Goal: Task Accomplishment & Management: Manage account settings

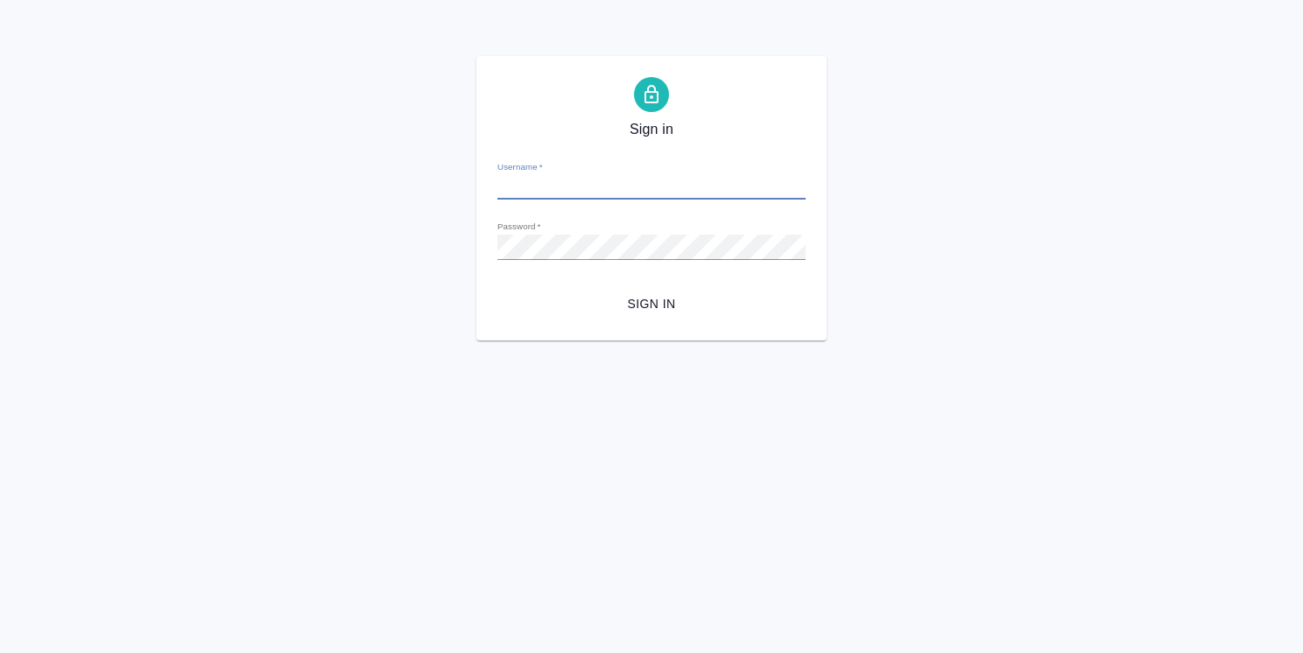
type input "[PERSON_NAME][EMAIL_ADDRESS][DOMAIN_NAME]"
click at [677, 313] on span "Sign in" at bounding box center [651, 304] width 280 height 22
click at [657, 297] on span "Sign in" at bounding box center [651, 304] width 280 height 22
type input "[PERSON_NAME][EMAIL_ADDRESS][DOMAIN_NAME]"
click at [665, 303] on span "Sign in" at bounding box center [651, 304] width 280 height 22
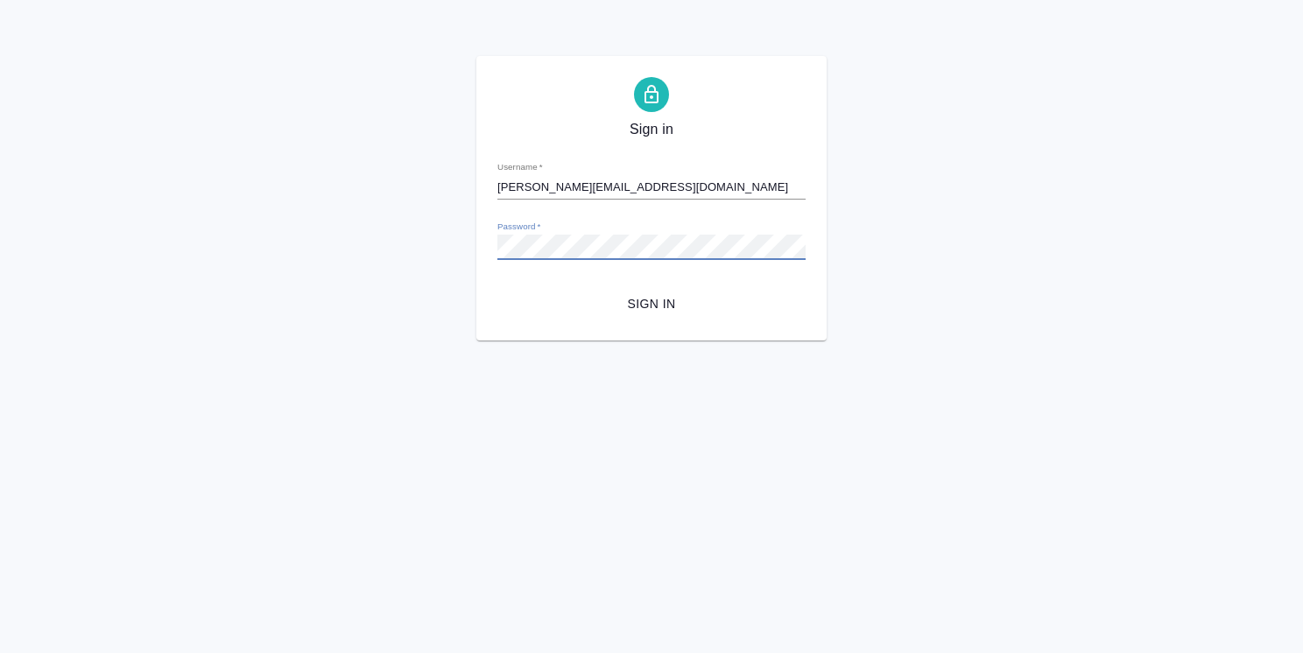
click at [427, 243] on div "Sign in Username   * o.usmanova@awatera.com Password   * urlPath   * / Sign in" at bounding box center [651, 198] width 1303 height 285
click at [437, 318] on div "Sign in Username   * o.usmanova@awatera.com Password   * urlPath   * / Sign in" at bounding box center [651, 198] width 1303 height 285
click at [665, 299] on span "Sign in" at bounding box center [651, 304] width 280 height 22
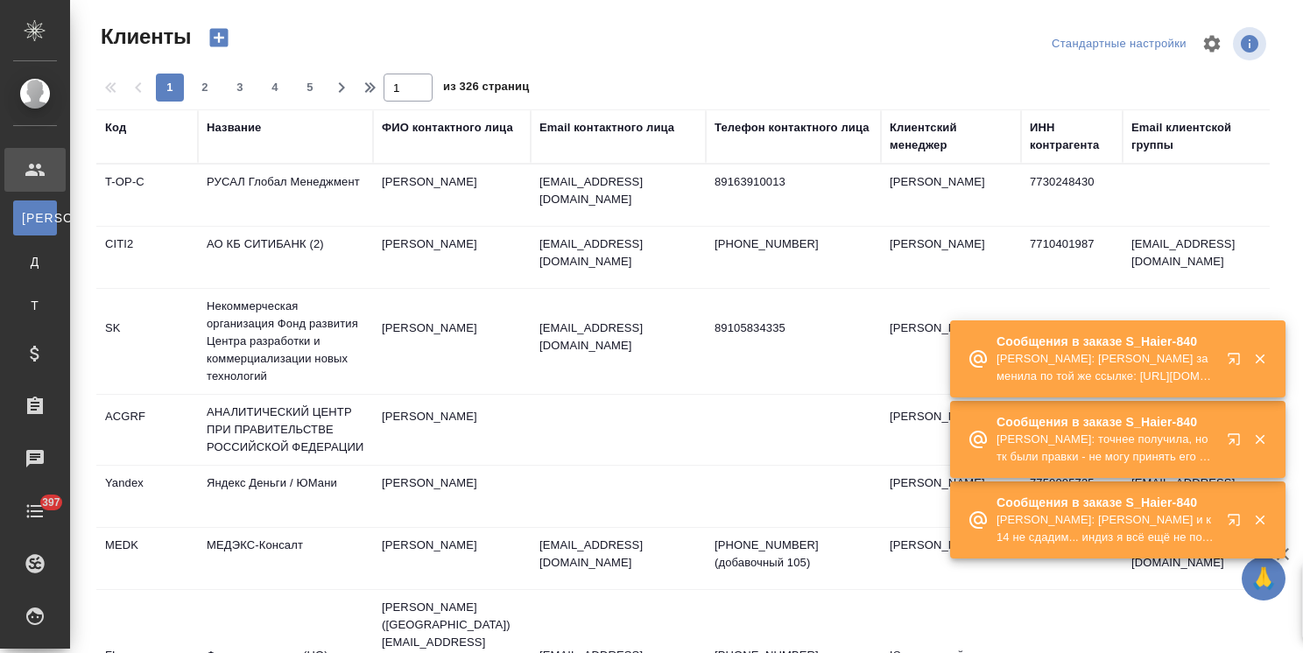
select select "RU"
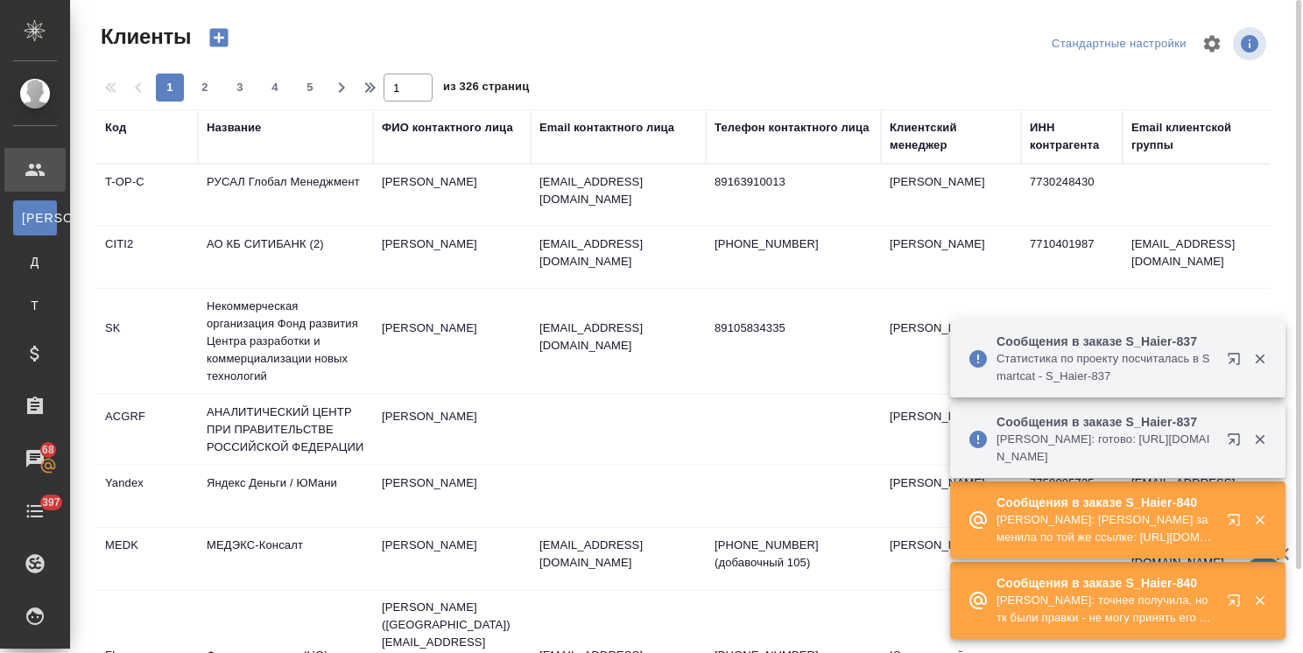
click at [907, 144] on div "Клиентский менеджер" at bounding box center [951, 136] width 123 height 35
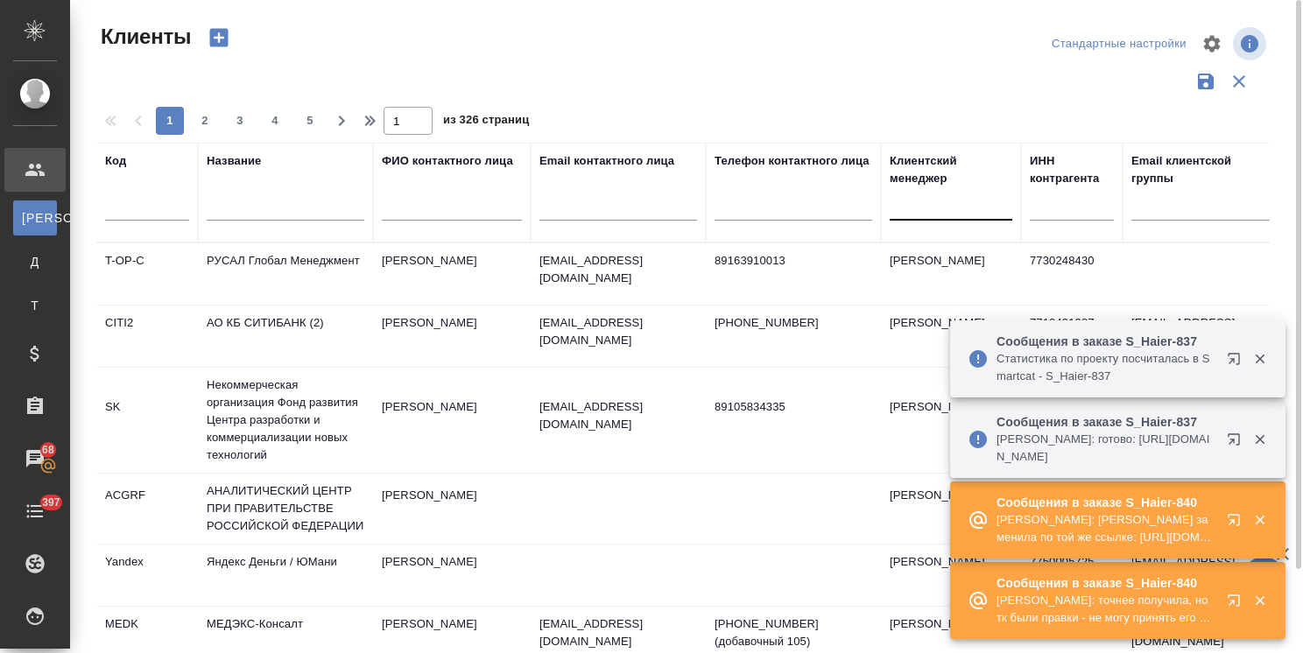
click at [940, 209] on div at bounding box center [951, 202] width 123 height 25
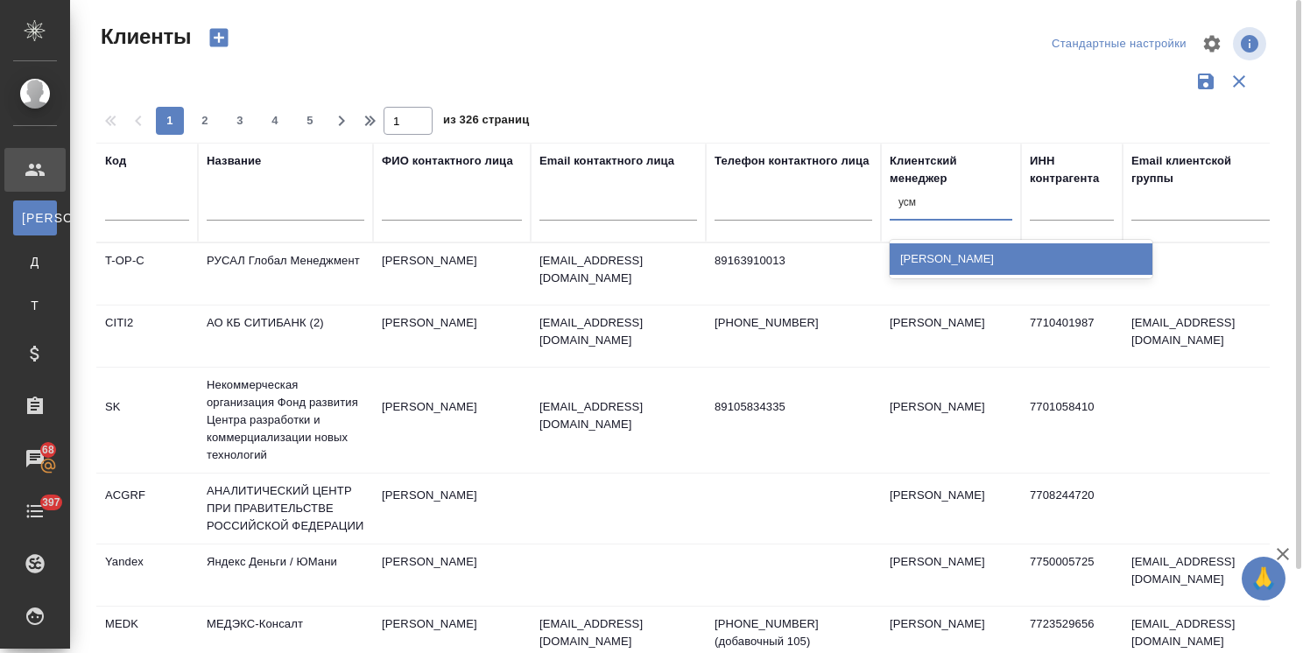
type input "усма"
click at [897, 252] on div "[PERSON_NAME]" at bounding box center [1021, 259] width 263 height 32
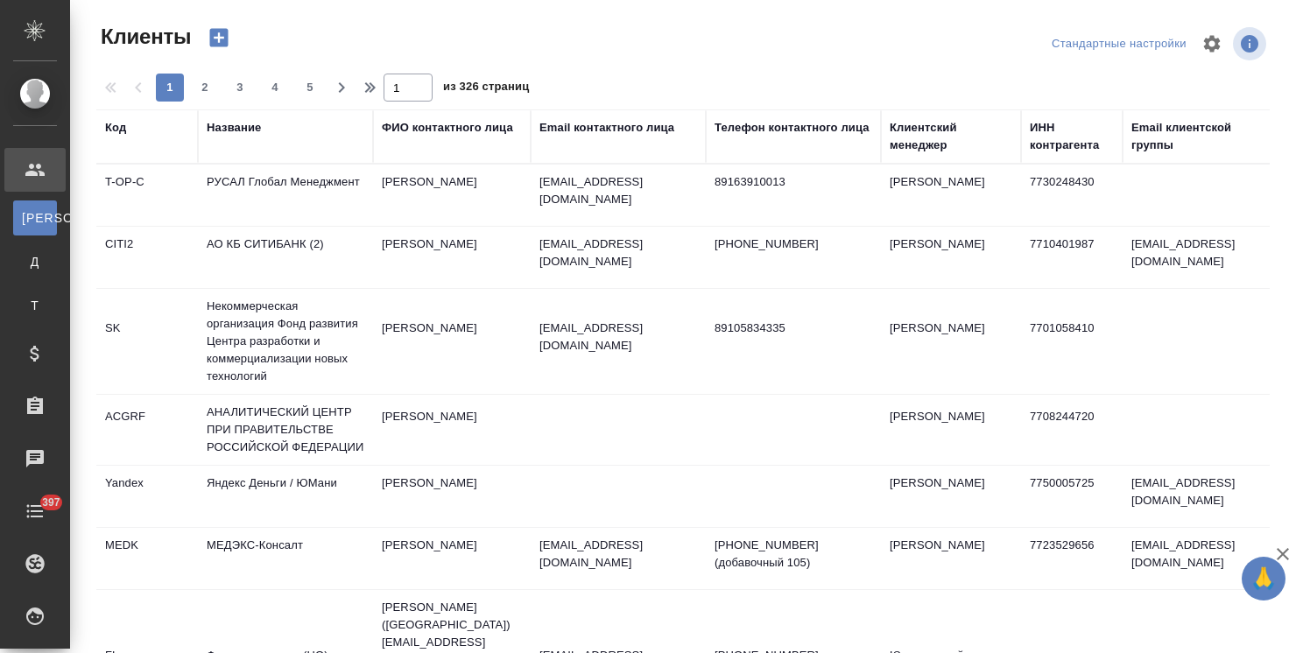
select select "RU"
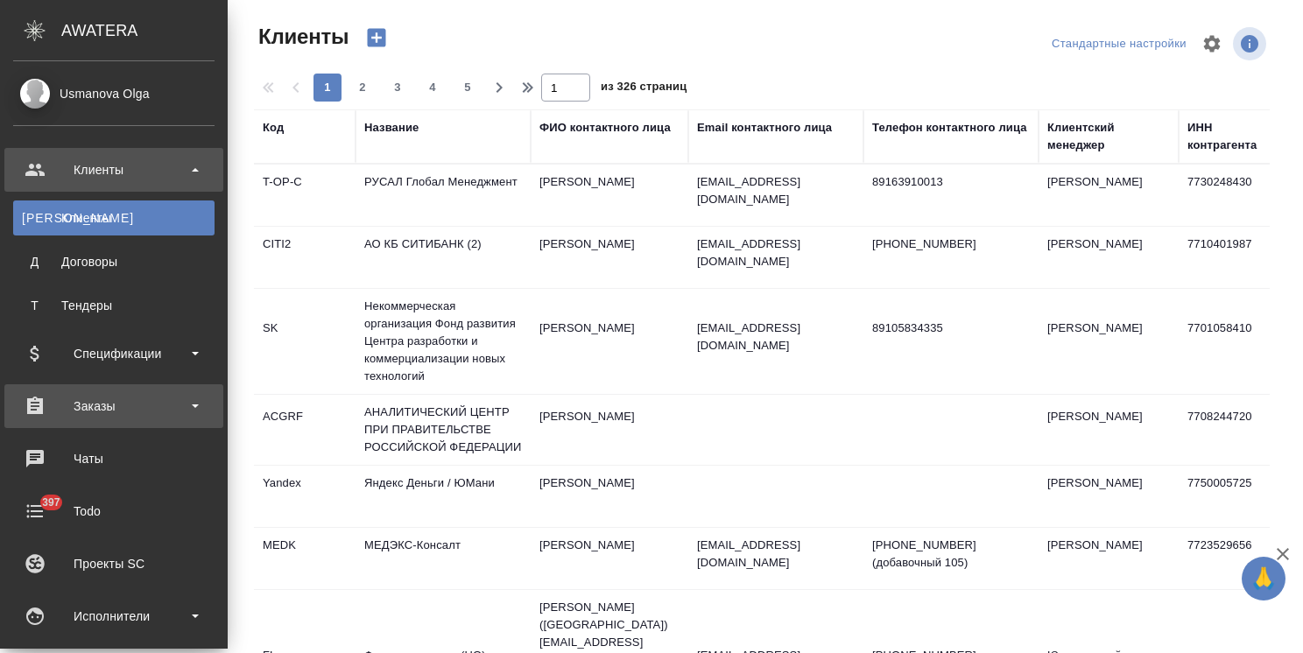
click at [113, 400] on div "Заказы" at bounding box center [113, 406] width 201 height 26
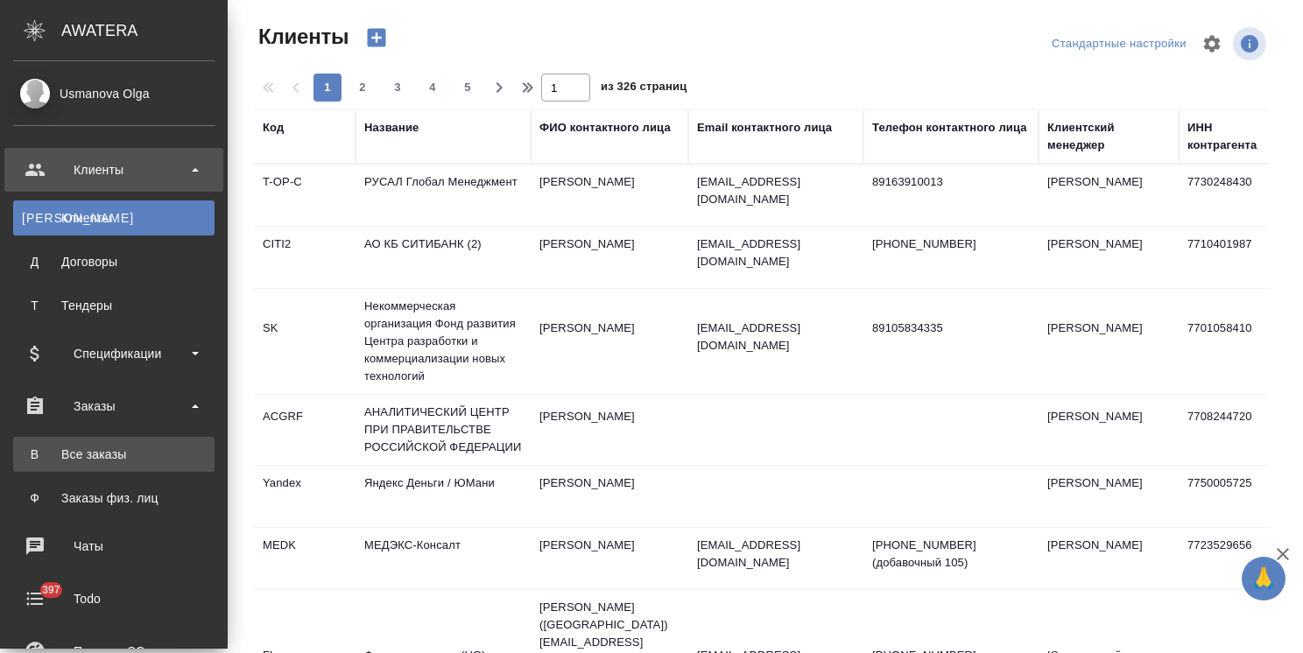
click at [124, 451] on div "Все заказы" at bounding box center [114, 455] width 184 height 18
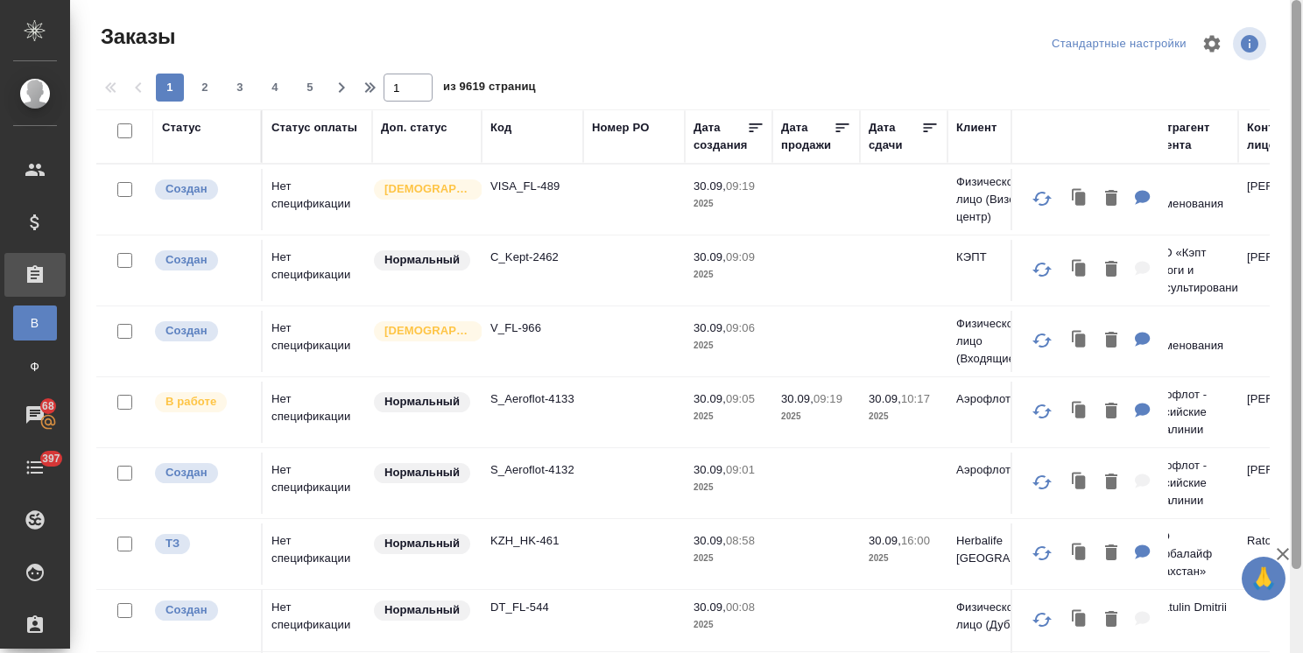
click at [1282, 553] on icon "button" at bounding box center [1283, 554] width 12 height 12
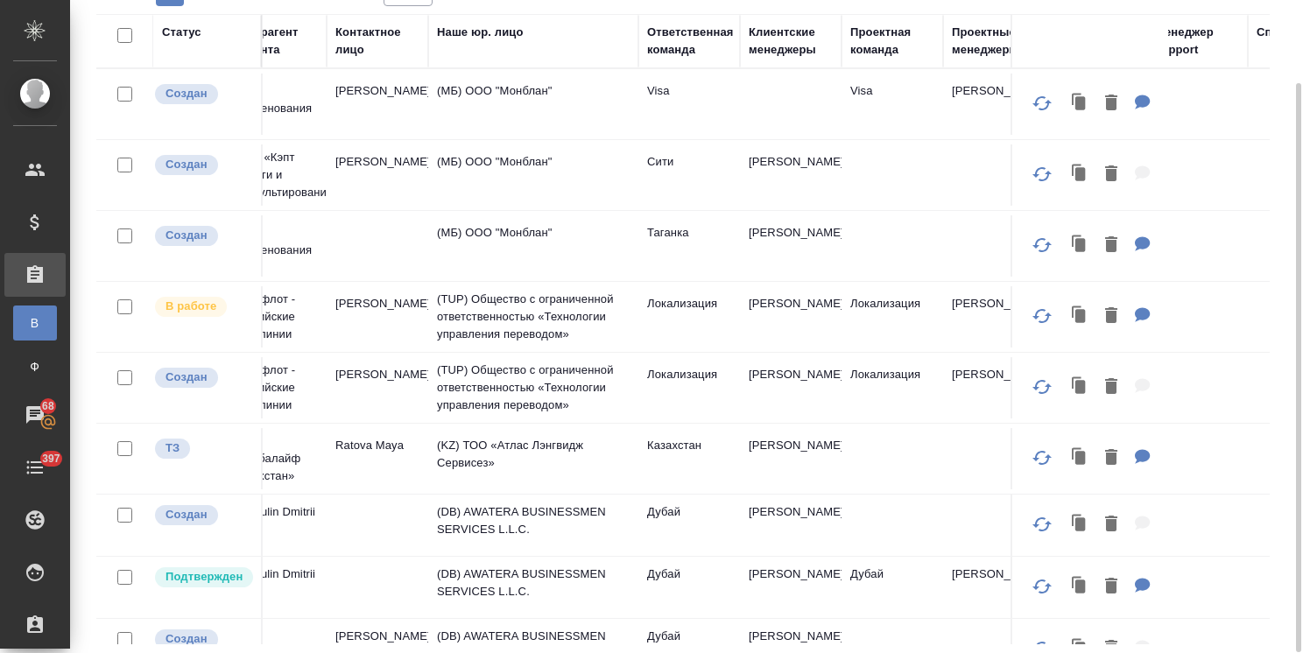
scroll to position [0, 968]
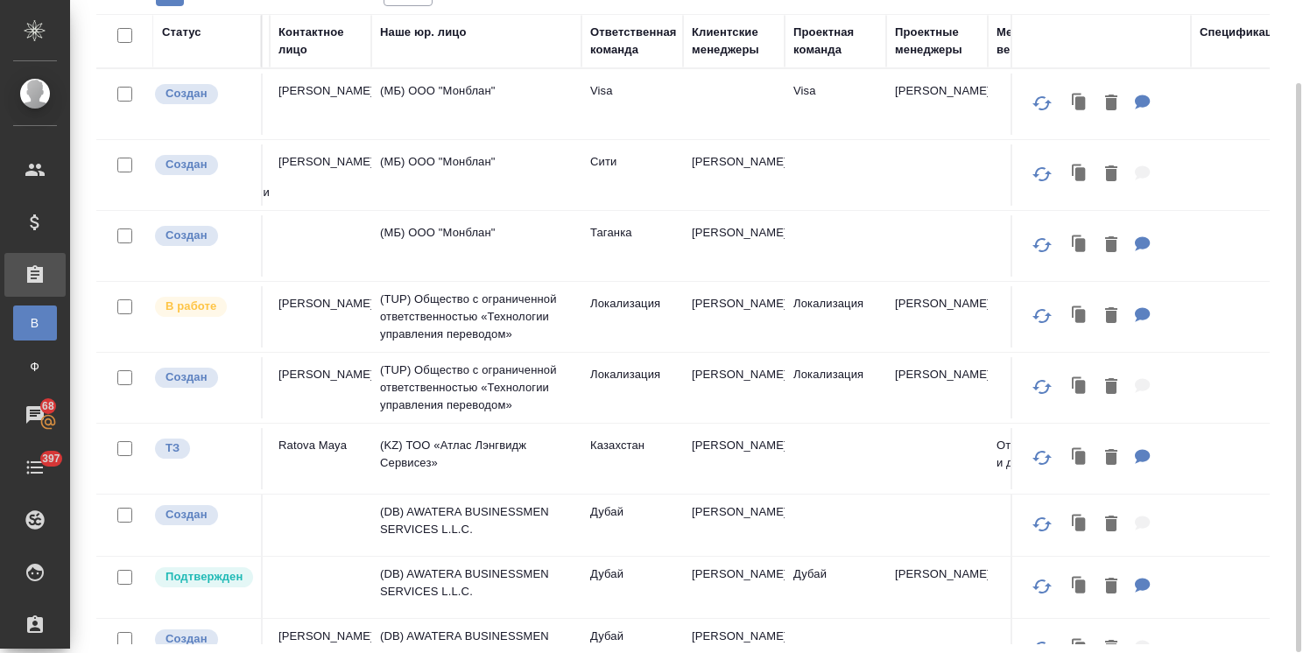
click at [716, 47] on div "Клиентские менеджеры" at bounding box center [734, 41] width 84 height 35
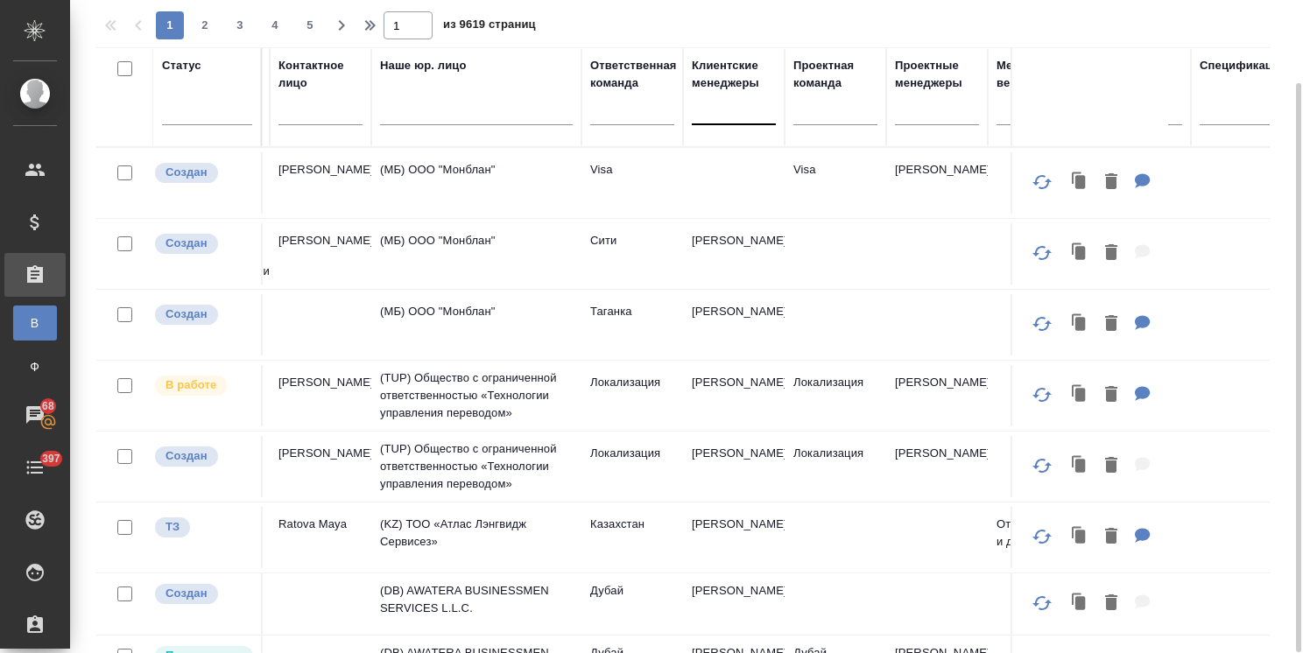
click at [704, 102] on div at bounding box center [734, 107] width 84 height 25
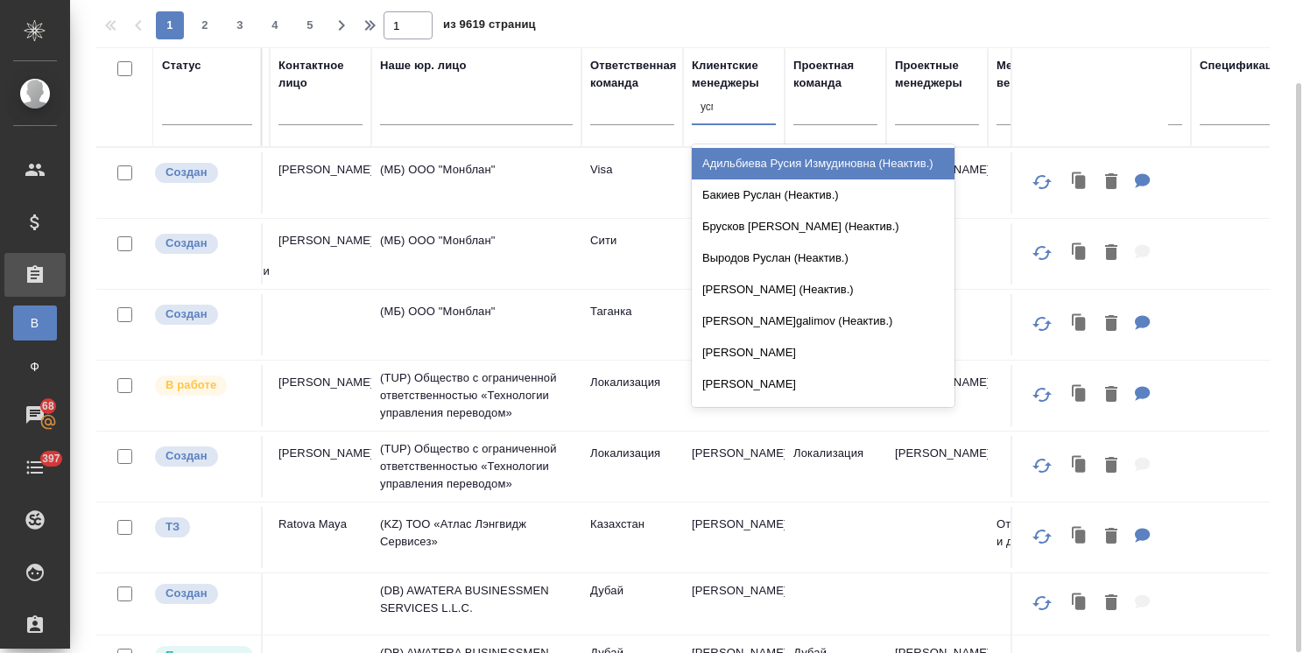
type input "усма"
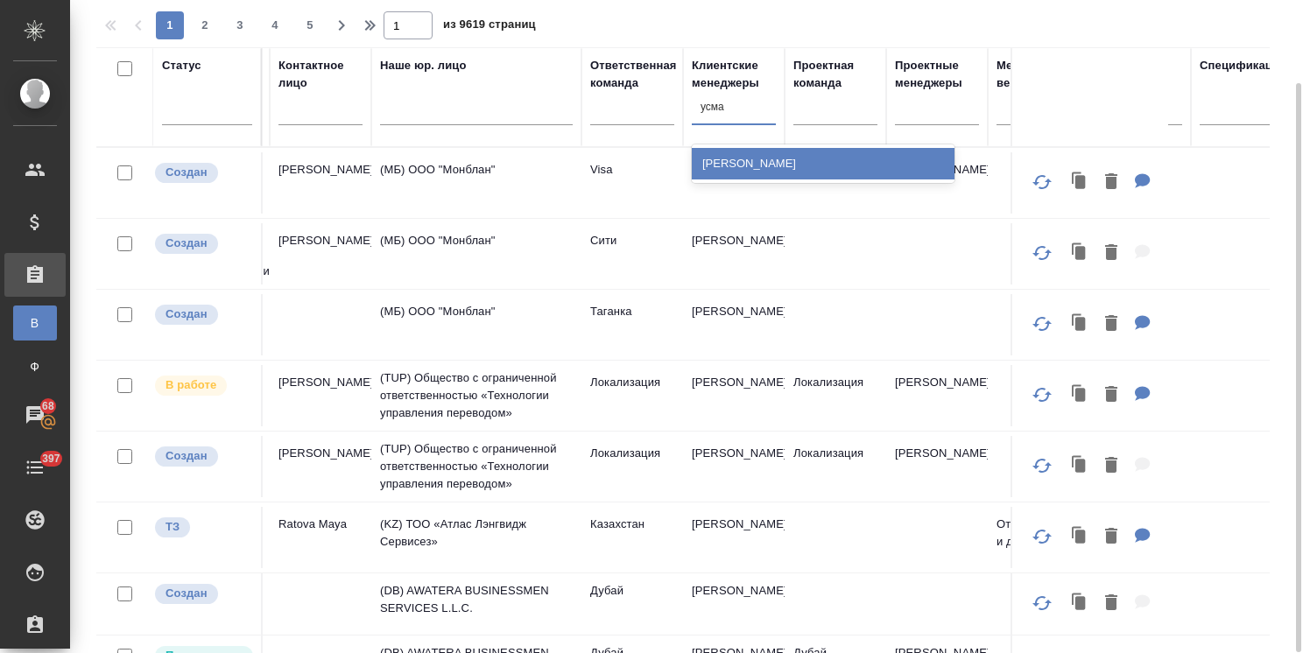
click at [731, 166] on div "[PERSON_NAME]" at bounding box center [823, 164] width 263 height 32
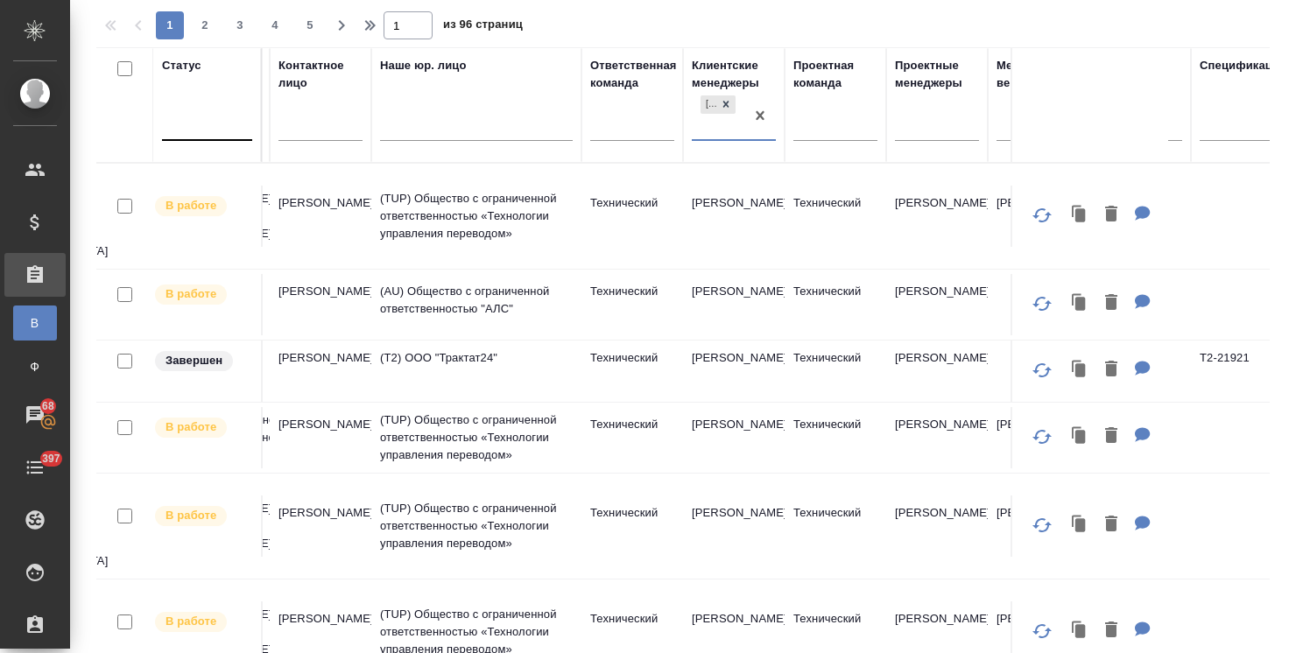
click at [220, 117] on div at bounding box center [207, 122] width 90 height 25
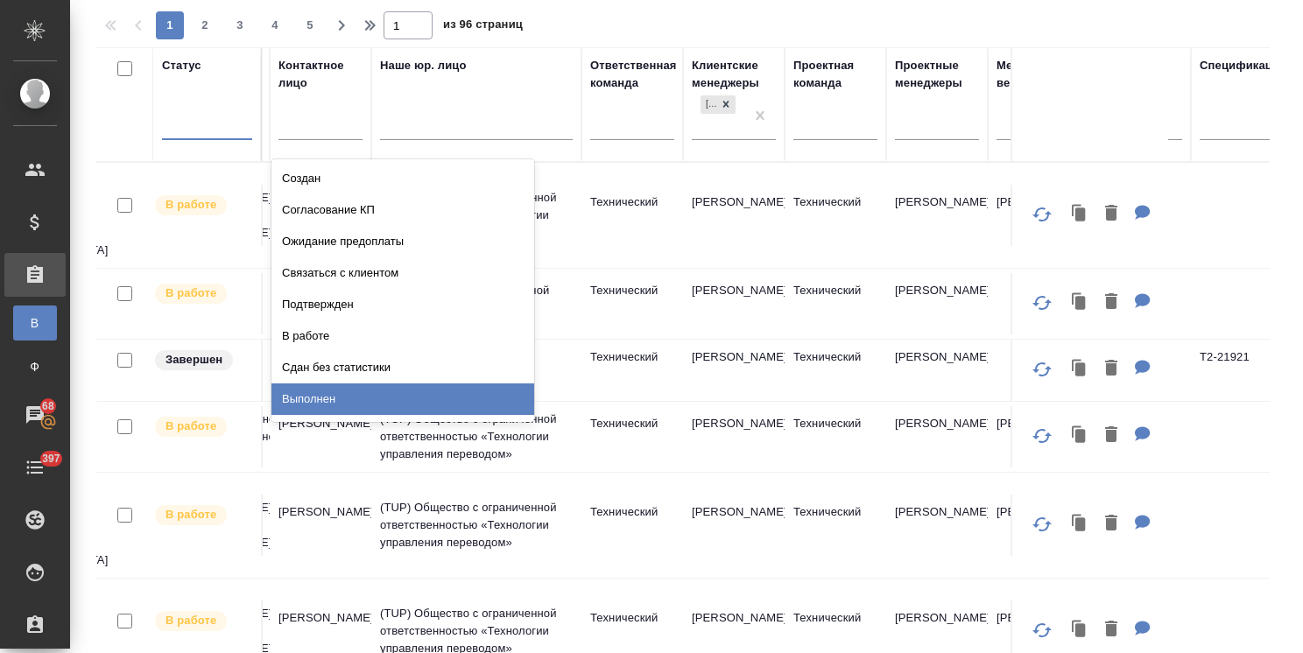
click at [313, 397] on div "Выполнен" at bounding box center [402, 400] width 263 height 32
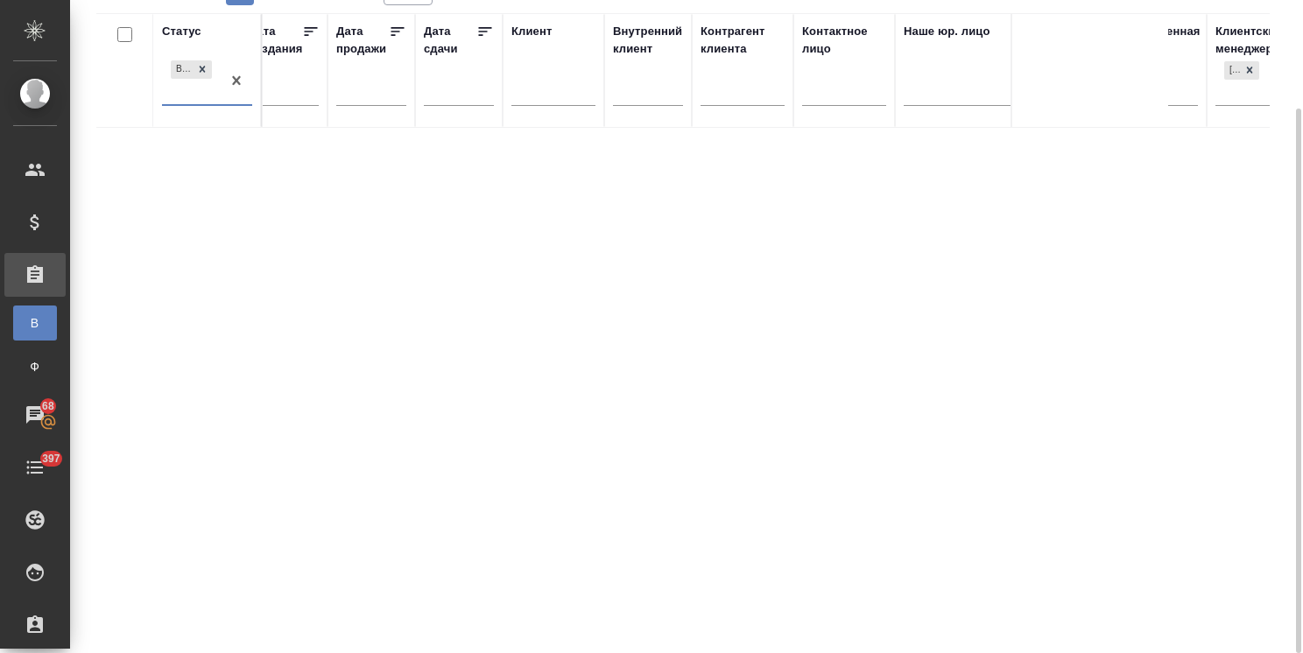
scroll to position [0, 0]
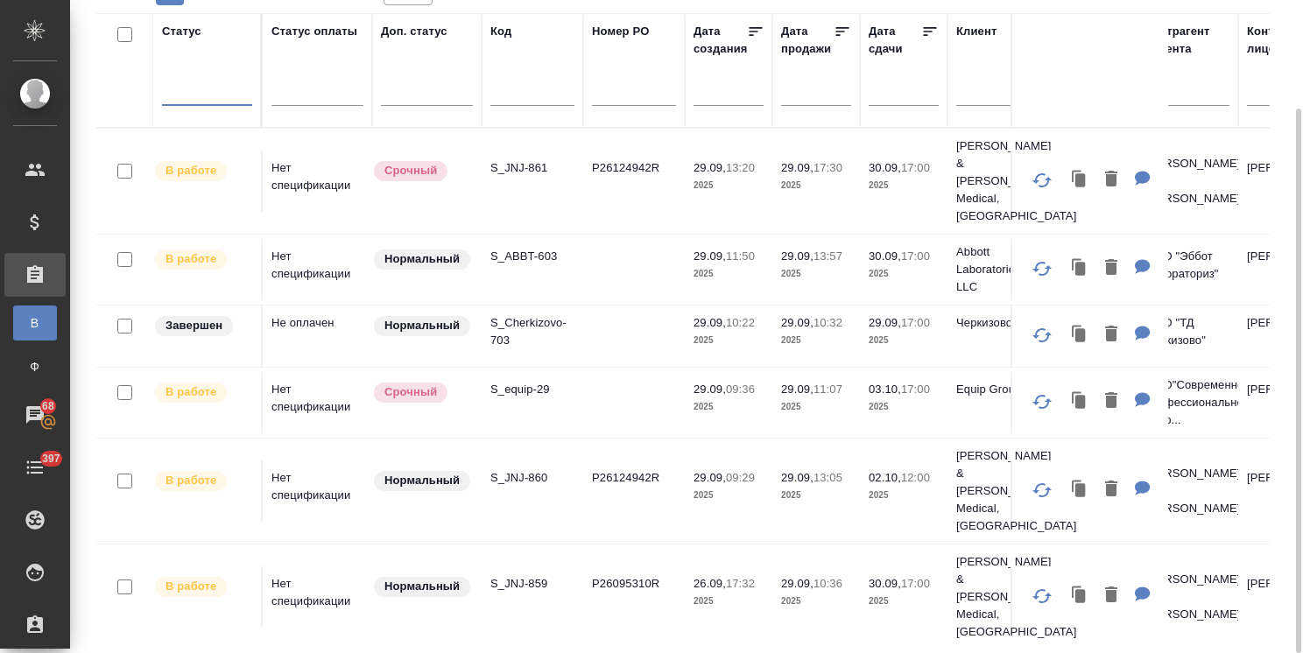
click at [534, 106] on div at bounding box center [532, 95] width 84 height 43
click at [536, 98] on input "text" at bounding box center [532, 94] width 84 height 22
paste input "S_OLMP-319"
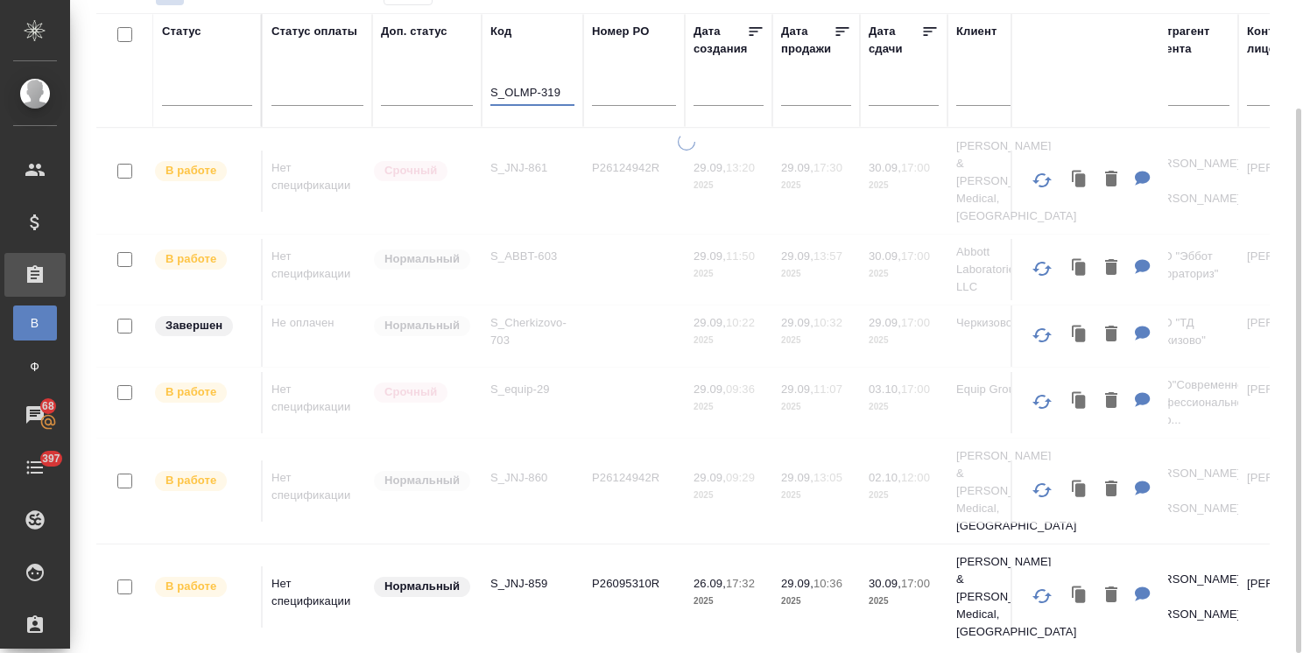
type input "S_OLMP-319"
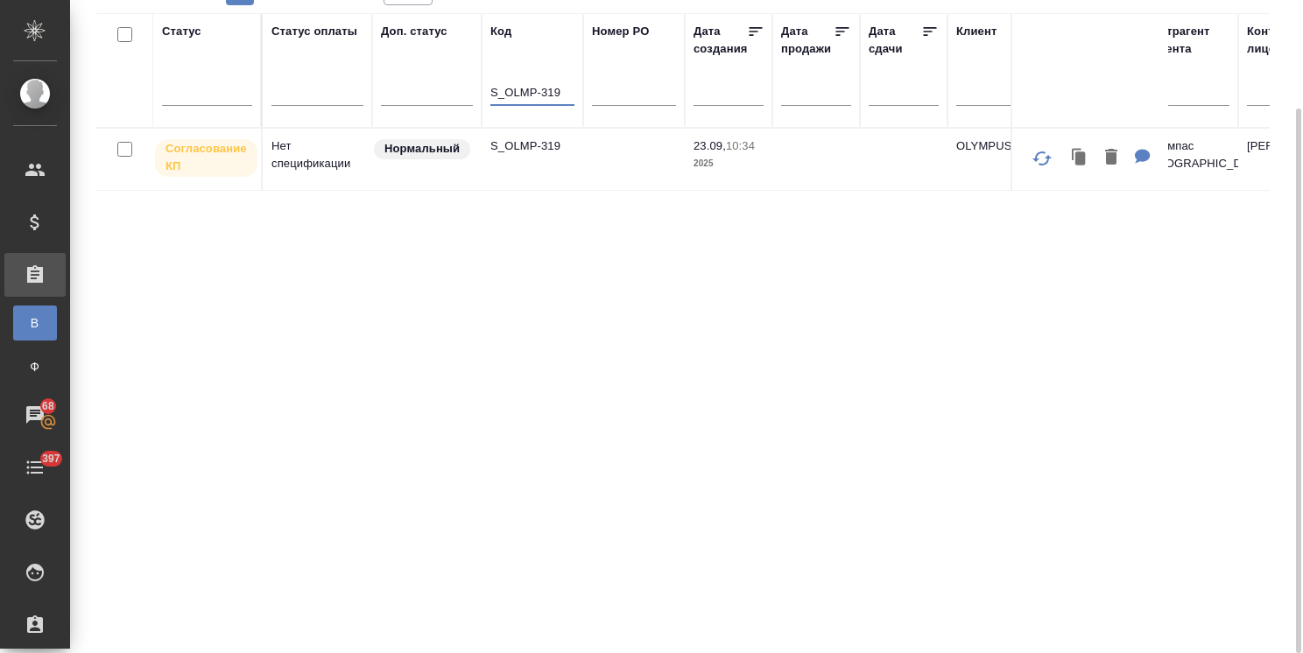
click at [540, 149] on p "S_OLMP-319" at bounding box center [532, 146] width 84 height 18
drag, startPoint x: 568, startPoint y: 94, endPoint x: 364, endPoint y: 94, distance: 204.0
click at [921, 96] on input "text" at bounding box center [909, 91] width 60 height 25
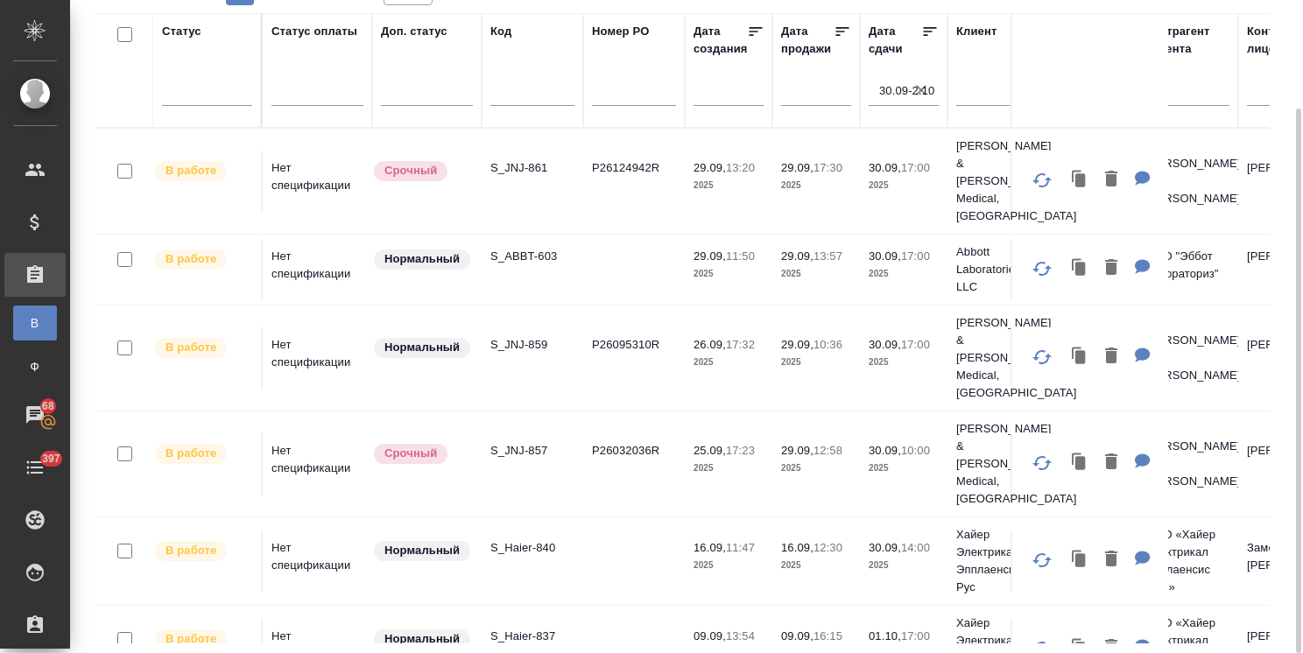
scroll to position [45, 0]
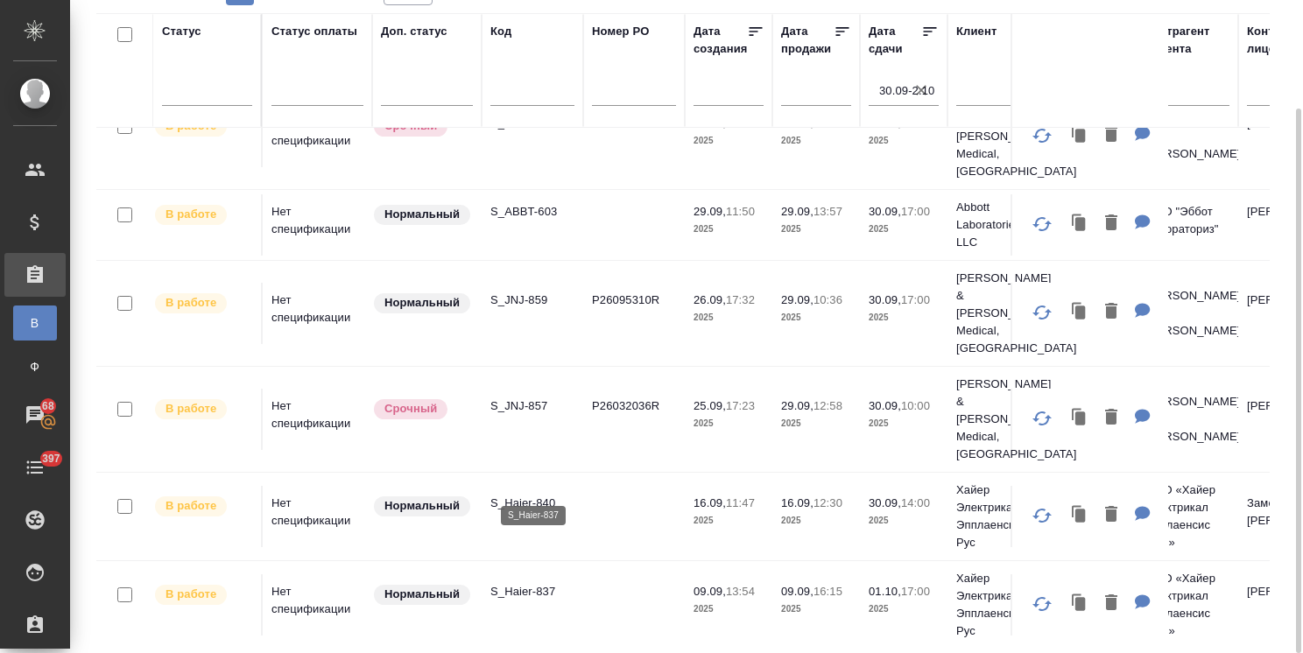
click at [536, 583] on p "S_Haier-837" at bounding box center [532, 592] width 84 height 18
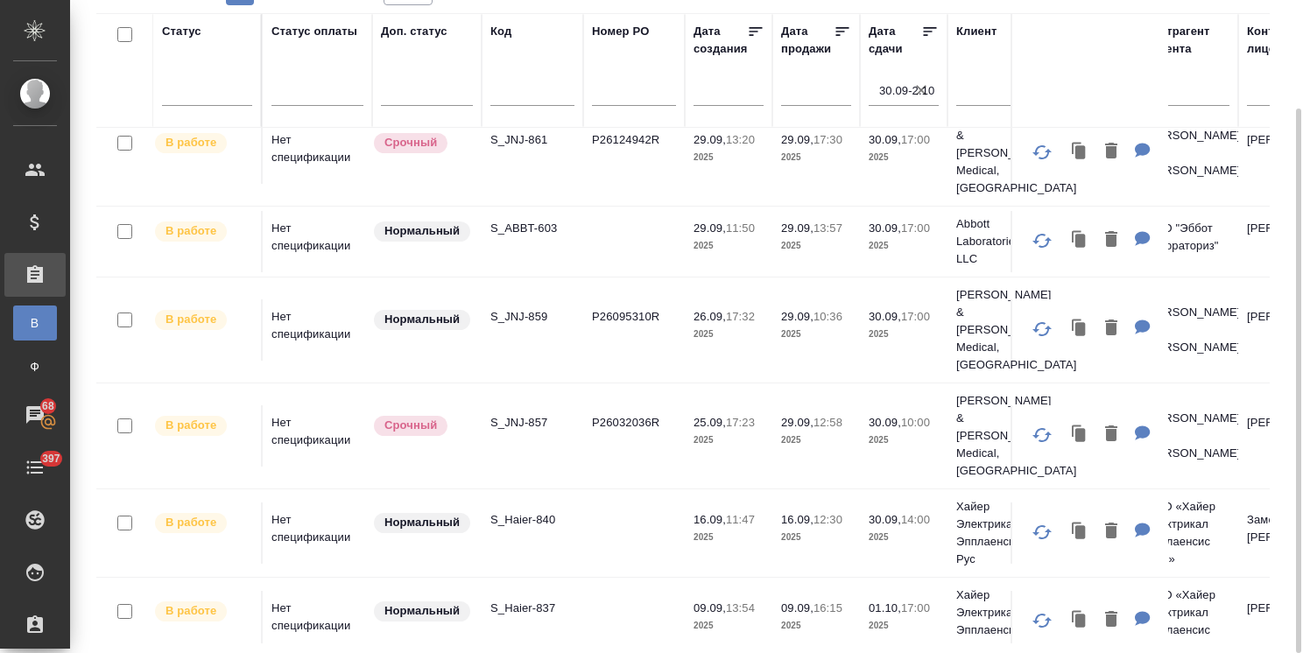
scroll to position [0, 0]
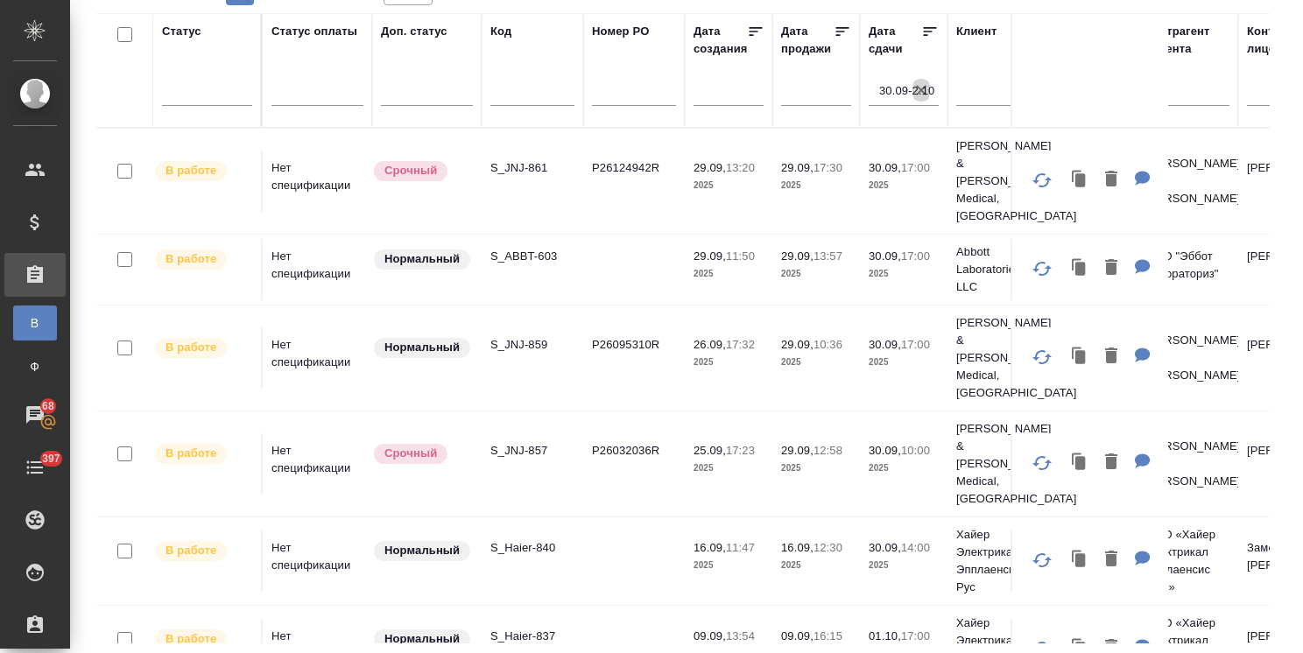
drag, startPoint x: 926, startPoint y: 96, endPoint x: 989, endPoint y: 24, distance: 96.2
click at [925, 96] on icon "button" at bounding box center [921, 90] width 18 height 18
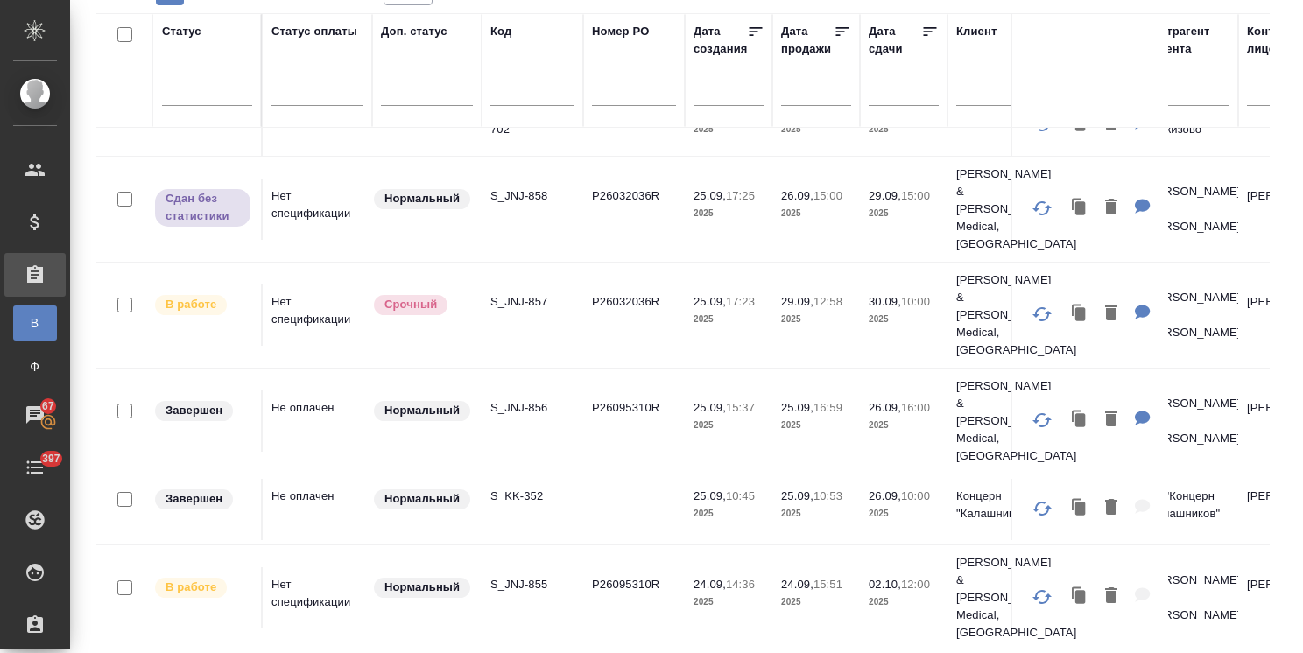
scroll to position [700, 0]
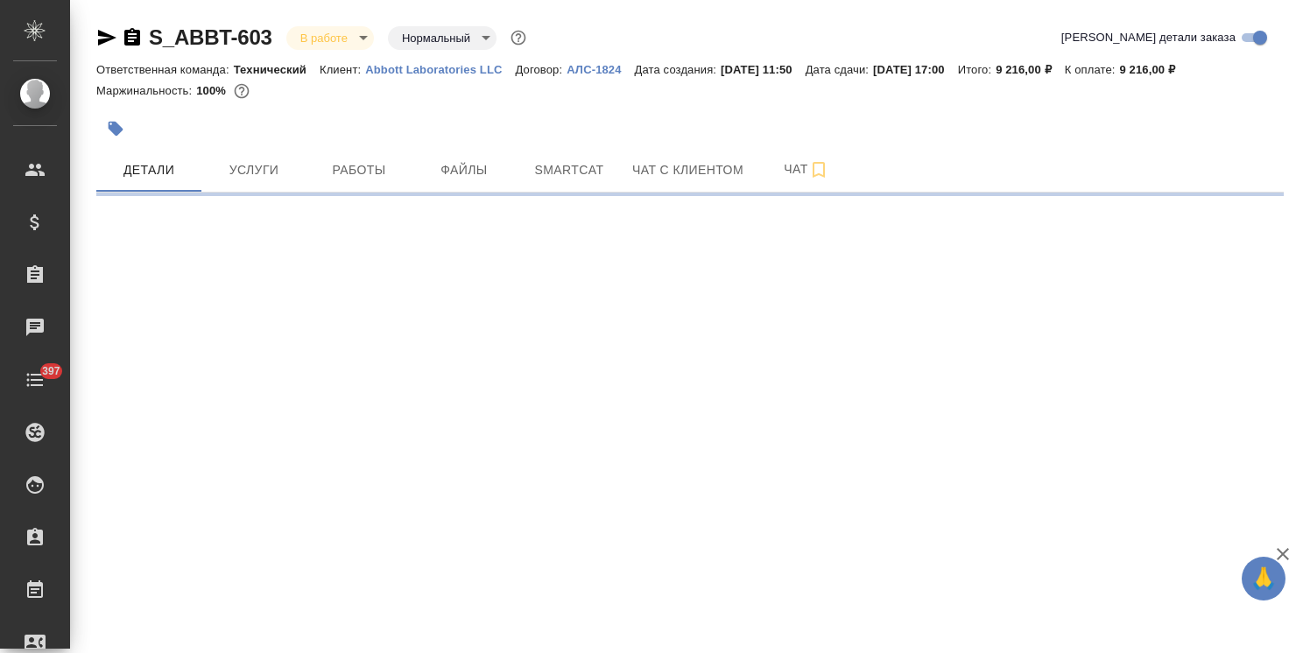
select select "RU"
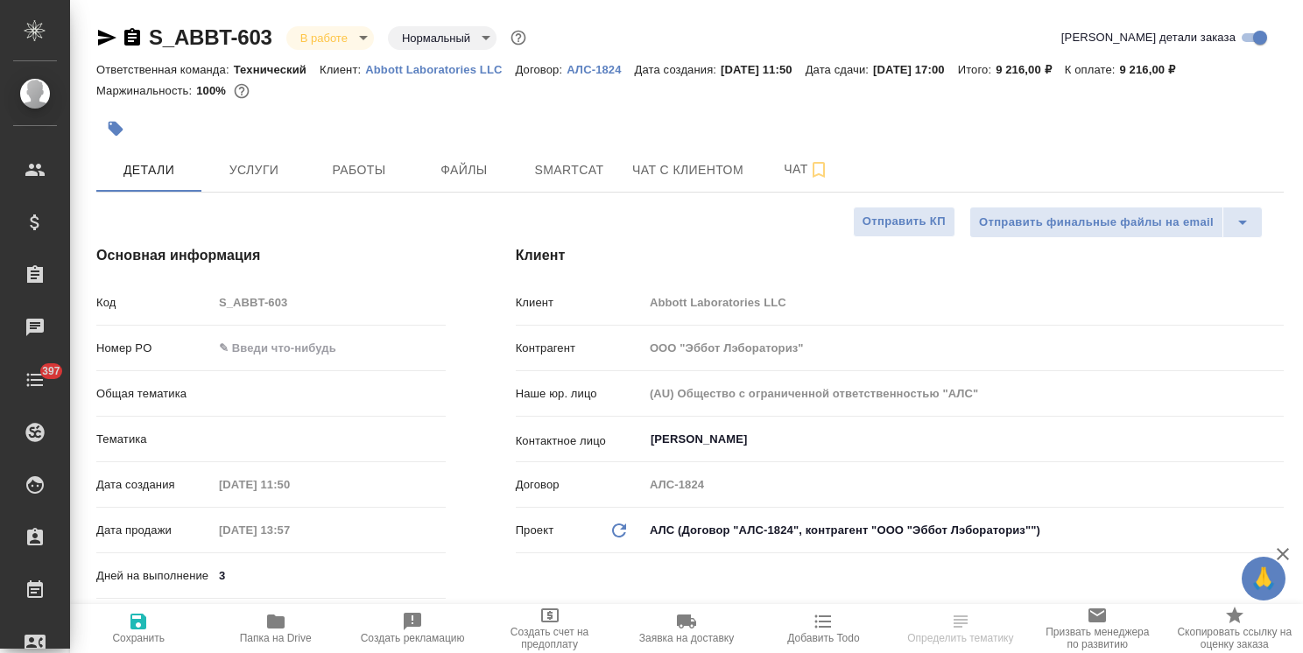
type textarea "x"
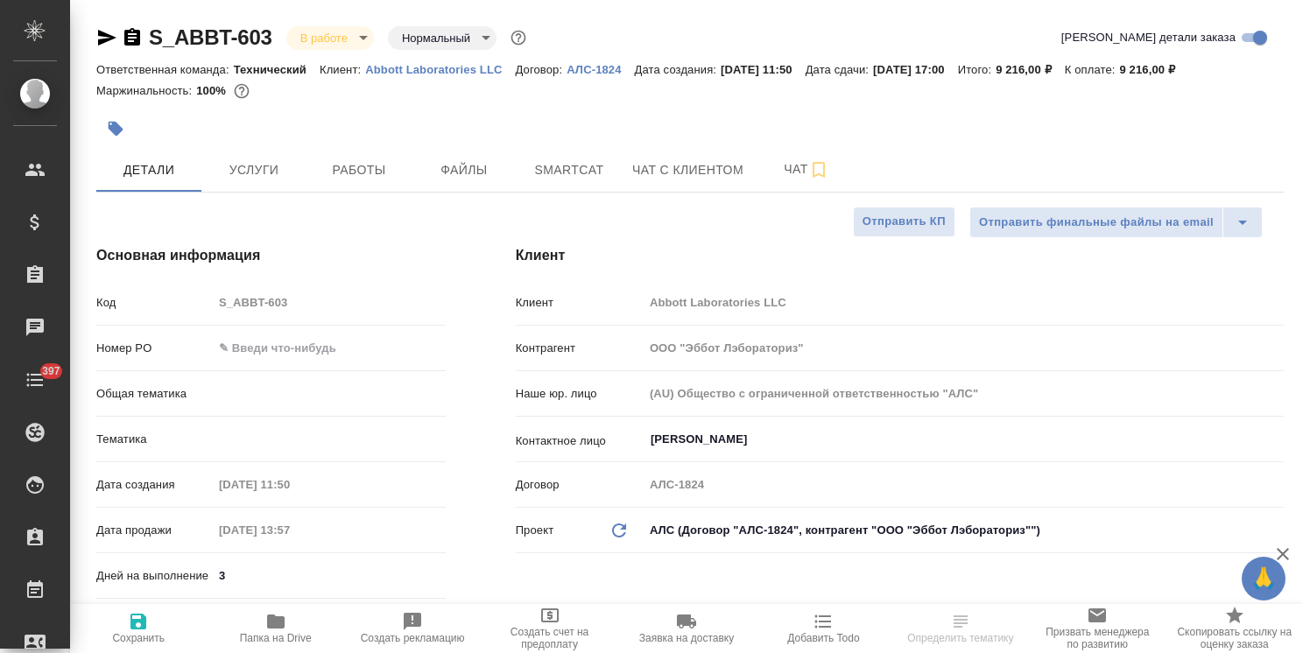
type textarea "x"
select select "RU"
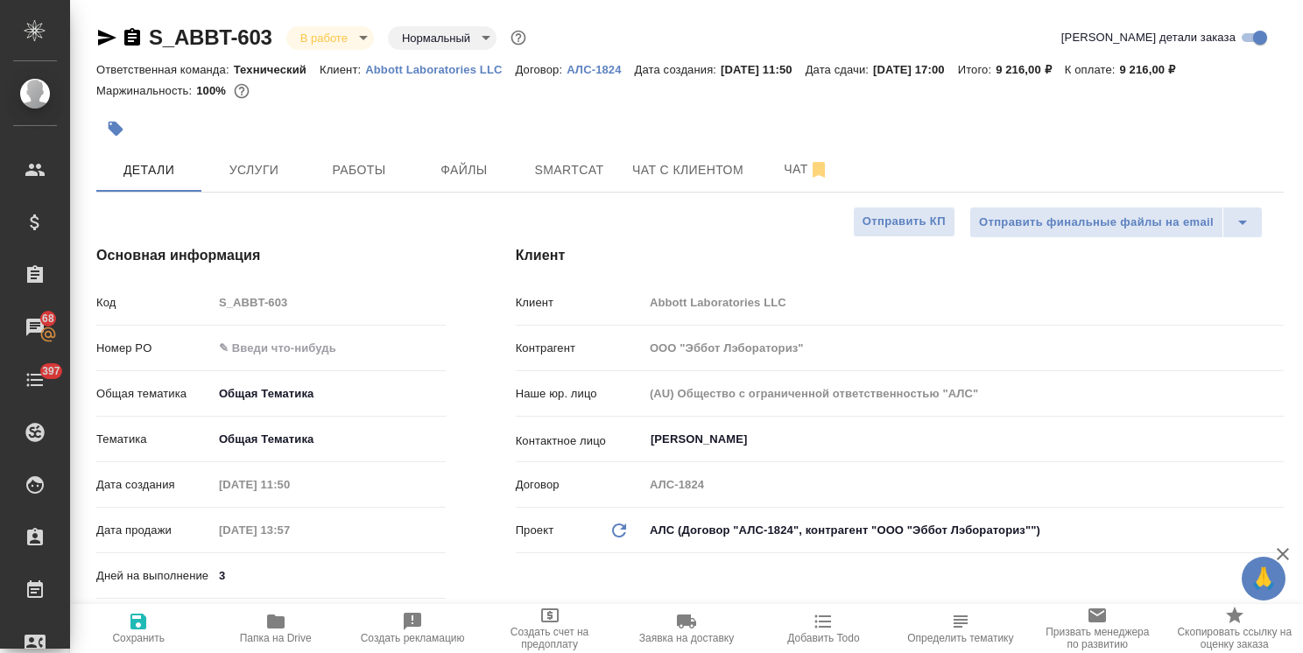
type textarea "x"
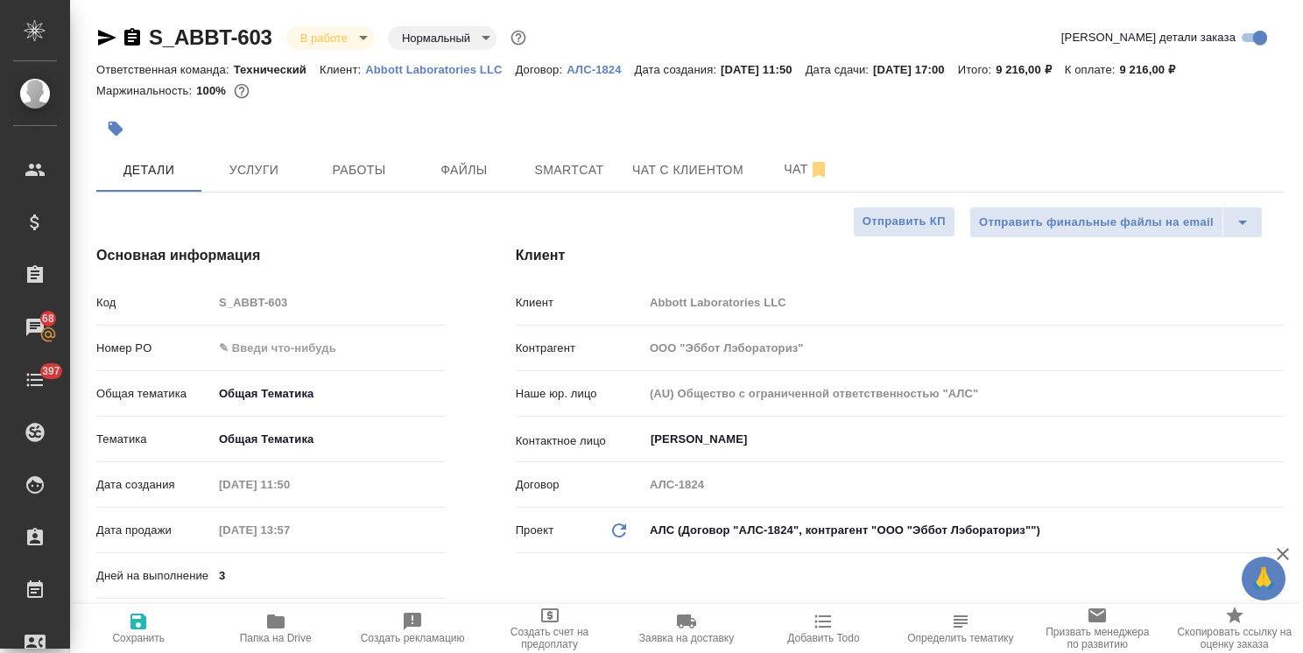
type textarea "x"
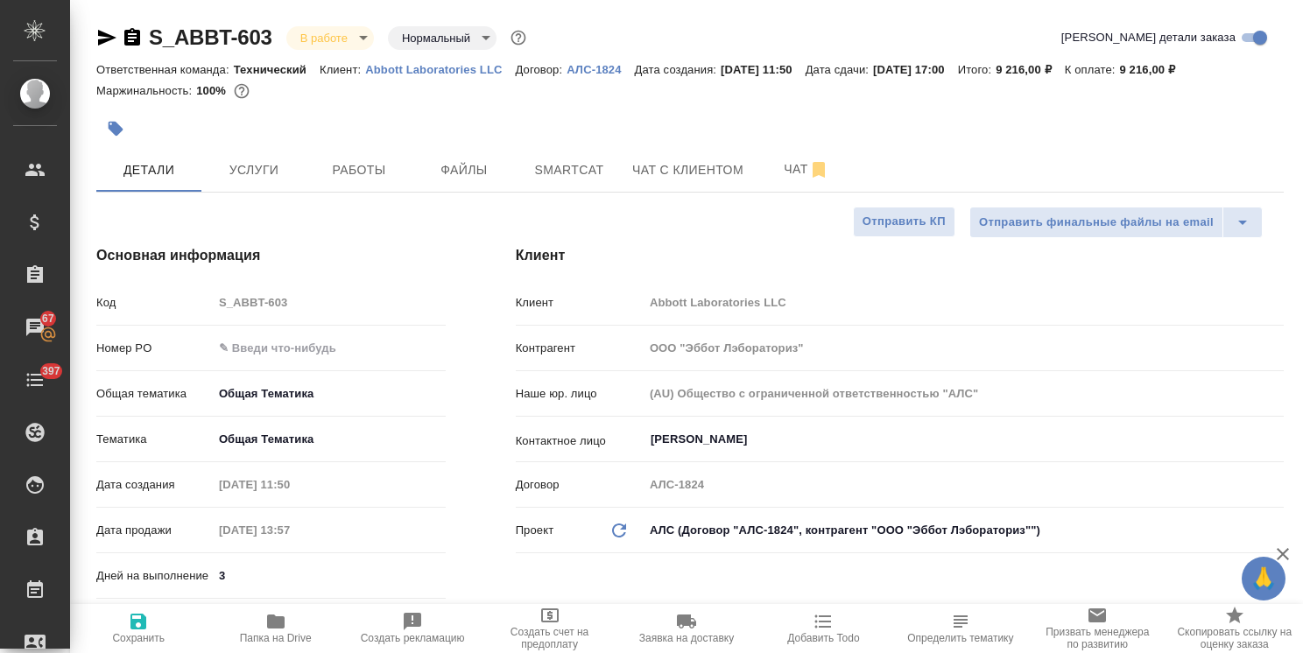
type textarea "x"
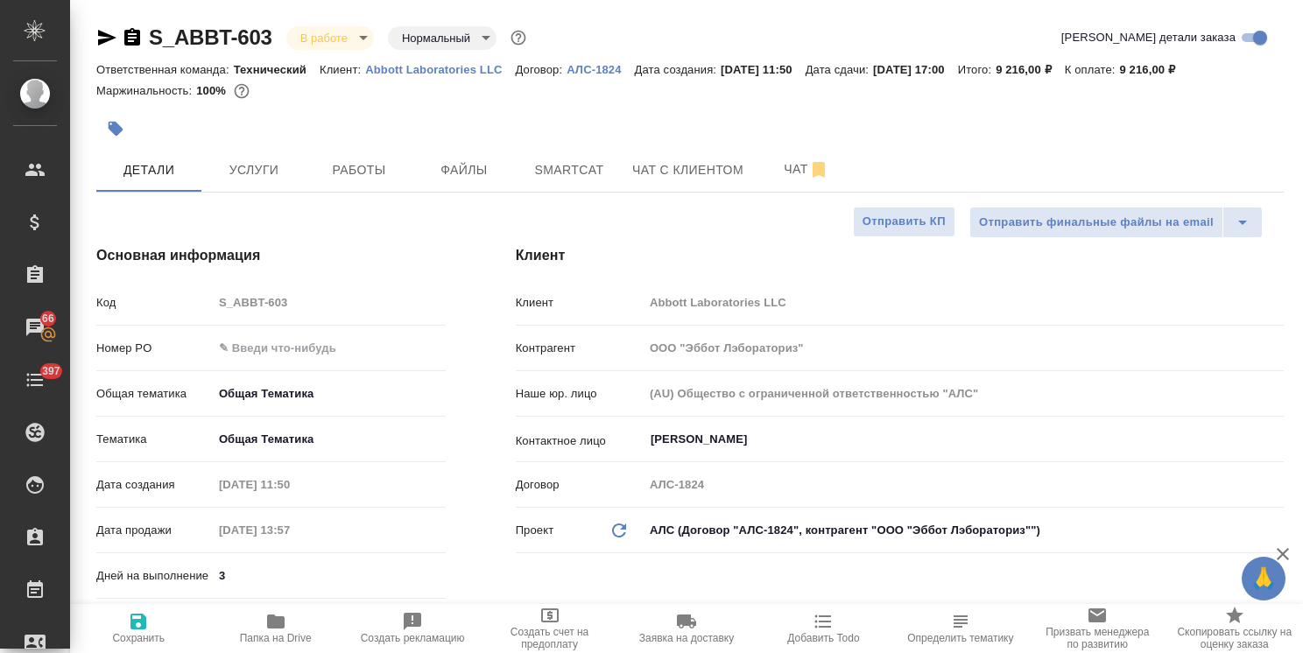
type textarea "x"
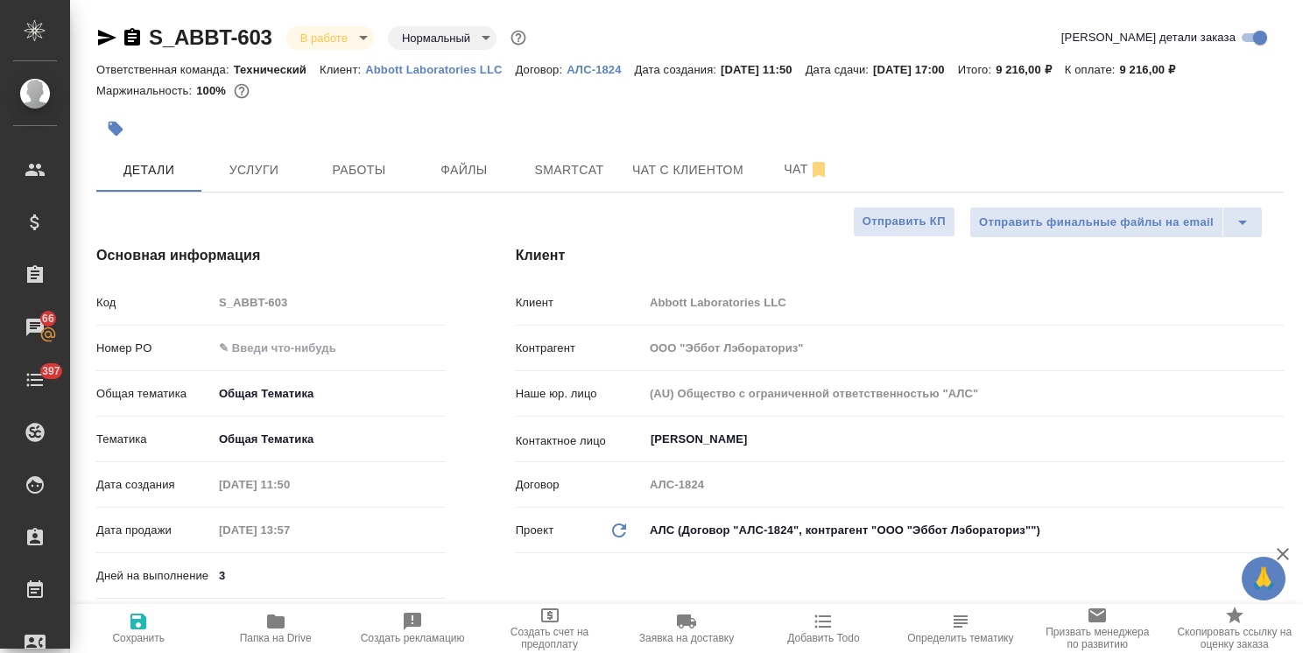
type textarea "x"
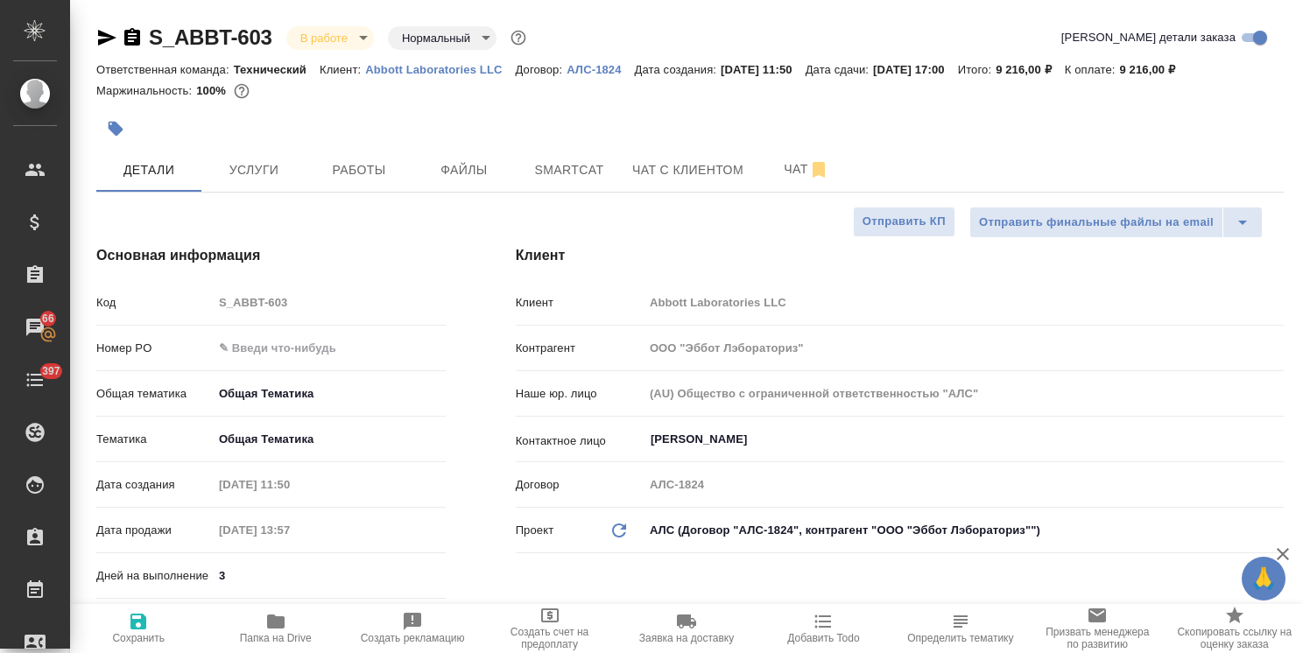
type textarea "x"
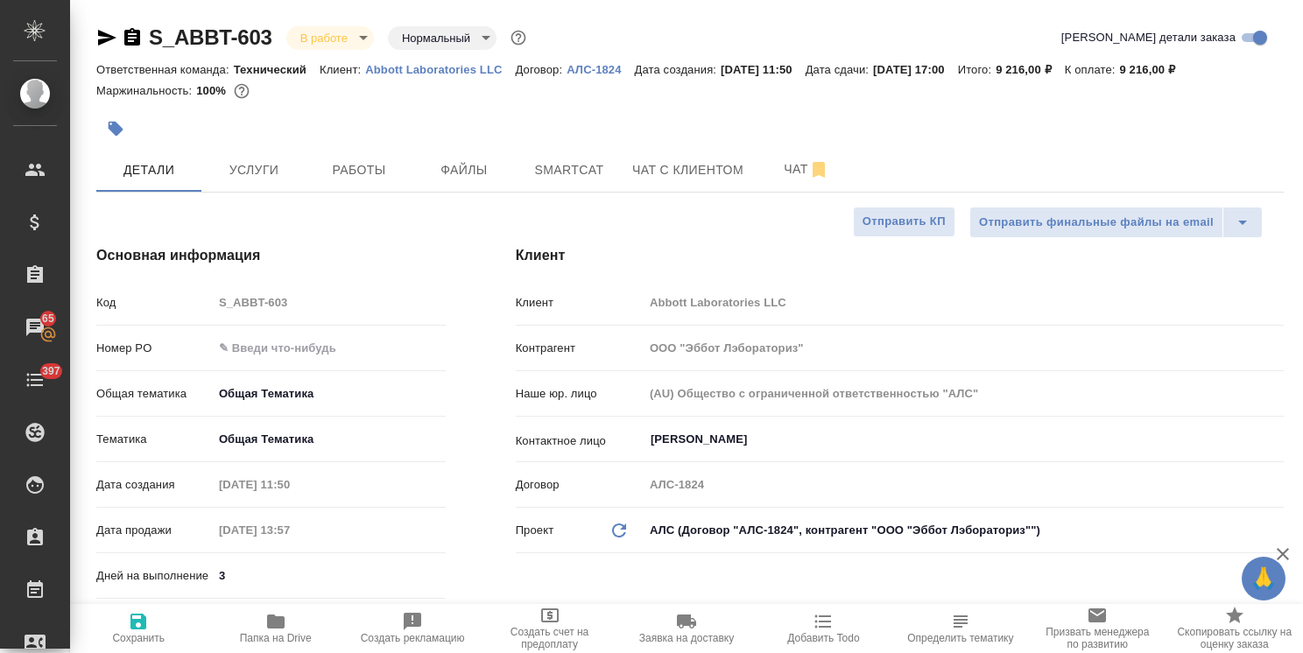
type textarea "x"
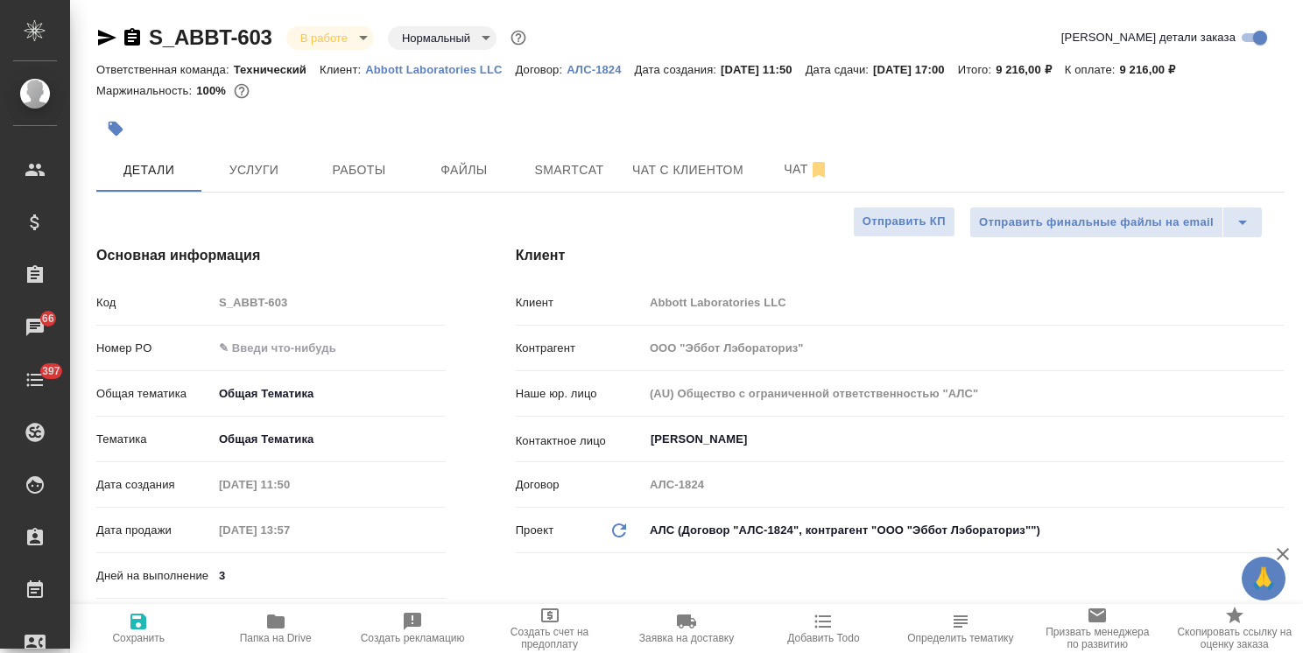
type textarea "x"
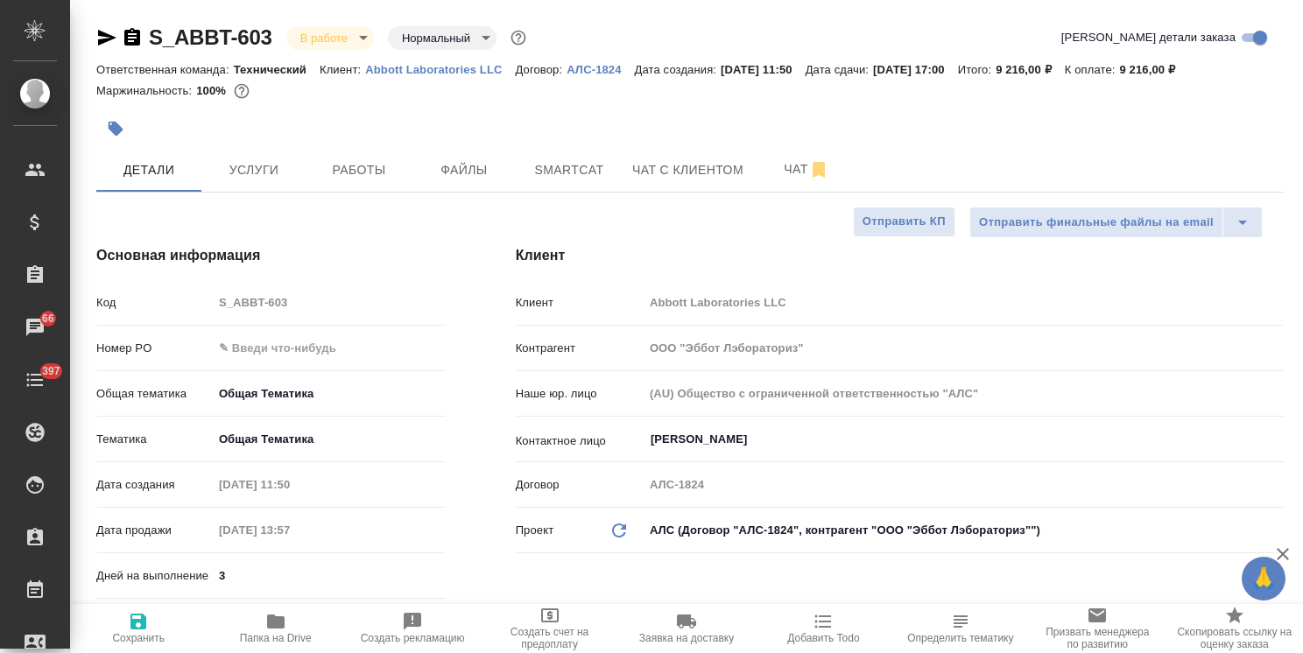
type textarea "x"
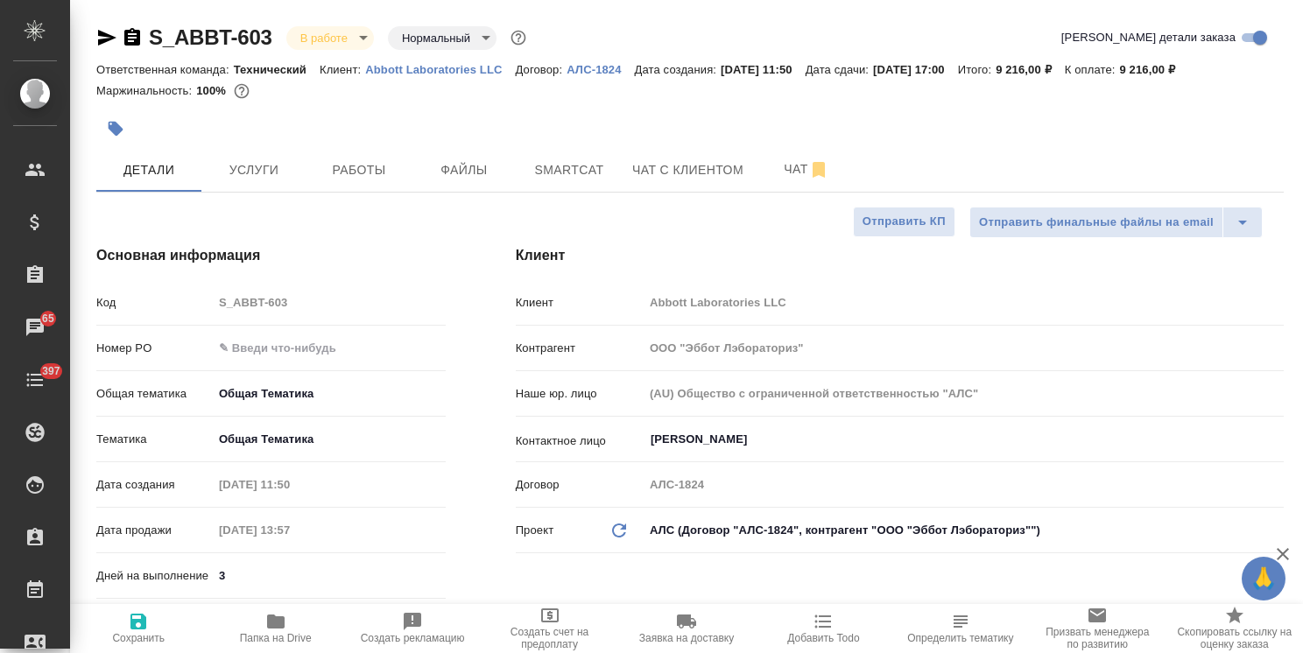
type textarea "x"
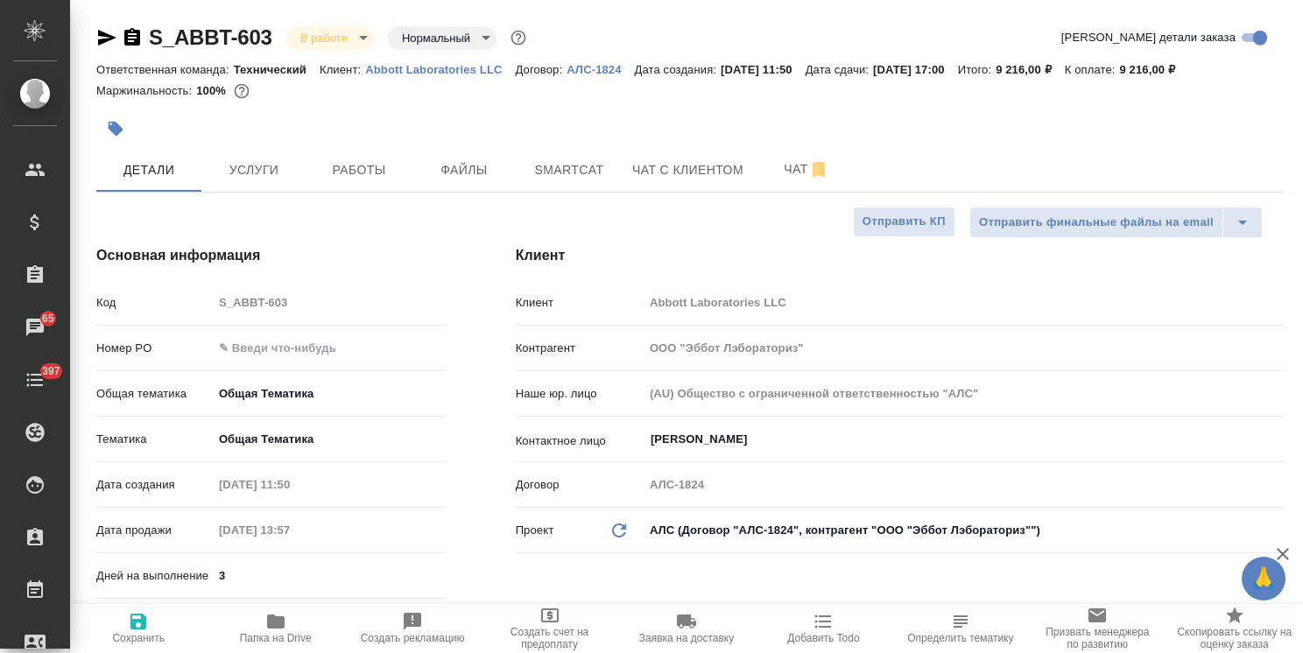
type textarea "x"
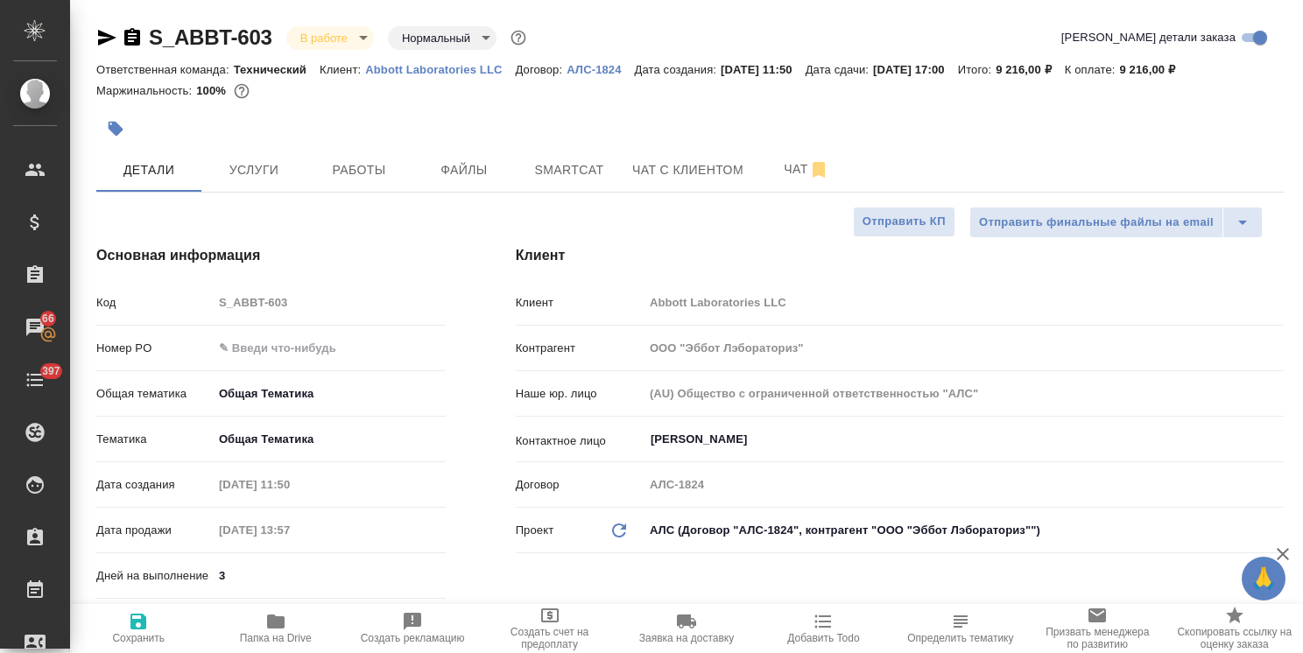
type textarea "x"
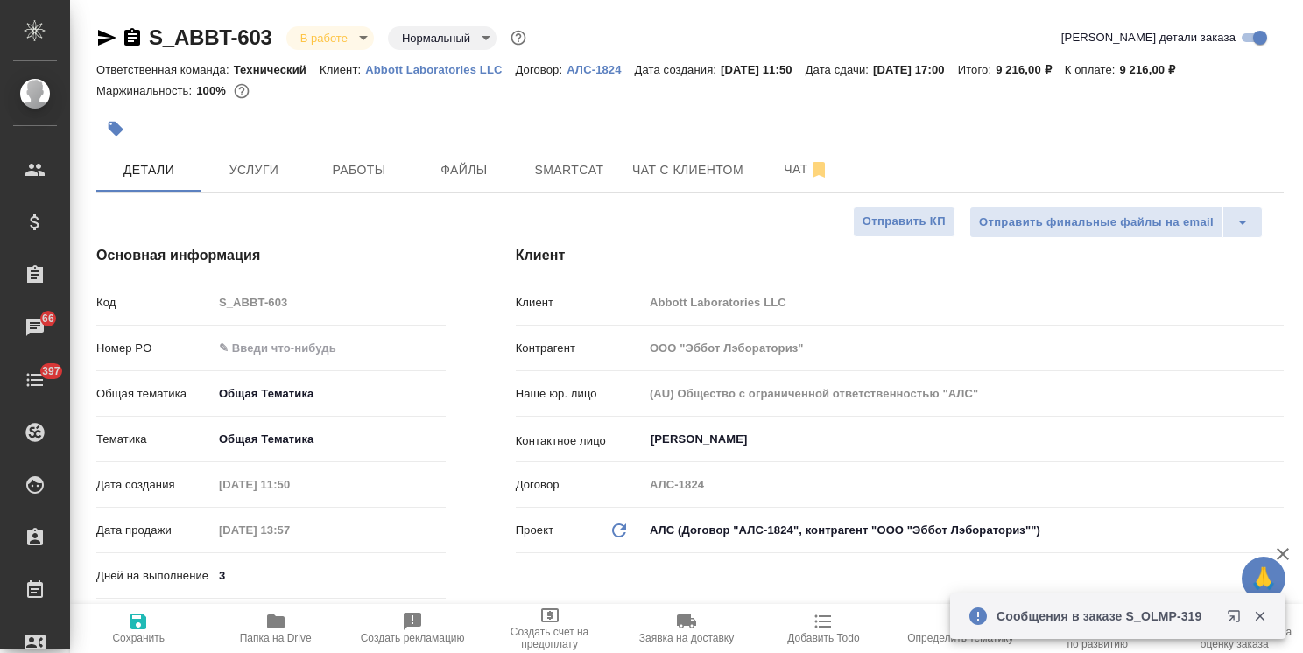
type textarea "x"
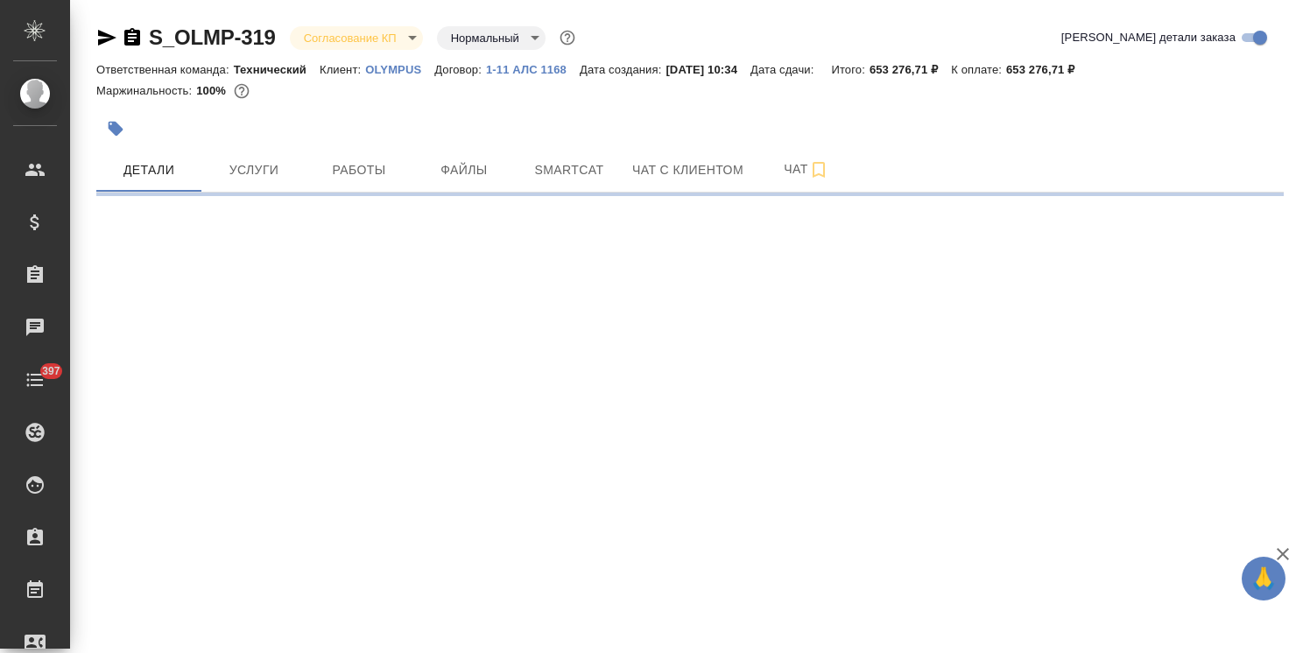
select select "RU"
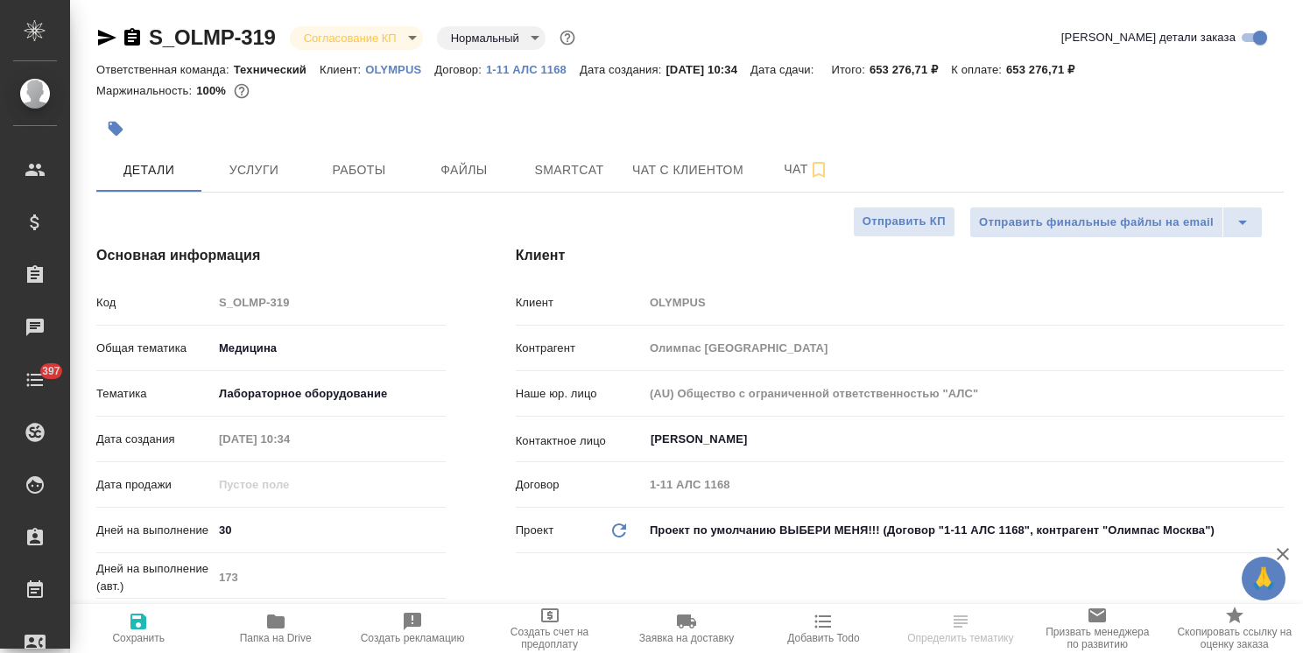
type textarea "x"
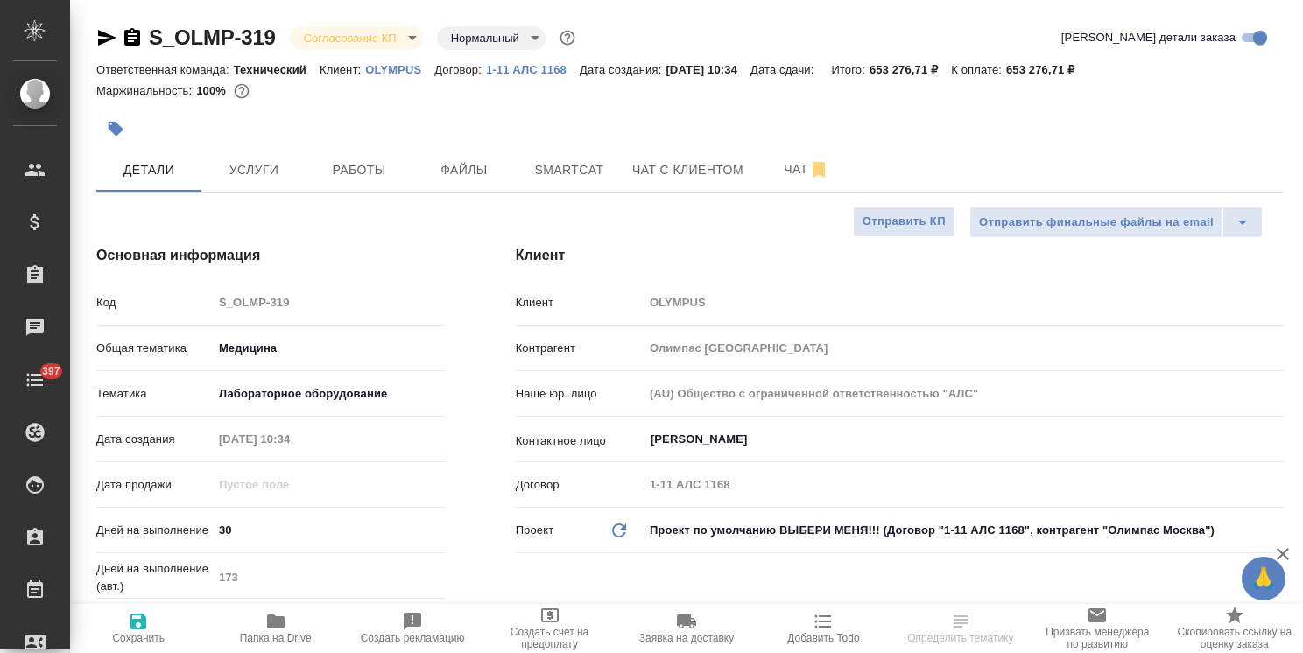
type textarea "x"
select select "RU"
type textarea "x"
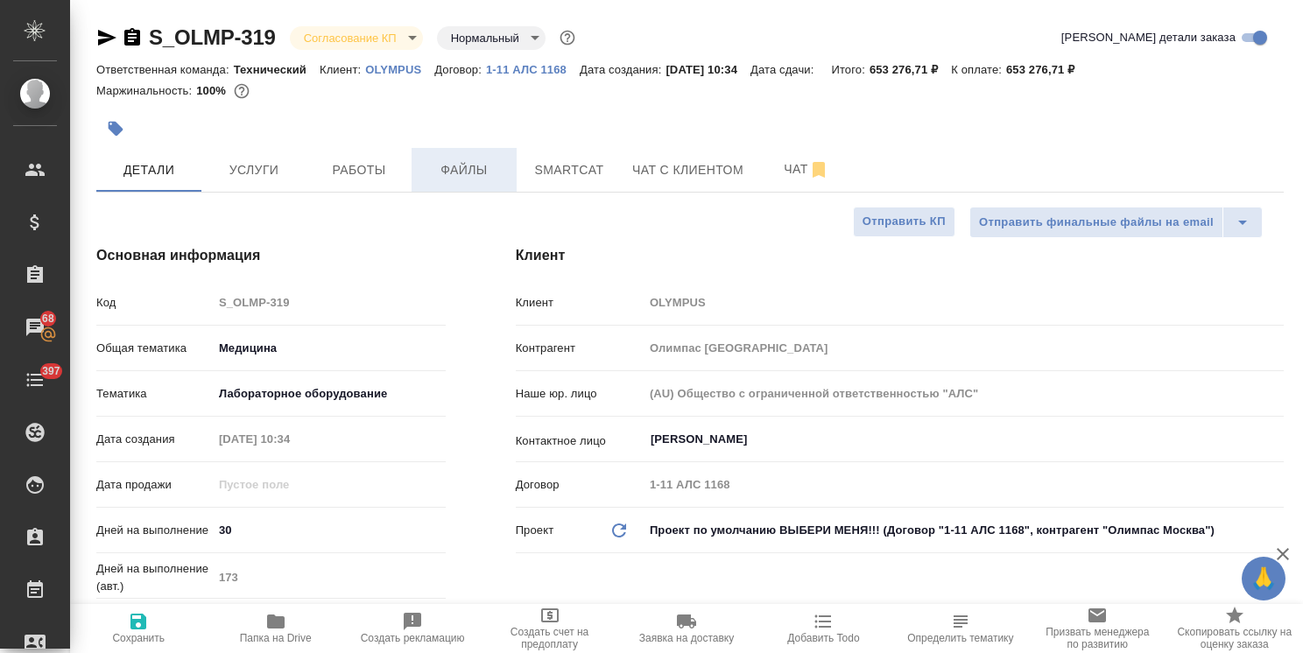
click at [461, 172] on span "Файлы" at bounding box center [464, 170] width 84 height 22
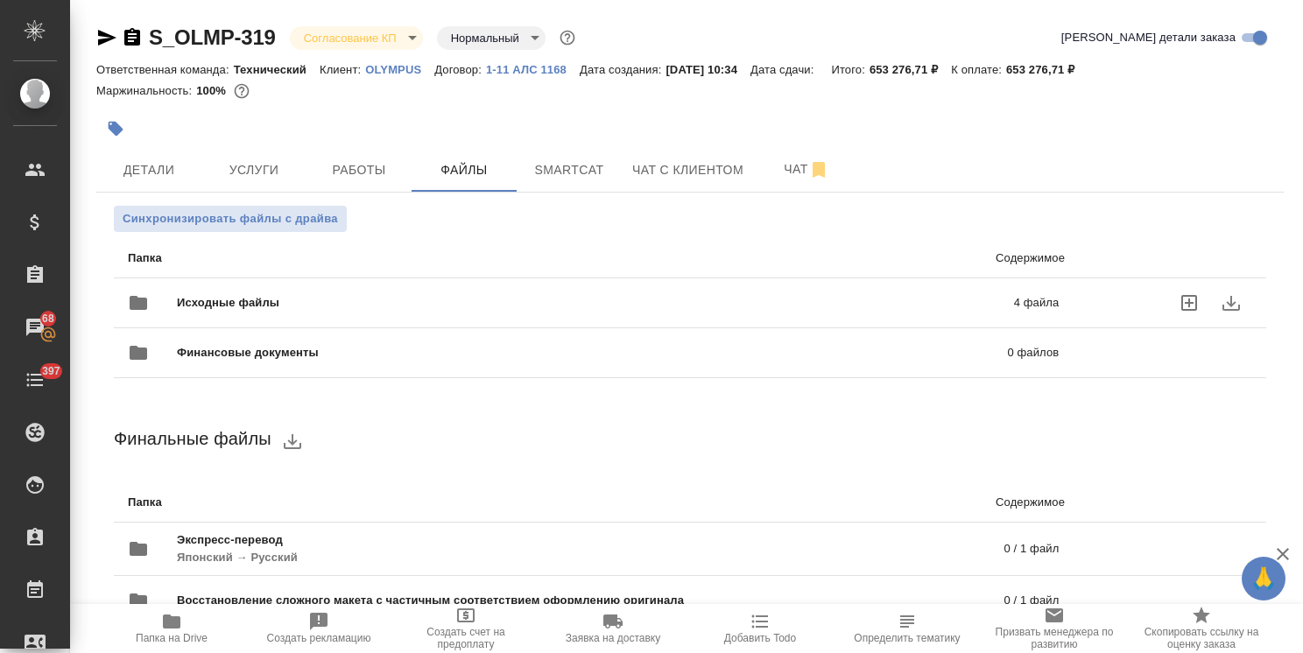
click at [326, 297] on span "Исходные файлы" at bounding box center [411, 303] width 469 height 18
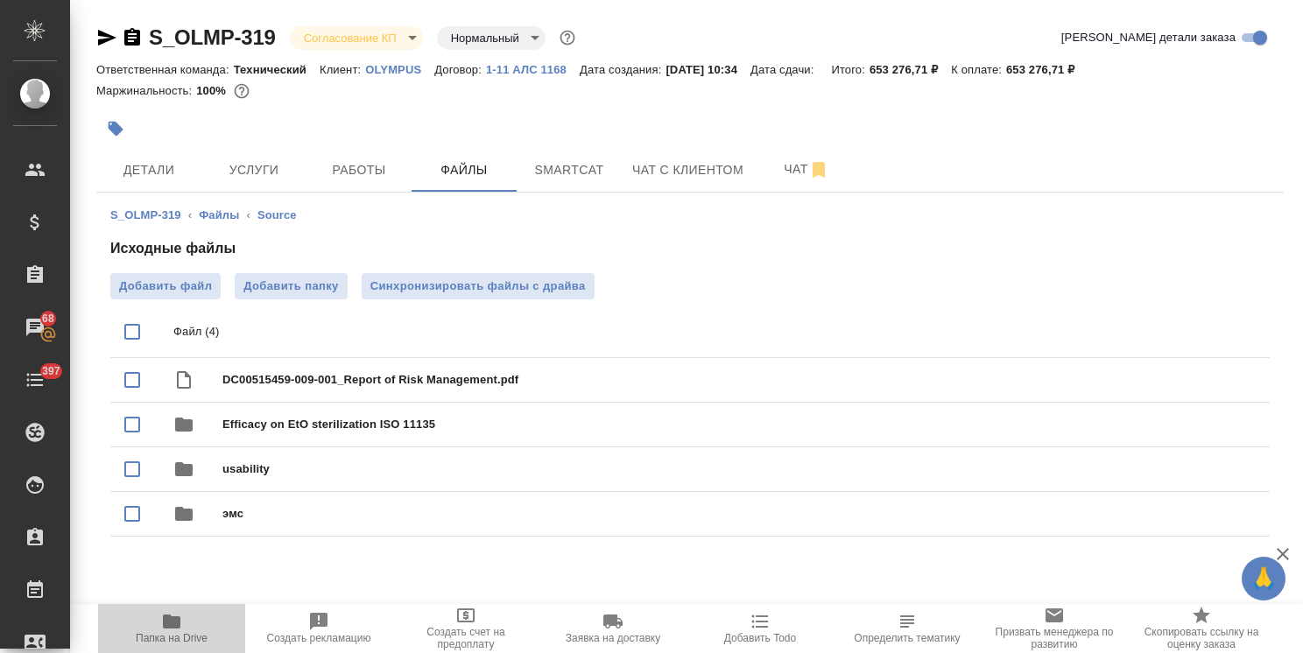
click at [195, 617] on span "Папка на Drive" at bounding box center [172, 627] width 126 height 33
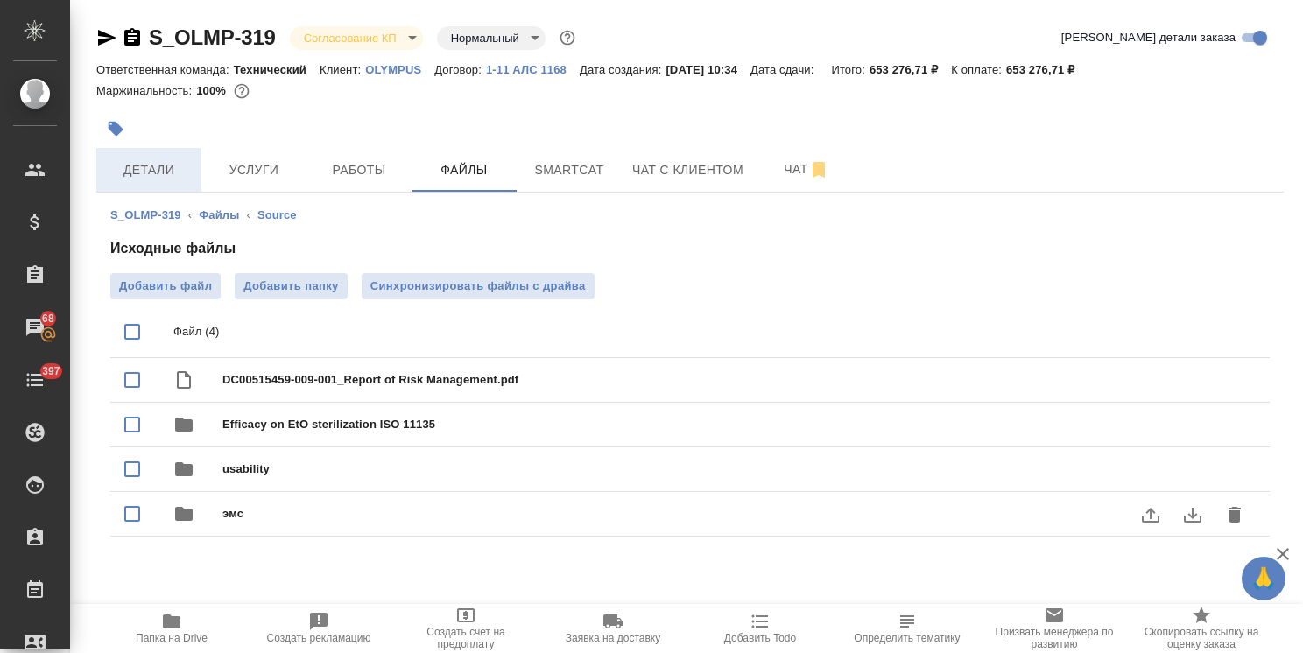
click at [158, 149] on button "Детали" at bounding box center [148, 170] width 105 height 44
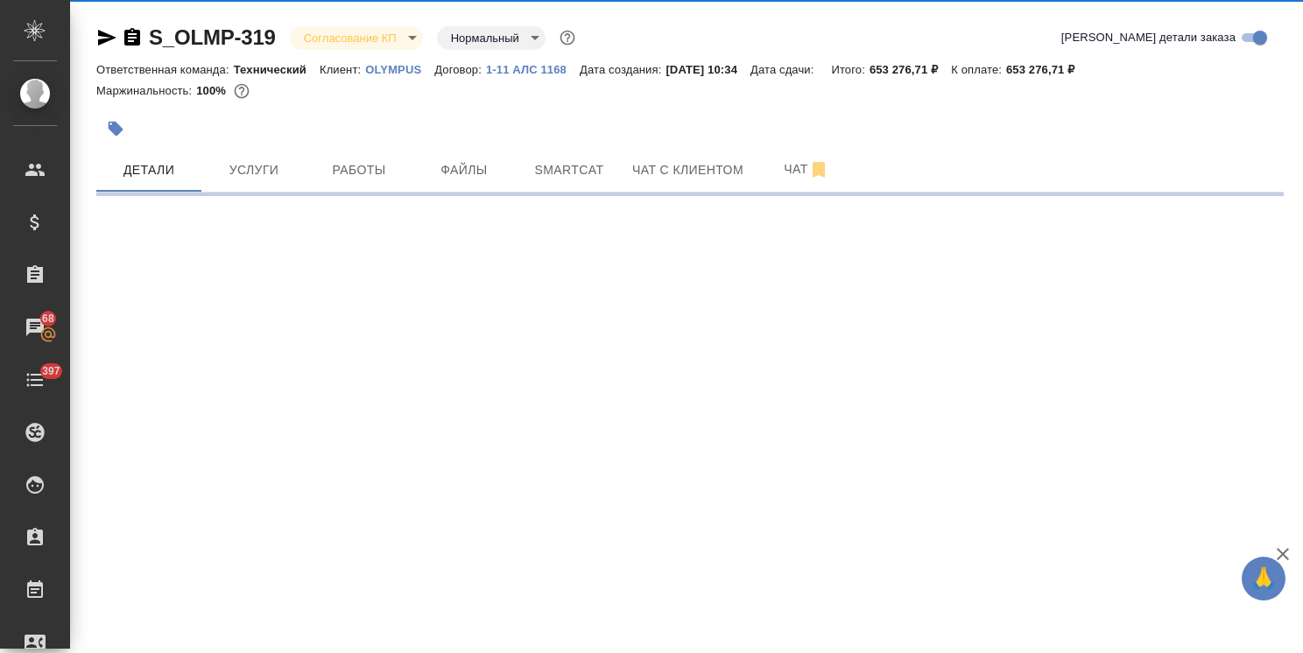
select select "RU"
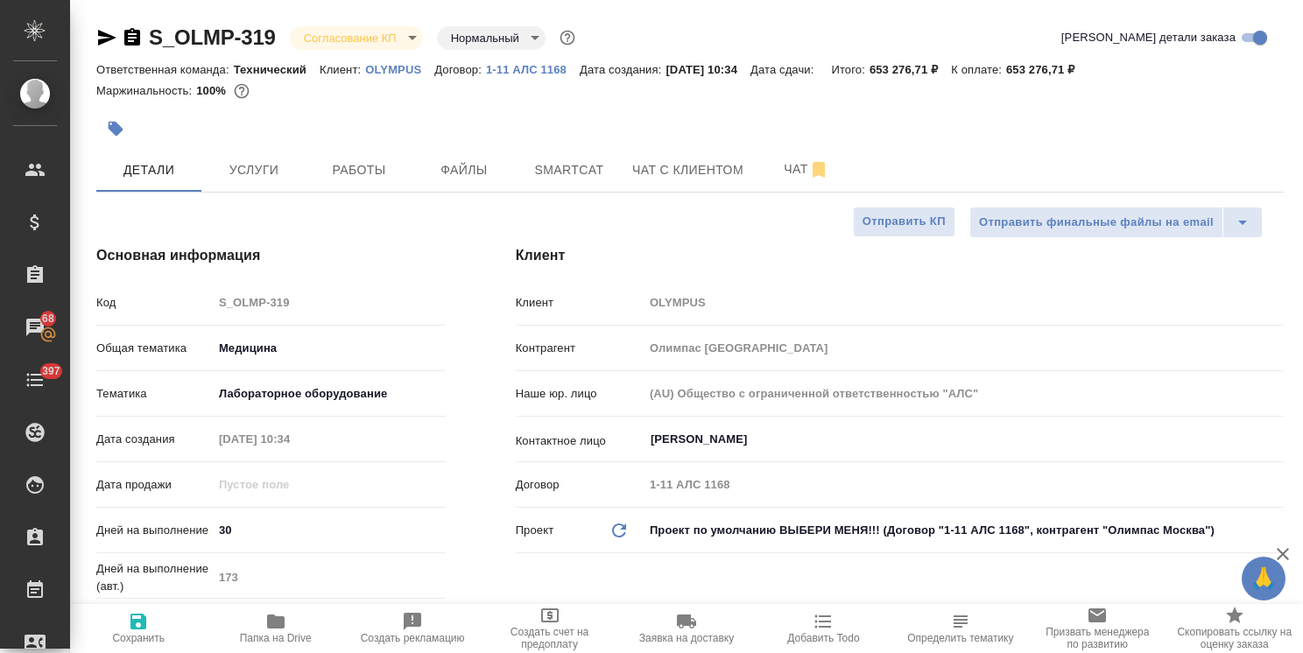
type textarea "x"
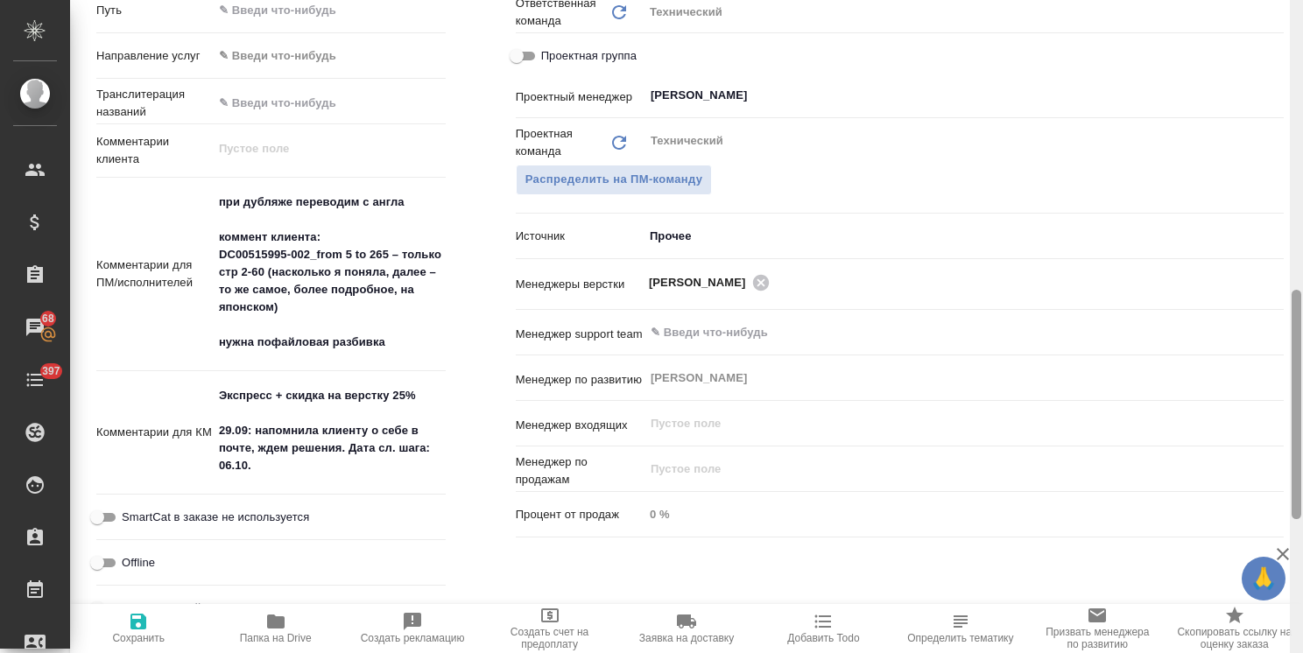
scroll to position [830, 0]
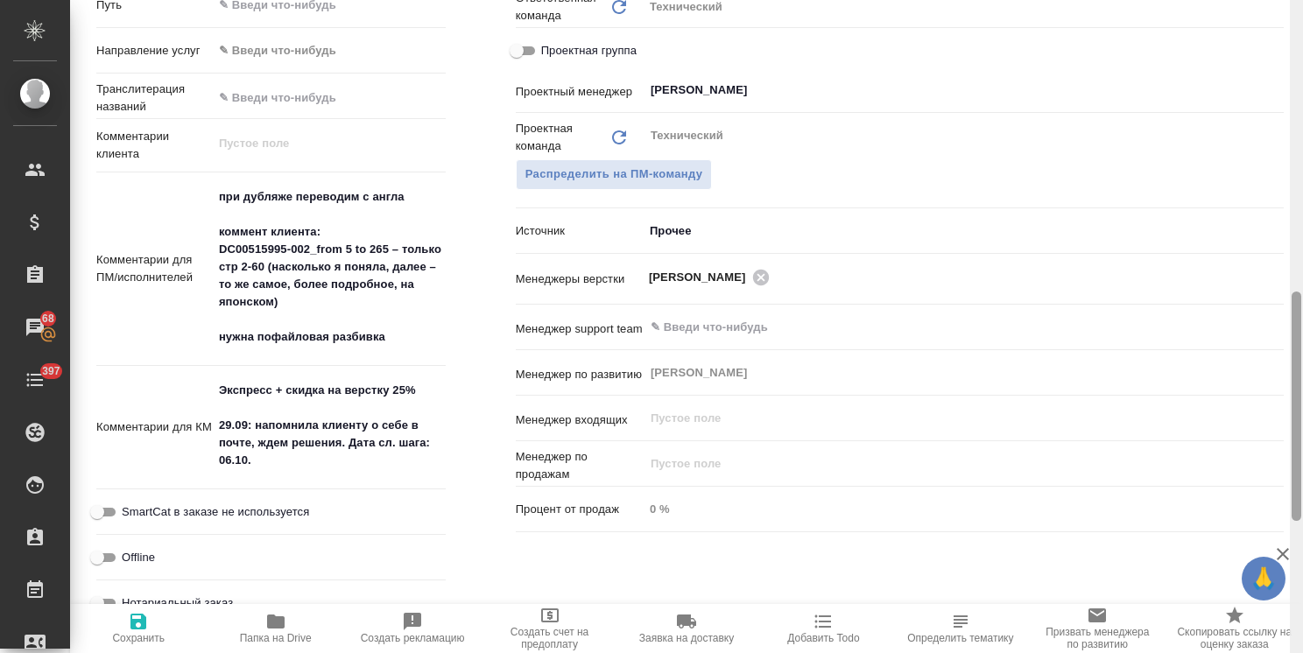
drag, startPoint x: 1296, startPoint y: 254, endPoint x: 1243, endPoint y: 454, distance: 206.4
click at [1243, 454] on div "S_OLMP-319 Согласование КП kpNegotiation Нормальный normal Кратко детали заказа…" at bounding box center [686, 326] width 1233 height 653
type textarea "x"
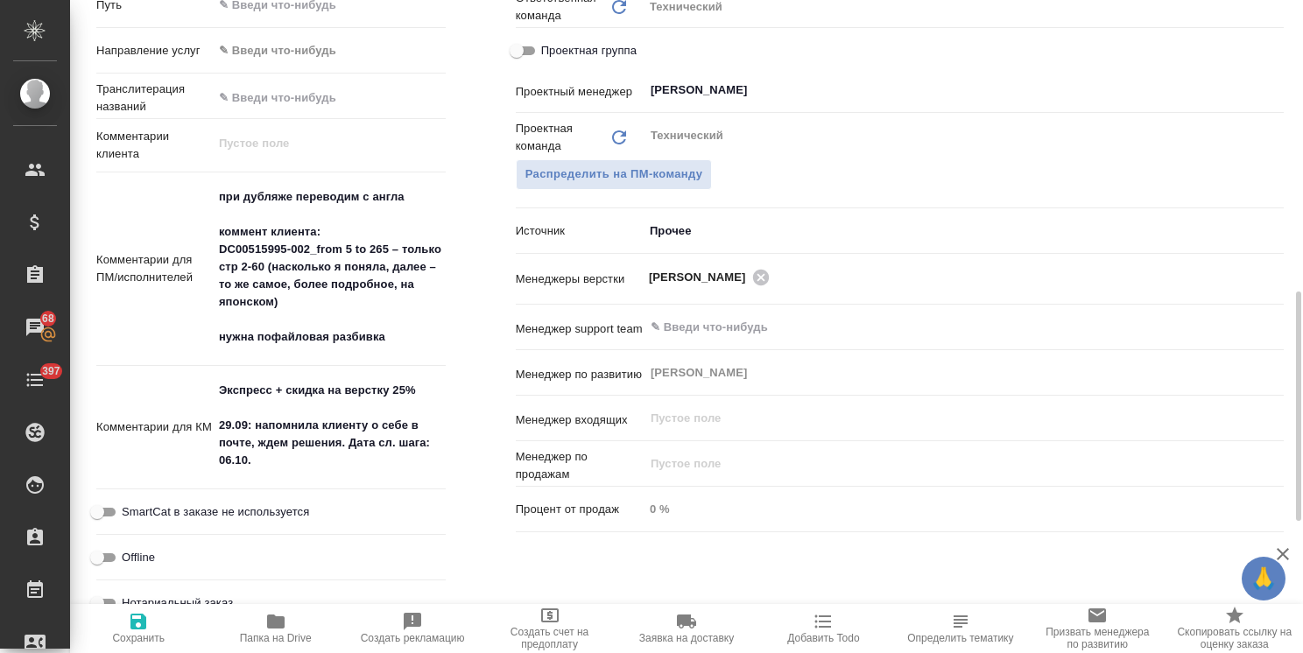
type textarea "x"
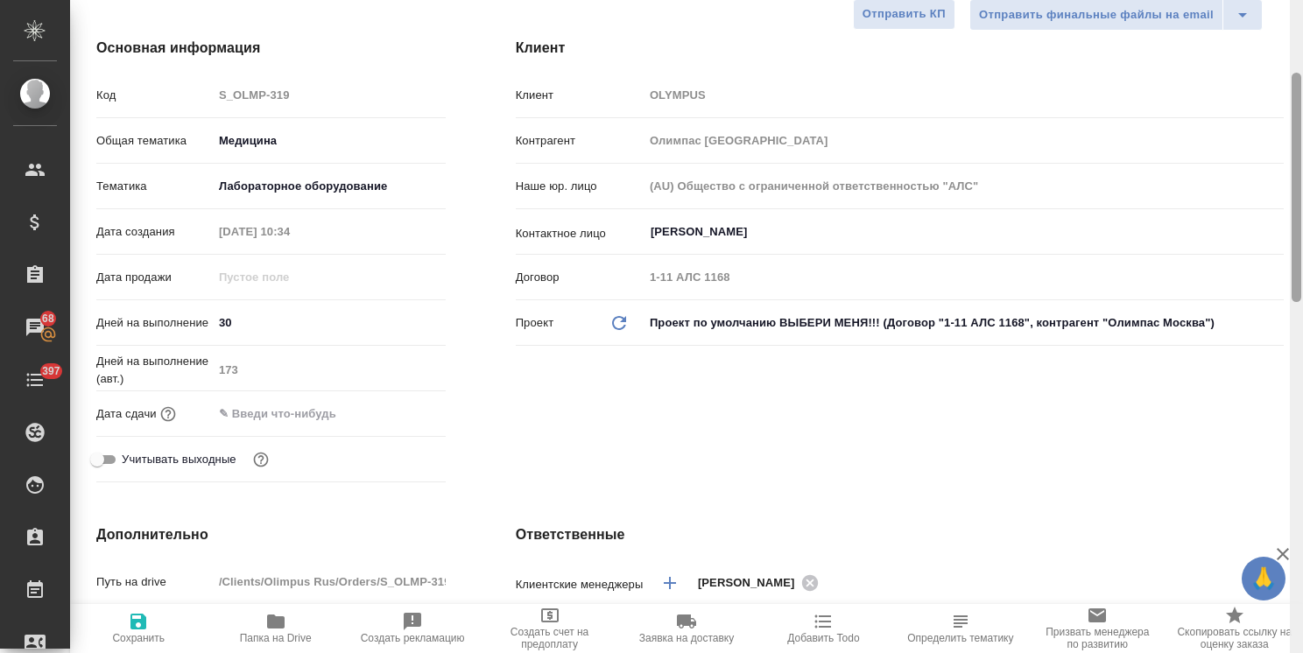
scroll to position [0, 0]
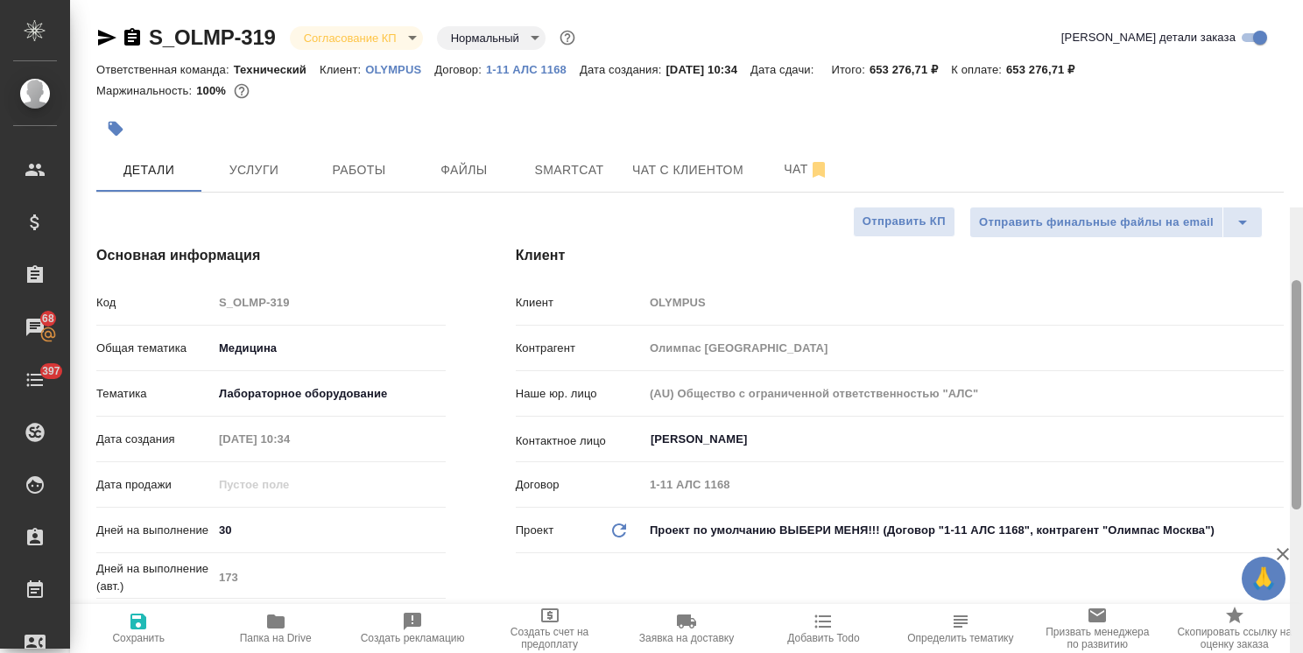
drag, startPoint x: 1299, startPoint y: 440, endPoint x: 1284, endPoint y: 96, distance: 343.6
click at [1284, 96] on div "S_OLMP-319 Согласование КП kpNegotiation Нормальный normal Кратко детали заказа…" at bounding box center [686, 326] width 1233 height 653
type textarea "x"
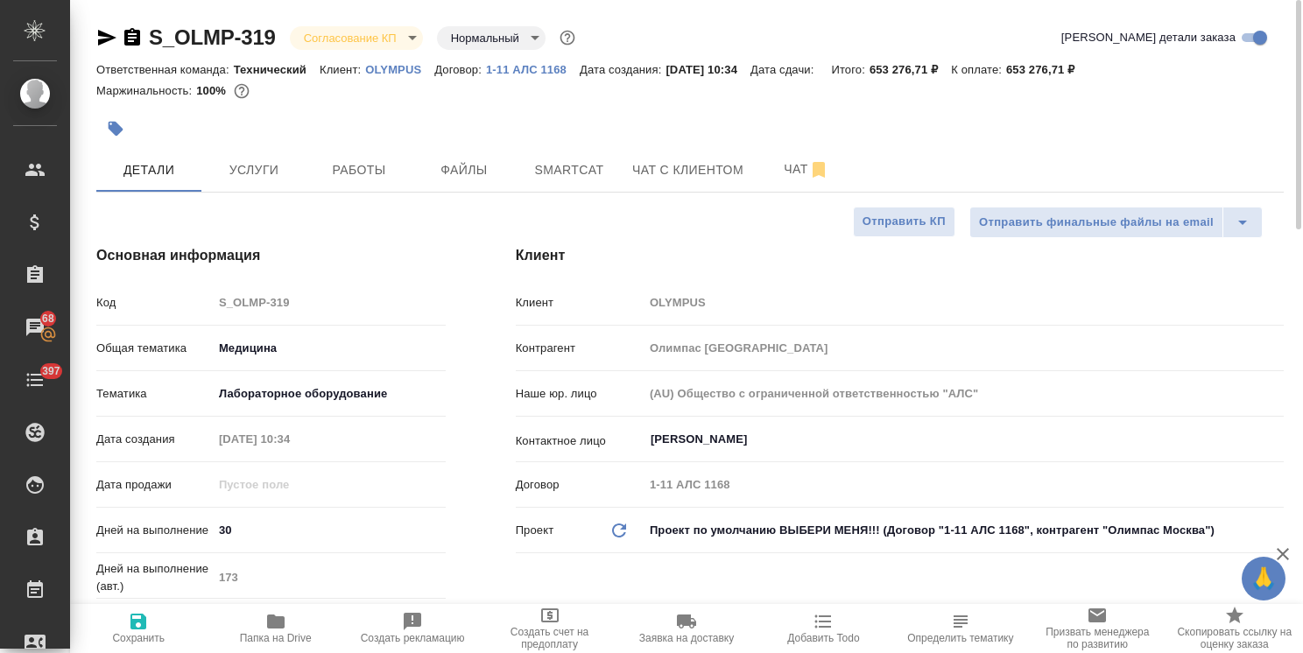
type textarea "x"
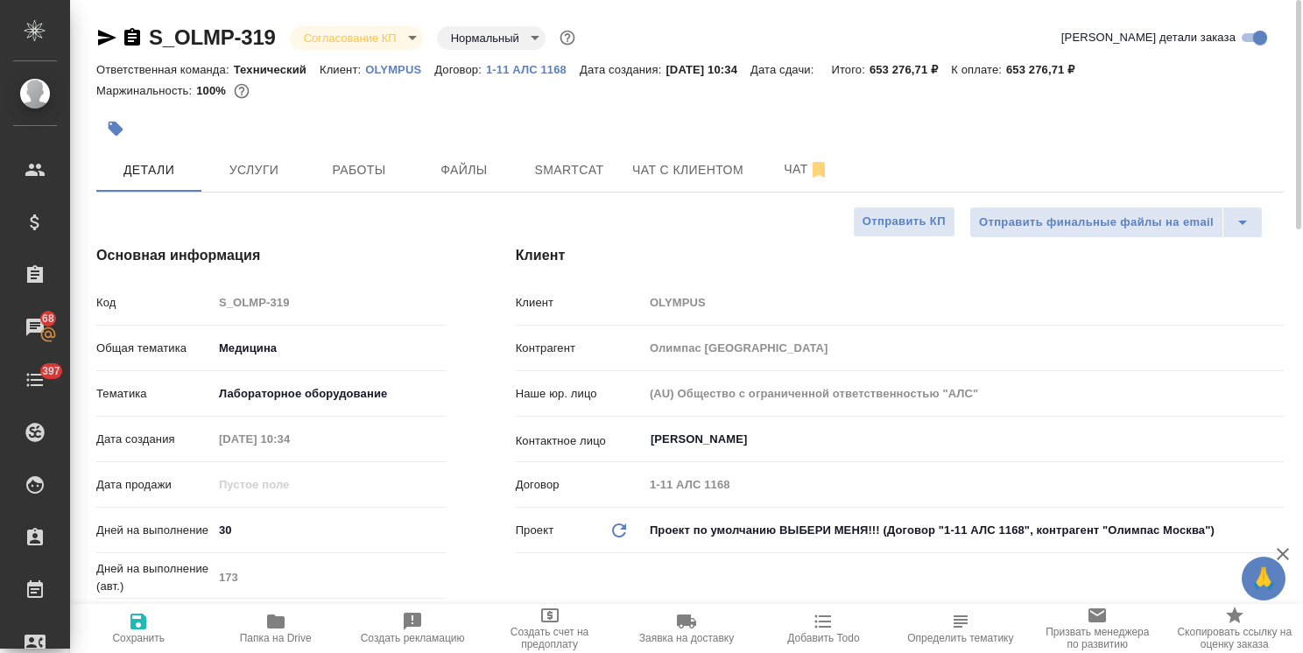
type textarea "x"
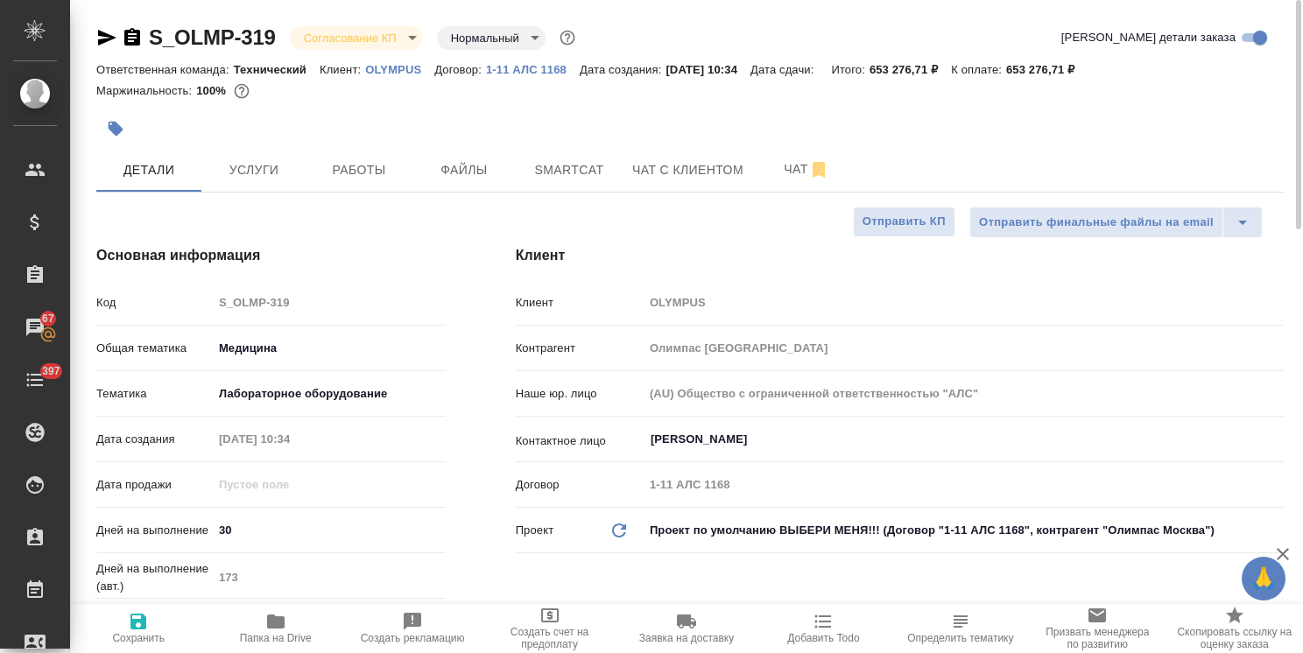
type textarea "x"
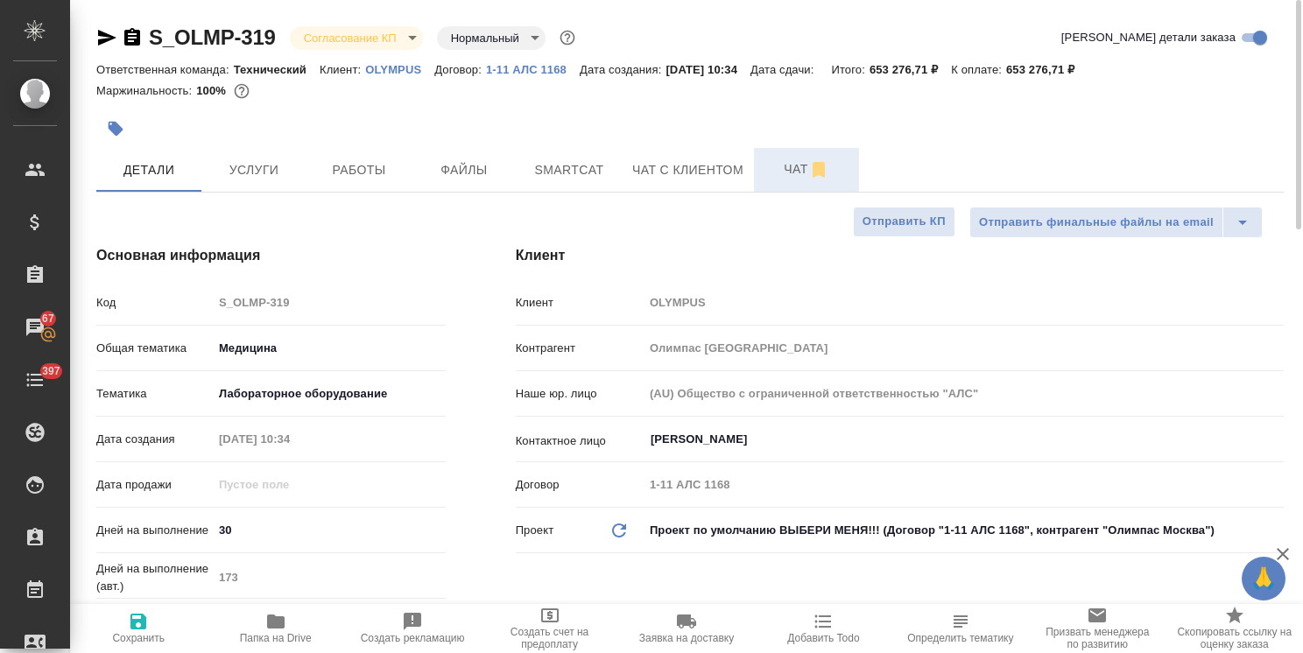
click at [790, 166] on span "Чат" at bounding box center [806, 169] width 84 height 22
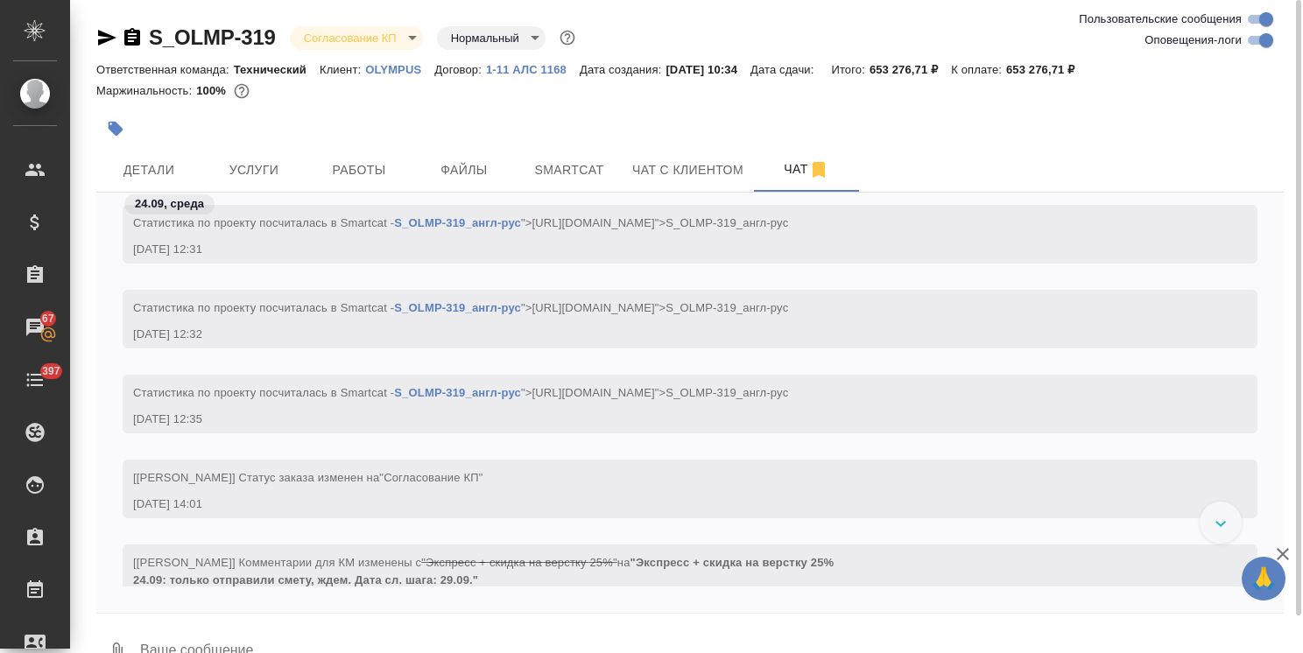
click at [1273, 556] on icon "button" at bounding box center [1282, 554] width 21 height 21
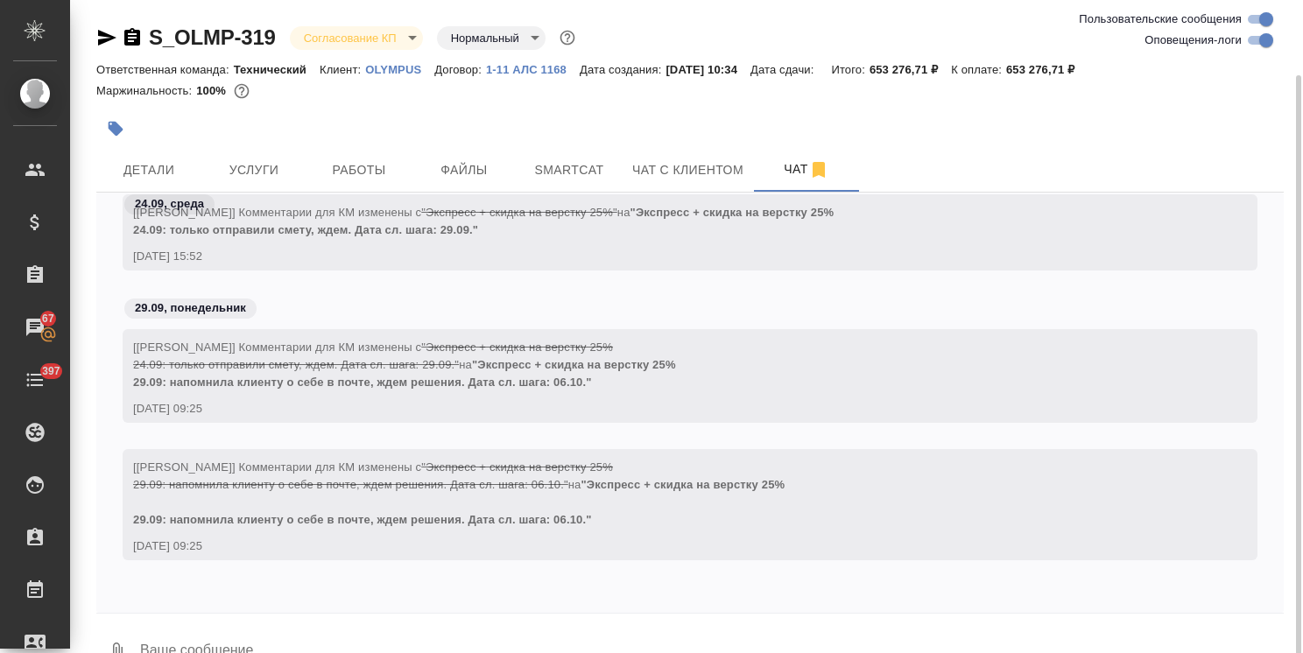
scroll to position [39, 0]
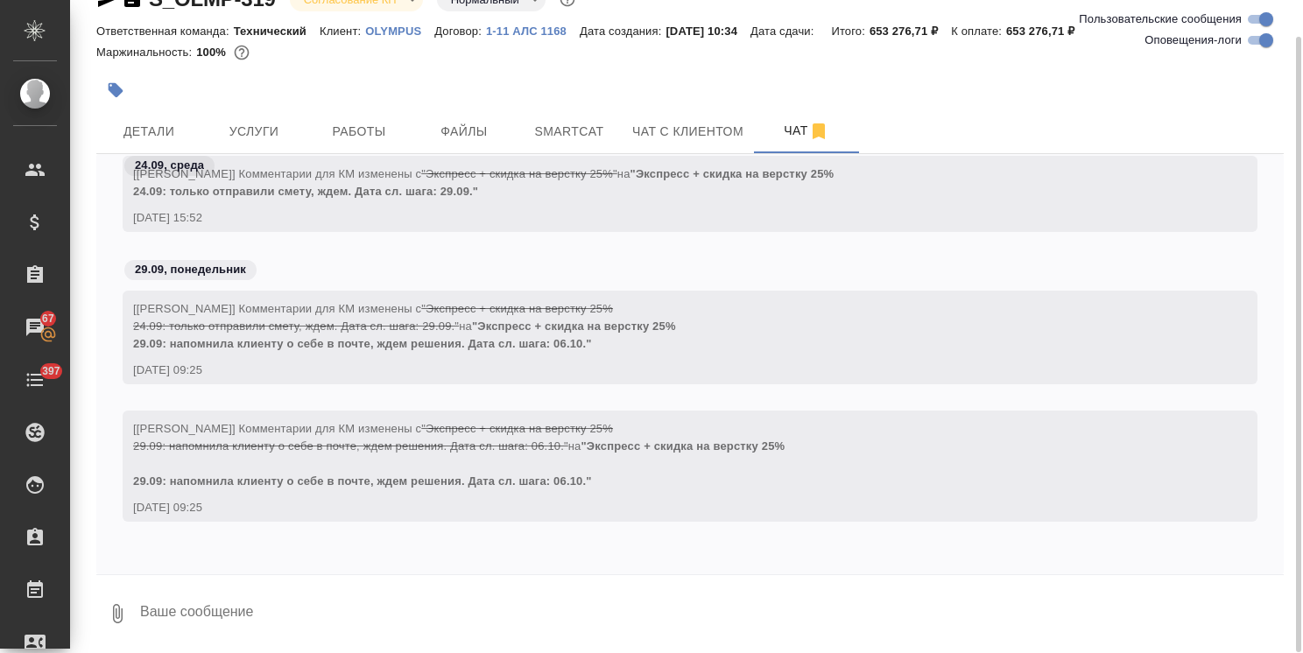
click at [261, 611] on textarea at bounding box center [710, 614] width 1145 height 60
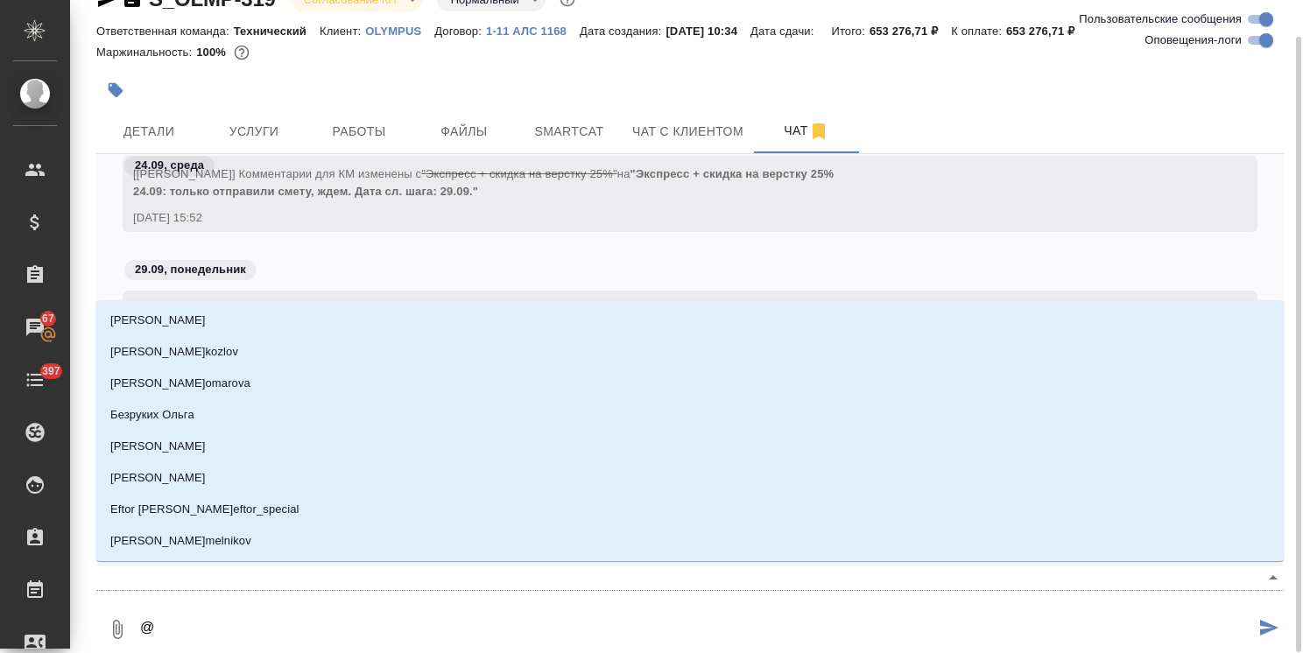
type textarea "@p"
type input "p"
type textarea "@pf"
type input "pf"
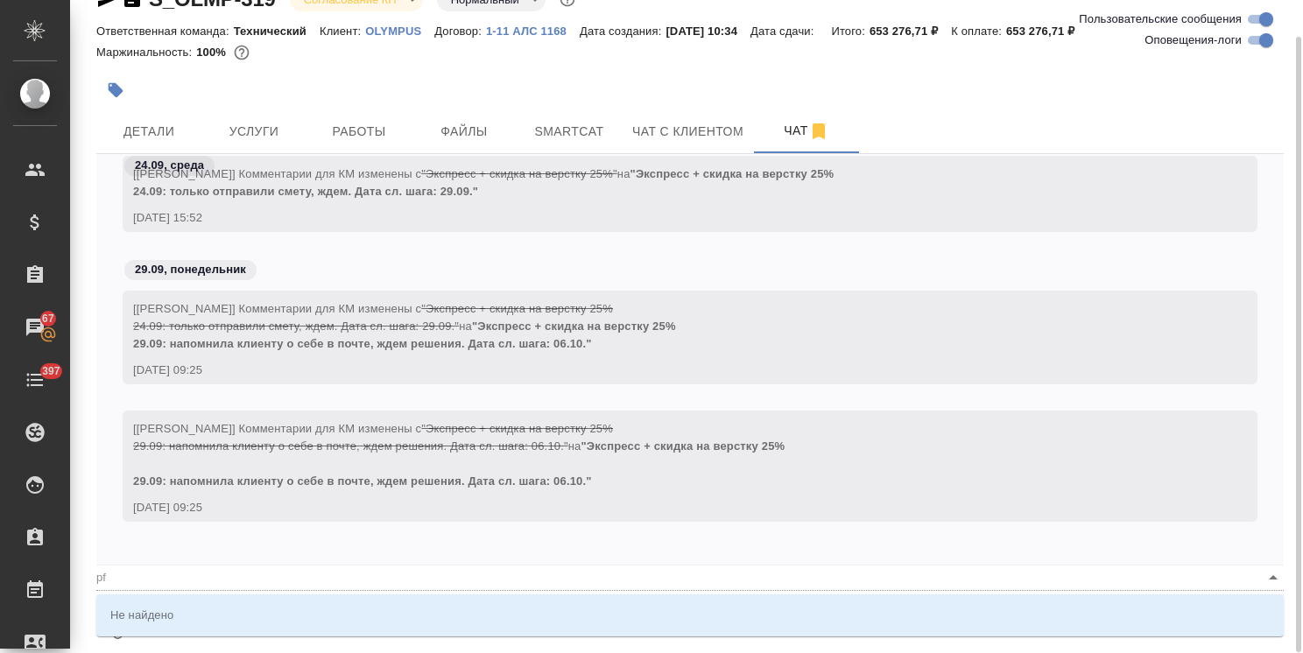
type textarea "@pf,"
type input "pf,"
type textarea "@pf"
type input "pf"
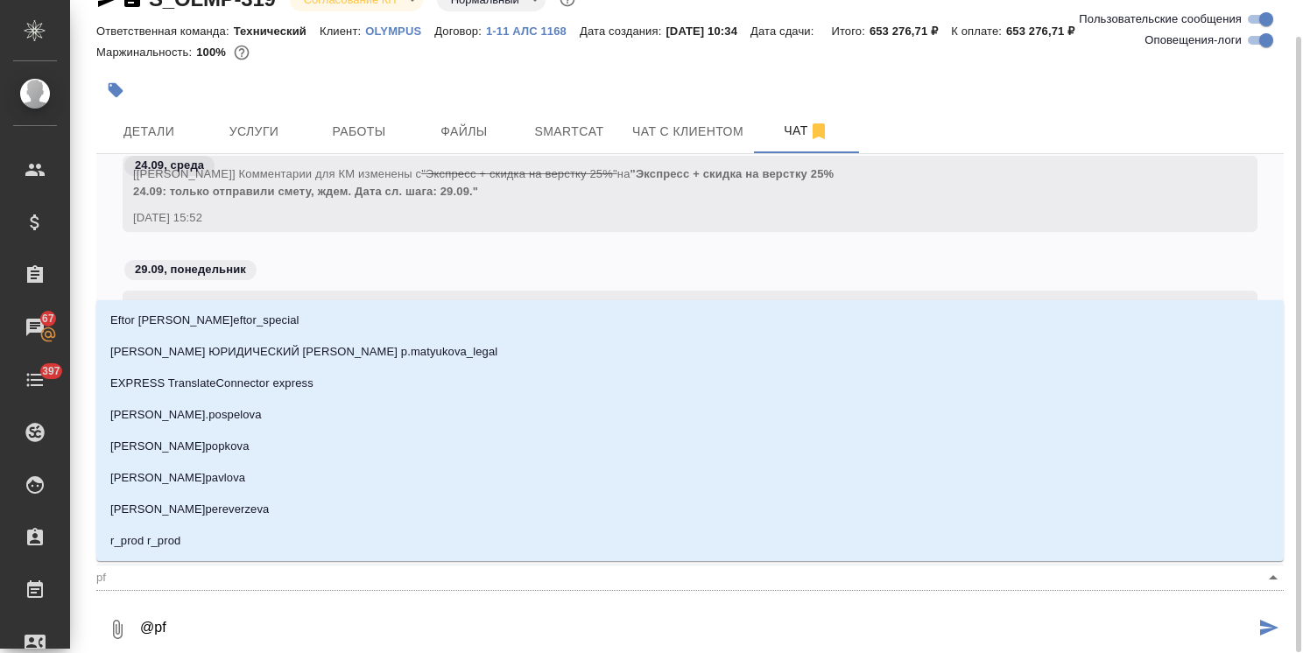
type textarea "@p"
type input "p"
type textarea "@"
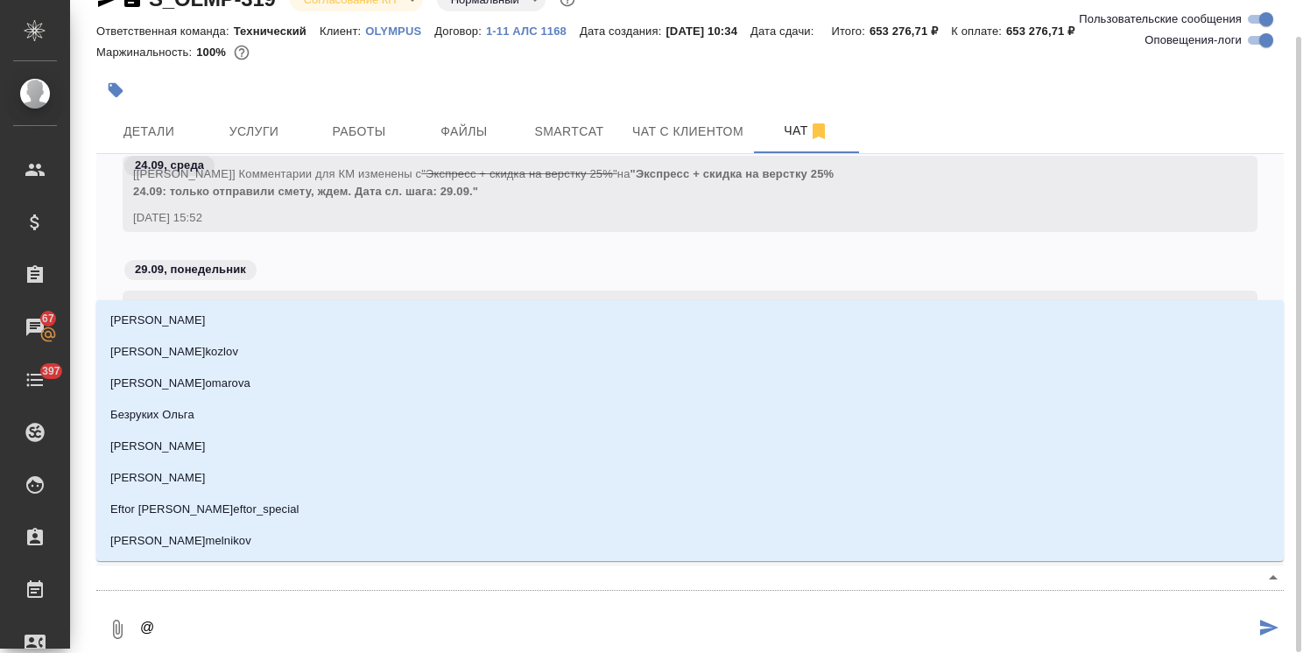
type textarea "@з"
type input "з"
type textarea "@за"
type input "за"
type textarea "@заб"
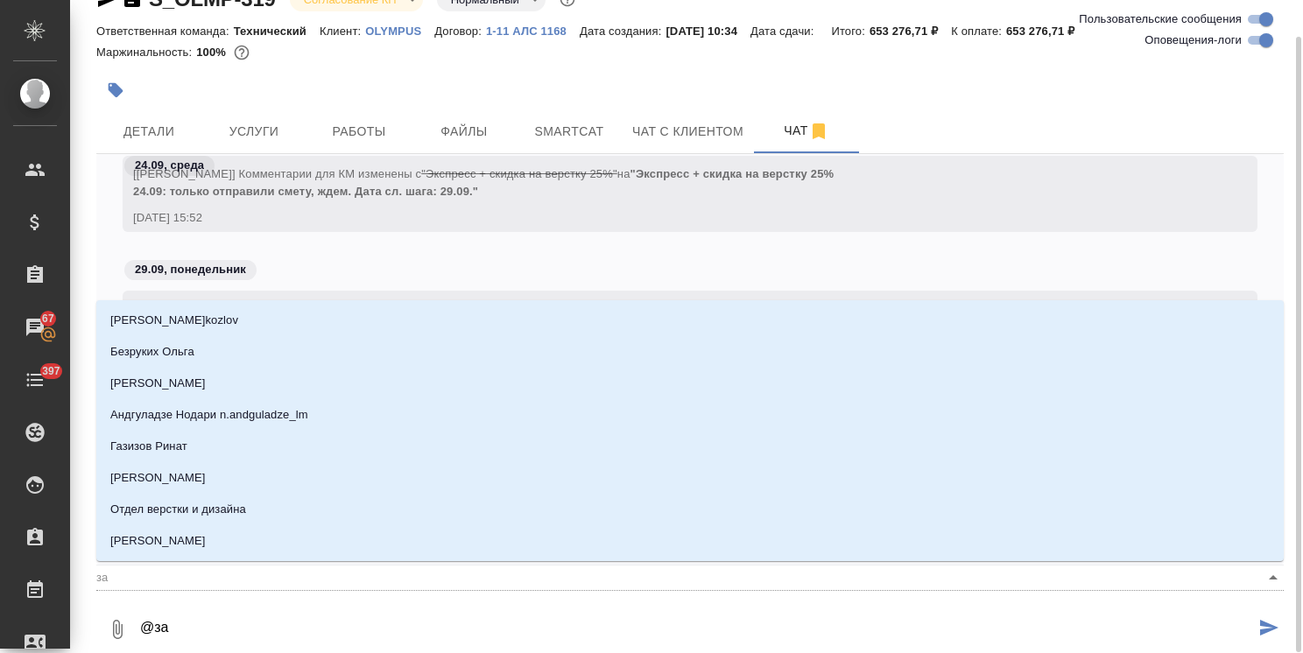
type input "заб"
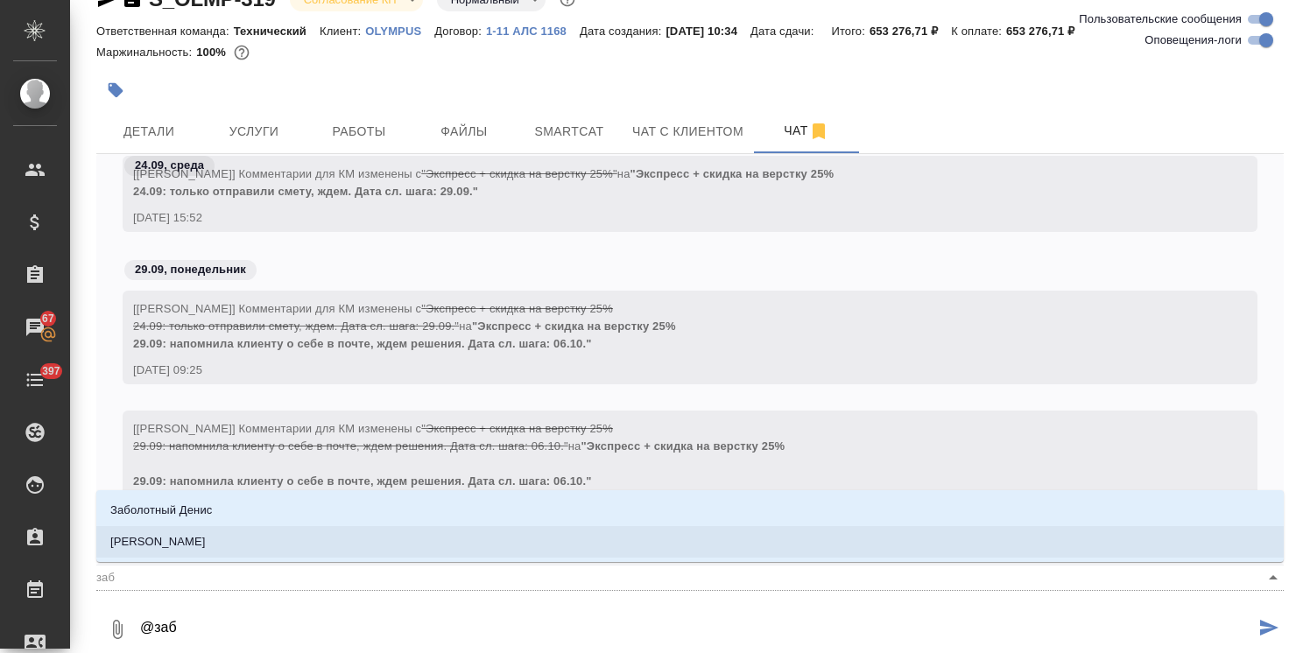
click at [245, 551] on li "[PERSON_NAME]" at bounding box center [689, 542] width 1187 height 32
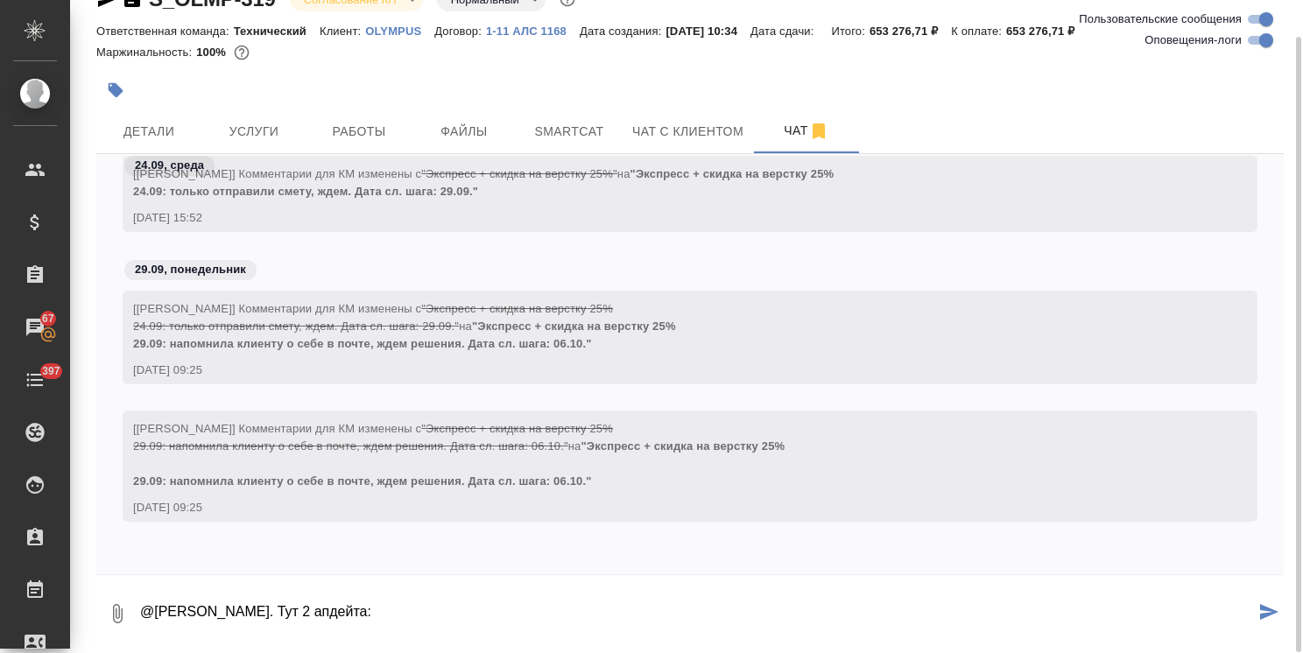
type textarea "@Заборова Александра Привет. Тут 2 апдейта:"
paste textarea "1) DC00515459-009-001_Report of Risk Management, стр 14-59. 2) Полностью убирае…"
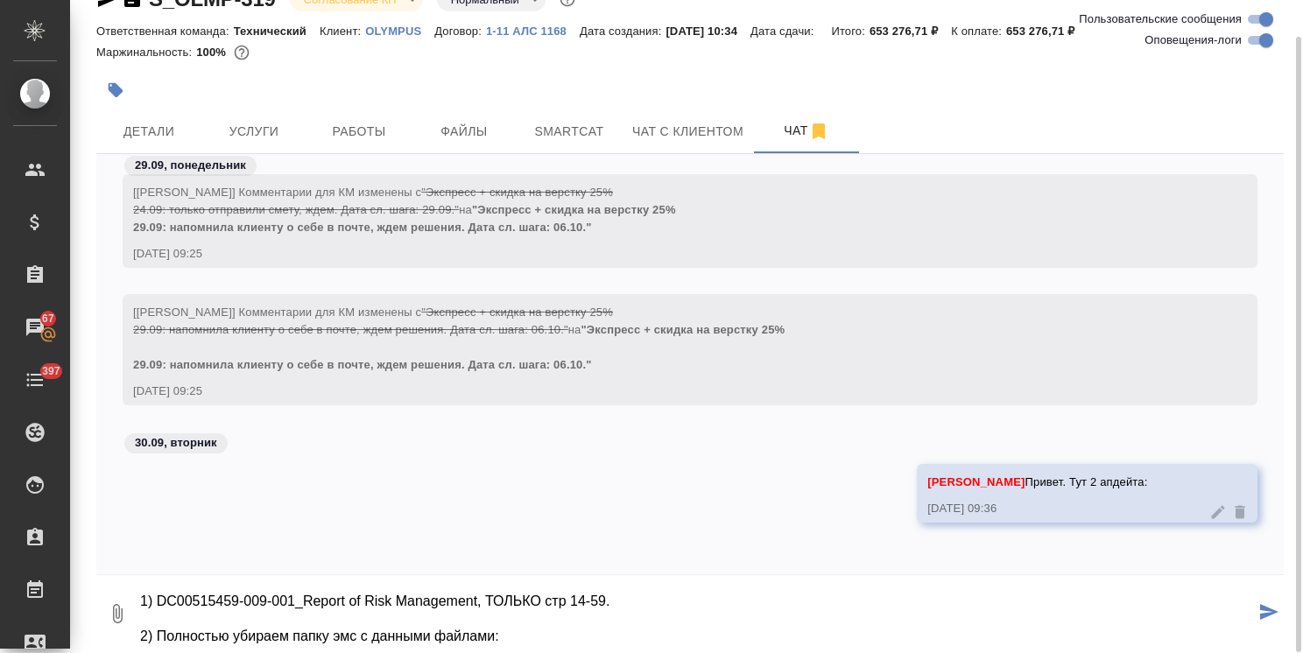
scroll to position [18, 0]
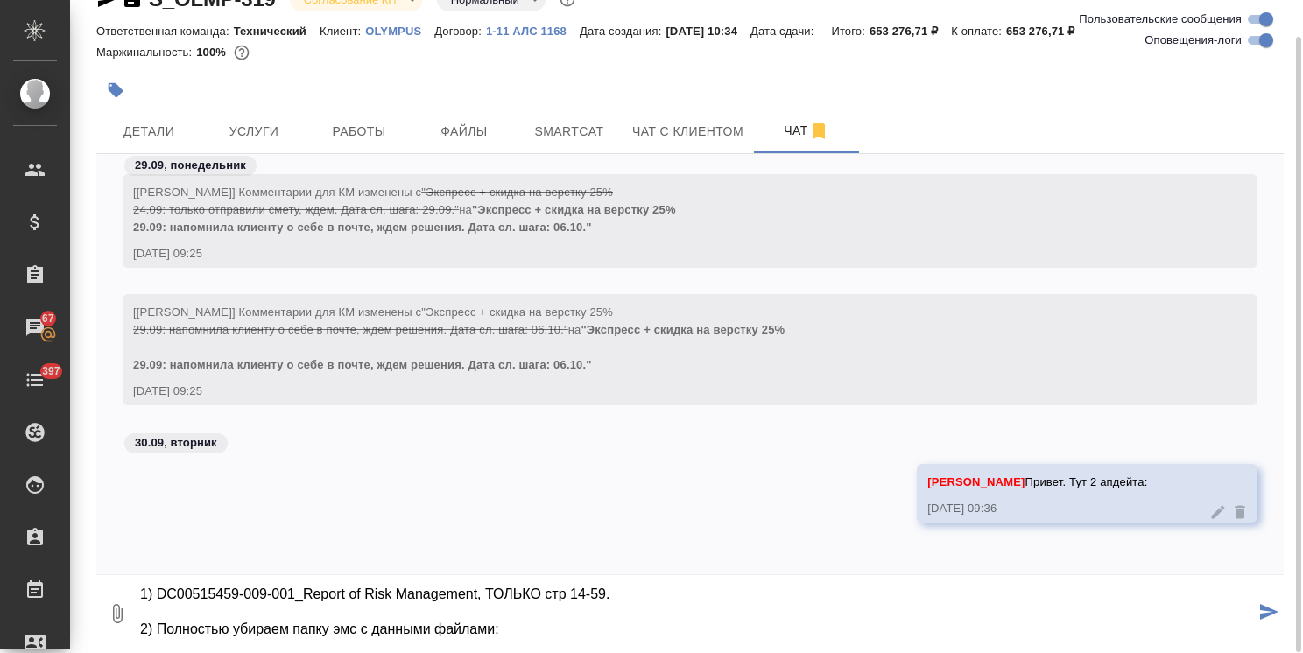
drag, startPoint x: 534, startPoint y: 629, endPoint x: 361, endPoint y: 630, distance: 173.4
click at [361, 630] on textarea "1) DC00515459-009-001_Report of Risk Management, ТОЛЬКО стр 14-59. 2) Полностью…" at bounding box center [696, 614] width 1116 height 60
type textarea "1) DC00515459-009-001_Report of Risk Management, ТОЛЬКО стр 14-59. 2) Полностью…"
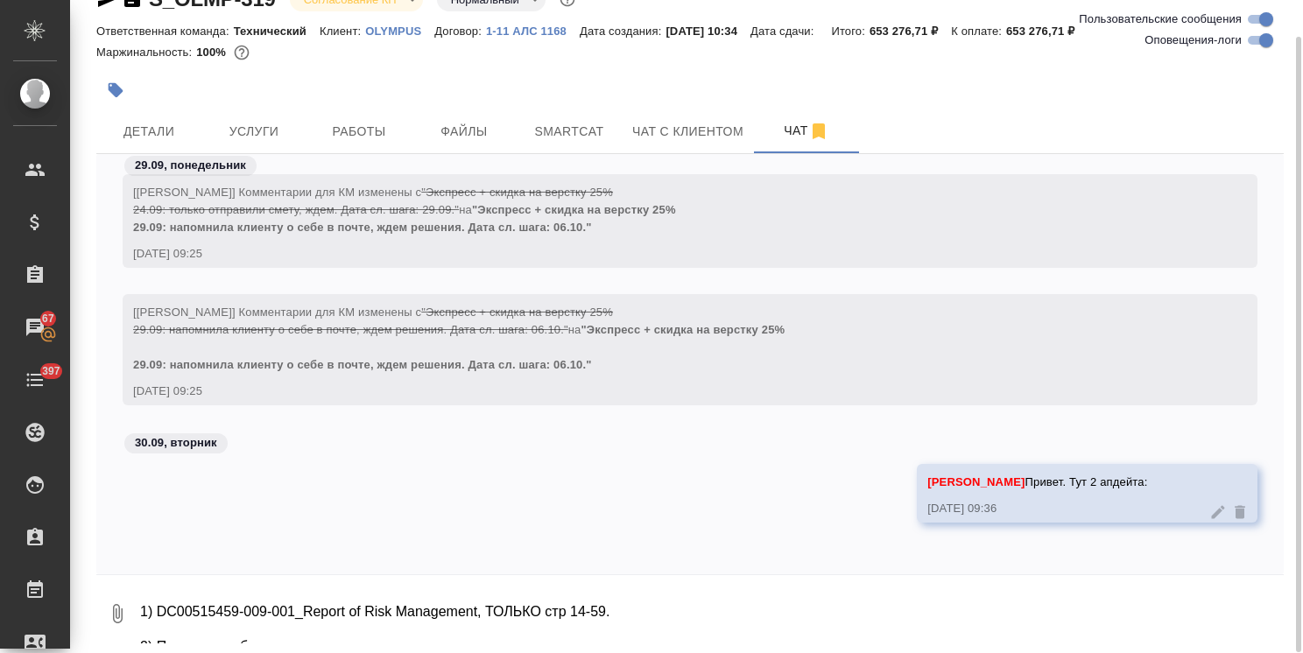
scroll to position [7732, 0]
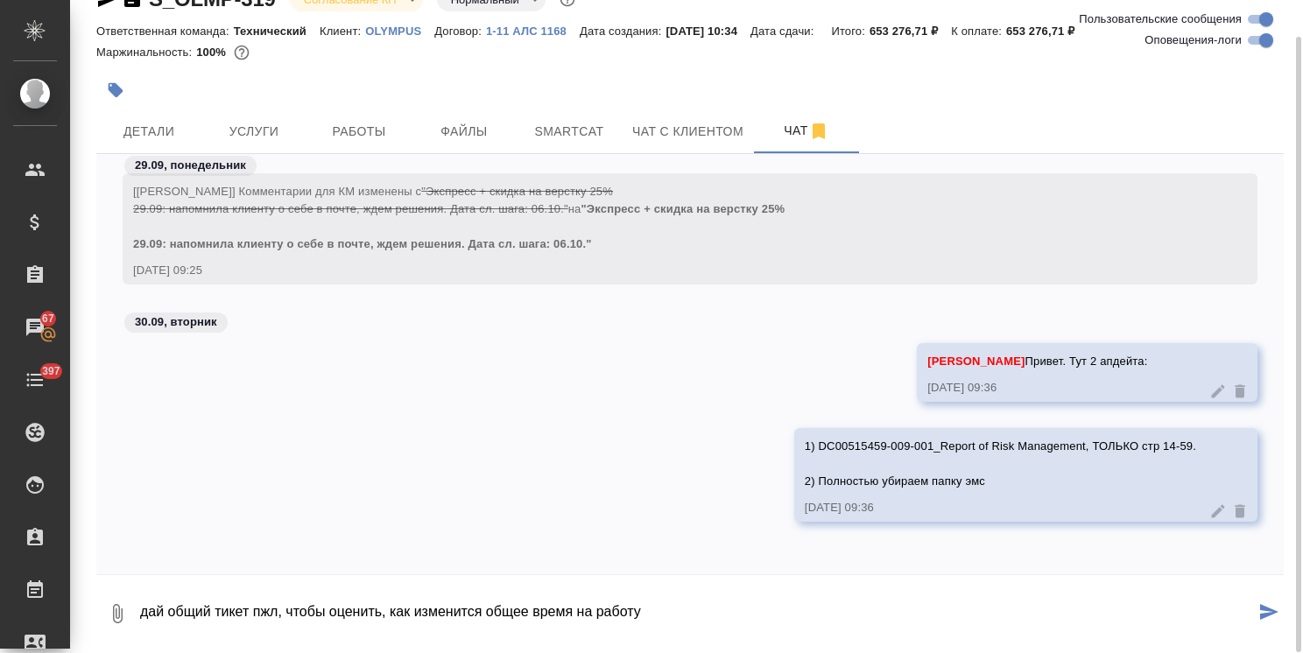
type textarea "дай общий тикет пжл, чтобы оценить, как изменится общее время на работу"
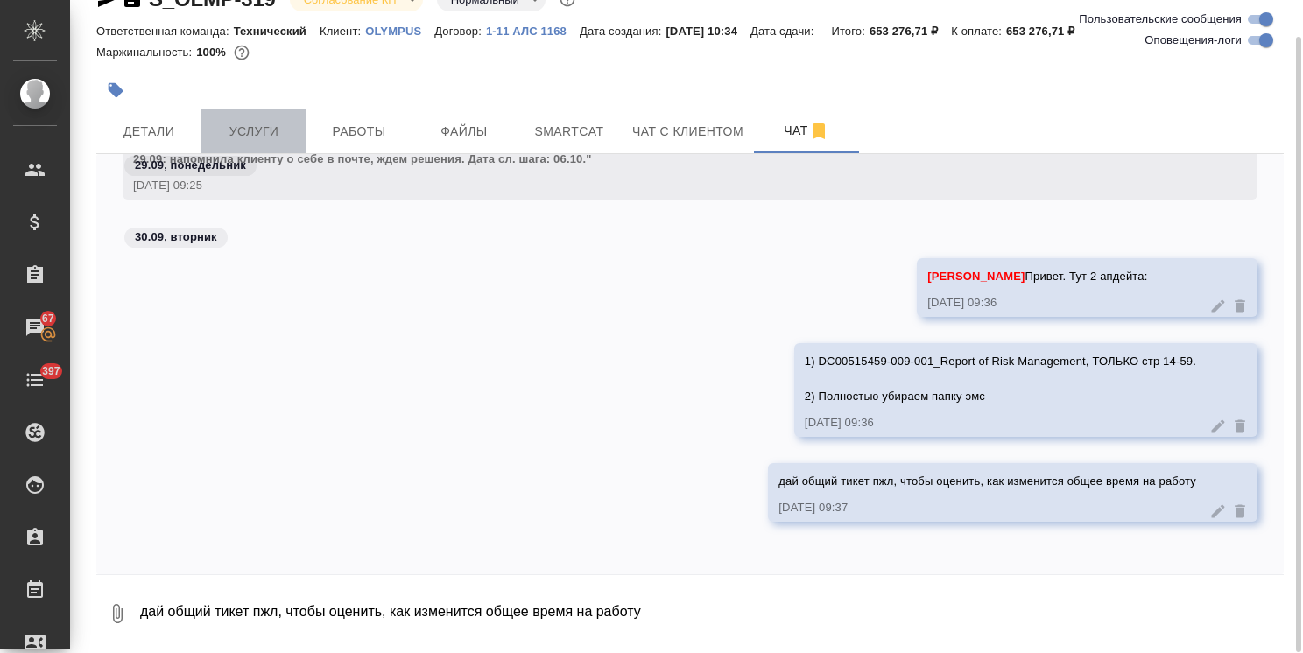
drag, startPoint x: 278, startPoint y: 144, endPoint x: 287, endPoint y: 142, distance: 10.0
click at [281, 144] on button "Услуги" at bounding box center [253, 131] width 105 height 44
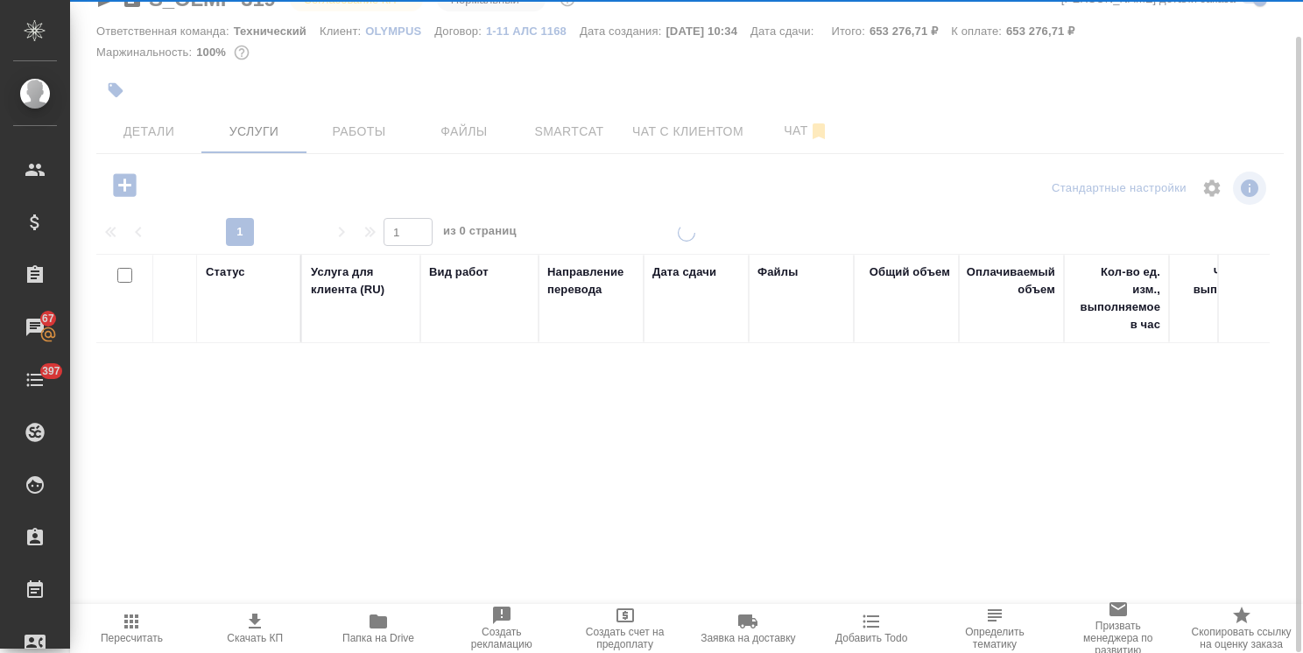
click at [364, 623] on span "Папка на Drive" at bounding box center [378, 627] width 102 height 33
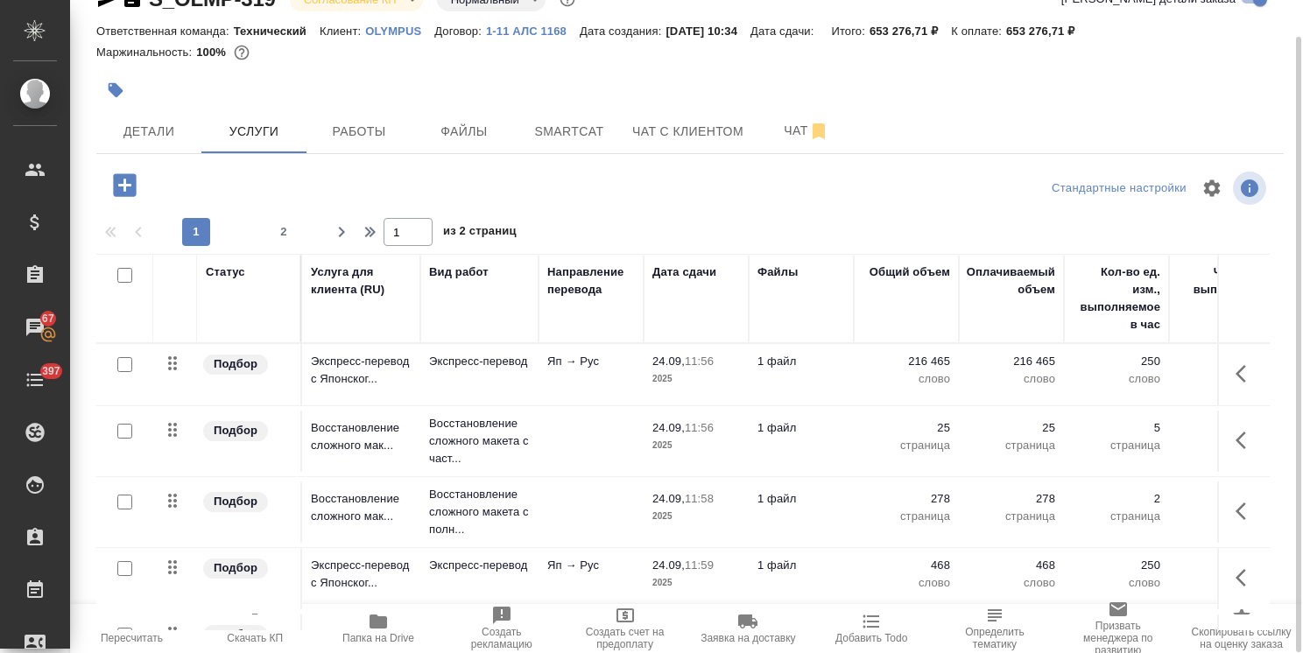
click at [476, 379] on td "Экспресс-перевод" at bounding box center [479, 374] width 118 height 61
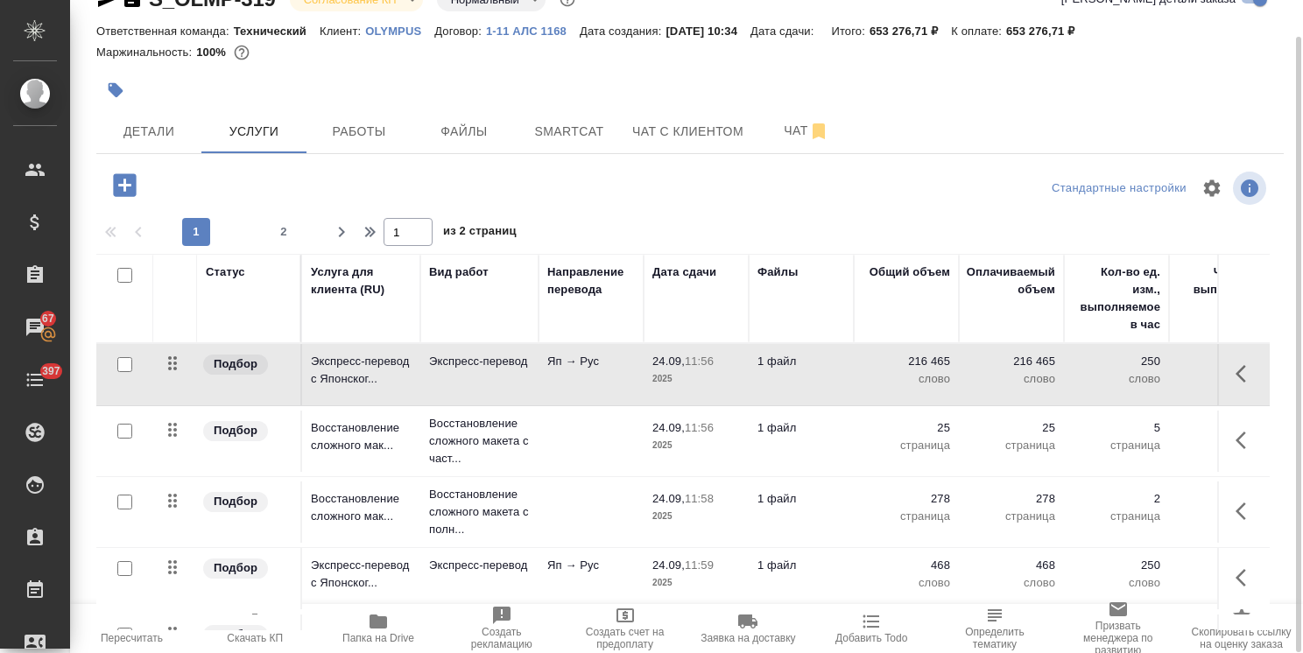
click at [476, 379] on td "Экспресс-перевод" at bounding box center [479, 374] width 118 height 61
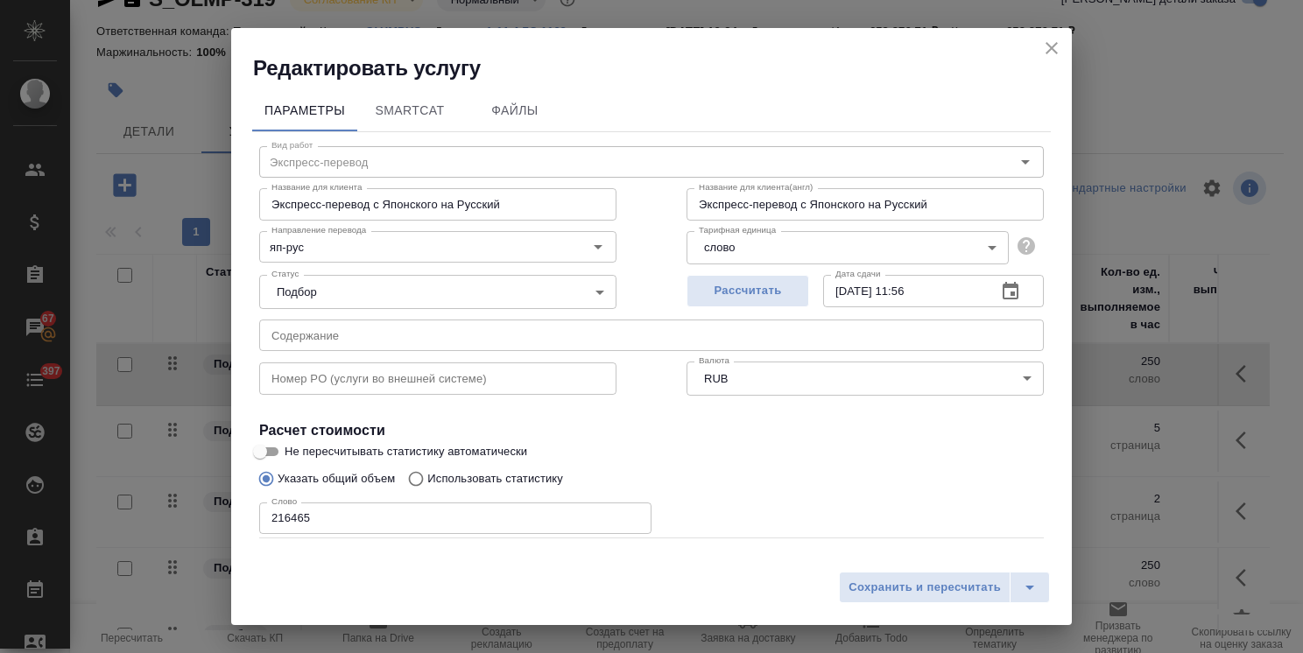
click at [1058, 46] on icon "close" at bounding box center [1051, 48] width 21 height 21
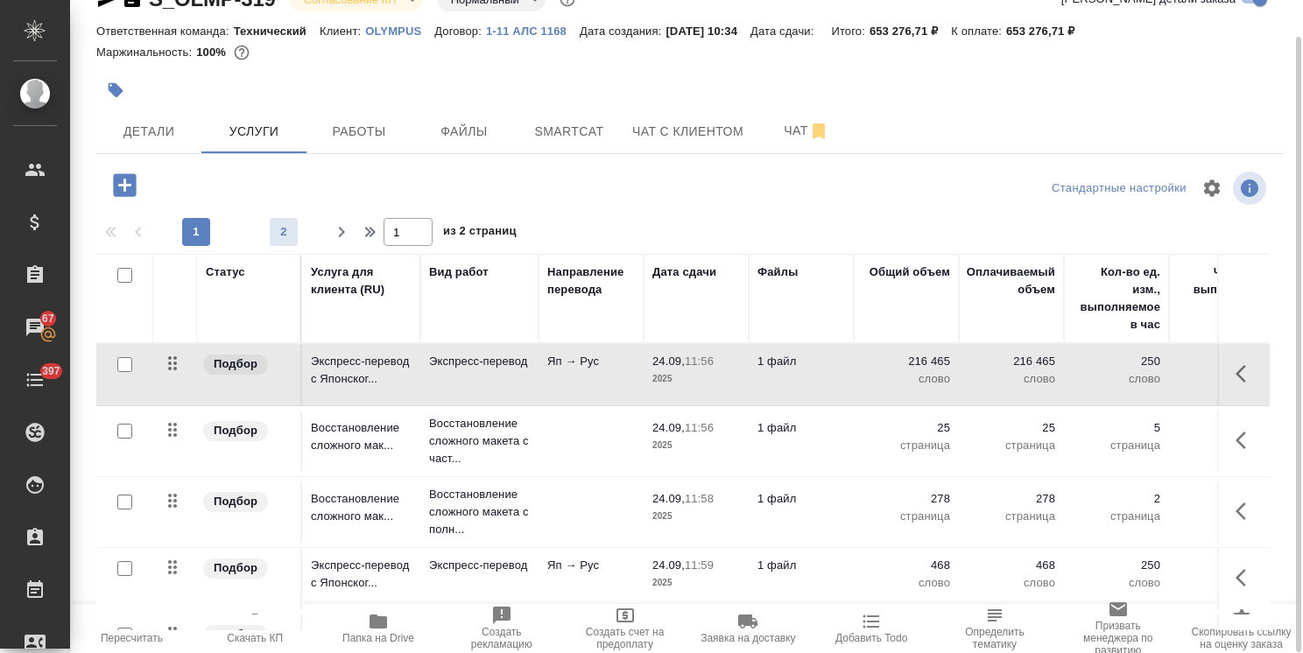
click at [291, 228] on span "2" at bounding box center [284, 232] width 28 height 18
type input "2"
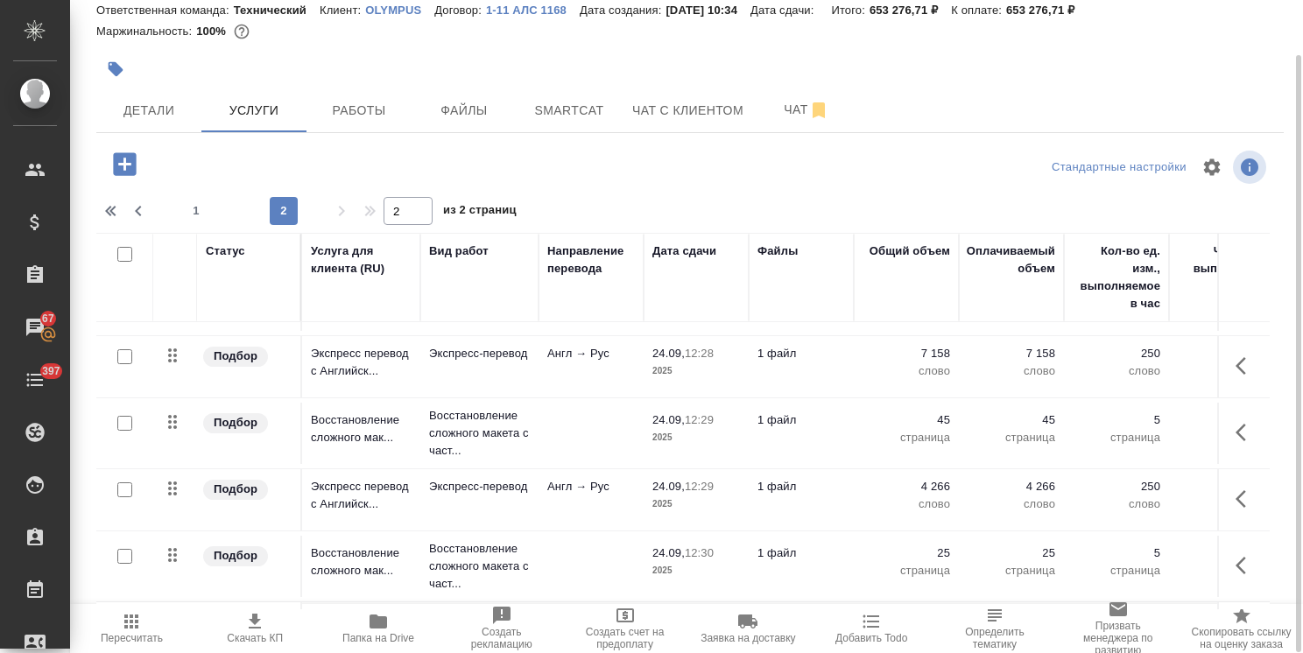
scroll to position [921, 0]
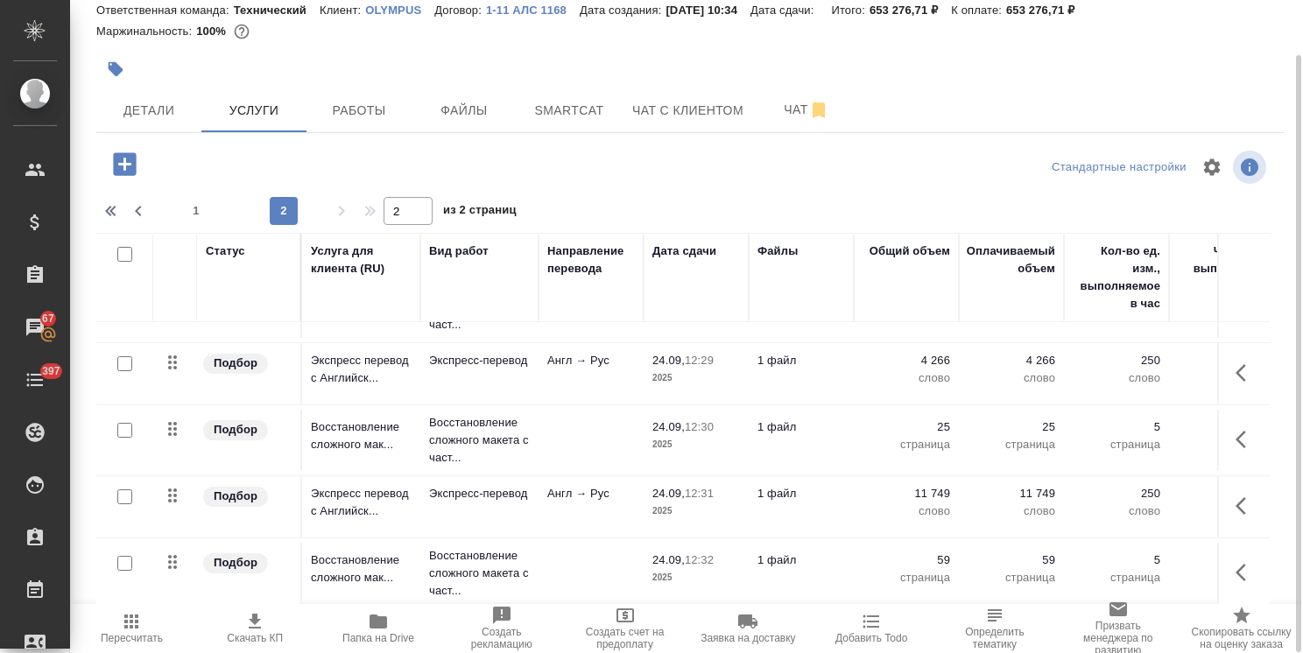
click at [514, 566] on p "Восстановление сложного макета с част..." at bounding box center [479, 573] width 101 height 53
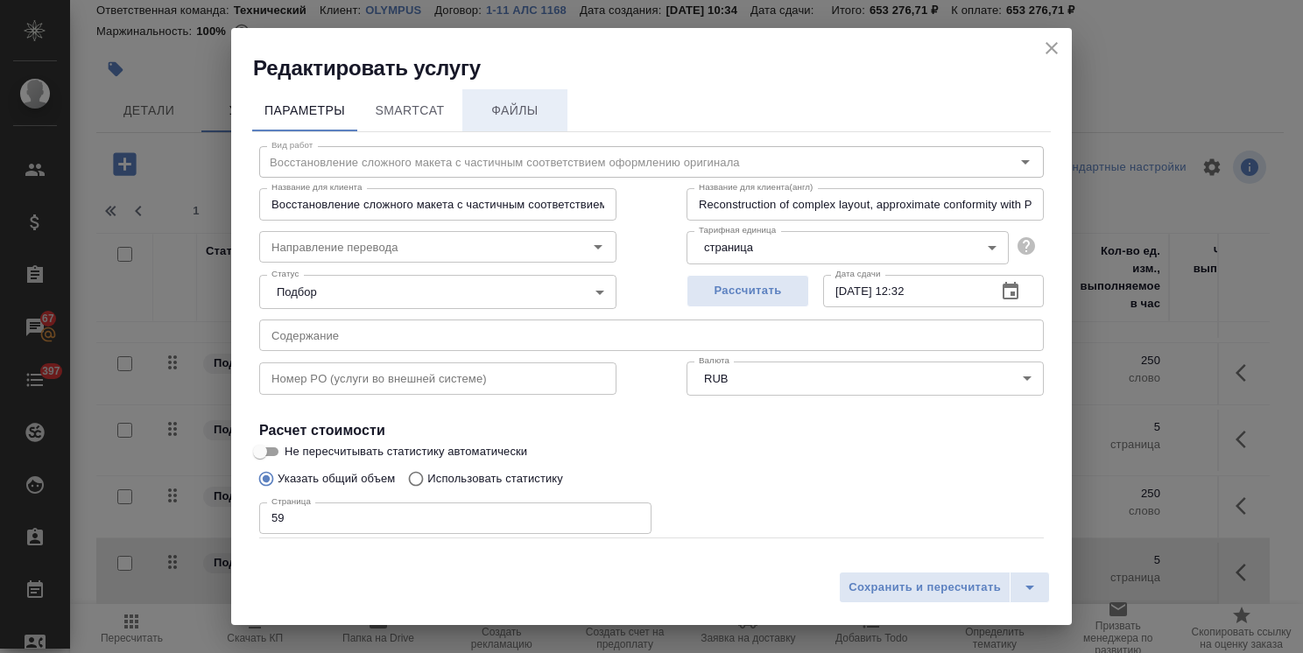
click at [518, 115] on span "Файлы" at bounding box center [515, 111] width 84 height 22
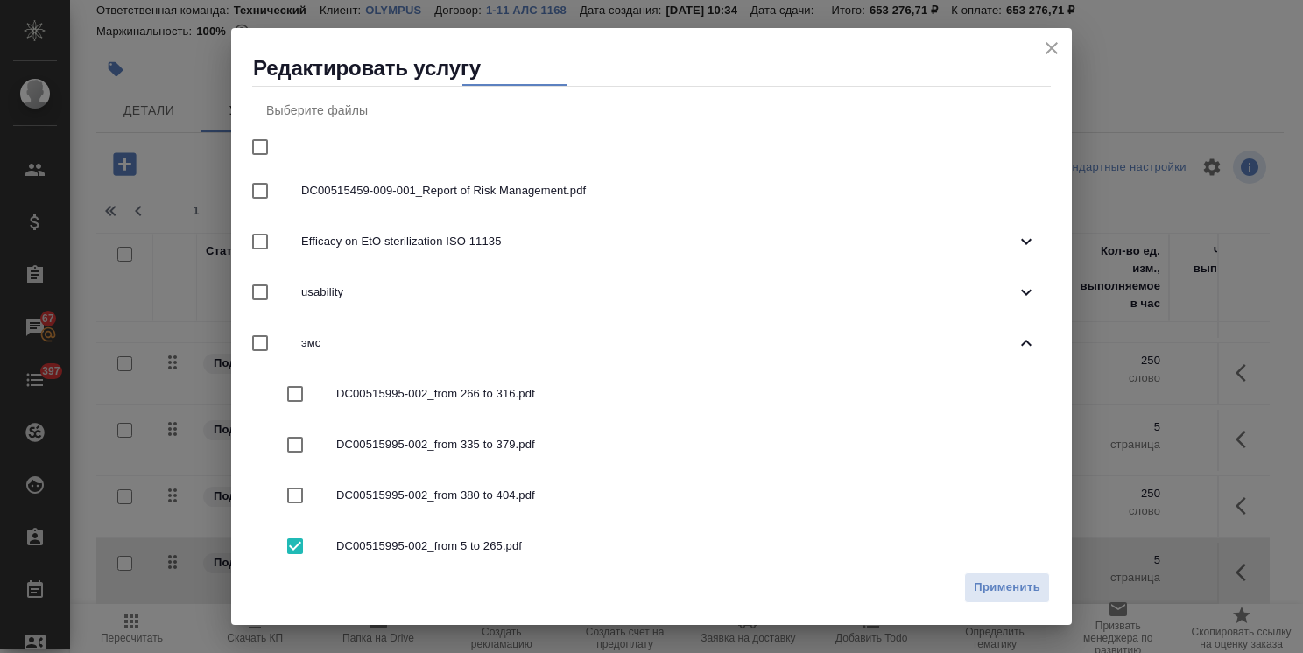
scroll to position [67, 0]
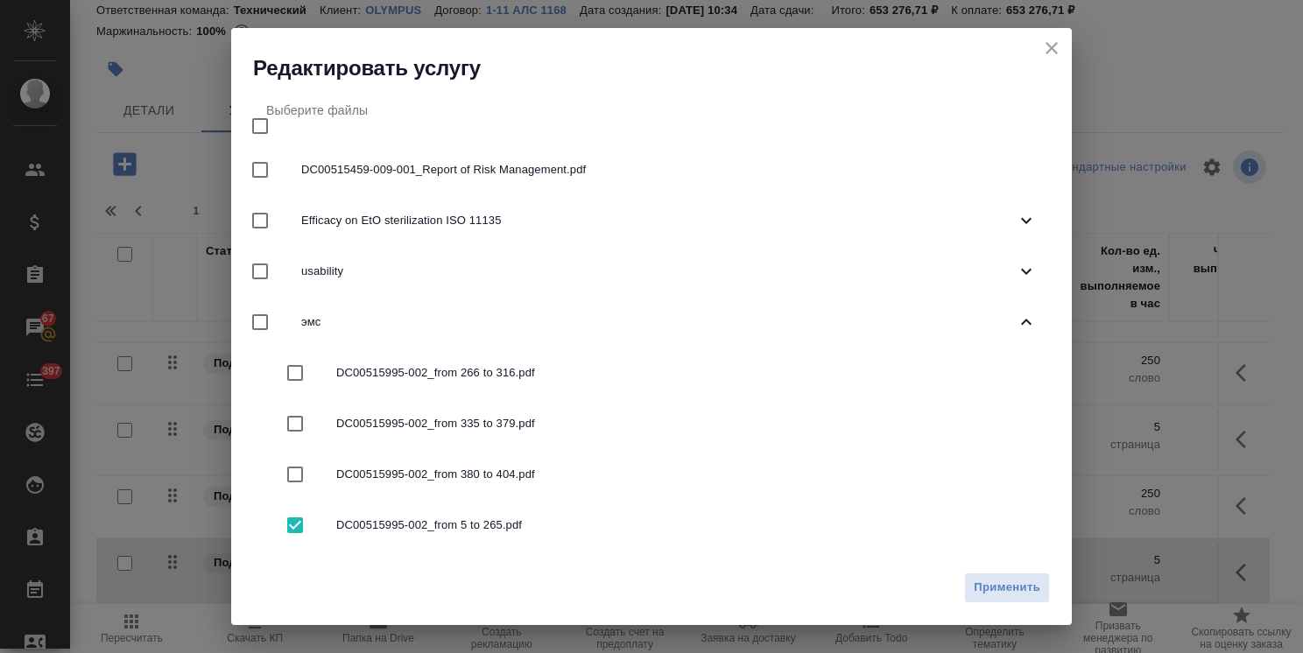
click at [1054, 48] on icon "close" at bounding box center [1051, 48] width 21 height 21
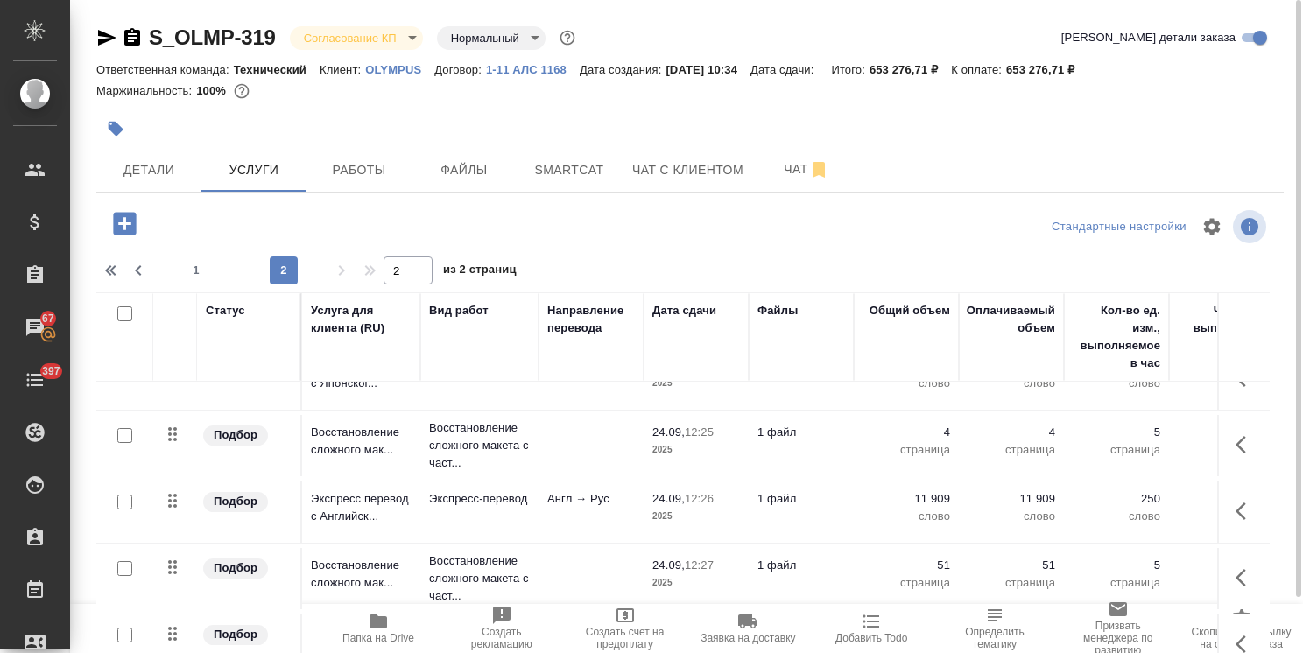
scroll to position [483, 0]
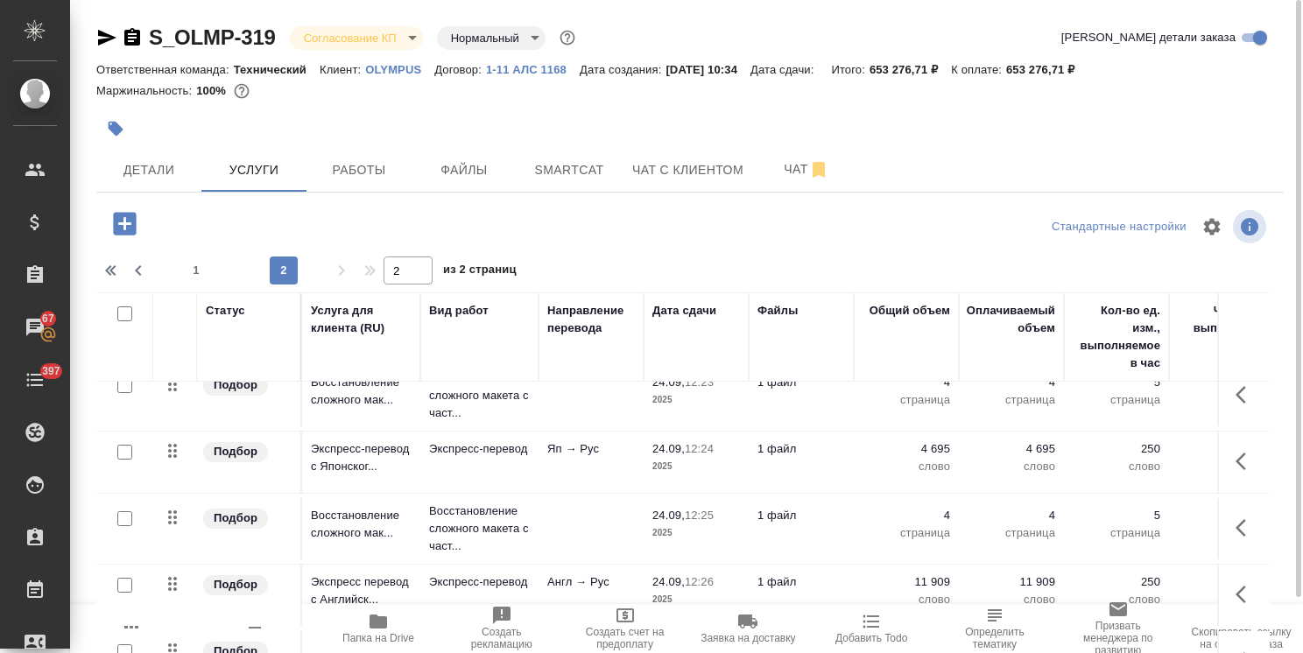
click at [473, 459] on td "Экспресс-перевод" at bounding box center [479, 462] width 118 height 61
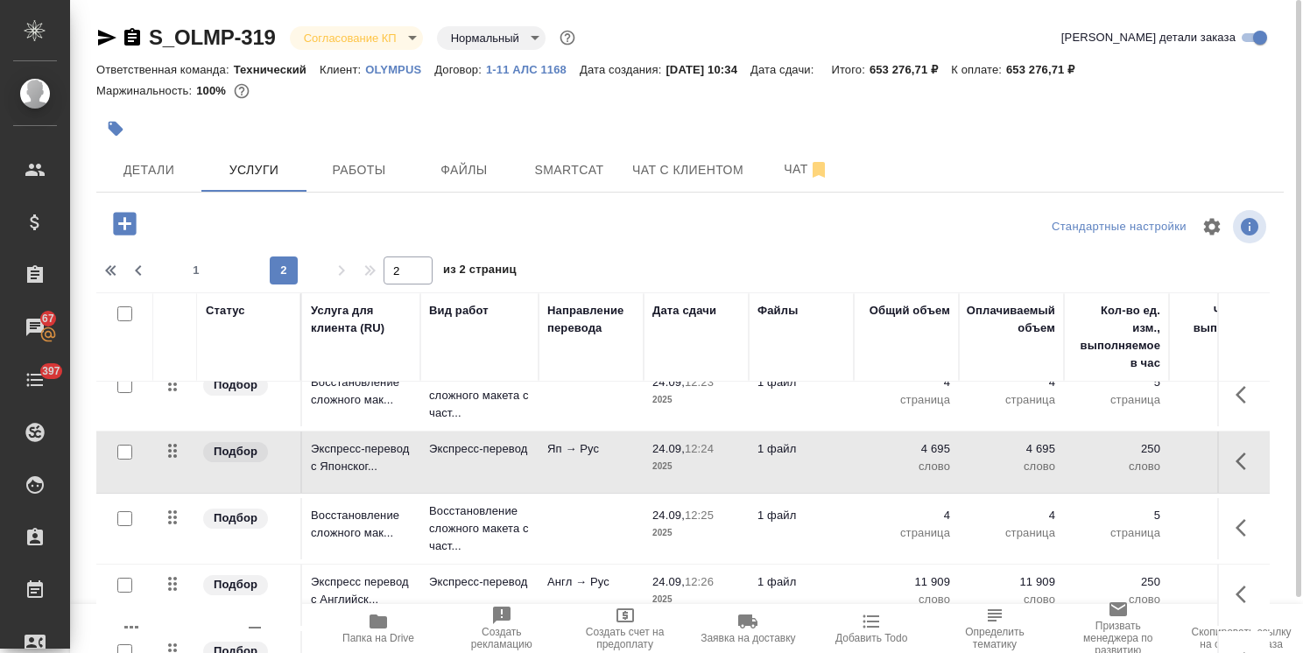
click at [473, 459] on td "Экспресс-перевод" at bounding box center [479, 462] width 118 height 61
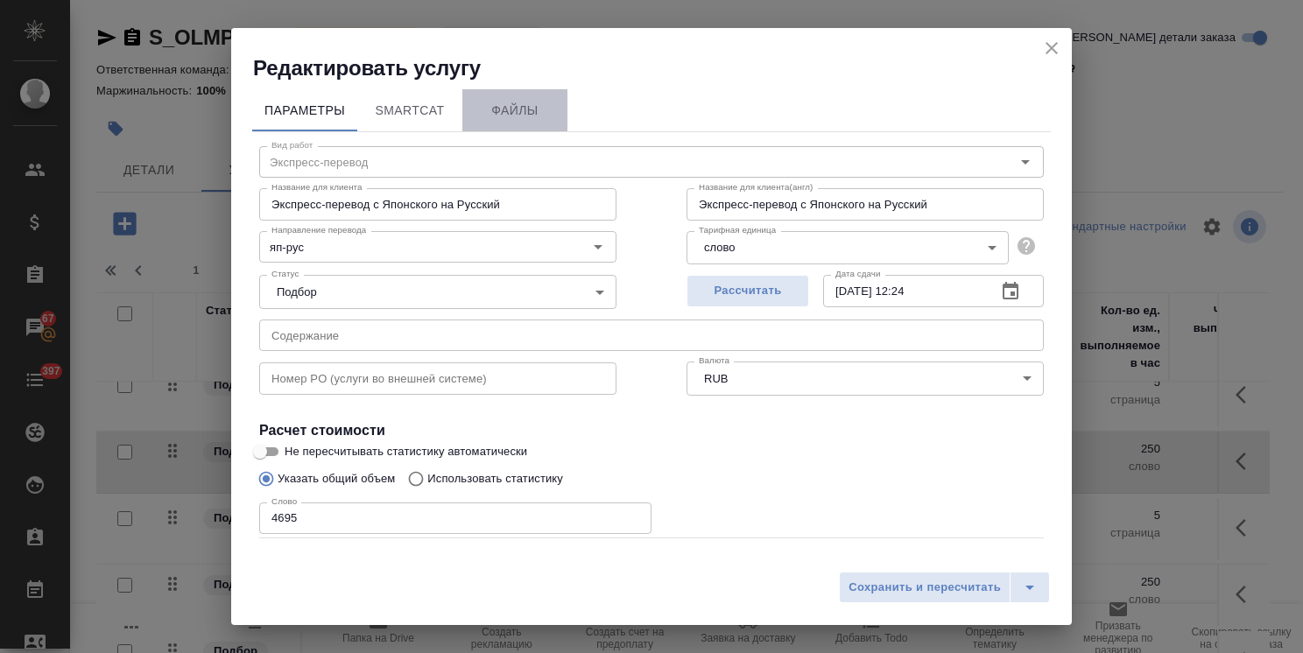
click at [528, 113] on span "Файлы" at bounding box center [515, 111] width 84 height 22
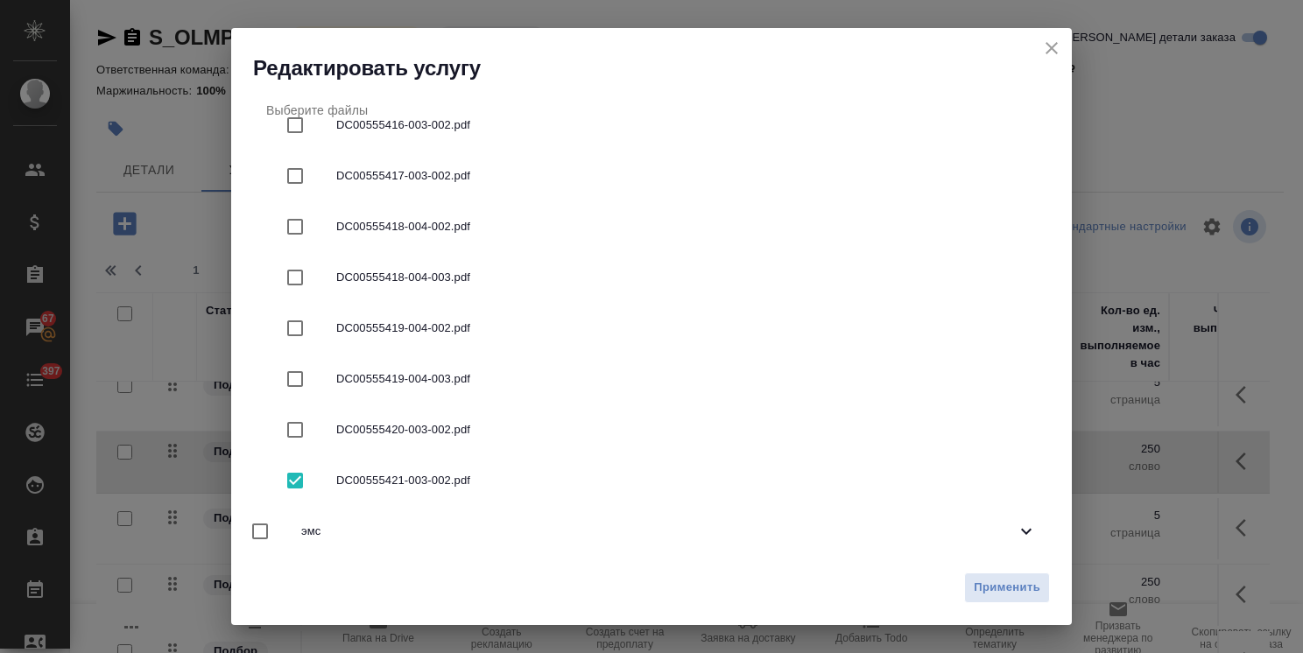
scroll to position [473, 0]
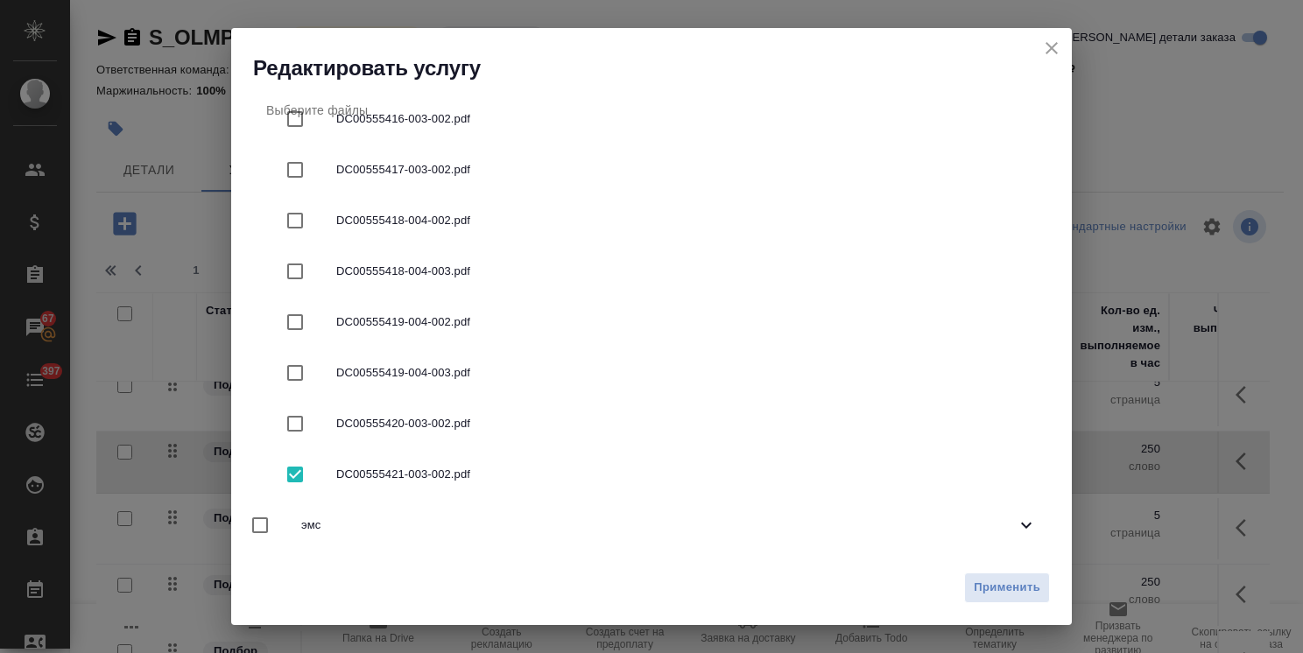
click at [1041, 44] on icon "close" at bounding box center [1051, 48] width 21 height 21
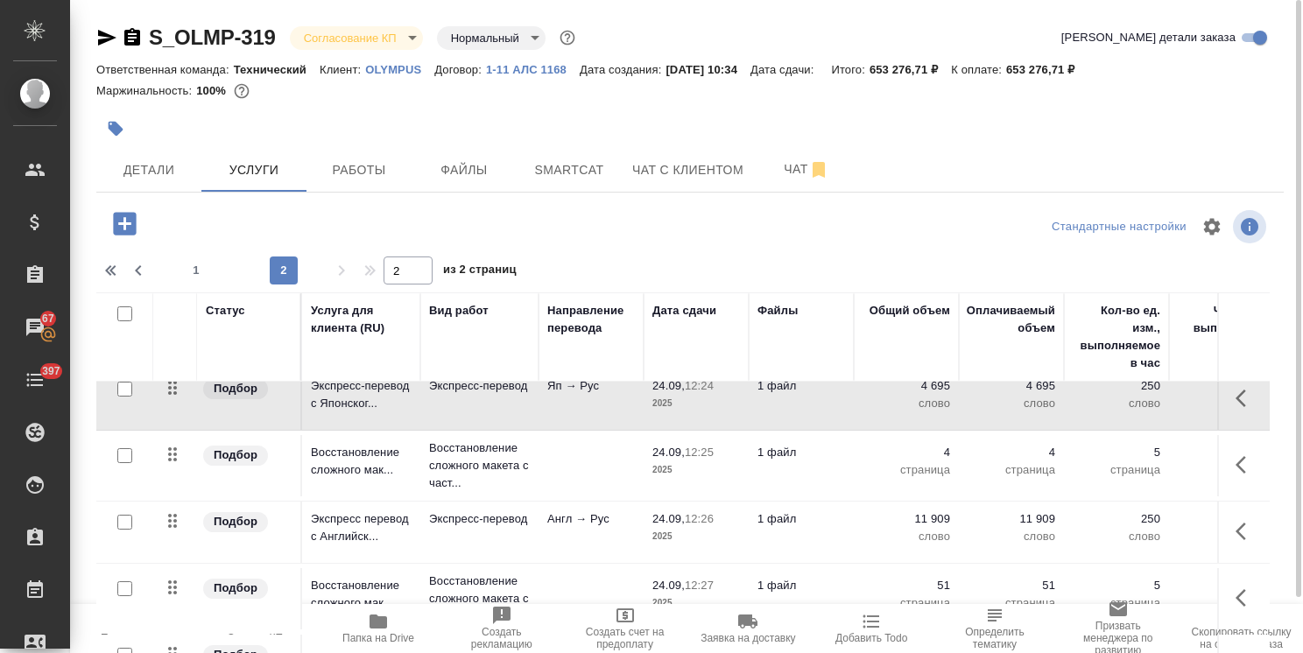
scroll to position [658, 0]
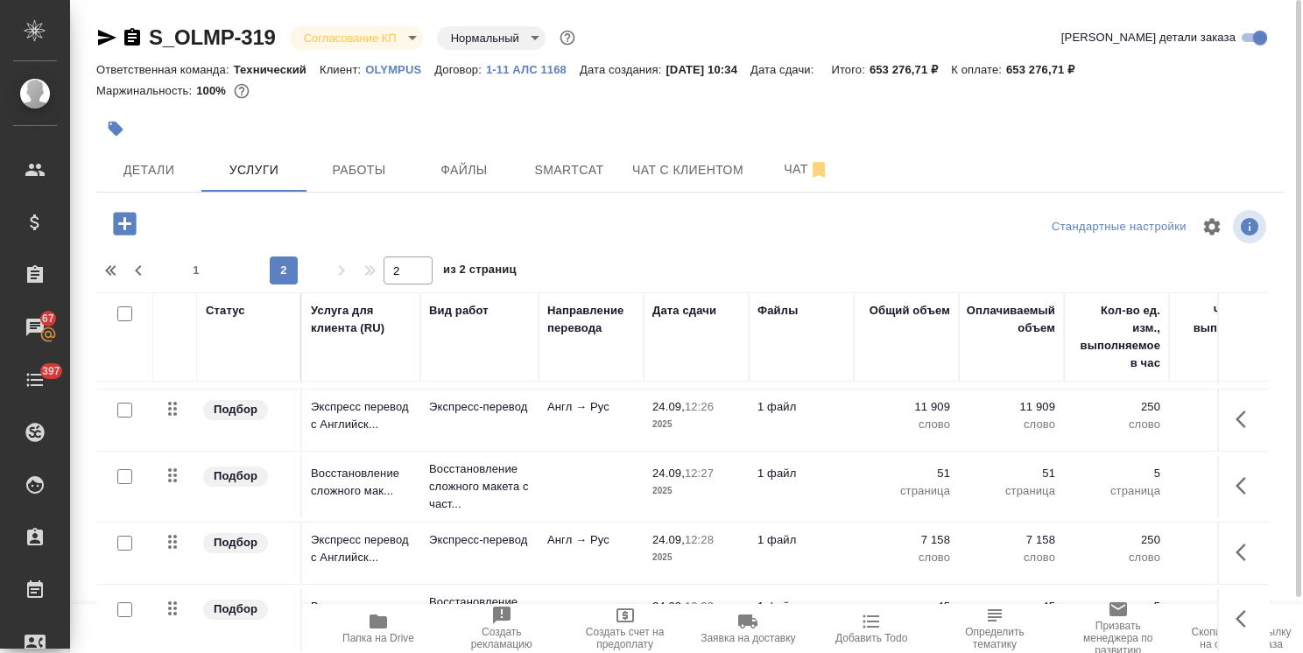
click at [501, 419] on td "Экспресс-перевод" at bounding box center [479, 420] width 118 height 61
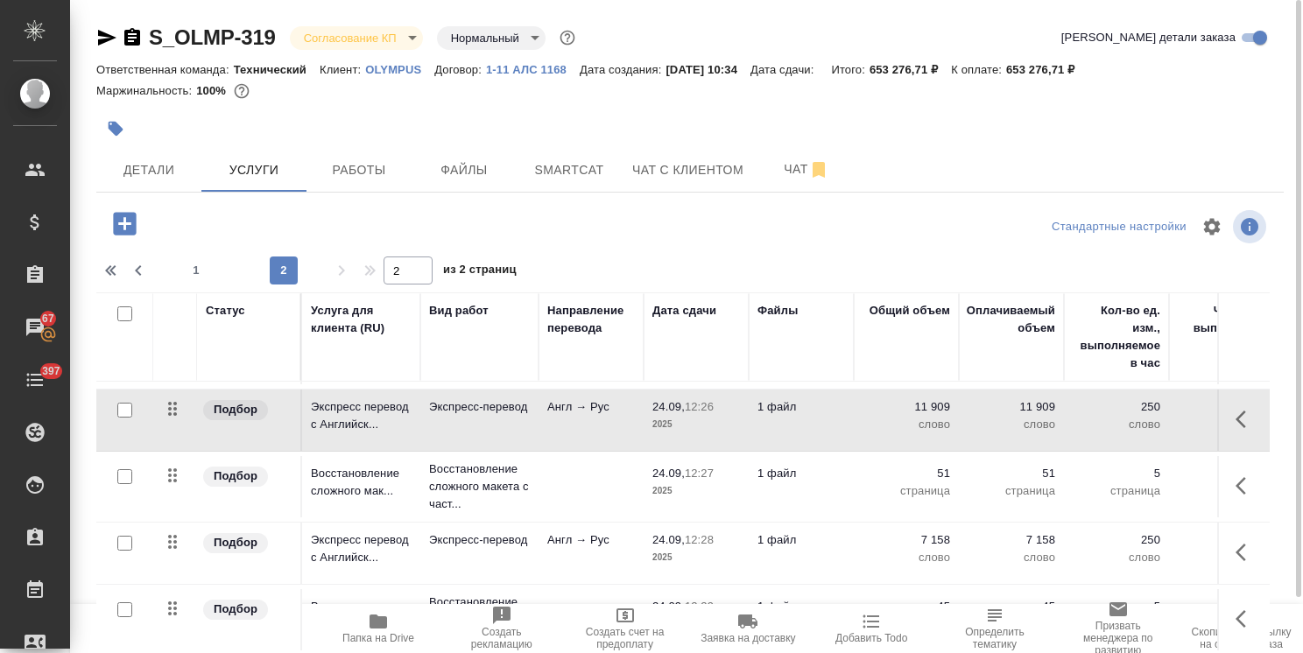
click at [501, 419] on td "Экспресс-перевод" at bounding box center [479, 420] width 118 height 61
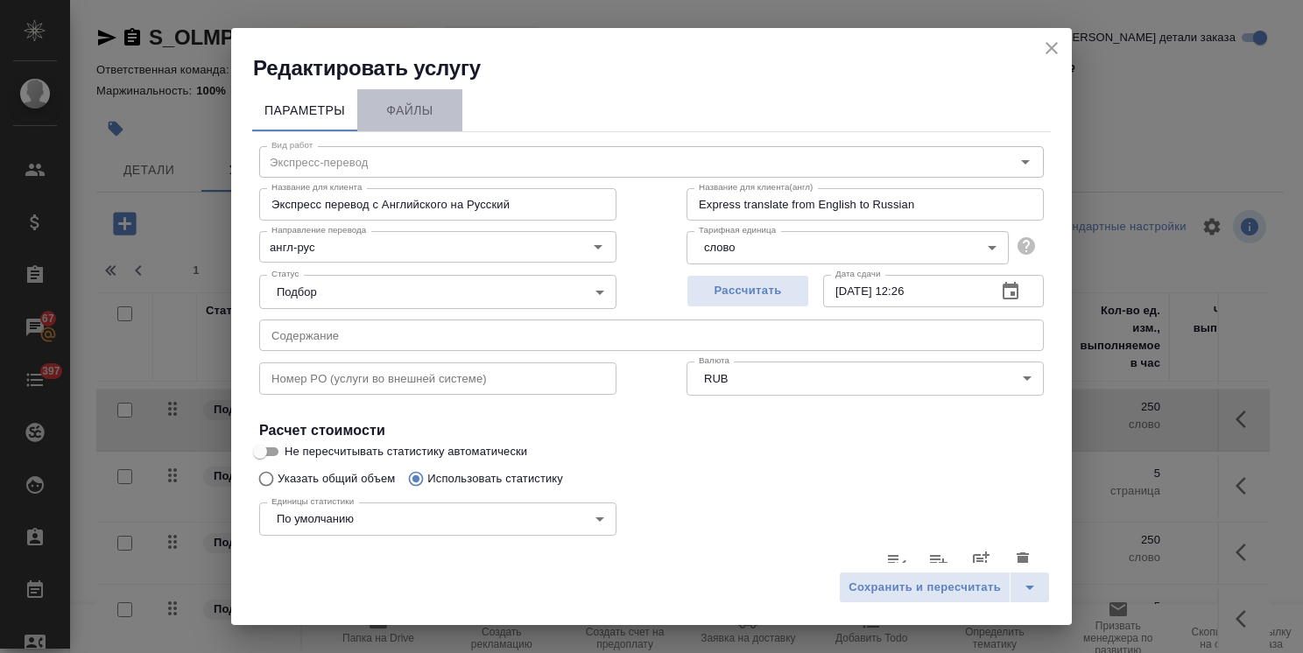
click at [426, 107] on span "Файлы" at bounding box center [410, 111] width 84 height 22
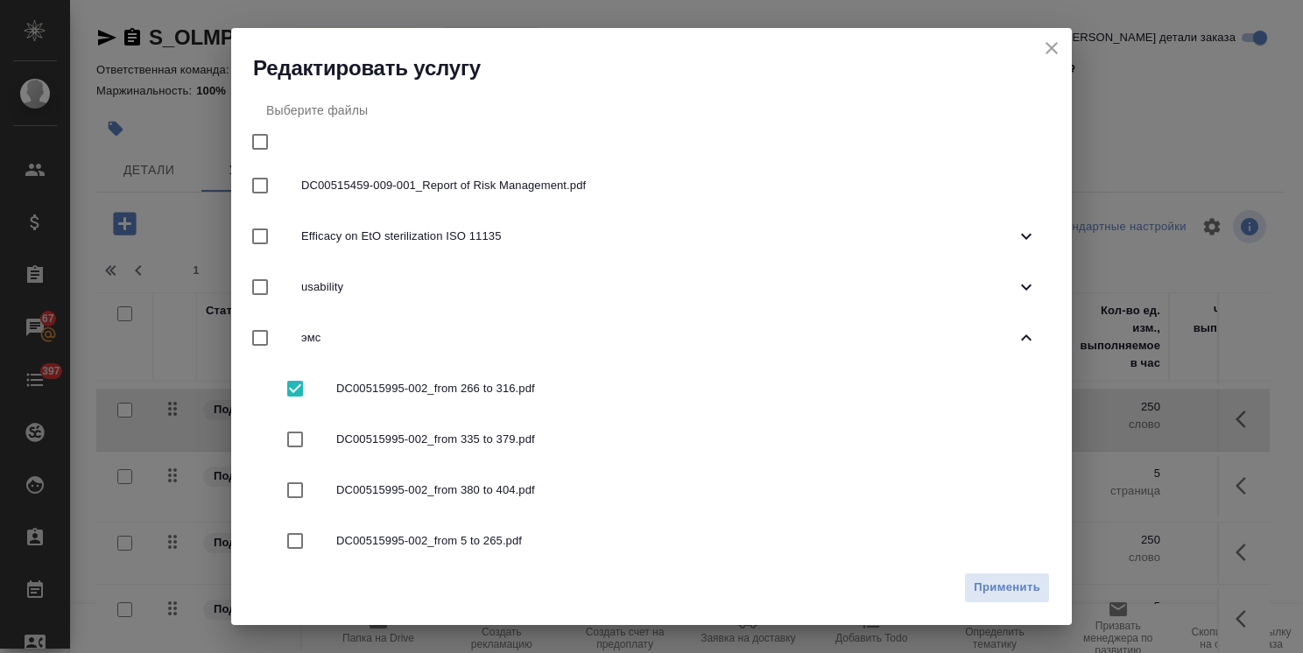
scroll to position [67, 0]
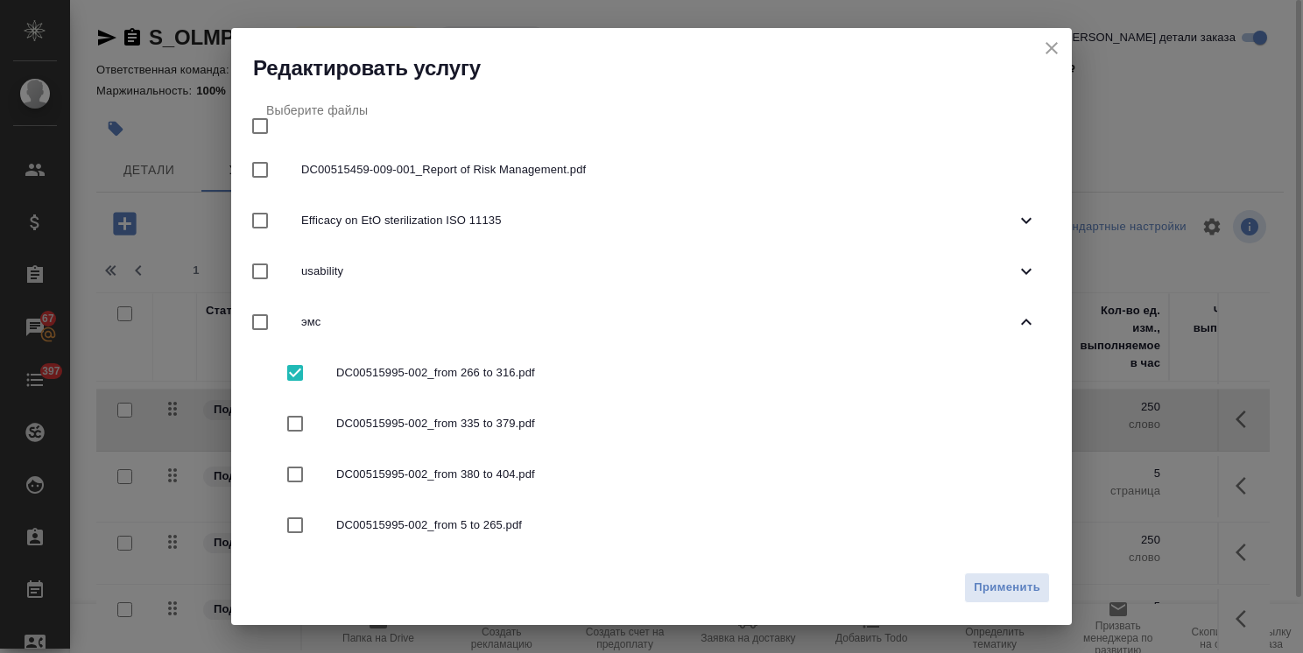
drag, startPoint x: 1057, startPoint y: 47, endPoint x: 623, endPoint y: 384, distance: 548.6
click at [1057, 47] on icon "close" at bounding box center [1051, 48] width 21 height 21
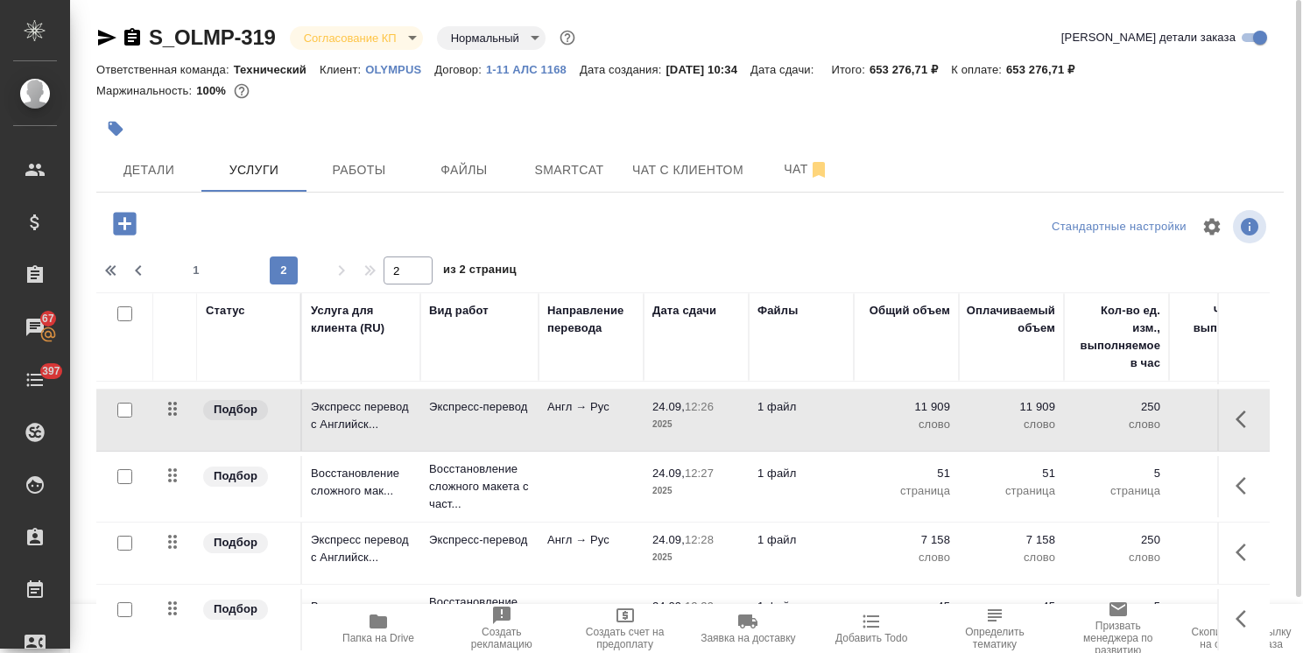
click at [130, 411] on input "checkbox" at bounding box center [124, 410] width 15 height 15
checkbox input "true"
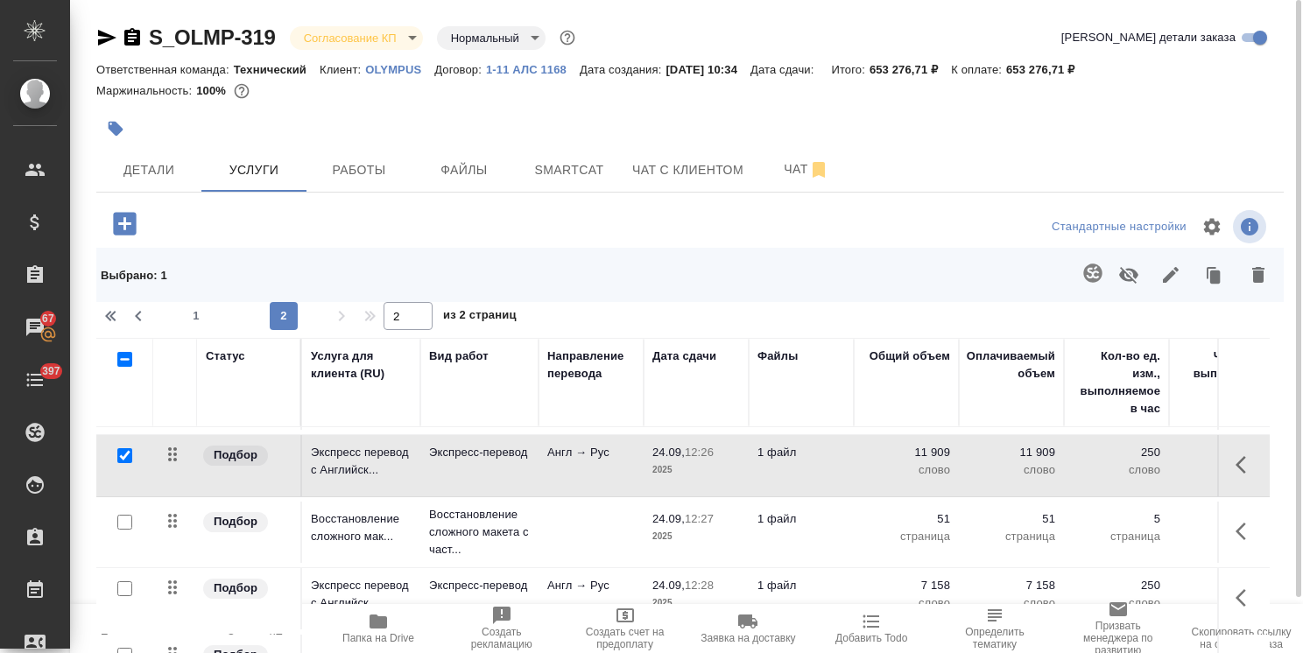
click at [129, 521] on input "checkbox" at bounding box center [124, 522] width 15 height 15
checkbox input "true"
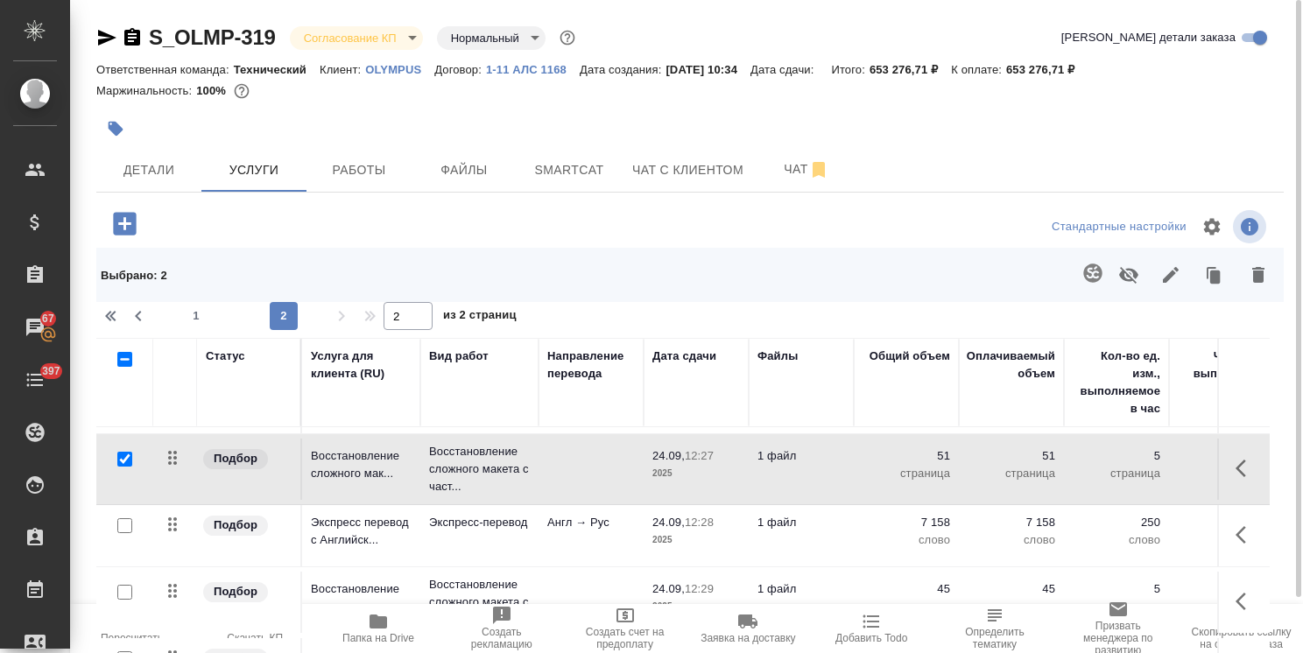
scroll to position [746, 0]
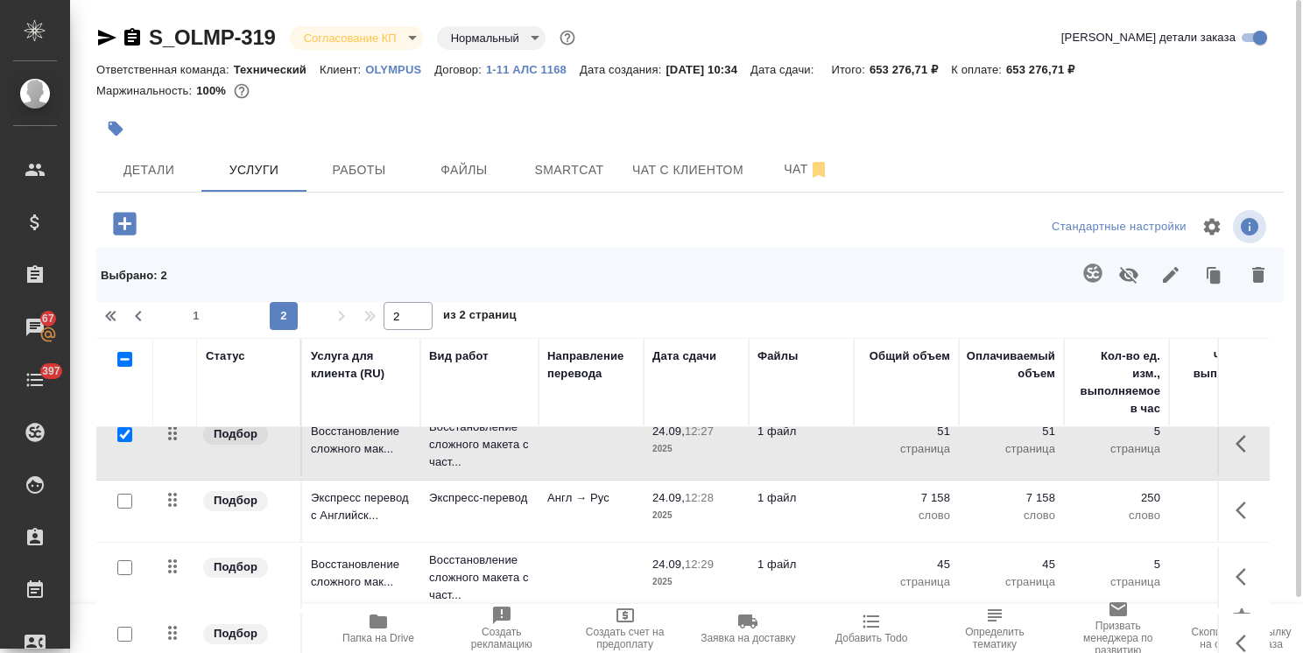
click at [123, 500] on input "checkbox" at bounding box center [124, 501] width 15 height 15
checkbox input "true"
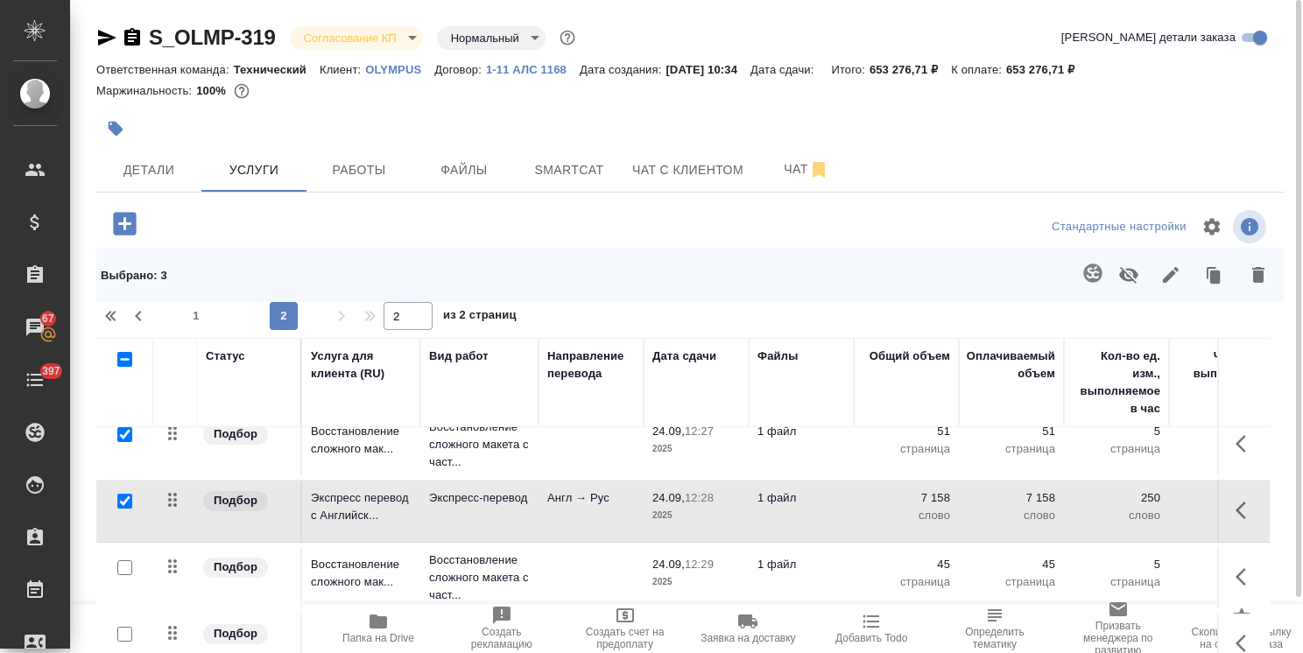
drag, startPoint x: 127, startPoint y: 563, endPoint x: 137, endPoint y: 563, distance: 9.6
click at [126, 563] on input "checkbox" at bounding box center [124, 567] width 15 height 15
checkbox input "true"
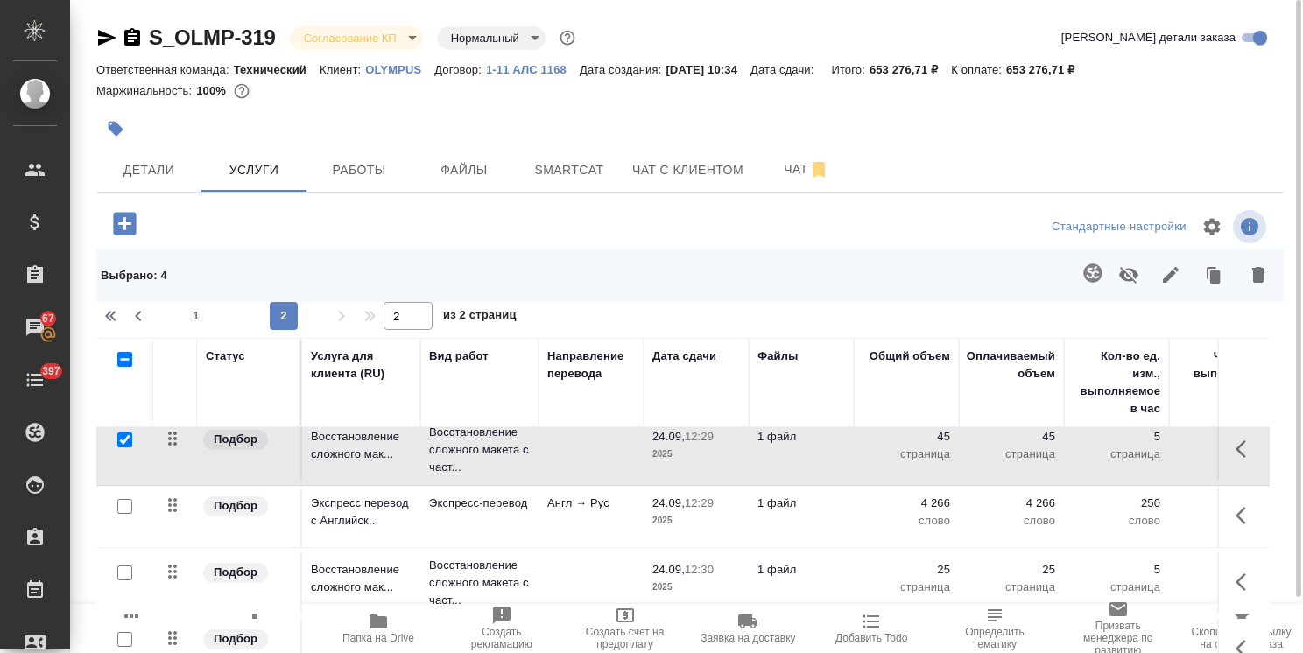
scroll to position [921, 0]
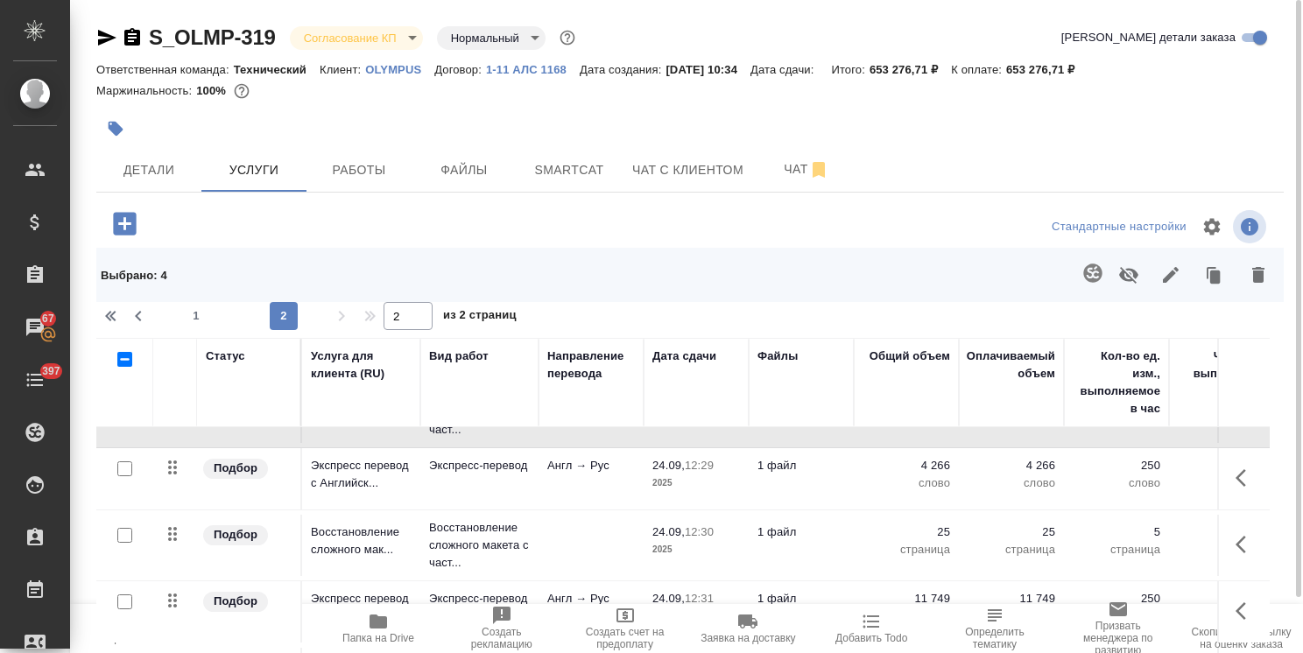
drag, startPoint x: 123, startPoint y: 454, endPoint x: 122, endPoint y: 491, distance: 36.8
click at [124, 461] on input "checkbox" at bounding box center [124, 468] width 15 height 15
checkbox input "true"
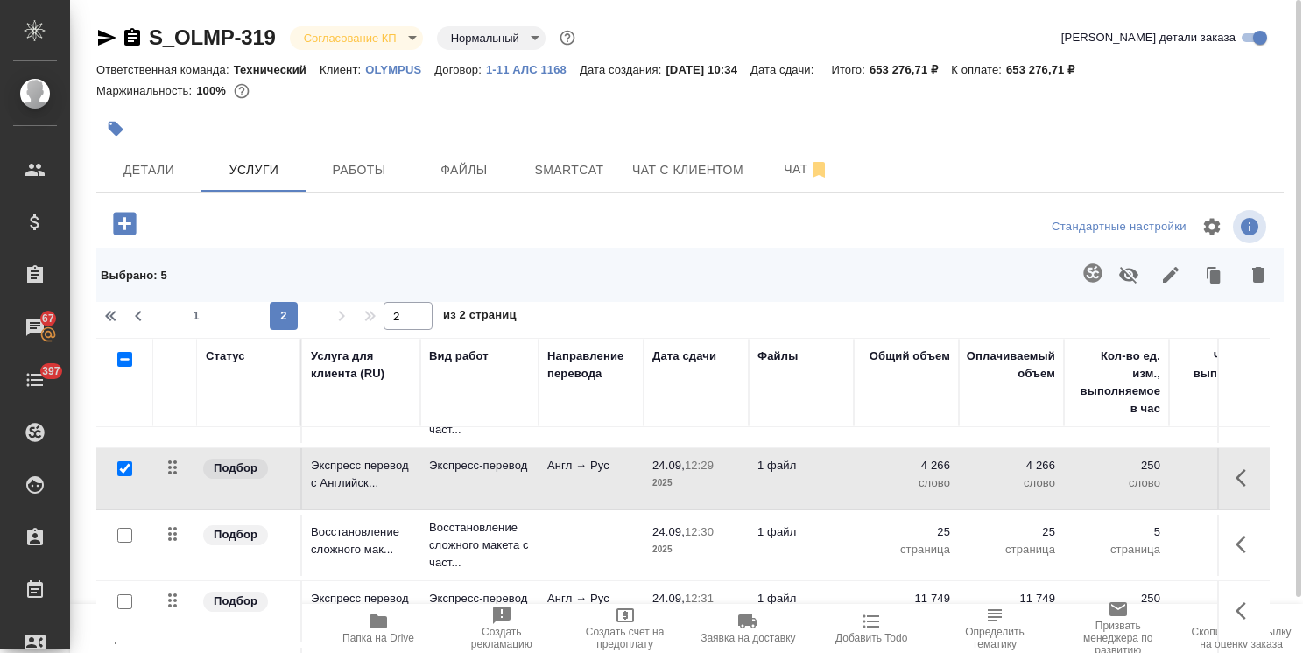
click at [130, 528] on input "checkbox" at bounding box center [124, 535] width 15 height 15
checkbox input "true"
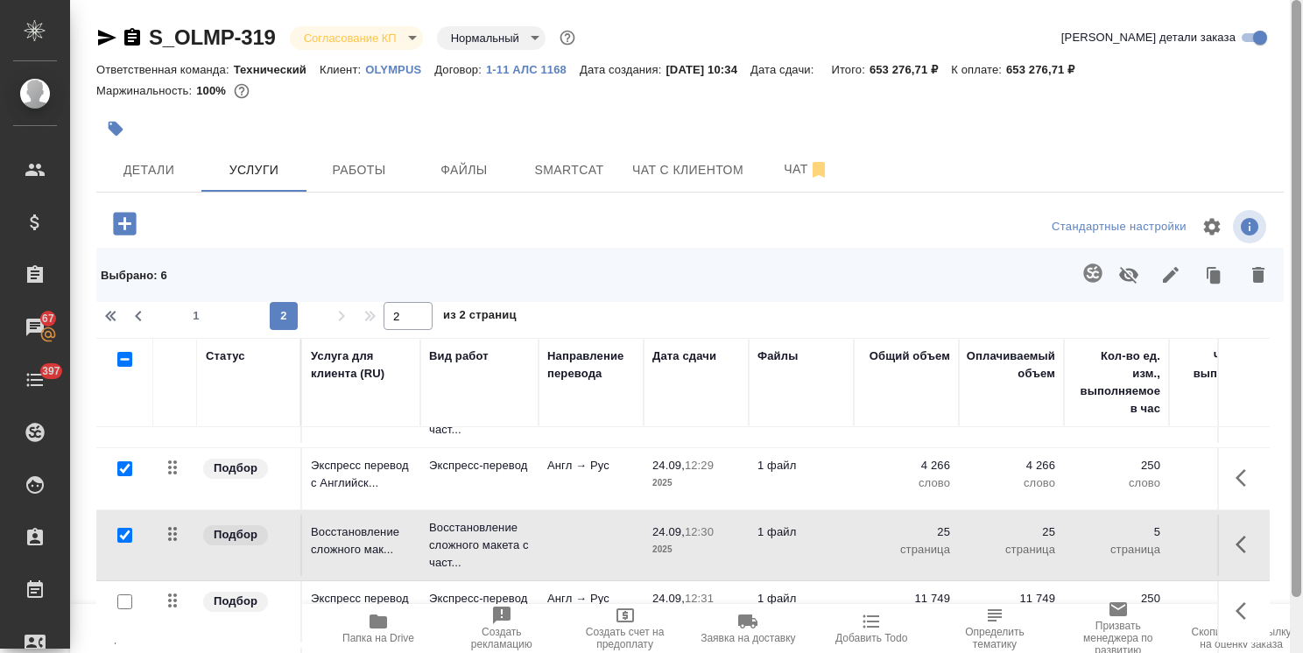
scroll to position [105, 0]
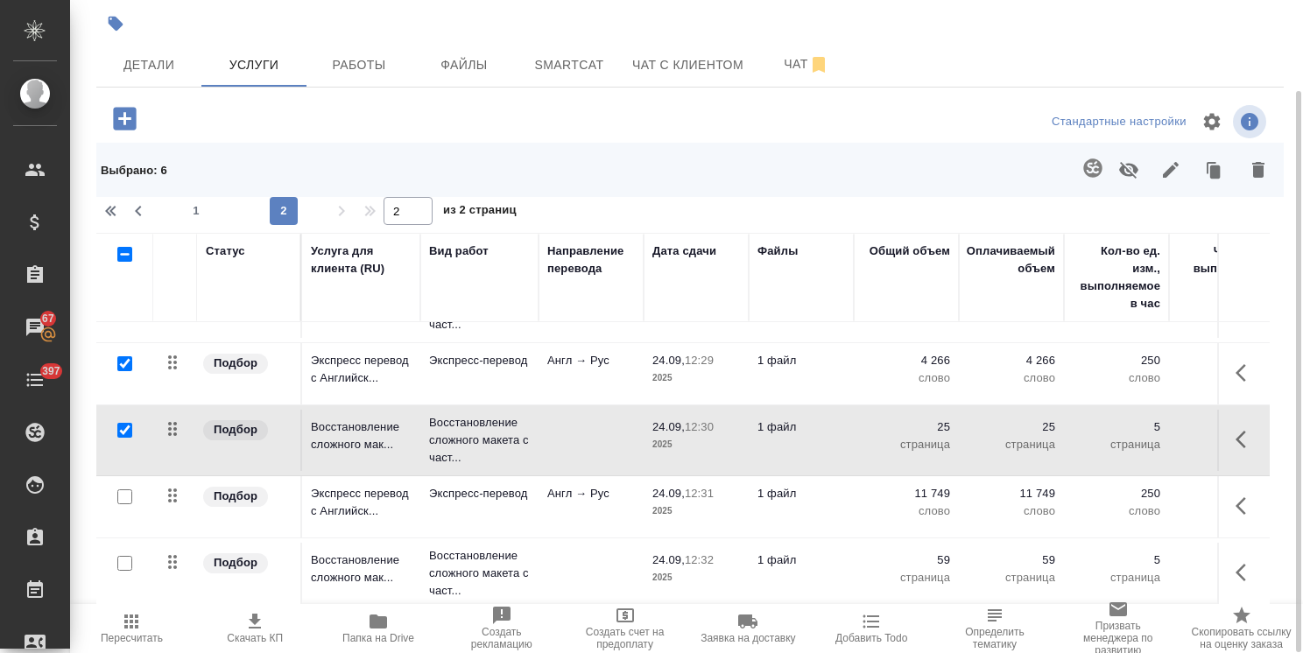
click at [123, 489] on input "checkbox" at bounding box center [124, 496] width 15 height 15
checkbox input "true"
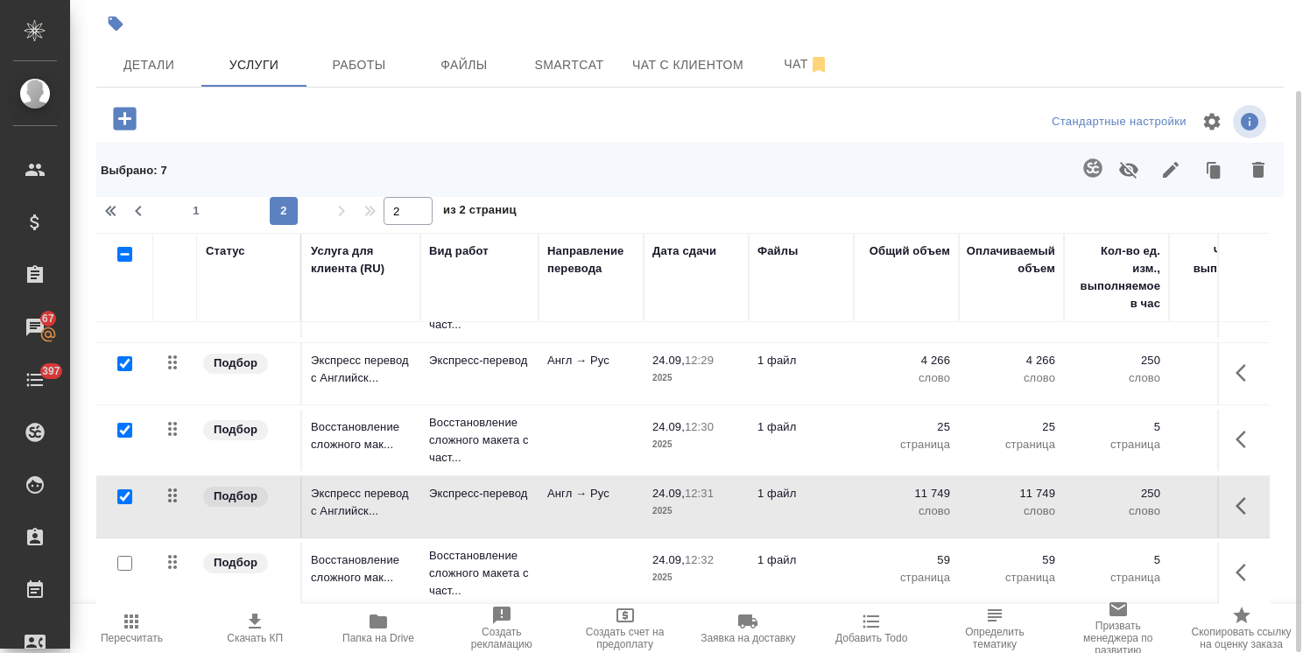
click at [126, 556] on input "checkbox" at bounding box center [124, 563] width 15 height 15
checkbox input "true"
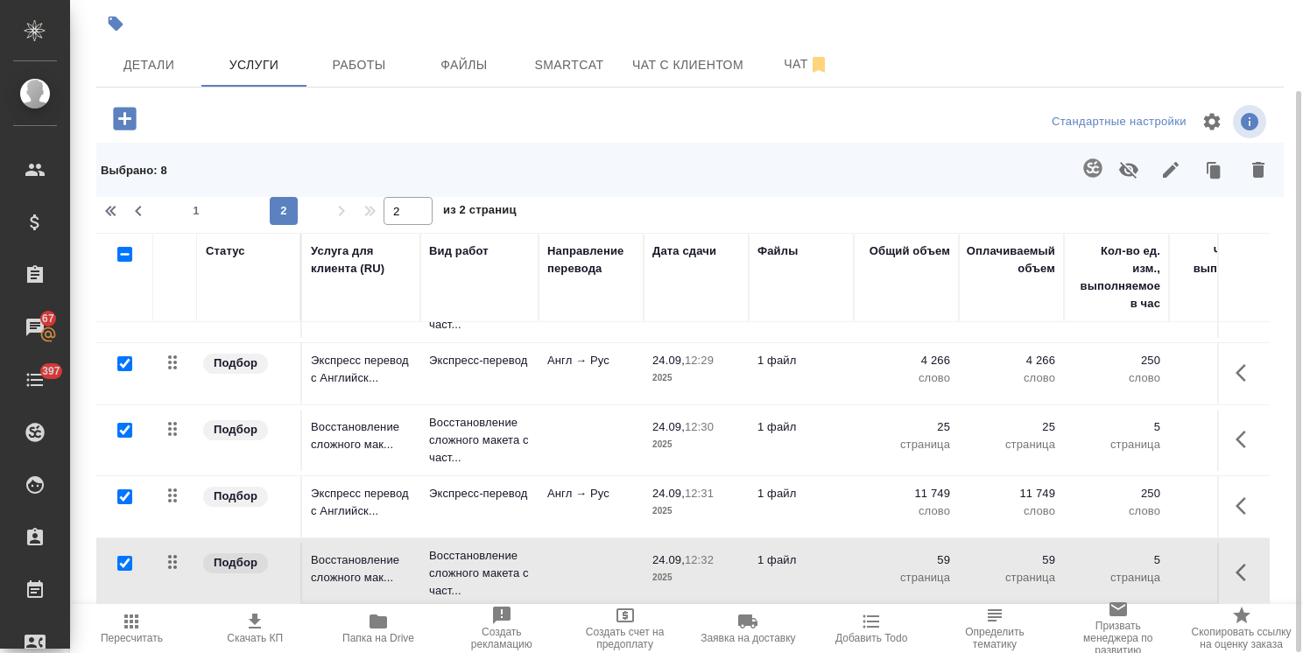
click at [1265, 174] on icon "button" at bounding box center [1258, 169] width 21 height 21
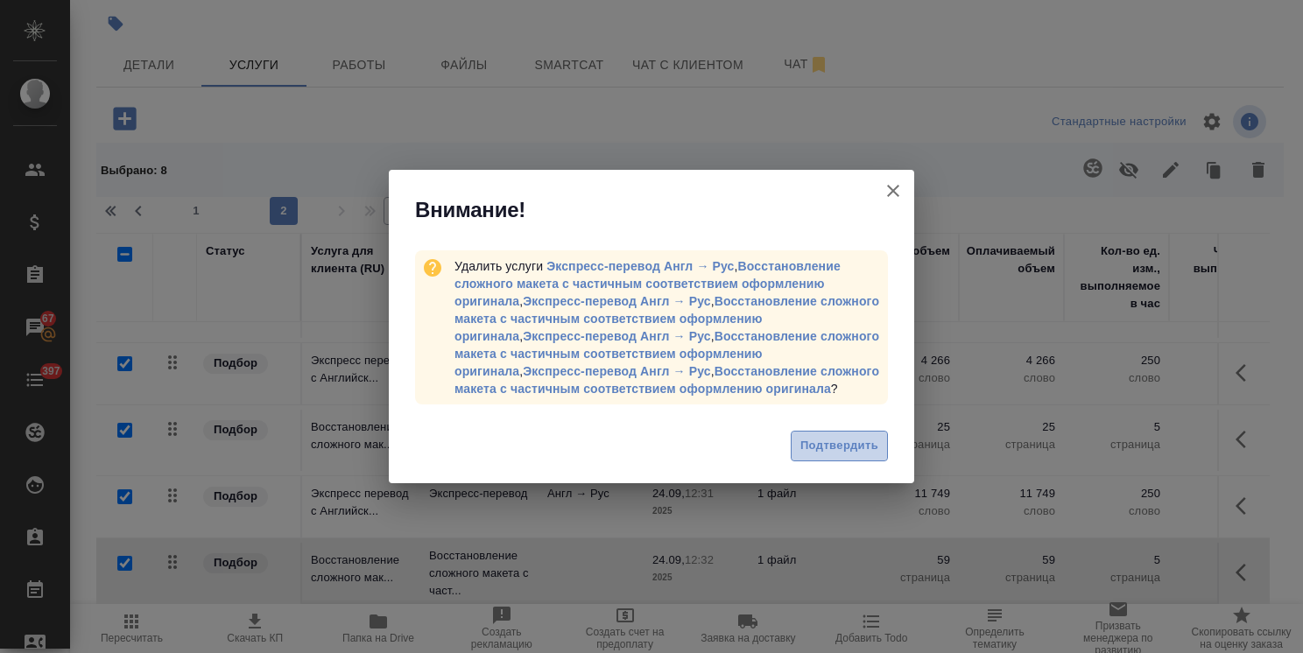
click at [811, 448] on span "Подтвердить" at bounding box center [839, 446] width 78 height 20
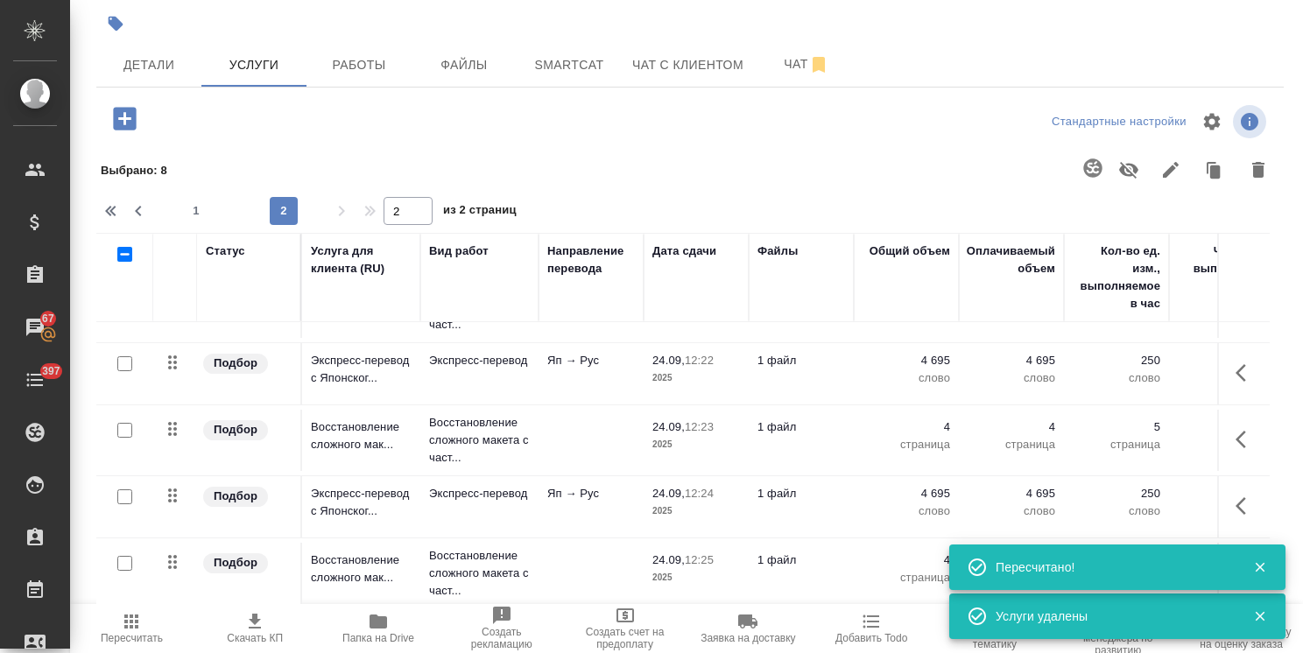
scroll to position [390, 0]
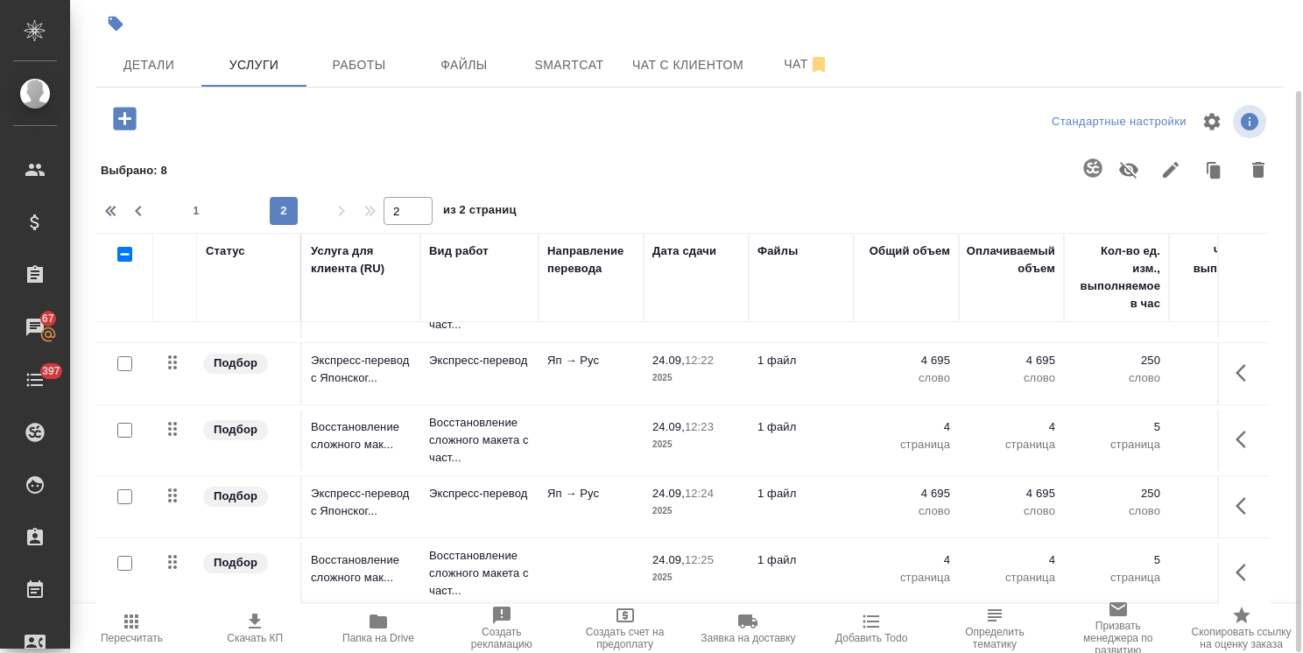
click at [147, 619] on span "Пересчитать" at bounding box center [132, 627] width 102 height 33
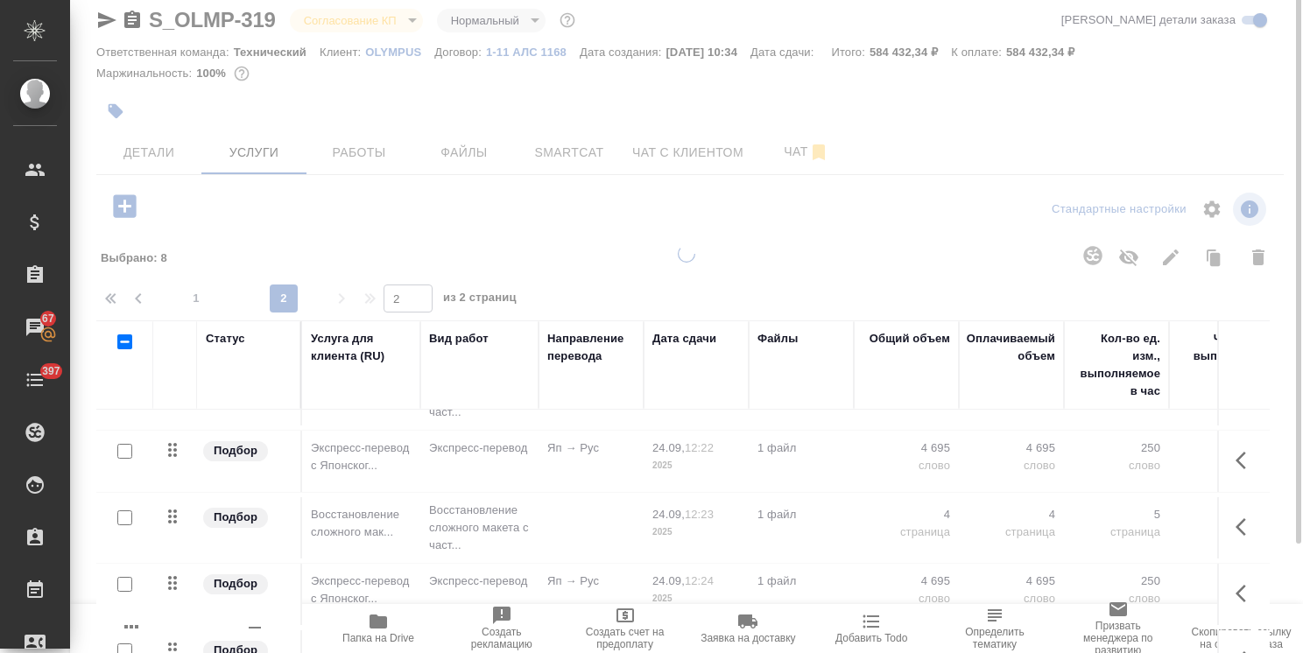
scroll to position [0, 0]
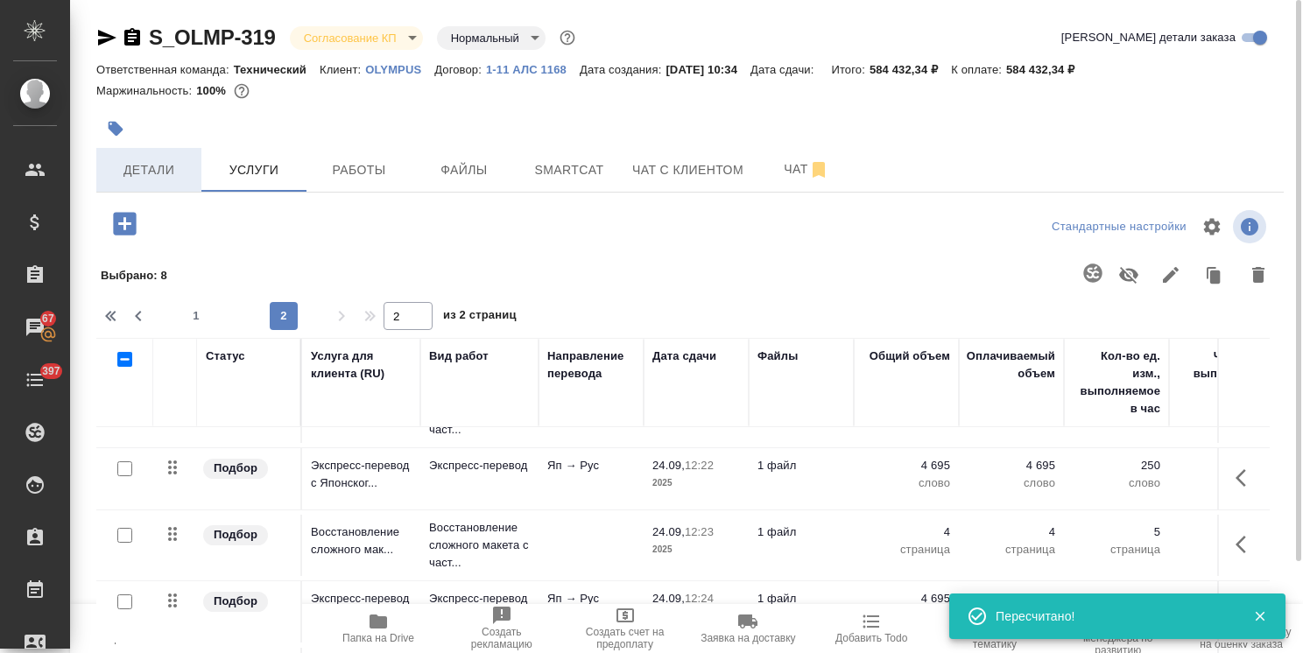
click at [145, 169] on span "Детали" at bounding box center [149, 170] width 84 height 22
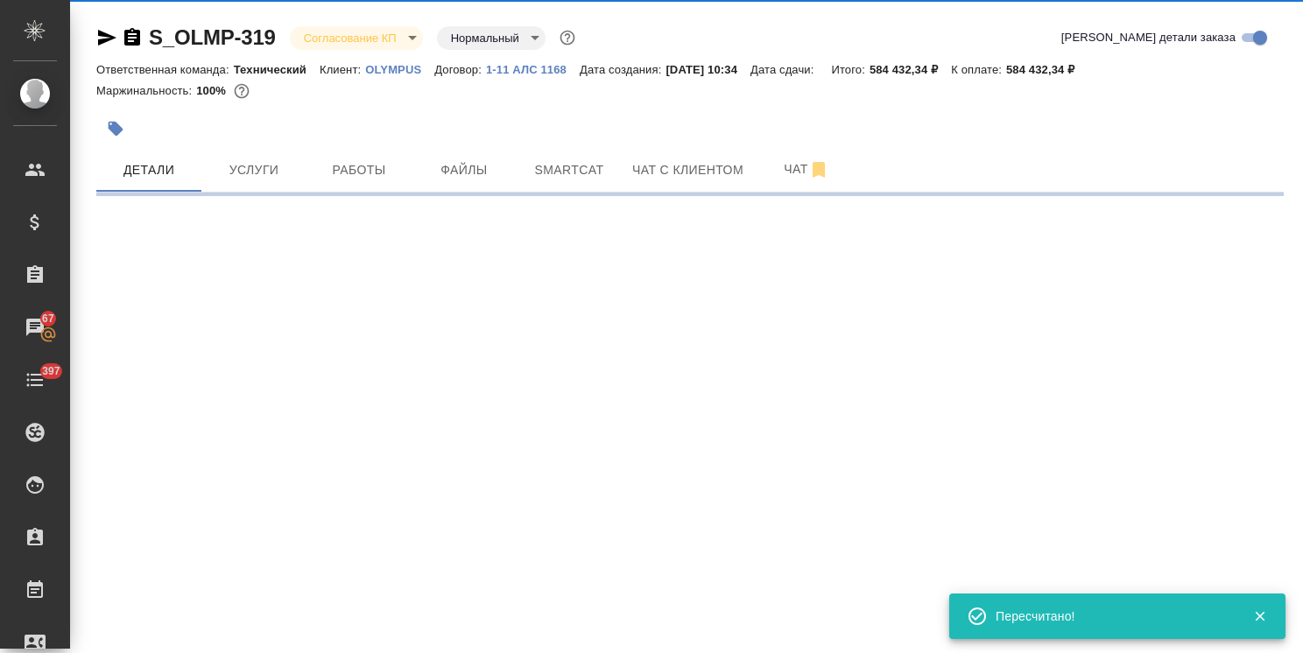
select select "RU"
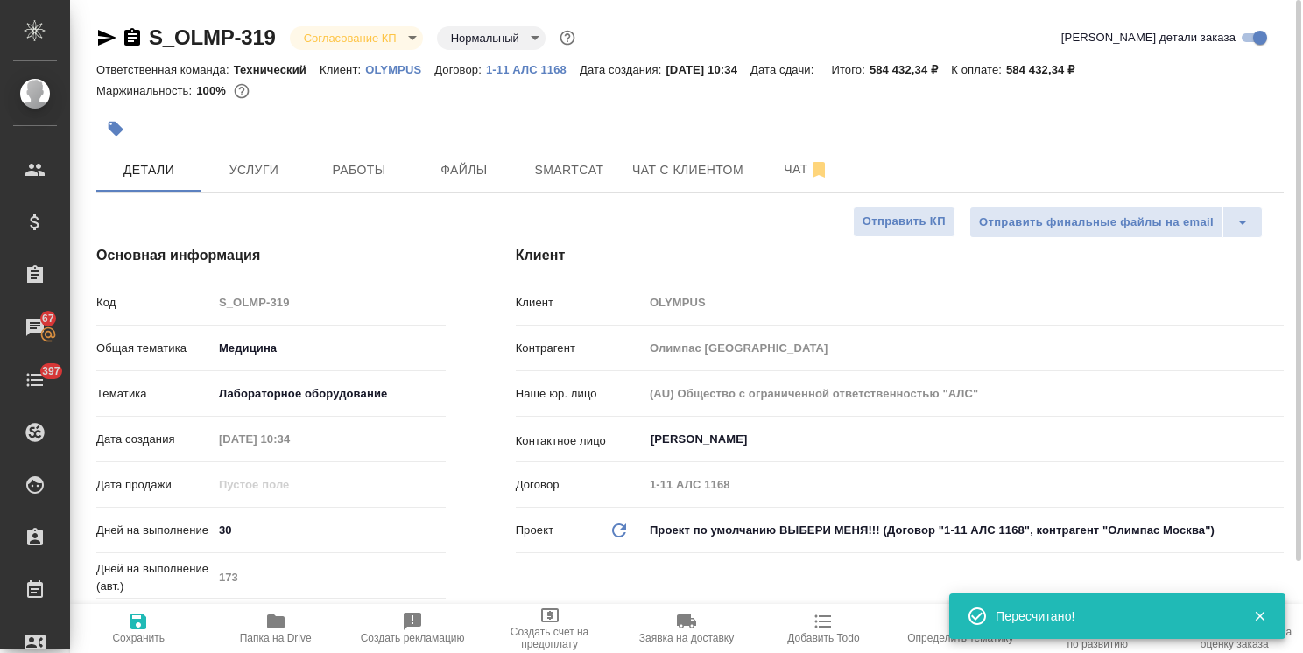
type textarea "x"
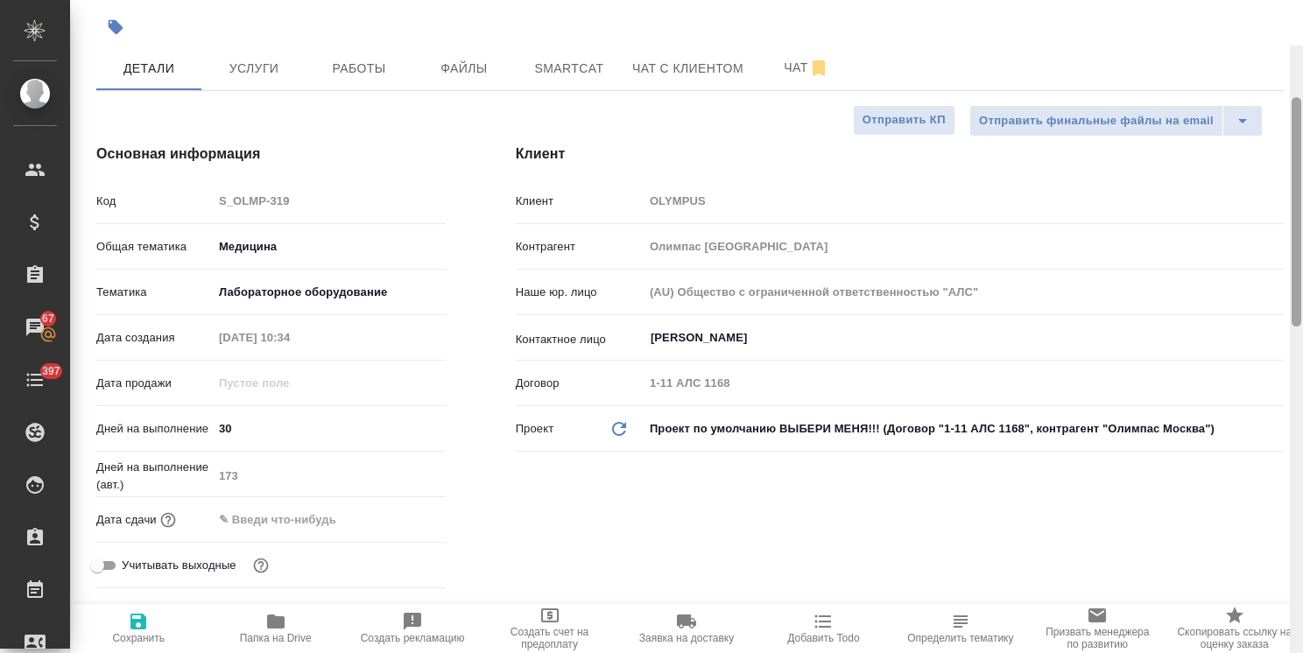
drag, startPoint x: 1298, startPoint y: 303, endPoint x: 1033, endPoint y: 115, distance: 324.6
click at [1302, 119] on html ".cls-1 fill:#fff; AWATERA Usmanova Olga Клиенты Спецификации Заказы 67 Чаты 397…" at bounding box center [651, 326] width 1303 height 653
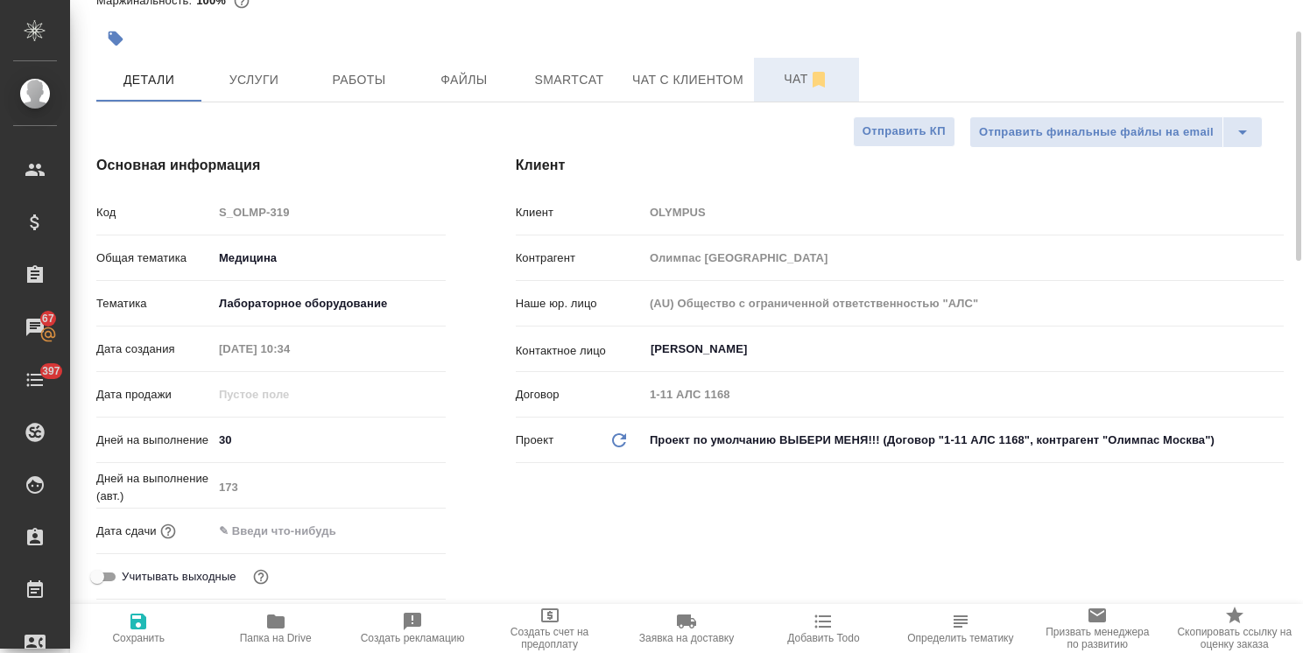
click at [801, 85] on span "Чат" at bounding box center [806, 79] width 84 height 22
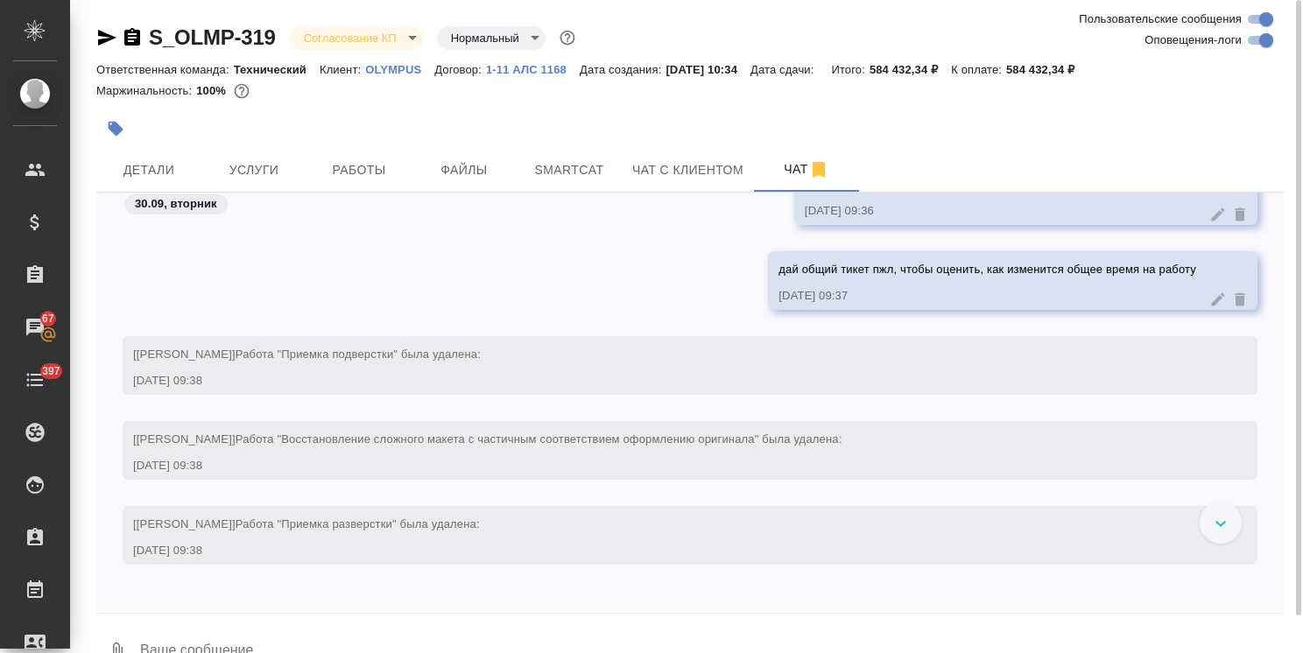
scroll to position [8836, 0]
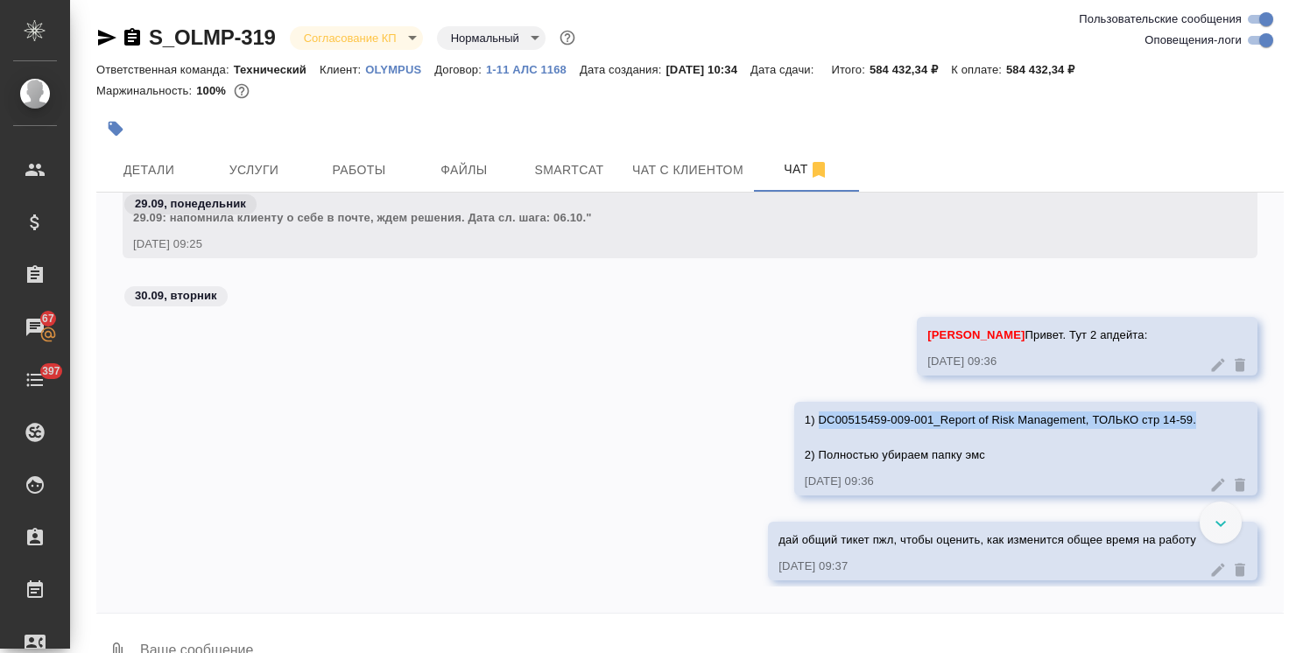
drag, startPoint x: 804, startPoint y: 420, endPoint x: 1187, endPoint y: 409, distance: 383.7
click at [1187, 409] on div "1) DC00515459-009-001_Report of Risk Management, ТОЛЬКО стр 14-59. 2) Полностью…" at bounding box center [1025, 449] width 463 height 94
copy span "DC00515459-009-001_Report of Risk Management, ТОЛЬКО стр 14-59."
click at [169, 156] on button "Детали" at bounding box center [148, 170] width 105 height 44
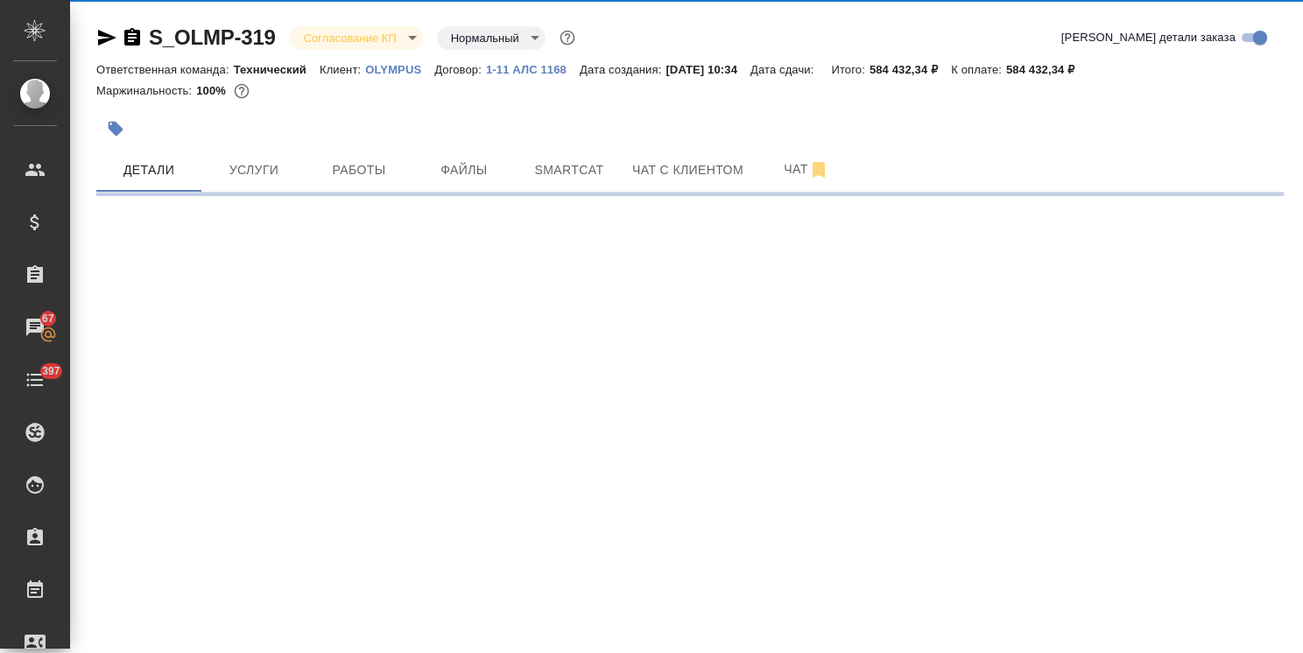
select select "RU"
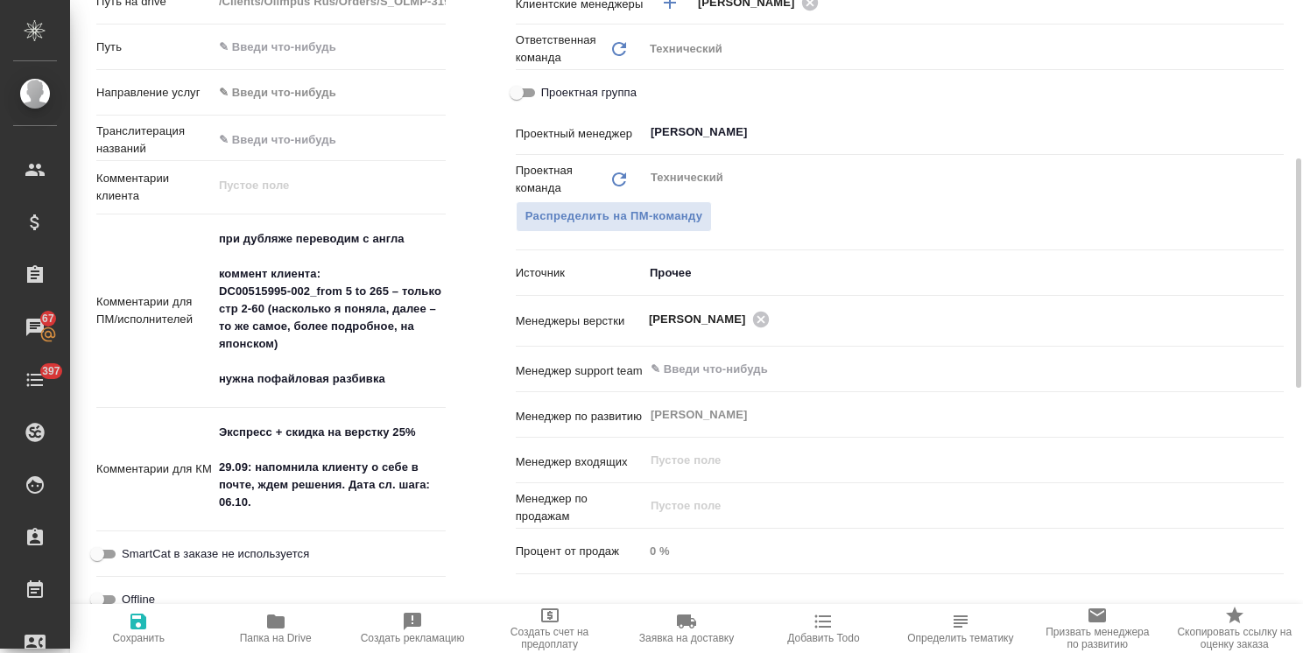
scroll to position [700, 0]
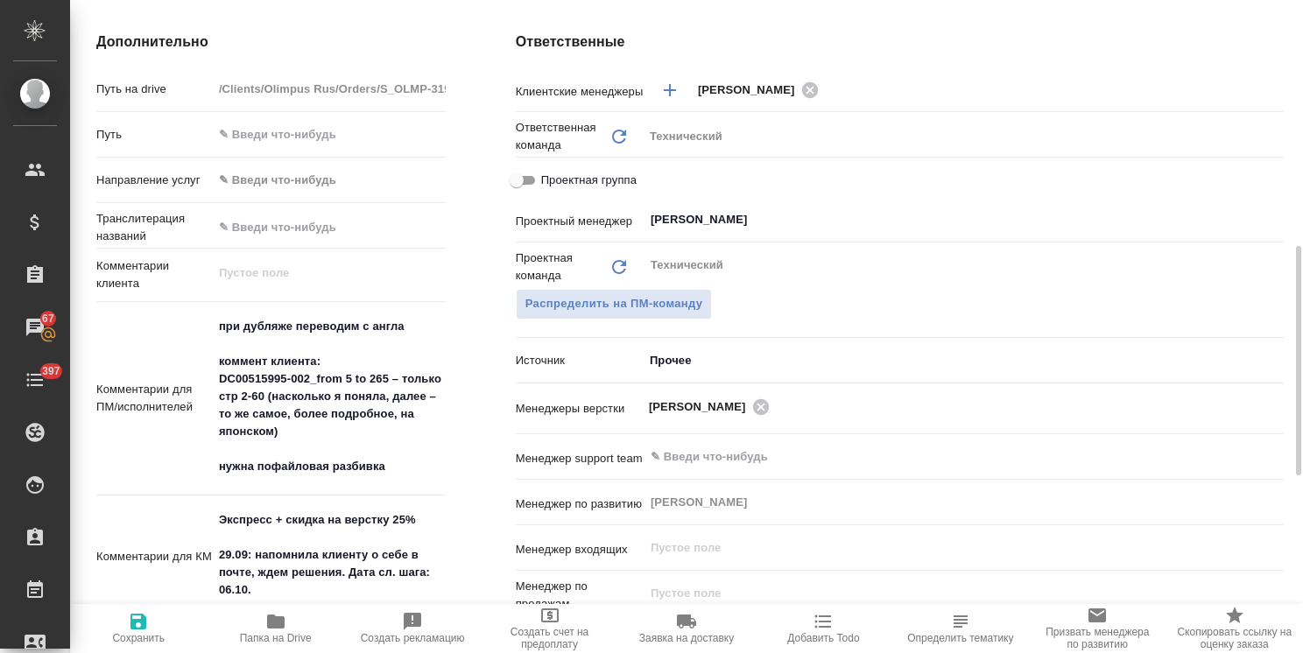
type textarea "x"
click at [401, 465] on textarea "при дубляже переводим с англа коммент клиента: DC00515995-002_from 5 to 265 – т…" at bounding box center [329, 398] width 231 height 170
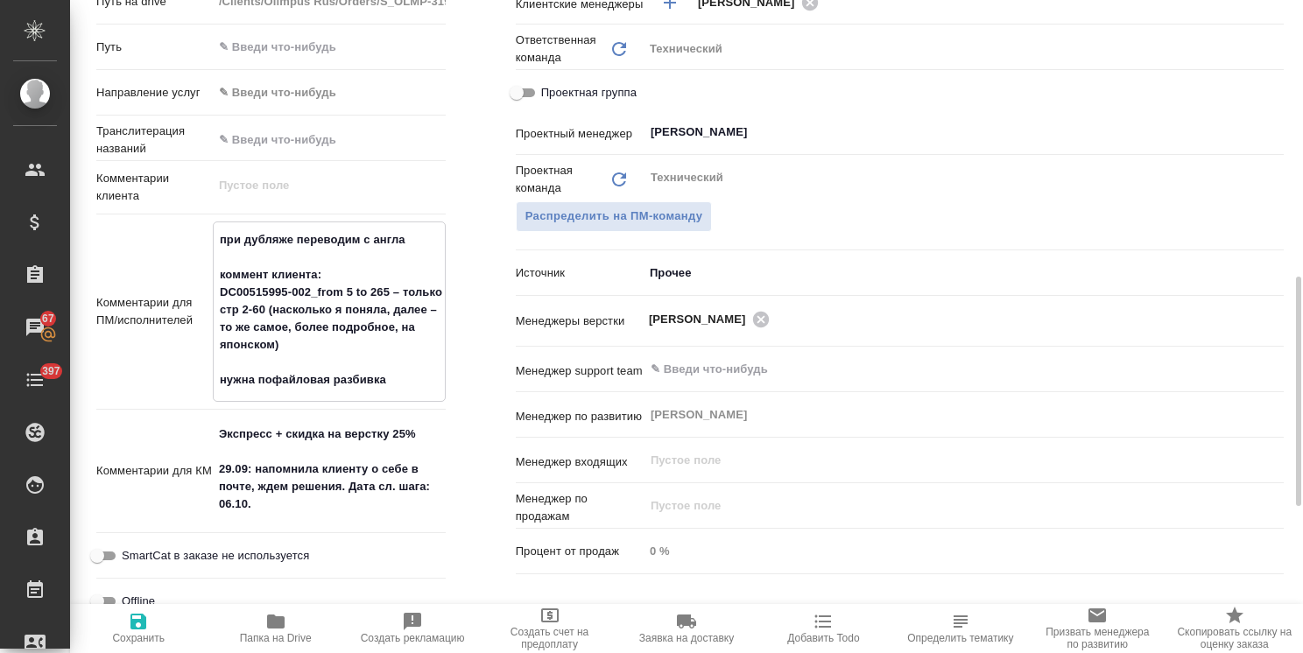
click at [308, 331] on textarea "при дубляже переводим с англа коммент клиента: DC00515995-002_from 5 to 265 – т…" at bounding box center [329, 310] width 231 height 170
click at [312, 341] on textarea "при дубляже переводим с англа коммент клиента: DC00515995-002_from 5 to 265 – т…" at bounding box center [329, 310] width 231 height 170
type textarea "при дубляже переводим с англа коммент клиента: DC00515995-002_from 5 to 265 – т…"
type textarea "x"
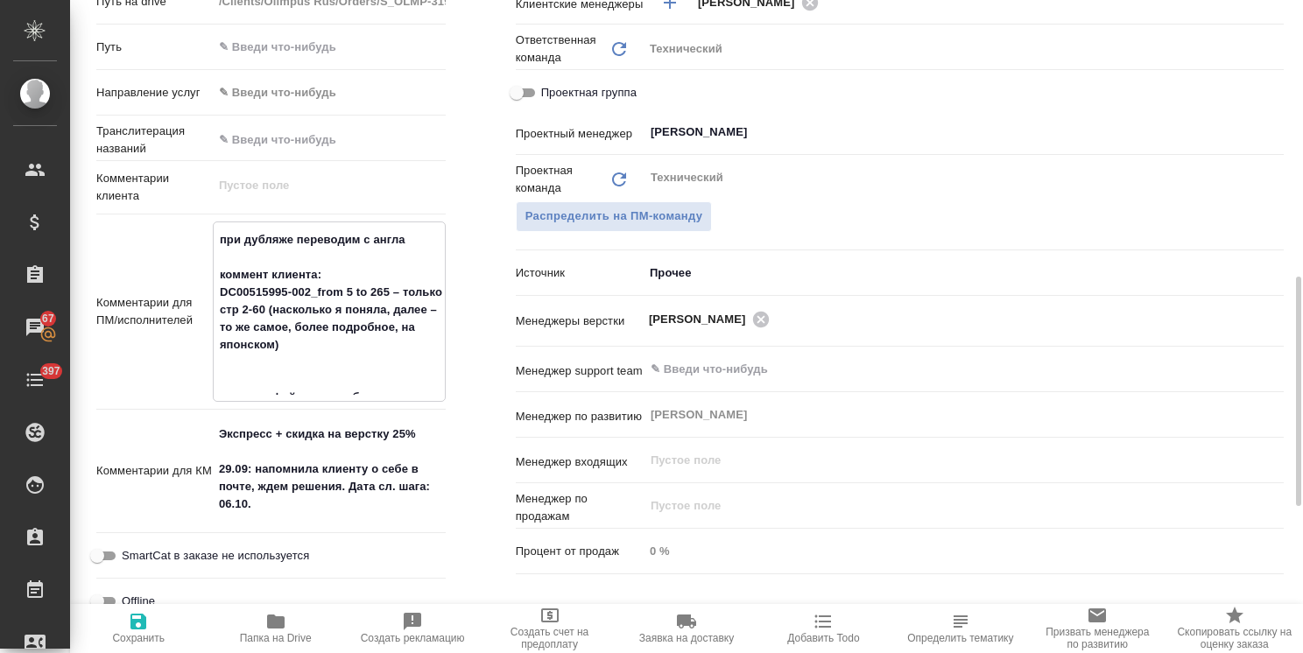
type textarea "x"
type textarea "при дубляже переводим с англа коммент клиента: DC00515995-002_from 5 to 265 – т…"
type textarea "x"
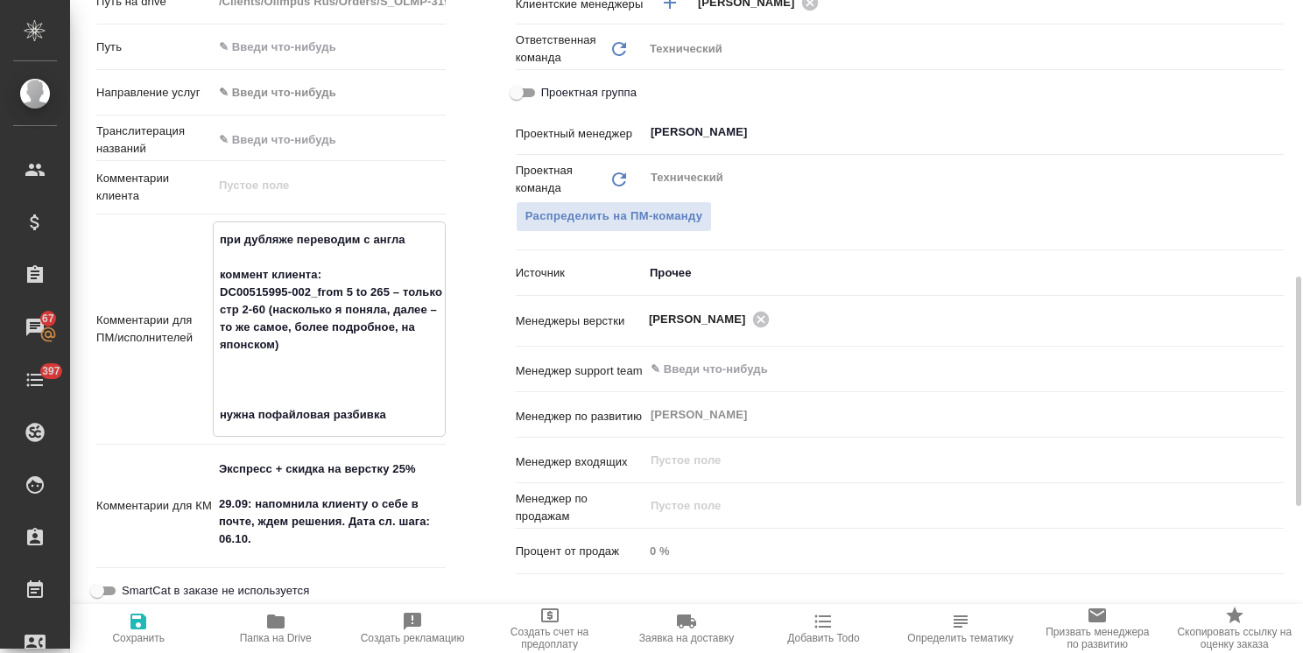
paste textarea "DC00515459-009-001_Report of Risk Management, ТОЛЬКО стр 14-59."
type textarea "x"
type textarea "при дубляже переводим с англа коммент клиента: DC00515995-002_from 5 to 265 – т…"
type textarea "x"
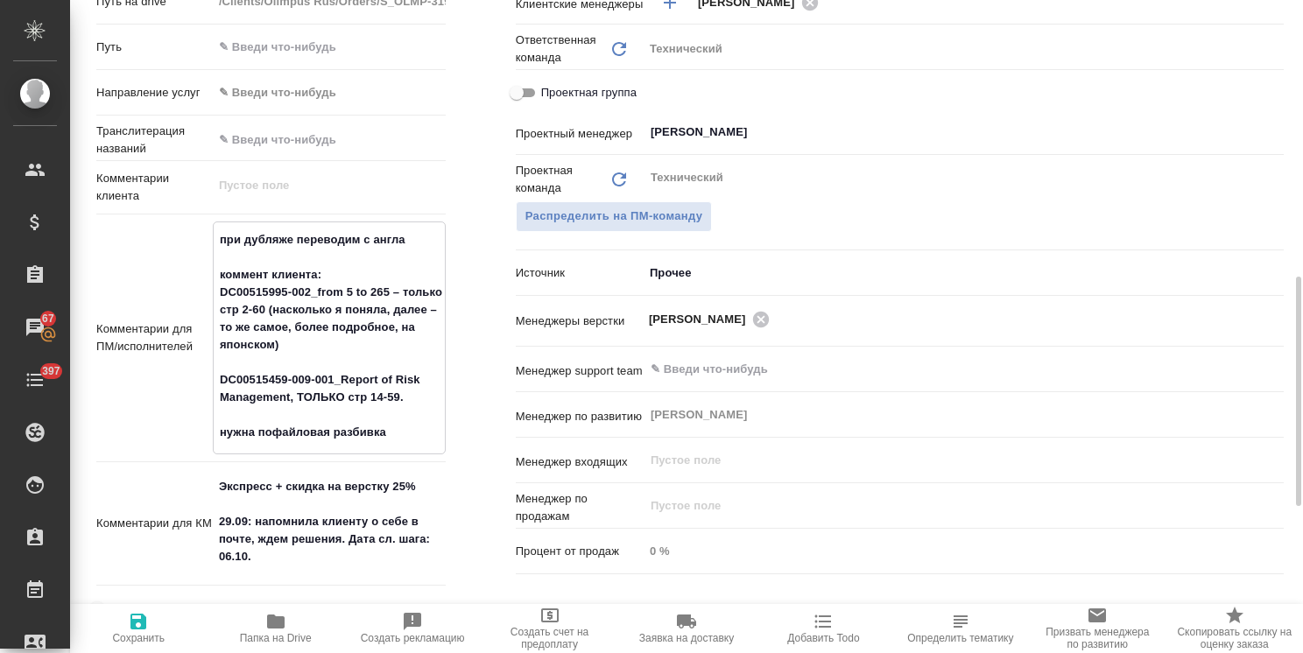
type textarea "при дубляже переводим с англа коммент клиента: DC00515995-002_from 5 to 265 – т…"
type textarea "x"
click at [129, 639] on span "Сохранить" at bounding box center [138, 638] width 53 height 12
type textarea "x"
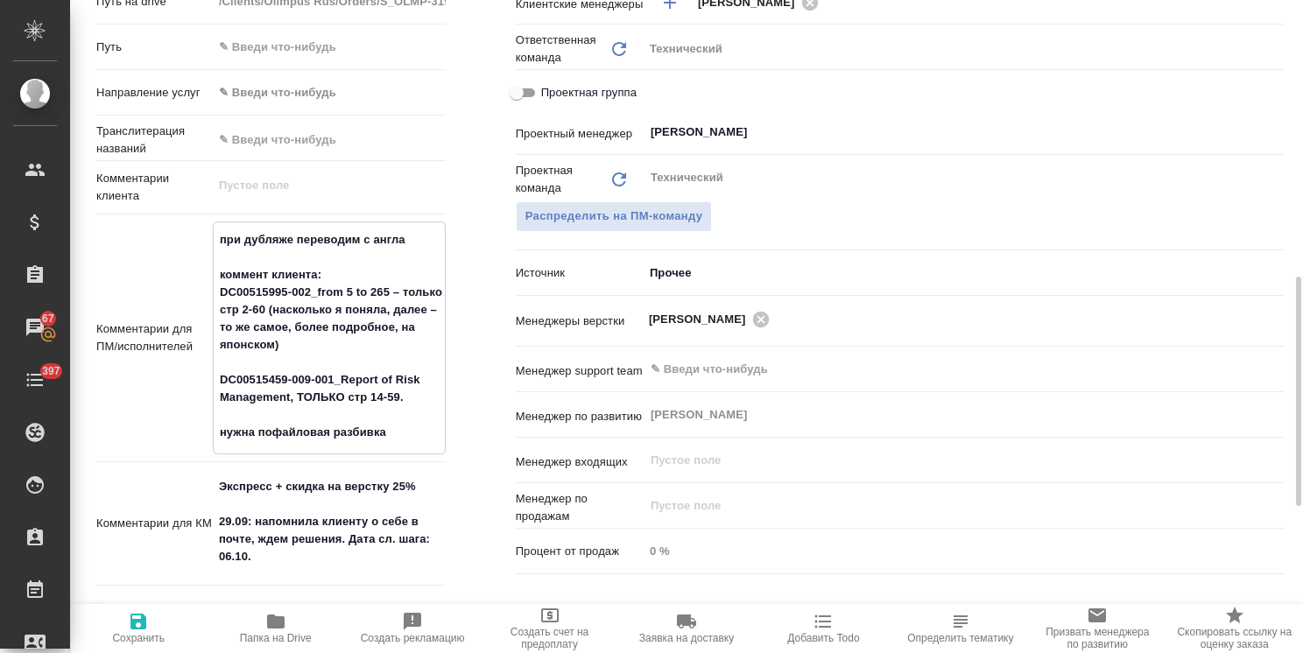
type textarea "x"
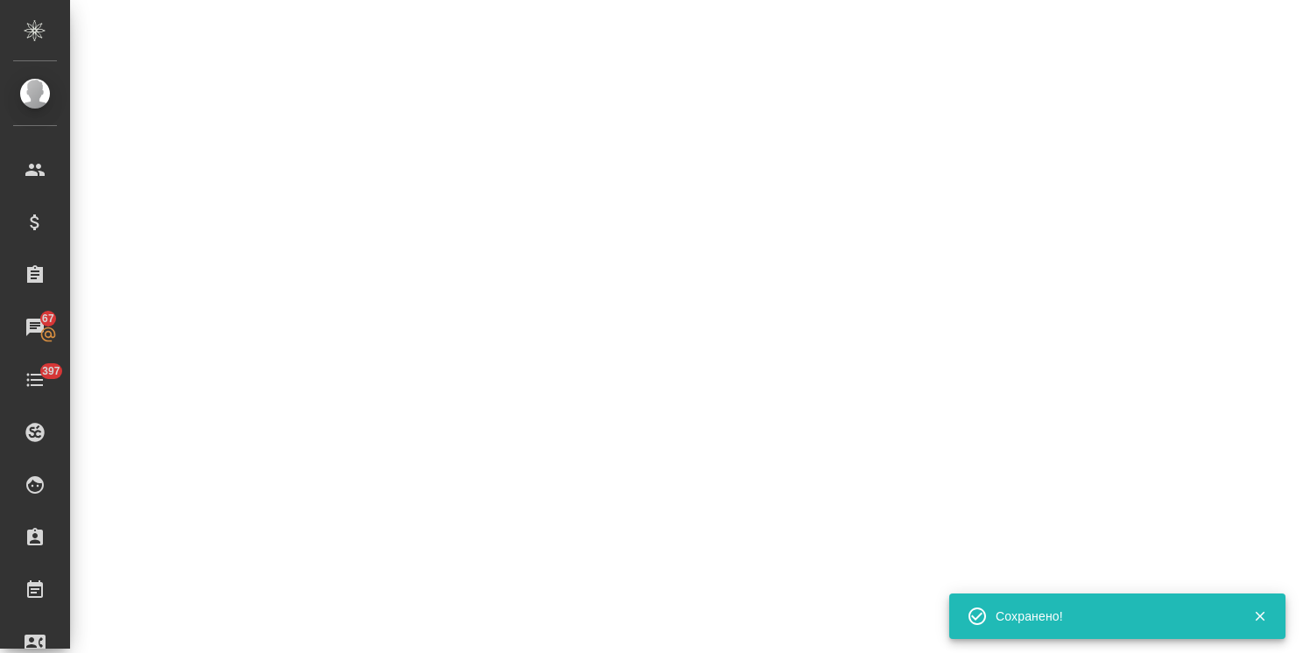
select select "RU"
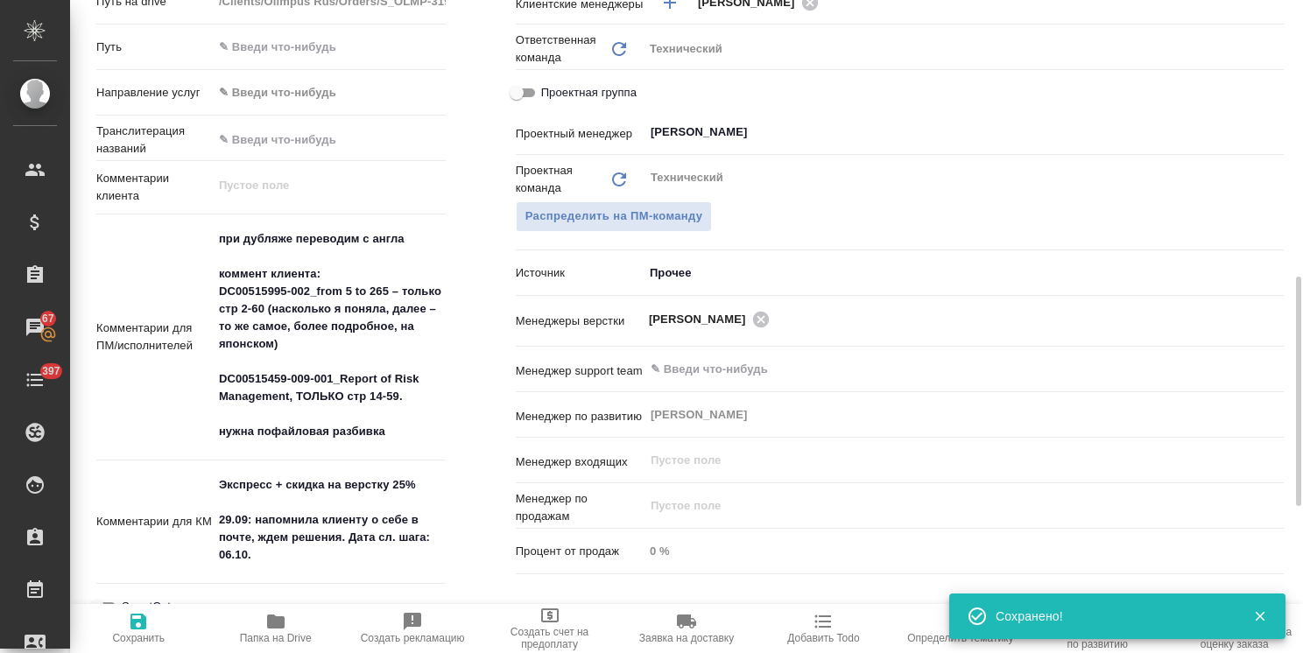
type textarea "x"
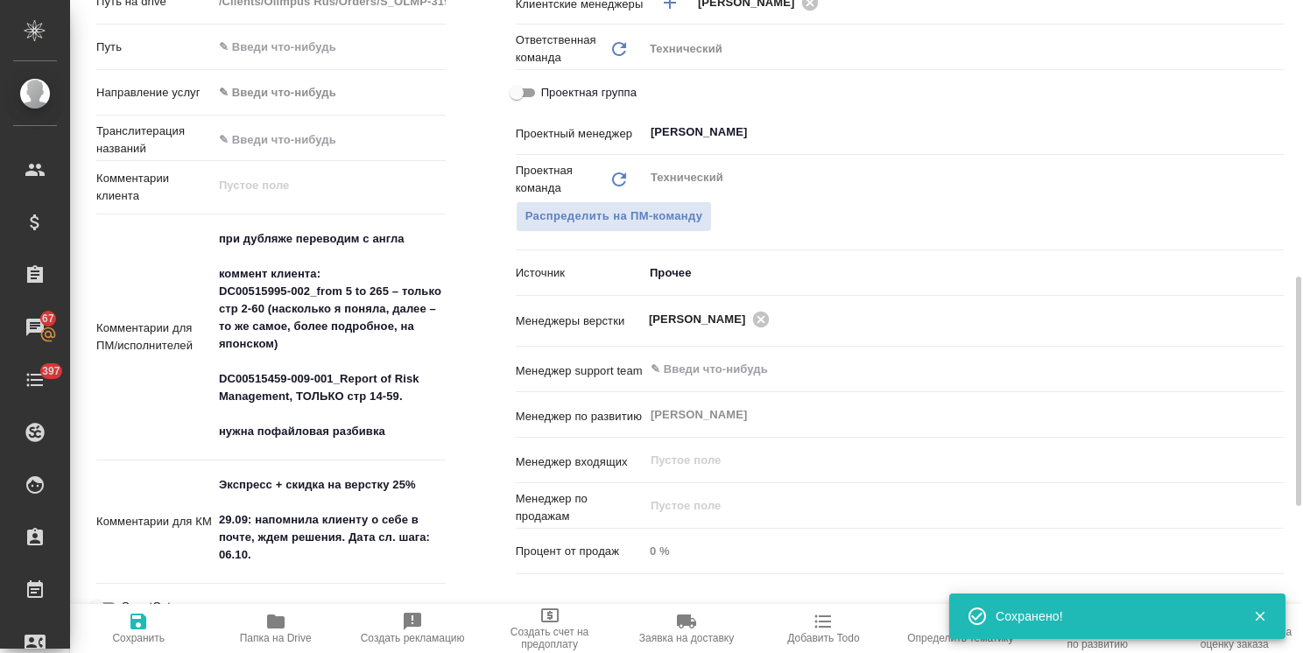
type textarea "x"
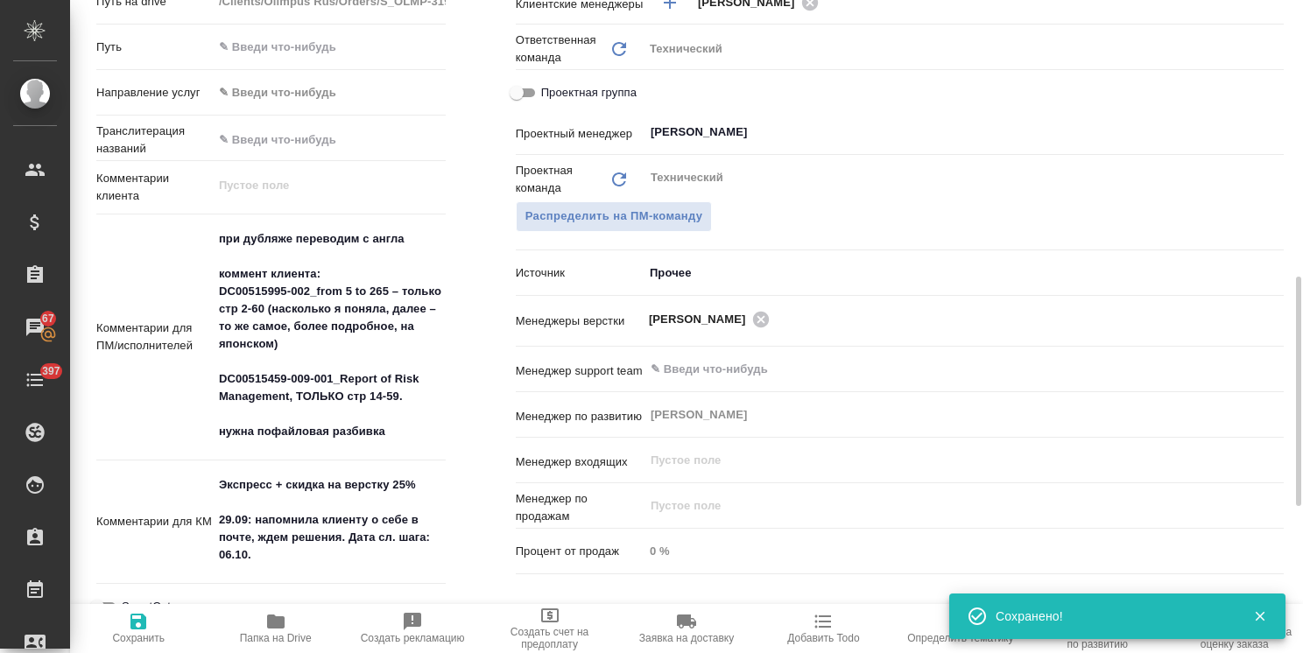
type textarea "x"
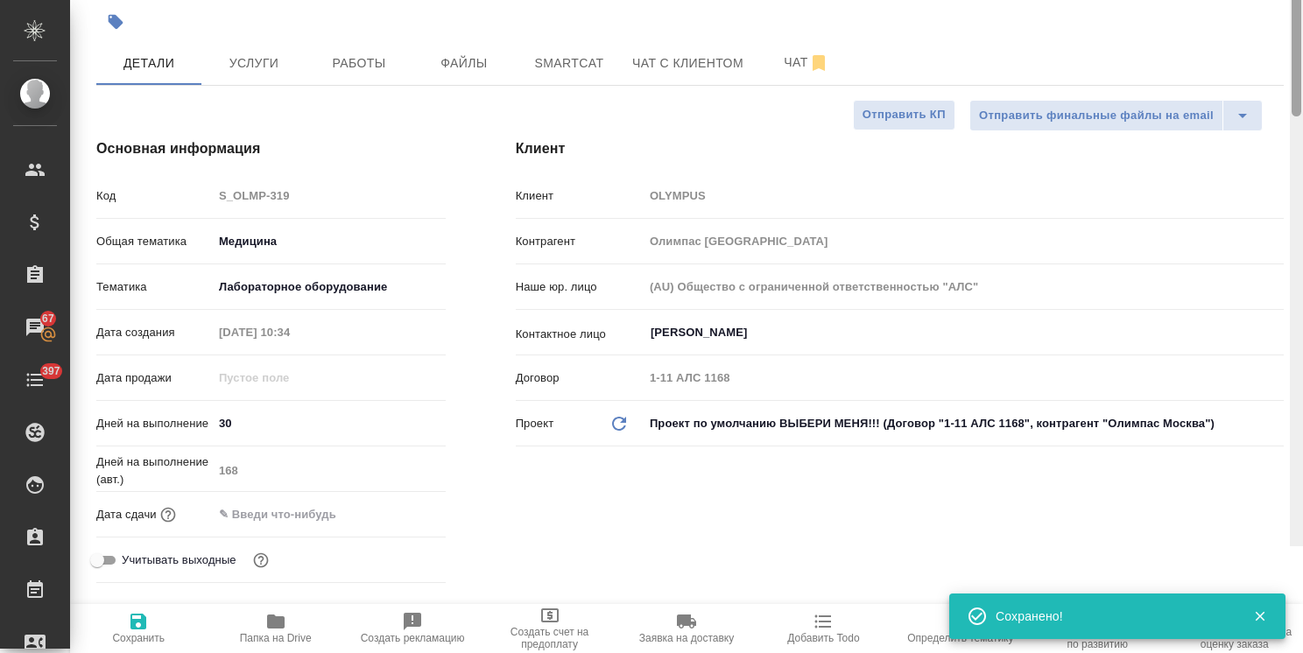
scroll to position [0, 0]
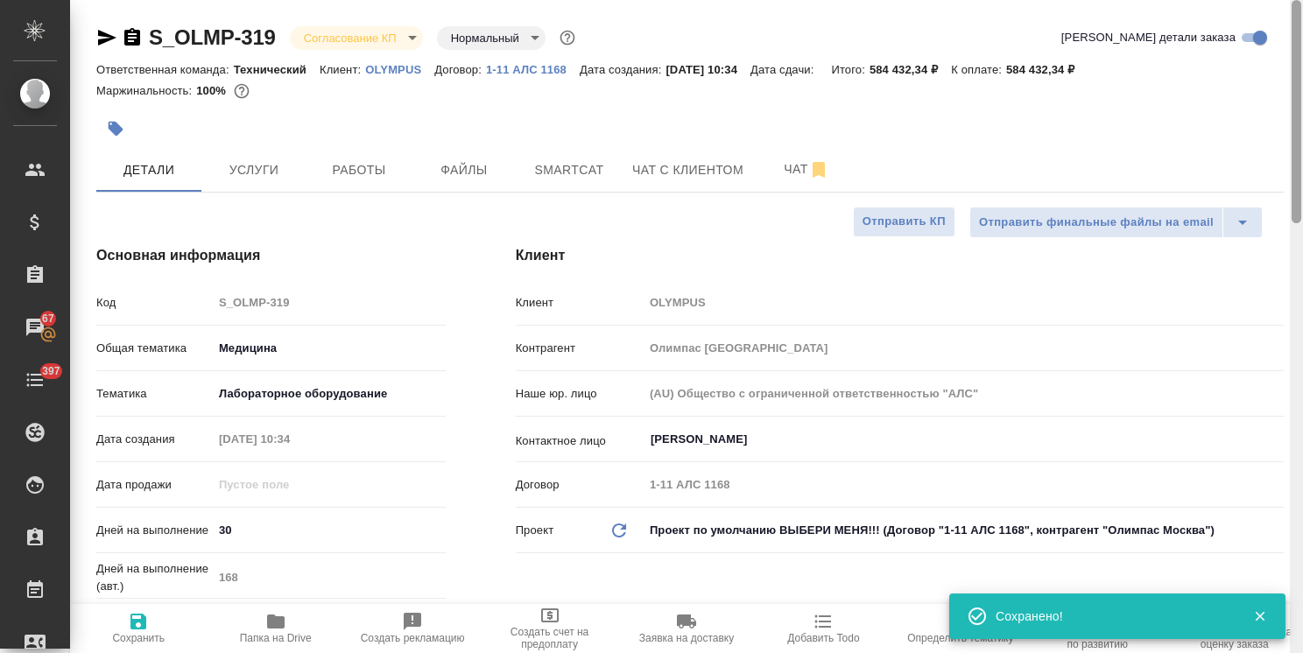
drag, startPoint x: 1299, startPoint y: 401, endPoint x: 1100, endPoint y: 95, distance: 365.3
click at [1264, 83] on div "S_OLMP-319 Согласование КП kpNegotiation Нормальный normal Кратко детали заказа…" at bounding box center [686, 326] width 1233 height 653
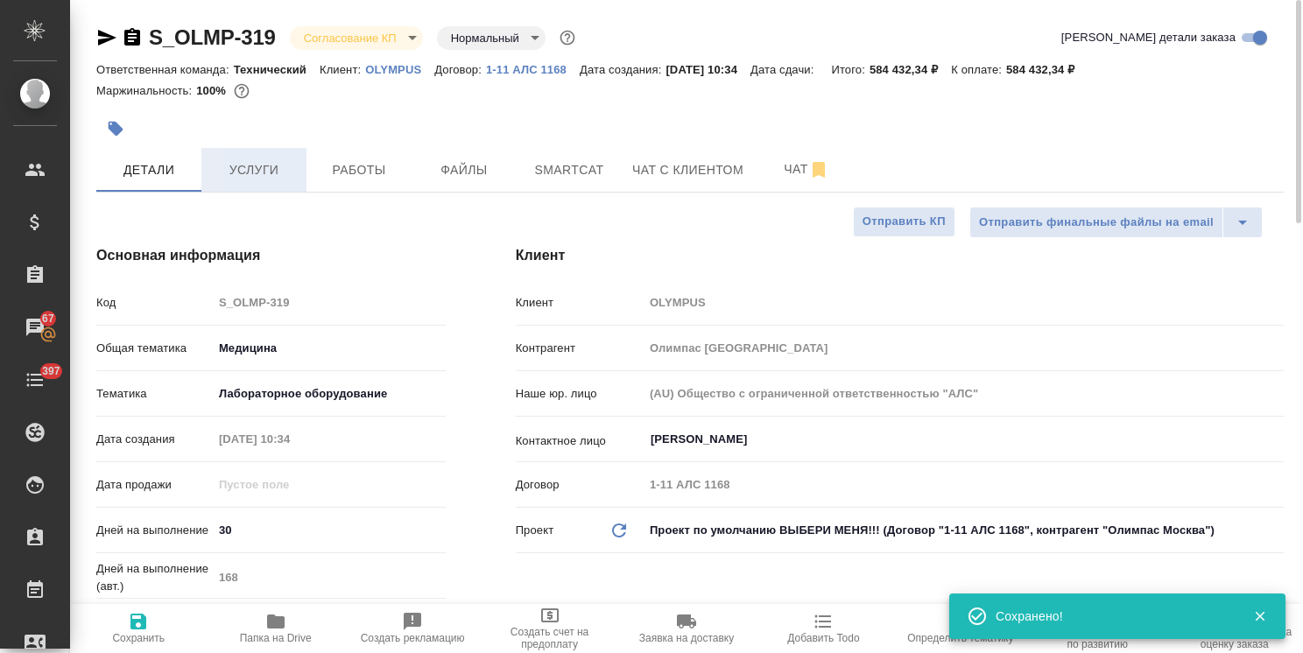
click at [244, 173] on span "Услуги" at bounding box center [254, 170] width 84 height 22
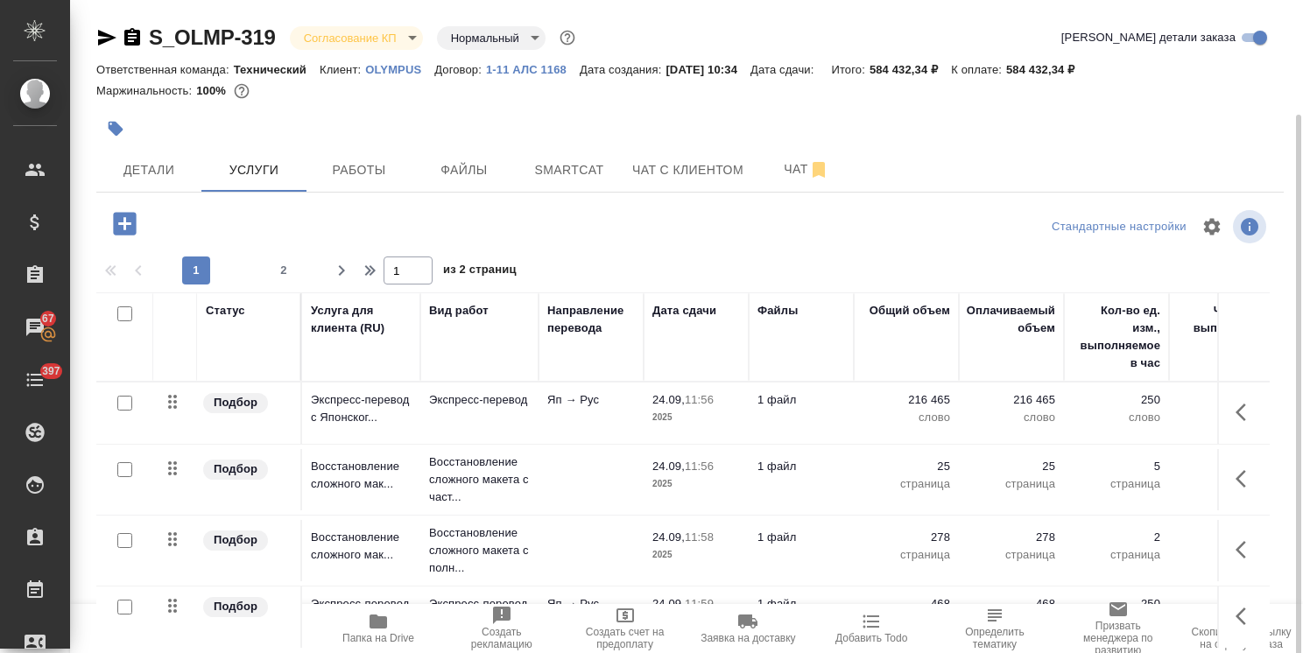
scroll to position [60, 0]
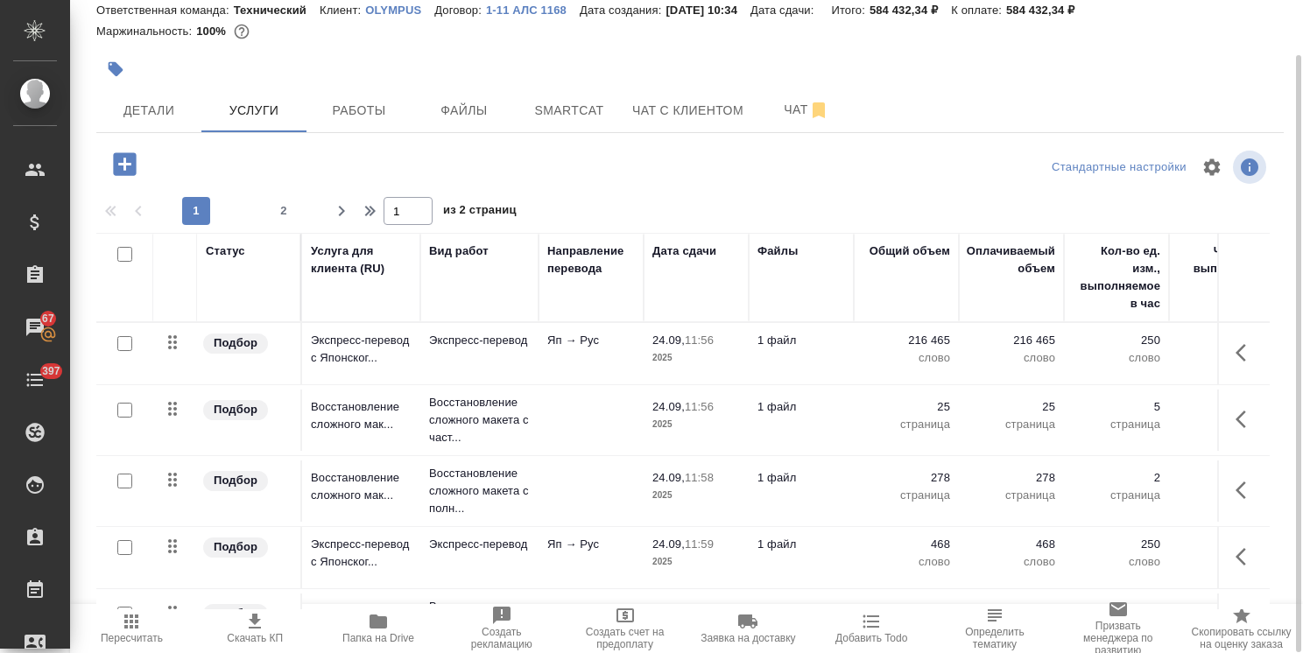
click at [588, 363] on td "Яп → Рус" at bounding box center [591, 353] width 105 height 61
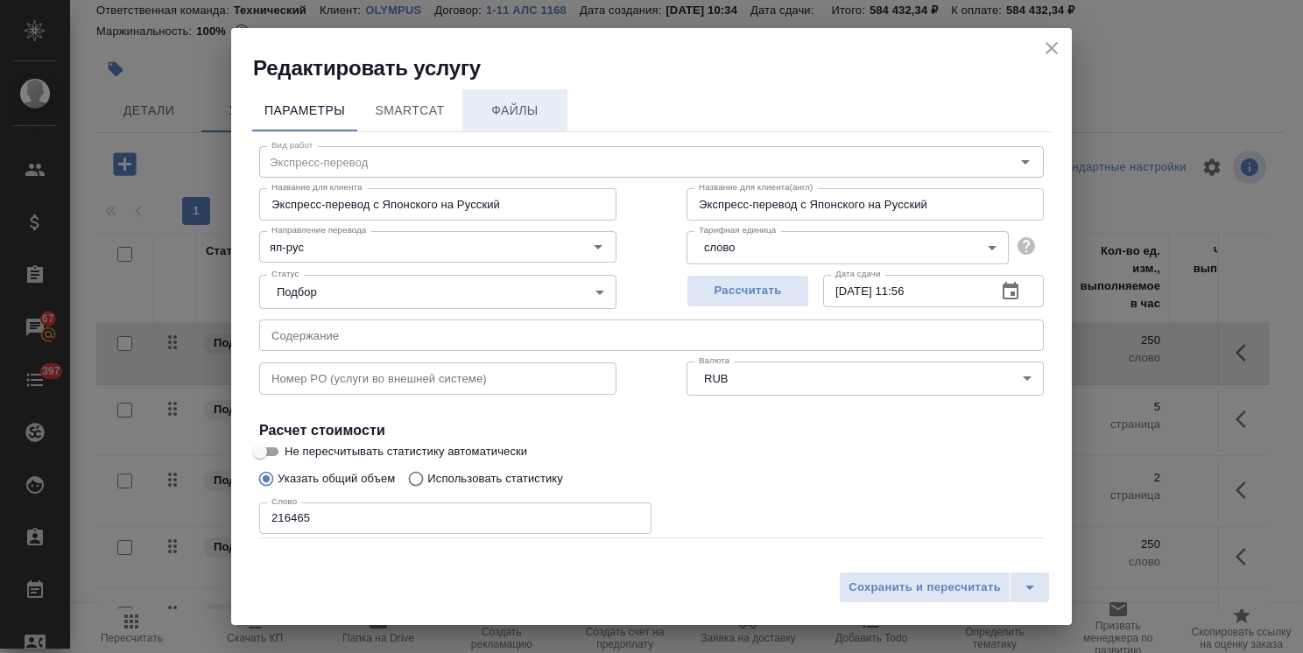
click at [523, 110] on span "Файлы" at bounding box center [515, 111] width 84 height 22
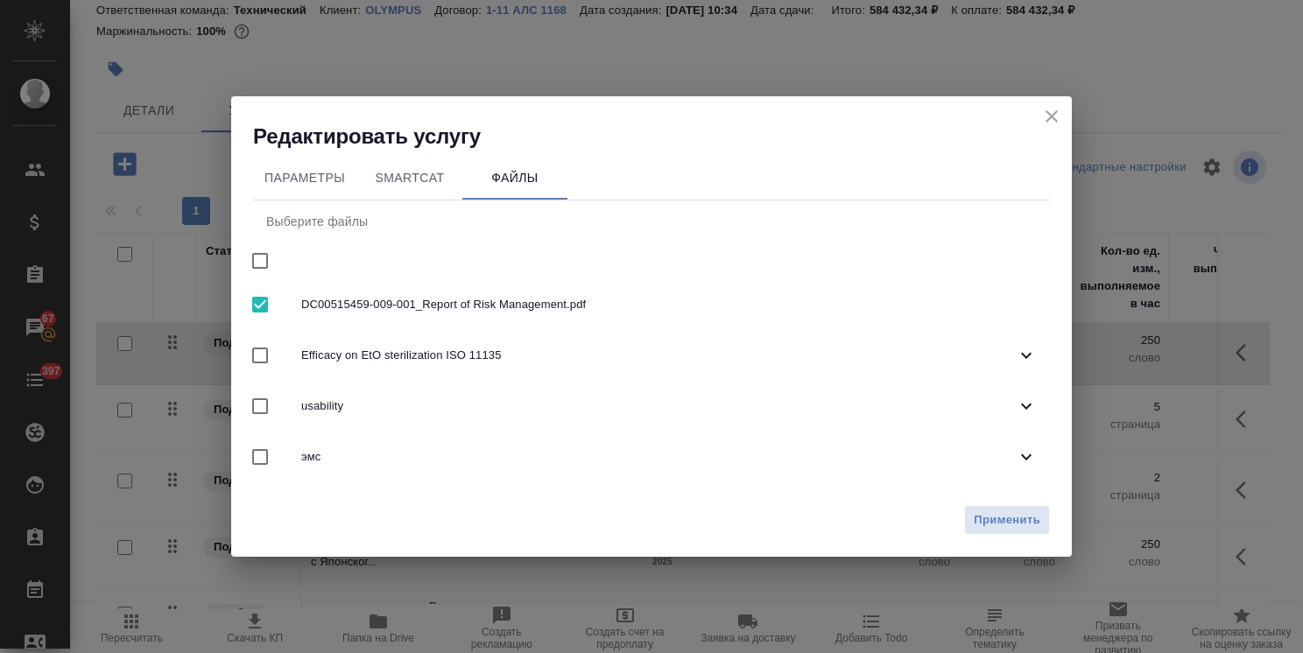
click at [1043, 114] on icon "close" at bounding box center [1051, 116] width 21 height 21
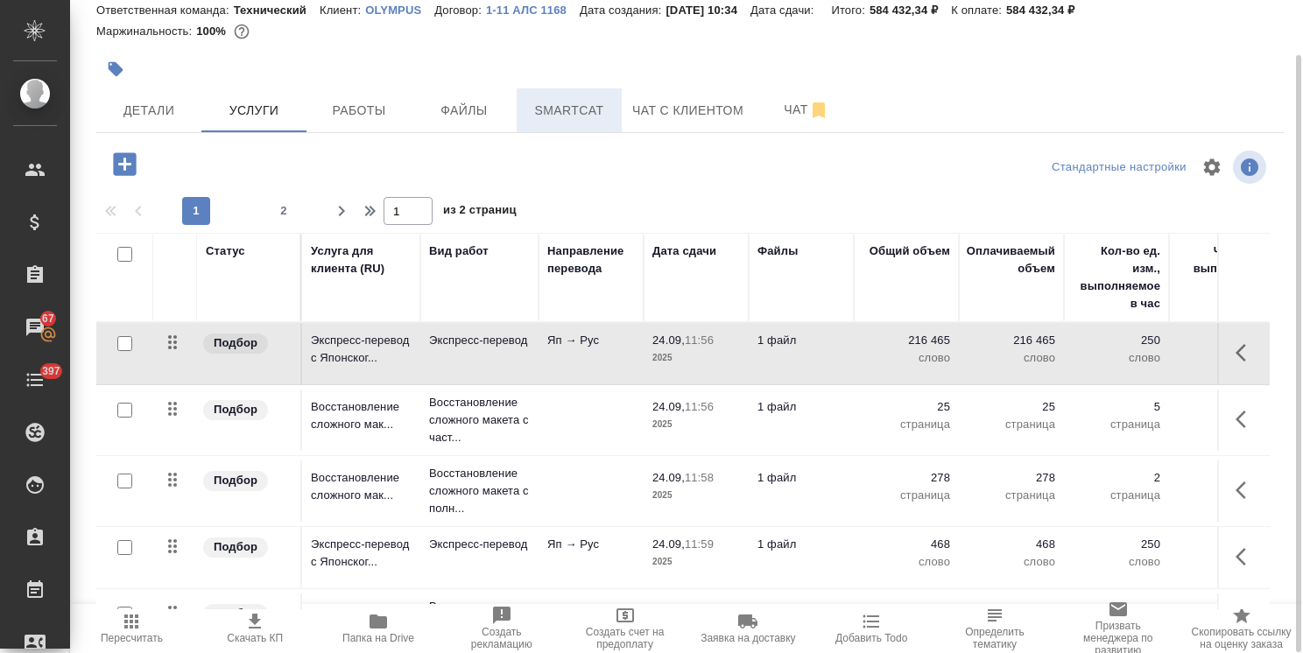
click at [560, 93] on button "Smartcat" at bounding box center [569, 110] width 105 height 44
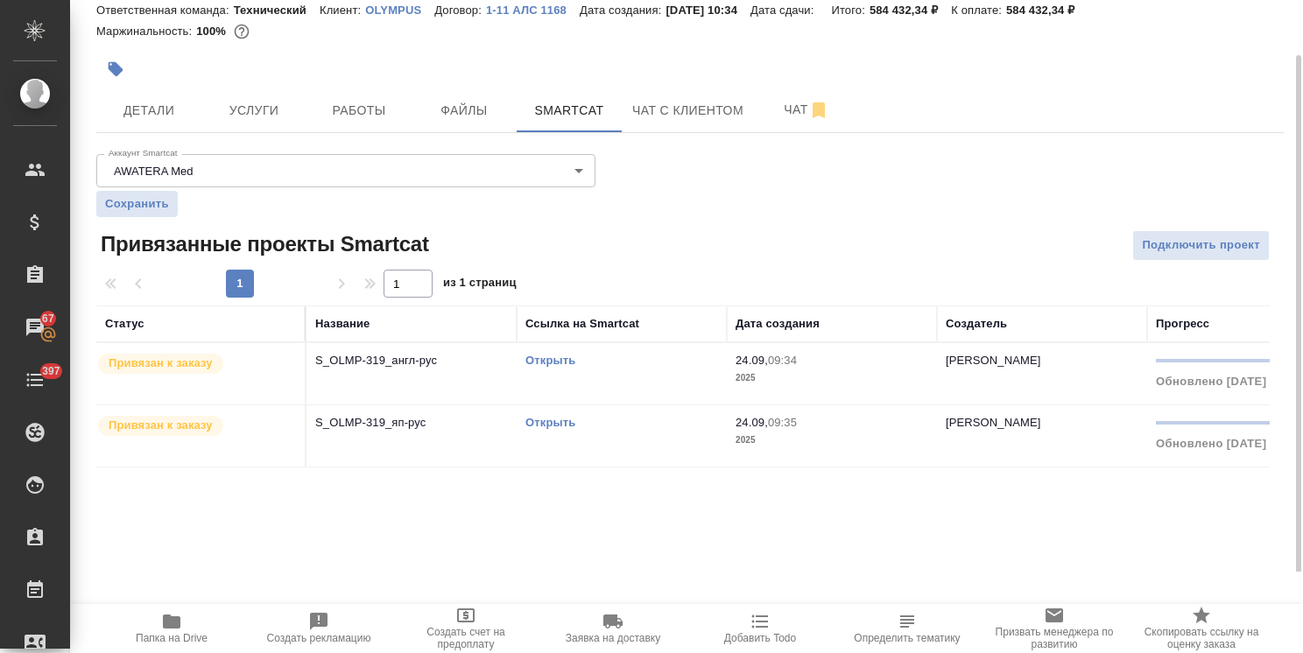
click at [558, 421] on link "Открыть" at bounding box center [550, 422] width 50 height 13
click at [271, 104] on span "Услуги" at bounding box center [254, 111] width 84 height 22
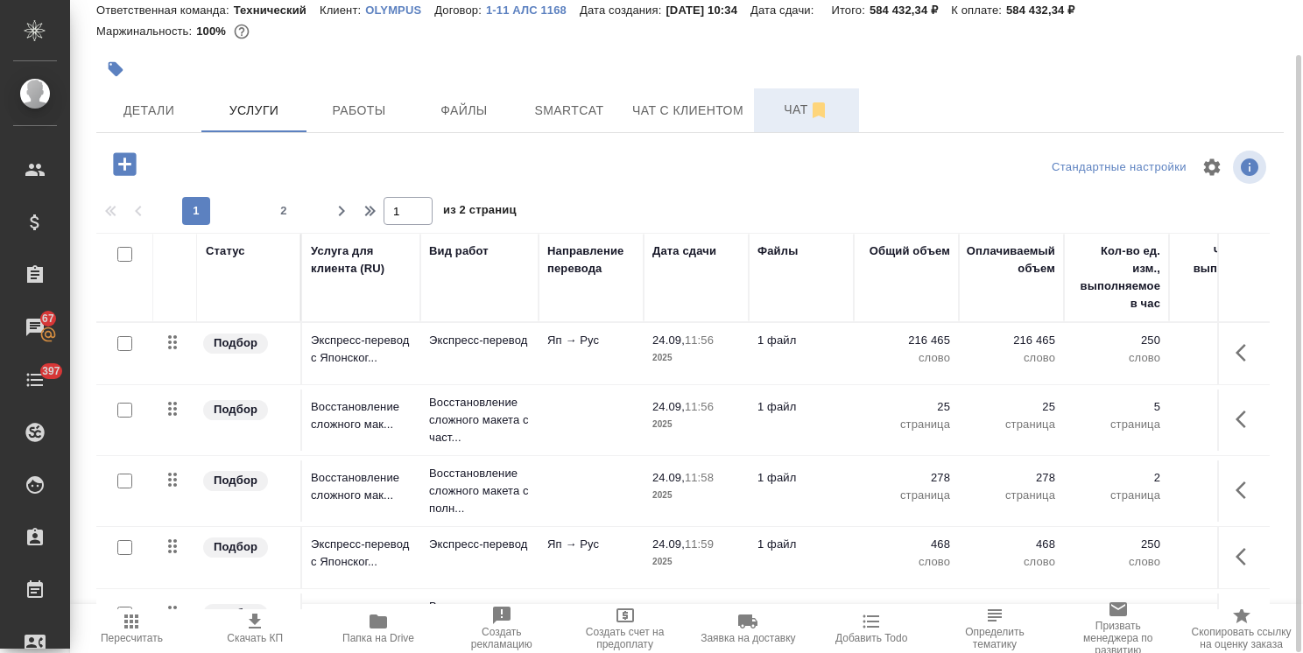
click at [788, 119] on span "Чат" at bounding box center [806, 110] width 84 height 22
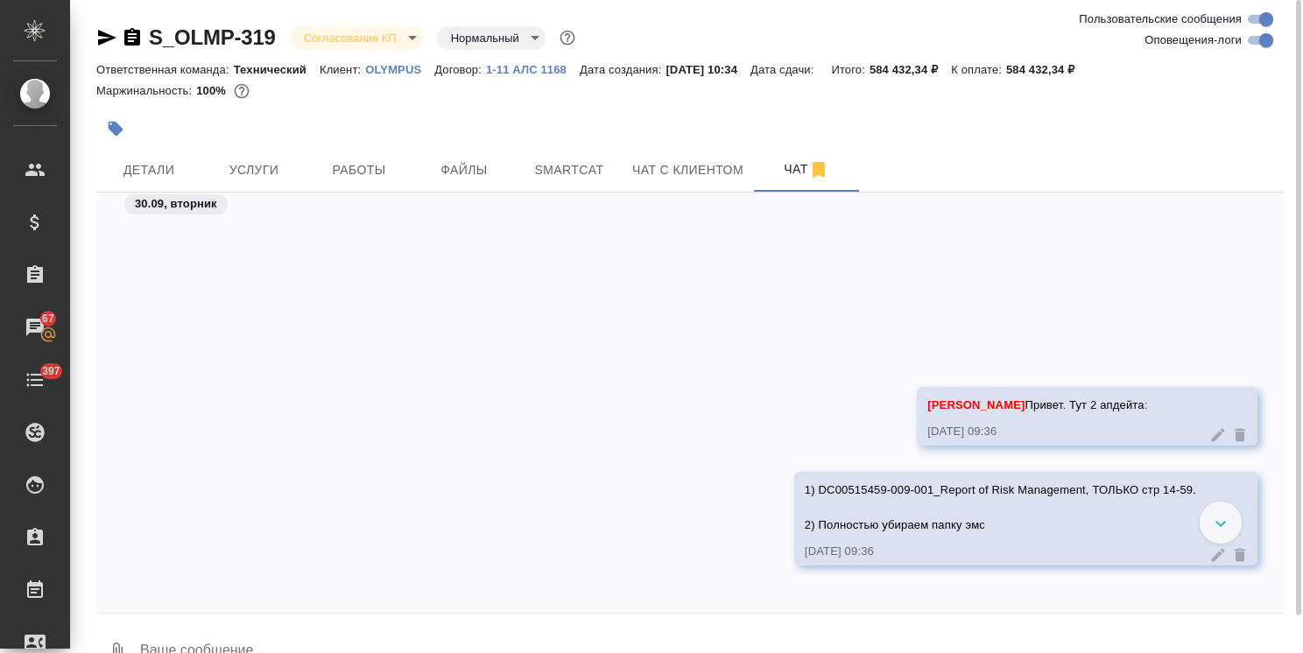
scroll to position [9034, 0]
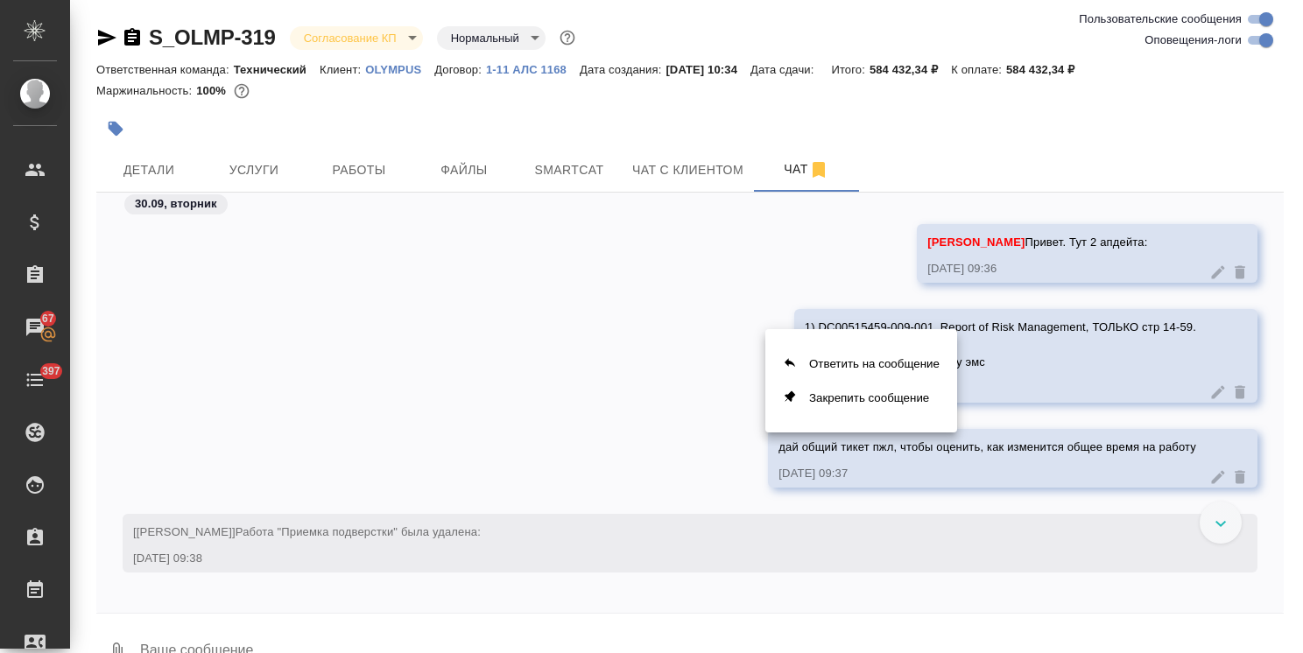
click at [1162, 461] on div at bounding box center [651, 326] width 1303 height 653
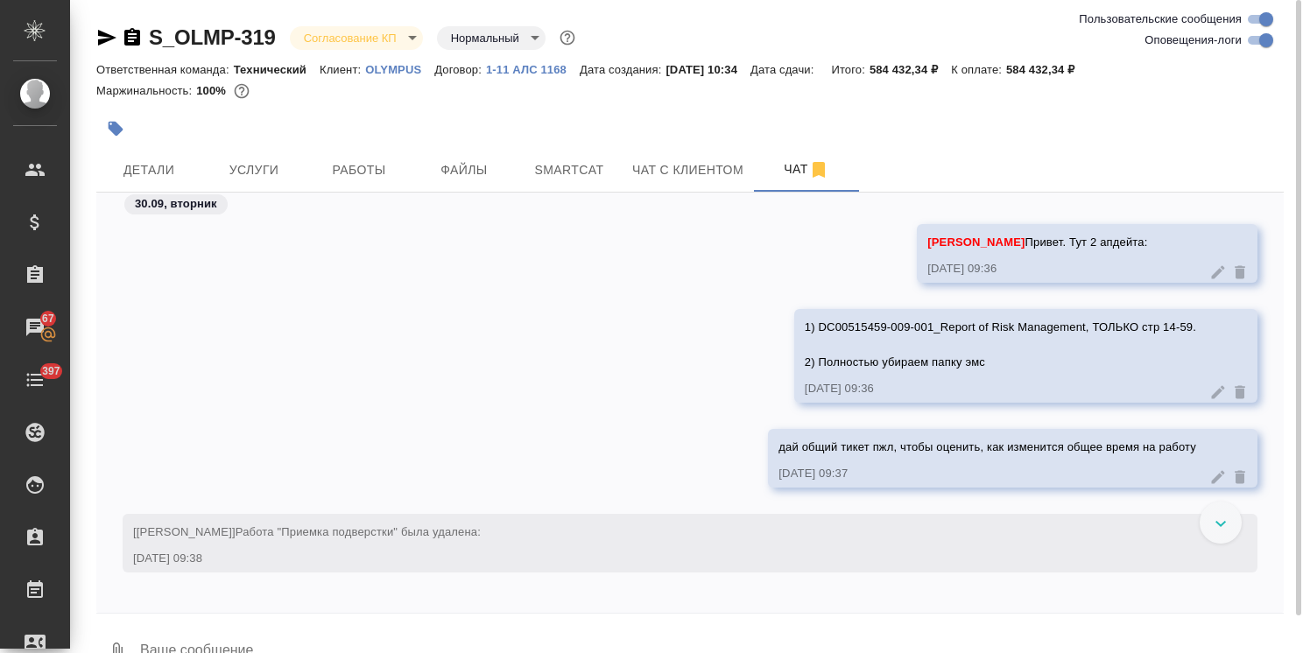
click at [1212, 477] on icon at bounding box center [1218, 476] width 13 height 13
click at [1212, 475] on icon at bounding box center [1218, 477] width 18 height 18
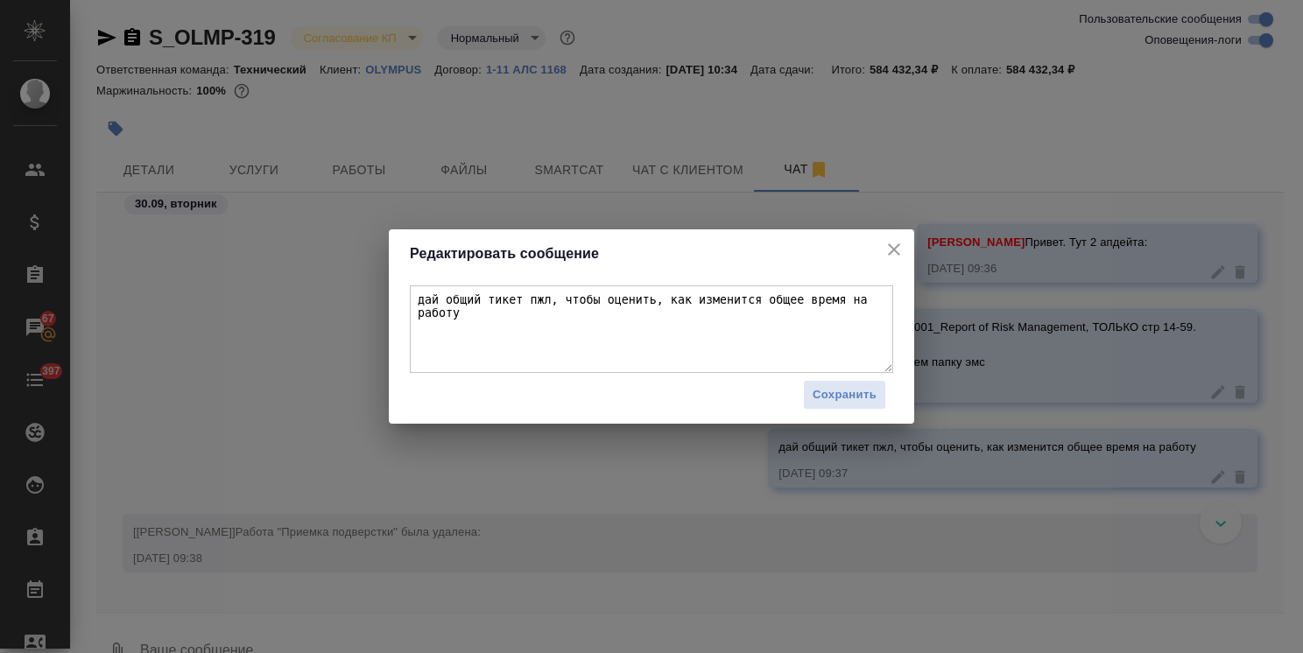
click at [890, 304] on textarea "дай общий тикет пжл, чтобы оценить, как изменится общее время на работу" at bounding box center [651, 329] width 483 height 88
type textarea "дай общий тикет пжл, чтобы оценить, как изменится общее время на работу + в таб…"
click at [858, 390] on span "Сохранить" at bounding box center [845, 395] width 64 height 20
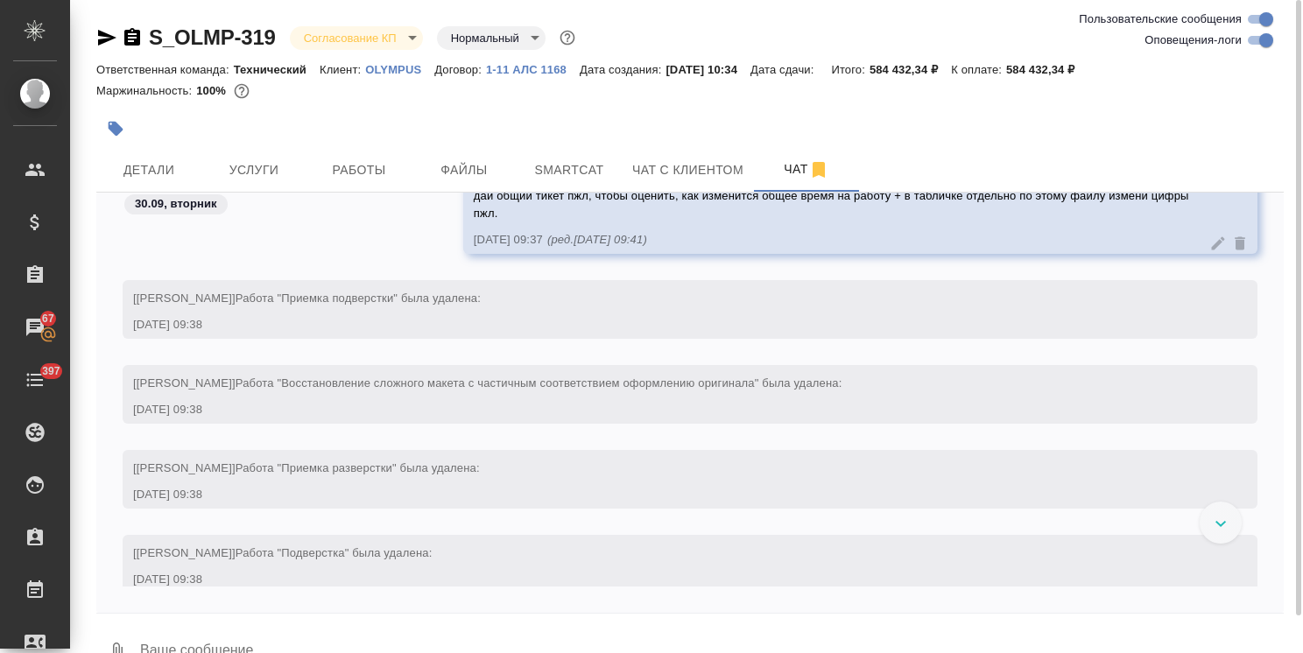
scroll to position [9296, 0]
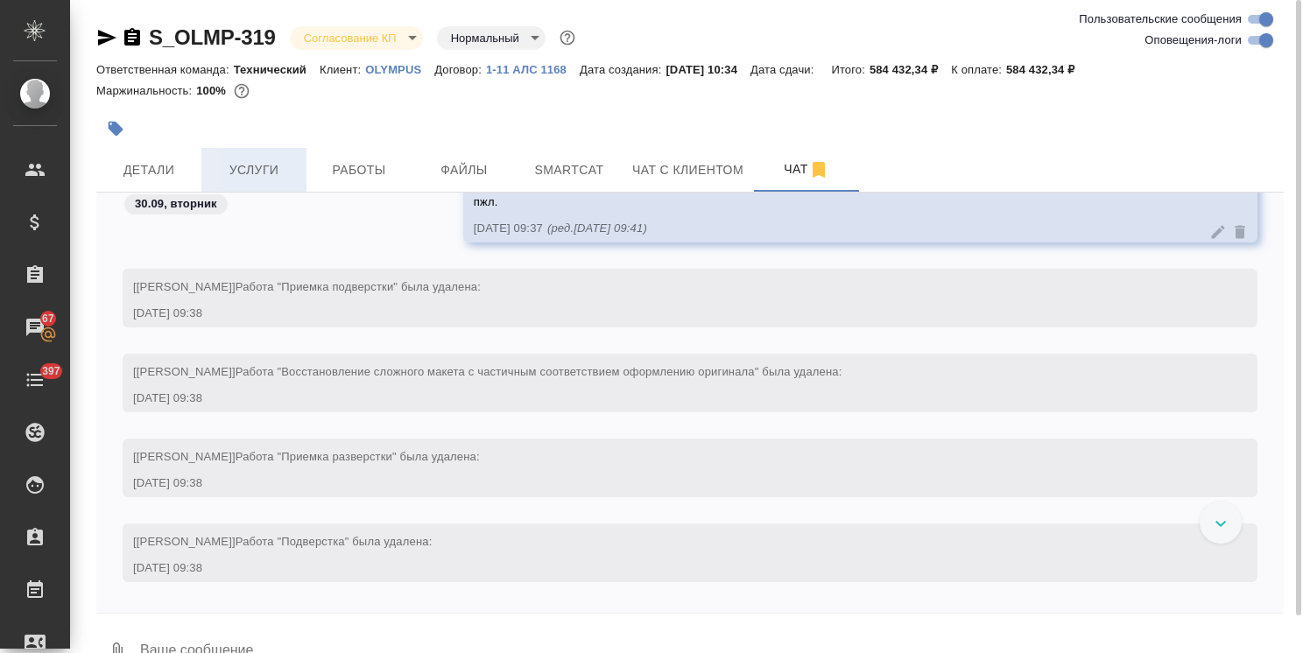
click at [267, 166] on span "Услуги" at bounding box center [254, 170] width 84 height 22
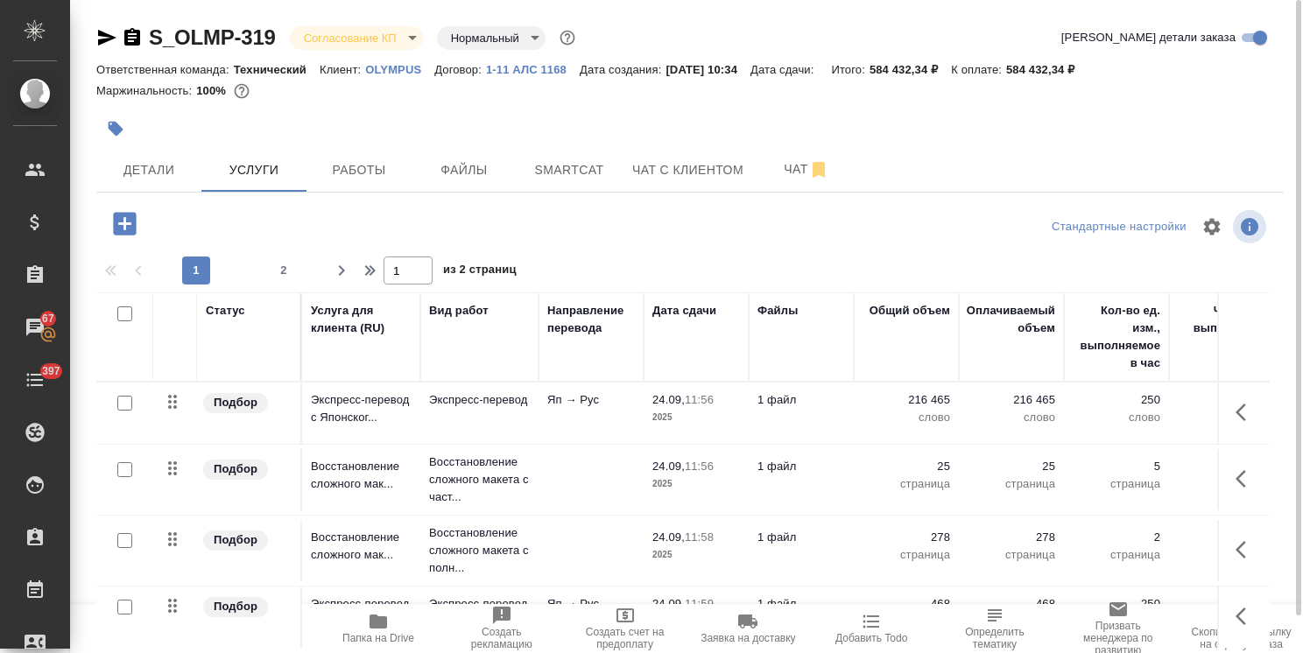
scroll to position [60, 0]
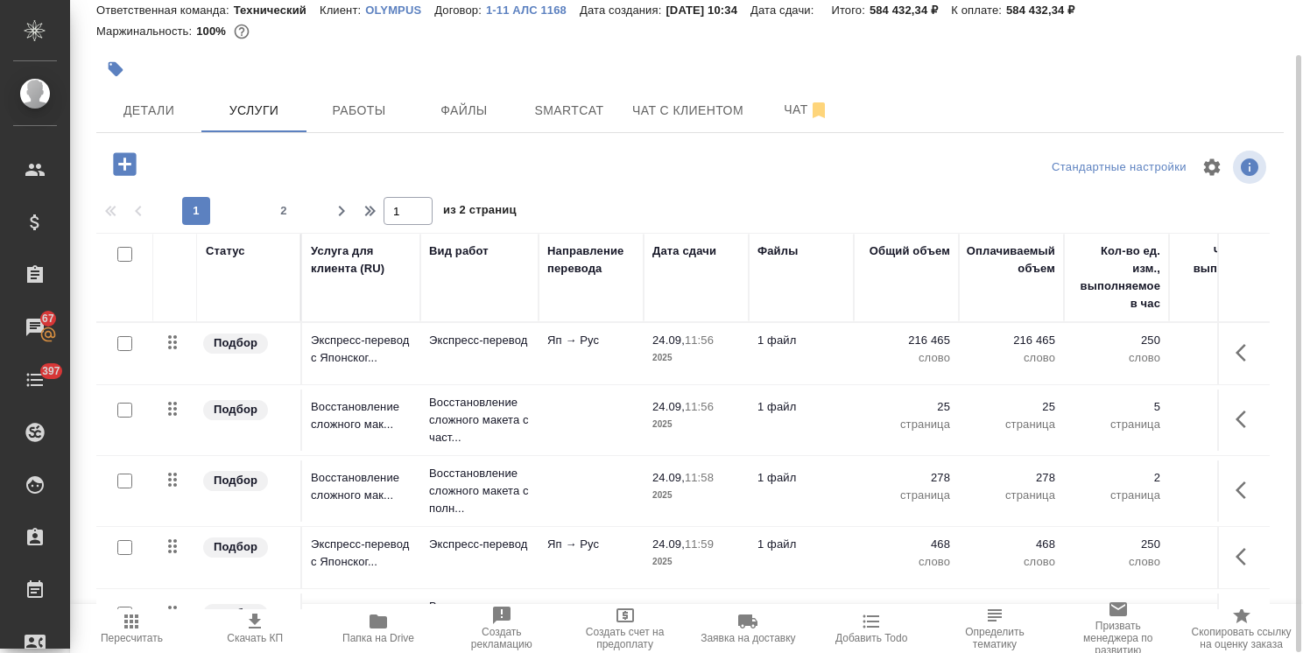
click at [133, 625] on icon "button" at bounding box center [131, 621] width 21 height 21
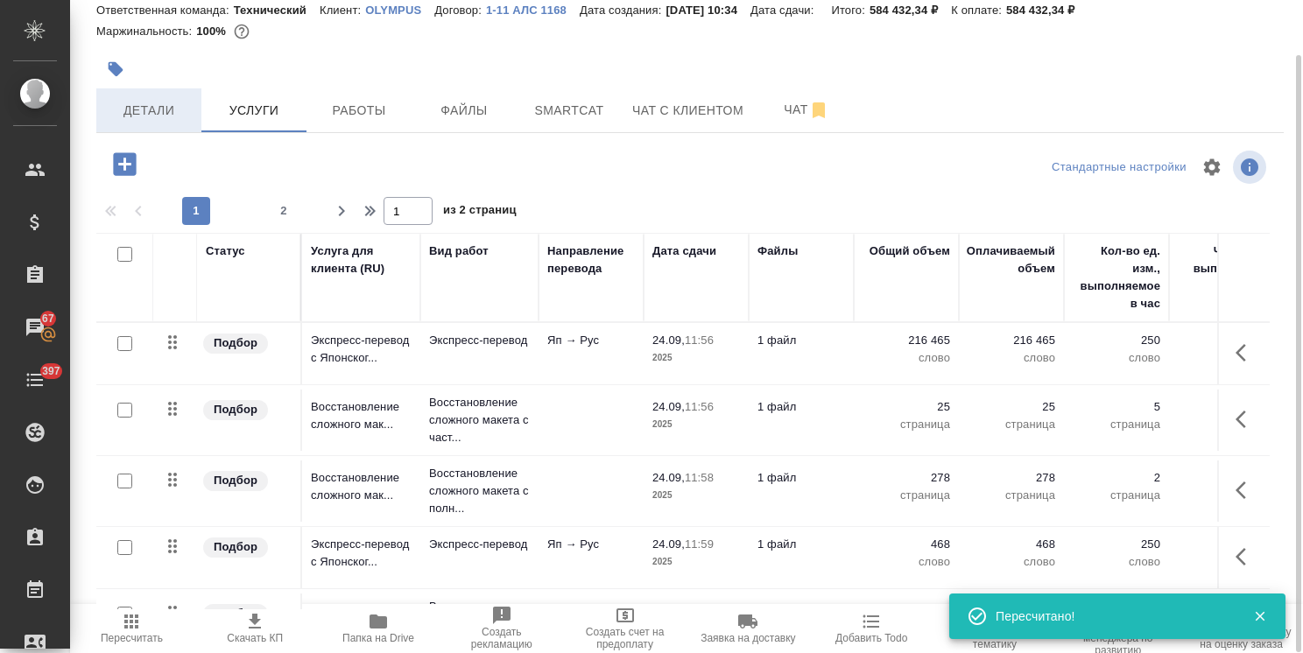
click at [145, 101] on span "Детали" at bounding box center [149, 111] width 84 height 22
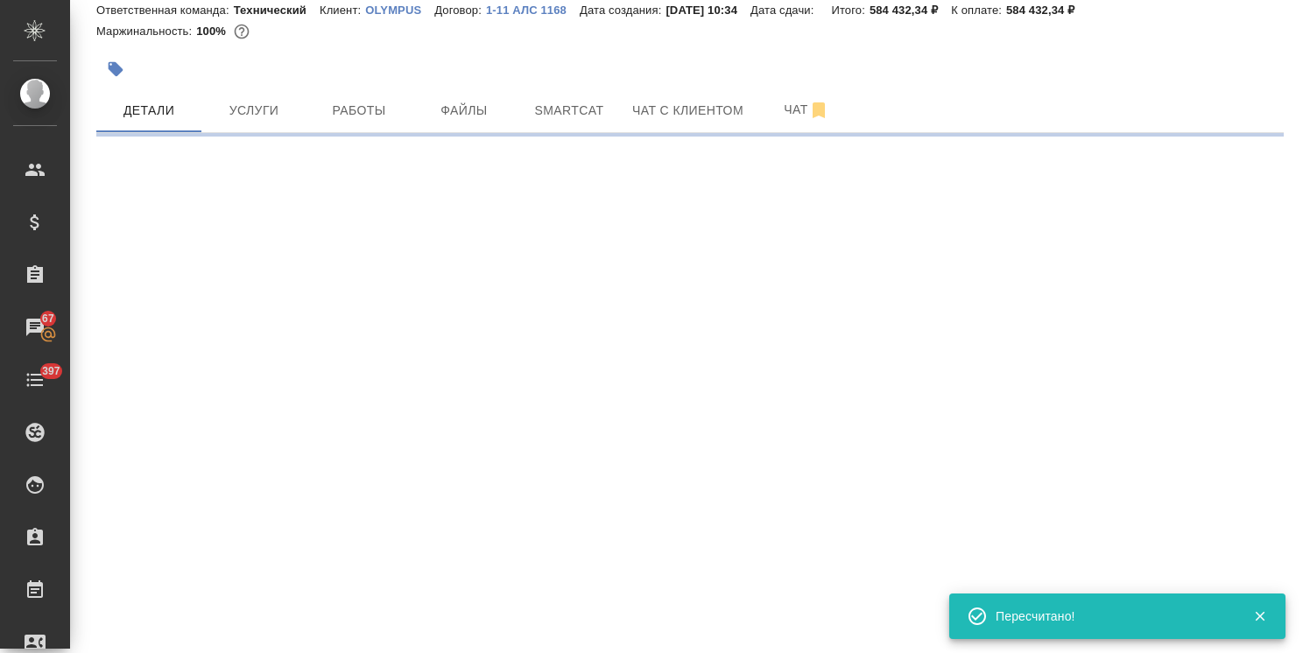
select select "RU"
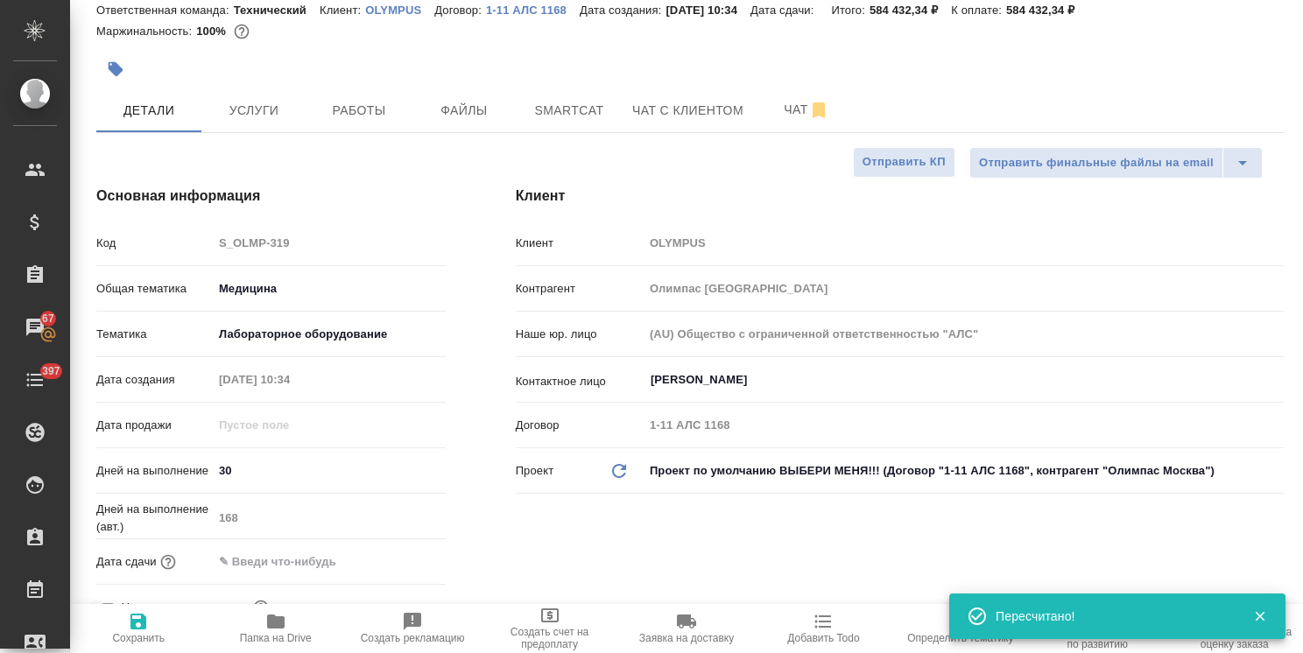
type textarea "x"
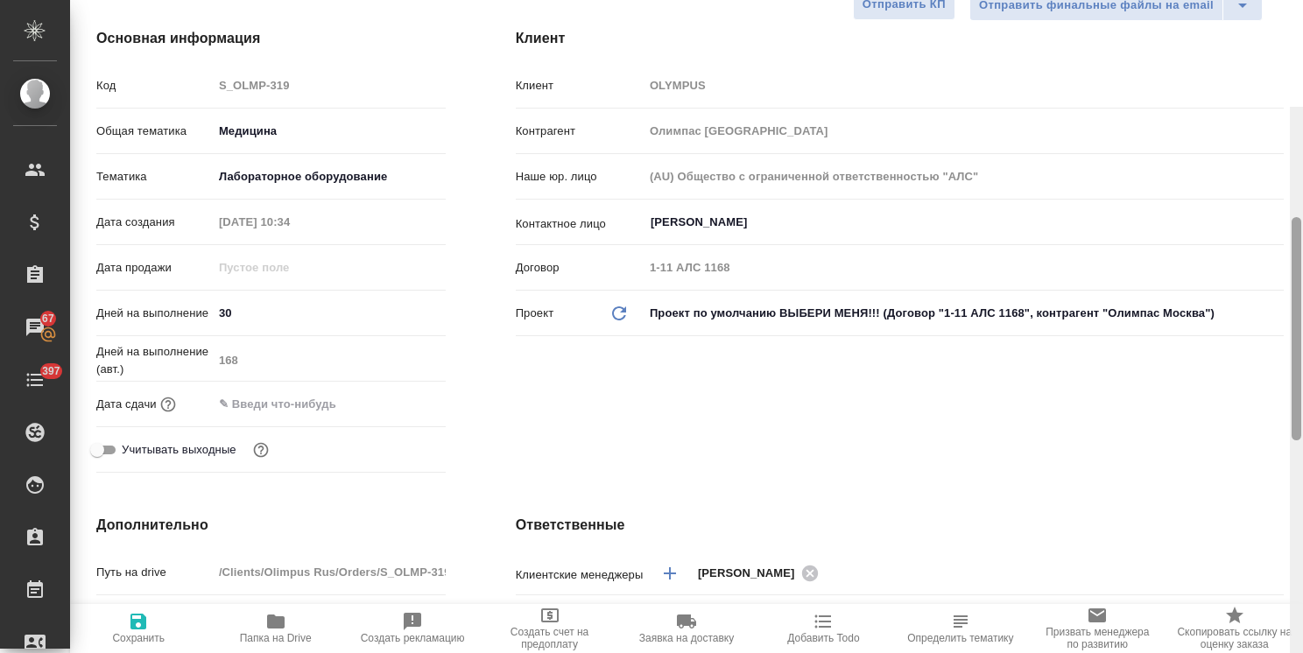
scroll to position [42, 0]
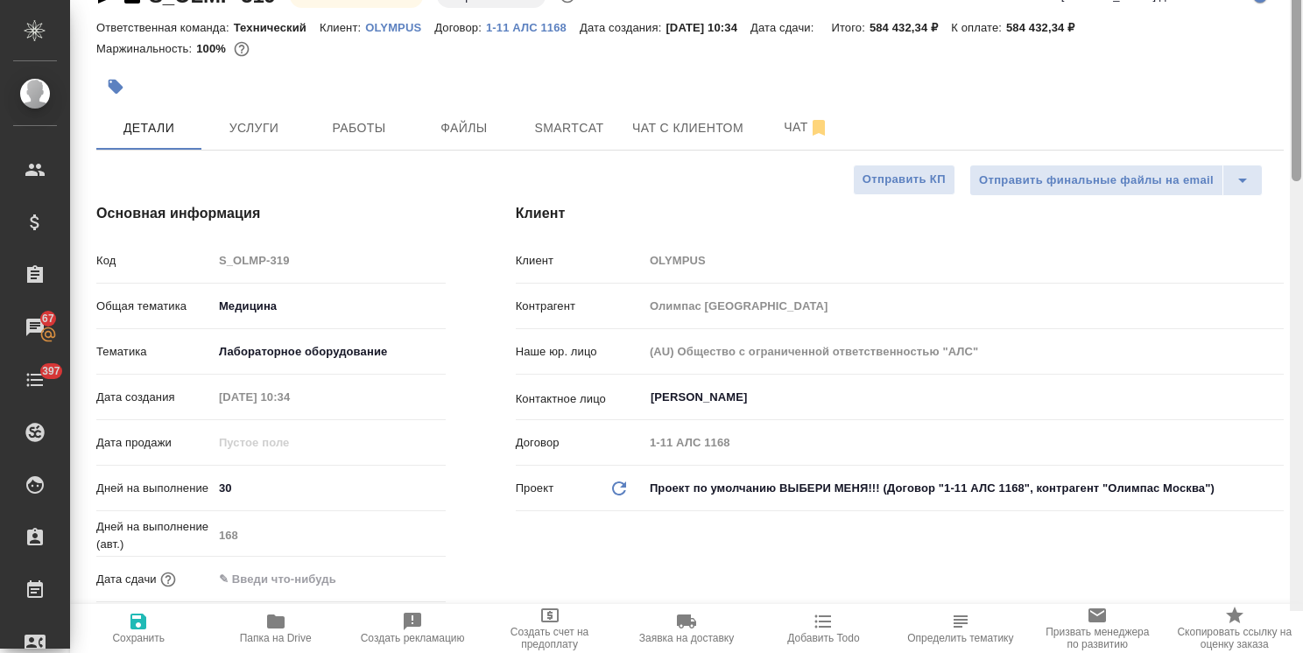
drag, startPoint x: 1299, startPoint y: 321, endPoint x: 1292, endPoint y: 84, distance: 237.4
click at [1292, 84] on div at bounding box center [1297, 69] width 10 height 223
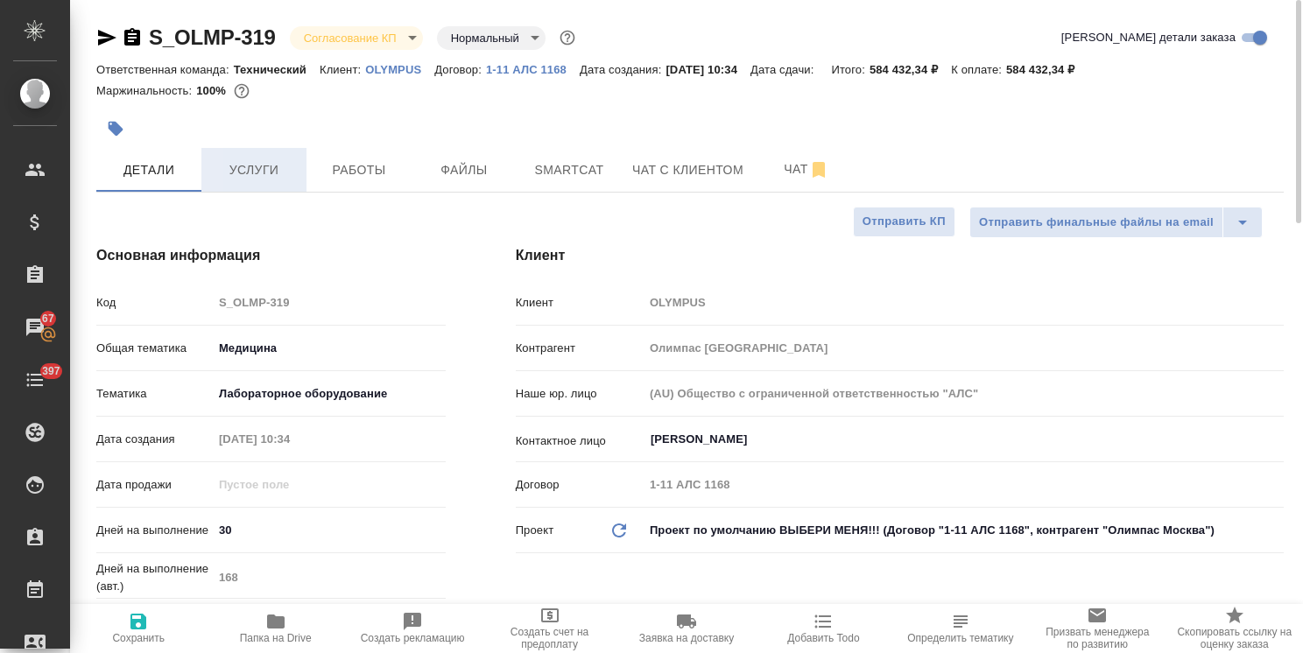
click at [265, 166] on span "Услуги" at bounding box center [254, 170] width 84 height 22
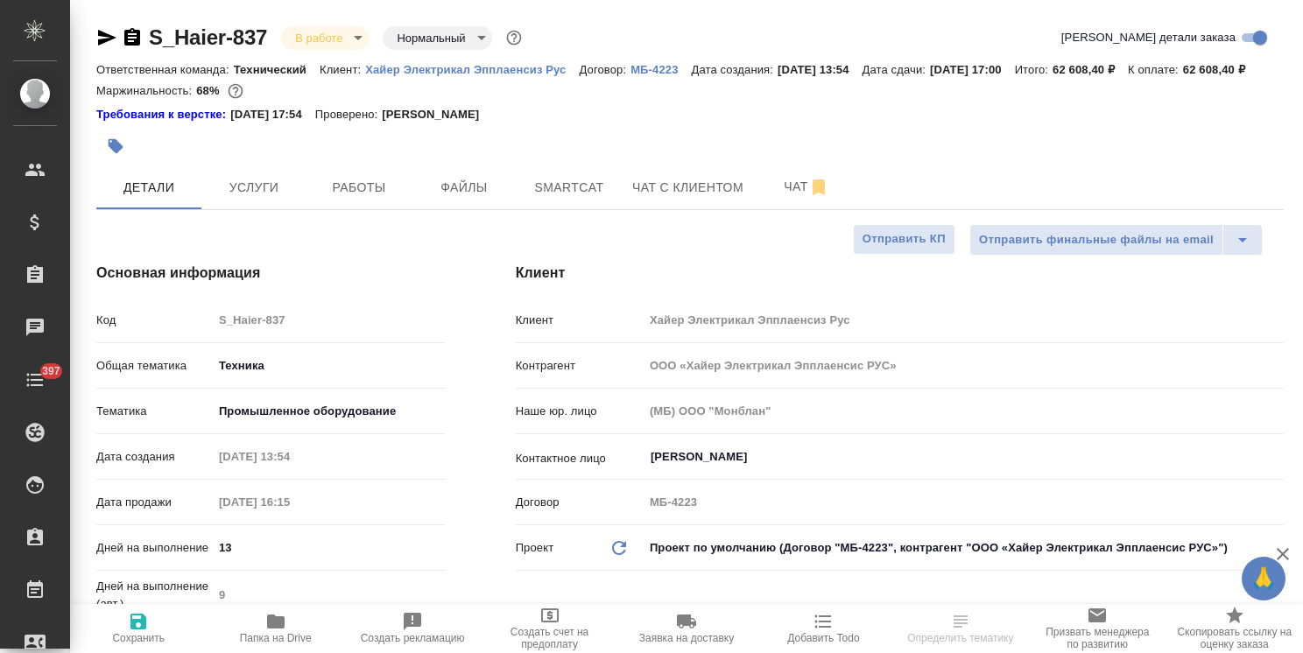
select select "RU"
drag, startPoint x: 276, startPoint y: 14, endPoint x: 98, endPoint y: 10, distance: 177.8
copy link "S_Haier-837"
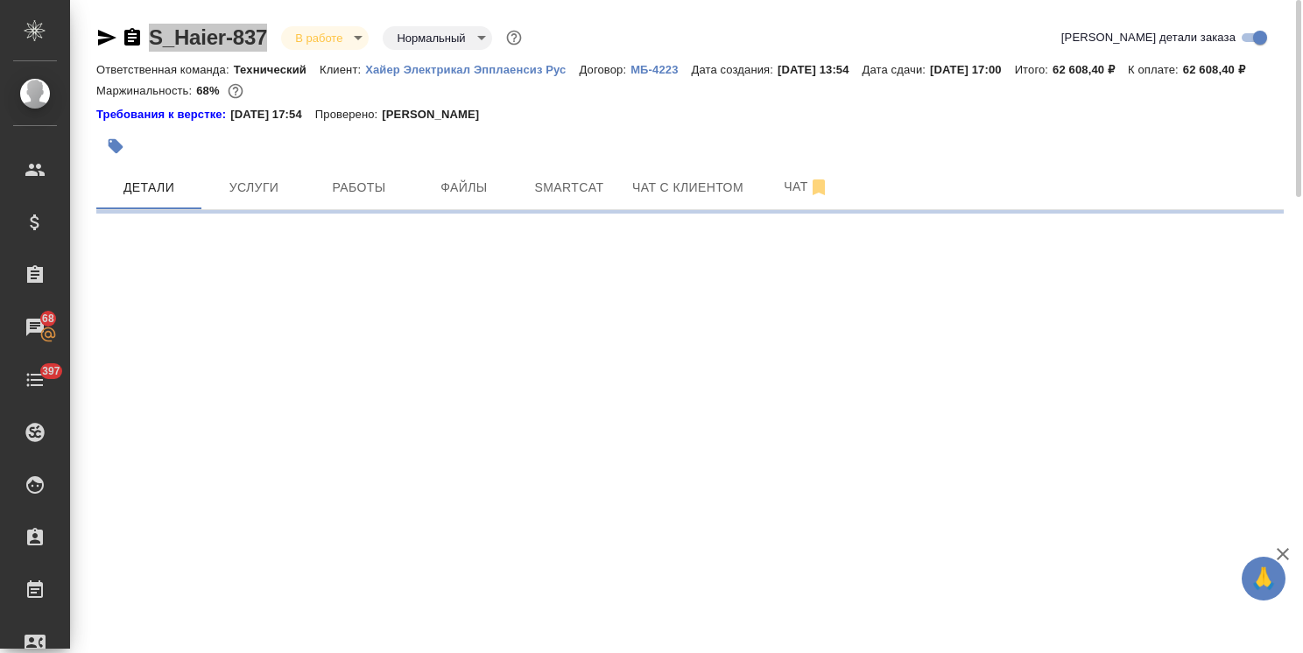
select select "RU"
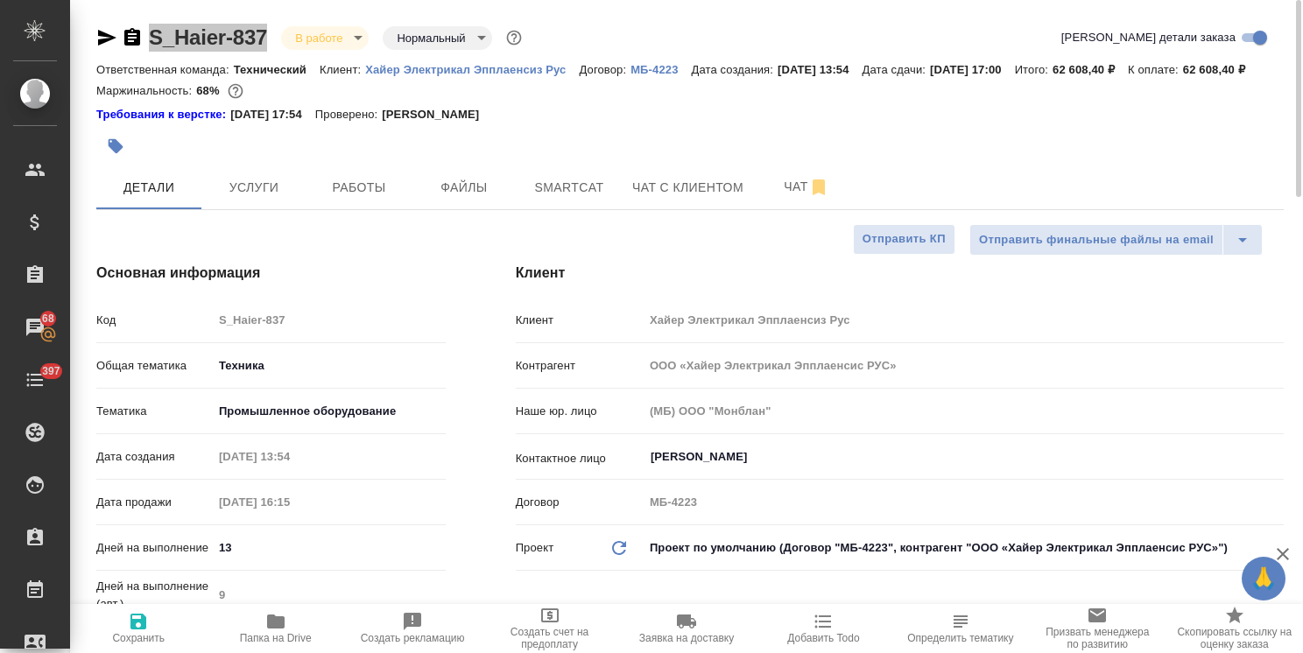
type textarea "x"
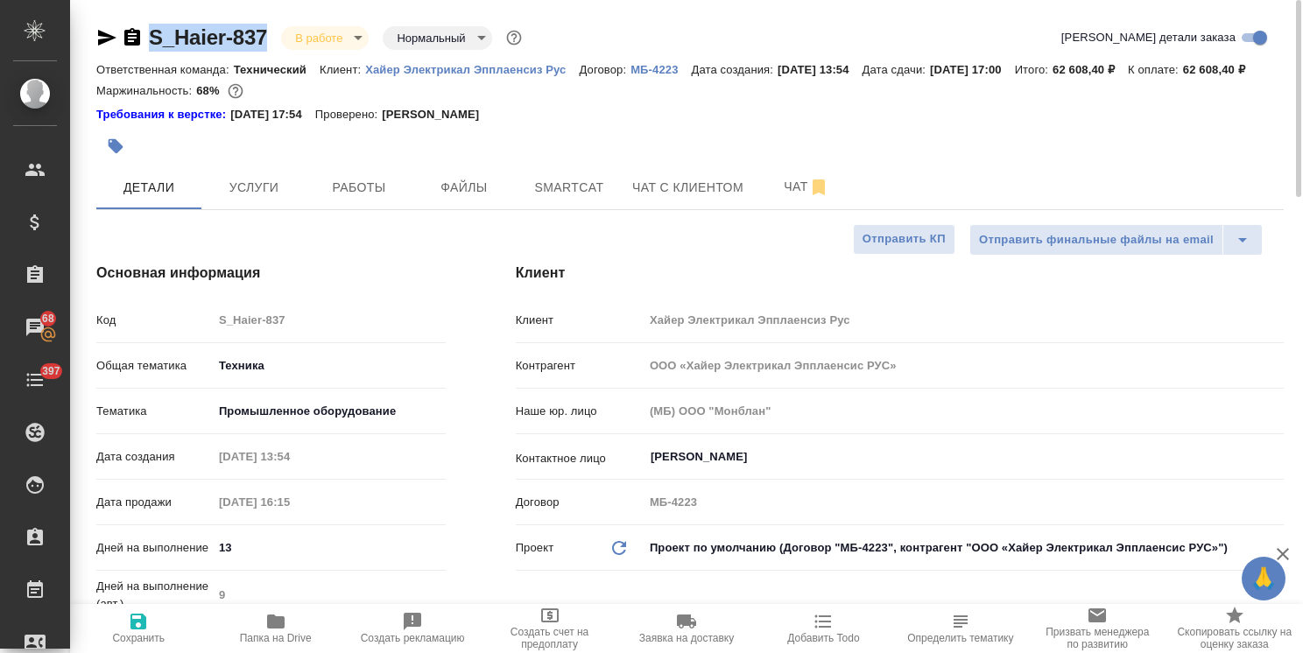
type textarea "x"
click at [777, 198] on span "Чат" at bounding box center [806, 187] width 84 height 22
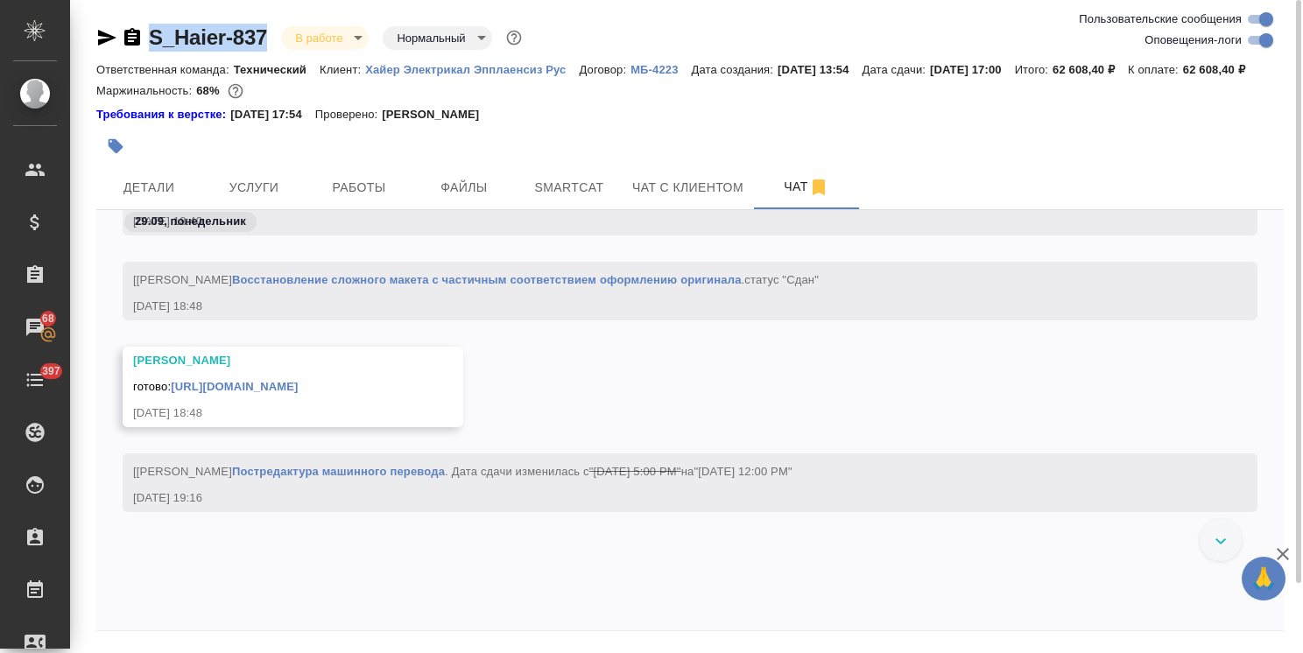
scroll to position [76149, 0]
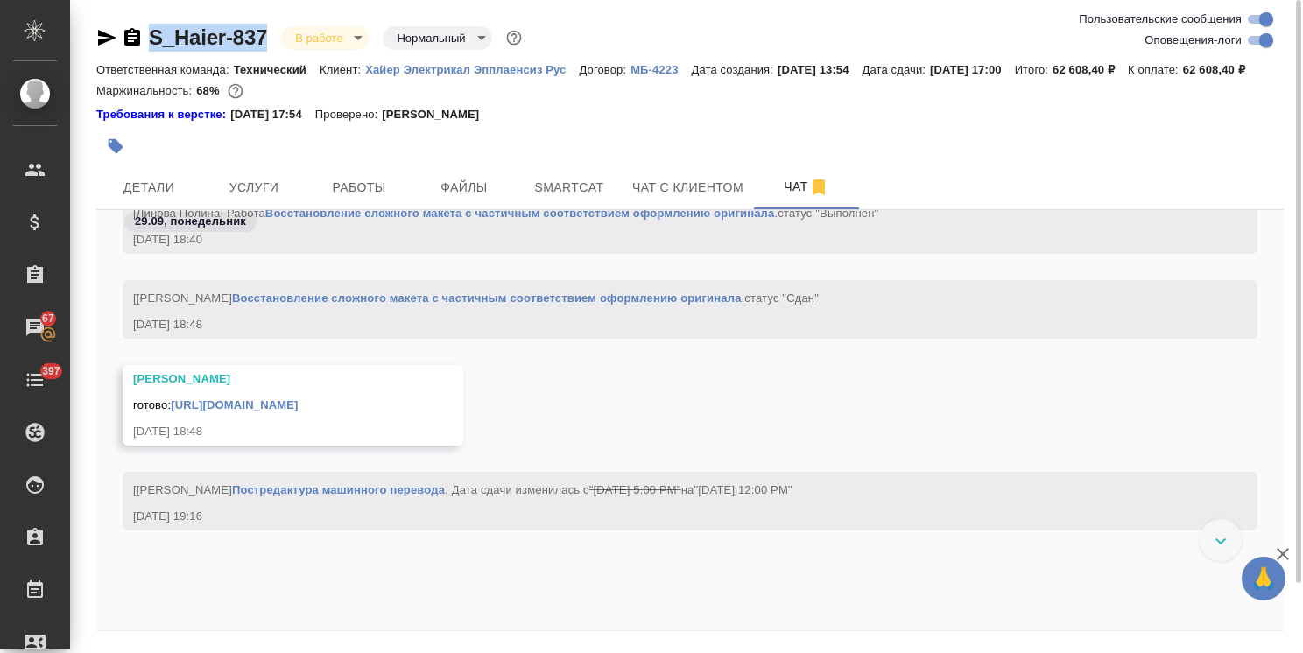
click at [298, 412] on link "https://drive.awatera.com/apps/files/files/10540048?dir=/Shares/%D0%A5%D0%B0%D0…" at bounding box center [234, 404] width 127 height 13
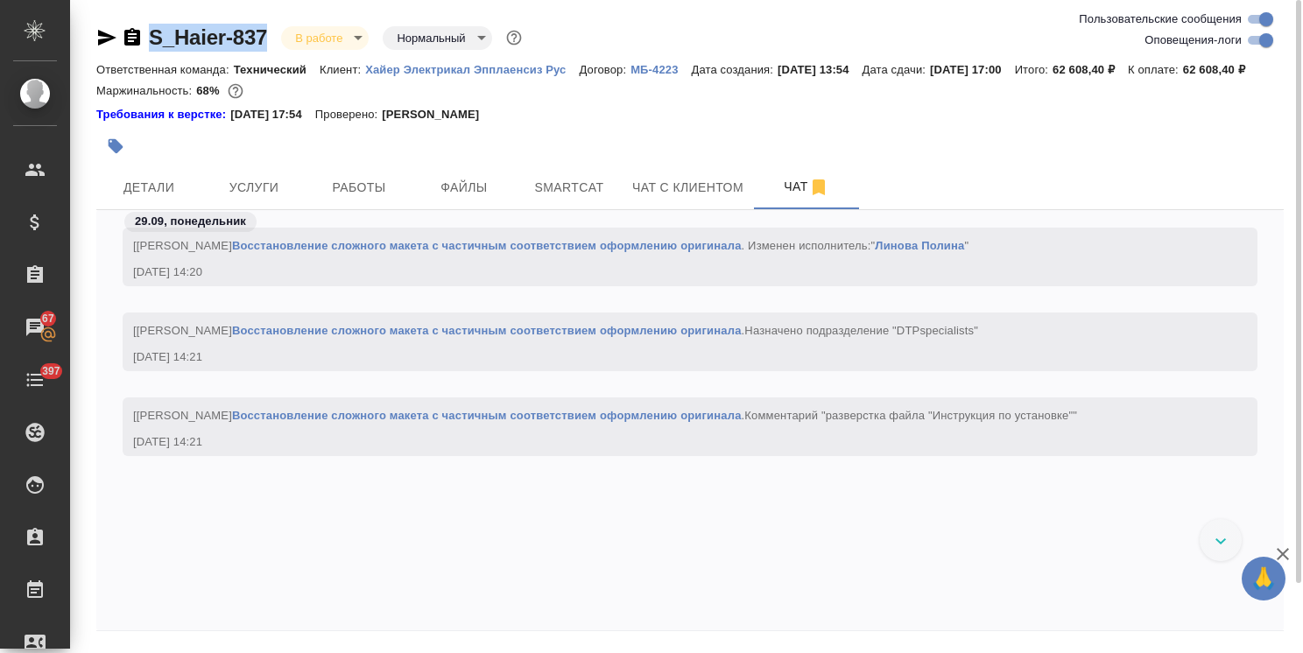
scroll to position [74722, 0]
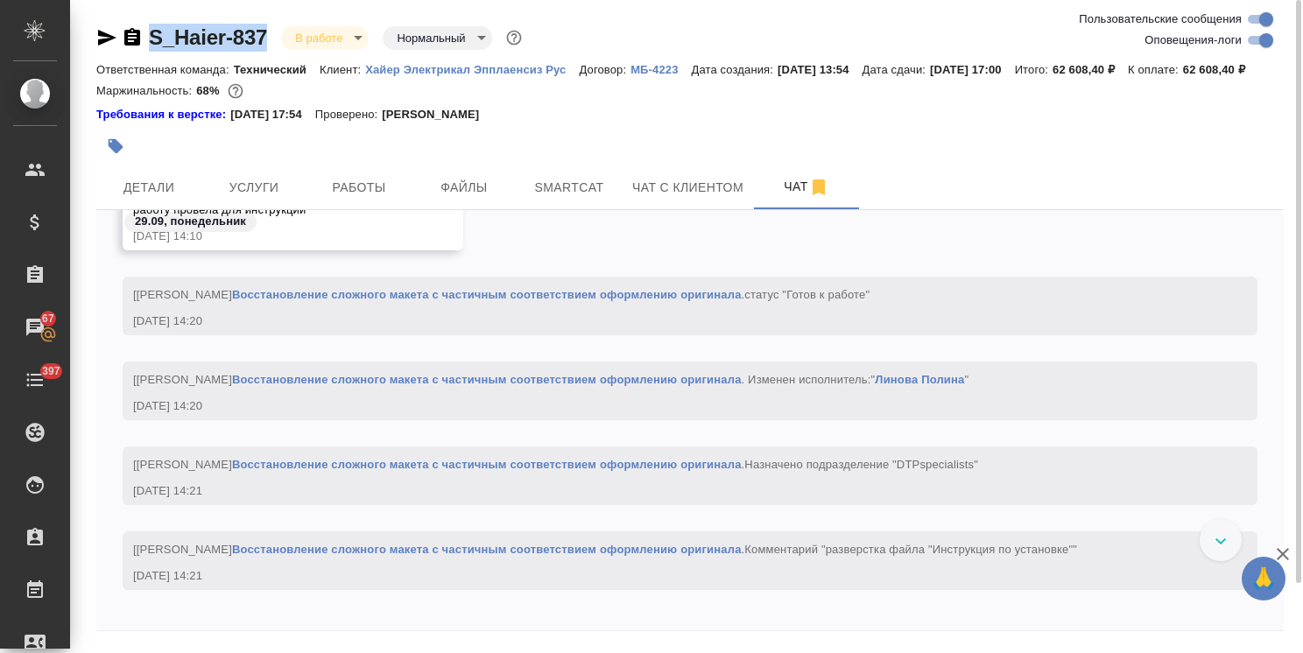
click at [1276, 552] on icon "button" at bounding box center [1282, 554] width 21 height 21
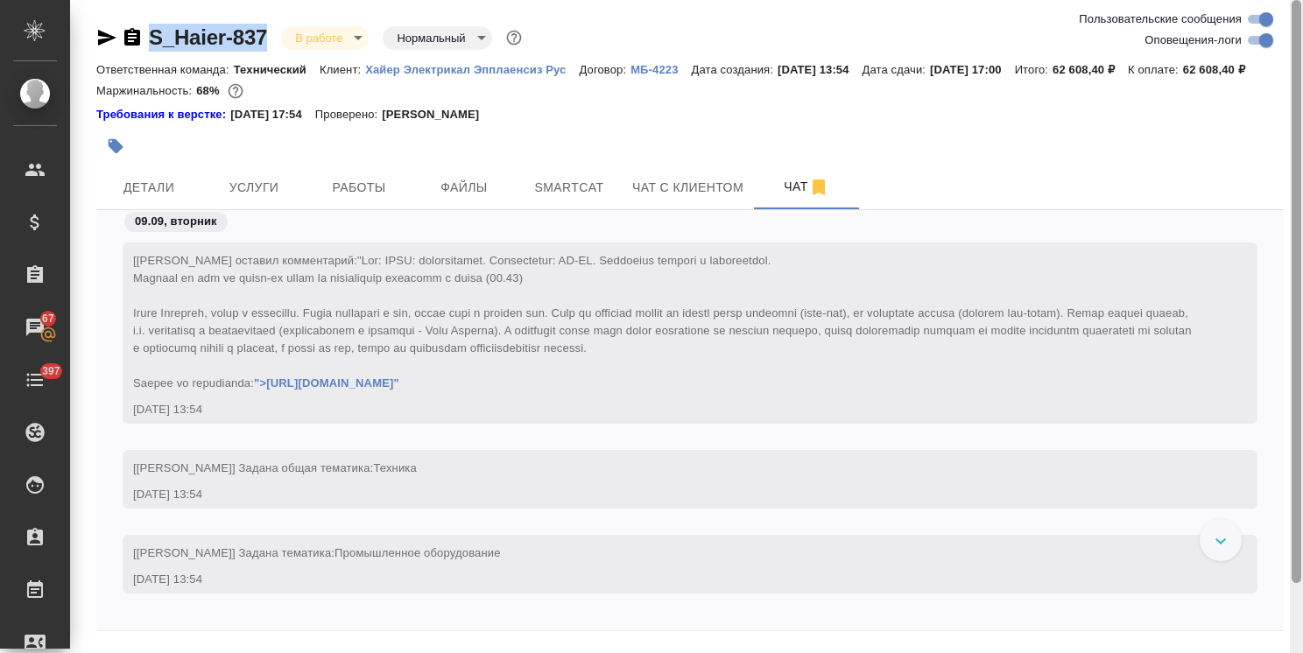
scroll to position [20, 0]
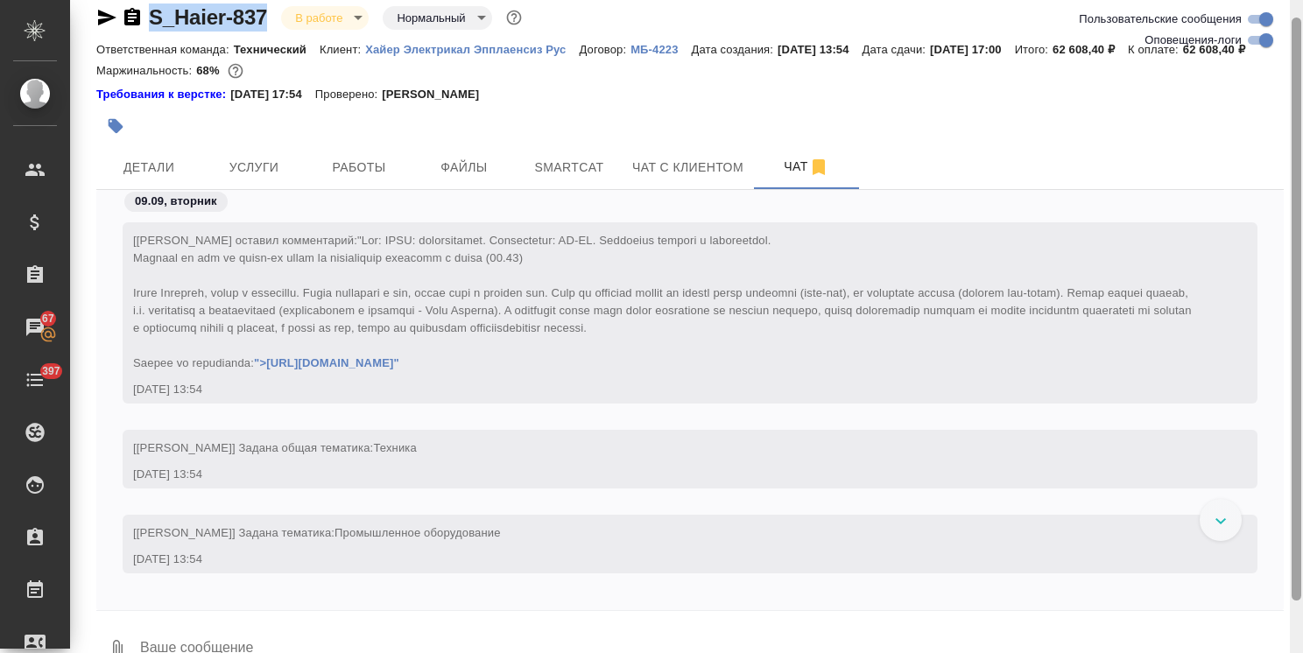
drag, startPoint x: 1294, startPoint y: 553, endPoint x: 1291, endPoint y: 572, distance: 18.7
click at [1292, 572] on div at bounding box center [1297, 309] width 10 height 583
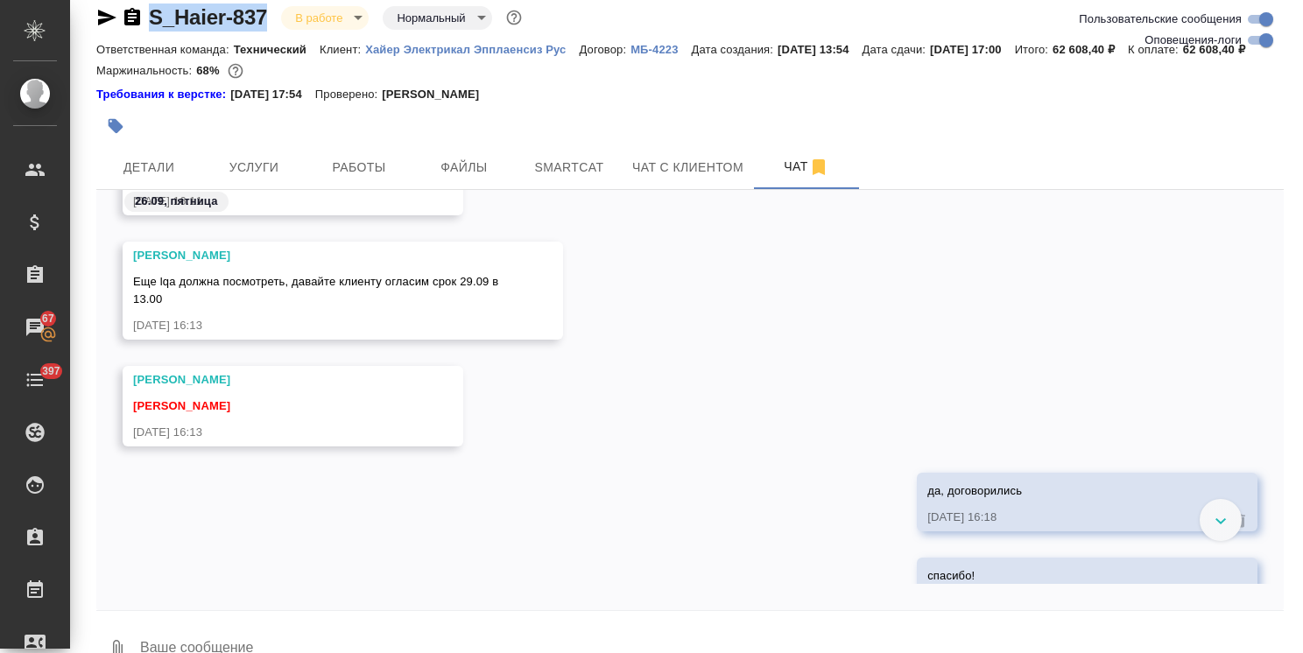
scroll to position [46145, 0]
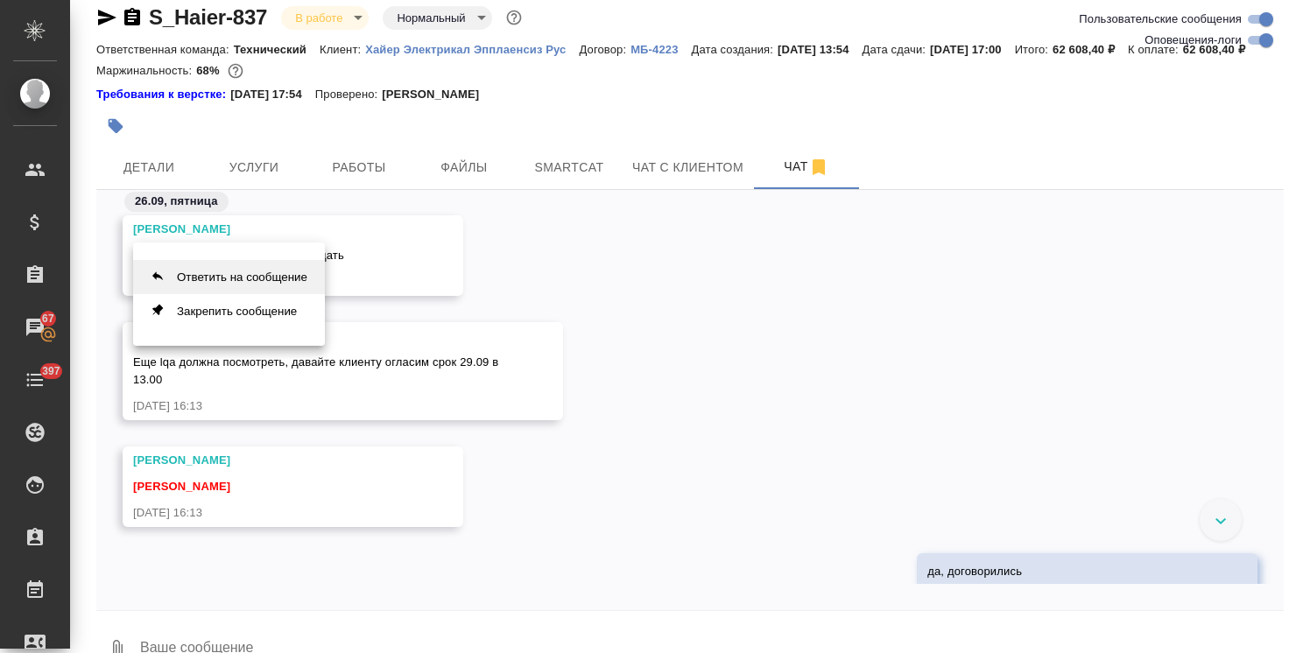
click at [237, 264] on button "Ответить на сообщение" at bounding box center [229, 277] width 192 height 34
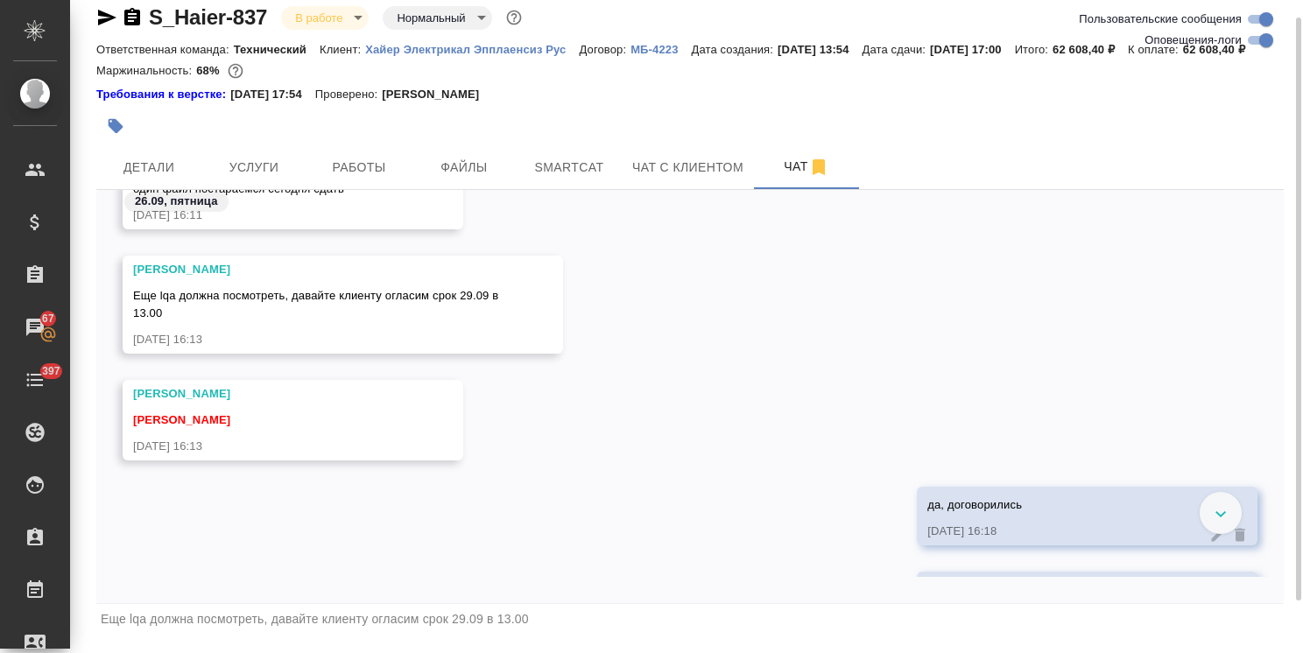
scroll to position [46320, 0]
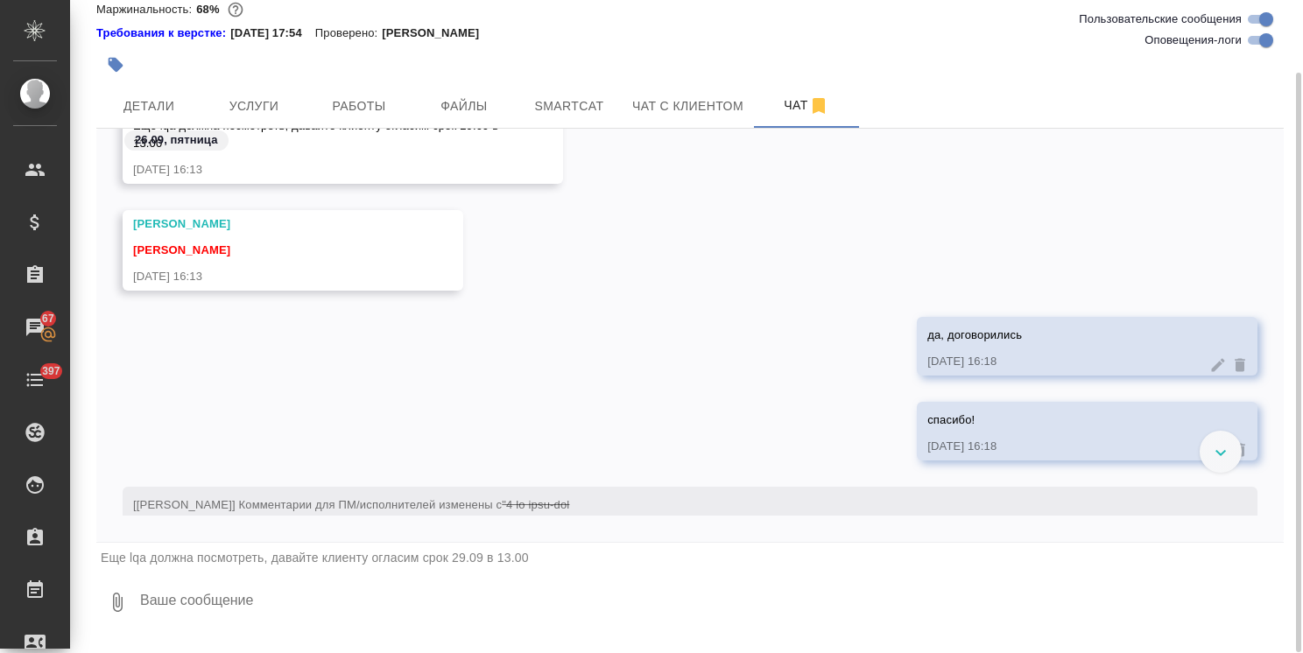
click at [219, 631] on textarea at bounding box center [710, 603] width 1145 height 60
type textarea "Коллеги, привет. Тут вчера не сдали первый файл клиенту."
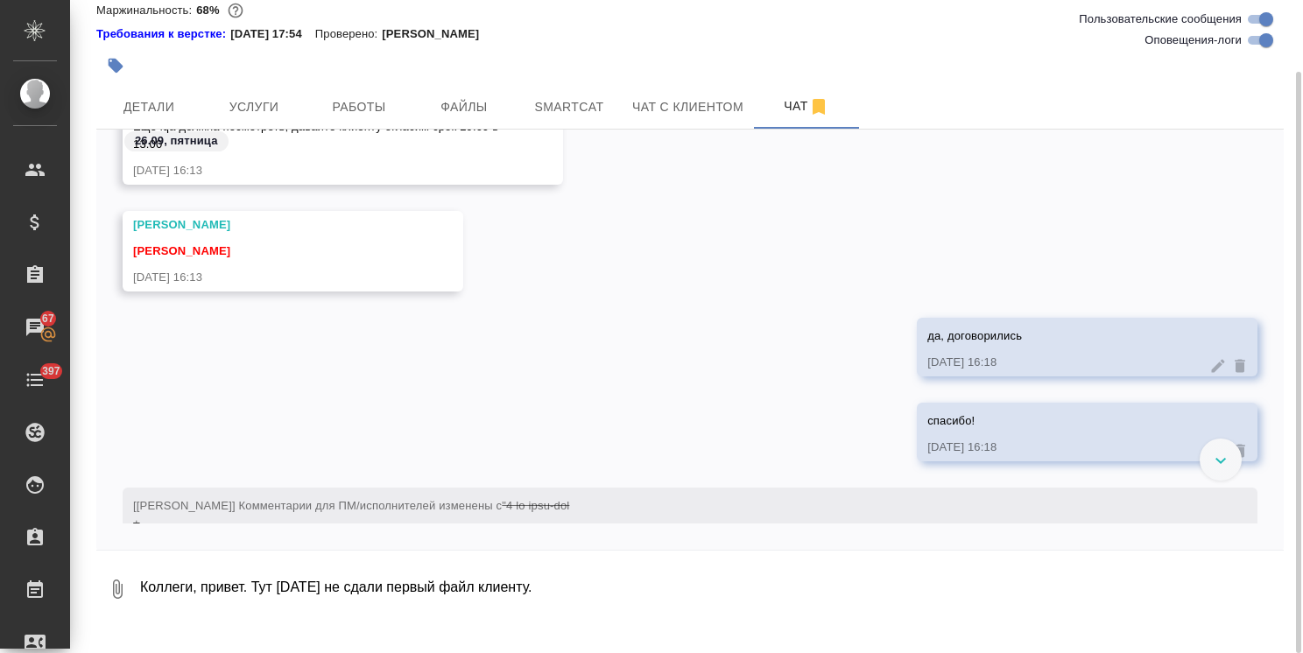
scroll to position [54470, 0]
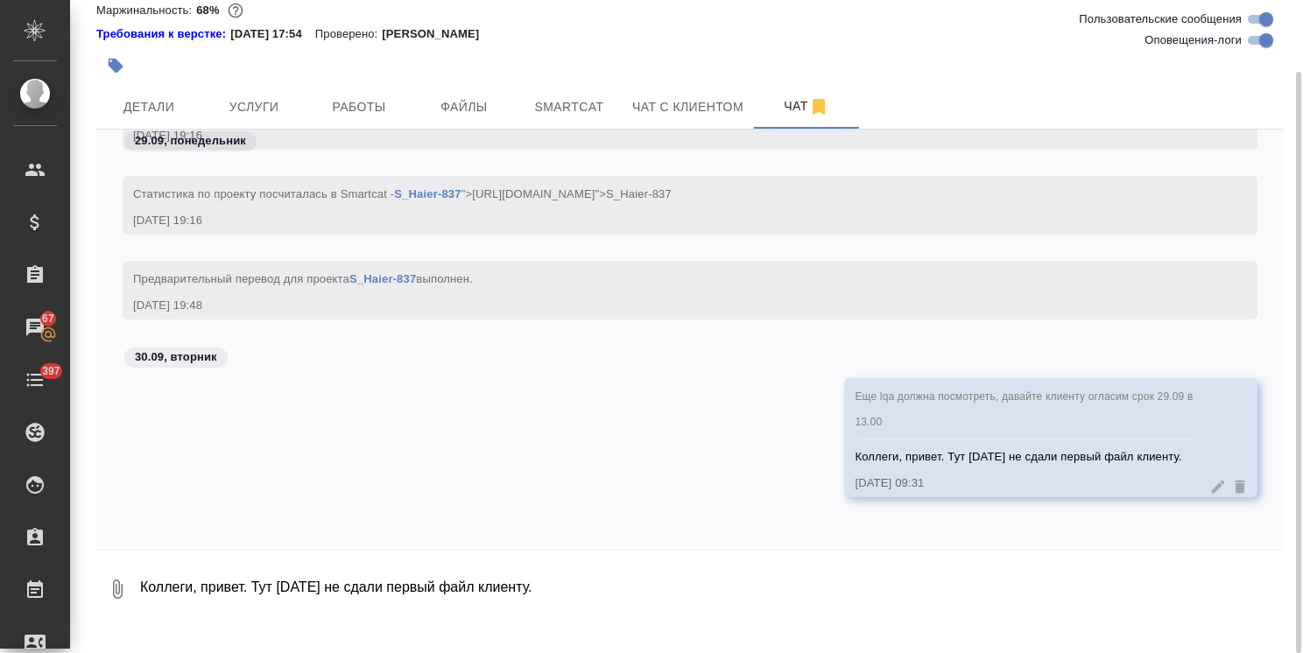
click at [298, 604] on textarea "Коллеги, привет. Тут вчера не сдали первый файл клиенту." at bounding box center [710, 590] width 1145 height 60
type textarea "Может, с учетом дополнения уже отдадим, раз оплошали?"
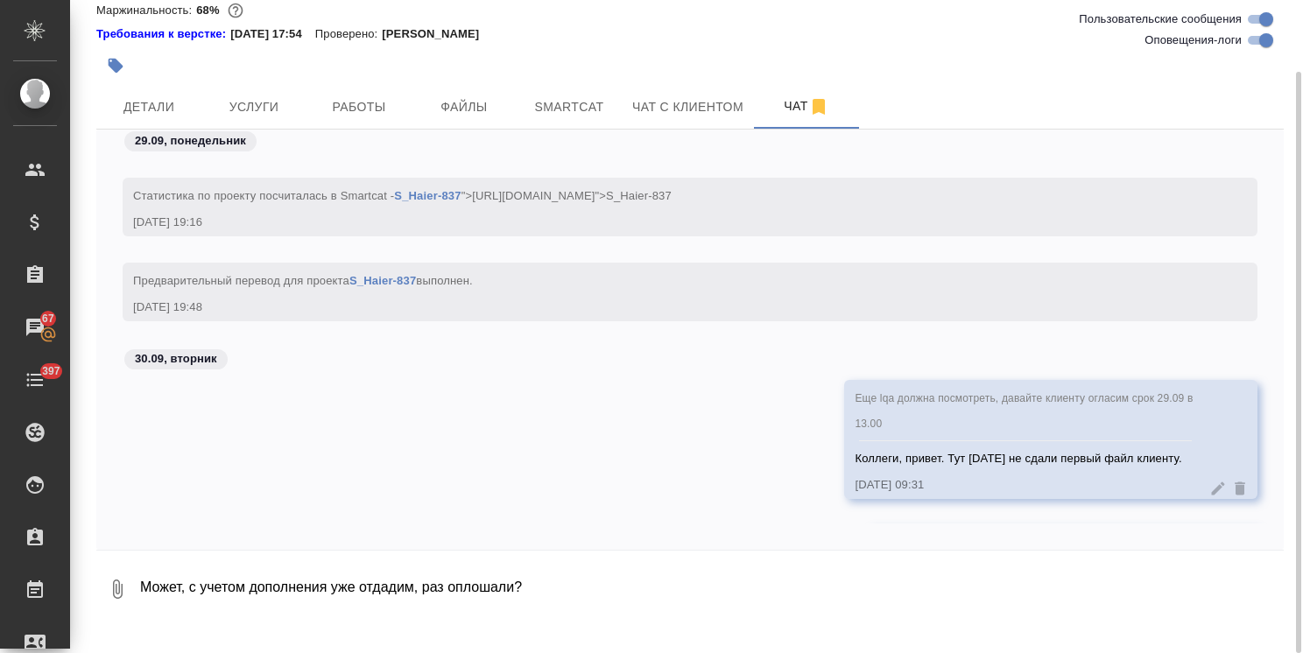
scroll to position [54556, 0]
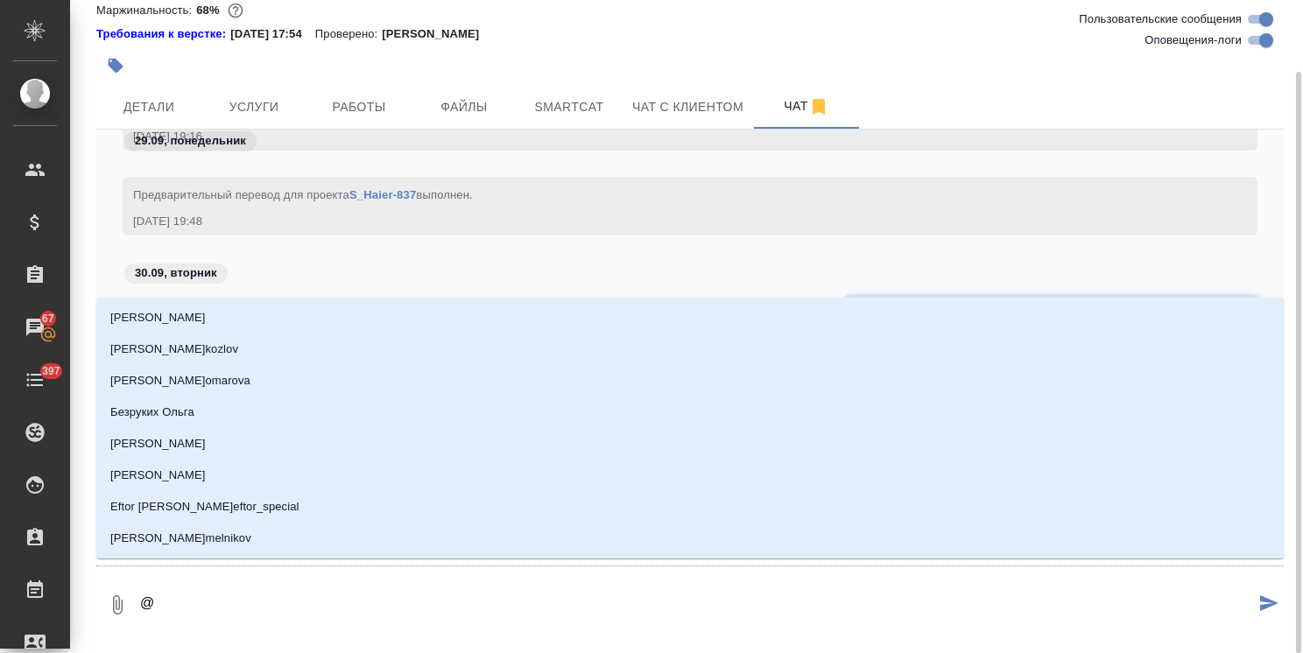
type textarea "@б"
type input "б"
type textarea "@бе"
type input "бе"
type textarea "@бел"
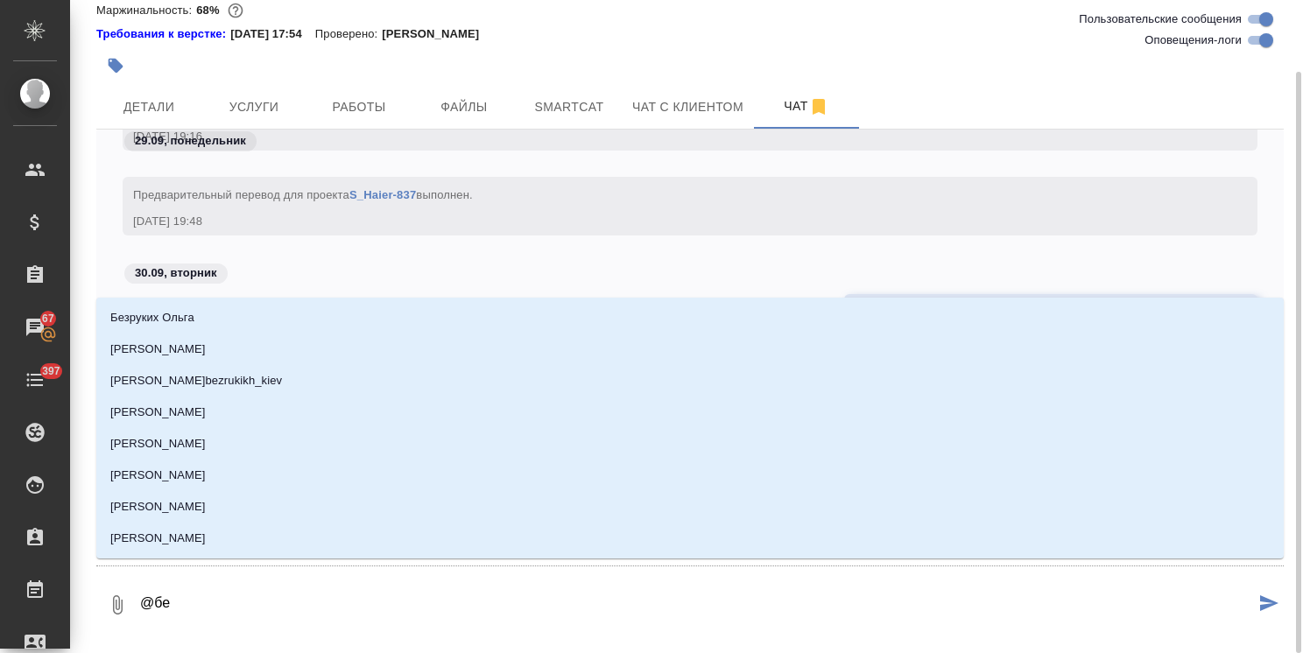
type input "бел"
type textarea "@беля"
type input "беля"
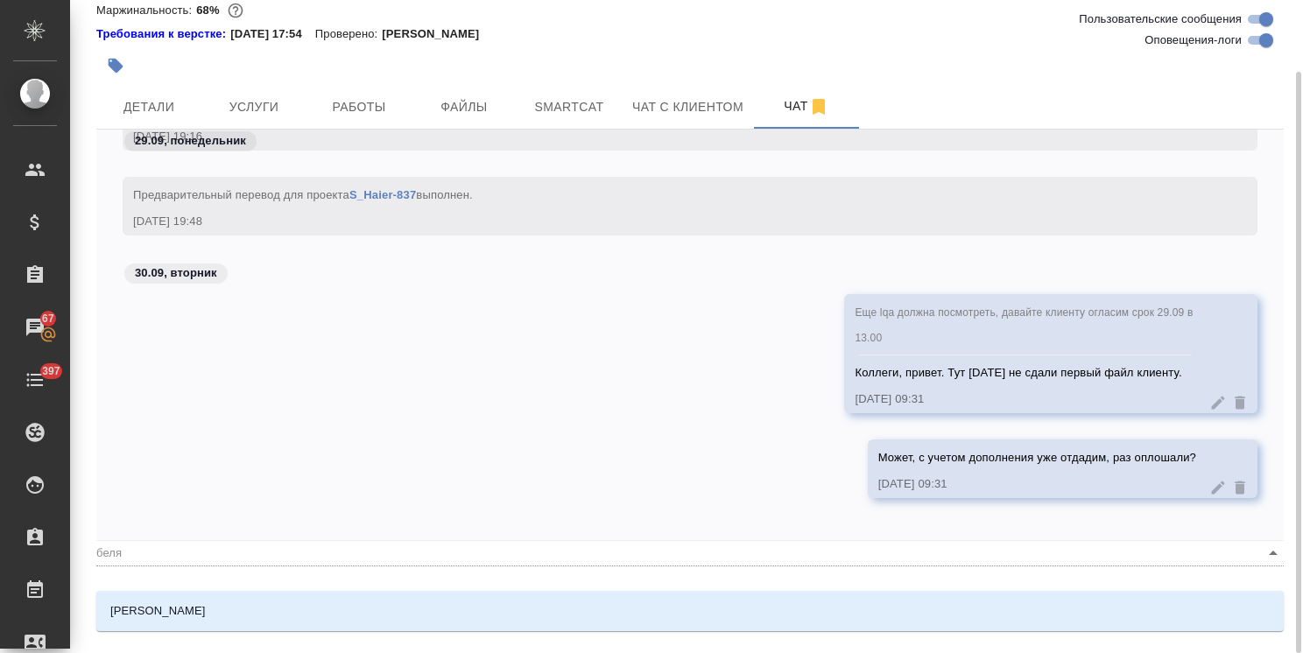
click at [245, 627] on ul "Белякова Юлия" at bounding box center [689, 625] width 1187 height 32
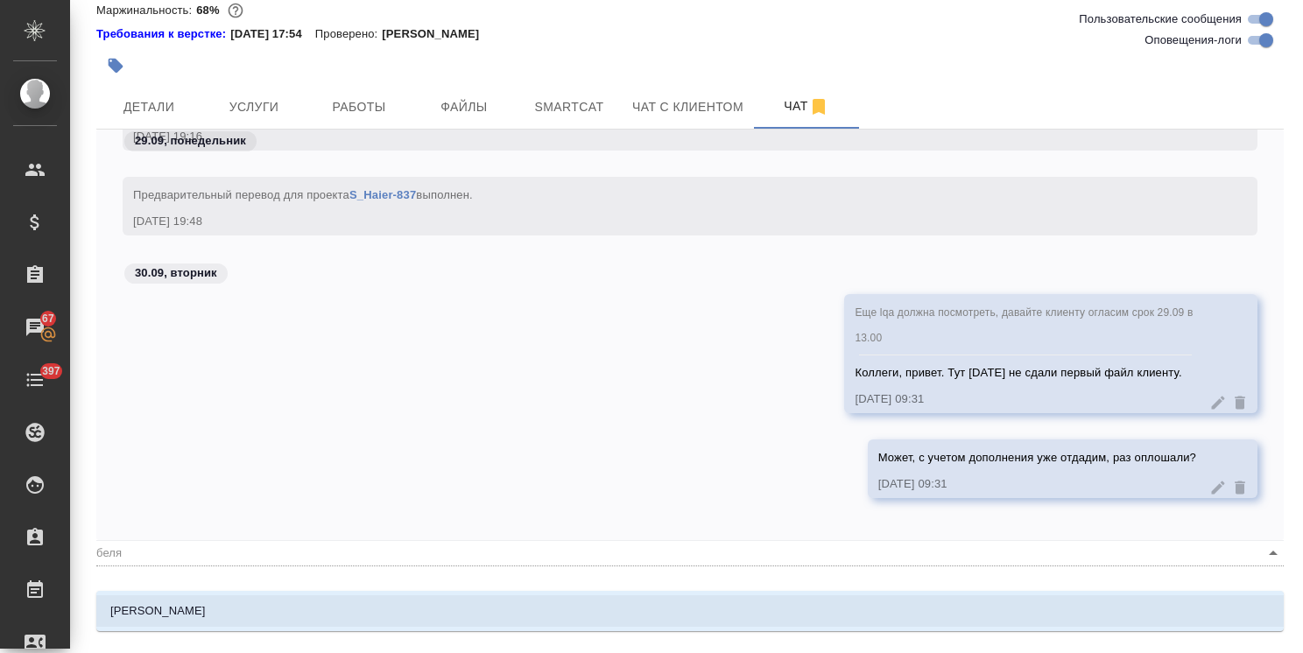
click at [250, 622] on li "Белякова Юлия" at bounding box center [689, 611] width 1187 height 32
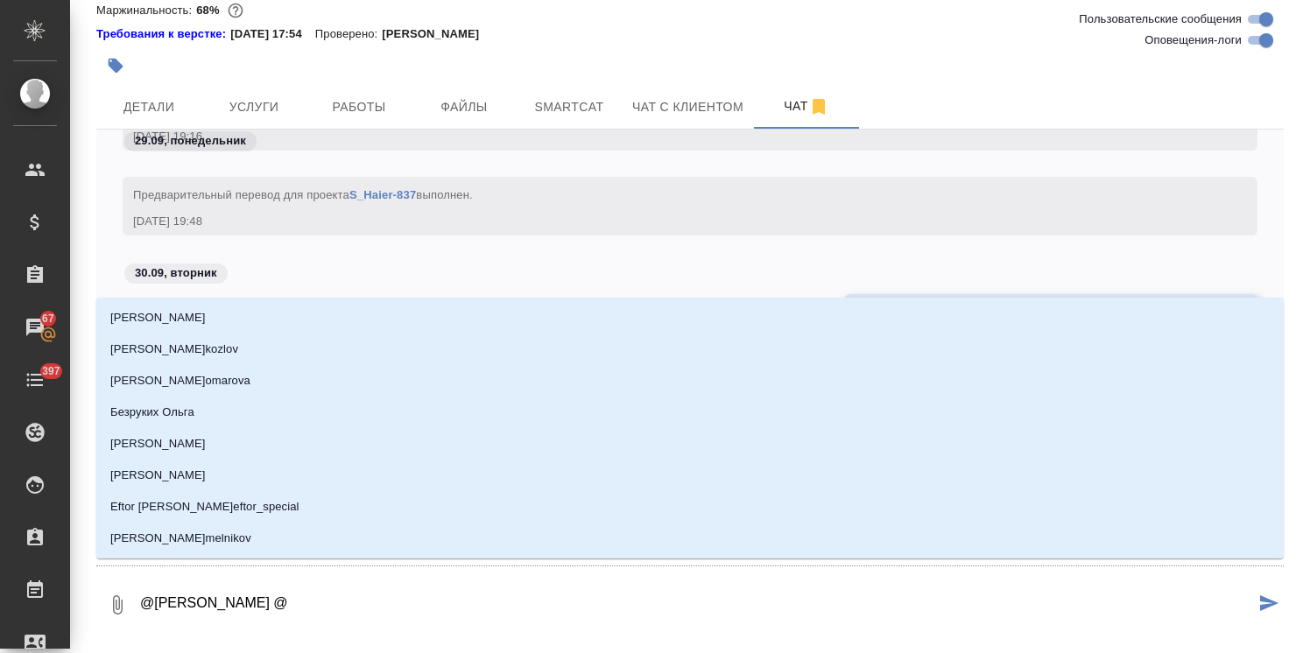
type textarea "@Белякова Юлия @а"
type input "а"
type textarea "@Белякова Юлия @ар"
type input "ар"
type textarea "@Белякова Юлия @арс"
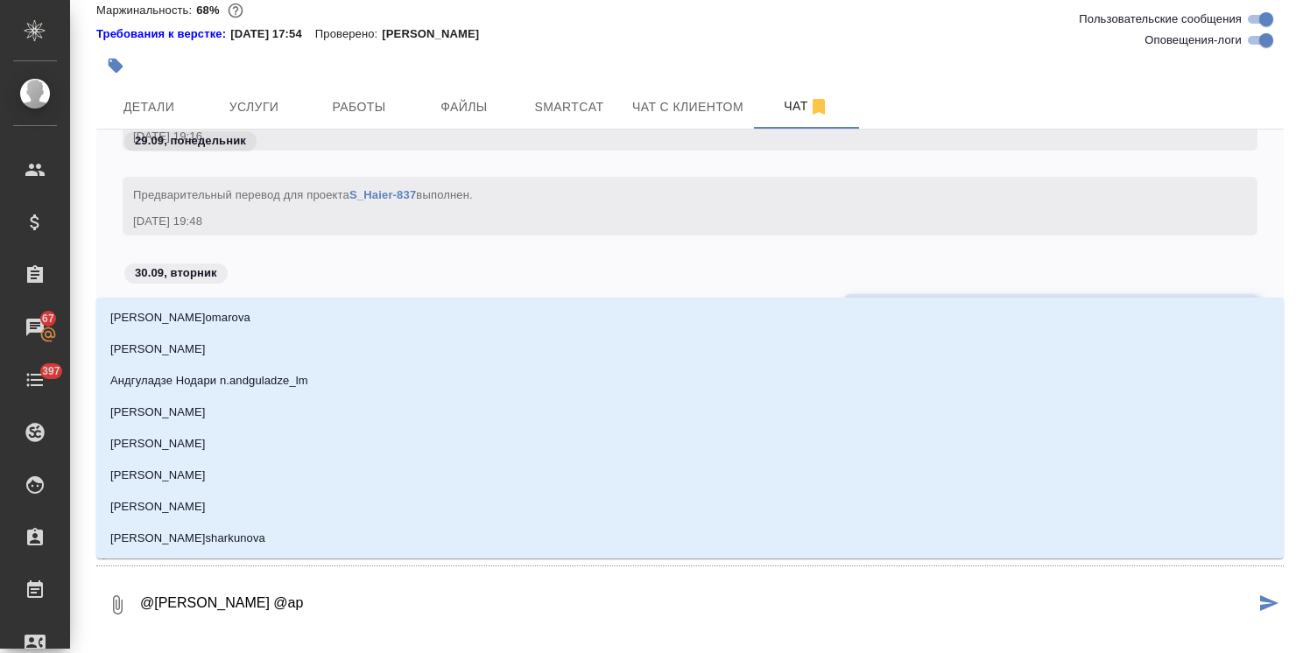
type input "арс"
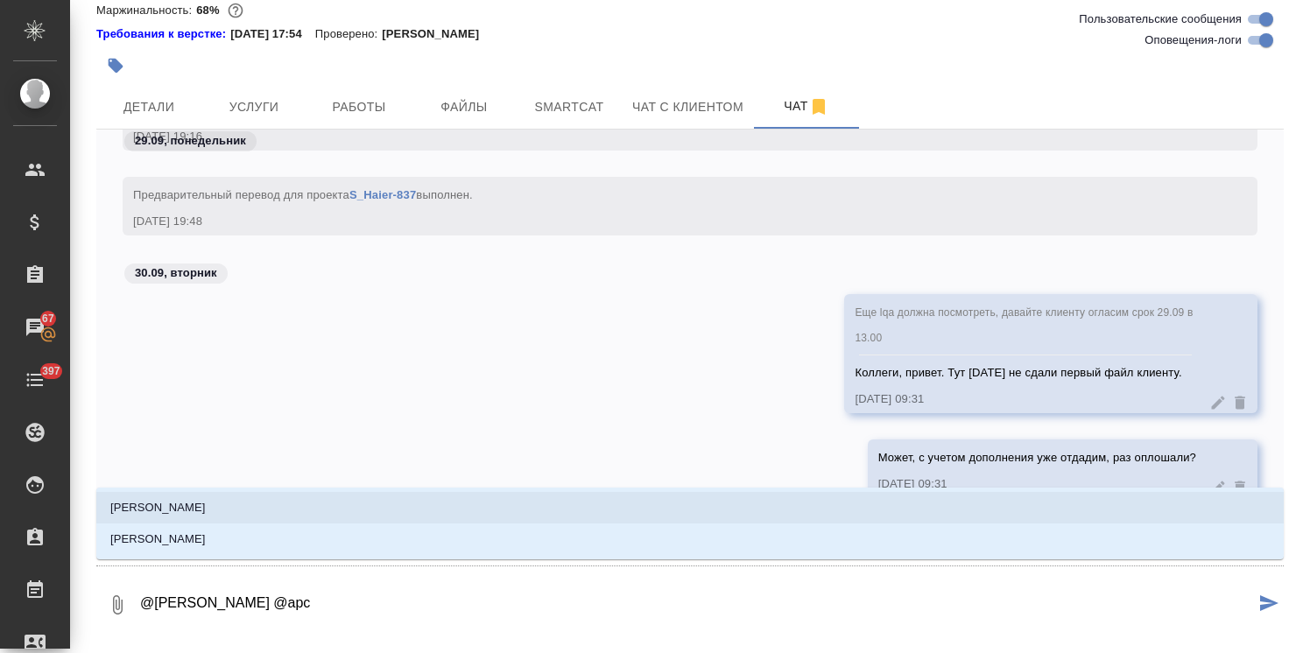
click at [207, 506] on li "Арсеньева Вера" at bounding box center [689, 508] width 1187 height 32
type textarea "@Белякова Юлия @Арсеньева Вера"
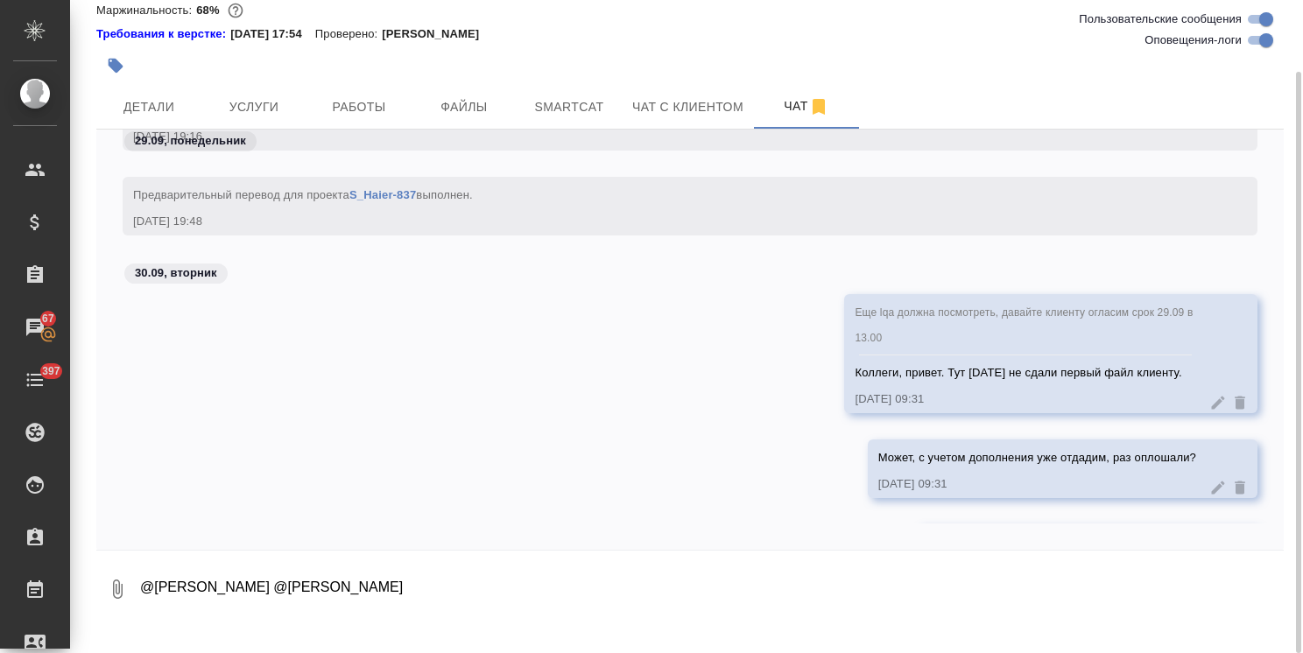
scroll to position [54641, 0]
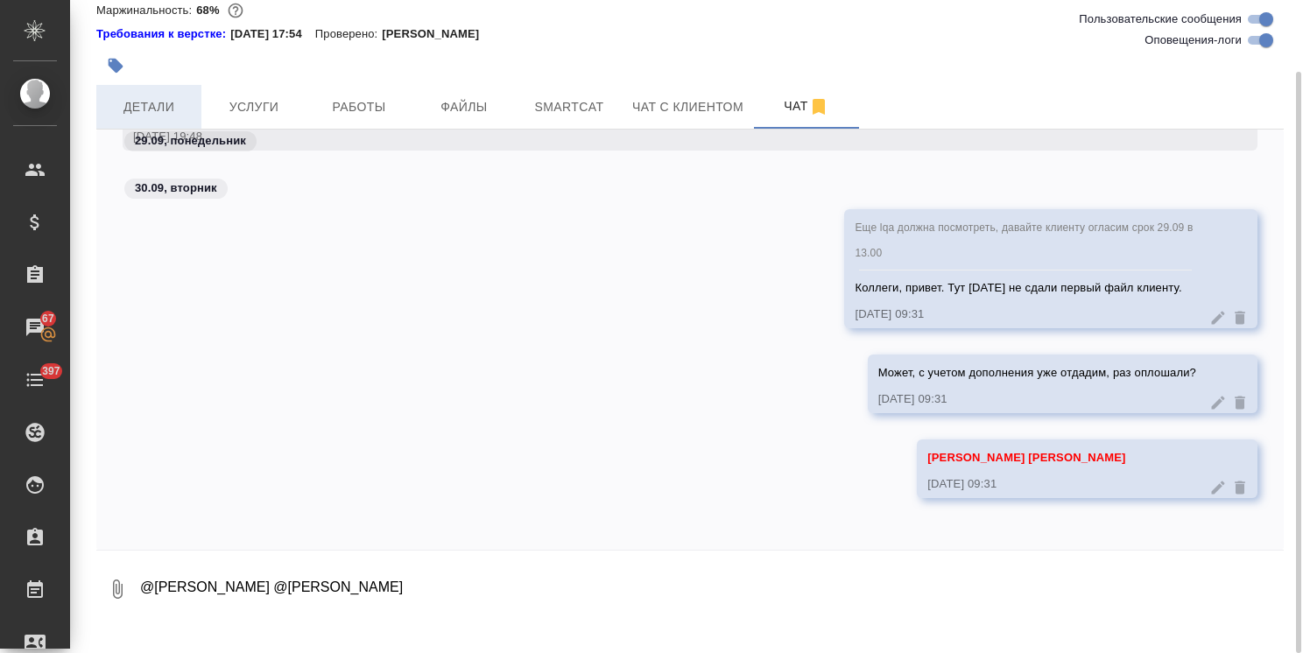
click at [175, 118] on span "Детали" at bounding box center [149, 107] width 84 height 22
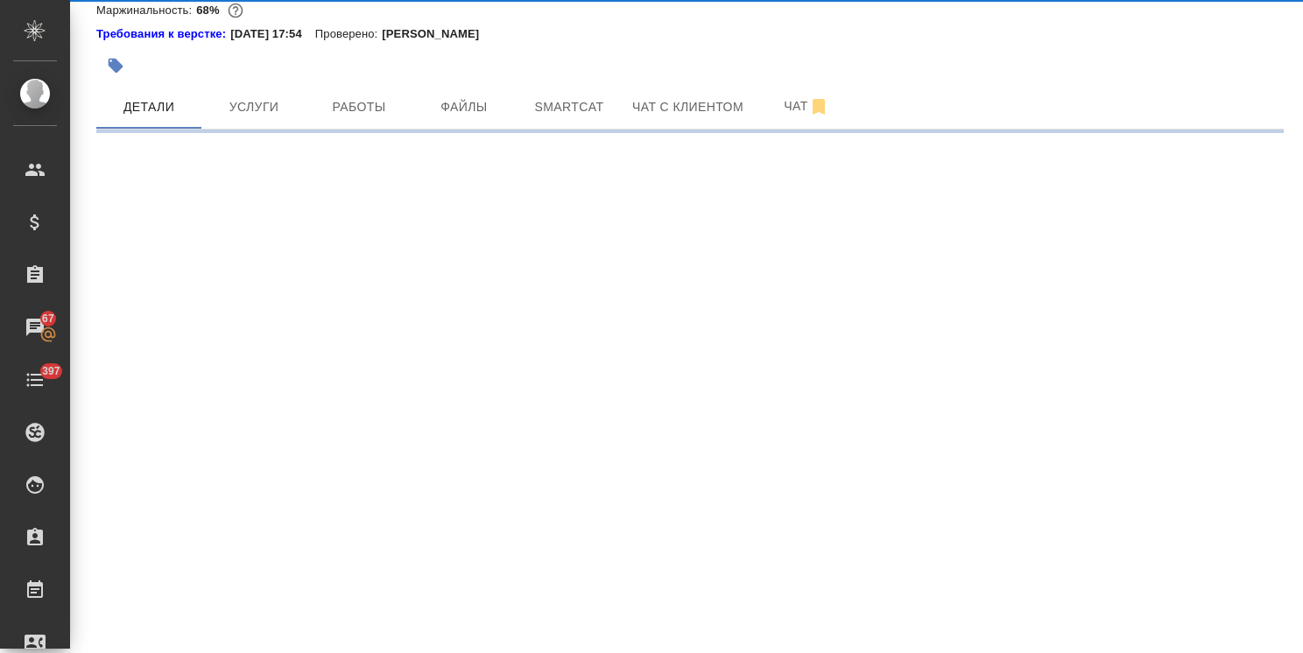
select select "RU"
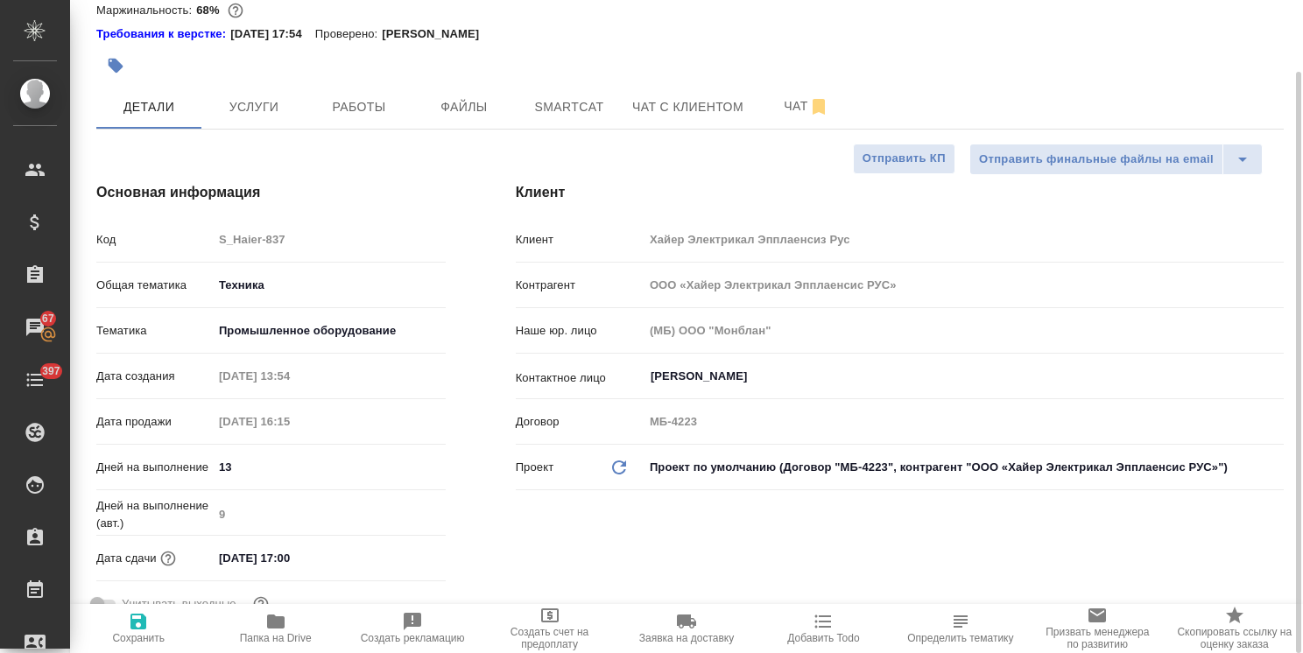
type textarea "x"
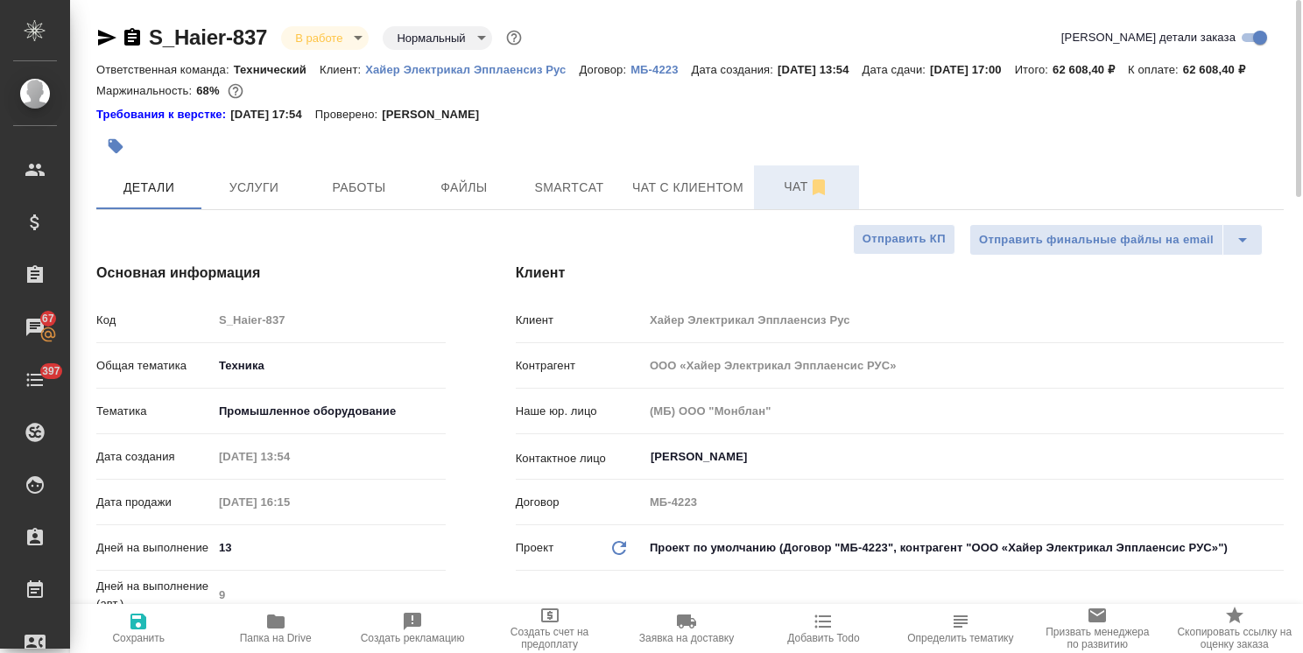
click at [805, 198] on span "Чат" at bounding box center [806, 187] width 84 height 22
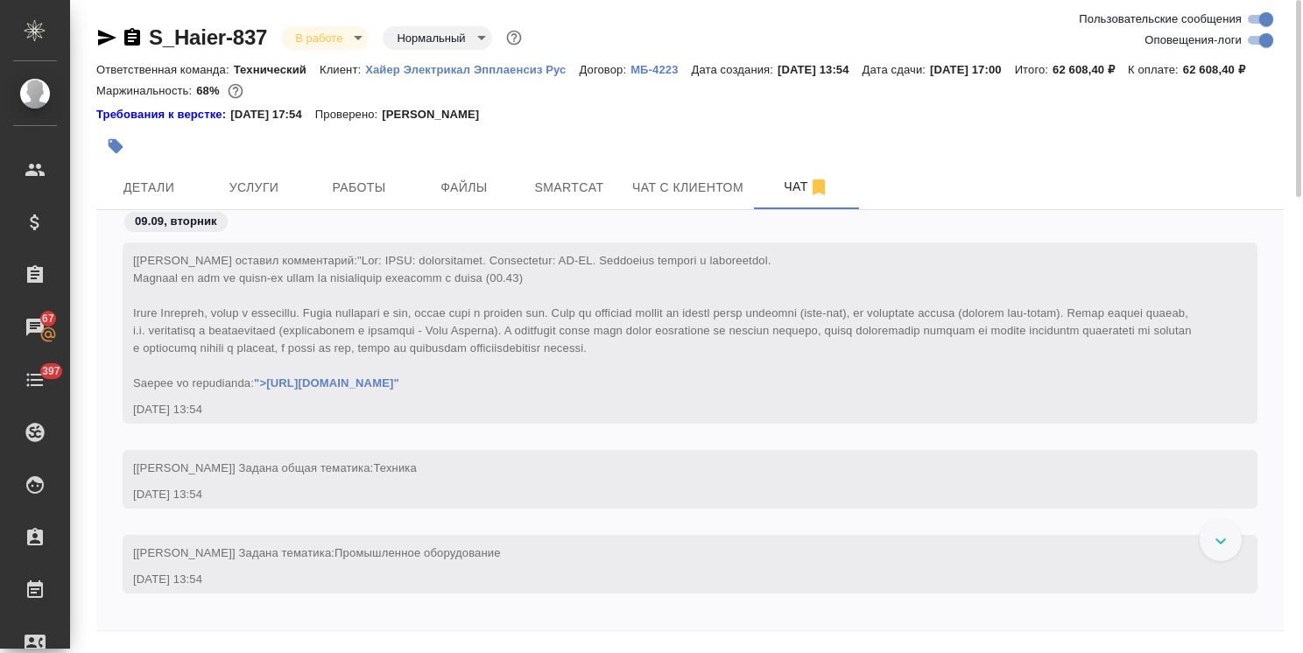
click at [1218, 545] on icon at bounding box center [1220, 542] width 11 height 6
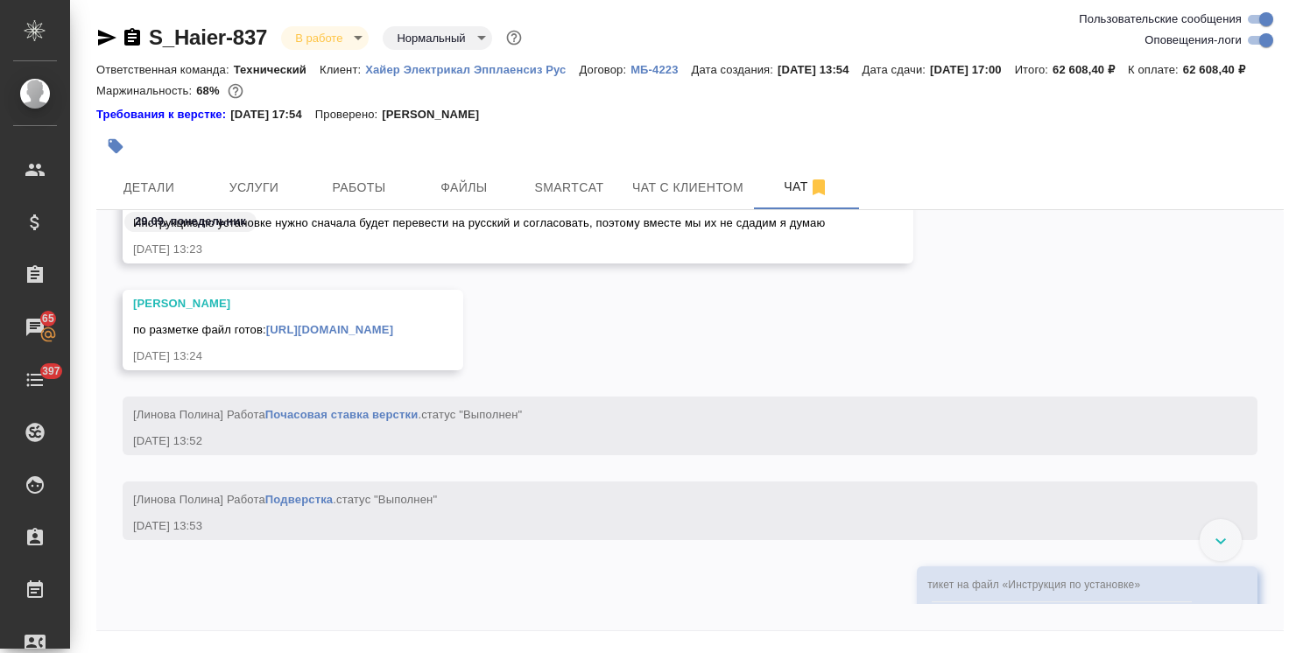
scroll to position [63178, 0]
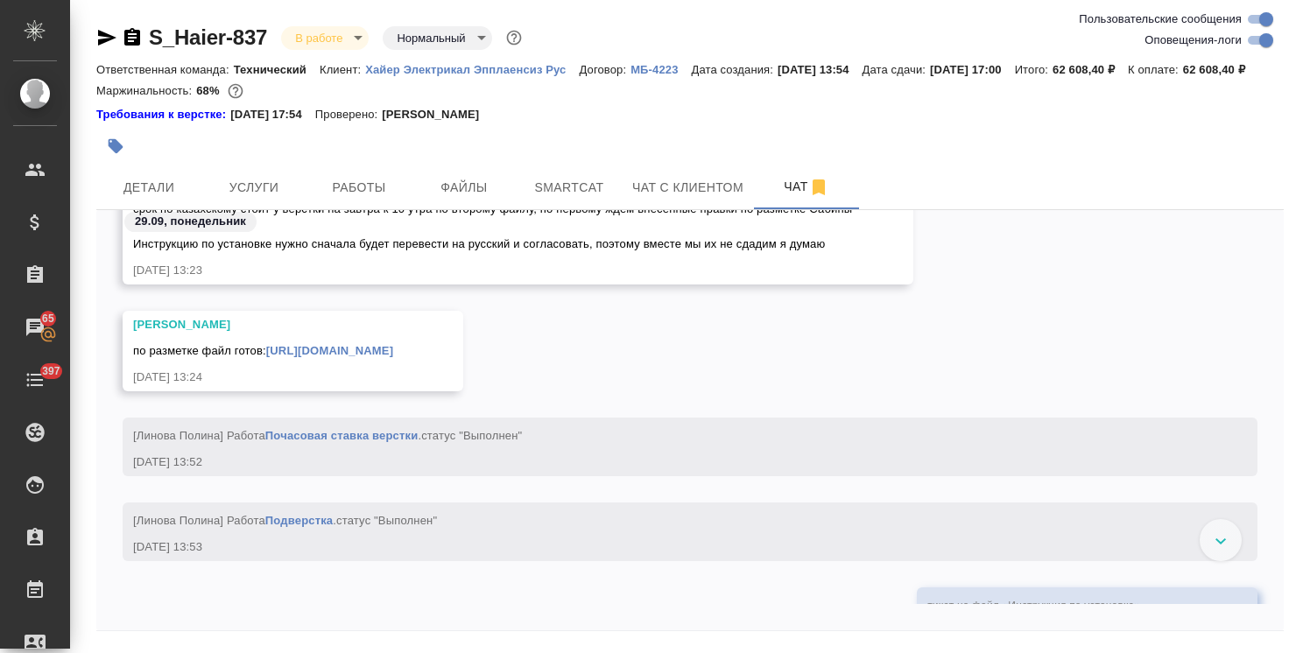
click at [1215, 561] on div at bounding box center [1221, 540] width 42 height 42
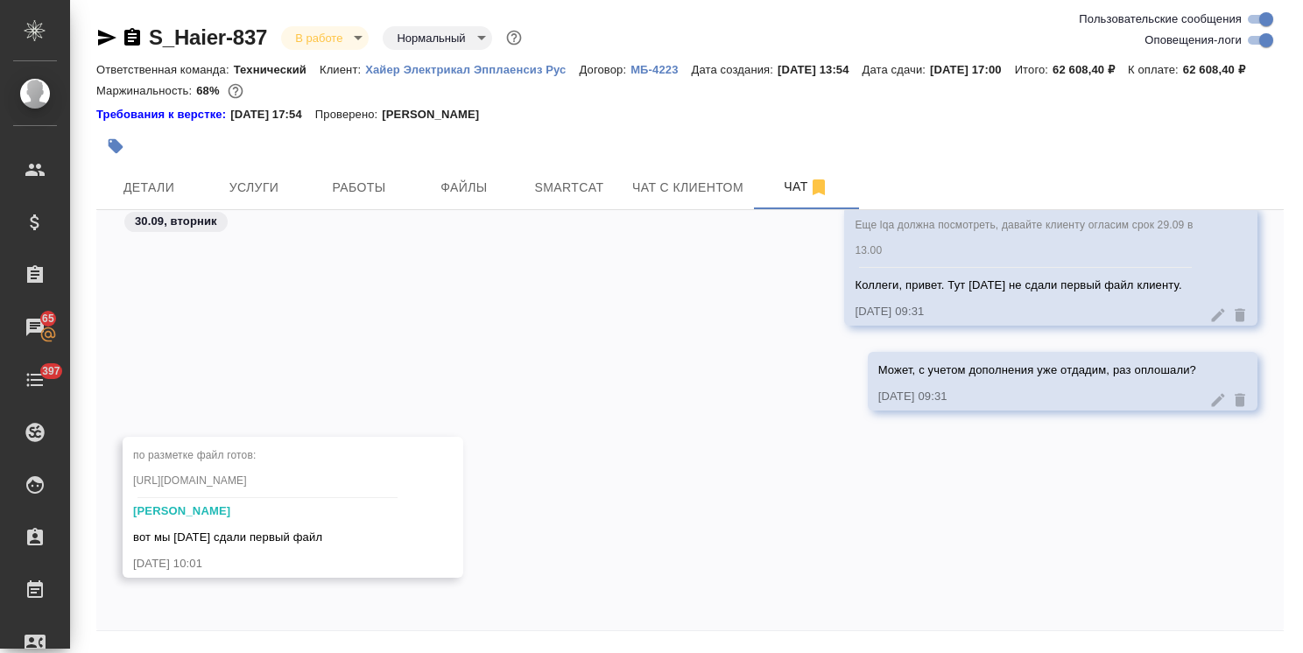
scroll to position [77, 0]
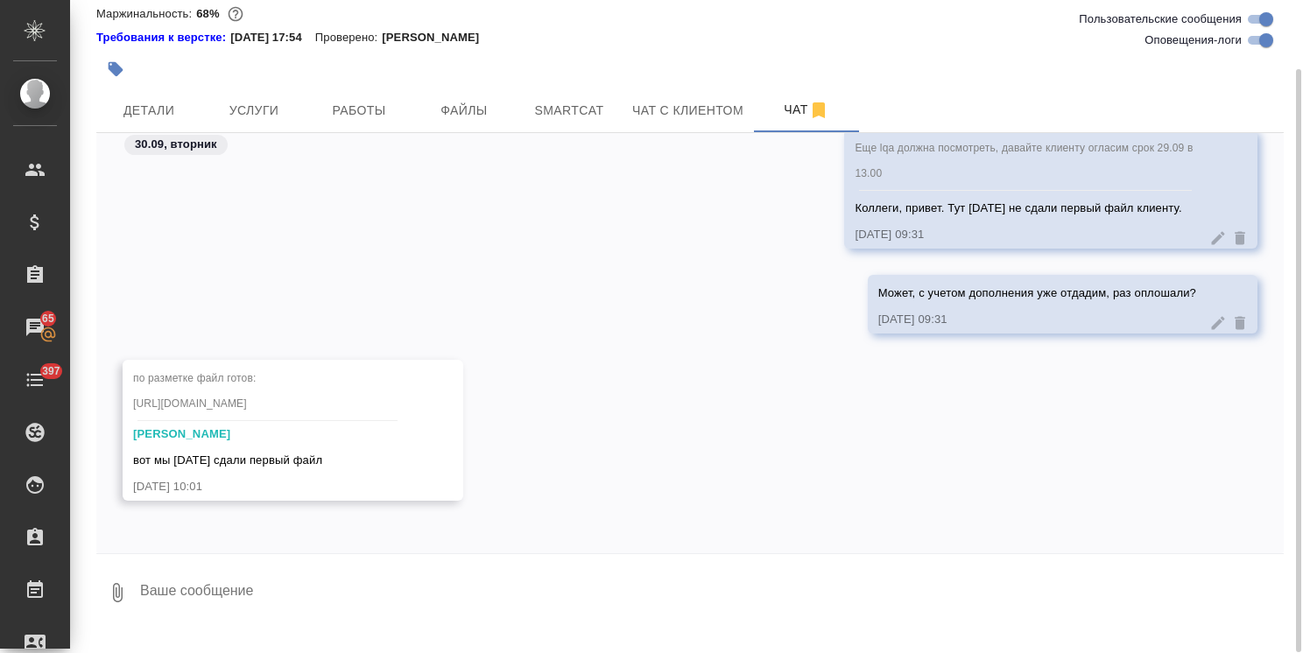
click at [252, 610] on textarea at bounding box center [710, 593] width 1145 height 60
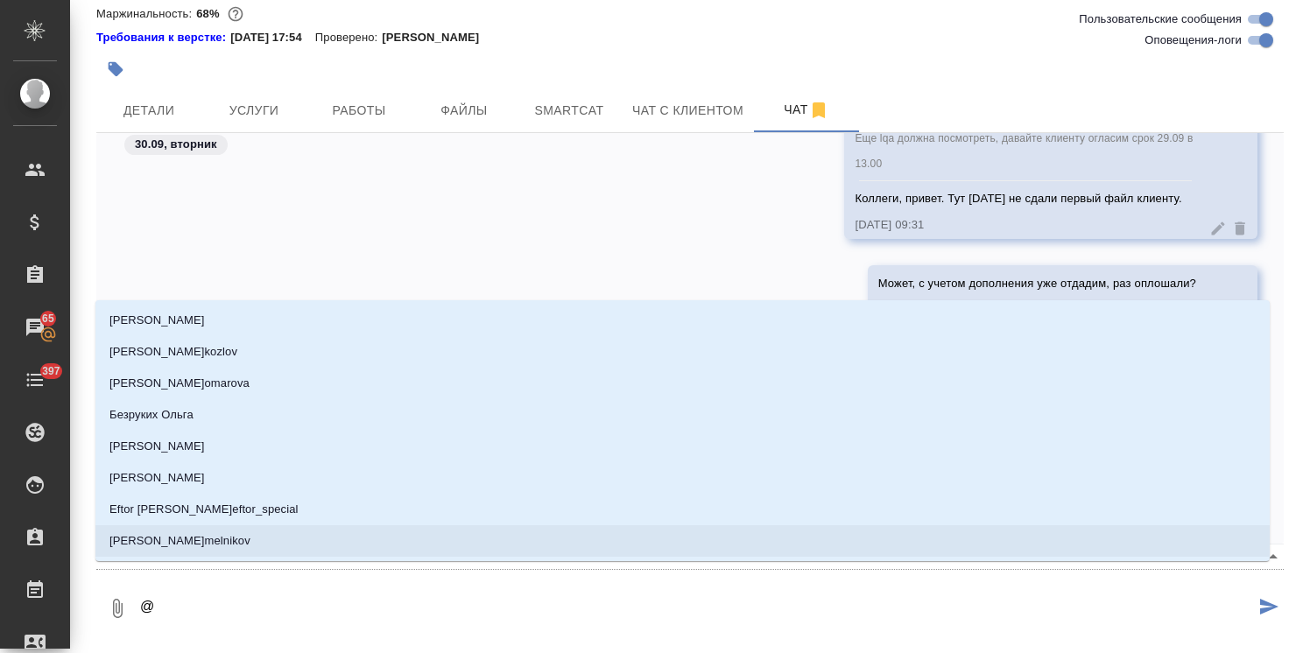
type textarea "@б"
type input "б"
type textarea "@бе"
type input "бе"
type textarea "@бел"
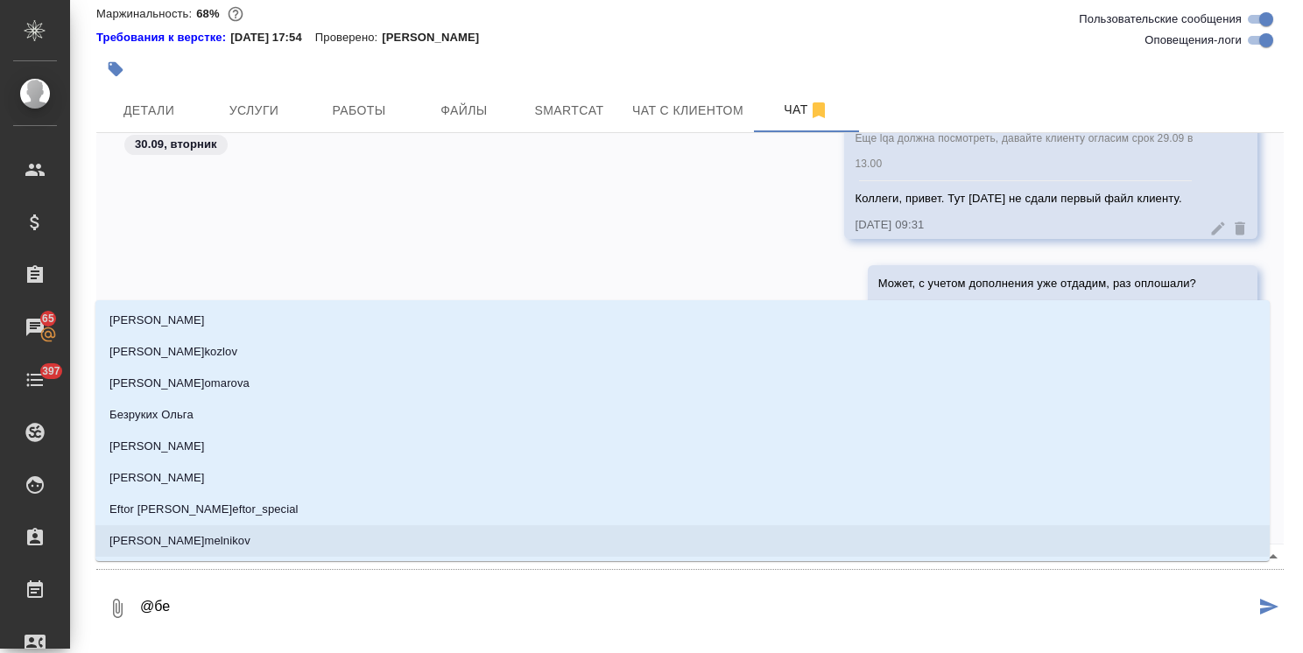
type input "бел"
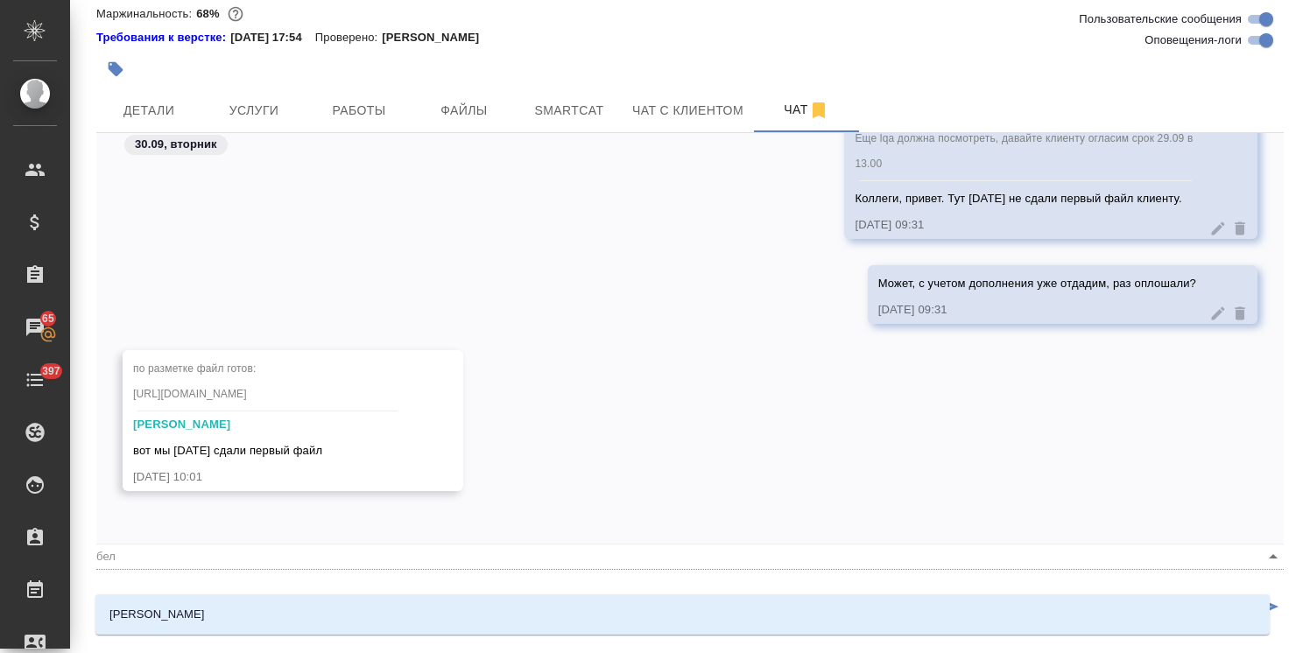
type textarea "@беля"
type input "беля"
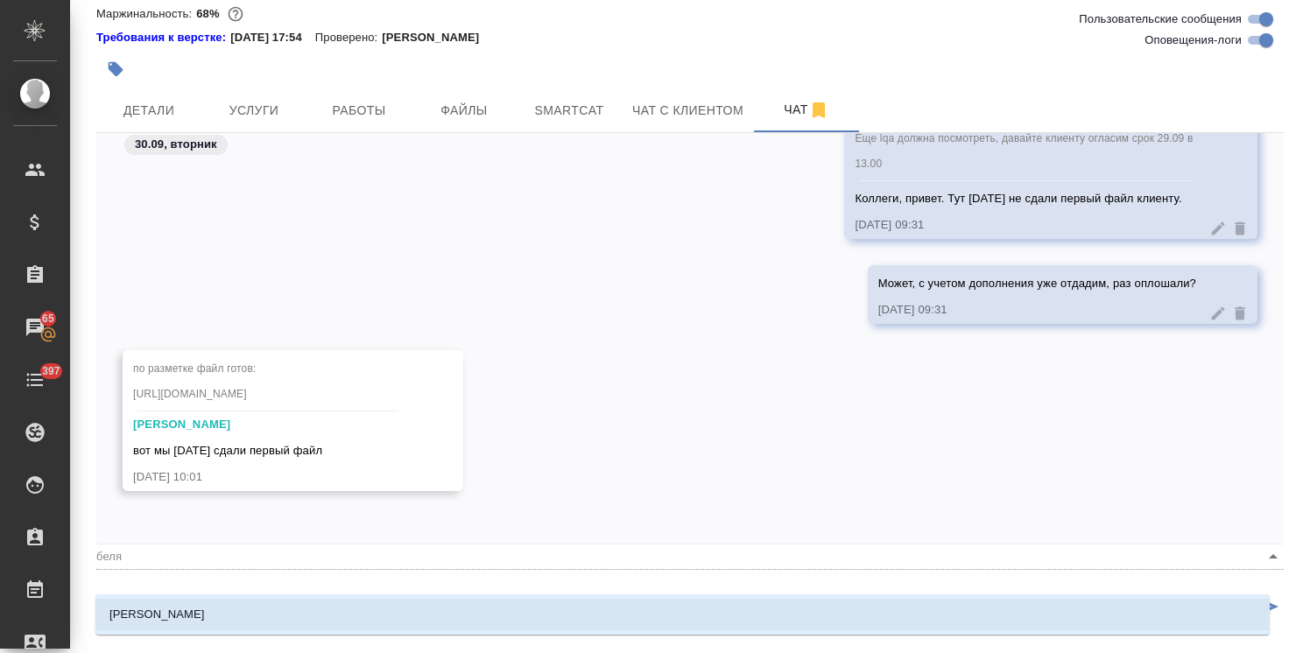
click at [282, 613] on li "Белякова Юлия" at bounding box center [682, 615] width 1174 height 32
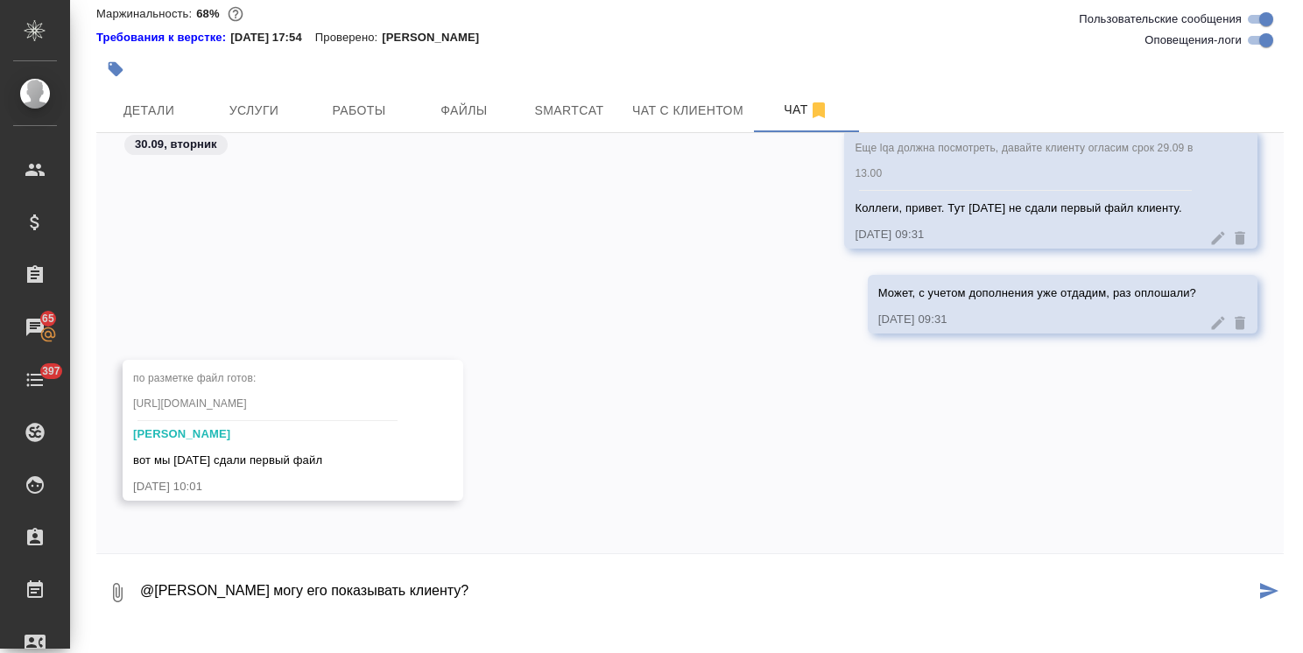
type textarea "@Белякова Юлия могу его показывать клиенту?"
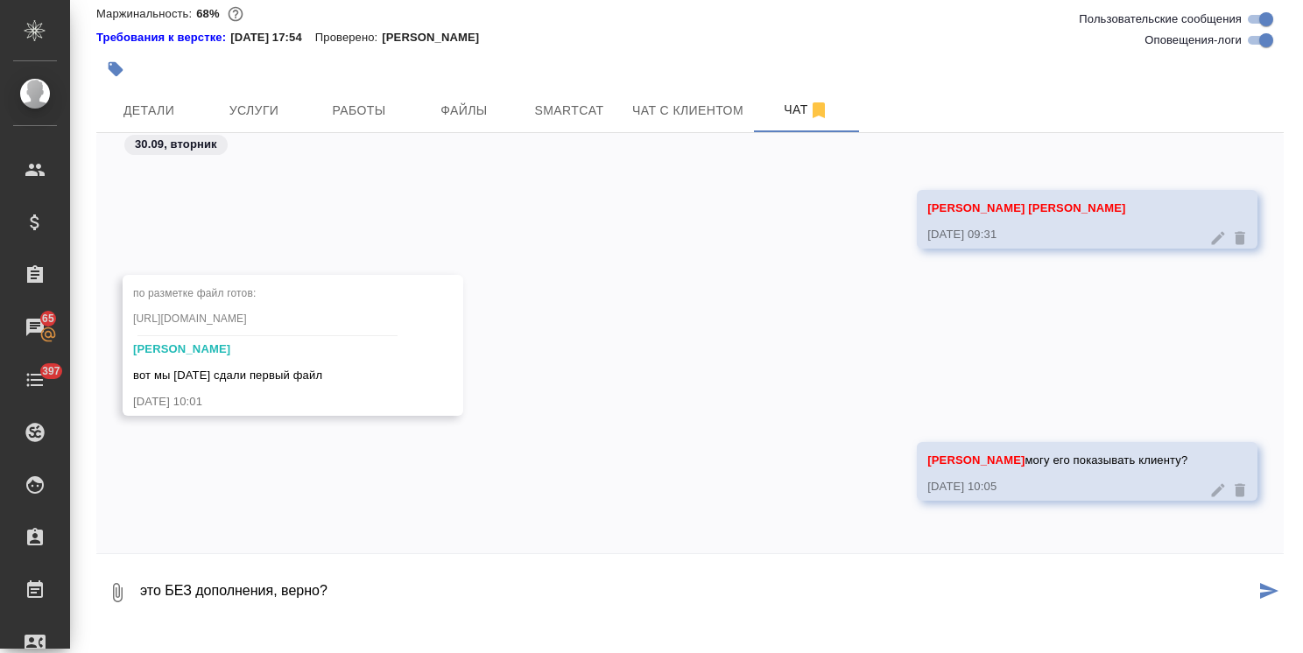
type textarea "это БЕЗ дополнения, верно?"
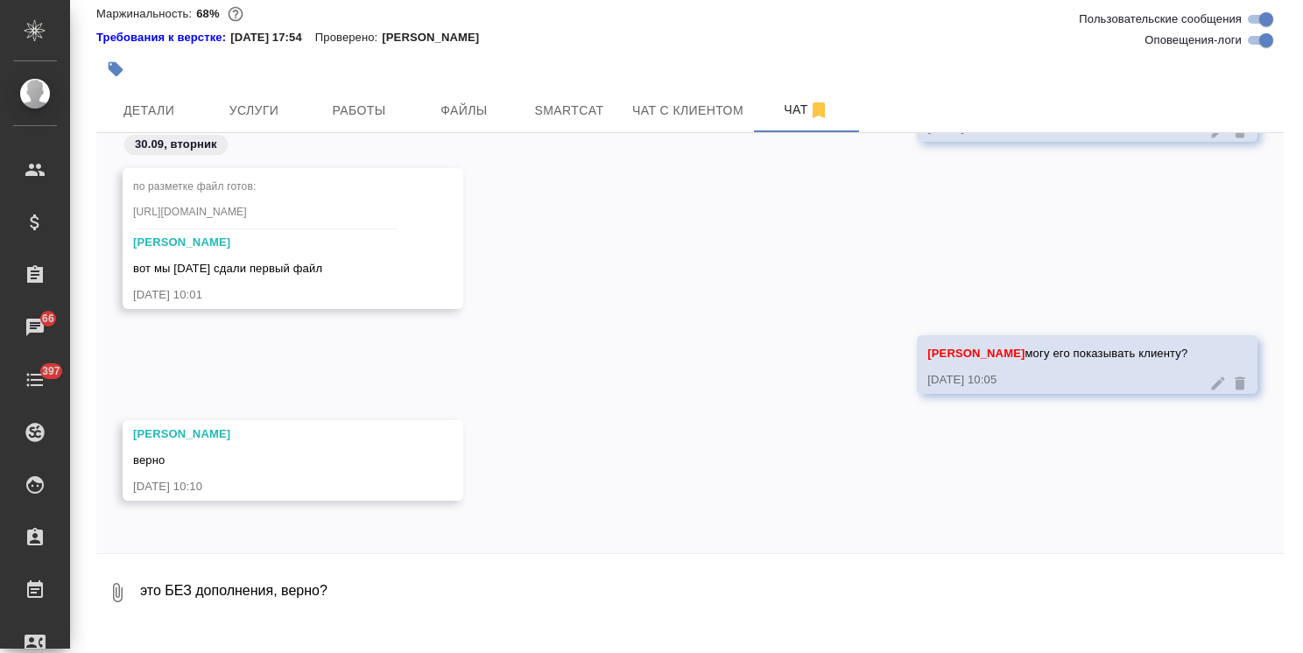
scroll to position [66519, 0]
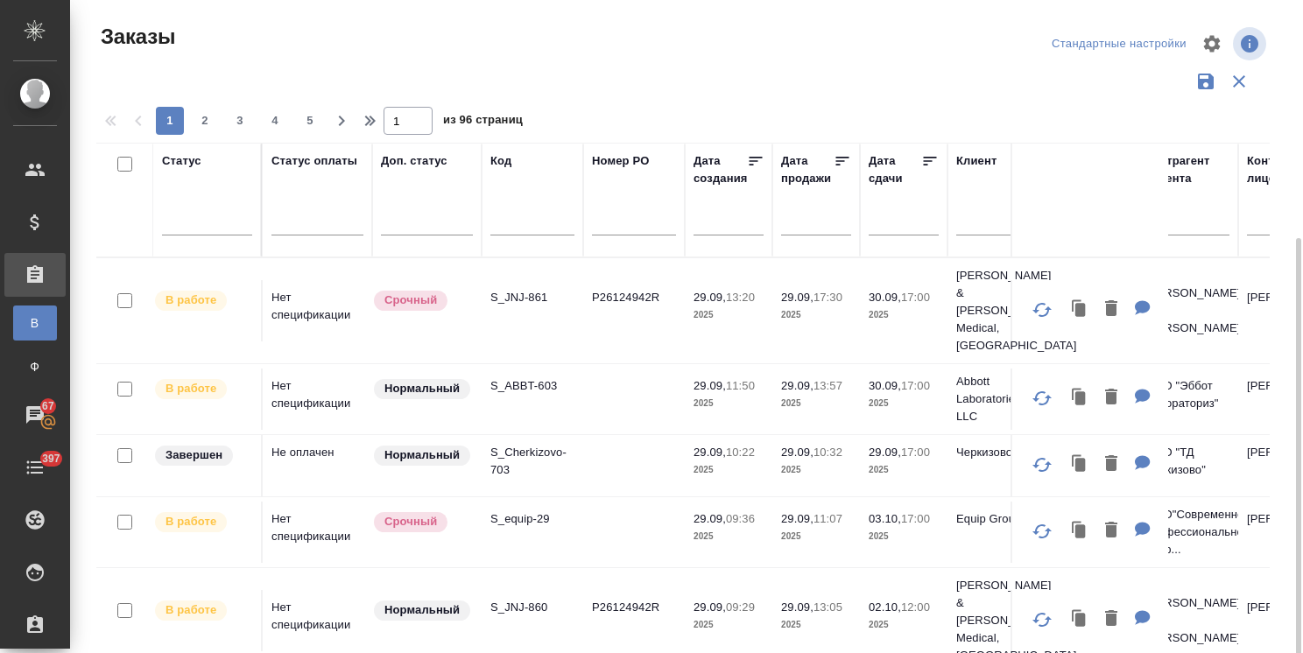
scroll to position [700, 0]
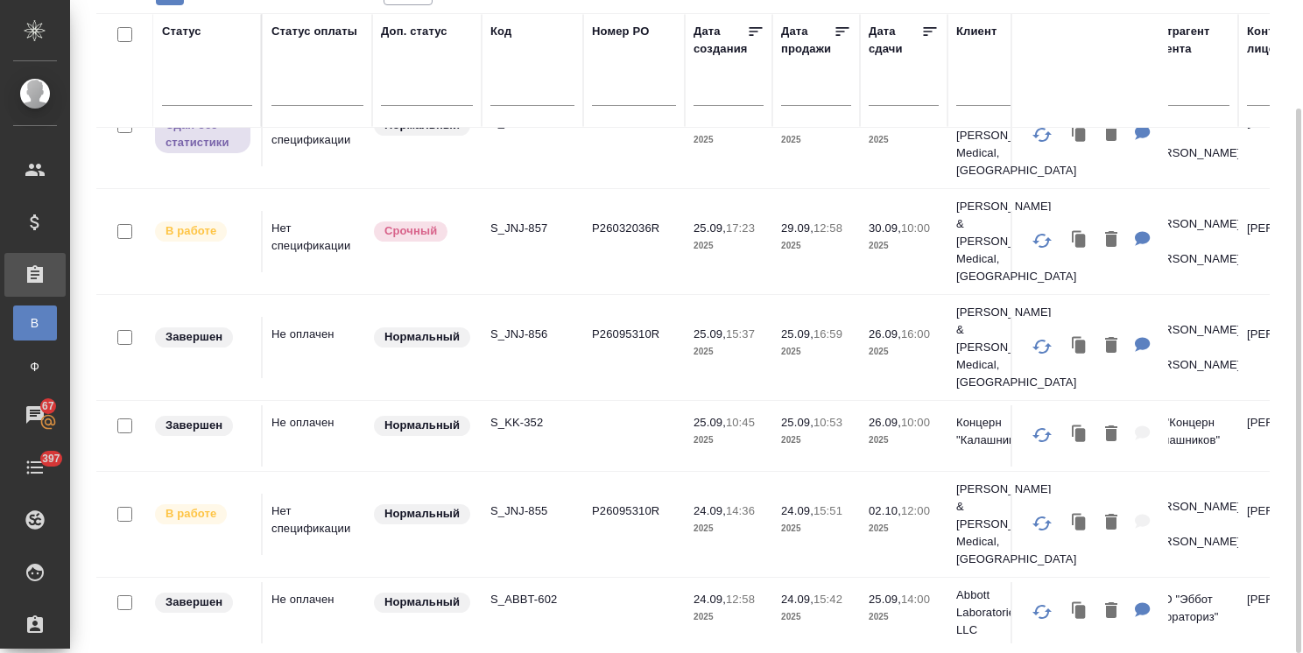
click at [539, 93] on input "text" at bounding box center [532, 94] width 84 height 22
paste input "S_Haier-837"
type input "S_Haier-837"
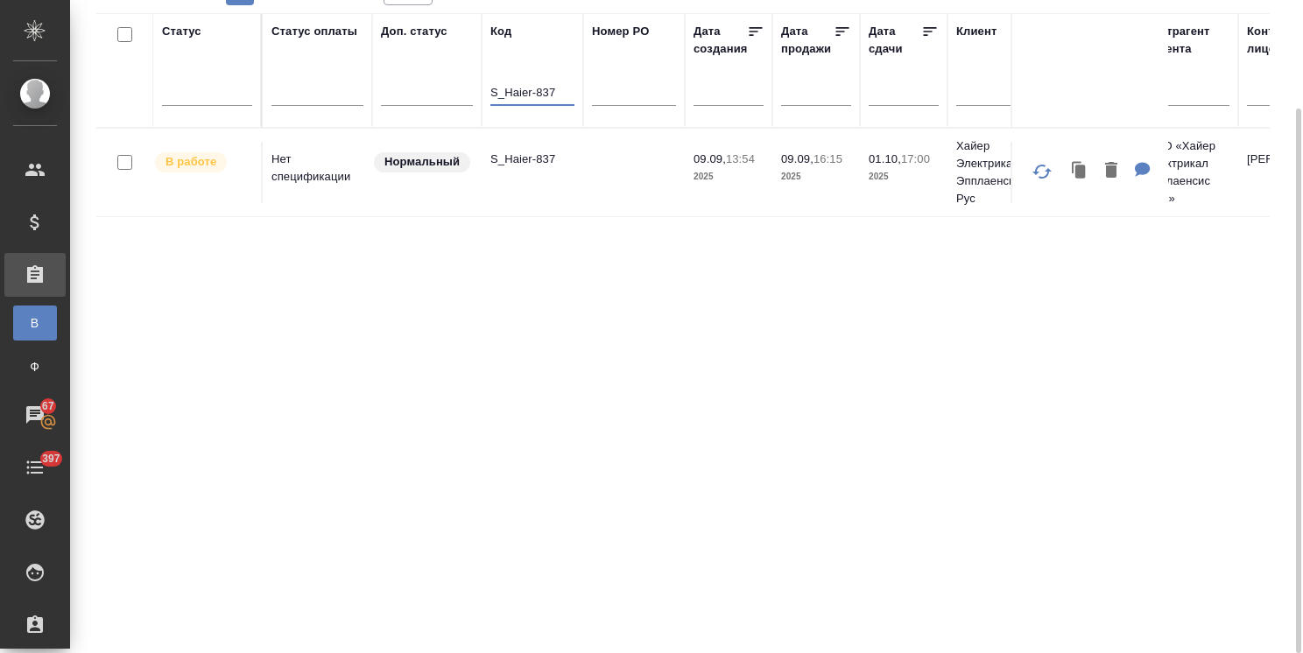
scroll to position [0, 0]
drag, startPoint x: 561, startPoint y: 95, endPoint x: 404, endPoint y: 83, distance: 158.0
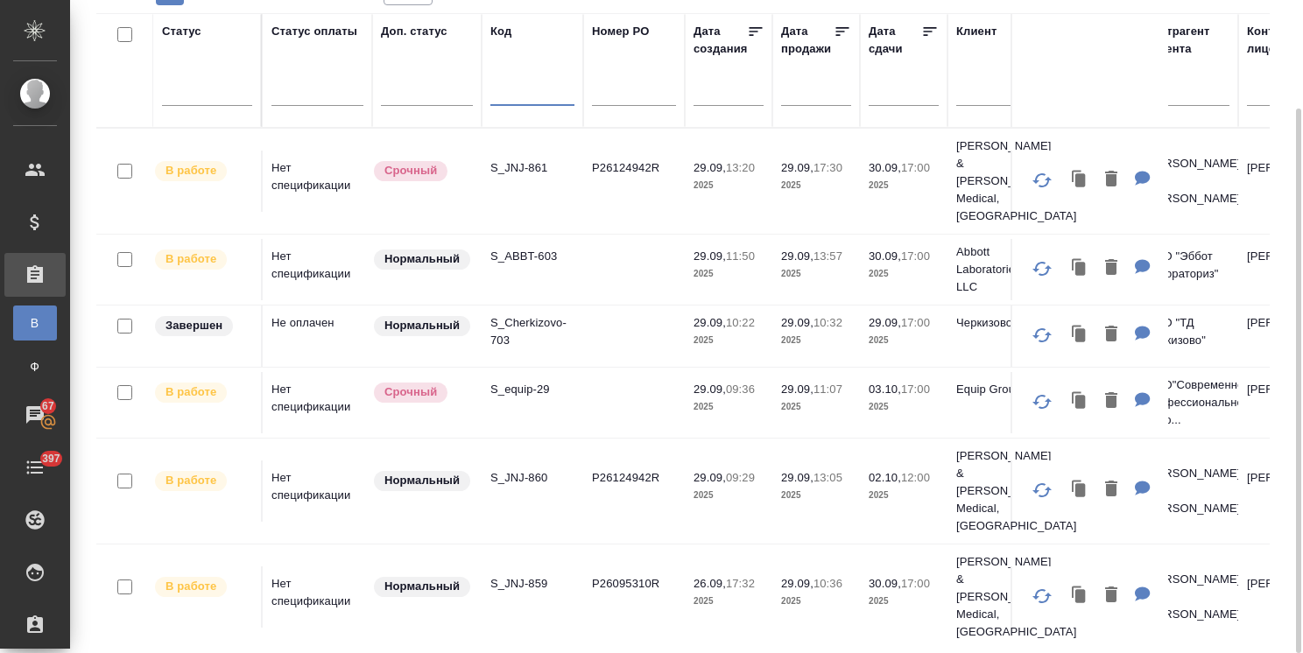
paste input "S_GacMotor-165"
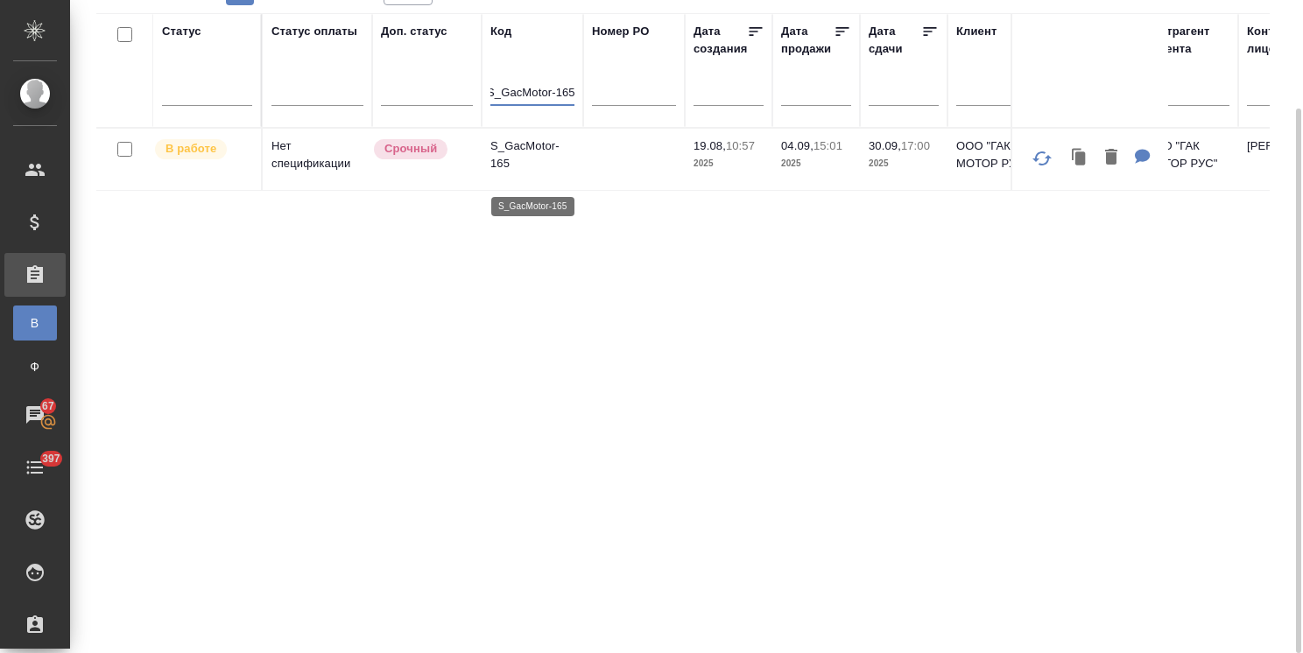
click at [525, 158] on p "S_GacMotor-165" at bounding box center [532, 154] width 84 height 35
drag, startPoint x: 492, startPoint y: 93, endPoint x: 666, endPoint y: 103, distance: 174.6
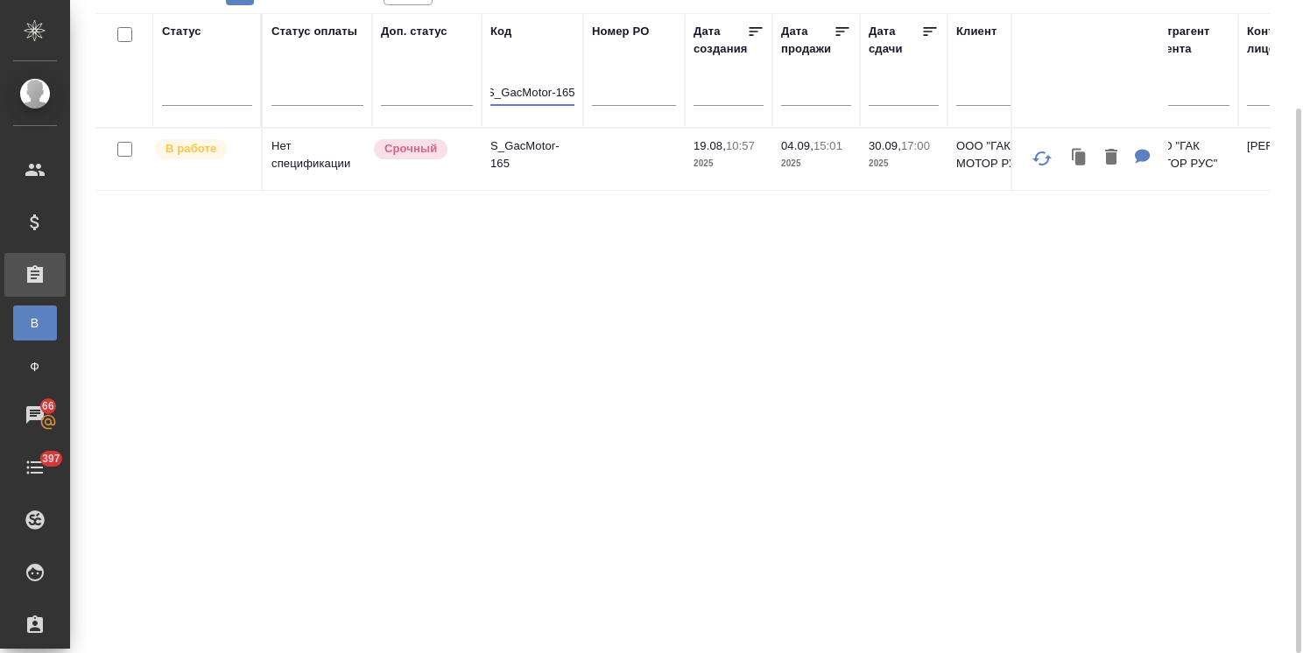
paste input "Haier-842"
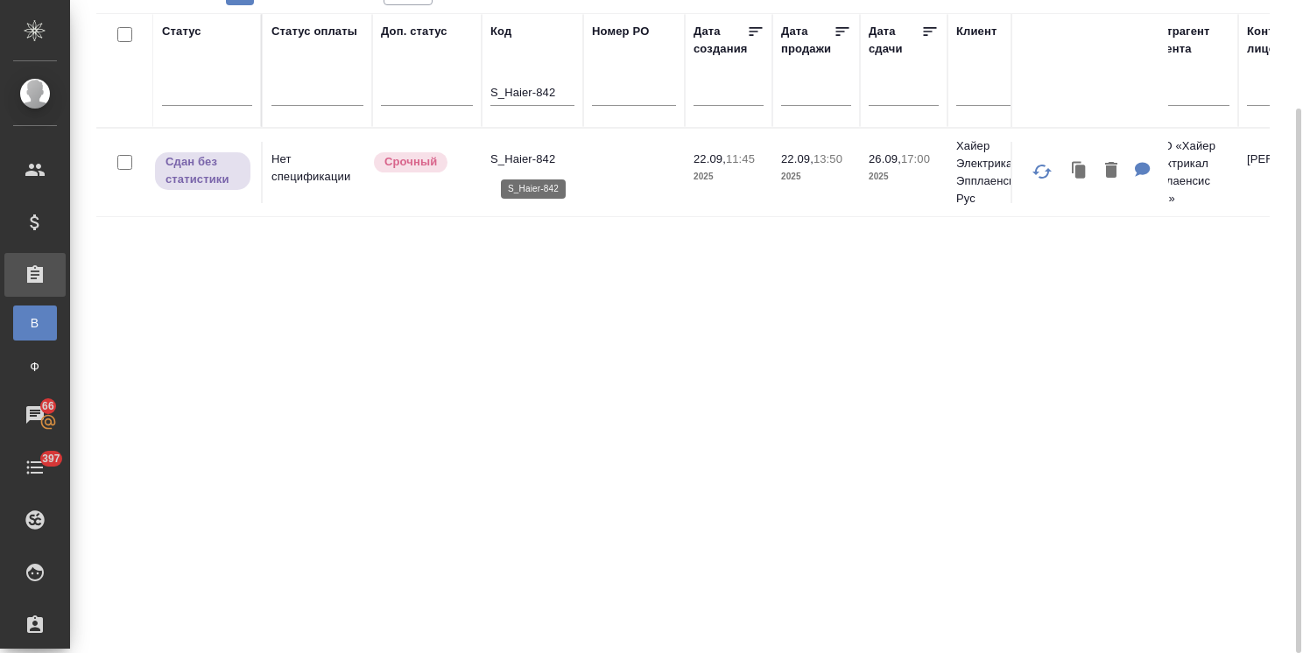
click at [531, 159] on p "S_Haier-842" at bounding box center [532, 160] width 84 height 18
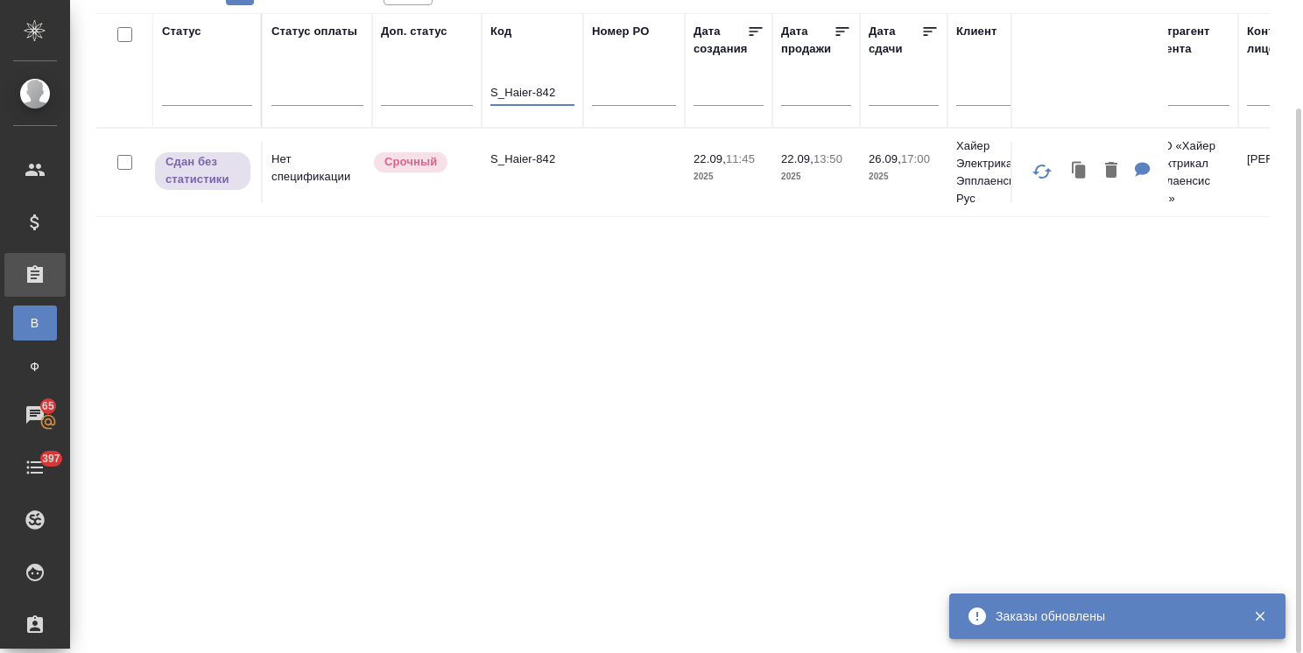
click at [553, 85] on input "S_Haier-842" at bounding box center [532, 94] width 84 height 22
drag, startPoint x: 558, startPoint y: 95, endPoint x: 364, endPoint y: 88, distance: 193.6
paste input "Amarion-7"
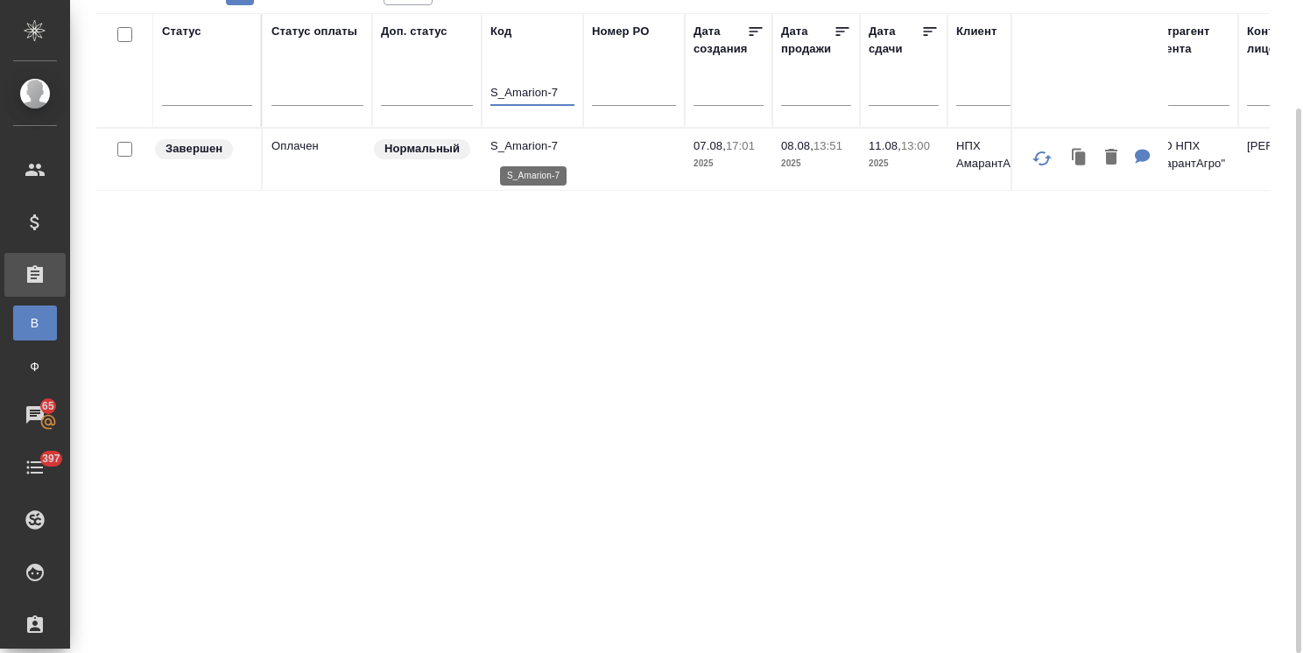
type input "S_Amarion-7"
click at [523, 150] on p "S_Amarion-7" at bounding box center [532, 146] width 84 height 18
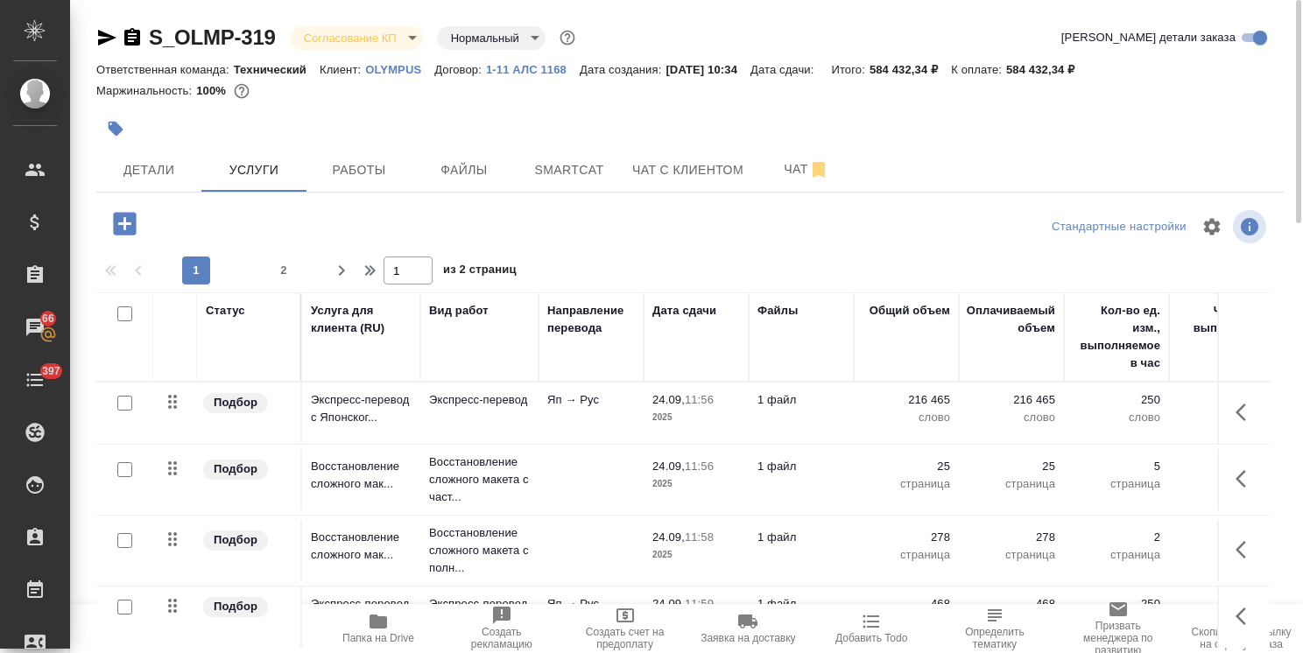
click at [627, 414] on td "Яп → Рус" at bounding box center [591, 413] width 105 height 61
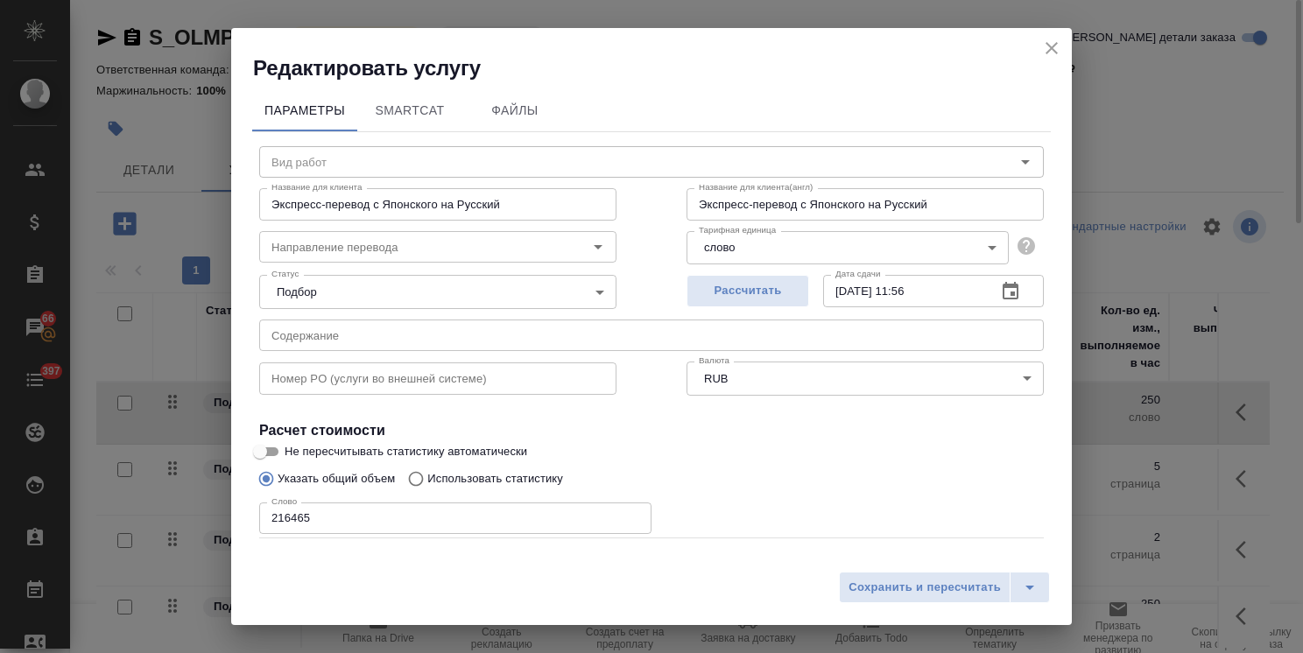
type input "Экспресс-перевод"
type input "яп-рус"
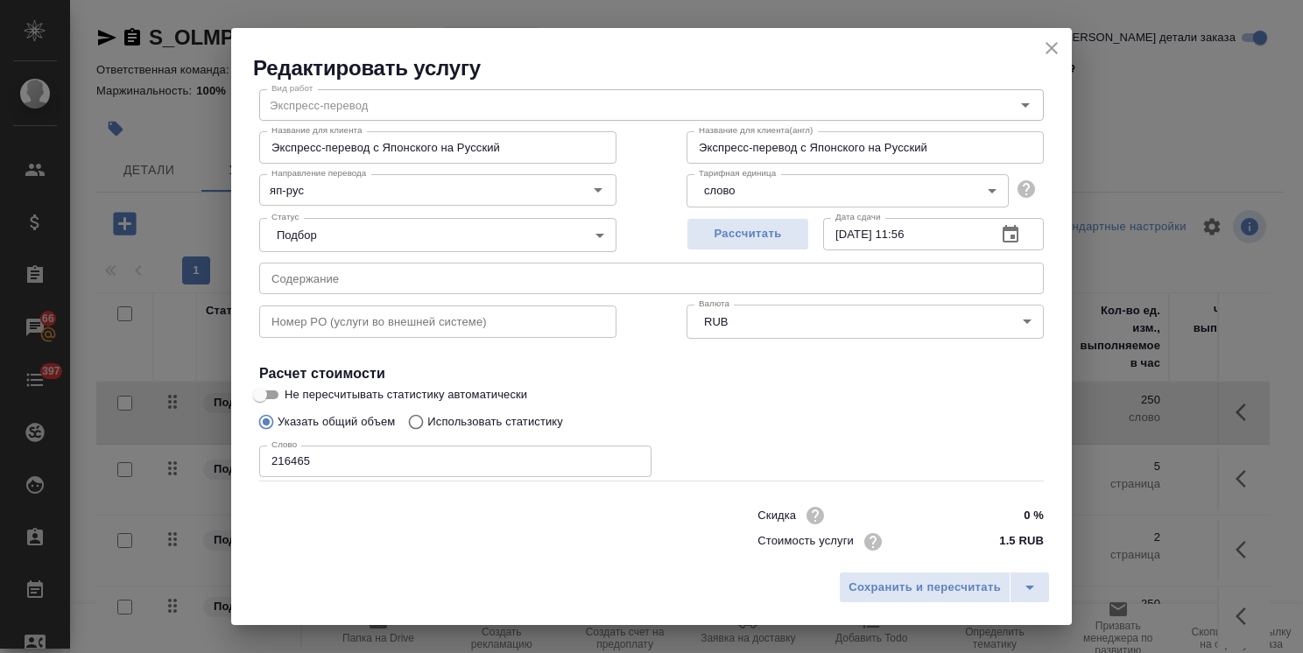
scroll to position [85, 0]
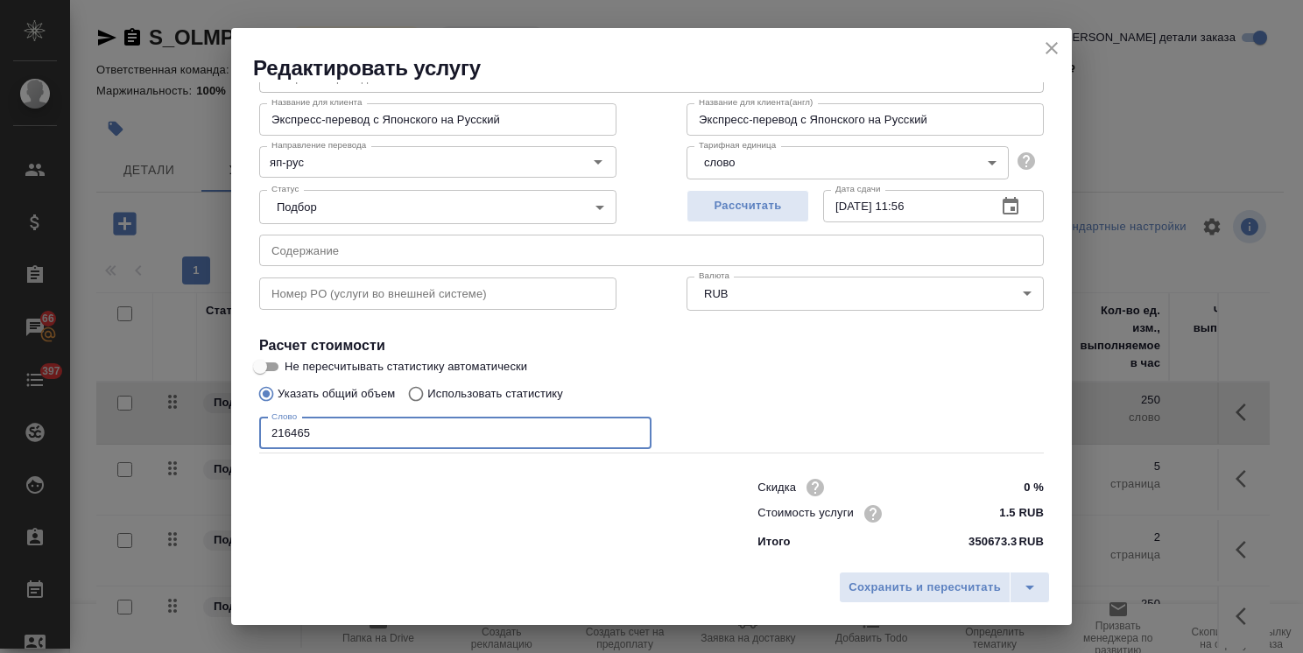
drag, startPoint x: 325, startPoint y: 444, endPoint x: 137, endPoint y: 415, distance: 190.5
click at [146, 415] on div "Редактировать услугу Параметры SmartCat Файлы Вид работ Экспресс-перевод Вид ра…" at bounding box center [651, 326] width 1303 height 653
paste input "136992"
type input "136992"
click at [892, 590] on span "Сохранить и пересчитать" at bounding box center [924, 588] width 152 height 20
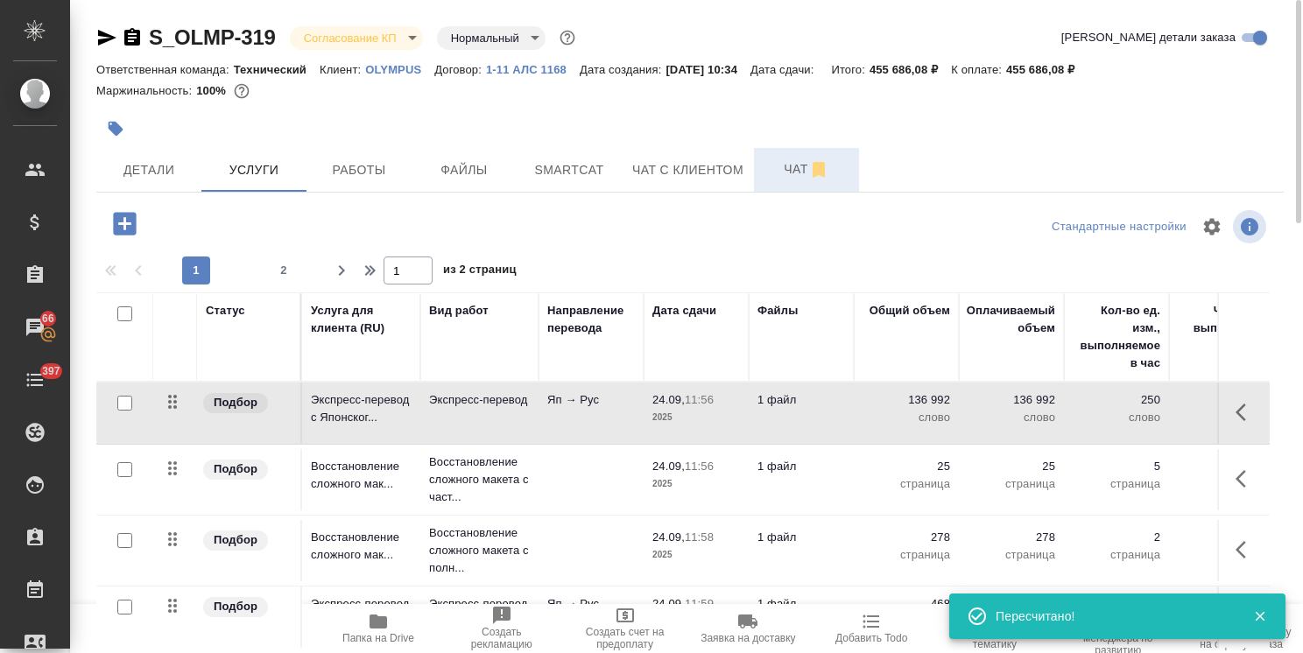
click at [782, 173] on span "Чат" at bounding box center [806, 169] width 84 height 22
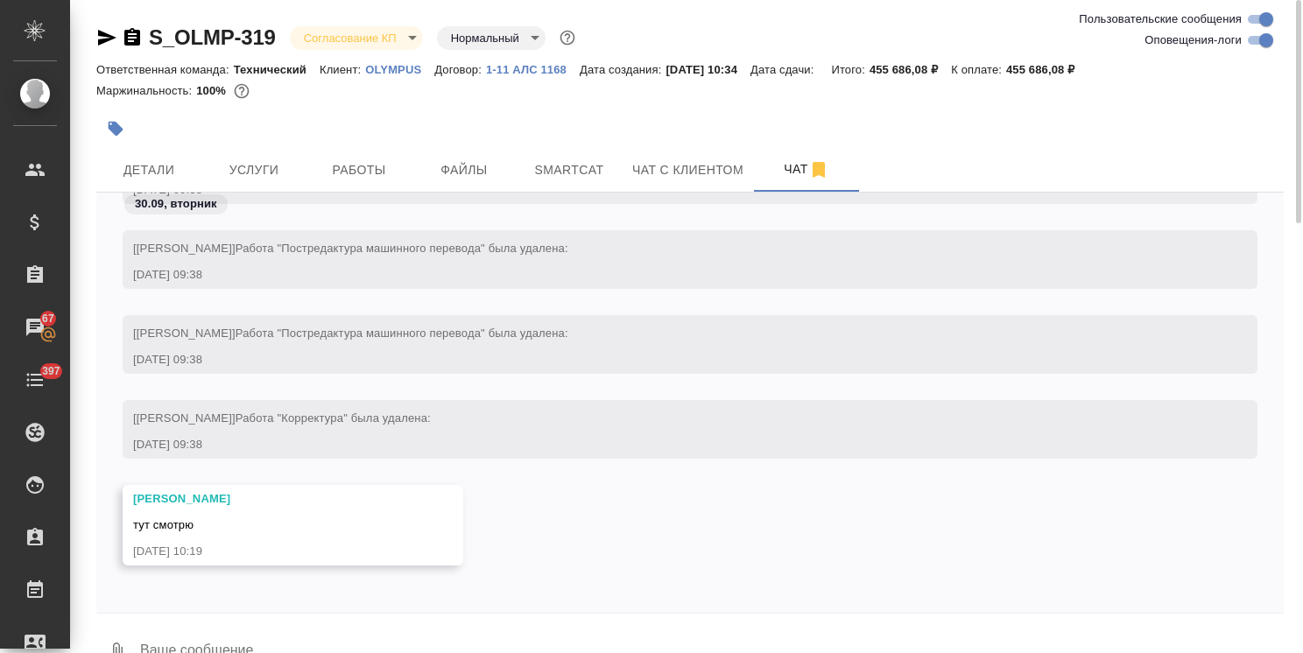
scroll to position [12122, 0]
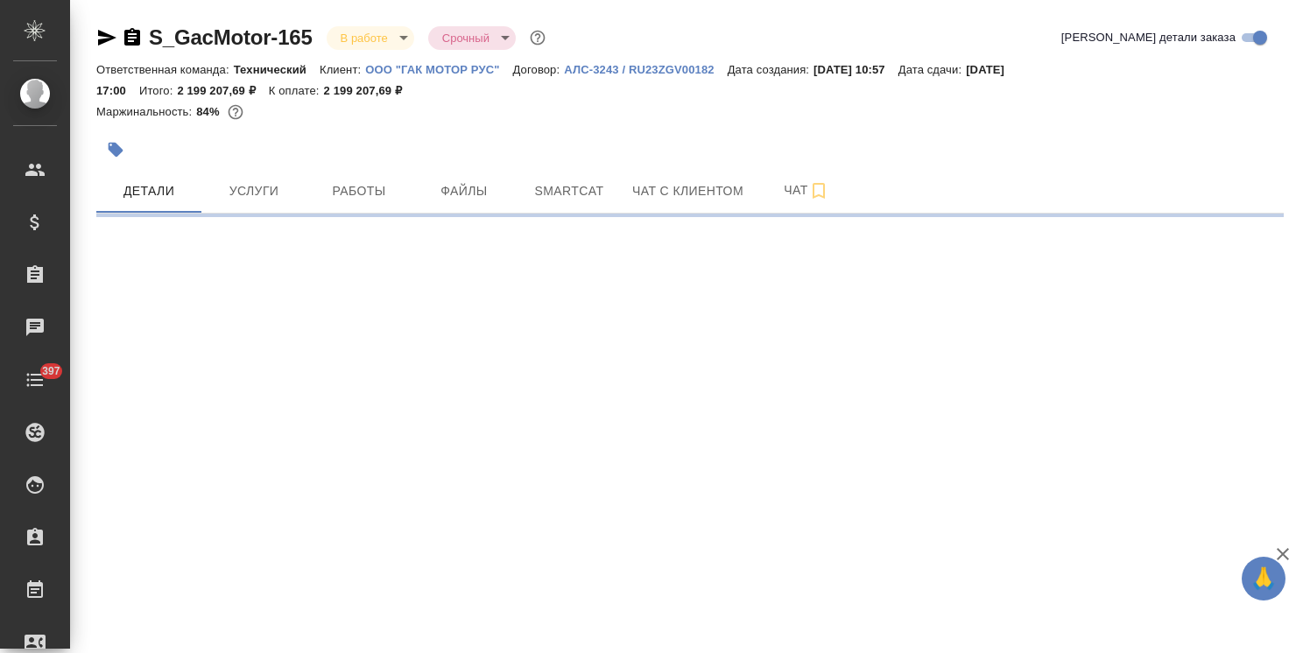
select select "RU"
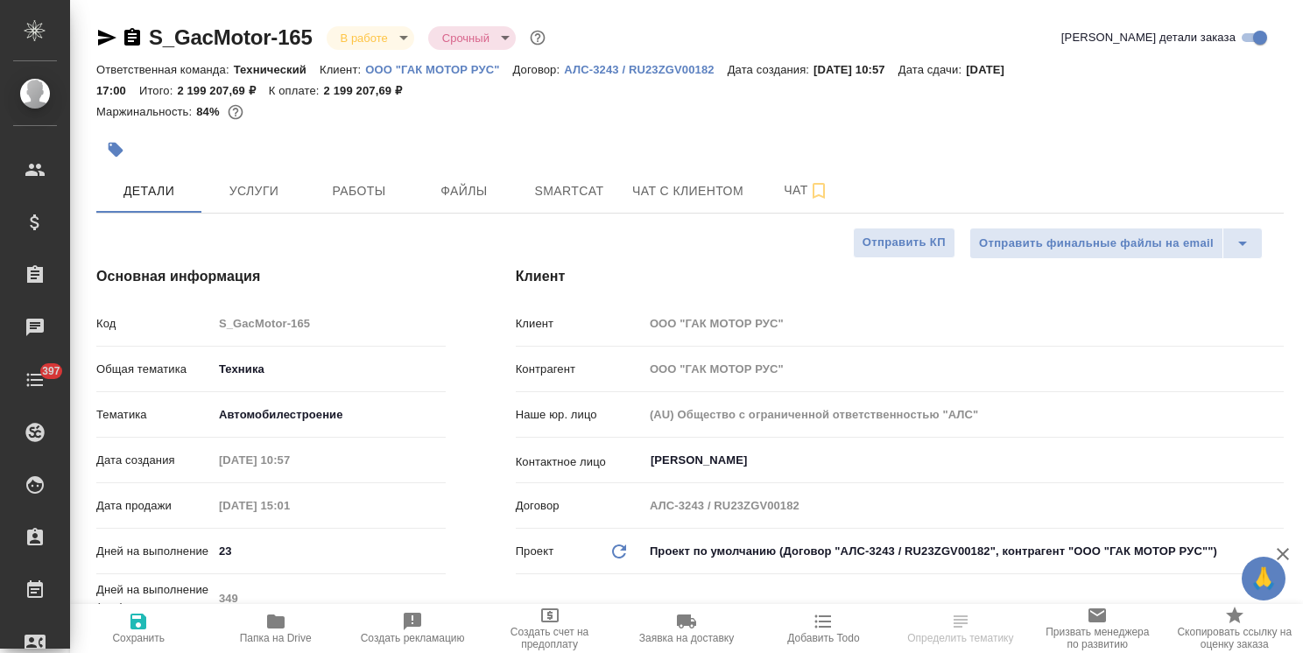
type textarea "x"
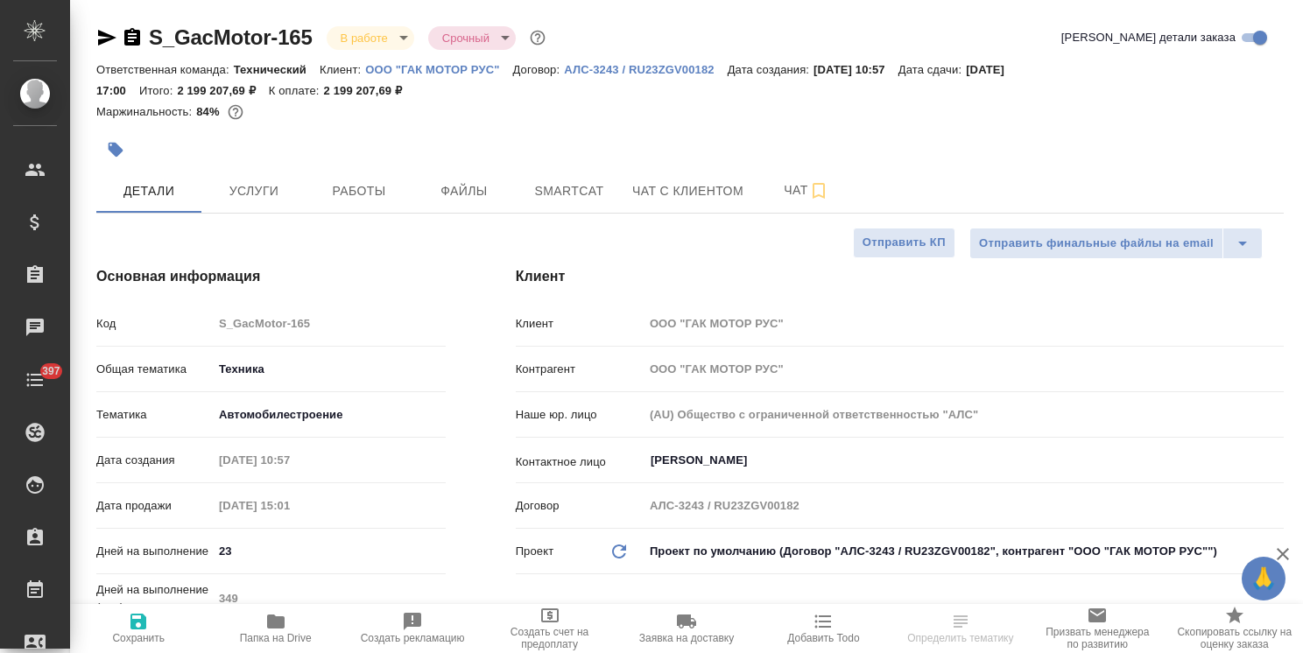
type textarea "x"
click at [793, 189] on span "Чат" at bounding box center [806, 191] width 84 height 22
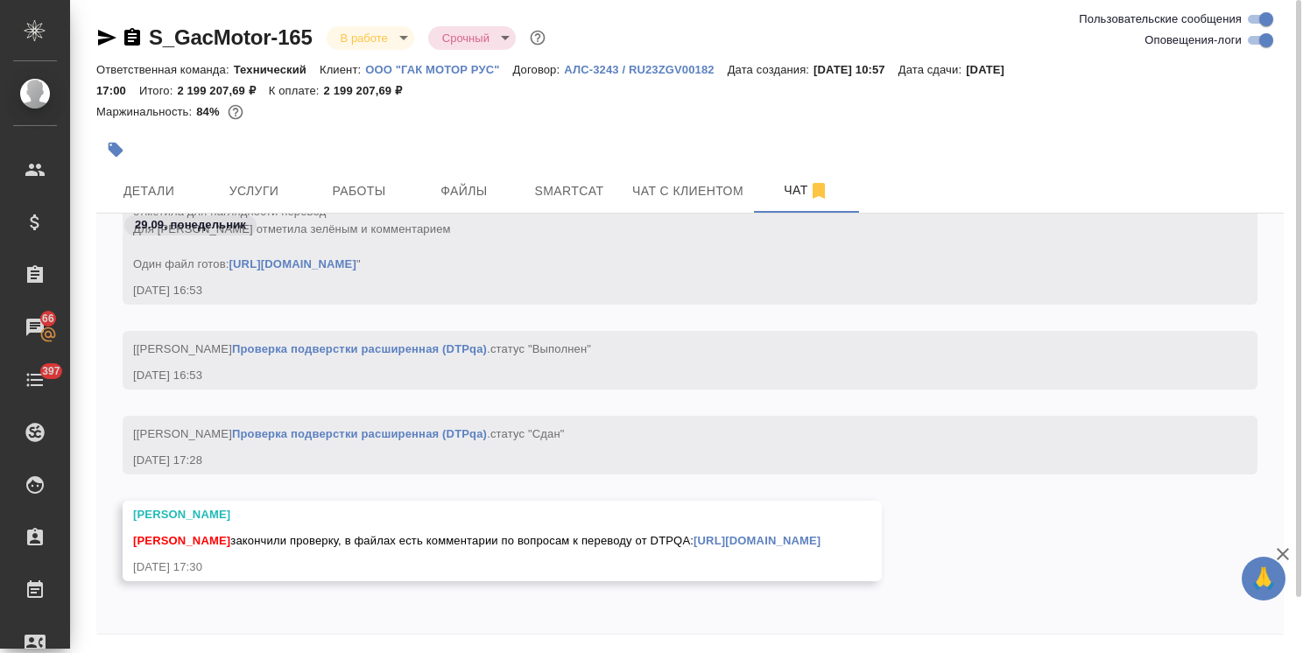
scroll to position [60, 0]
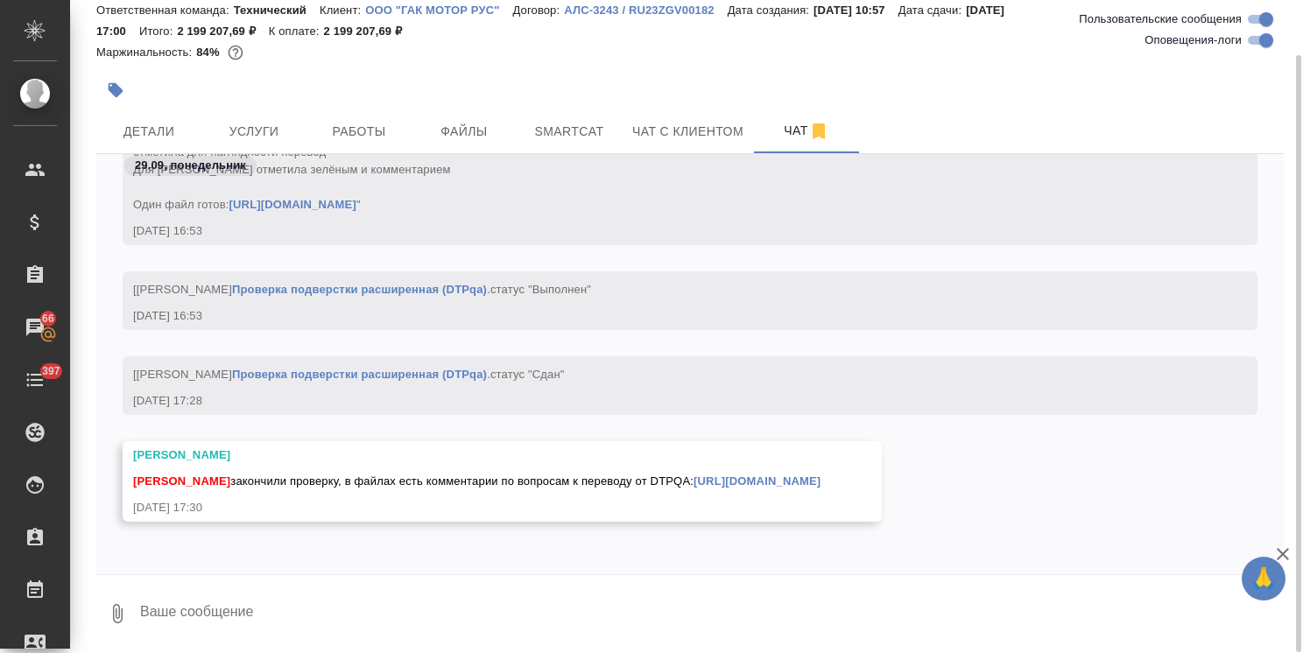
click at [238, 604] on textarea at bounding box center [710, 614] width 1145 height 60
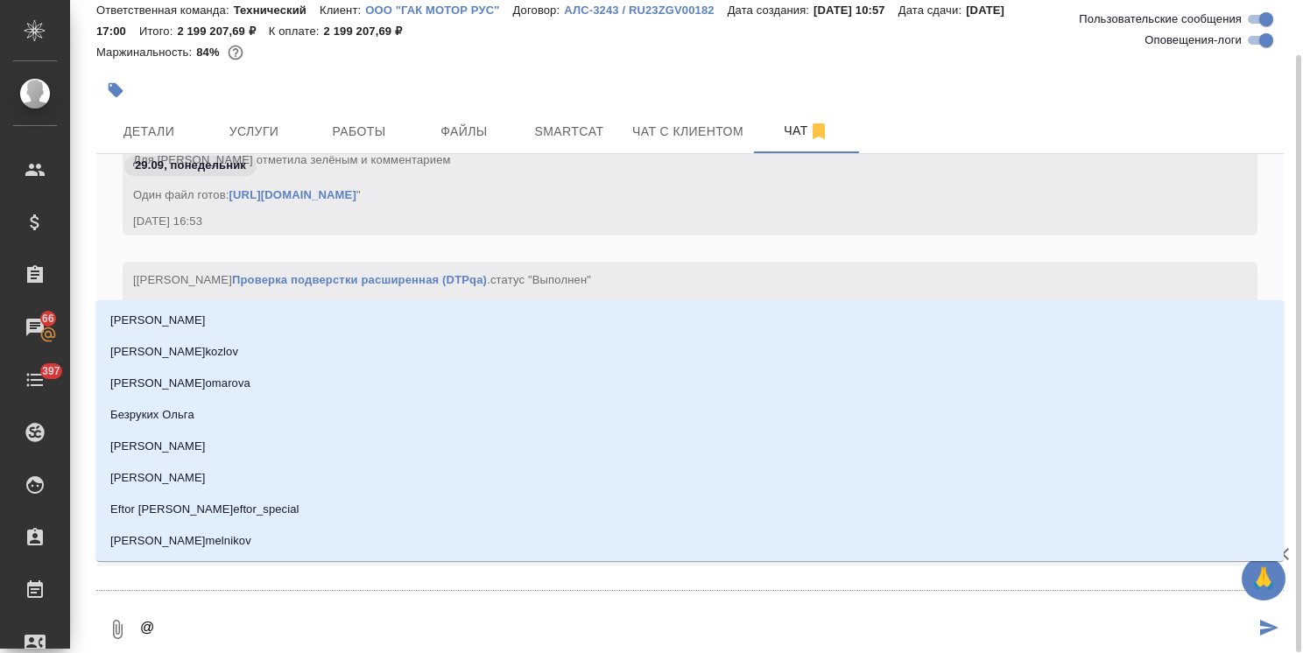
type textarea "@v"
type input "v"
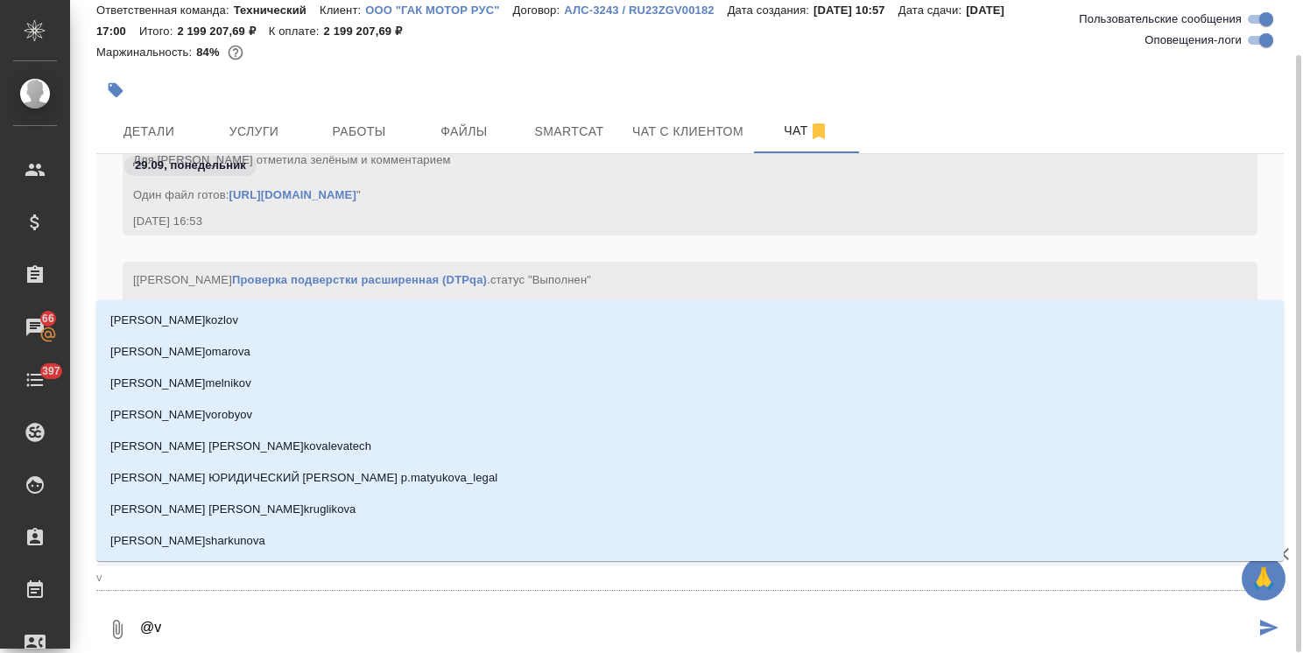
type textarea "@vf"
type input "vf"
type textarea "@vfk"
type input "vfk"
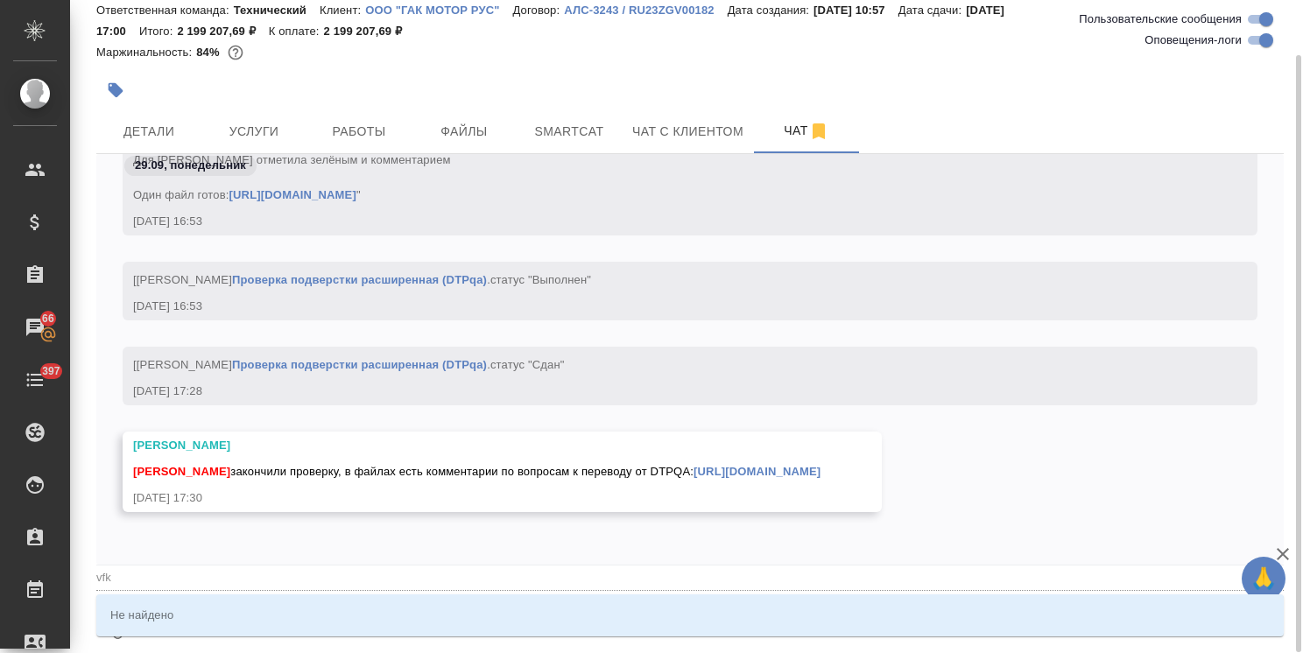
type textarea "@vfkj"
type input "vfkj"
type textarea "@vfkja"
type input "vfkja"
type textarea "@vfkj"
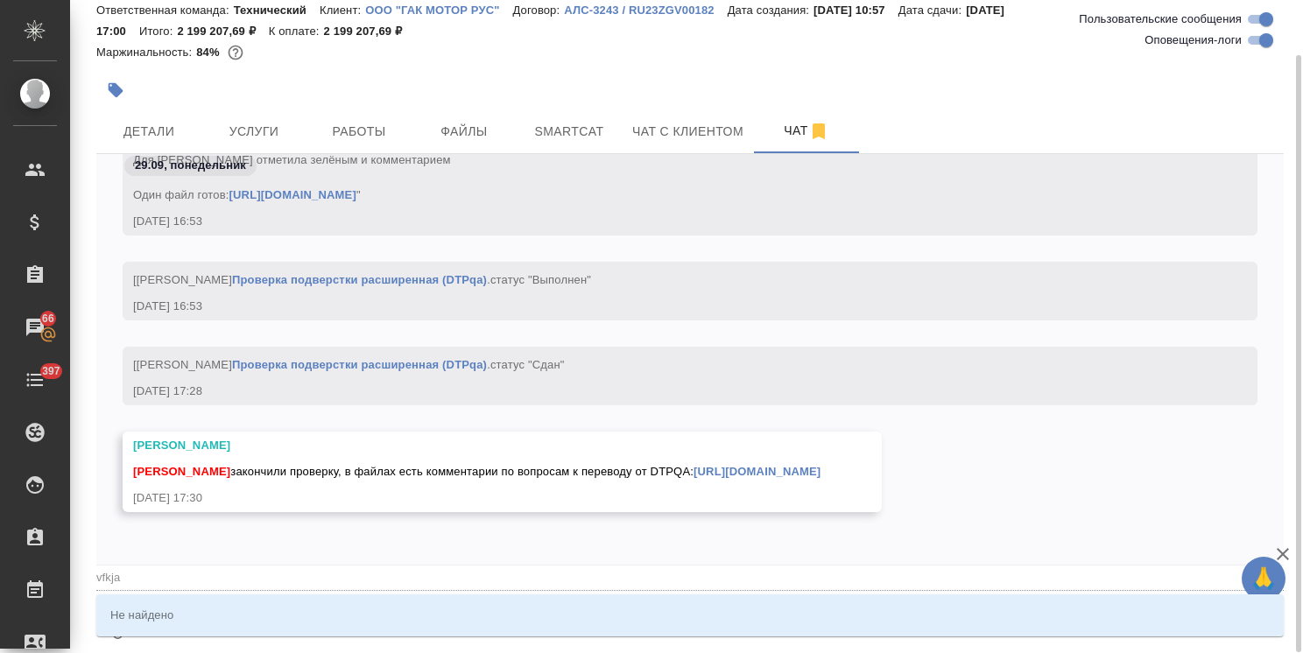
type input "vfkj"
type textarea "@vfk"
type input "vfk"
type textarea "@vf"
type input "vf"
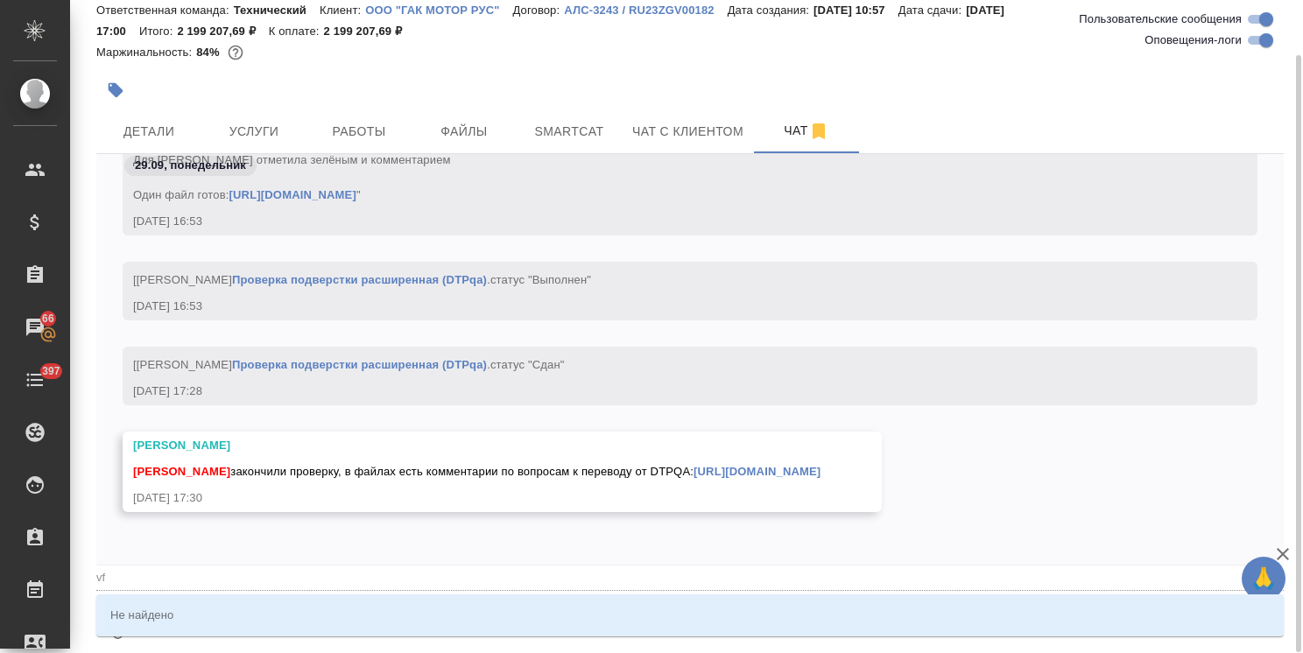
type textarea "@v"
type input "v"
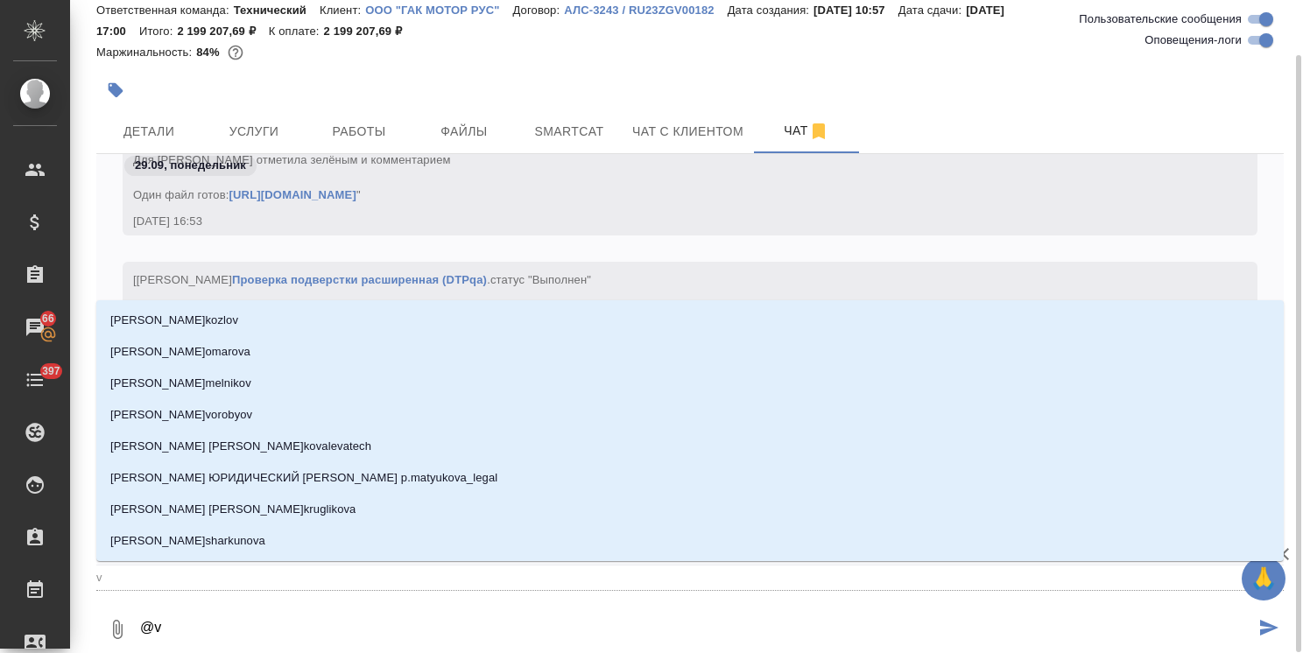
type textarea "@"
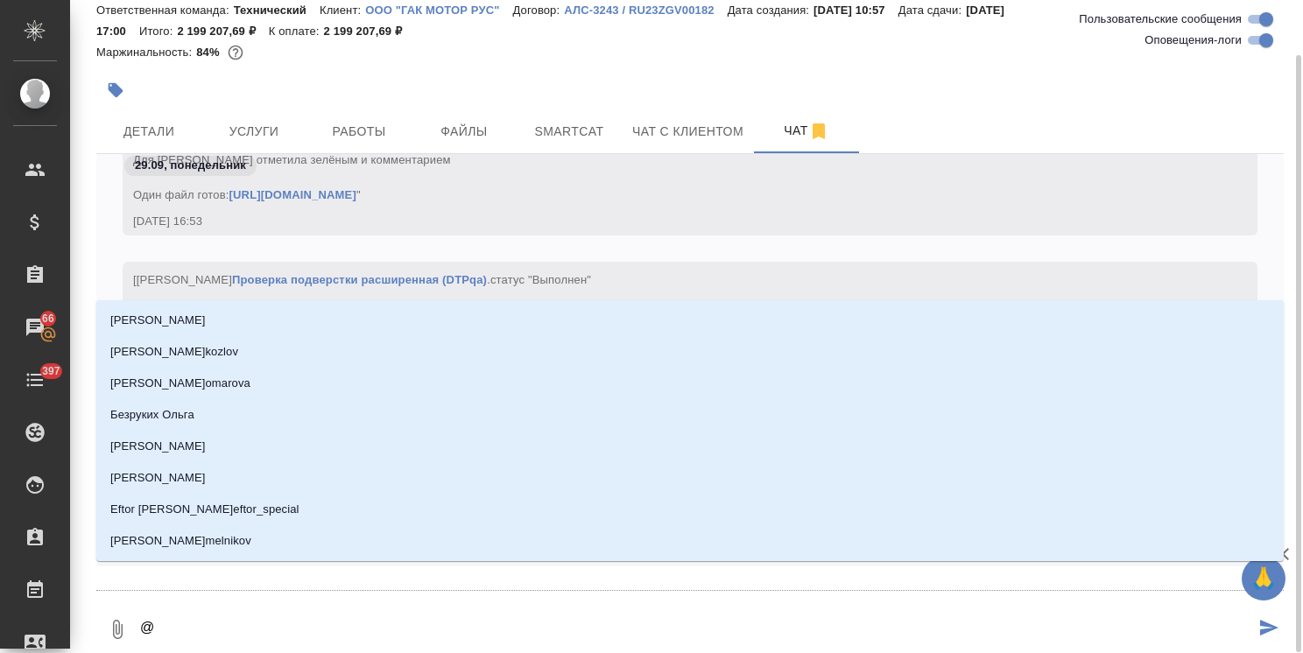
type textarea "@м"
type input "м"
type textarea "@ма"
type input "ма"
type textarea "@мал"
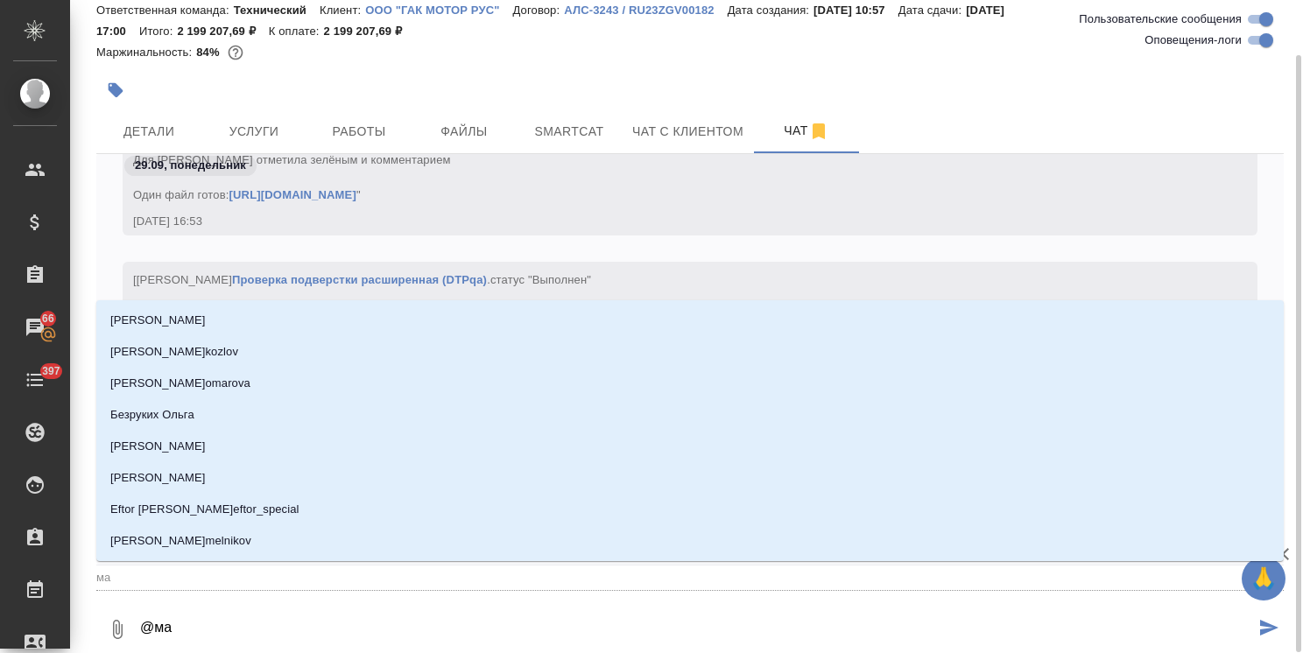
type input "мал"
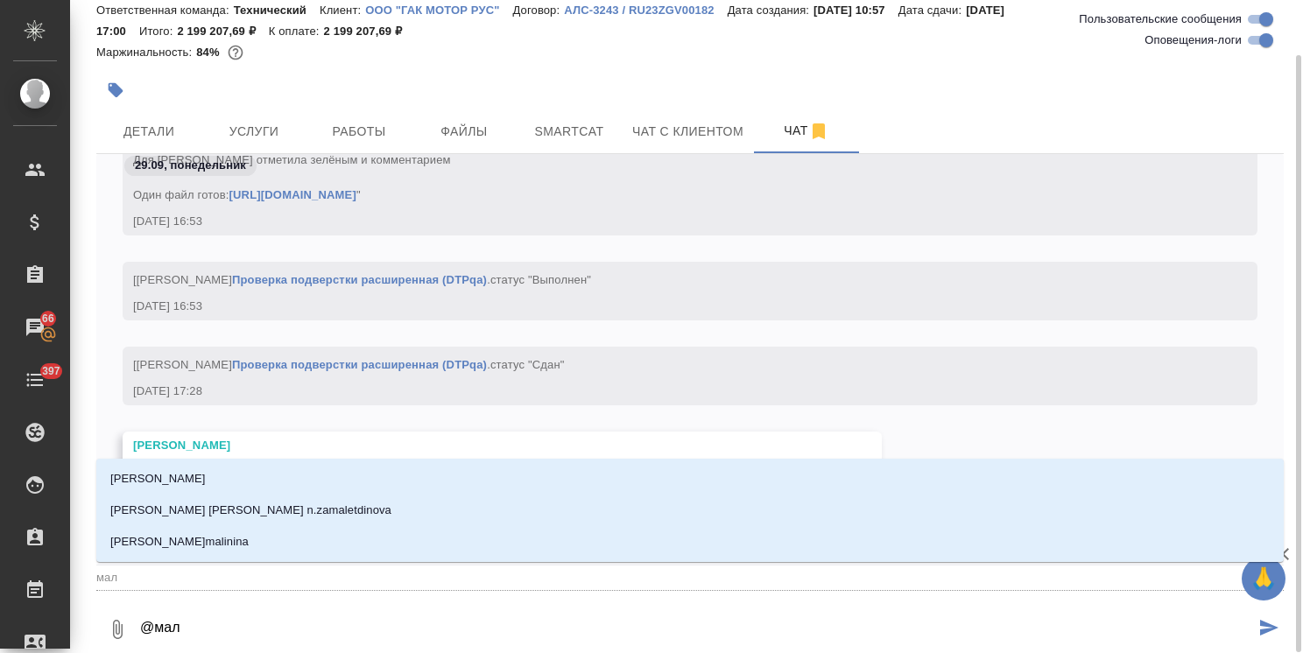
type textarea "@мало"
type input "мало"
type textarea "@малоф"
type input "малоф"
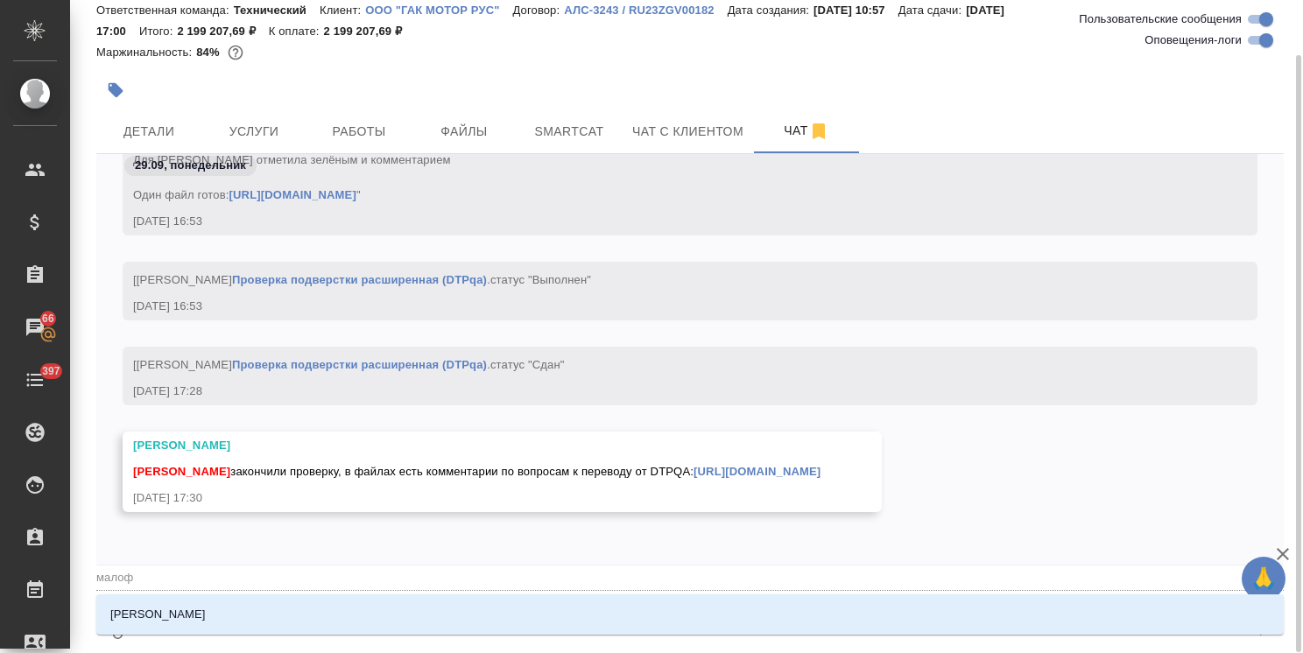
click at [236, 611] on li "[PERSON_NAME]" at bounding box center [689, 615] width 1187 height 32
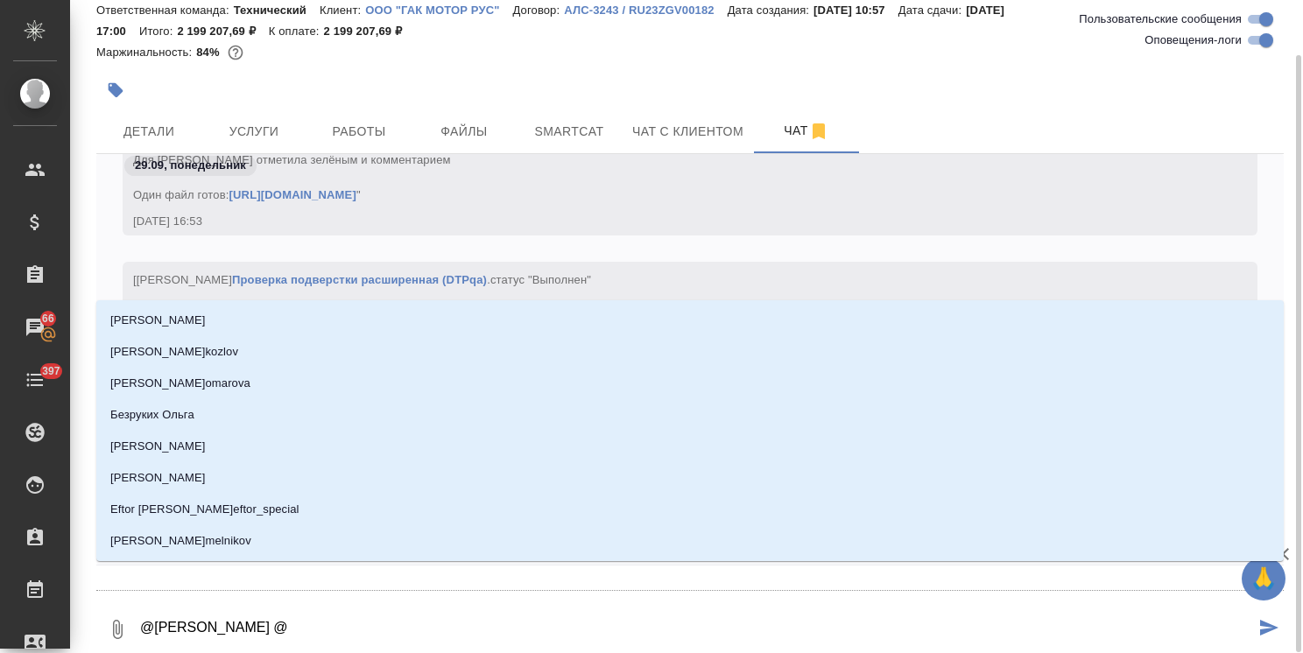
type textarea "@[PERSON_NAME] @б"
type input "б"
type textarea "@[PERSON_NAME] @бе"
type input "бе"
type textarea "@[PERSON_NAME] @бел"
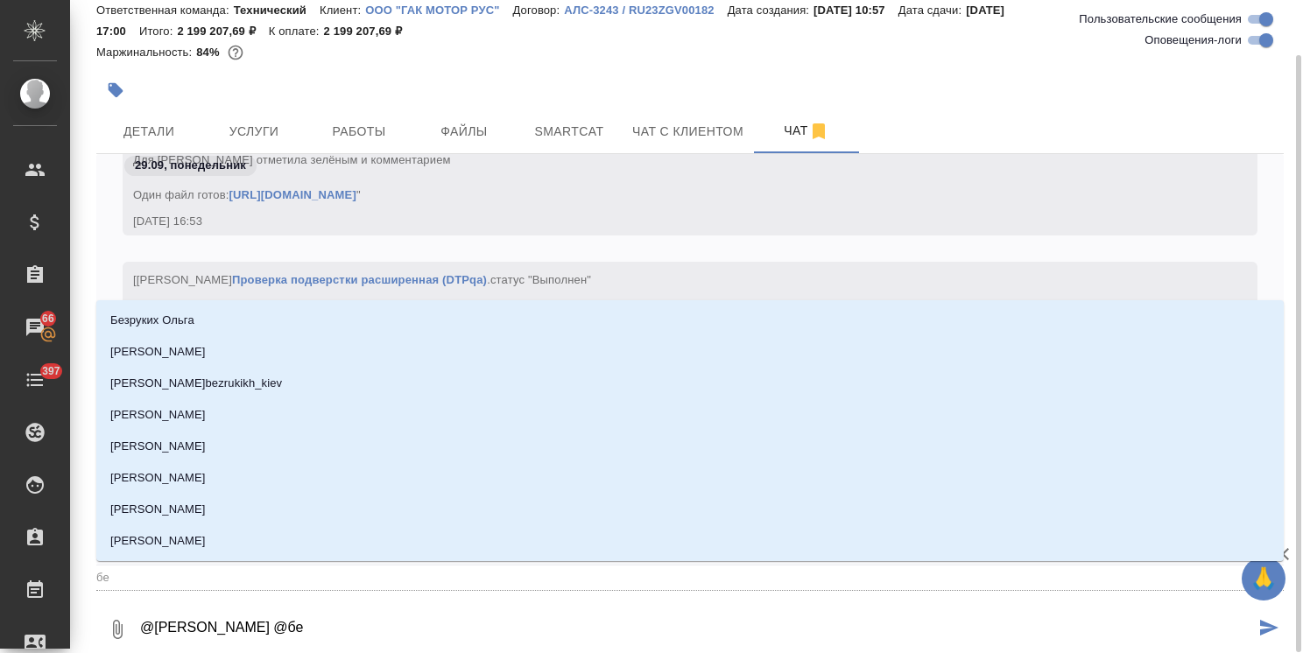
type input "бел"
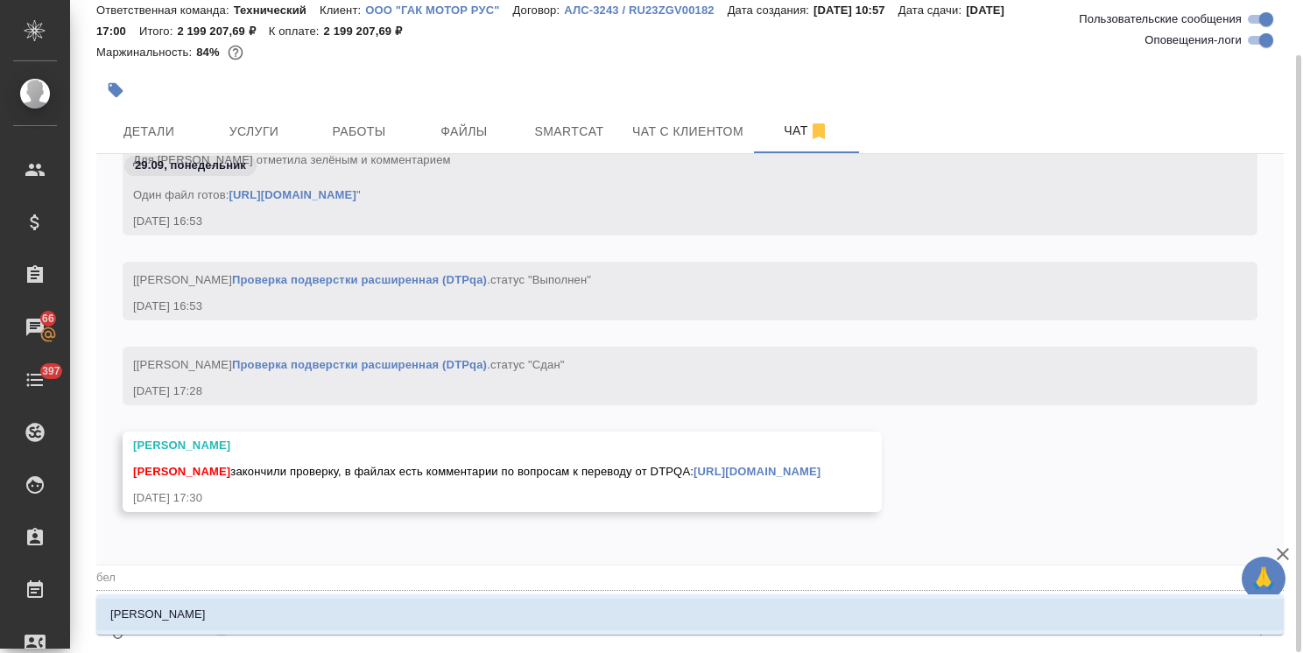
type textarea "@[PERSON_NAME] @беля"
type input "беля"
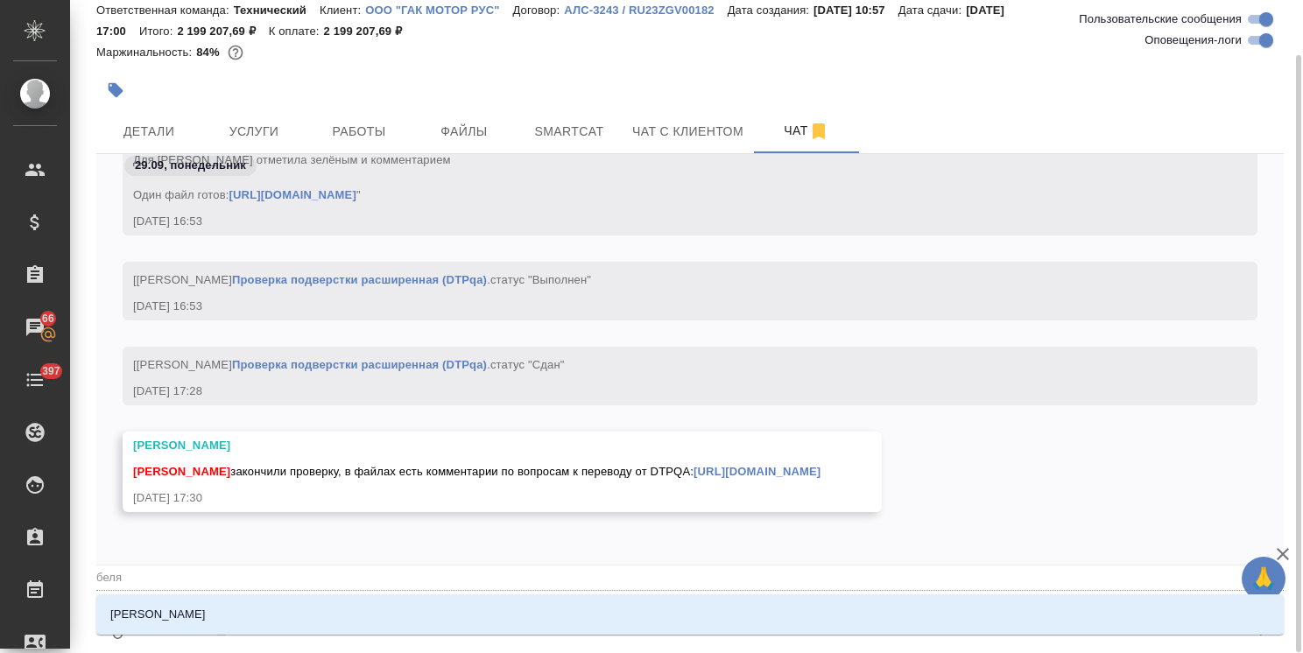
click at [236, 611] on li "[PERSON_NAME]" at bounding box center [689, 615] width 1187 height 32
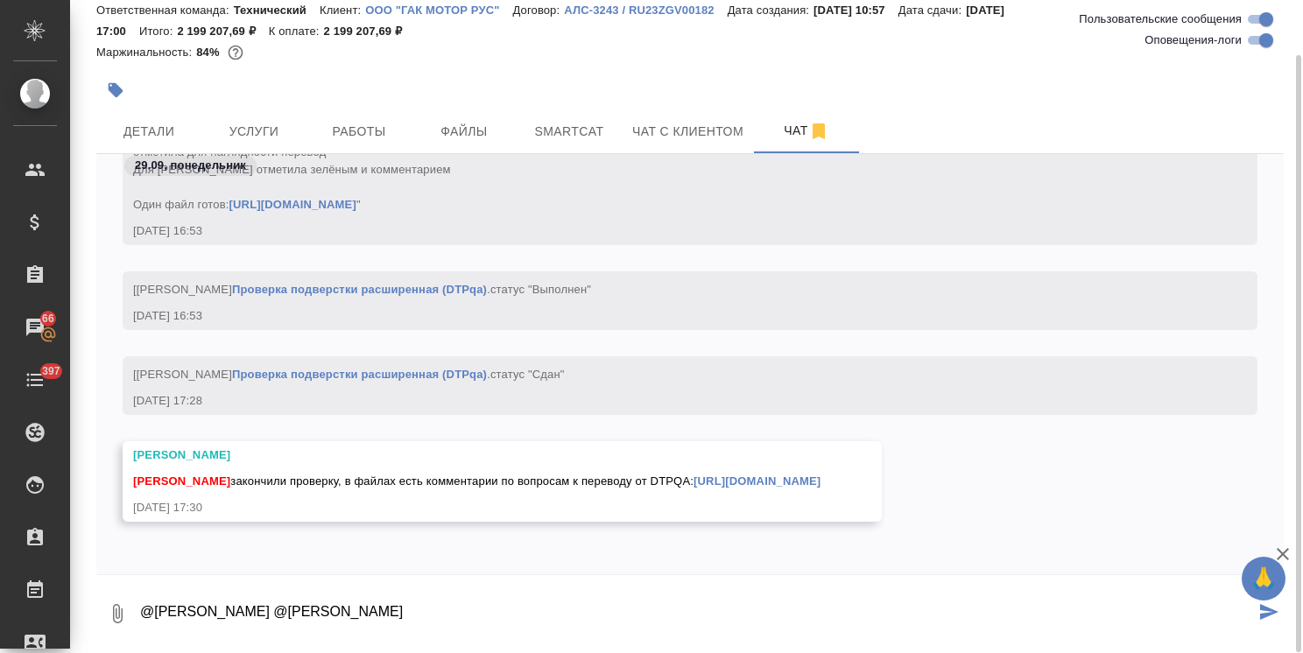
paste textarea "Коллеги, В исходных полях везде, где есть коды «переменные» указаны «%» они дол…"
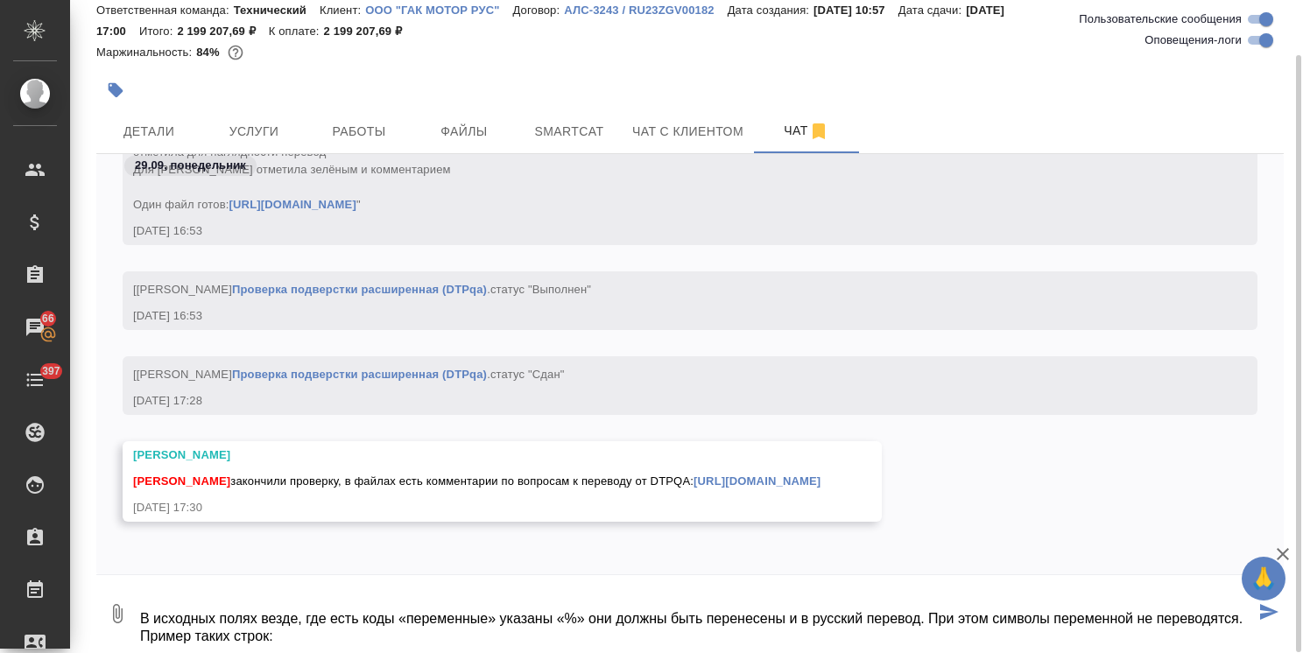
type textarea "@[PERSON_NAME] @[PERSON_NAME], В исходных полях везде, где есть коды «переменны…"
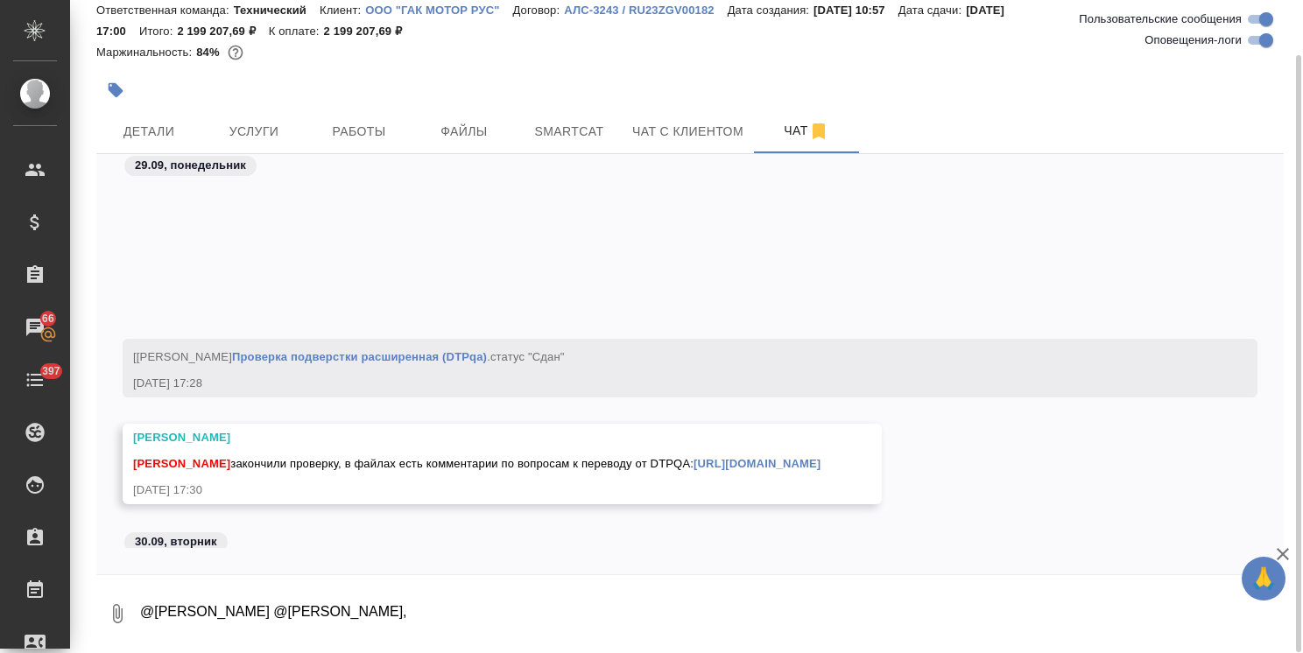
scroll to position [41115, 0]
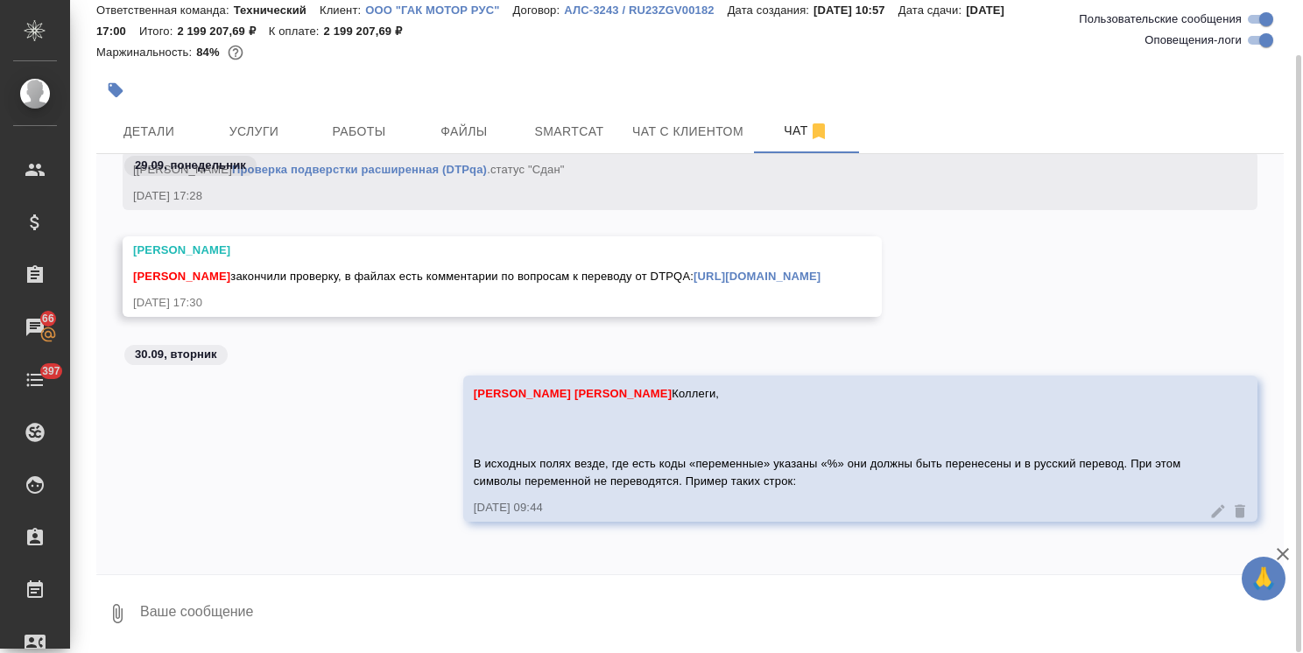
paste textarea
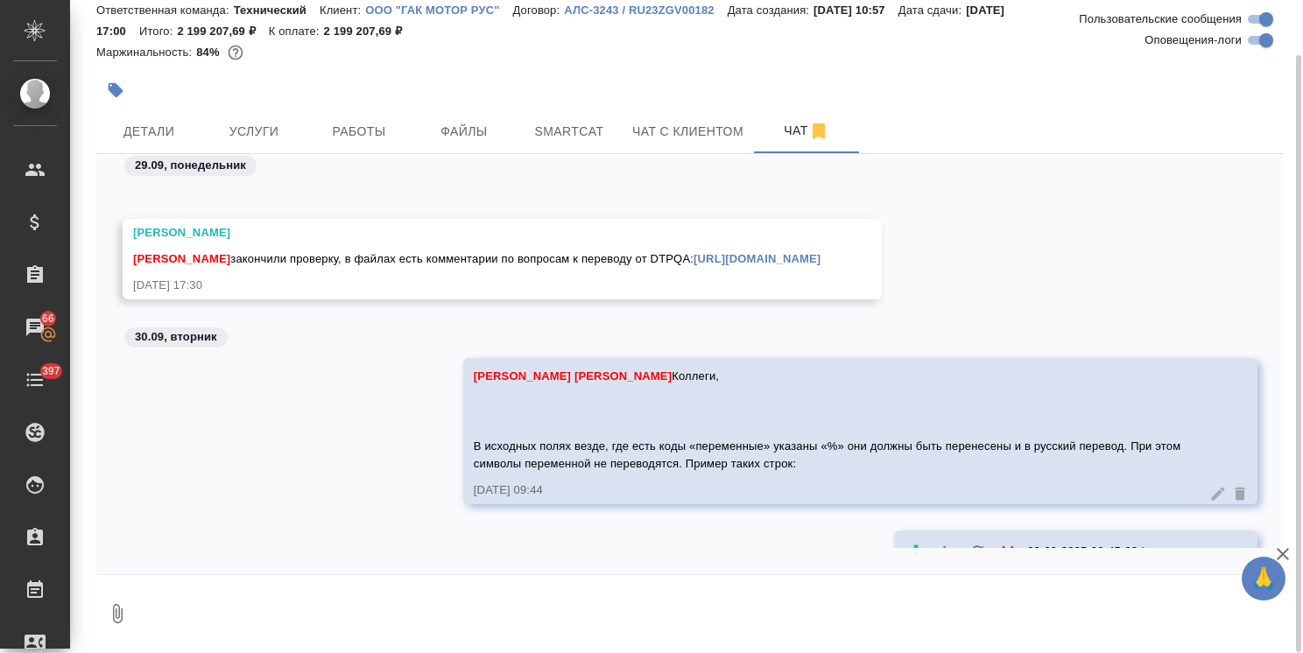
scroll to position [41235, 0]
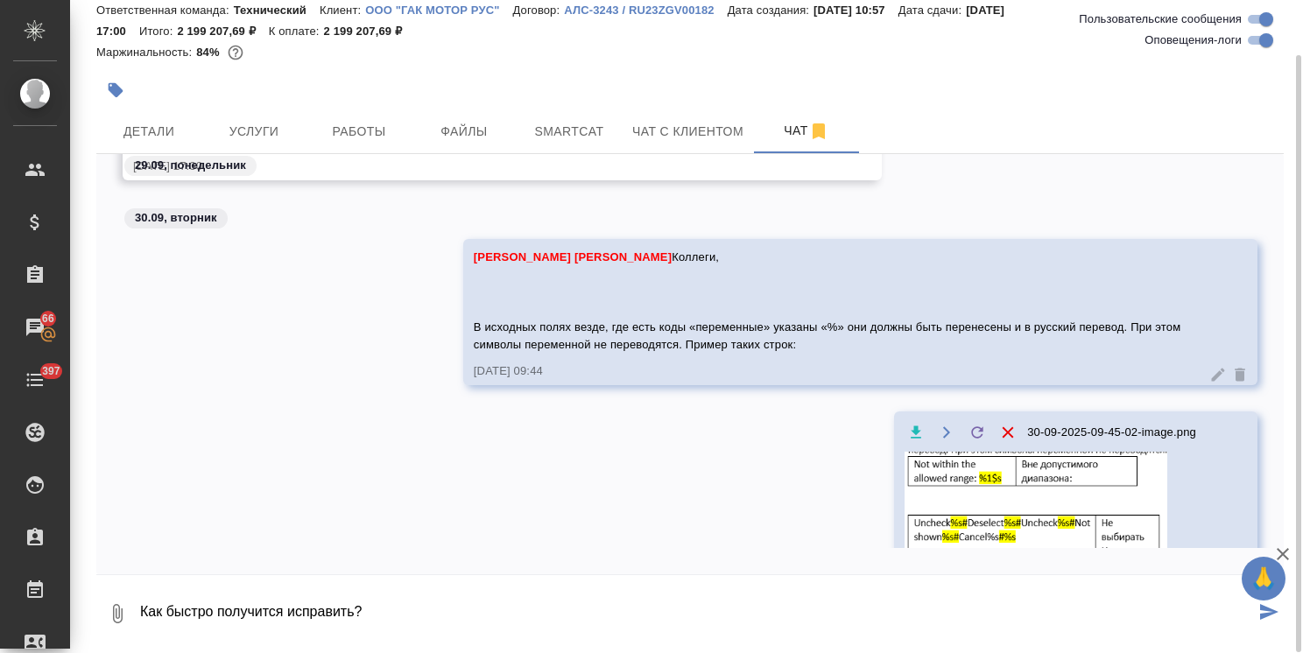
type textarea "Как быстро получится исправить?"
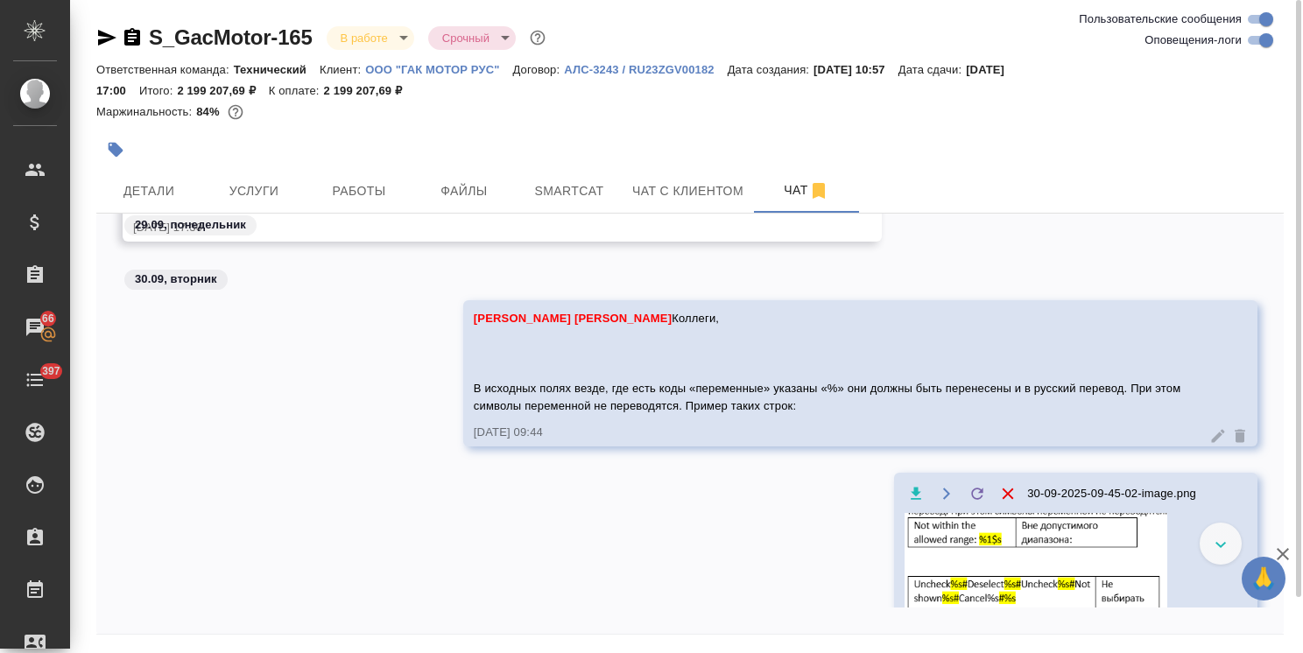
scroll to position [41302, 0]
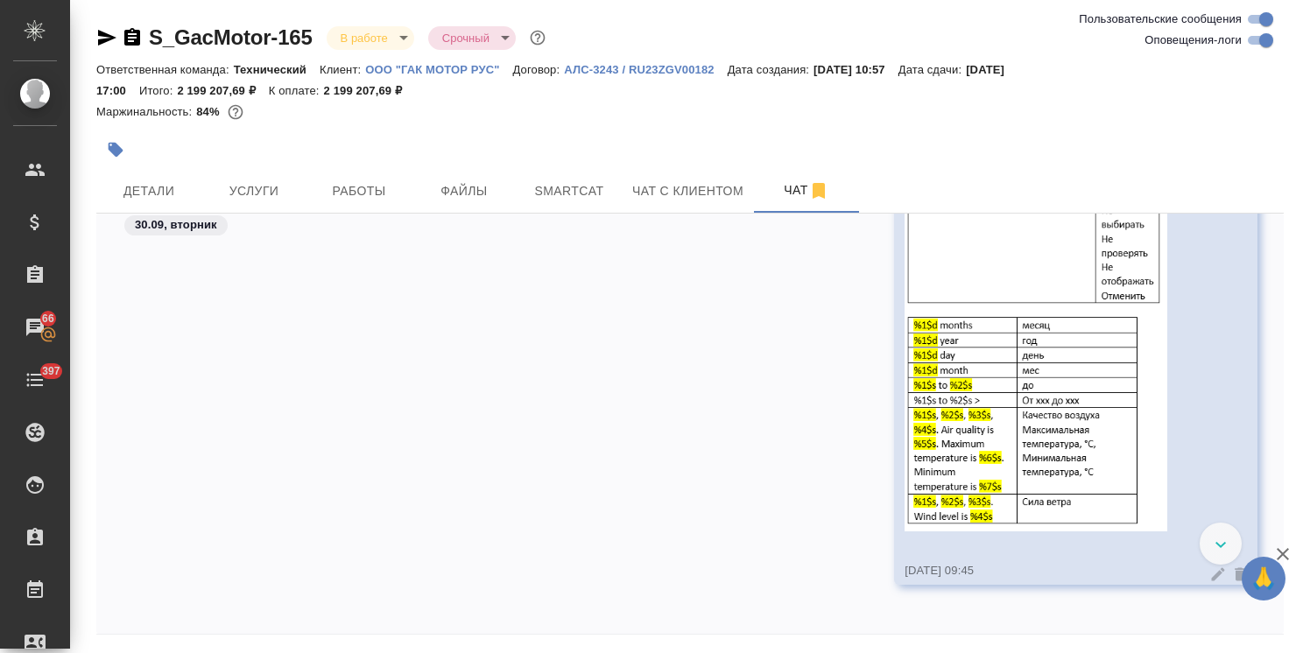
click at [1285, 554] on icon "button" at bounding box center [1282, 554] width 21 height 21
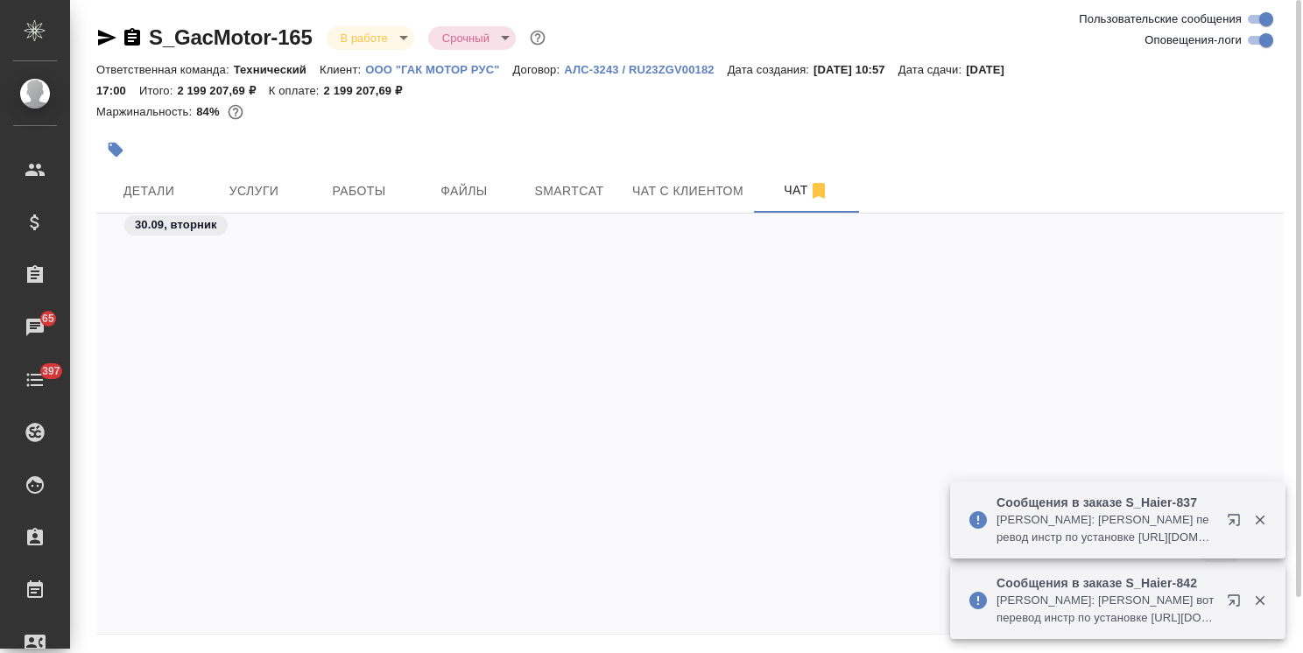
scroll to position [42296, 0]
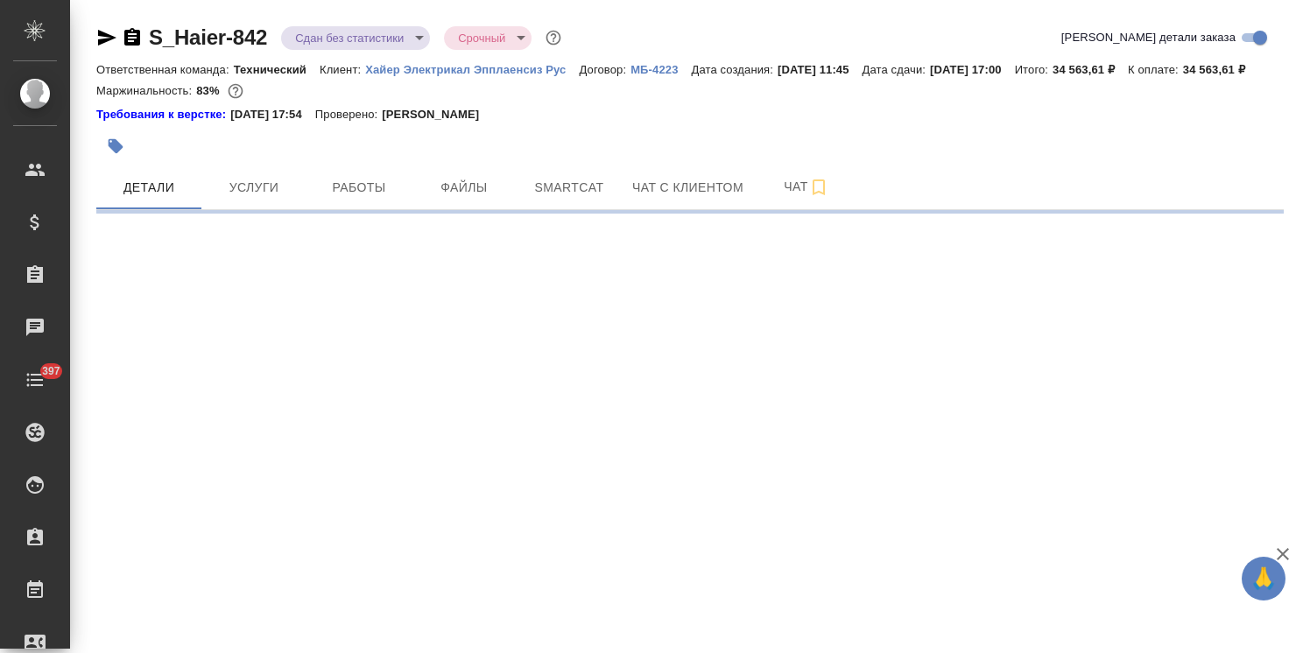
select select "RU"
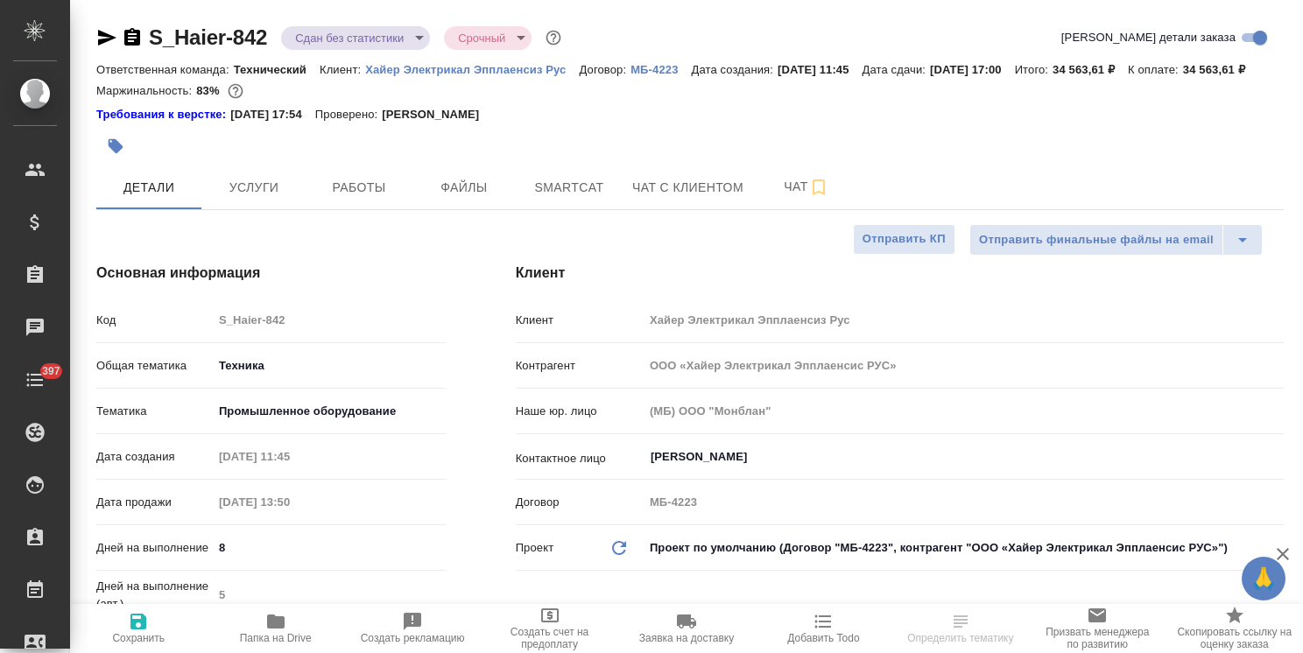
type textarea "x"
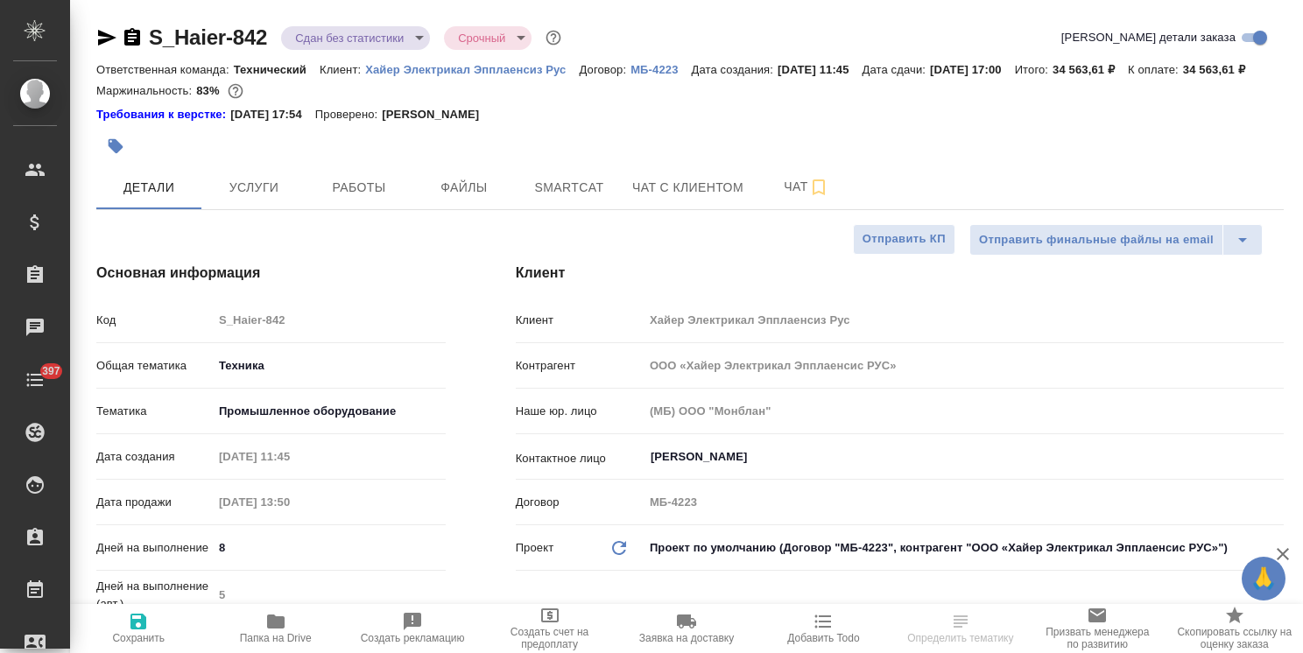
type textarea "x"
click at [771, 198] on span "Чат" at bounding box center [806, 187] width 84 height 22
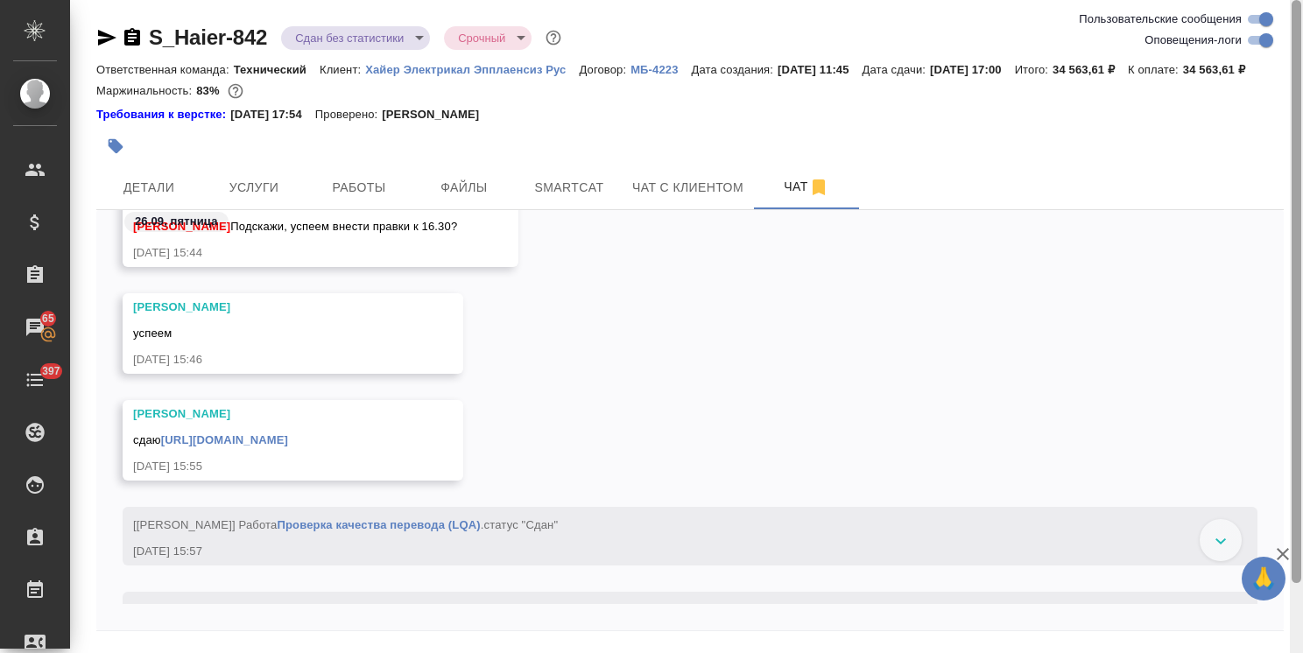
scroll to position [35098, 0]
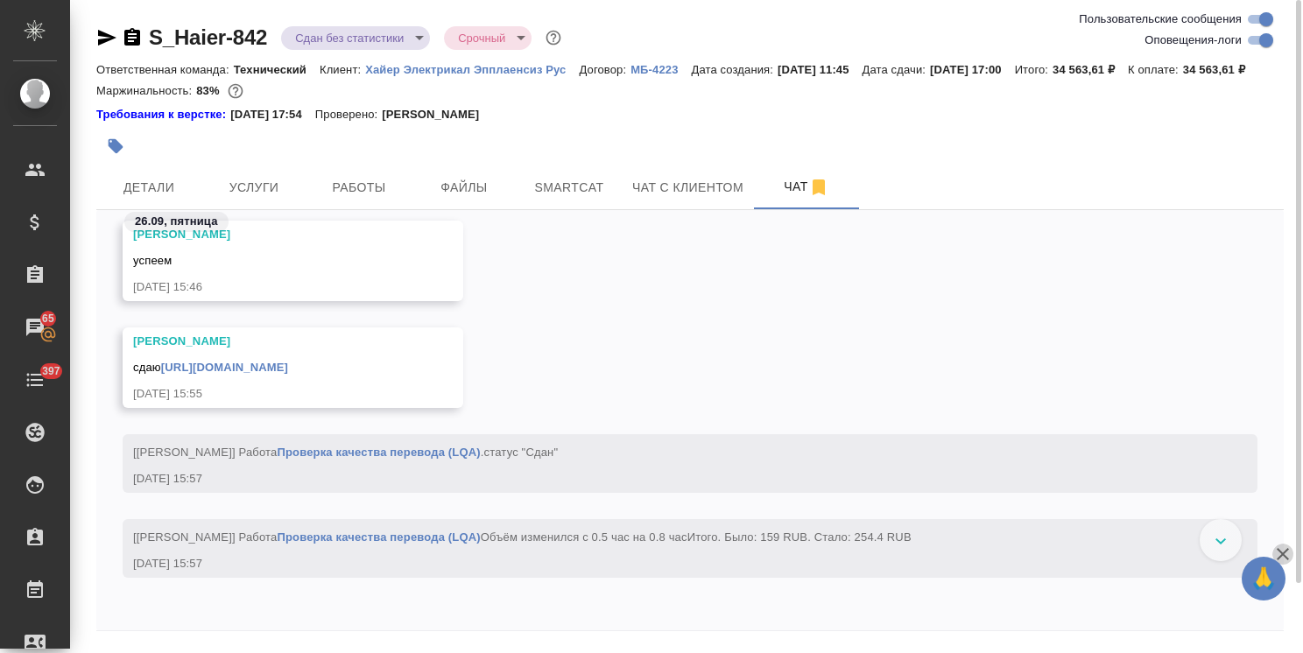
drag, startPoint x: 1275, startPoint y: 555, endPoint x: 1285, endPoint y: 545, distance: 14.9
click at [1275, 555] on icon "button" at bounding box center [1282, 554] width 21 height 21
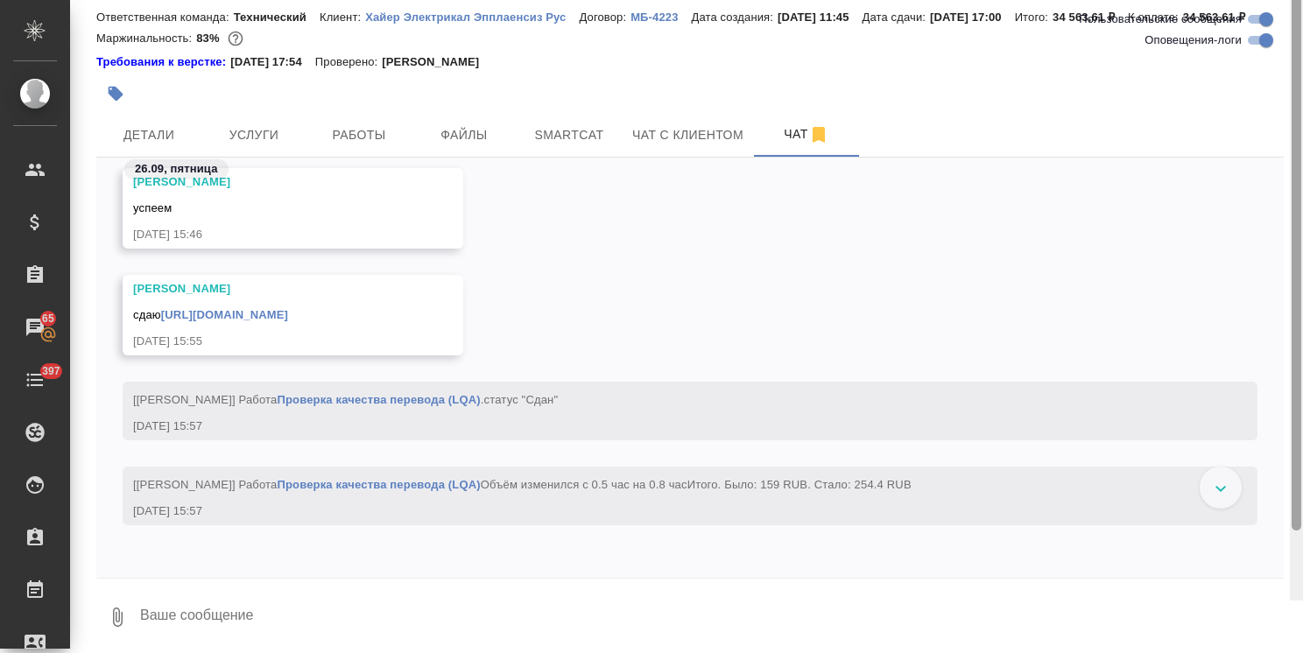
drag, startPoint x: 1298, startPoint y: 531, endPoint x: 1290, endPoint y: 592, distance: 60.9
click at [1290, 592] on div at bounding box center [1296, 273] width 13 height 653
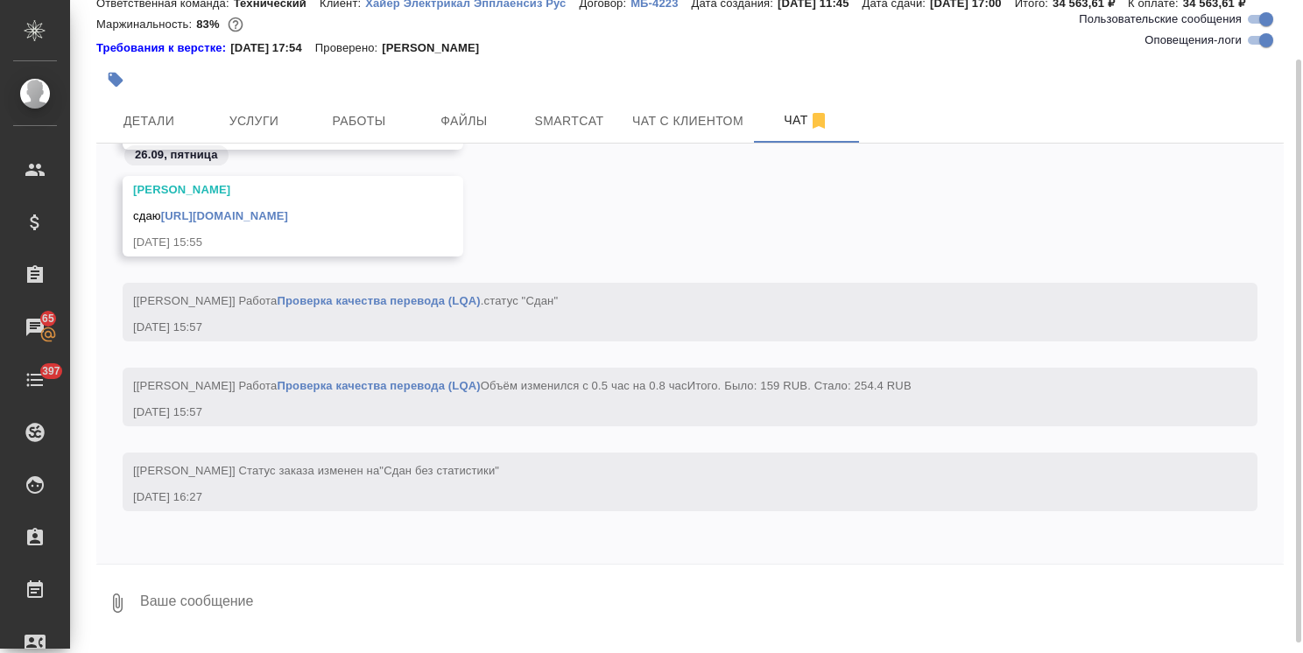
scroll to position [0, 0]
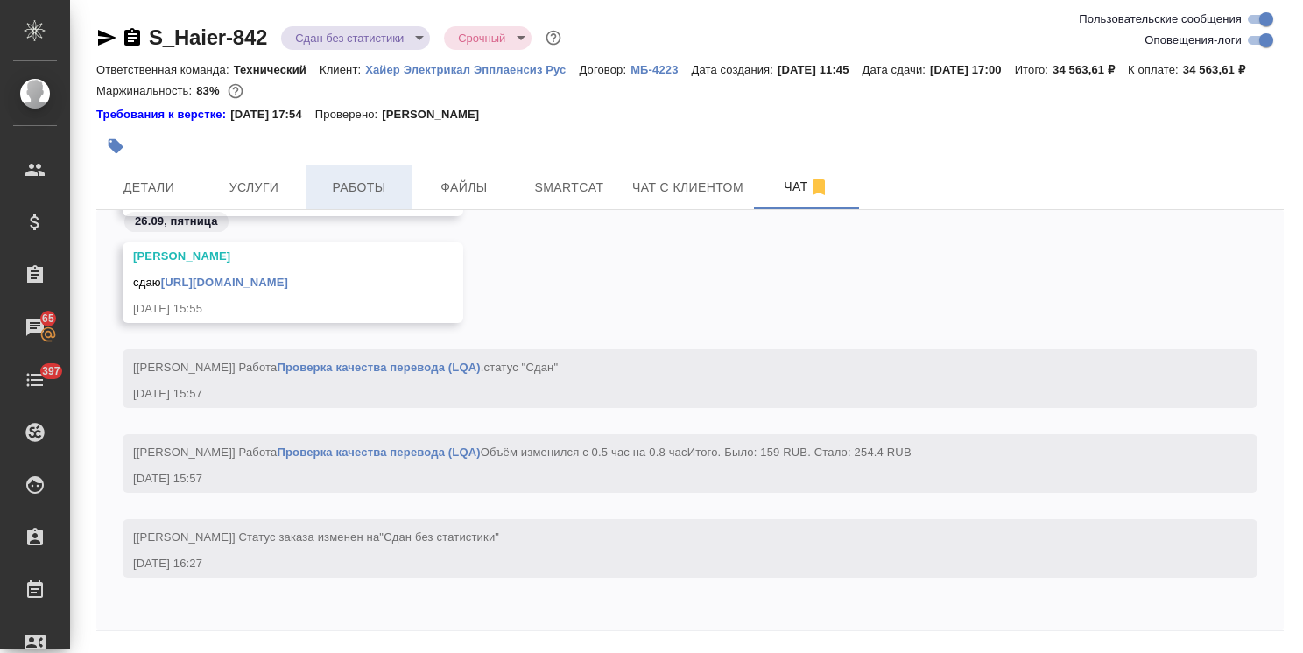
click at [371, 199] on span "Работы" at bounding box center [359, 188] width 84 height 22
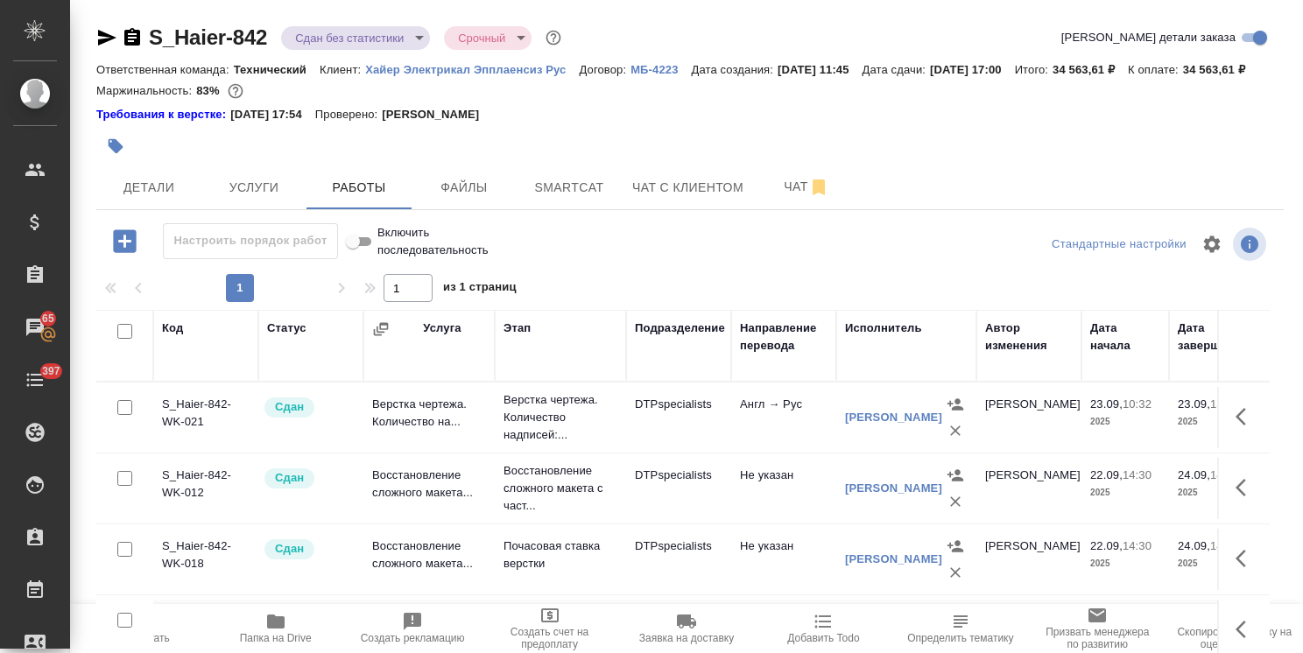
click at [287, 635] on span "Папка на Drive" at bounding box center [276, 638] width 72 height 12
click at [784, 209] on button "Чат" at bounding box center [806, 187] width 105 height 44
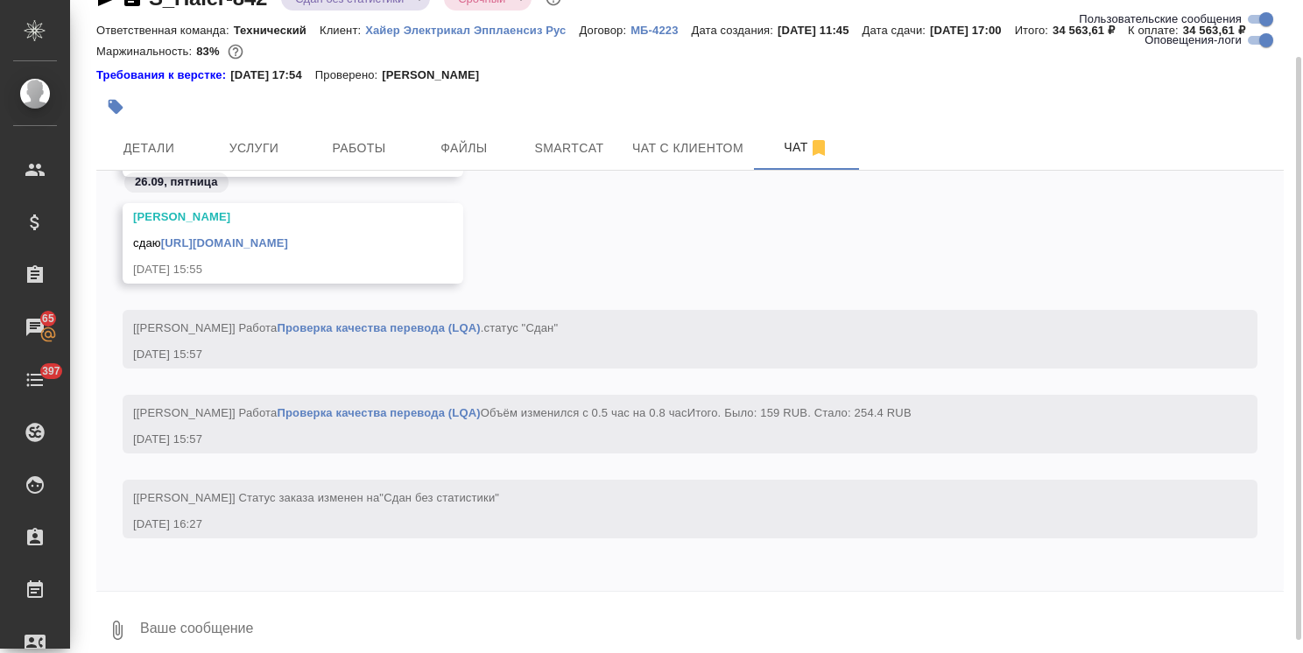
scroll to position [77, 0]
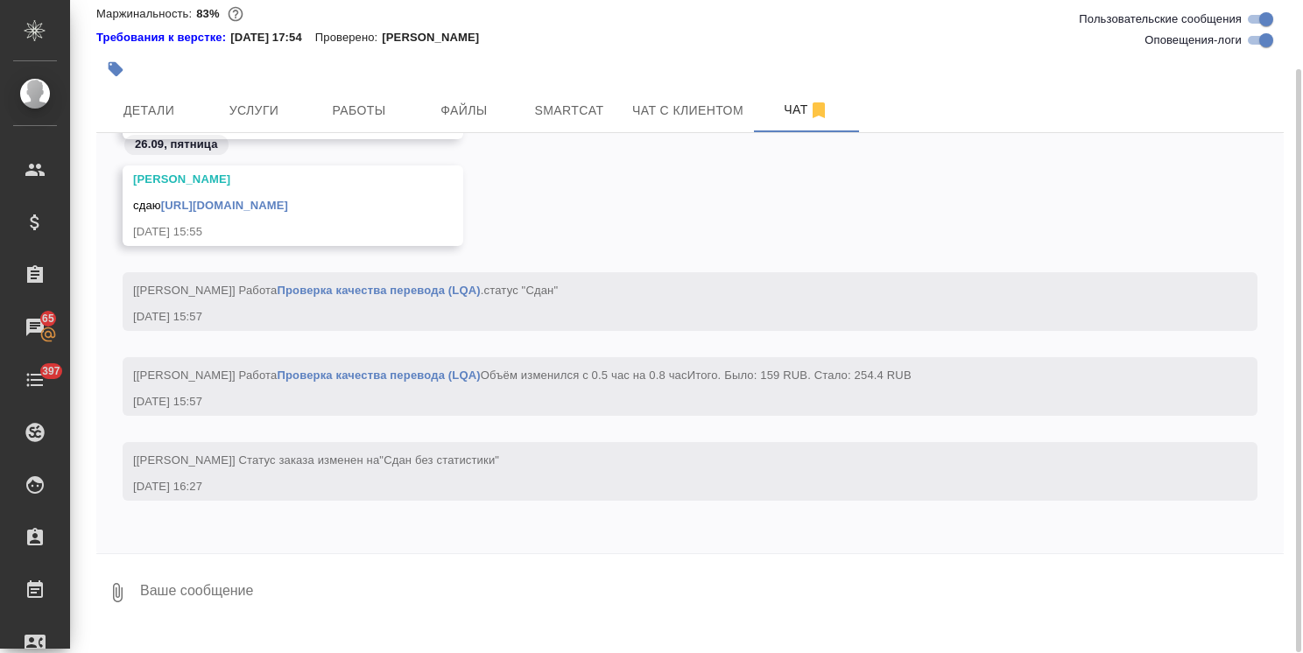
click at [169, 602] on textarea at bounding box center [710, 593] width 1145 height 60
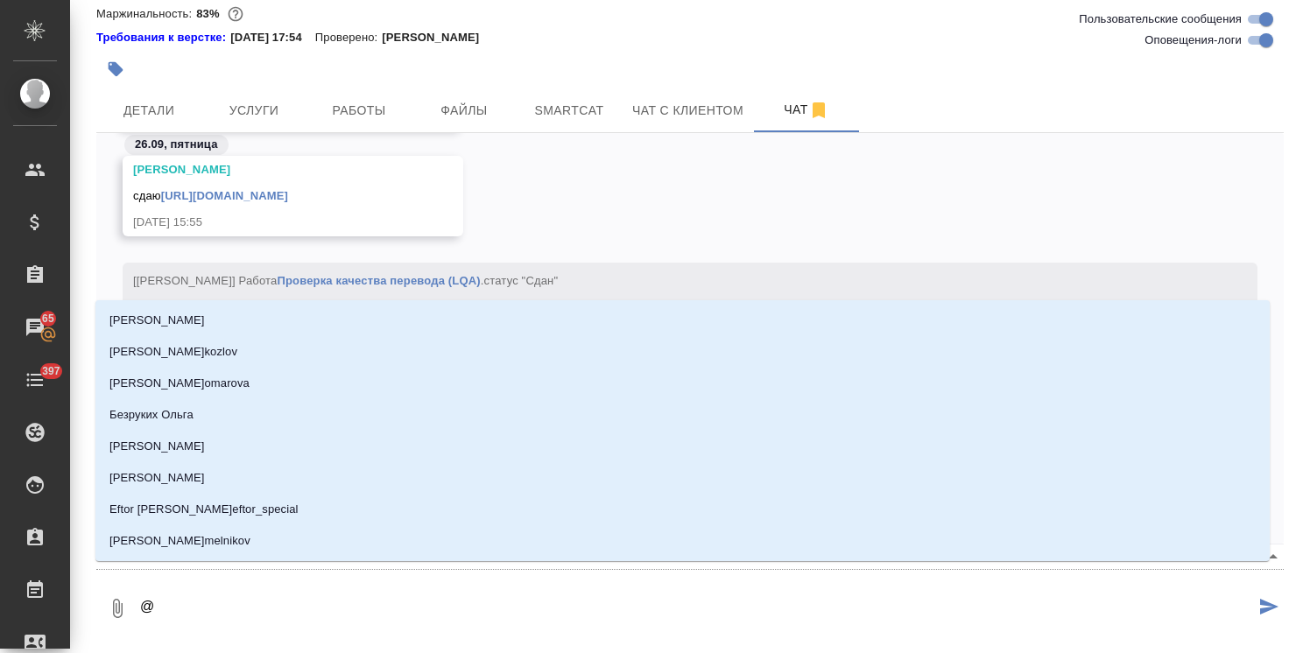
type textarea "@з"
type input "з"
type textarea "@за"
type input "за"
type textarea "@заб"
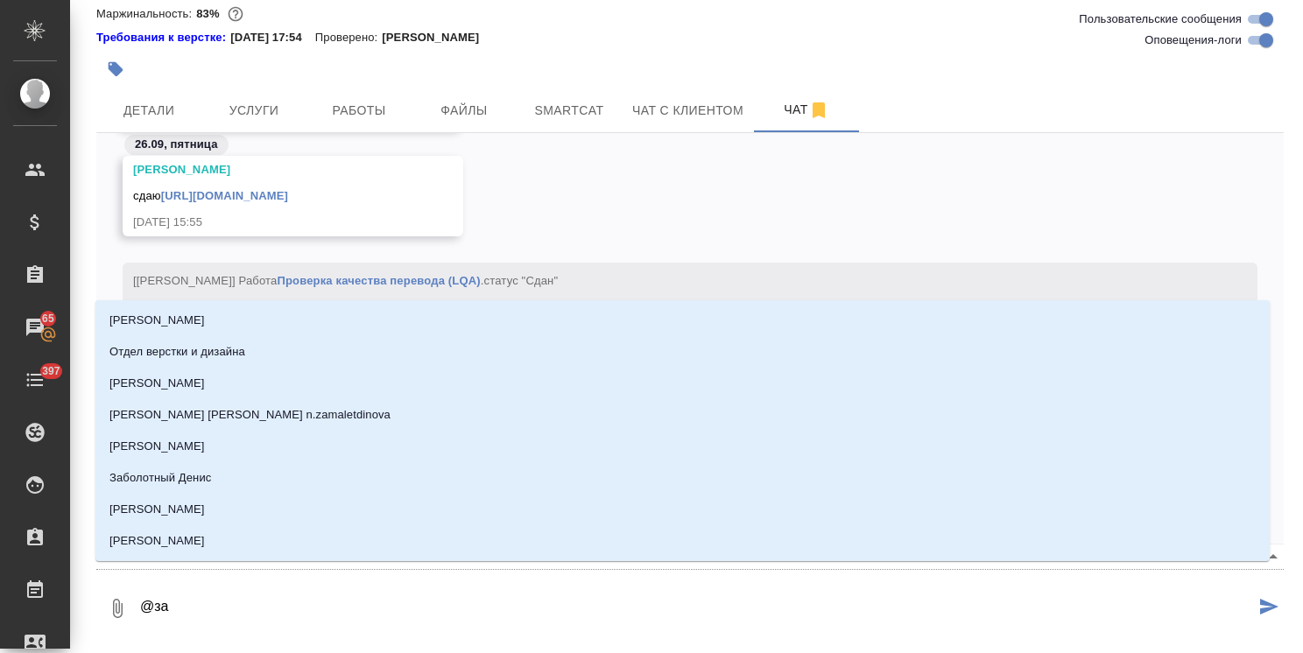
type input "заб"
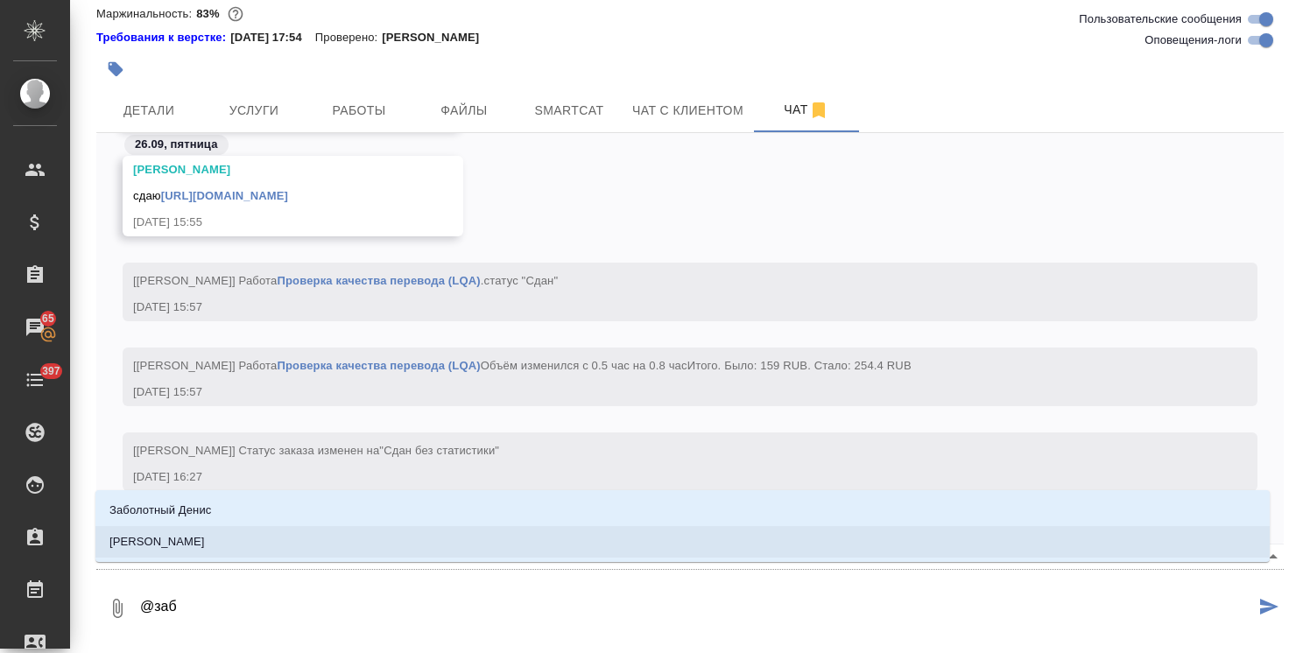
click at [205, 548] on p "[PERSON_NAME]" at bounding box center [156, 542] width 95 height 18
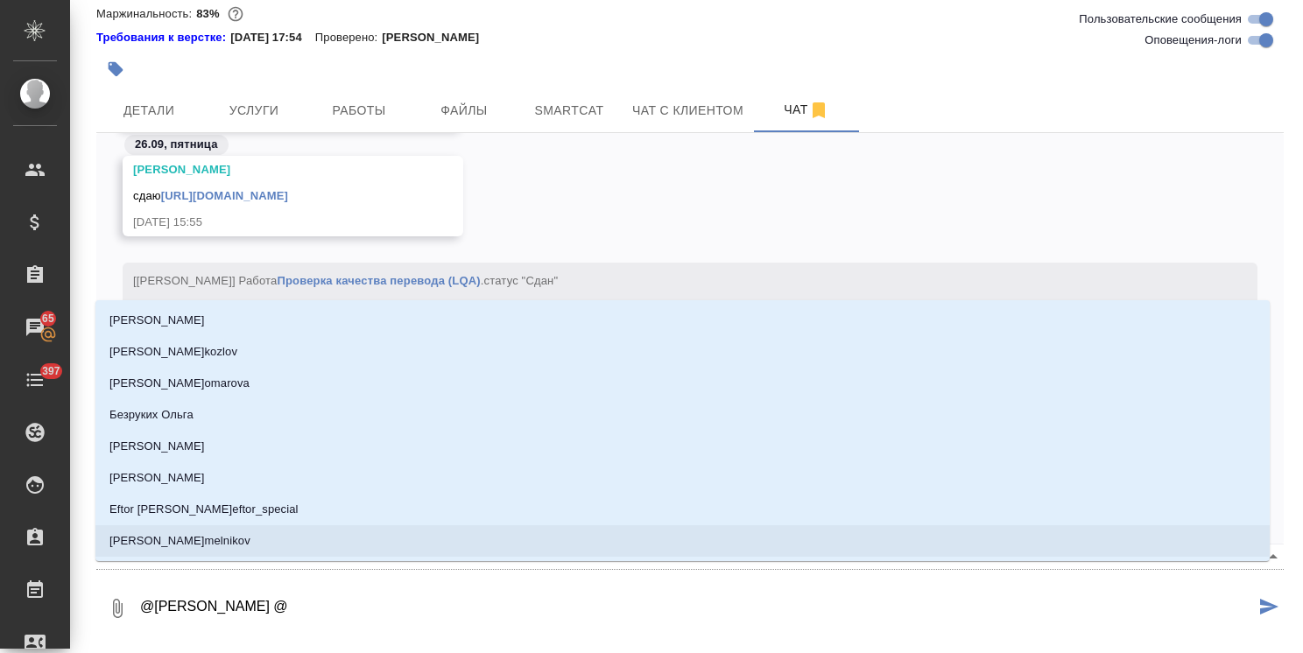
type textarea "@Заборова Александра @б"
type input "б"
type textarea "@Заборова Александра @бе"
type input "бе"
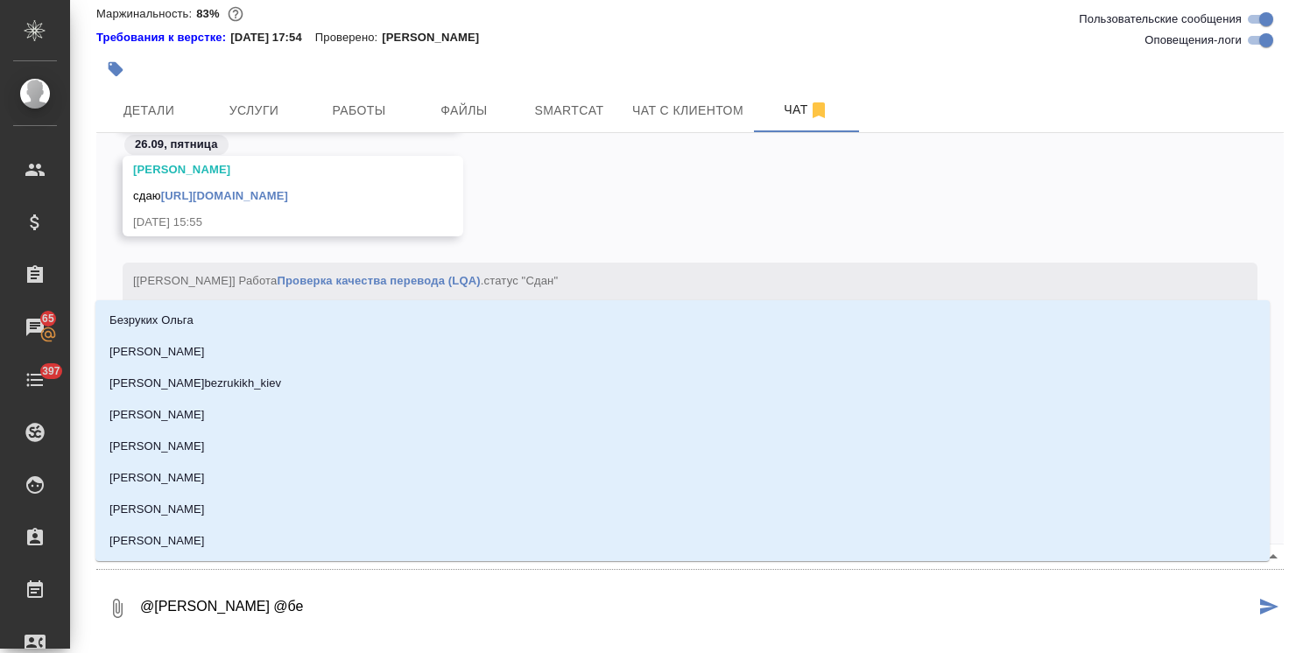
type textarea "@Заборова Александра @бел"
type input "бел"
type textarea "@Заборова Александра @беля"
type input "беля"
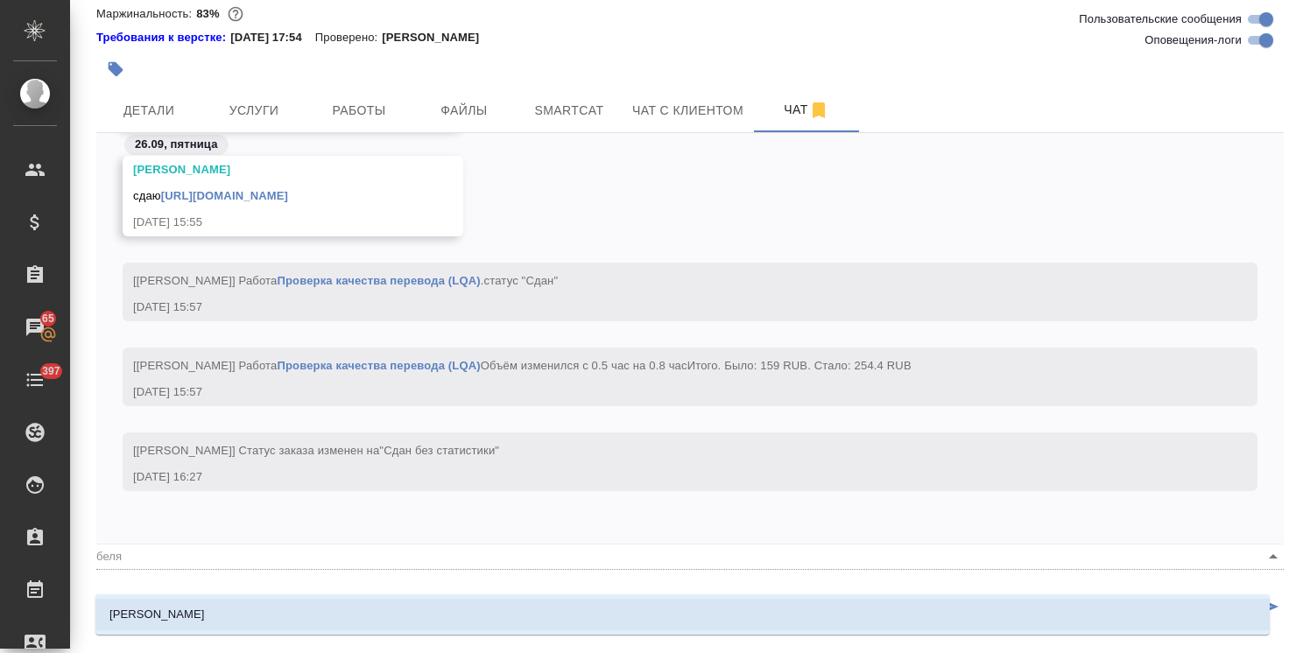
click at [212, 620] on li "Белякова Юлия" at bounding box center [682, 615] width 1174 height 32
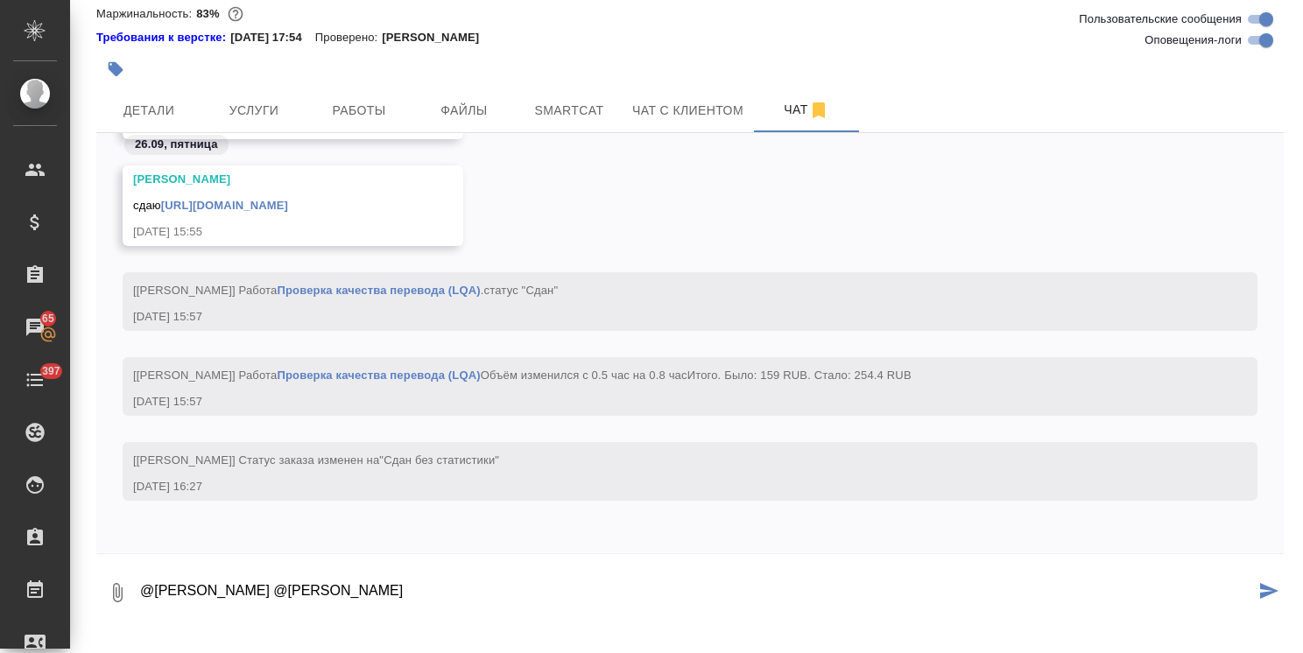
paste textarea "Ольга, по руководству есть правки + Просчитайте еще доп условие – есть файл «Ин…"
type textarea "@Заборова Александра @Белякова Юлия Ольга, по руководству есть правки + Просчит…"
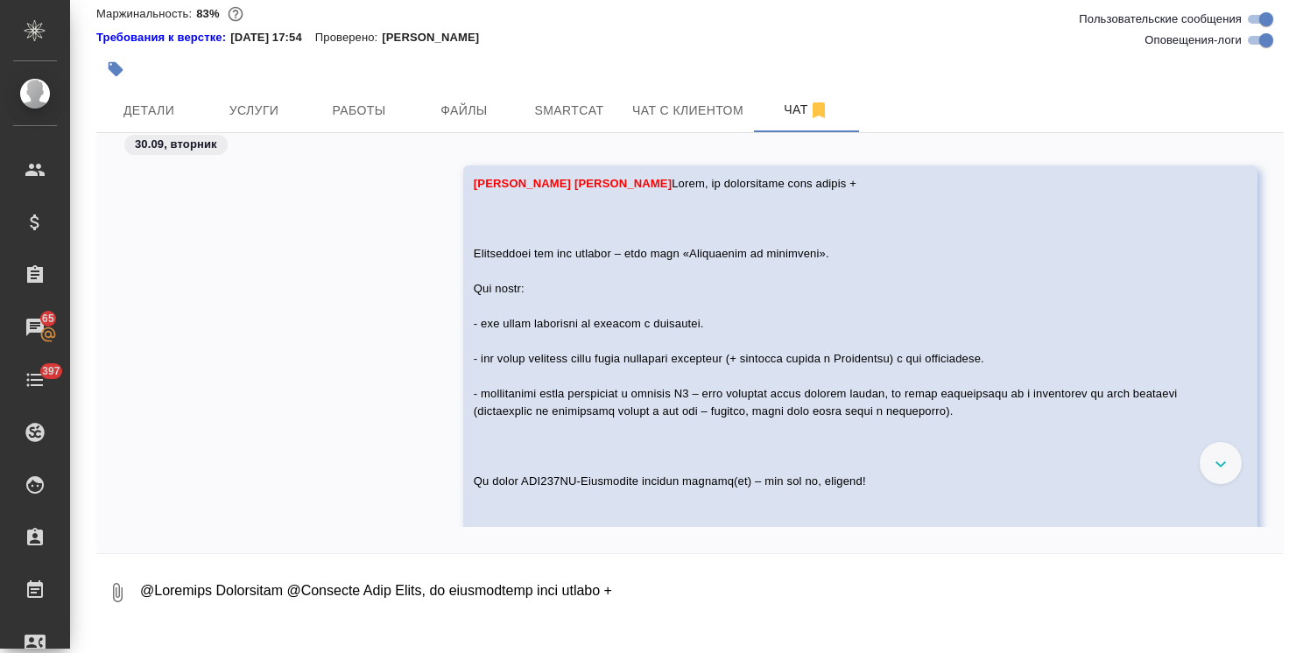
click at [285, 592] on textarea at bounding box center [710, 593] width 1145 height 60
paste textarea "Ольга, по руководству есть правки + Просчитайте еще доп условие – есть файл «Ин…"
type textarea "Ольга, по руководству есть правки + Просчитайте еще доп условие – есть файл «Ин…"
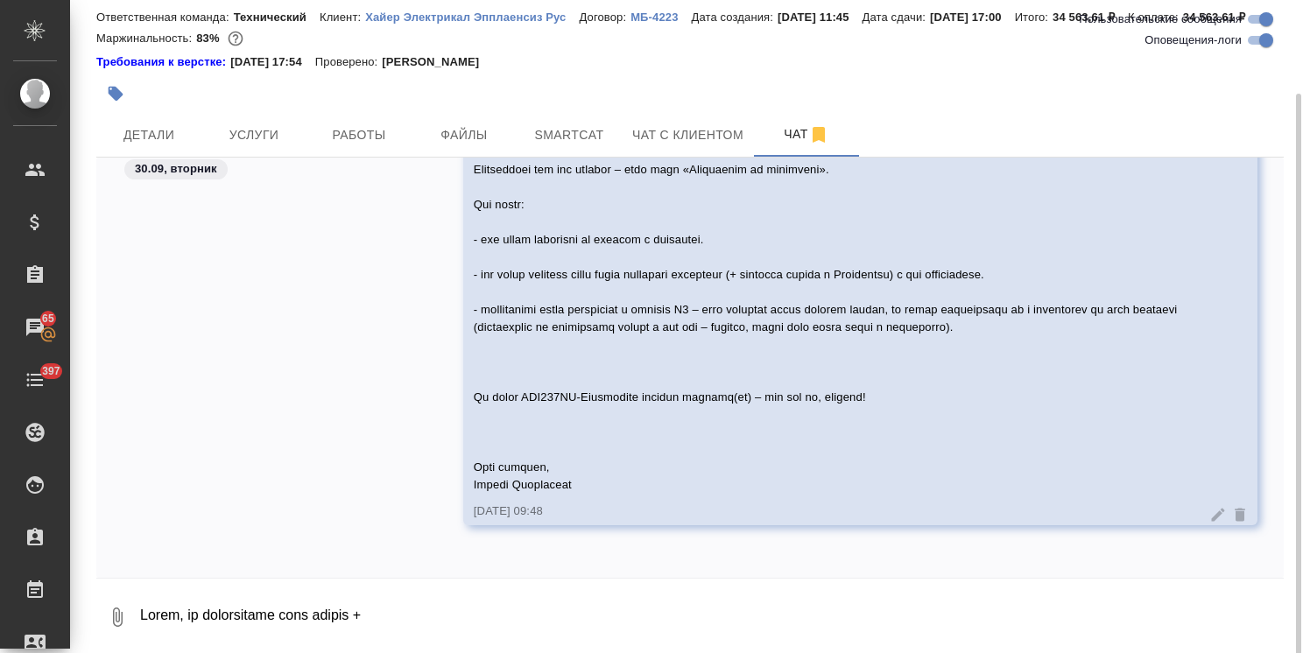
scroll to position [77, 0]
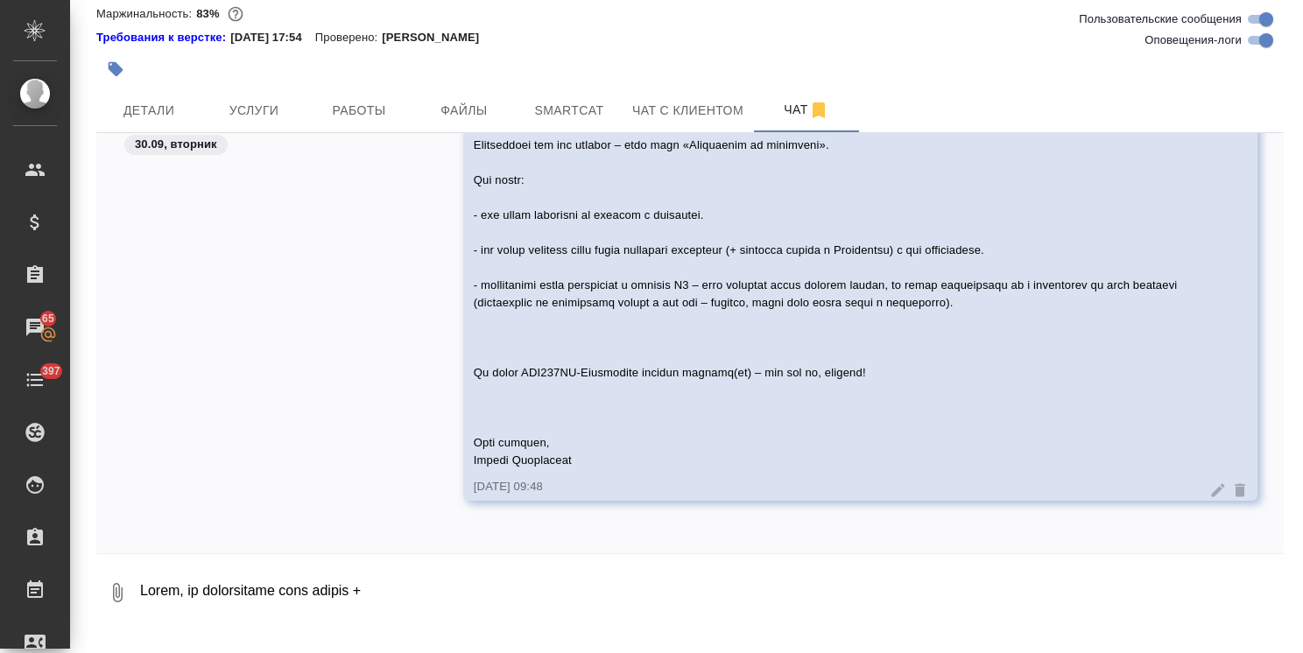
click at [322, 597] on textarea at bounding box center [710, 593] width 1145 height 60
paste textarea "Ольга, по руководству есть правки + Просчитайте еще доп условие – есть файл «Ин…"
type textarea "Ольга, по руководству есть правки + Просчитайте еще доп условие – есть файл «Ин…"
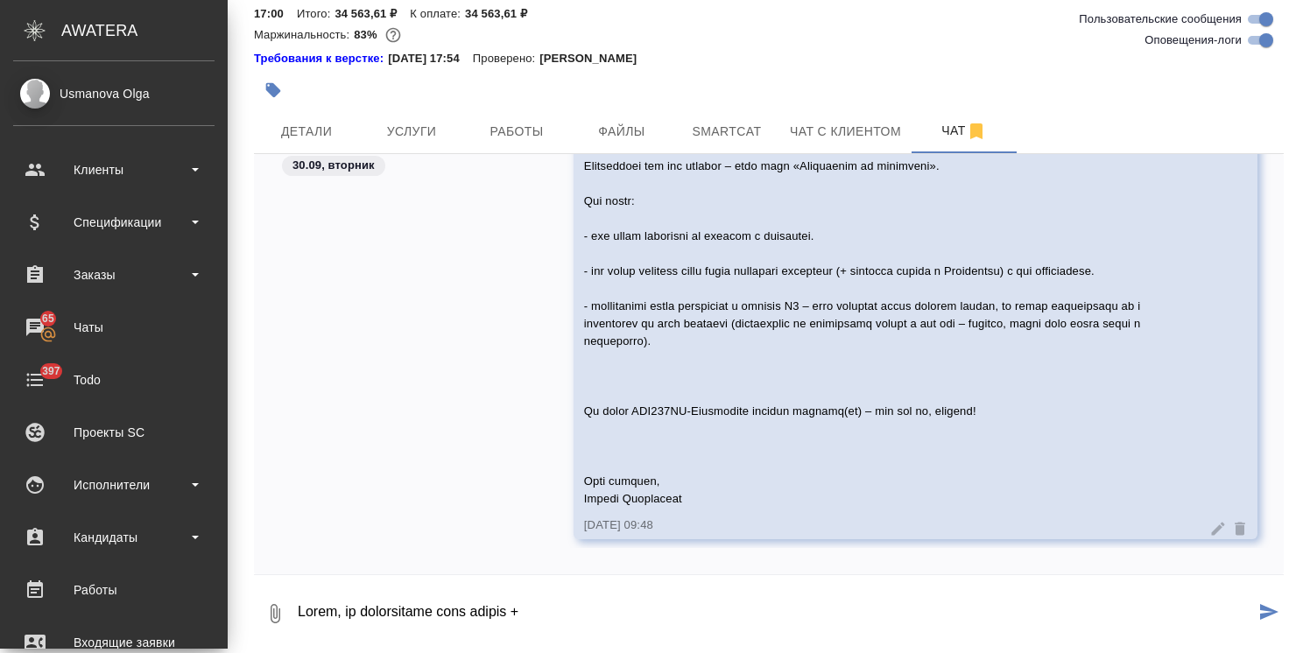
drag, startPoint x: 273, startPoint y: 632, endPoint x: 212, endPoint y: 407, distance: 233.2
click at [210, 407] on div ".cls-1 fill:#fff; AWATERA Usmanova Olga Клиенты Спецификации Заказы 65 Чаты 397…" at bounding box center [651, 326] width 1303 height 653
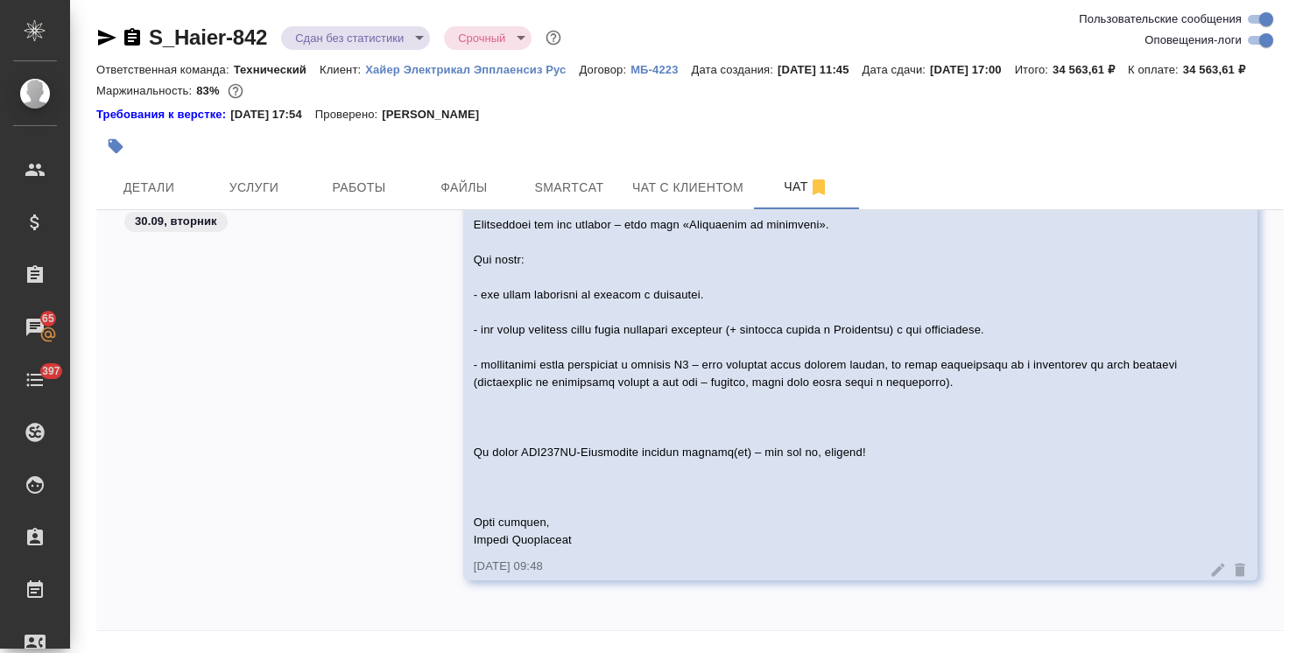
scroll to position [36558, 0]
click at [1235, 574] on icon at bounding box center [1240, 567] width 11 height 13
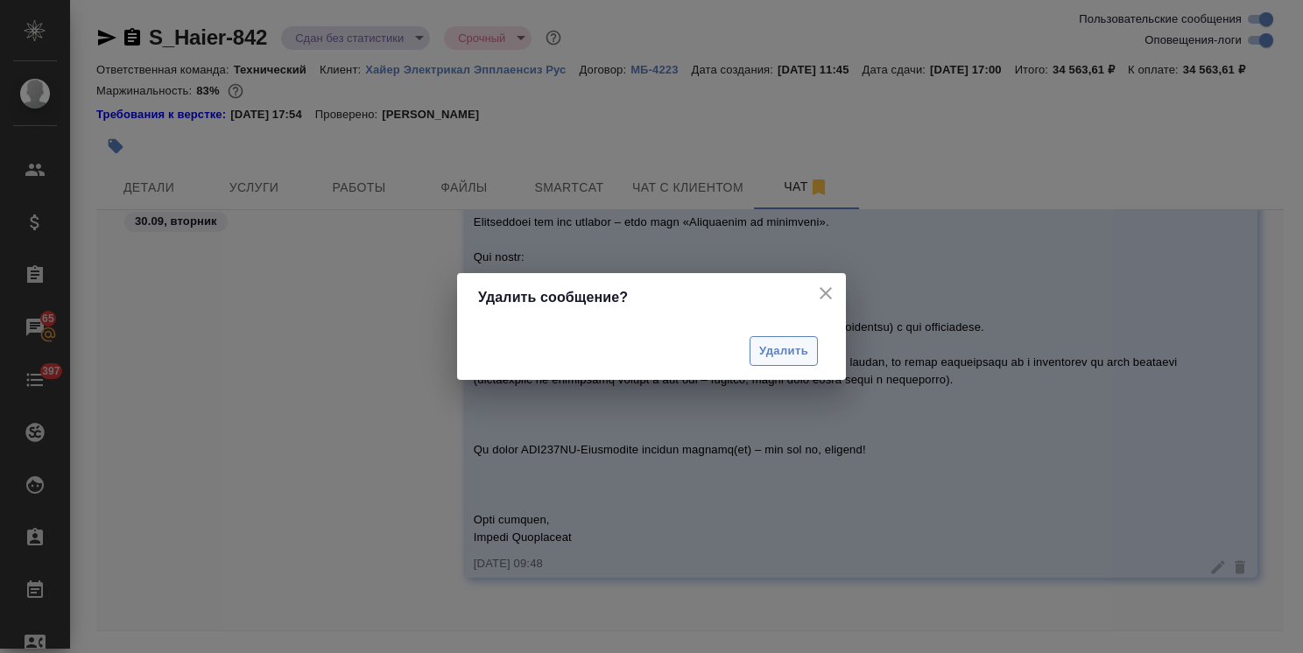
click at [796, 357] on span "Удалить" at bounding box center [783, 351] width 49 height 20
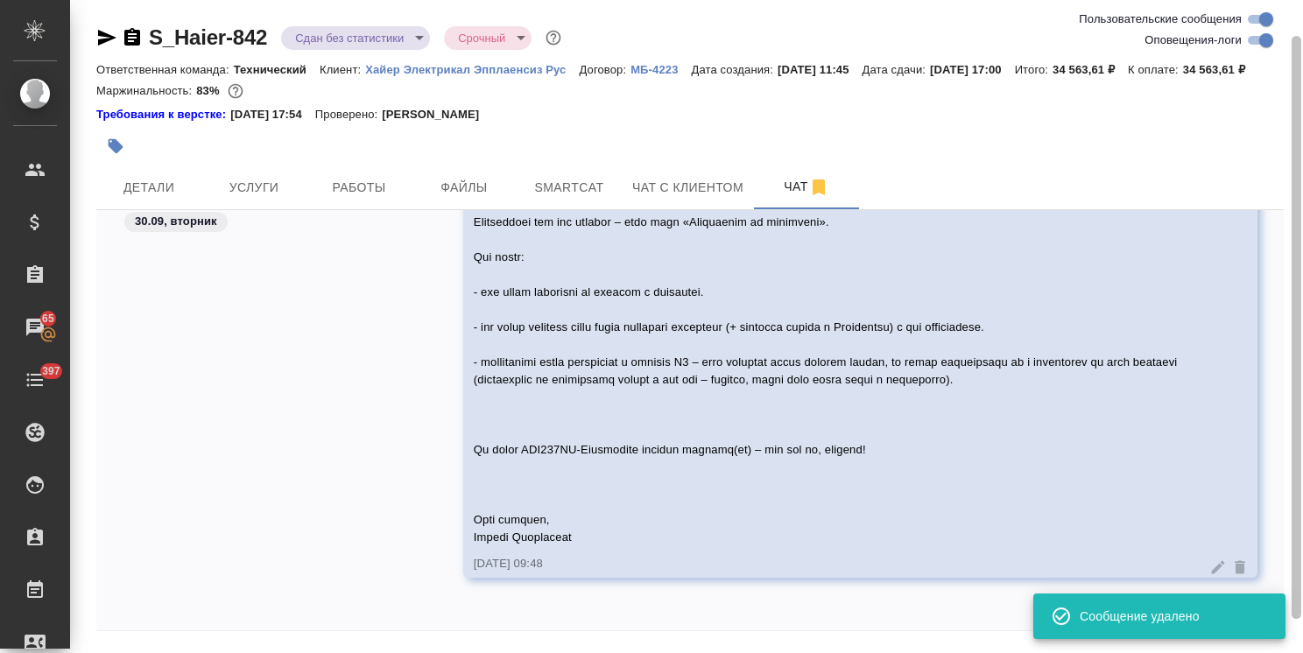
scroll to position [77, 0]
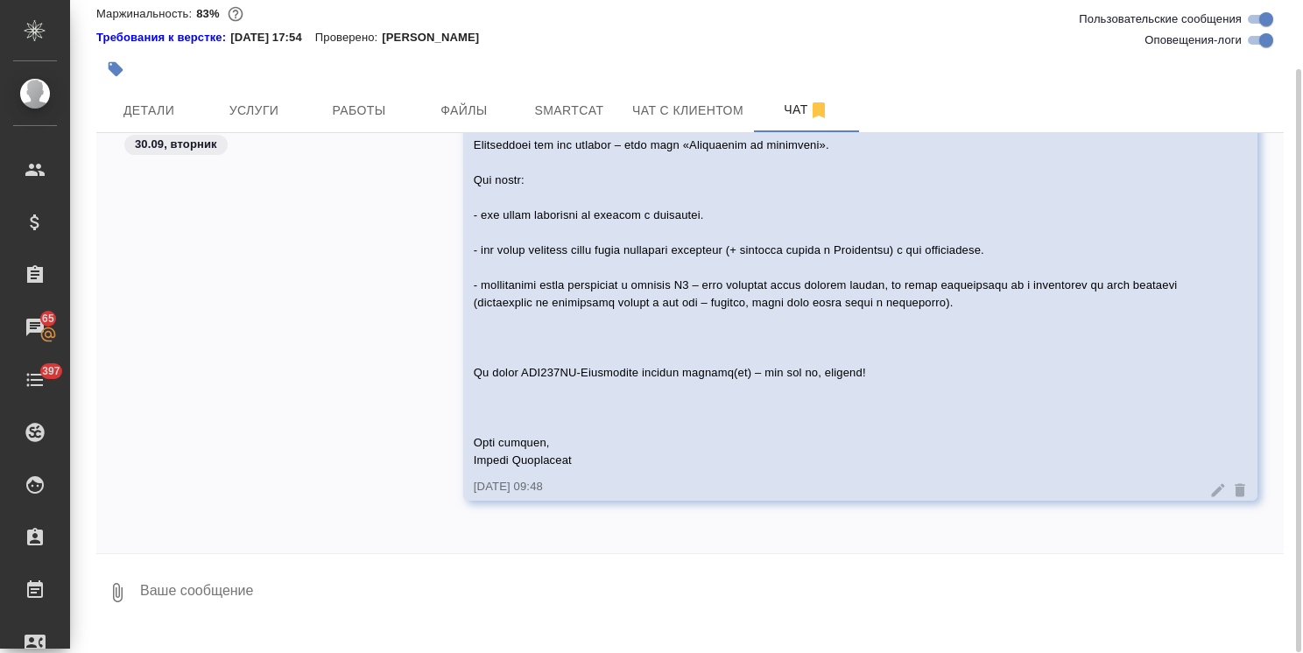
click at [418, 623] on textarea at bounding box center [710, 593] width 1145 height 60
paste textarea "https://drive.awatera.com/s/5ekoxM2baKqEGQq"
type textarea "https://drive.awatera.com/s/5ekoxM2baKqEGQq"
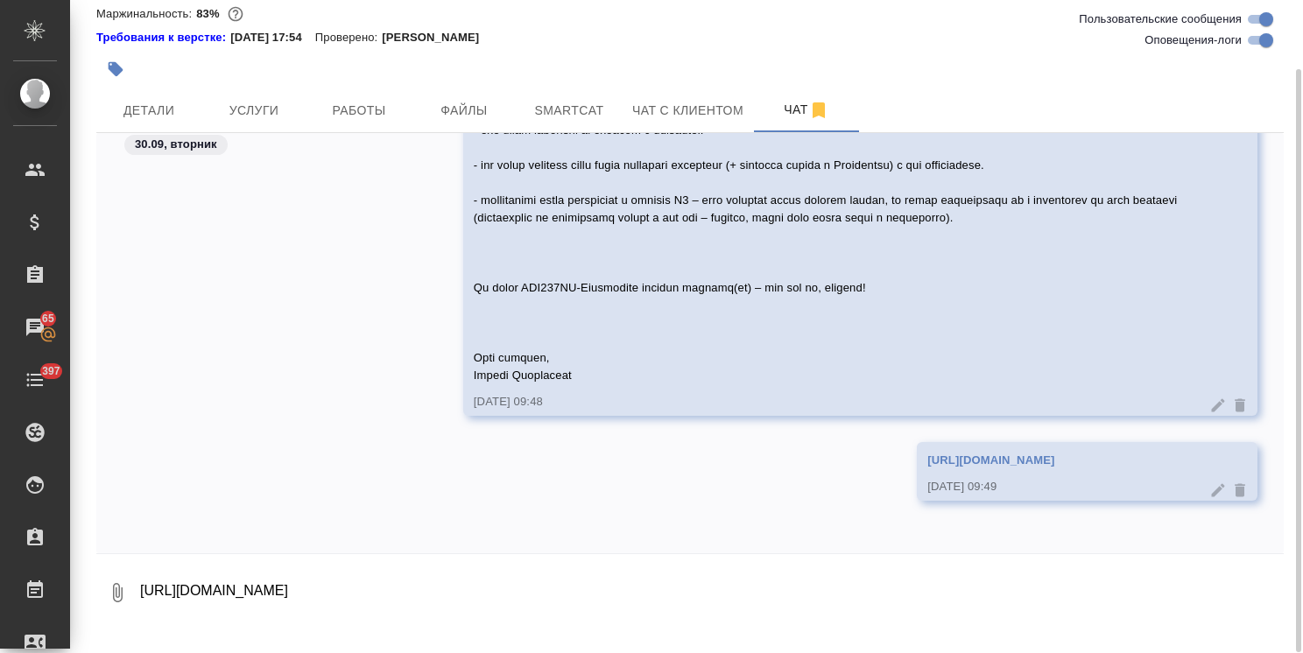
click at [298, 573] on div "0 https://drive.awatera.com/s/5ekoxM2baKqEGQq" at bounding box center [689, 588] width 1187 height 70
click at [263, 615] on textarea "https://drive.awatera.com/s/5ekoxM2baKqEGQq" at bounding box center [710, 593] width 1145 height 60
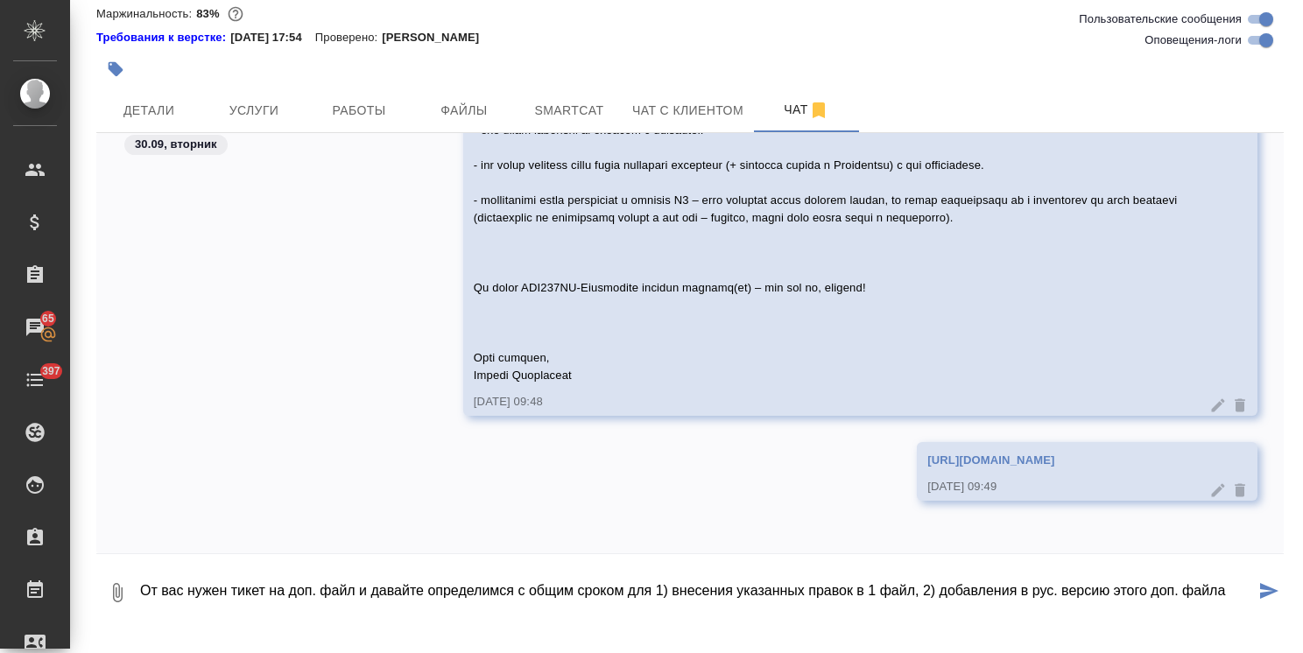
drag, startPoint x: 382, startPoint y: 604, endPoint x: 354, endPoint y: 608, distance: 28.2
click at [354, 608] on textarea "От вас нужен тикет на доп. файл и давайте определимся с общим сроком для 1) вне…" at bounding box center [696, 593] width 1116 height 60
click at [919, 611] on textarea "От вас нужен тикет на доп. файл. И давайте определимся с общим сроком для 1) вн…" at bounding box center [696, 593] width 1116 height 60
drag, startPoint x: 1165, startPoint y: 608, endPoint x: 1128, endPoint y: 612, distance: 37.0
click at [1128, 612] on textarea "От вас нужен тикет на доп. файл. И давайте определимся с общим сроком для 1) вн…" at bounding box center [696, 593] width 1116 height 60
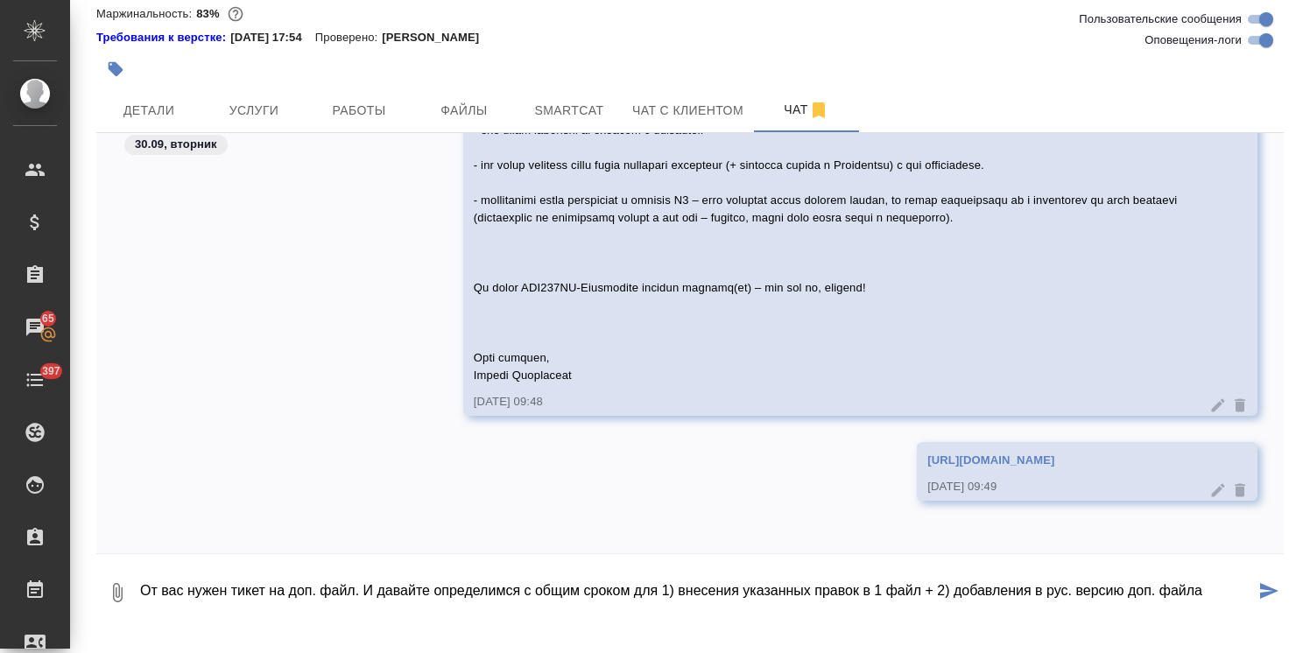
click at [1207, 611] on textarea "От вас нужен тикет на доп. файл. И давайте определимся с общим сроком для 1) вн…" at bounding box center [696, 593] width 1116 height 60
type textarea "От вас нужен тикет на доп. файл. И давайте определимся с общим сроком для 1) вн…"
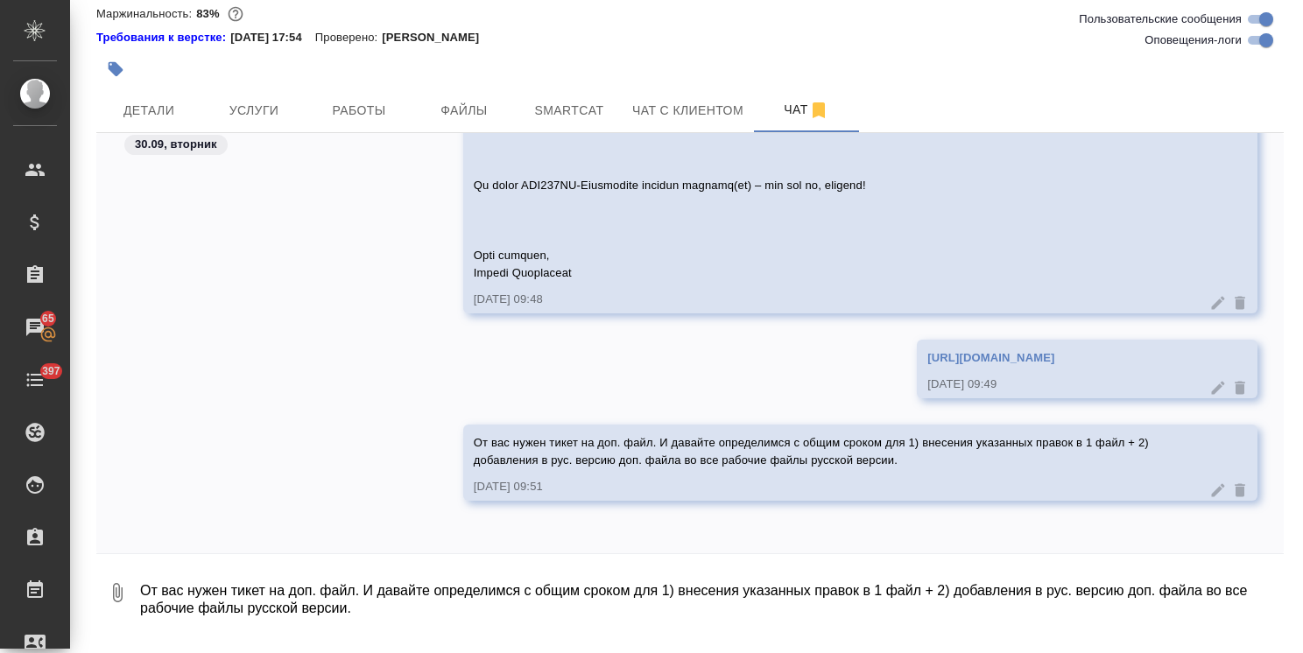
click at [1212, 496] on icon at bounding box center [1218, 489] width 13 height 13
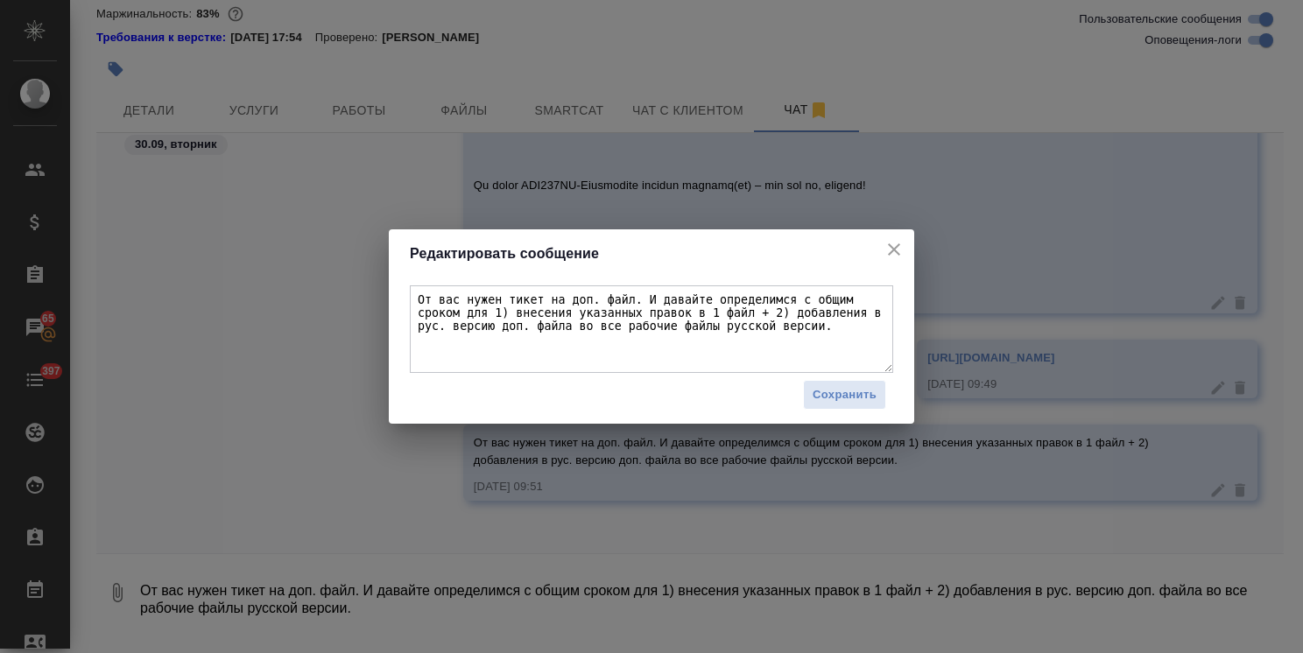
drag, startPoint x: 622, startPoint y: 333, endPoint x: 712, endPoint y: 325, distance: 90.5
click at [712, 325] on textarea "От вас нужен тикет на доп. файл. И давайте определимся с общим сроком для 1) вн…" at bounding box center [651, 329] width 483 height 88
type textarea "От вас нужен тикет на доп. файл. И давайте определимся с общим сроком для 1) вн…"
click at [841, 401] on span "Сохранить" at bounding box center [845, 395] width 64 height 20
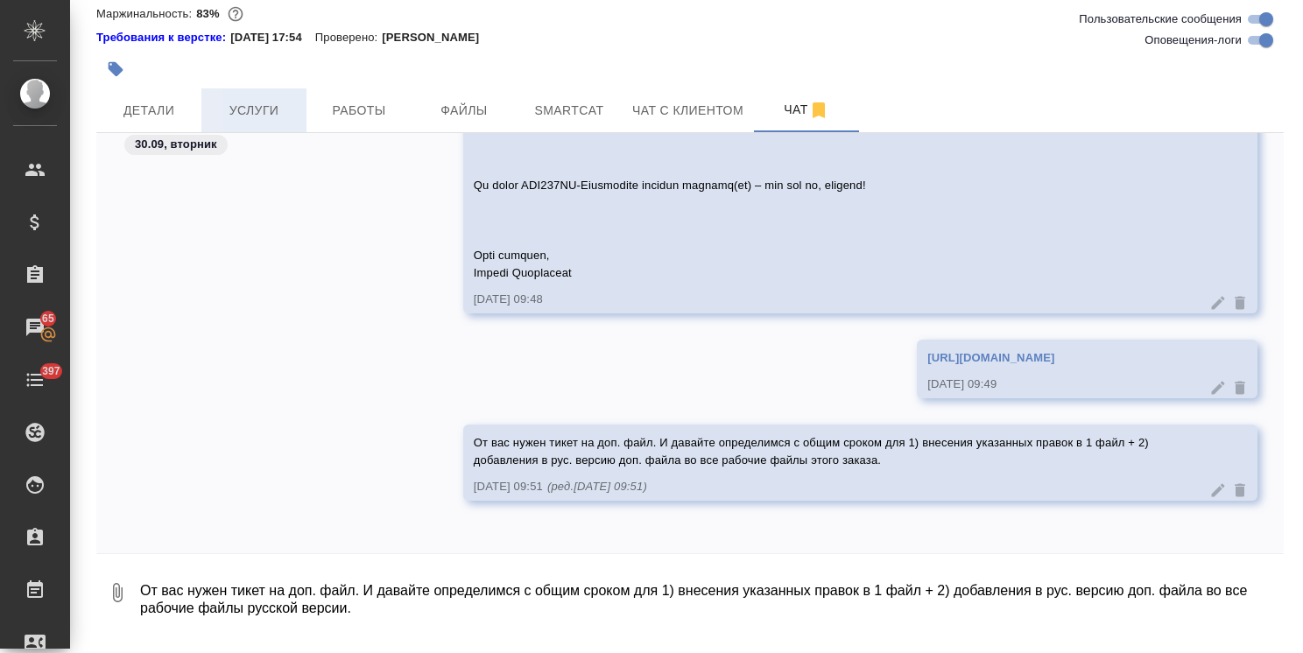
click at [259, 122] on span "Услуги" at bounding box center [254, 111] width 84 height 22
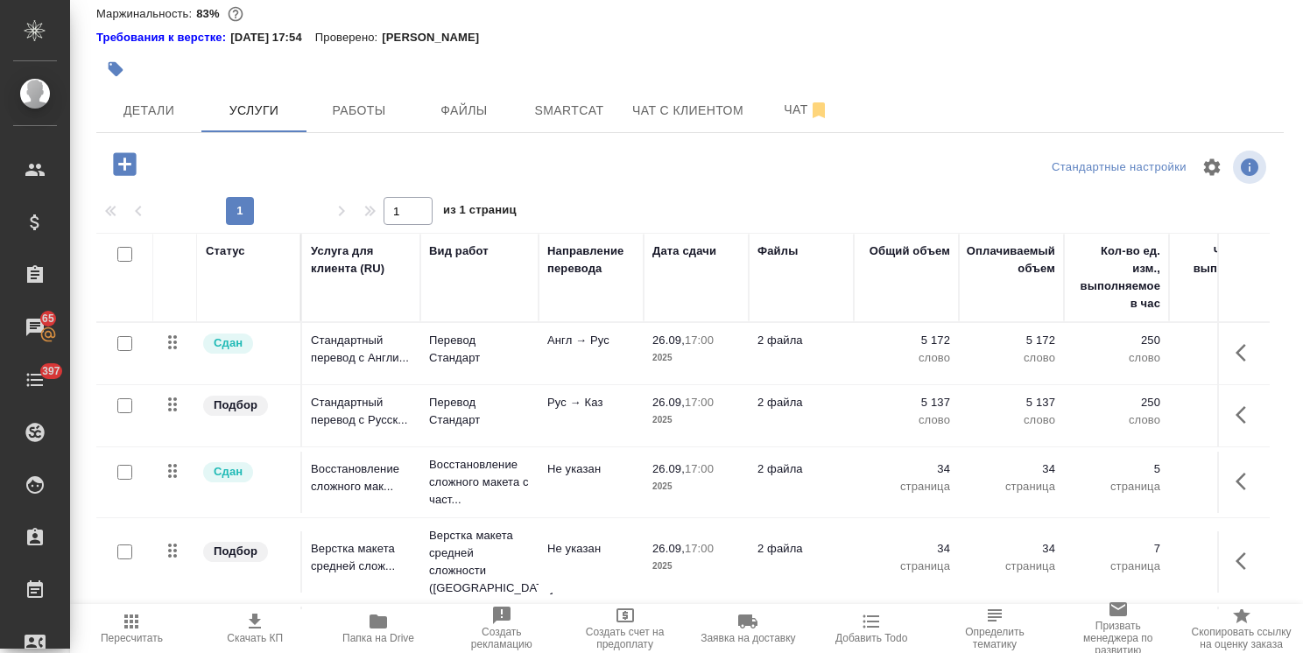
click at [778, 380] on td "2 файла" at bounding box center [801, 353] width 105 height 61
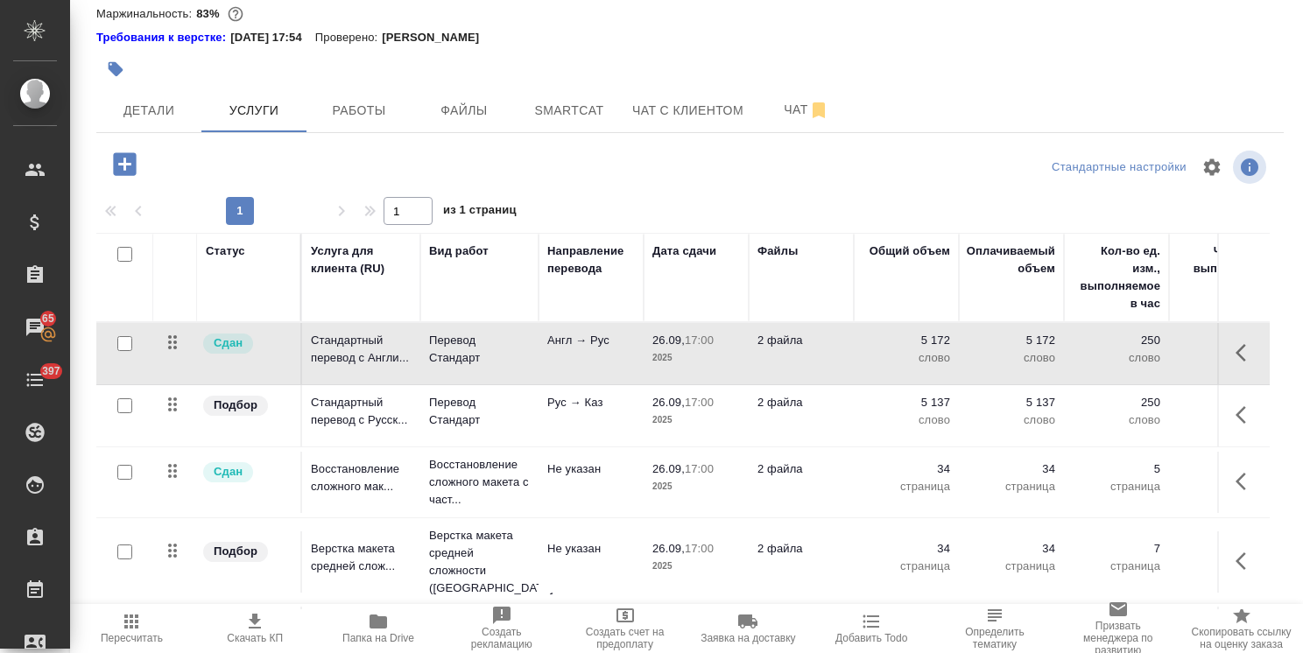
click at [778, 380] on td "2 файла" at bounding box center [801, 353] width 105 height 61
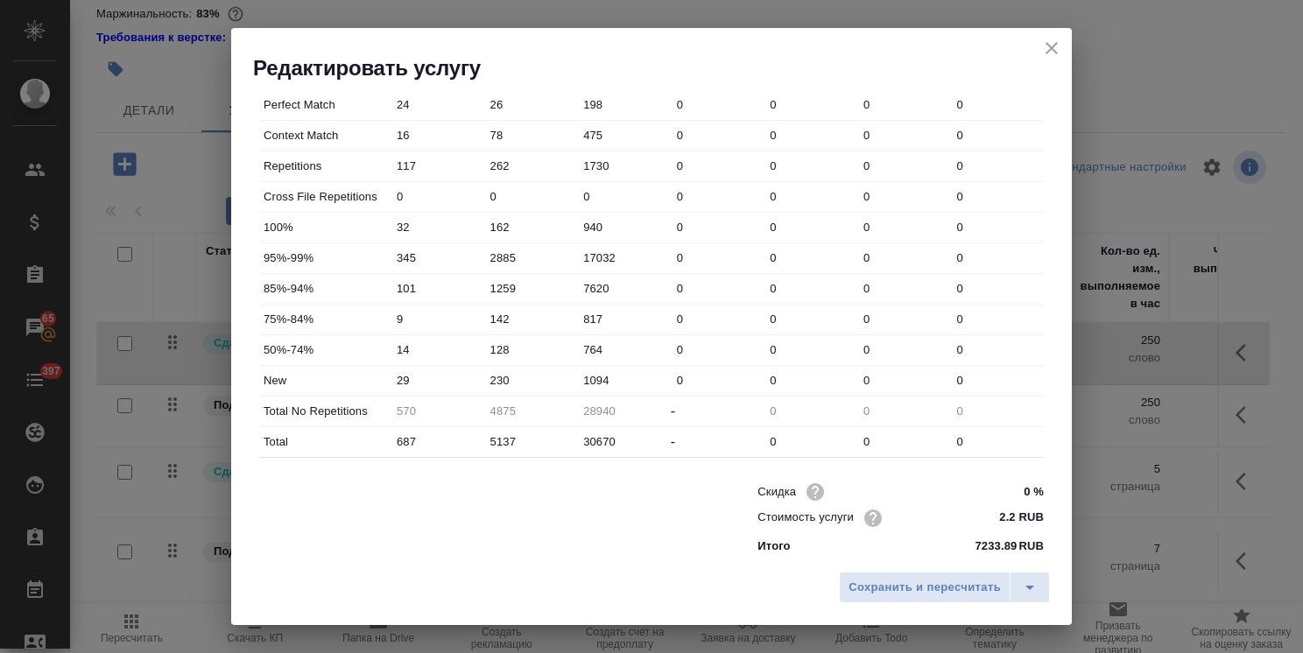
scroll to position [538, 0]
click at [517, 373] on input "230" at bounding box center [531, 377] width 94 height 25
drag, startPoint x: 495, startPoint y: 377, endPoint x: 475, endPoint y: 373, distance: 19.8
click at [475, 373] on div "New 29 230 1094 0 0 0 0" at bounding box center [651, 378] width 785 height 30
click at [499, 376] on input "530" at bounding box center [531, 377] width 92 height 25
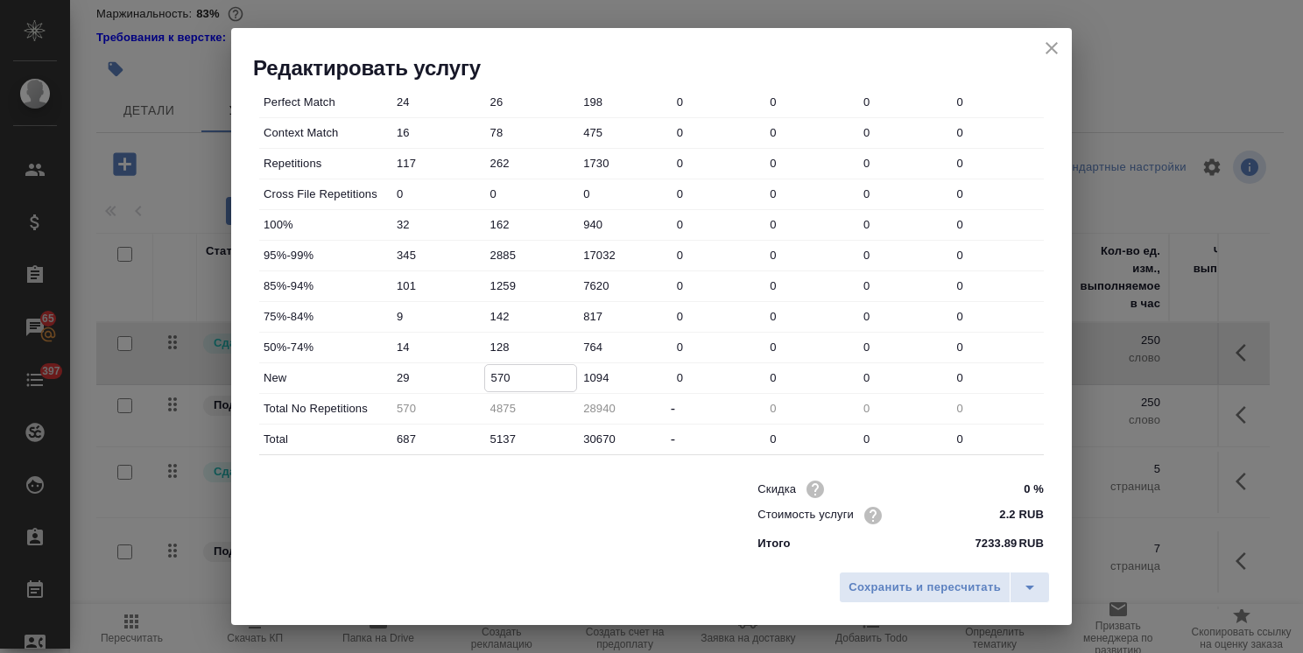
click at [500, 377] on input "570" at bounding box center [531, 377] width 92 height 25
type input "578"
click at [890, 594] on span "Сохранить и пересчитать" at bounding box center [924, 588] width 152 height 20
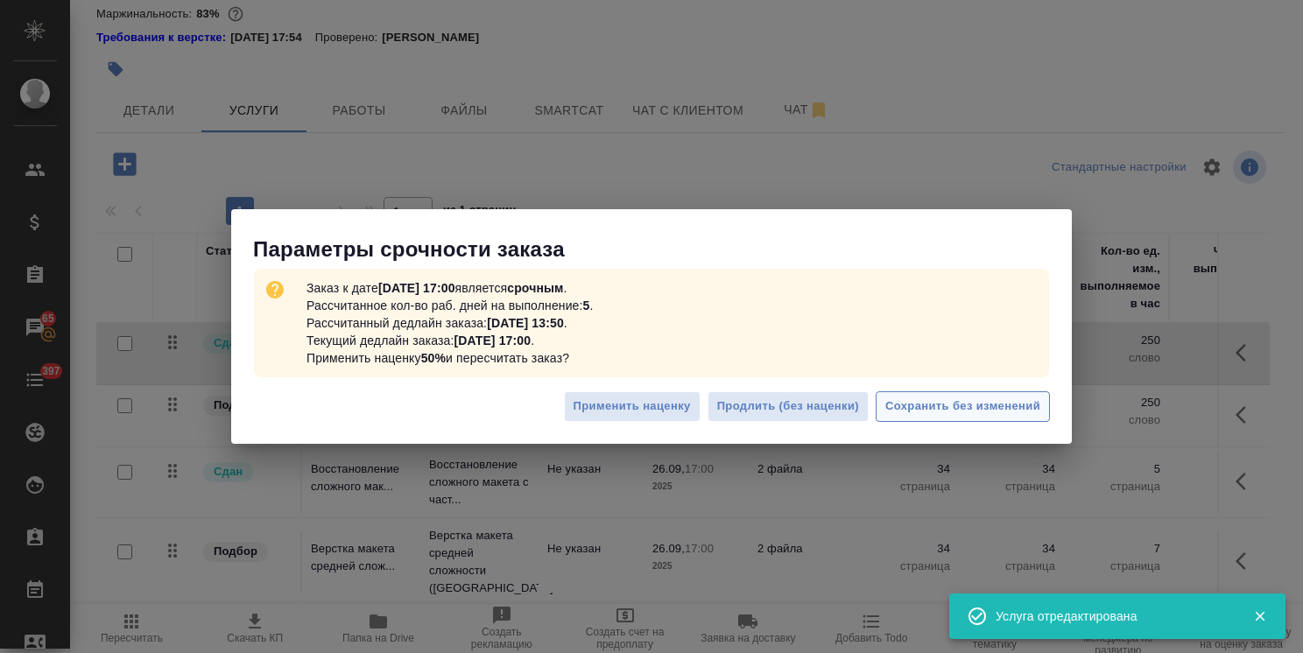
click at [929, 412] on span "Сохранить без изменений" at bounding box center [962, 407] width 155 height 20
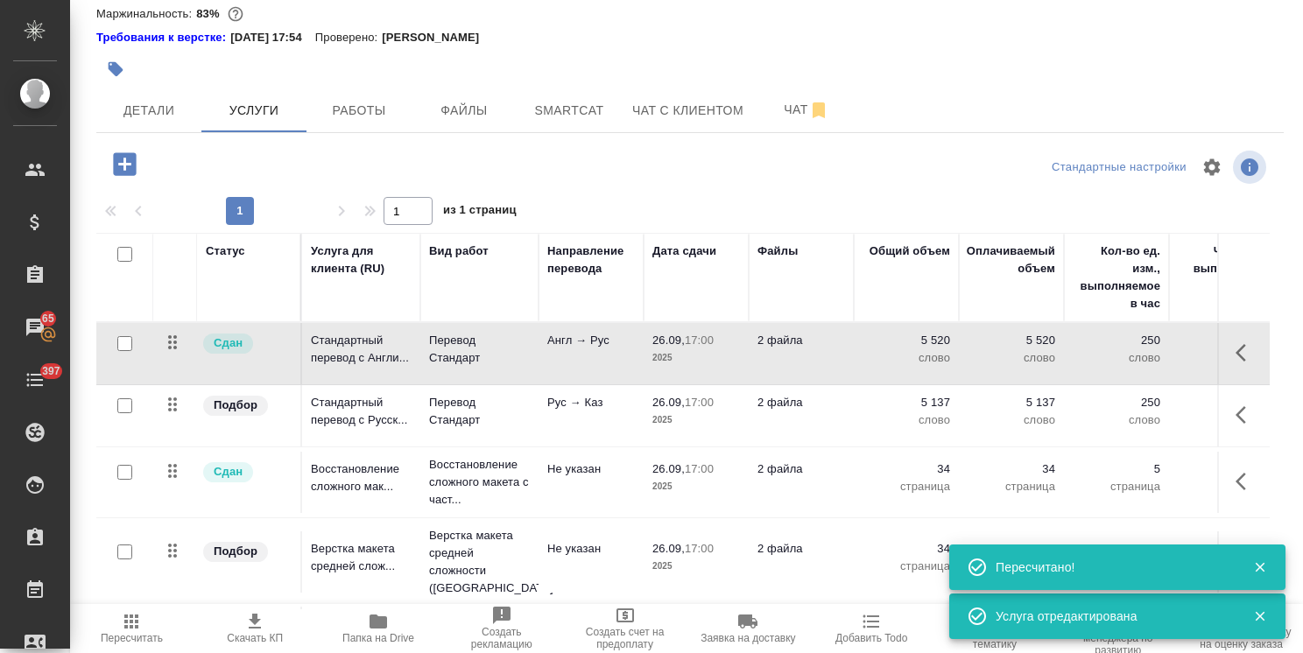
click at [844, 435] on td "2 файла" at bounding box center [801, 415] width 105 height 61
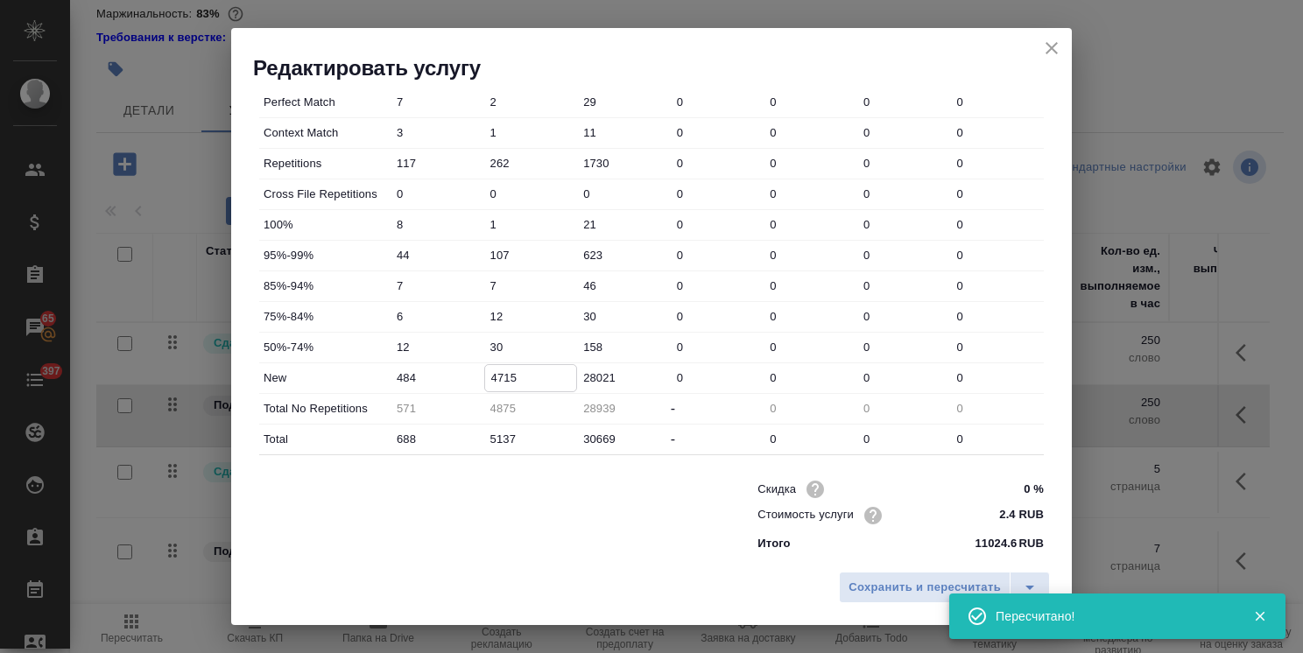
click at [496, 375] on input "4715" at bounding box center [531, 377] width 92 height 25
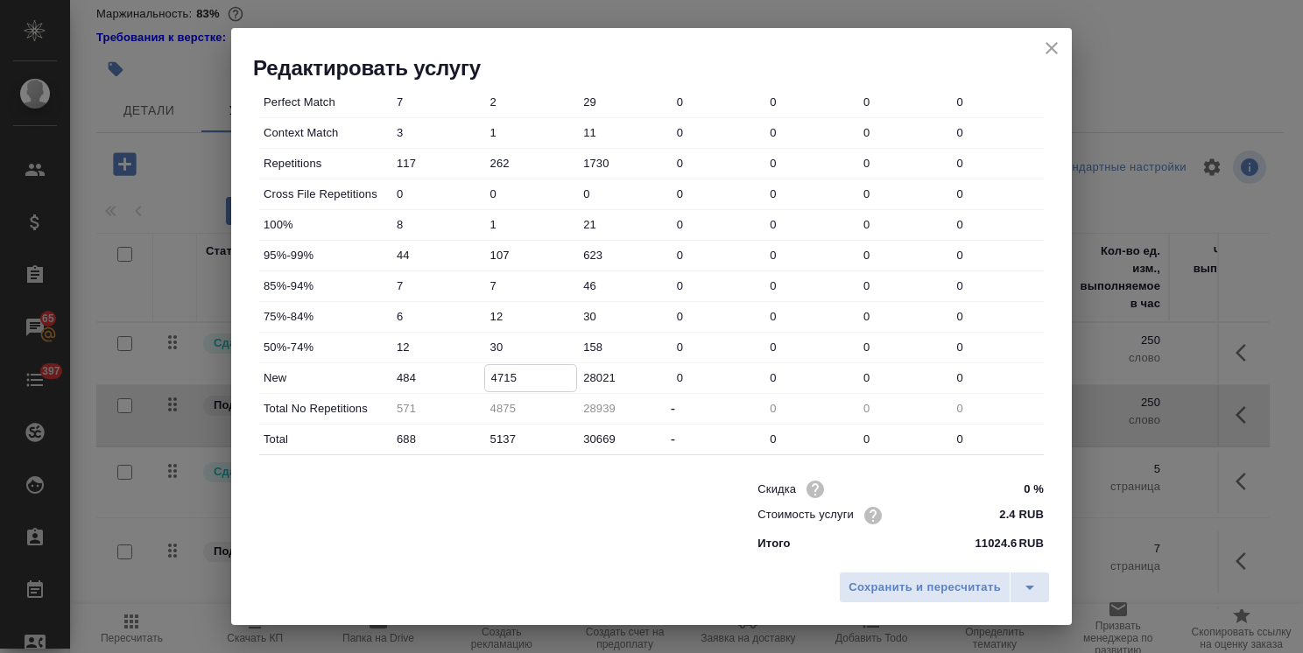
click at [500, 374] on input "4715" at bounding box center [531, 377] width 92 height 25
drag, startPoint x: 498, startPoint y: 372, endPoint x: 454, endPoint y: 370, distance: 44.7
click at [454, 370] on div "New 484 4715 28021 0 0 0 0" at bounding box center [651, 378] width 785 height 30
click at [501, 379] on input "5015" at bounding box center [531, 377] width 92 height 25
drag, startPoint x: 515, startPoint y: 373, endPoint x: 504, endPoint y: 376, distance: 10.8
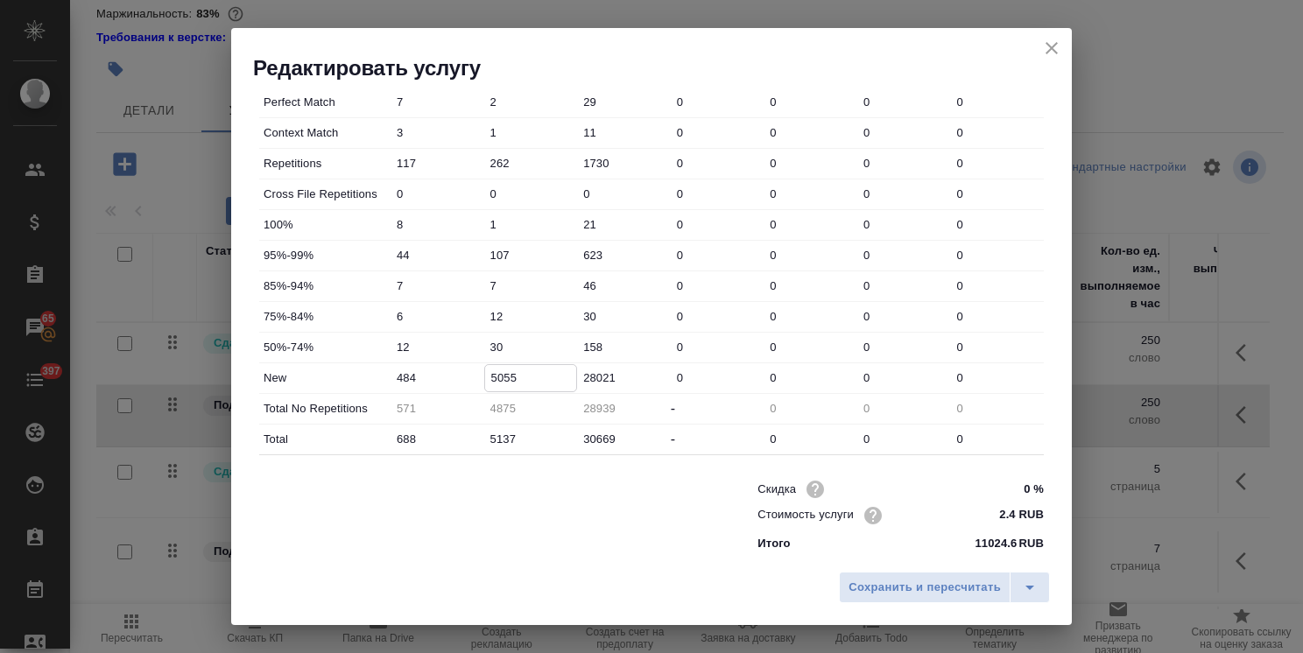
click at [504, 376] on input "5055" at bounding box center [531, 377] width 92 height 25
click at [502, 375] on input "5055" at bounding box center [531, 377] width 92 height 25
drag, startPoint x: 518, startPoint y: 376, endPoint x: 501, endPoint y: 378, distance: 17.7
click at [501, 378] on input "5055" at bounding box center [531, 377] width 92 height 25
type input "5063"
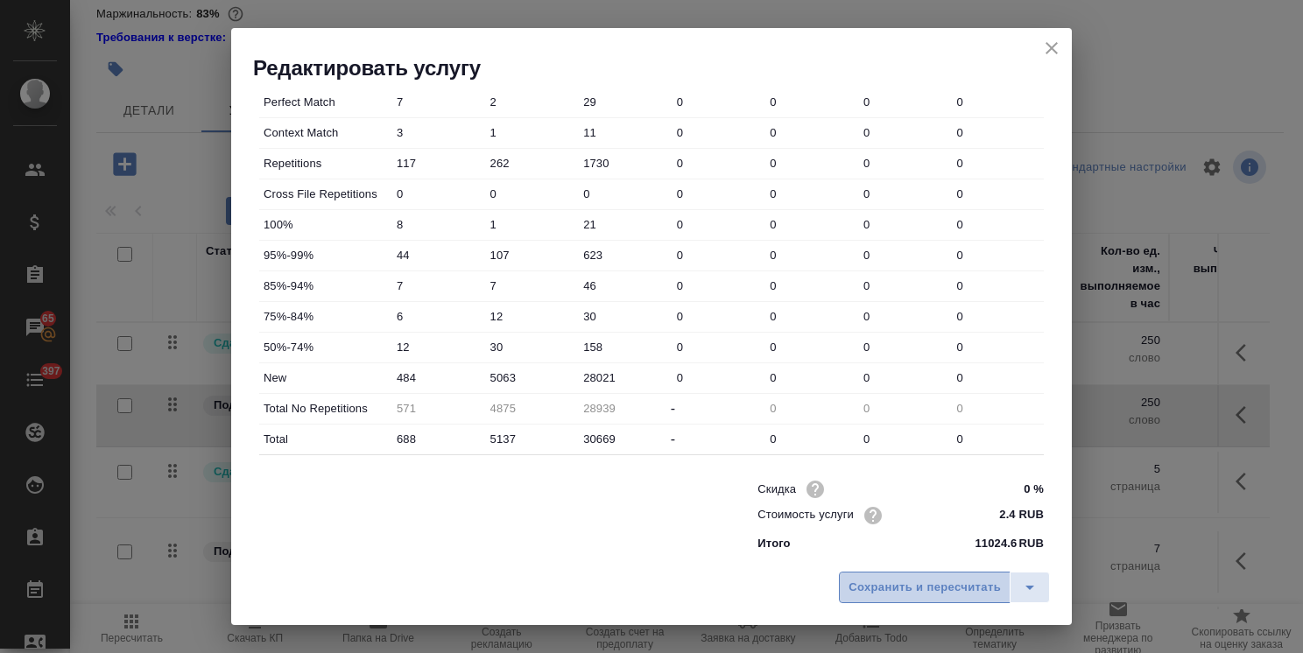
click at [891, 603] on button "Сохранить и пересчитать" at bounding box center [925, 588] width 172 height 32
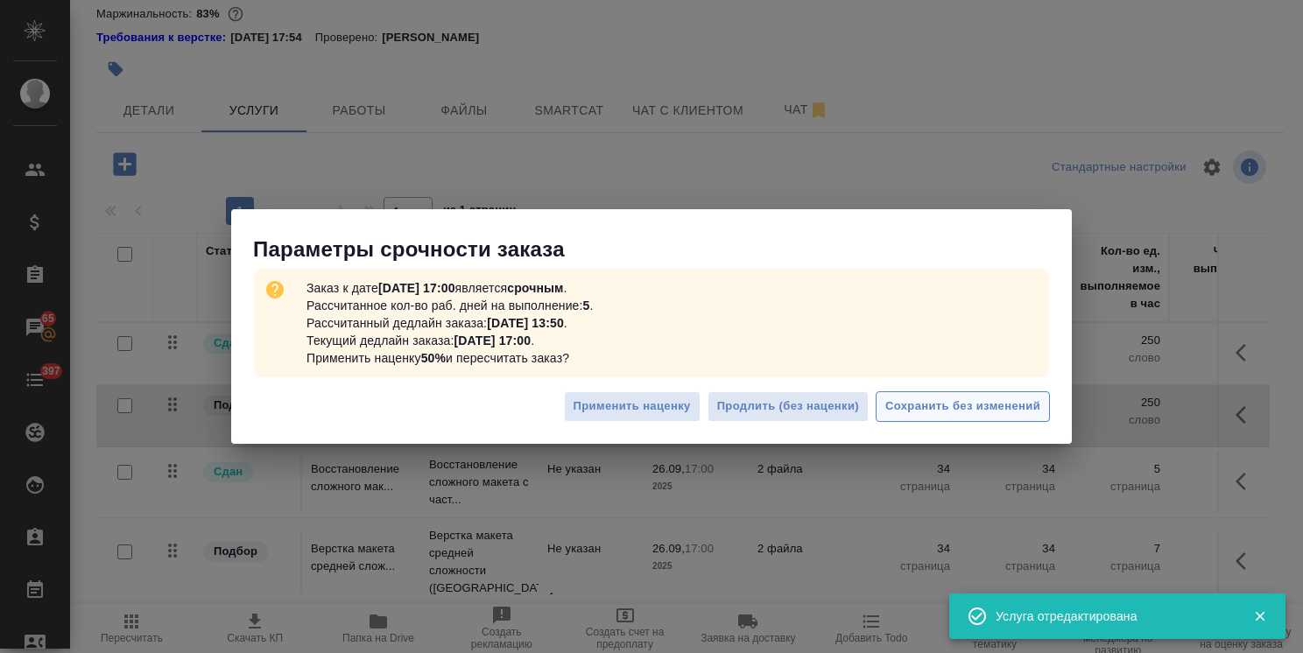
click at [938, 415] on span "Сохранить без изменений" at bounding box center [962, 407] width 155 height 20
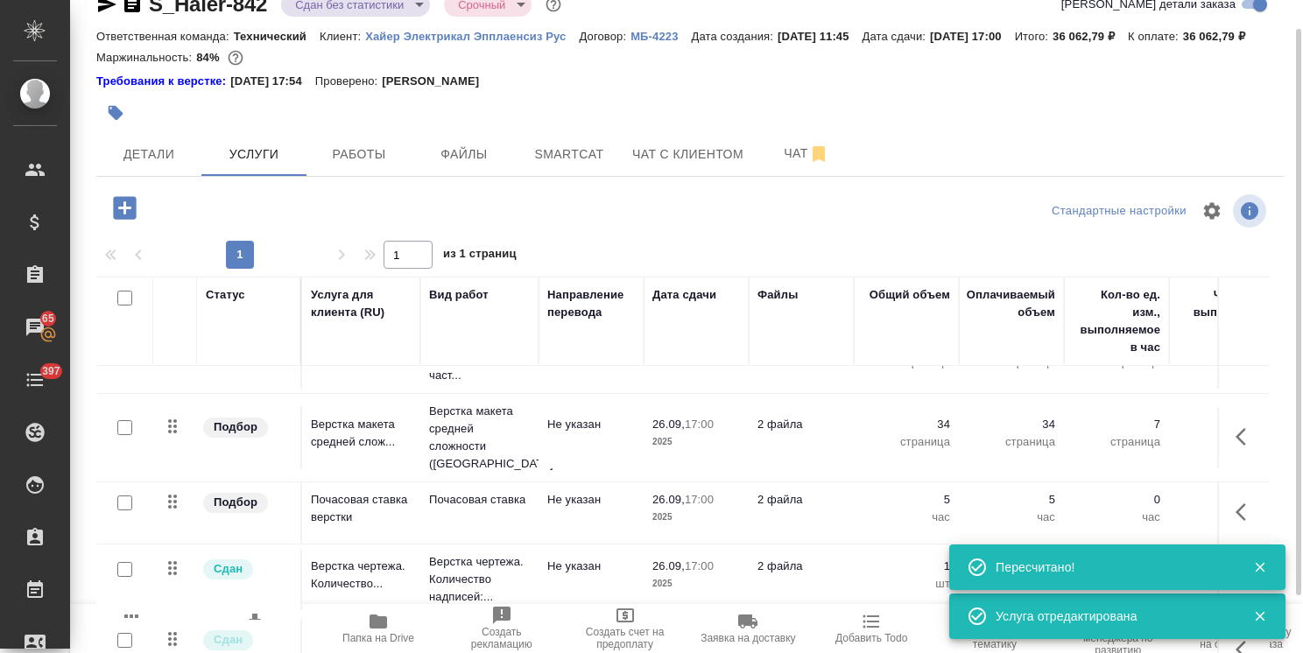
scroll to position [195, 0]
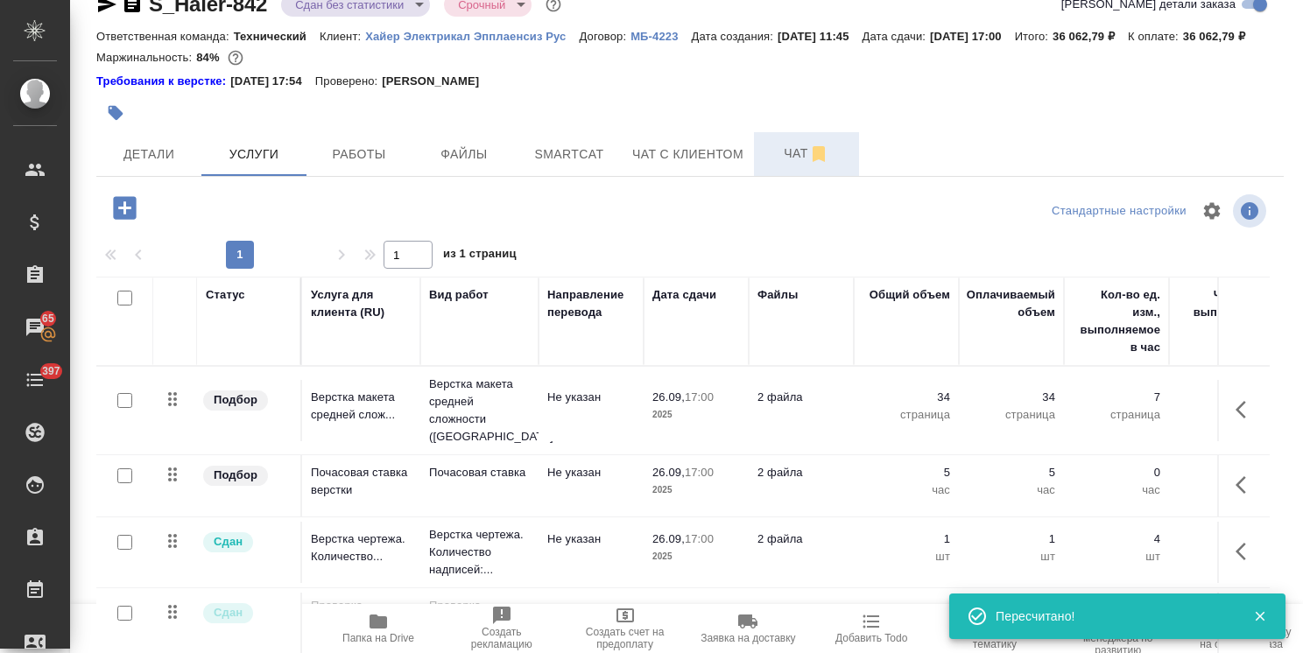
click at [783, 165] on span "Чат" at bounding box center [806, 154] width 84 height 22
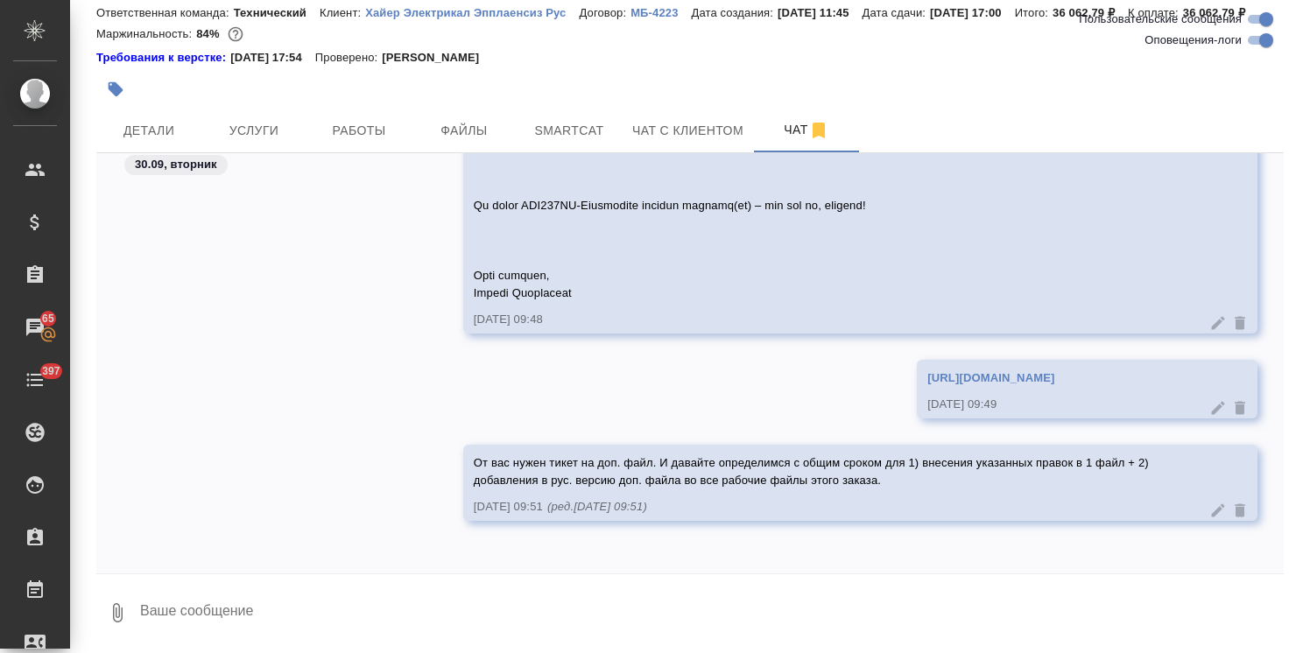
scroll to position [77, 0]
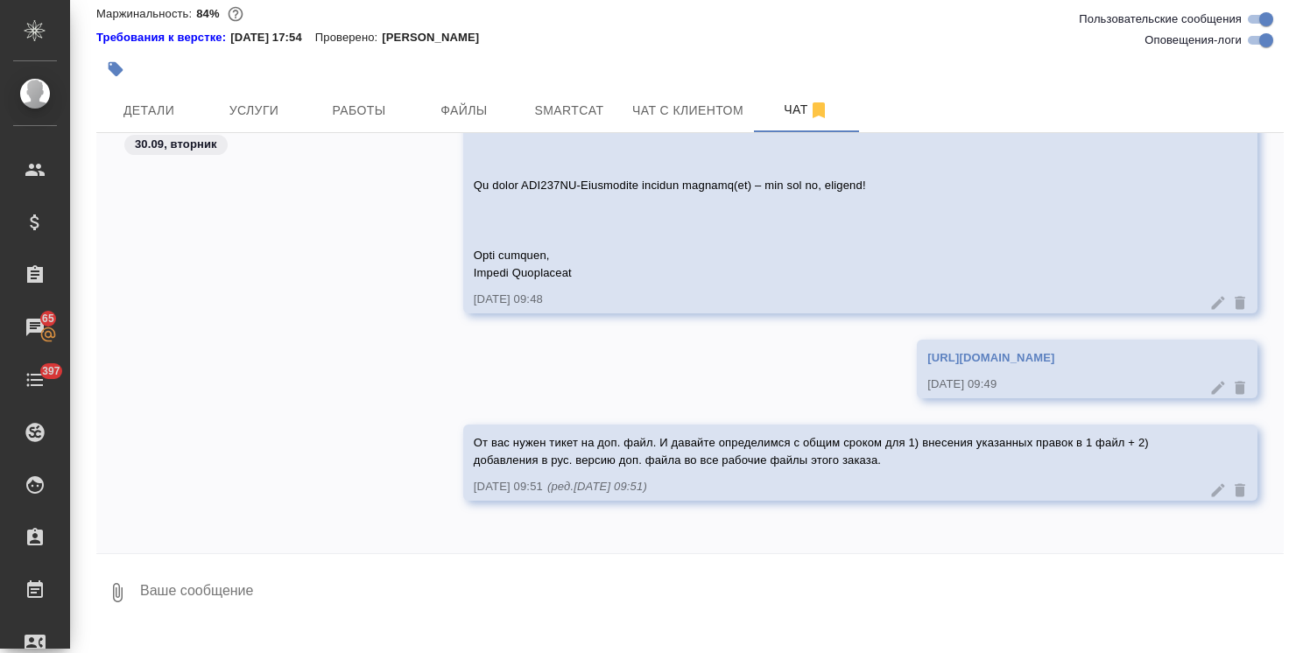
click at [1209, 499] on icon at bounding box center [1218, 491] width 18 height 18
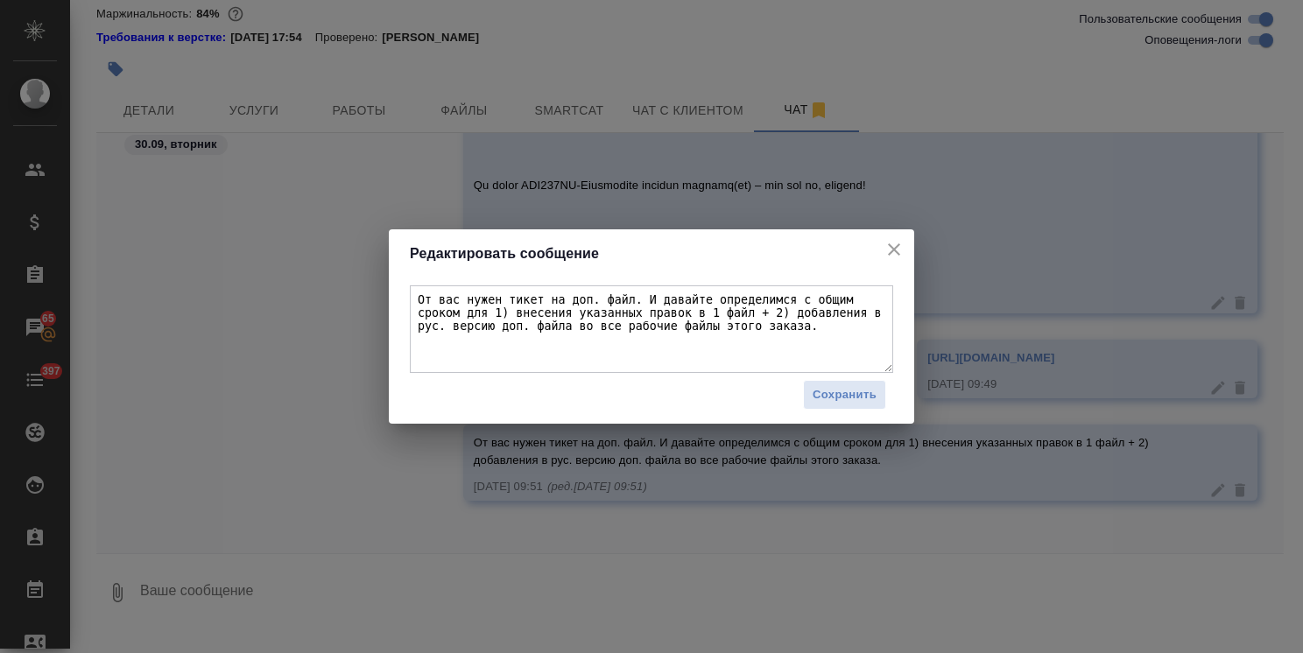
click at [764, 324] on textarea "От вас нужен тикет на доп. файл. И давайте определимся с общим сроком для 1) вн…" at bounding box center [651, 329] width 483 height 88
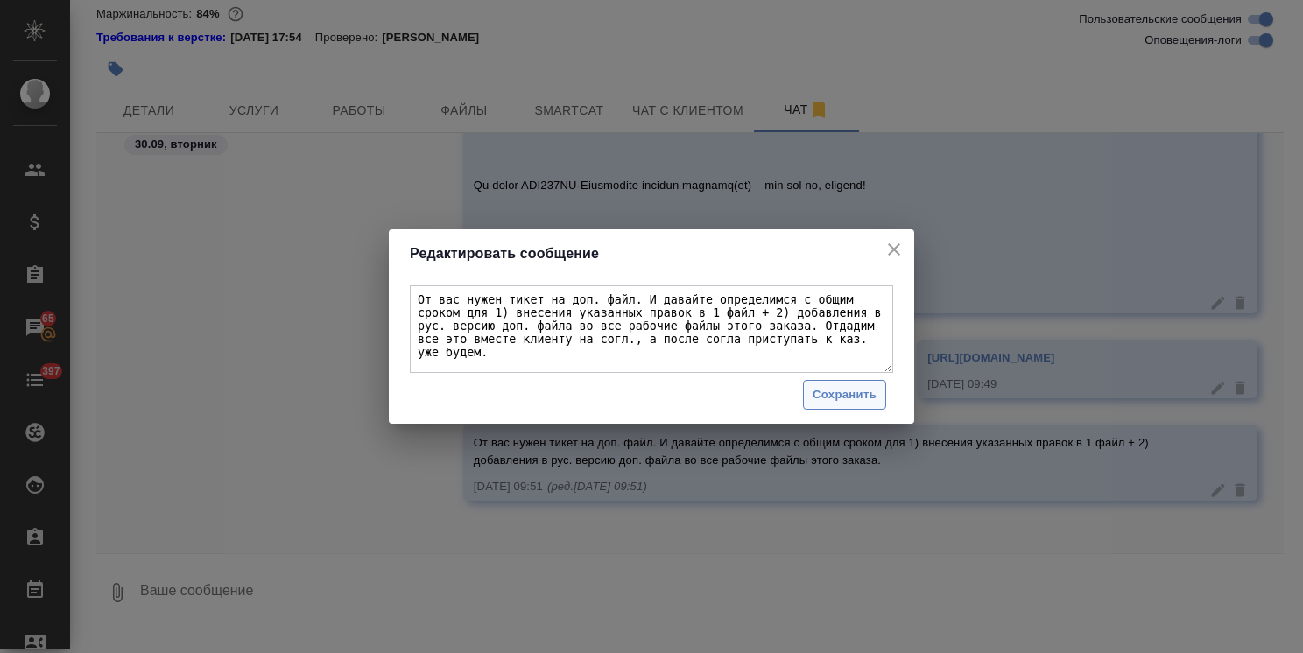
type textarea "От вас нужен тикет на доп. файл. И давайте определимся с общим сроком для 1) вн…"
click at [863, 394] on span "Сохранить" at bounding box center [845, 395] width 64 height 20
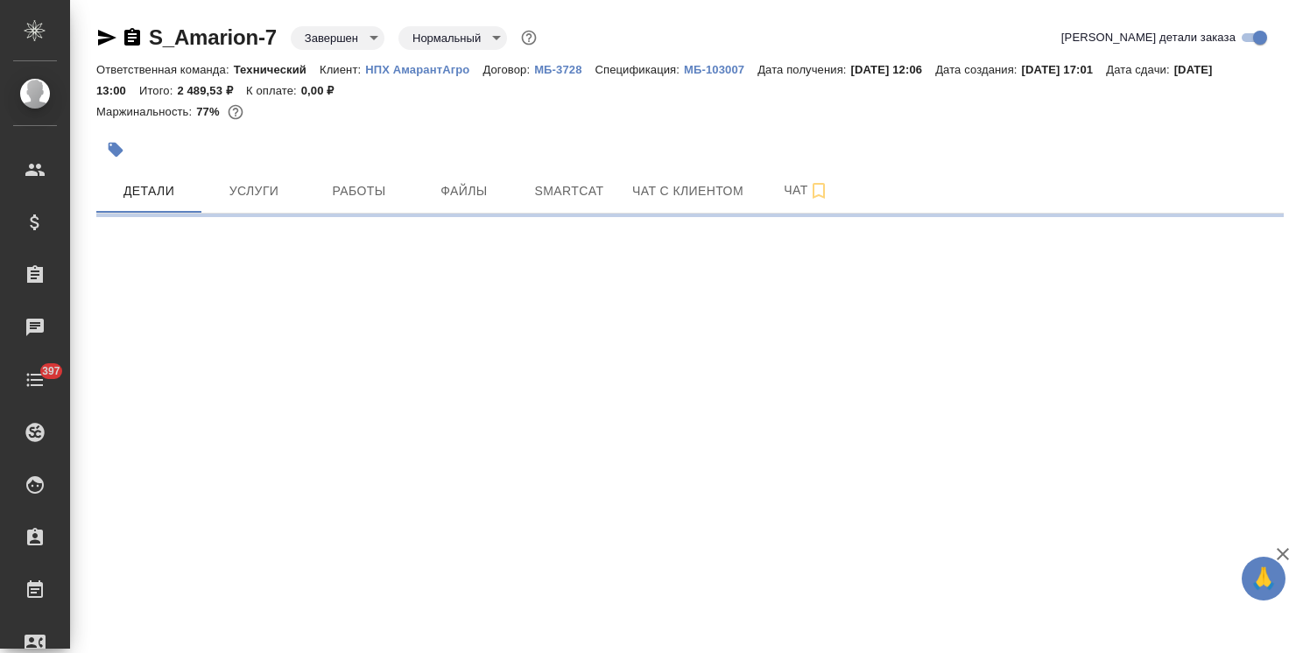
select select "RU"
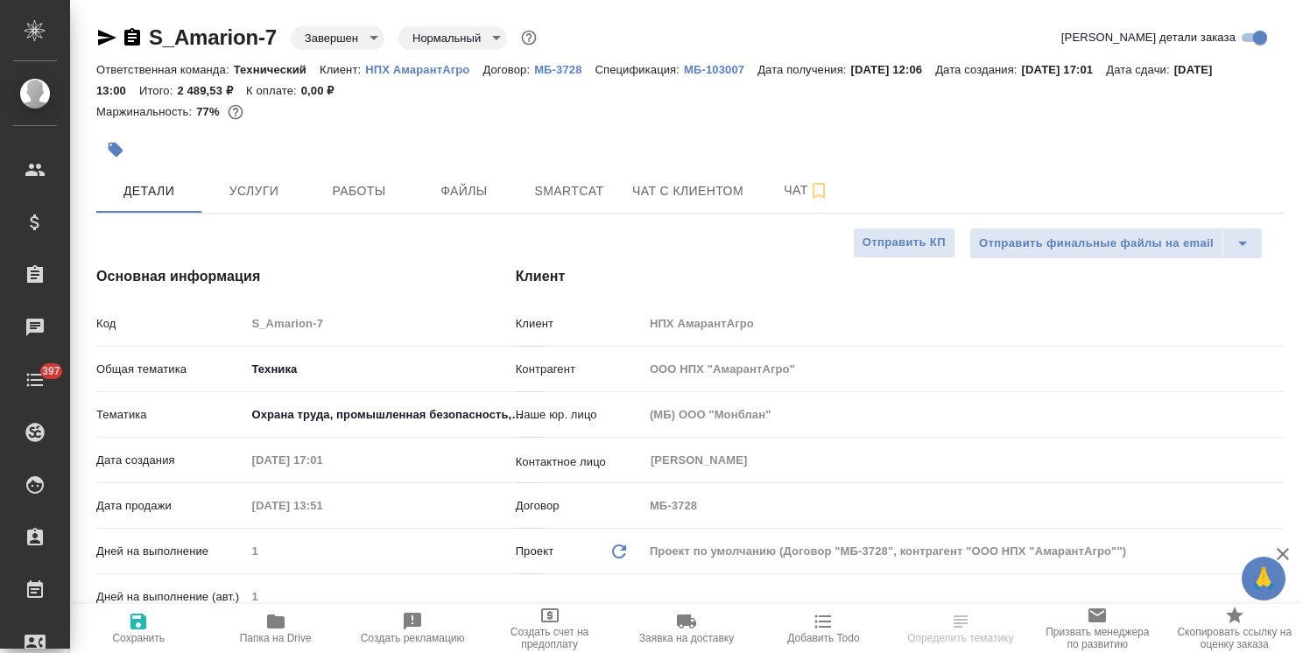
type textarea "x"
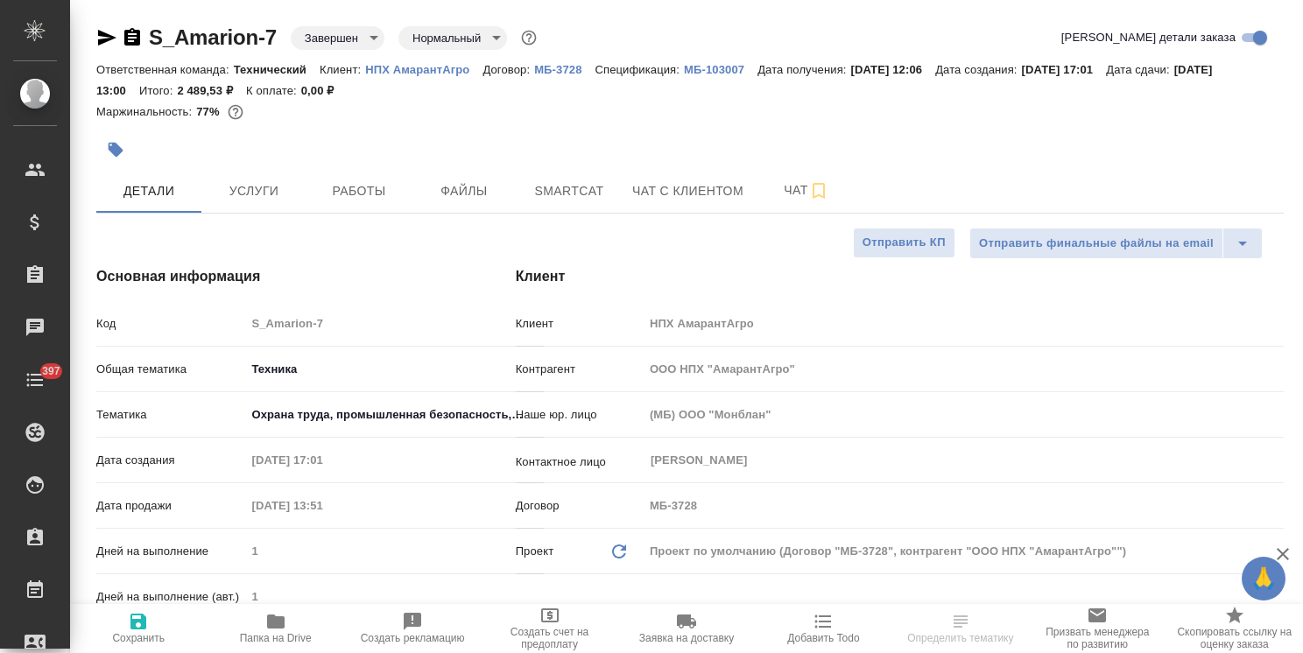
type textarea "x"
click at [416, 71] on p "НПХ АмарантАгро" at bounding box center [423, 69] width 117 height 13
type textarea "x"
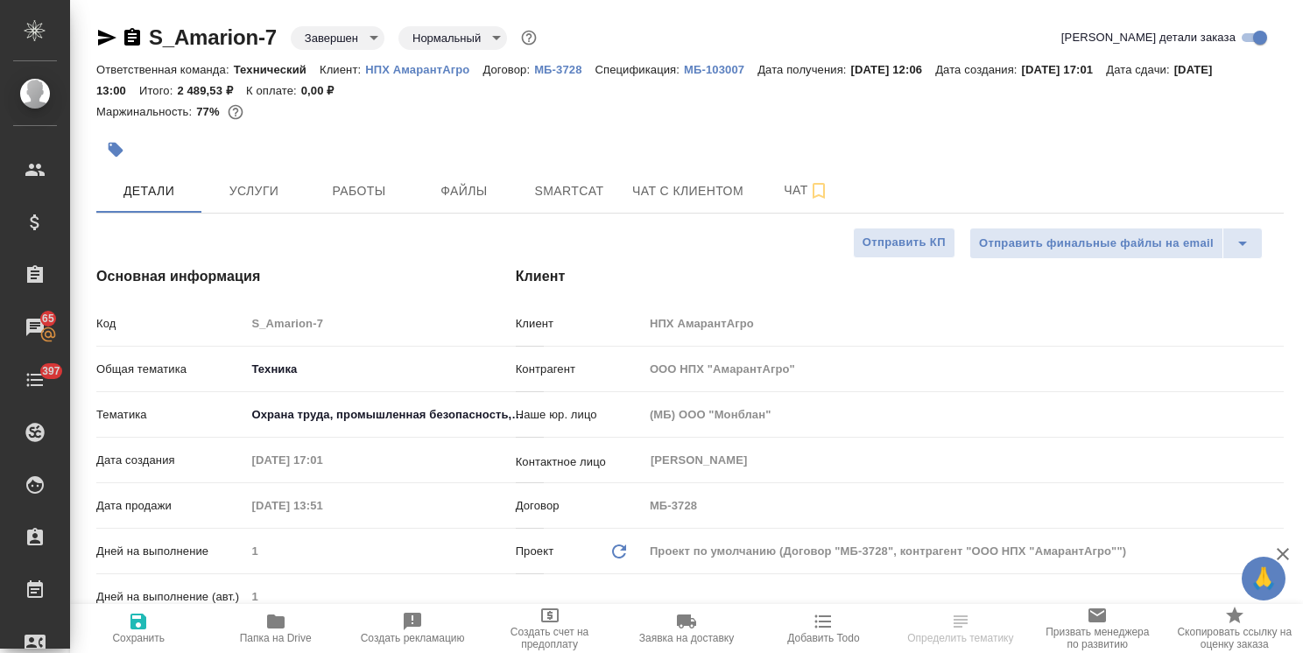
type textarea "x"
click at [444, 68] on p "НПХ АмарантАгро" at bounding box center [423, 69] width 117 height 13
type textarea "x"
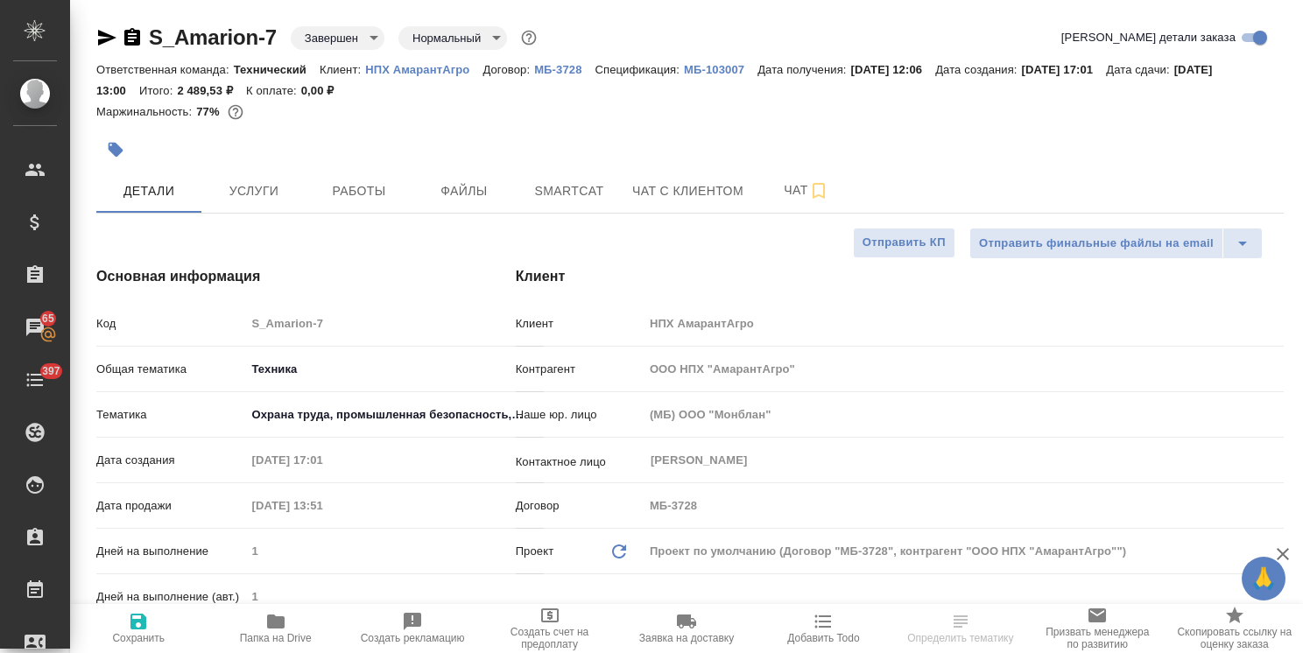
type textarea "x"
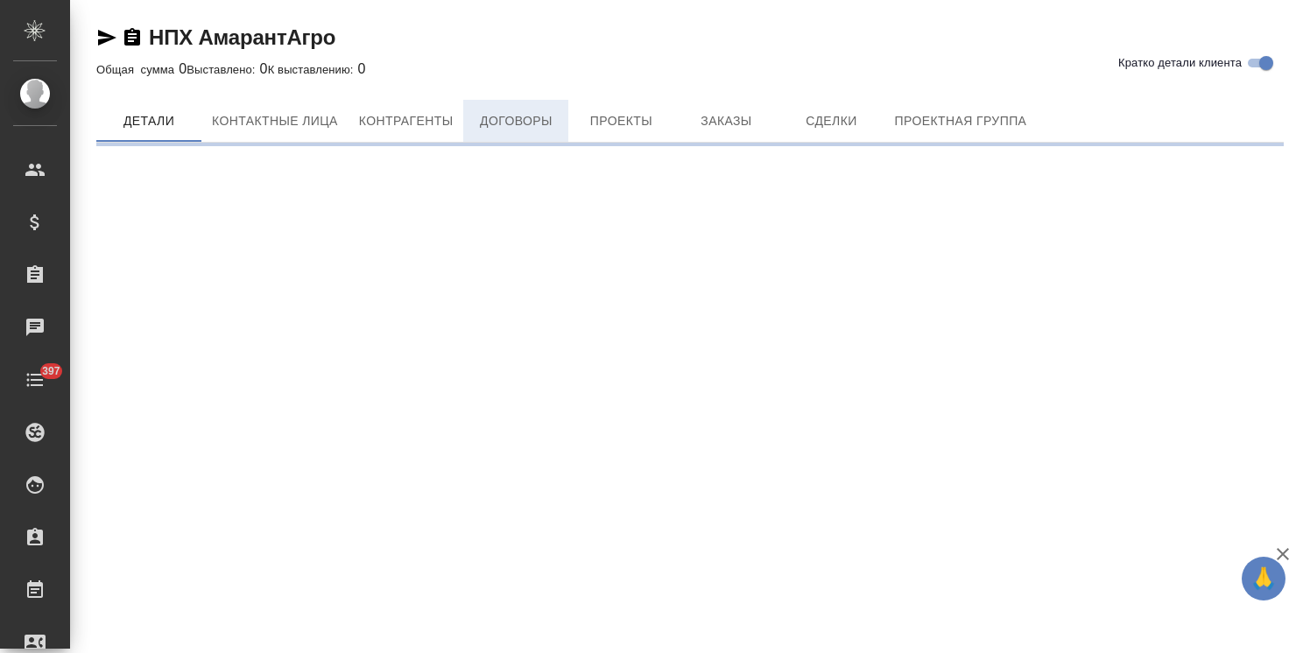
click at [490, 124] on span "Договоры" at bounding box center [516, 121] width 84 height 22
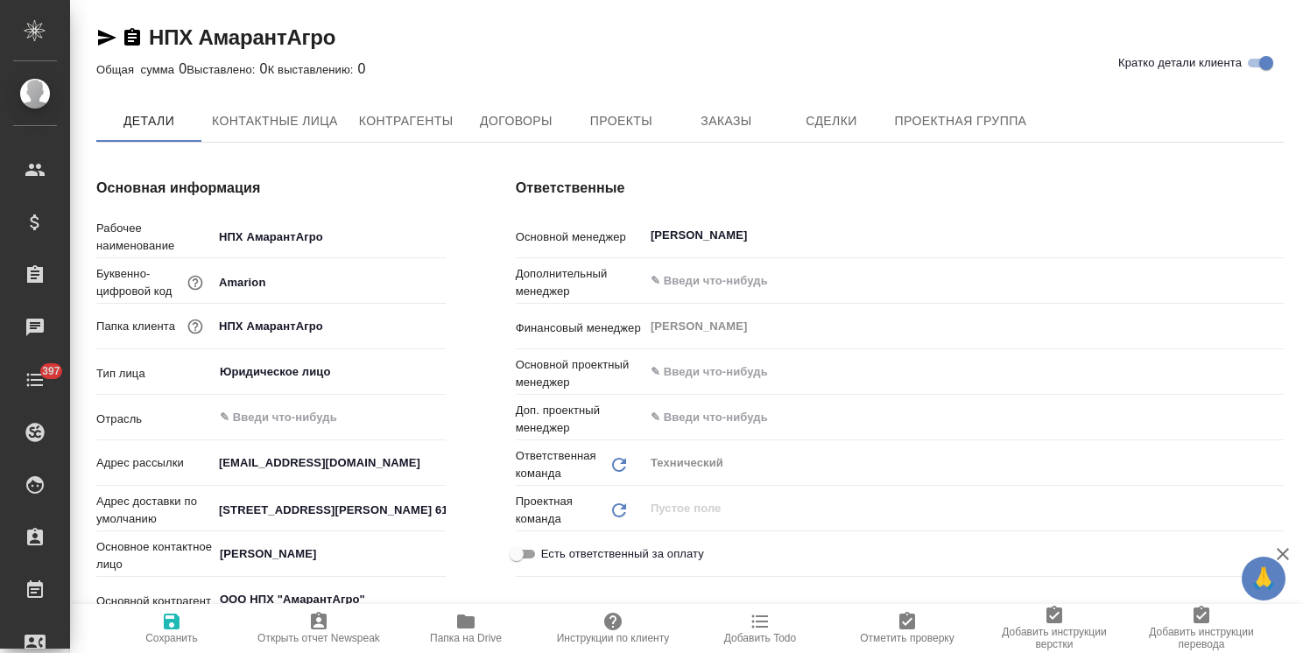
type textarea "x"
click at [744, 112] on span "Заказы" at bounding box center [726, 122] width 84 height 22
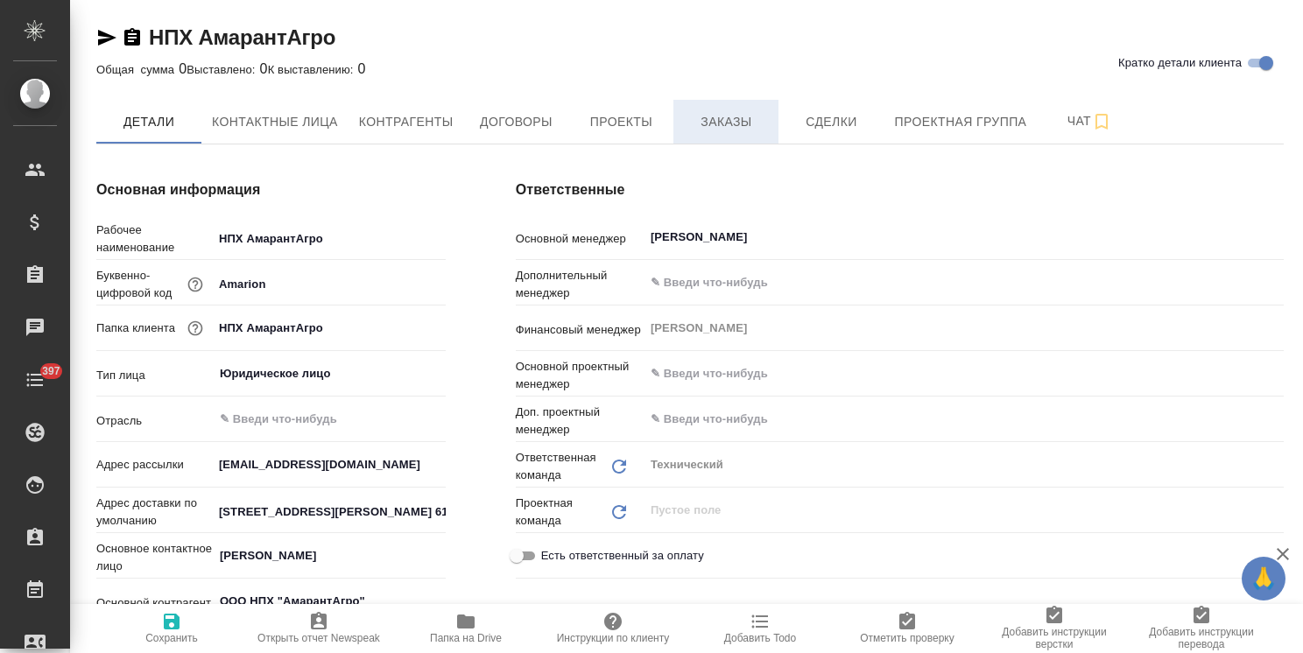
type textarea "x"
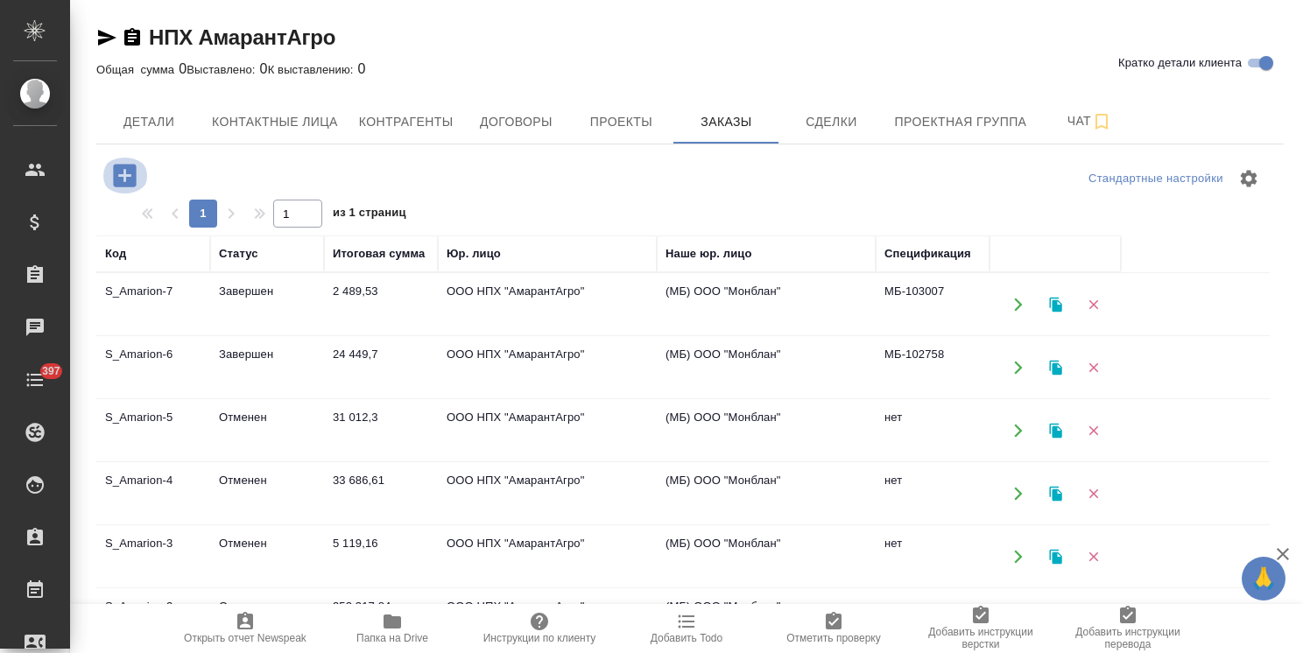
click at [134, 174] on icon "button" at bounding box center [124, 175] width 23 height 23
click at [588, 306] on td "ООО НПХ "АмарантАгро"" at bounding box center [547, 304] width 219 height 61
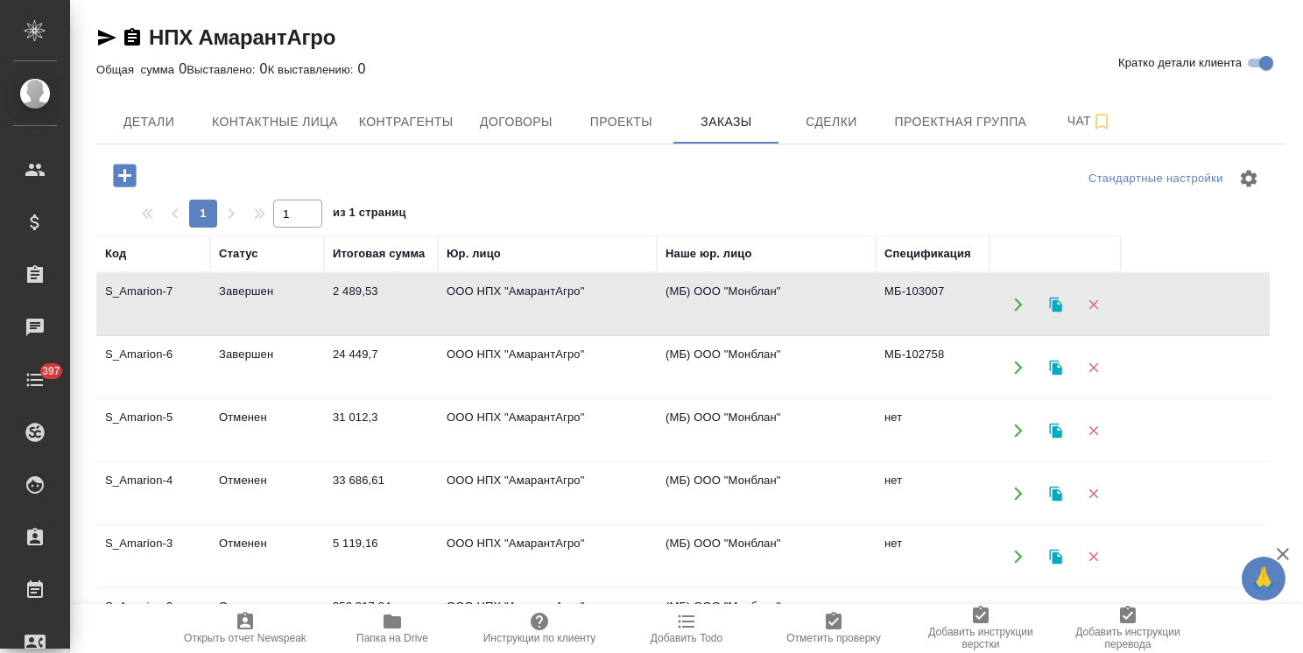
click at [137, 162] on icon "button" at bounding box center [124, 175] width 31 height 31
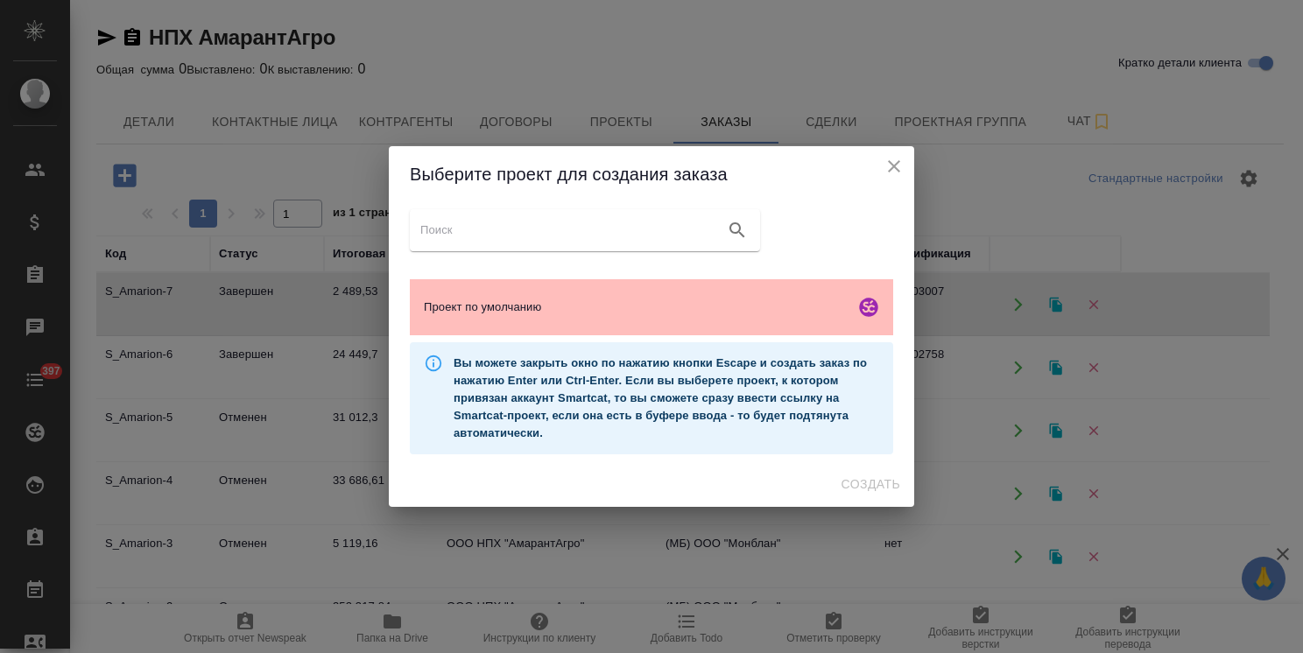
click at [590, 316] on div "Проект по умолчанию" at bounding box center [651, 307] width 483 height 56
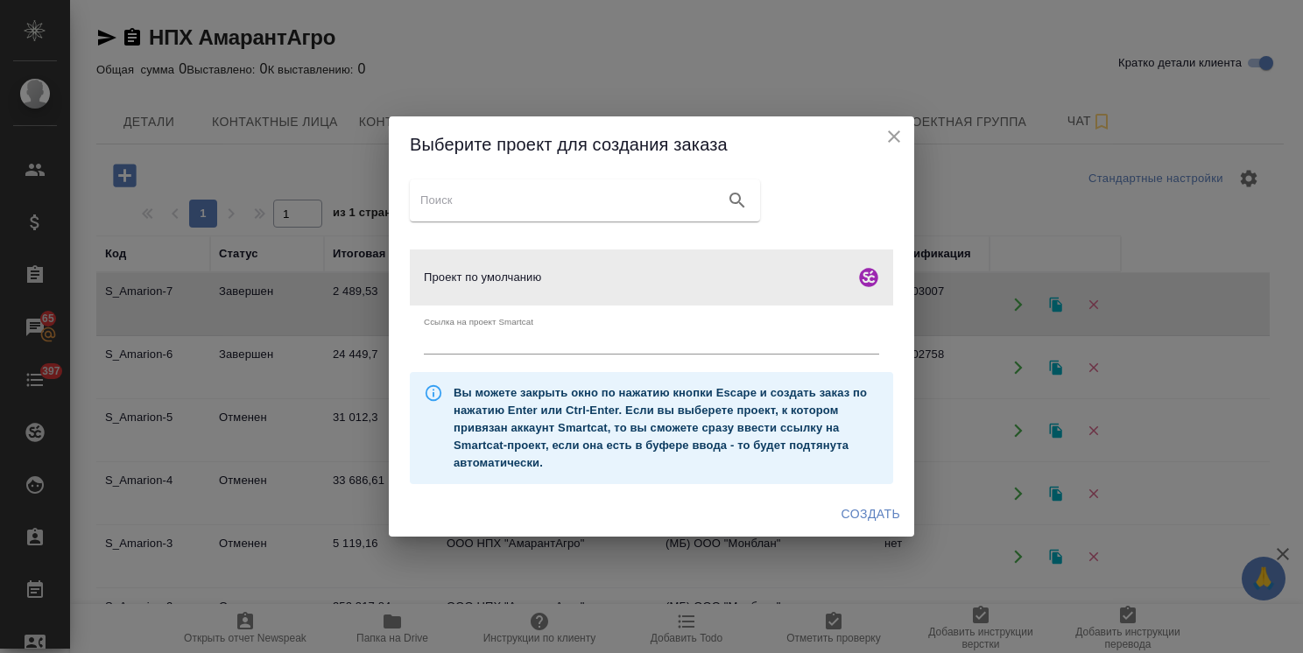
click at [861, 509] on span "Создать" at bounding box center [870, 514] width 59 height 22
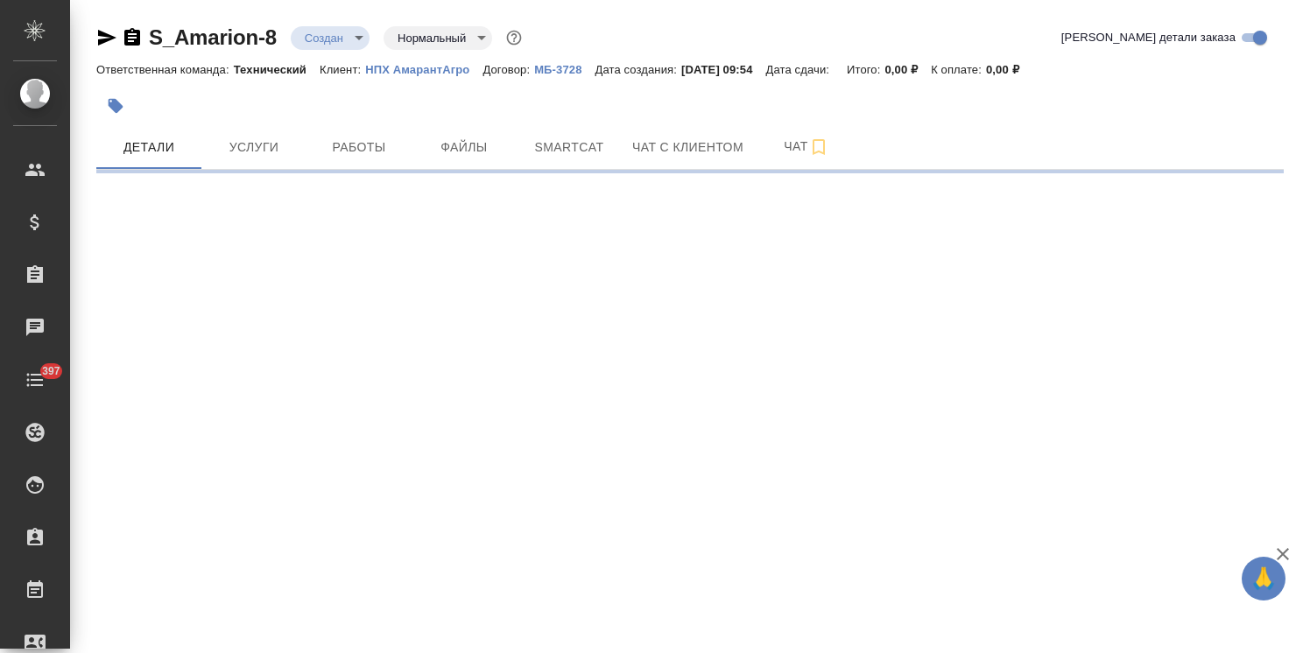
select select "RU"
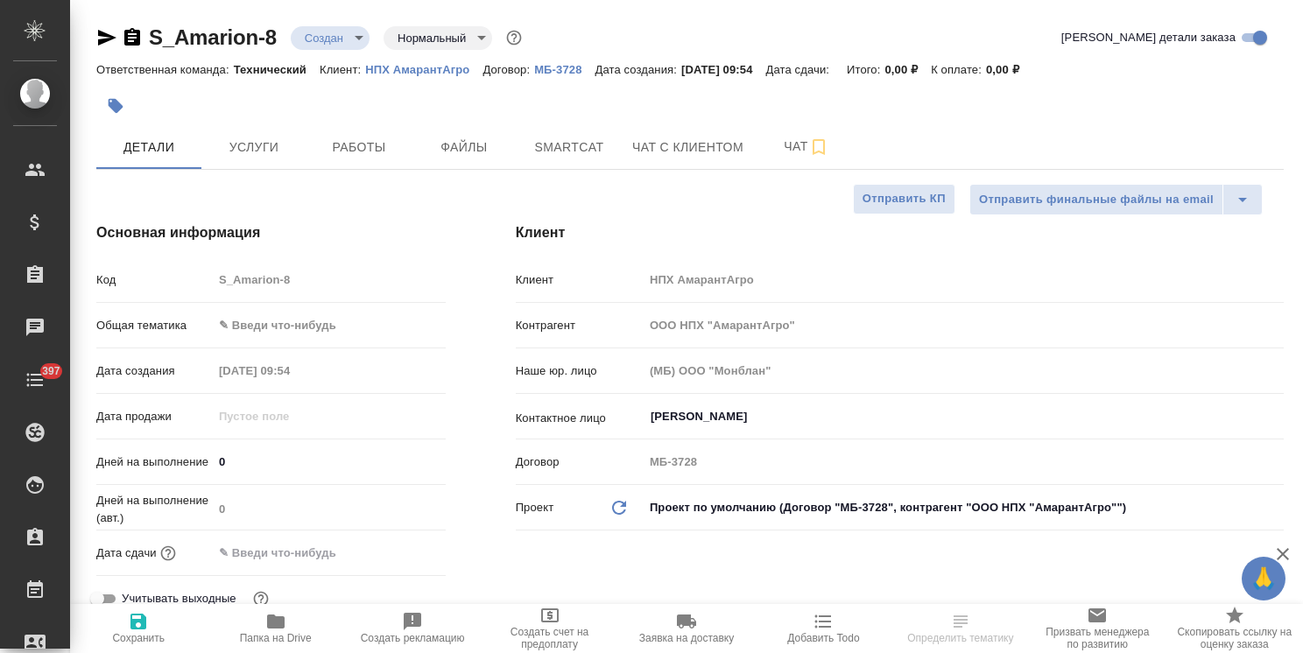
type textarea "x"
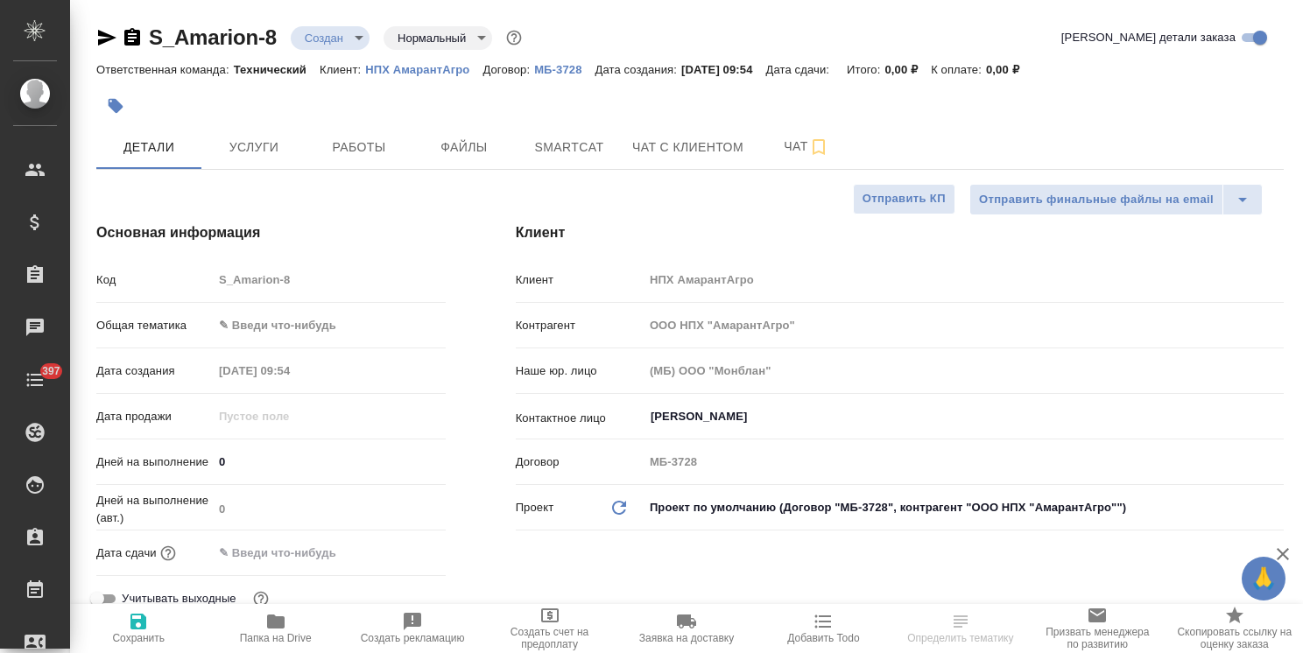
type textarea "x"
drag, startPoint x: 290, startPoint y: 12, endPoint x: 107, endPoint y: 9, distance: 183.0
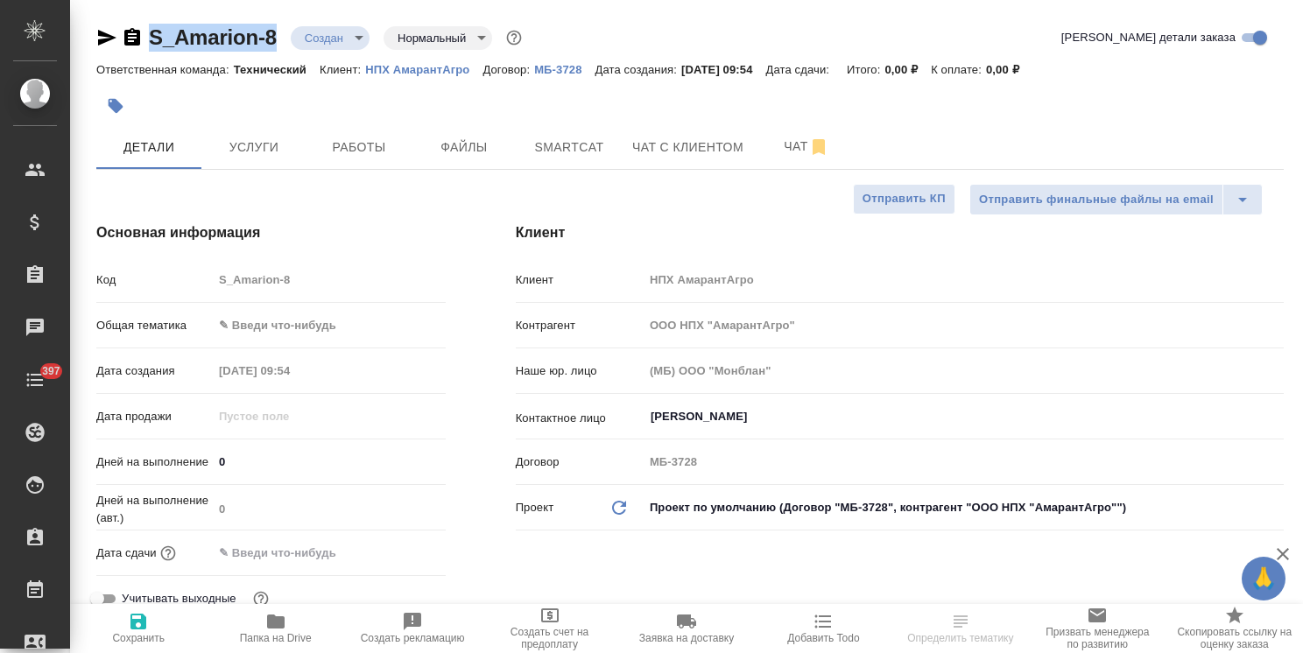
type textarea "x"
select select "RU"
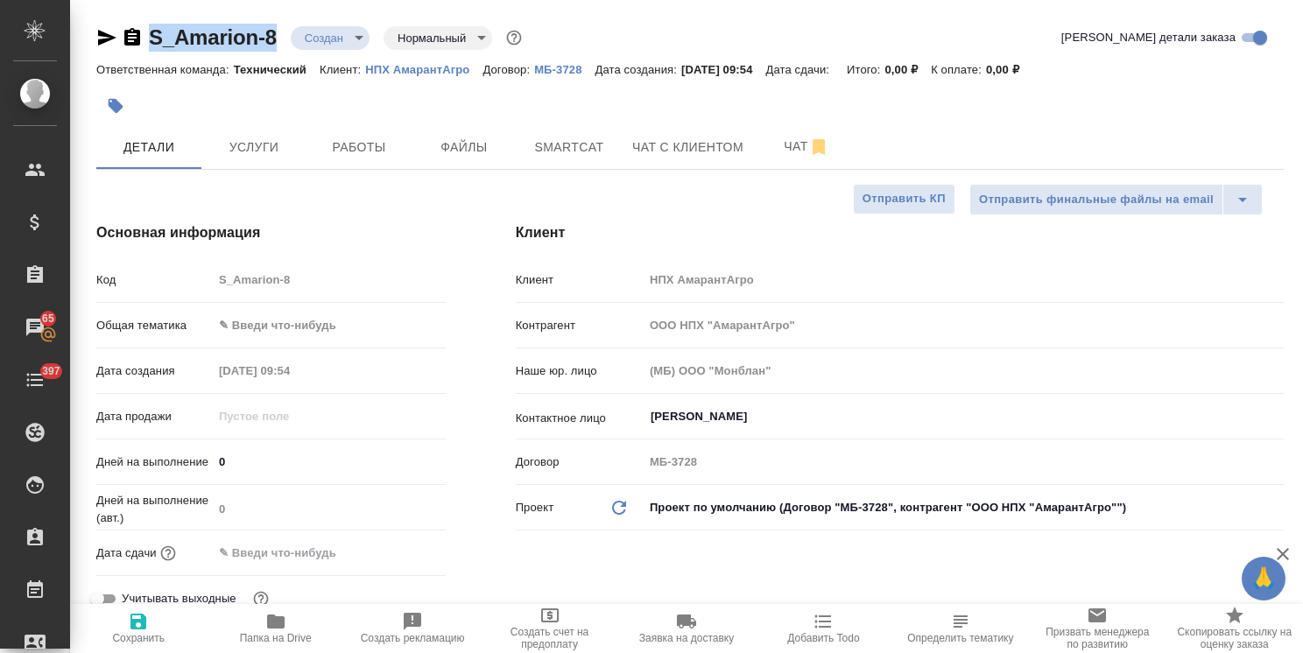
type textarea "x"
click at [472, 145] on span "Файлы" at bounding box center [464, 148] width 84 height 22
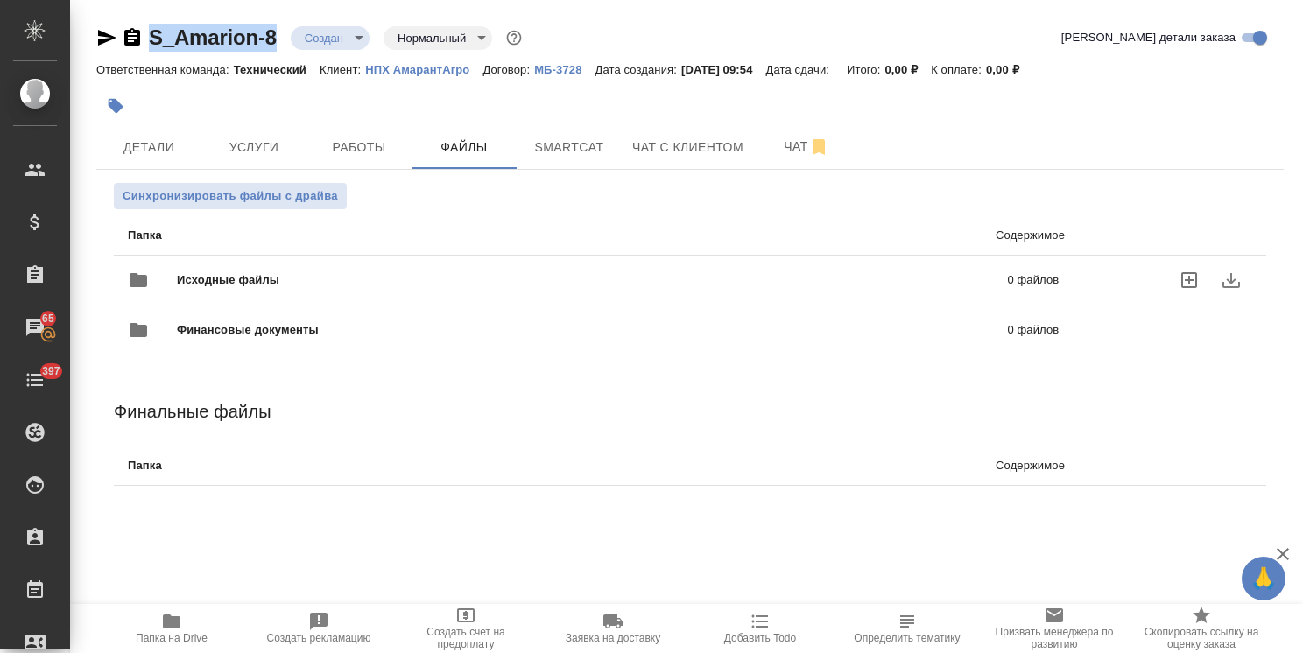
click at [249, 270] on div "Исходные файлы 0 файлов" at bounding box center [593, 280] width 931 height 42
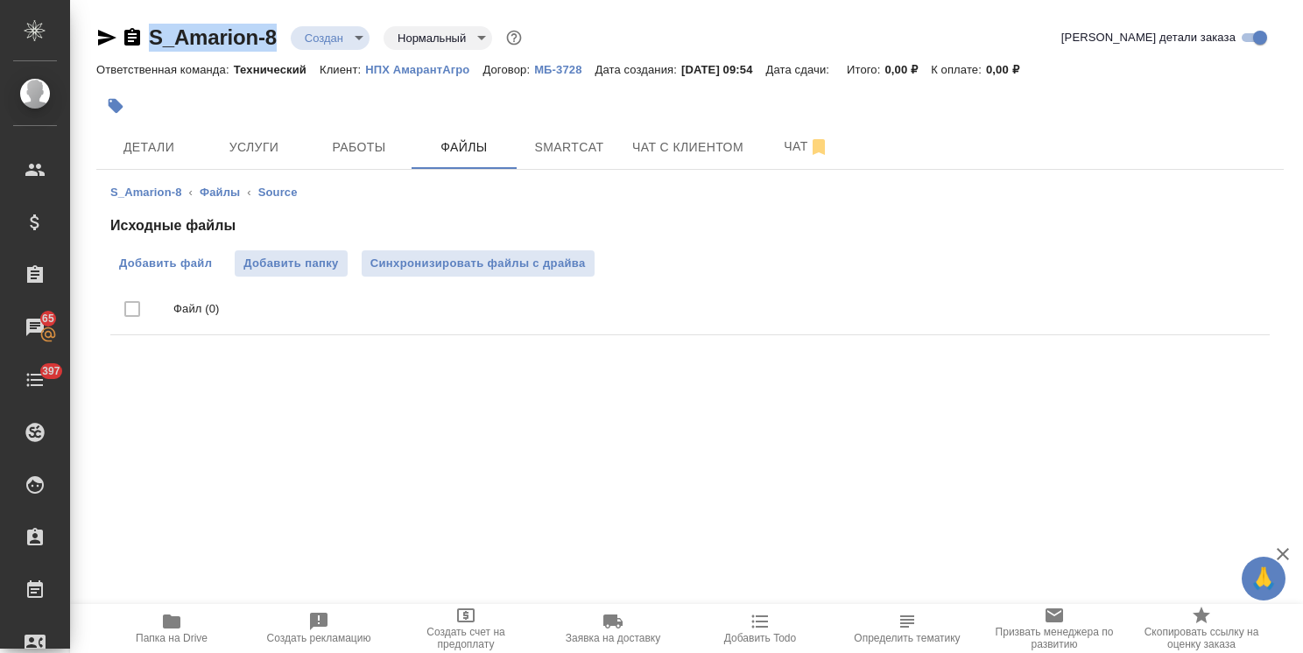
click at [175, 260] on span "Добавить файл" at bounding box center [165, 264] width 93 height 18
click at [0, 0] on input "Добавить файл" at bounding box center [0, 0] width 0 height 0
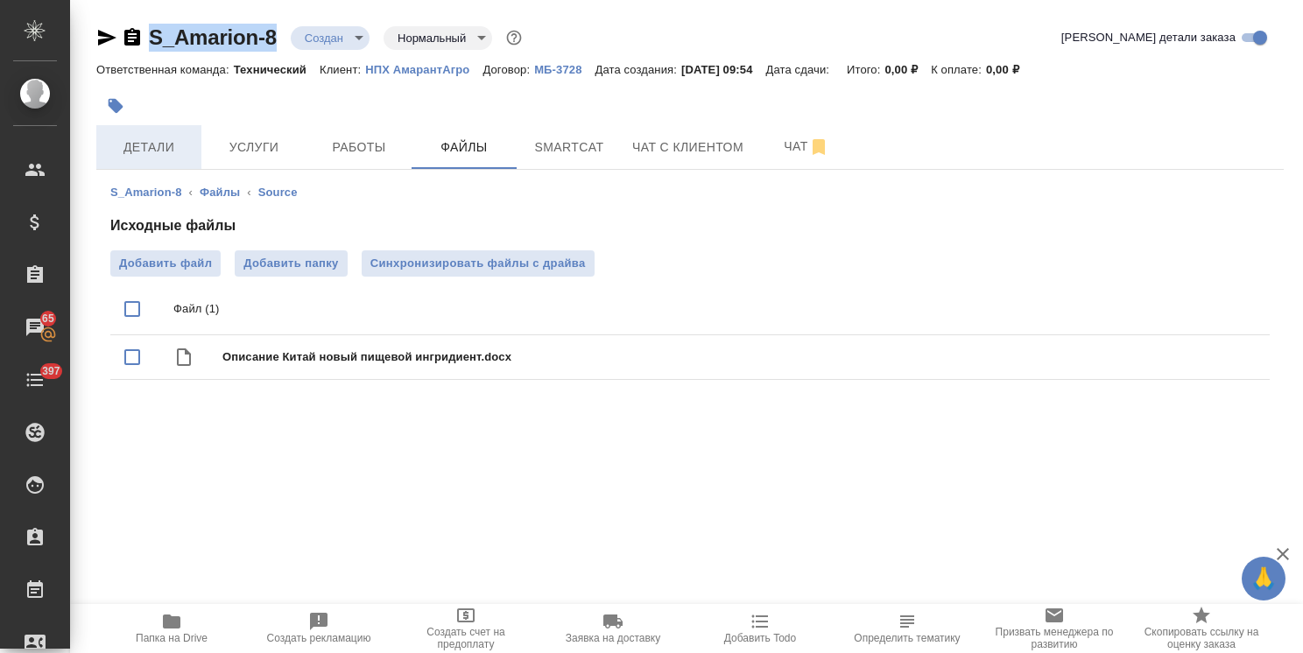
click at [145, 147] on span "Детали" at bounding box center [149, 148] width 84 height 22
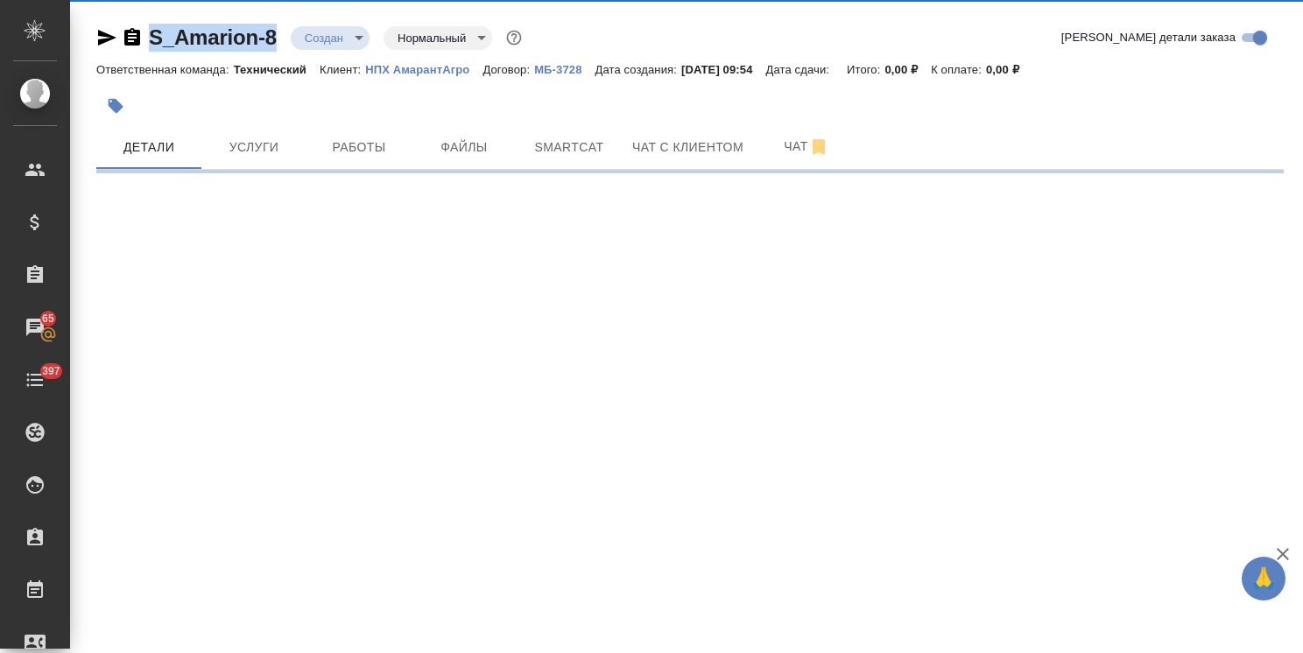
select select "RU"
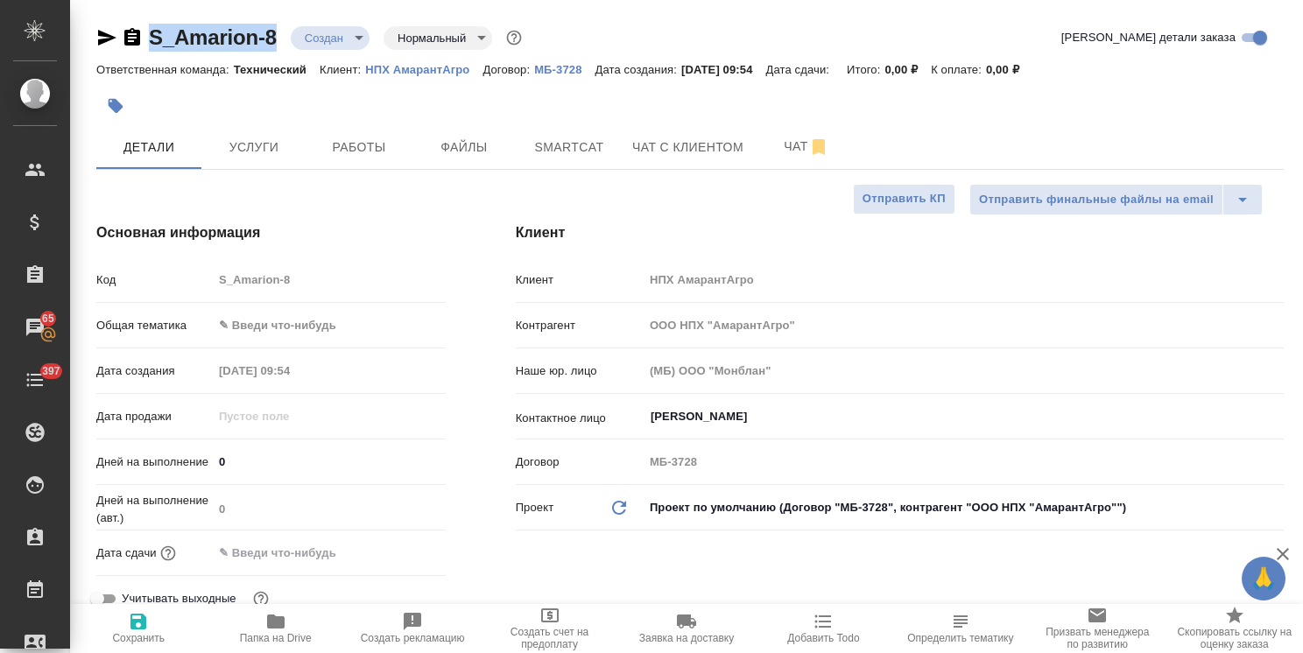
click at [439, 64] on p "НПХ АмарантАгро" at bounding box center [423, 69] width 117 height 13
type textarea "x"
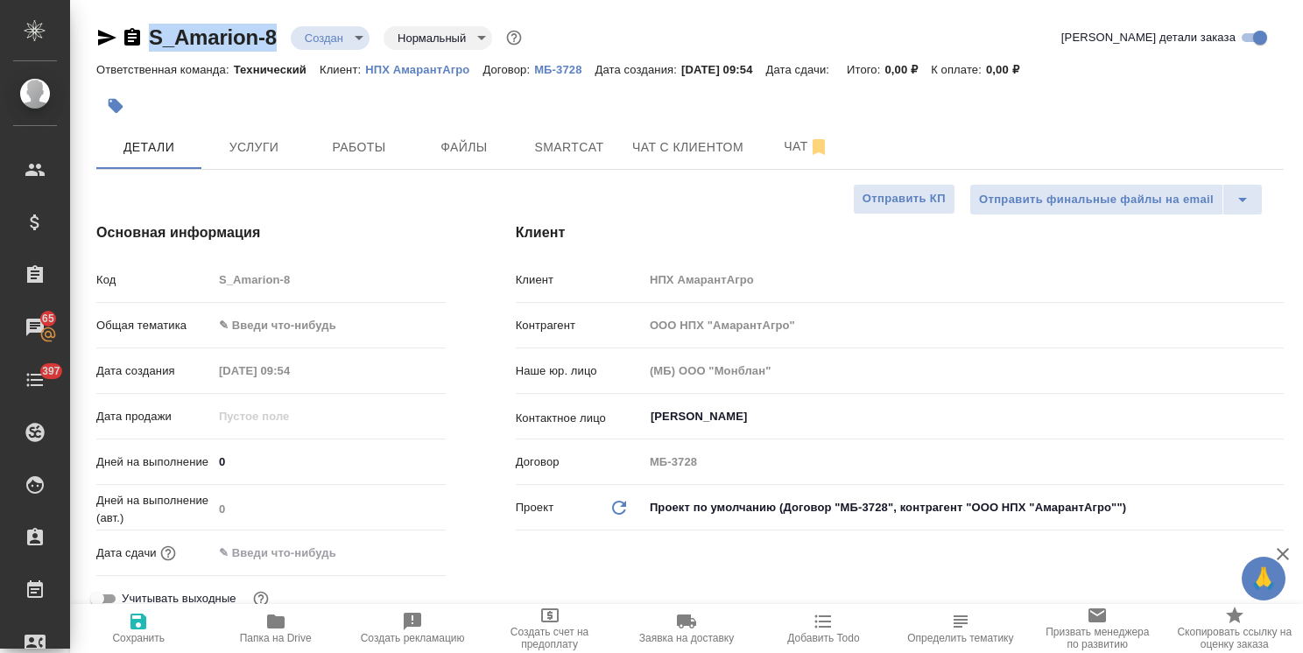
type textarea "x"
click at [711, 401] on div "Смирнова Кристина ​" at bounding box center [964, 417] width 640 height 32
click at [700, 412] on input "Смирнова Кристина" at bounding box center [934, 416] width 571 height 21
click at [463, 156] on span "Файлы" at bounding box center [464, 148] width 84 height 22
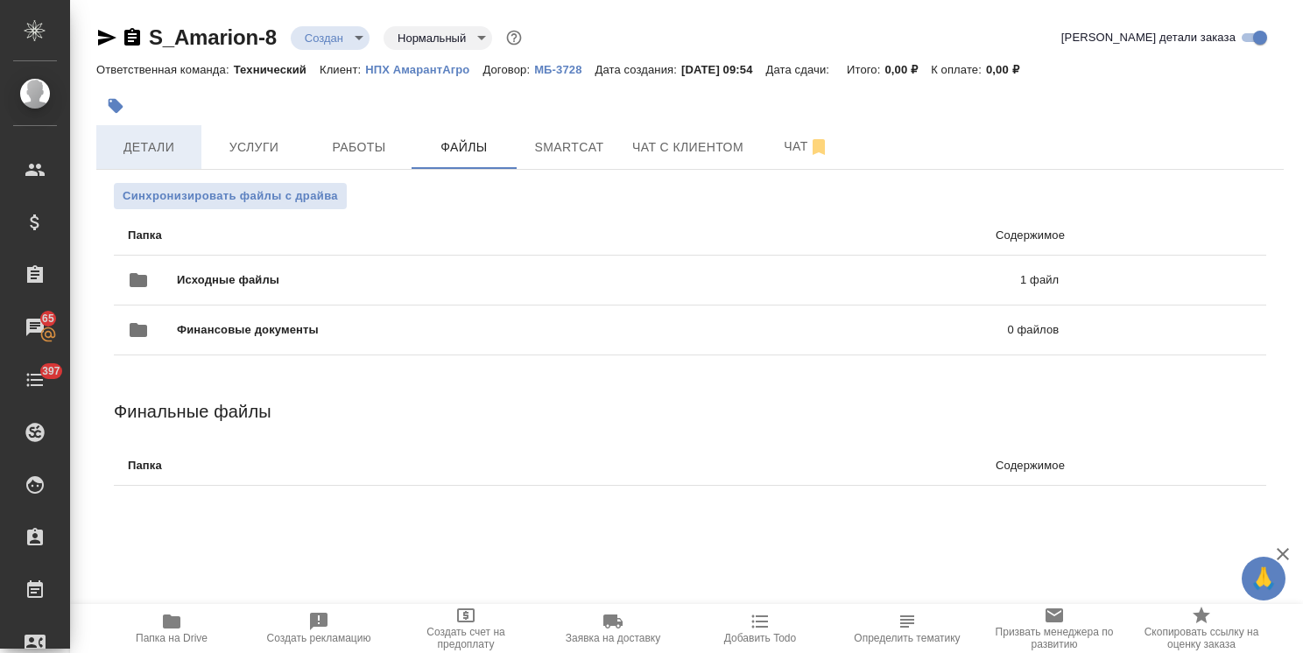
click at [171, 158] on button "Детали" at bounding box center [148, 147] width 105 height 44
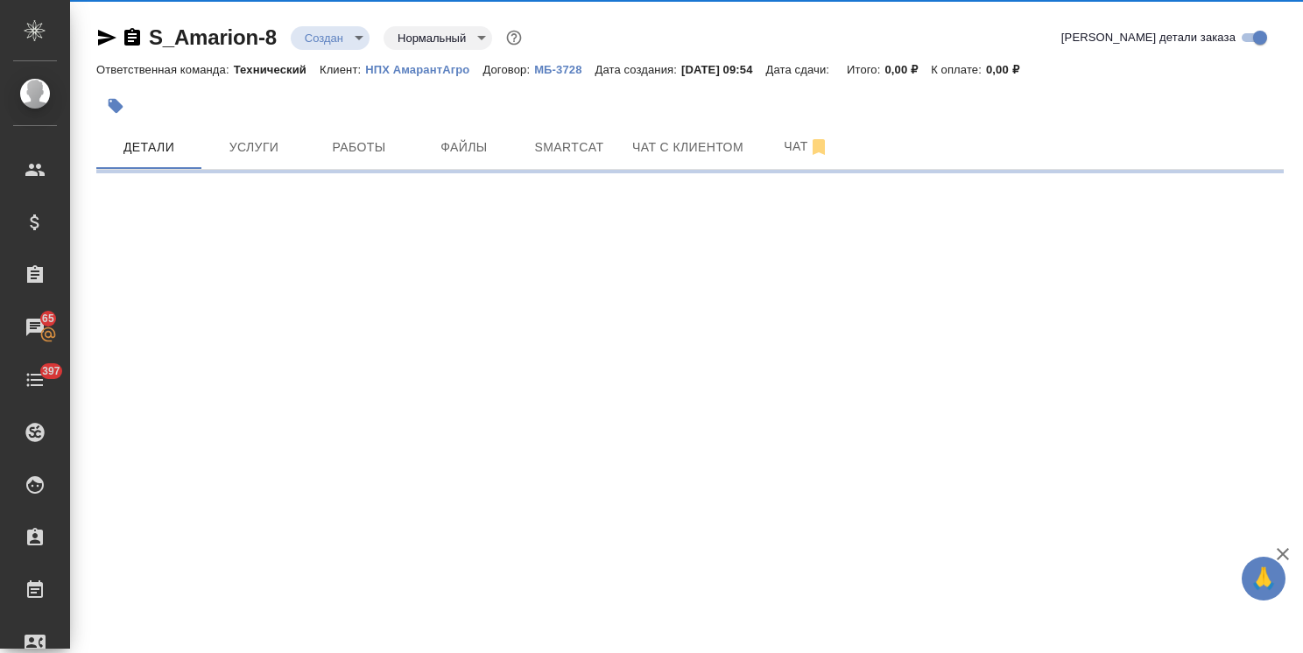
select select "RU"
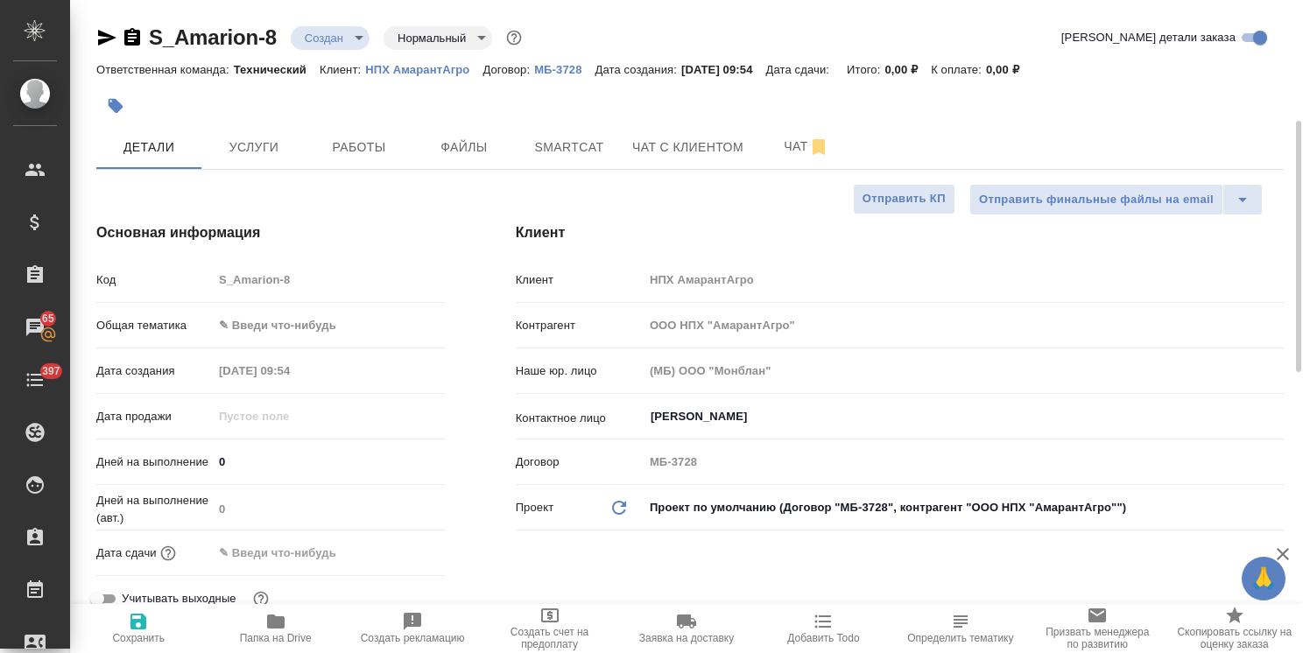
type textarea "x"
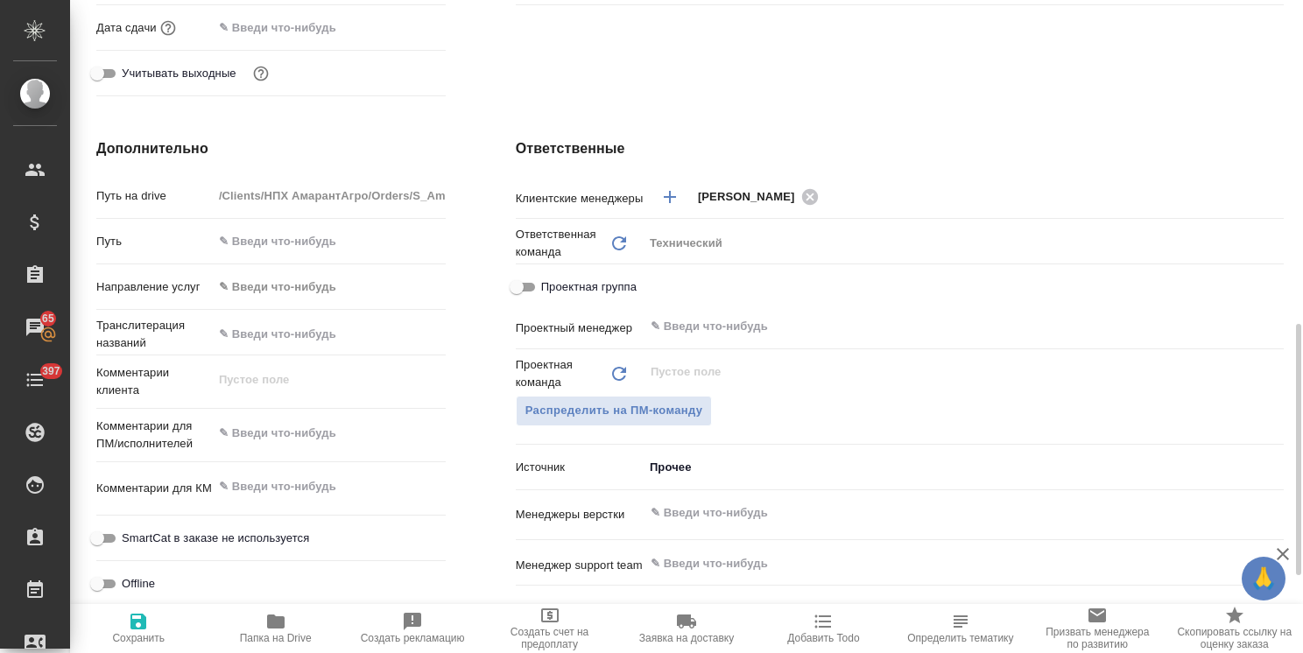
scroll to position [613, 0]
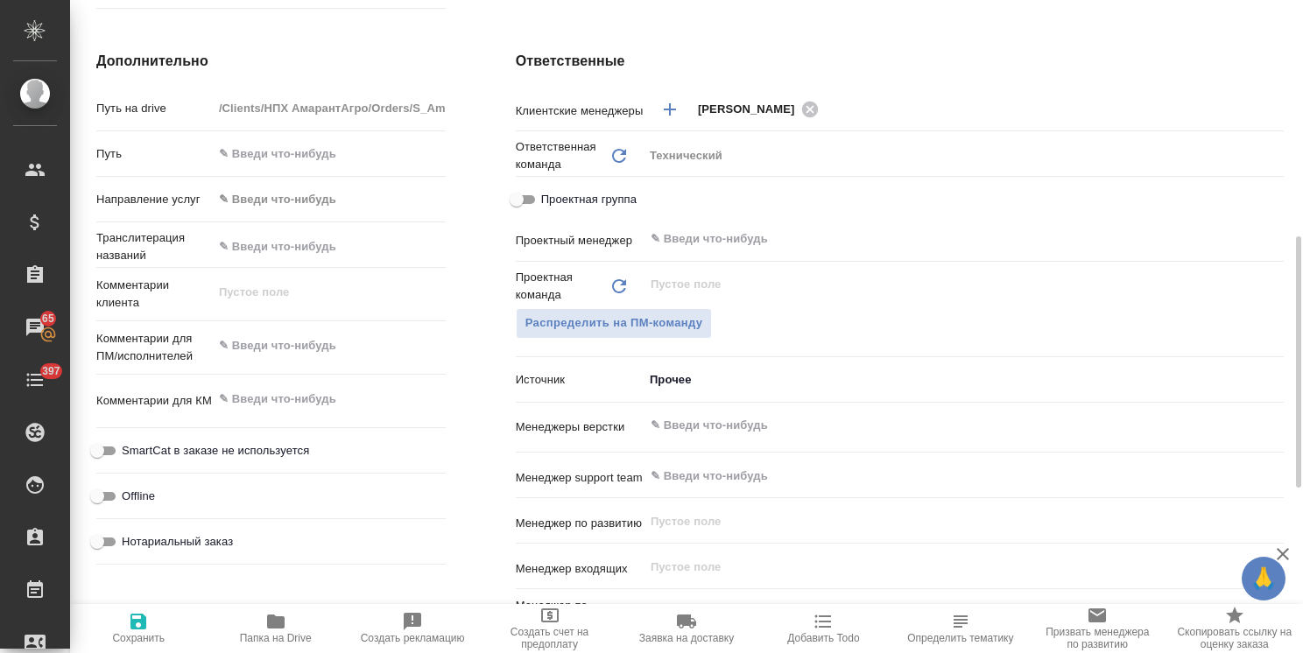
type textarea "x"
click at [306, 334] on textarea at bounding box center [329, 347] width 231 height 30
type textarea "ру"
type textarea "x"
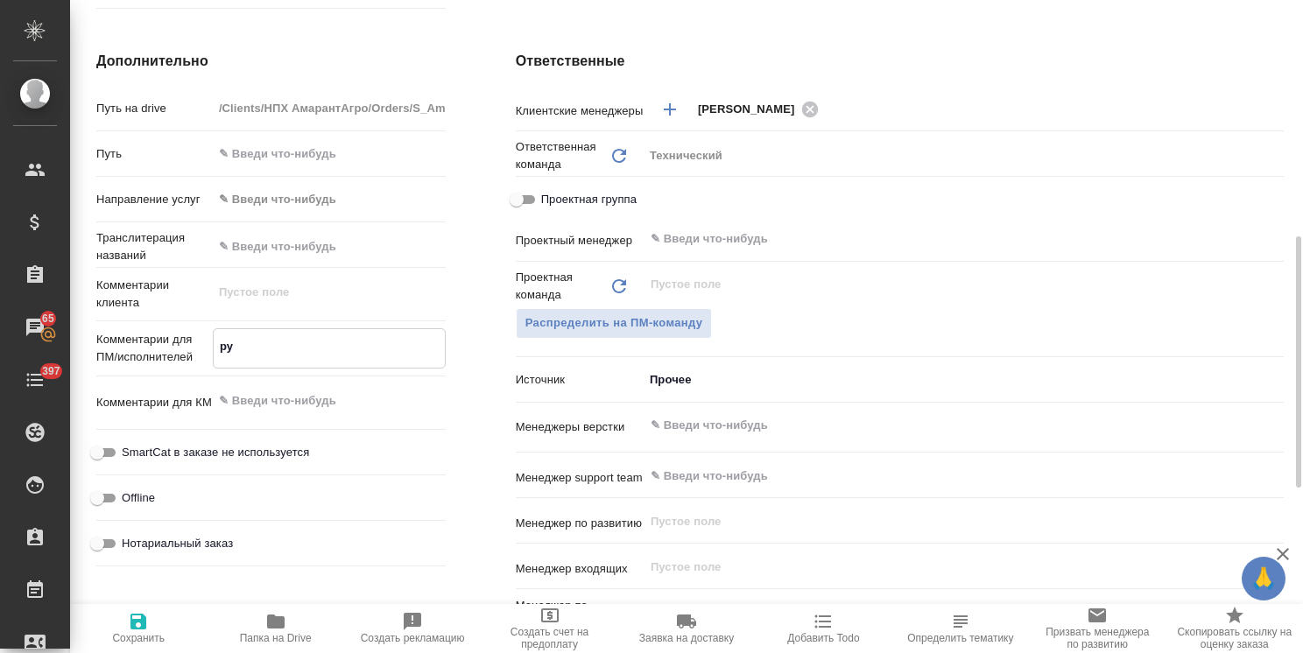
type textarea "x"
type textarea "рус"
type textarea "x"
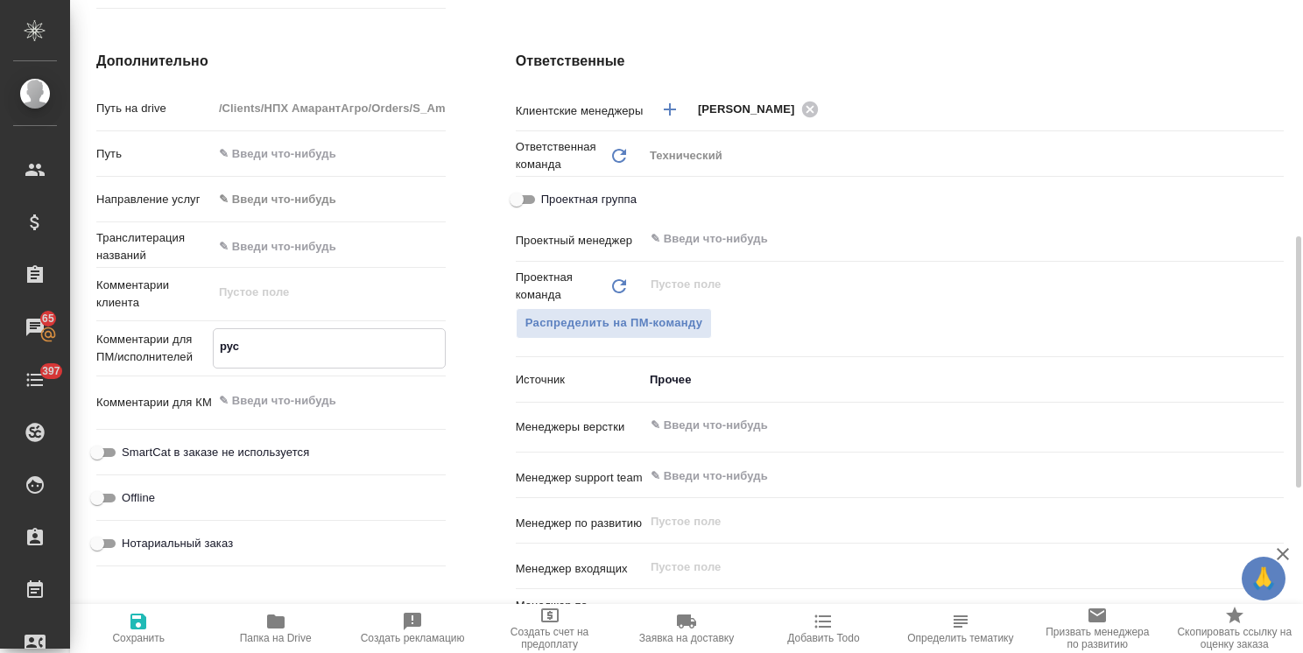
type textarea "рус="
type textarea "x"
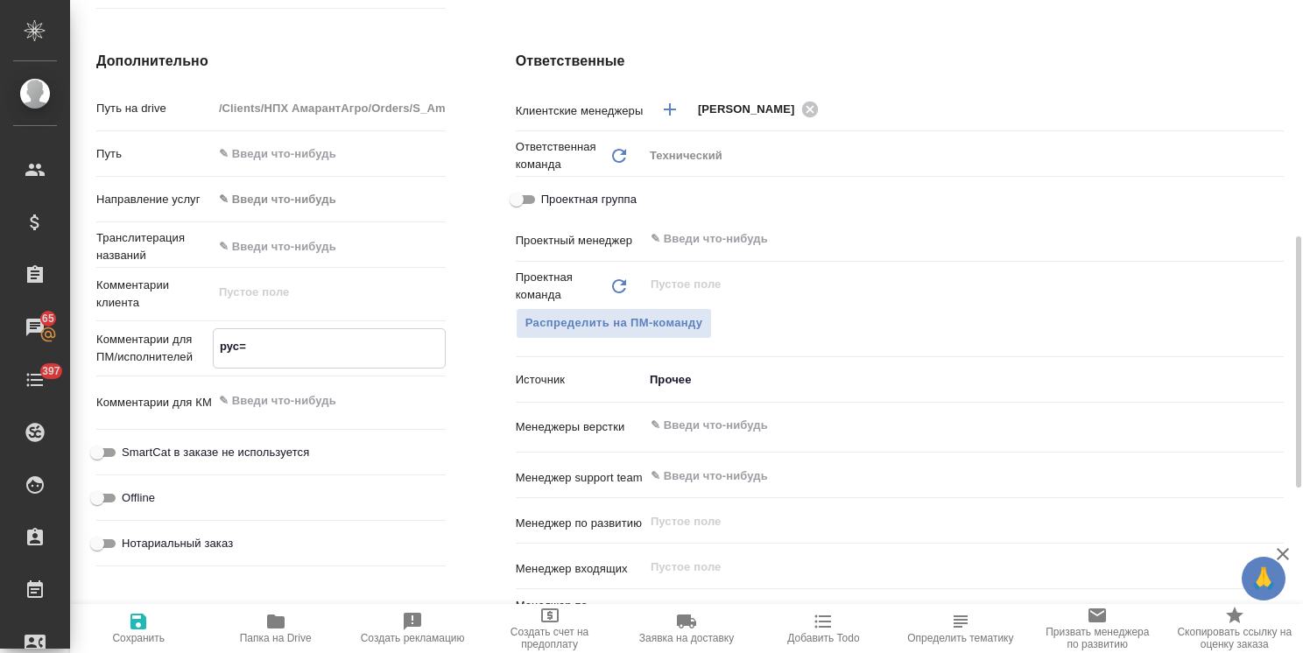
type textarea "рус=а"
type textarea "x"
type textarea "рус=ан"
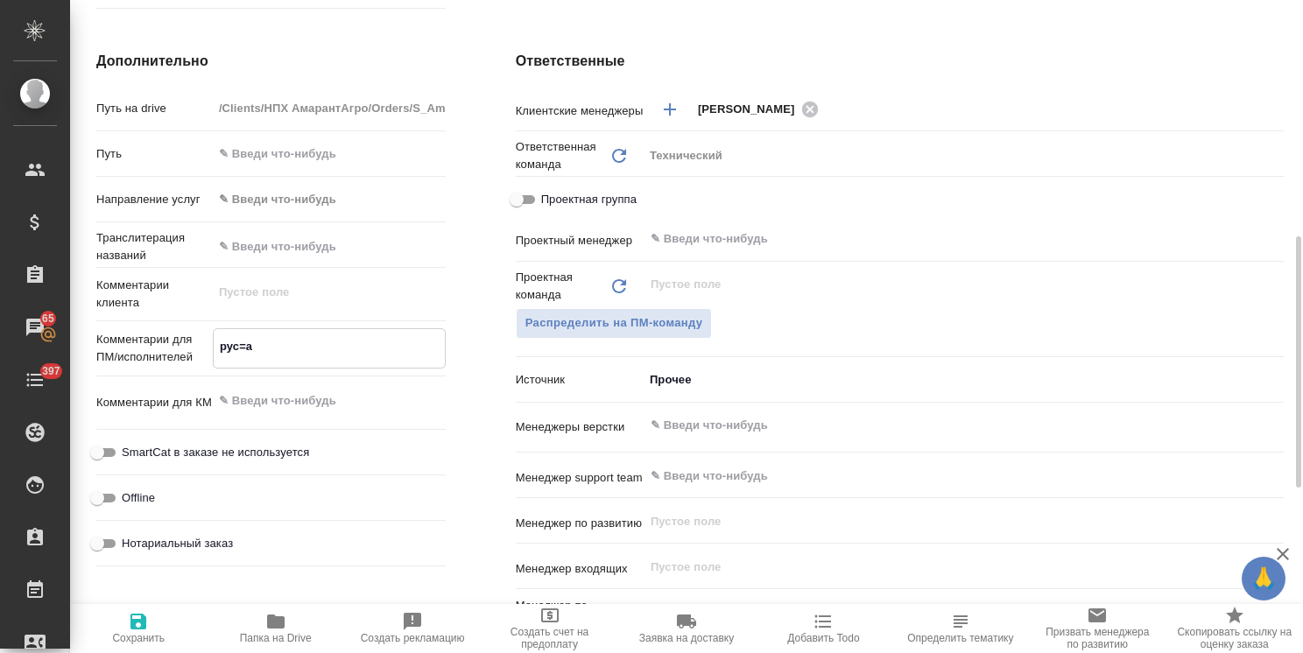
type textarea "x"
type textarea "рус=анл"
type textarea "x"
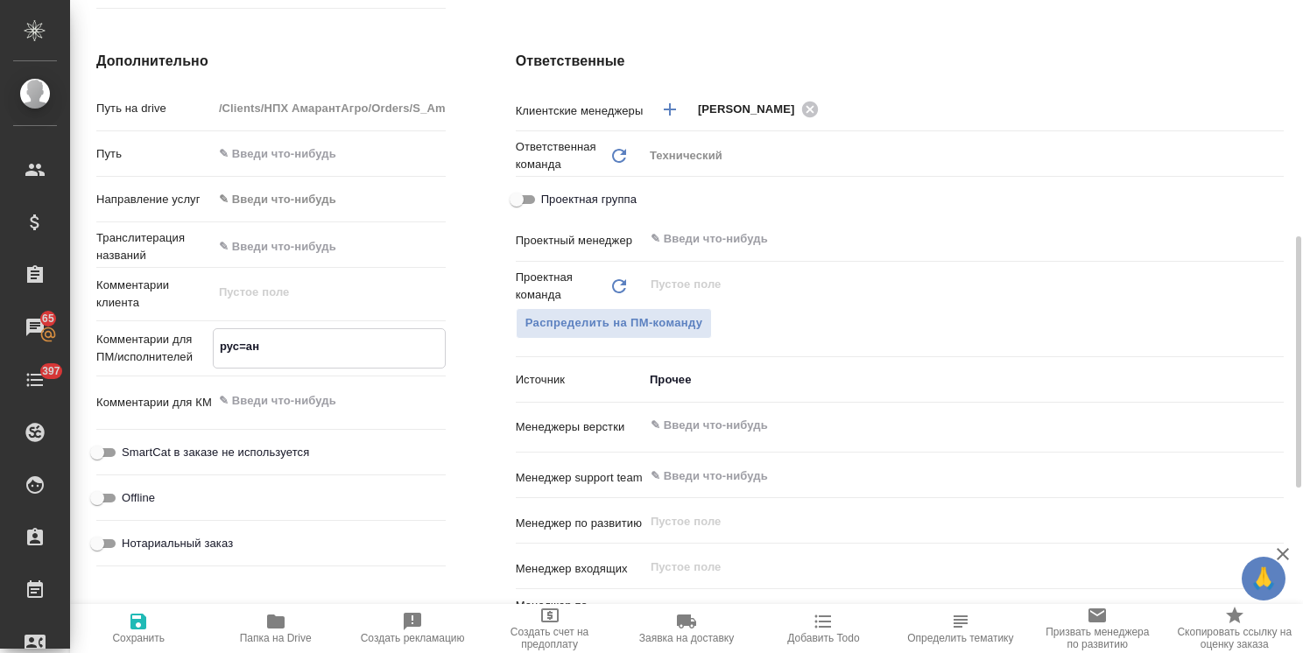
type textarea "x"
type textarea "рус=ан"
type textarea "x"
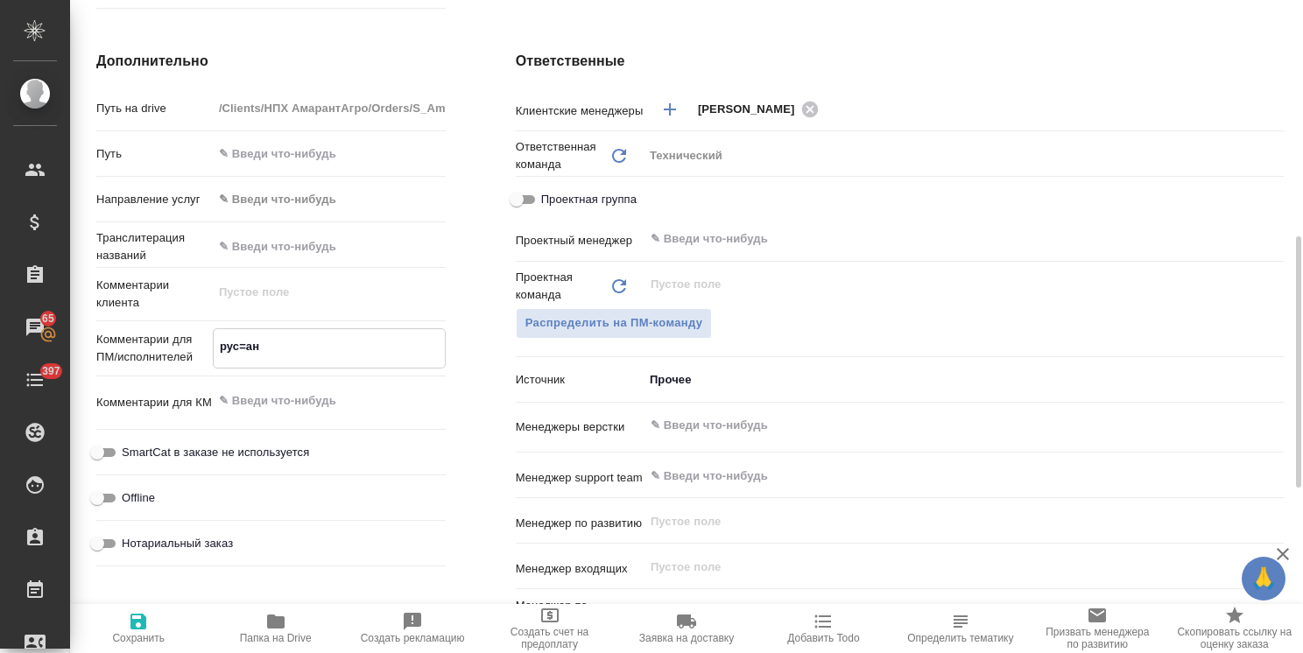
type textarea "рус=а"
type textarea "x"
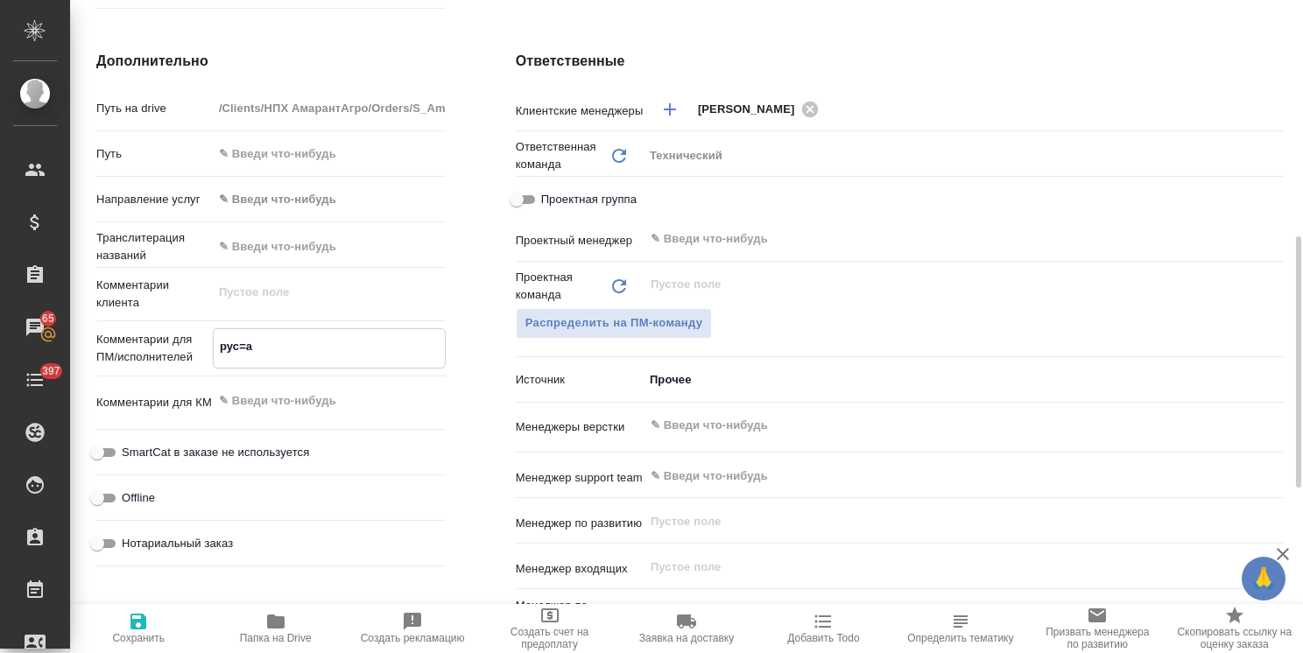
type textarea "рус="
type textarea "x"
type textarea "рус"
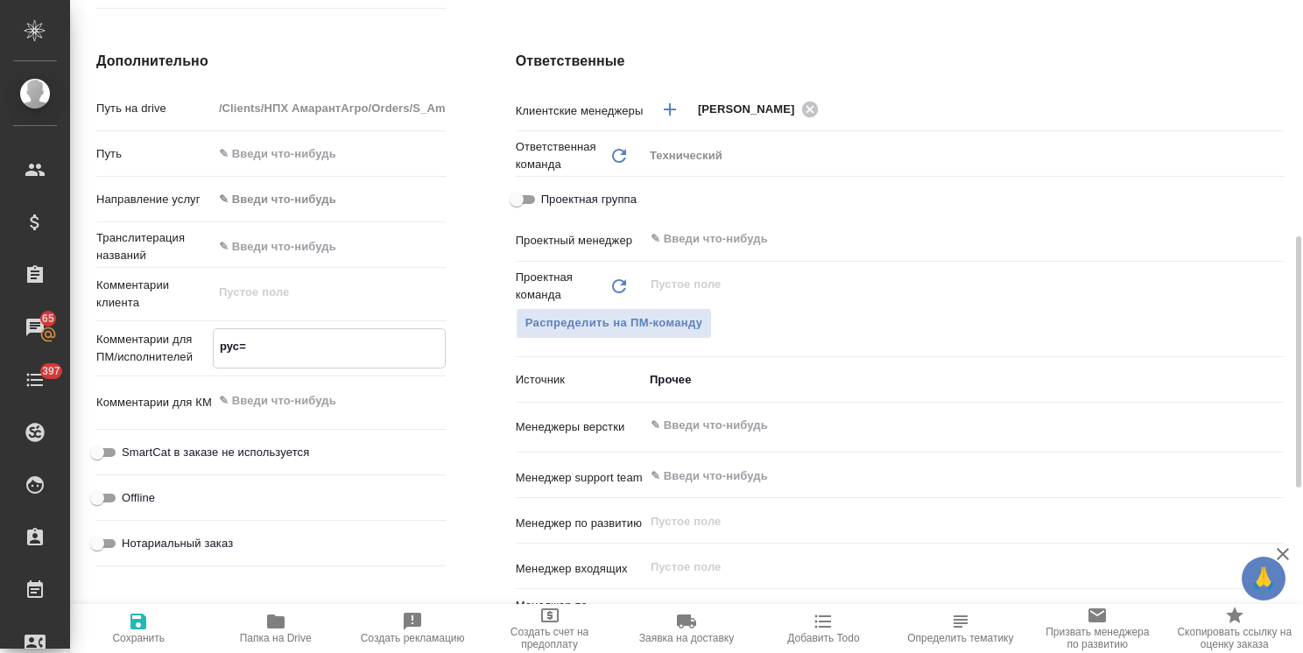
type textarea "x"
type textarea "рус-"
type textarea "x"
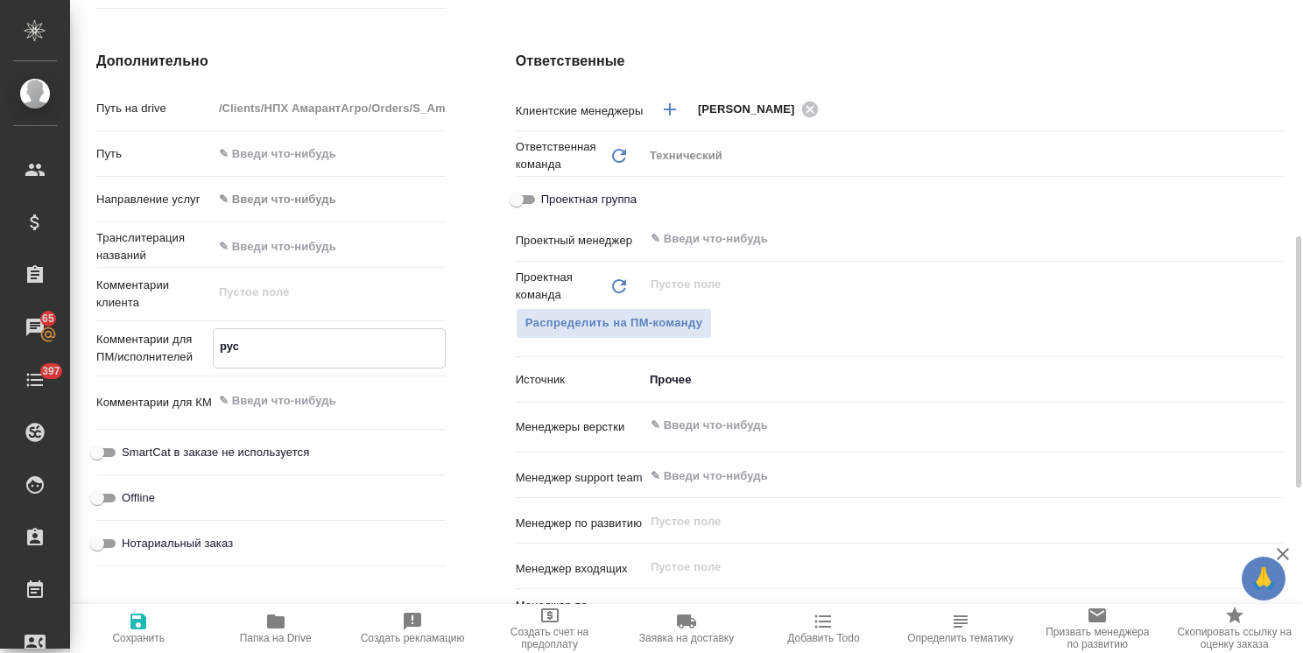
type textarea "x"
type textarea "рус-а"
type textarea "x"
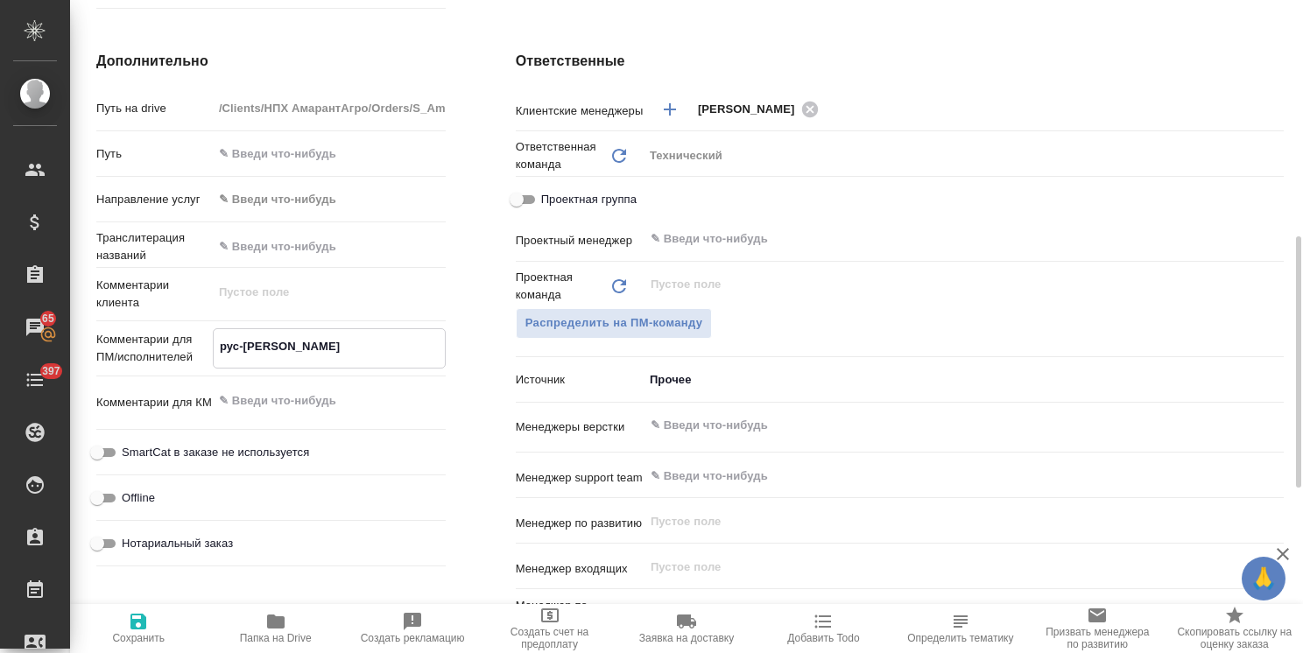
type textarea "рус-ан"
type textarea "x"
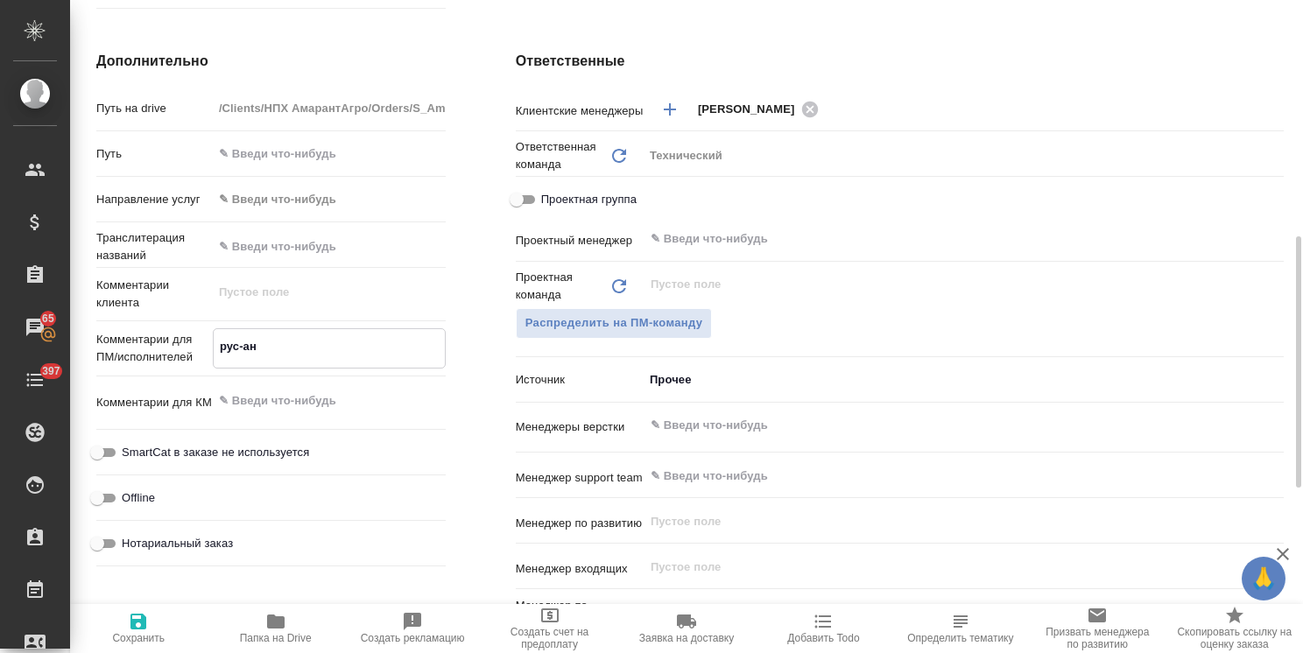
type textarea "рус-анг"
type textarea "x"
type textarea "рус-англ"
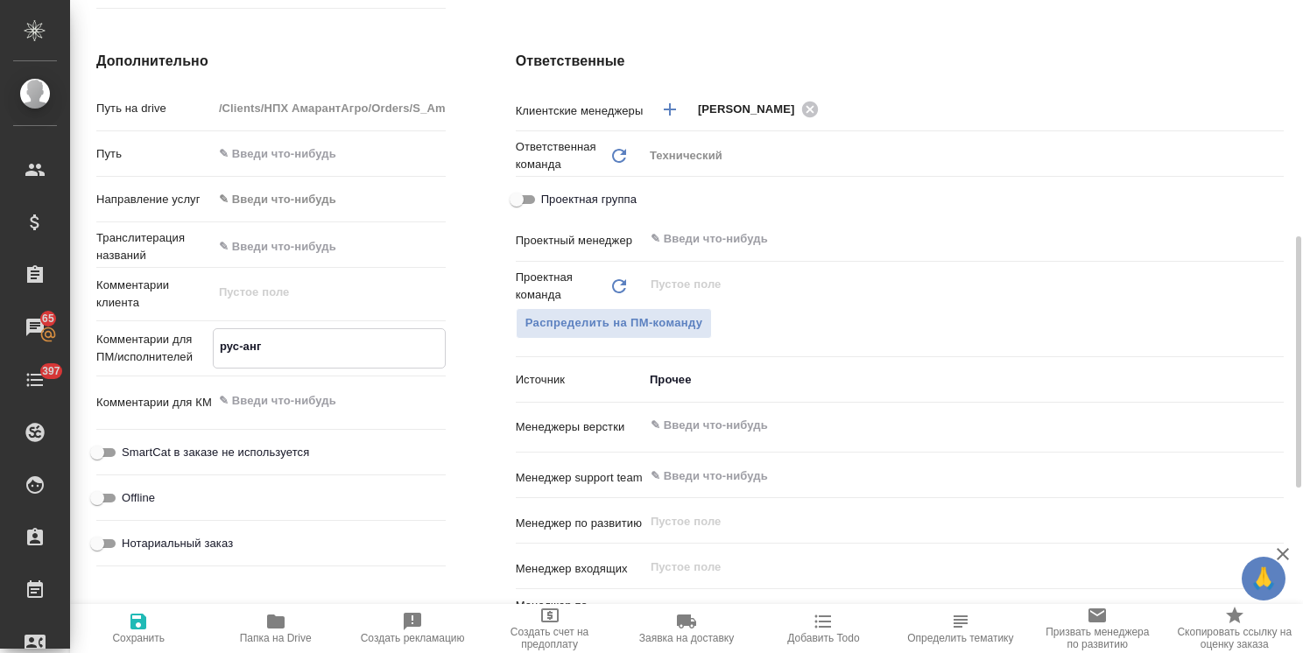
type textarea "x"
type textarea "рус-англ"
type textarea "x"
click at [147, 629] on icon "button" at bounding box center [138, 621] width 21 height 21
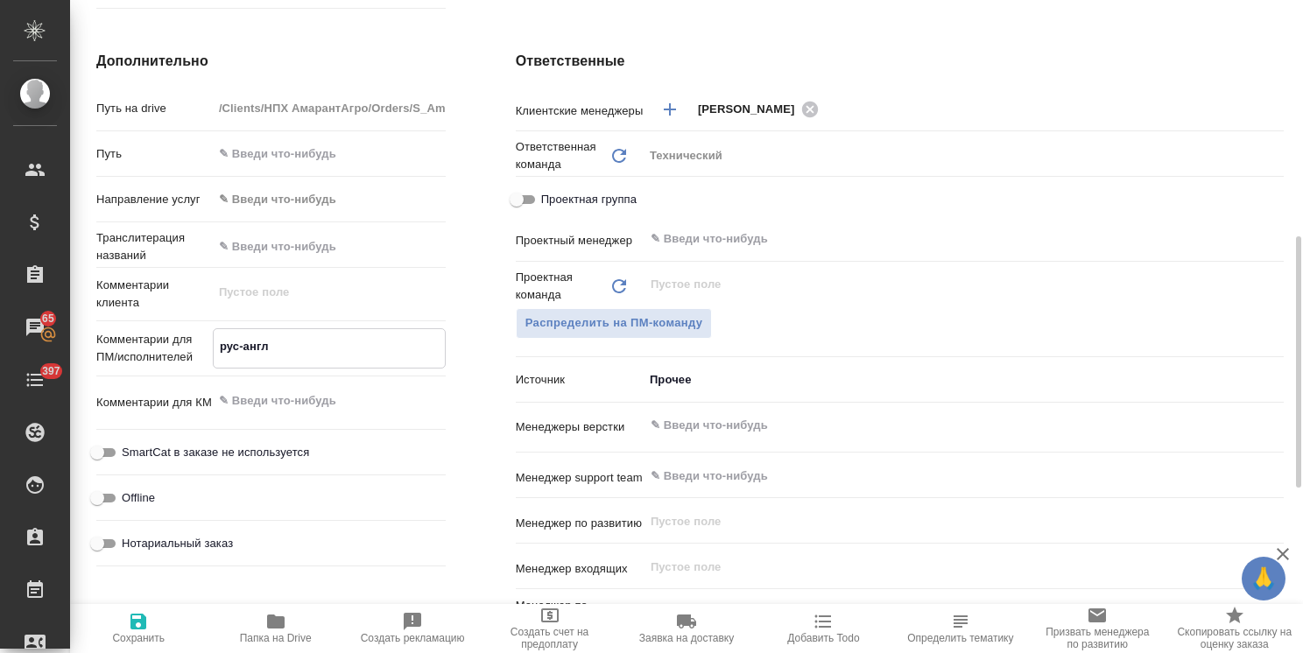
type textarea "x"
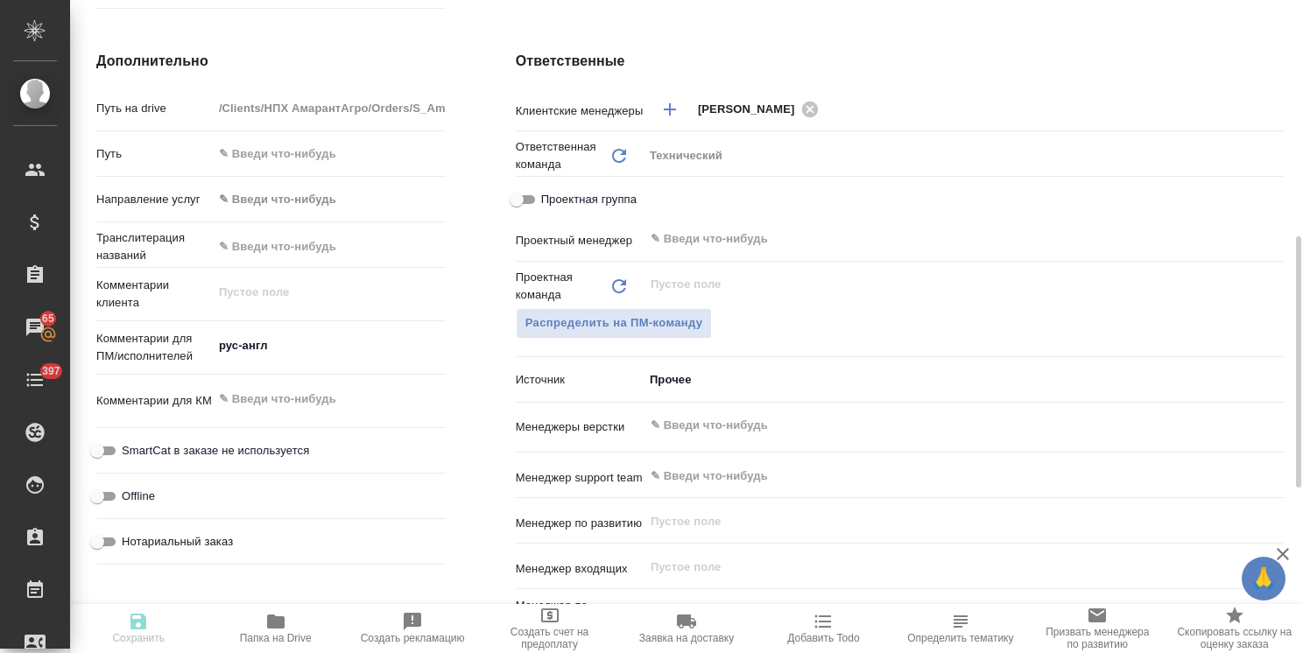
type textarea "x"
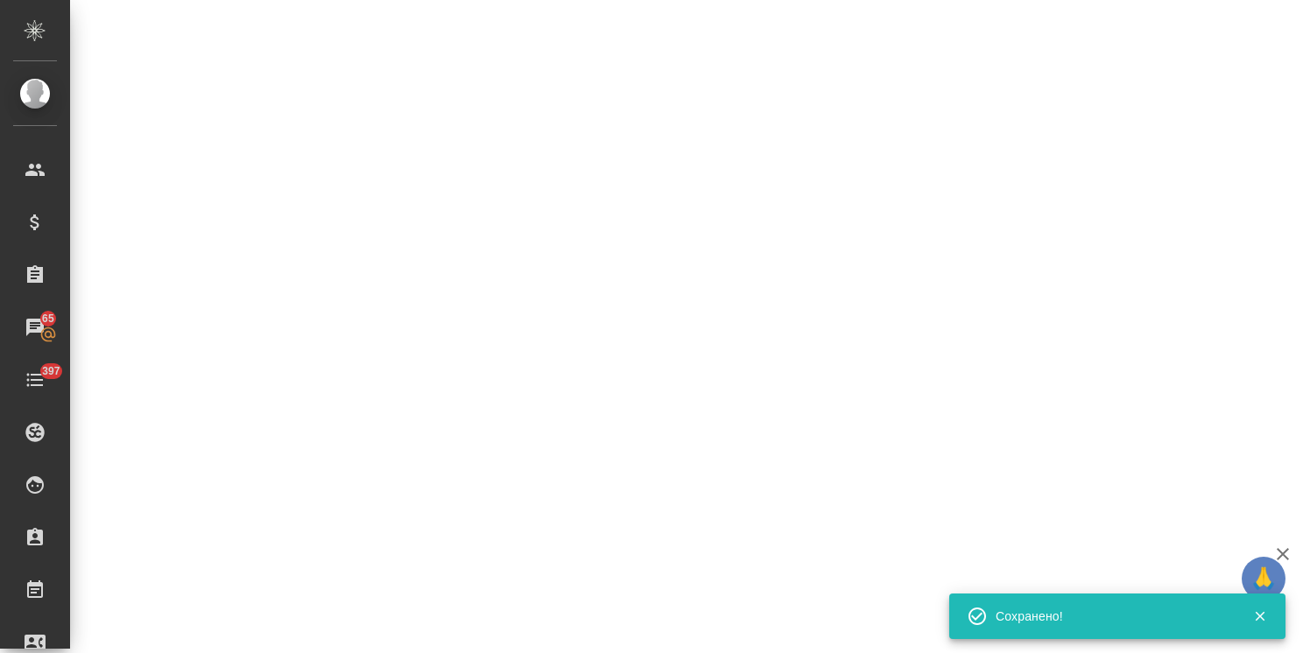
select select "RU"
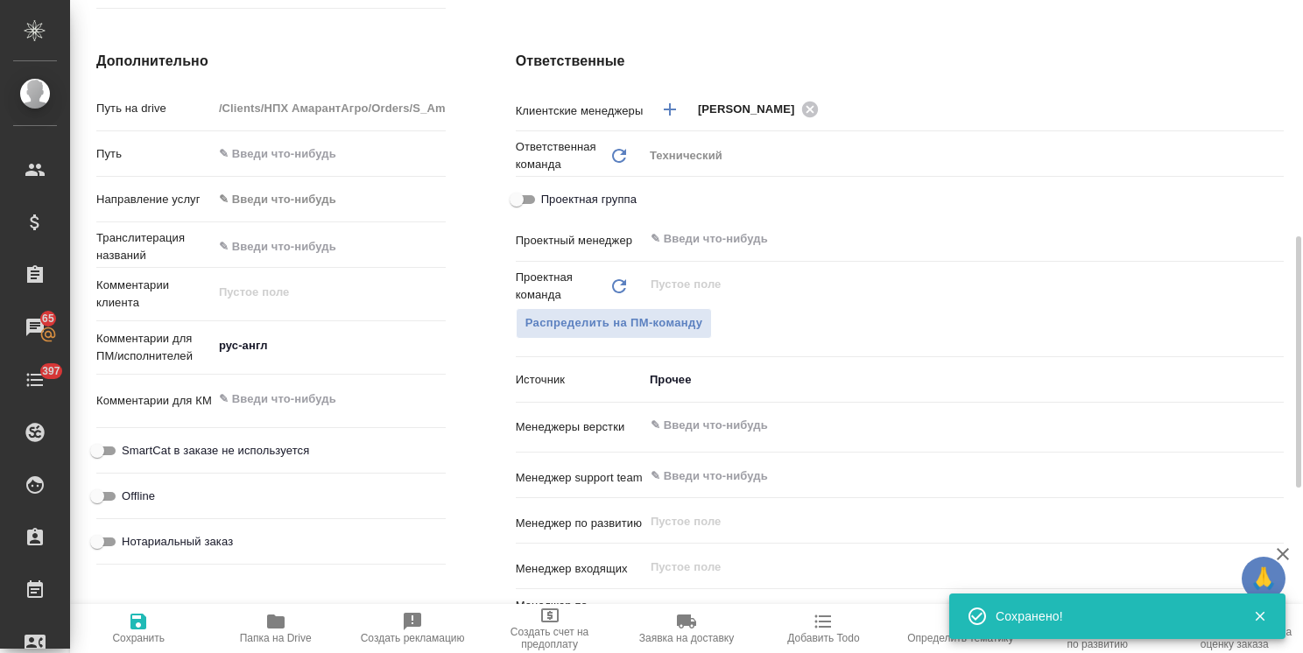
type textarea "x"
click at [700, 433] on input "text" at bounding box center [934, 425] width 571 height 21
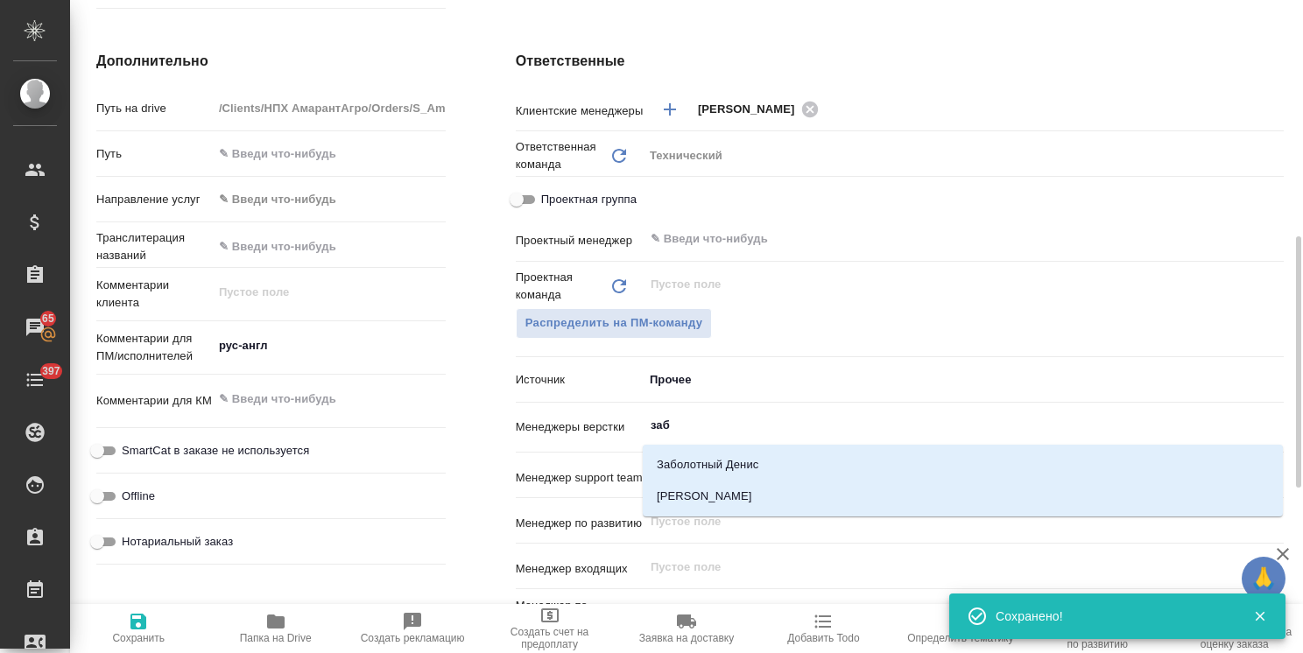
type input "забо"
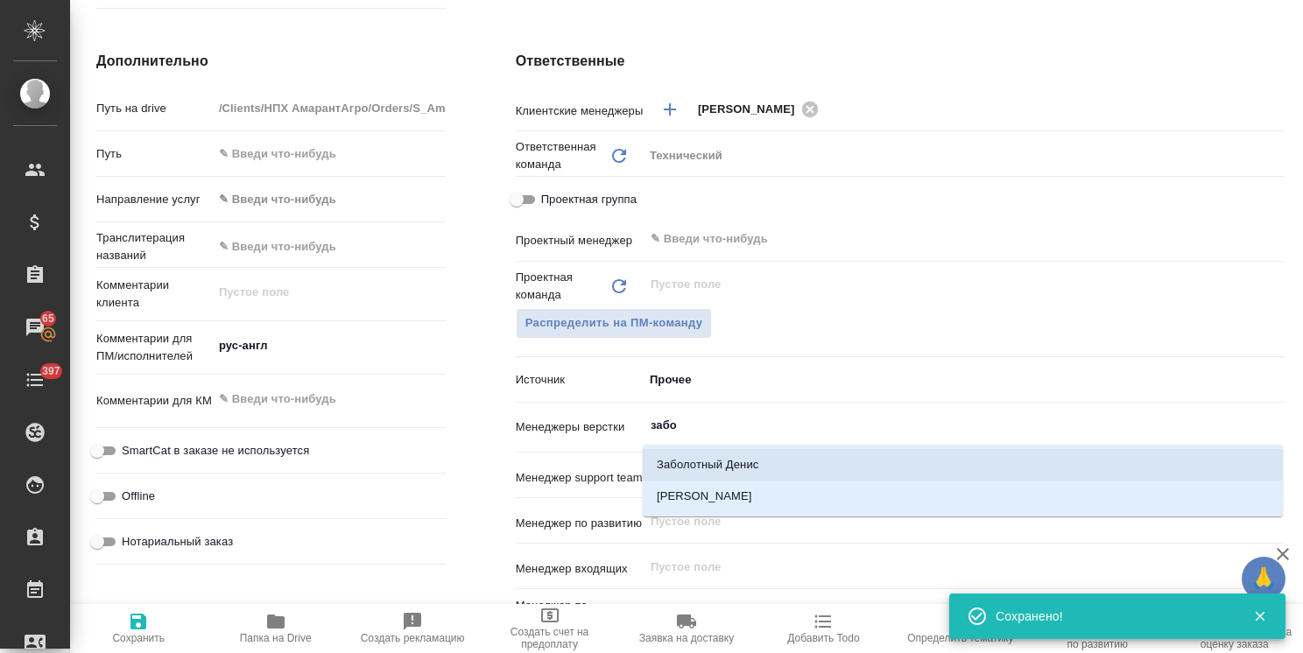
click at [693, 496] on li "[PERSON_NAME]" at bounding box center [963, 497] width 640 height 32
type textarea "x"
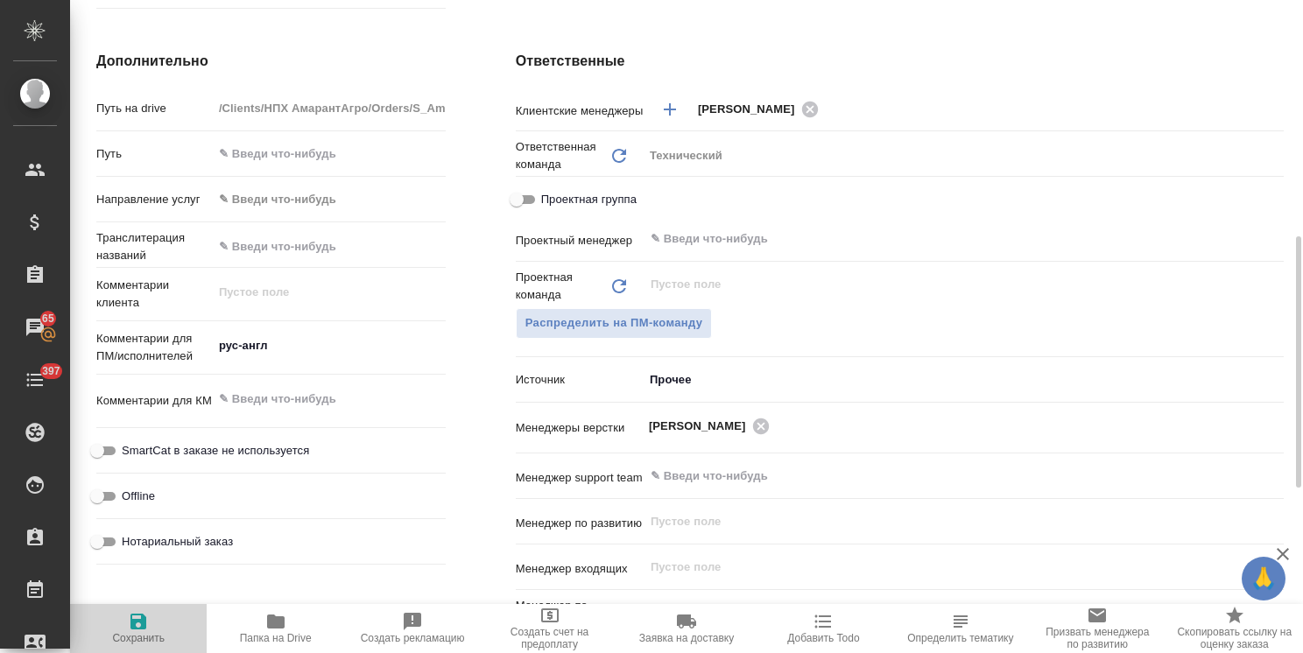
click at [140, 626] on icon "button" at bounding box center [138, 621] width 21 height 21
type textarea "x"
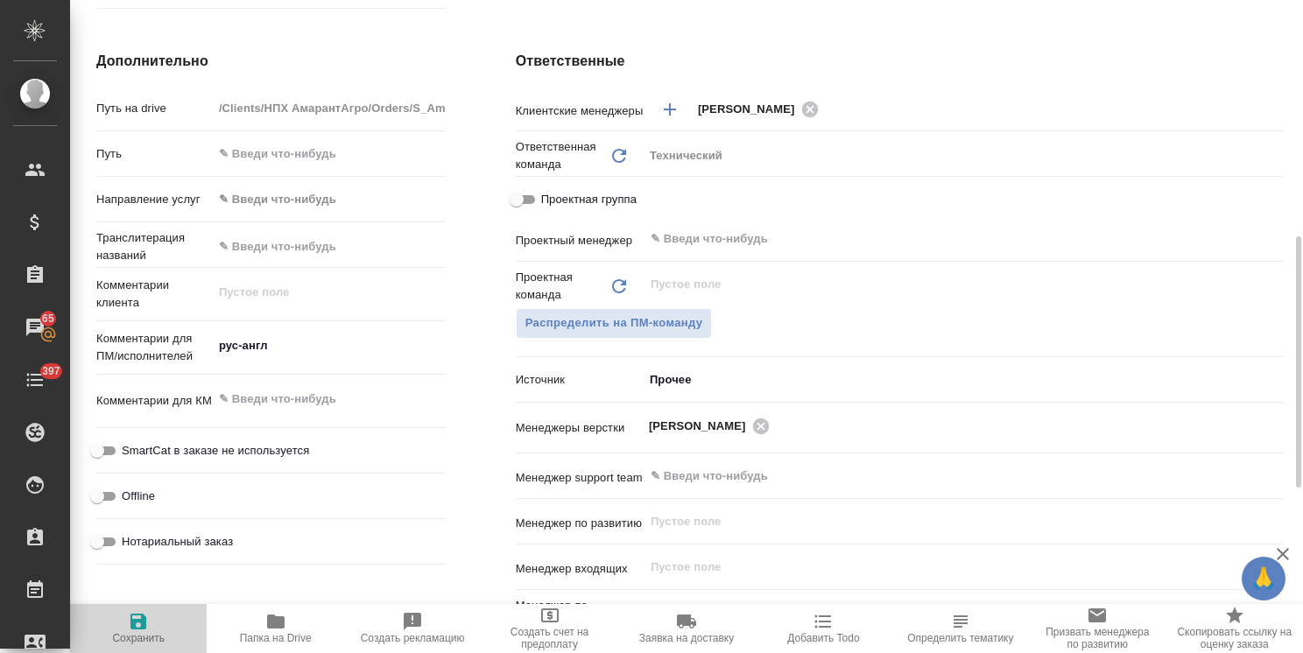
type textarea "x"
select select "RU"
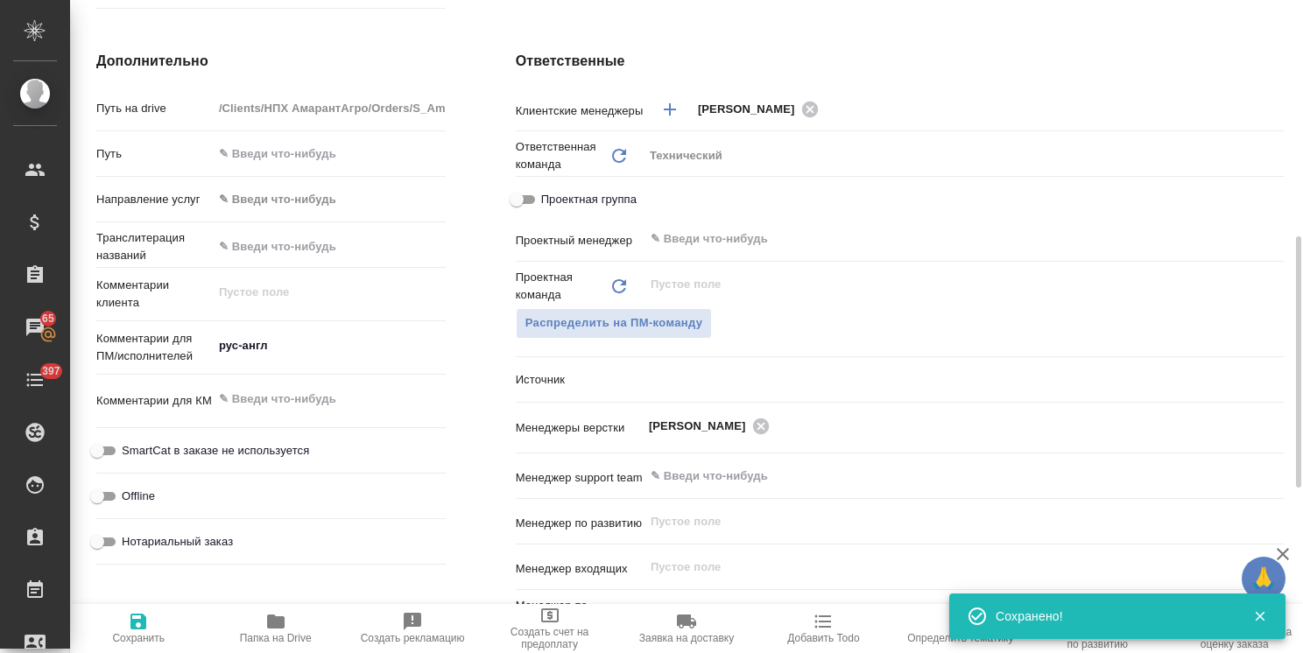
type textarea "x"
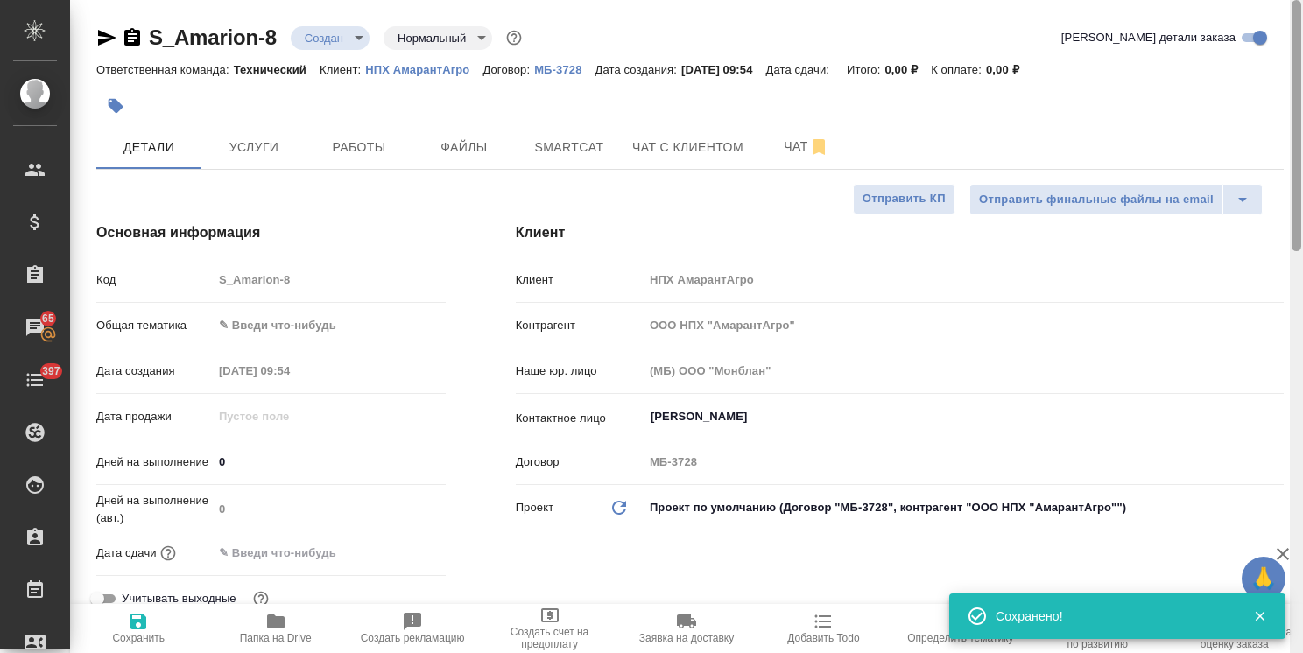
drag, startPoint x: 1295, startPoint y: 394, endPoint x: 848, endPoint y: 79, distance: 547.3
click at [1272, 58] on div "S_Amarion-8 Создан new Нормальный normal Кратко детали заказа Ответственная ком…" at bounding box center [686, 326] width 1233 height 653
click at [357, 36] on body "🙏 .cls-1 fill:#fff; AWATERA Usmanova Olga Клиенты Спецификации Заказы 65 Чаты 3…" at bounding box center [651, 326] width 1303 height 653
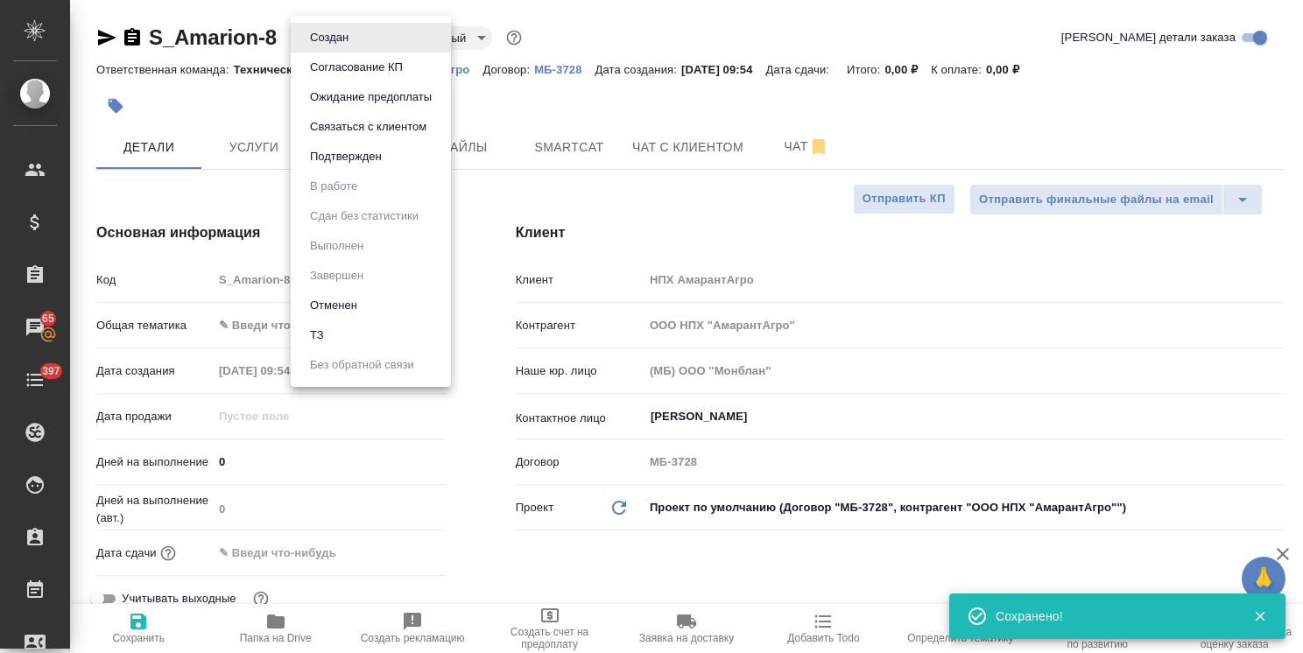
click at [336, 334] on li "ТЗ" at bounding box center [371, 335] width 160 height 30
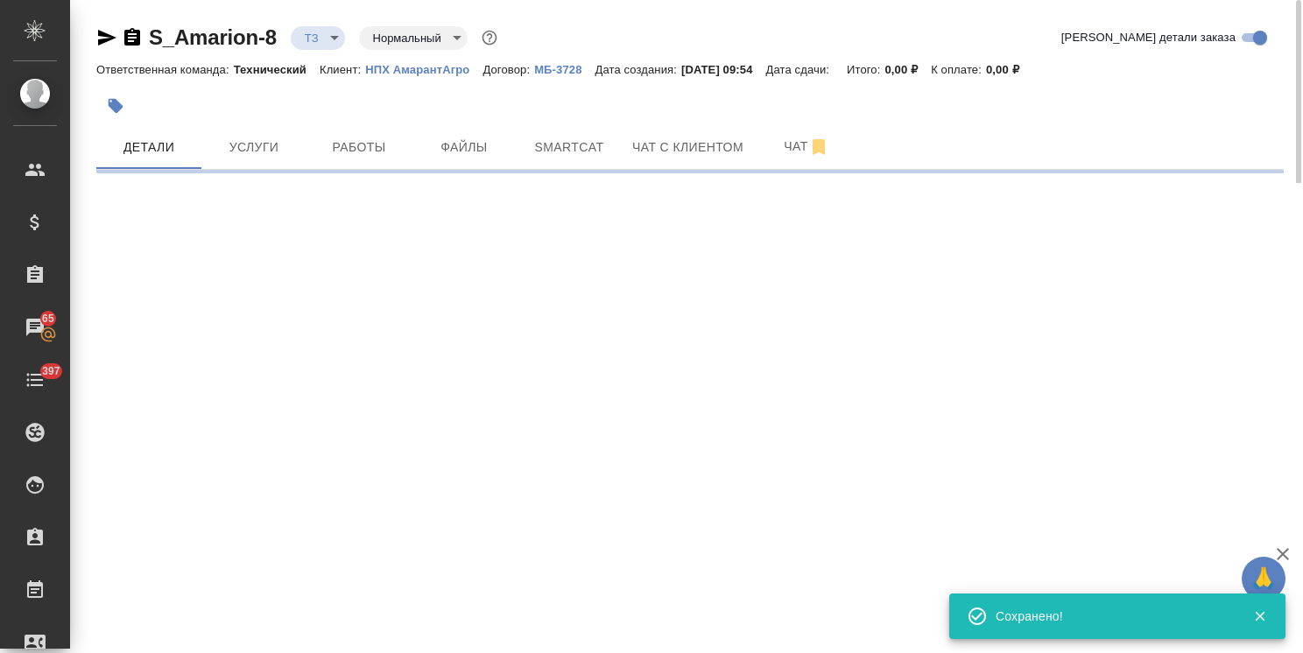
select select "RU"
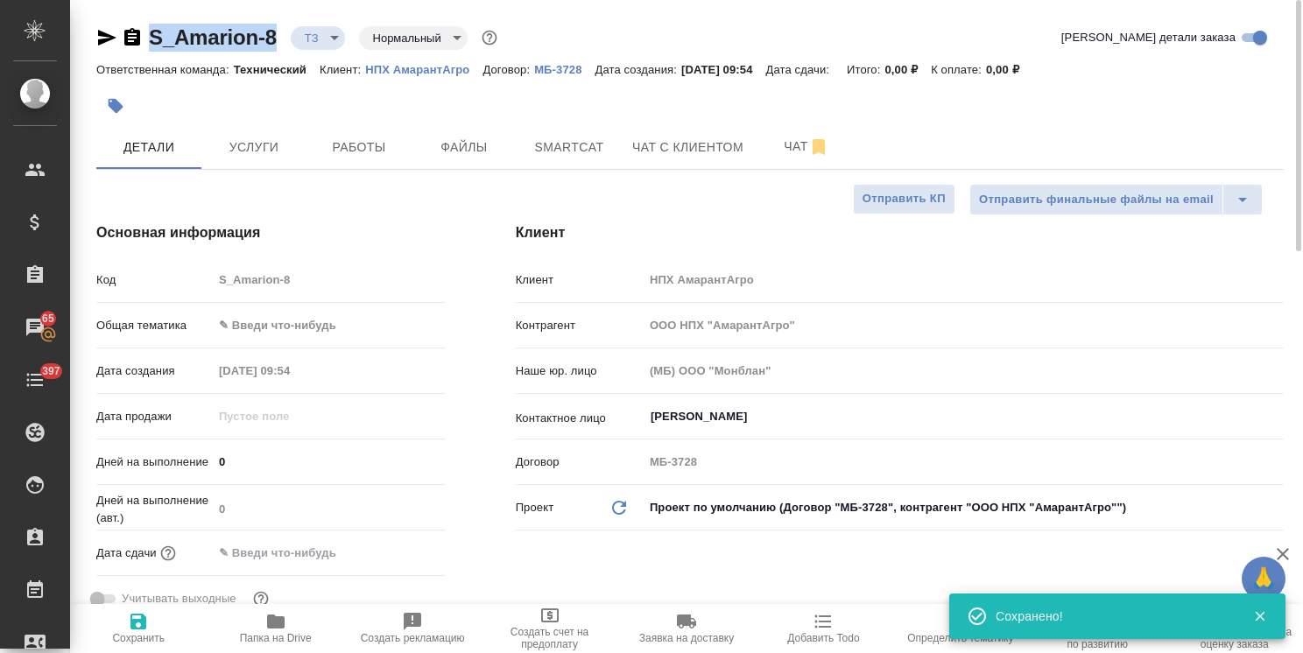
drag, startPoint x: 273, startPoint y: 19, endPoint x: 76, endPoint y: 19, distance: 197.0
copy link "S_Amarion-8"
type textarea "x"
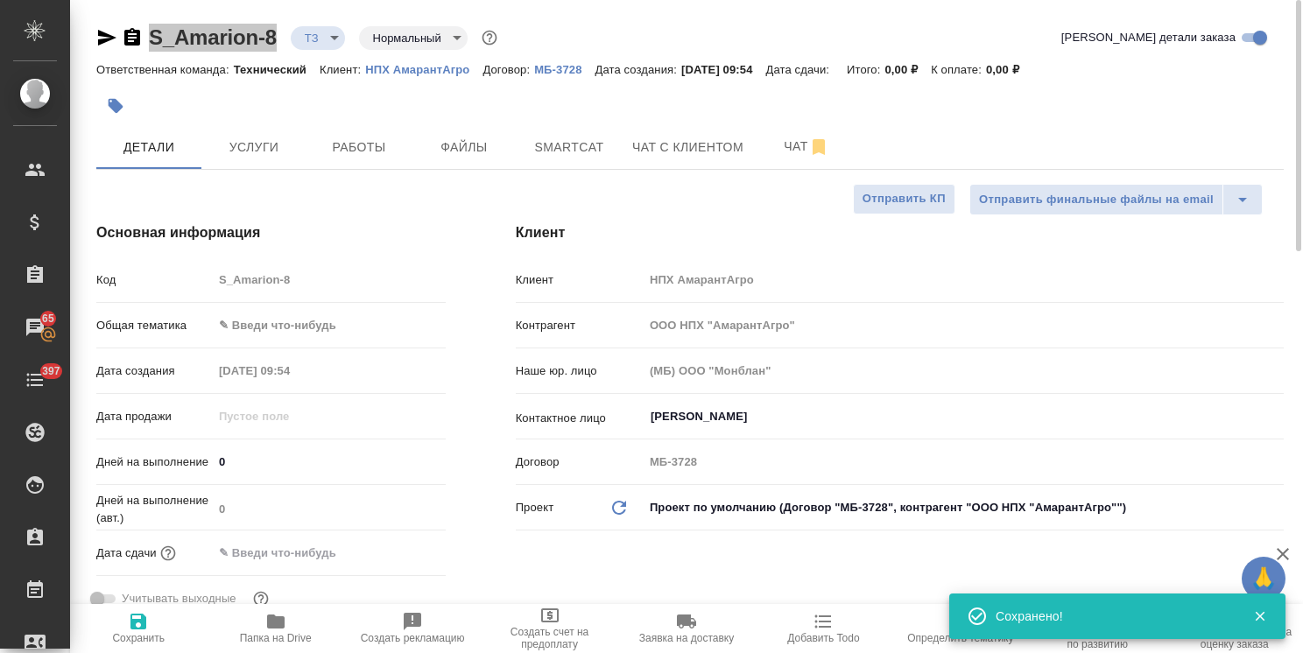
type textarea "x"
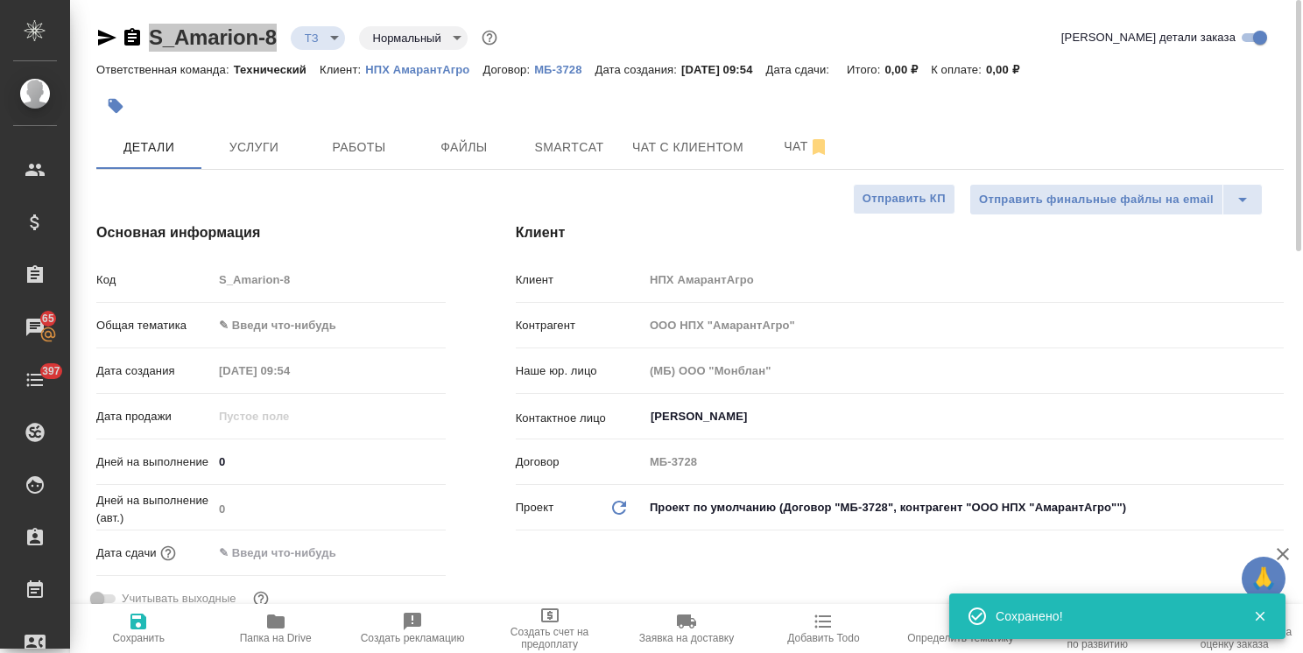
type textarea "x"
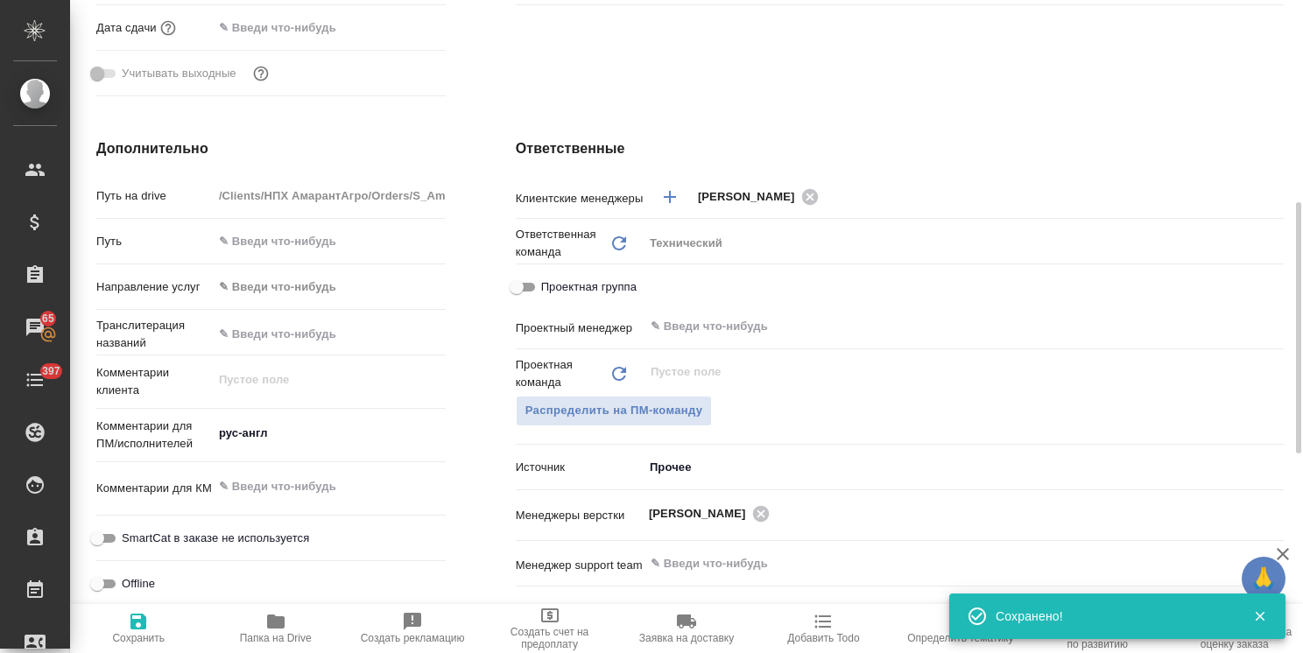
scroll to position [788, 0]
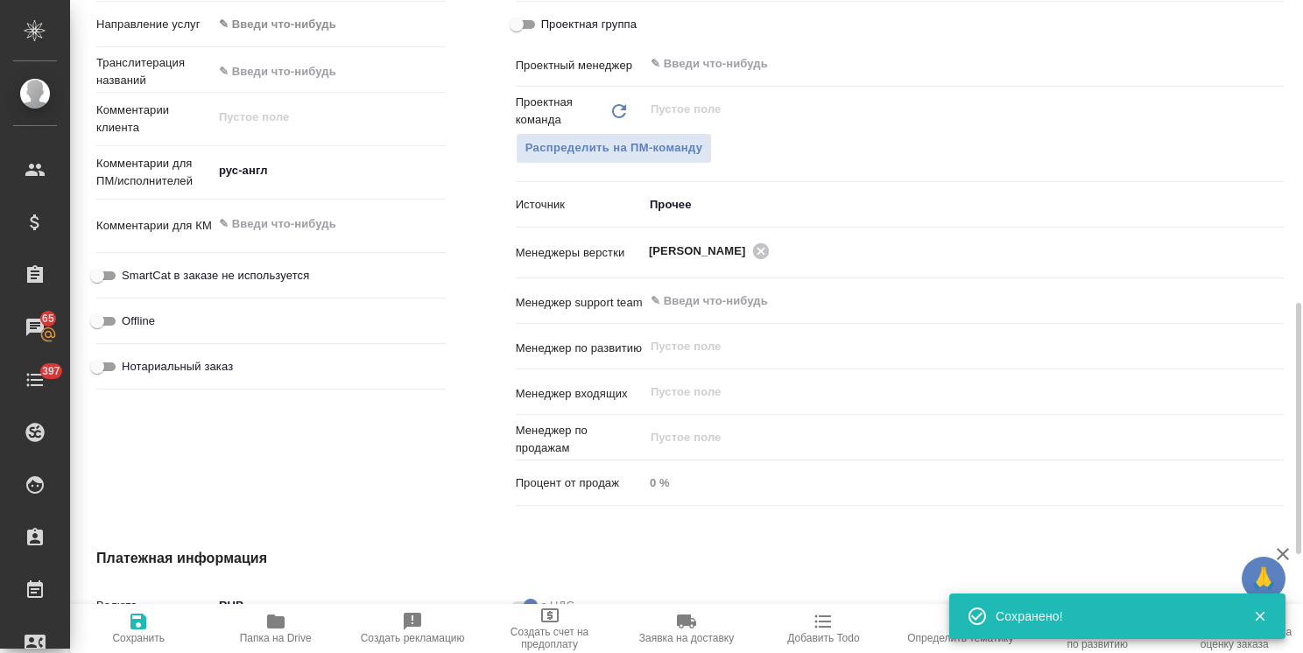
type textarea "x"
click at [340, 177] on textarea "рус-англ" at bounding box center [329, 172] width 231 height 30
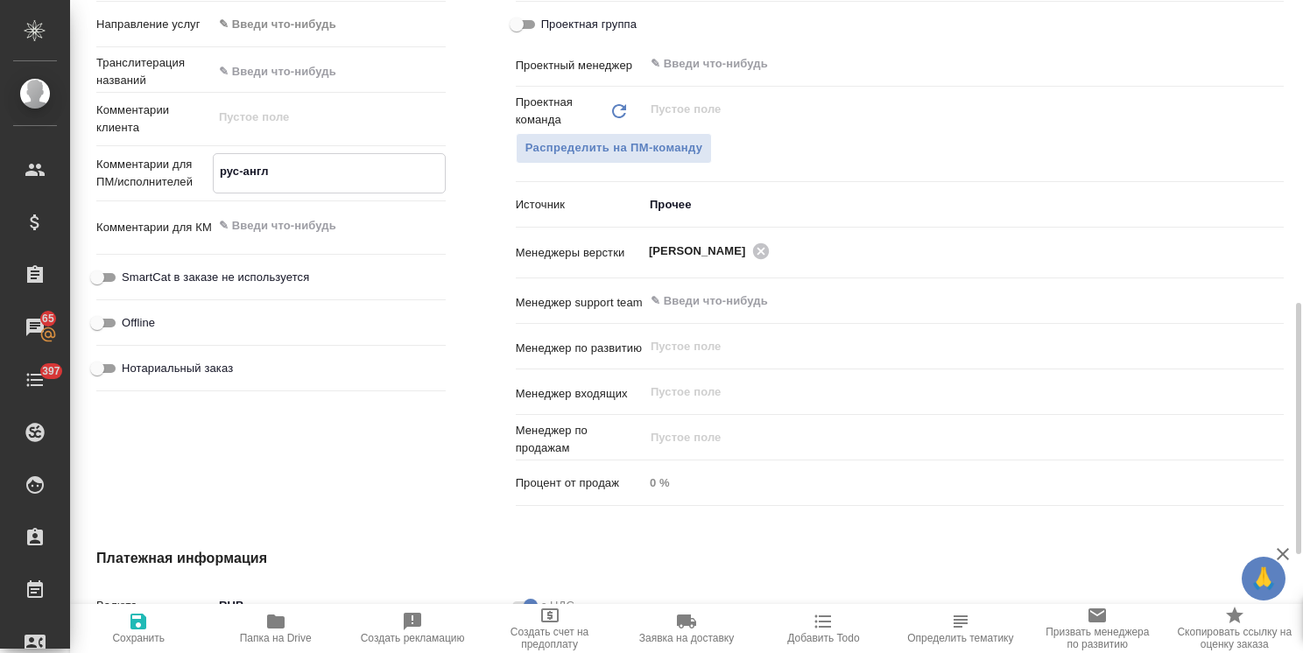
type textarea "рус-англ"
type textarea "x"
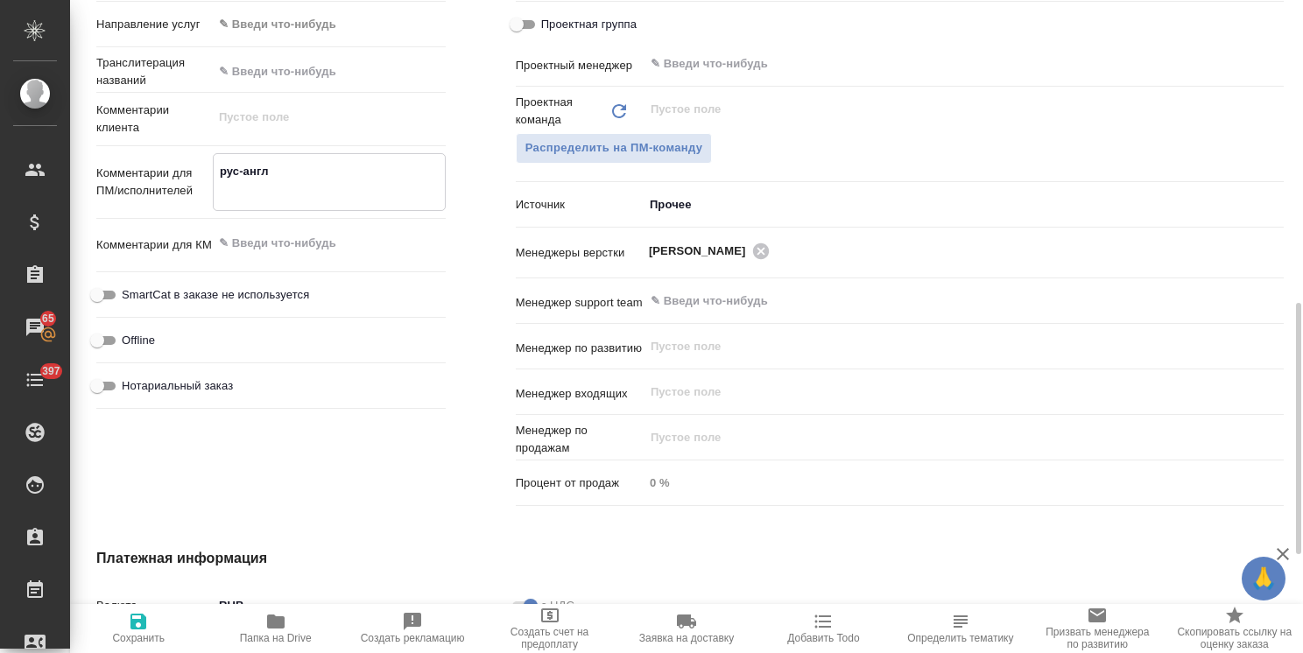
type textarea "рус-англ в"
type textarea "x"
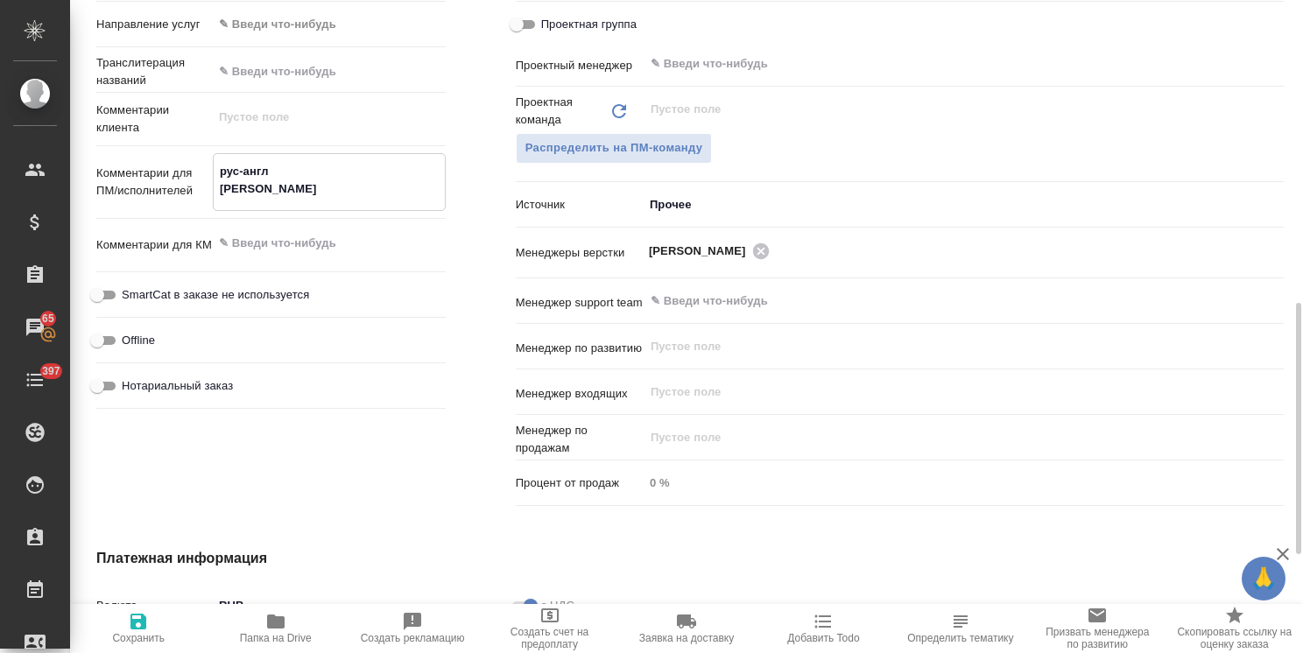
type textarea "рус-англ вы"
type textarea "x"
type textarea "рус-англ выд"
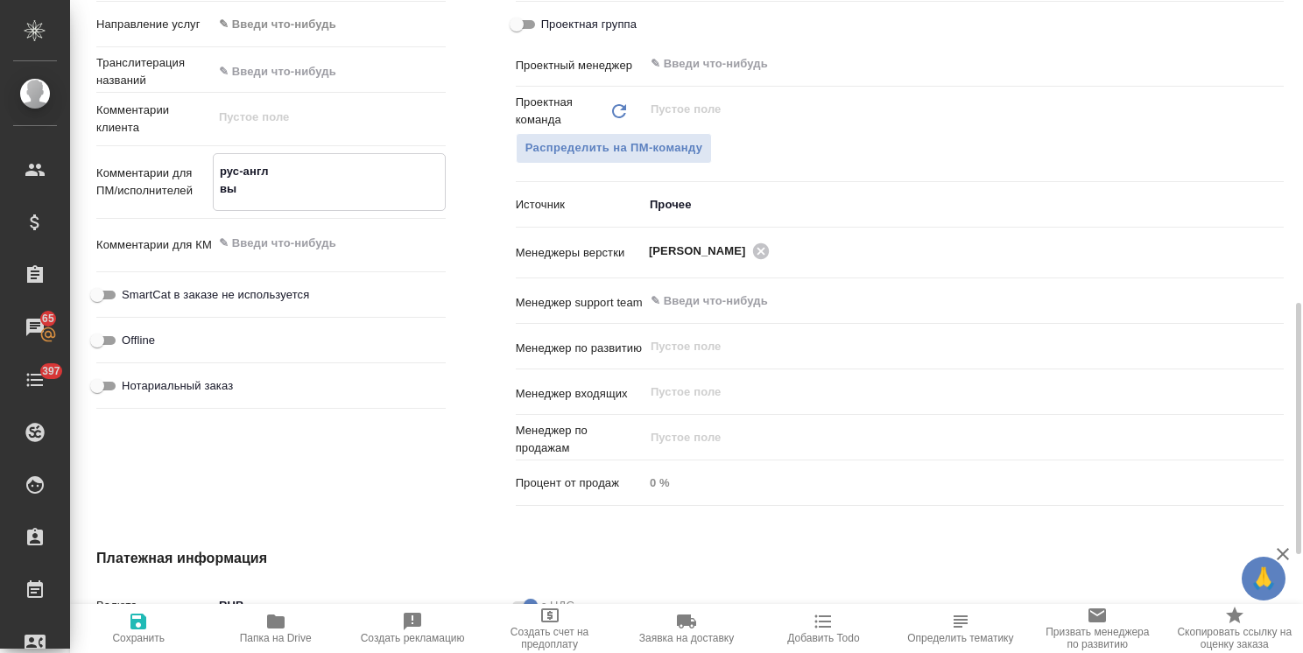
type textarea "x"
type textarea "рус-англ выде"
type textarea "x"
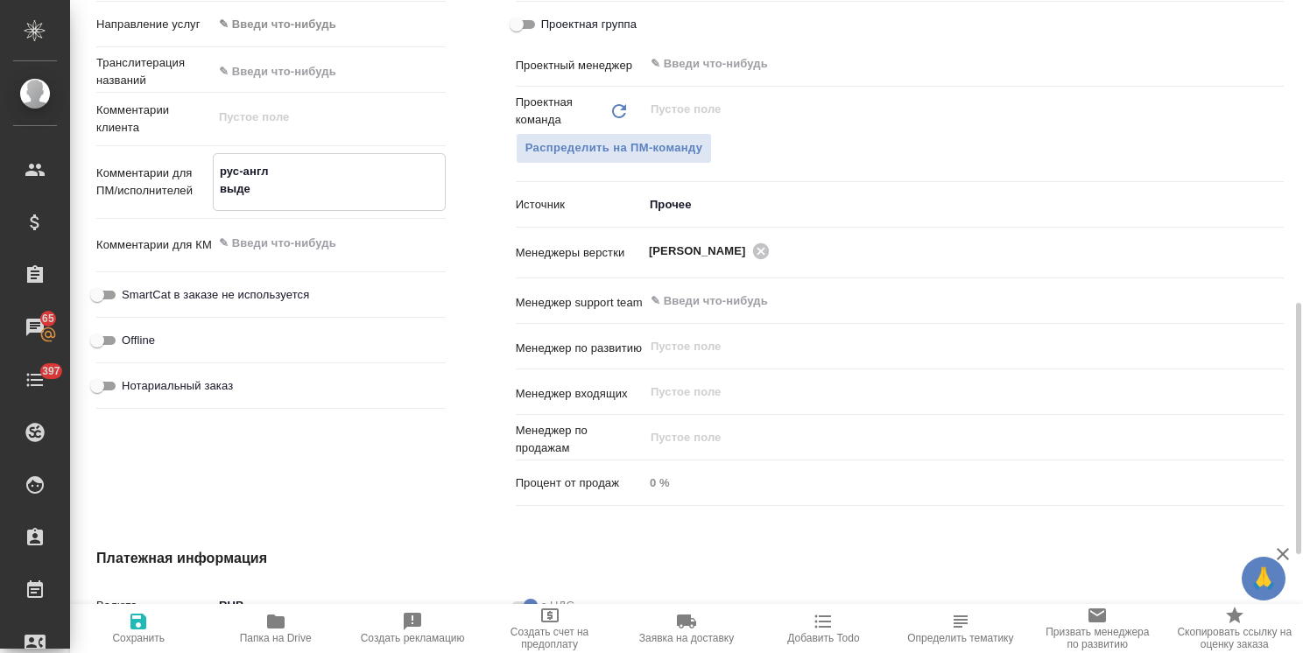
type textarea "x"
type textarea "рус-англ выдел"
type textarea "x"
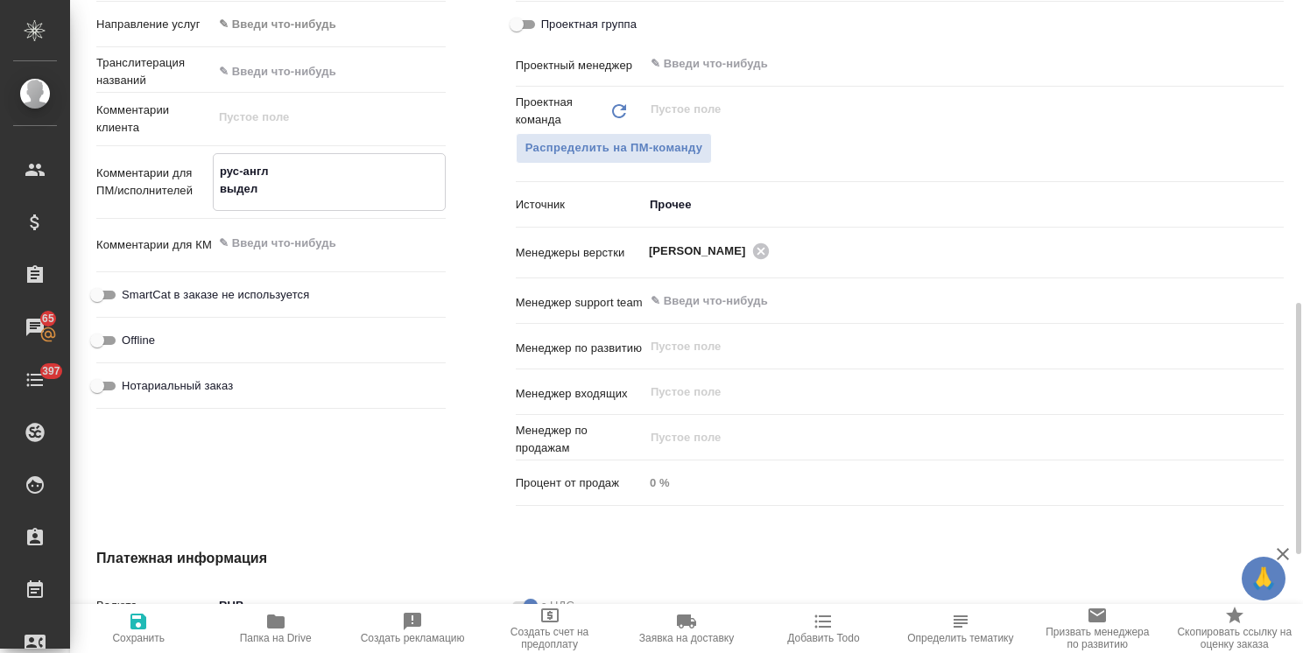
type textarea "x"
type textarea "рус-англ выделе"
type textarea "x"
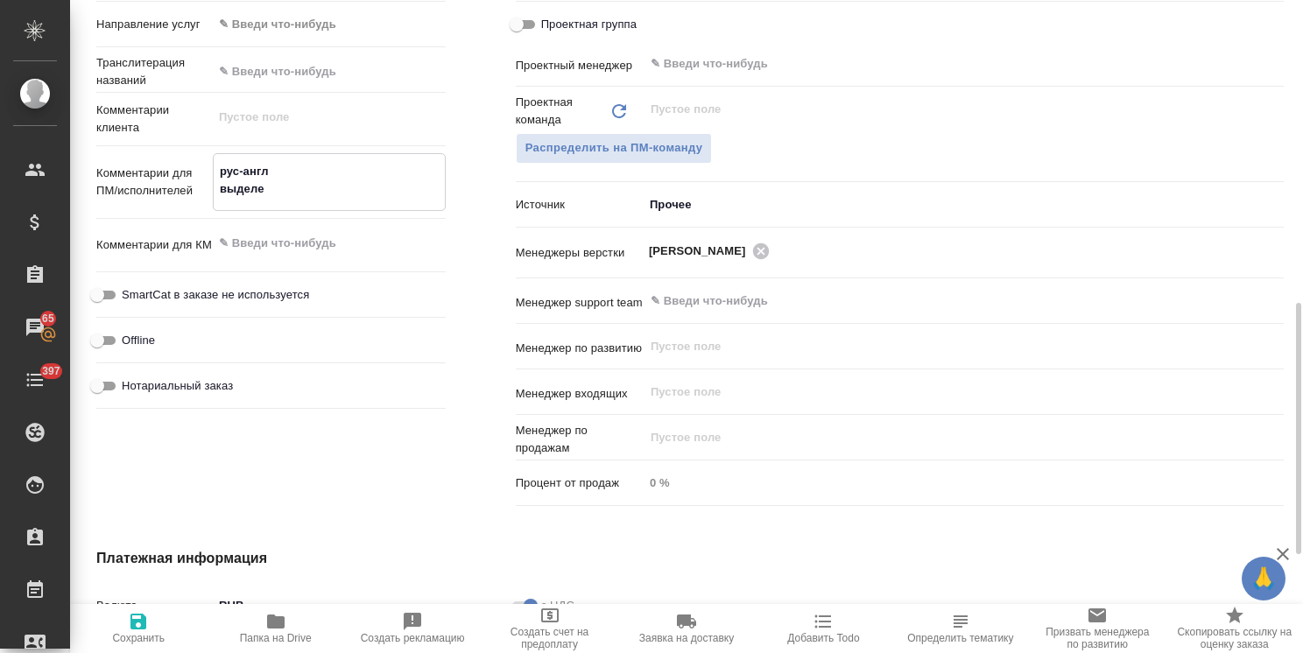
type textarea "рус-англ выделен"
type textarea "x"
type textarea "рус-англ выделенн"
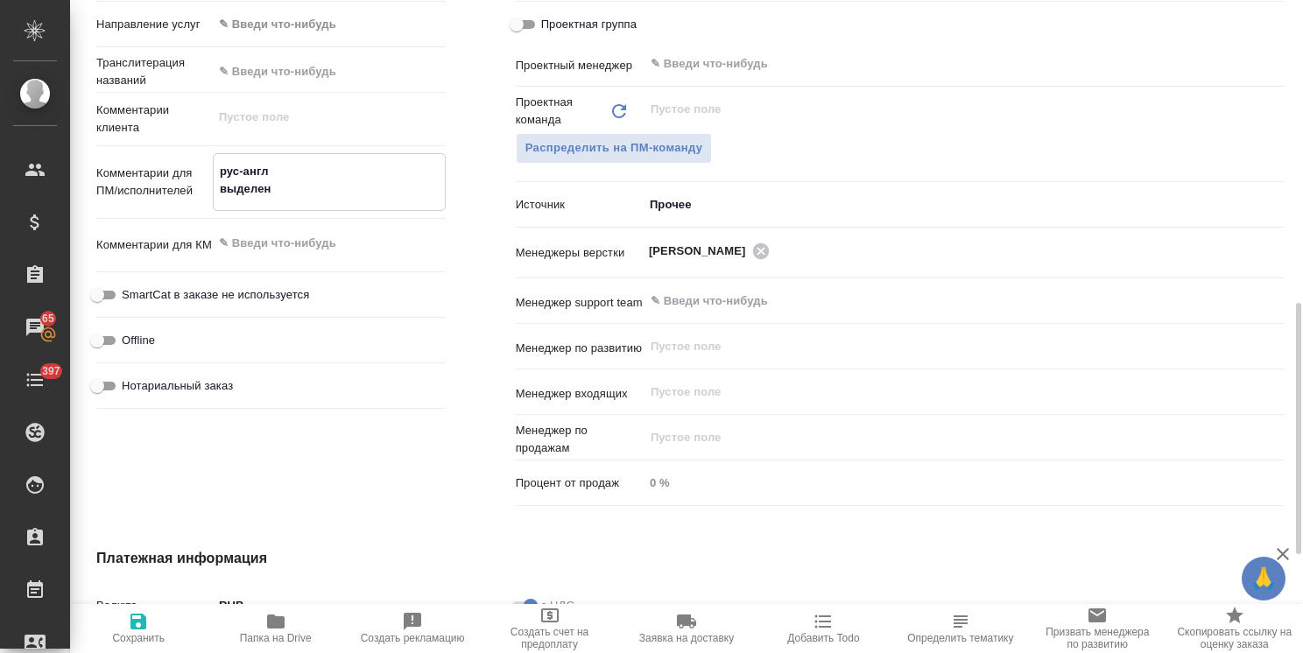
type textarea "x"
type textarea "рус-англ выделенно"
type textarea "x"
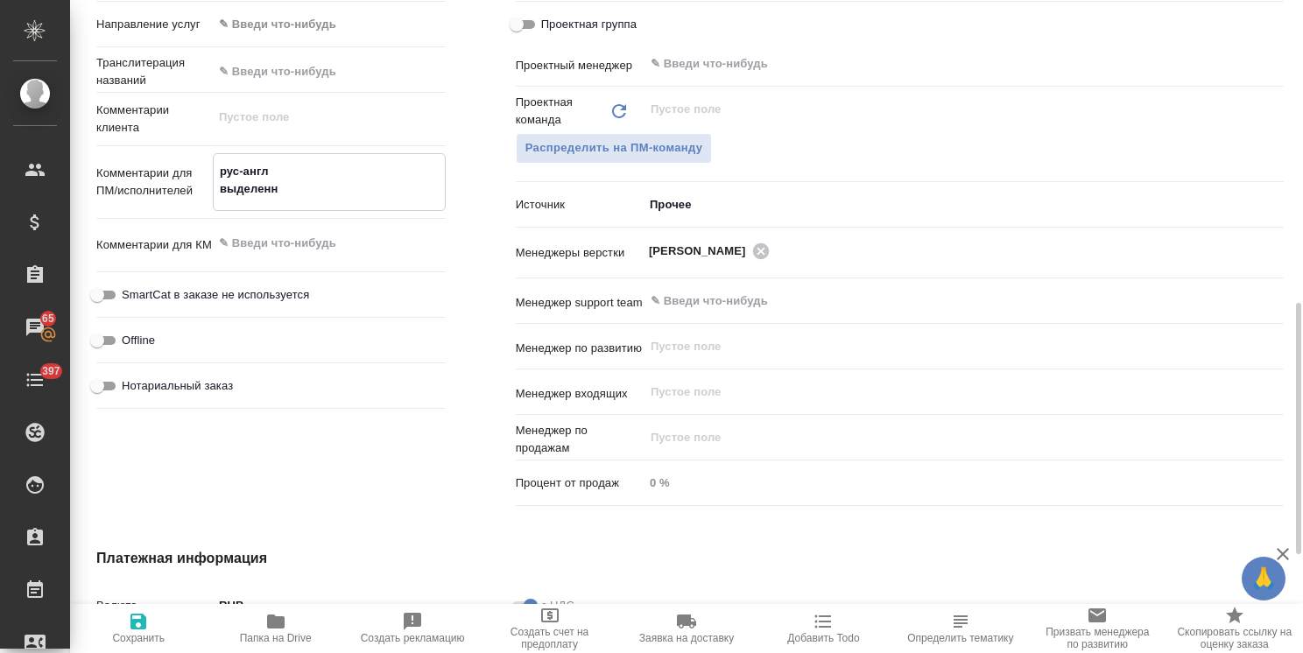
type textarea "x"
type textarea "рус-англ выделенное"
type textarea "x"
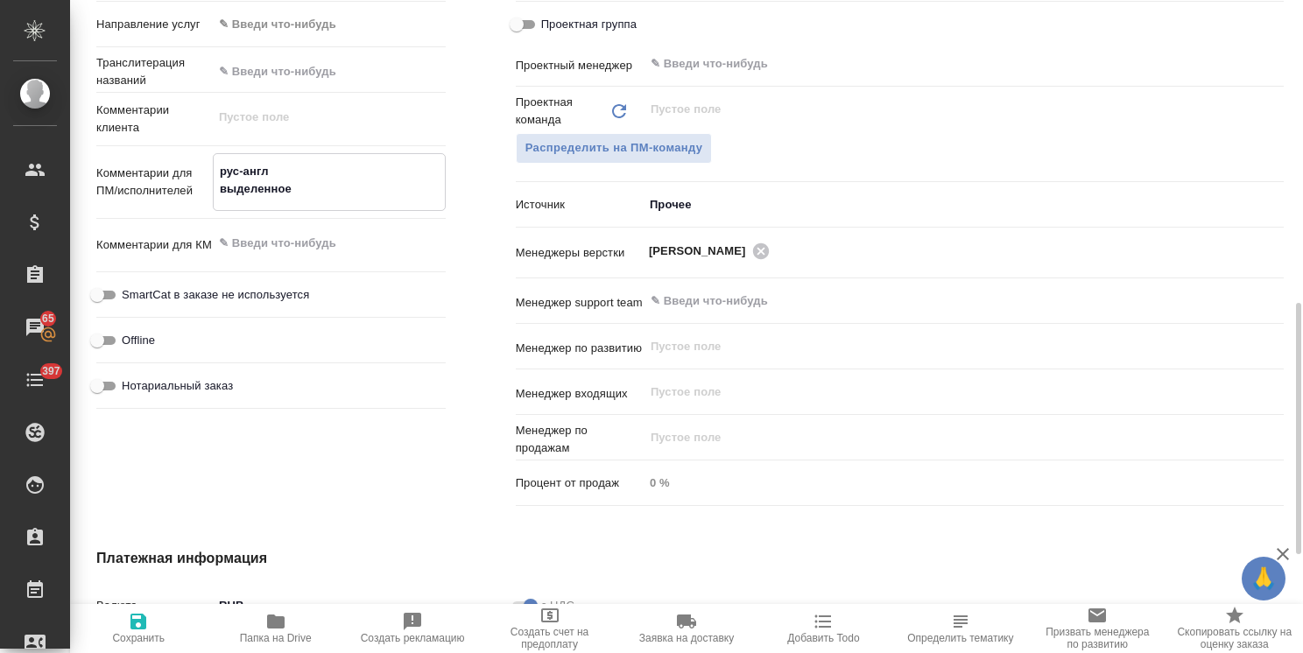
type textarea "x"
type textarea "рус-англ выделенное"
type textarea "x"
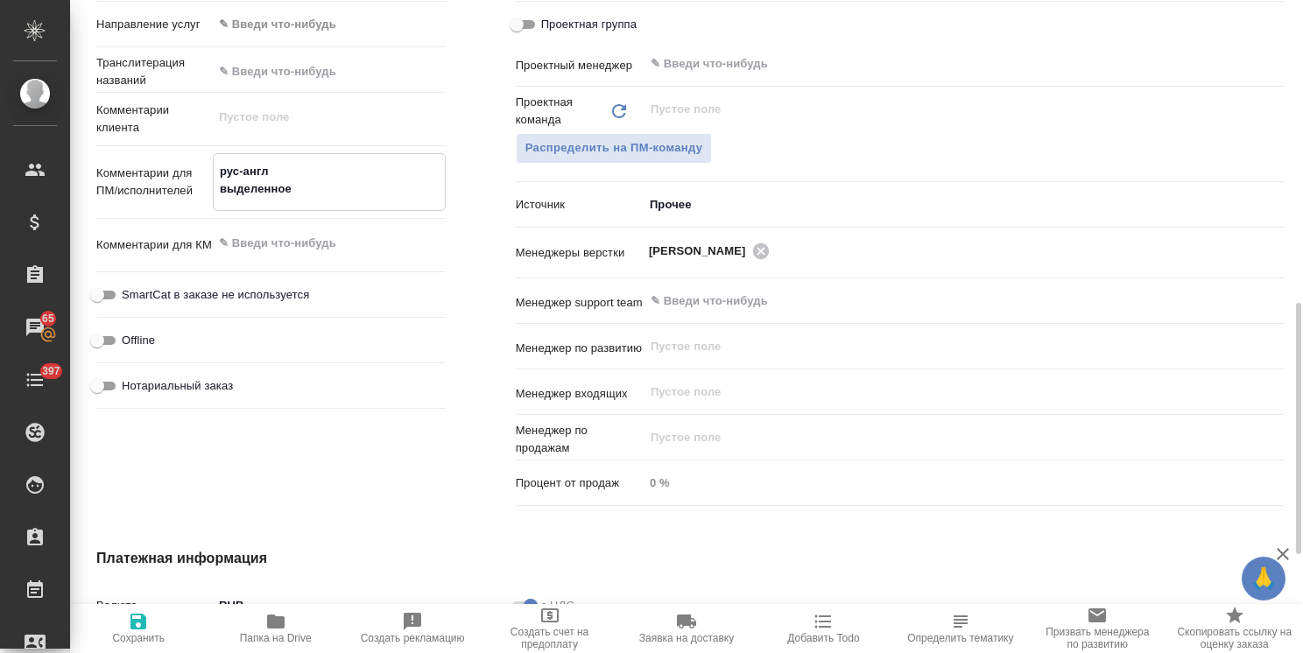
type textarea "рус-англ выделенное к"
type textarea "x"
type textarea "рус-англ выделенное кр"
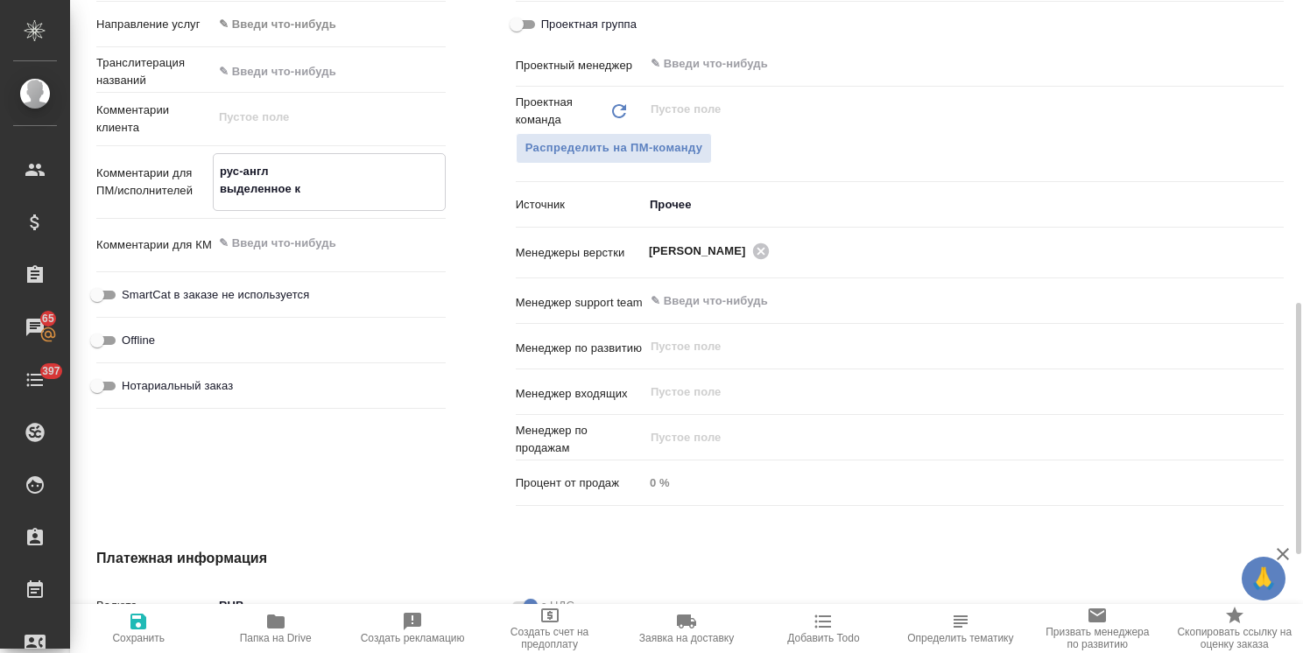
type textarea "x"
type textarea "рус-англ выделенное кра"
type textarea "x"
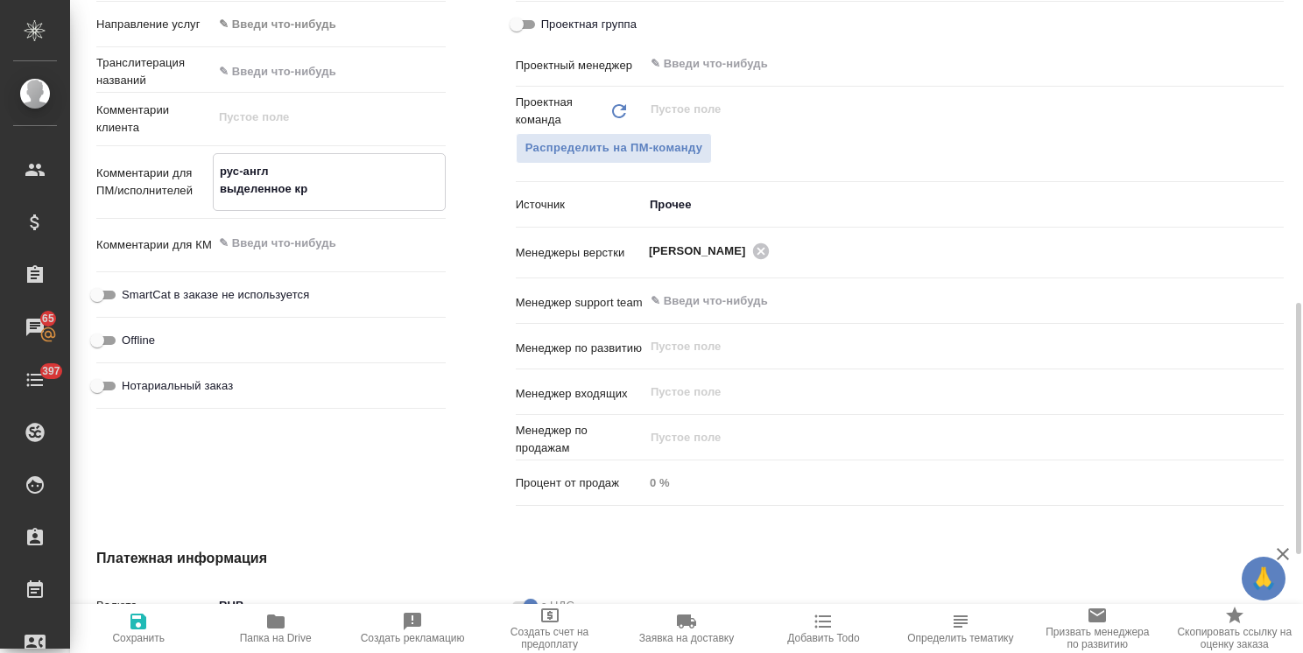
type textarea "x"
type textarea "рус-англ выделенное крас"
type textarea "x"
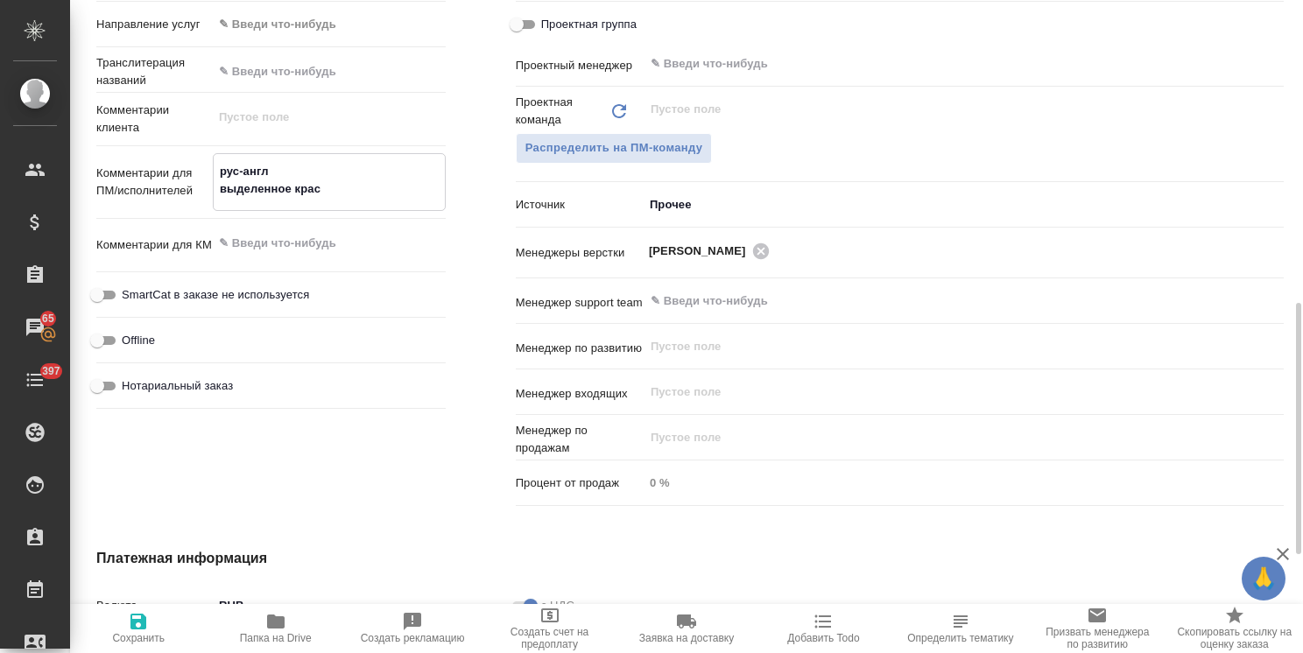
type textarea "x"
type textarea "рус-англ выделенное красн"
type textarea "x"
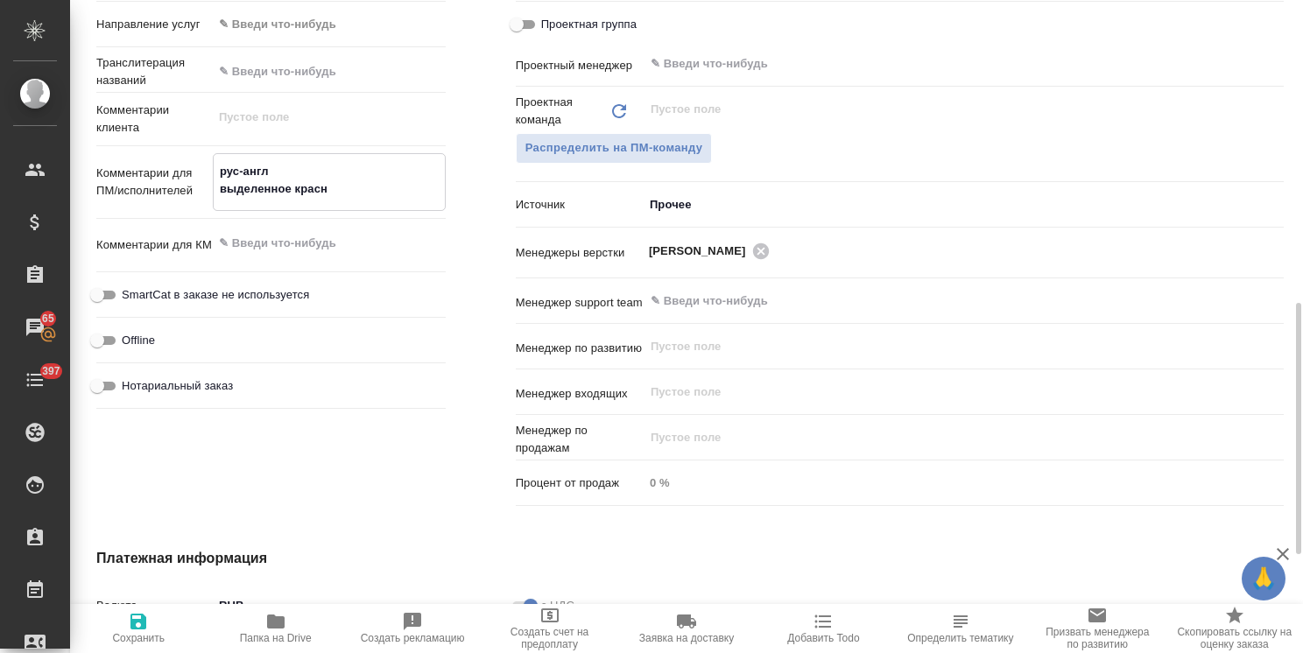
type textarea "рус-англ выделенное красно"
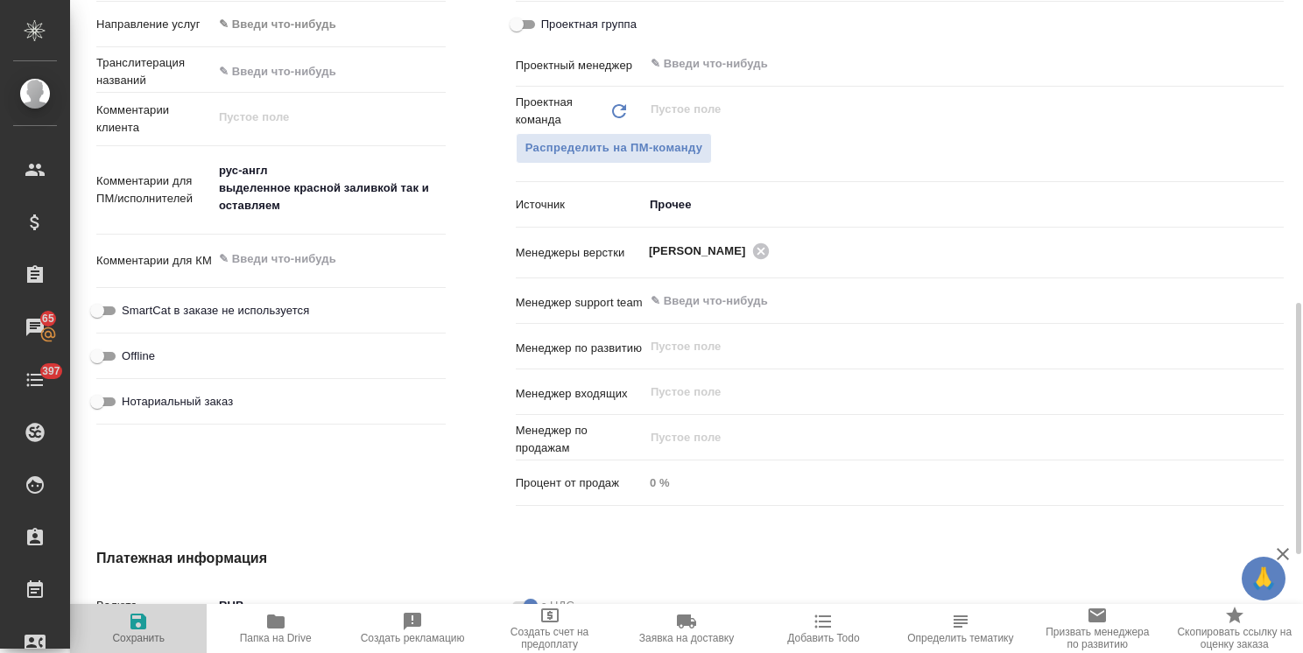
click at [140, 618] on icon "button" at bounding box center [138, 621] width 21 height 21
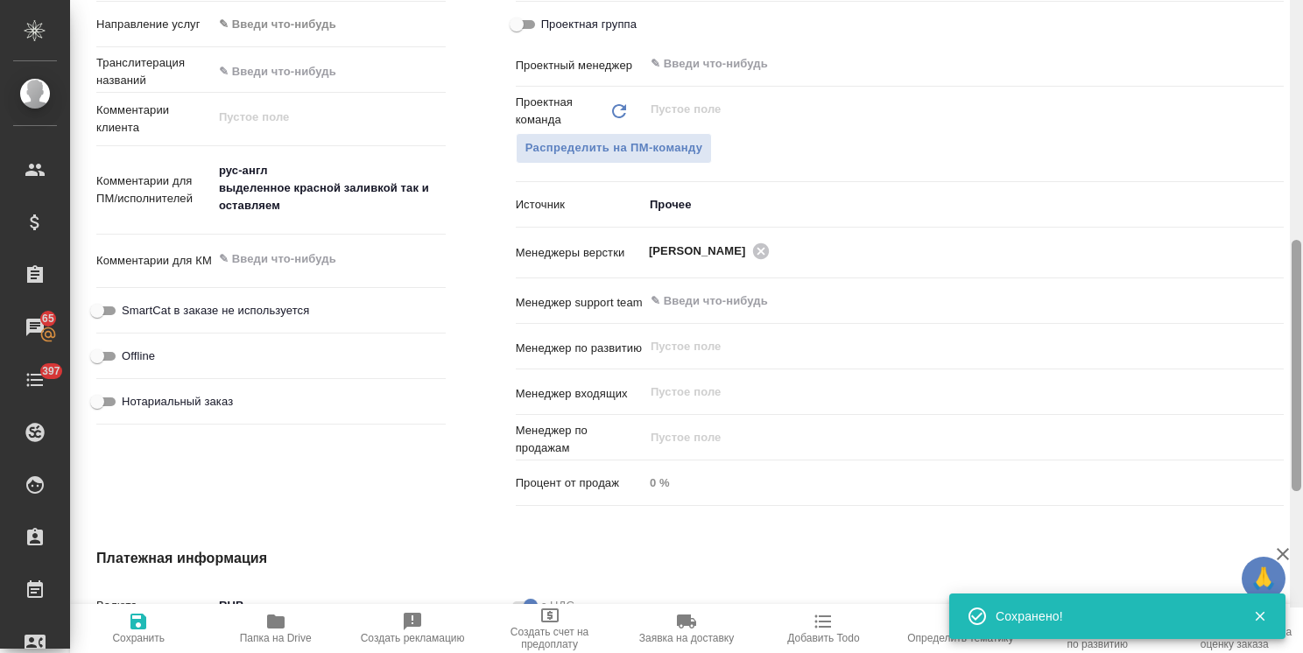
scroll to position [371, 0]
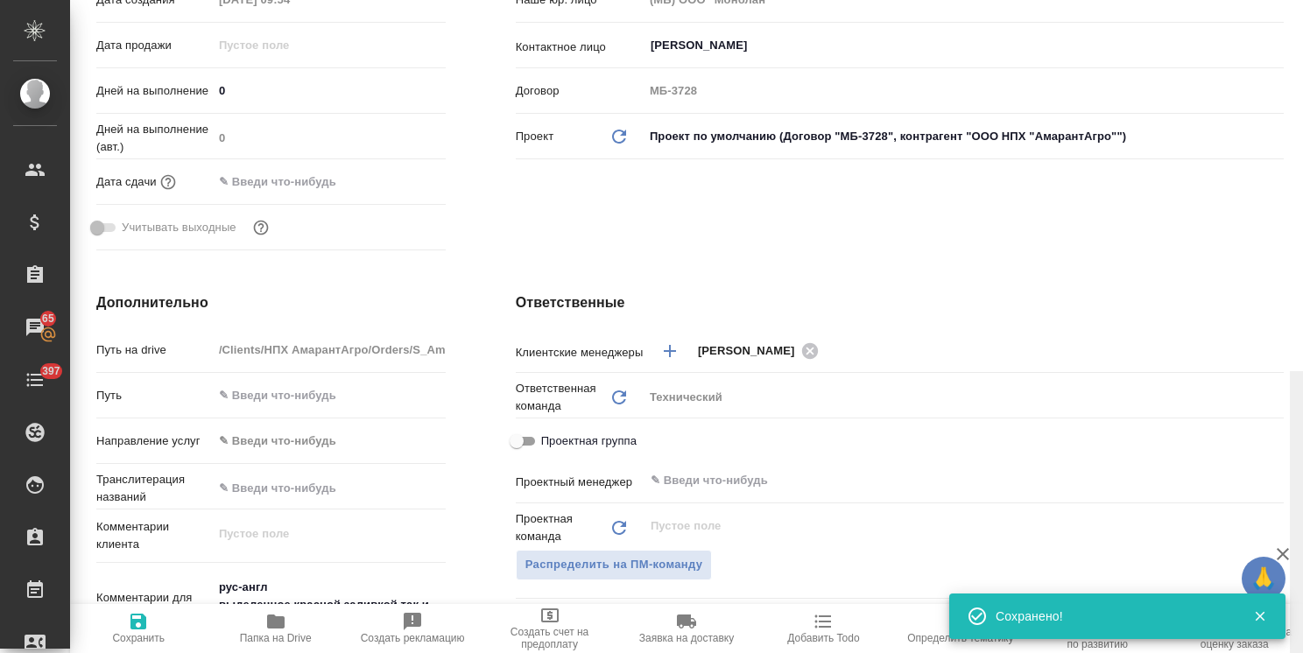
drag, startPoint x: 1294, startPoint y: 462, endPoint x: 1038, endPoint y: 149, distance: 405.1
click at [1302, 117] on html "🙏 .cls-1 fill:#fff; AWATERA Usmanova Olga Клиенты Спецификации Заказы 65 Чаты 3…" at bounding box center [651, 326] width 1303 height 653
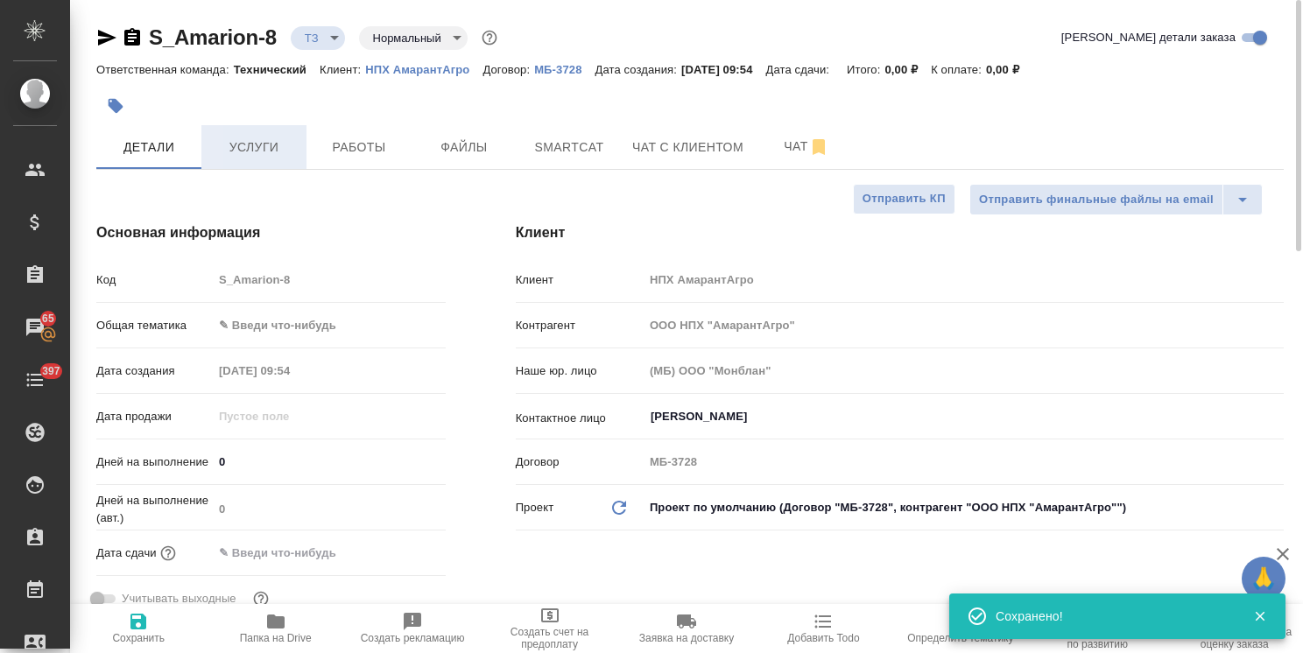
click at [243, 145] on span "Услуги" at bounding box center [254, 148] width 84 height 22
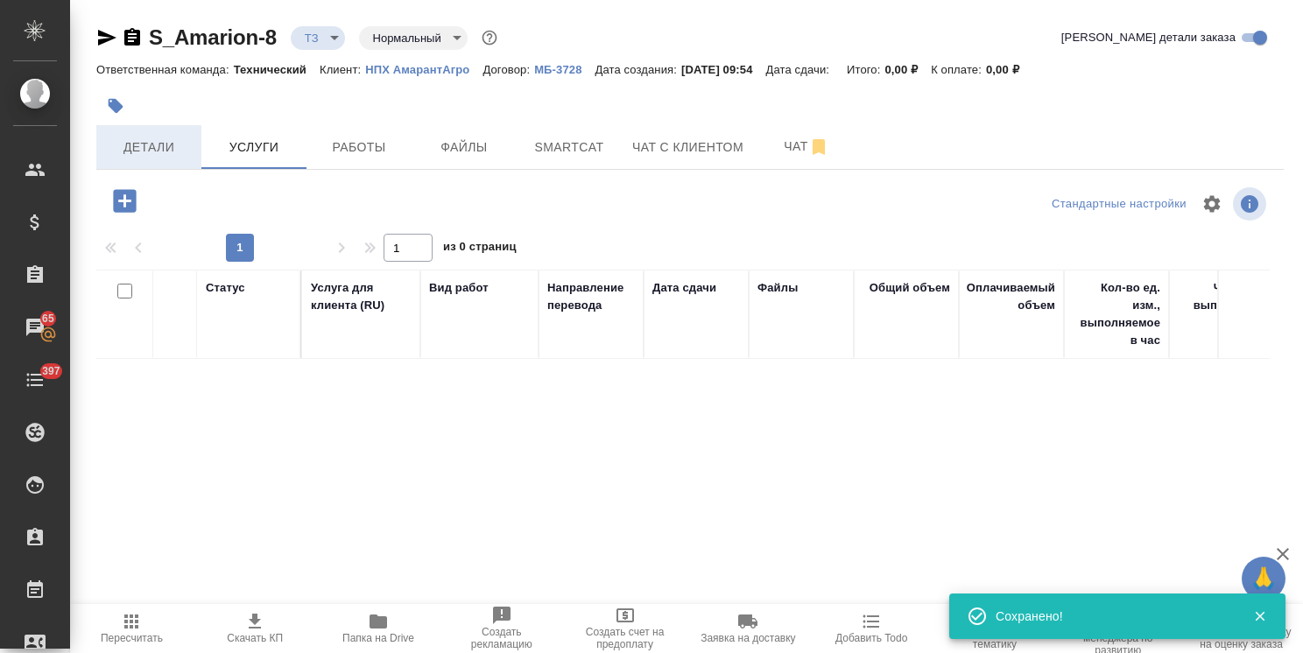
click at [161, 154] on span "Детали" at bounding box center [149, 148] width 84 height 22
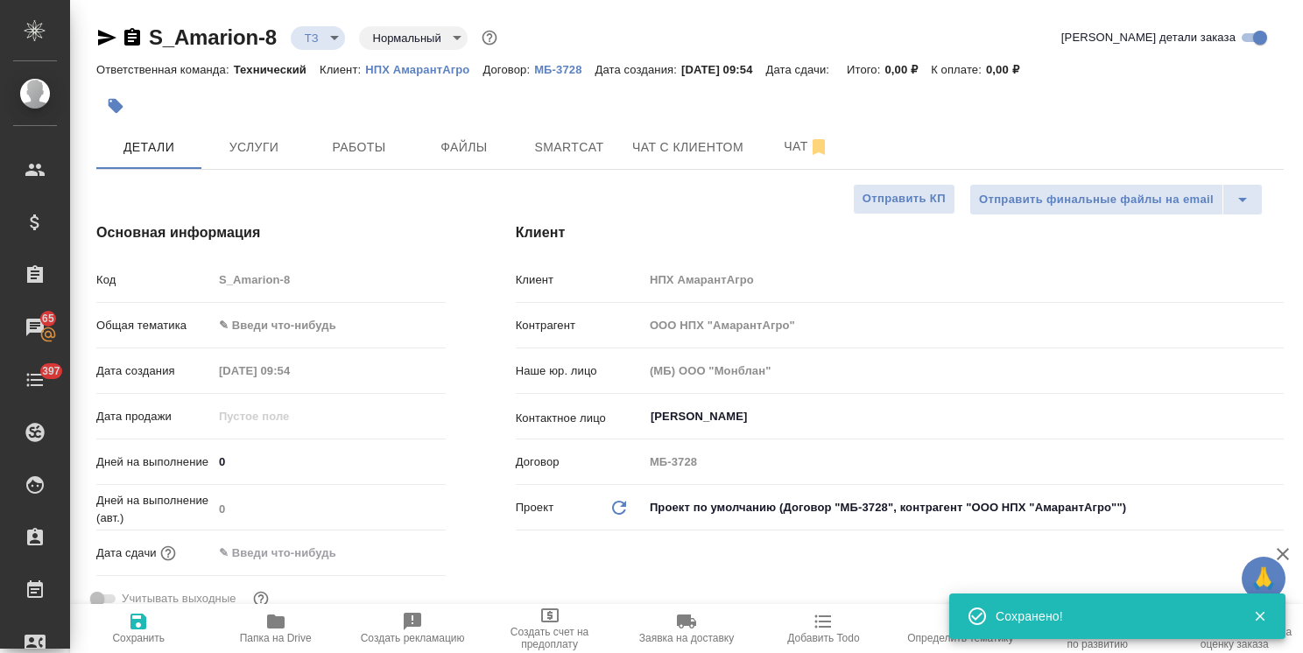
click at [298, 320] on body "🙏 .cls-1 fill:#fff; AWATERA Usmanova Olga Клиенты Спецификации Заказы 65 Чаты 3…" at bounding box center [651, 326] width 1303 height 653
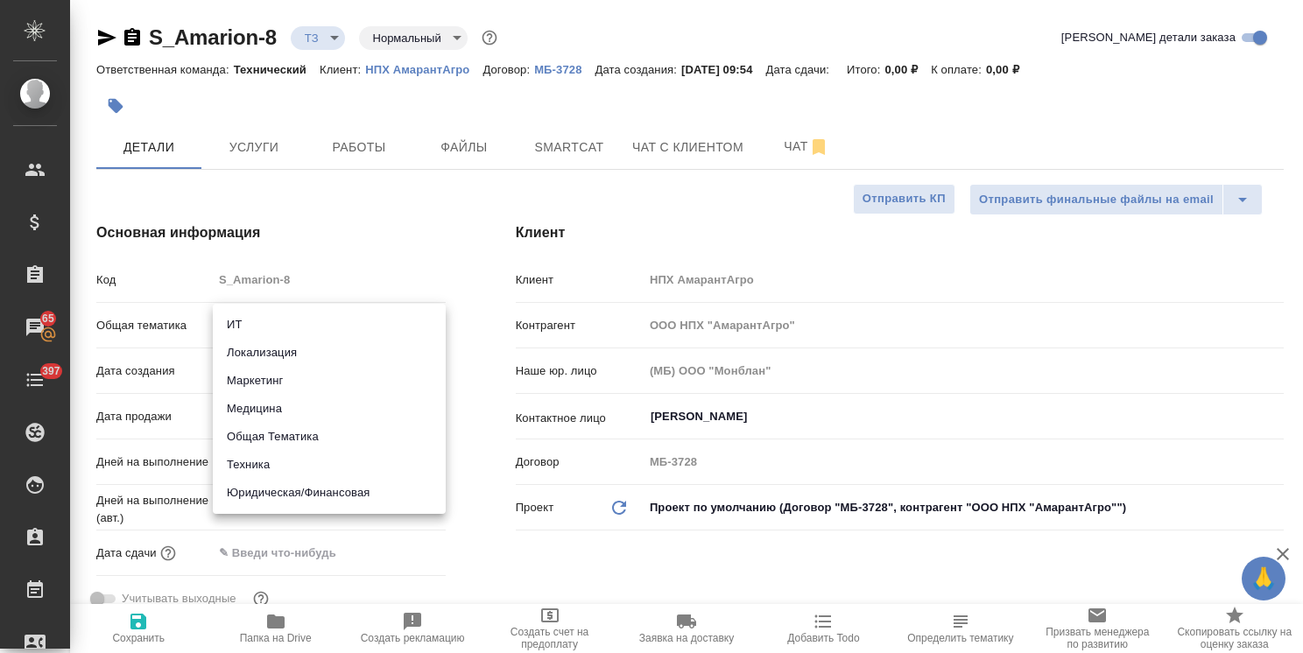
click at [257, 474] on li "Техника" at bounding box center [329, 465] width 233 height 28
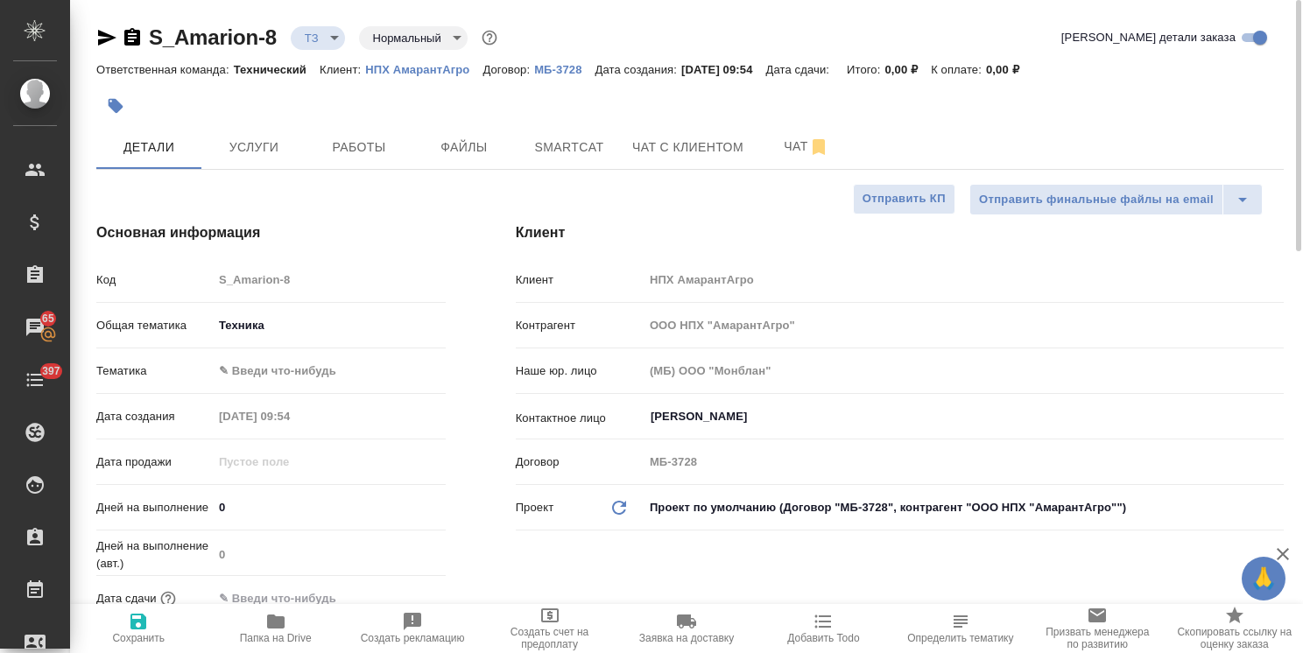
click at [300, 359] on body "🙏 .cls-1 fill:#fff; AWATERA Usmanova Olga Клиенты Спецификации Заказы 65 Чаты 3…" at bounding box center [651, 326] width 1303 height 653
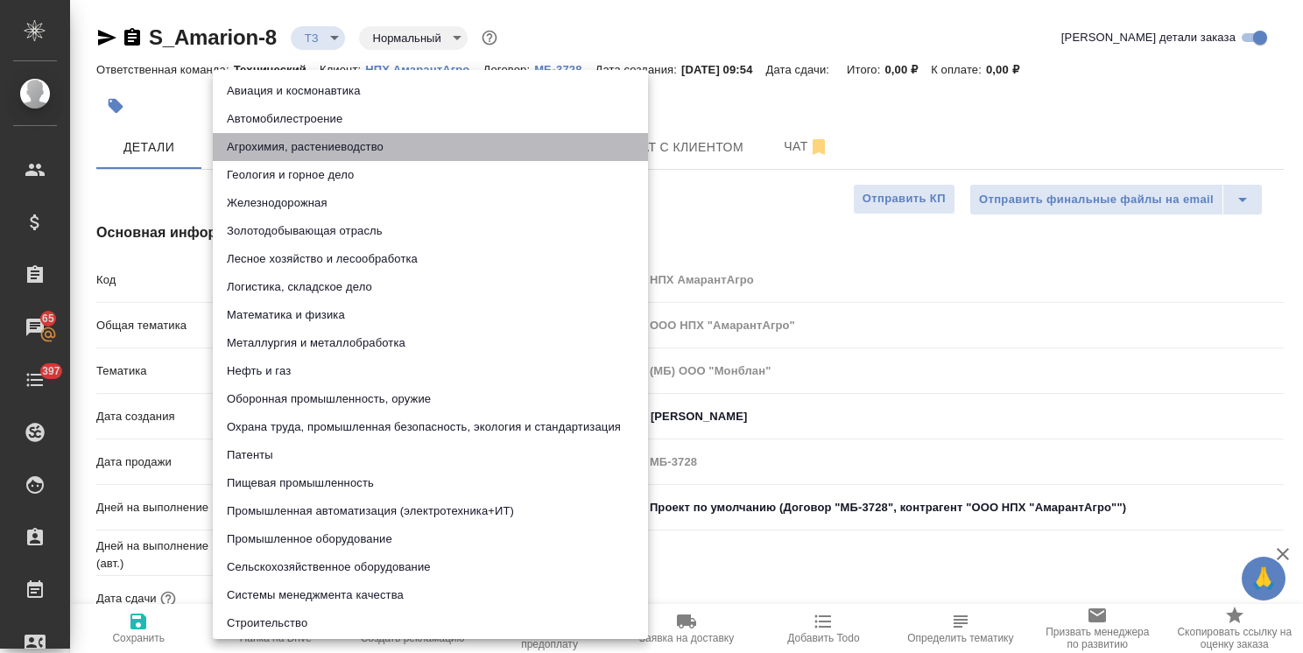
click at [287, 142] on li "Агрохимия, растениеводство" at bounding box center [430, 147] width 435 height 28
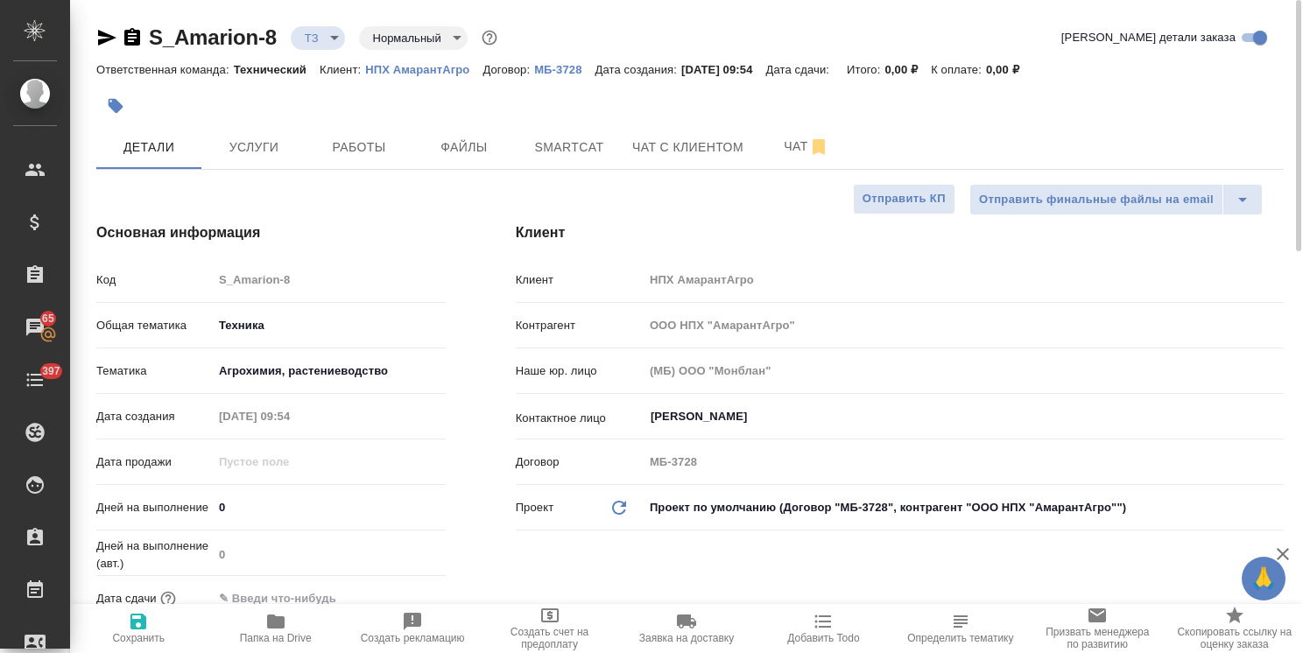
click at [147, 620] on icon "button" at bounding box center [138, 621] width 21 height 21
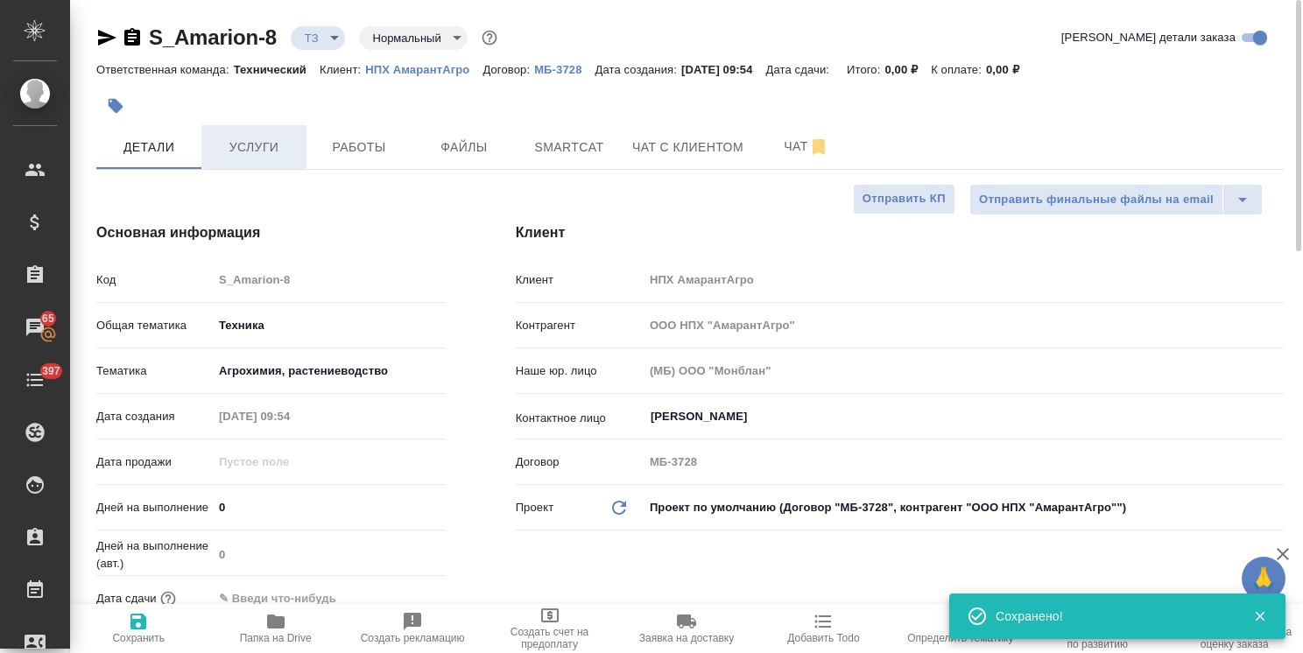
click at [256, 149] on span "Услуги" at bounding box center [254, 148] width 84 height 22
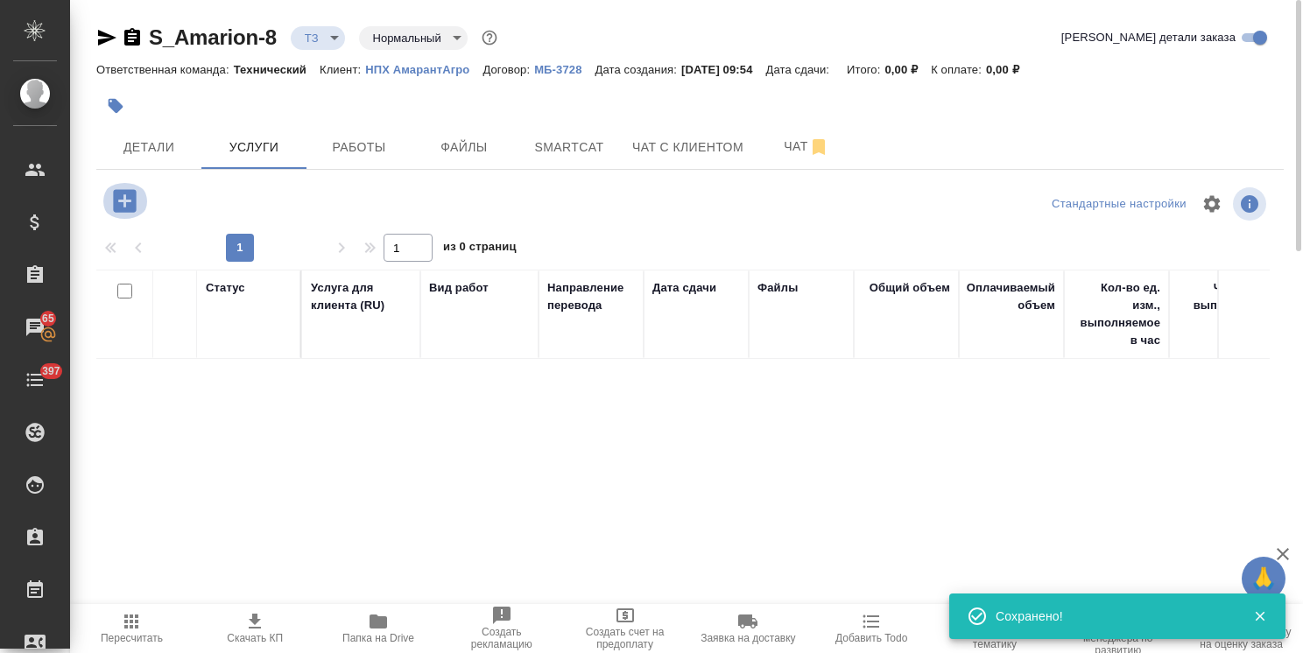
click at [132, 203] on icon "button" at bounding box center [124, 200] width 23 height 23
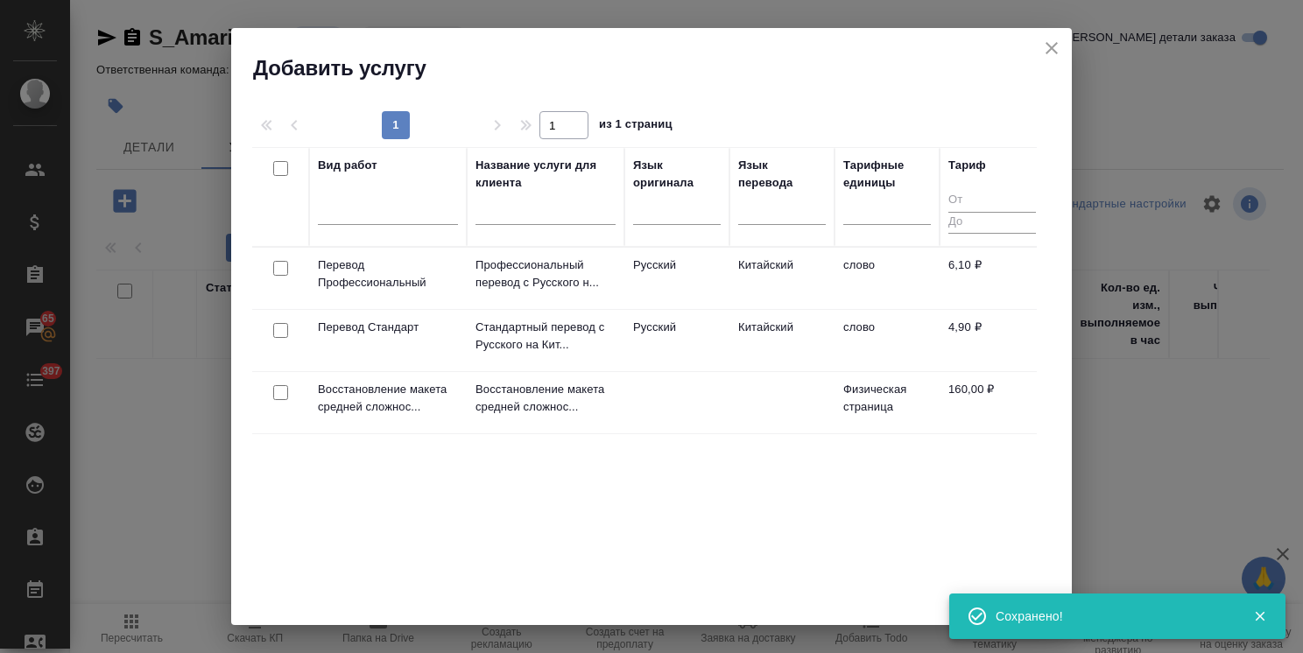
click at [525, 220] on input "text" at bounding box center [545, 214] width 140 height 22
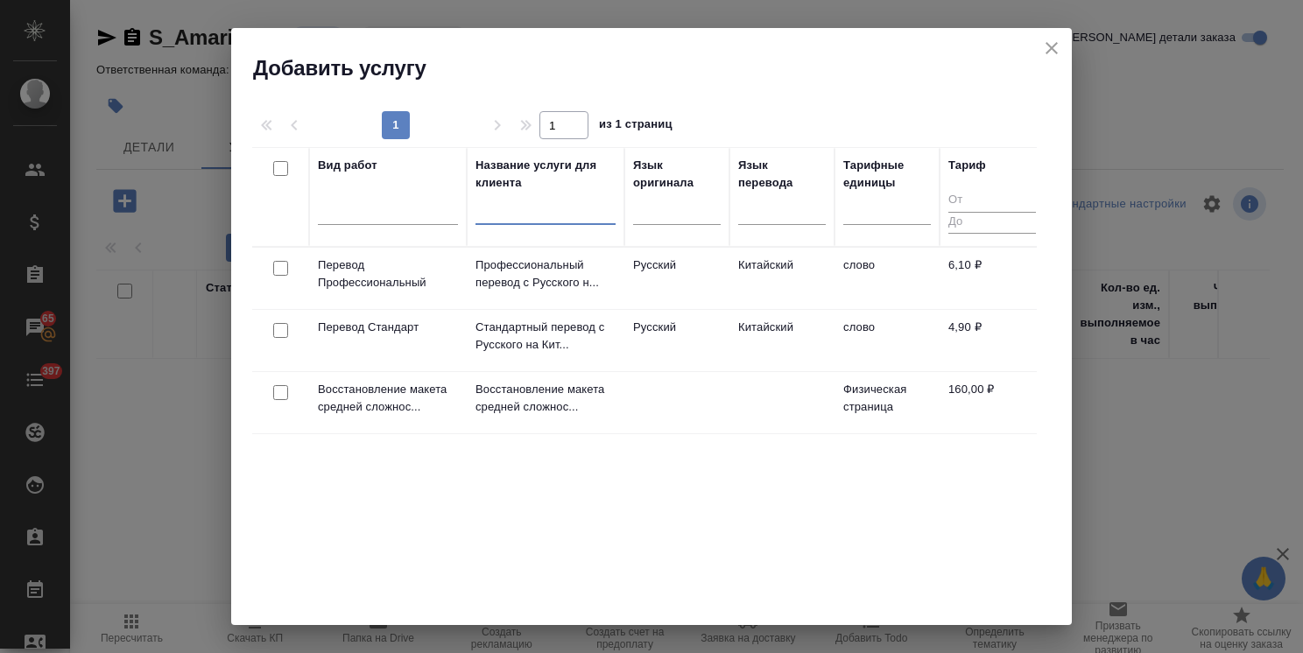
click at [284, 267] on input "checkbox" at bounding box center [280, 268] width 15 height 15
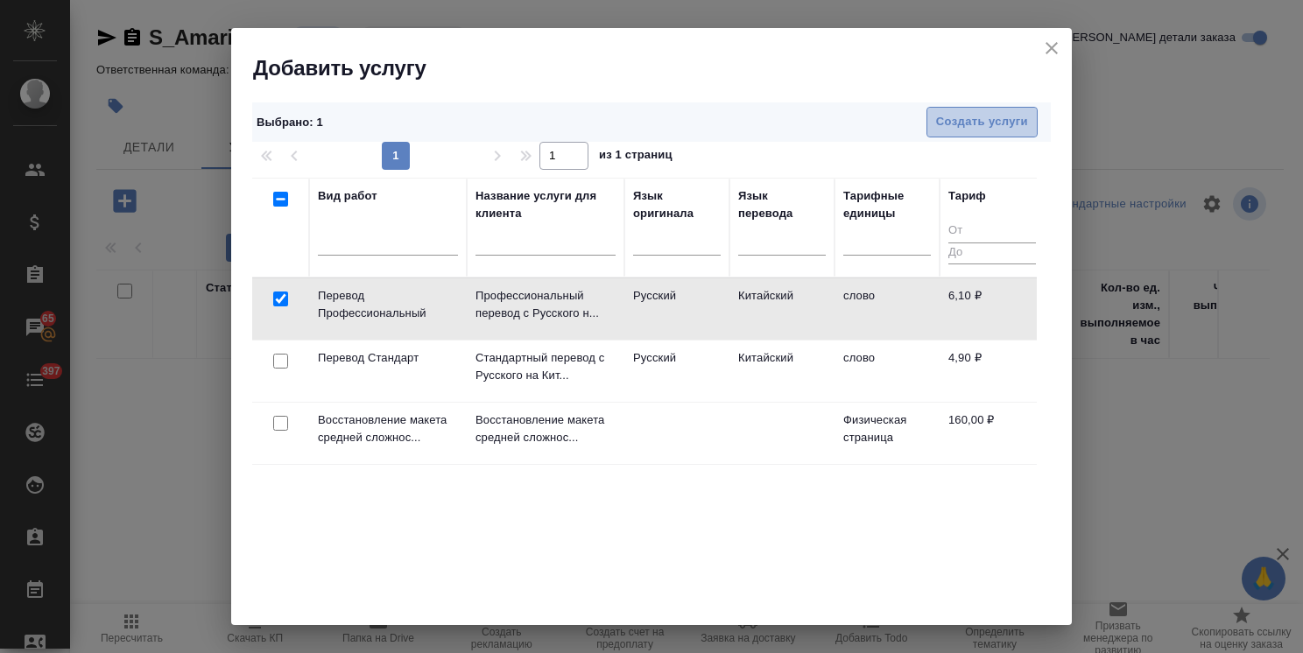
click at [961, 119] on span "Создать услуги" at bounding box center [982, 122] width 92 height 20
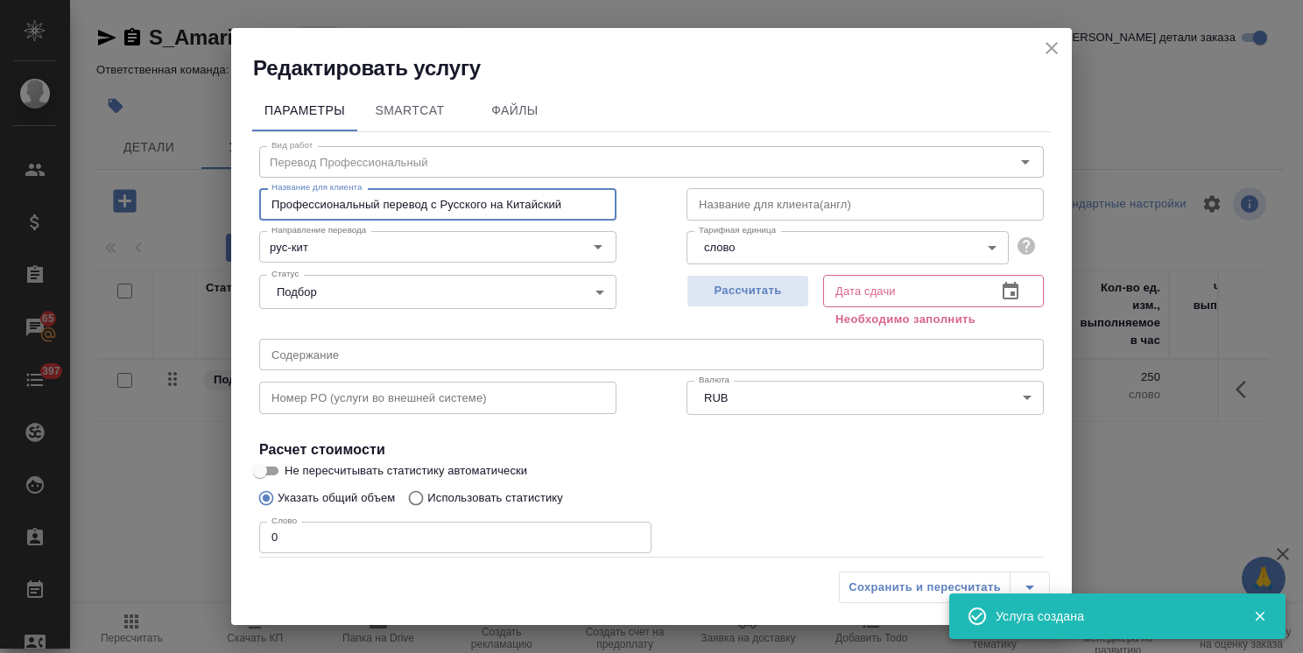
drag, startPoint x: 529, startPoint y: 205, endPoint x: 505, endPoint y: 209, distance: 24.0
click at [505, 209] on input "Профессиональный перевод с Русского на Китайский" at bounding box center [437, 204] width 357 height 32
click at [757, 300] on span "Рассчитать" at bounding box center [747, 291] width 103 height 20
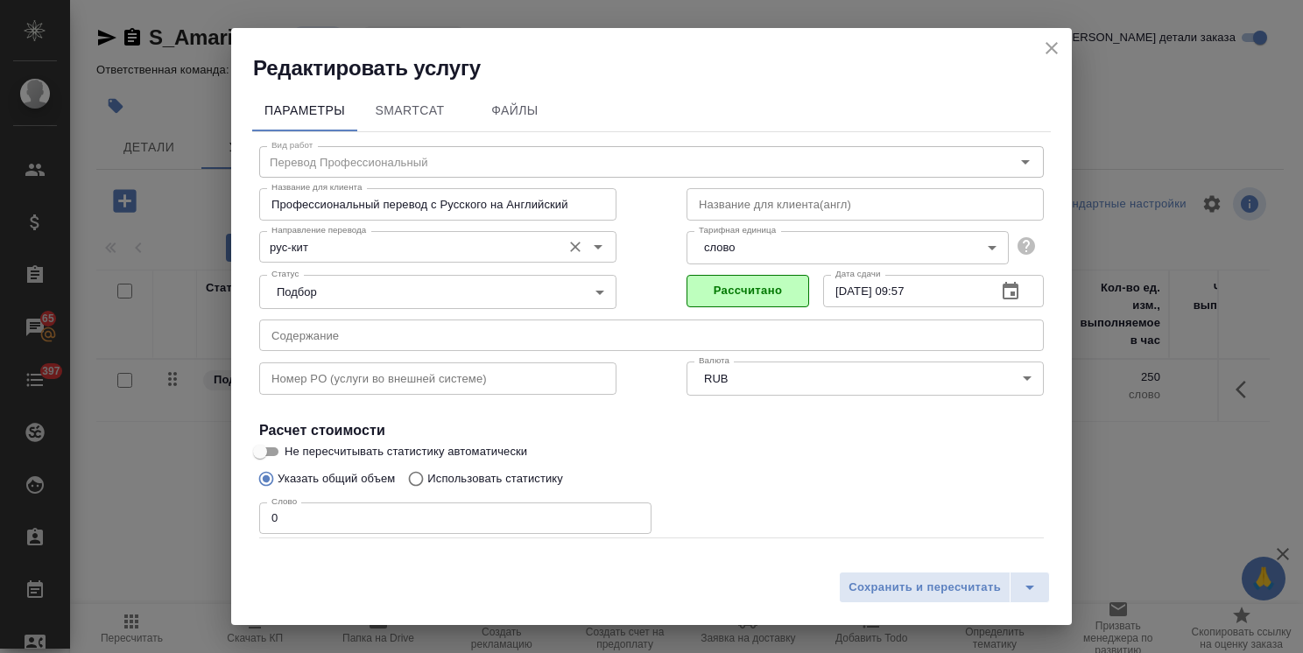
click at [376, 243] on input "рус-кит" at bounding box center [408, 246] width 288 height 21
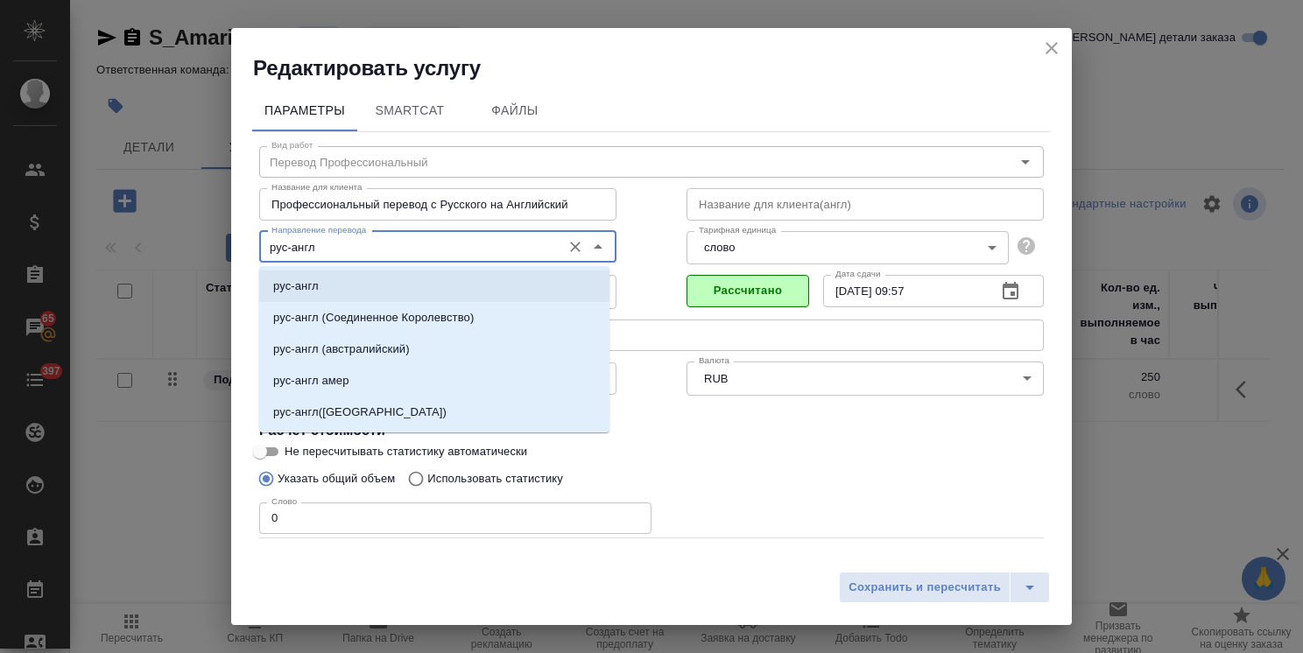
click at [365, 282] on li "рус-англ" at bounding box center [434, 287] width 350 height 32
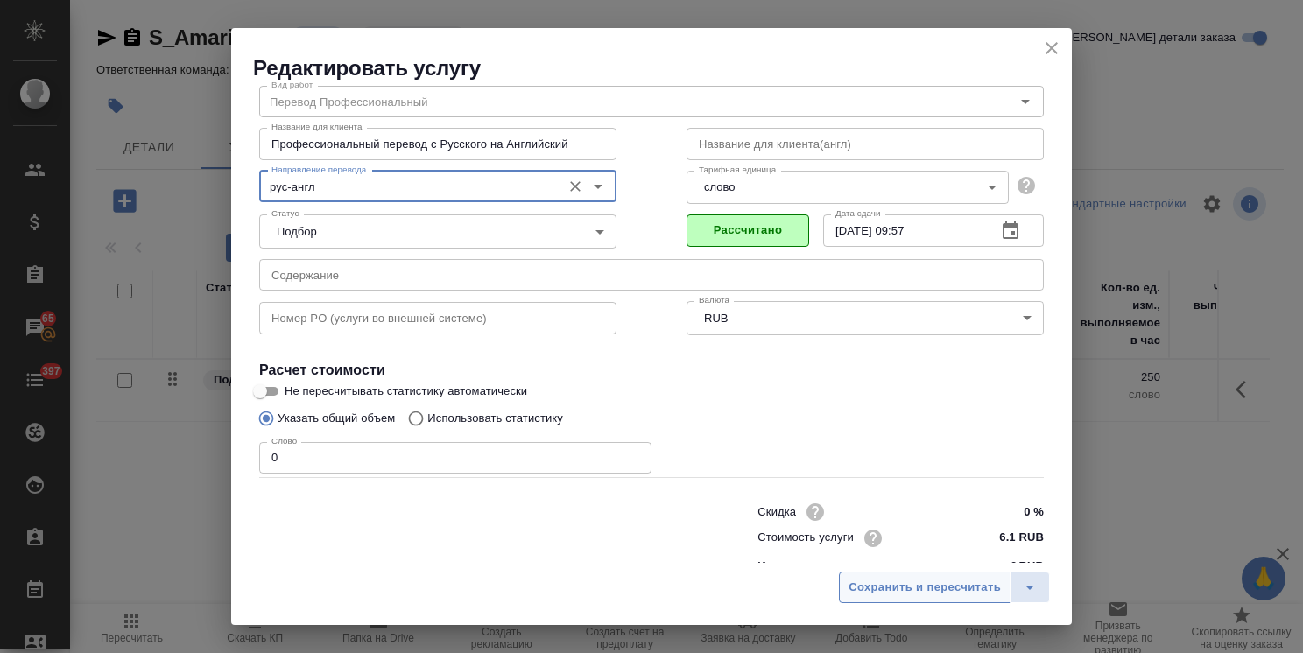
scroll to position [85, 0]
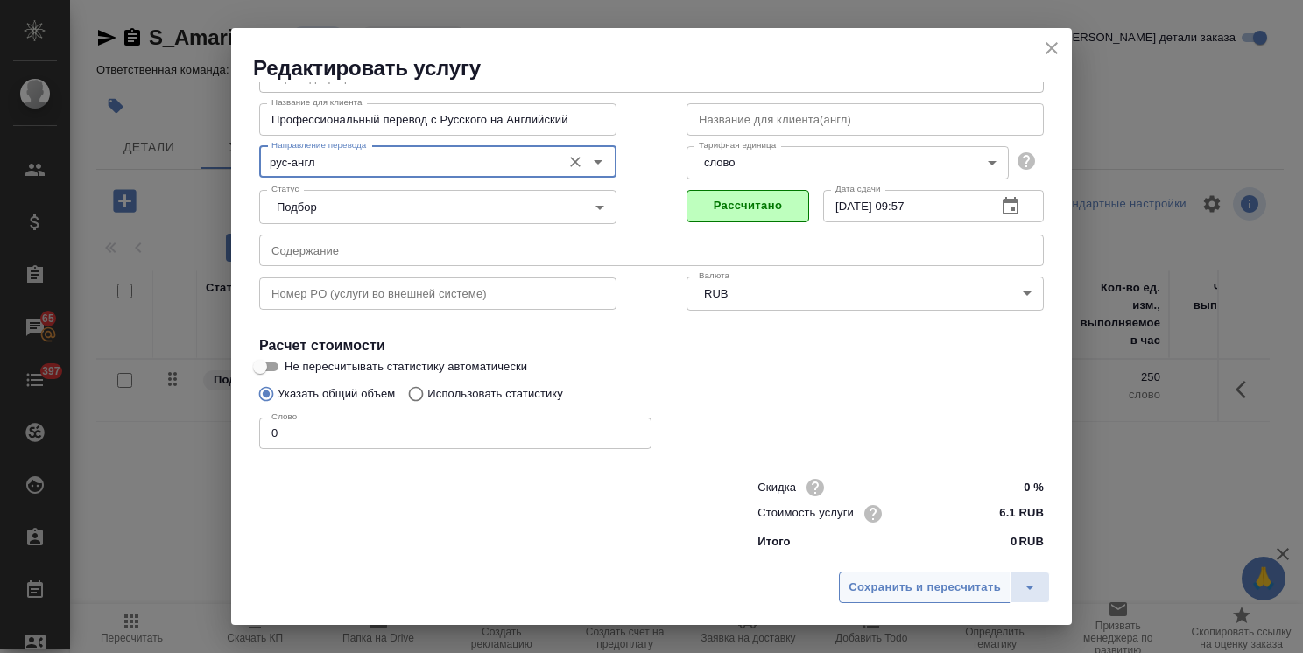
click at [891, 580] on span "Сохранить и пересчитать" at bounding box center [924, 588] width 152 height 20
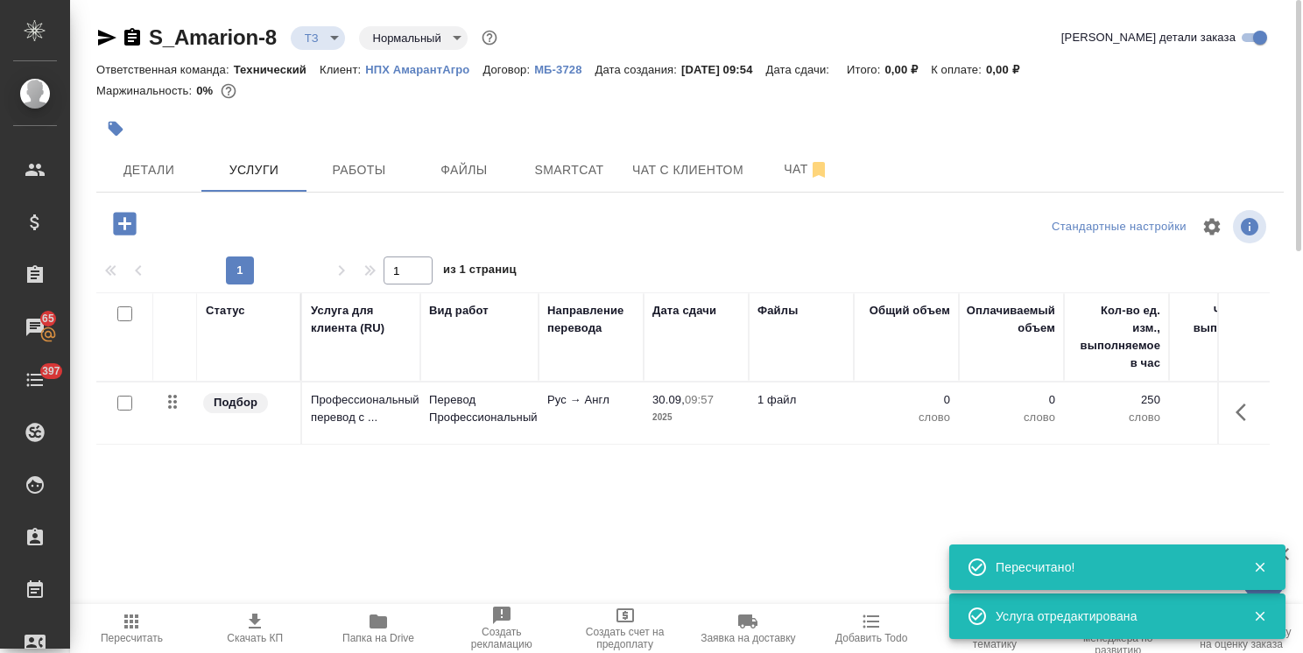
click at [376, 634] on span "Папка на Drive" at bounding box center [378, 638] width 72 height 12
click at [592, 430] on td "Рус → Англ" at bounding box center [591, 413] width 105 height 61
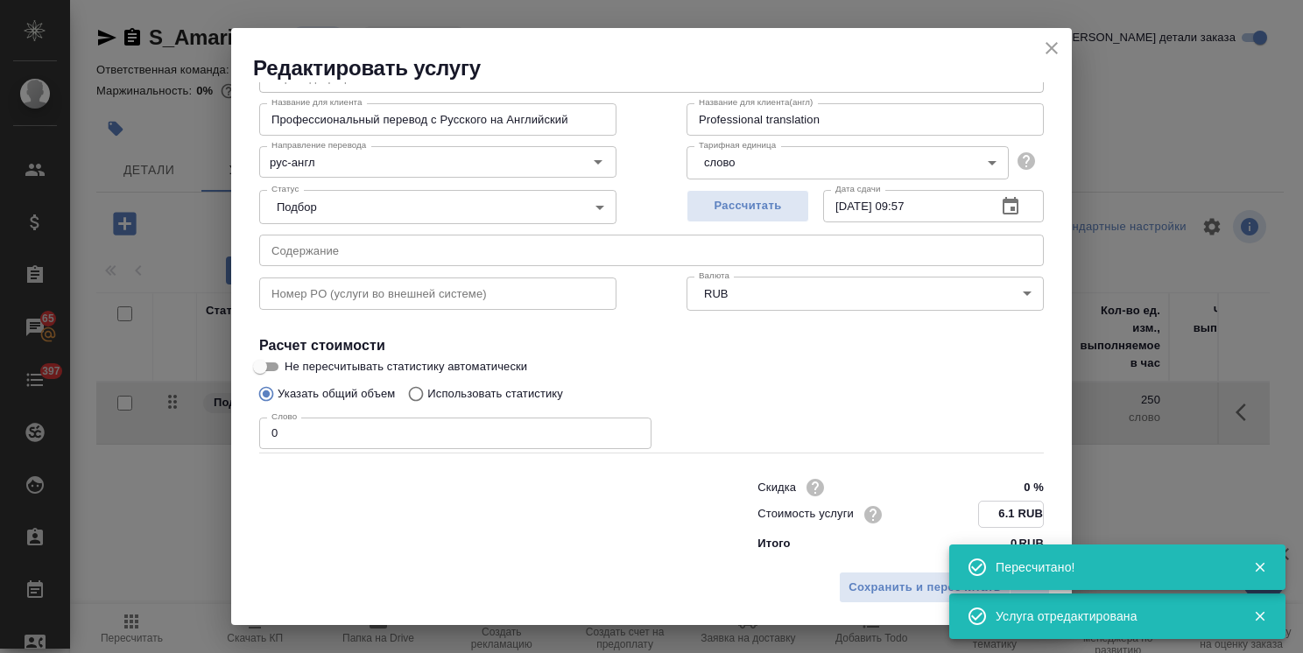
click at [983, 514] on input "6.1 RUB" at bounding box center [1011, 514] width 64 height 25
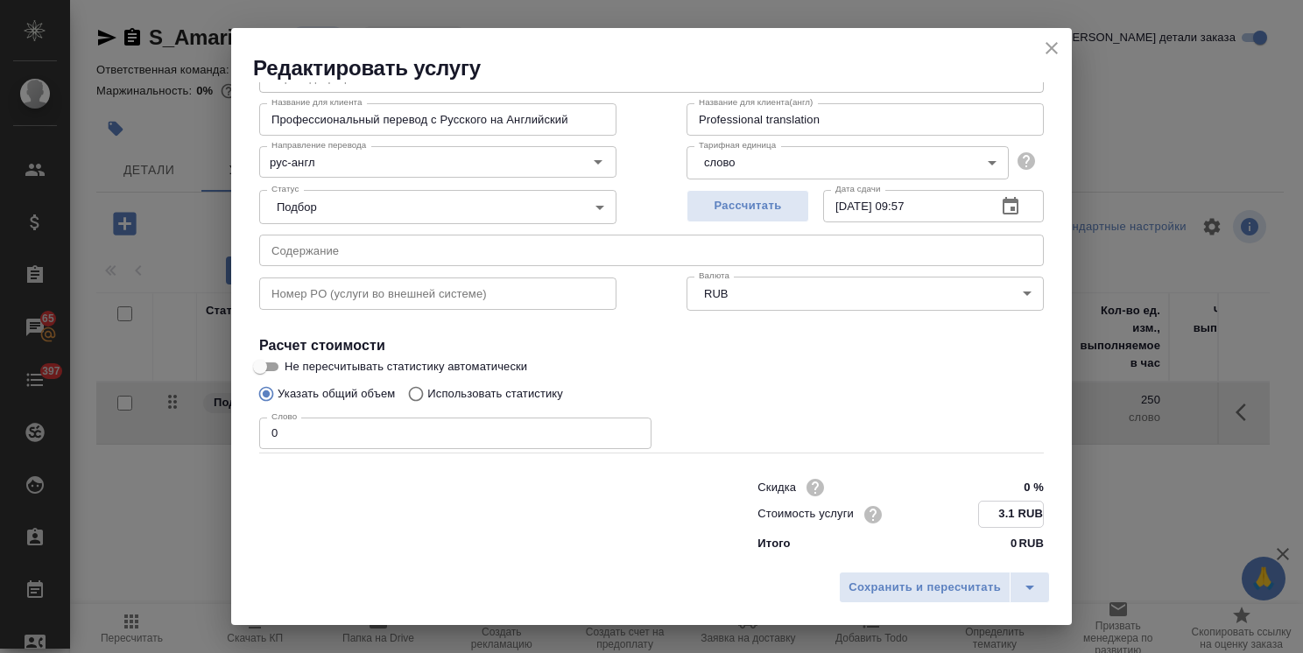
click at [998, 516] on input "3.1 RUB" at bounding box center [1011, 514] width 64 height 25
click at [1003, 516] on input "3.1 RUB" at bounding box center [1011, 514] width 64 height 25
click at [937, 576] on button "Сохранить и пересчитать" at bounding box center [925, 588] width 172 height 32
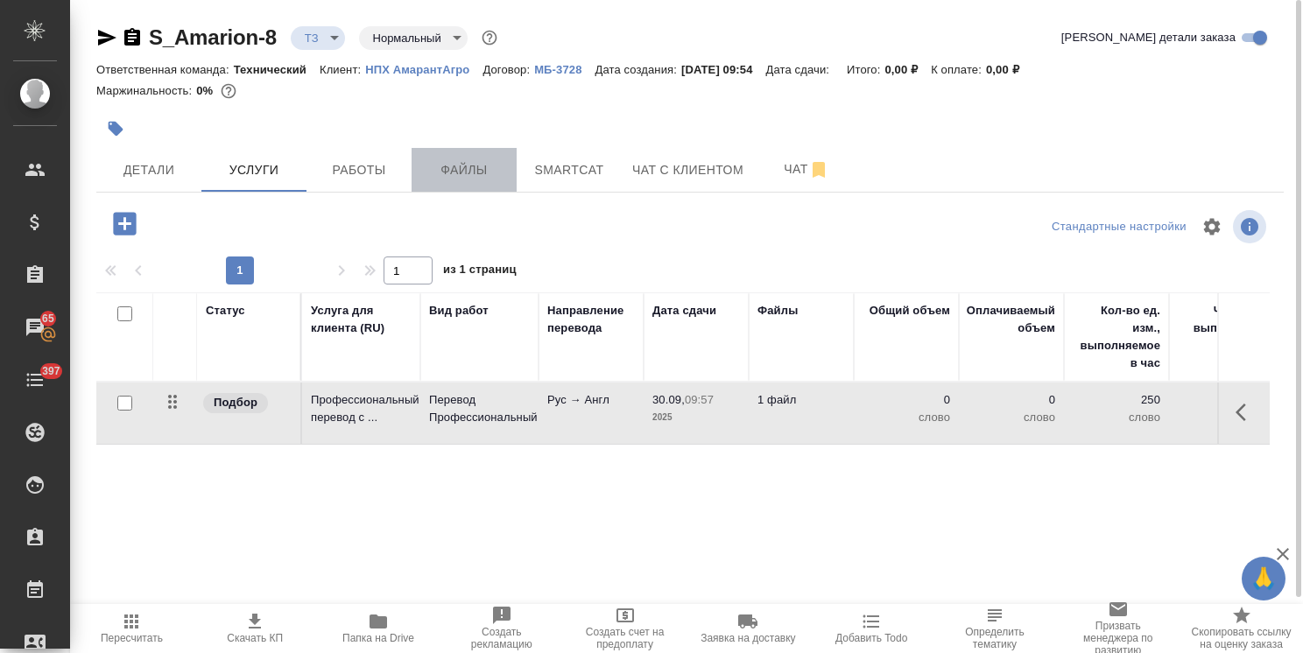
click at [458, 165] on span "Файлы" at bounding box center [464, 170] width 84 height 22
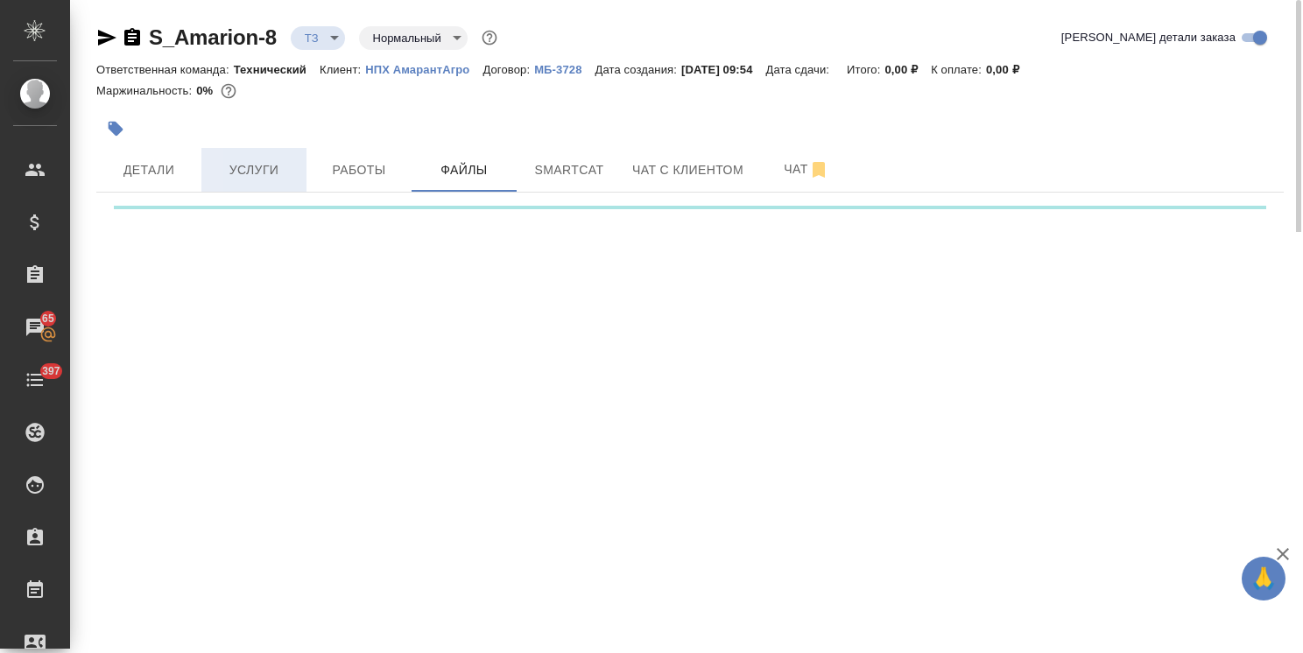
click at [285, 166] on span "Услуги" at bounding box center [254, 170] width 84 height 22
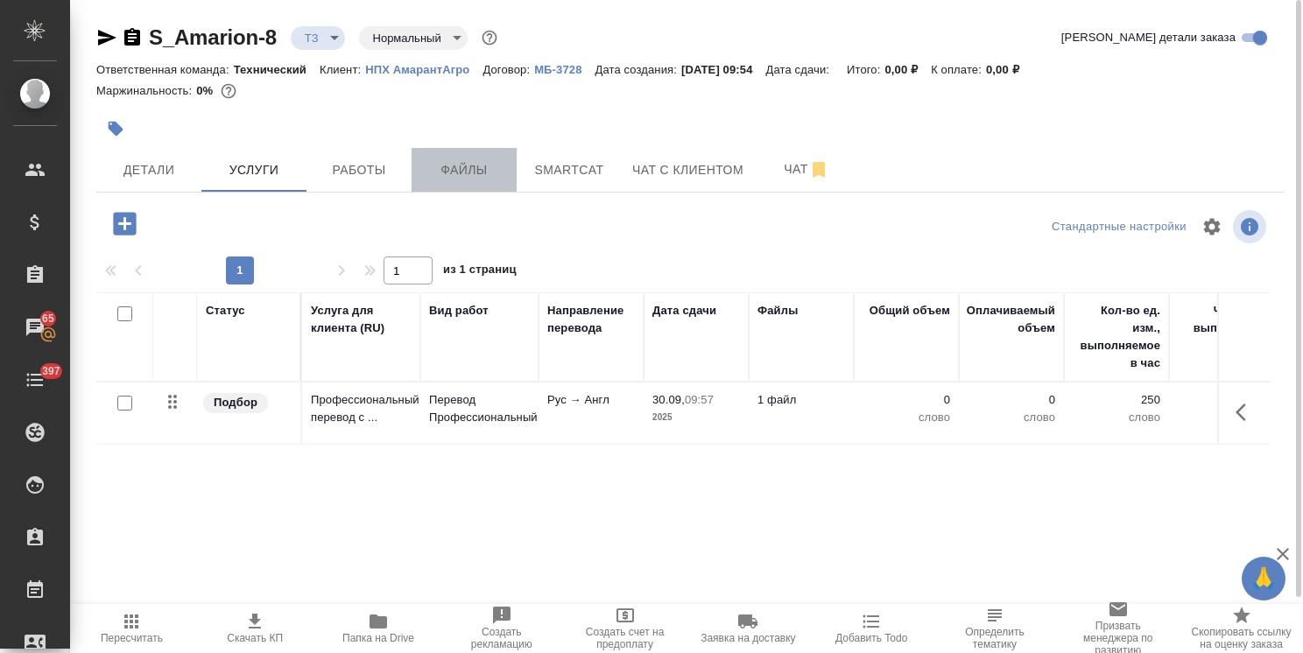
click at [473, 173] on span "Файлы" at bounding box center [464, 170] width 84 height 22
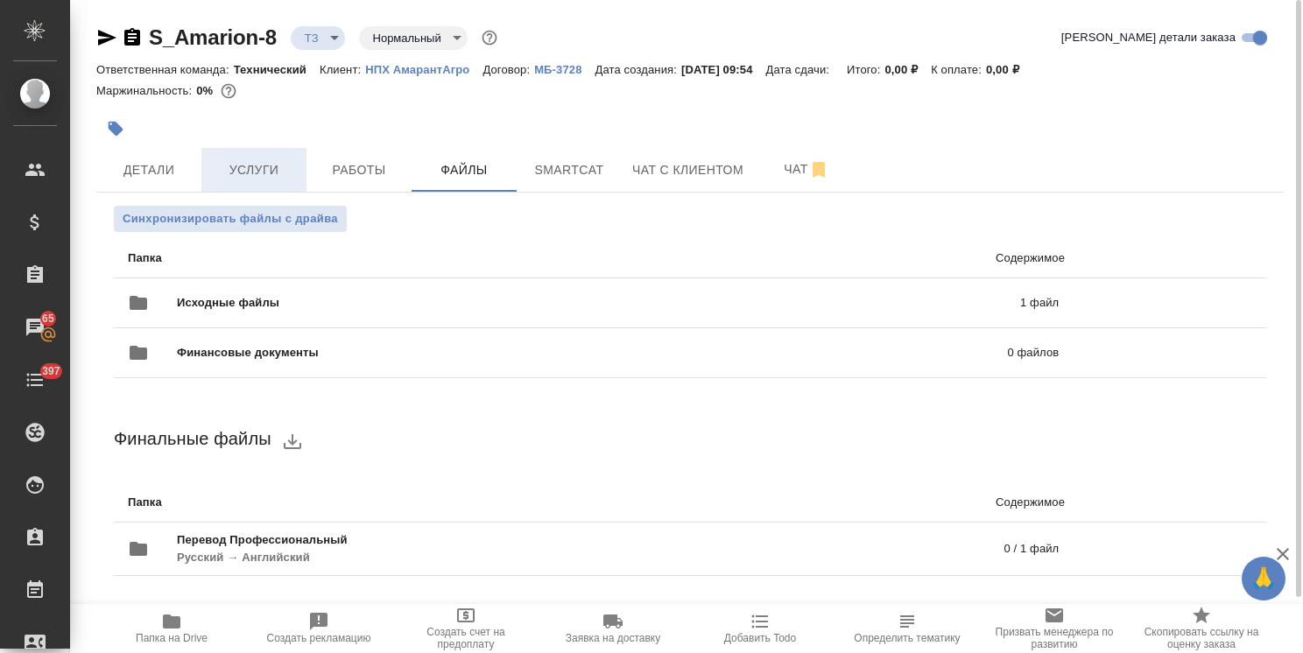
click at [256, 166] on span "Услуги" at bounding box center [254, 170] width 84 height 22
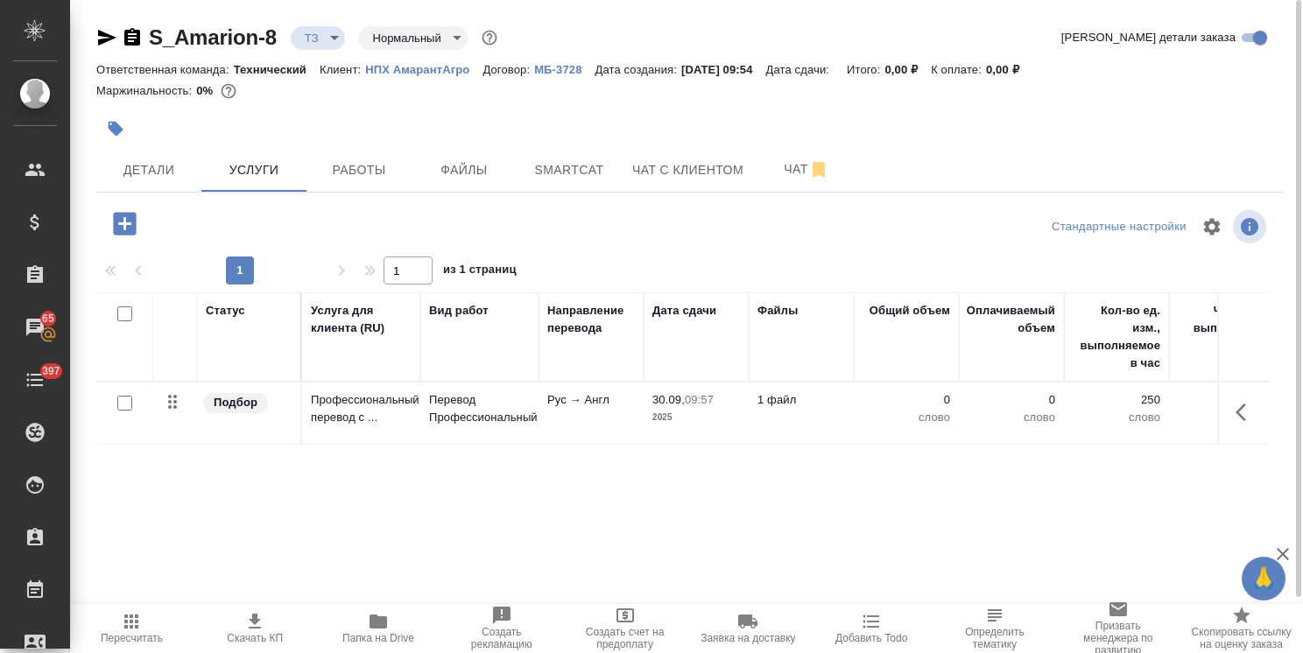
click at [119, 412] on div at bounding box center [124, 403] width 39 height 25
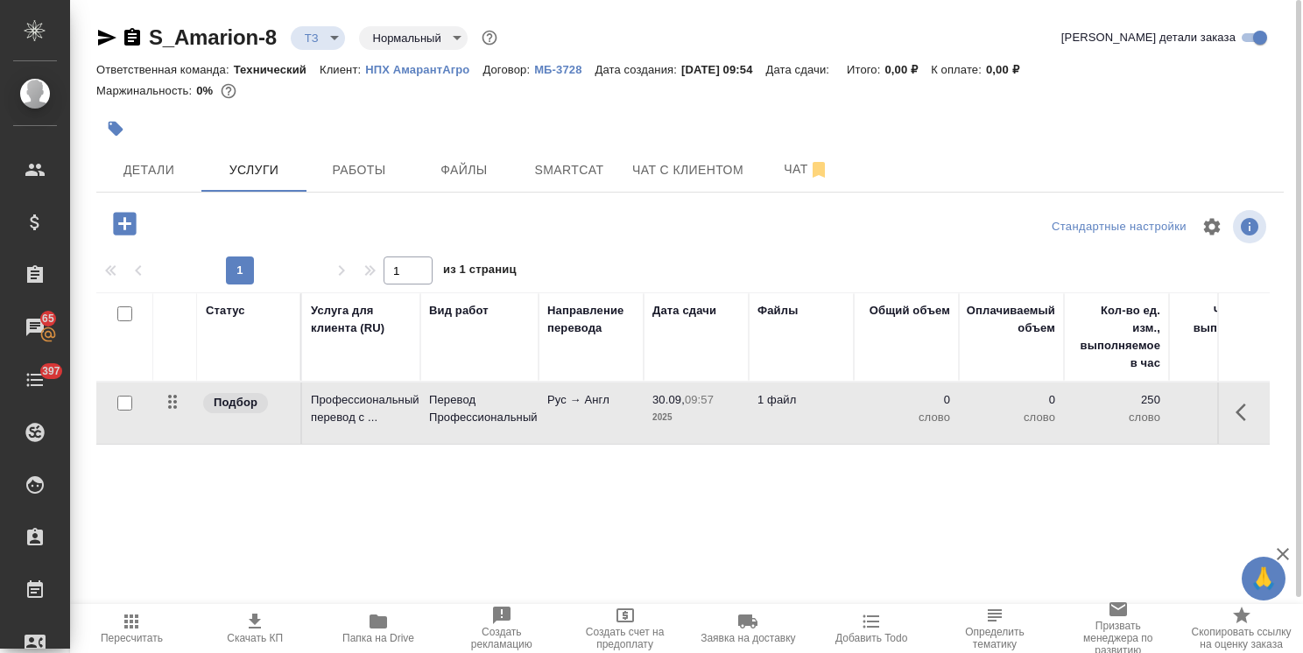
click at [128, 400] on input "checkbox" at bounding box center [124, 403] width 15 height 15
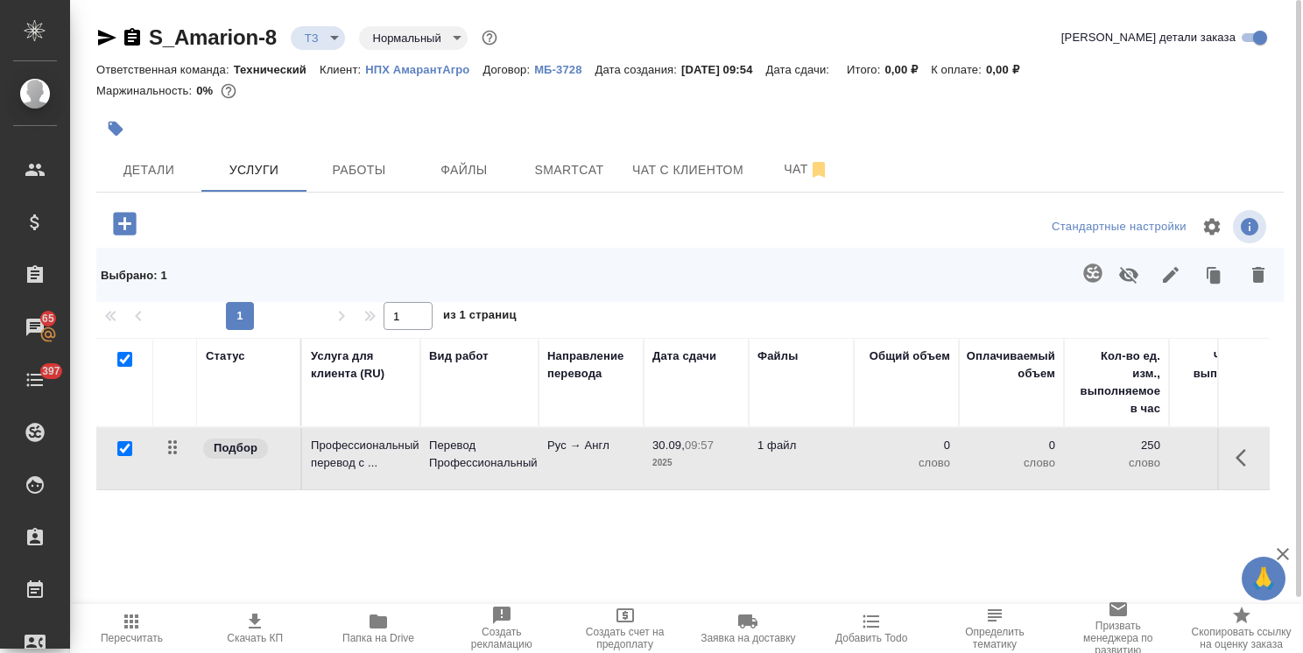
click at [1096, 266] on icon "button" at bounding box center [1092, 273] width 18 height 18
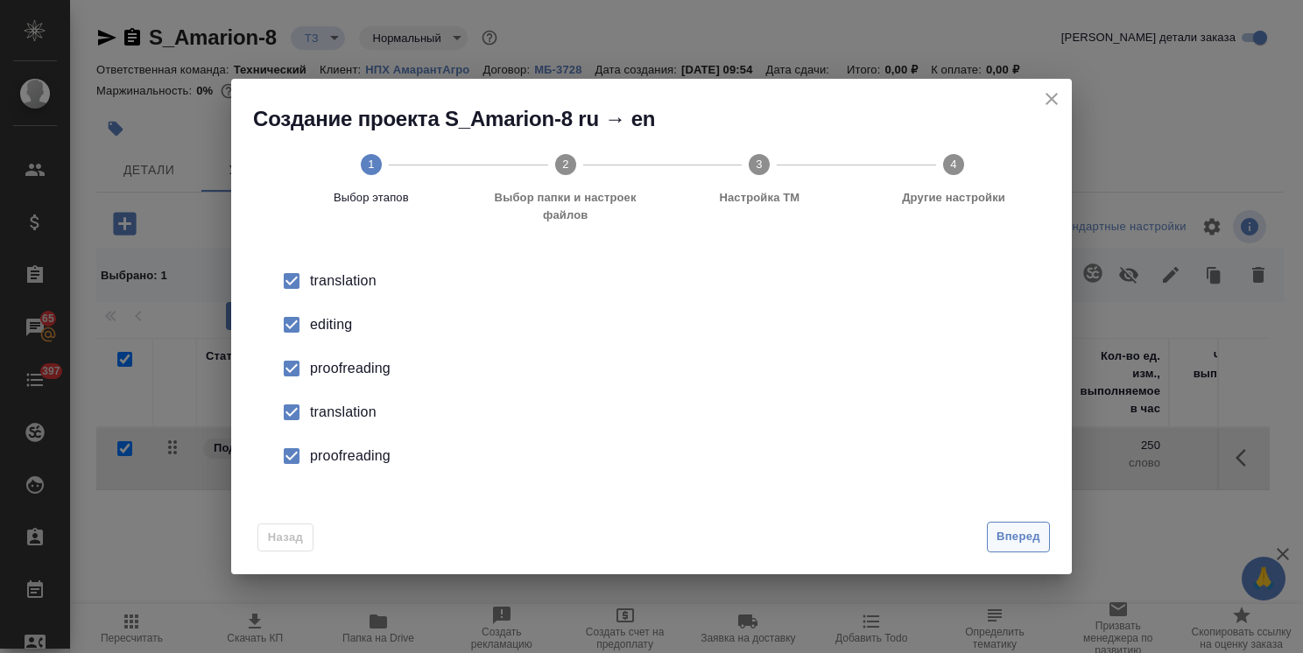
click at [1004, 533] on span "Вперед" at bounding box center [1018, 537] width 44 height 20
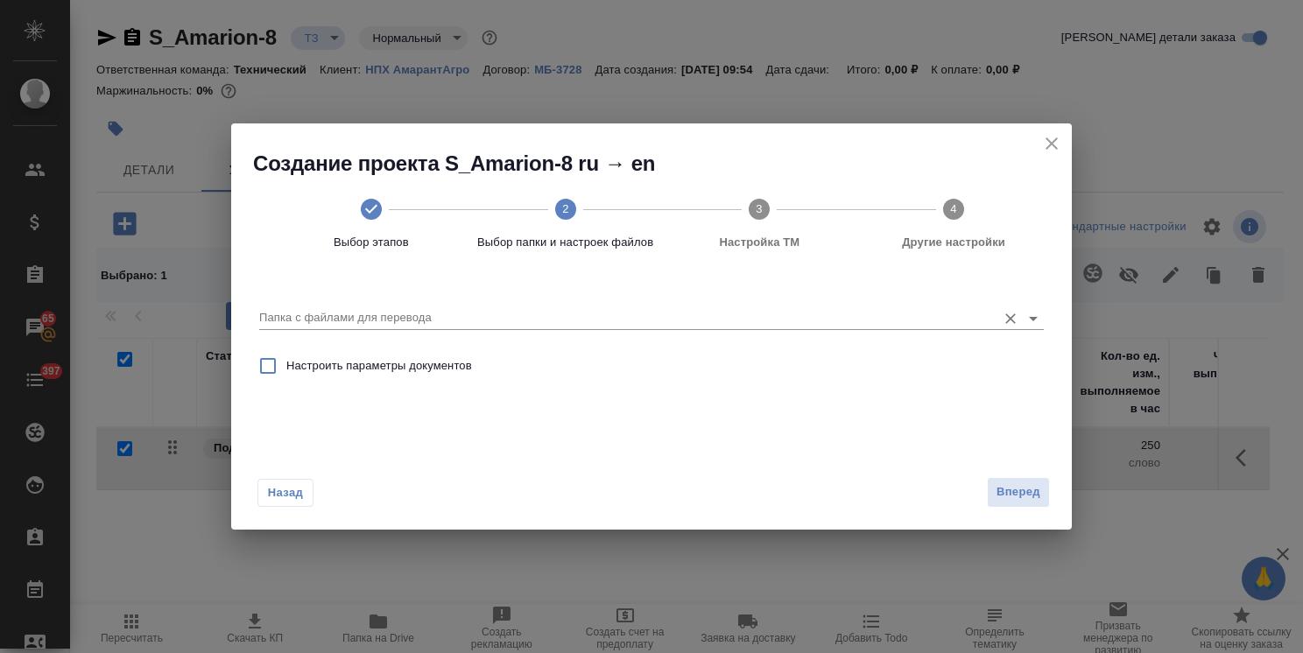
click at [406, 327] on input "Папка с файлами для перевода" at bounding box center [623, 317] width 729 height 21
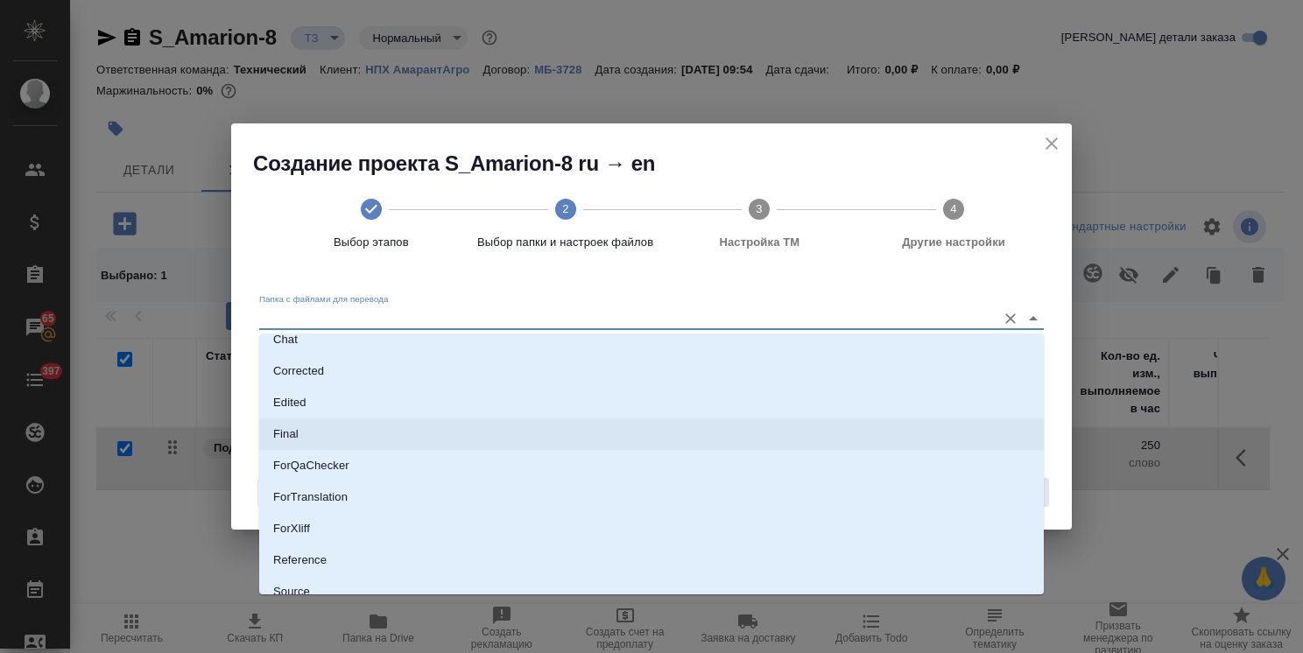
scroll to position [154, 0]
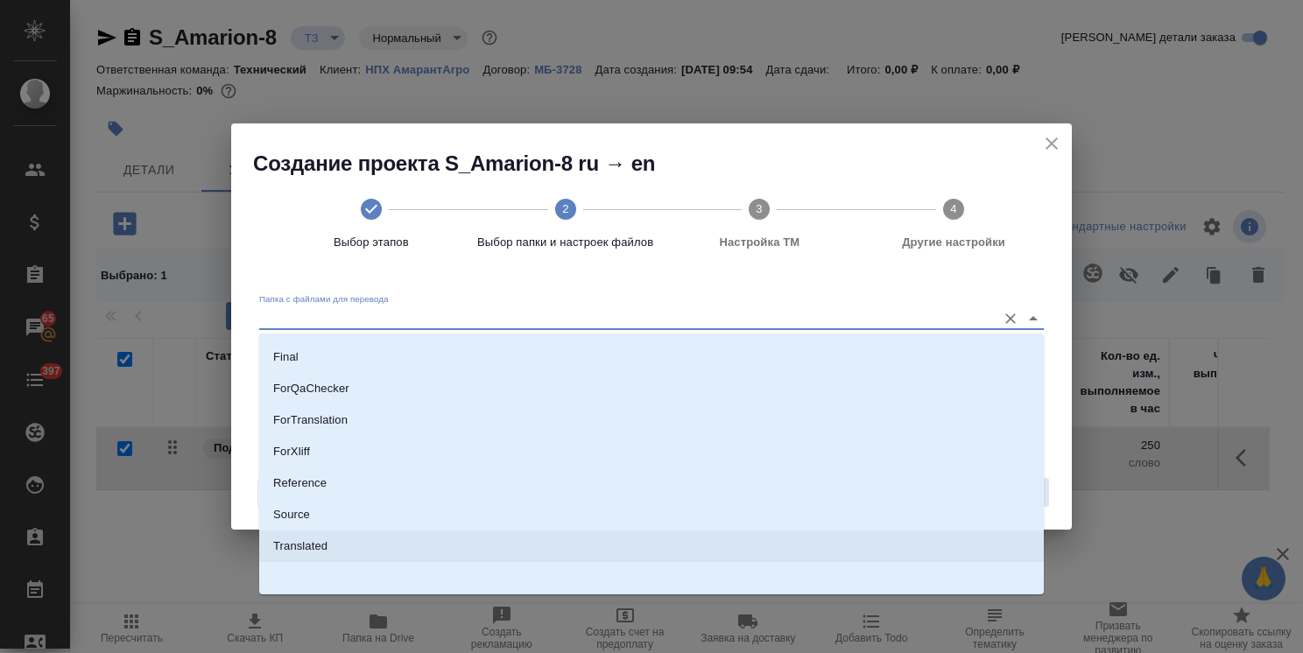
click at [297, 520] on p "Source" at bounding box center [291, 515] width 37 height 18
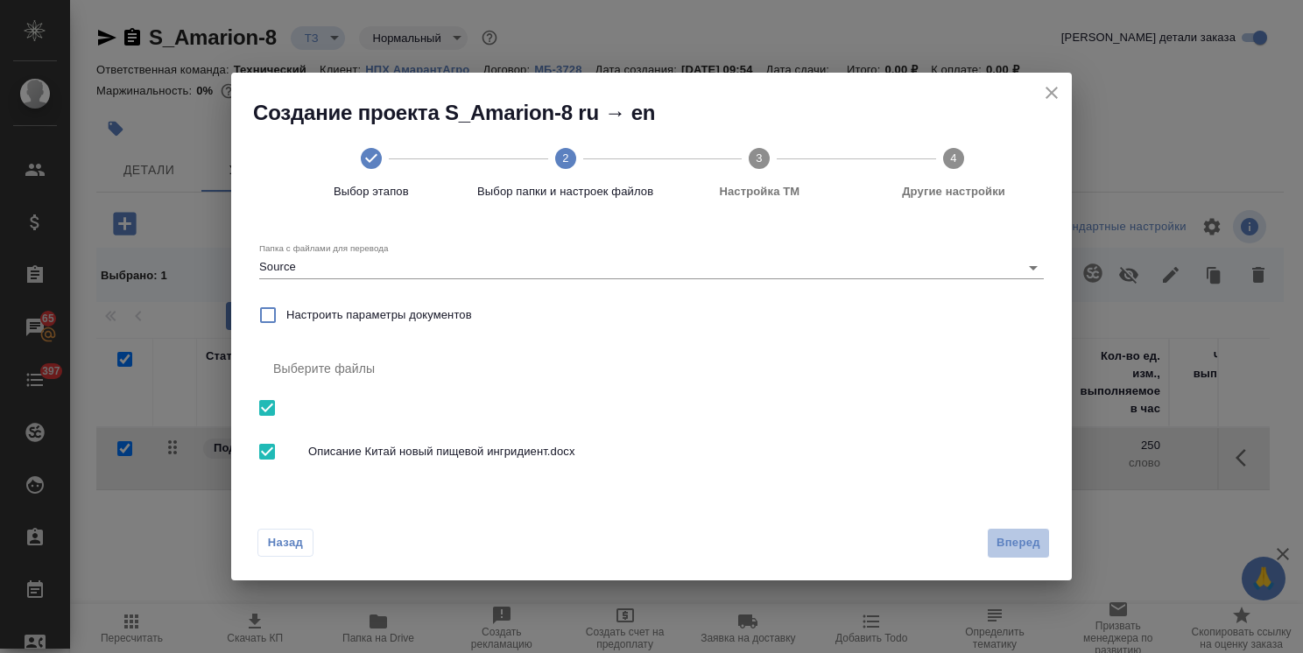
click at [998, 533] on span "Вперед" at bounding box center [1018, 543] width 44 height 20
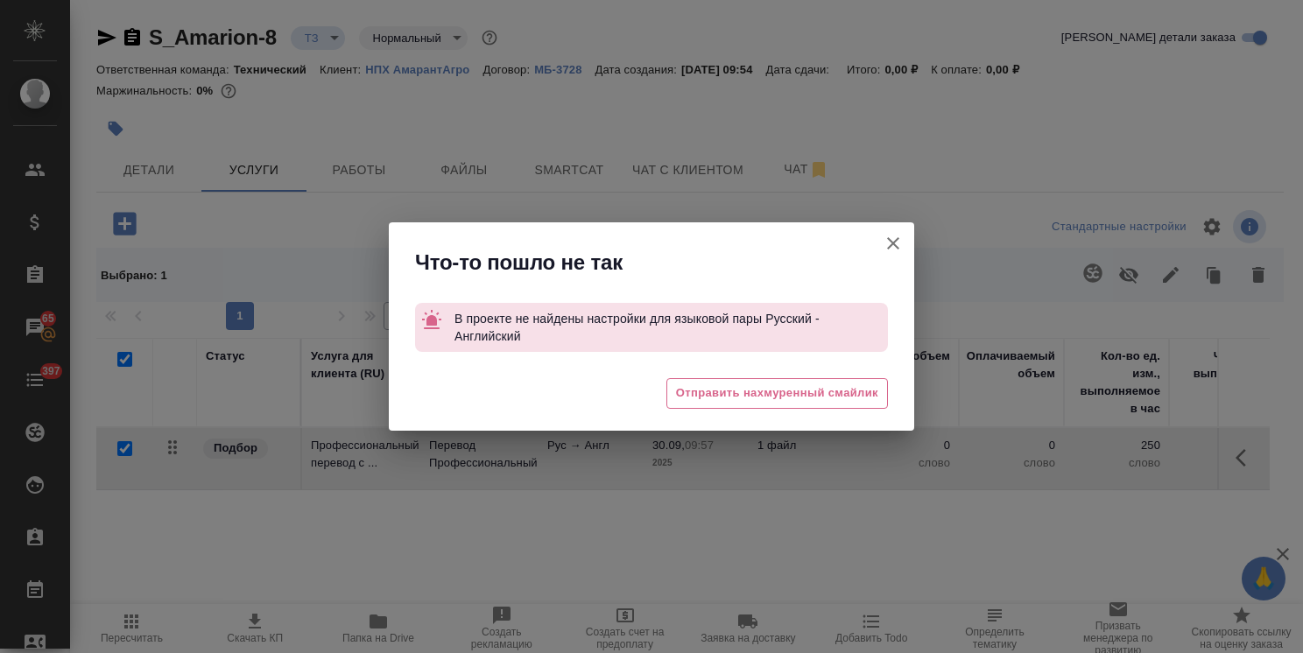
click at [898, 244] on icon "button" at bounding box center [893, 243] width 21 height 21
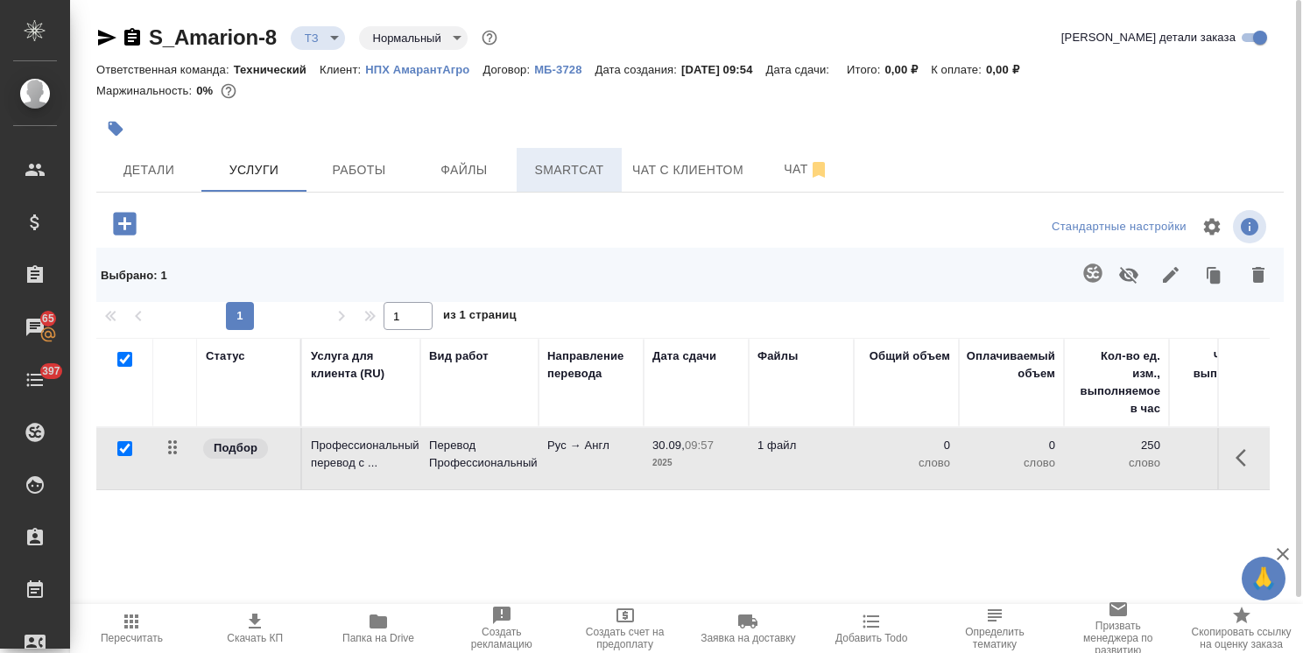
click at [562, 174] on span "Smartcat" at bounding box center [569, 170] width 84 height 22
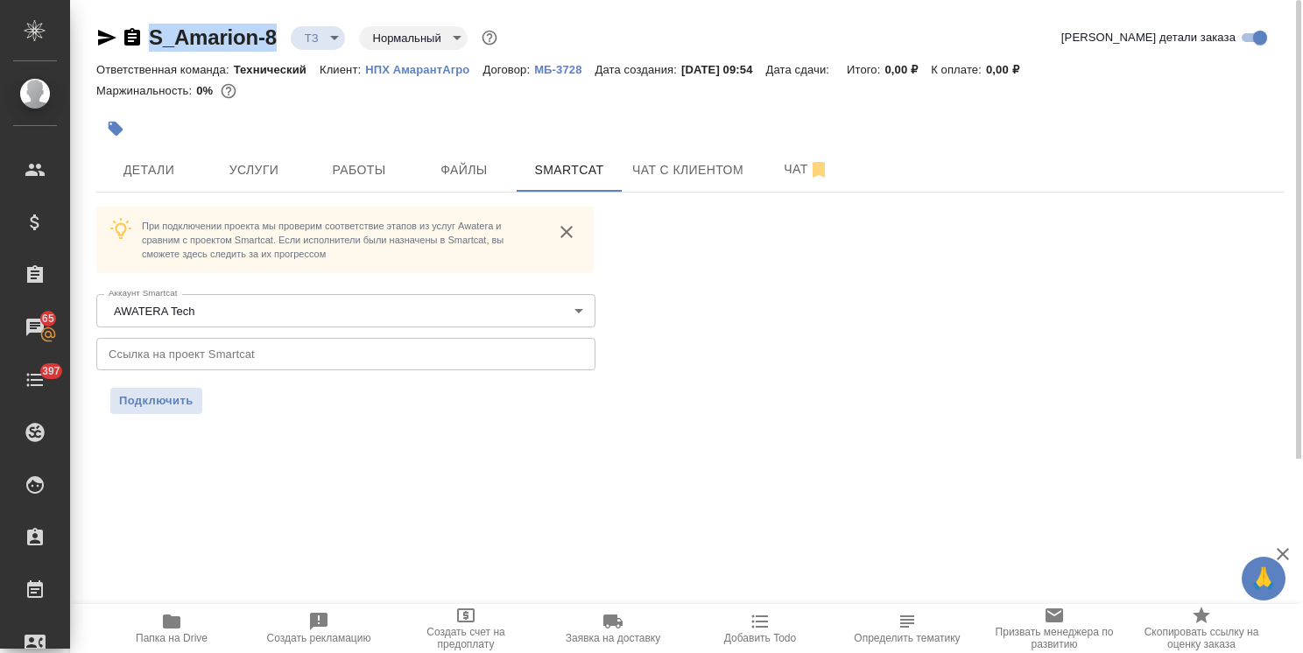
click at [61, 11] on div ".cls-1 fill:#fff; AWATERA Usmanova Olga Клиенты Спецификации Заказы 65 Чаты 397…" at bounding box center [651, 326] width 1303 height 653
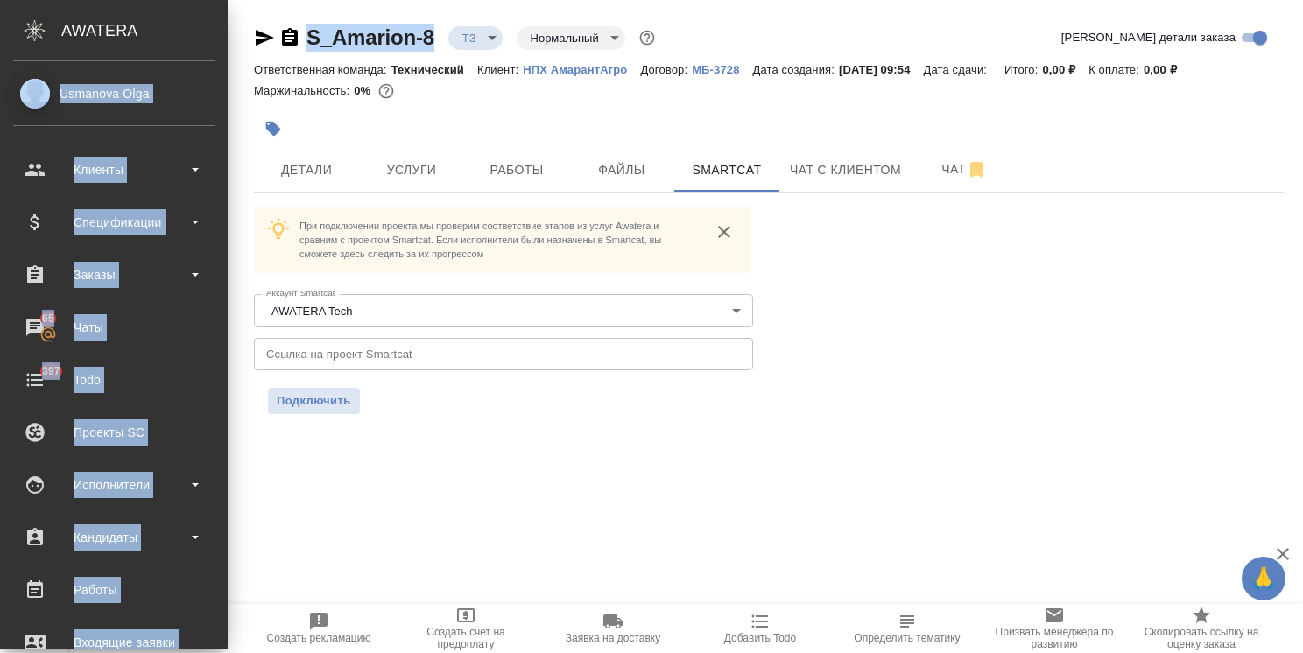
copy div "Usmanova Olga Клиенты Спецификации Заказы 65 Чаты 397 Todo Проекты SC Исполните…"
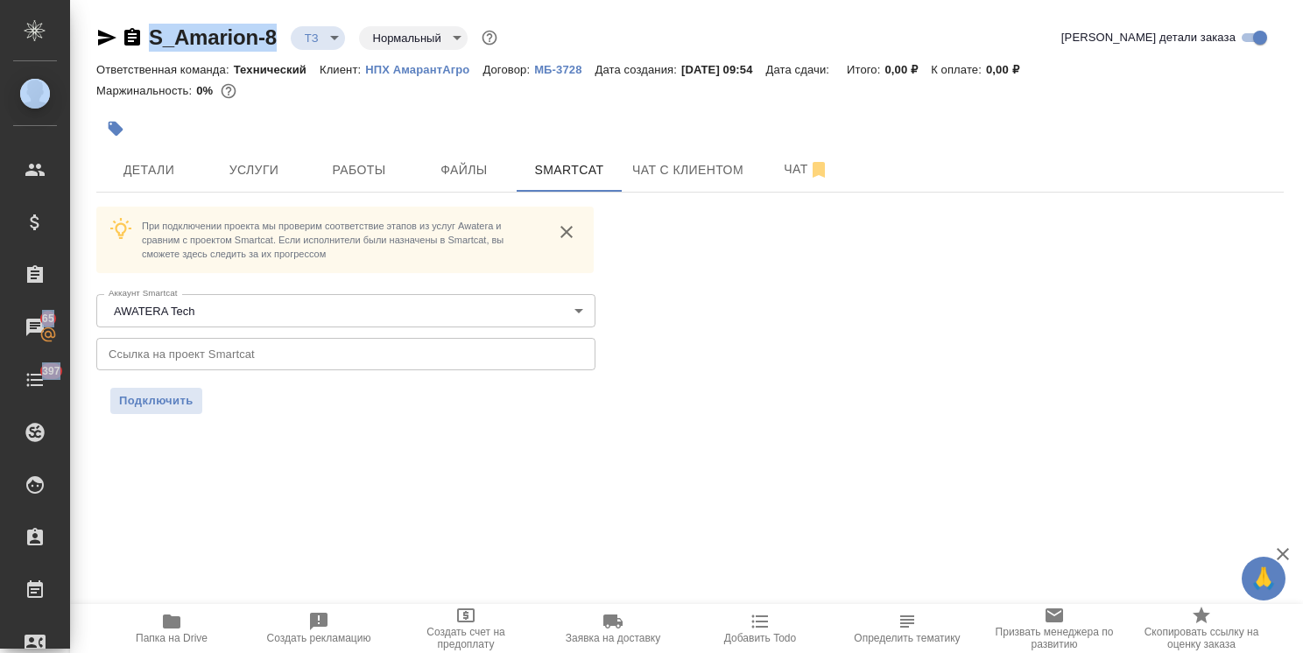
click at [256, 7] on div "S_Amarion-8 ТЗ tz Нормальный normal Кратко детали заказа Ответственная команда:…" at bounding box center [690, 229] width 1207 height 459
drag, startPoint x: 243, startPoint y: 19, endPoint x: 140, endPoint y: 22, distance: 103.4
click at [140, 22] on div "S_Amarion-8 ТЗ tz Нормальный normal Кратко детали заказа Ответственная команда:…" at bounding box center [690, 229] width 1207 height 459
copy link "S_Amarion-8"
click at [209, 342] on input "text" at bounding box center [345, 354] width 499 height 32
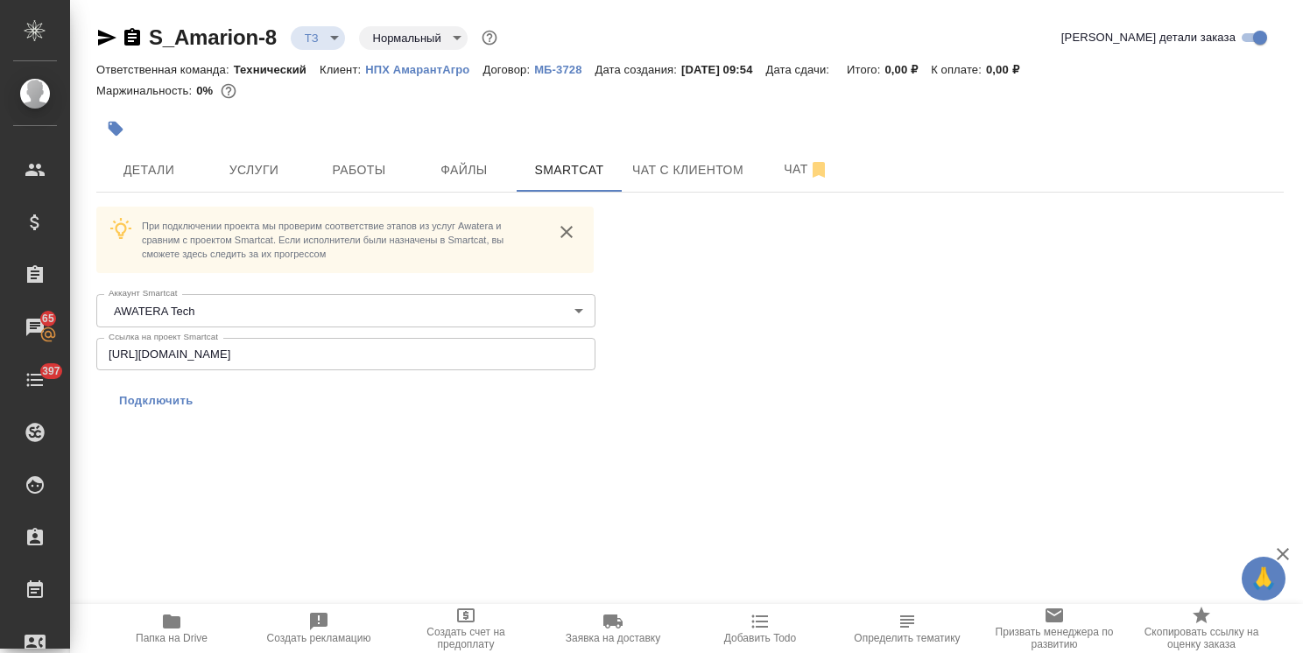
click at [154, 397] on span "Подключить" at bounding box center [156, 401] width 74 height 18
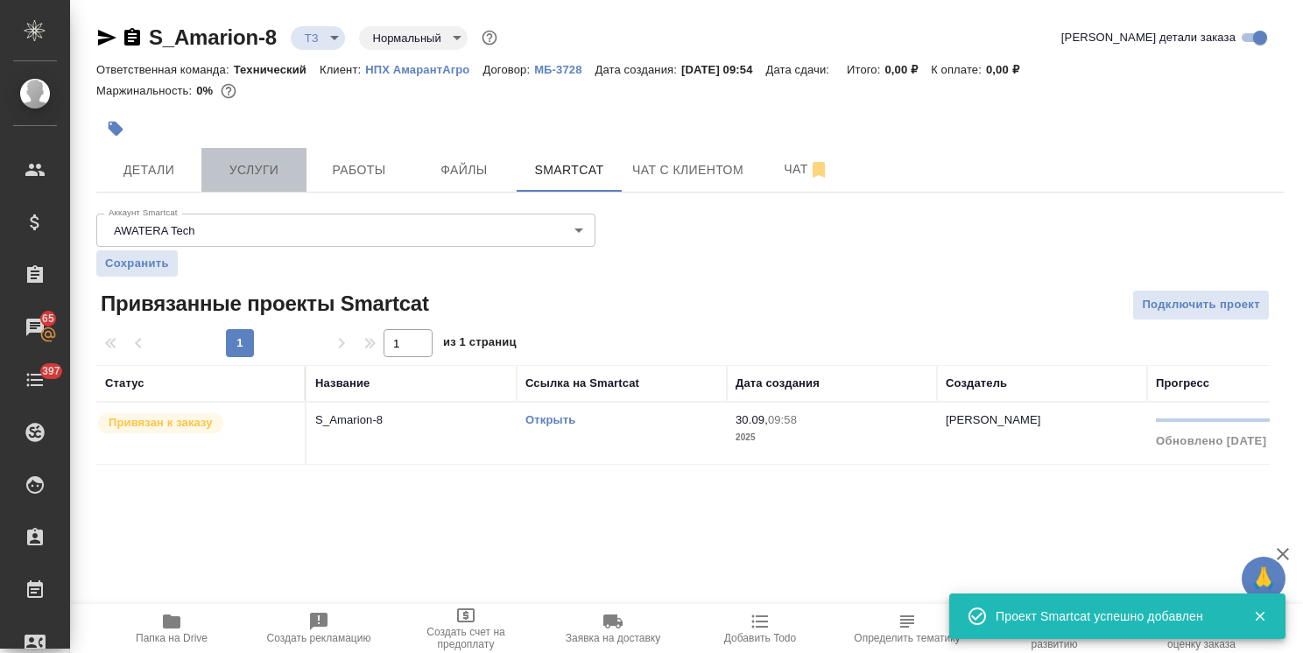
click at [254, 170] on span "Услуги" at bounding box center [254, 170] width 84 height 22
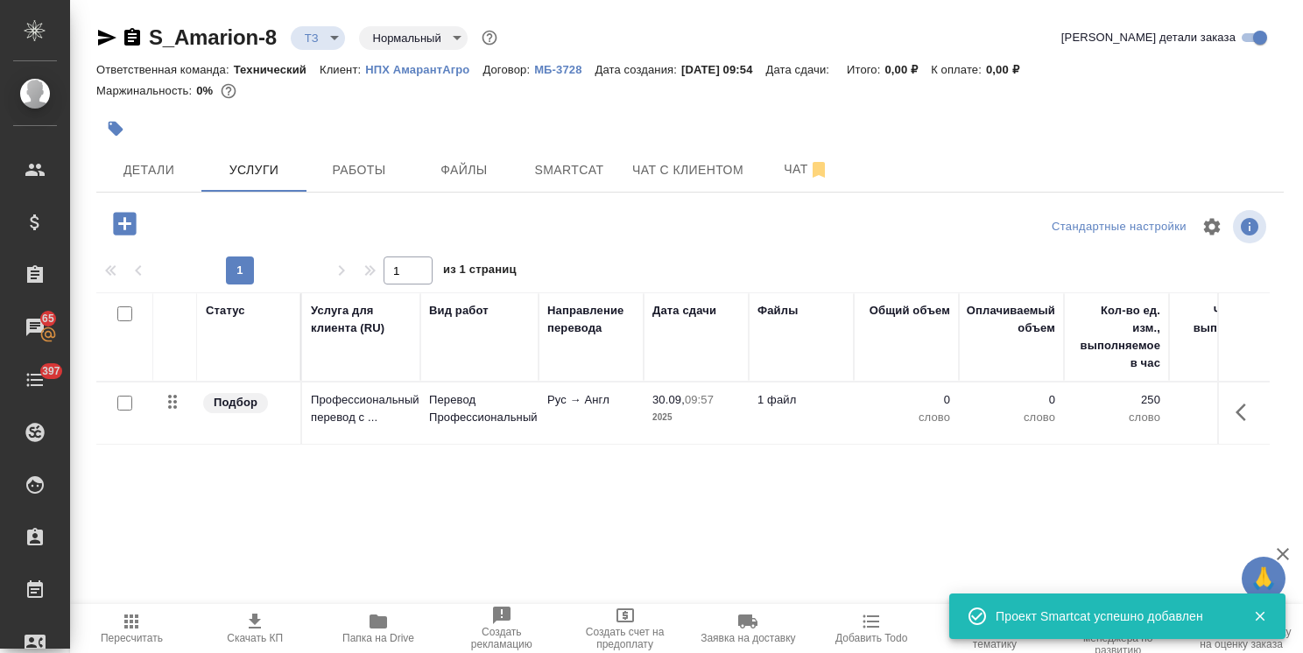
click at [1225, 413] on button "button" at bounding box center [1246, 412] width 42 height 42
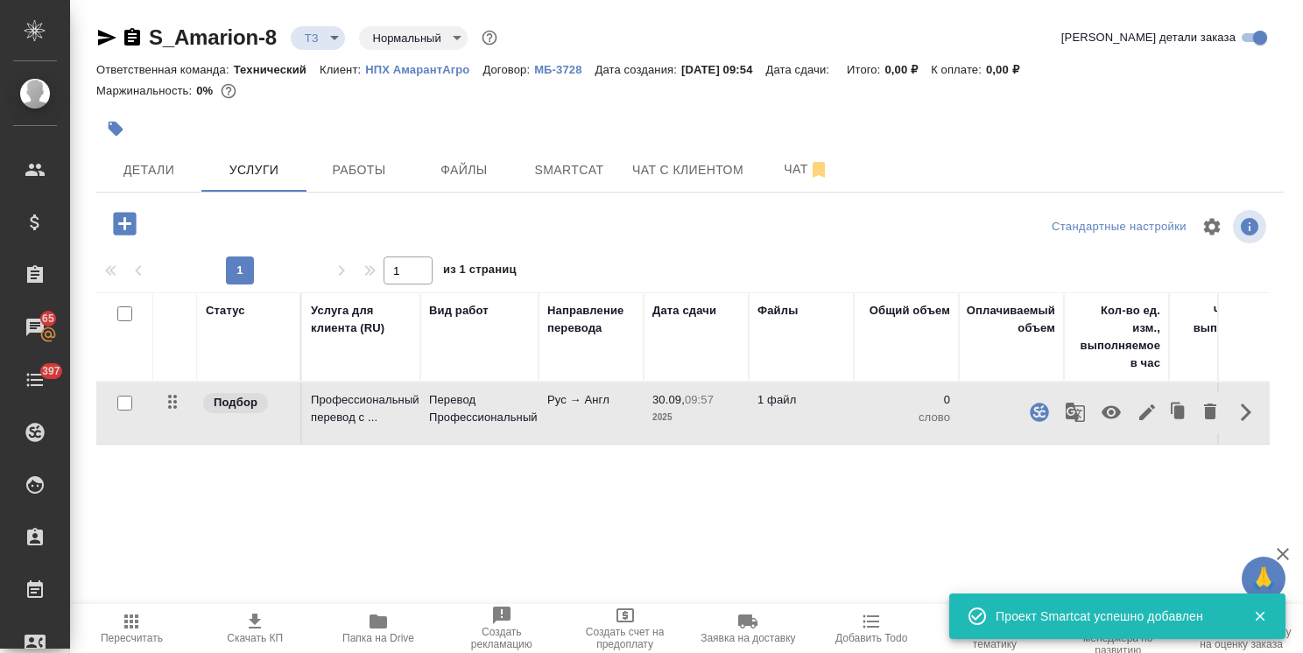
click at [1132, 412] on button "button" at bounding box center [1147, 412] width 30 height 42
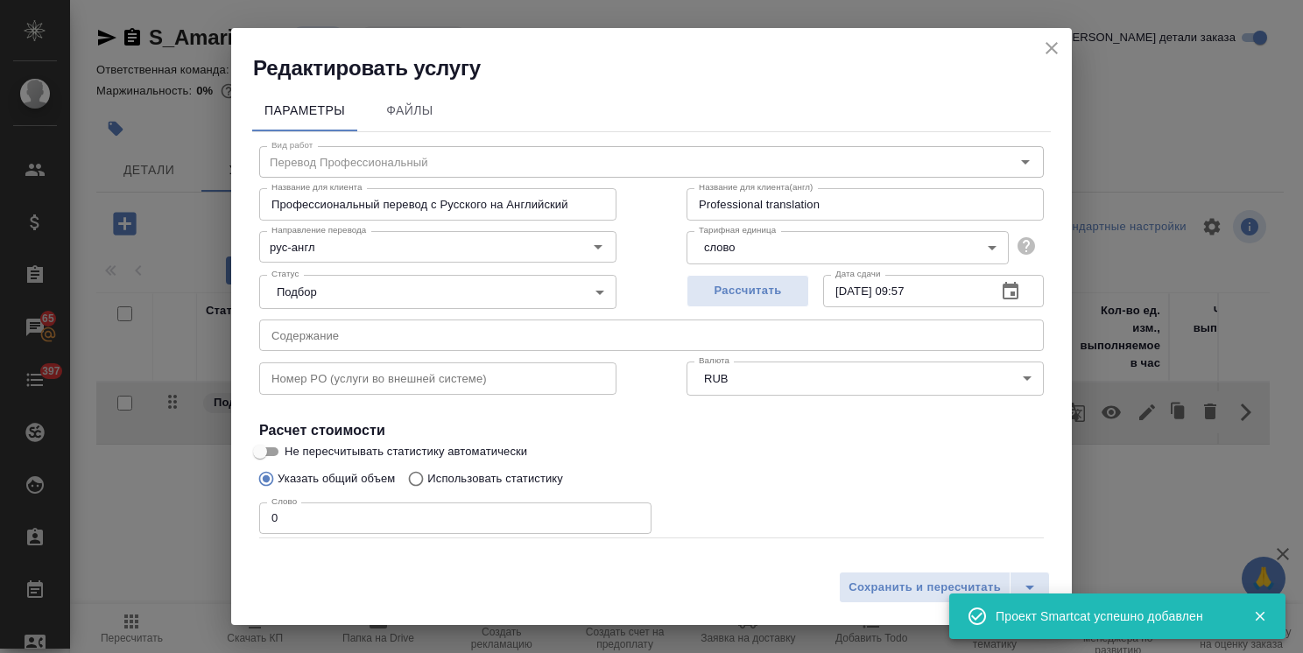
click at [466, 485] on p "Использовать статистику" at bounding box center [495, 479] width 136 height 18
click at [427, 485] on input "Использовать статистику" at bounding box center [413, 478] width 28 height 33
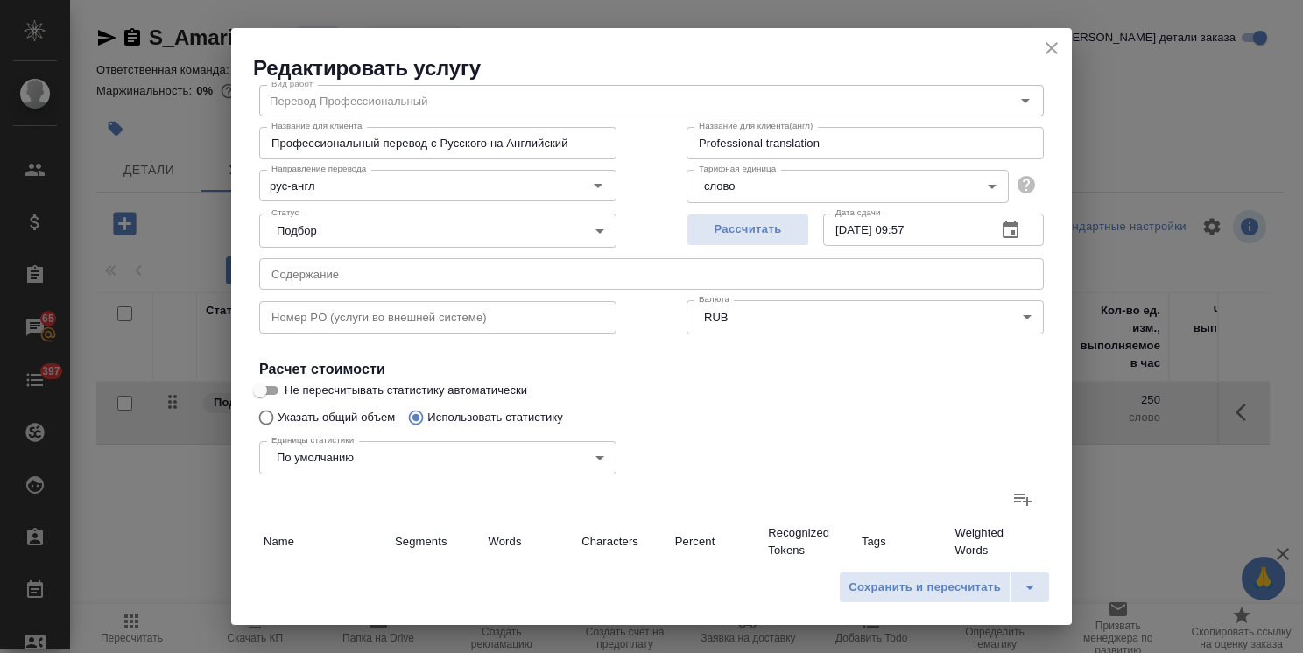
scroll to position [88, 0]
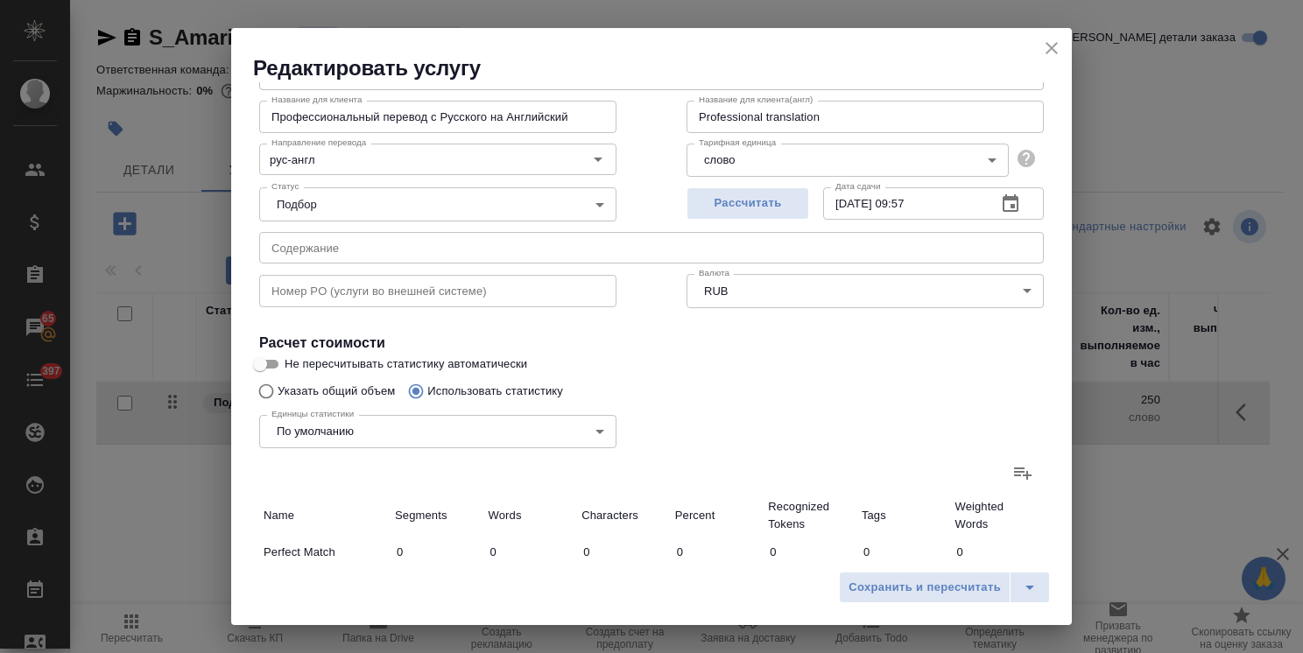
click at [1012, 465] on icon at bounding box center [1022, 472] width 21 height 21
click at [0, 0] on input "file" at bounding box center [0, 0] width 0 height 0
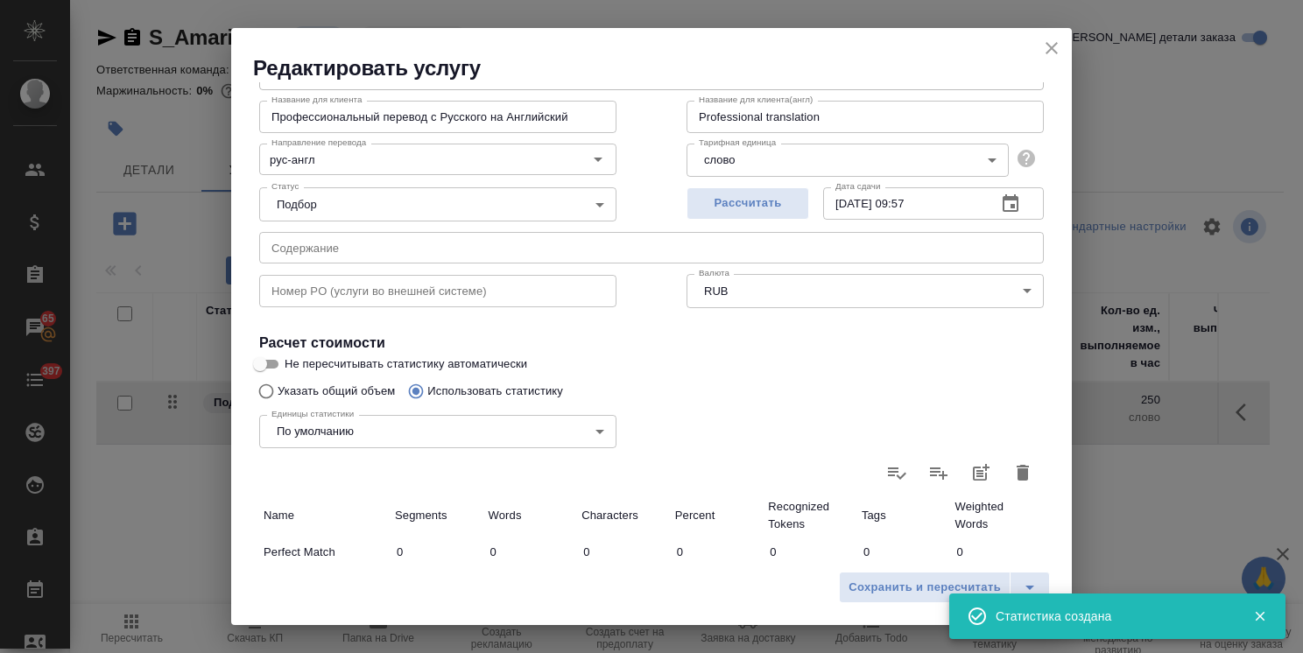
click at [1058, 51] on icon "close" at bounding box center [1051, 48] width 21 height 21
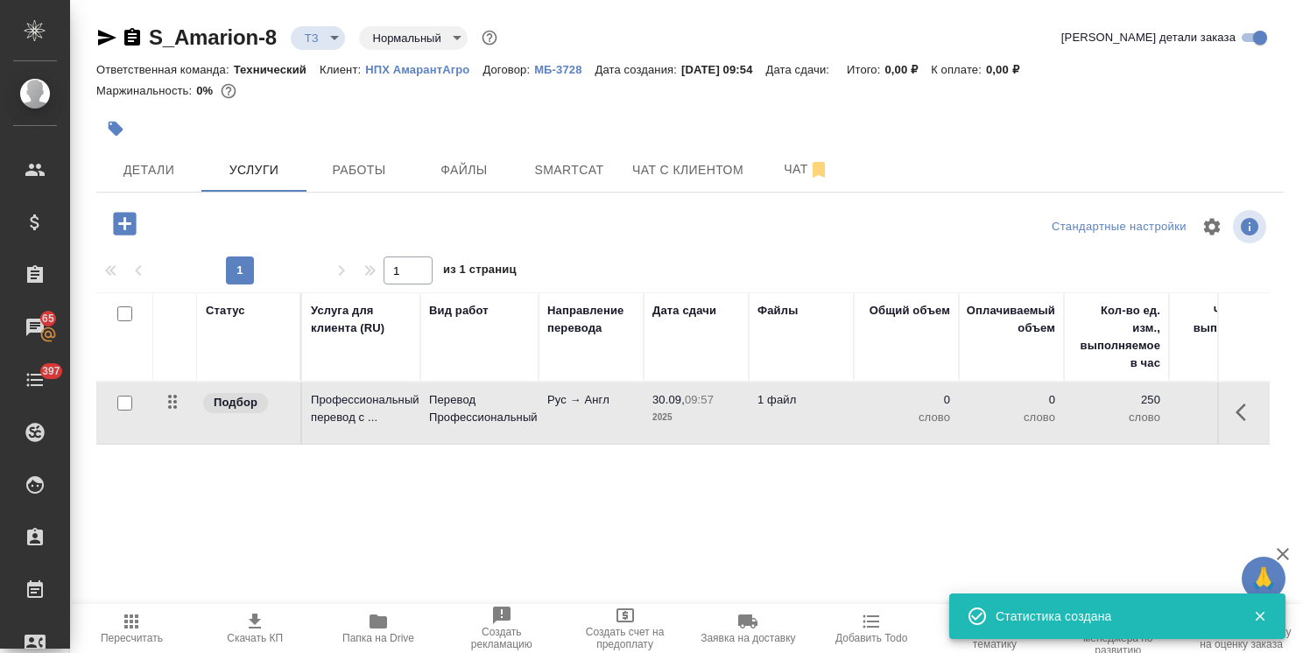
click at [127, 625] on icon "button" at bounding box center [131, 622] width 14 height 14
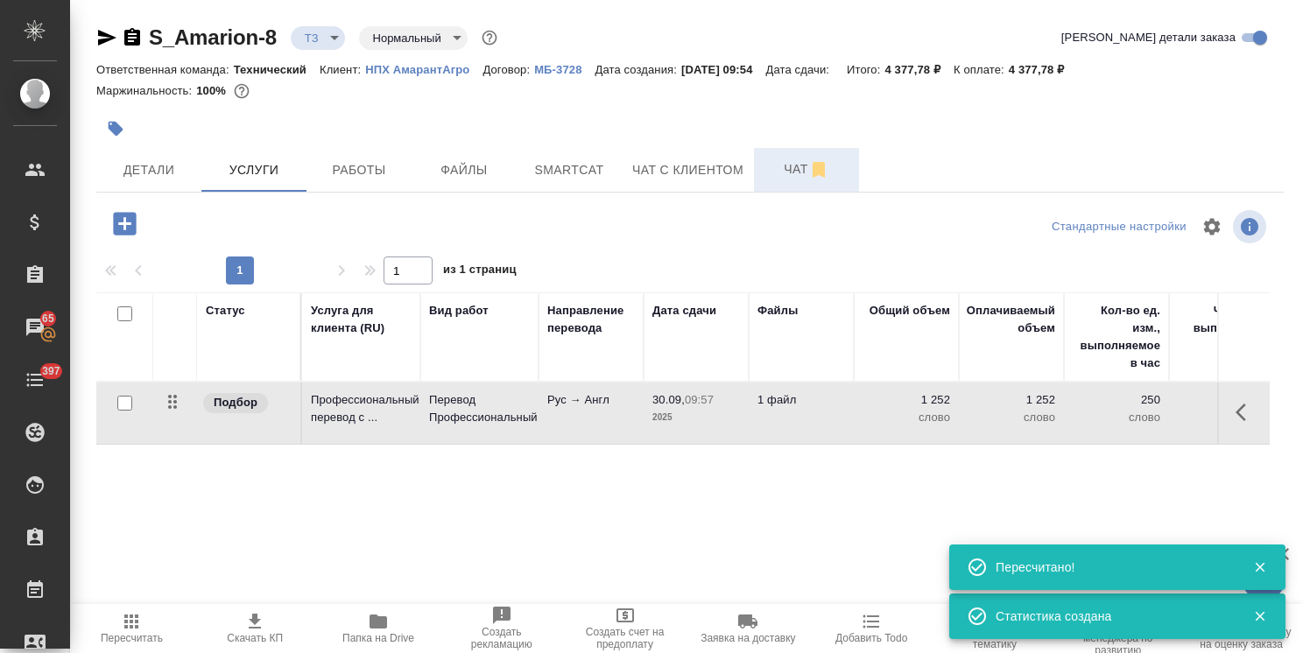
click at [781, 158] on span "Чат" at bounding box center [806, 169] width 84 height 22
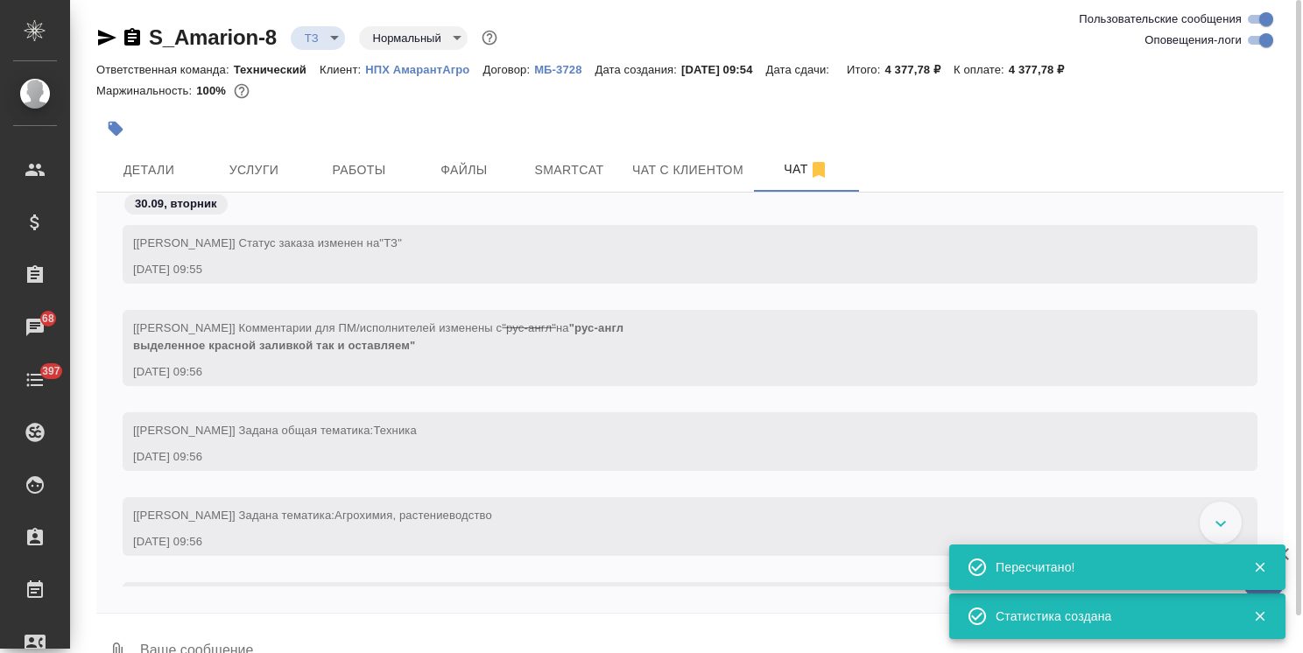
scroll to position [81, 0]
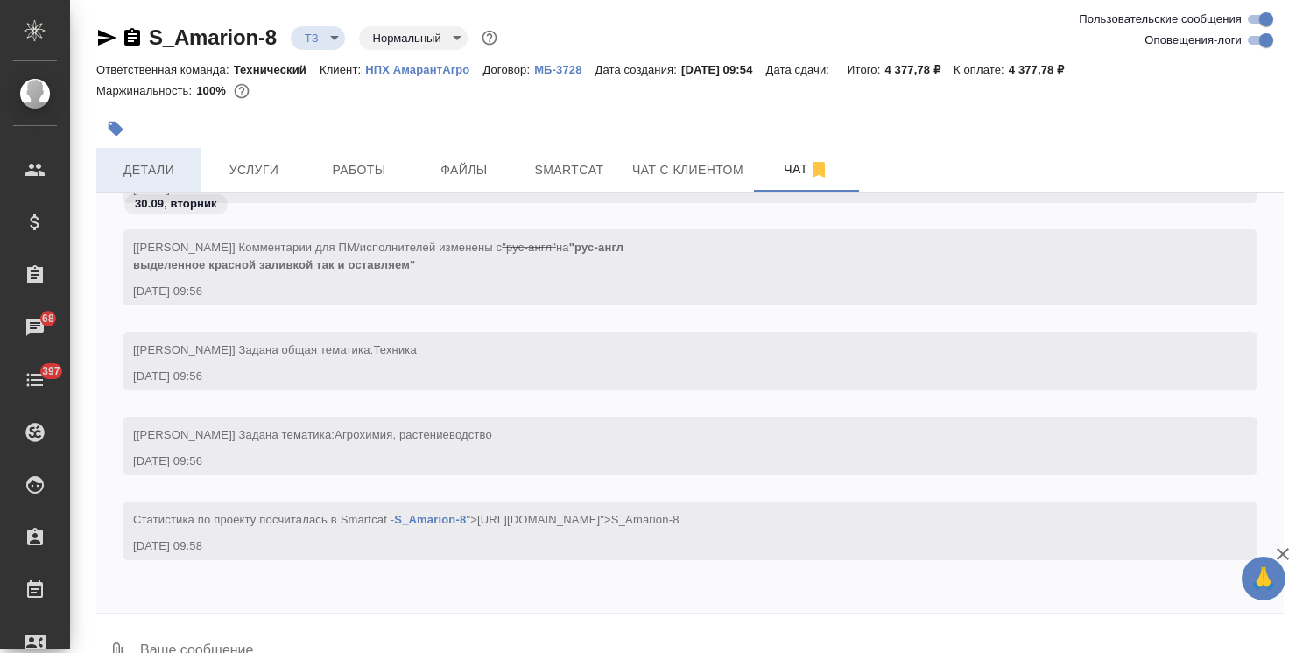
click at [161, 172] on span "Детали" at bounding box center [149, 170] width 84 height 22
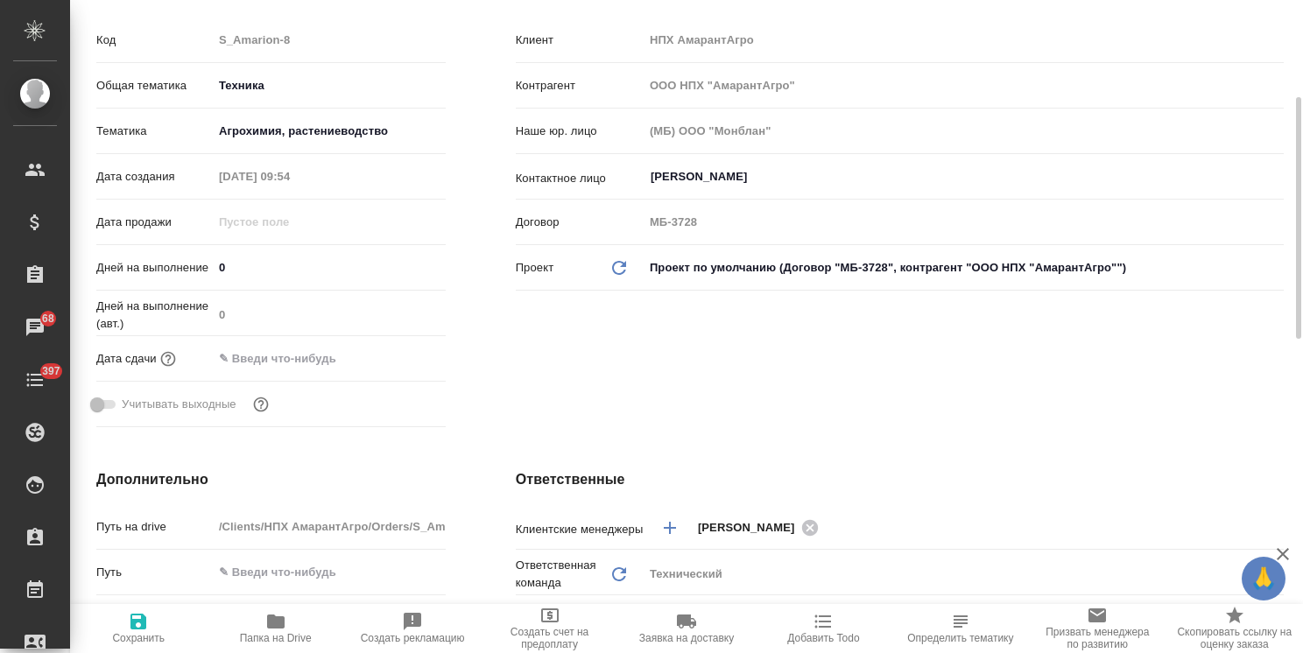
scroll to position [438, 0]
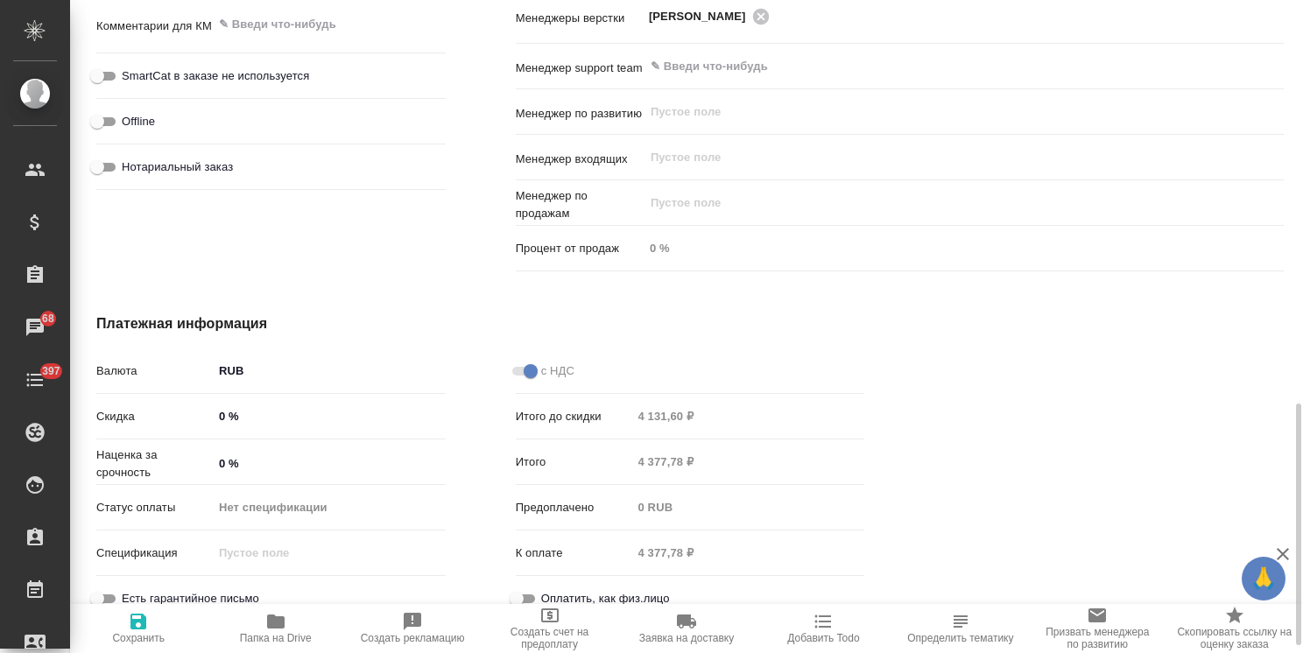
drag, startPoint x: 1287, startPoint y: 317, endPoint x: 1305, endPoint y: 447, distance: 130.8
click at [1302, 447] on html "🙏 .cls-1 fill:#fff; AWATERA Usmanova Olga Клиенты Спецификации Заказы 68 Чаты 3…" at bounding box center [651, 326] width 1303 height 653
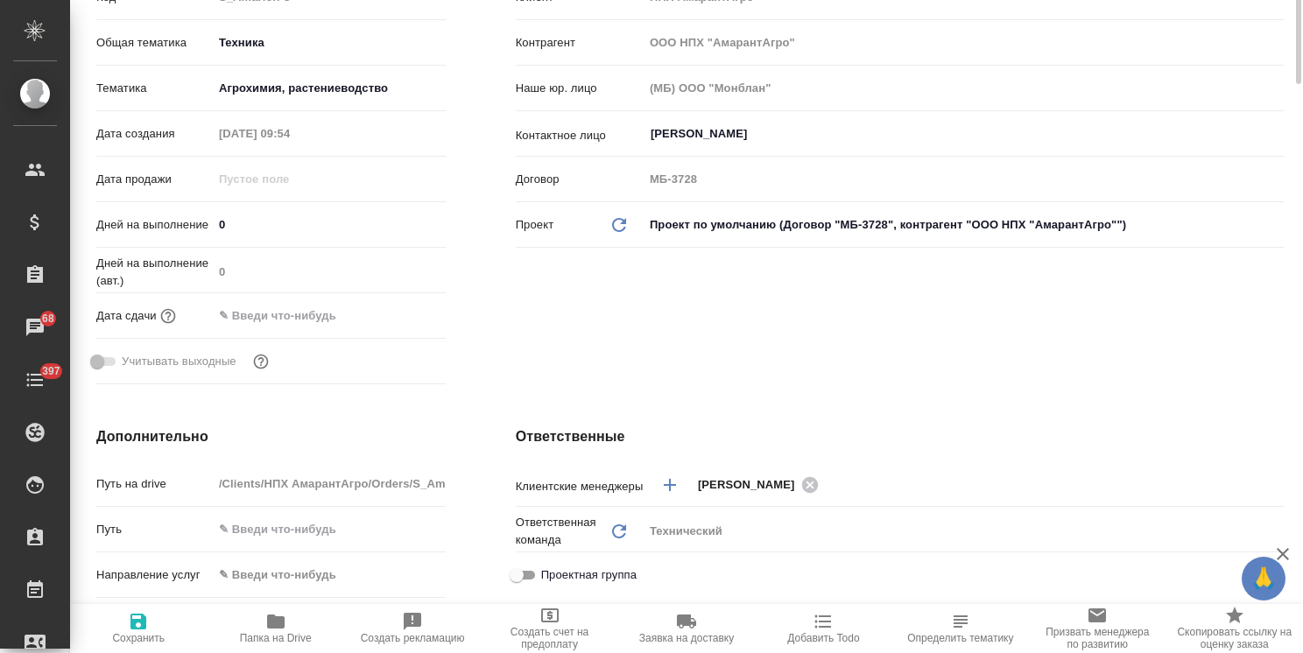
scroll to position [0, 0]
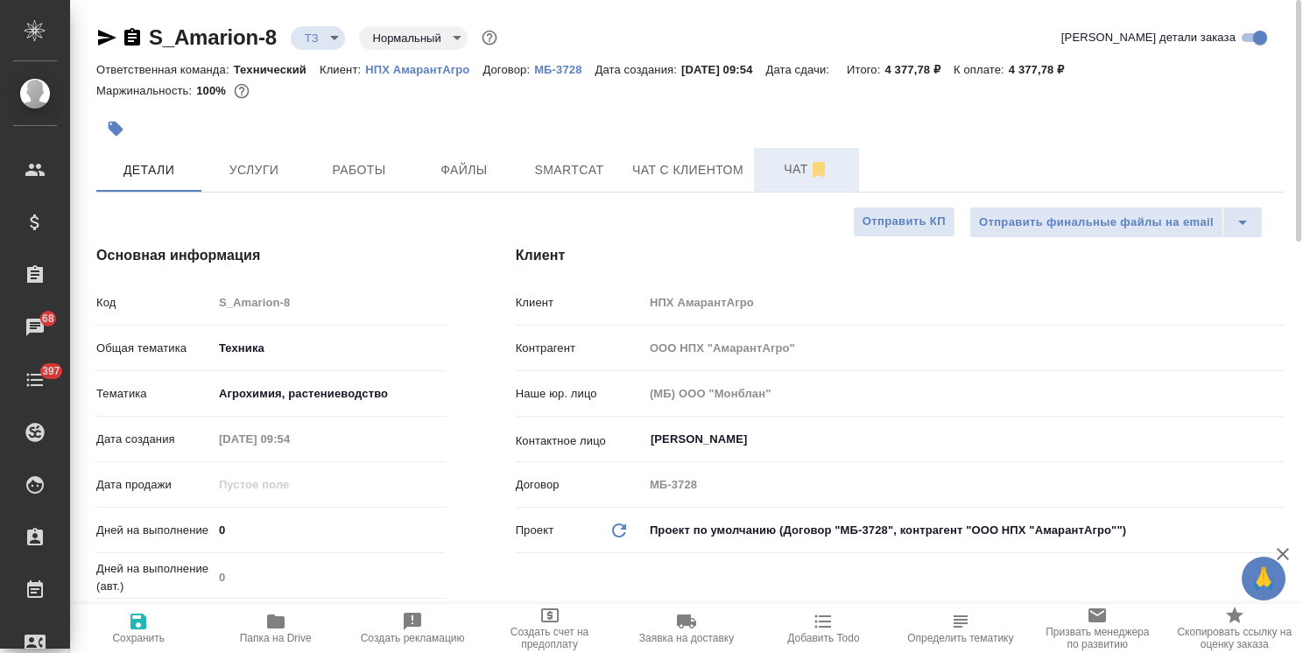
click at [774, 165] on span "Чат" at bounding box center [806, 169] width 84 height 22
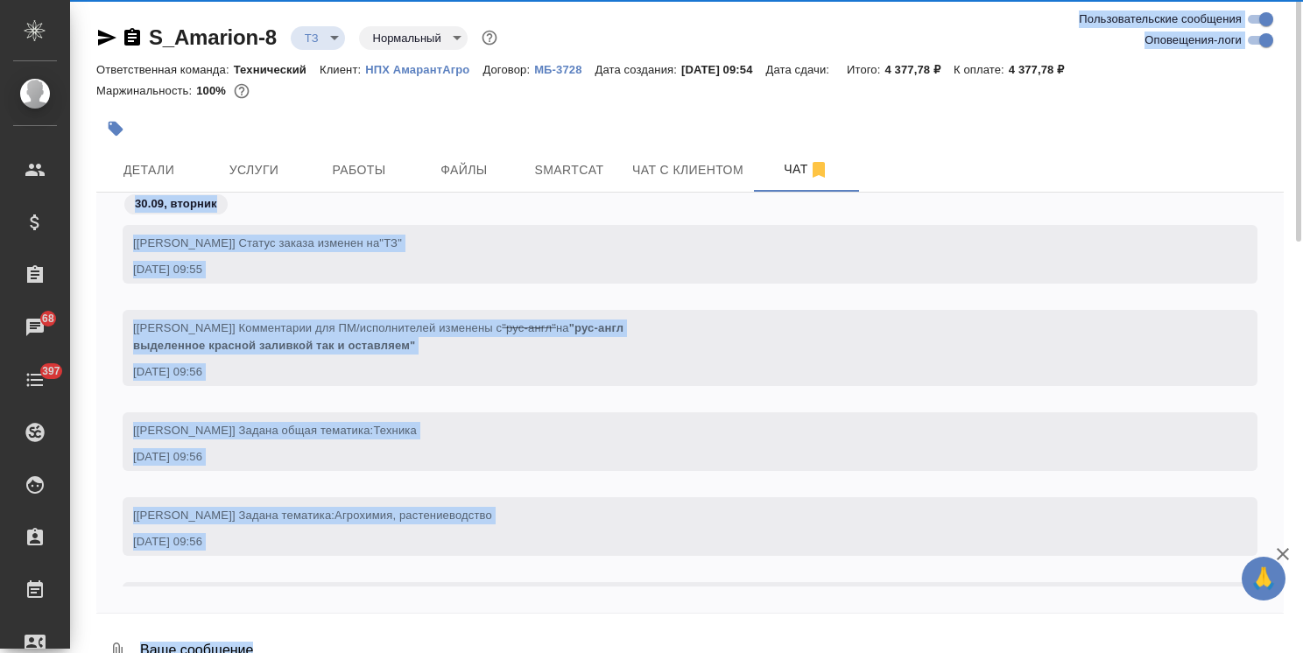
scroll to position [81, 0]
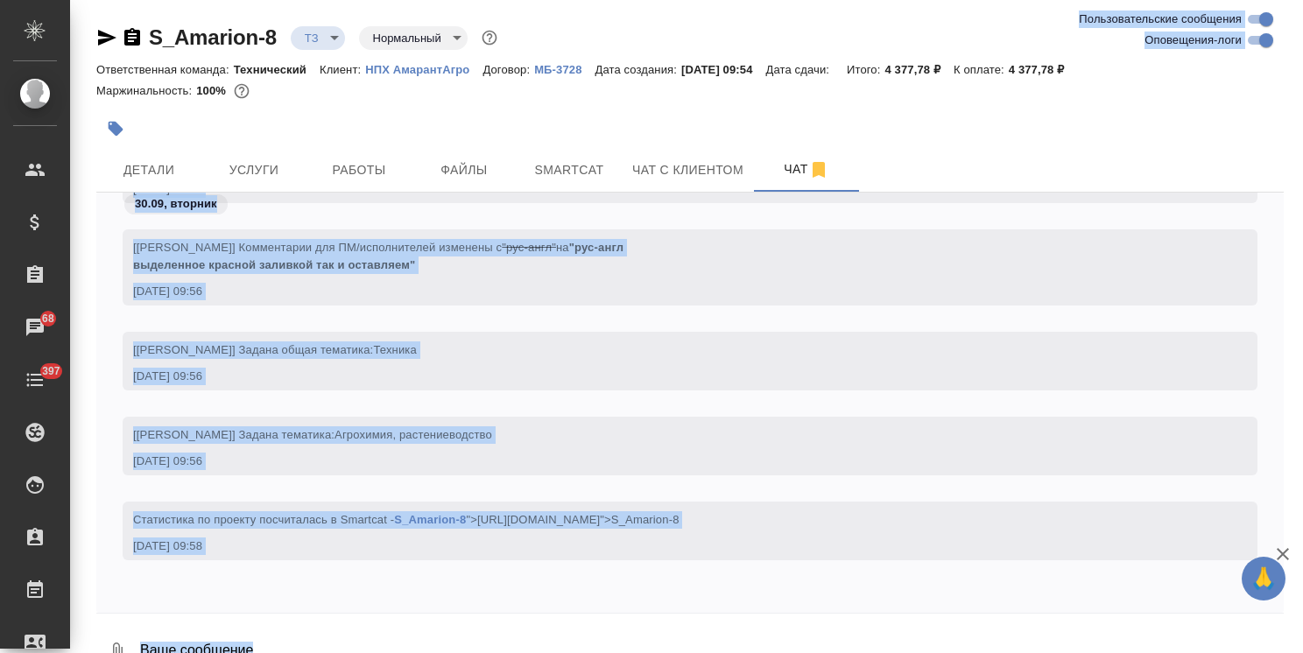
click at [927, 267] on div "[Усманова Ольга] Комментарии для ПМ/исполнителей изменены с "рус-англ" на "рус-…" at bounding box center [664, 254] width 1063 height 39
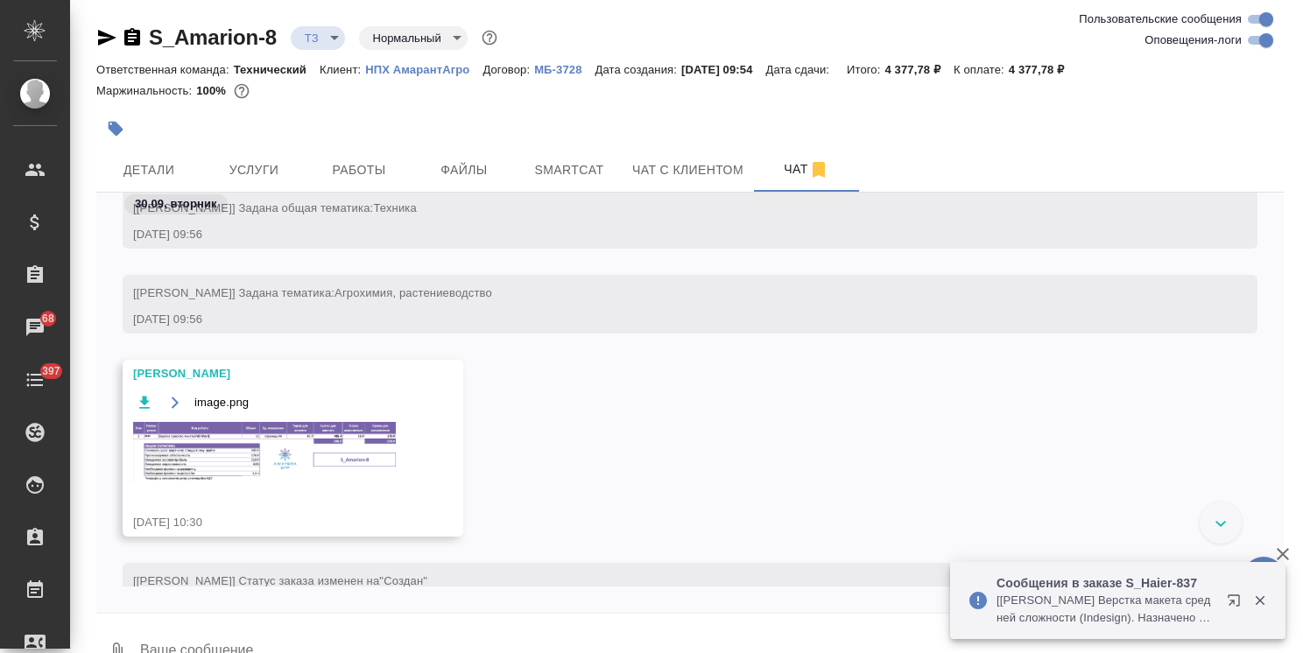
scroll to position [284, 0]
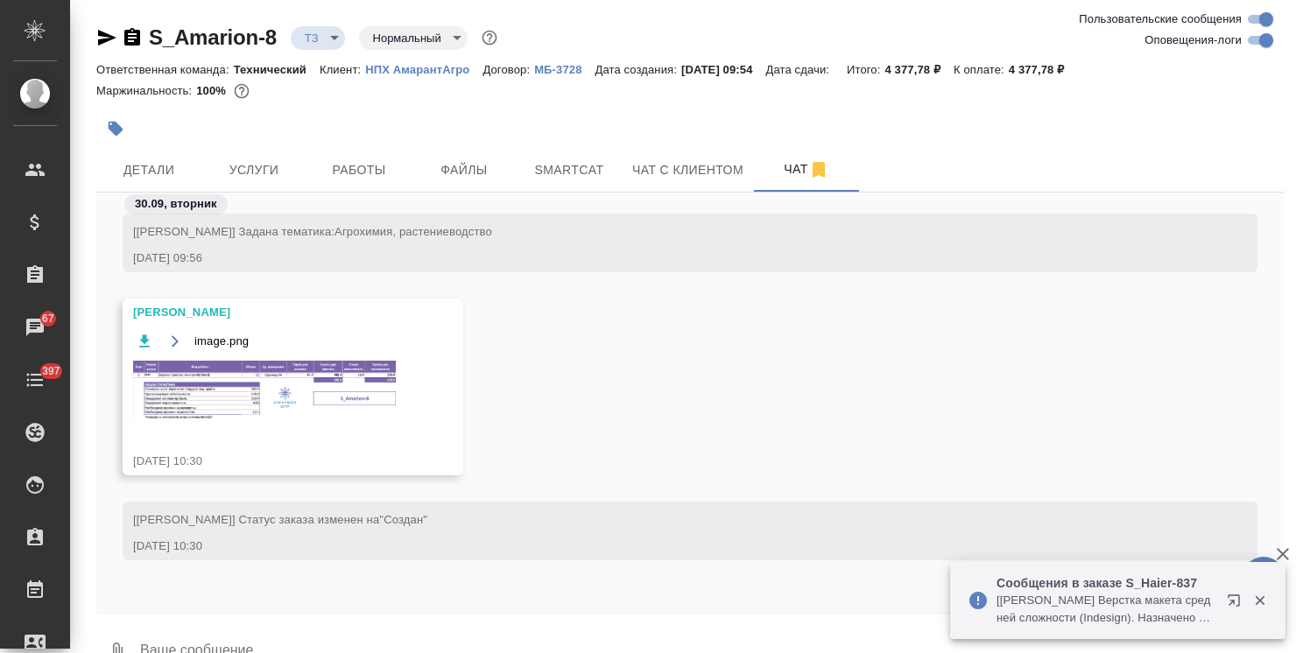
click at [299, 405] on img at bounding box center [264, 391] width 263 height 61
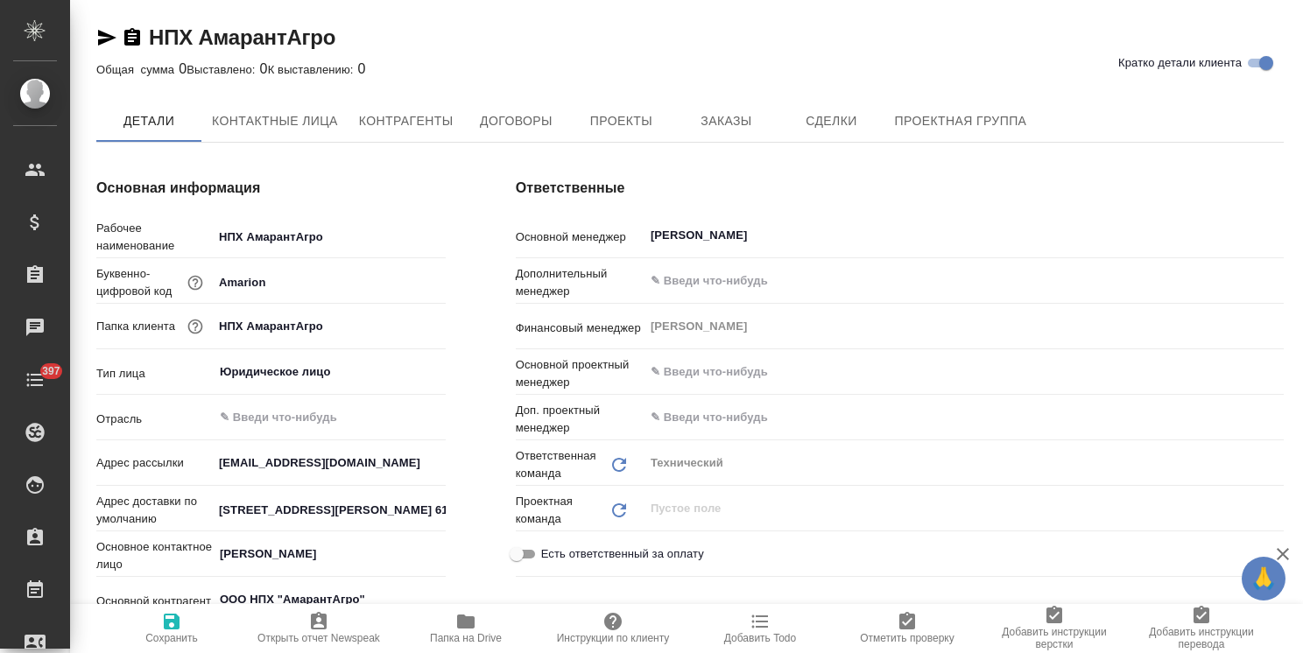
click at [736, 143] on div "Ответственные Основной менеджер [PERSON_NAME] Дополнительный менеджер ​ Финансо…" at bounding box center [900, 503] width 838 height 720
click at [738, 130] on span "Заказы" at bounding box center [726, 121] width 84 height 22
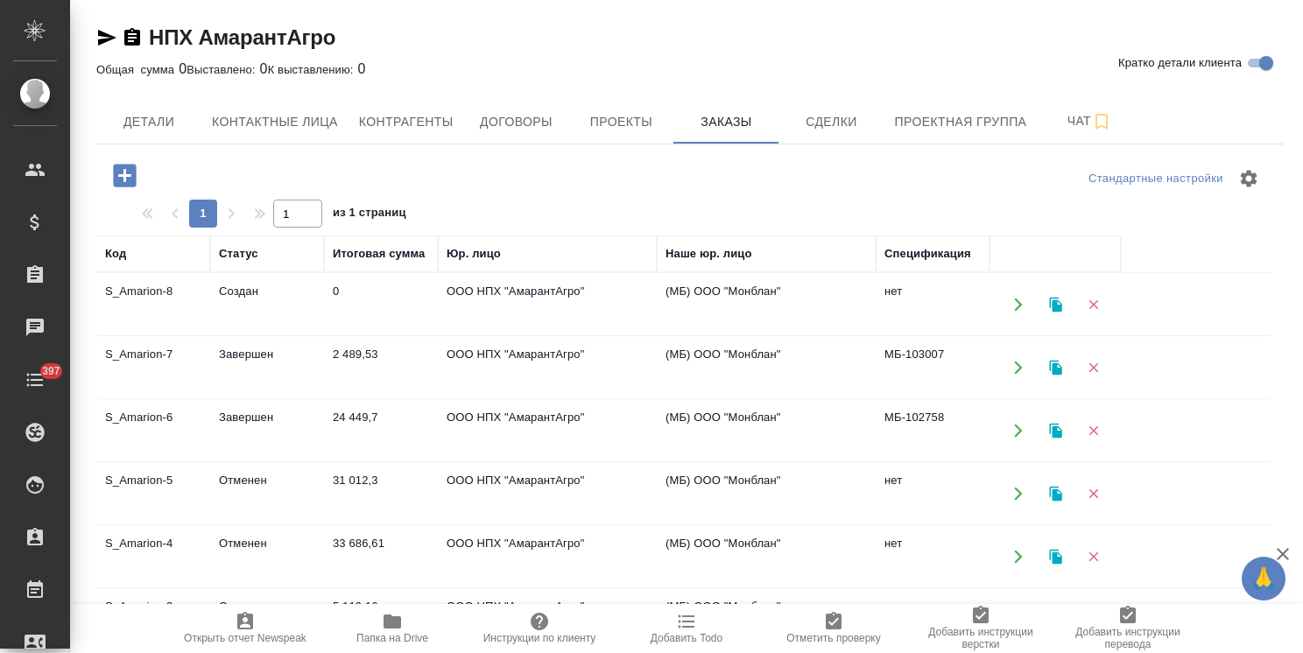
click at [263, 350] on td "Завершен" at bounding box center [267, 367] width 114 height 61
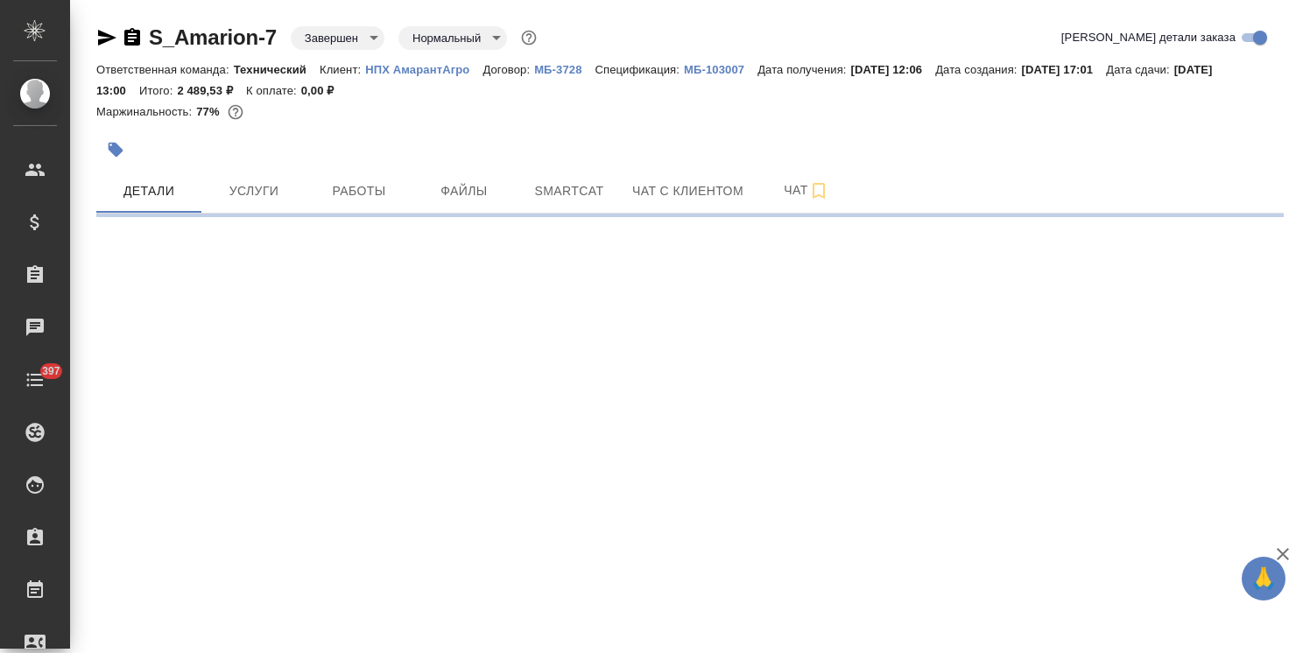
select select "RU"
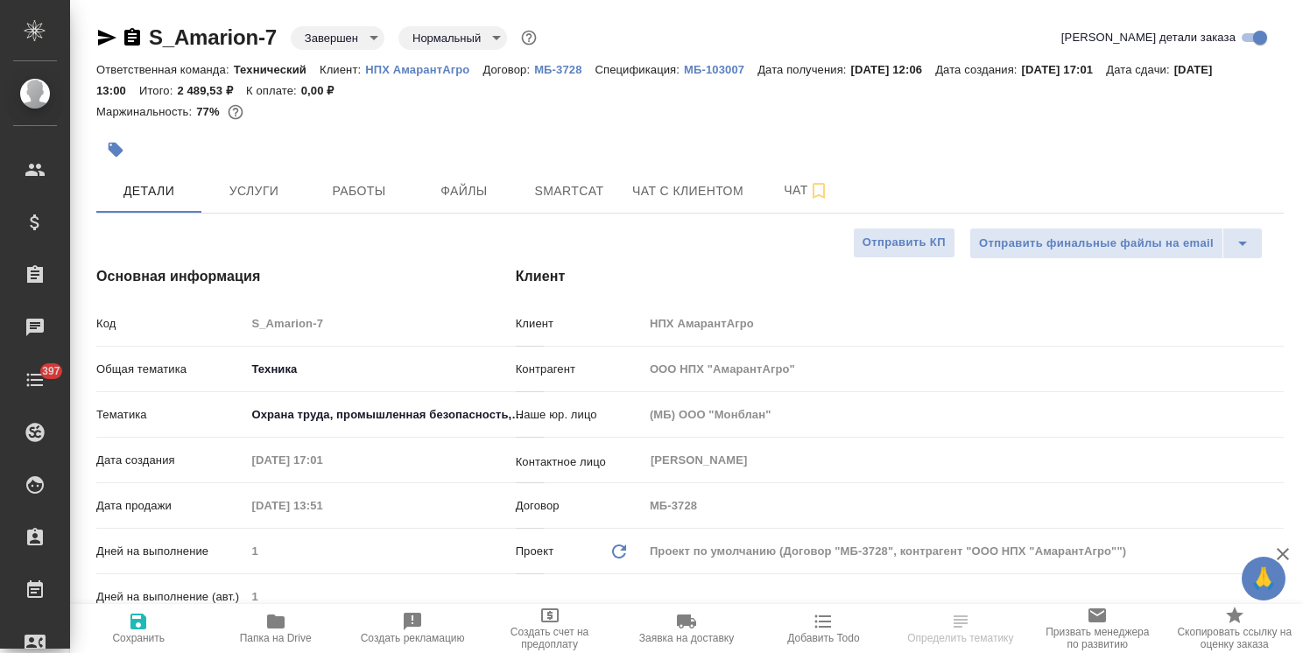
type textarea "x"
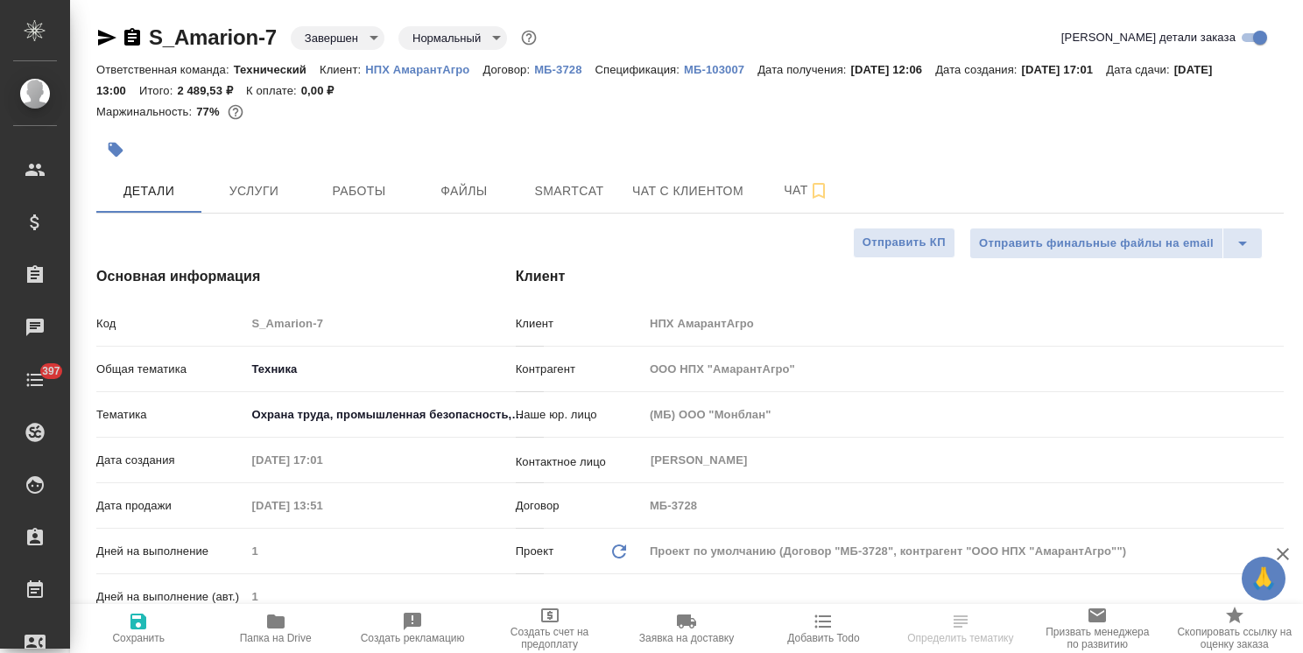
type textarea "x"
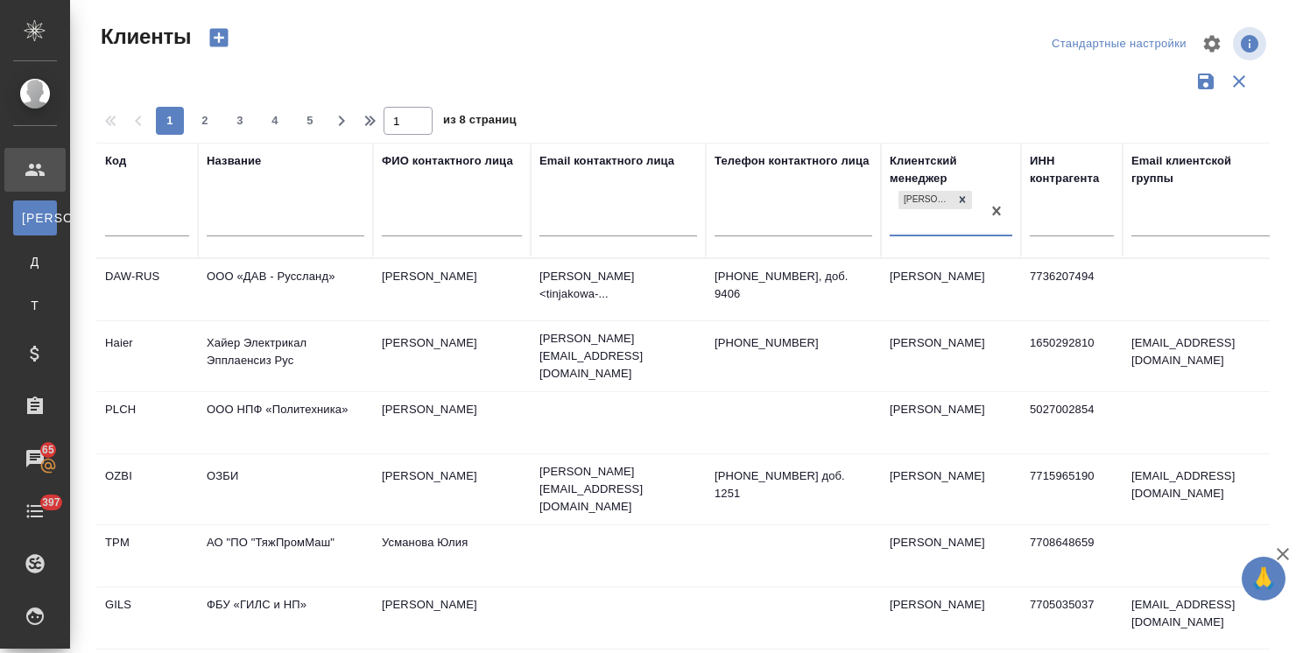
select select "RU"
click at [292, 214] on input "text" at bounding box center [286, 225] width 158 height 22
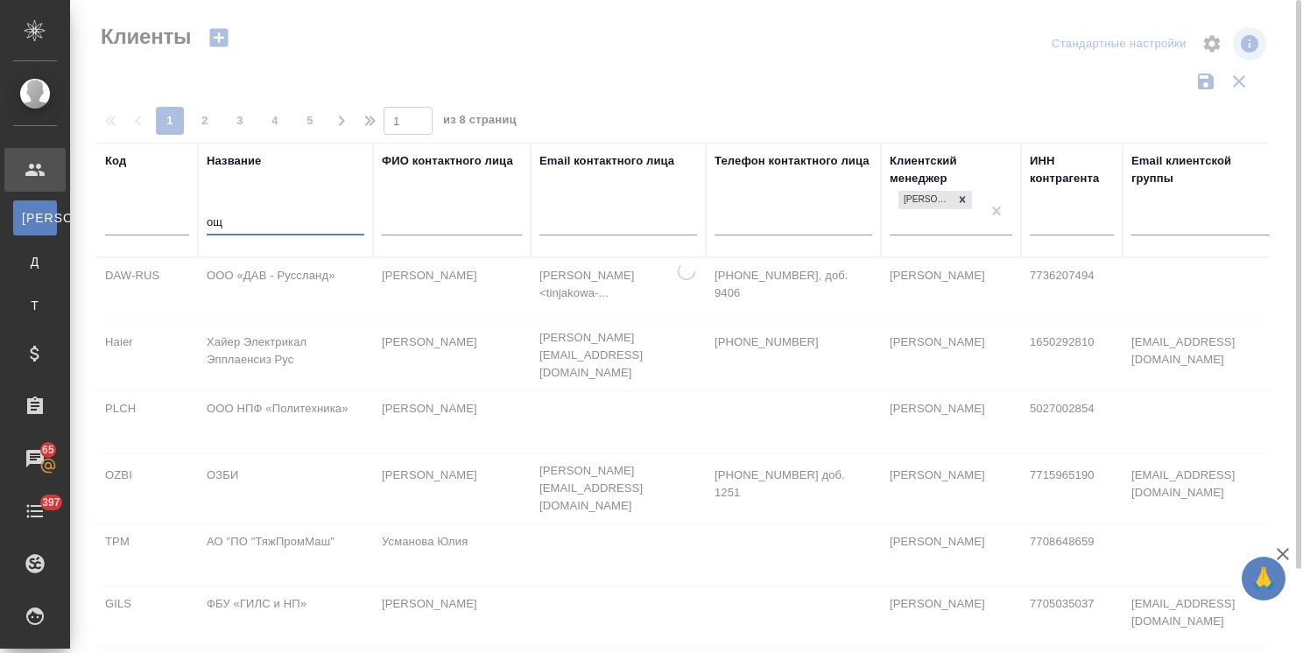
type input "о"
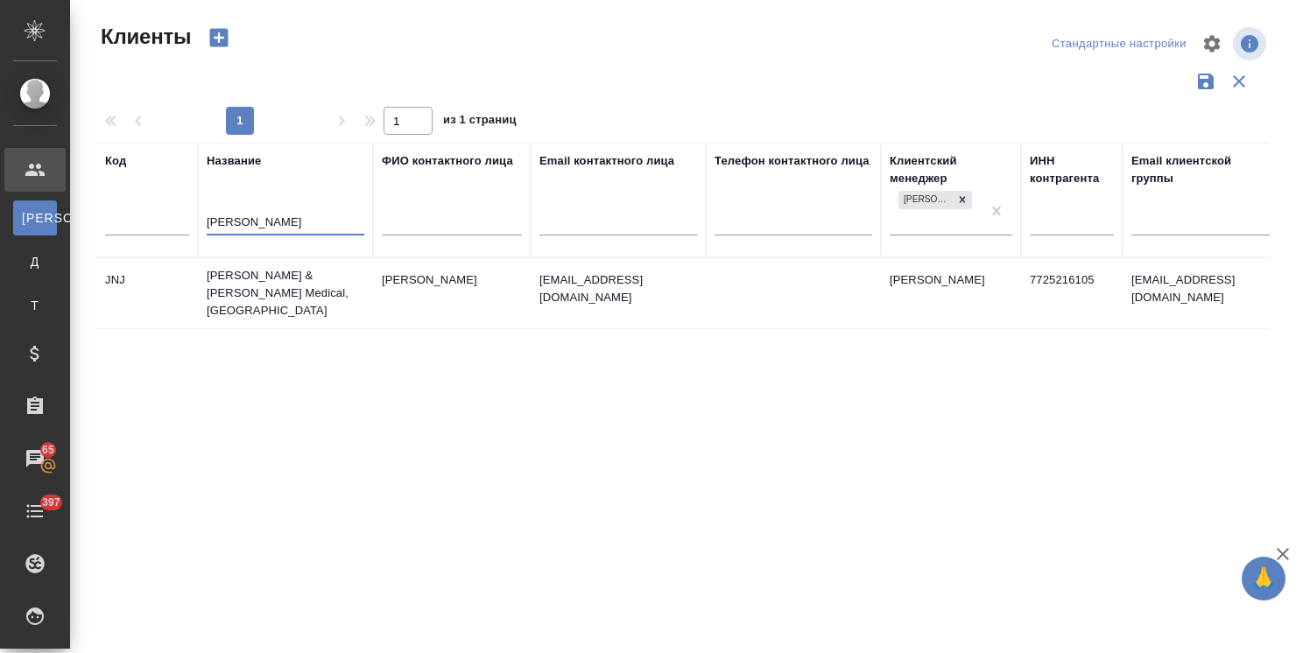
click at [272, 285] on td "[PERSON_NAME] & [PERSON_NAME] Medical, [GEOGRAPHIC_DATA]" at bounding box center [285, 293] width 175 height 70
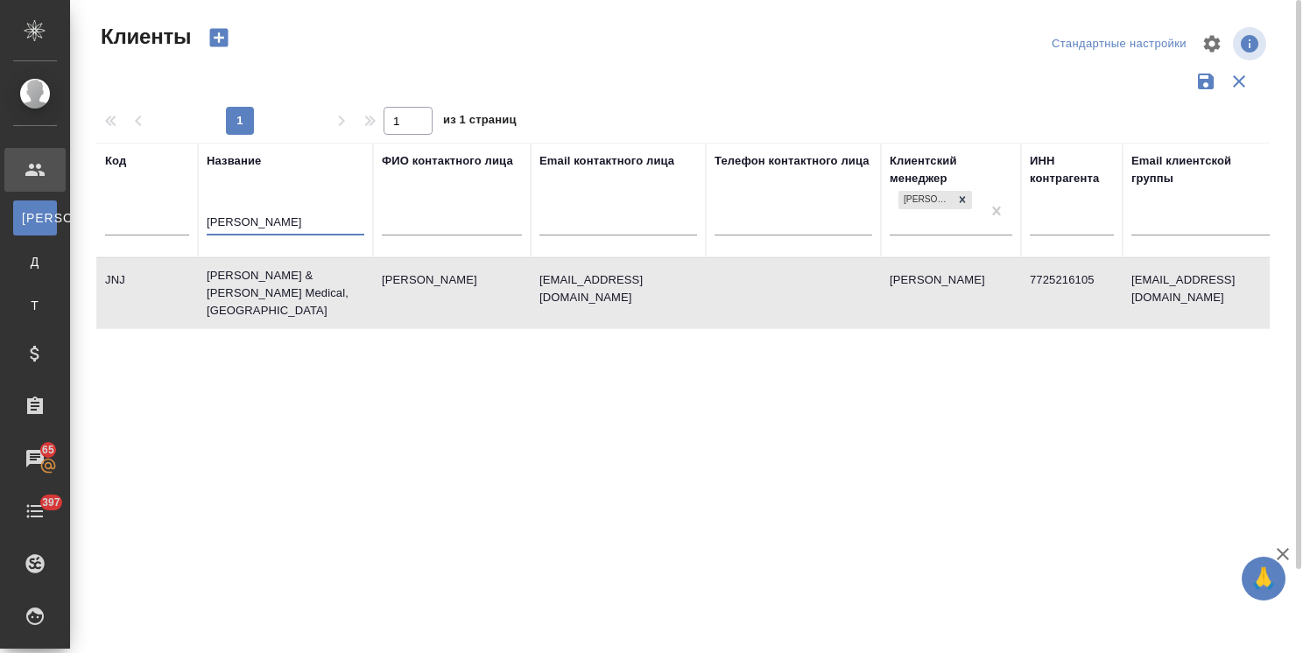
drag, startPoint x: 256, startPoint y: 221, endPoint x: 118, endPoint y: 208, distance: 138.1
click at [144, 208] on tr "Код Название [PERSON_NAME] контактного лица Email контактного лица Телефон конт…" at bounding box center [758, 200] width 1324 height 115
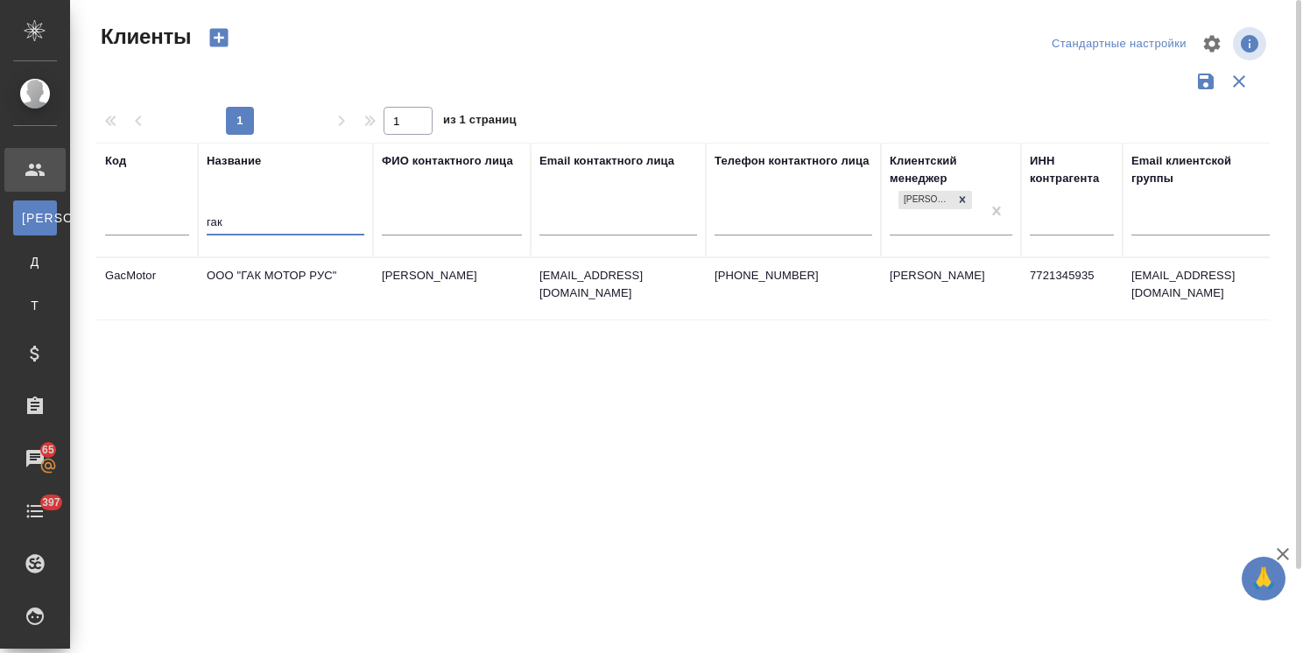
type input "гак"
click at [261, 278] on td "ООО "ГАК МОТОР РУС"" at bounding box center [285, 288] width 175 height 61
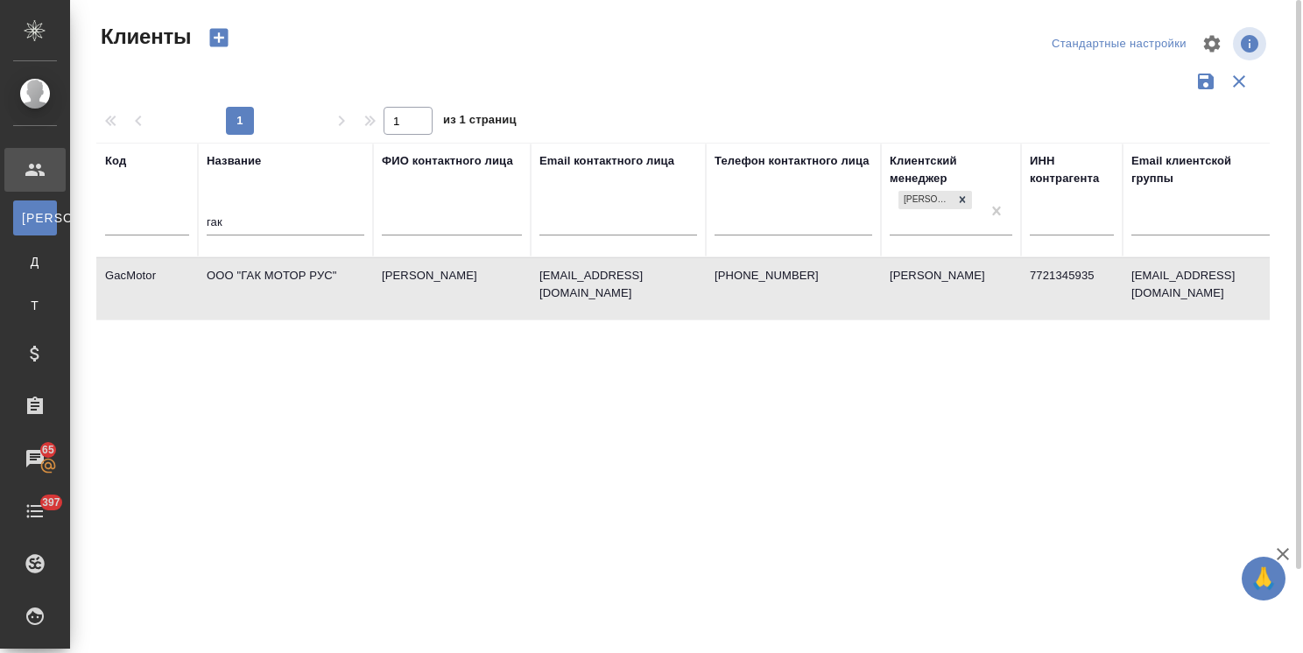
click at [261, 278] on td "ООО "ГАК МОТОР РУС"" at bounding box center [285, 288] width 175 height 61
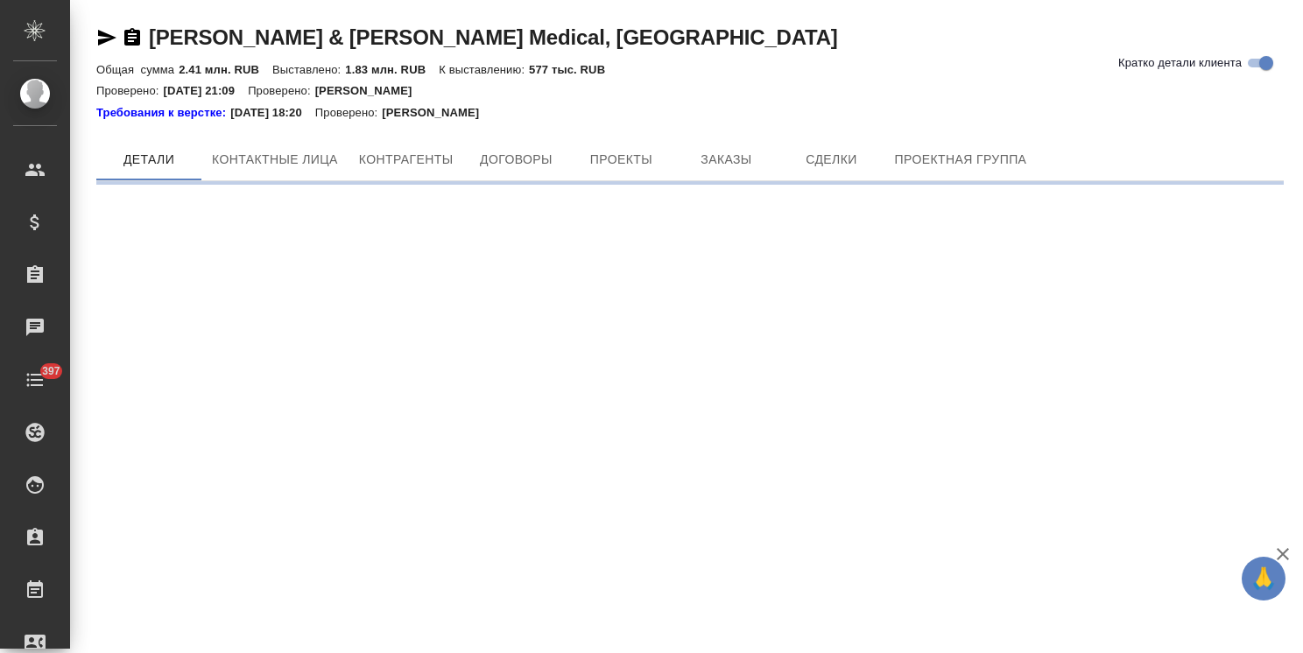
click at [742, 123] on div at bounding box center [689, 124] width 1187 height 4
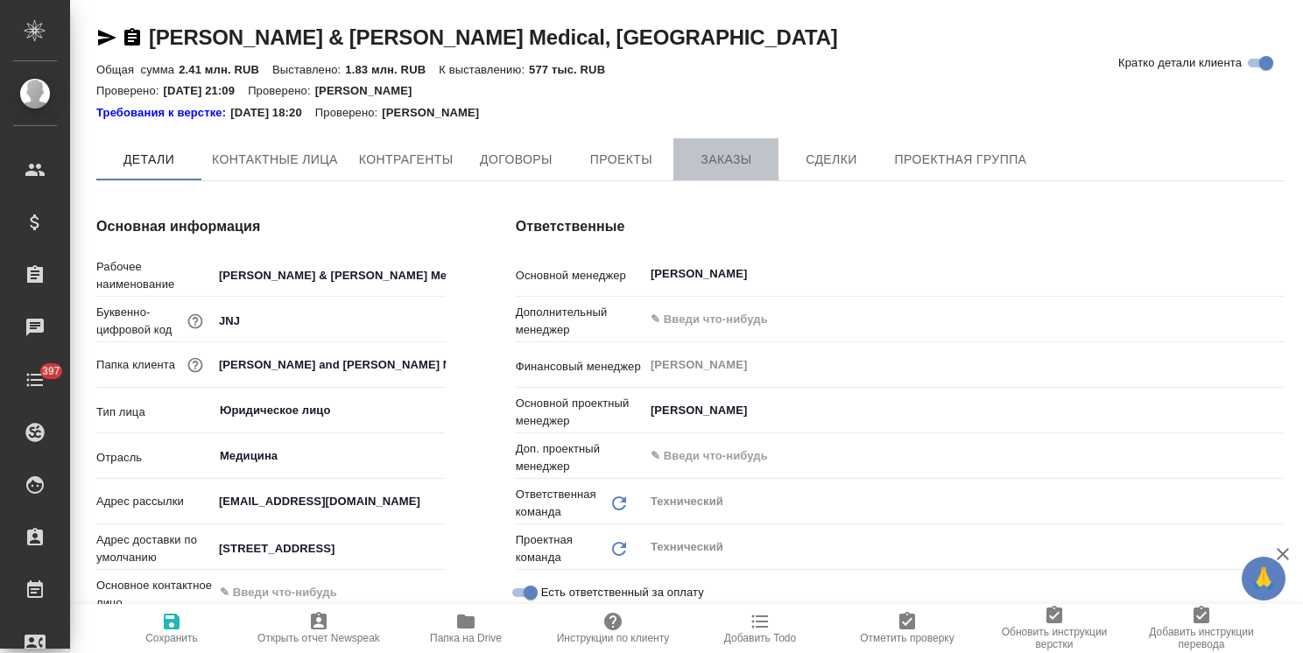
click at [730, 151] on span "Заказы" at bounding box center [726, 160] width 84 height 22
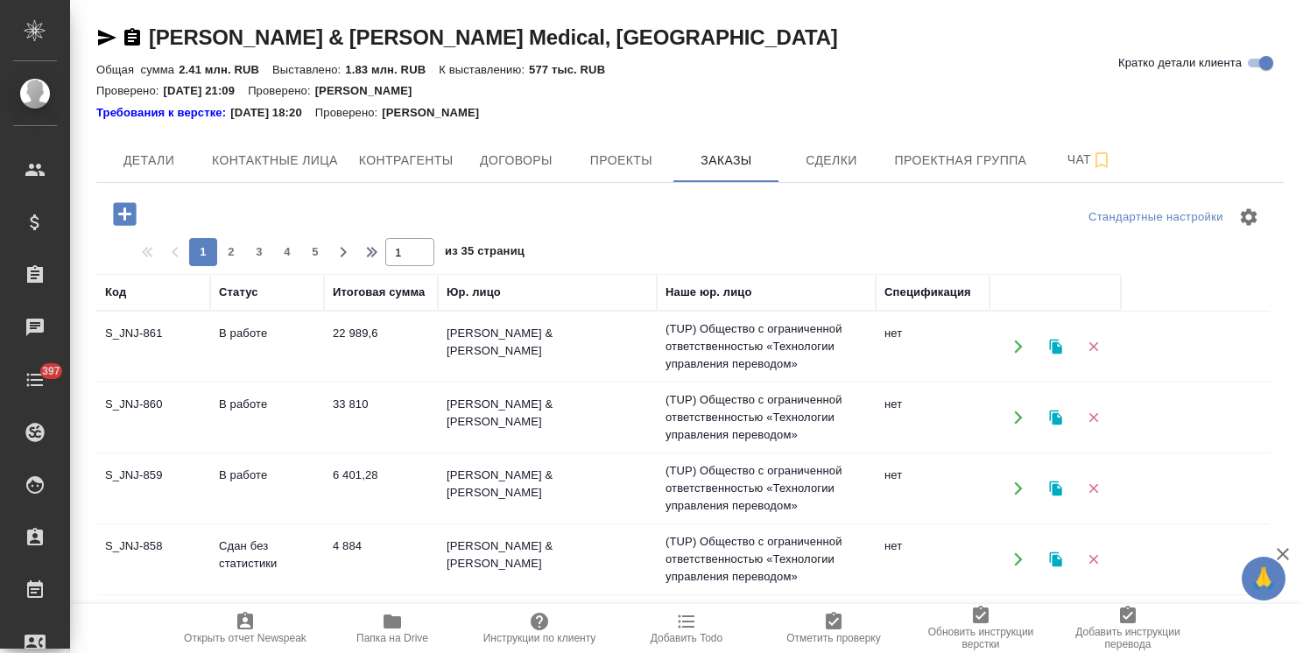
click at [123, 218] on icon "button" at bounding box center [124, 213] width 23 height 23
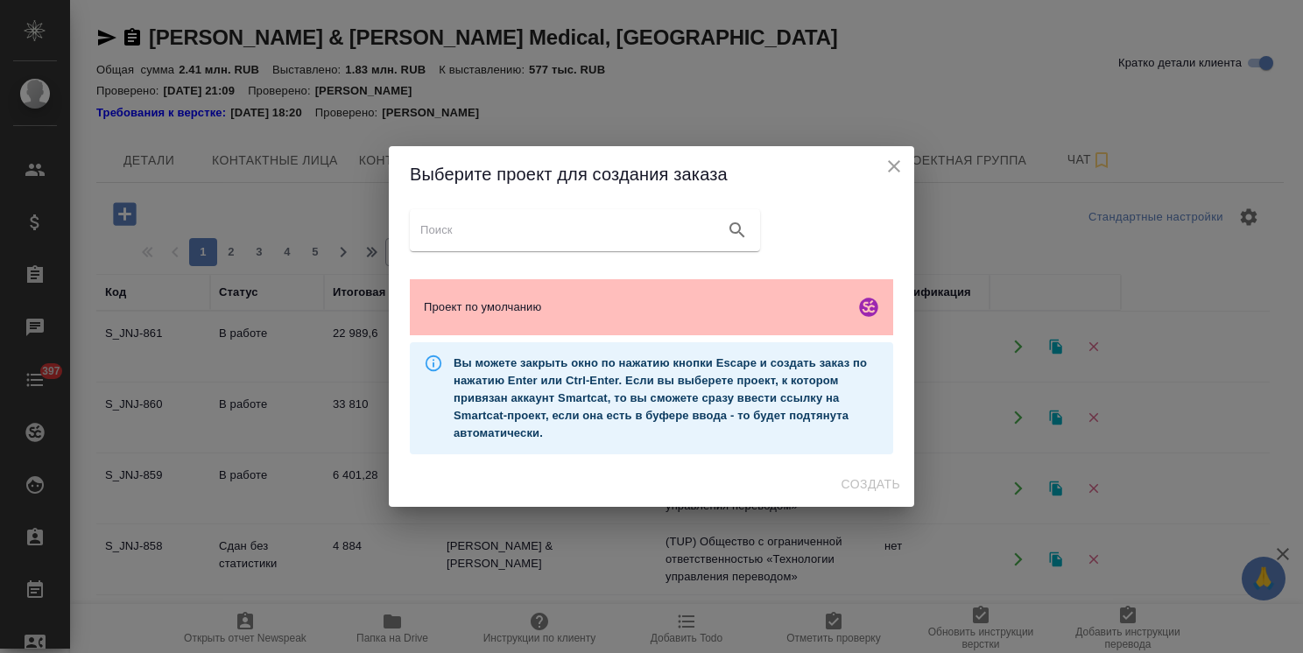
click at [679, 310] on span "Проект по умолчанию" at bounding box center [636, 308] width 424 height 18
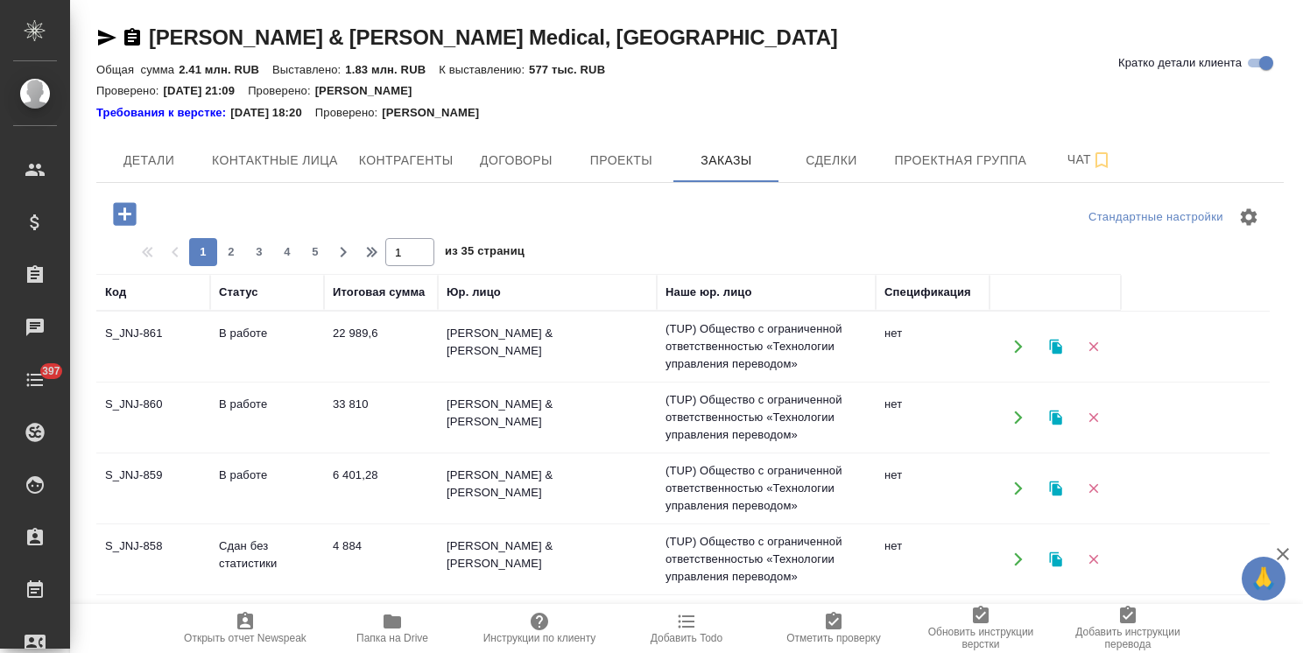
click at [140, 217] on button "button" at bounding box center [125, 214] width 48 height 36
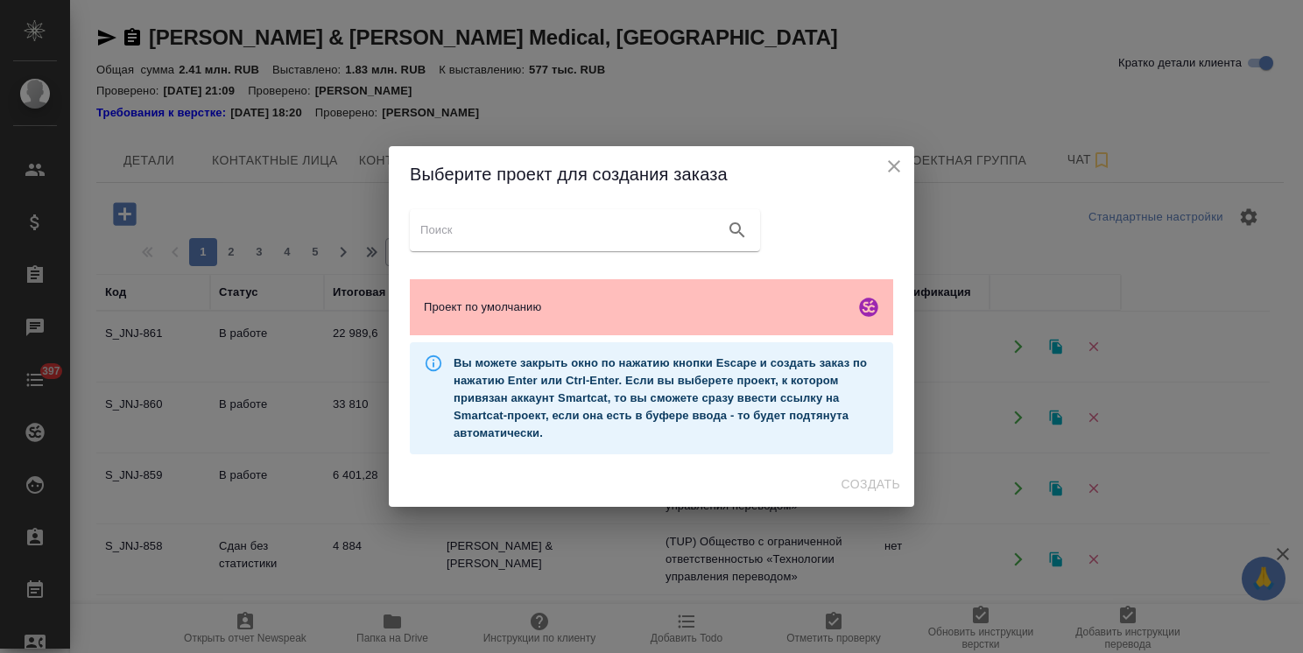
click at [606, 297] on div "Проект по умолчанию" at bounding box center [651, 307] width 483 height 56
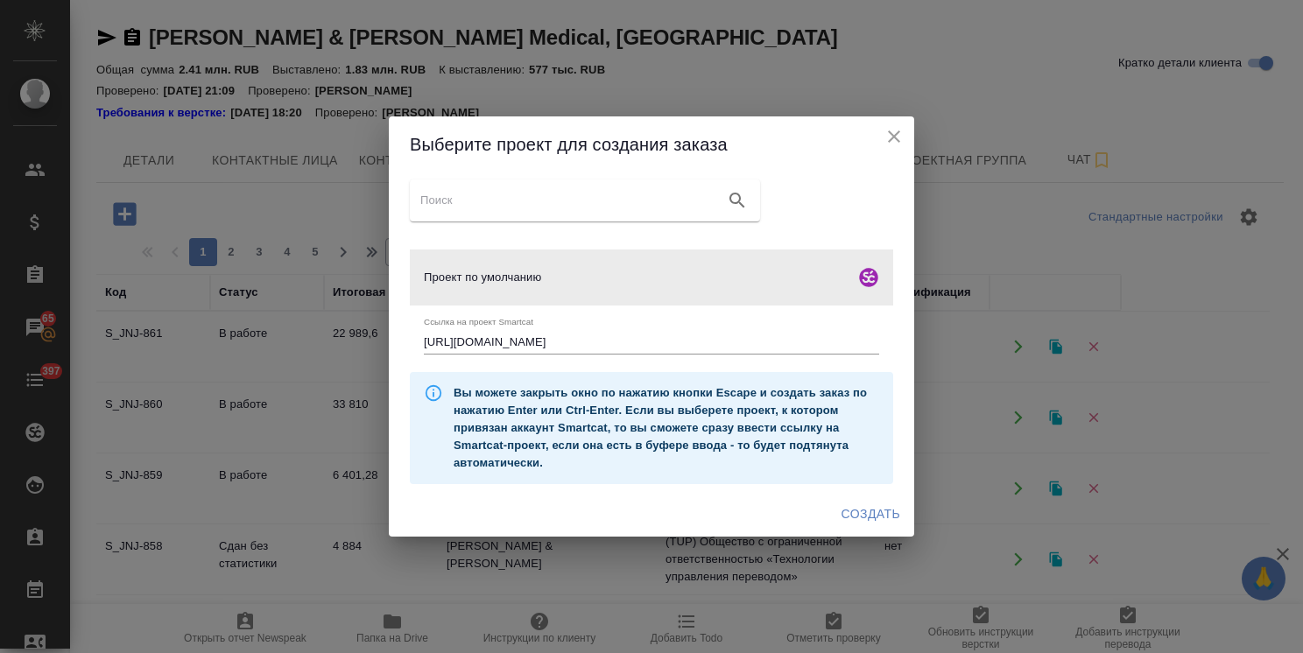
click at [850, 503] on button "Создать" at bounding box center [870, 514] width 73 height 32
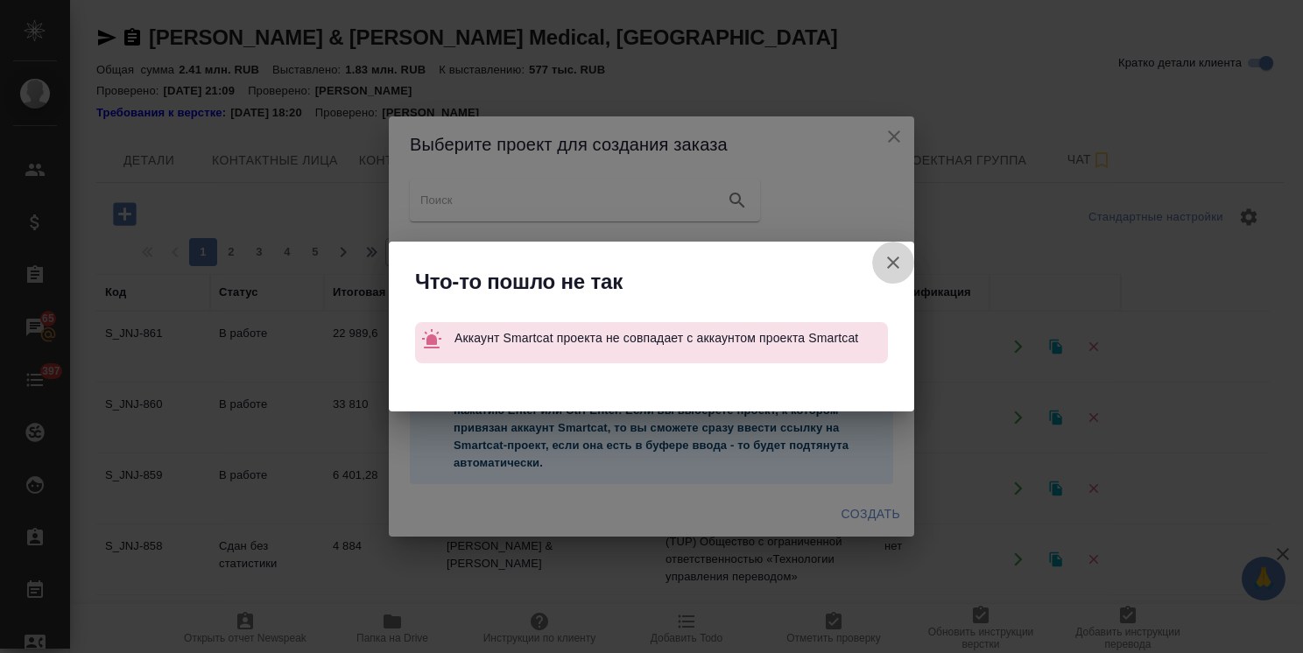
click at [892, 255] on icon "button" at bounding box center [893, 262] width 21 height 21
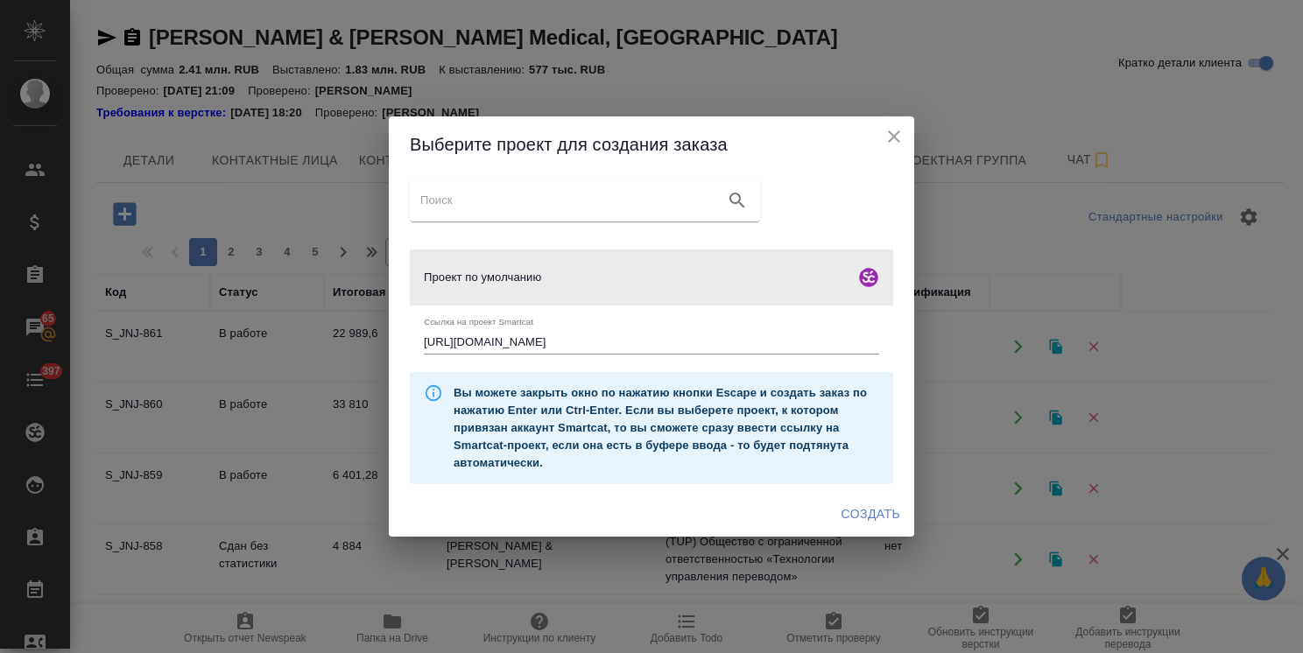
drag, startPoint x: 243, startPoint y: 345, endPoint x: 174, endPoint y: 339, distance: 69.4
click at [222, 345] on div "Выберите проект для создания заказа Проект по умолчанию Ссылка на проект Smartc…" at bounding box center [651, 326] width 1303 height 653
click at [855, 516] on span "Создать" at bounding box center [870, 514] width 59 height 22
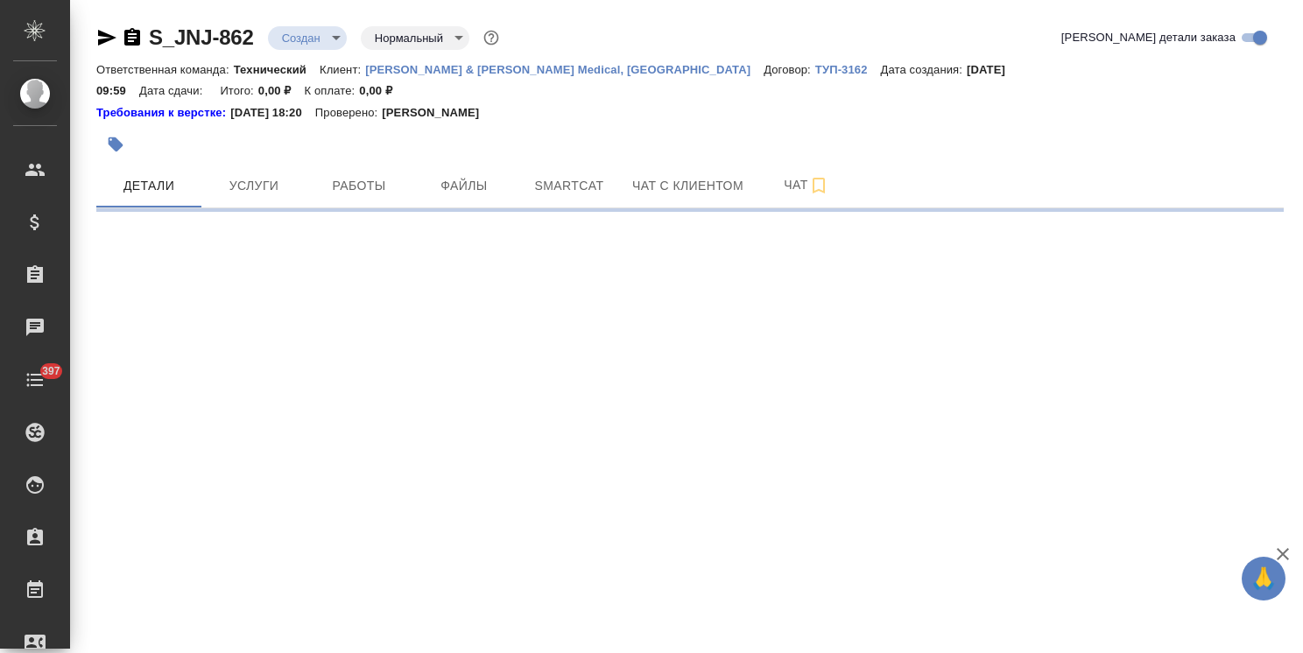
select select "RU"
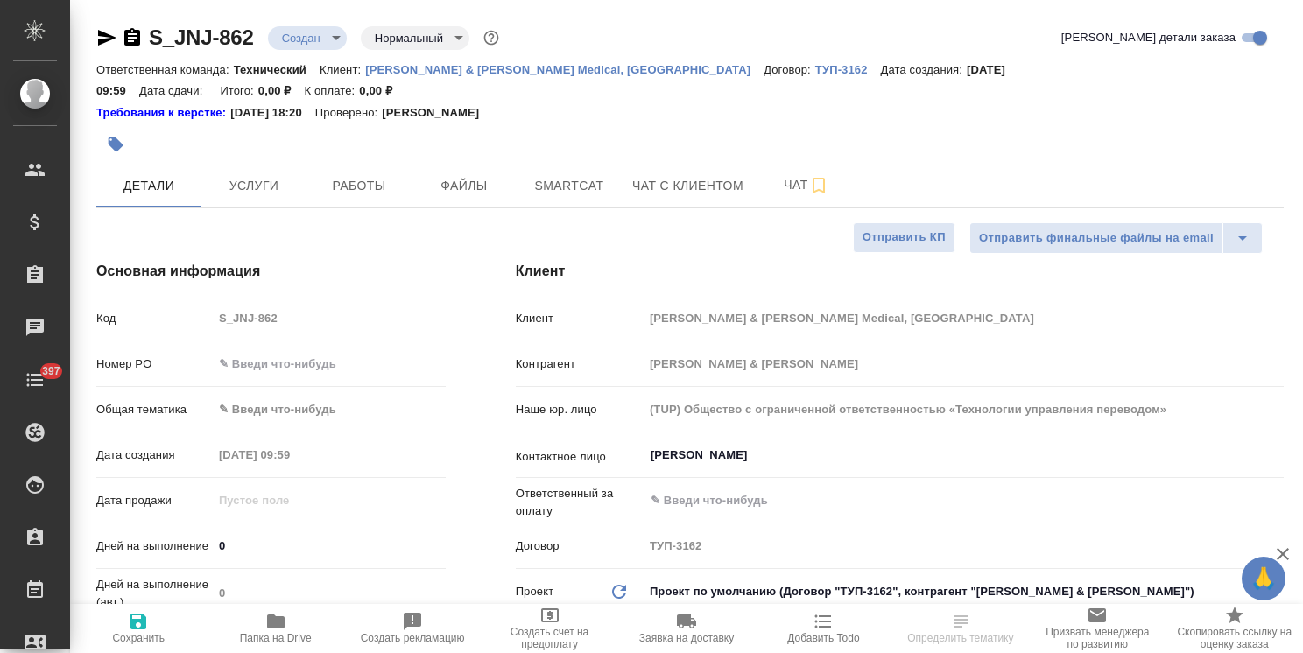
type textarea "x"
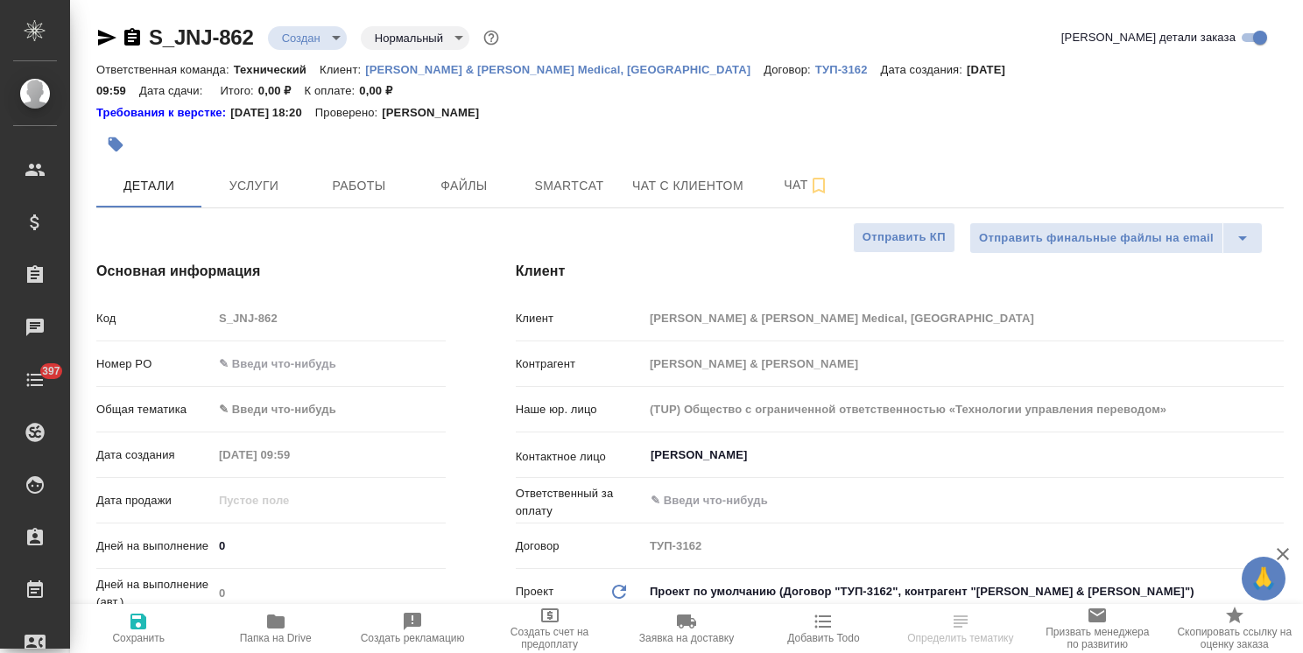
type textarea "x"
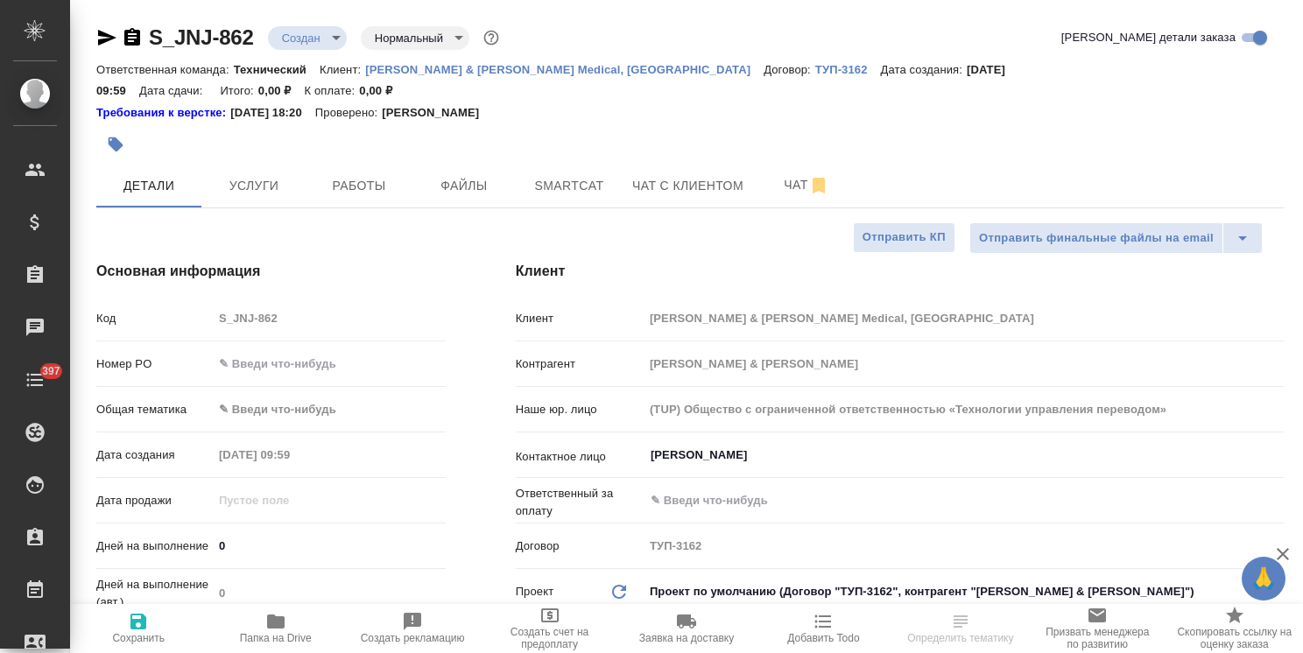
type textarea "x"
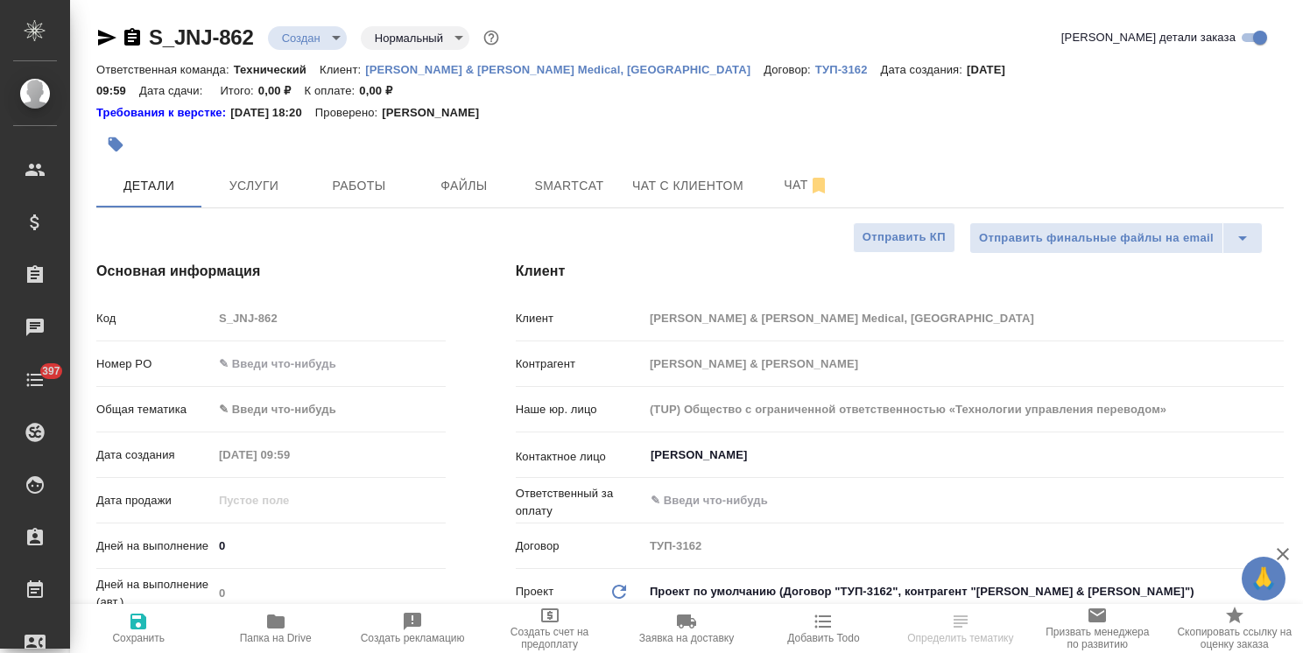
type textarea "x"
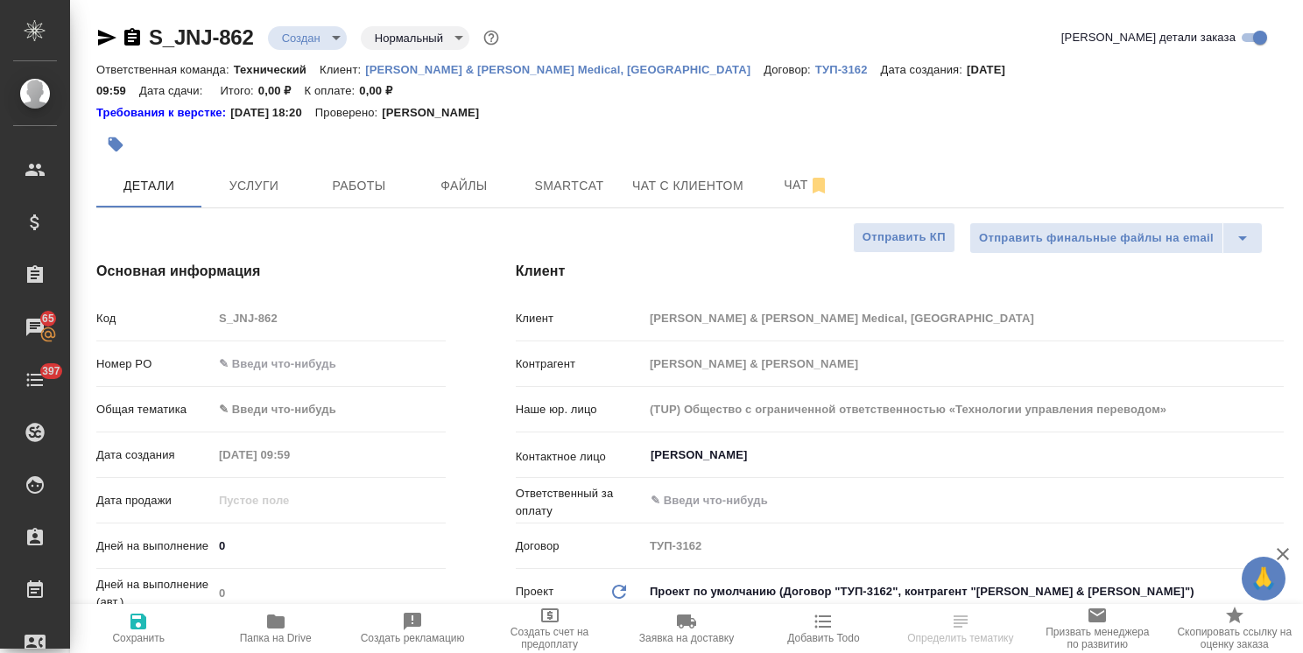
type textarea "x"
click at [700, 445] on input "[PERSON_NAME]" at bounding box center [934, 455] width 571 height 21
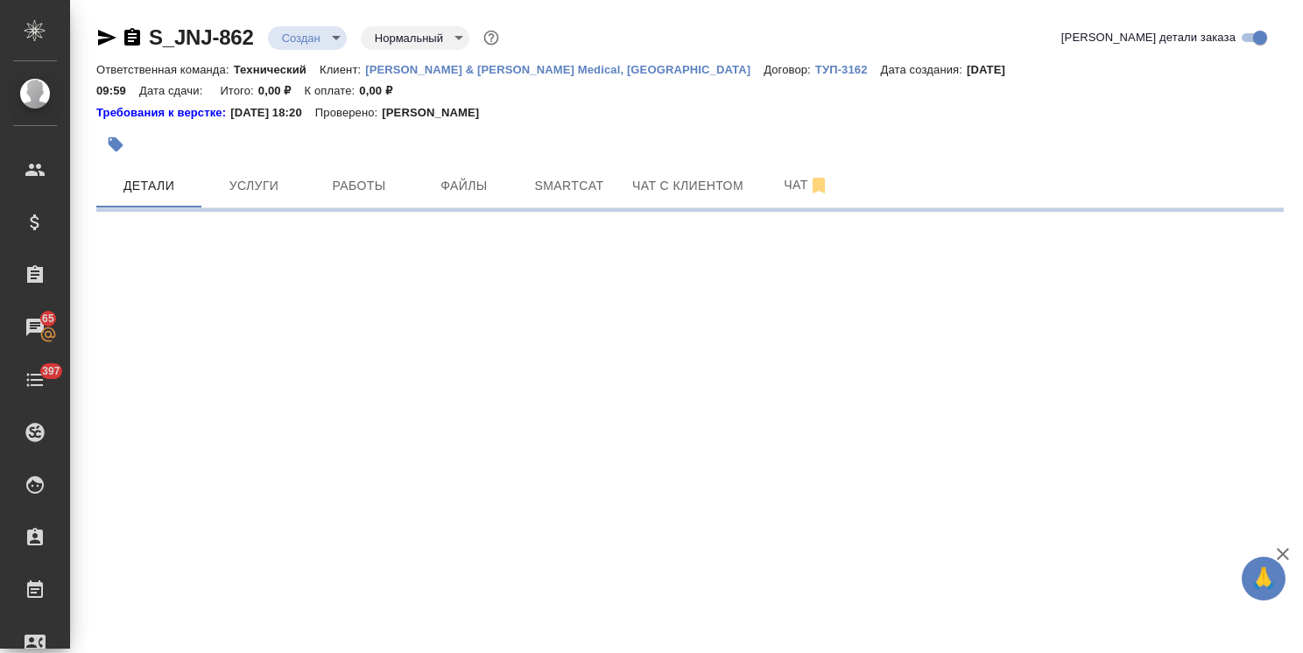
select select "RU"
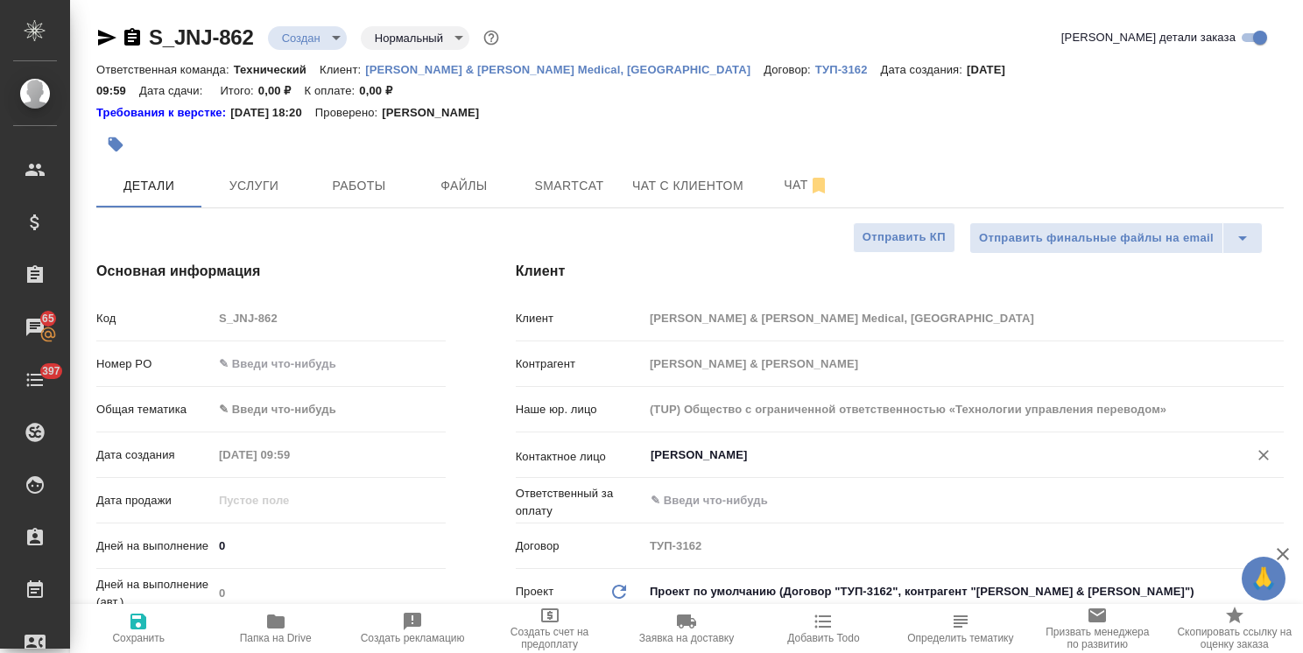
type textarea "x"
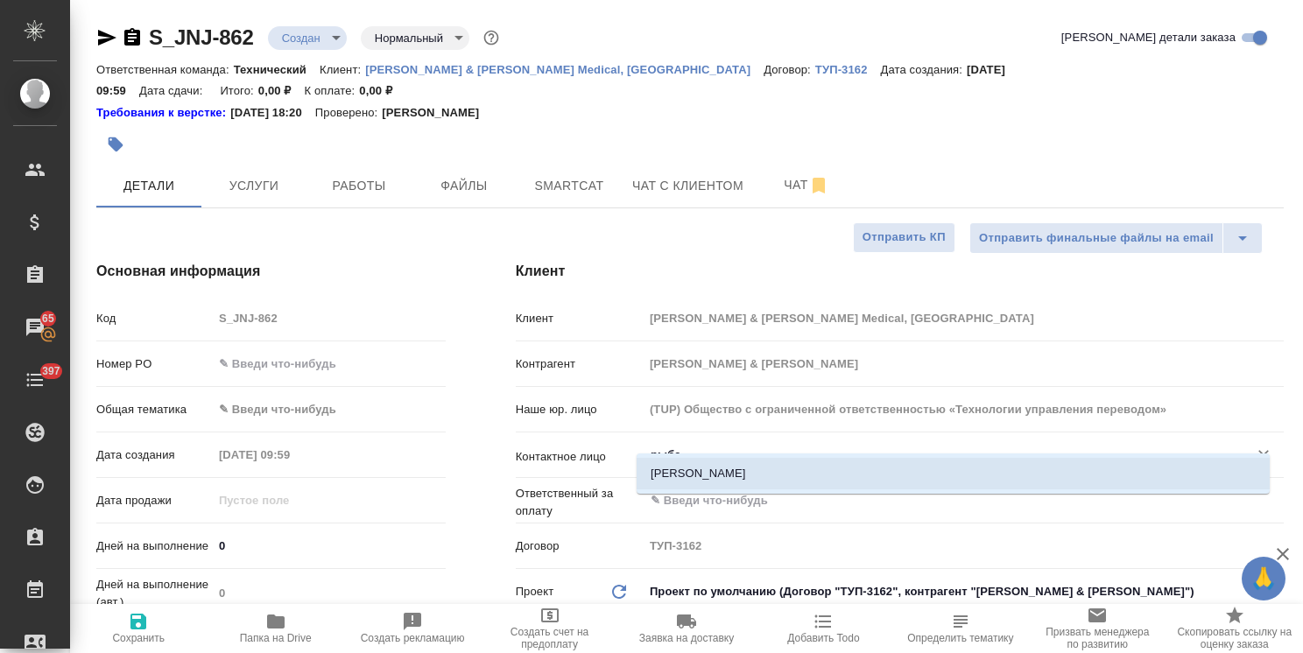
click at [750, 483] on li "Рыбакова Анастасия" at bounding box center [953, 474] width 633 height 32
type input "Рыбакова Анастасия"
type textarea "x"
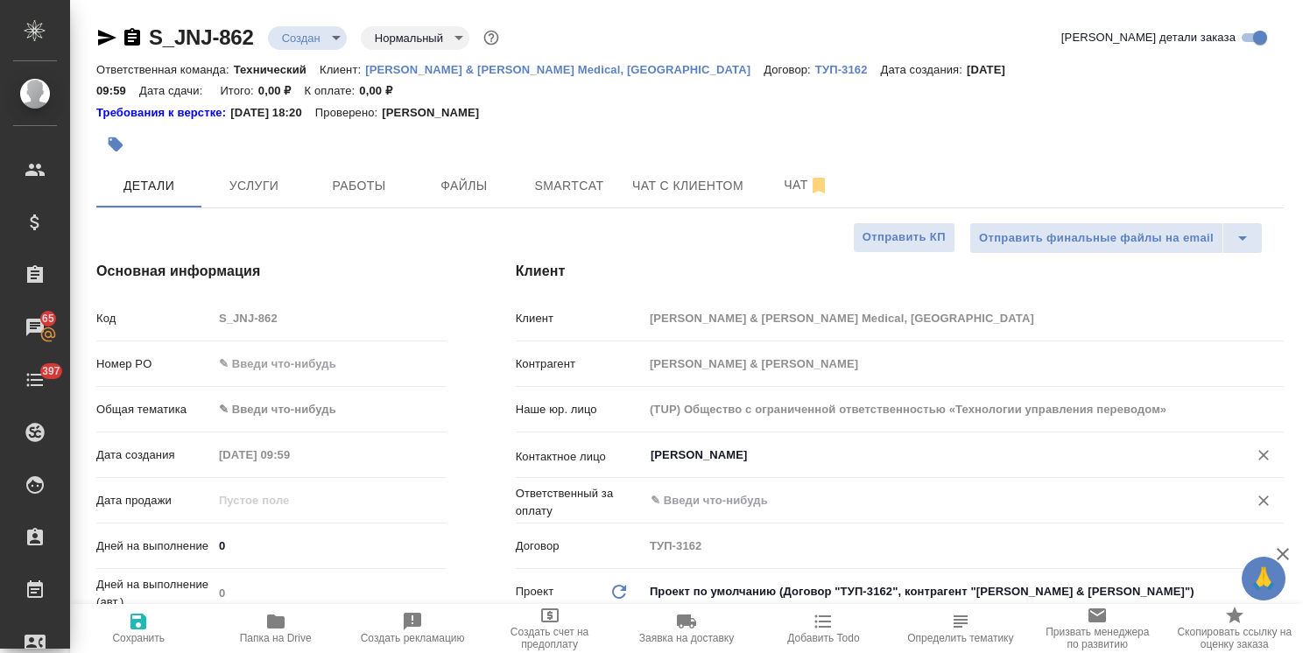
type input "Рыбакова Анастасия"
click at [770, 490] on input "text" at bounding box center [934, 500] width 571 height 21
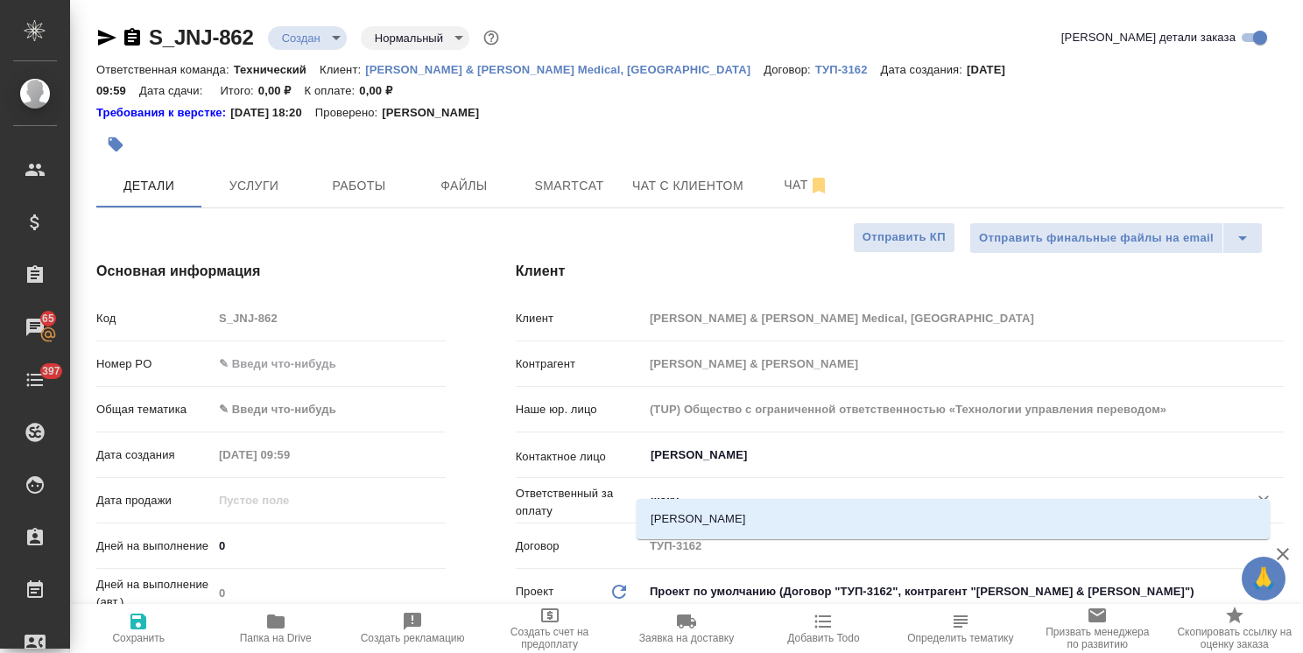
click at [737, 524] on li "Шакурова Юлия" at bounding box center [953, 519] width 633 height 32
type input "Шакурова Юлия"
type textarea "x"
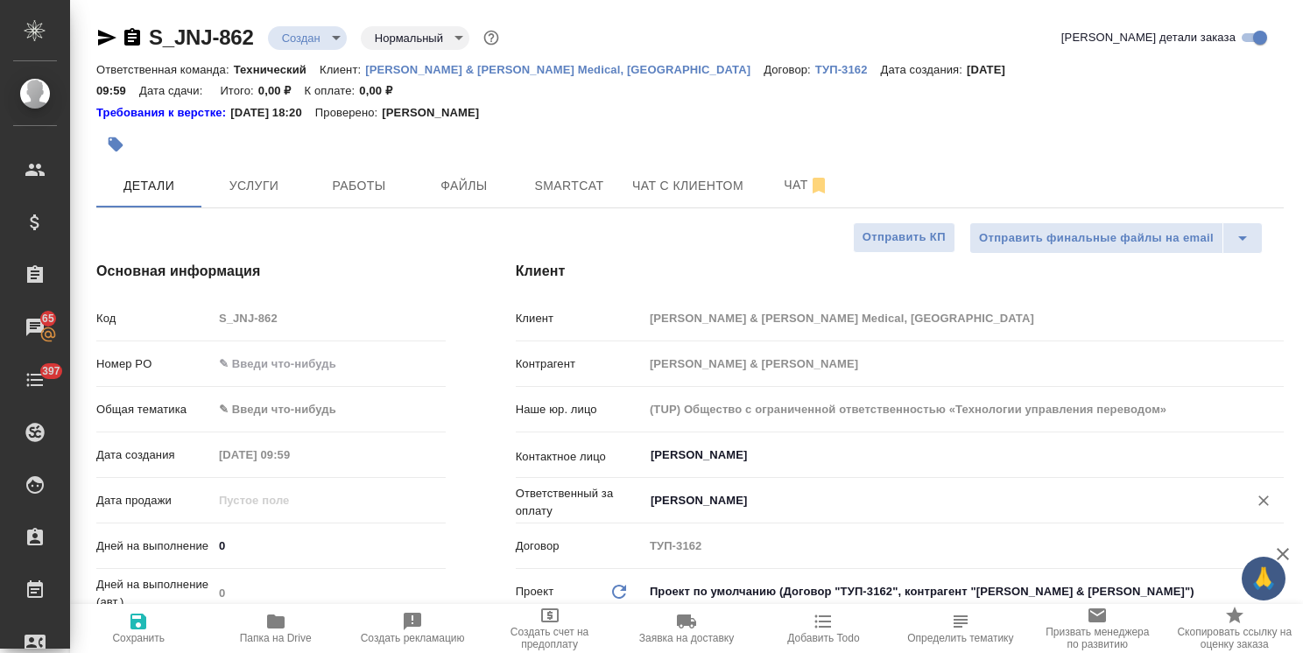
type input "Шакурова Юлия"
type textarea "x"
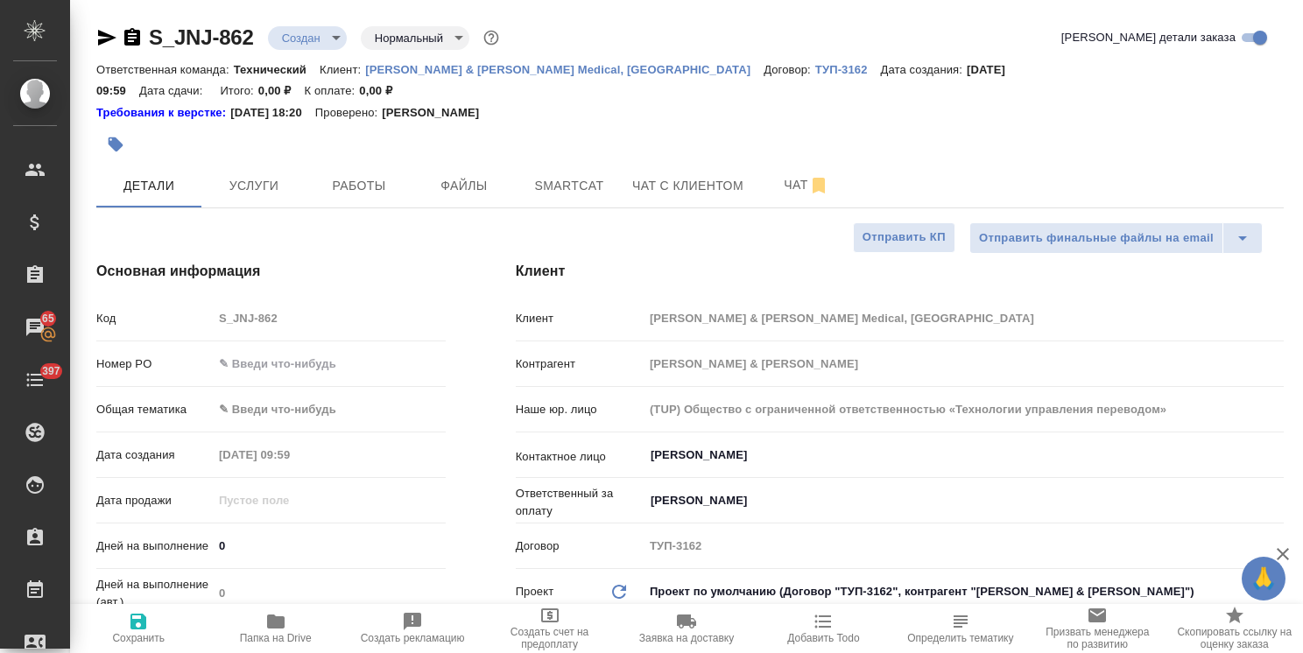
type textarea "x"
drag, startPoint x: 320, startPoint y: 344, endPoint x: 312, endPoint y: 348, distance: 9.8
click at [320, 351] on input "text" at bounding box center [329, 363] width 233 height 25
paste input "P26124942R"
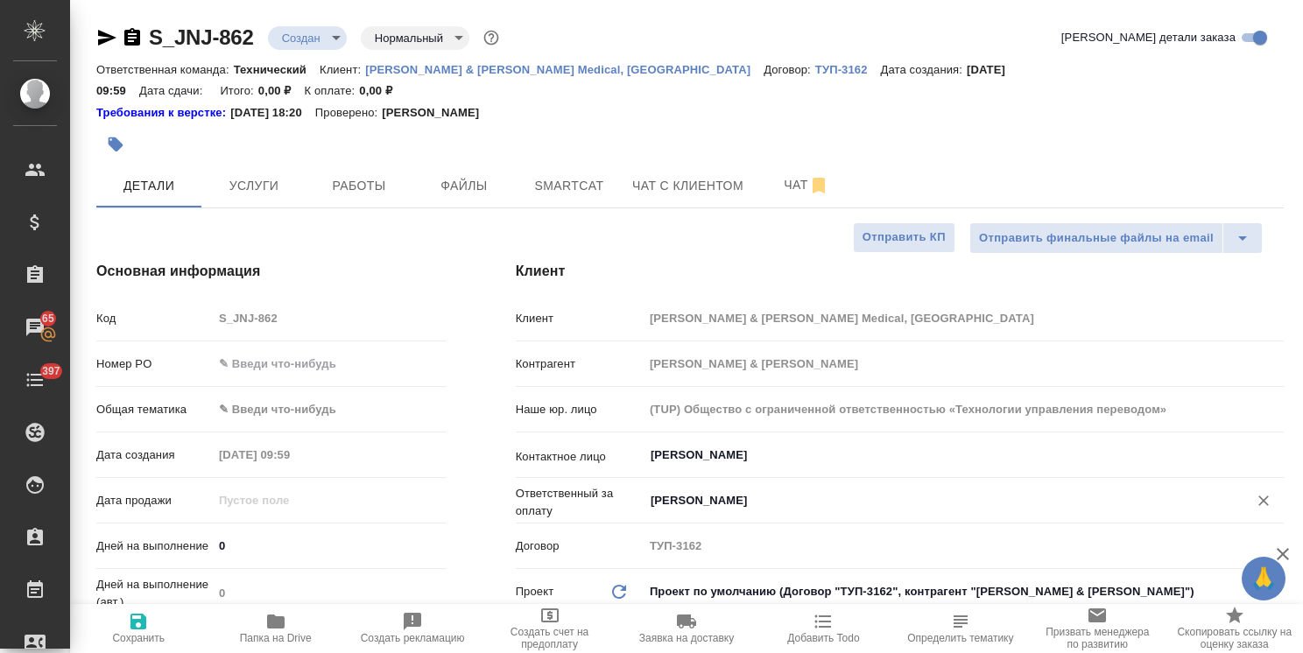
type input "P26124942R"
type textarea "x"
type input "P26124942R"
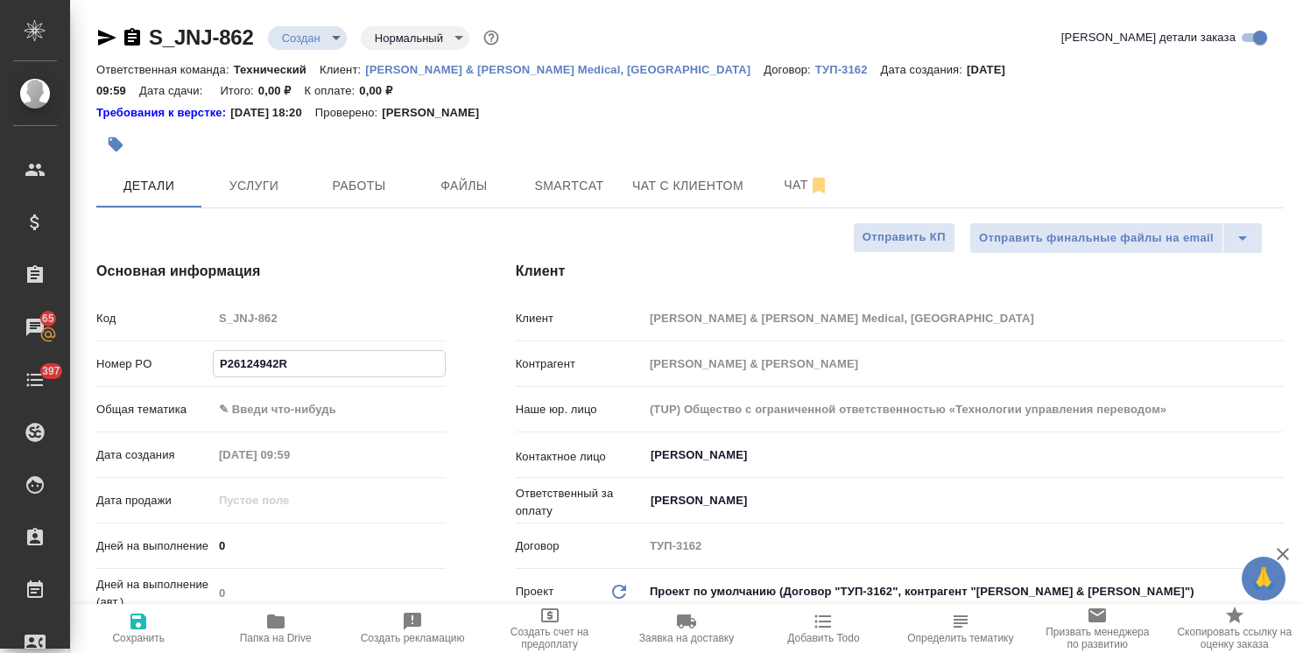
click at [140, 632] on span "Сохранить" at bounding box center [138, 638] width 53 height 12
type textarea "x"
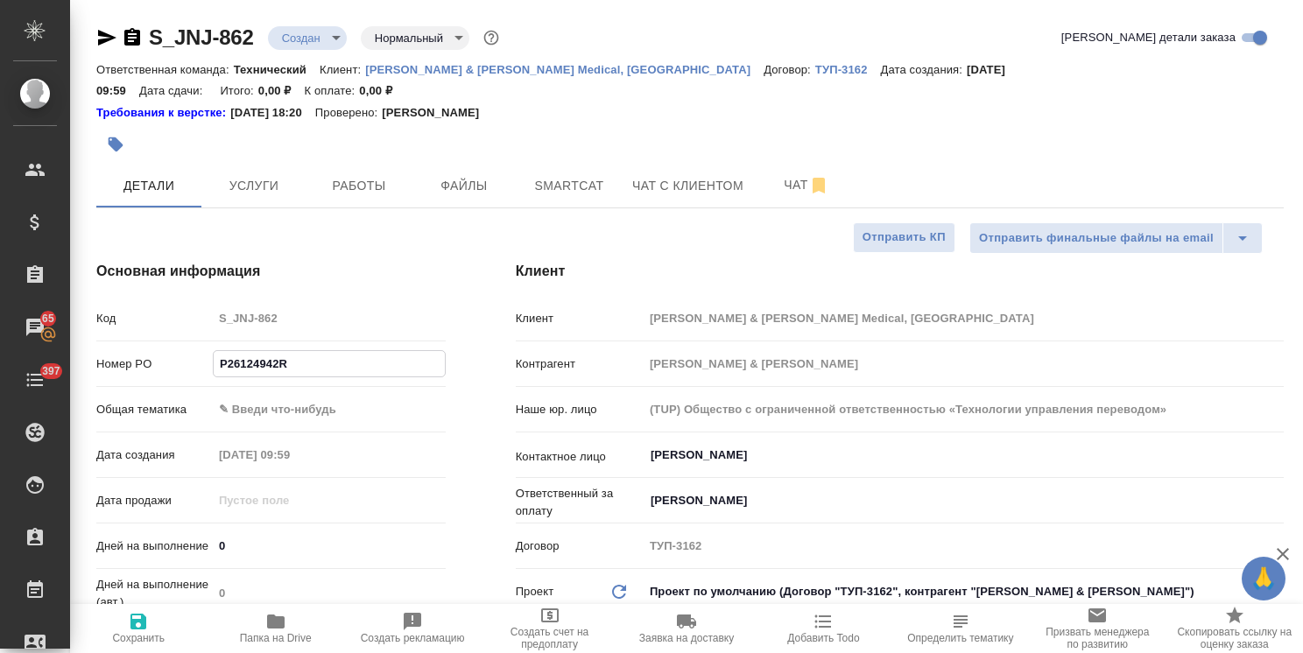
type textarea "x"
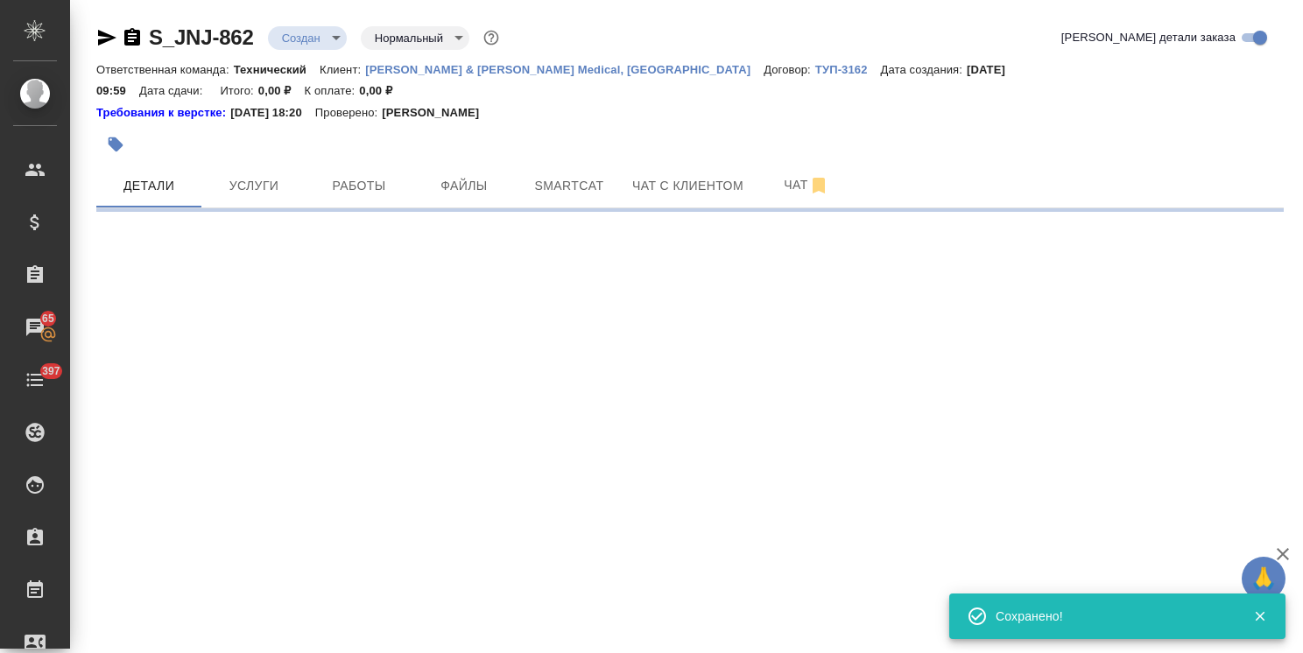
select select "RU"
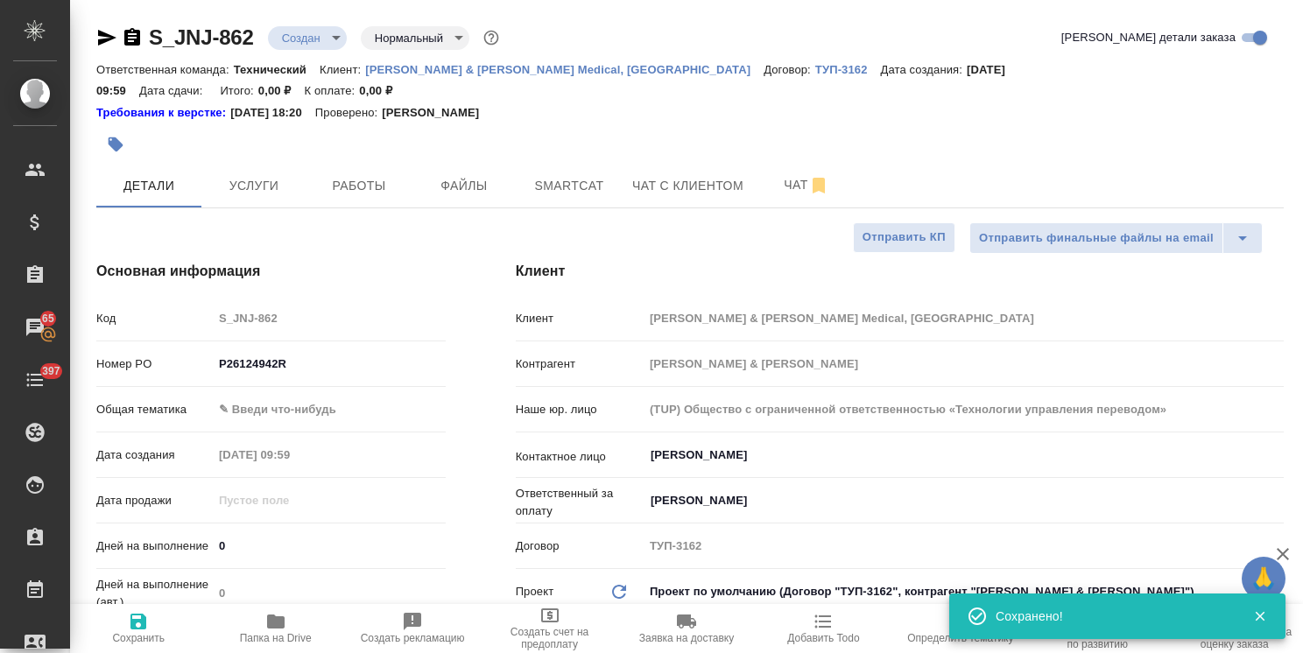
type textarea "x"
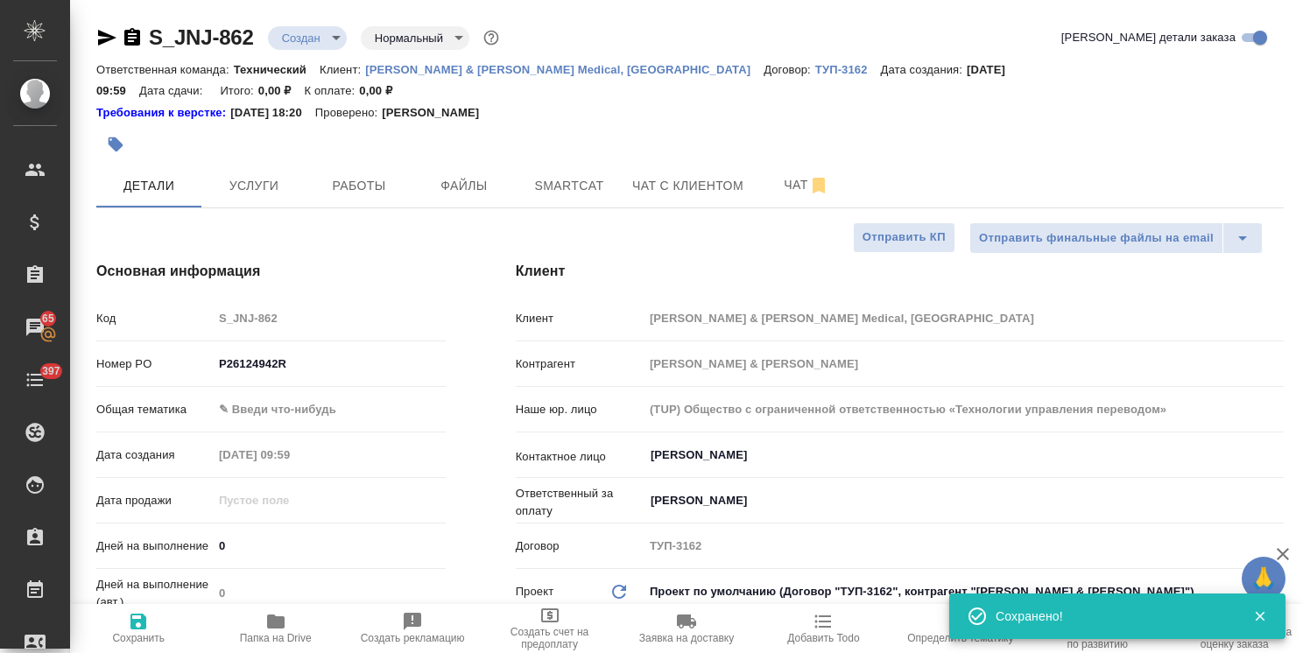
type textarea "x"
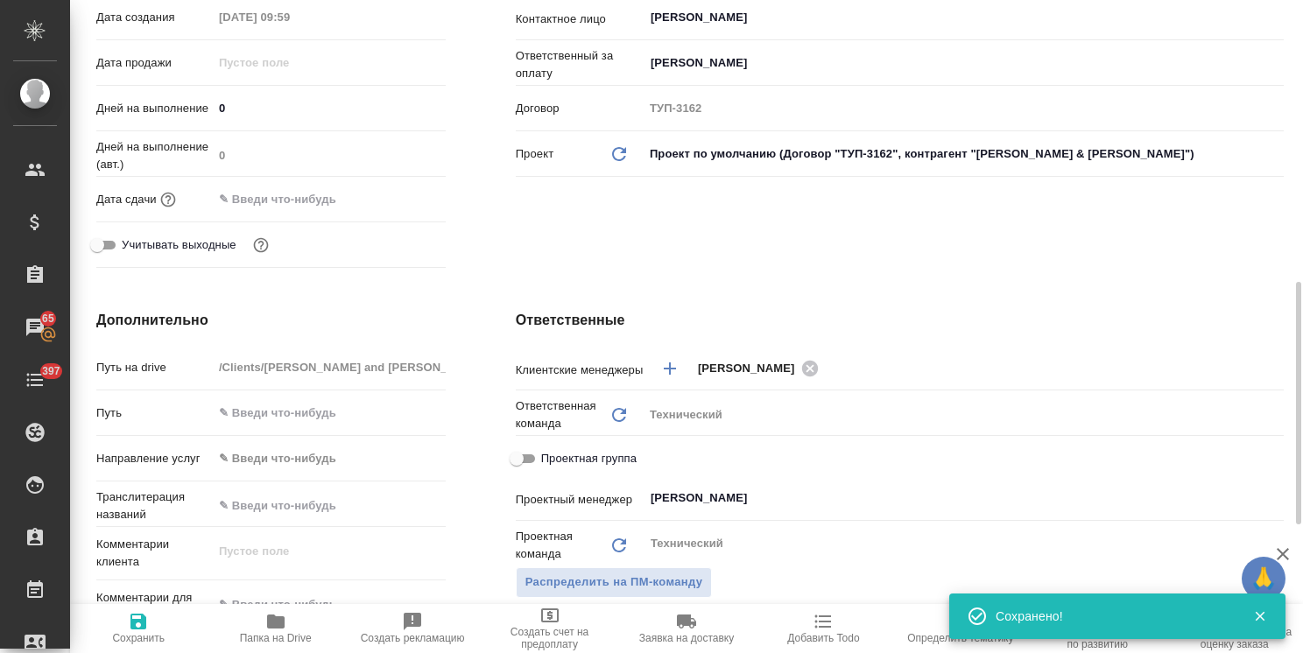
scroll to position [700, 0]
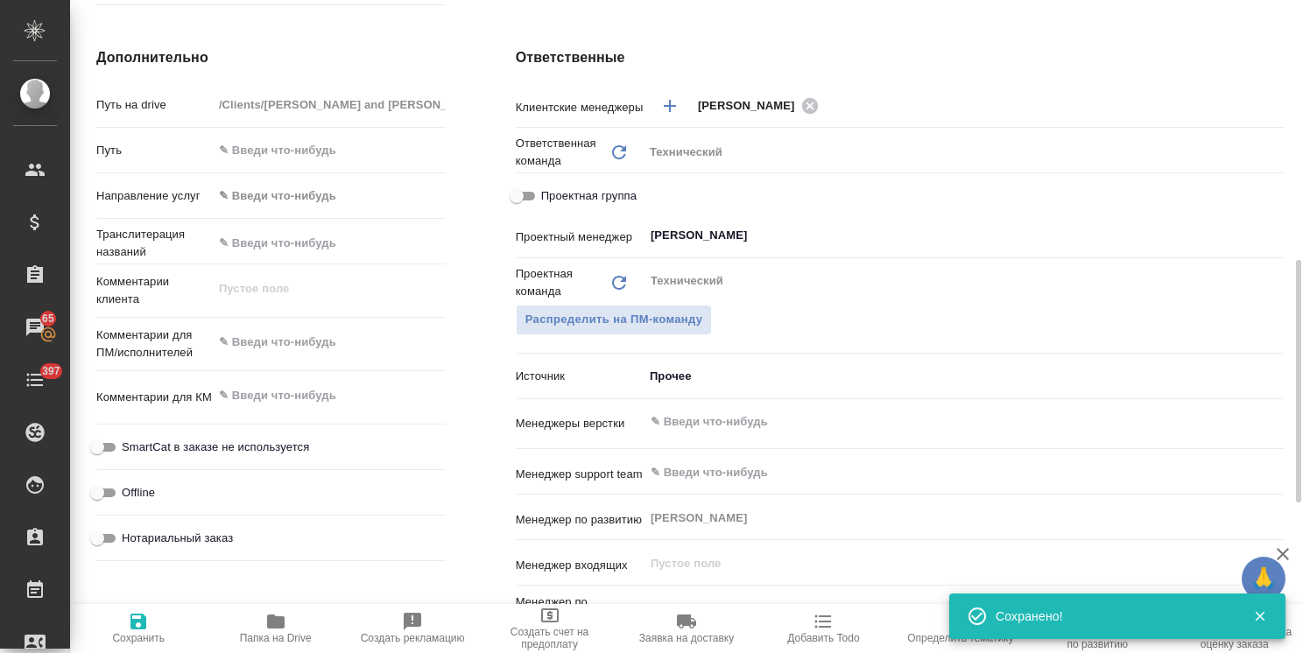
type textarea "x"
click at [318, 328] on textarea at bounding box center [329, 342] width 233 height 30
paste textarea "Можете, пожалуйста, направить документы в перевод на русский + заверение по ска…"
type textarea "Можете, пожалуйста, направить документы в перевод на русский + заверение по ска…"
type textarea "x"
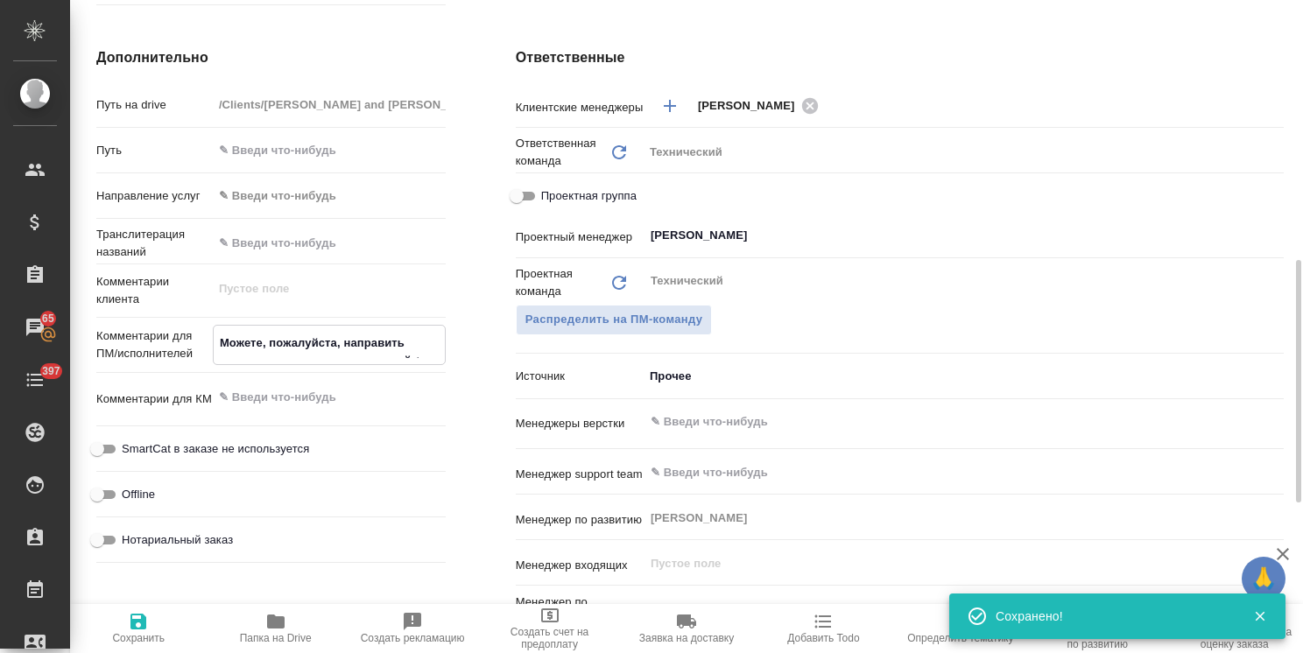
type textarea "x"
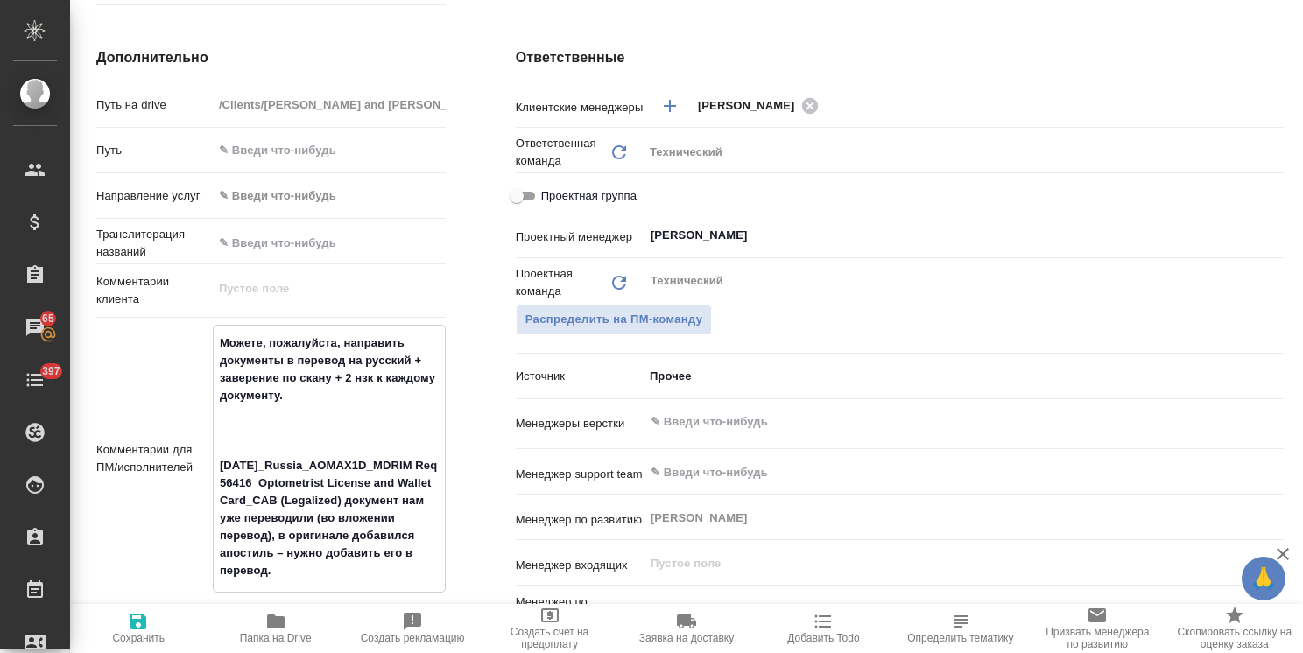
click at [285, 419] on textarea "Можете, пожалуйста, направить документы в перевод на русский + заверение по ска…" at bounding box center [329, 456] width 231 height 257
type textarea "Можете, пожалуйста, направить документы в перевод на русский + заверение по ска…"
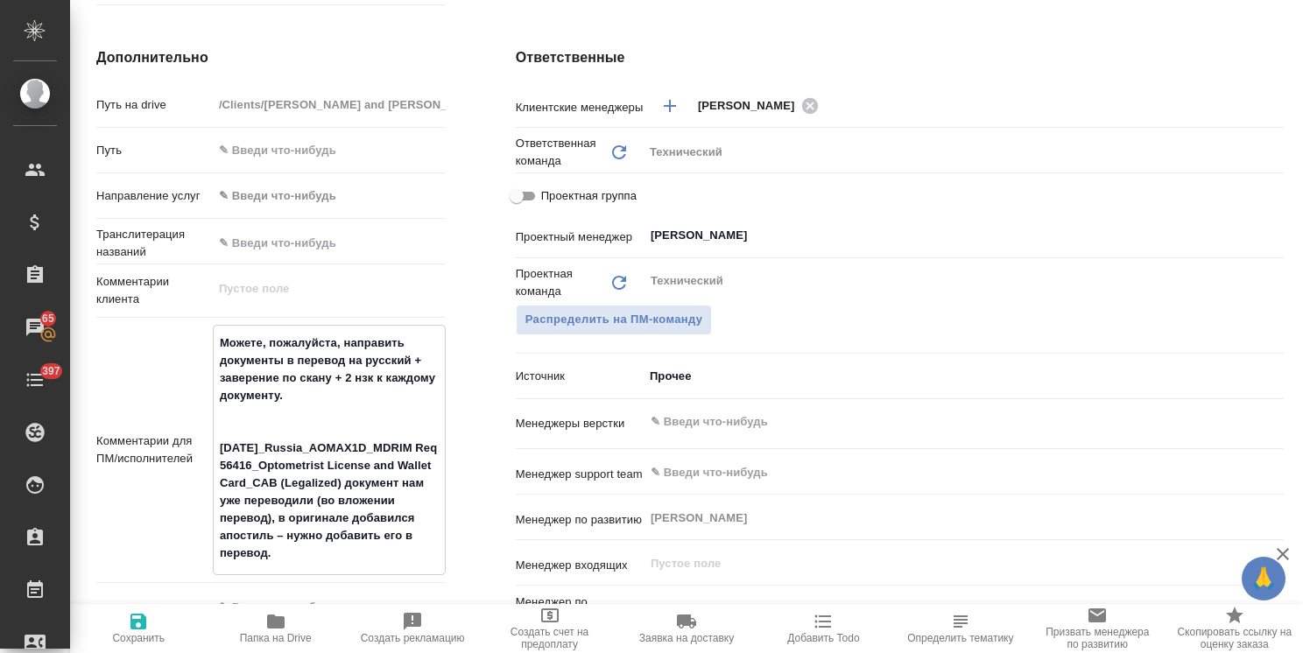
type textarea "x"
type textarea "Можете, пожалуйста, направить документы в перевод на русский + заверение по ска…"
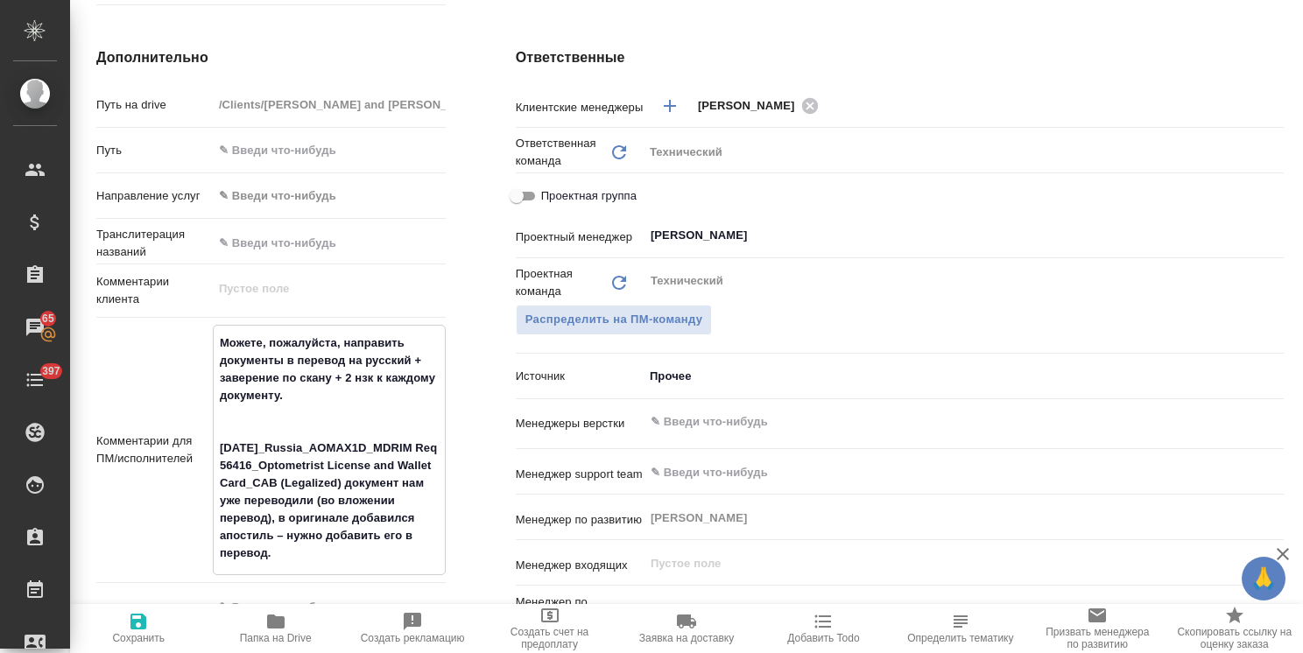
type textarea "x"
type textarea "Можете, пожалуйста, направить документы в перевод на русский + заверение по ска…"
type textarea "x"
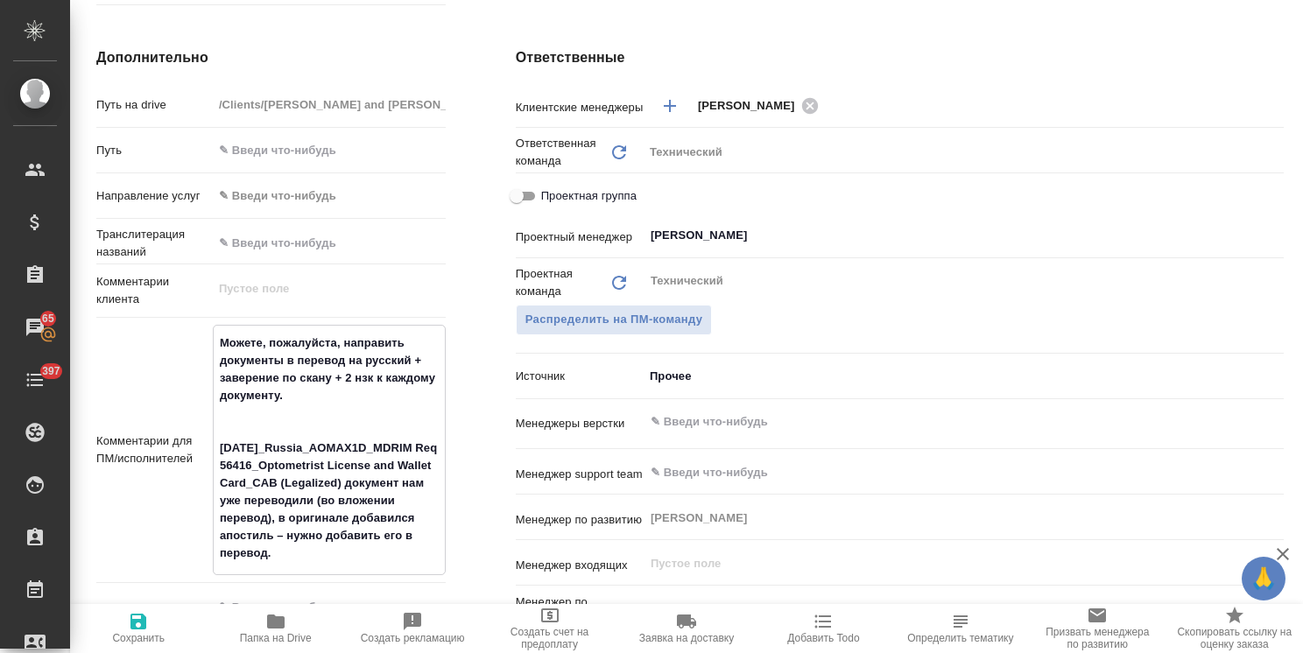
type textarea "x"
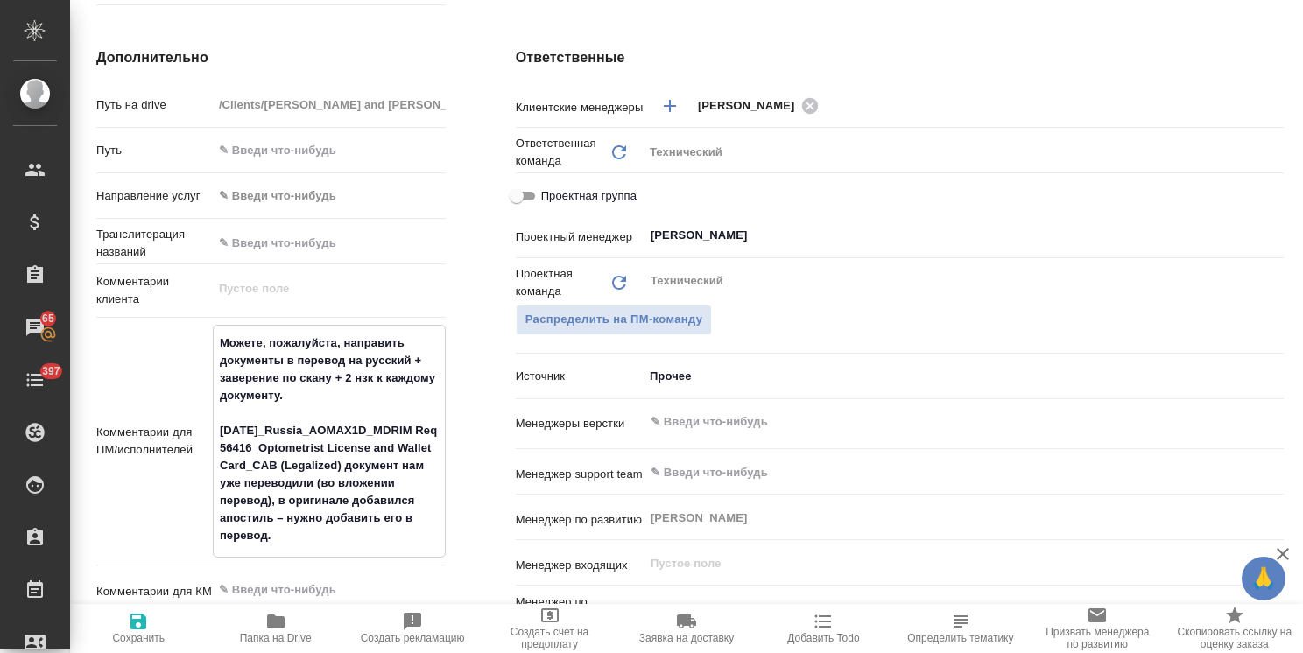
type textarea "Можете, пожалуйста, направить документы в перевод на русский + заверение по ска…"
type textarea "x"
click at [144, 631] on icon "button" at bounding box center [138, 621] width 21 height 21
type textarea "x"
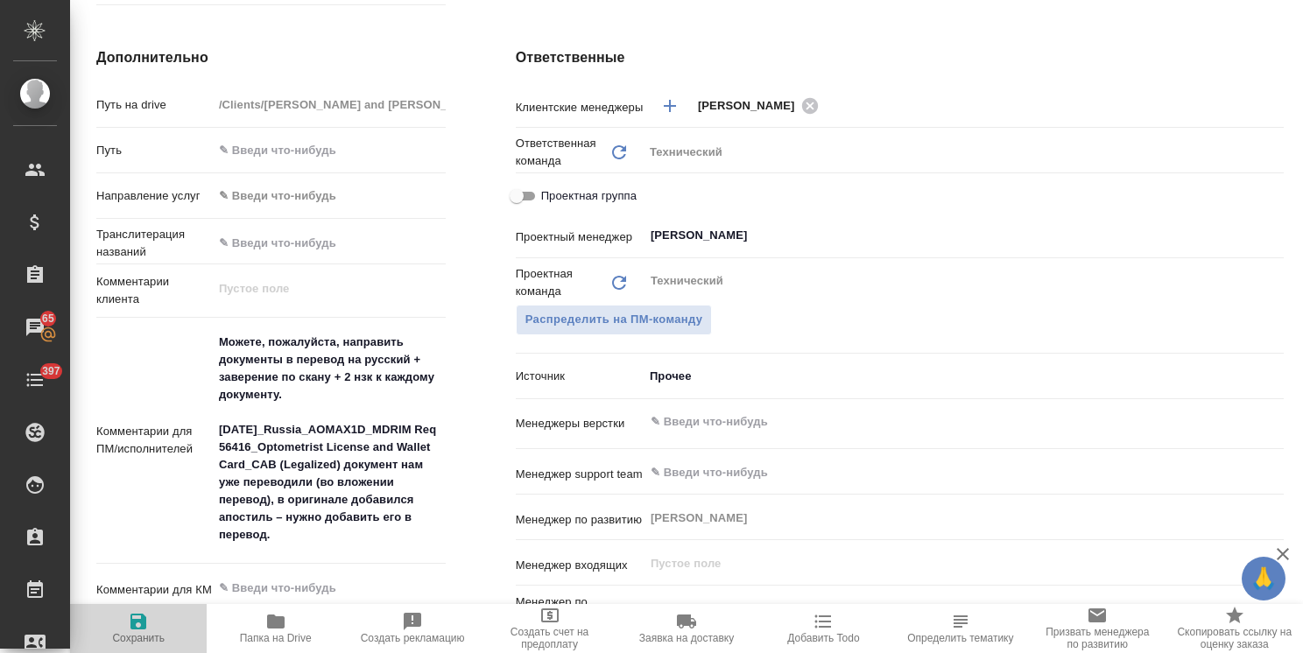
type textarea "x"
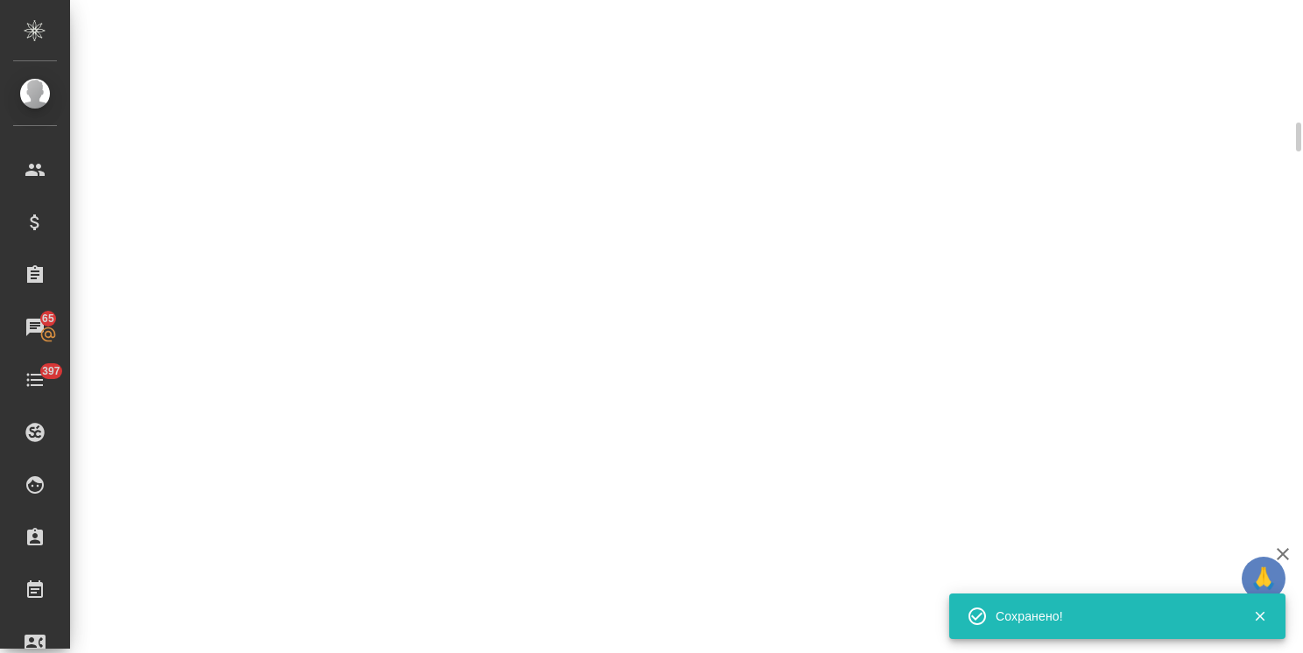
select select "RU"
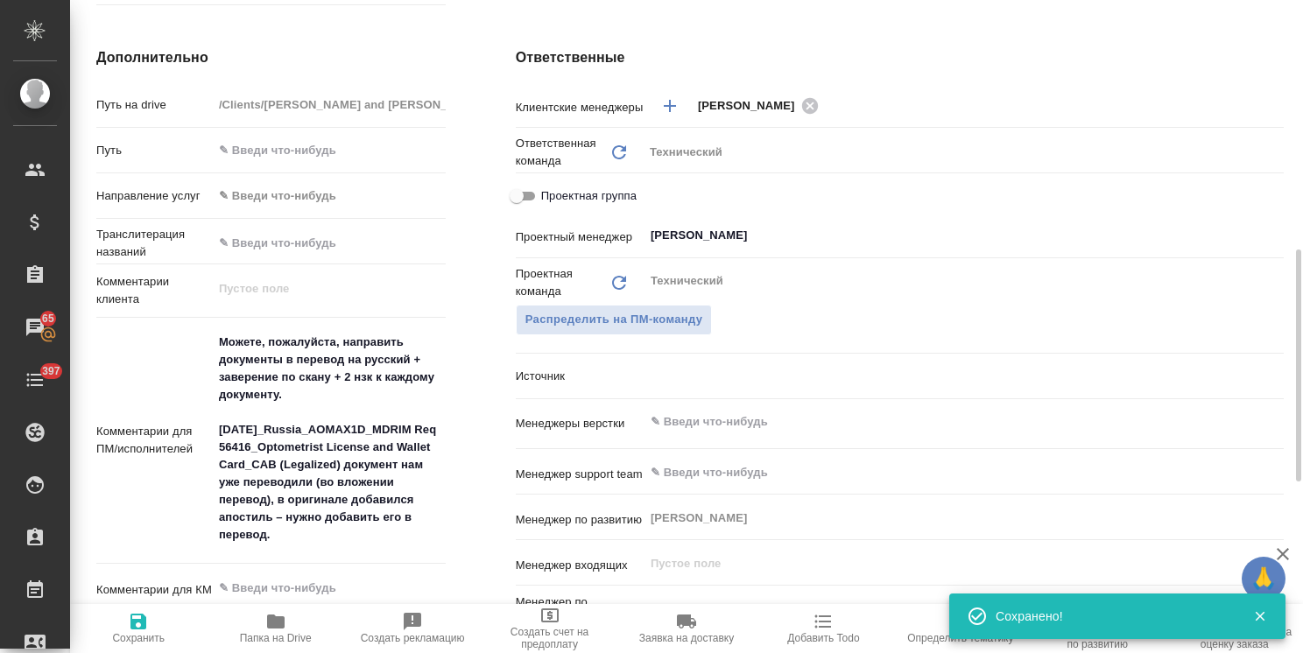
type textarea "x"
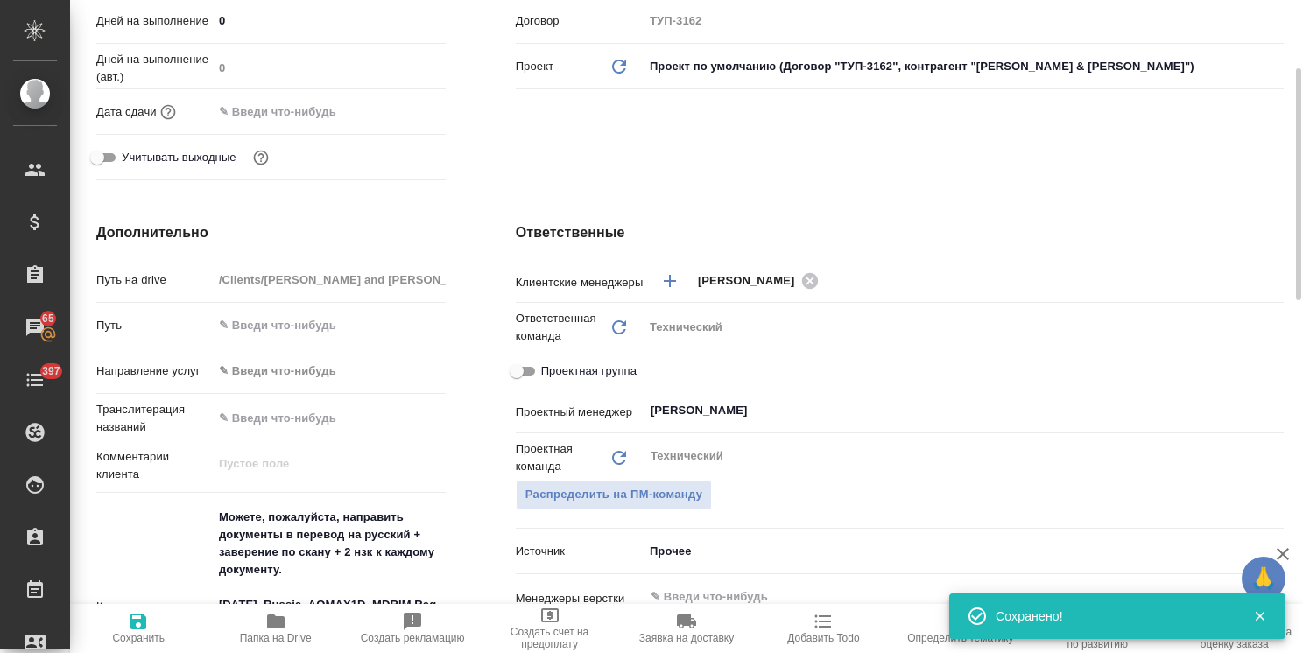
scroll to position [263, 0]
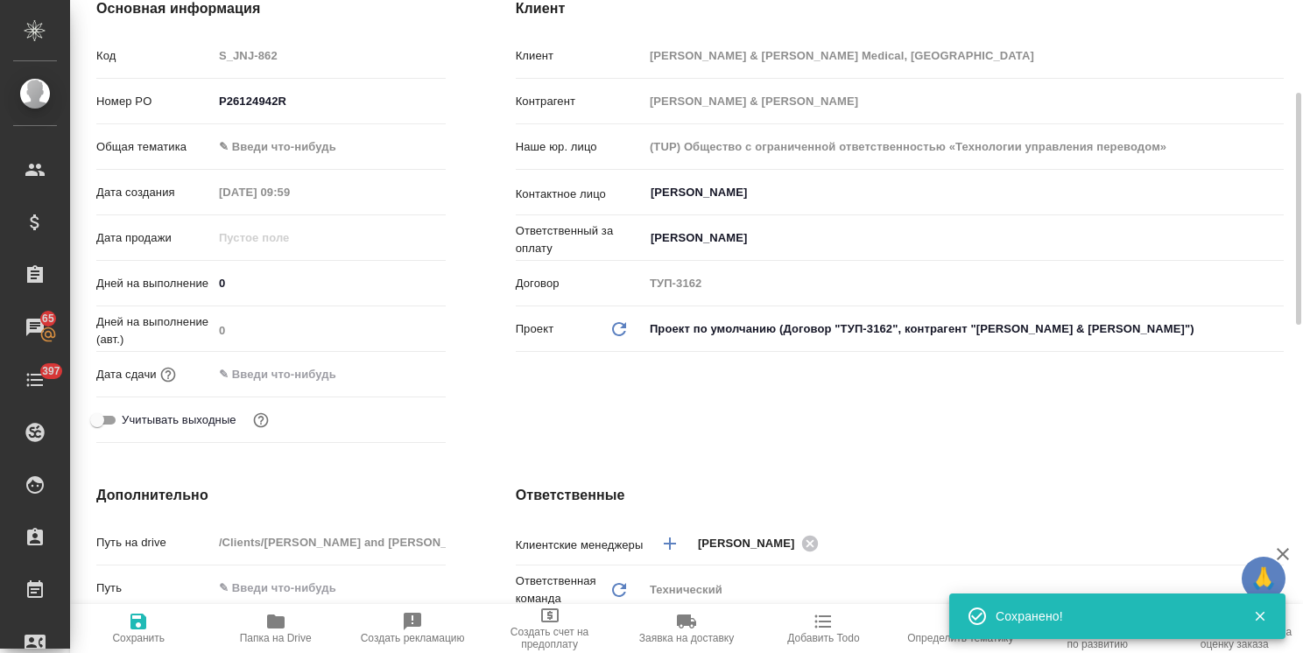
click at [303, 117] on body "🙏 .cls-1 fill:#fff; AWATERA Usmanova Olga Клиенты Спецификации Заказы 65 Чаты 3…" at bounding box center [651, 326] width 1303 height 653
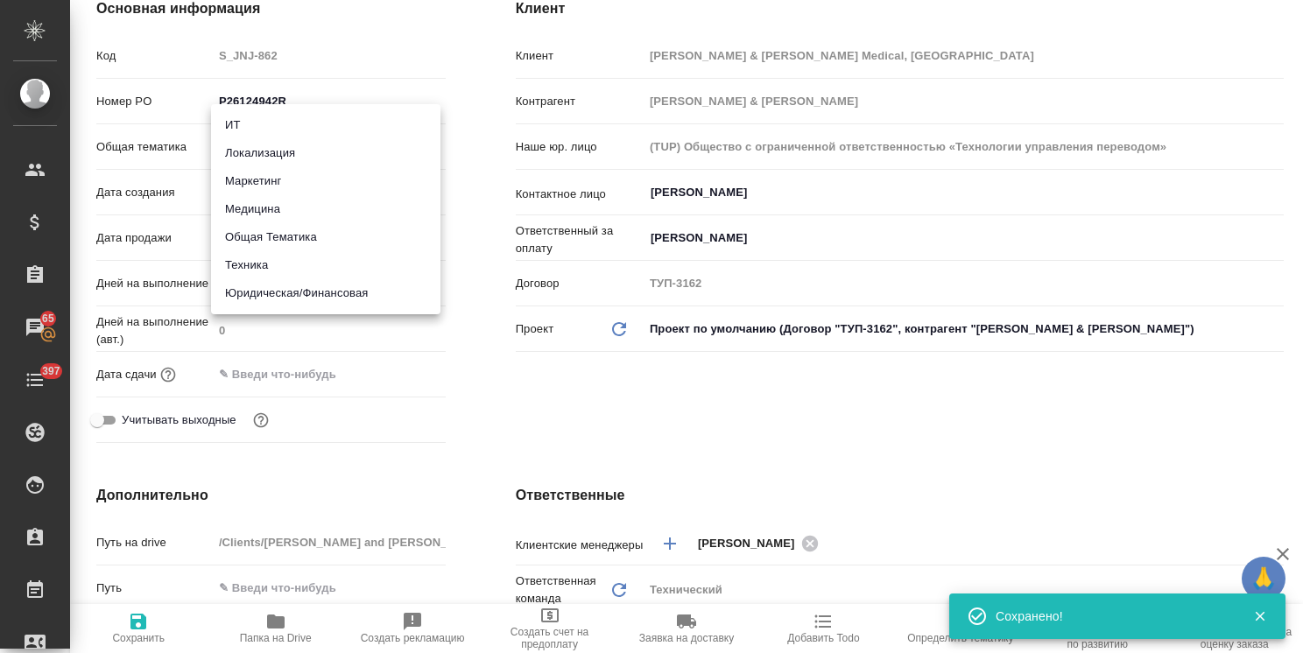
click at [276, 201] on li "Медицина" at bounding box center [325, 209] width 229 height 28
type input "med"
type textarea "x"
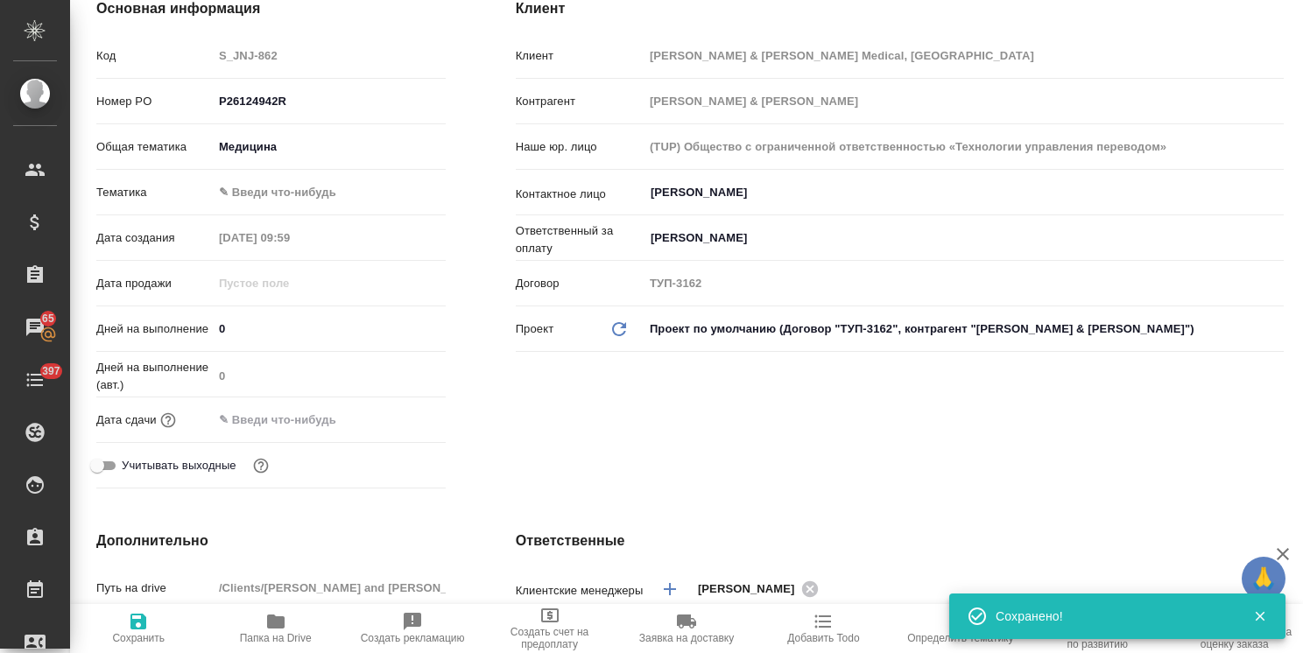
click at [315, 185] on body "🙏 .cls-1 fill:#fff; AWATERA Usmanova Olga Клиенты Спецификации Заказы 65 Чаты 3…" at bounding box center [651, 326] width 1303 height 653
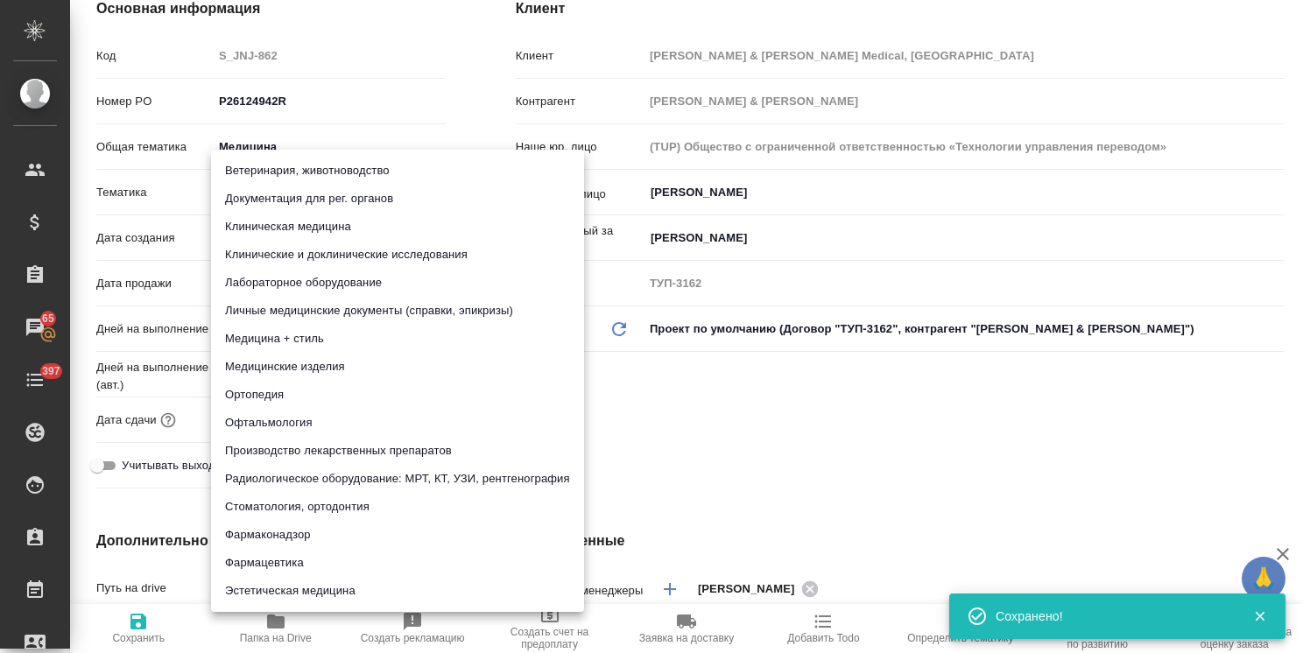
click at [366, 201] on li "Документация для рег. органов" at bounding box center [397, 199] width 373 height 28
type textarea "x"
type input "5f647205b73bc97568ca66c6"
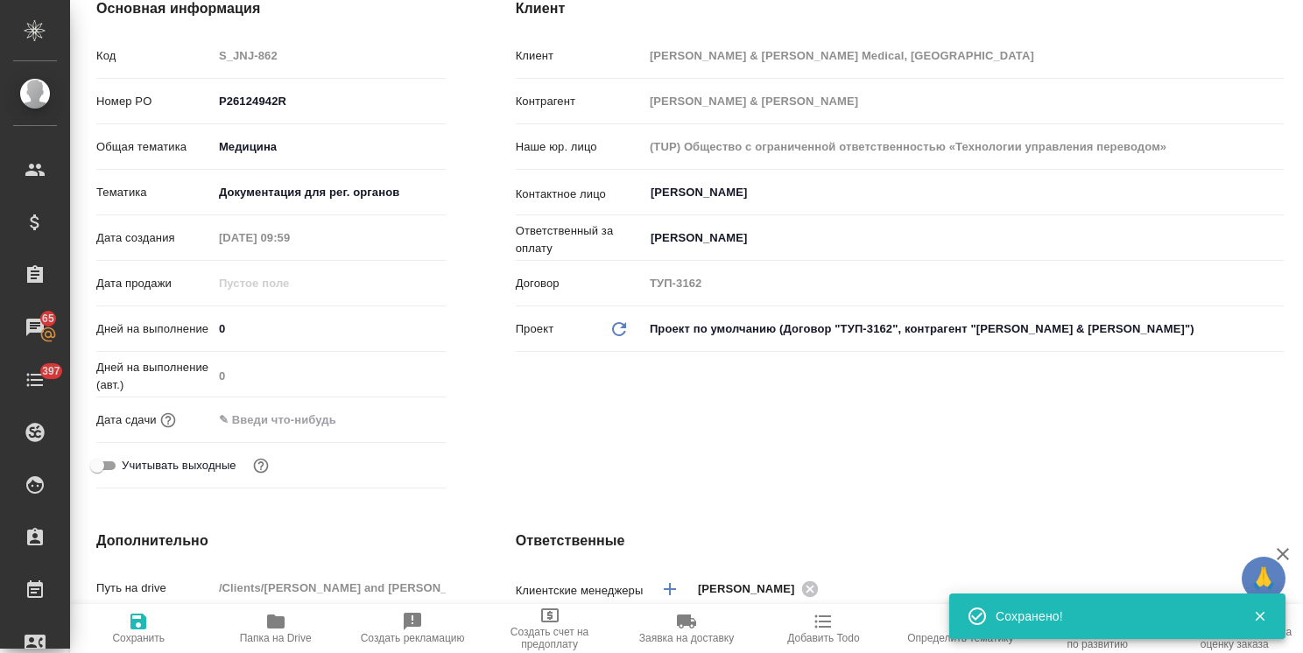
click at [147, 630] on icon "button" at bounding box center [138, 621] width 21 height 21
type textarea "x"
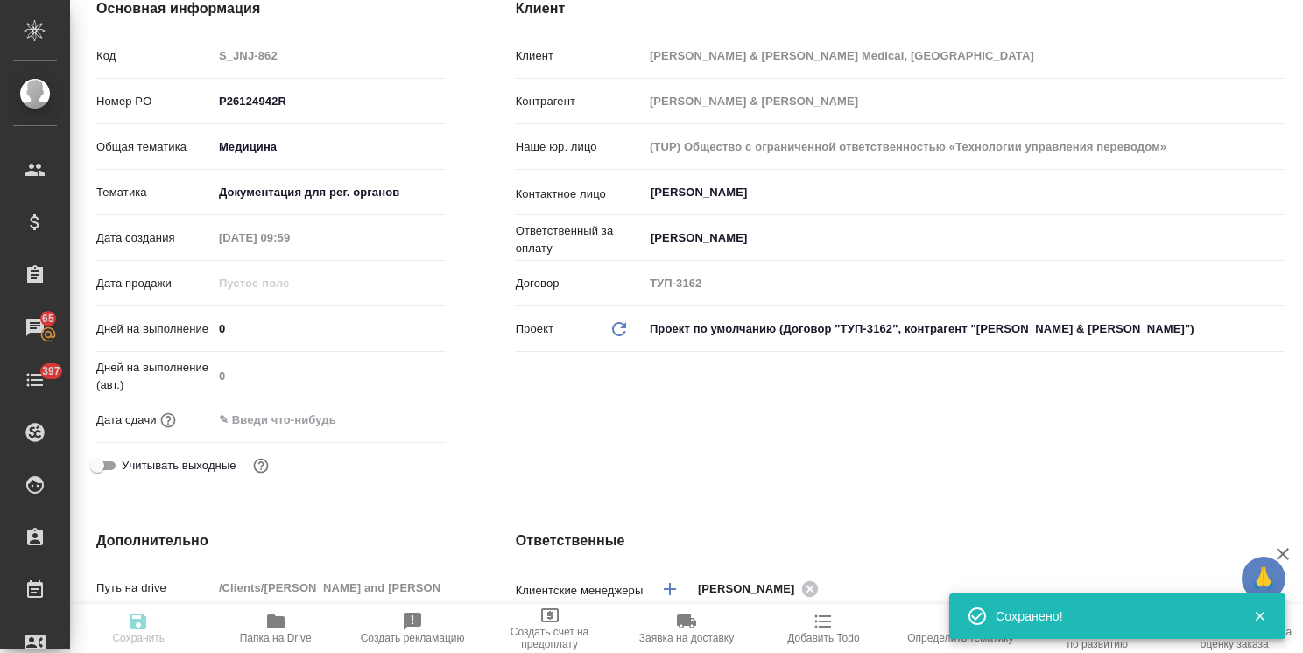
type textarea "x"
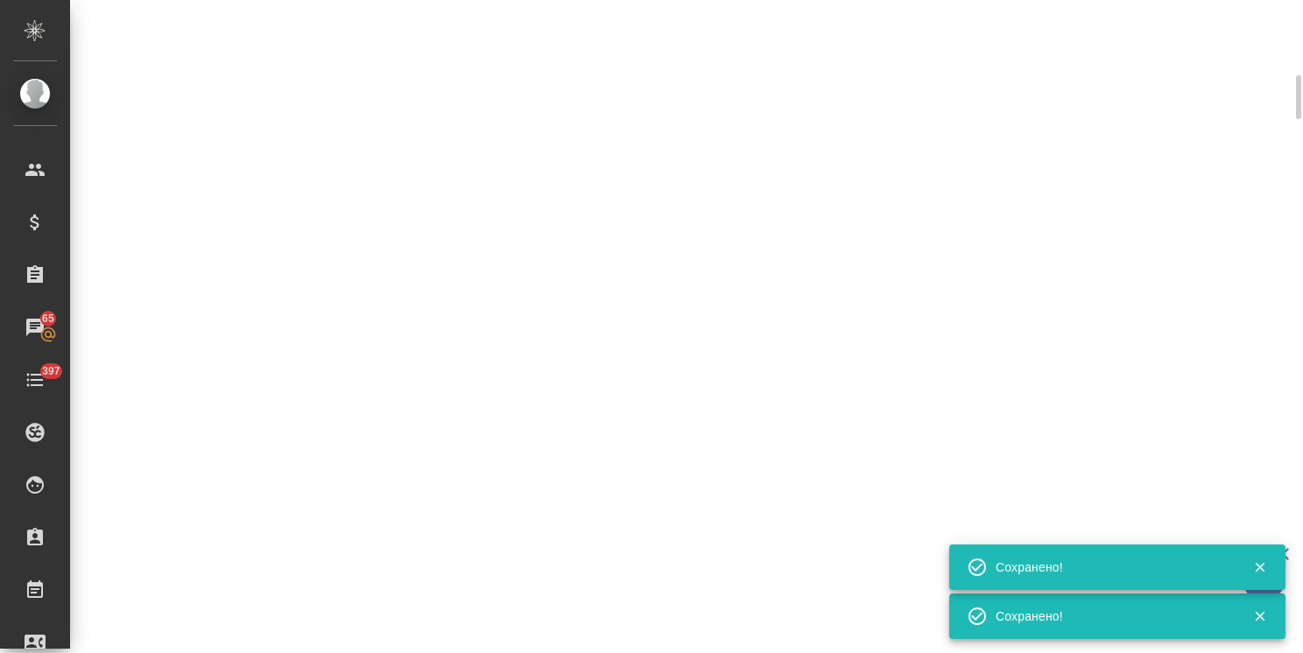
select select "RU"
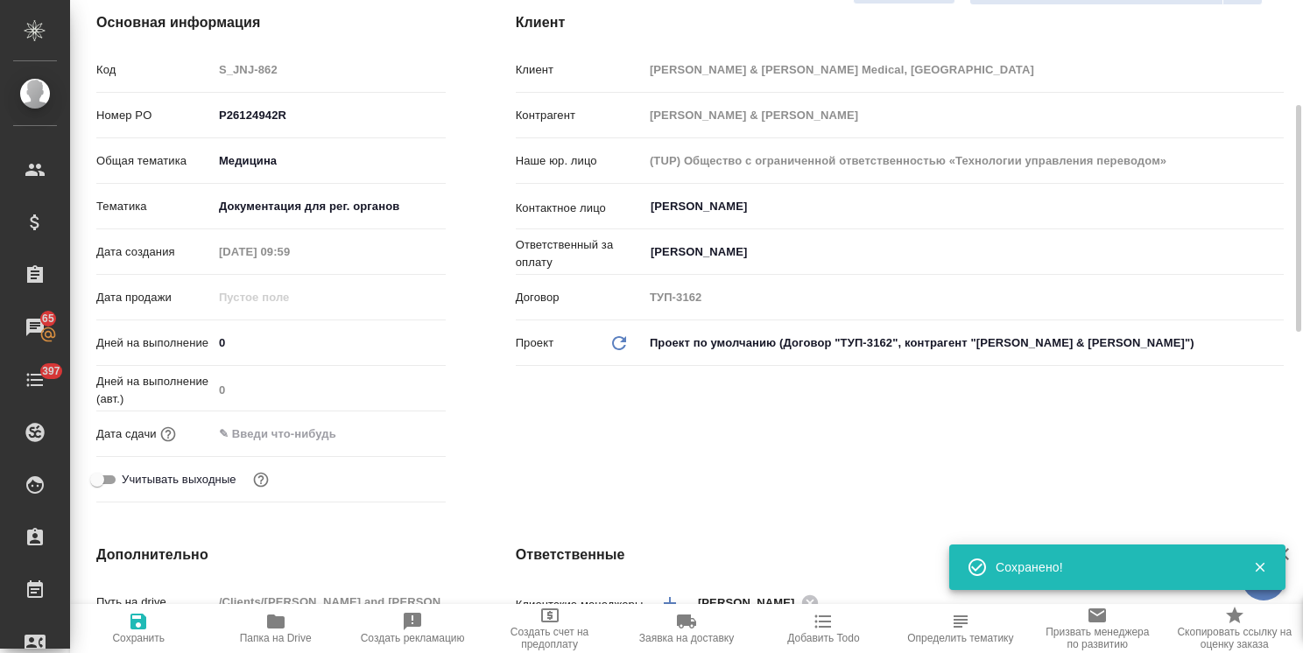
type textarea "x"
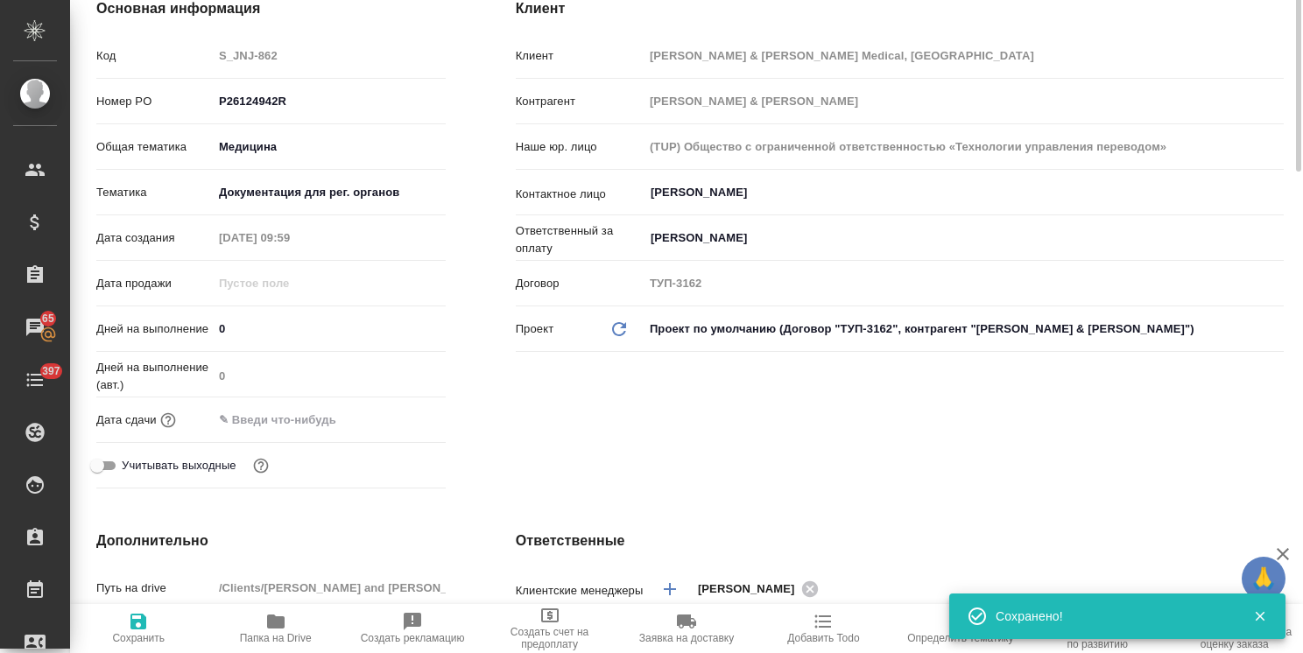
scroll to position [0, 0]
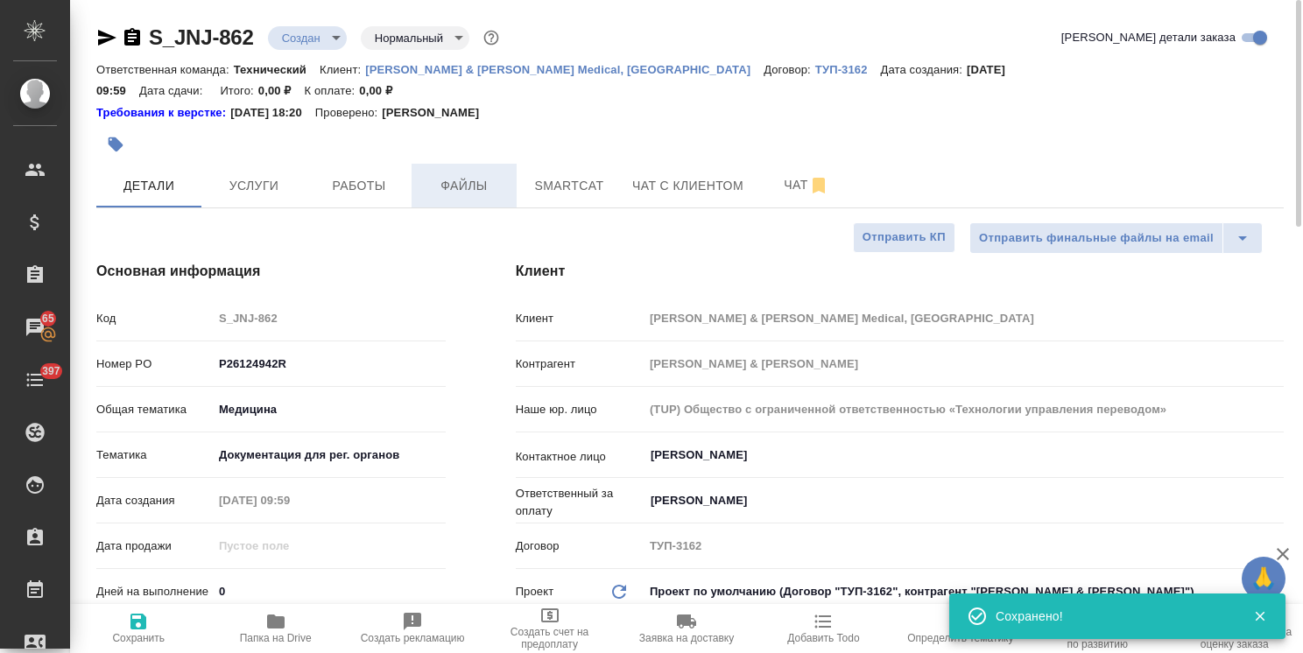
click at [512, 164] on button "Файлы" at bounding box center [464, 186] width 105 height 44
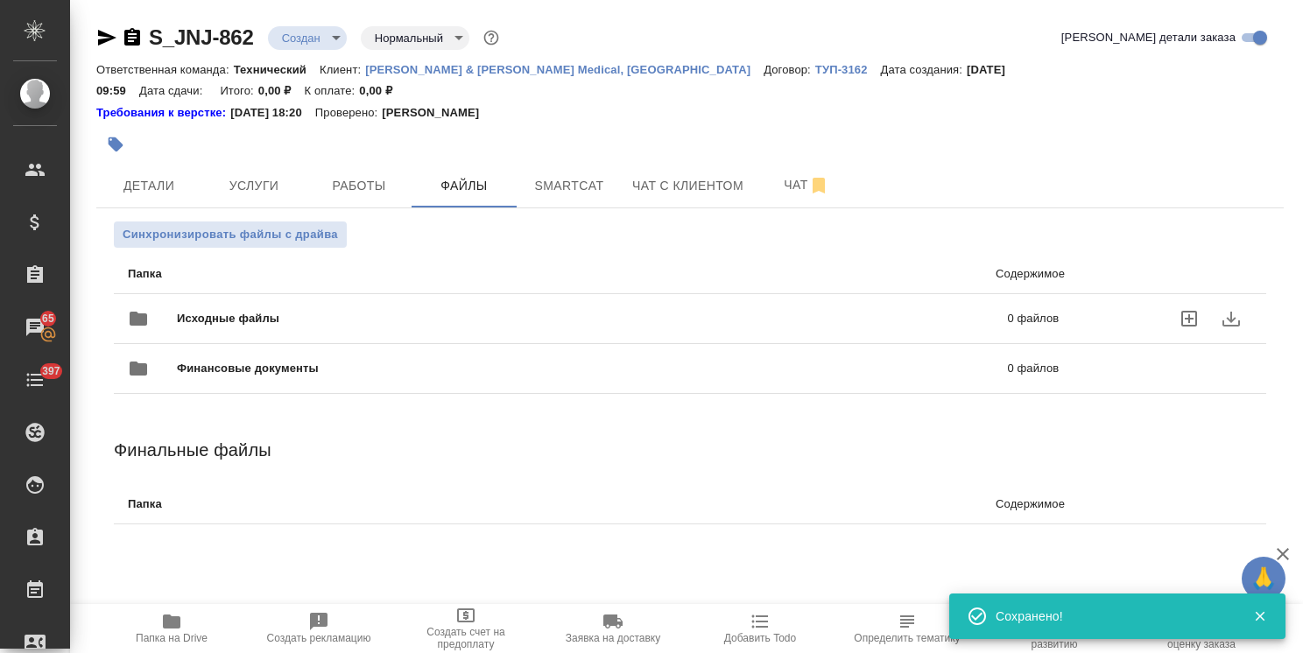
click at [202, 298] on div "Исходные файлы 0 файлов" at bounding box center [593, 319] width 931 height 42
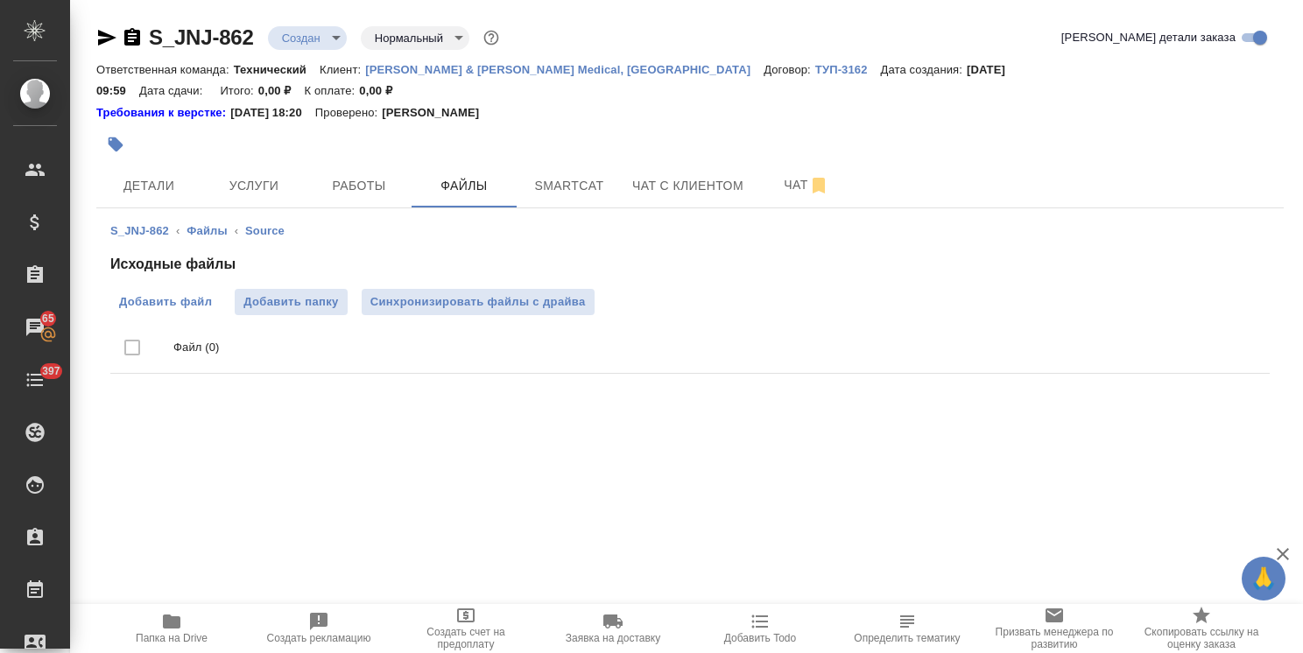
click at [144, 293] on span "Добавить файл" at bounding box center [165, 302] width 93 height 18
click at [0, 0] on input "Добавить файл" at bounding box center [0, 0] width 0 height 0
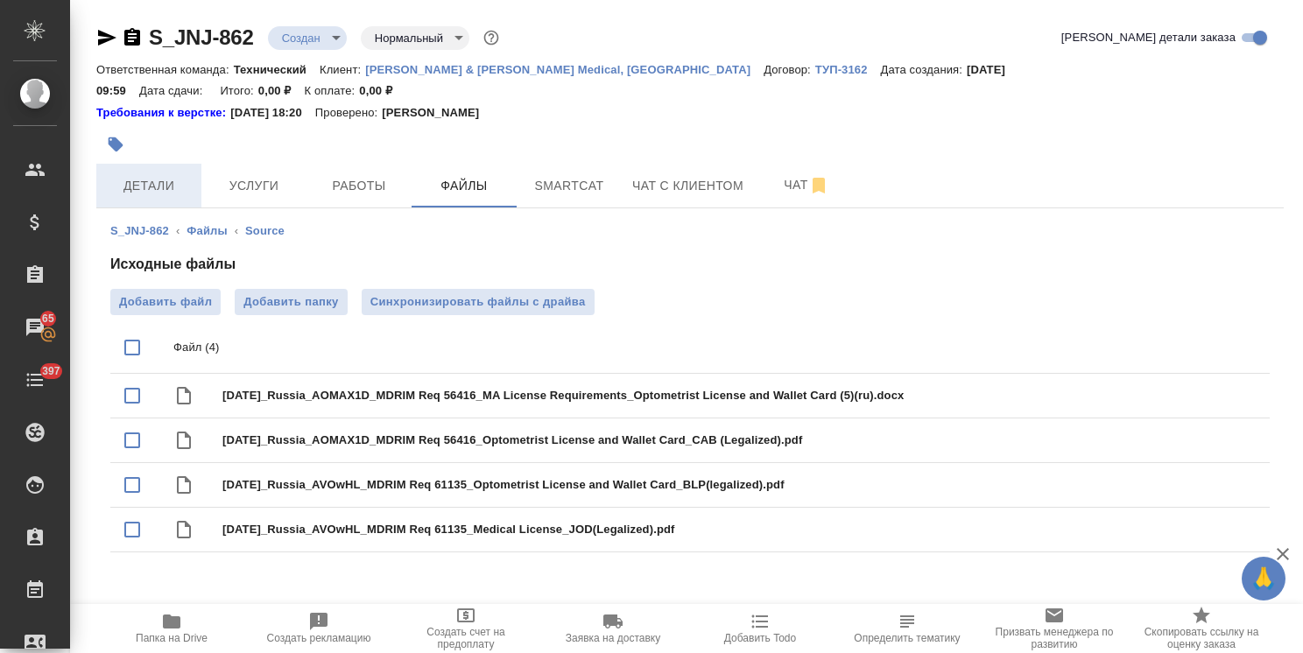
click at [151, 175] on span "Детали" at bounding box center [149, 186] width 84 height 22
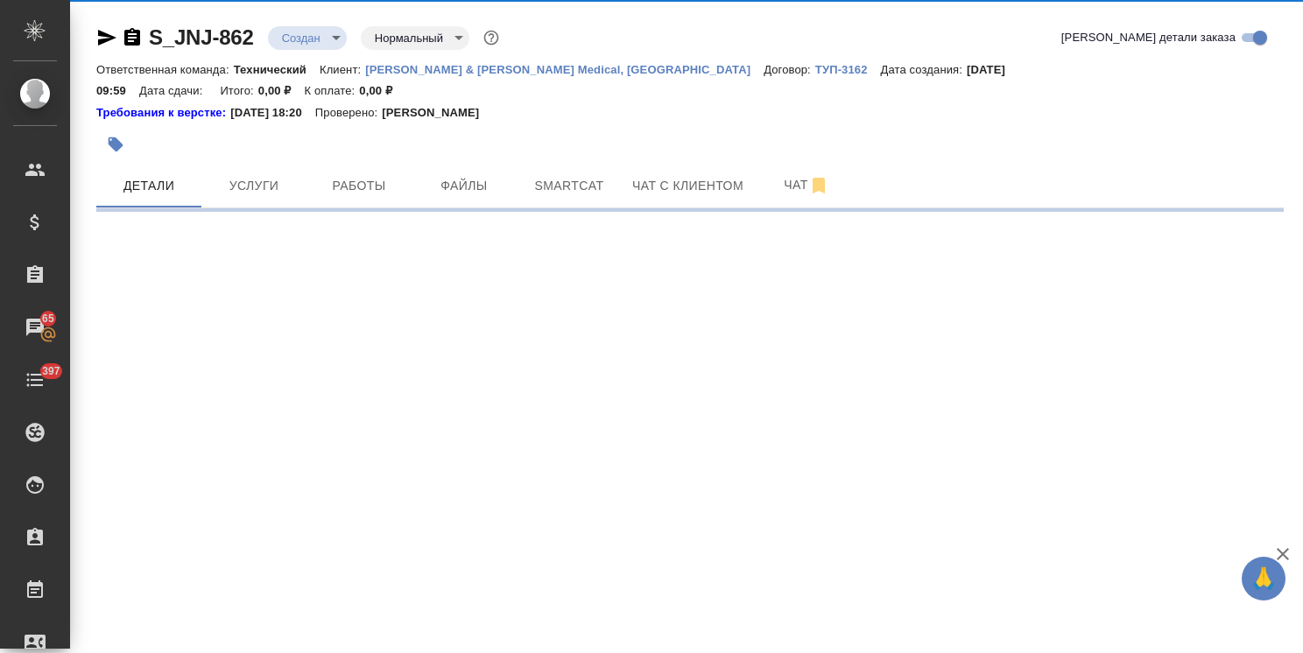
select select "RU"
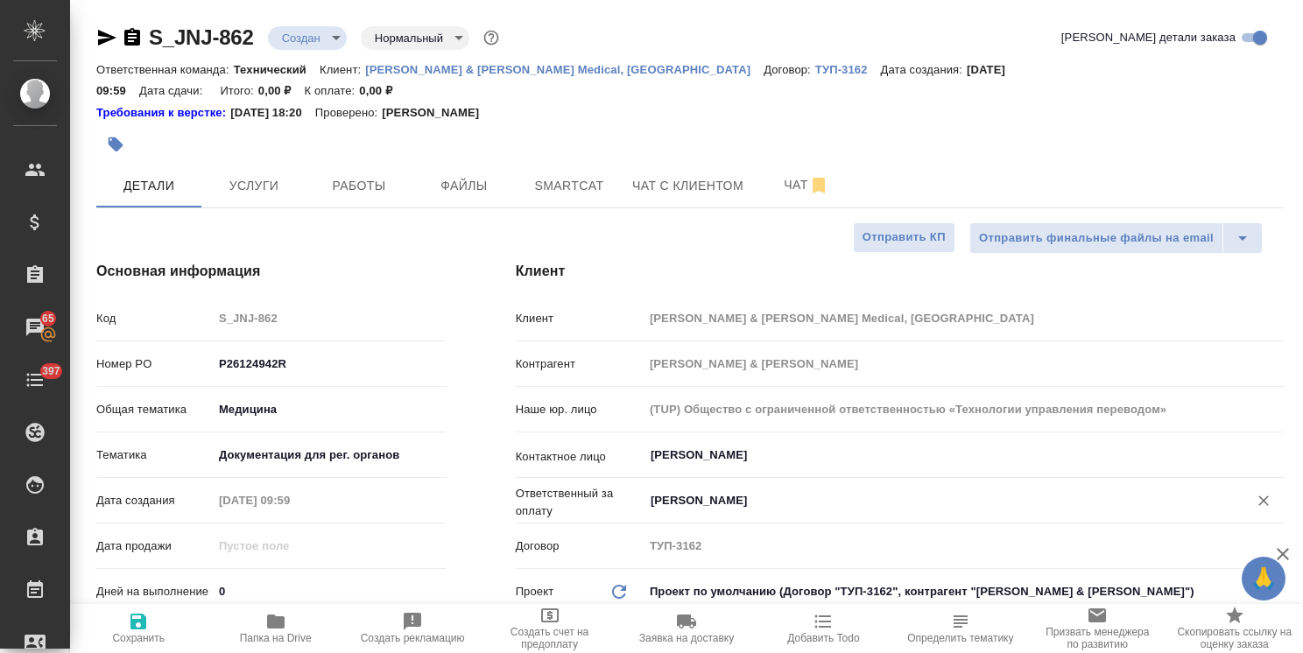
type textarea "x"
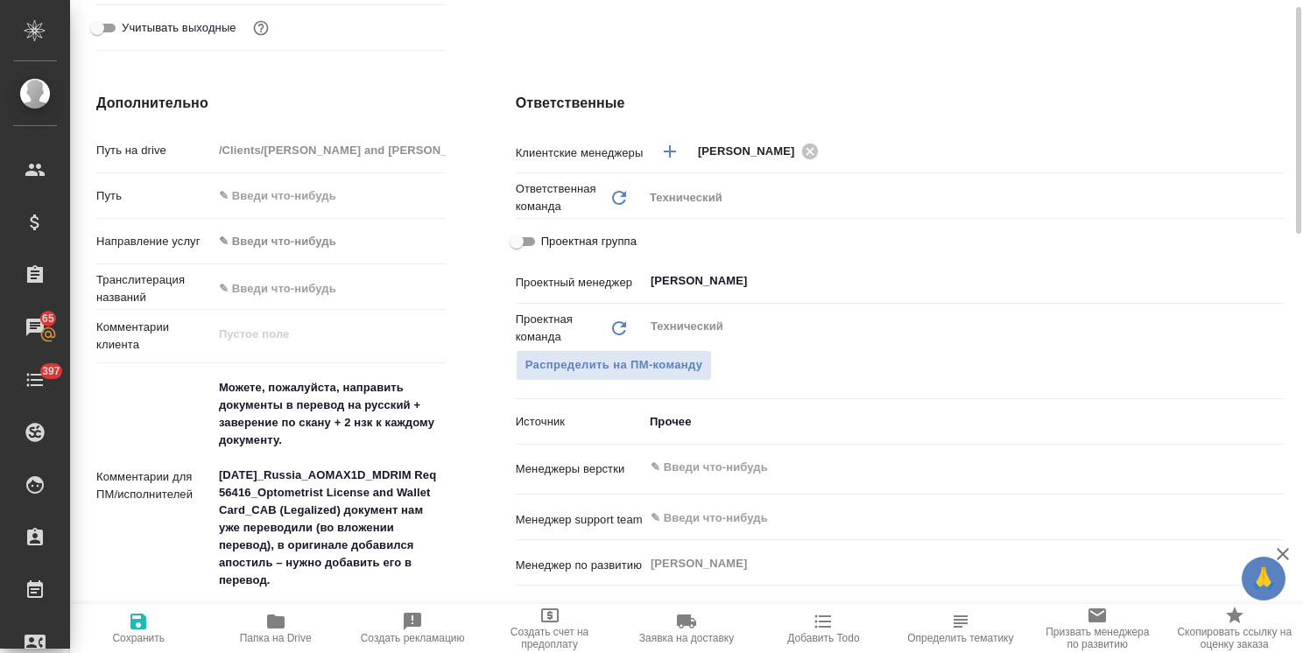
scroll to position [788, 0]
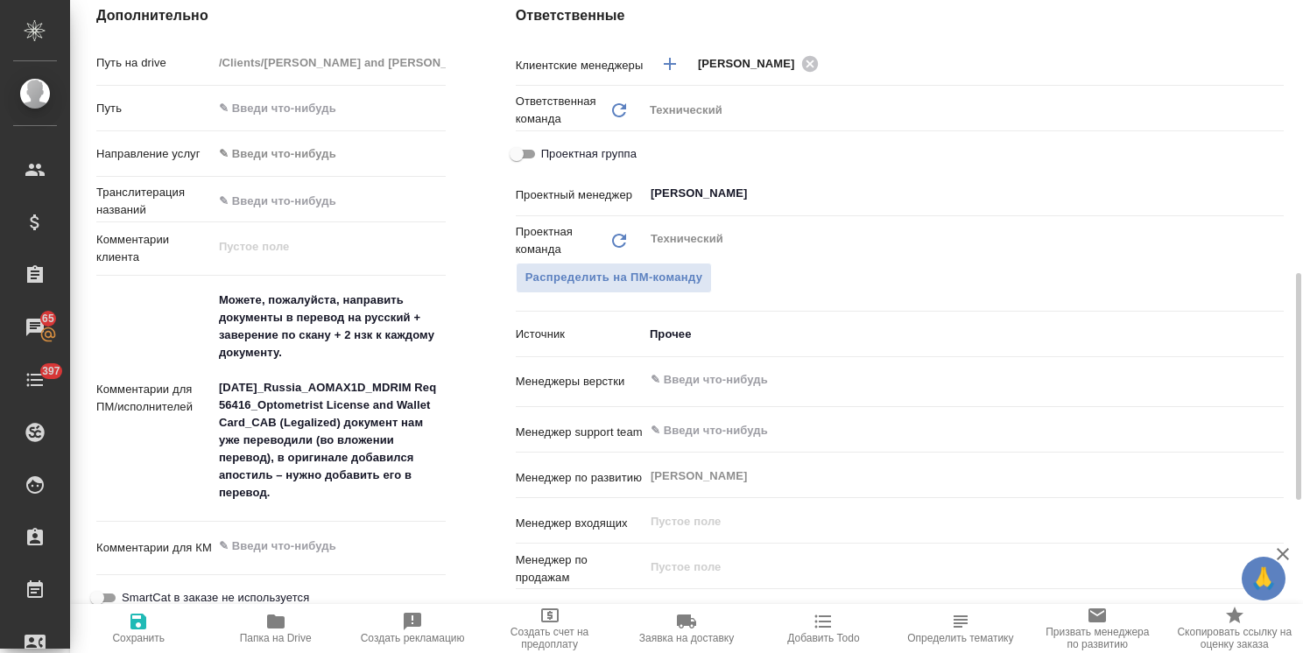
click at [719, 371] on div "​" at bounding box center [964, 380] width 640 height 32
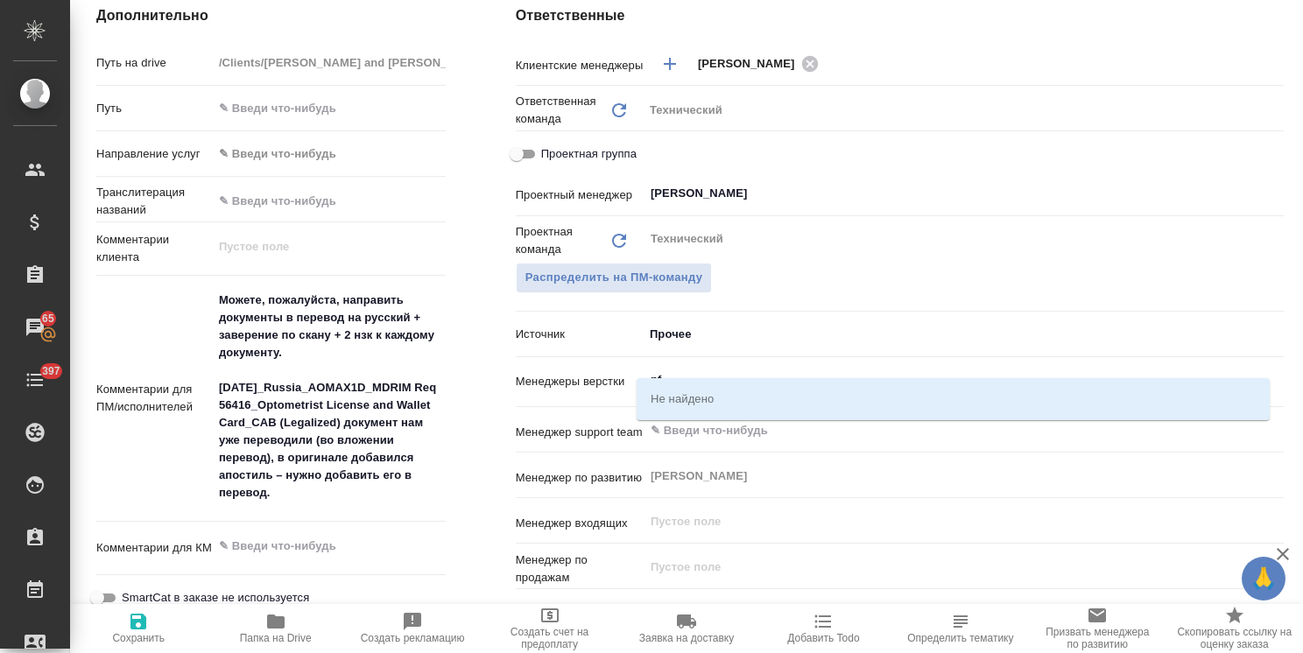
type input "p"
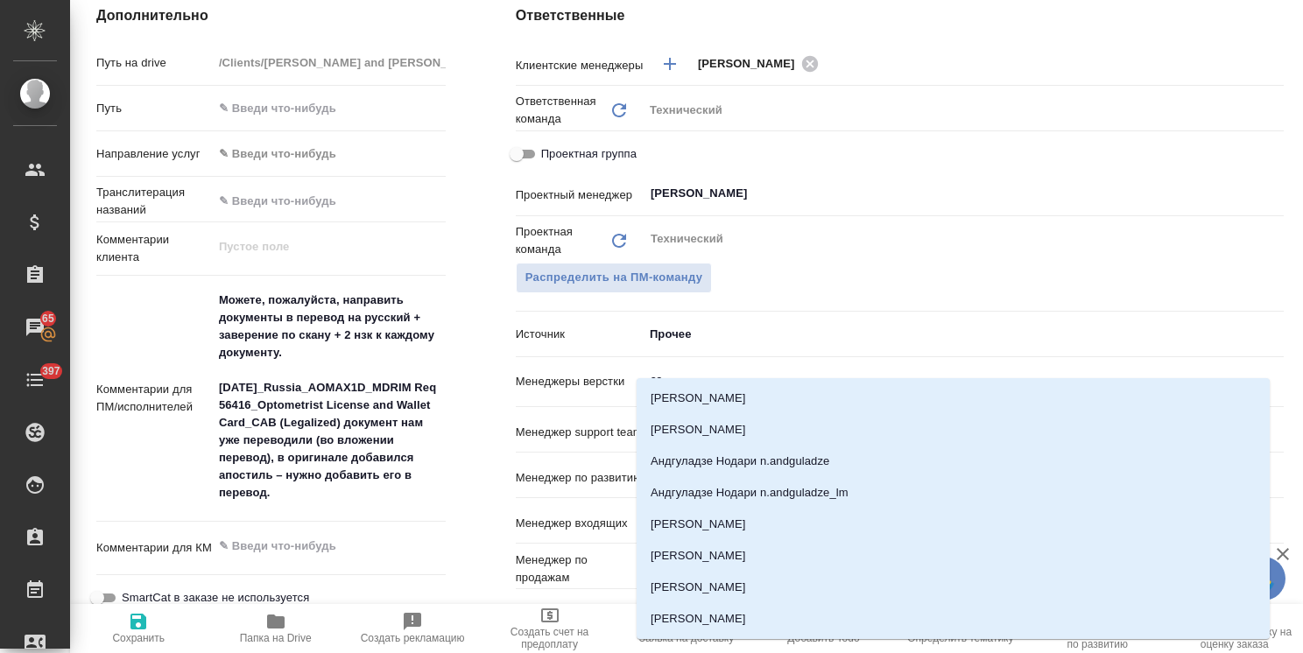
type input "заб"
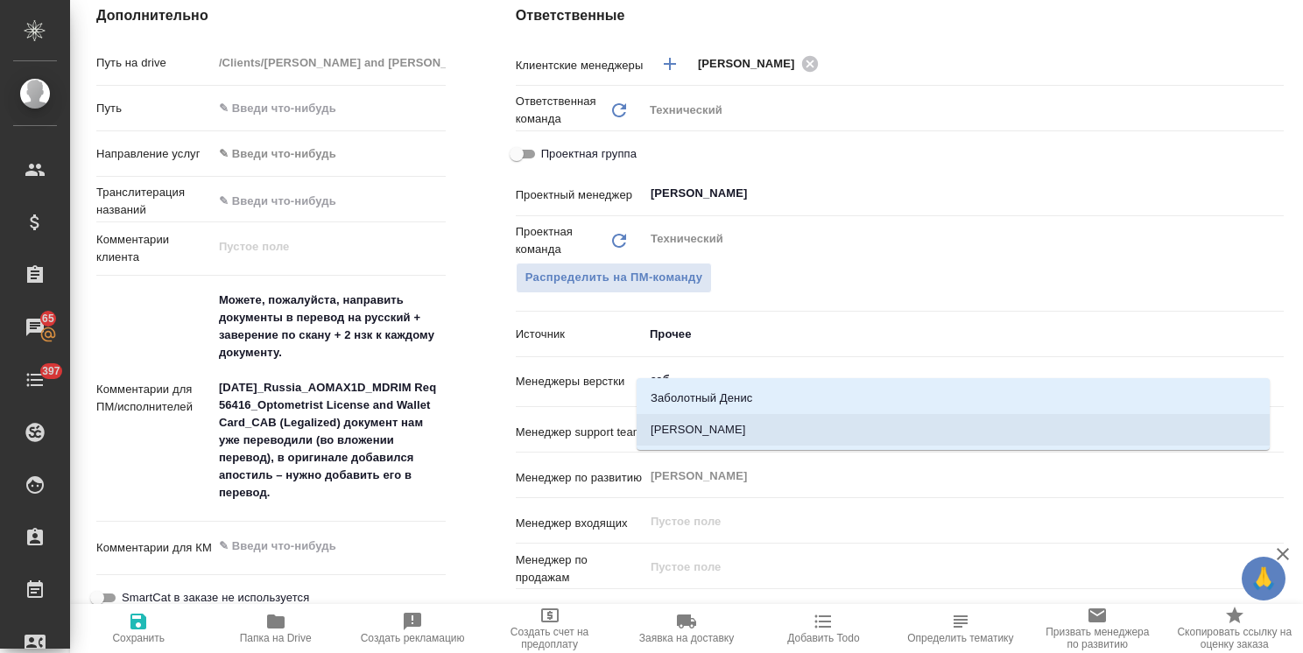
click at [711, 438] on li "[PERSON_NAME]" at bounding box center [953, 430] width 633 height 32
type textarea "x"
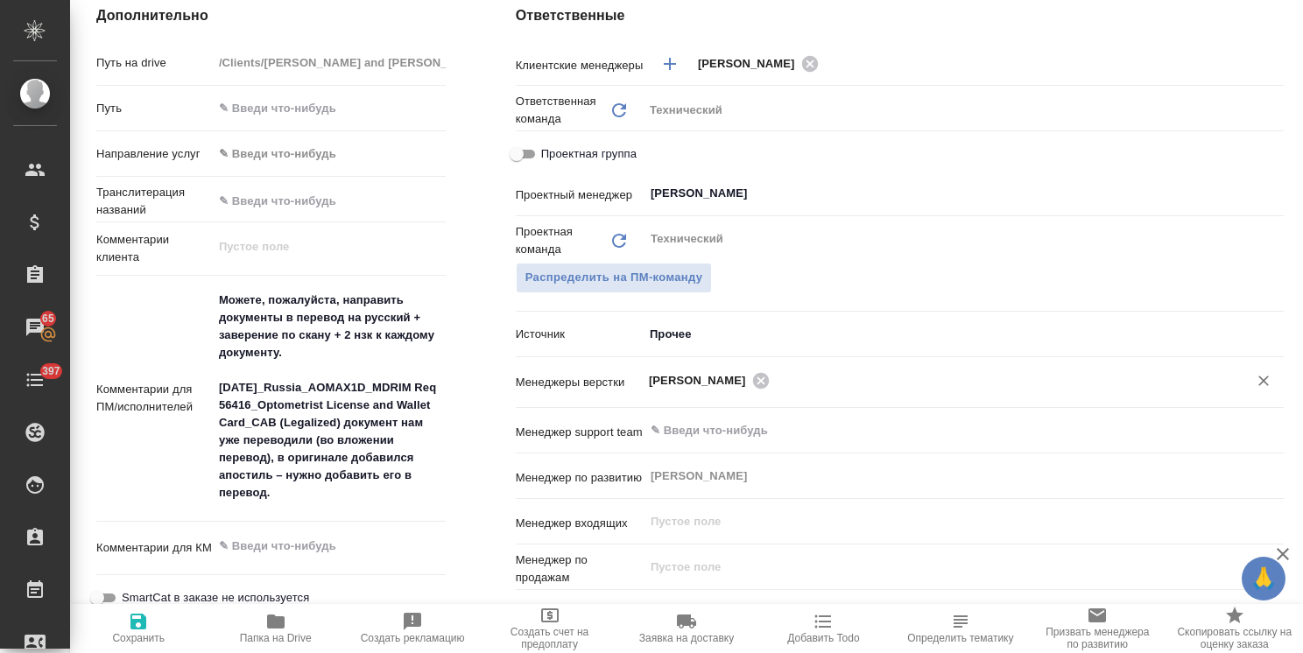
click at [128, 637] on span "Сохранить" at bounding box center [138, 638] width 53 height 12
type textarea "x"
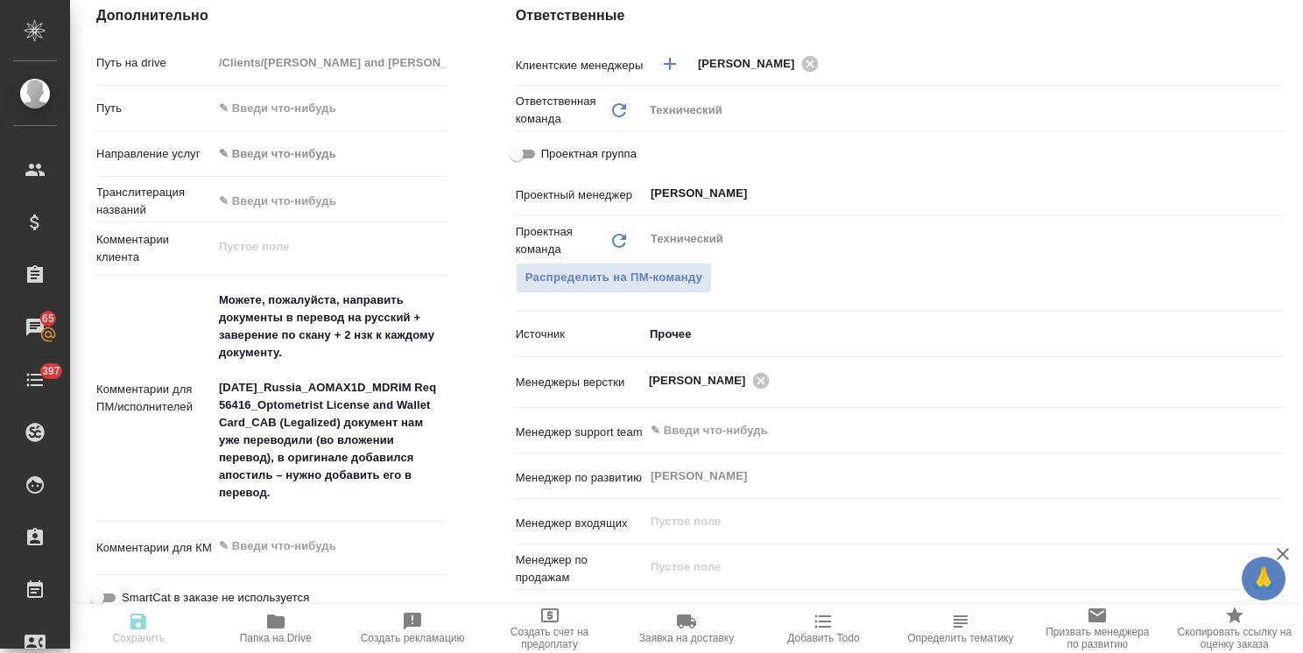
type textarea "x"
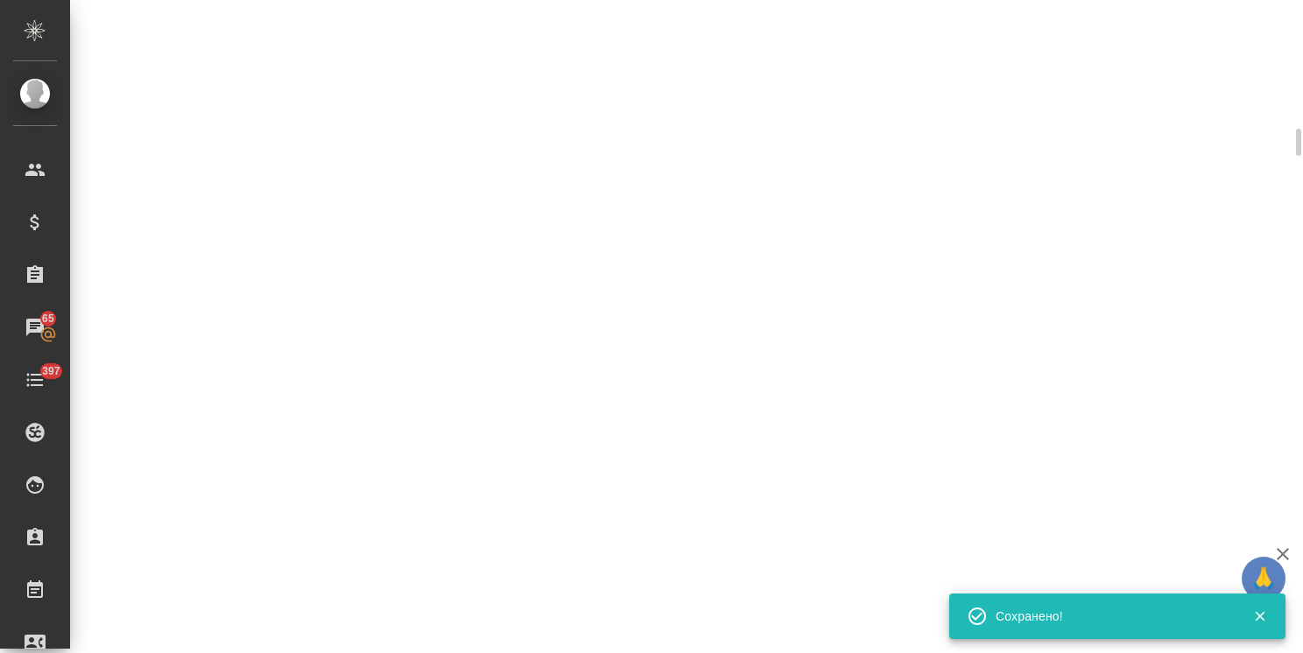
select select "RU"
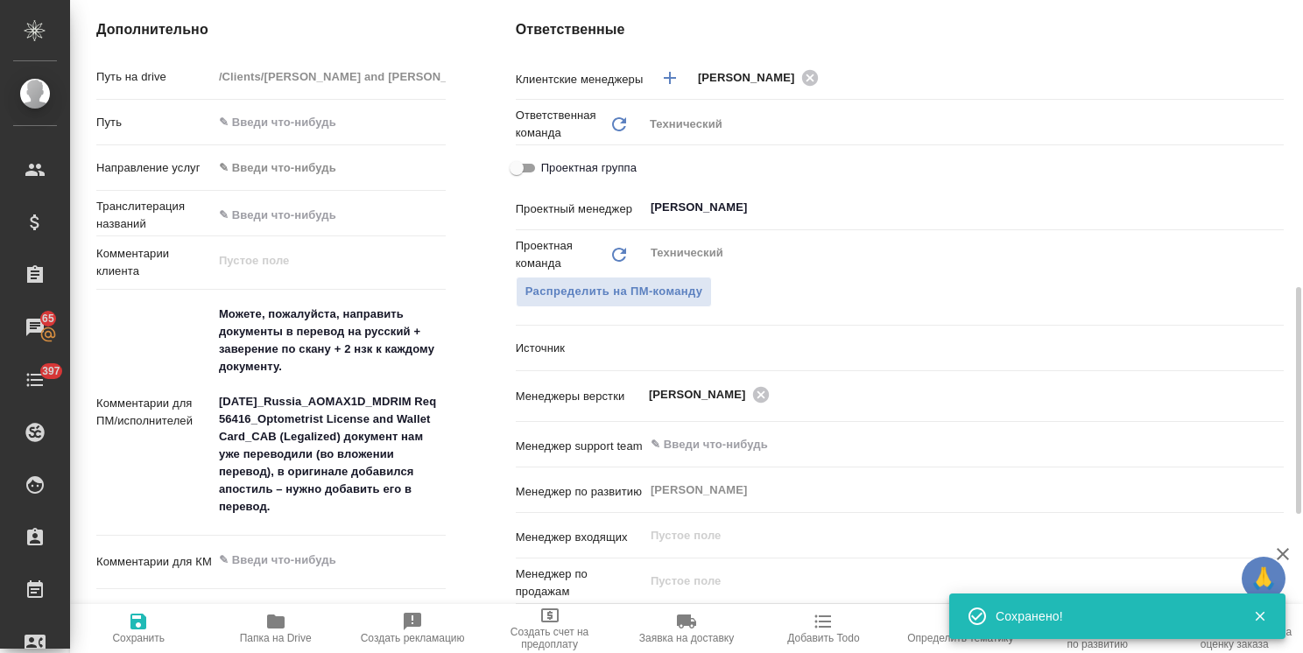
type textarea "x"
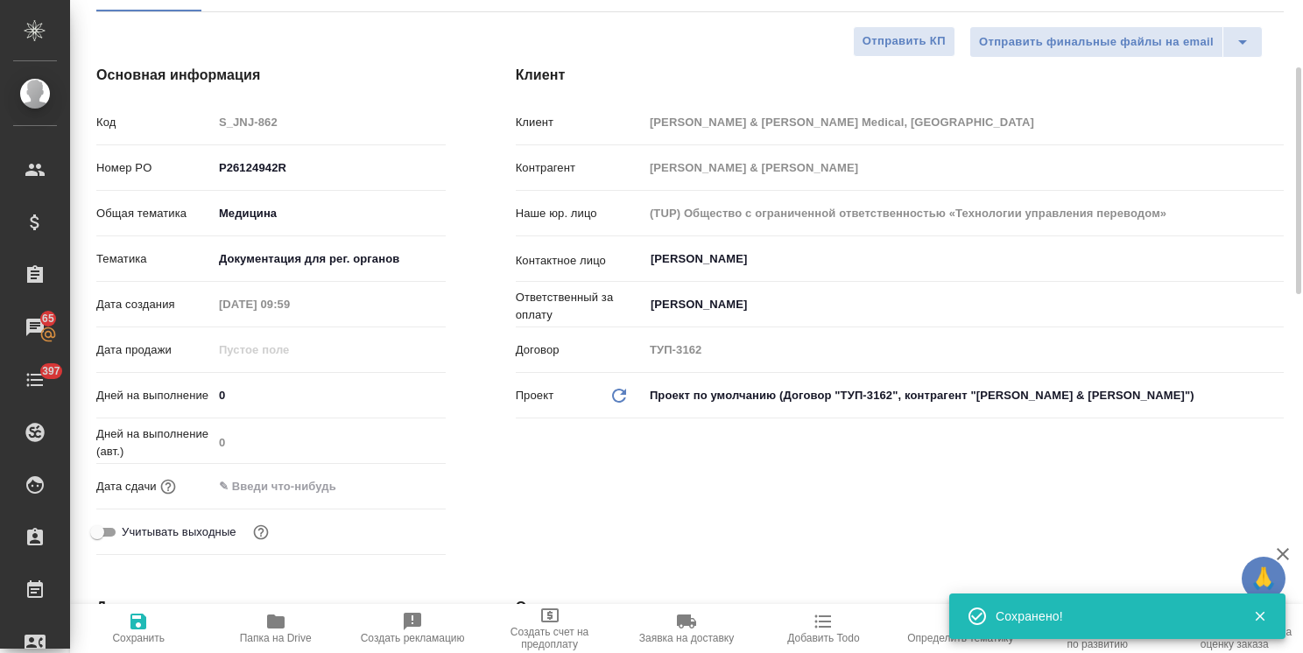
scroll to position [0, 0]
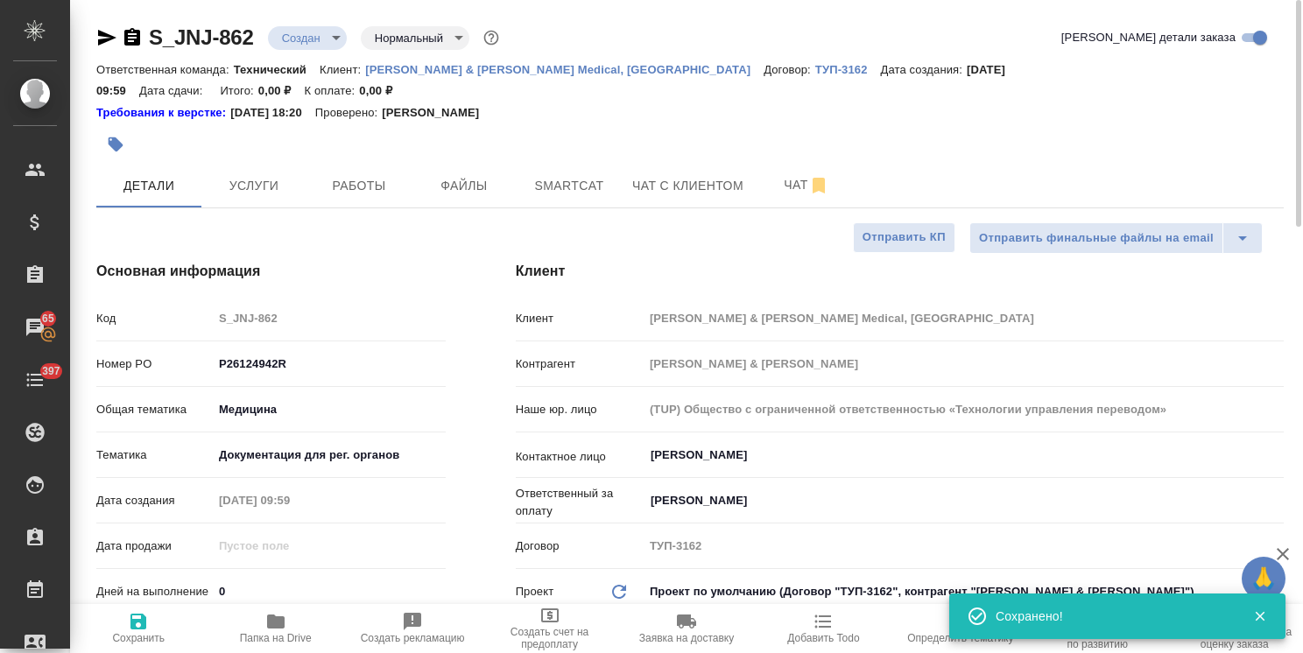
click at [298, 37] on body "🙏 .cls-1 fill:#fff; AWATERA Usmanova Olga Клиенты Спецификации Заказы 65 Чаты 3…" at bounding box center [651, 326] width 1303 height 653
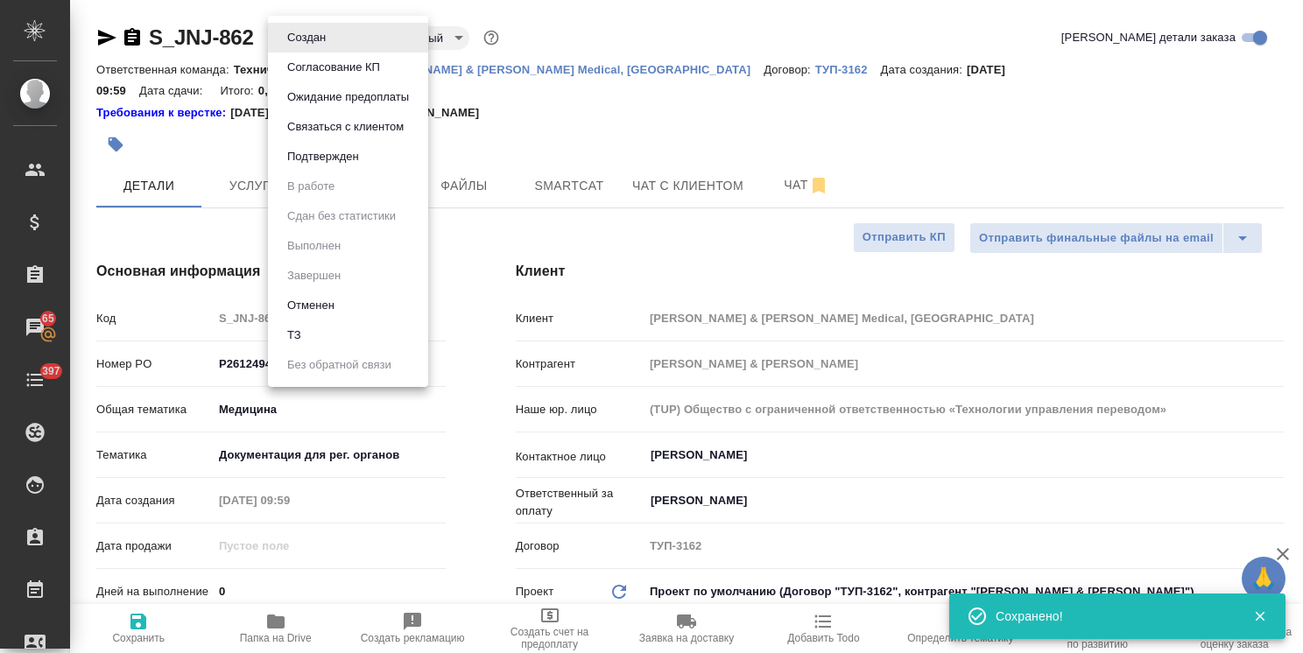
click at [319, 340] on li "ТЗ" at bounding box center [348, 335] width 160 height 30
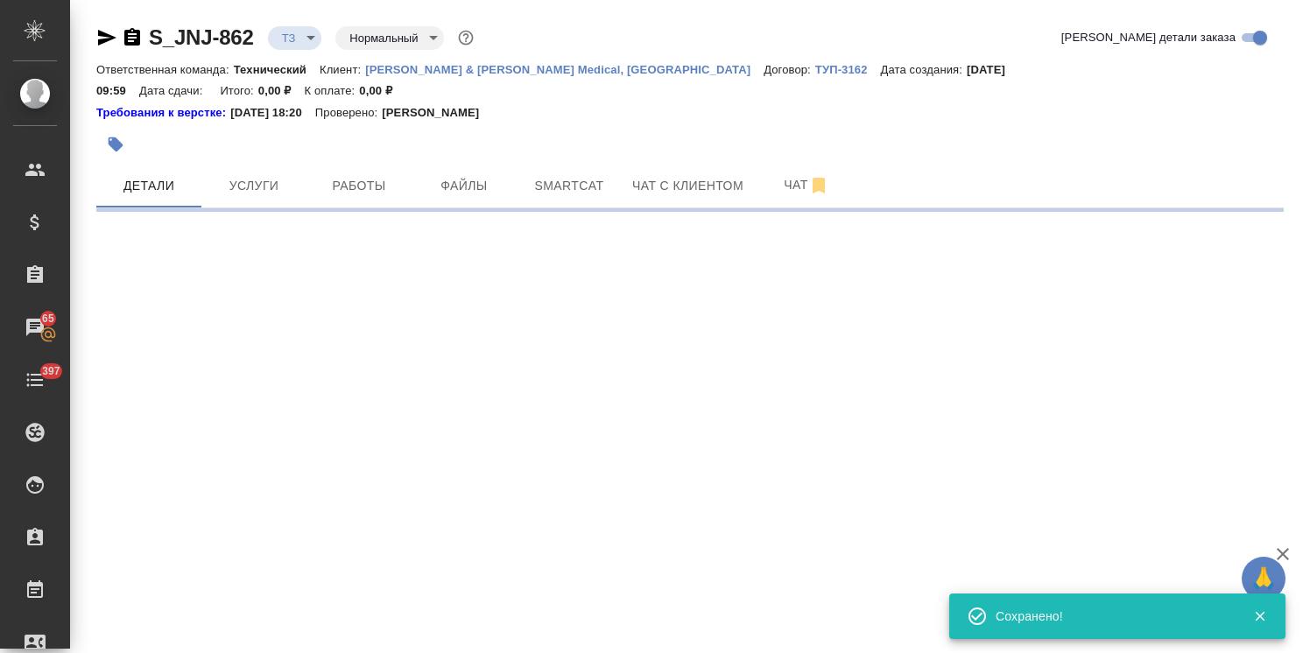
select select "RU"
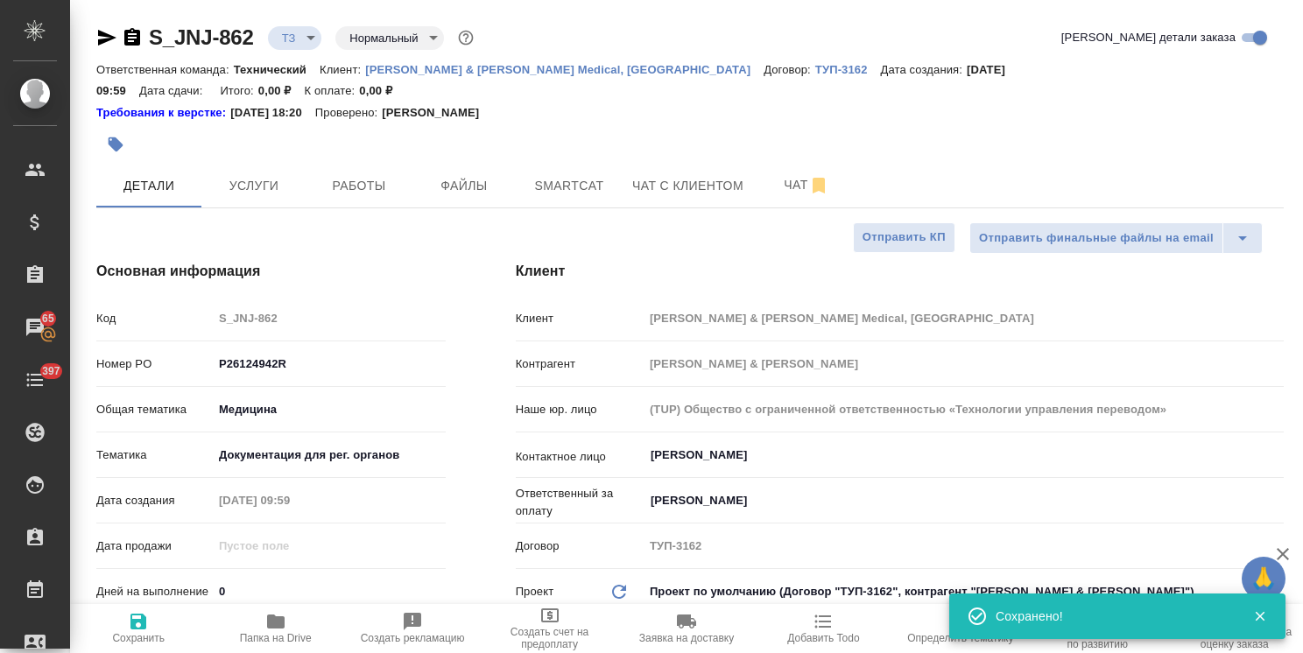
type textarea "x"
drag, startPoint x: 259, startPoint y: 16, endPoint x: 126, endPoint y: 96, distance: 155.6
click at [0, 17] on html "🙏 .cls-1 fill:#fff; AWATERA Usmanova Olga Клиенты Спецификации Заказы 65 Чаты 3…" at bounding box center [651, 326] width 1303 height 653
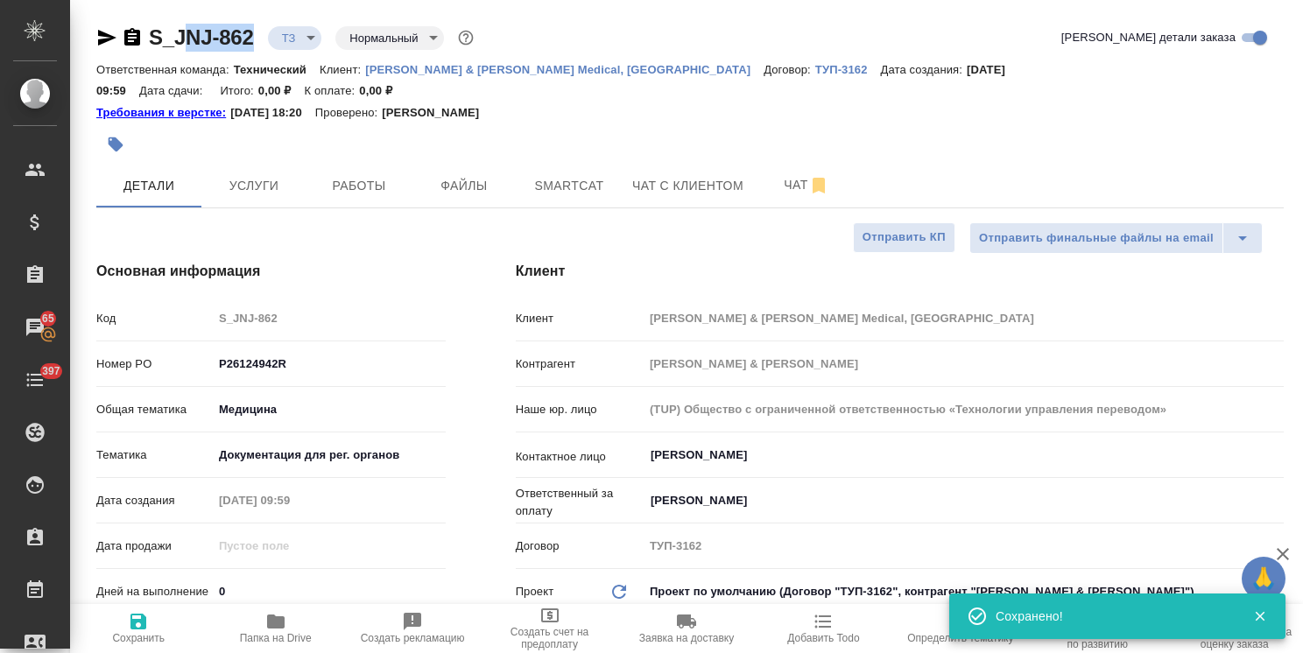
type textarea "x"
copy div "Usmanova Olga Клиенты Спецификации Заказы 65 Чаты 397 Todo Проекты SC Исполните…"
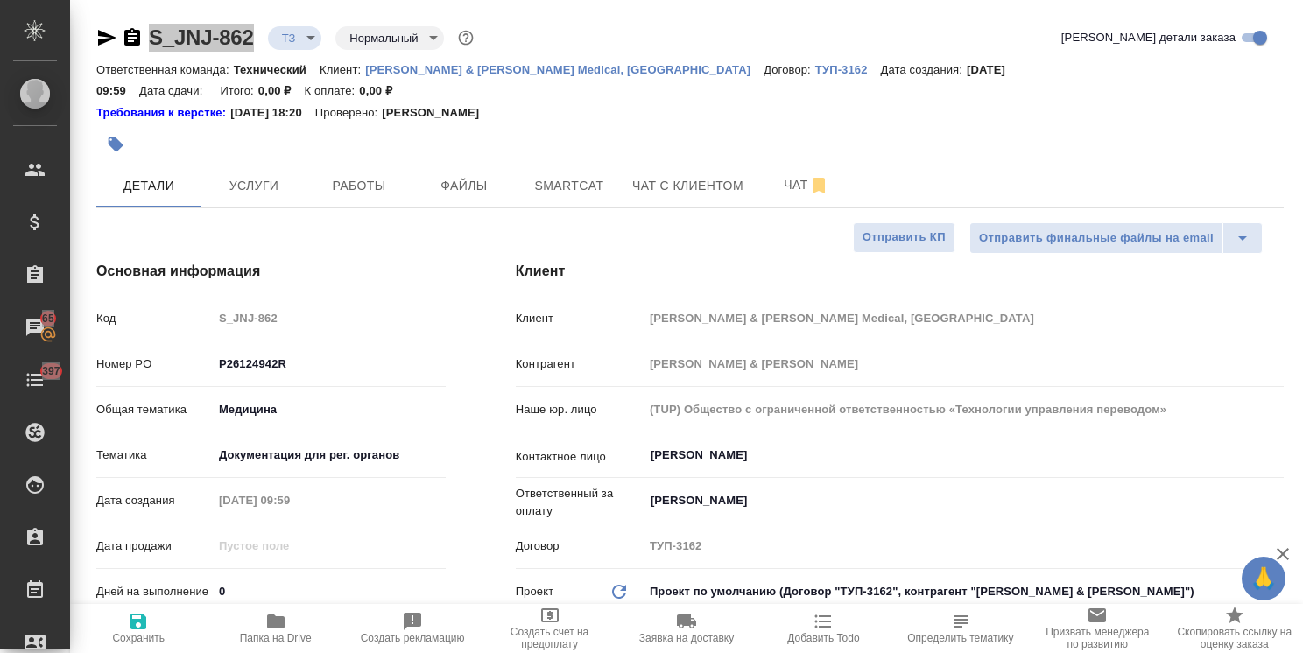
type textarea "x"
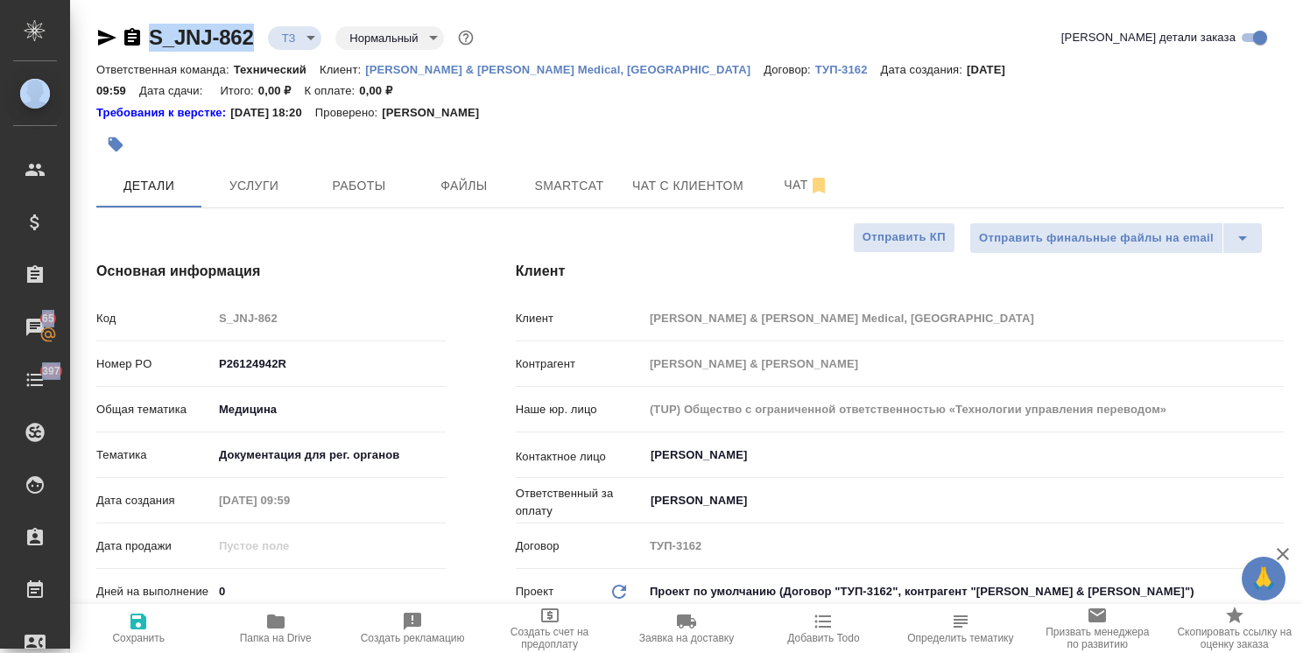
type textarea "x"
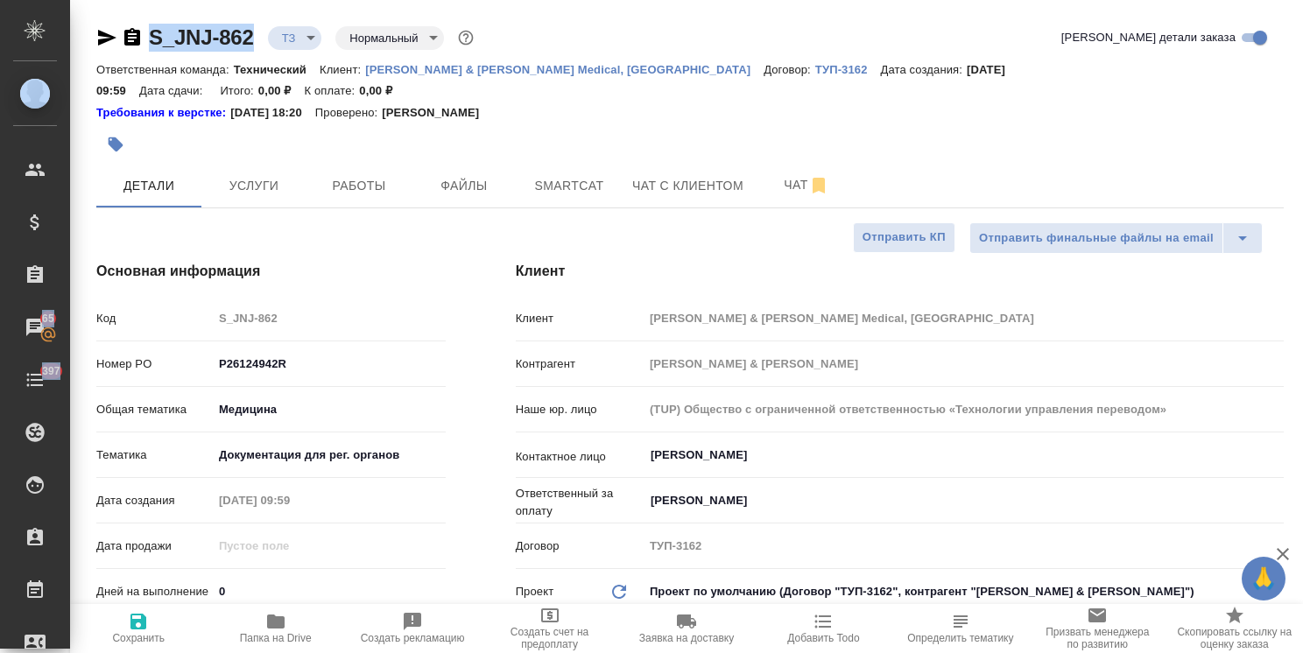
type textarea "x"
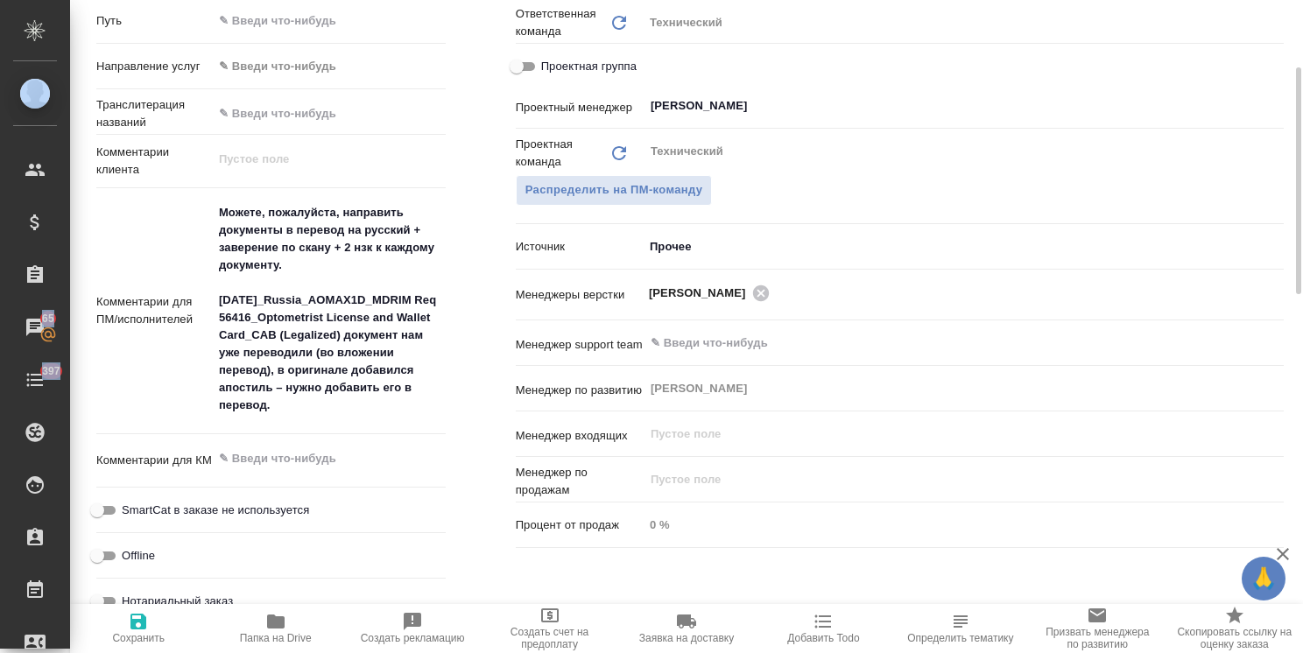
scroll to position [963, 0]
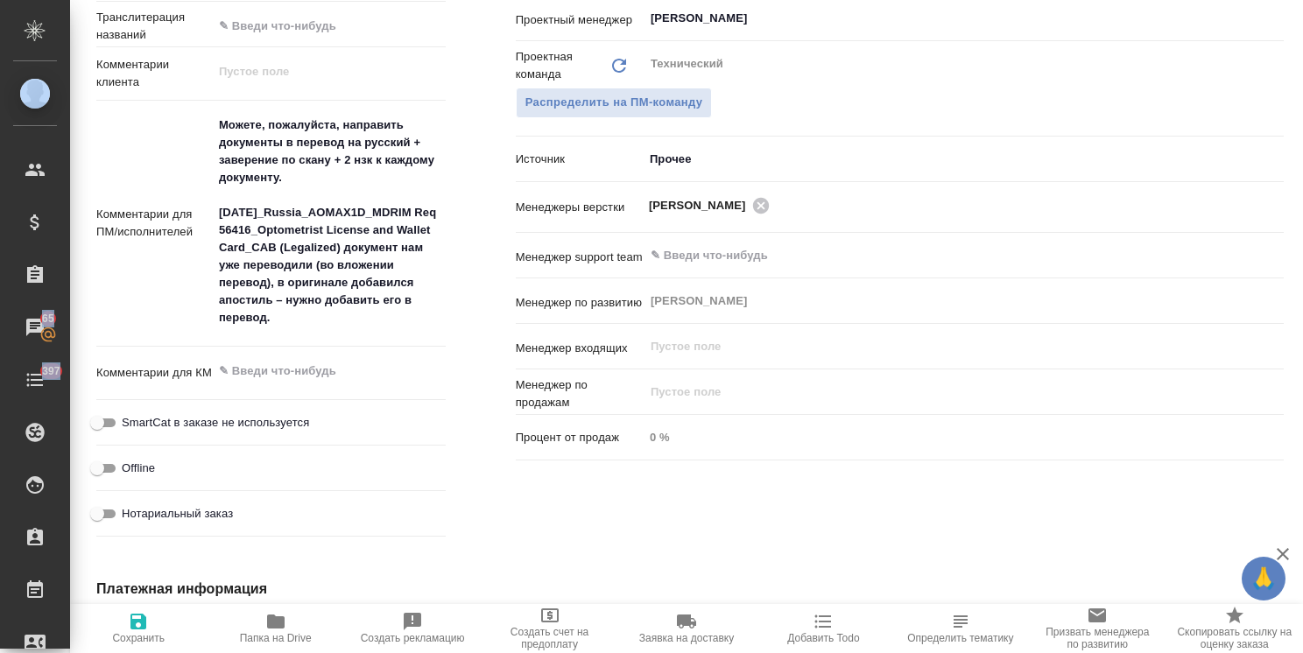
type textarea "x"
click at [326, 356] on textarea at bounding box center [329, 371] width 233 height 30
type textarea "x"
type textarea "п"
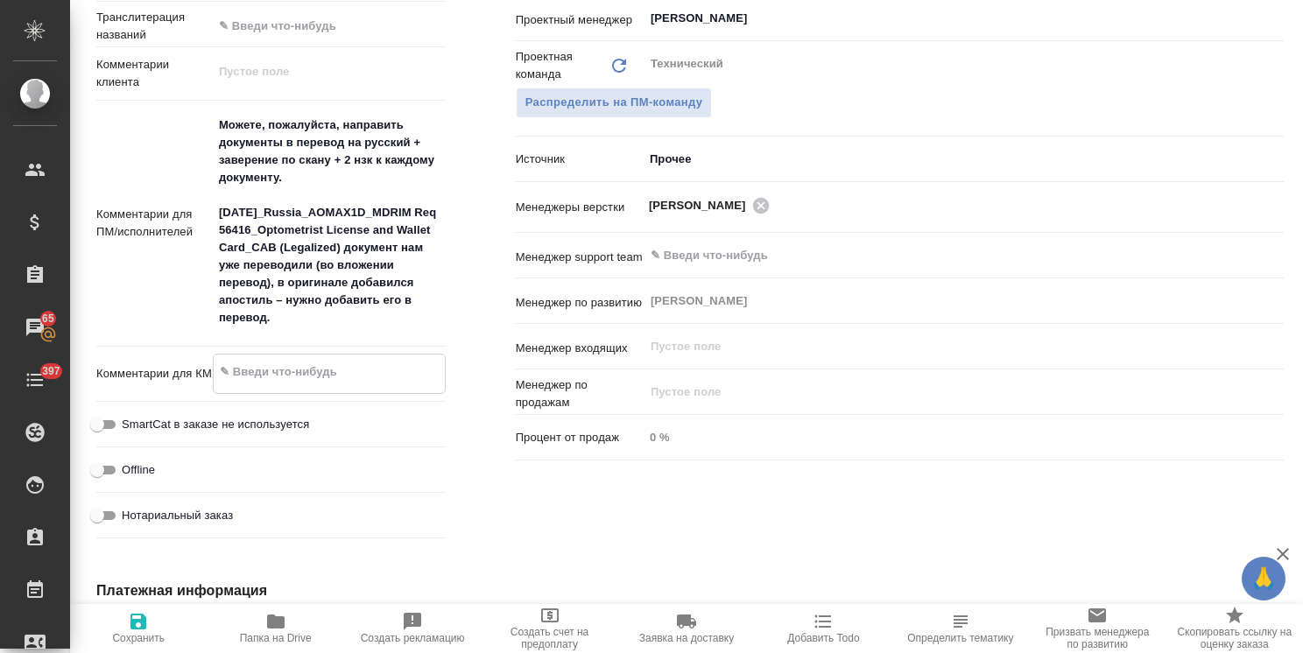
type textarea "x"
type textarea "по"
type textarea "x"
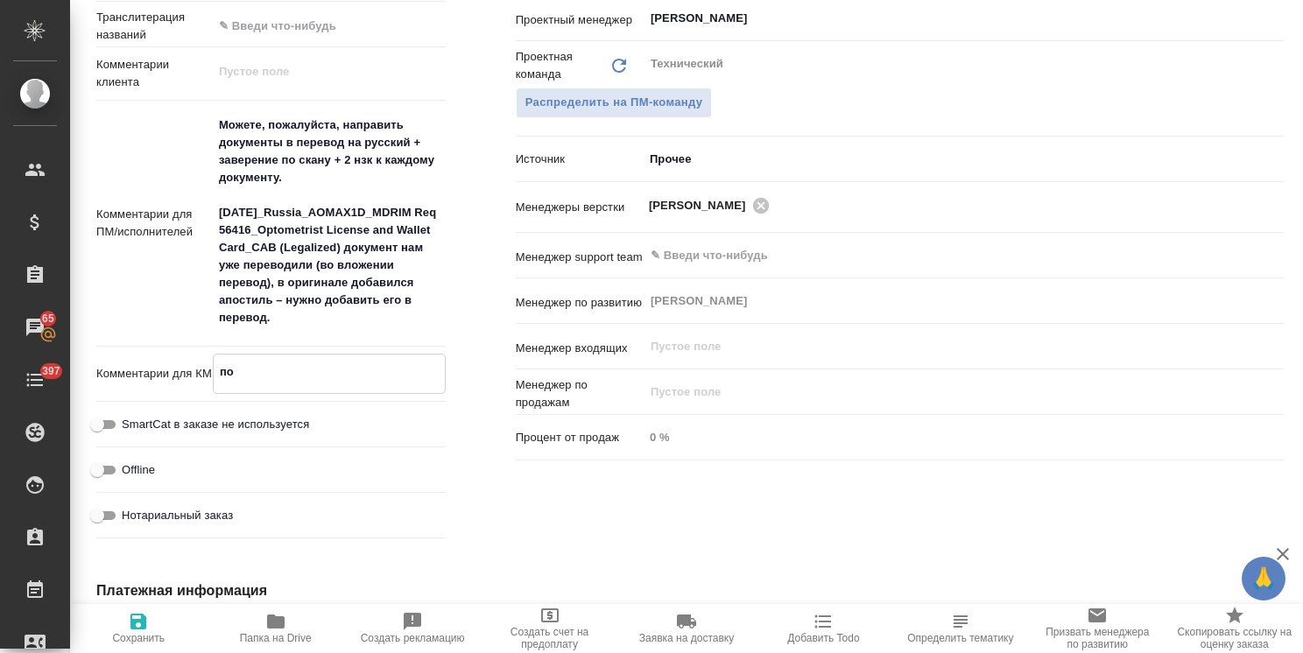
type textarea "по"
type textarea "x"
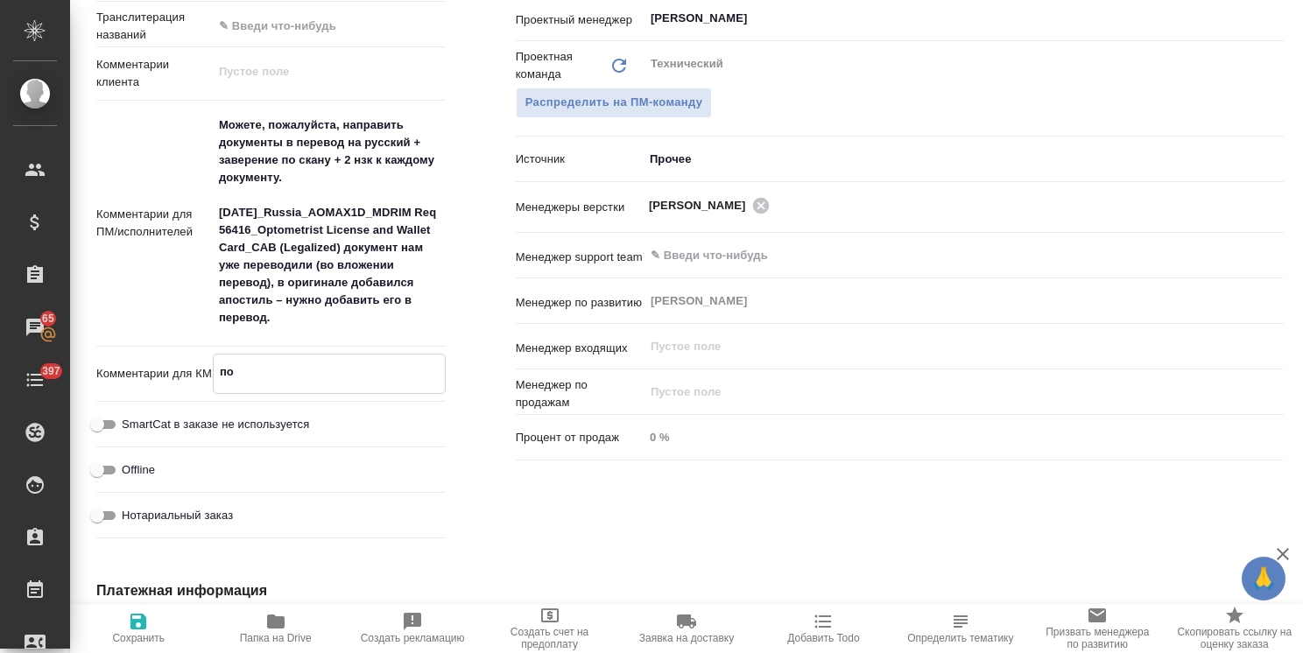
type textarea "x"
type textarea "по 1"
type textarea "x"
type textarea "по 1"
type textarea "x"
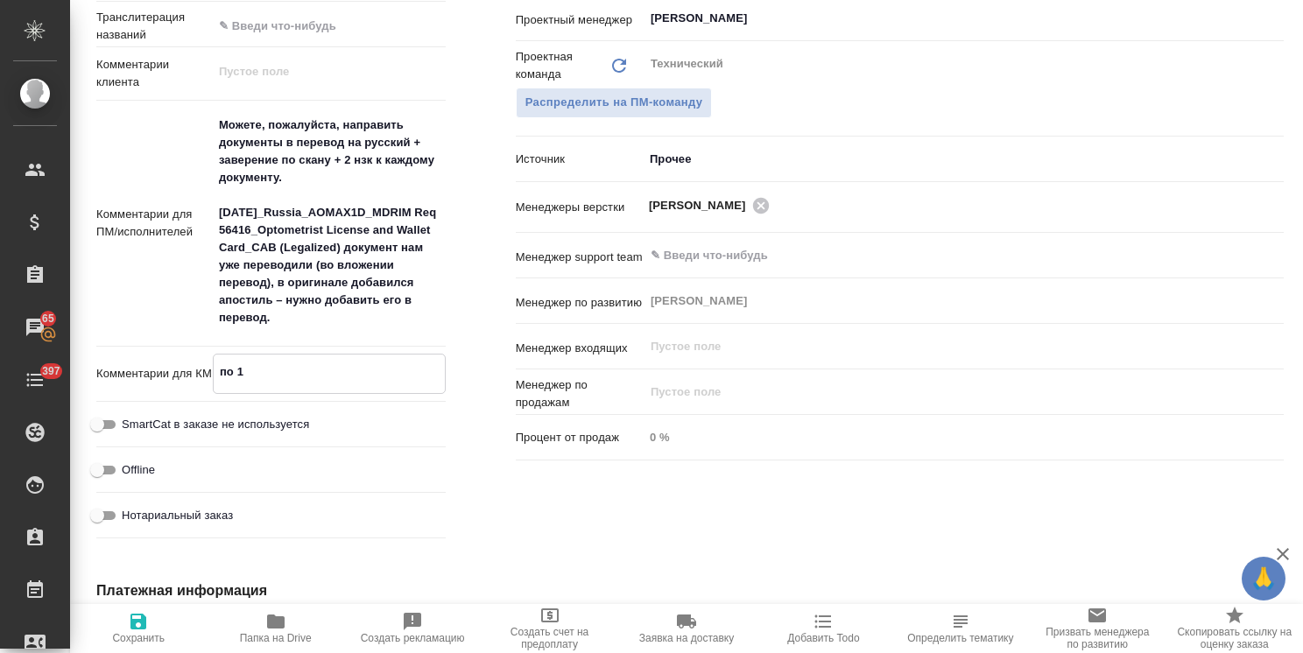
type textarea "x"
type textarea "по 1 Н"
type textarea "x"
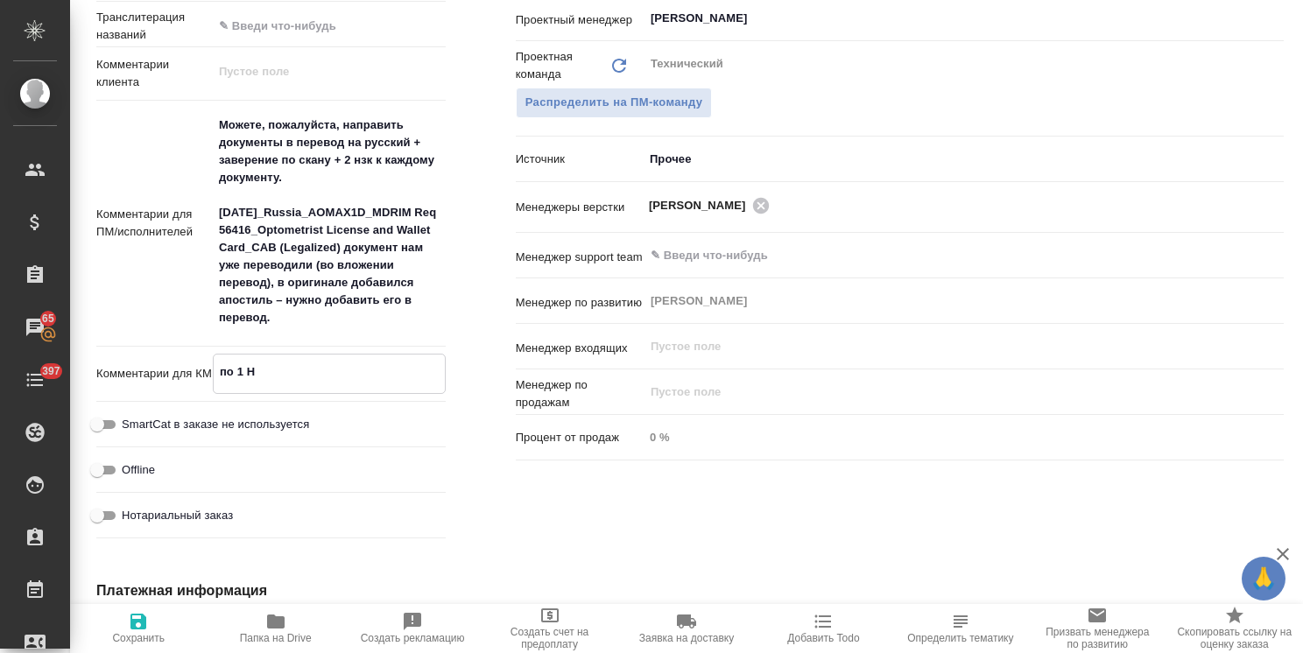
type textarea "x"
type textarea "по 1 НЗ"
type textarea "x"
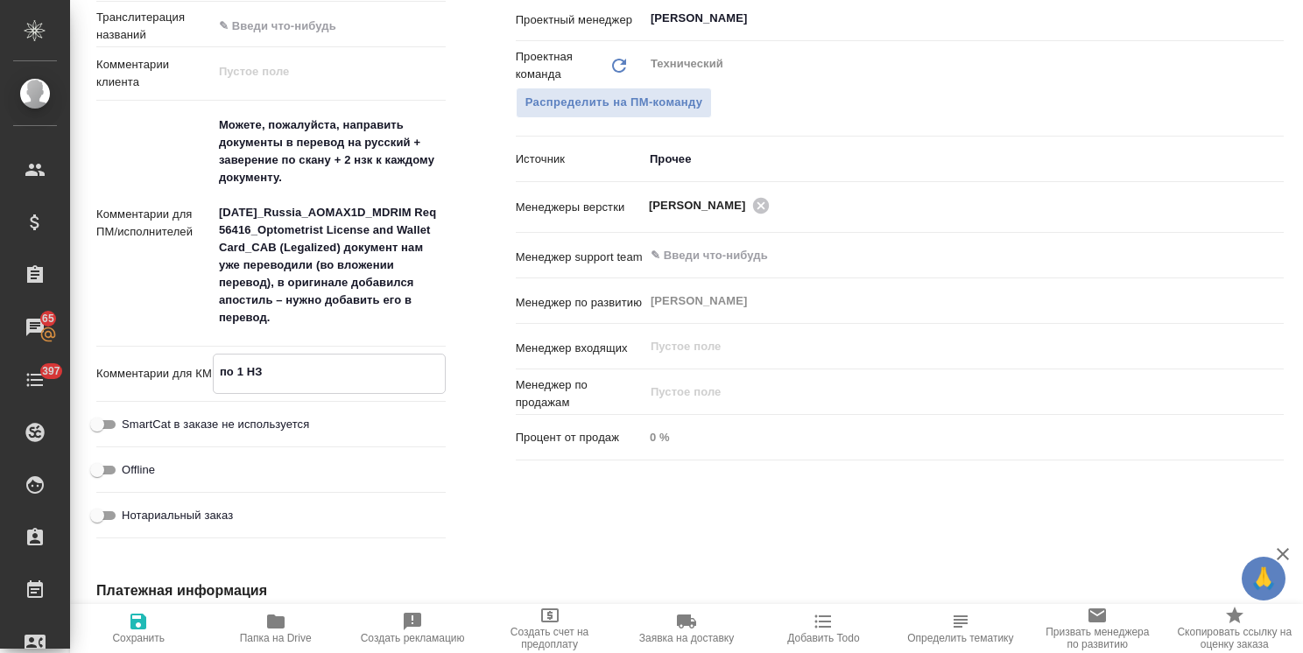
type textarea "x"
type textarea "по 1 НЗП"
type textarea "x"
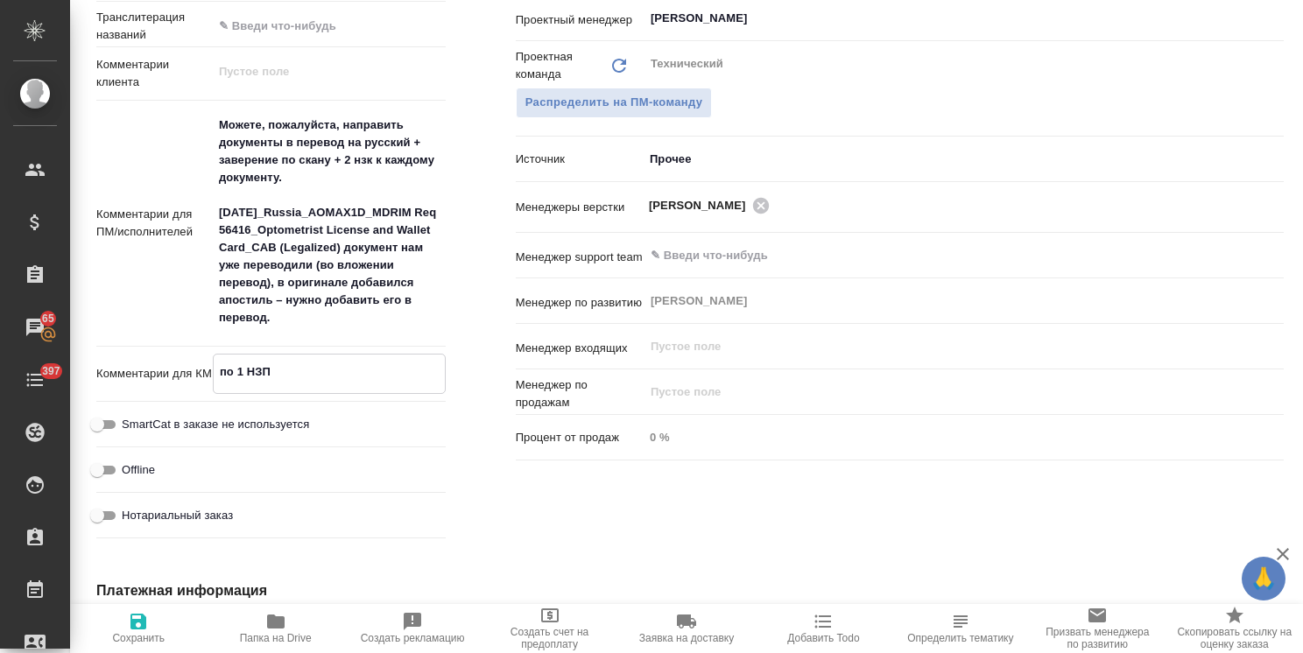
type textarea "x"
type textarea "по 1 НЗП"
type textarea "x"
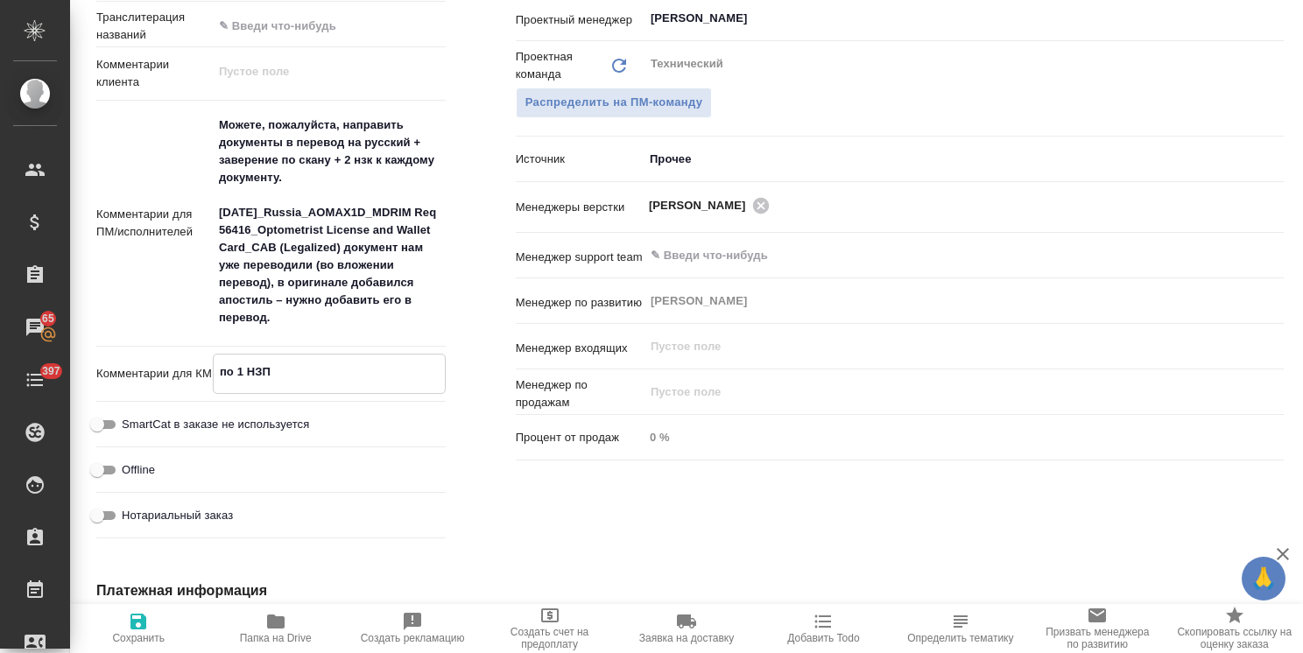
type textarea "по 1 НЗП к"
type textarea "x"
type textarea "по 1 НЗП к"
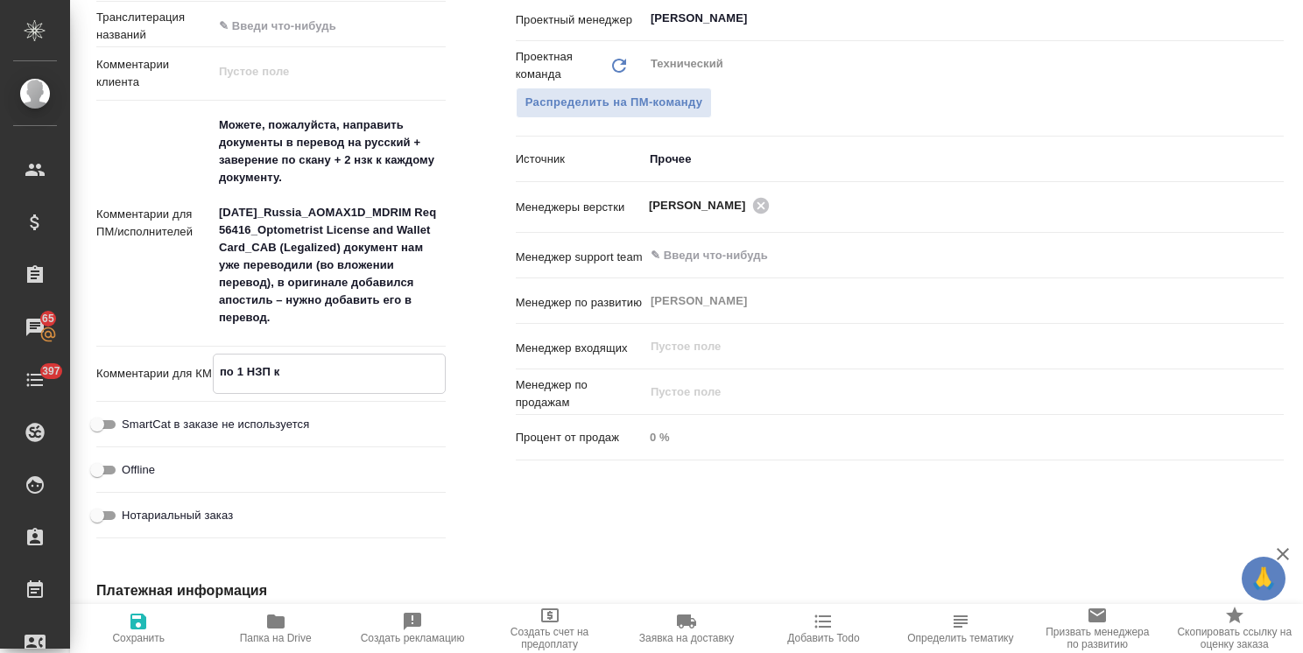
type textarea "x"
type textarea "по 1 НЗП к с"
type textarea "x"
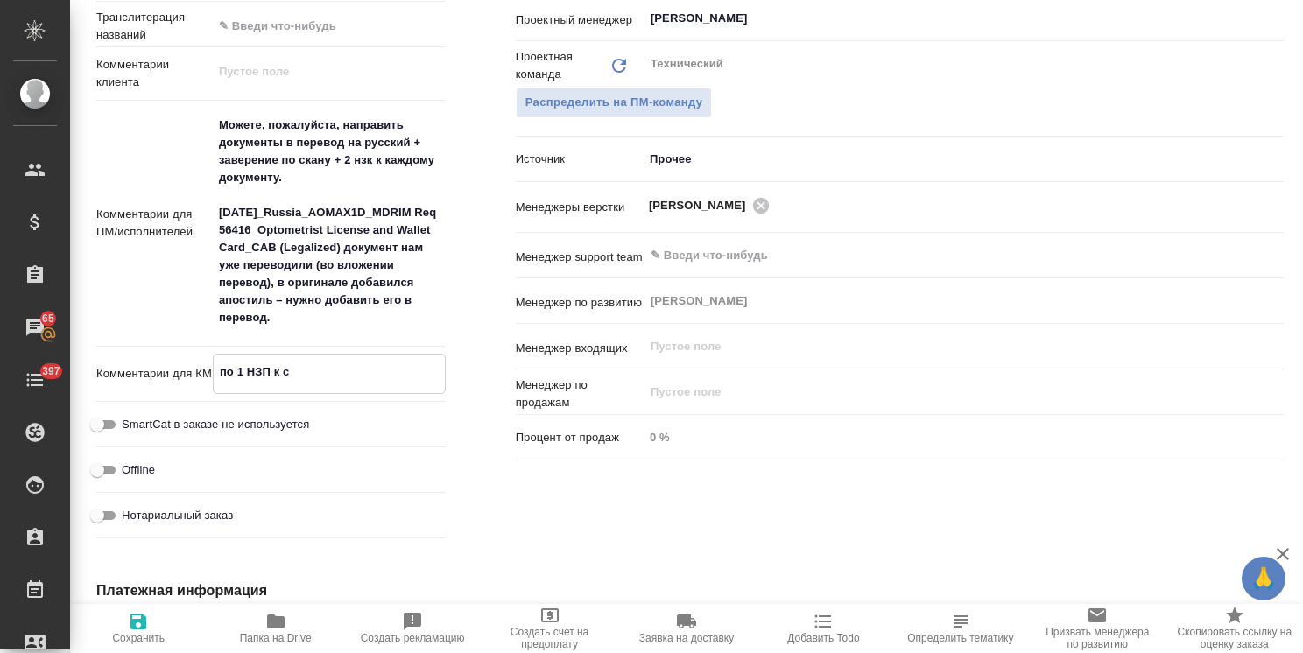
type textarea "x"
type textarea "по 1 НЗП к ск"
type textarea "x"
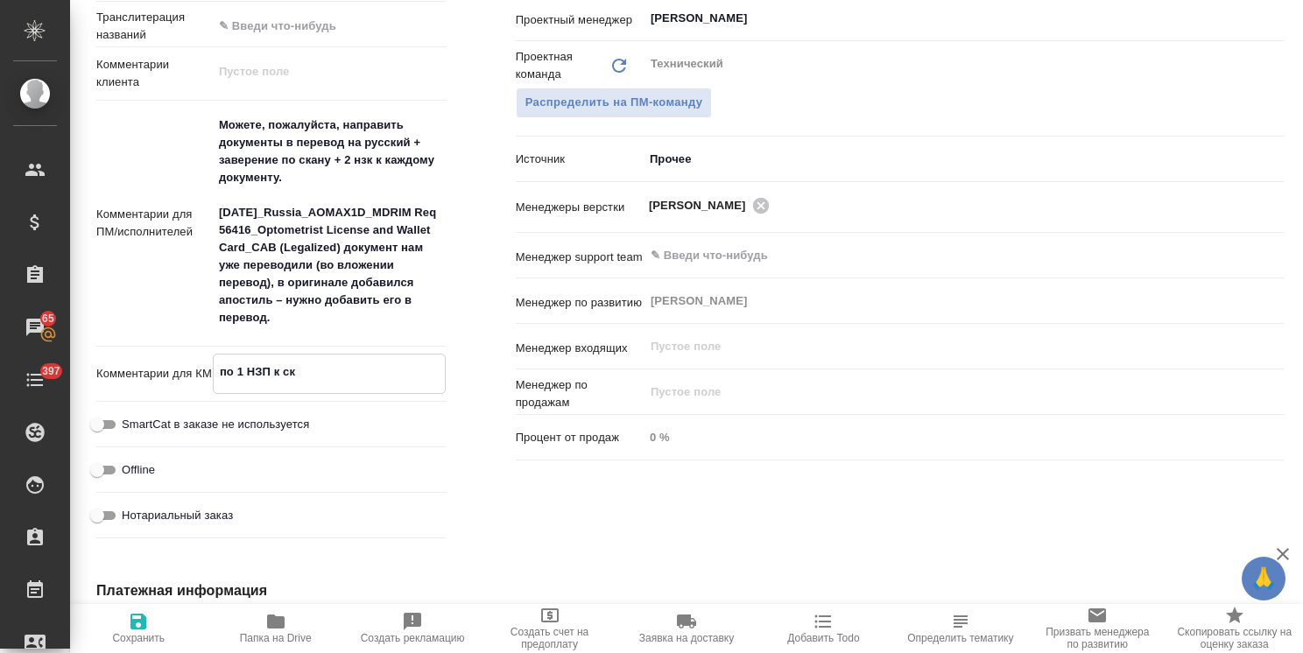
type textarea "x"
click at [172, 632] on span "Сохранить" at bounding box center [139, 627] width 116 height 33
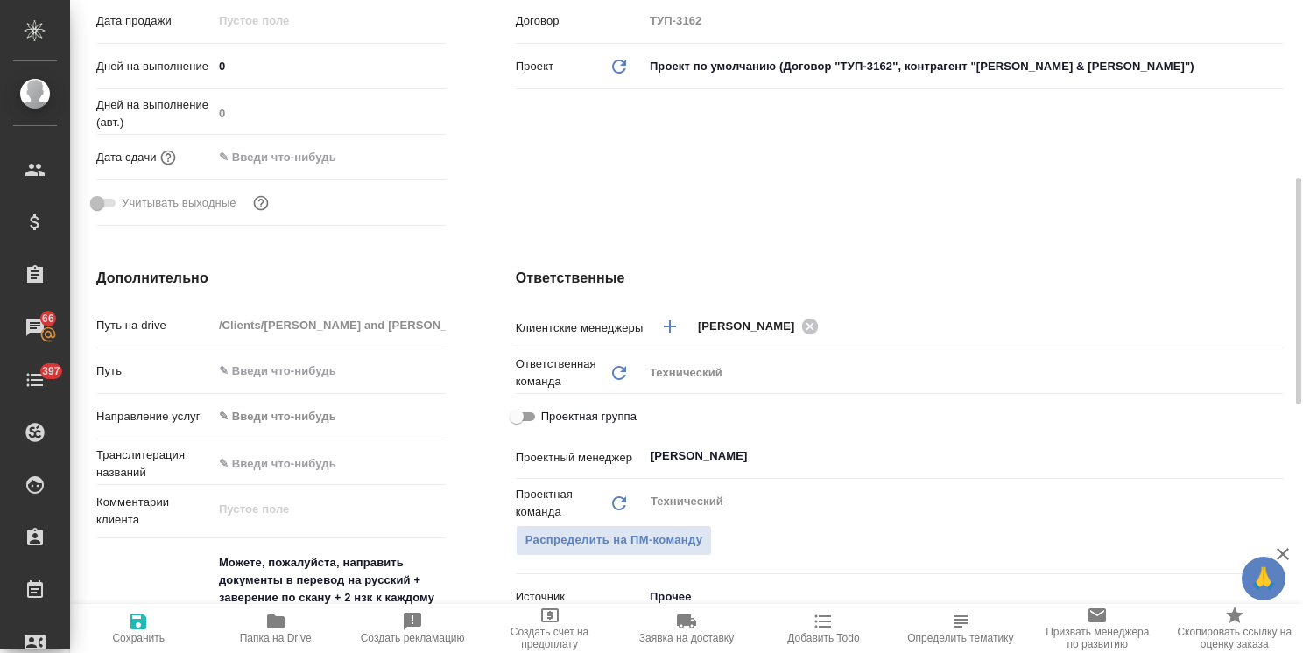
scroll to position [0, 0]
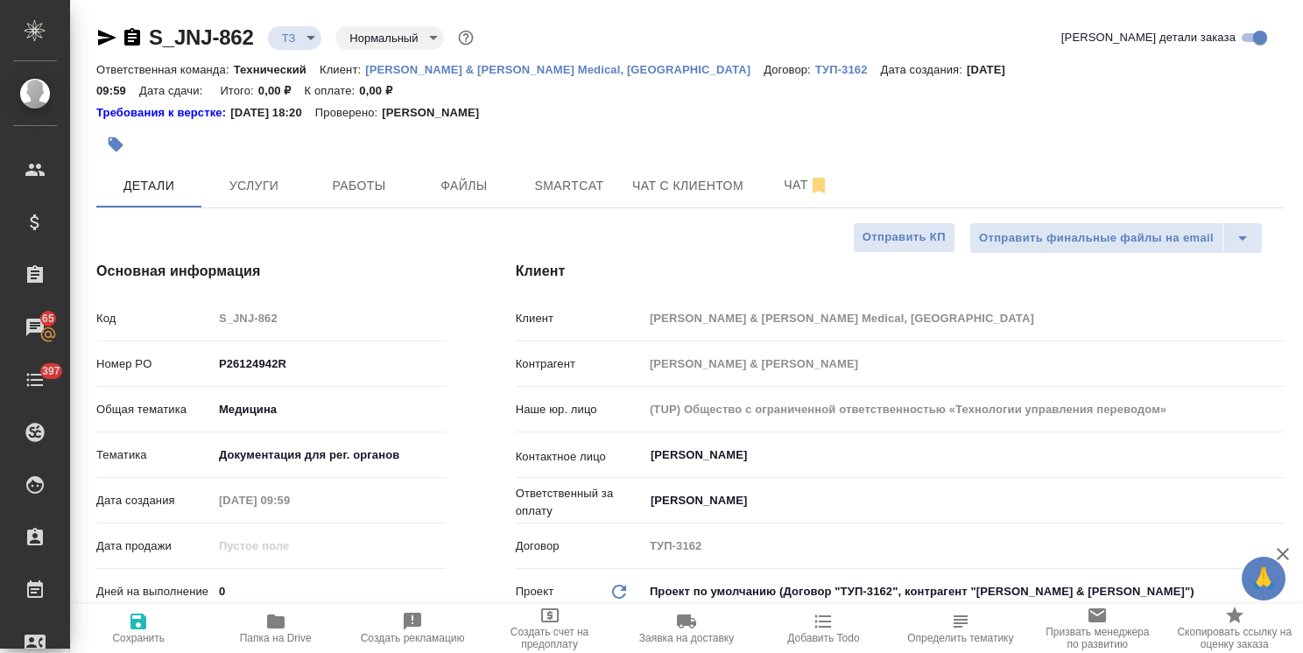
click at [288, 629] on span "Папка на Drive" at bounding box center [275, 627] width 116 height 33
click at [259, 175] on span "Услуги" at bounding box center [254, 186] width 84 height 22
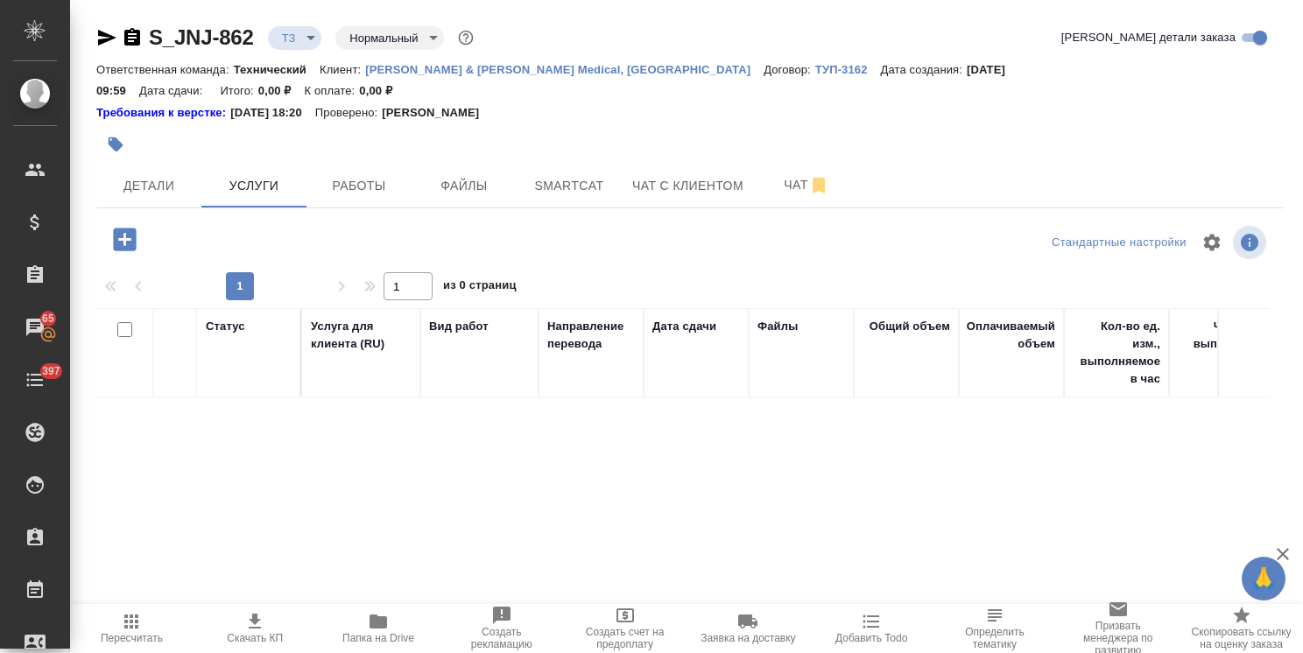
click at [125, 224] on icon "button" at bounding box center [124, 239] width 31 height 31
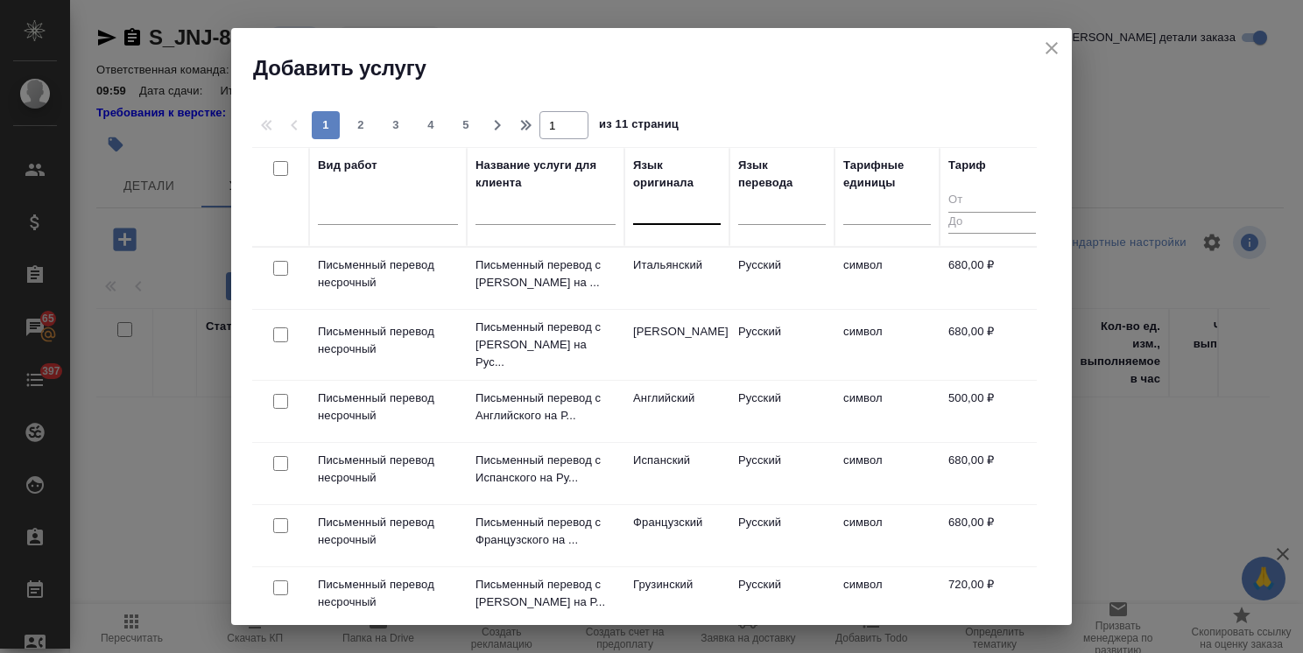
click at [652, 221] on div at bounding box center [677, 208] width 88 height 33
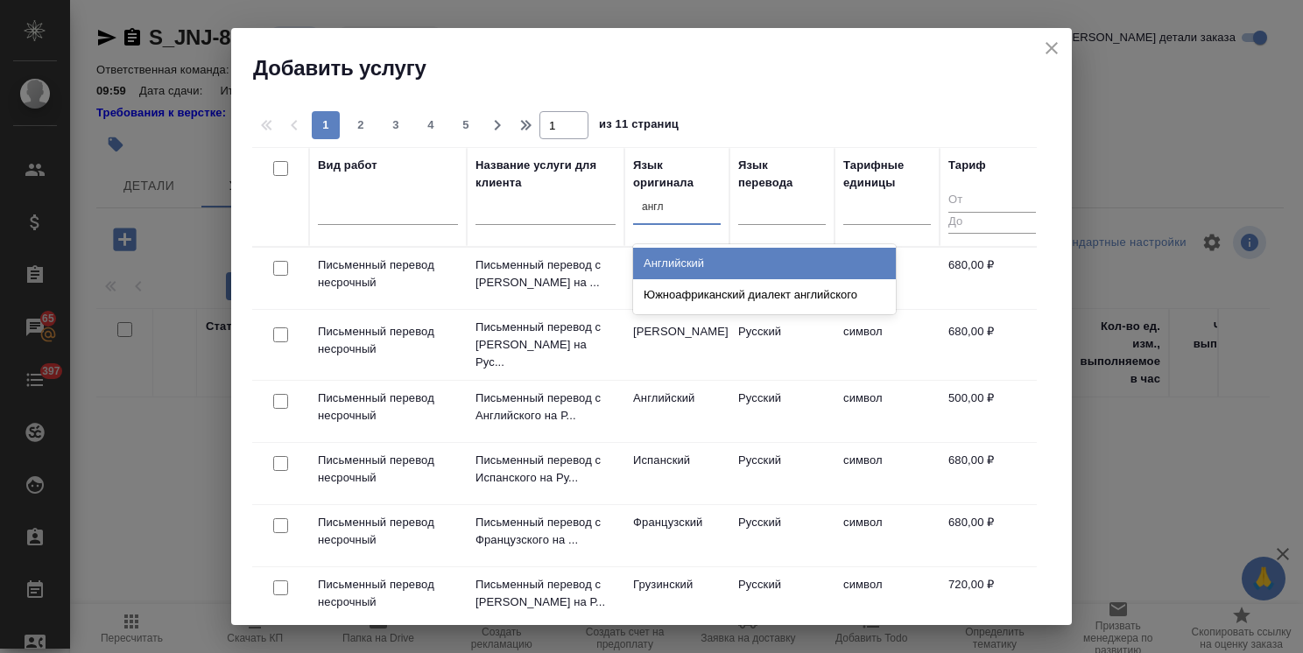
click at [686, 264] on div "Английский" at bounding box center [764, 264] width 263 height 32
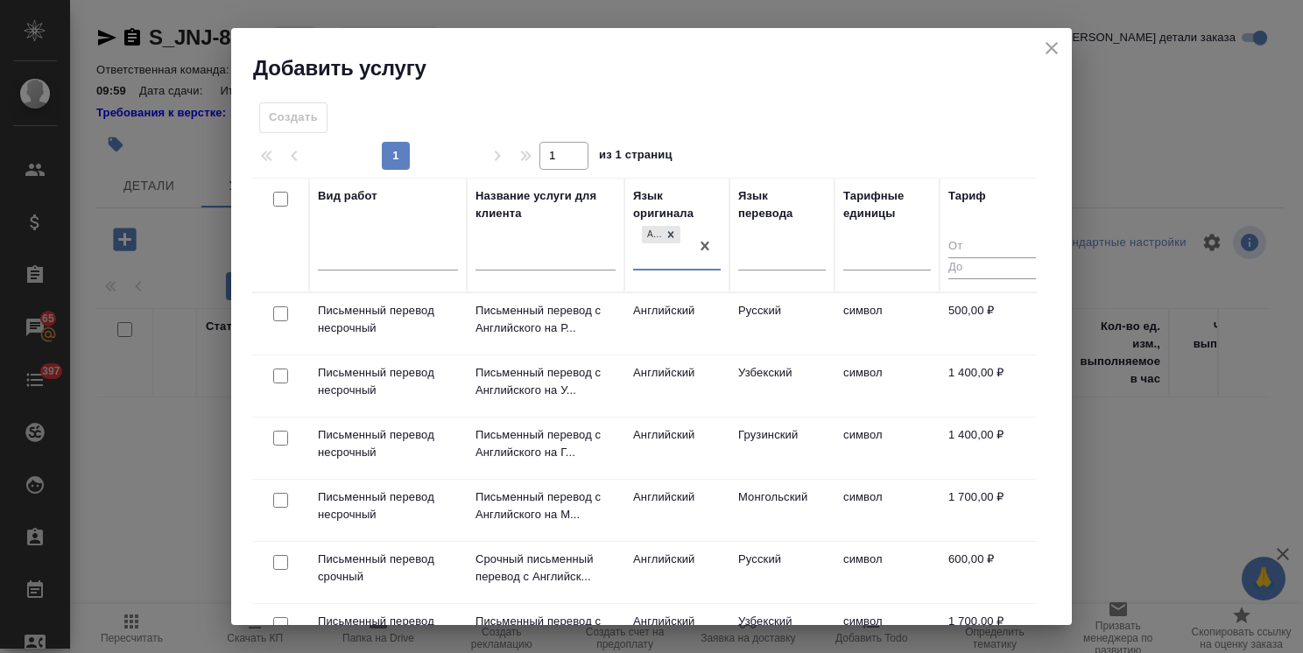
click at [279, 311] on input "checkbox" at bounding box center [280, 313] width 15 height 15
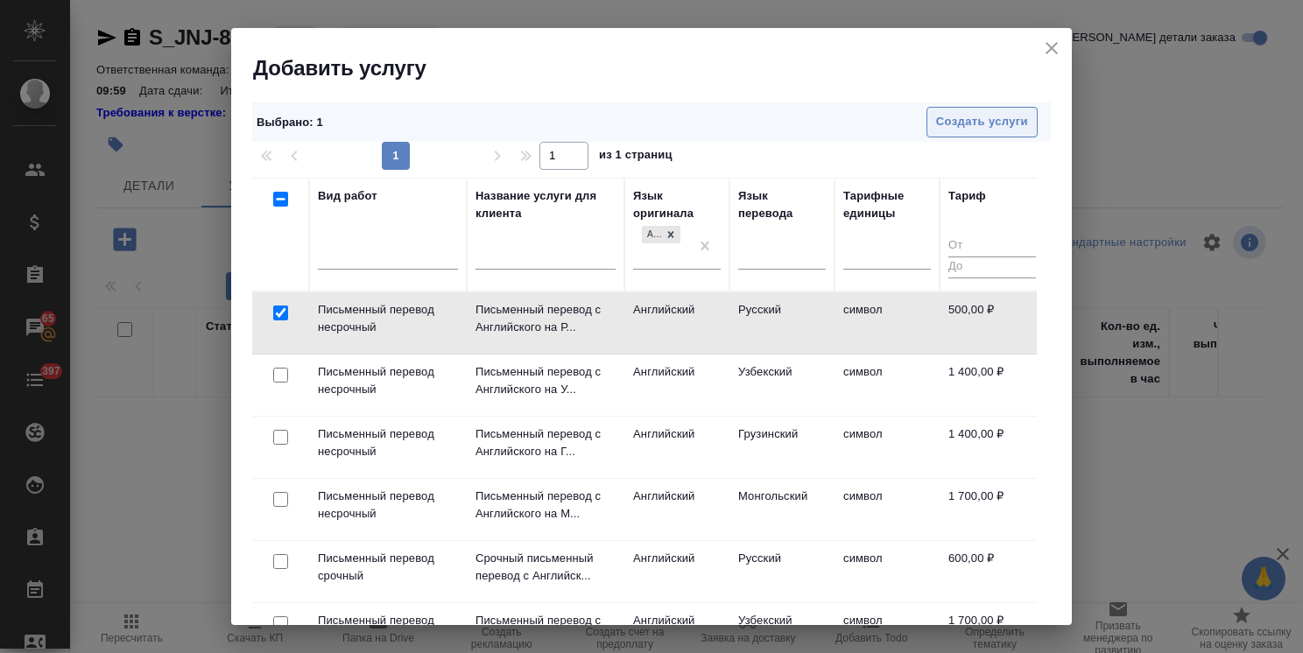
click at [936, 109] on button "Создать услуги" at bounding box center [981, 122] width 111 height 31
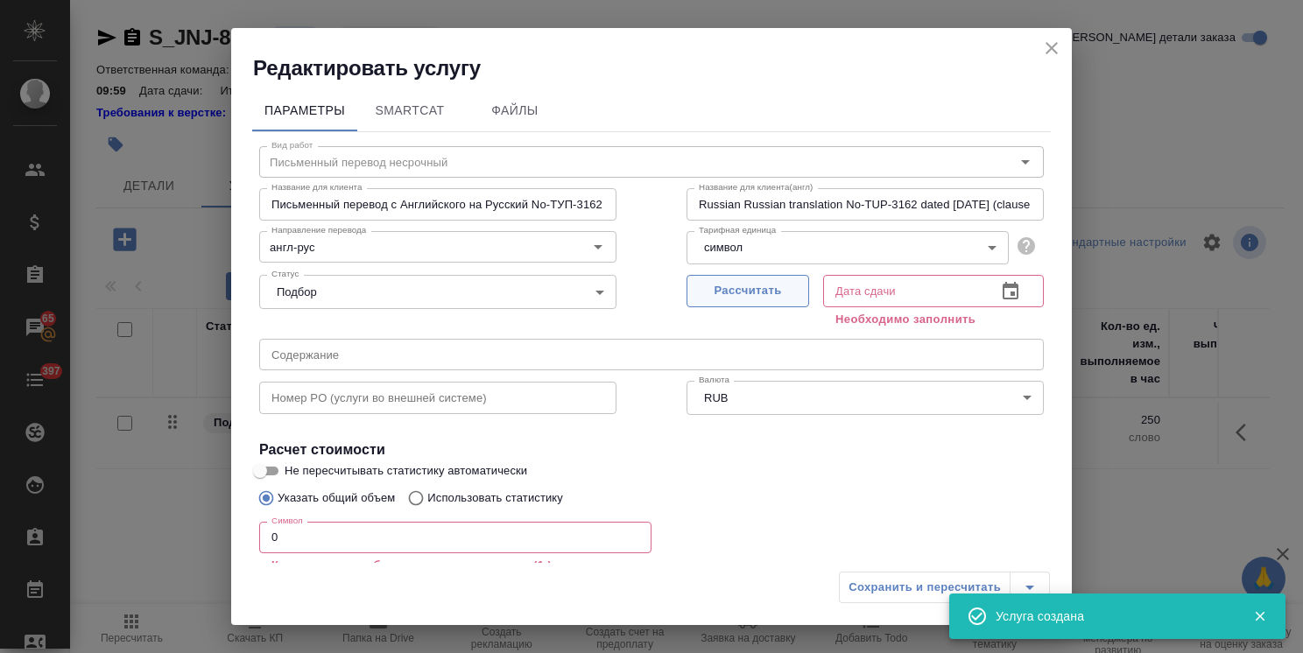
click at [740, 286] on span "Рассчитать" at bounding box center [747, 291] width 103 height 20
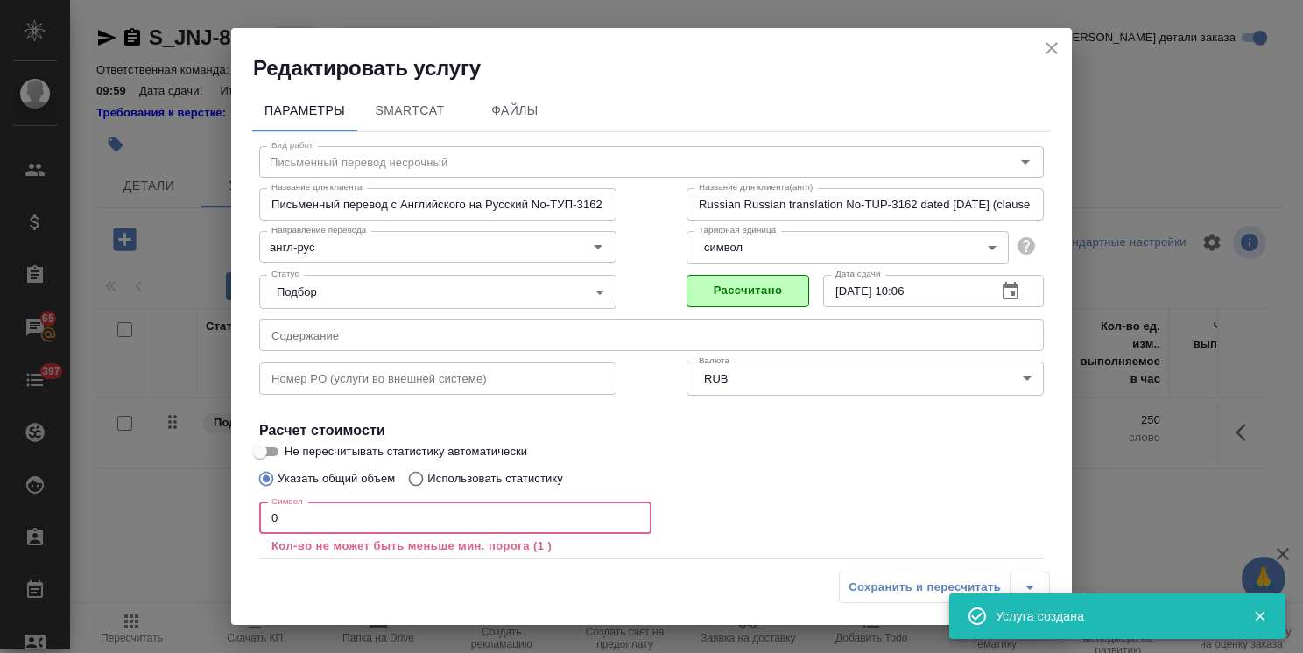
drag, startPoint x: 294, startPoint y: 521, endPoint x: 193, endPoint y: 515, distance: 101.8
click at [203, 515] on div "Редактировать услугу Параметры SmartCat Файлы Вид работ Письменный перевод неср…" at bounding box center [651, 326] width 1303 height 653
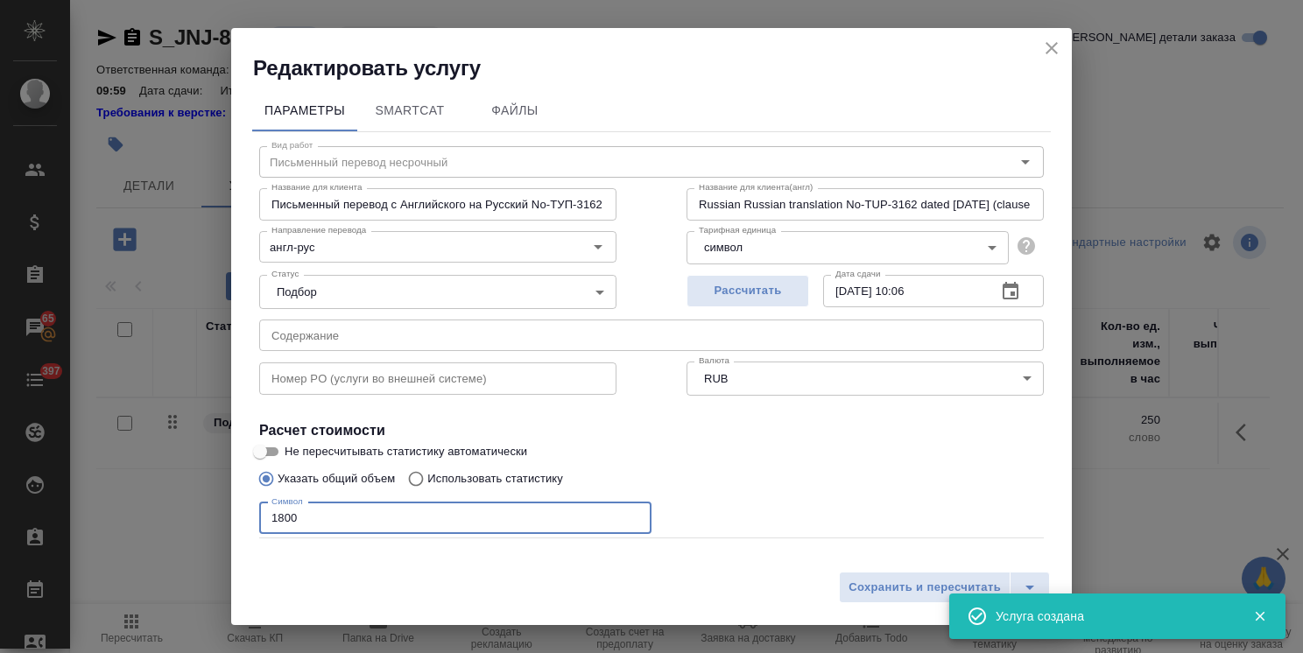
click at [270, 444] on input "Не пересчитывать статистику автоматически" at bounding box center [260, 451] width 63 height 21
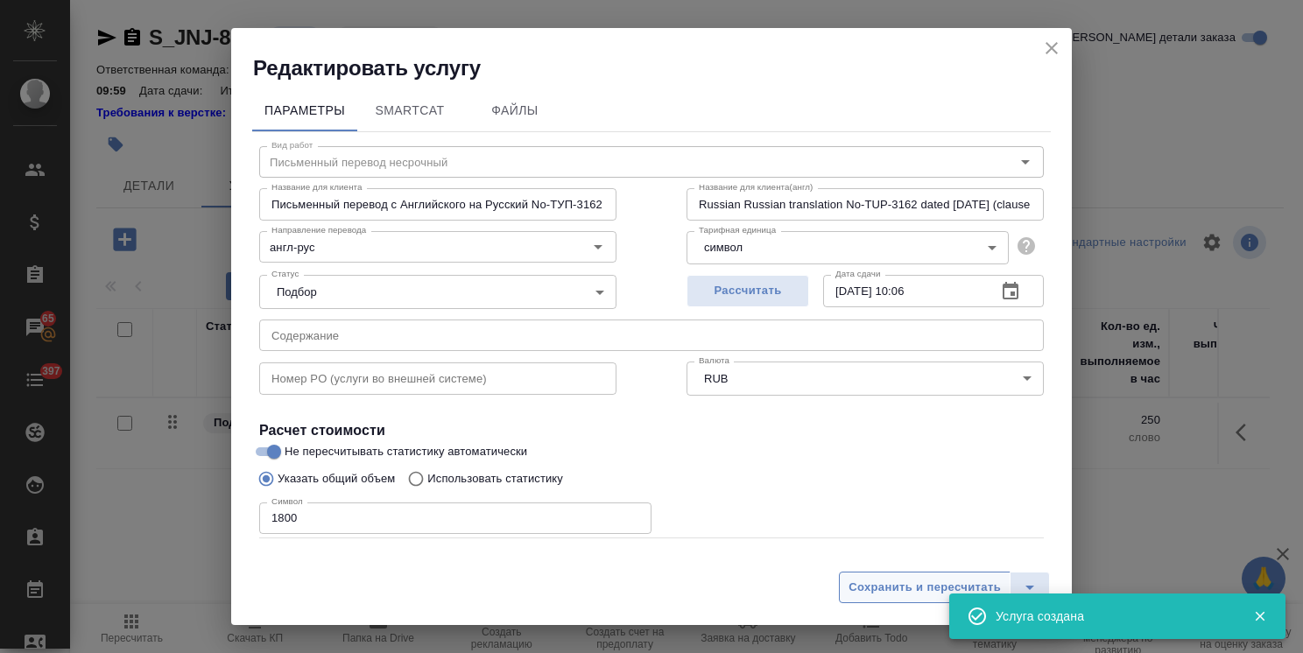
click at [921, 588] on span "Сохранить и пересчитать" at bounding box center [924, 588] width 152 height 20
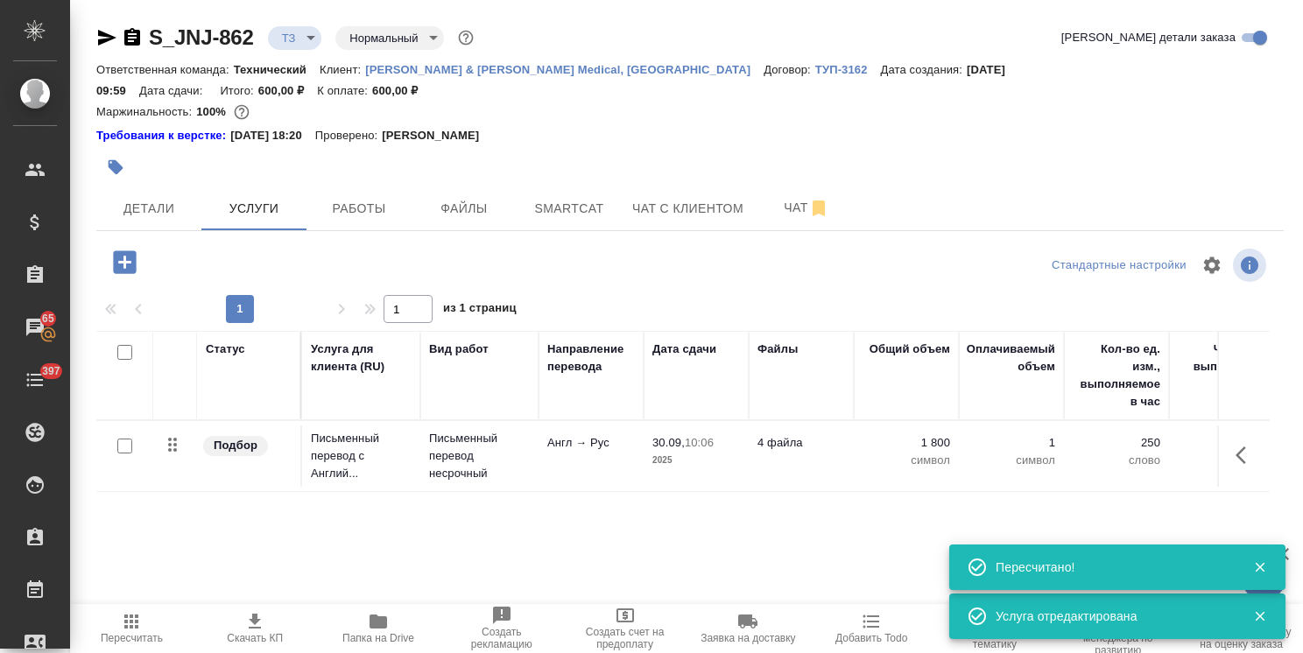
click at [116, 250] on icon "button" at bounding box center [124, 261] width 23 height 23
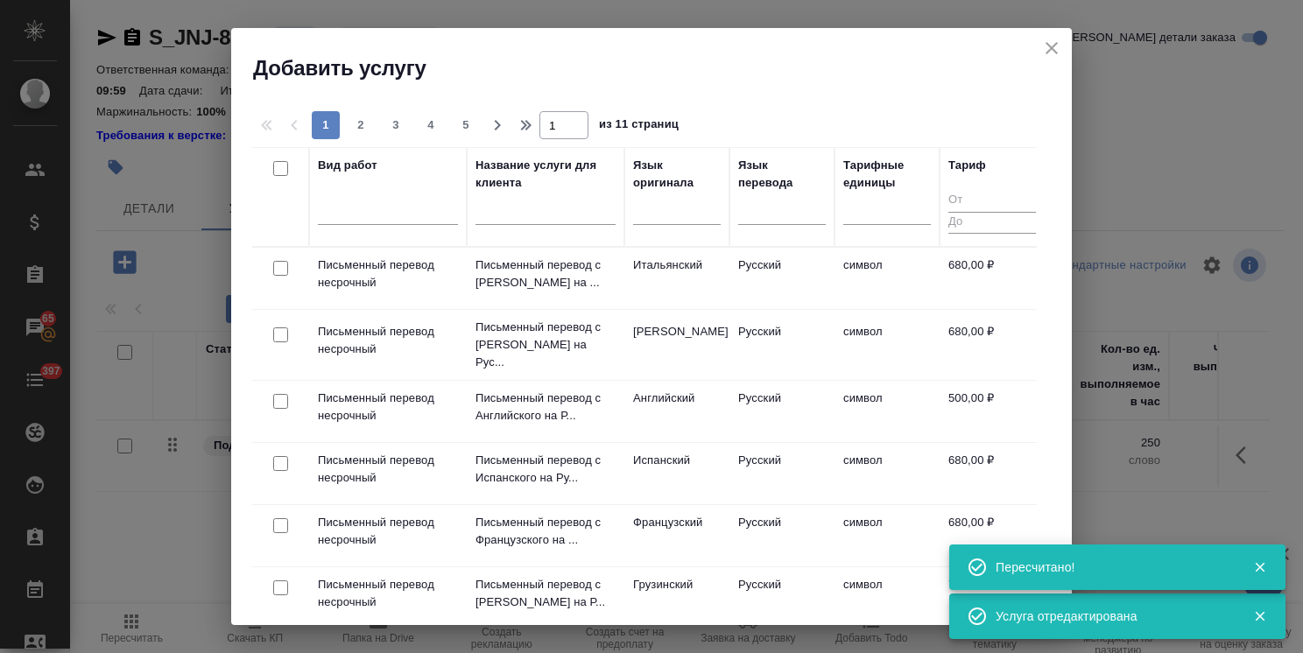
click at [546, 208] on input "text" at bounding box center [545, 214] width 140 height 22
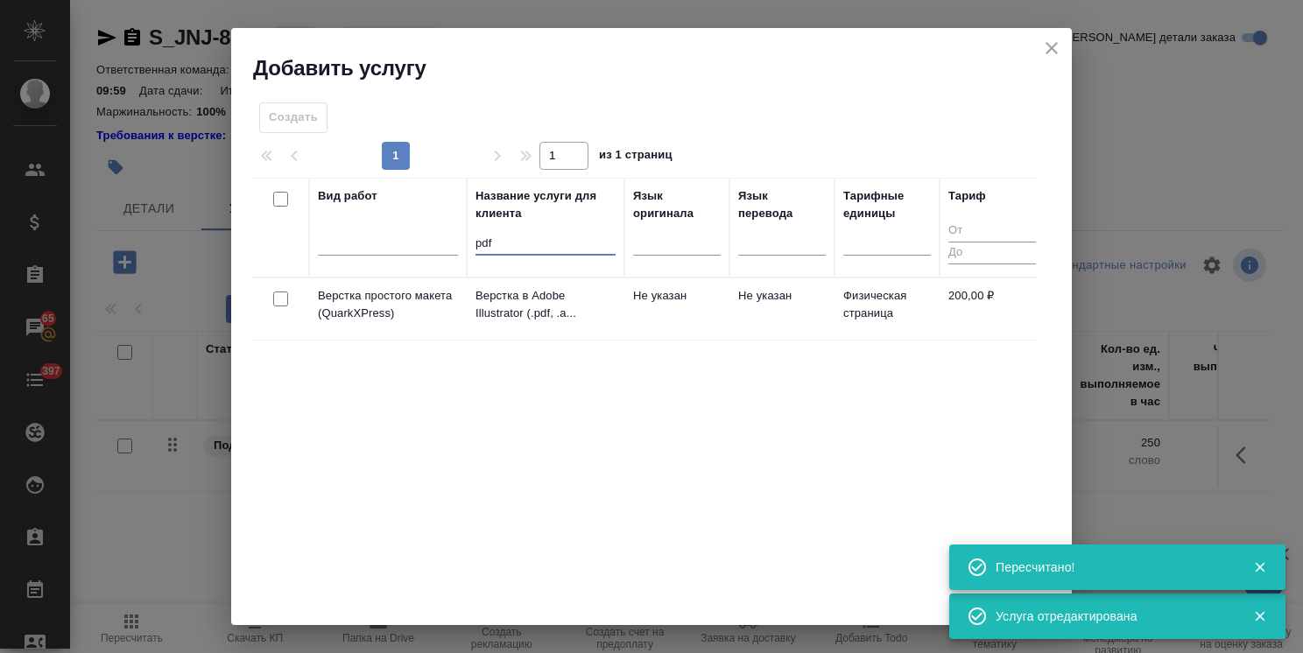
click at [288, 299] on div at bounding box center [280, 299] width 39 height 25
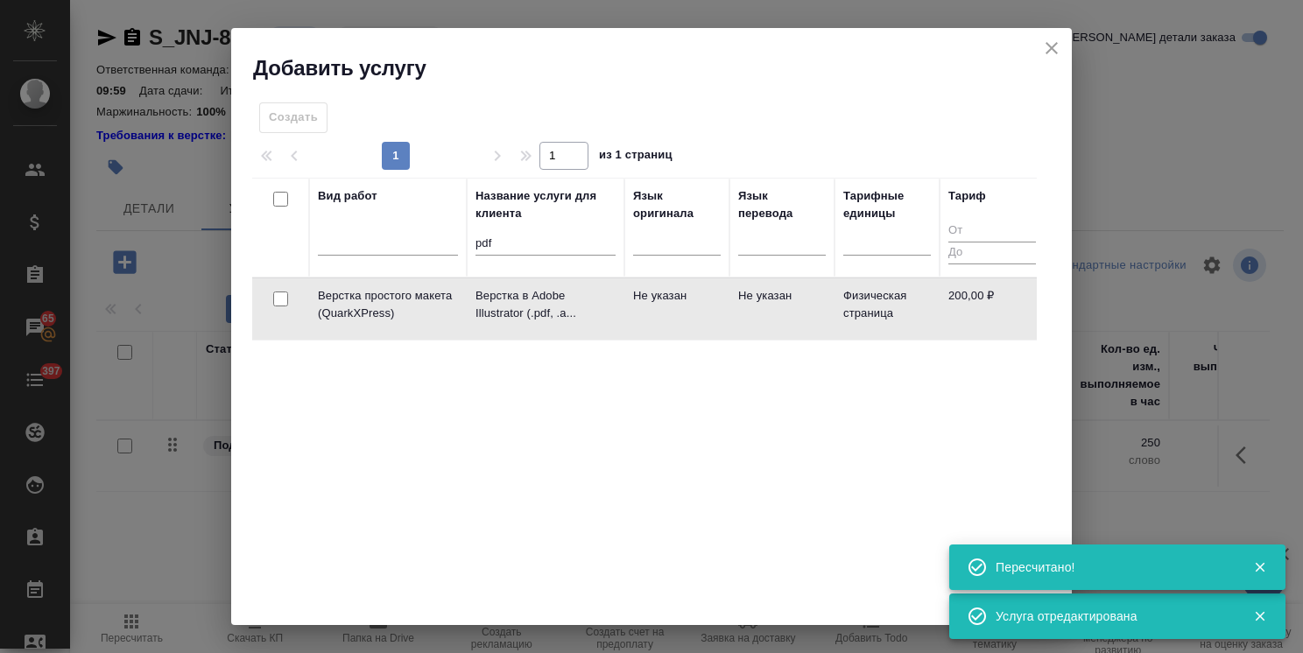
click at [280, 301] on input "checkbox" at bounding box center [280, 299] width 15 height 15
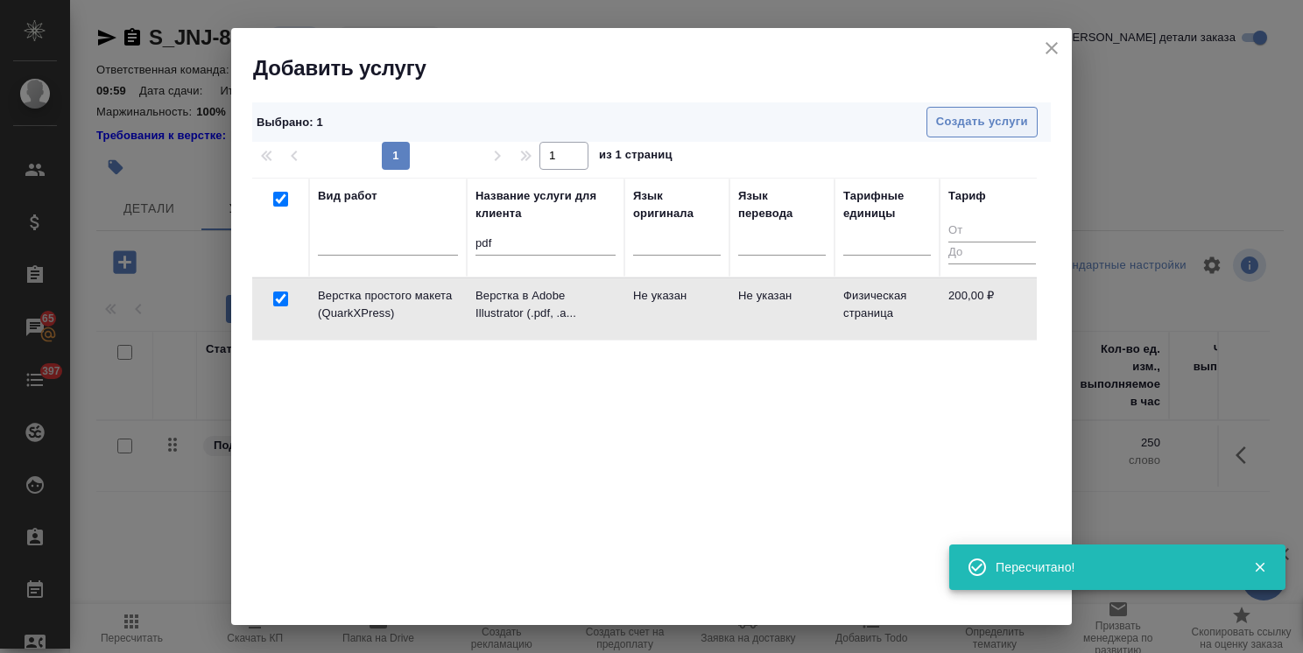
click at [944, 117] on span "Создать услуги" at bounding box center [982, 122] width 92 height 20
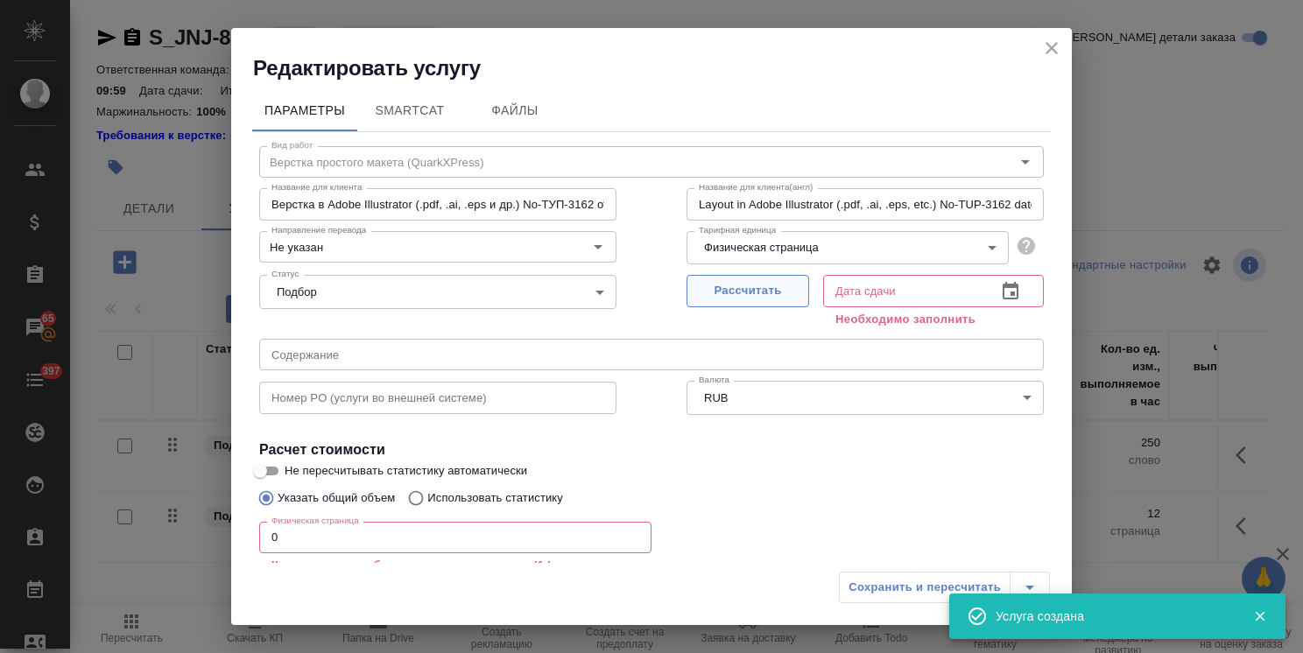
click at [707, 290] on span "Рассчитать" at bounding box center [747, 291] width 103 height 20
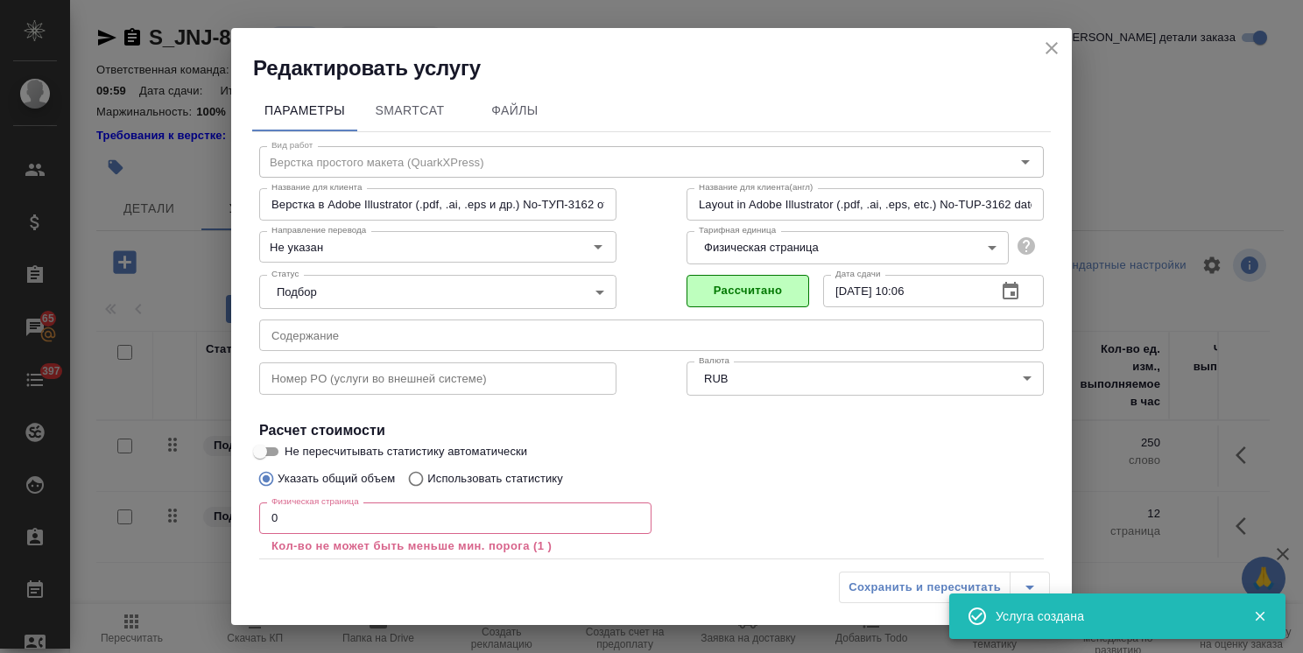
drag, startPoint x: 315, startPoint y: 520, endPoint x: 212, endPoint y: 520, distance: 103.3
click at [221, 520] on div "Редактировать услугу Параметры SmartCat Файлы Вид работ Верстка простого макета…" at bounding box center [651, 326] width 1303 height 653
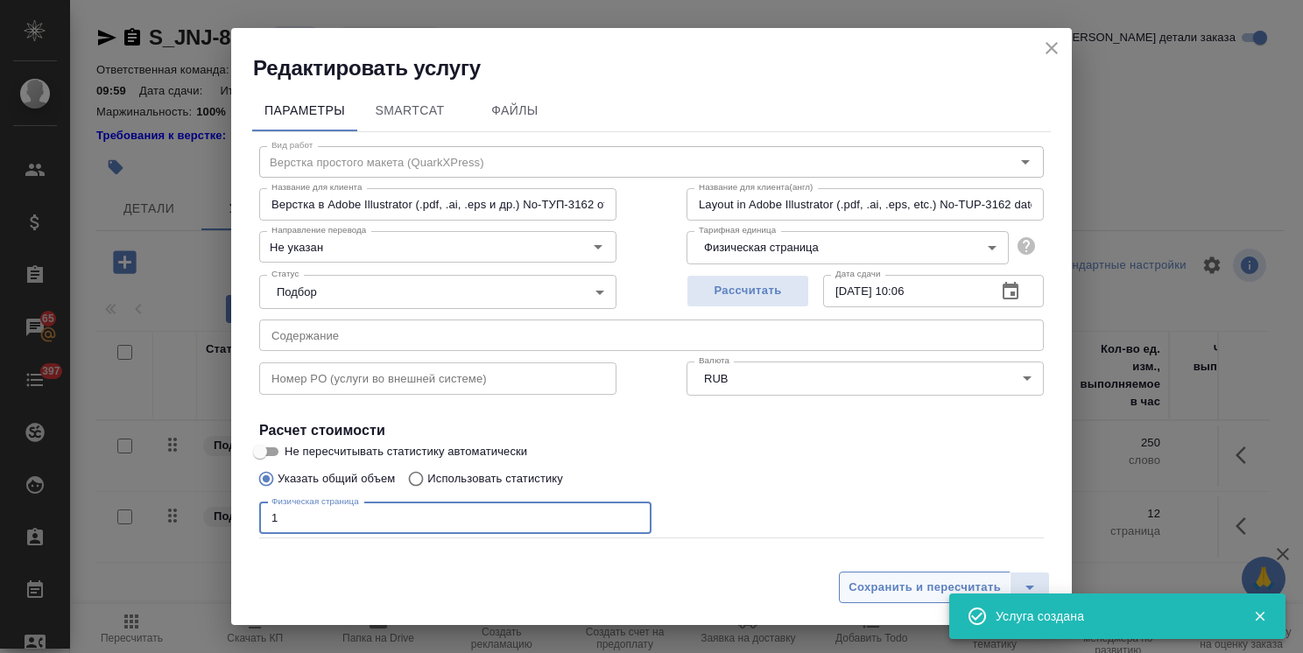
click at [914, 578] on span "Сохранить и пересчитать" at bounding box center [924, 588] width 152 height 20
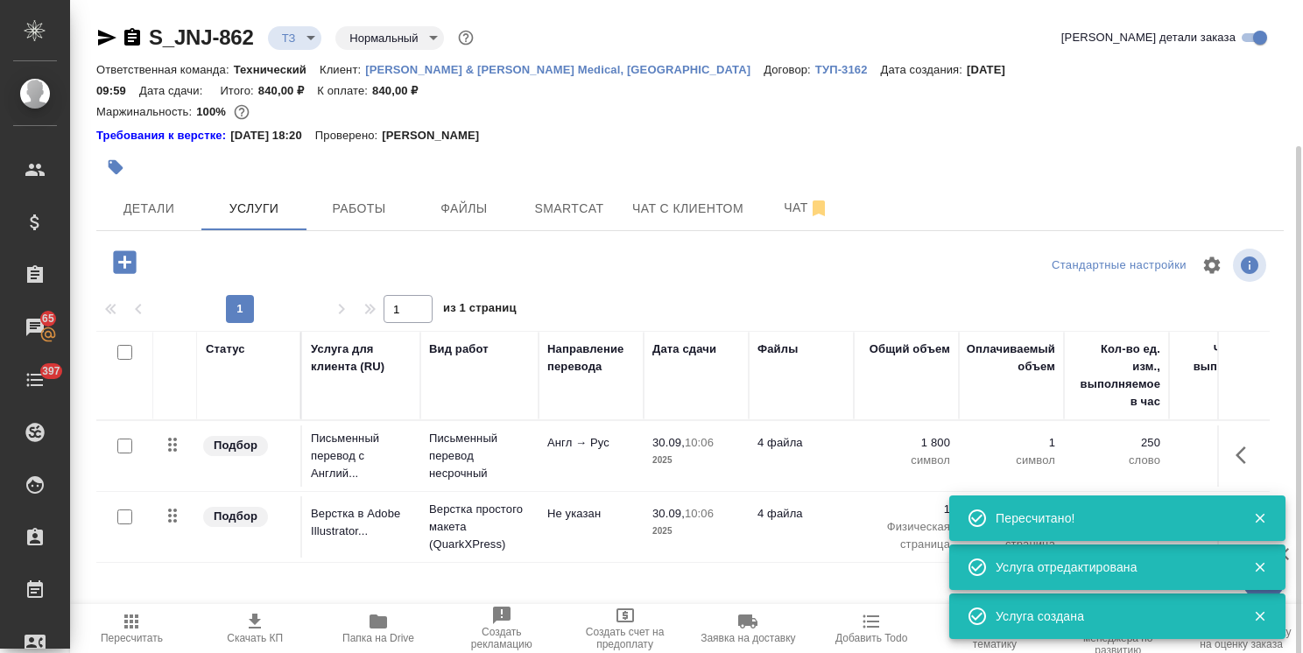
scroll to position [77, 0]
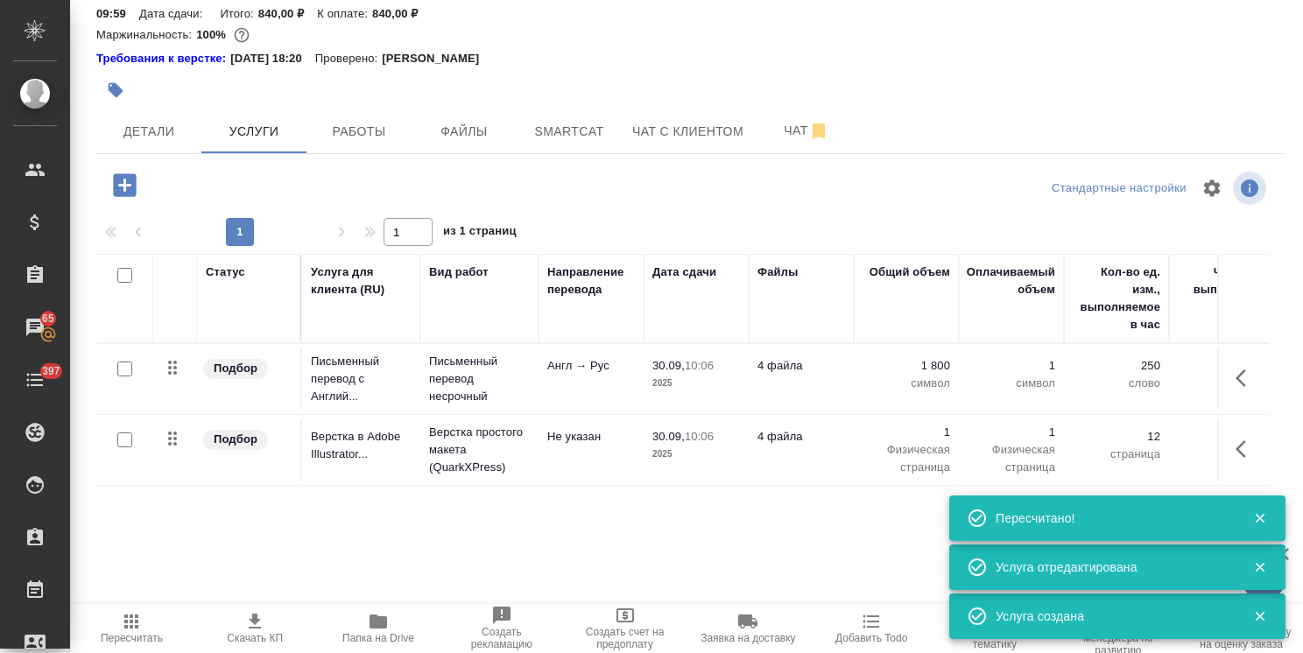
click at [133, 141] on div "S_JNJ-862 ТЗ tz Нормальный normal Кратко детали заказа Ответственная команда: Т…" at bounding box center [690, 299] width 1207 height 752
click at [116, 173] on icon "button" at bounding box center [124, 184] width 23 height 23
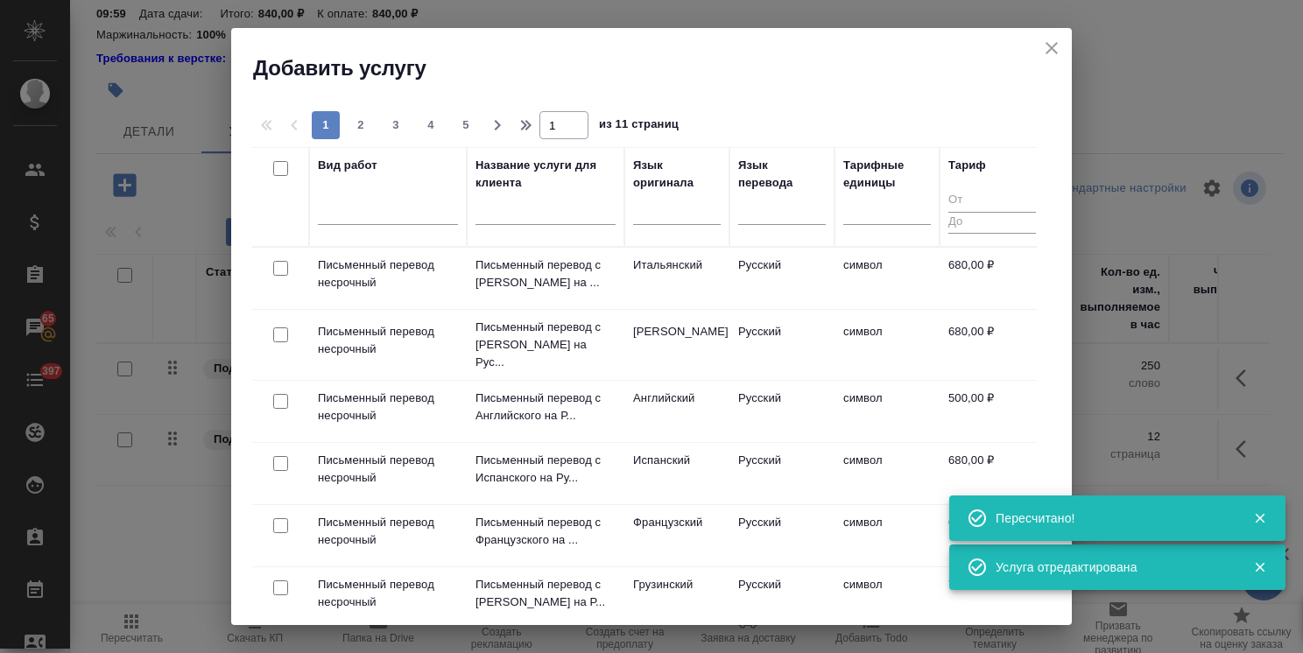
click at [495, 205] on input "text" at bounding box center [545, 214] width 140 height 22
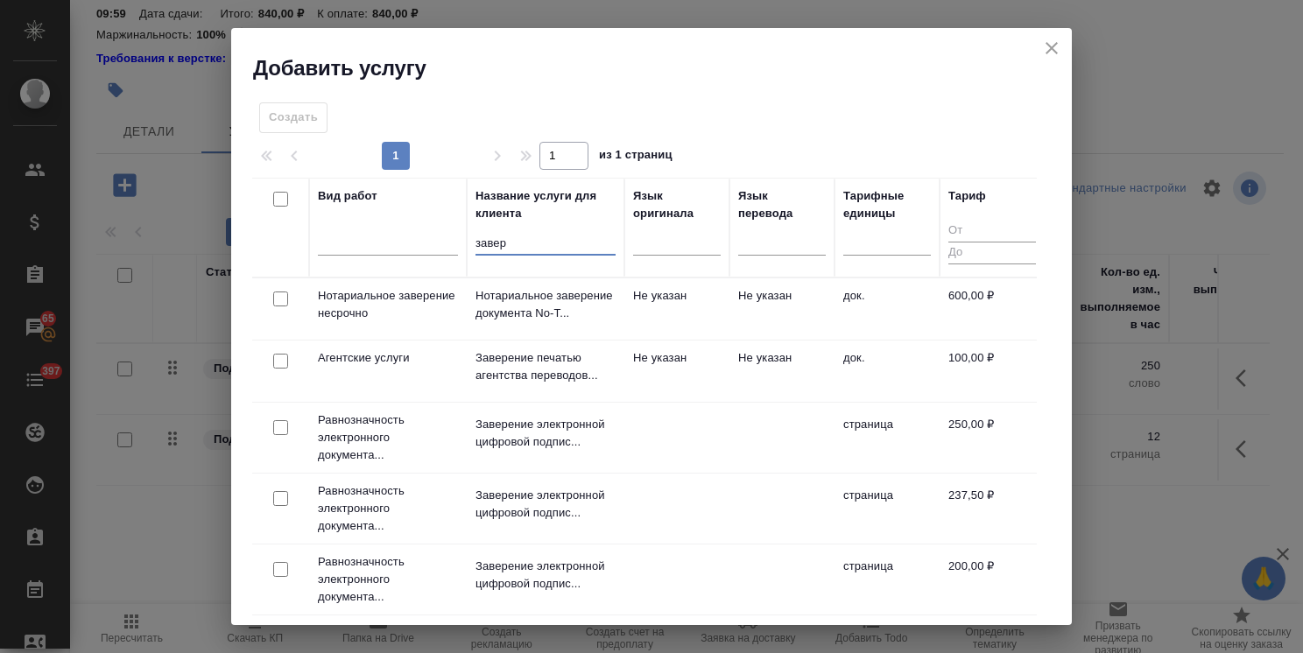
click at [284, 295] on input "checkbox" at bounding box center [280, 299] width 15 height 15
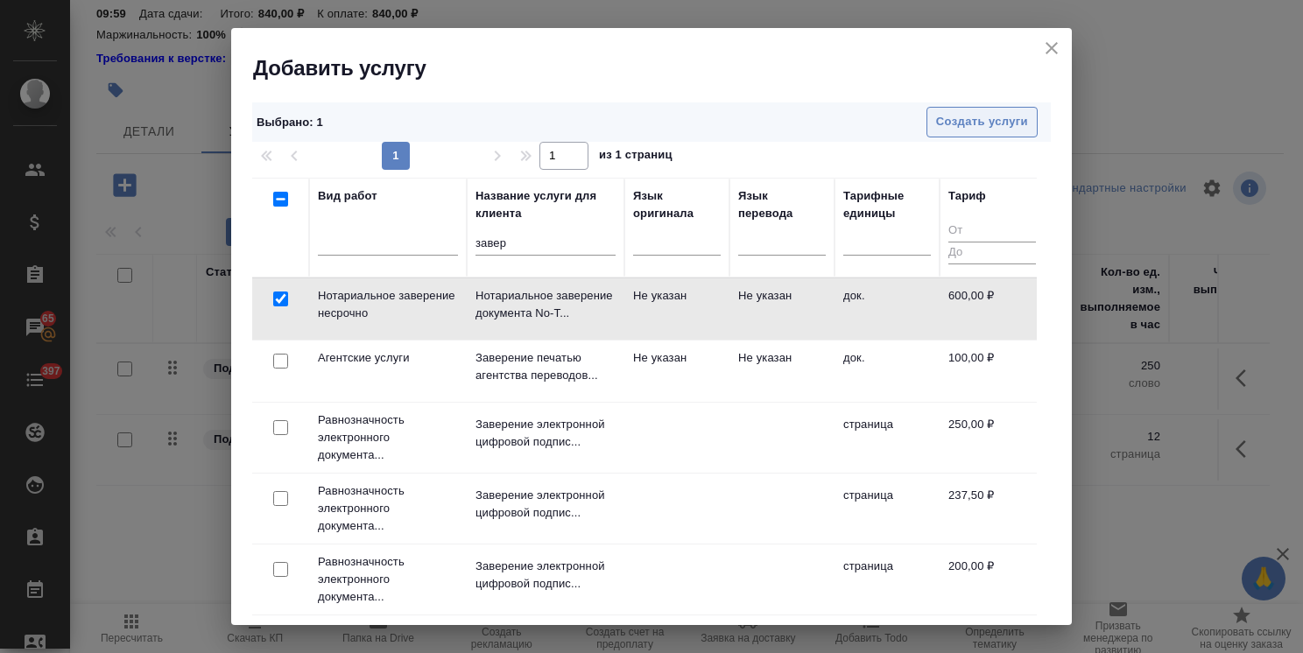
click at [937, 121] on span "Создать услуги" at bounding box center [982, 122] width 92 height 20
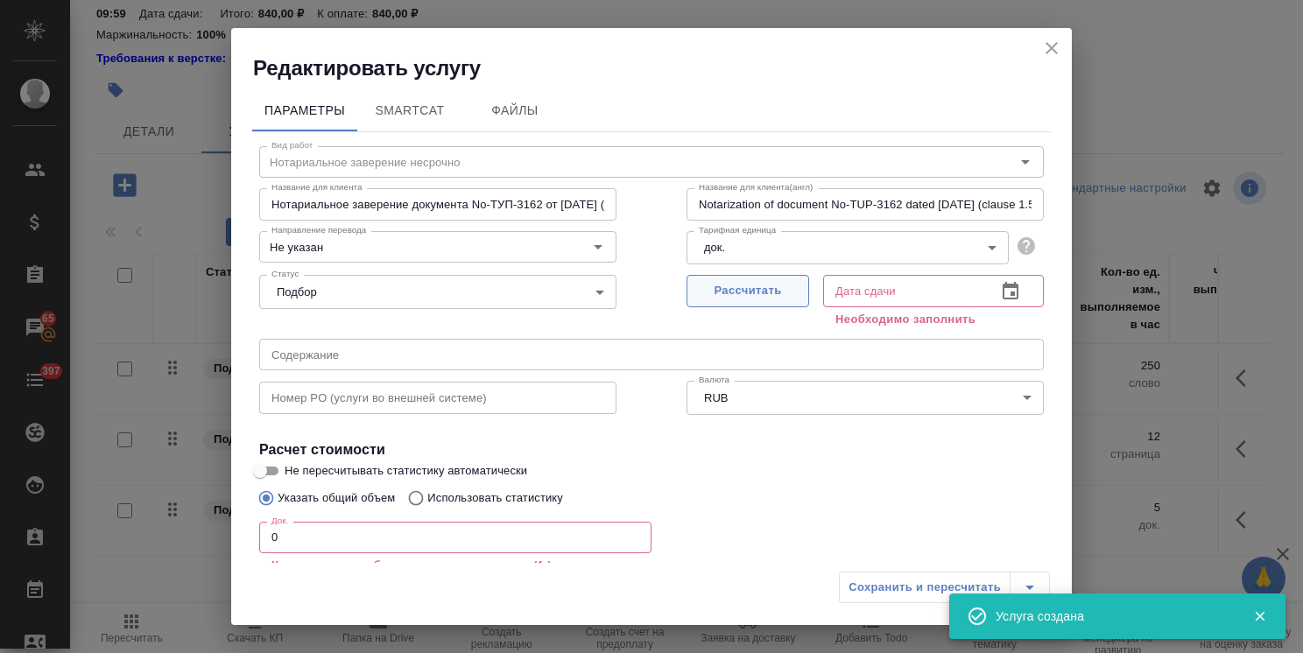
click at [721, 295] on span "Рассчитать" at bounding box center [747, 291] width 103 height 20
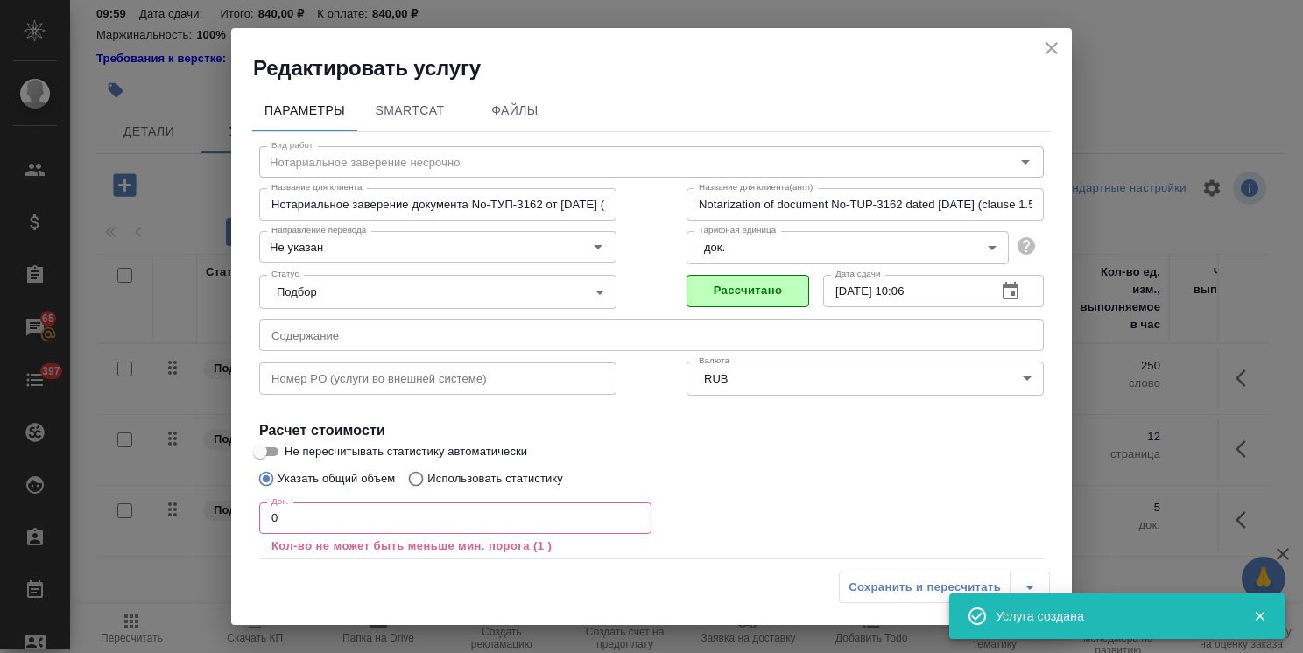
drag, startPoint x: 290, startPoint y: 517, endPoint x: 241, endPoint y: 517, distance: 49.0
click at [215, 510] on div "Редактировать услугу Параметры SmartCat Файлы Вид работ Нотариальное заверение …" at bounding box center [651, 326] width 1303 height 653
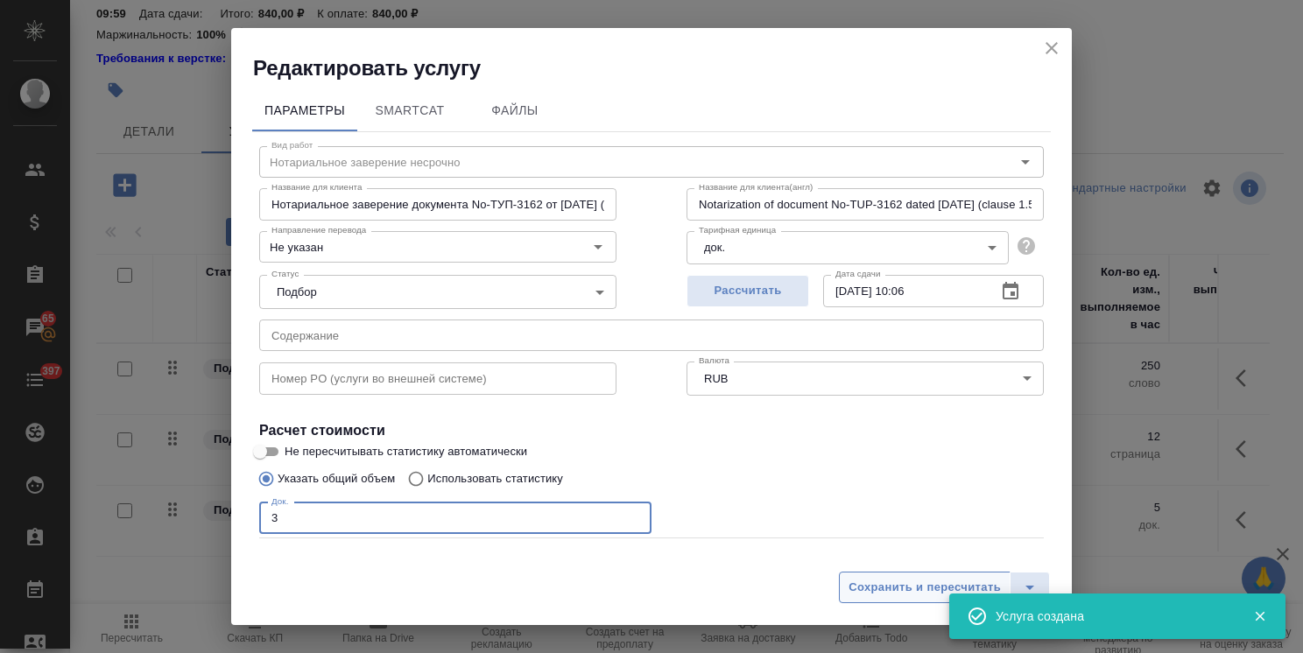
click at [897, 578] on span "Сохранить и пересчитать" at bounding box center [924, 588] width 152 height 20
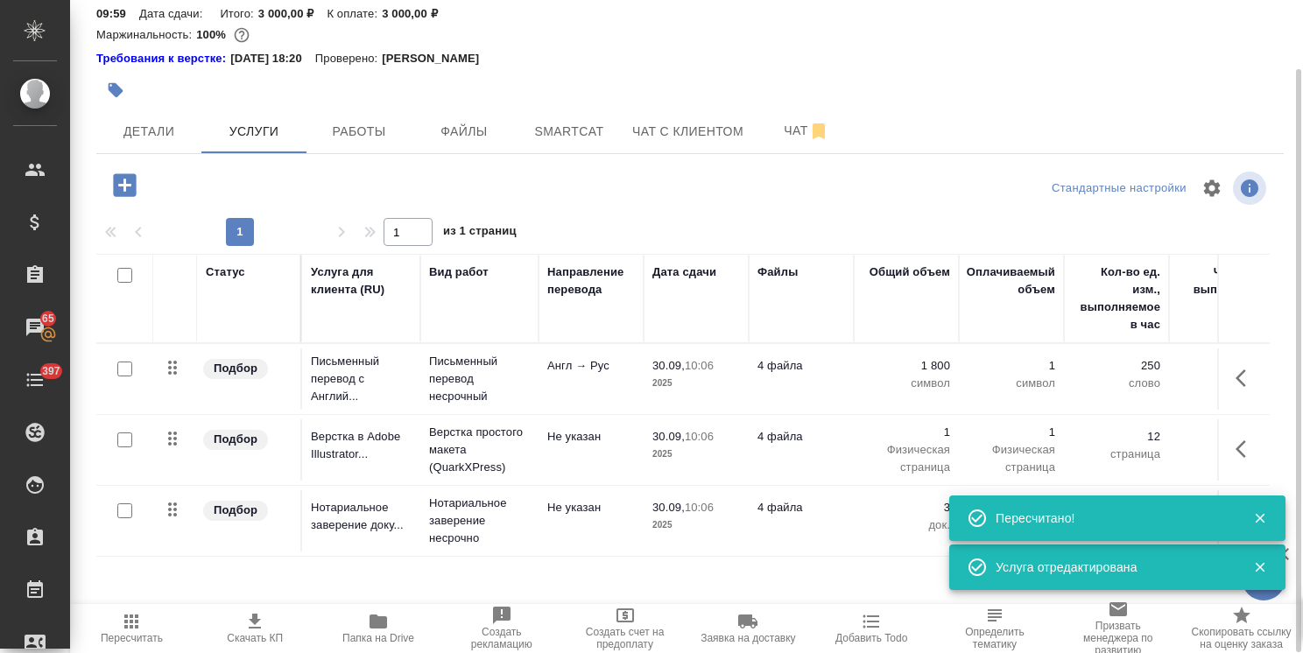
click at [131, 173] on icon "button" at bounding box center [124, 184] width 23 height 23
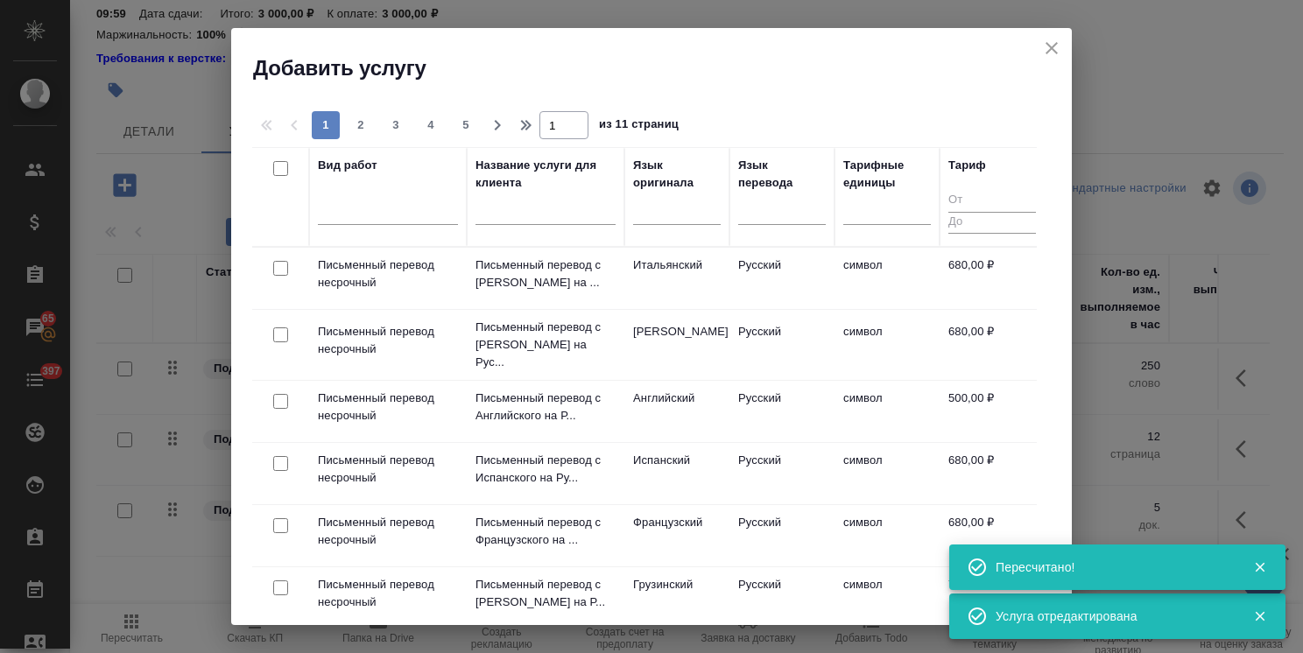
click at [526, 203] on input "text" at bounding box center [545, 214] width 140 height 22
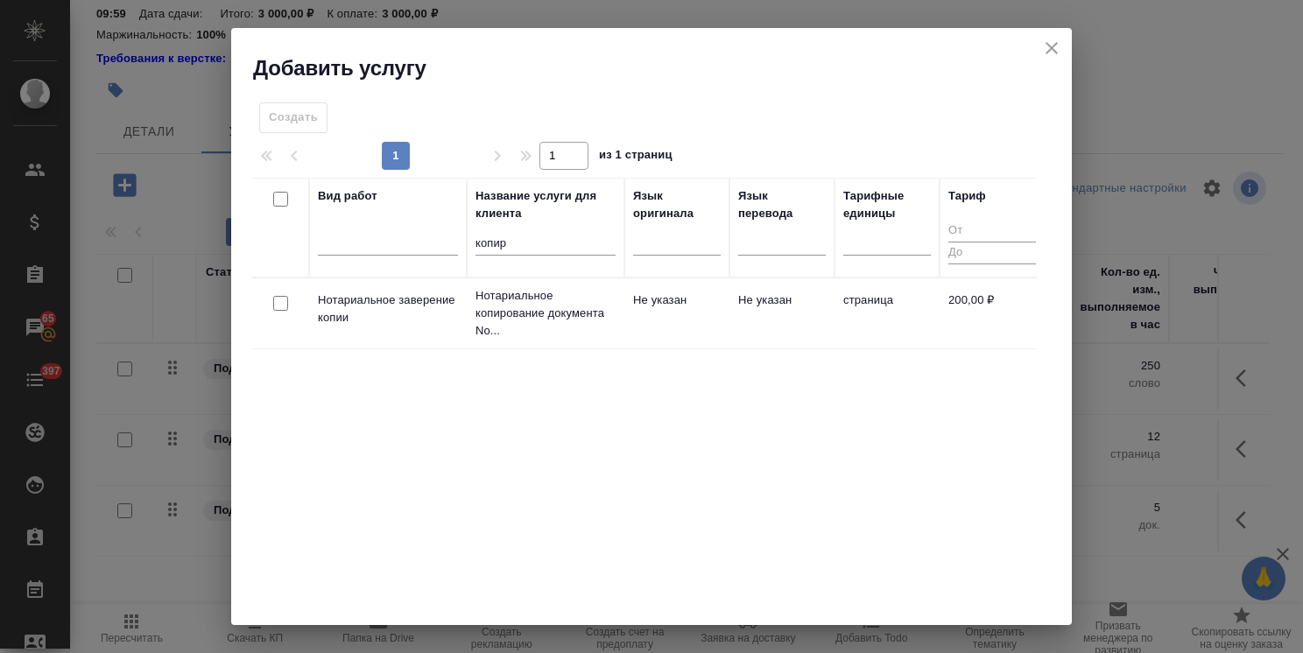
click at [278, 301] on input "checkbox" at bounding box center [280, 303] width 15 height 15
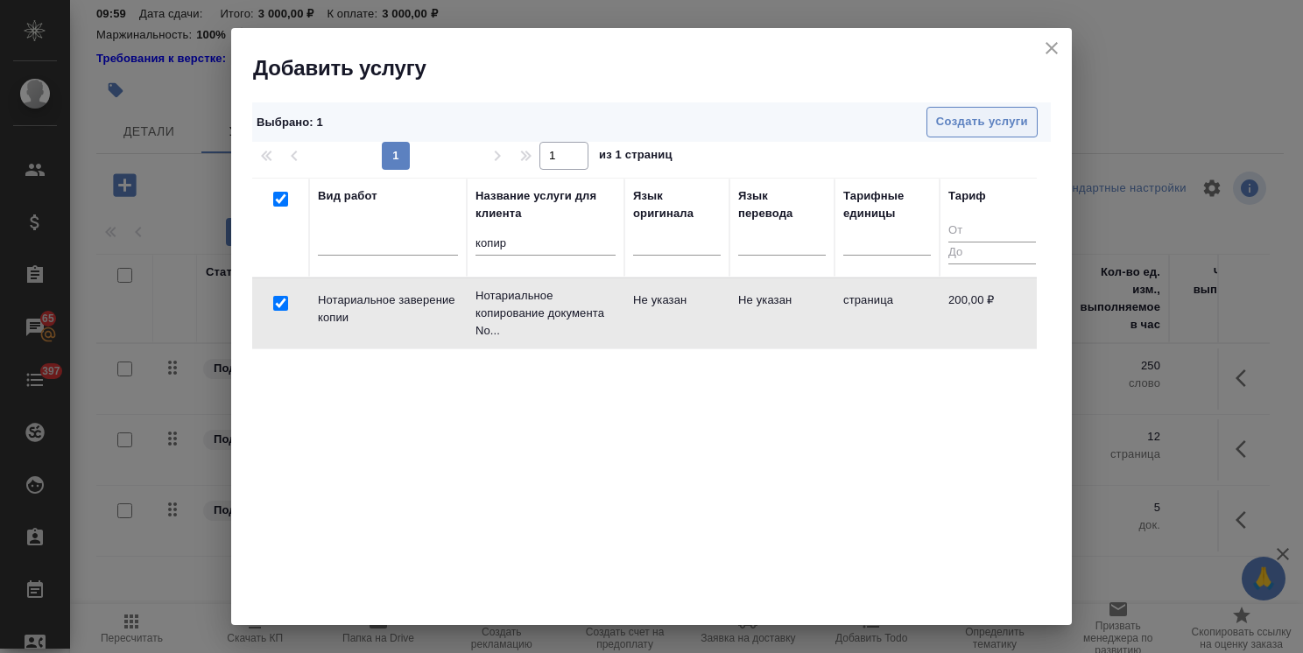
click at [946, 114] on span "Создать услуги" at bounding box center [982, 122] width 92 height 20
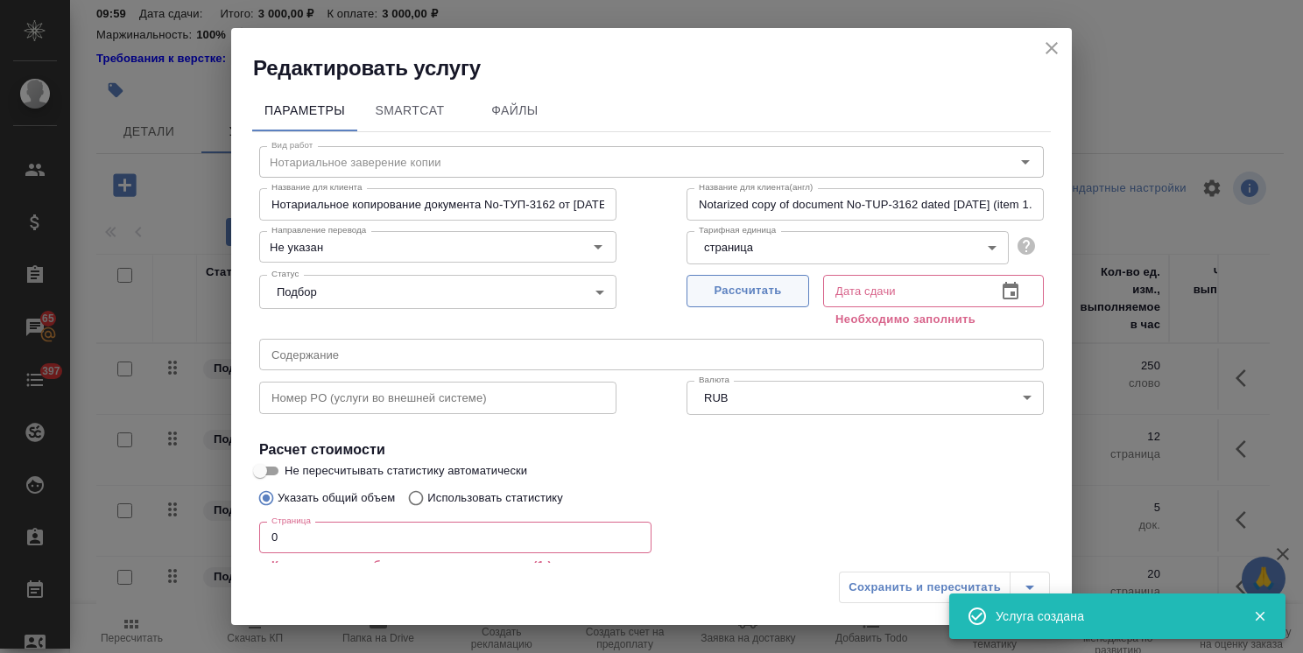
click at [707, 285] on span "Рассчитать" at bounding box center [747, 291] width 103 height 20
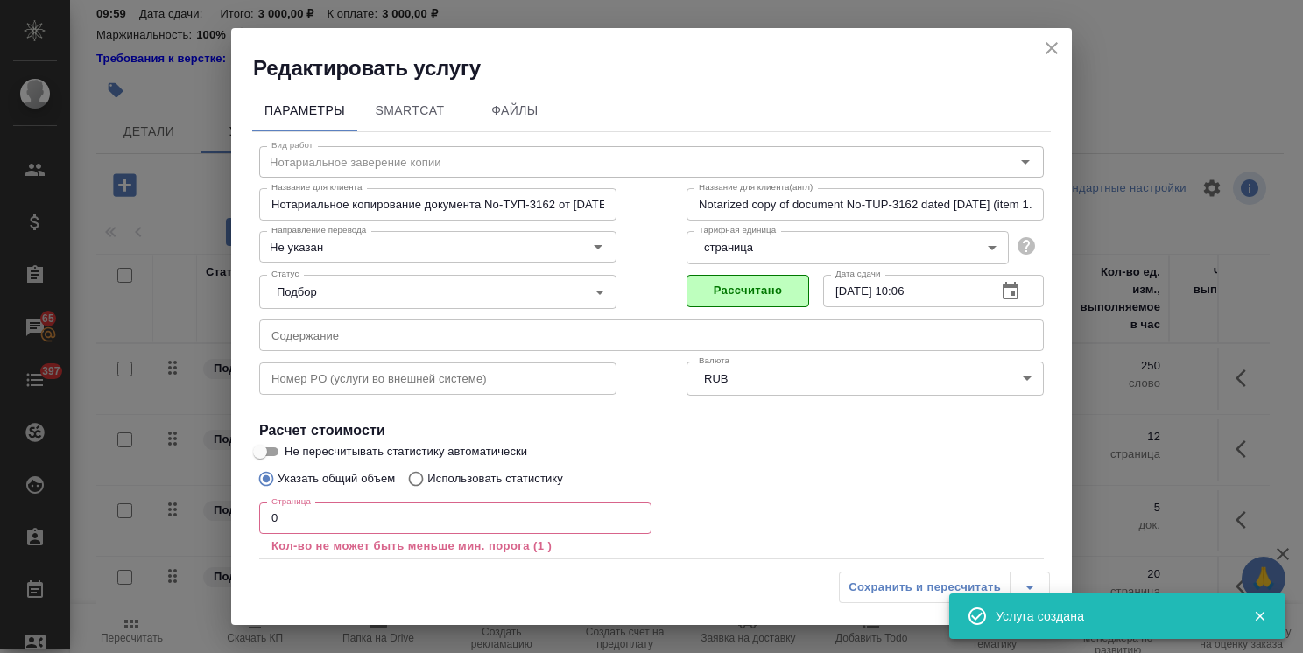
drag, startPoint x: 235, startPoint y: 515, endPoint x: 574, endPoint y: 540, distance: 339.8
click at [217, 514] on div "Редактировать услугу Параметры SmartCat Файлы Вид работ Нотариальное заверение …" at bounding box center [651, 326] width 1303 height 653
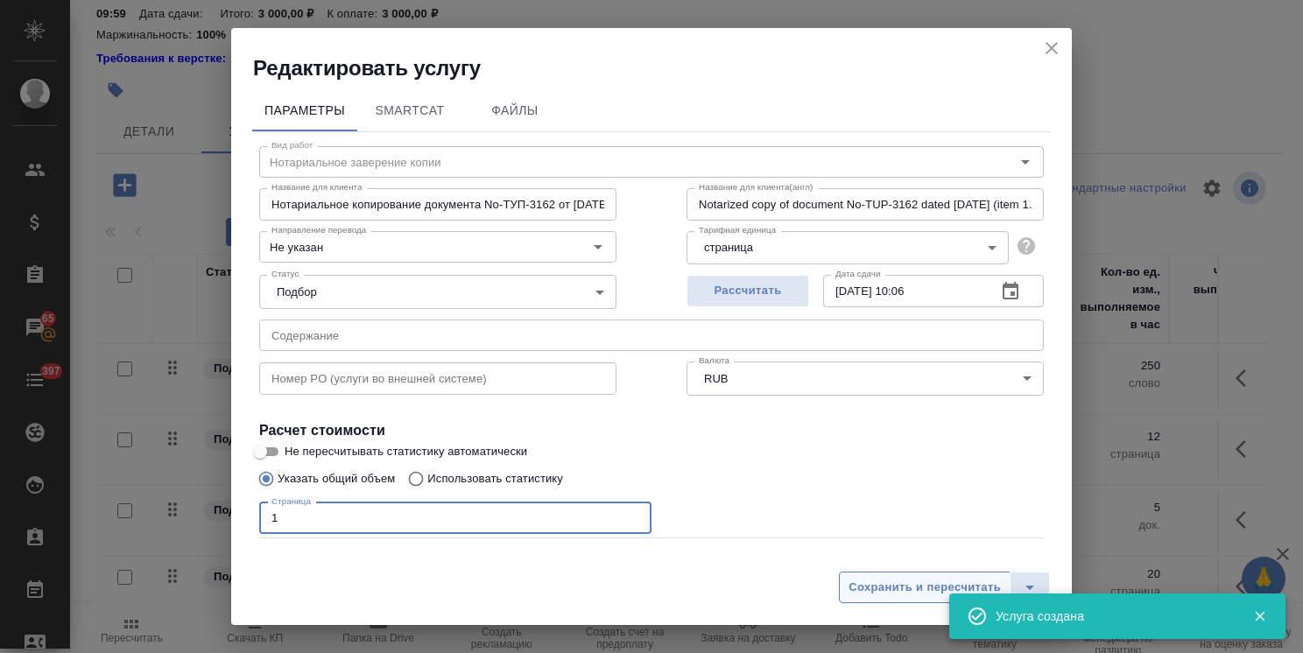
click at [887, 583] on span "Сохранить и пересчитать" at bounding box center [924, 588] width 152 height 20
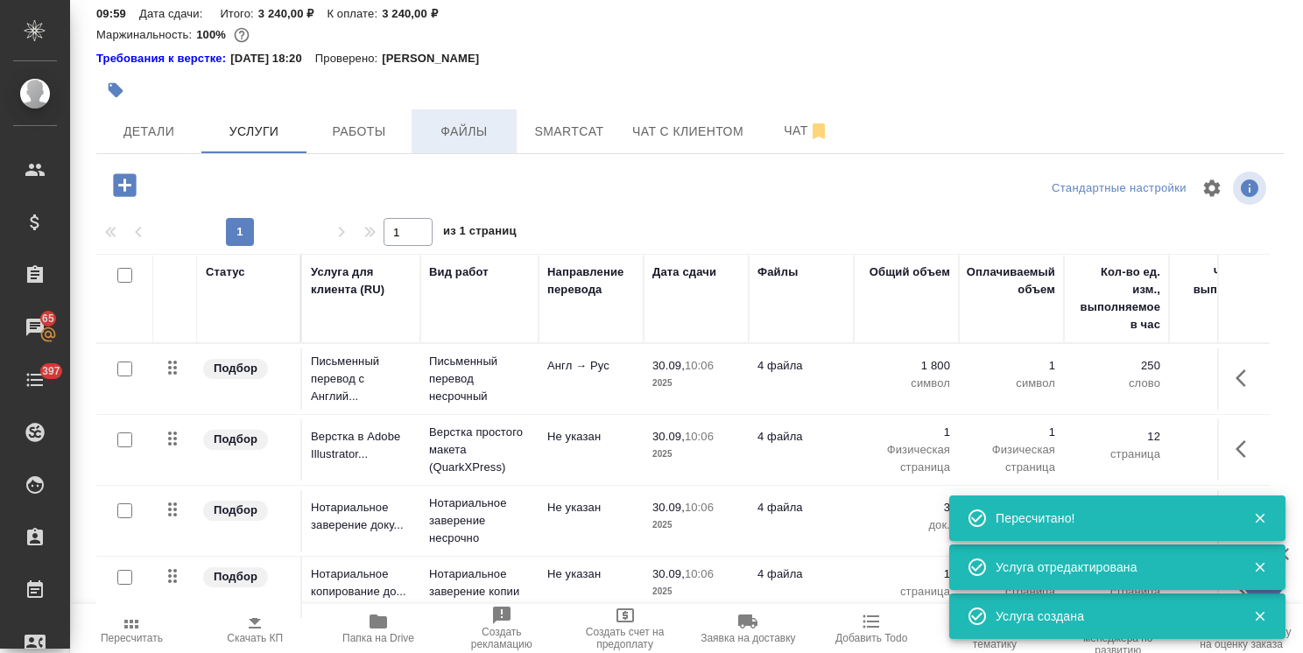
click at [459, 121] on span "Файлы" at bounding box center [464, 132] width 84 height 22
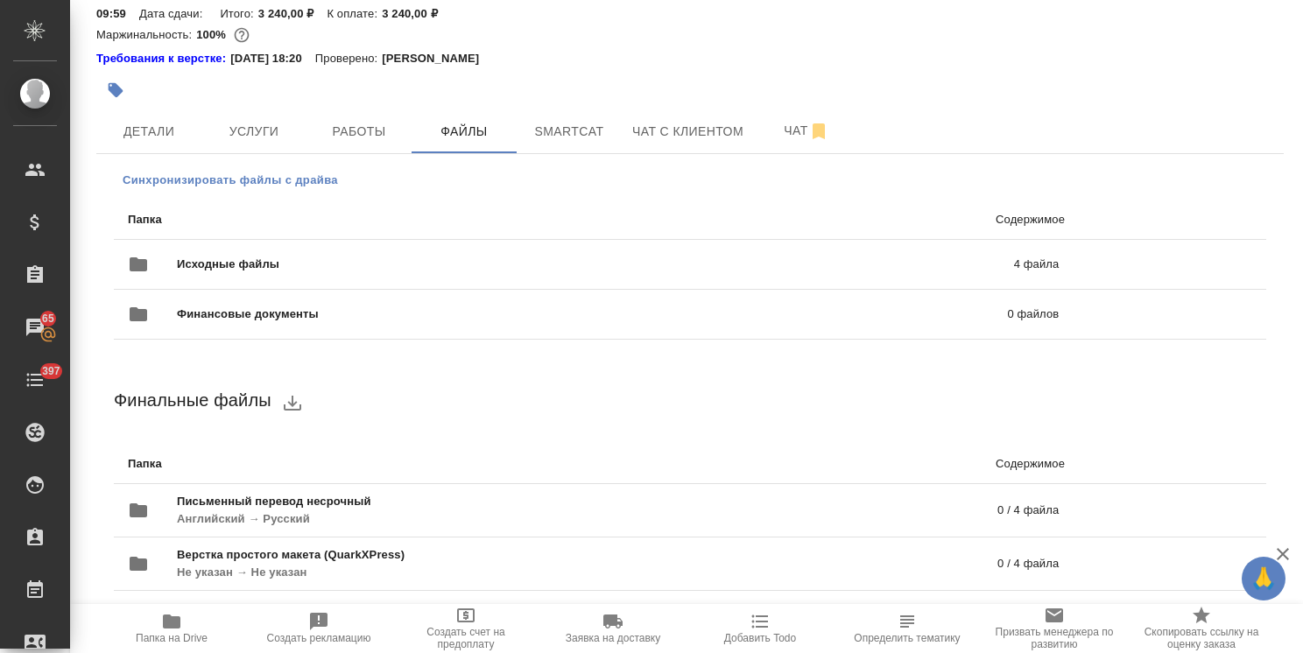
click at [271, 172] on span "Синхронизировать файлы с драйва" at bounding box center [230, 181] width 215 height 18
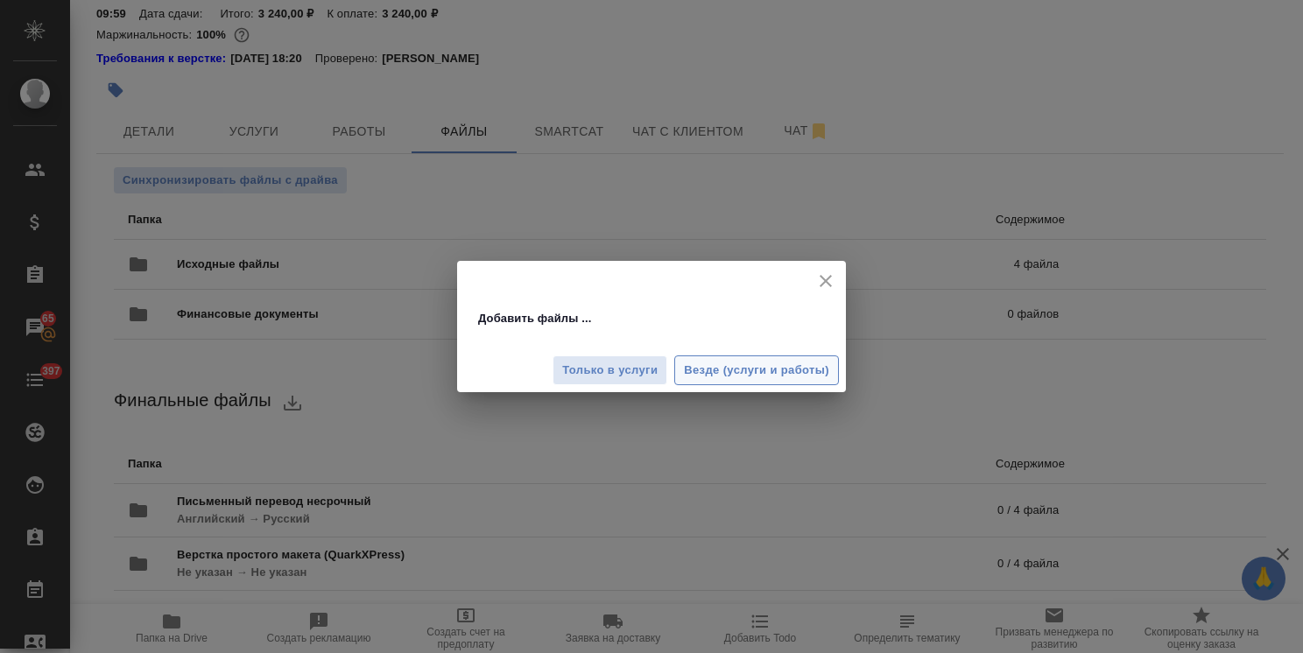
click at [701, 369] on span "Везде (услуги и работы)" at bounding box center [756, 371] width 145 height 20
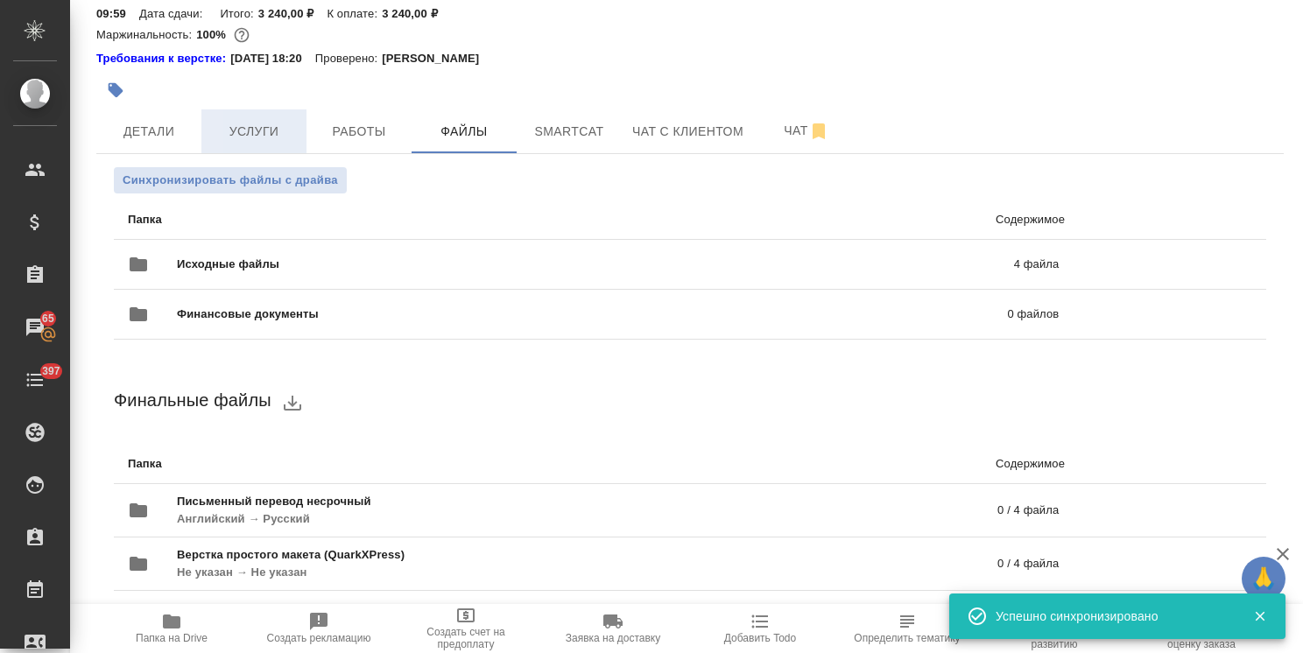
click at [273, 121] on span "Услуги" at bounding box center [254, 132] width 84 height 22
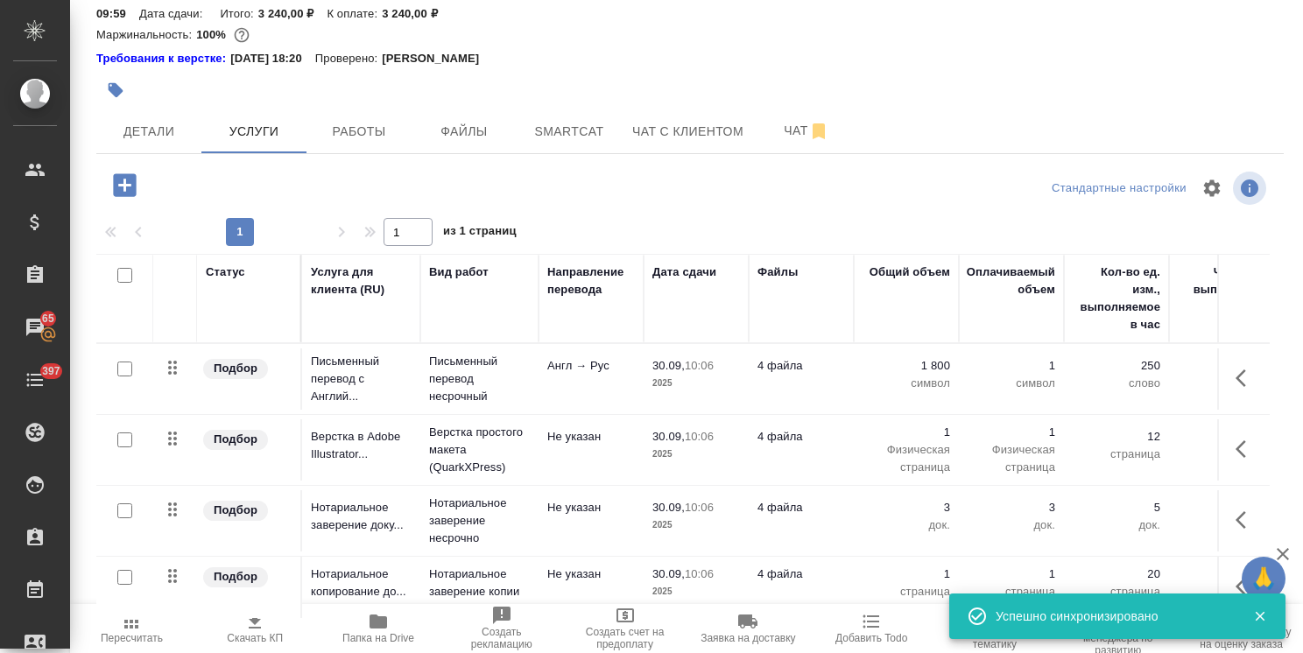
click at [130, 362] on input "checkbox" at bounding box center [124, 369] width 15 height 15
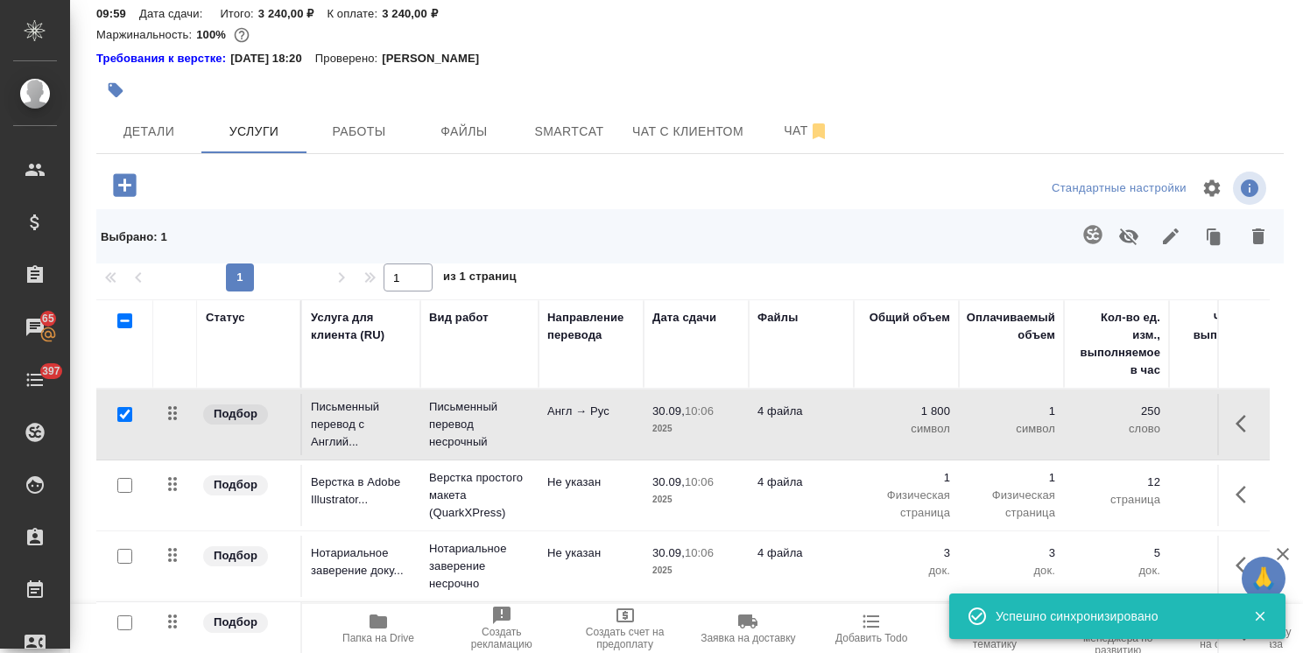
click at [1083, 225] on icon "button" at bounding box center [1092, 234] width 18 height 18
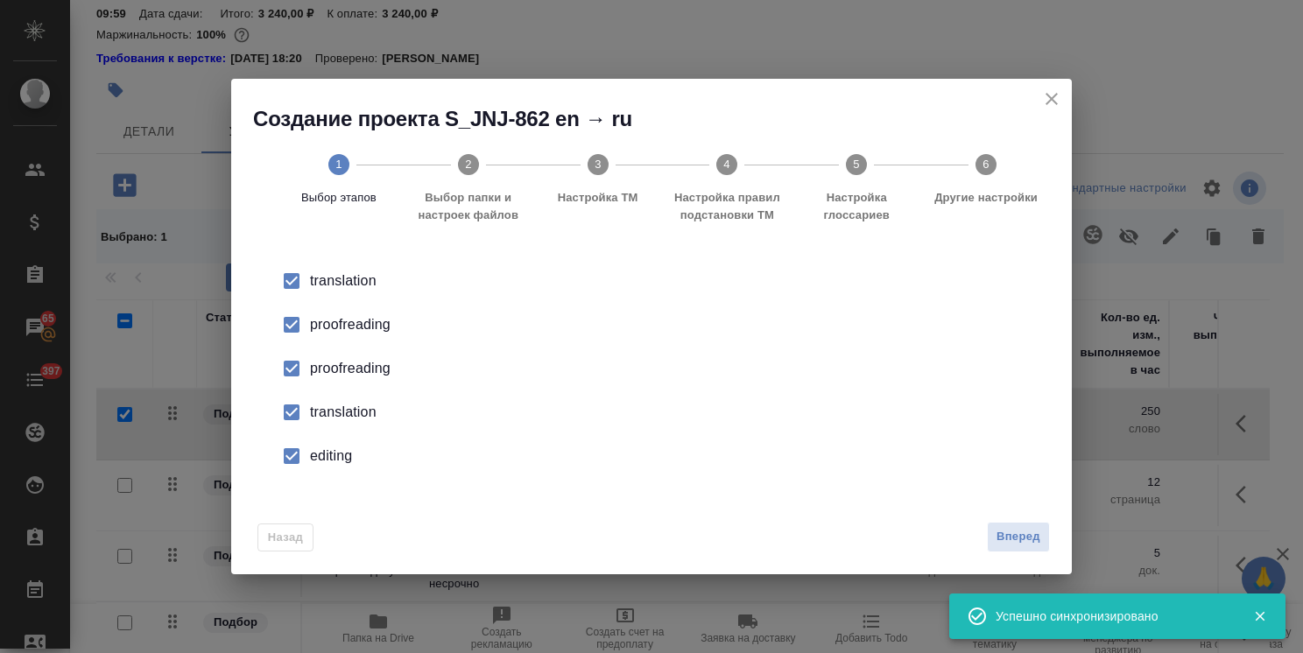
click at [1009, 541] on span "Вперед" at bounding box center [1018, 537] width 44 height 20
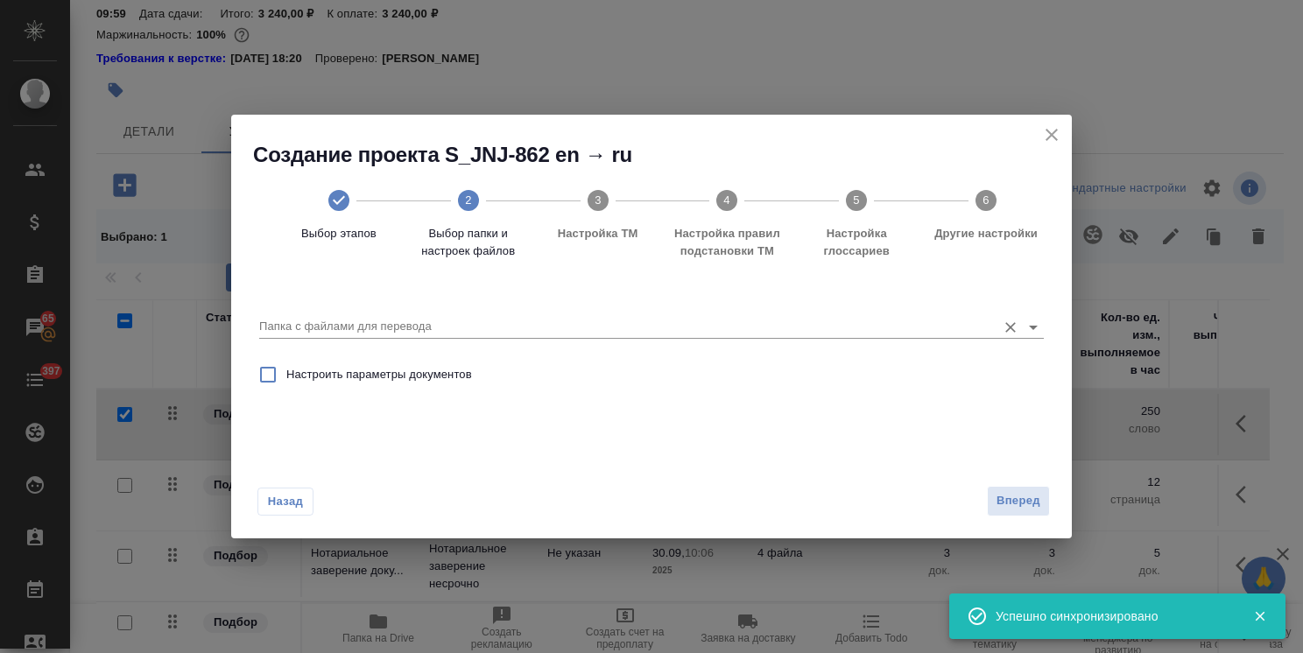
click at [469, 324] on input "Папка с файлами для перевода" at bounding box center [623, 326] width 729 height 21
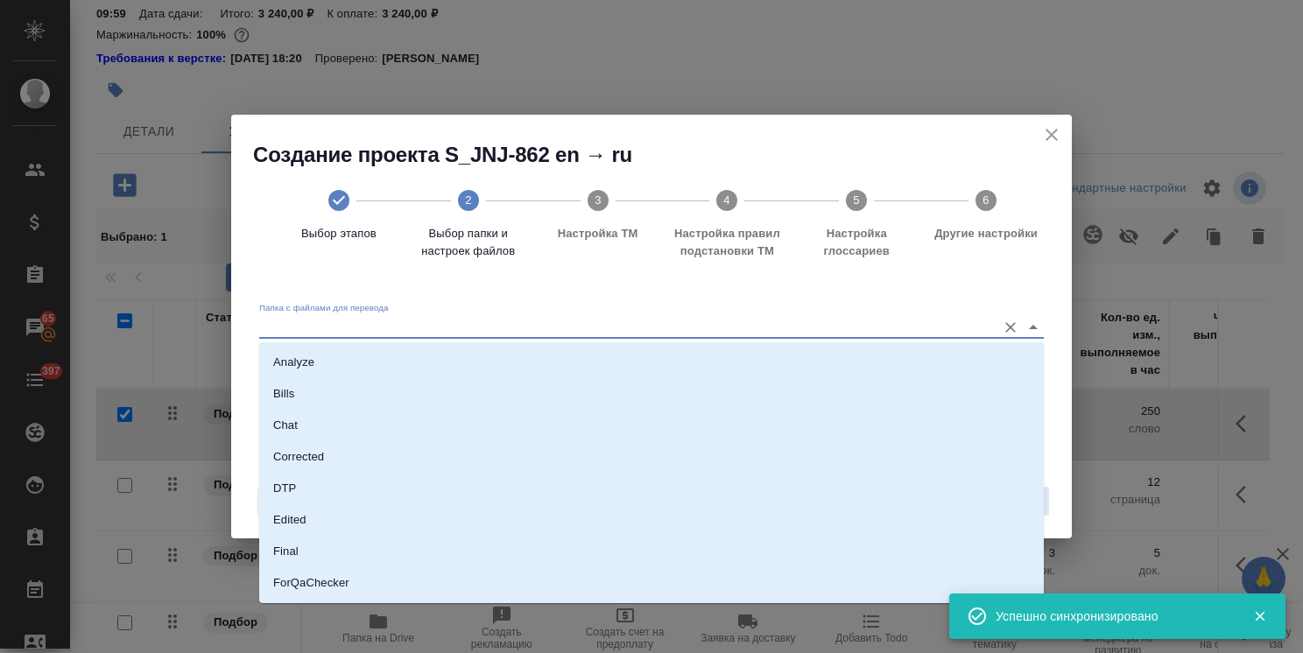
click at [456, 363] on li "Analyze" at bounding box center [651, 363] width 785 height 32
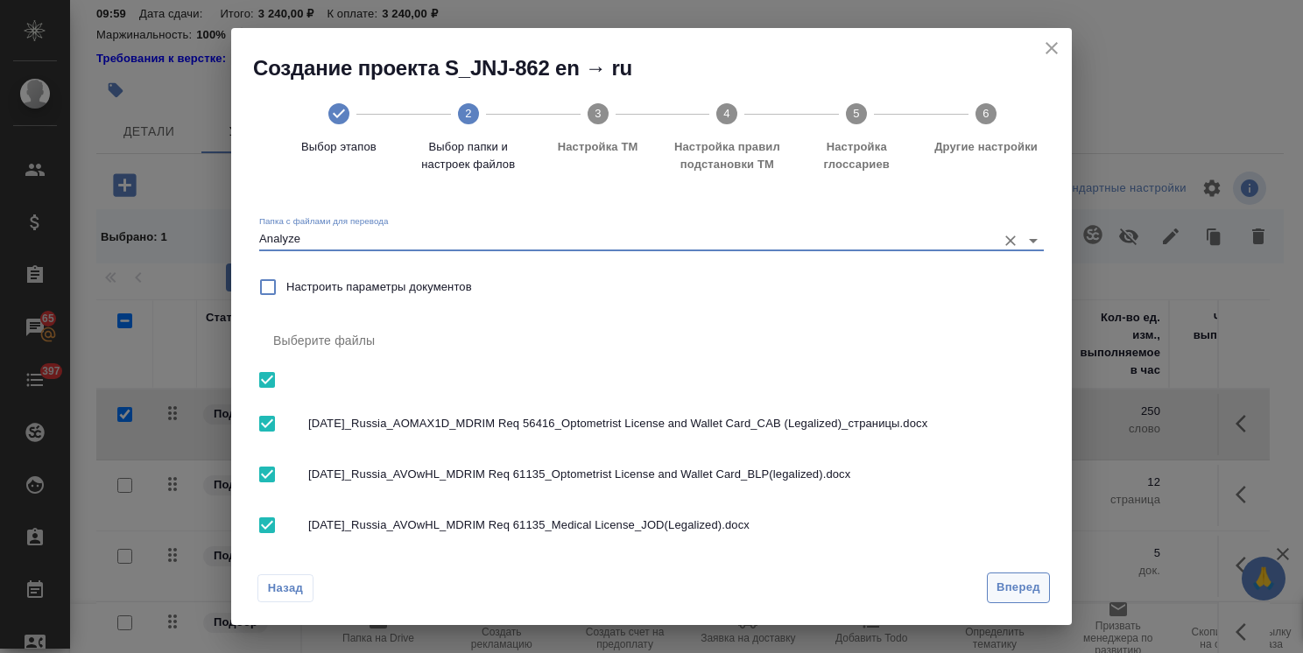
click at [1013, 580] on span "Вперед" at bounding box center [1018, 588] width 44 height 20
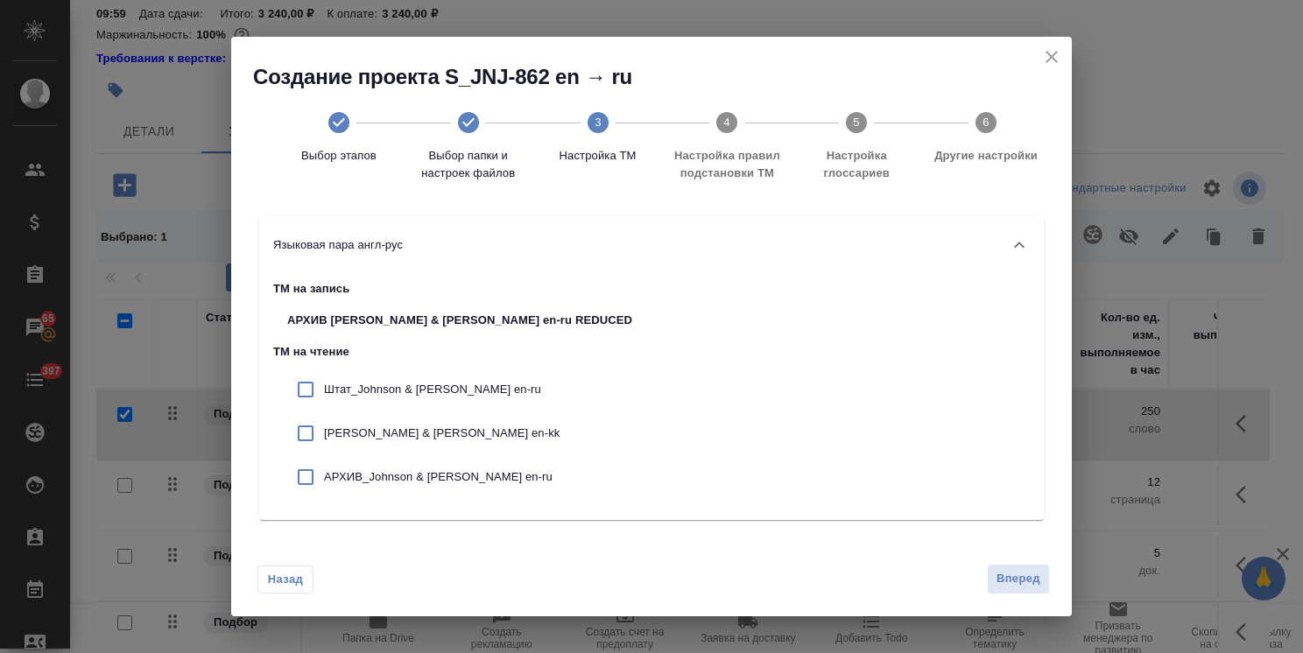
click at [437, 389] on p "Штат_Johnson & Johnson en-ru" at bounding box center [478, 390] width 308 height 18
click at [430, 436] on p "Johnson & Johnson en-kk" at bounding box center [478, 434] width 308 height 18
click at [441, 489] on div "АРХИВ_Johnson & Johnson en-ru" at bounding box center [459, 477] width 373 height 44
click at [1009, 574] on span "Вперед" at bounding box center [1018, 579] width 44 height 20
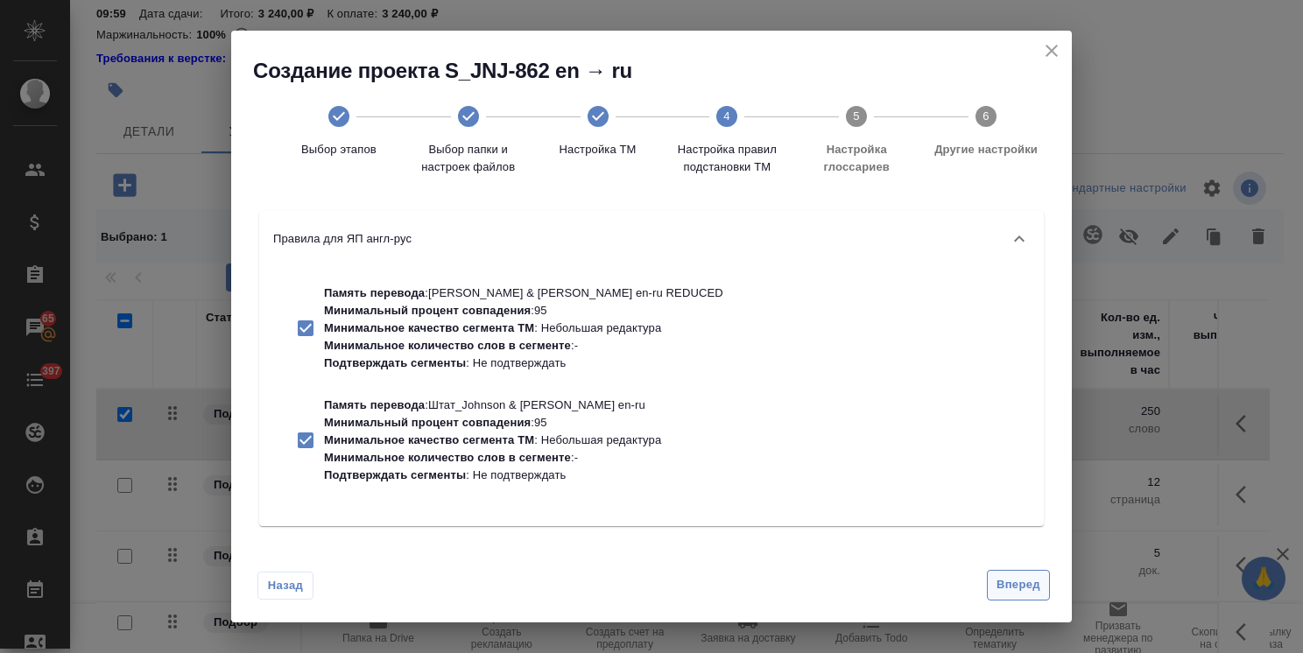
click at [1024, 597] on button "Вперед" at bounding box center [1018, 585] width 63 height 31
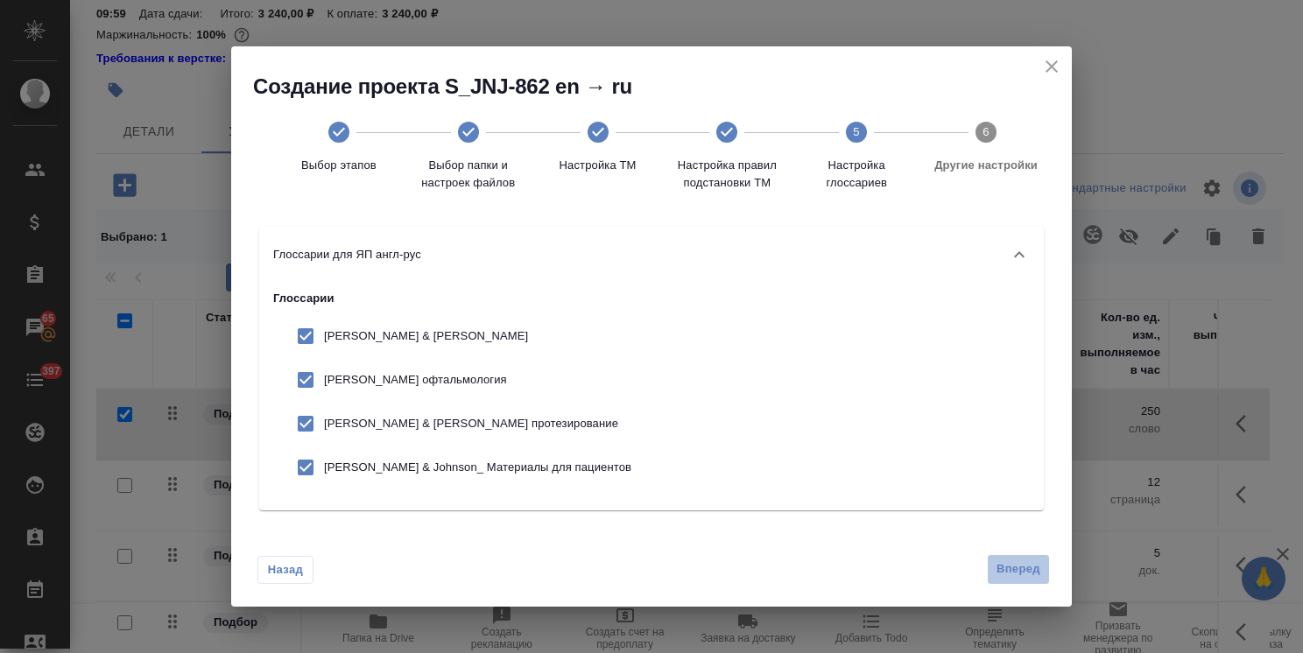
click at [1002, 562] on span "Вперед" at bounding box center [1018, 570] width 44 height 20
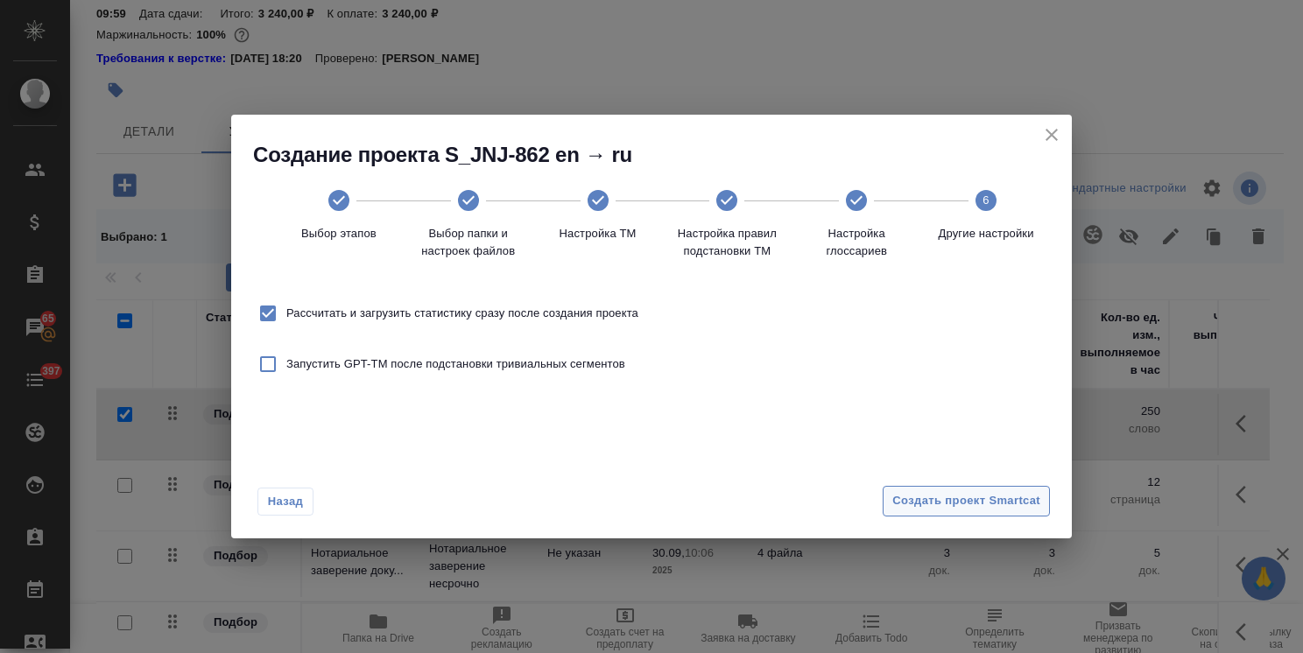
click at [1013, 498] on span "Создать проект Smartcat" at bounding box center [966, 501] width 148 height 20
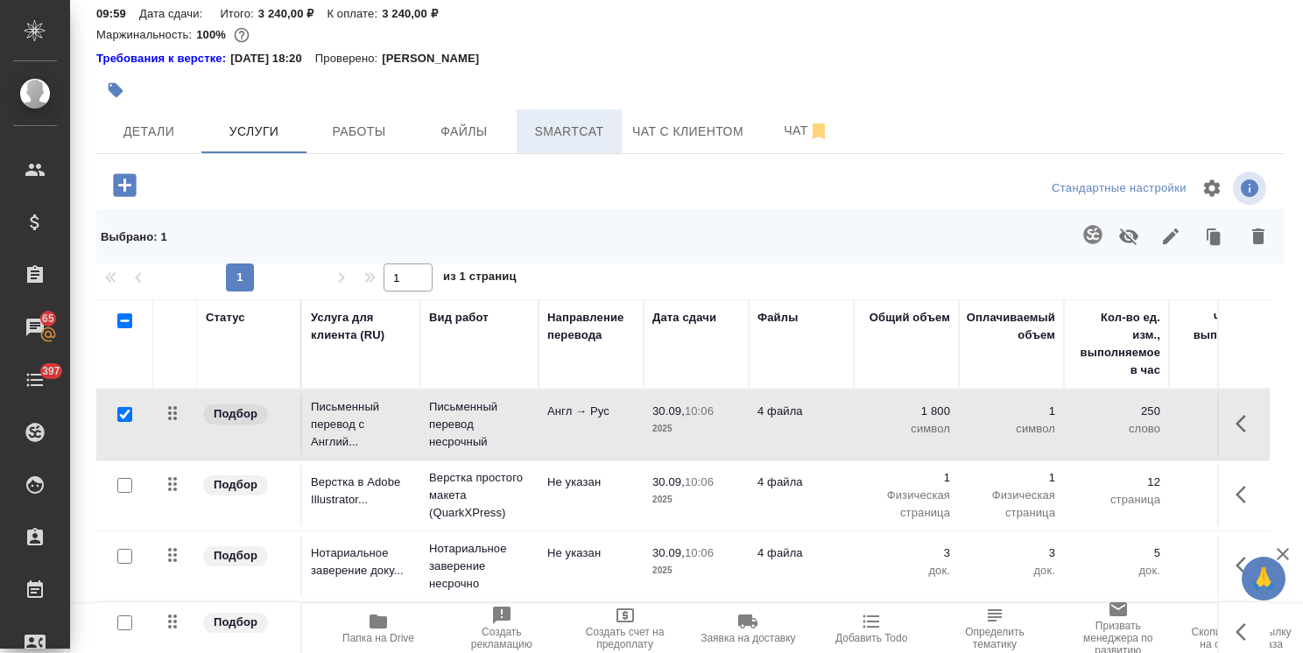
click at [586, 121] on span "Smartcat" at bounding box center [569, 132] width 84 height 22
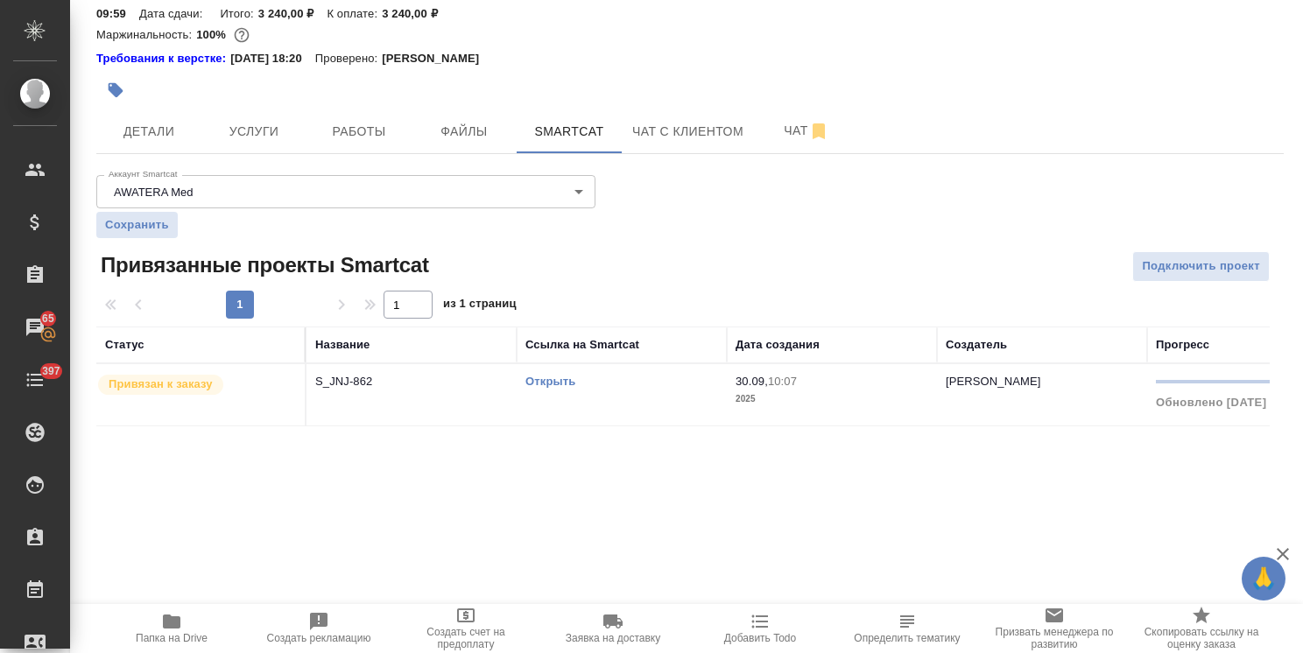
click at [552, 375] on link "Открыть" at bounding box center [550, 381] width 50 height 13
click at [297, 128] on button "Услуги" at bounding box center [253, 131] width 105 height 44
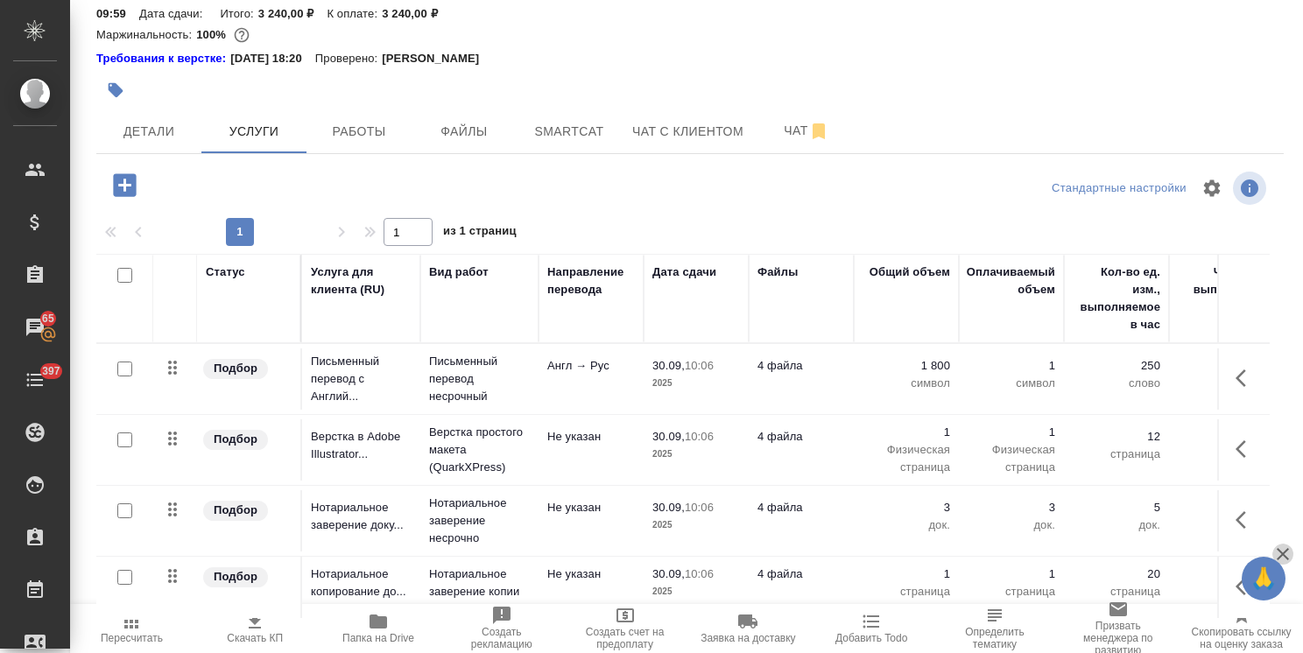
click at [1282, 549] on icon "button" at bounding box center [1282, 554] width 21 height 21
click at [814, 569] on td "4 файла" at bounding box center [801, 587] width 105 height 61
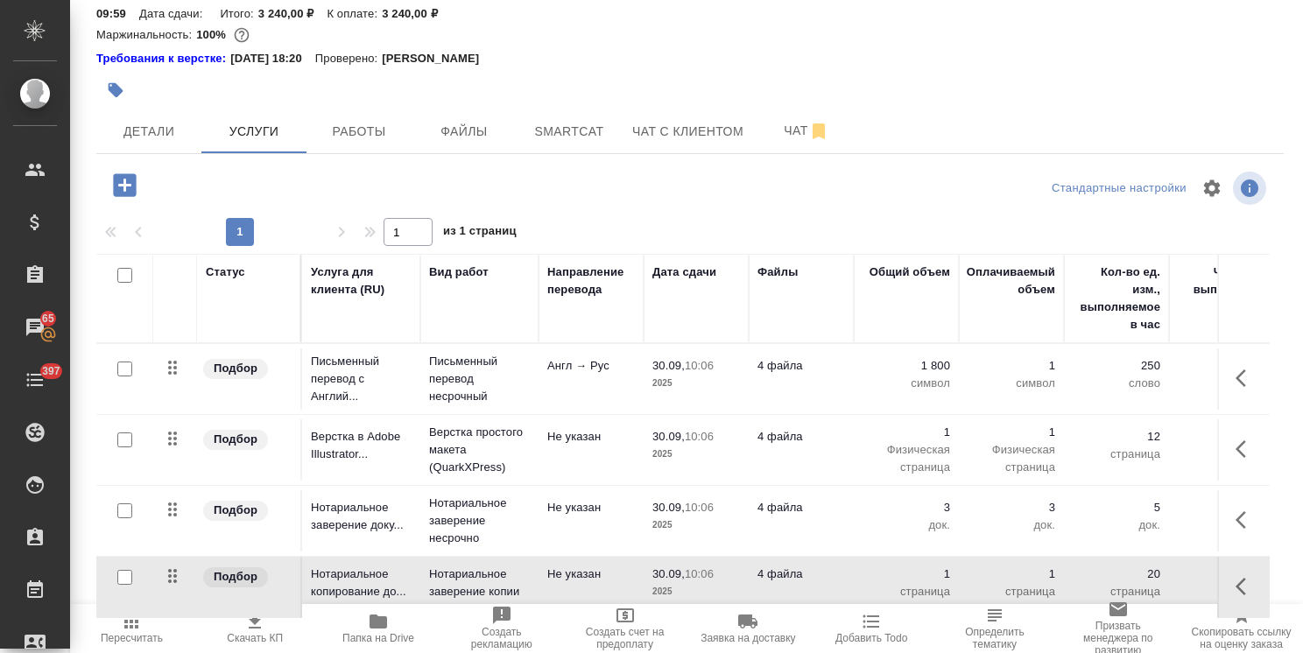
click at [813, 569] on td "4 файла" at bounding box center [801, 587] width 105 height 61
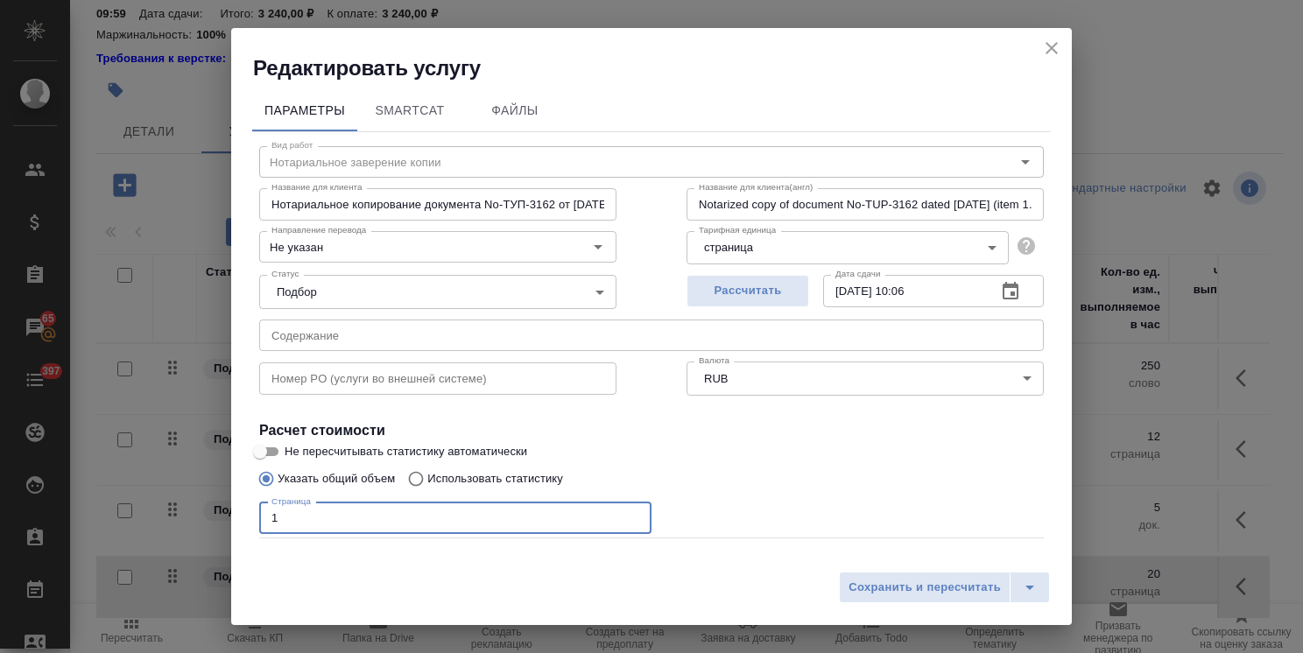
drag, startPoint x: 322, startPoint y: 517, endPoint x: 148, endPoint y: 510, distance: 174.4
click at [168, 513] on div "Редактировать услугу Параметры SmartCat Файлы Вид работ Нотариальное заверение …" at bounding box center [651, 326] width 1303 height 653
click at [886, 582] on span "Сохранить и пересчитать" at bounding box center [924, 588] width 152 height 20
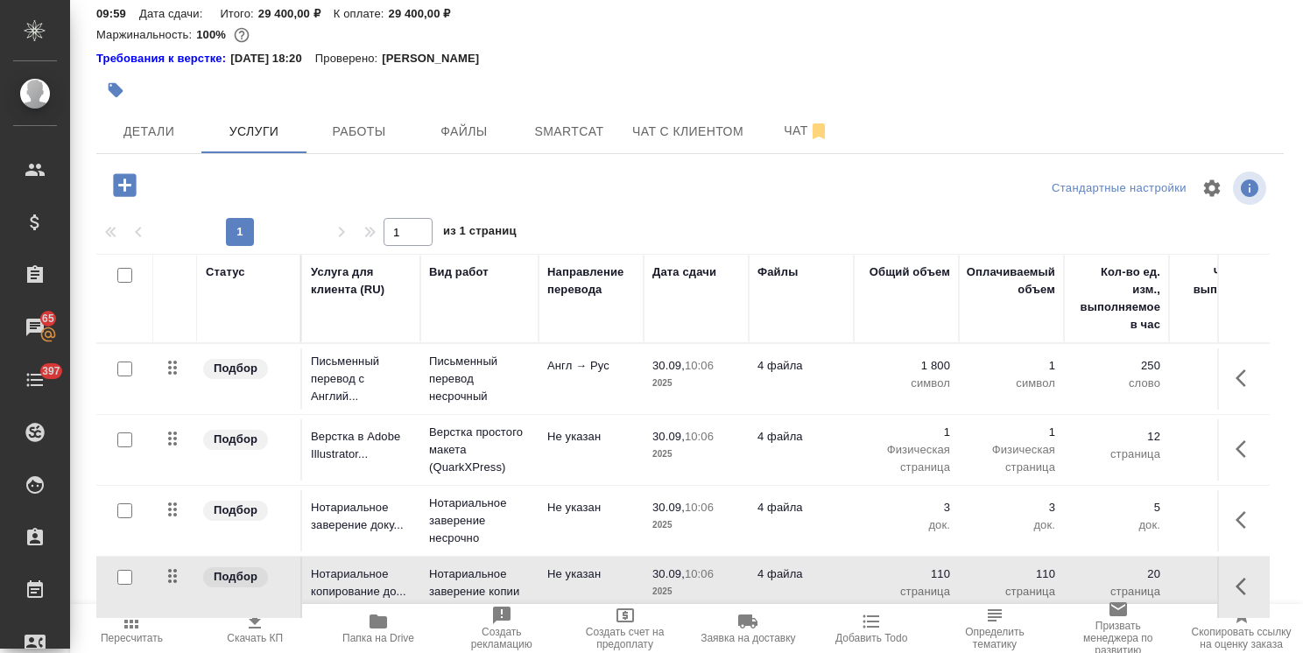
click at [641, 350] on td "Англ → Рус" at bounding box center [591, 378] width 105 height 61
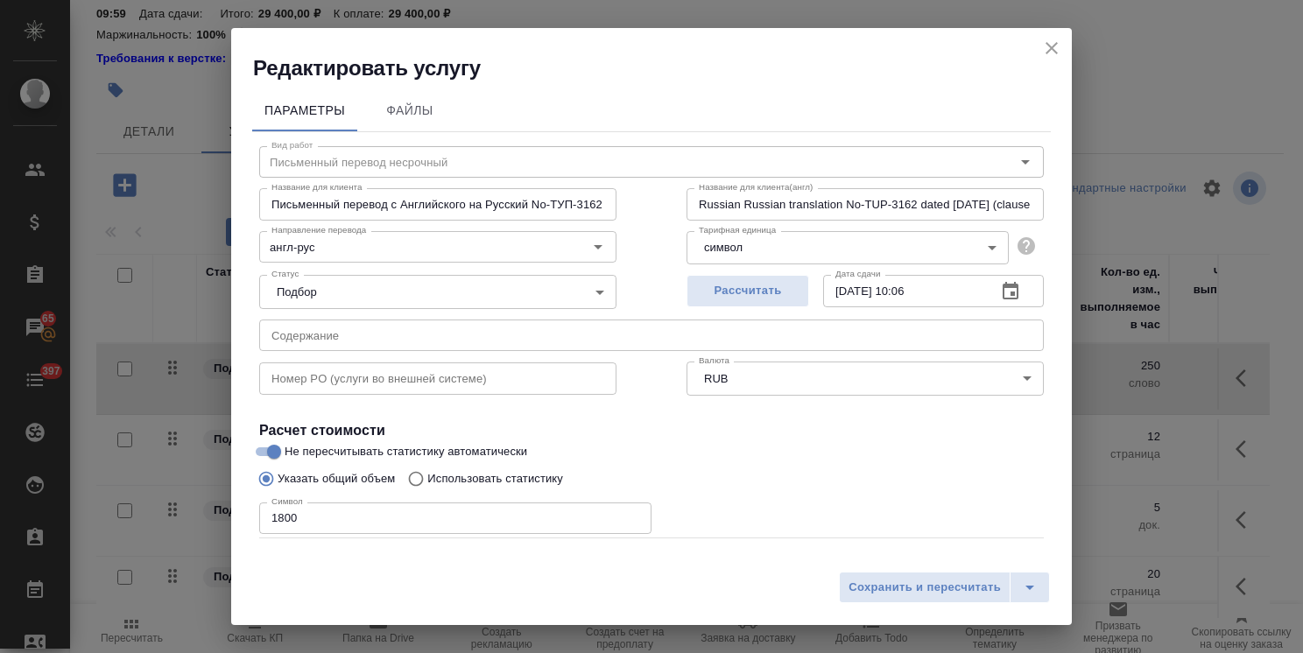
click at [137, 513] on div "Редактировать услугу Параметры Файлы Вид работ Письменный перевод несрочный Вид…" at bounding box center [651, 326] width 1303 height 653
paste input "1698"
click at [908, 593] on span "Сохранить и пересчитать" at bounding box center [924, 588] width 152 height 20
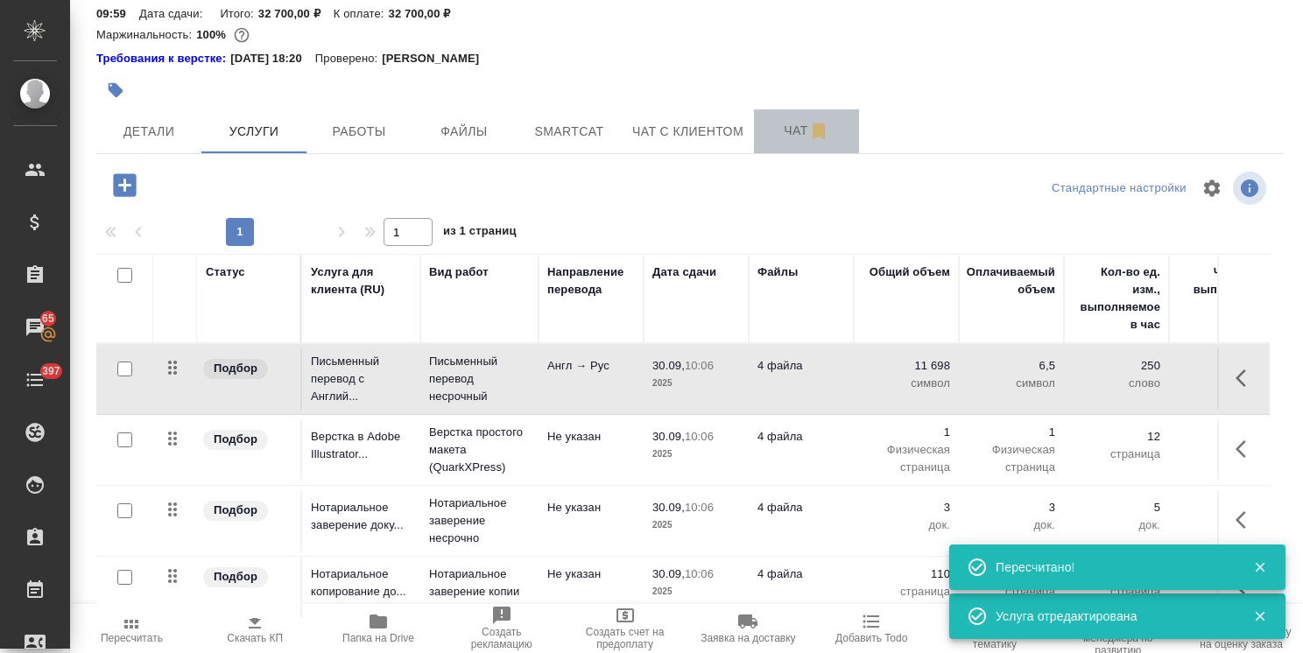
click at [771, 120] on span "Чат" at bounding box center [806, 131] width 84 height 22
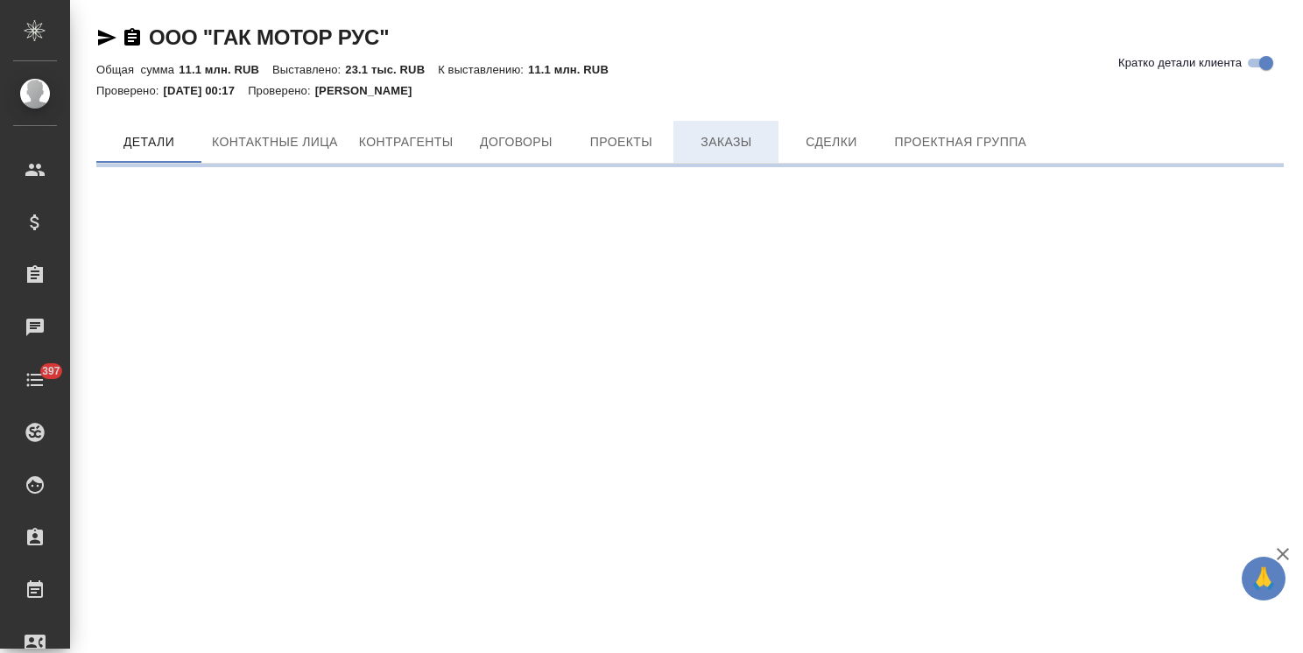
click at [722, 137] on span "Заказы" at bounding box center [726, 142] width 84 height 22
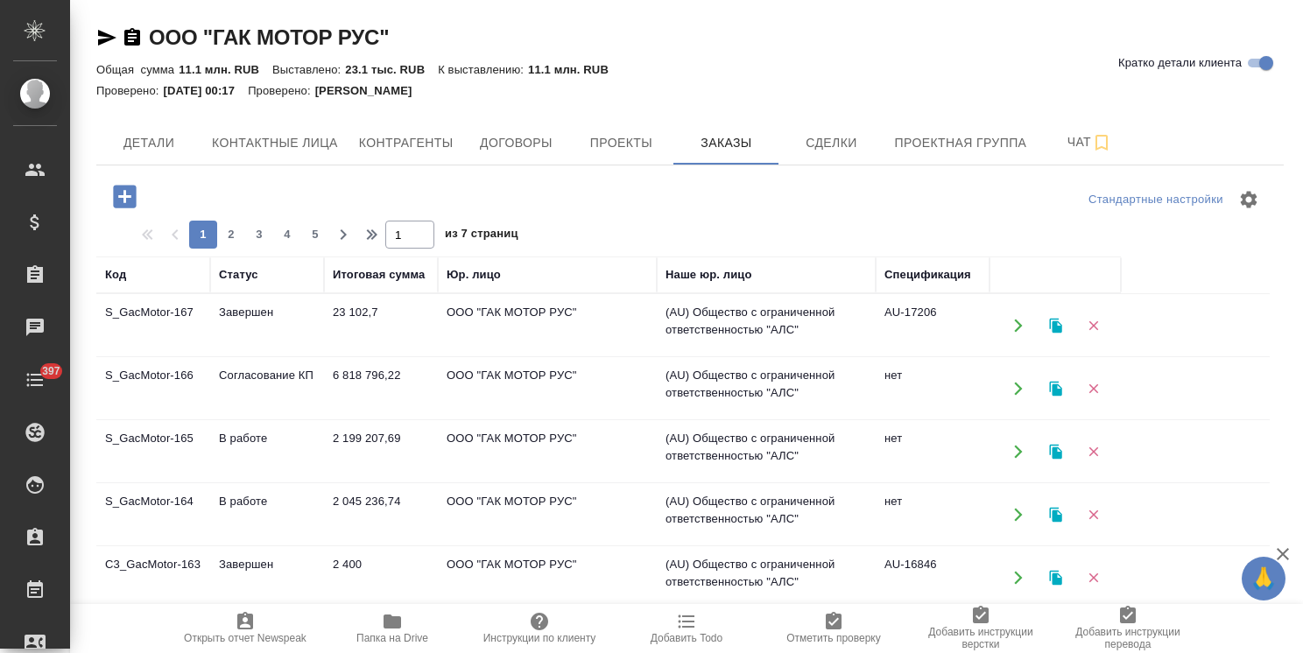
click at [125, 195] on icon "button" at bounding box center [124, 196] width 31 height 31
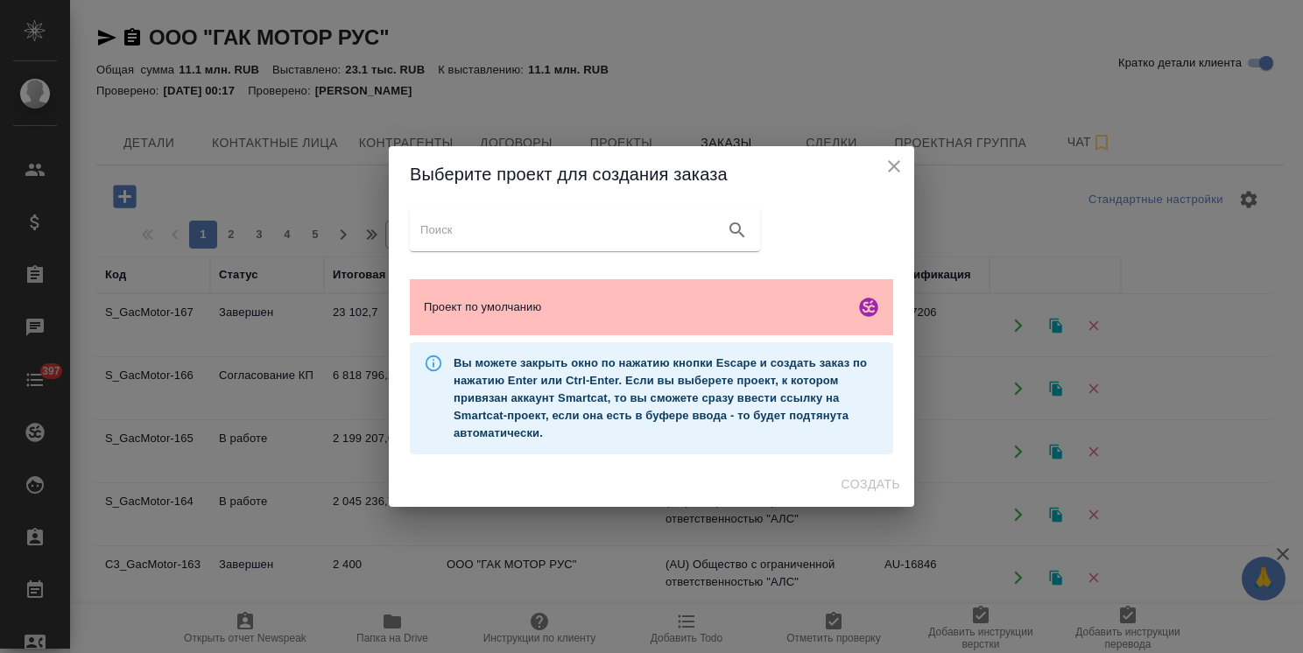
click at [618, 302] on span "Проект по умолчанию" at bounding box center [636, 308] width 424 height 18
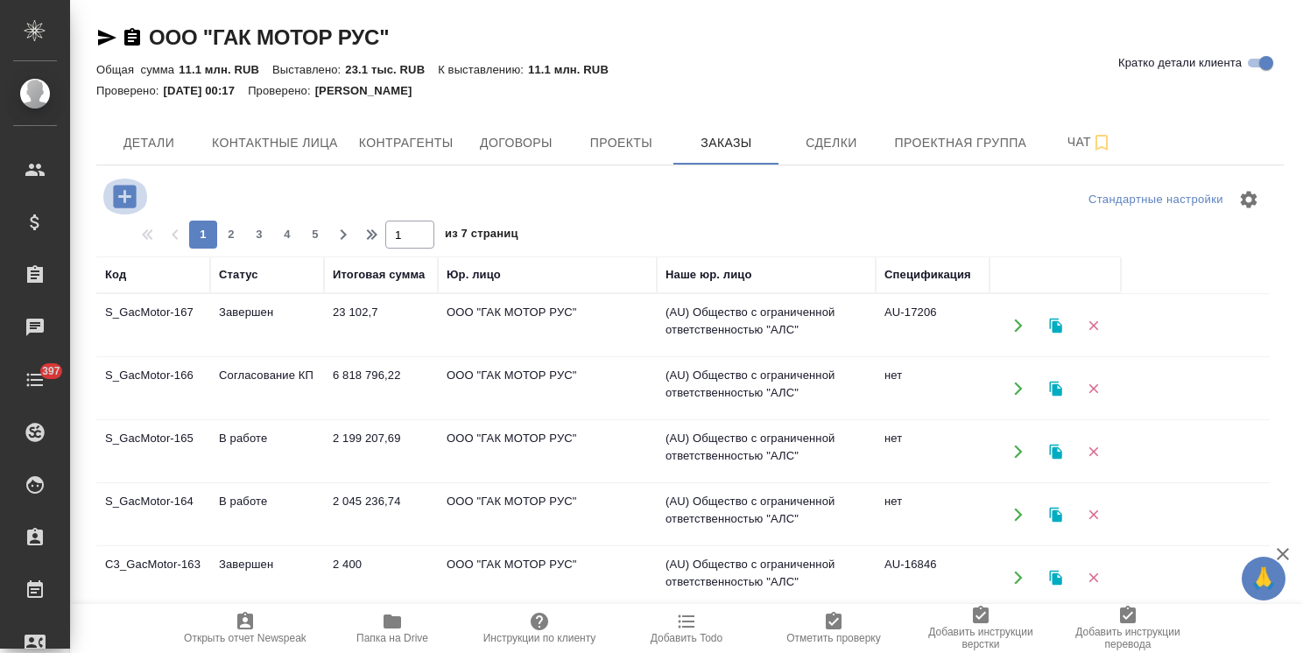
click at [130, 185] on icon "button" at bounding box center [124, 196] width 23 height 23
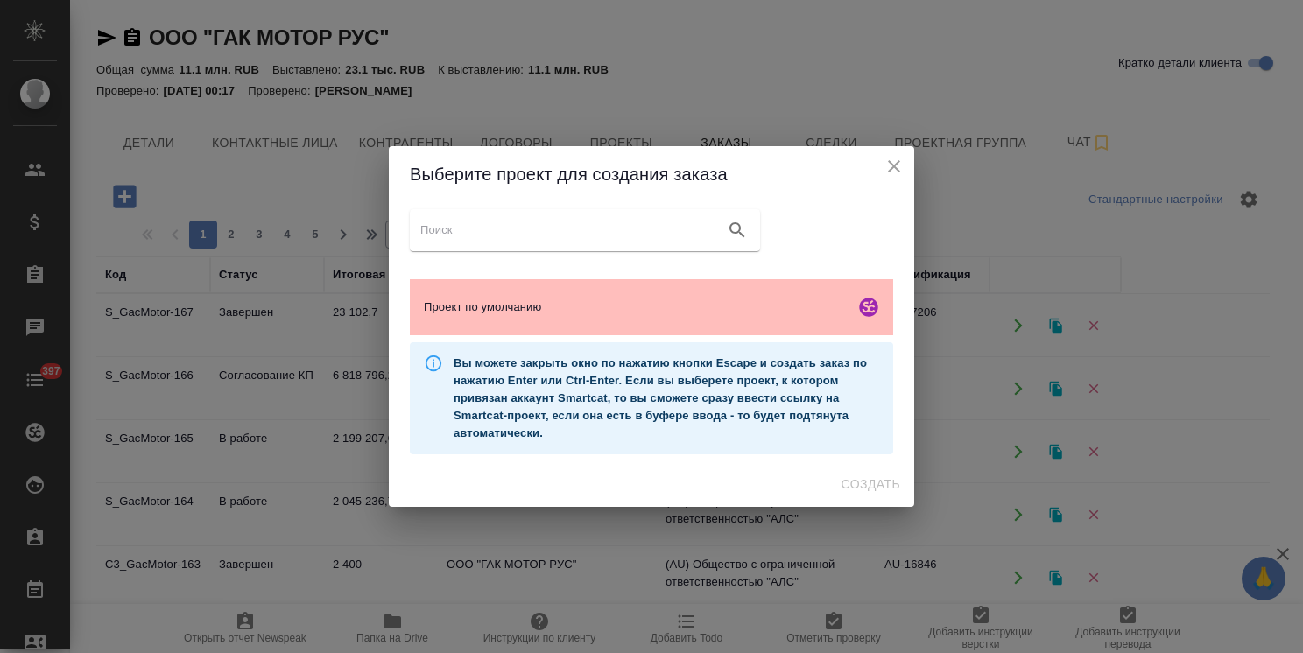
click at [607, 304] on span "Проект по умолчанию" at bounding box center [636, 308] width 424 height 18
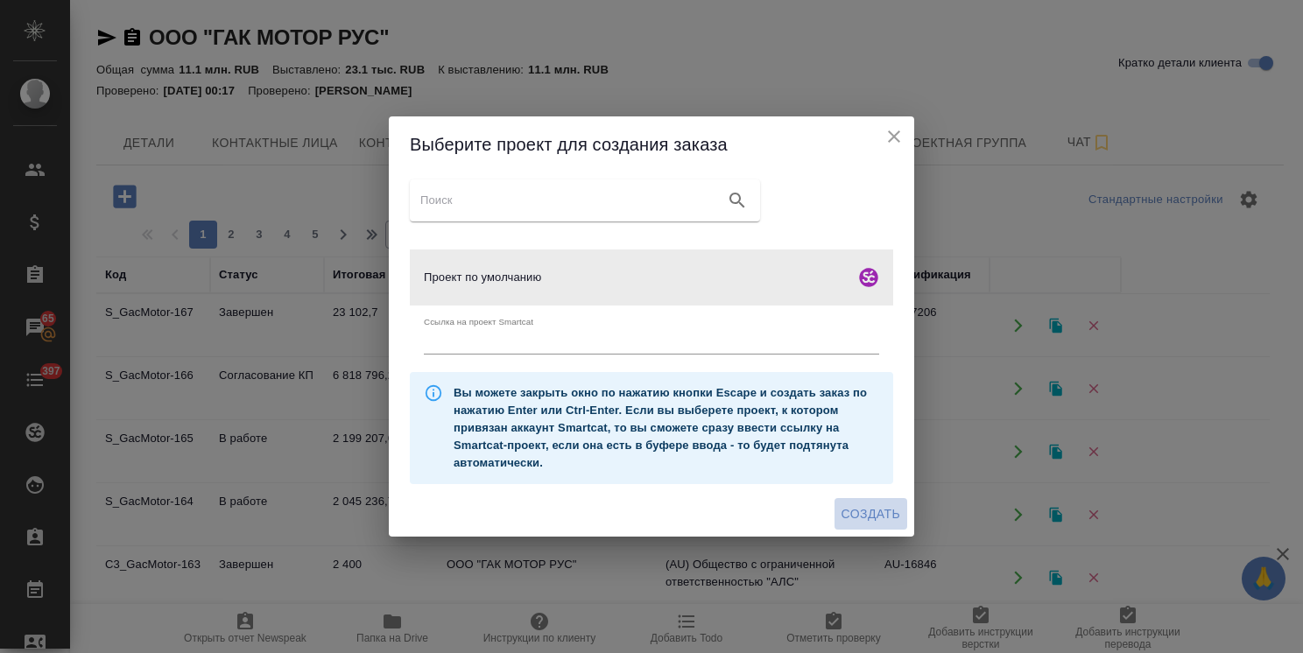
click at [868, 508] on span "Создать" at bounding box center [870, 514] width 59 height 22
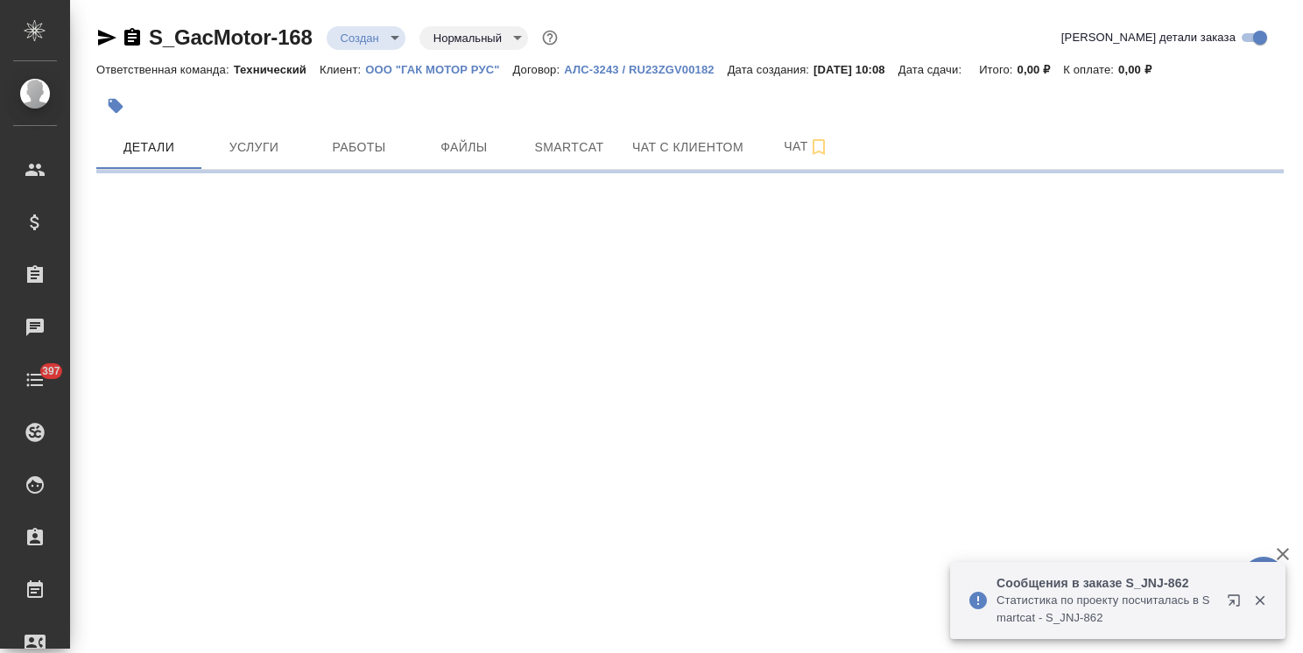
select select "RU"
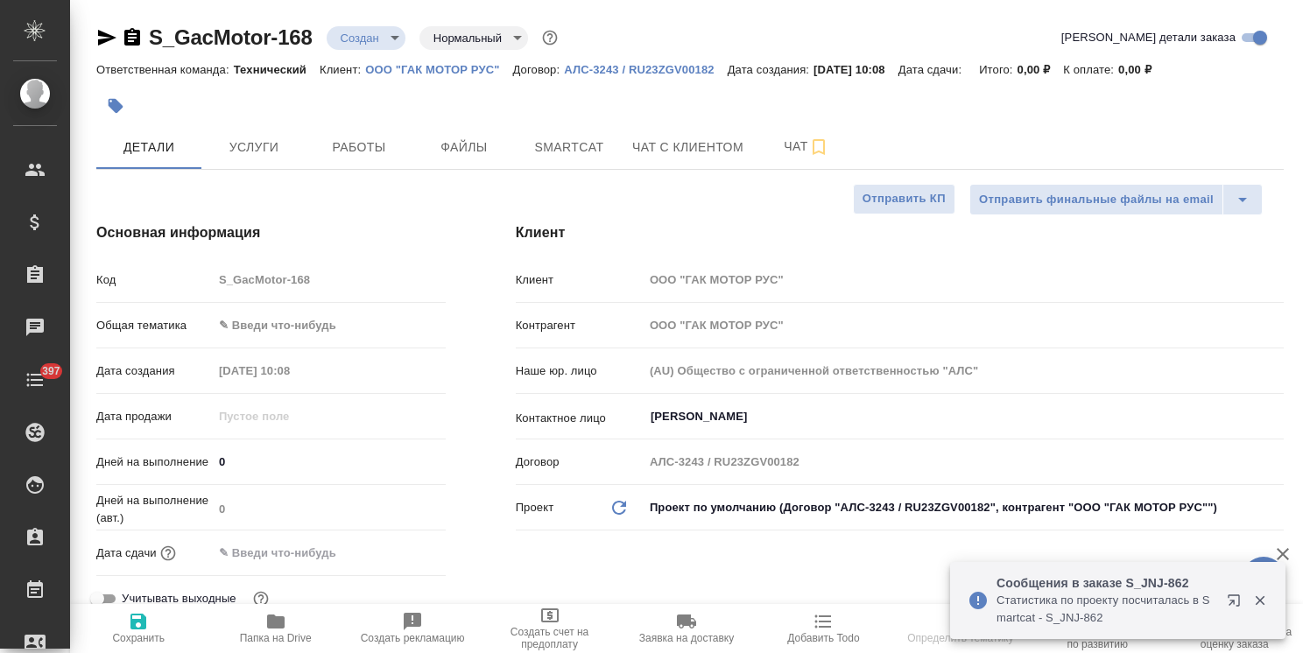
type textarea "x"
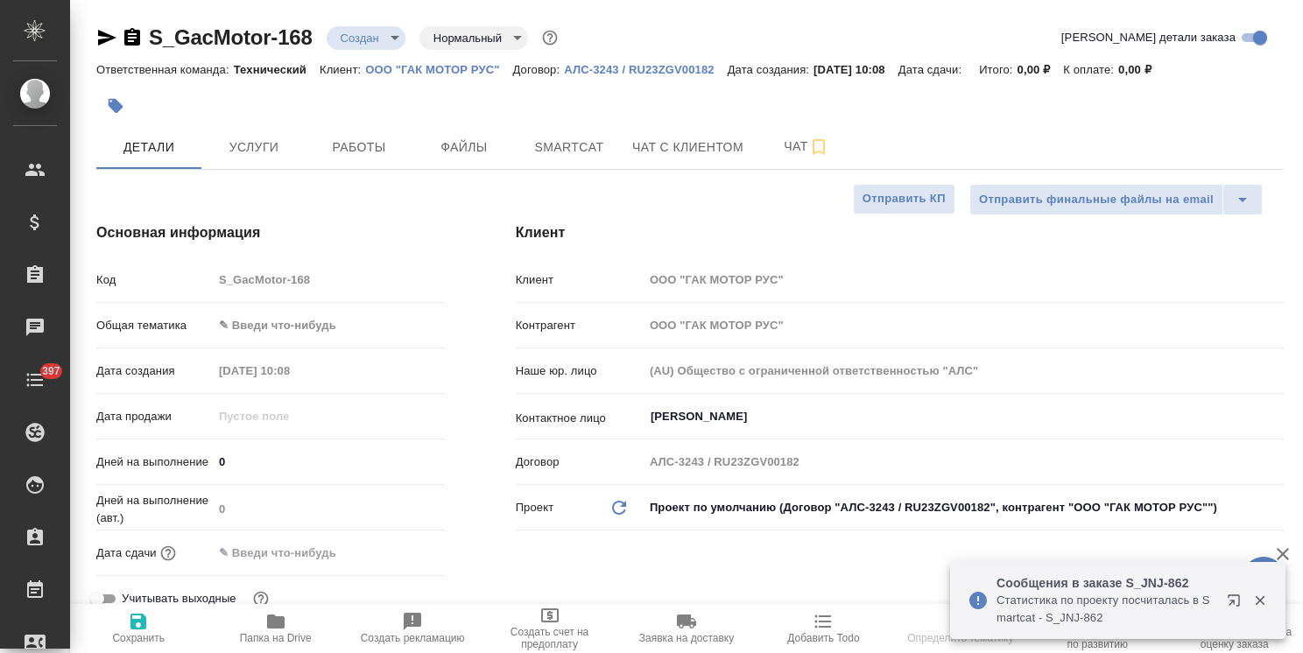
type textarea "x"
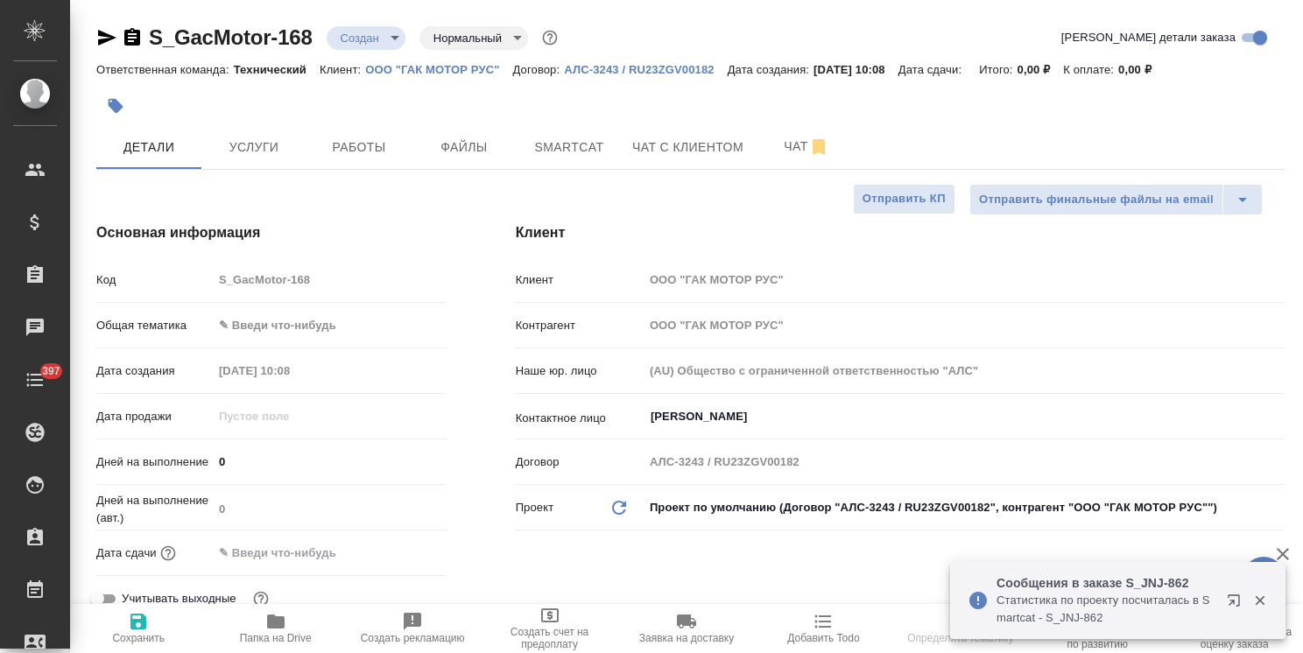
type textarea "x"
select select "RU"
type textarea "x"
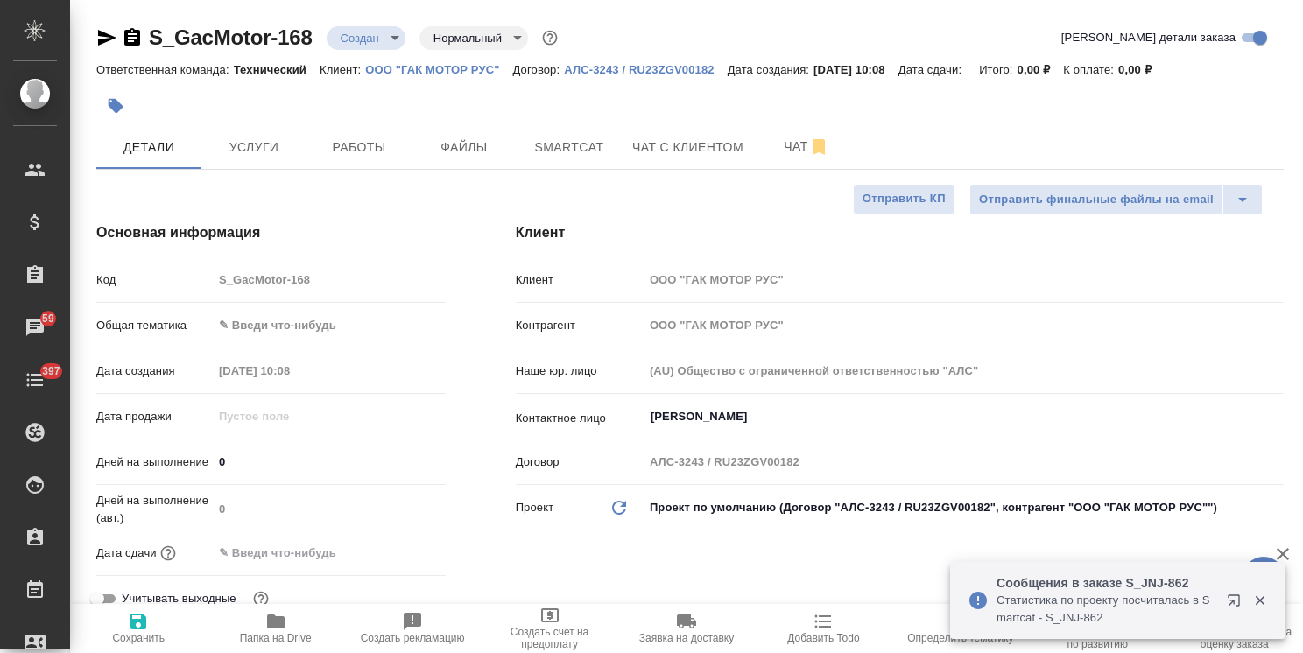
type textarea "x"
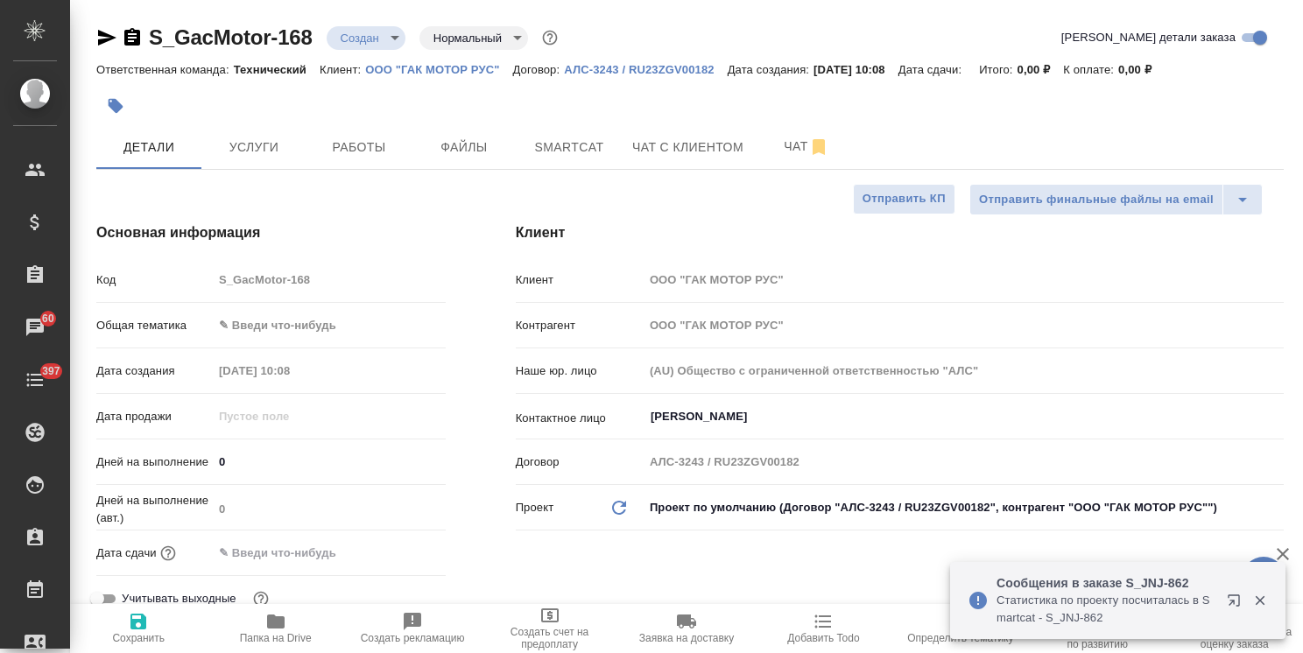
type textarea "x"
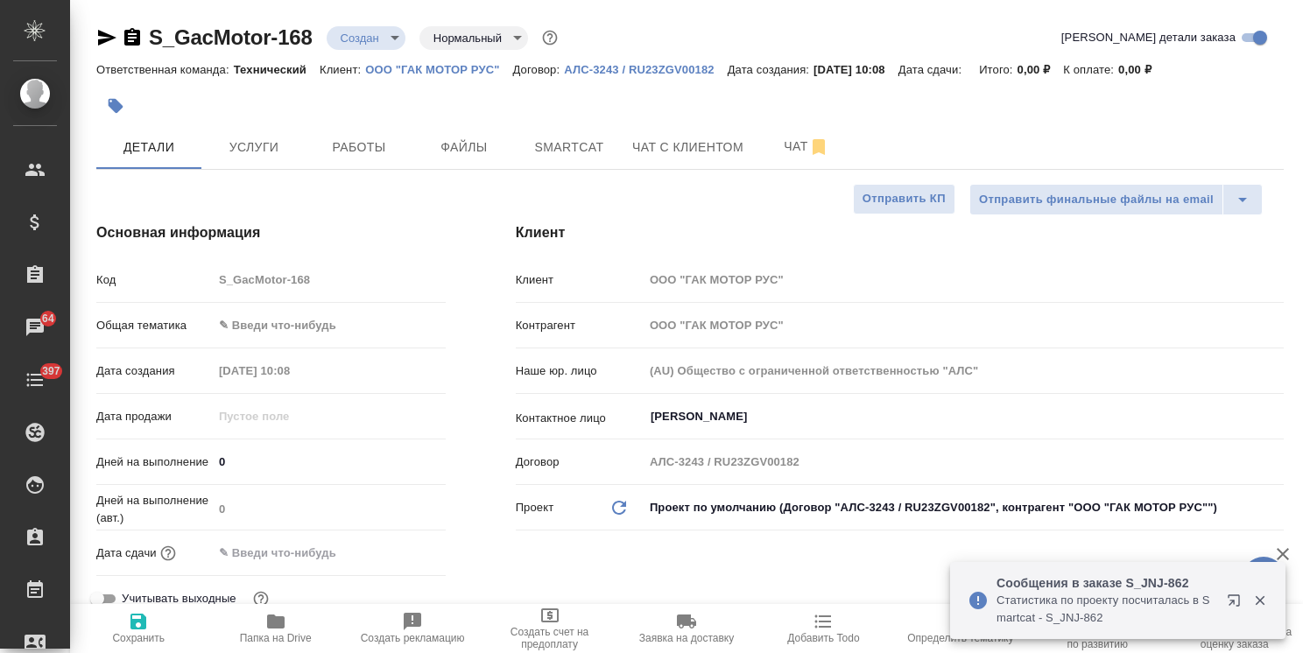
type textarea "x"
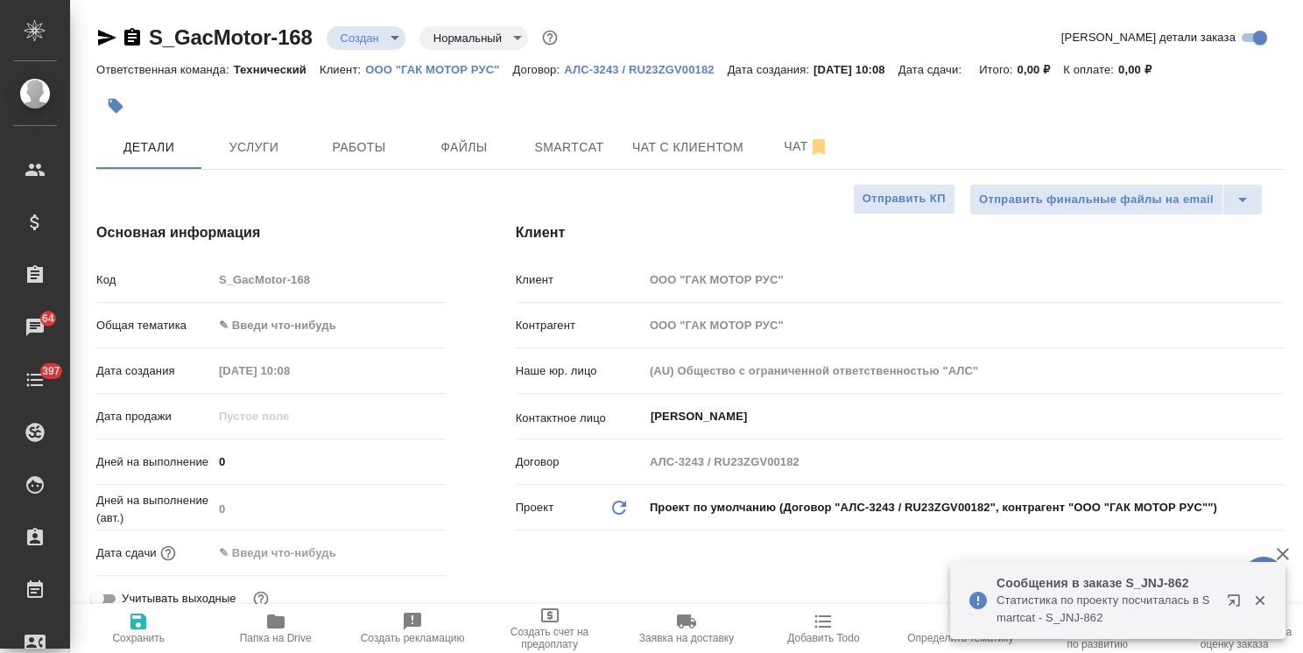
type textarea "x"
drag, startPoint x: 266, startPoint y: 6, endPoint x: 93, endPoint y: 3, distance: 173.4
click at [709, 421] on input "[PERSON_NAME]" at bounding box center [934, 416] width 571 height 21
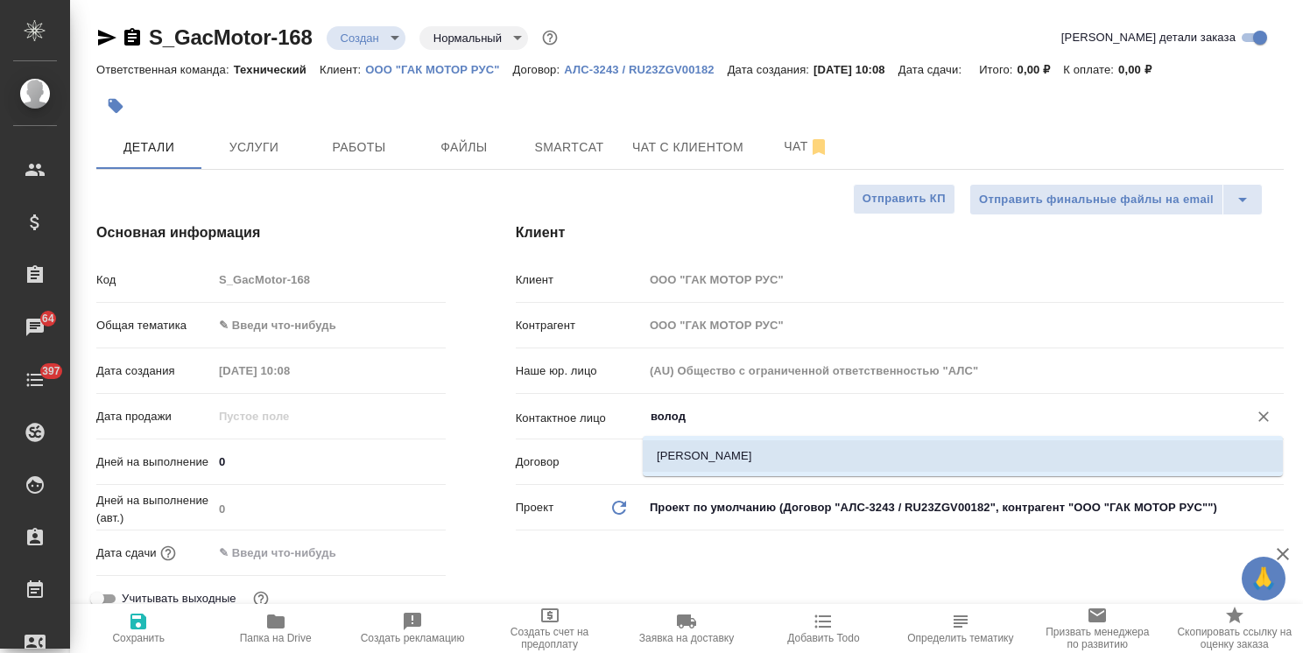
click at [679, 447] on li "[PERSON_NAME]" at bounding box center [963, 456] width 640 height 32
type input "[PERSON_NAME]"
type textarea "x"
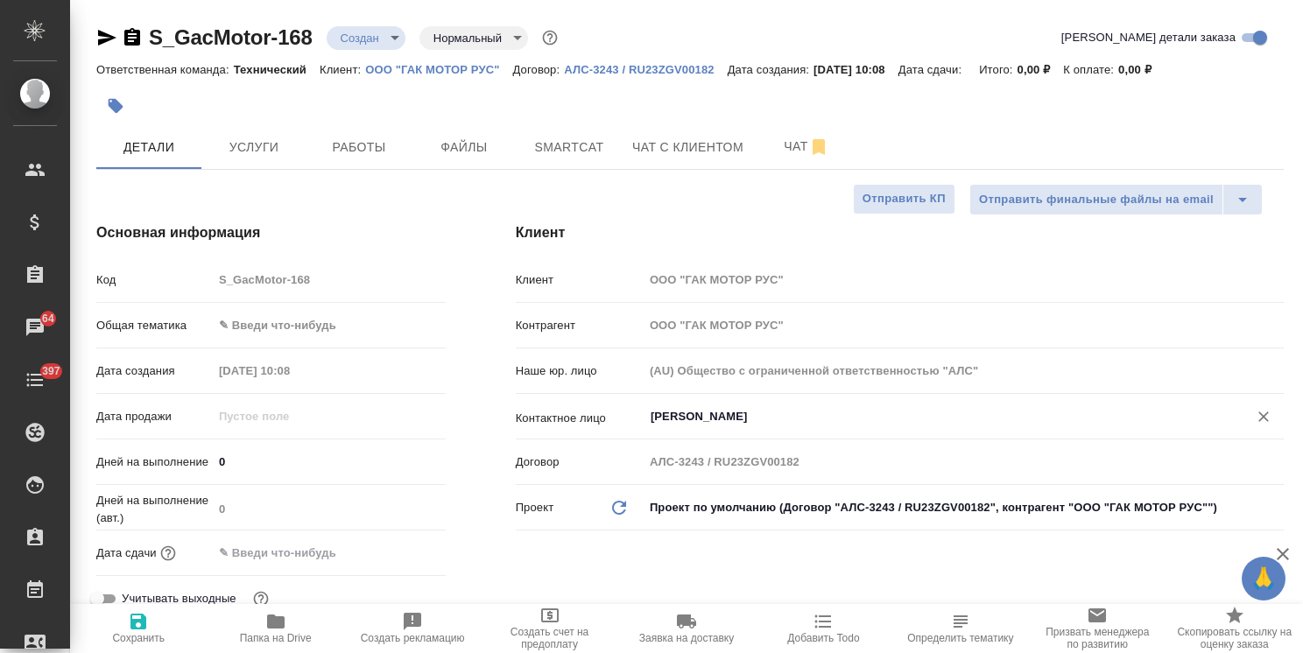
type input "[PERSON_NAME]"
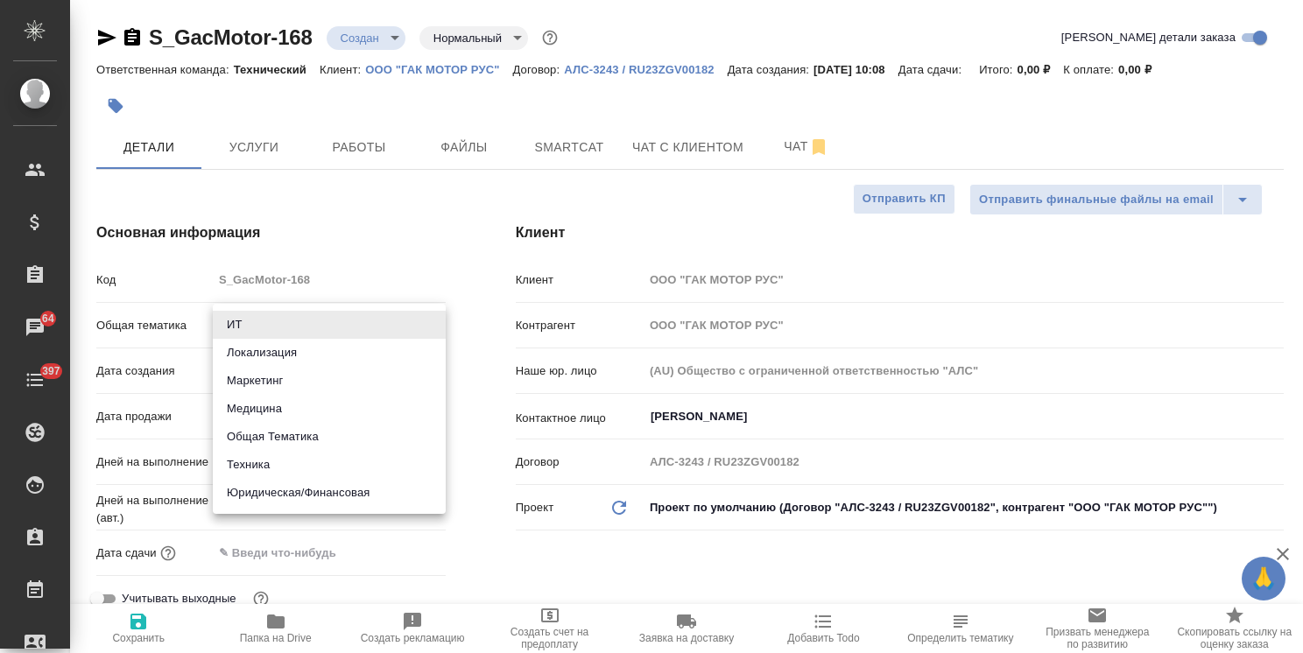
click at [296, 325] on body "🙏 .cls-1 fill:#fff; AWATERA [PERSON_NAME] Спецификации Заказы 64 Чаты 397 Todo …" at bounding box center [651, 326] width 1303 height 653
click at [268, 469] on li "Техника" at bounding box center [329, 465] width 233 height 28
type input "tech"
type textarea "x"
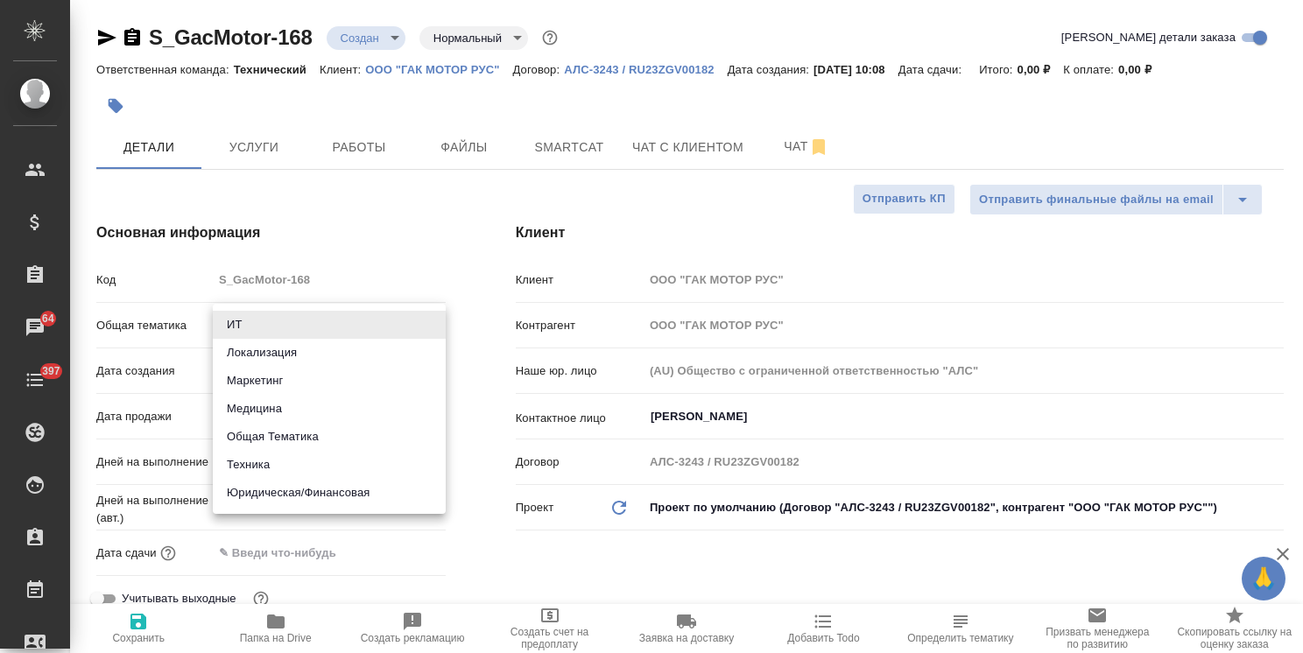
type textarea "x"
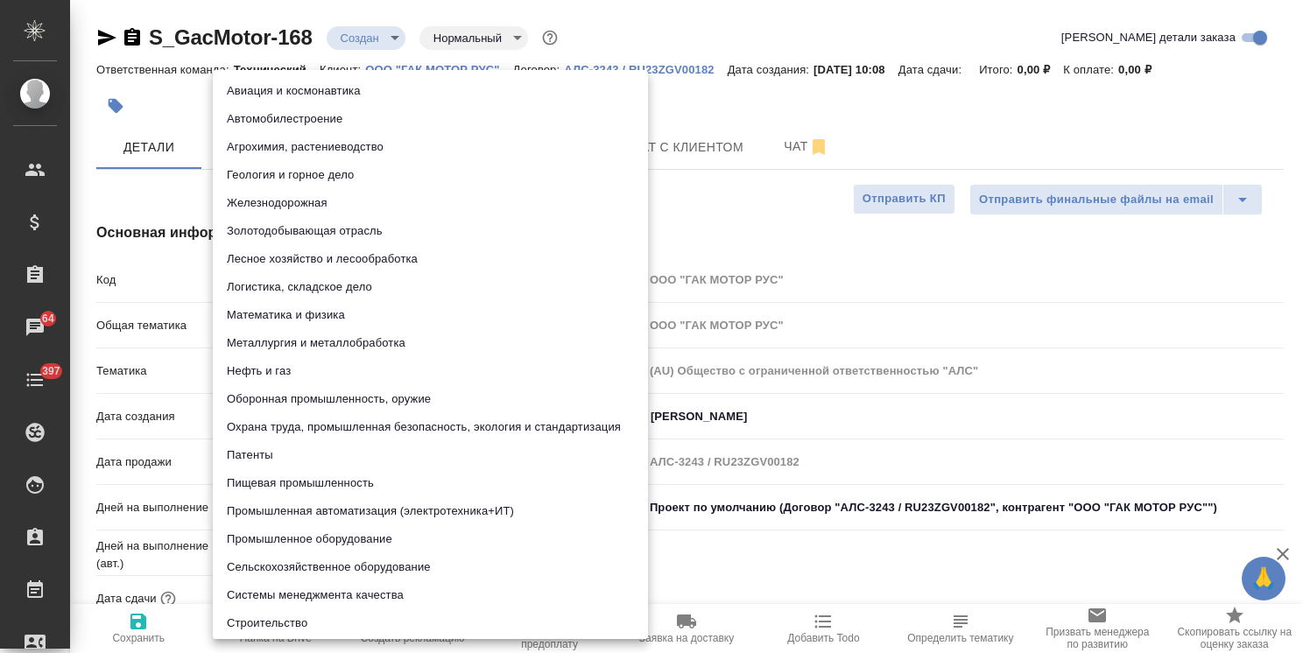
click at [311, 362] on body "🙏 .cls-1 fill:#fff; AWATERA [PERSON_NAME] Спецификации Заказы 64 Чаты 397 Todo …" at bounding box center [651, 326] width 1303 height 653
click at [326, 123] on li "Автомобилестроение" at bounding box center [430, 119] width 435 height 28
type textarea "x"
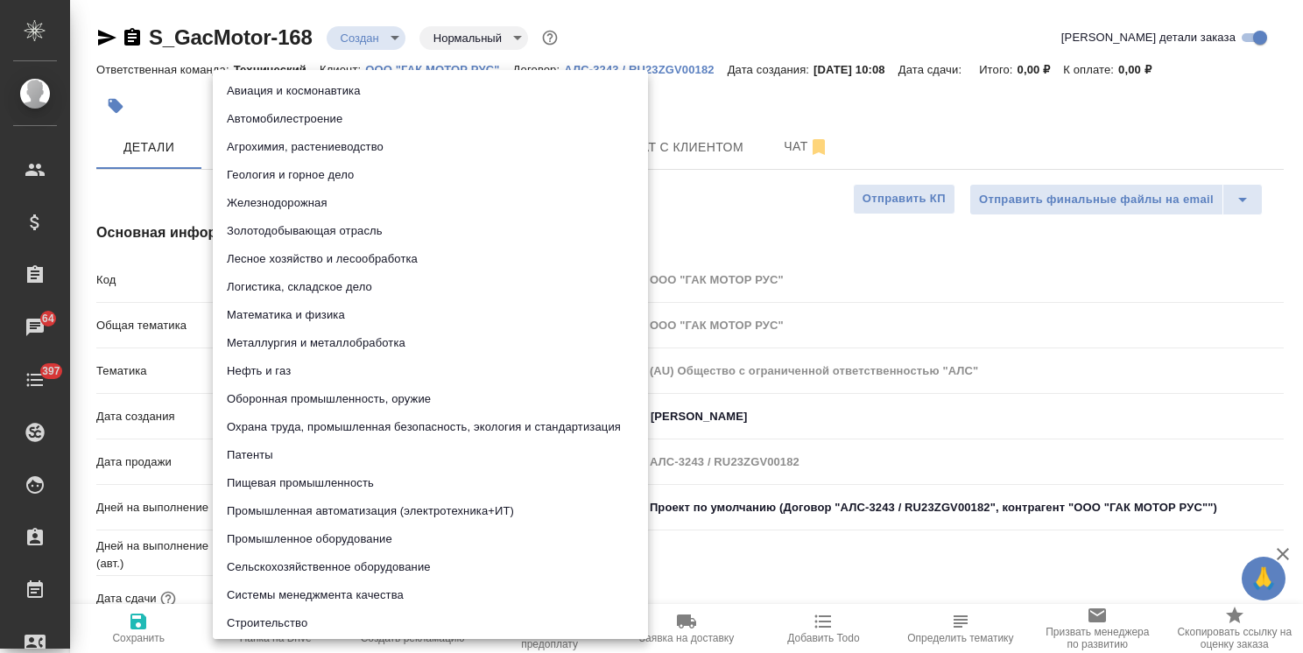
type input "5f647204b73bc97568ca66a7"
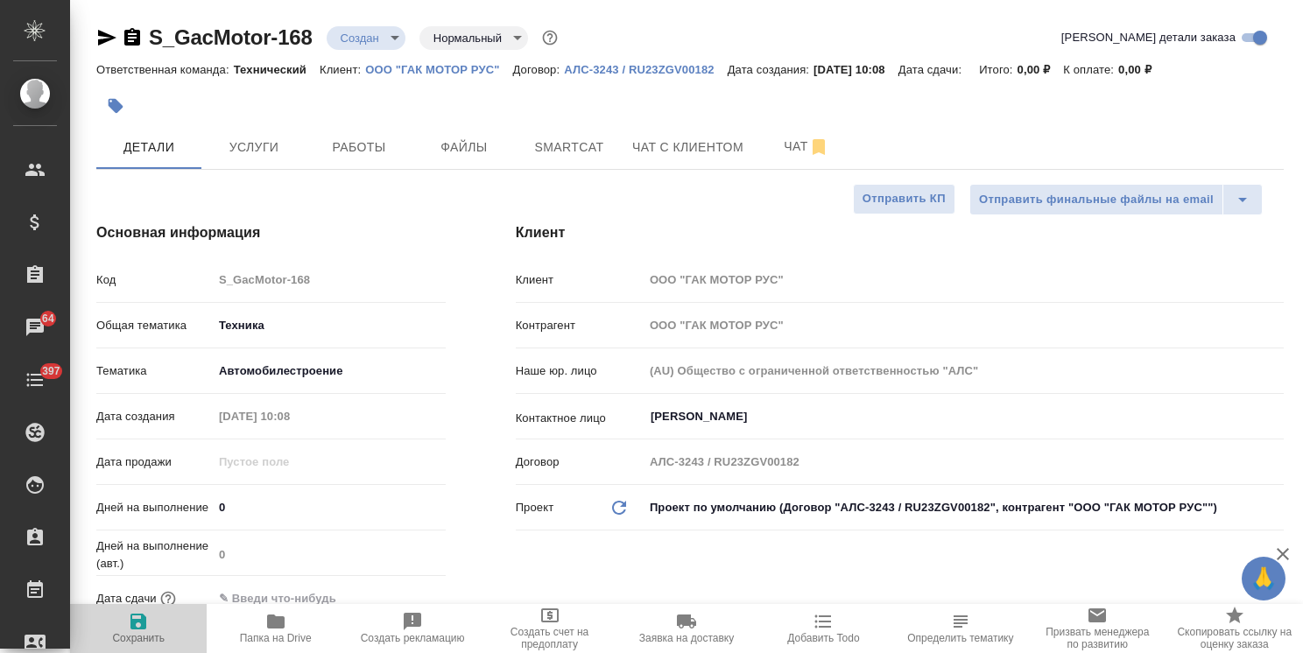
click at [130, 644] on span "Сохранить" at bounding box center [138, 638] width 53 height 12
type textarea "x"
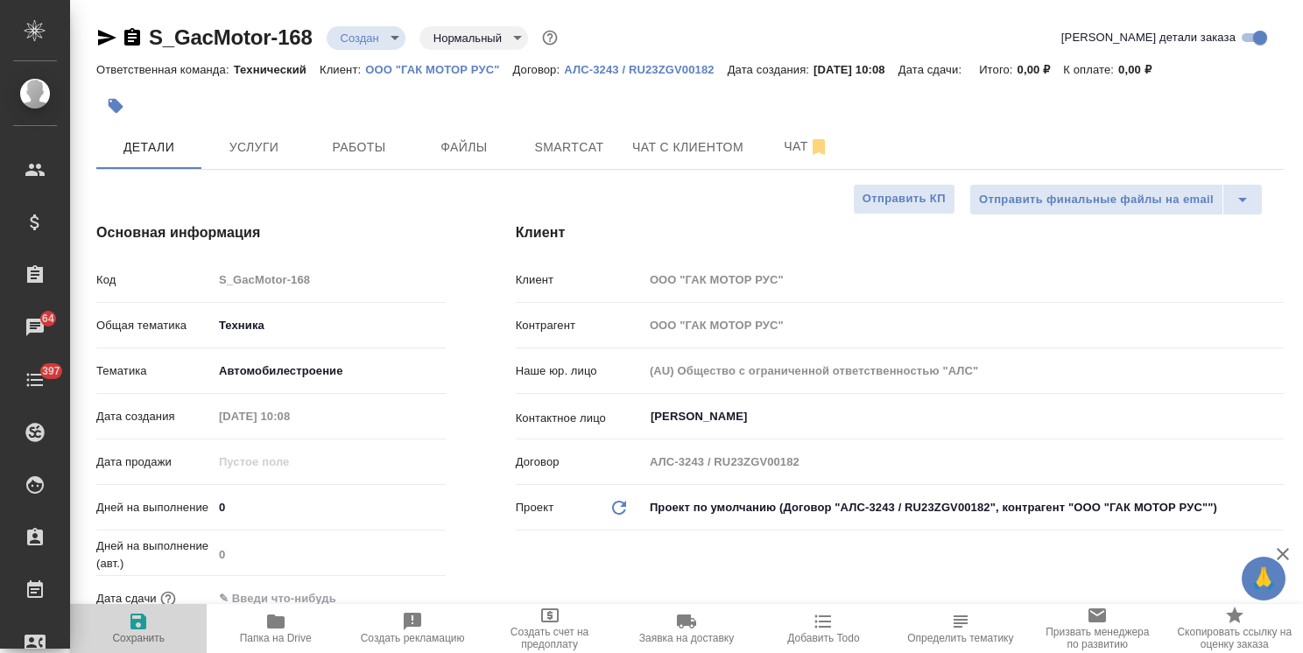
type textarea "x"
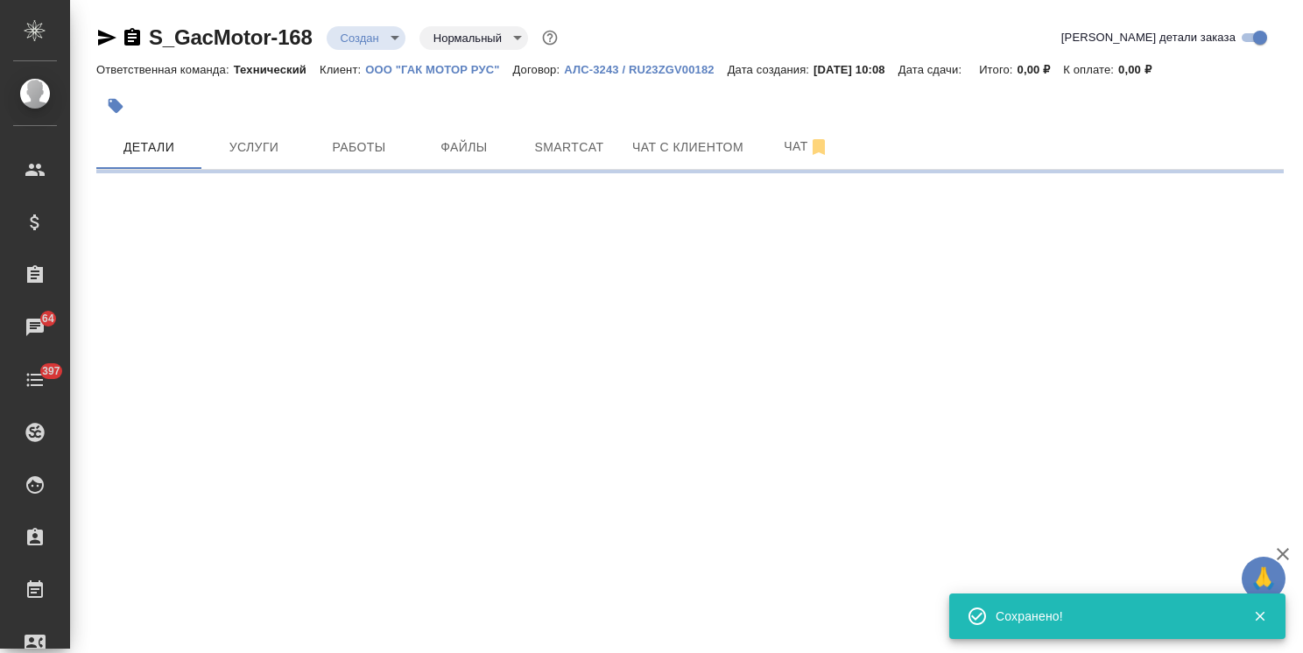
select select "RU"
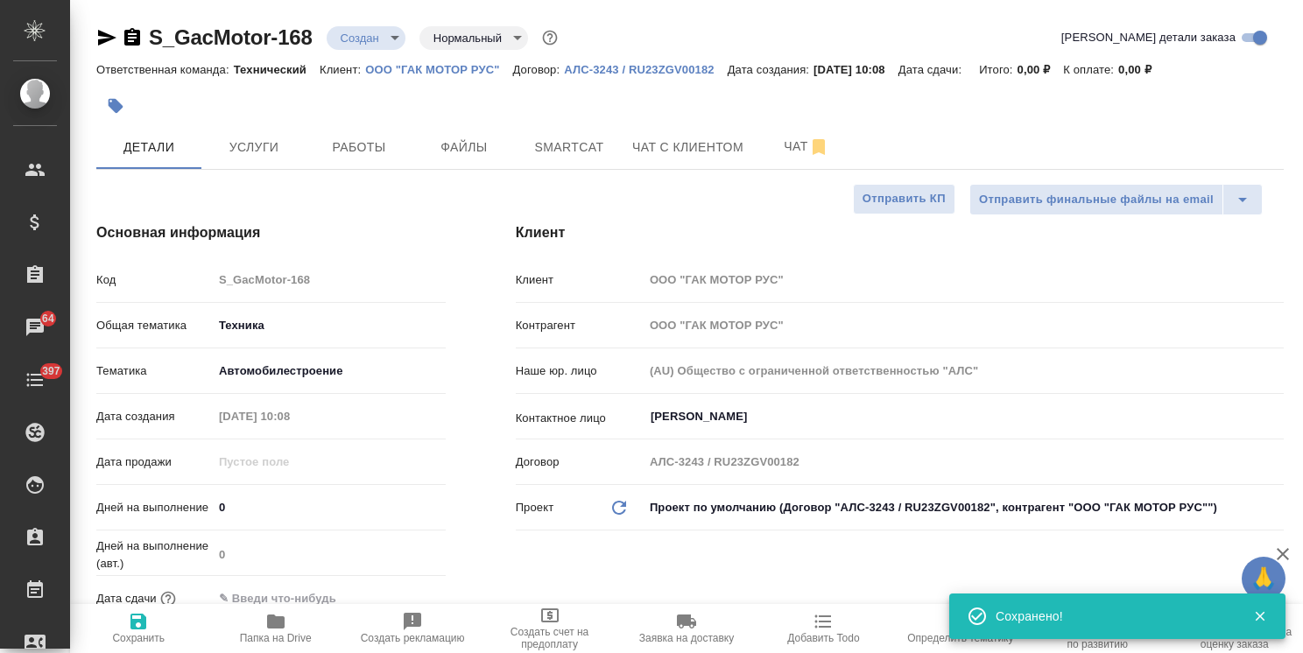
type textarea "x"
click at [55, 17] on div ".cls-1 fill:#fff; AWATERA [PERSON_NAME] Спецификации Заказы 64 Чаты 397 Todo Пр…" at bounding box center [651, 326] width 1303 height 653
type textarea "x"
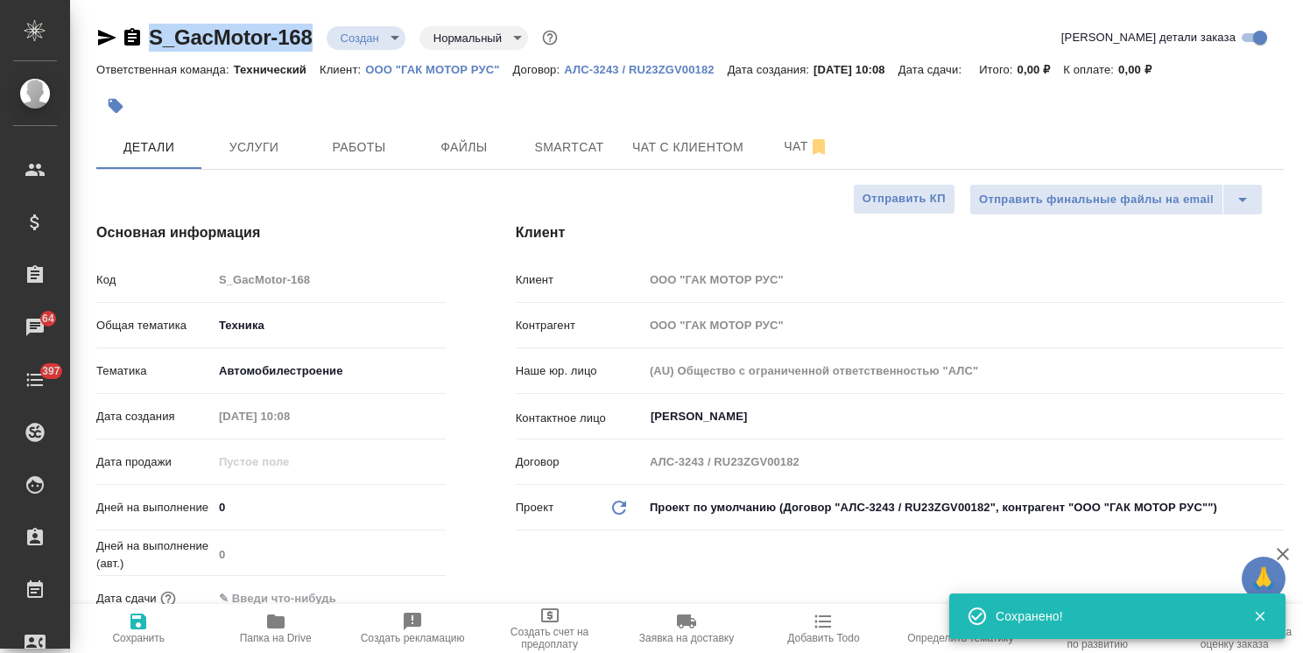
type textarea "x"
copy link "S_GacMotor-168"
type input "[PERSON_NAME]"
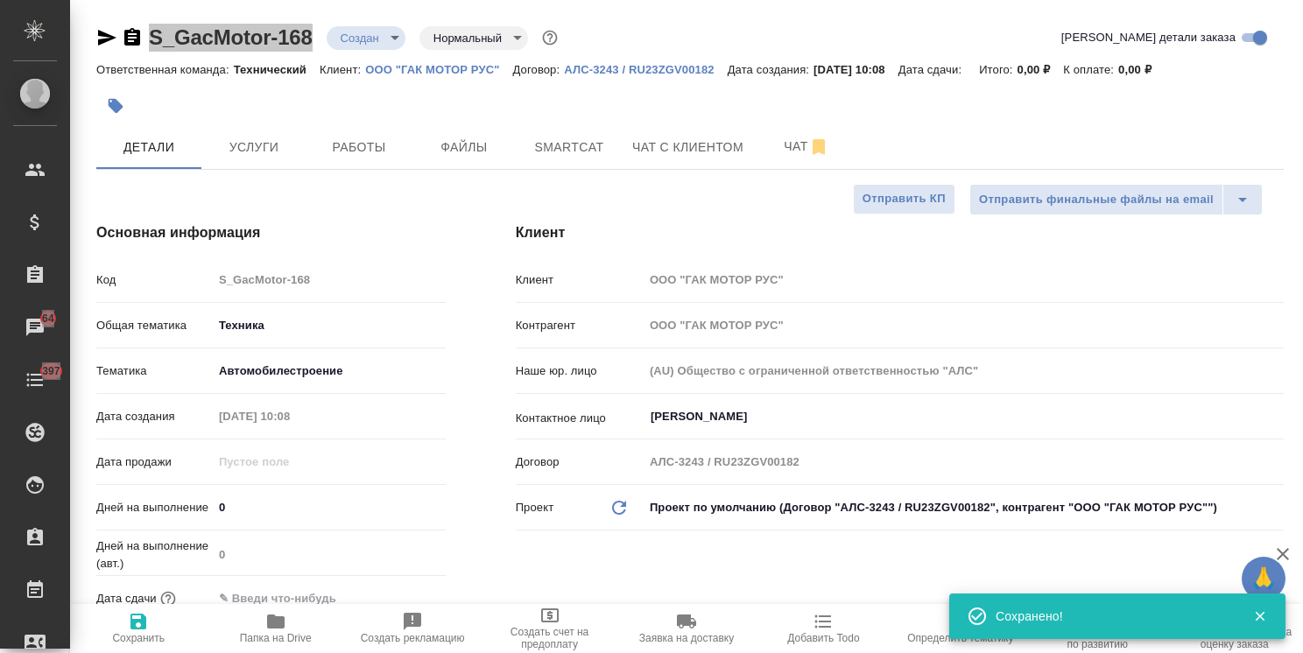
type textarea "x"
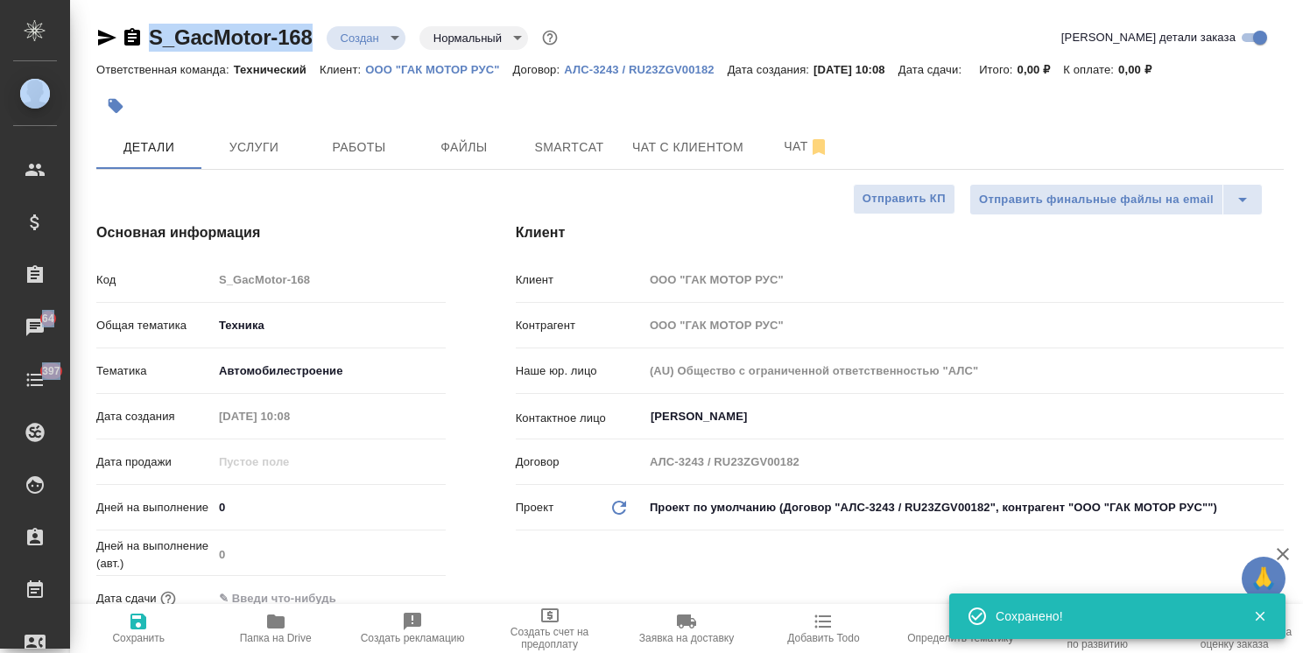
type textarea "x"
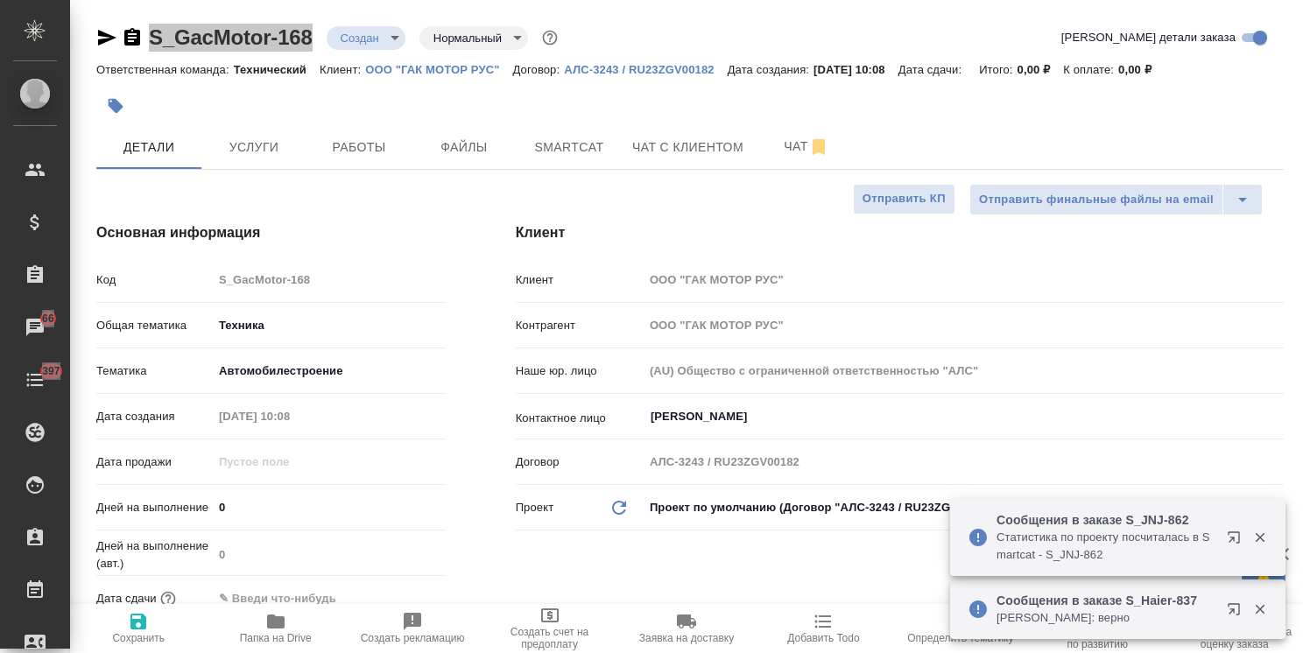
type textarea "x"
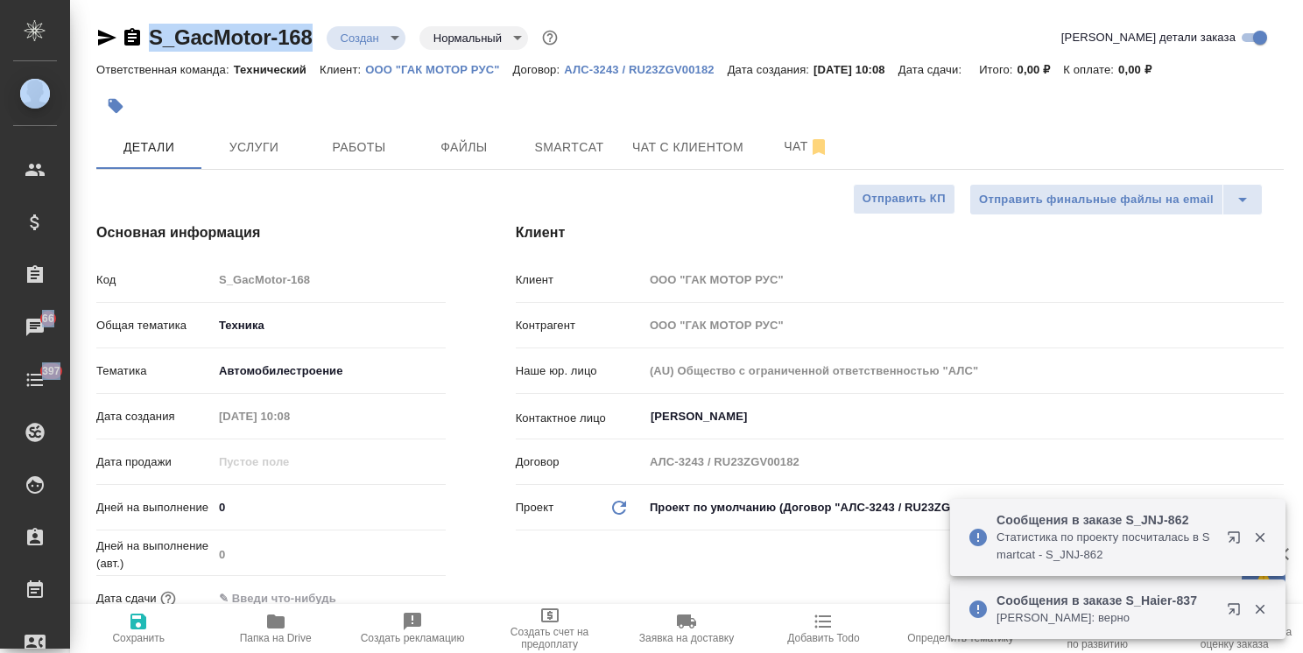
type textarea "x"
click at [297, 623] on span "Папка на Drive" at bounding box center [275, 627] width 116 height 33
type textarea "x"
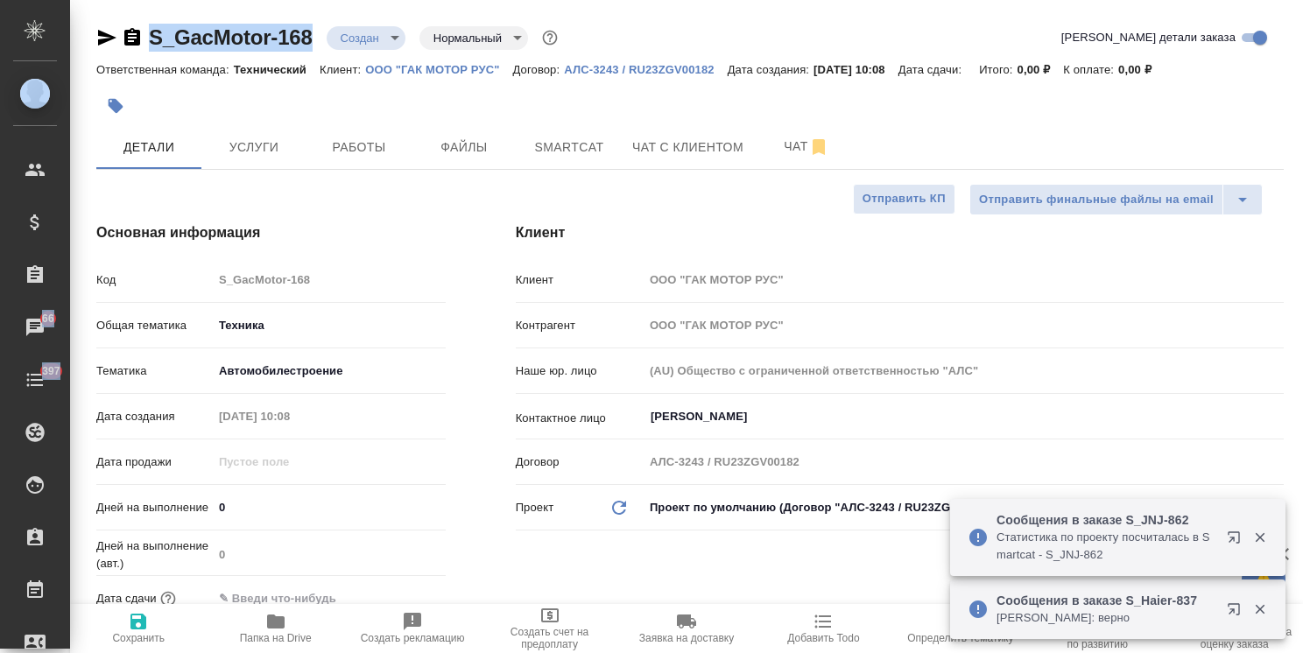
type textarea "x"
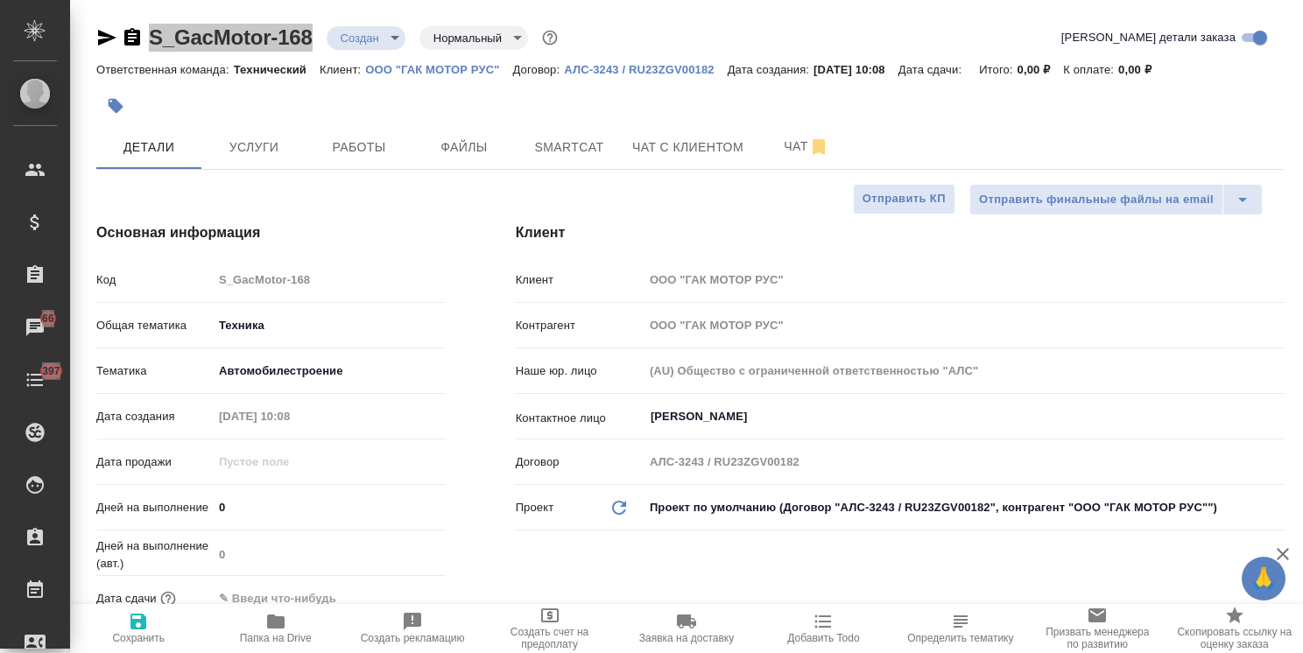
type textarea "x"
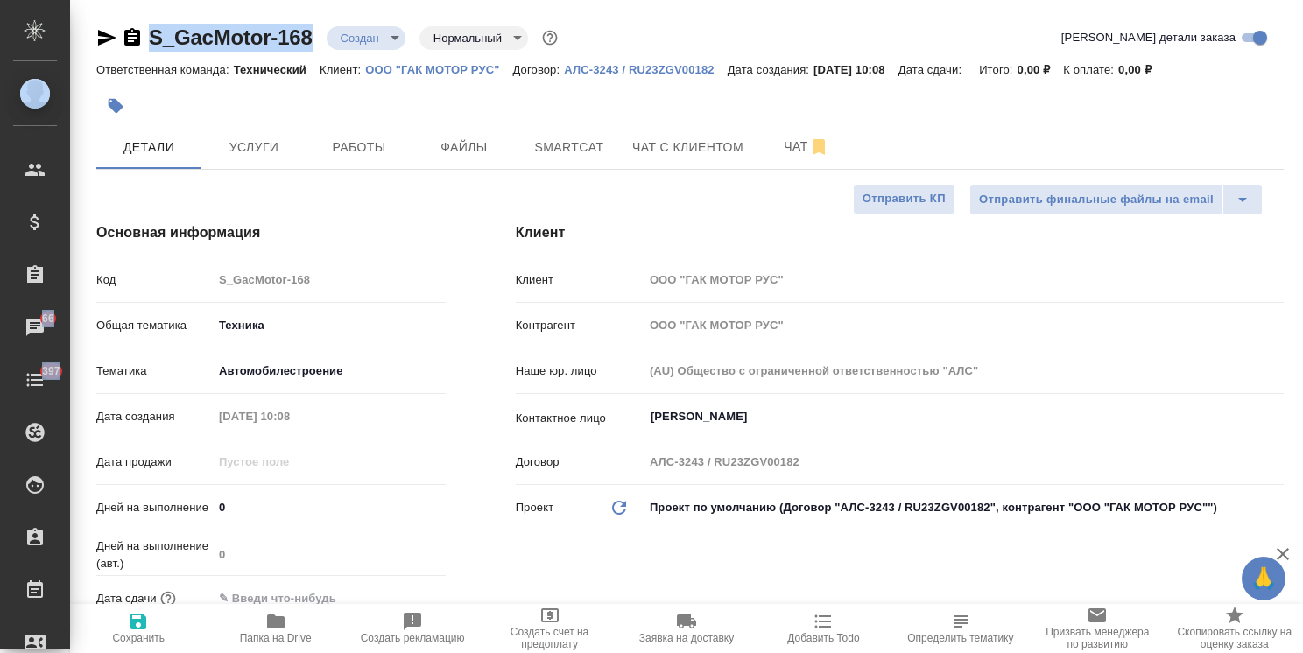
type textarea "x"
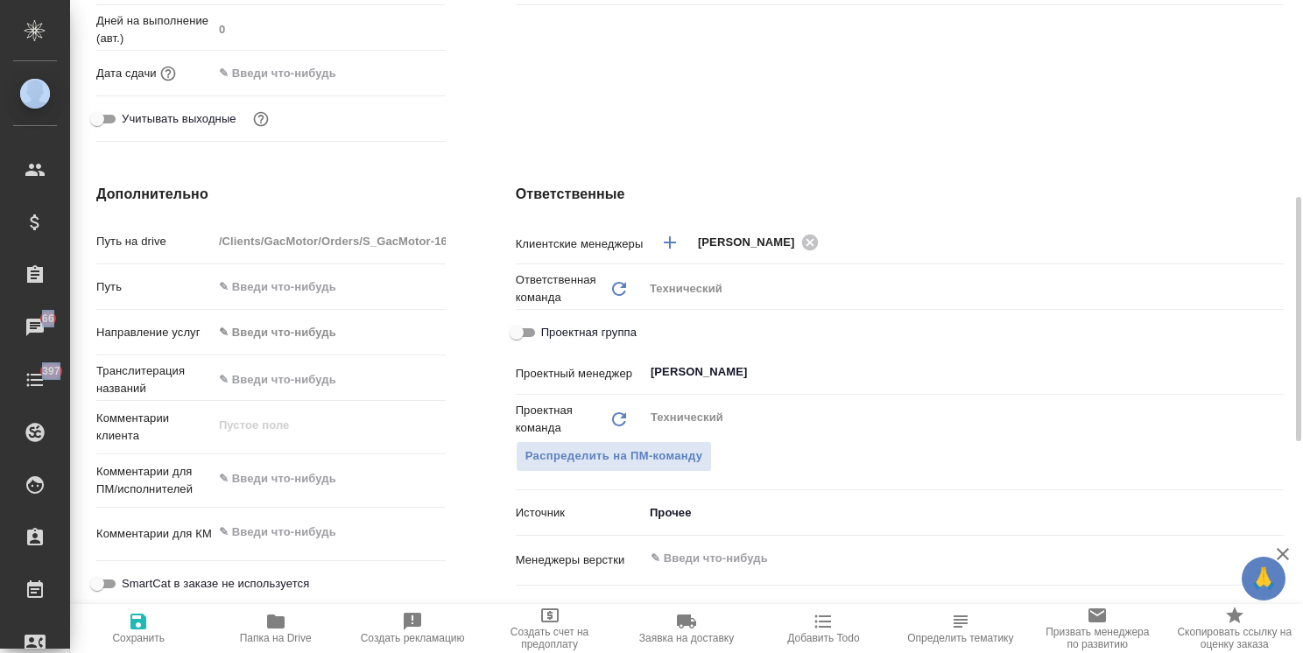
scroll to position [613, 0]
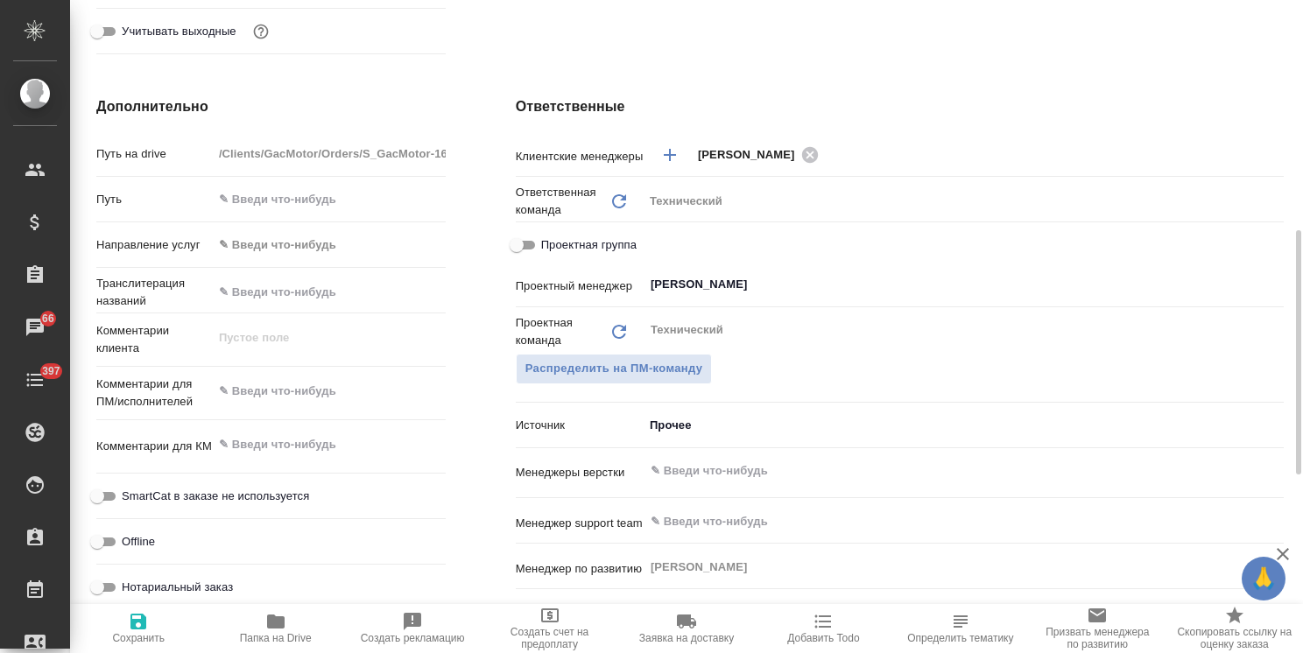
click at [746, 475] on input "text" at bounding box center [934, 471] width 571 height 21
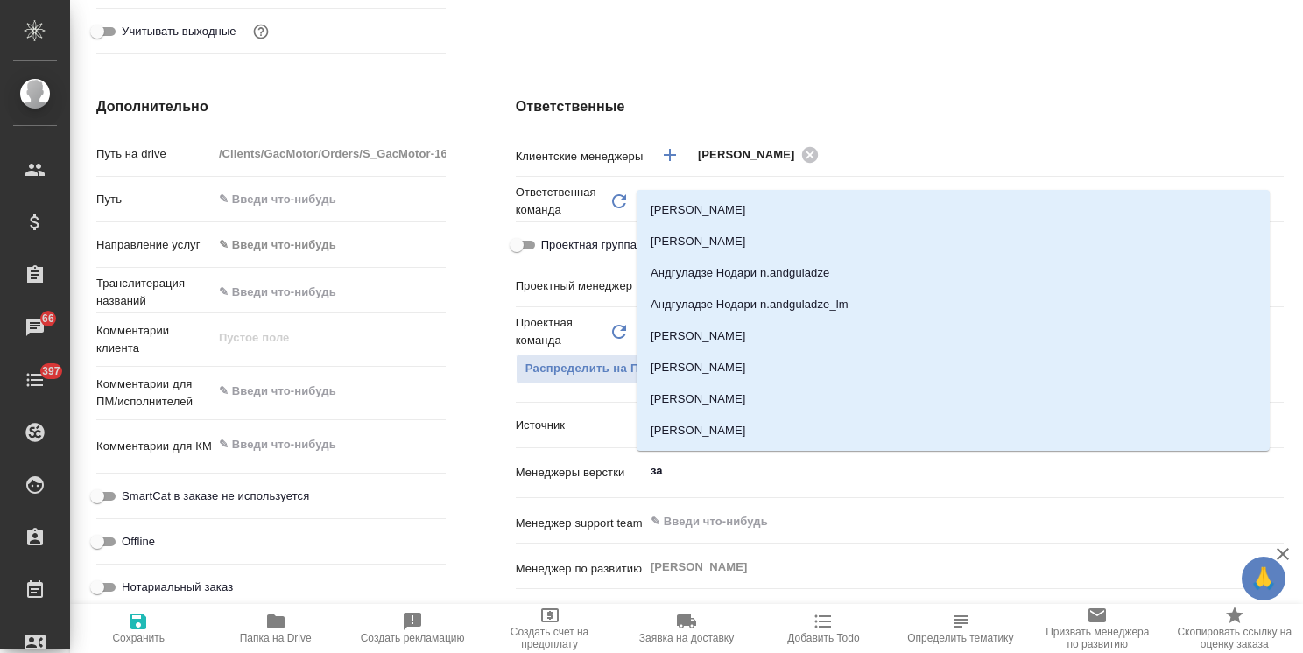
type input "заб"
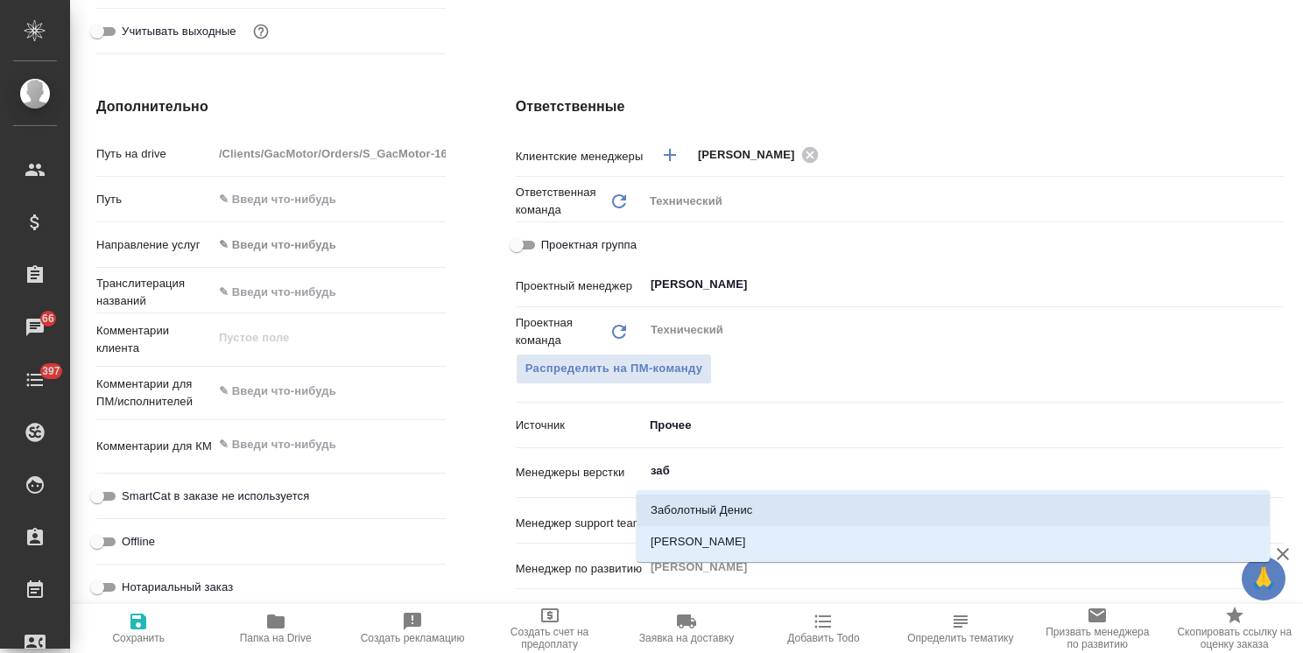
click at [731, 526] on li "[PERSON_NAME]" at bounding box center [953, 542] width 633 height 32
type textarea "x"
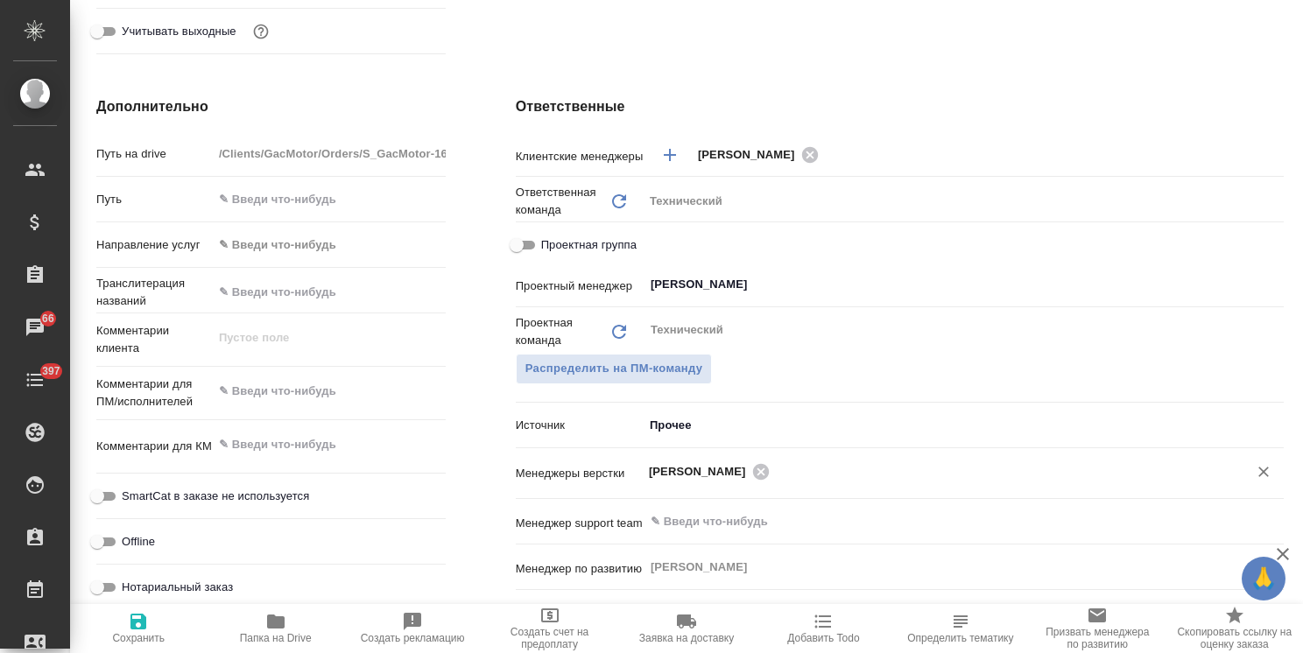
click at [118, 635] on span "Сохранить" at bounding box center [138, 638] width 53 height 12
type textarea "x"
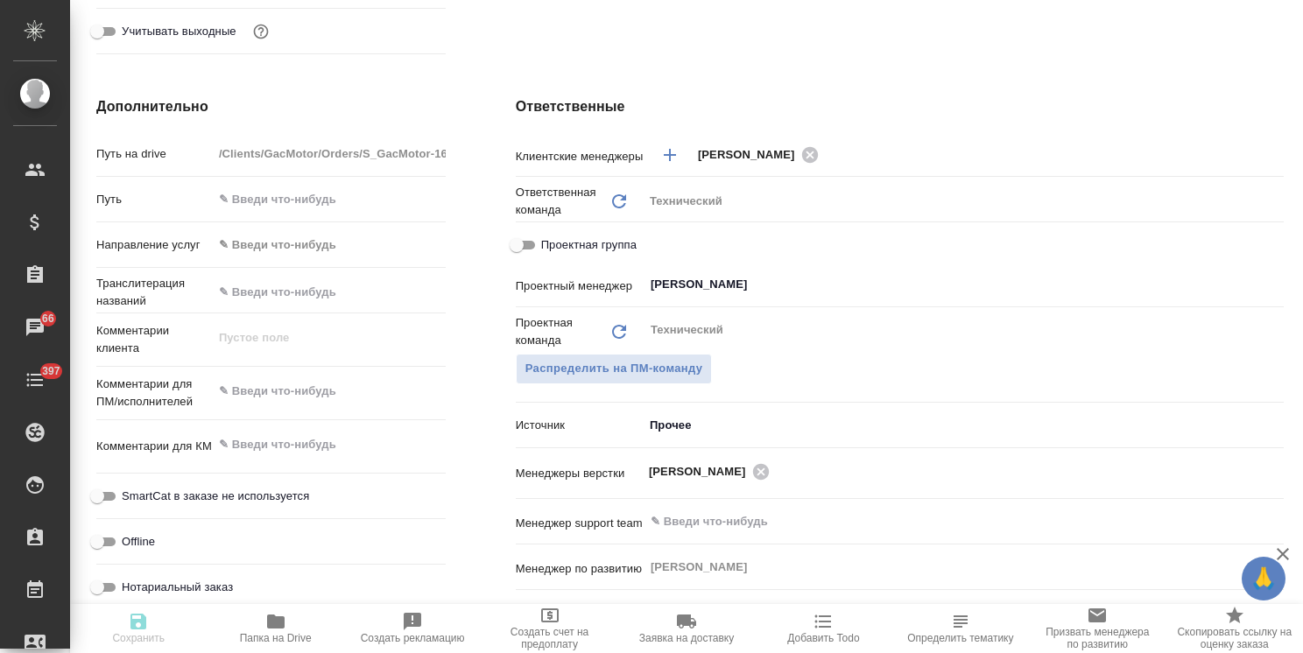
type textarea "x"
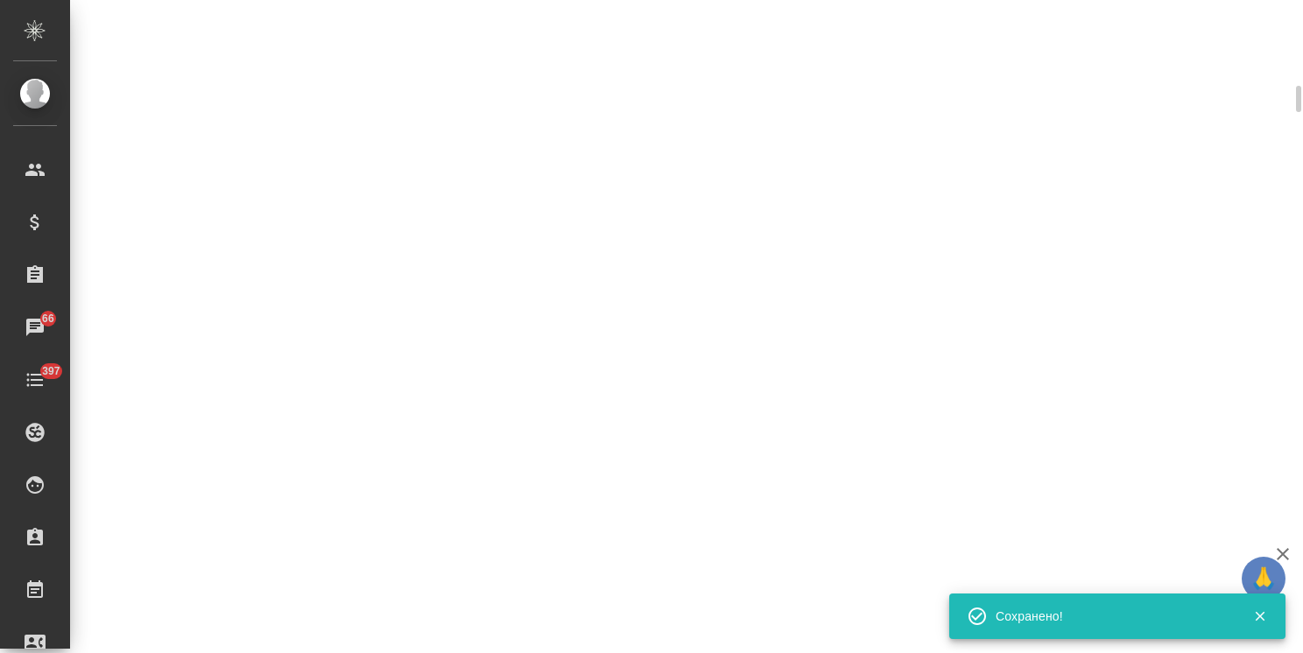
select select "RU"
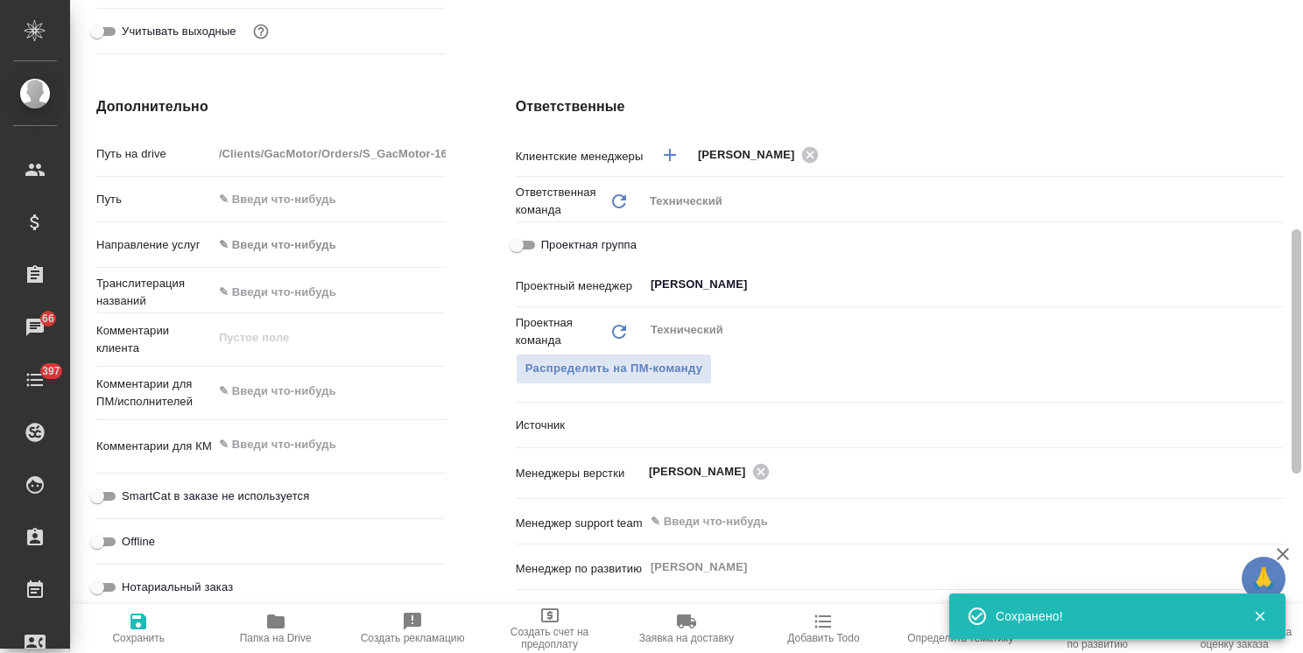
type textarea "x"
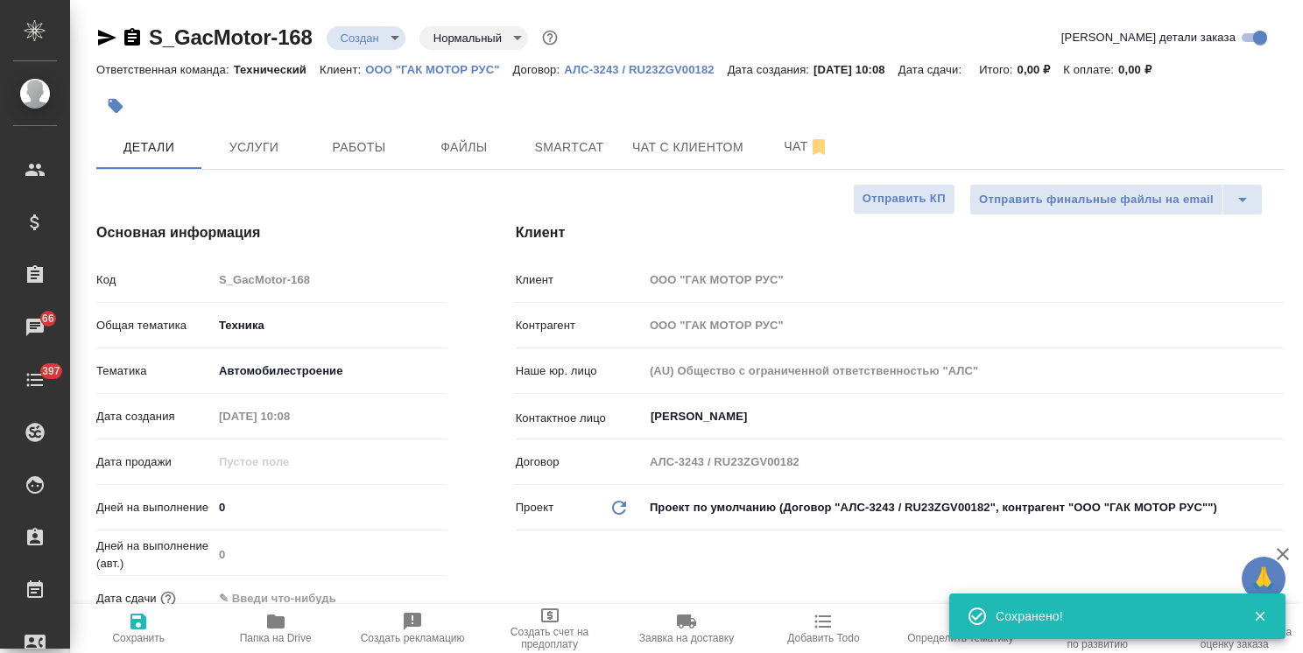
click at [1264, 613] on icon "button" at bounding box center [1260, 617] width 16 height 16
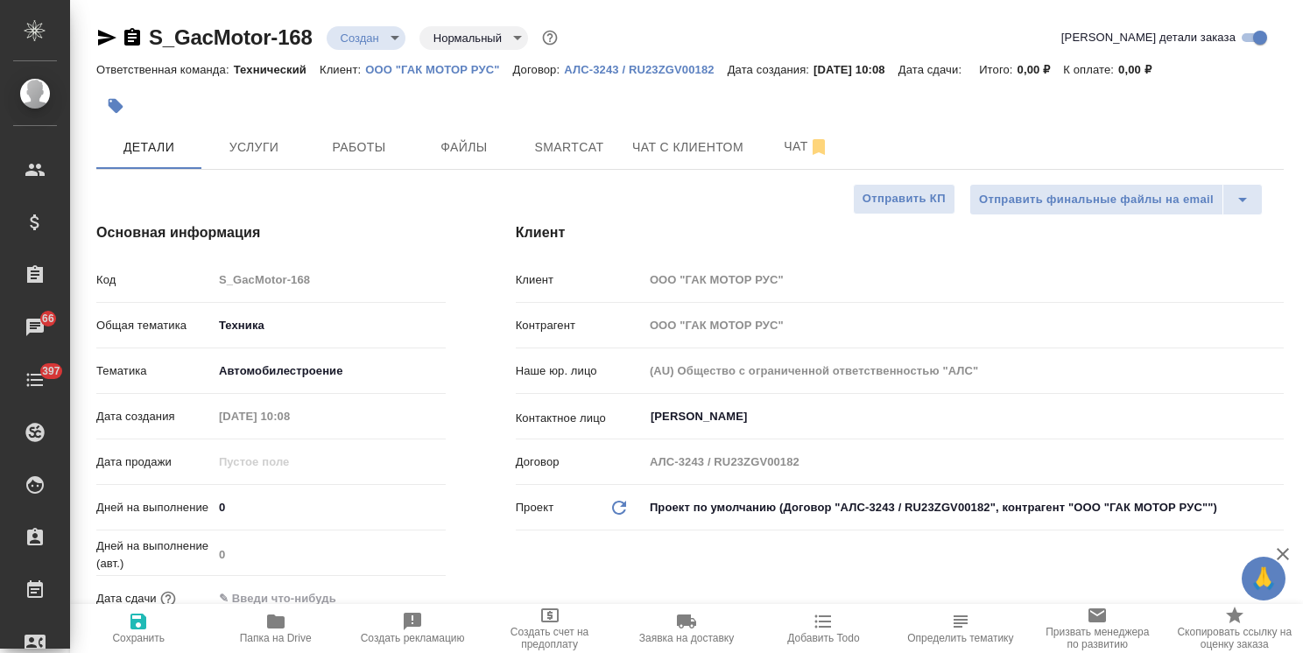
click at [1288, 551] on icon "button" at bounding box center [1282, 554] width 21 height 21
type textarea "x"
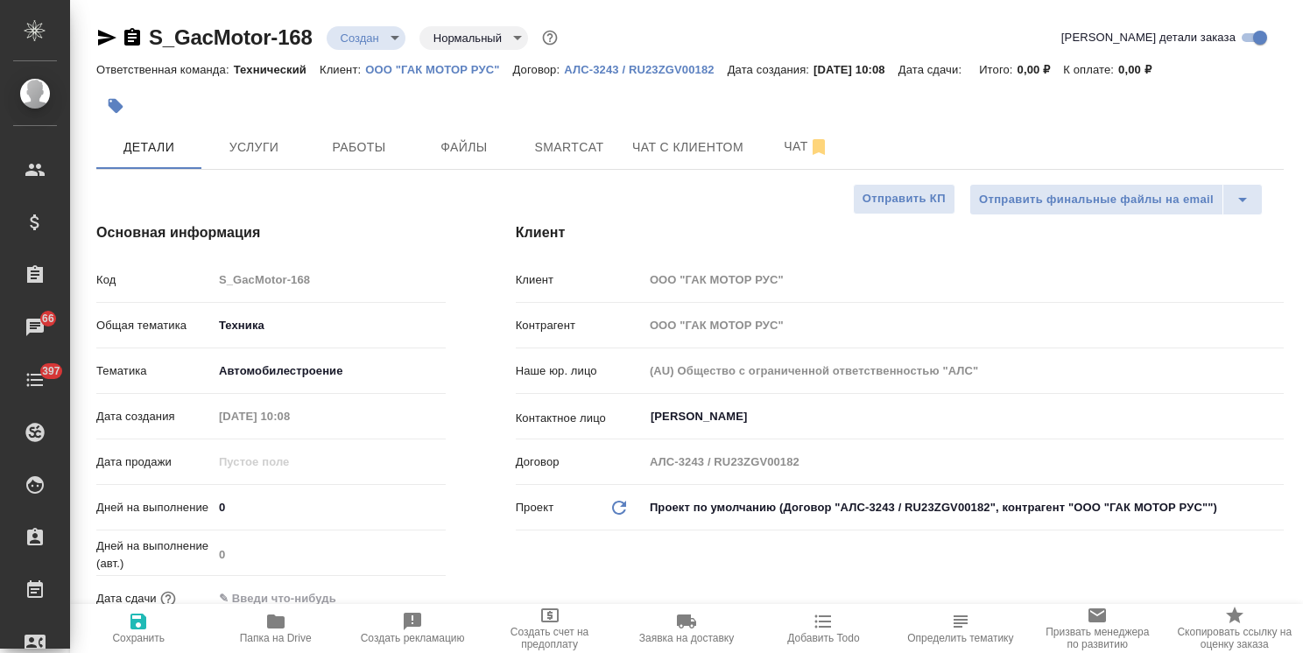
type textarea "x"
click at [468, 143] on span "Файлы" at bounding box center [464, 148] width 84 height 22
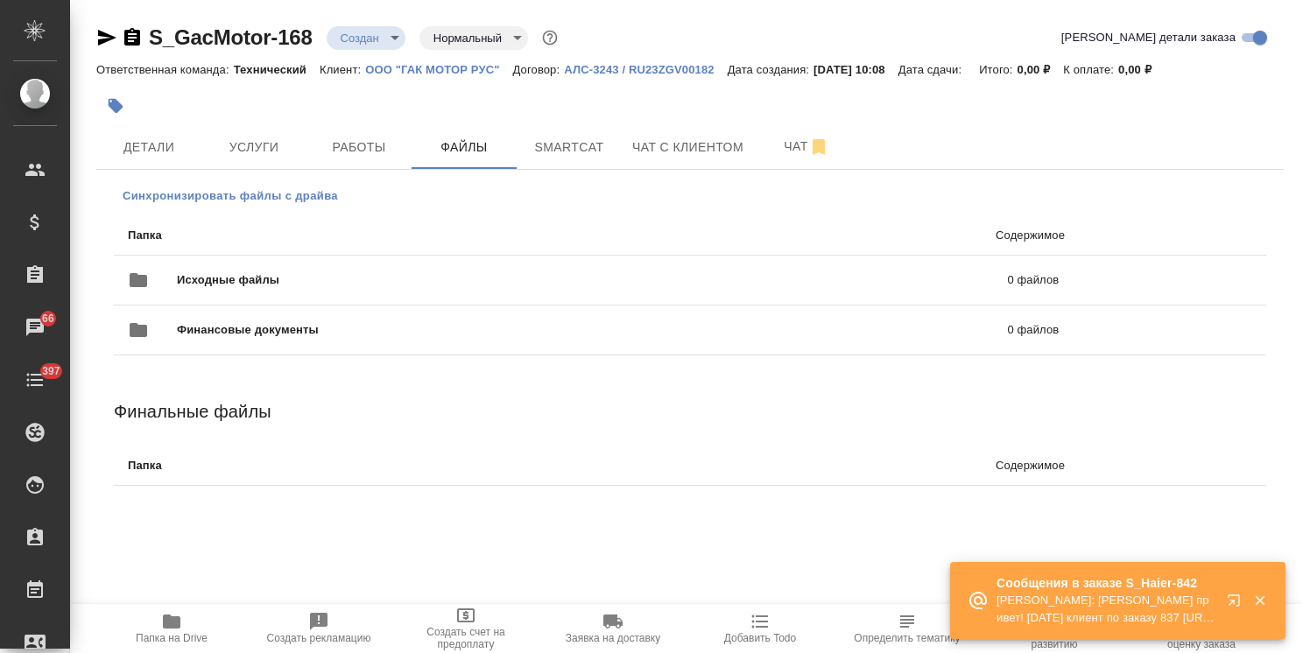
click at [296, 194] on span "Синхронизировать файлы с драйва" at bounding box center [230, 196] width 215 height 18
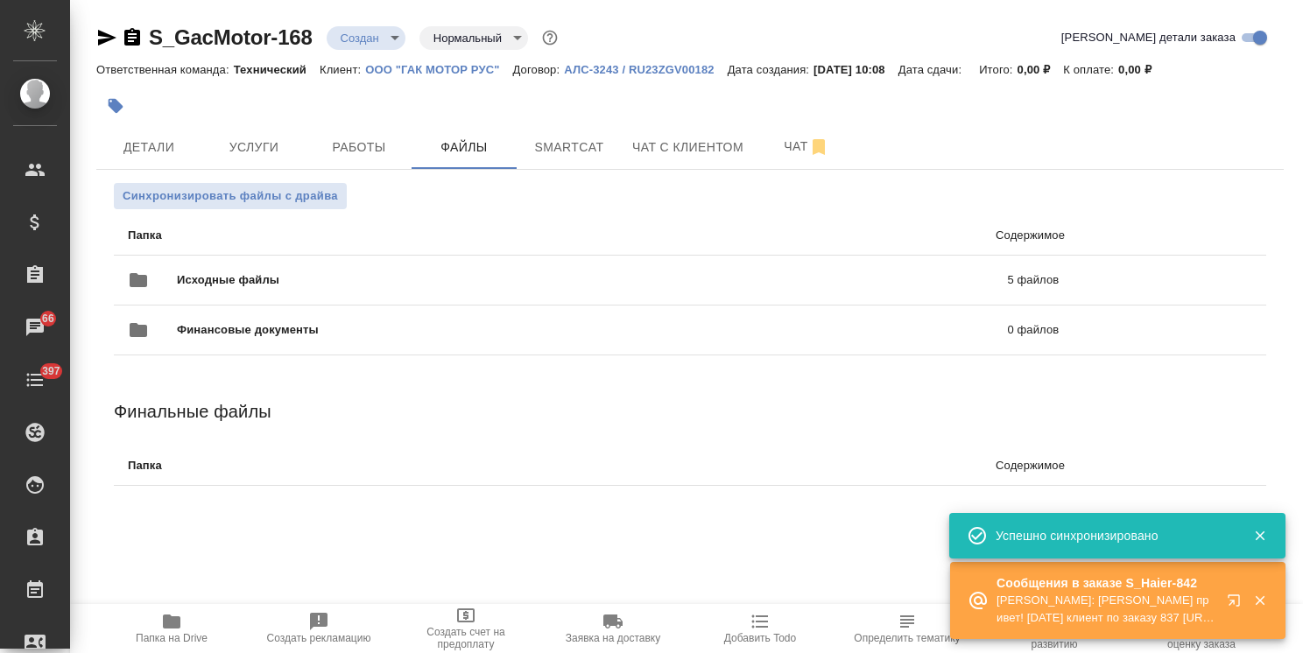
click at [388, 47] on body ".cls-1 fill:#fff; AWATERA [PERSON_NAME] Спецификации Заказы 66 Чаты 397 Todo Пр…" at bounding box center [651, 326] width 1303 height 653
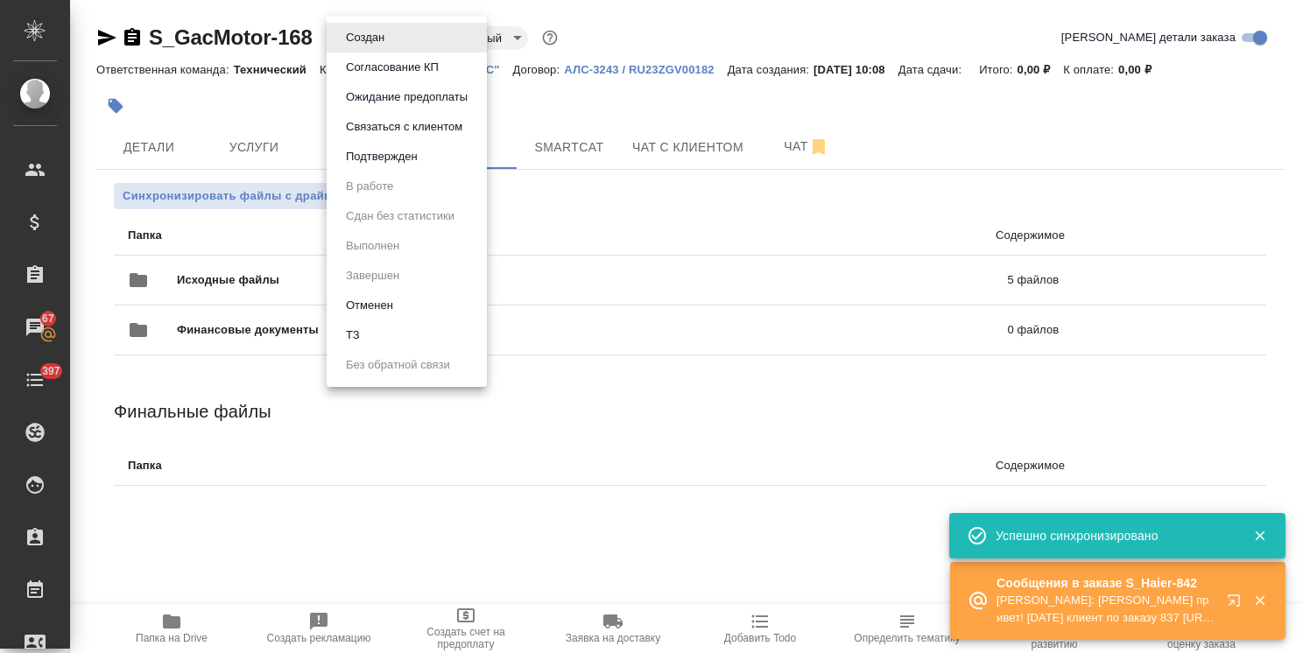
click at [358, 339] on button "ТЗ" at bounding box center [353, 335] width 25 height 19
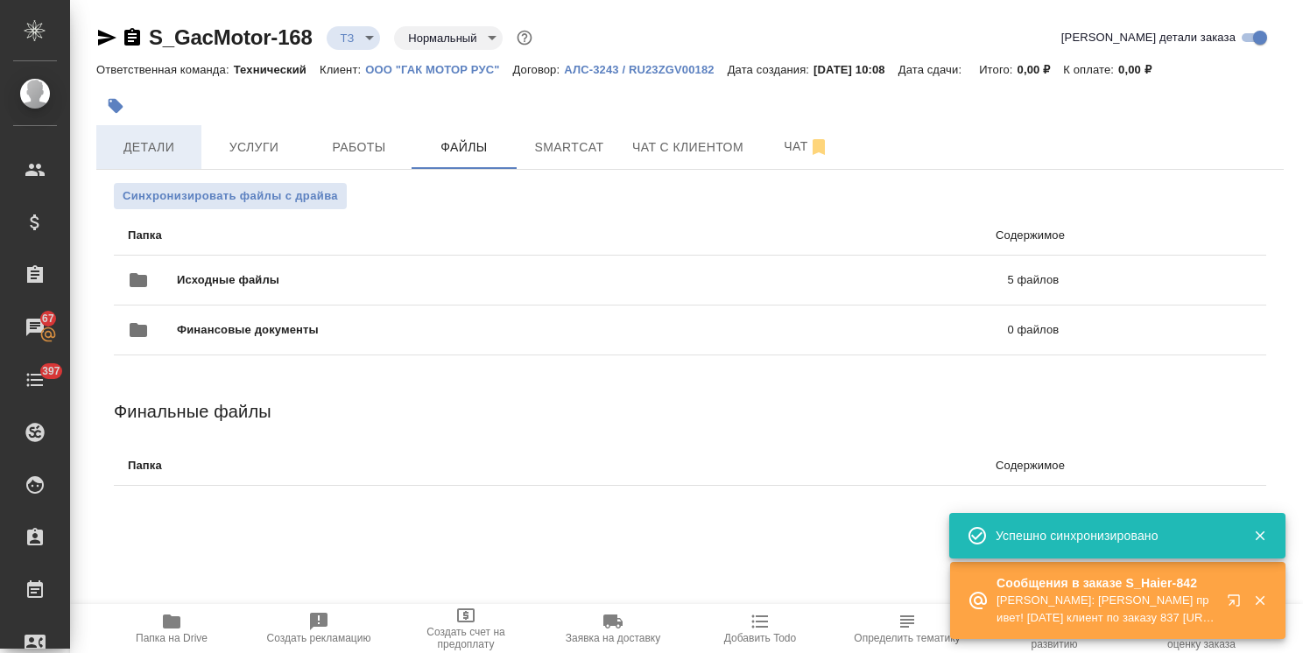
click at [171, 137] on span "Детали" at bounding box center [149, 148] width 84 height 22
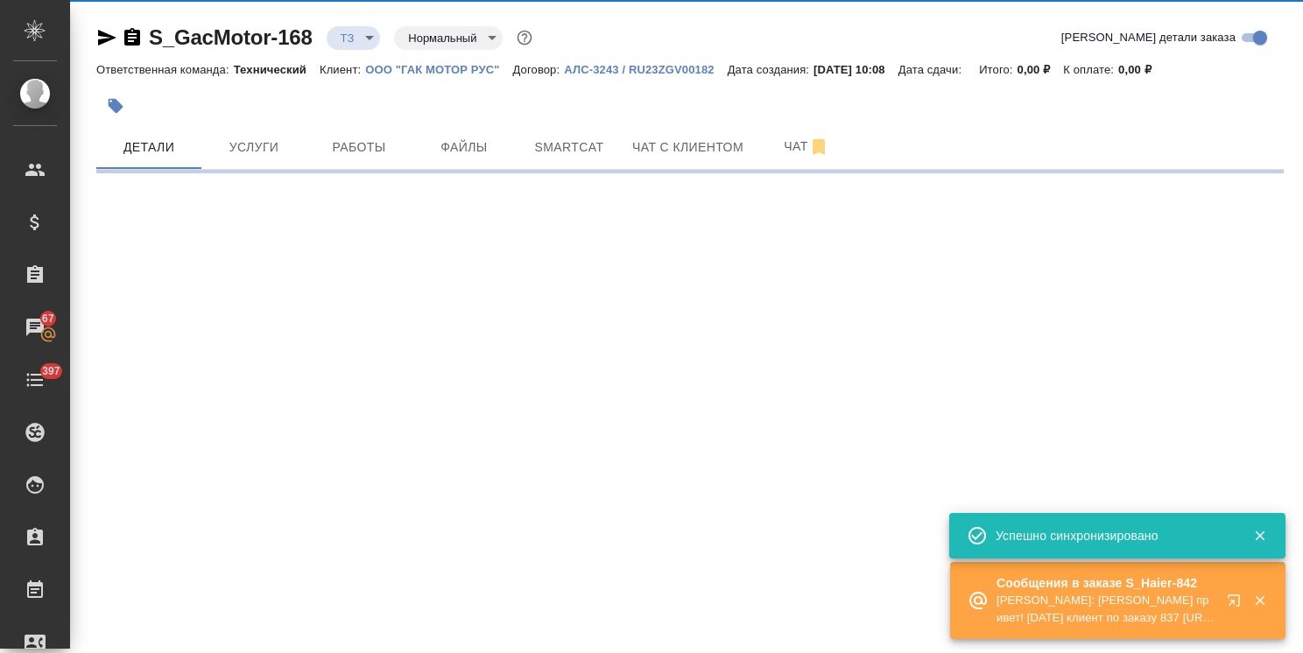
select select "RU"
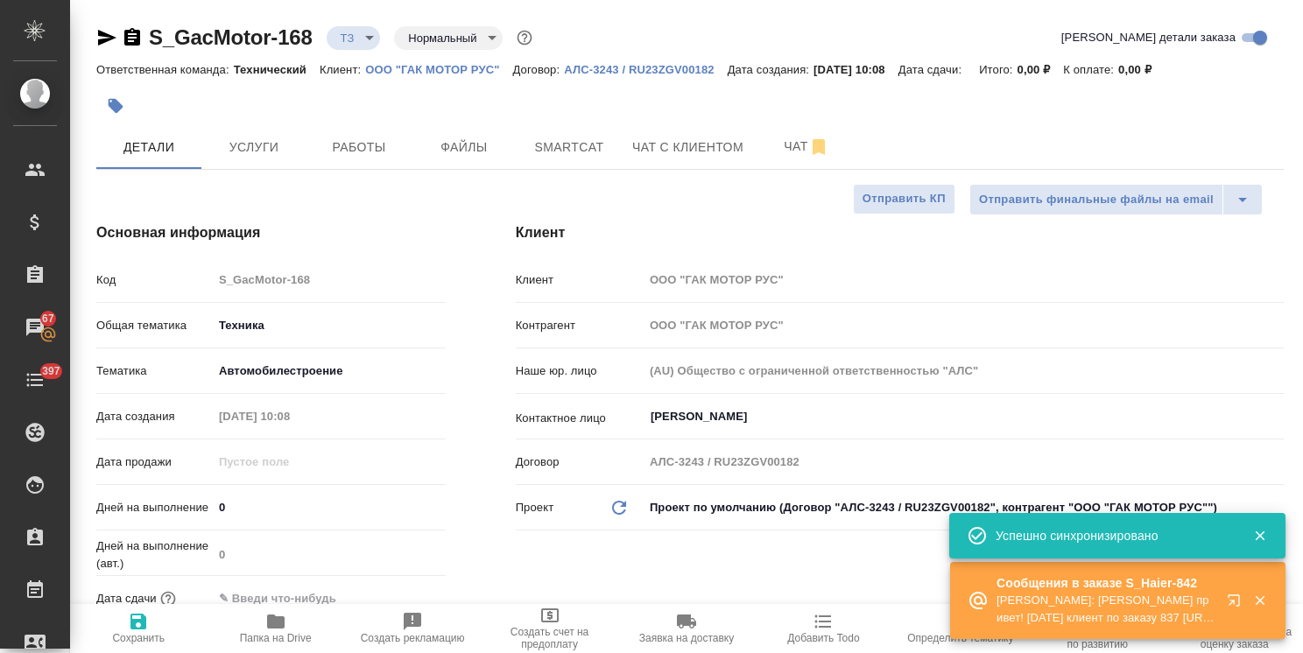
type textarea "x"
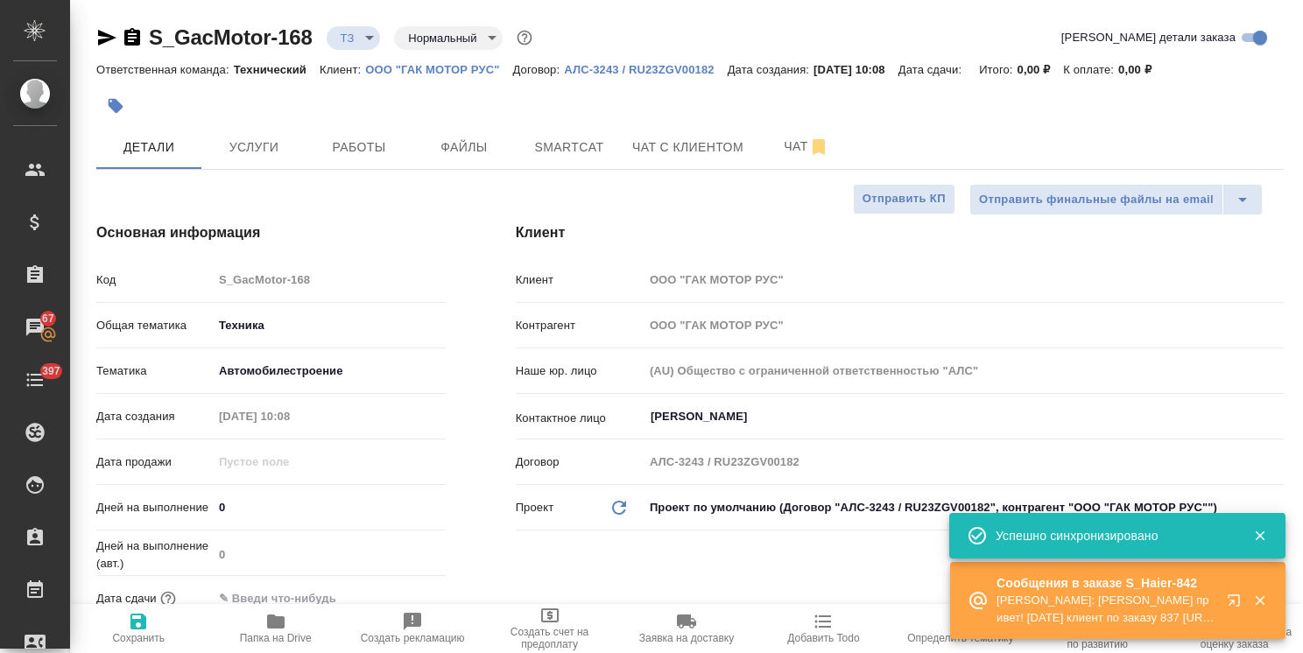
type textarea "x"
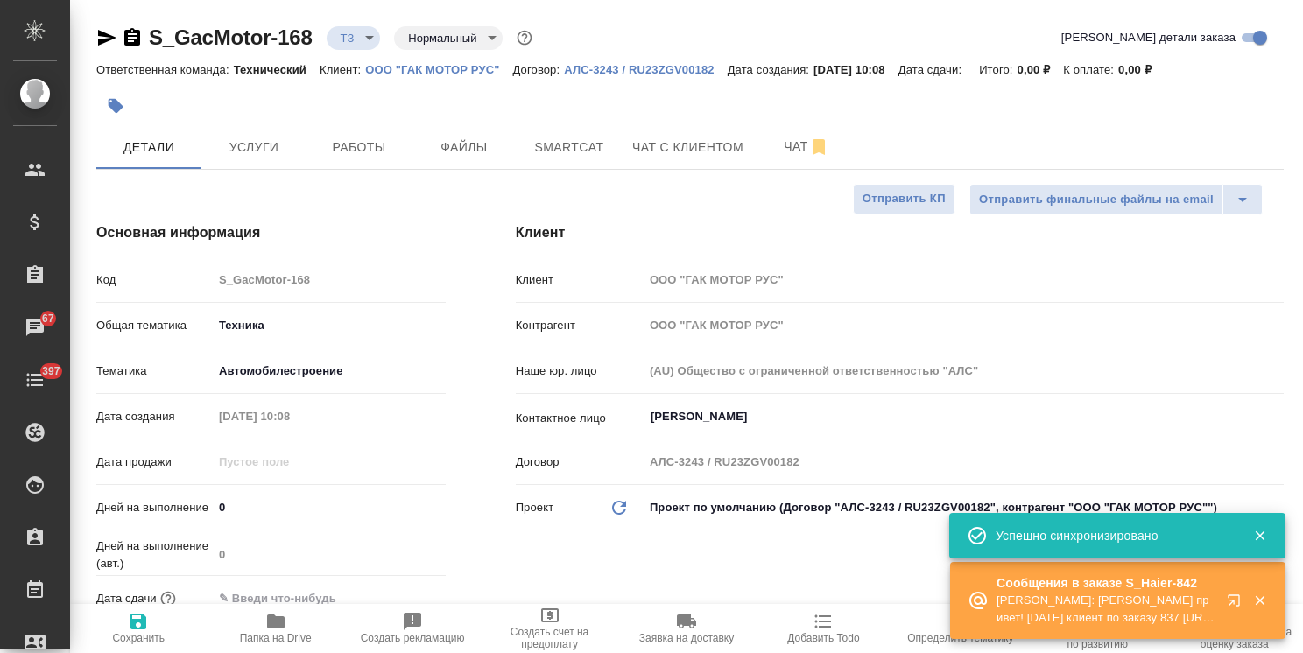
type textarea "x"
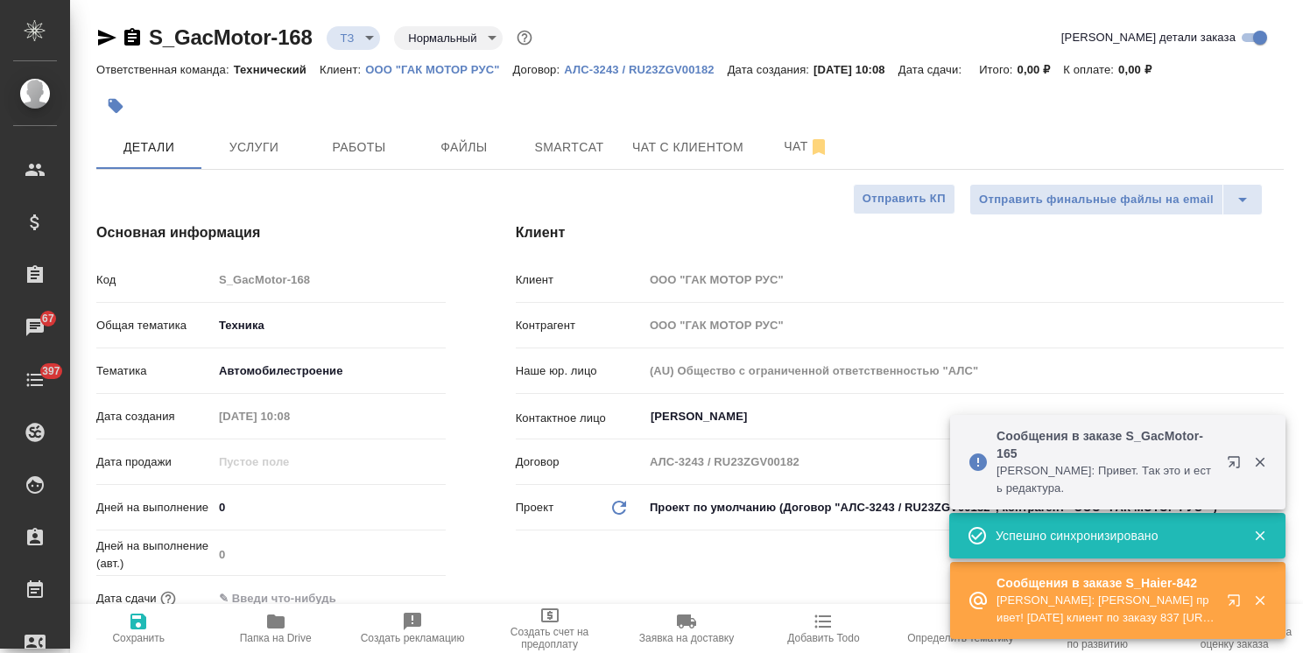
type textarea "x"
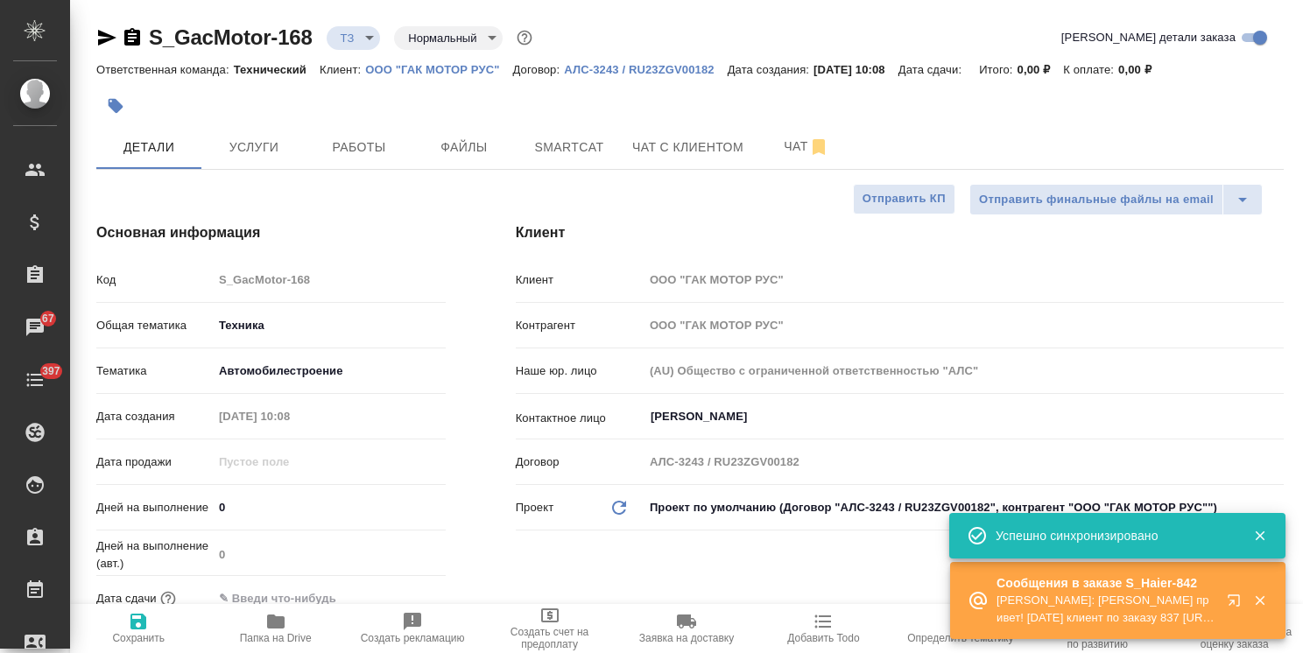
type textarea "x"
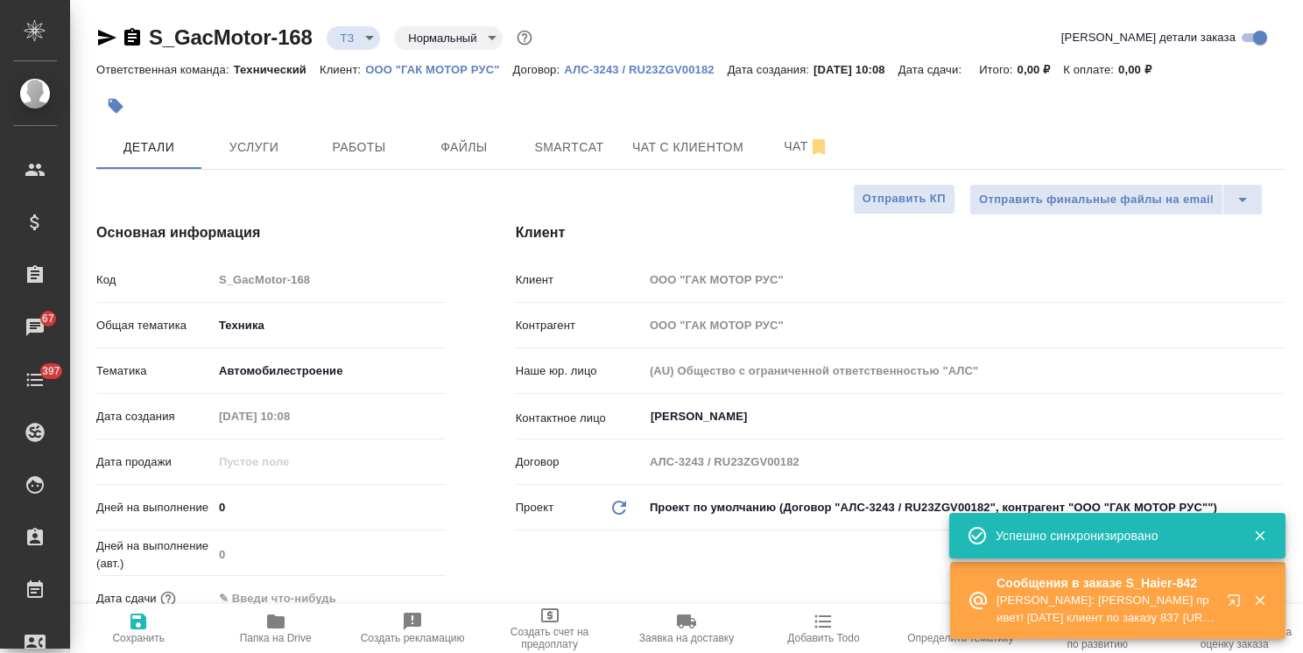
type textarea "x"
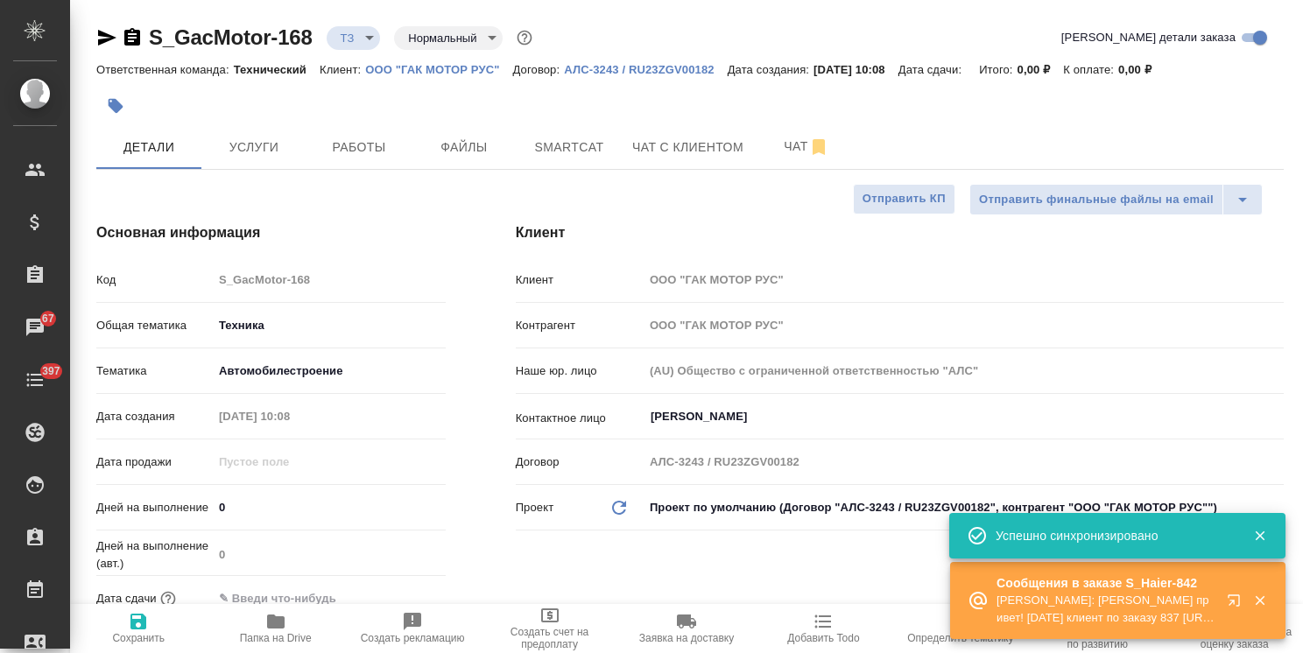
type textarea "x"
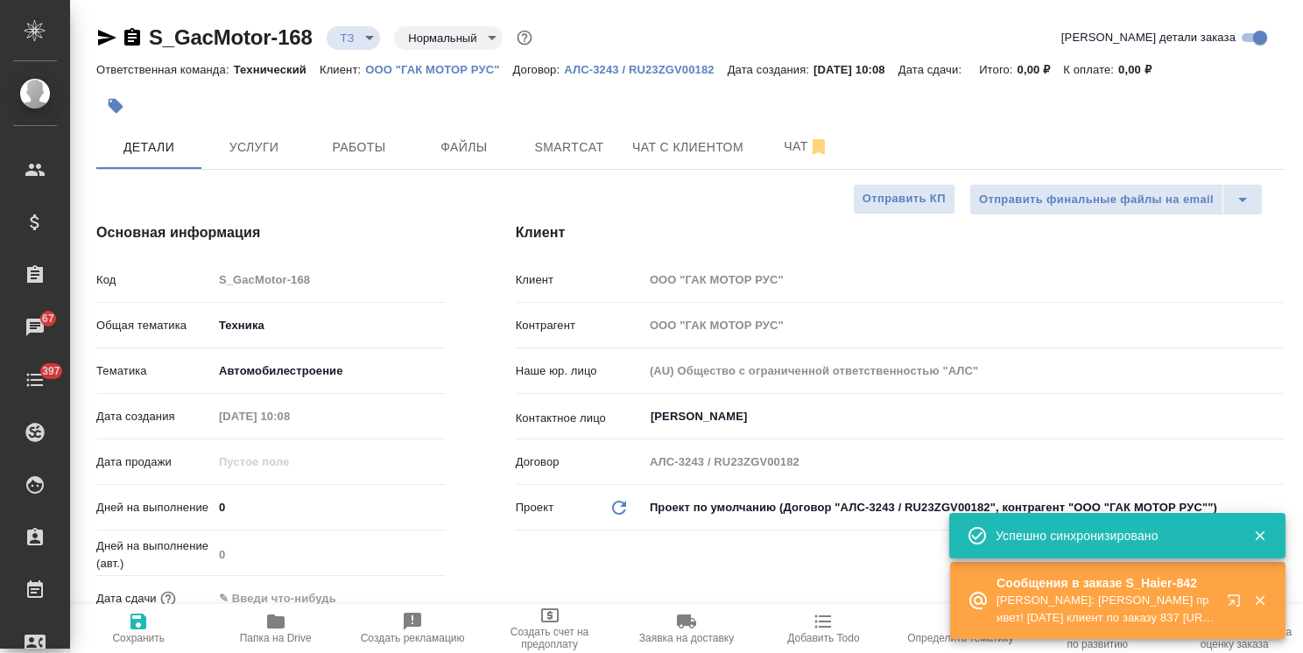
type textarea "x"
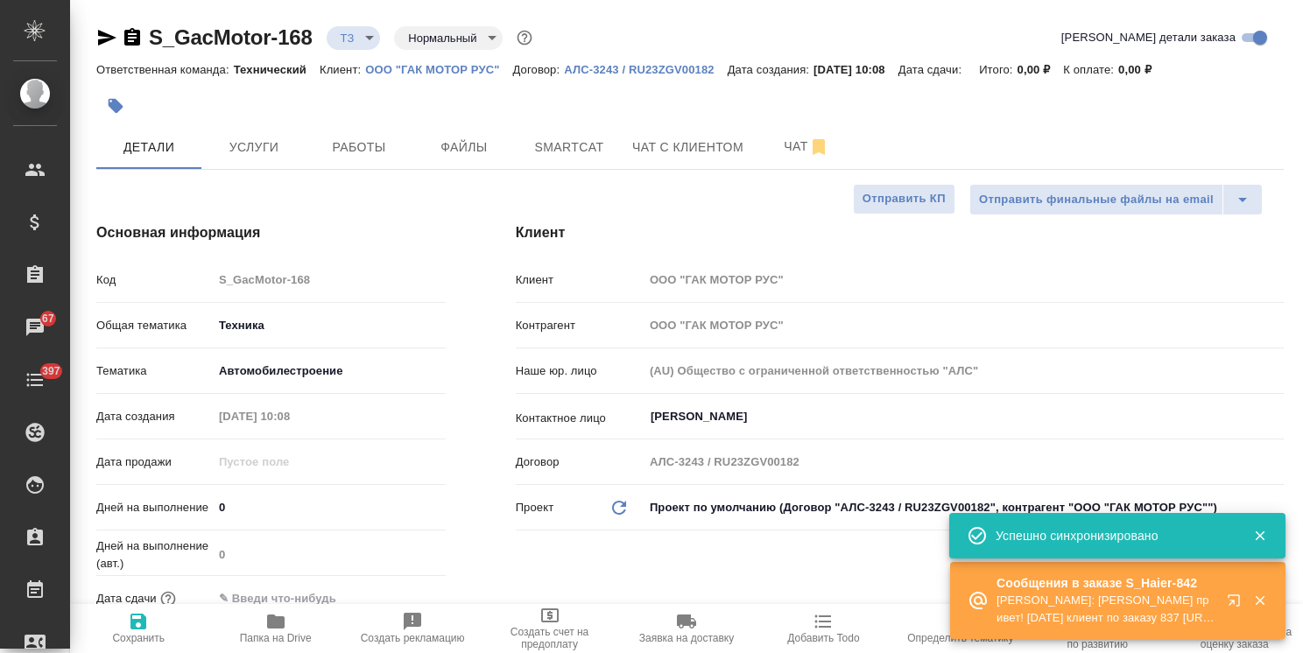
type textarea "x"
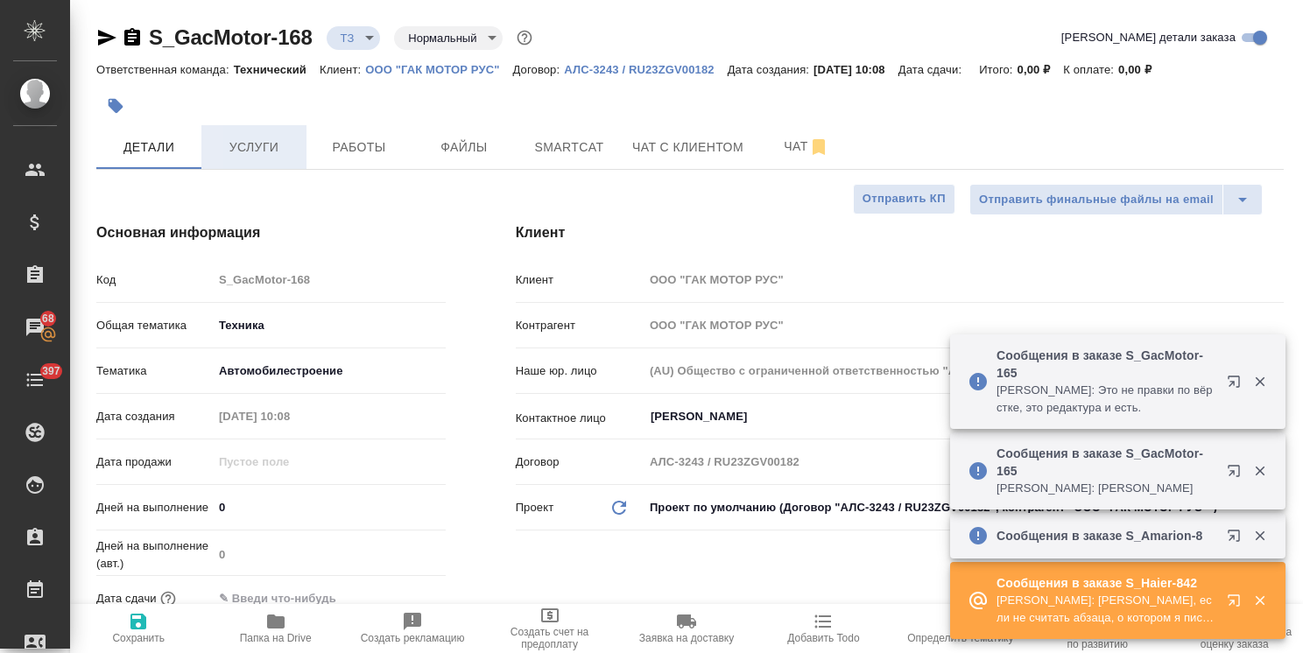
click at [262, 149] on span "Услуги" at bounding box center [254, 148] width 84 height 22
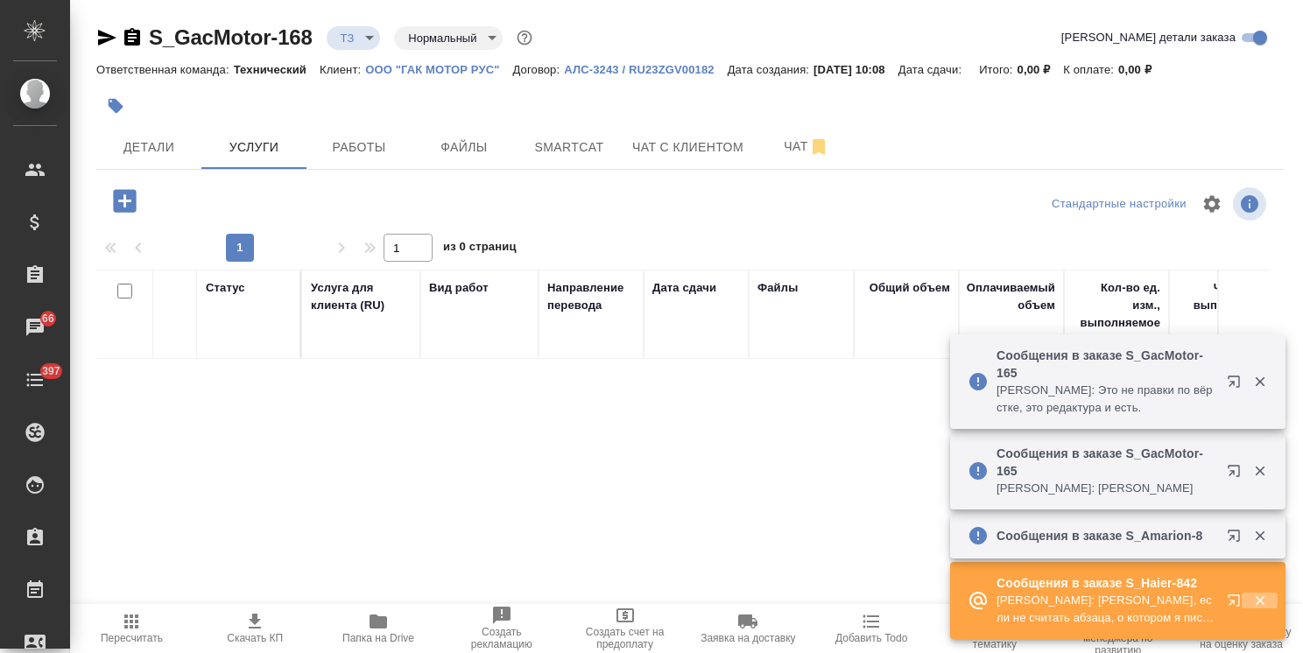
click at [1257, 603] on icon "button" at bounding box center [1260, 601] width 10 height 10
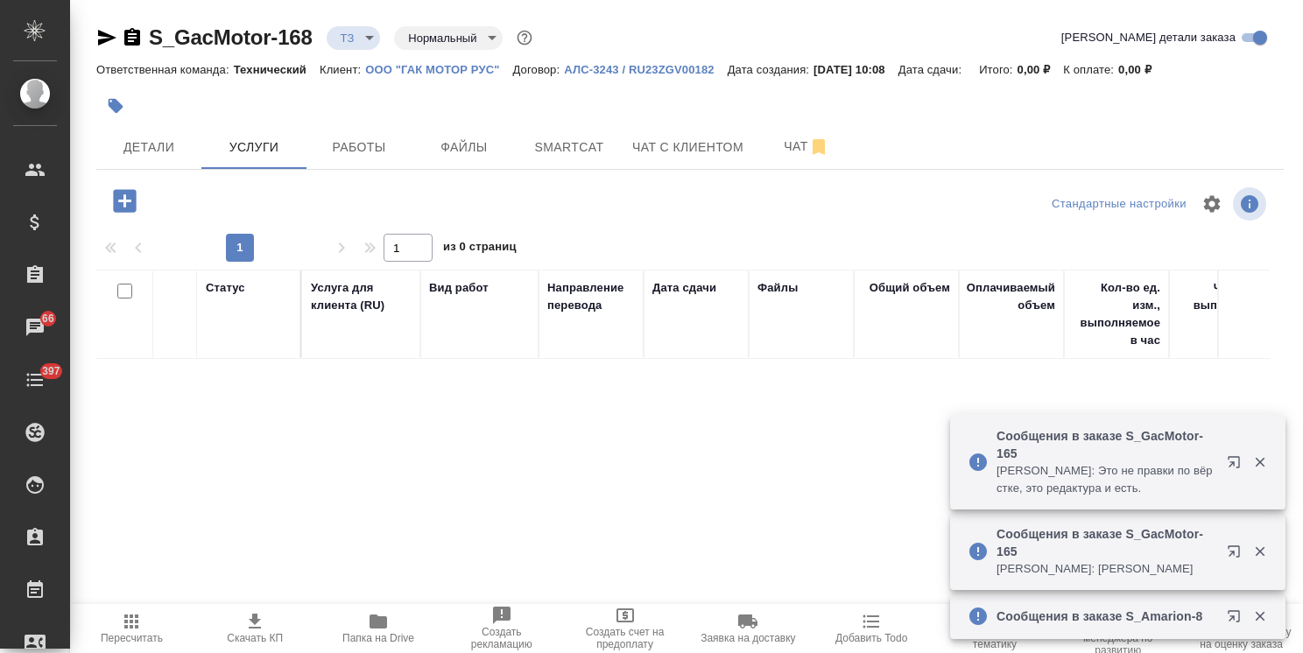
click at [131, 208] on icon "button" at bounding box center [124, 200] width 23 height 23
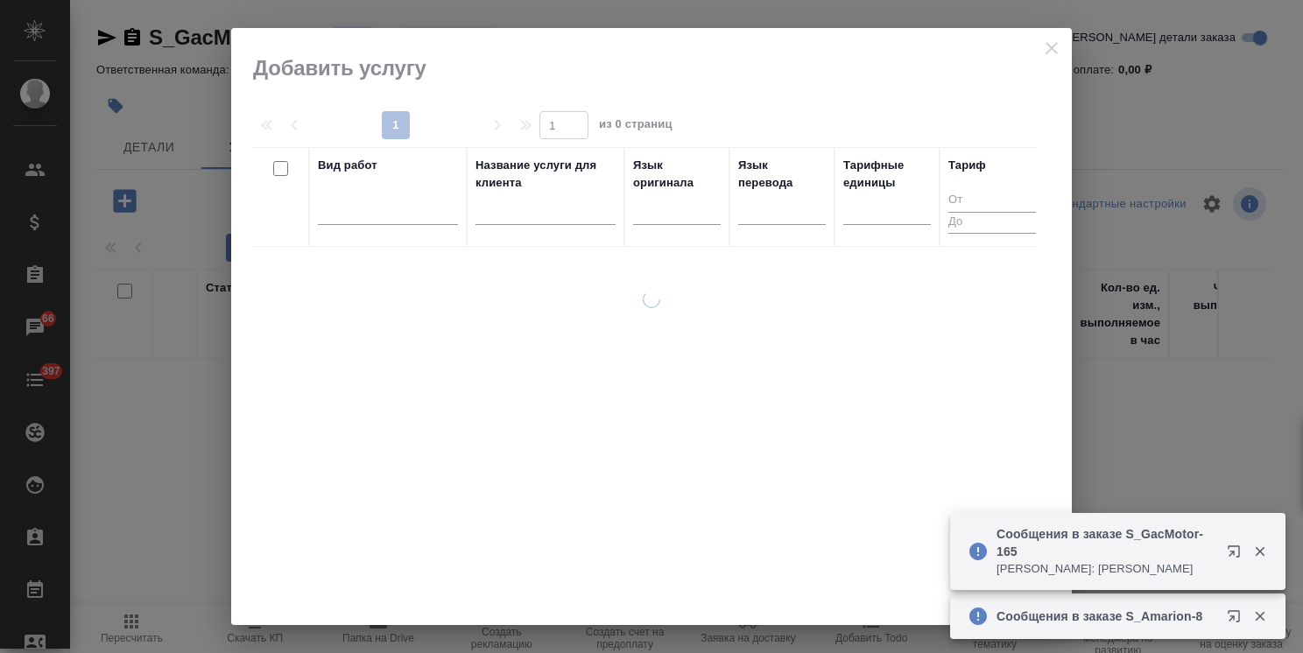
click at [553, 221] on input "text" at bounding box center [545, 214] width 140 height 22
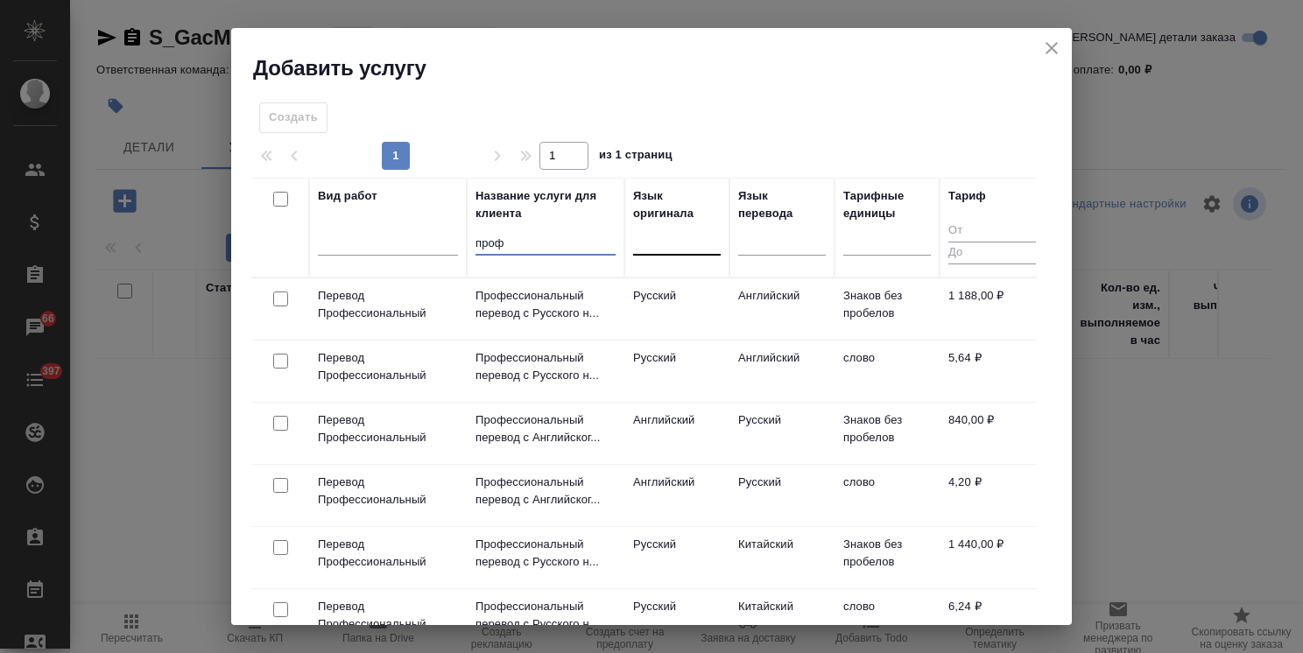
type input "проф"
click at [672, 243] on div at bounding box center [677, 237] width 88 height 25
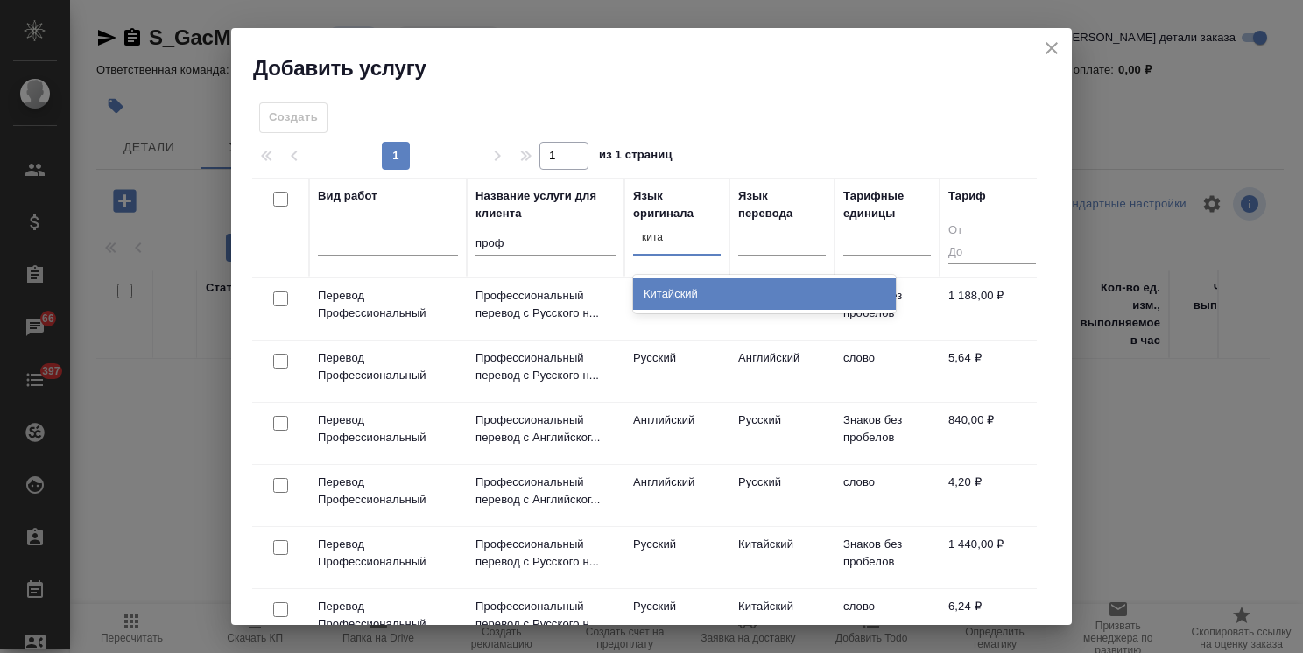
type input "[GEOGRAPHIC_DATA]"
click at [682, 289] on div "Китайский" at bounding box center [764, 294] width 263 height 32
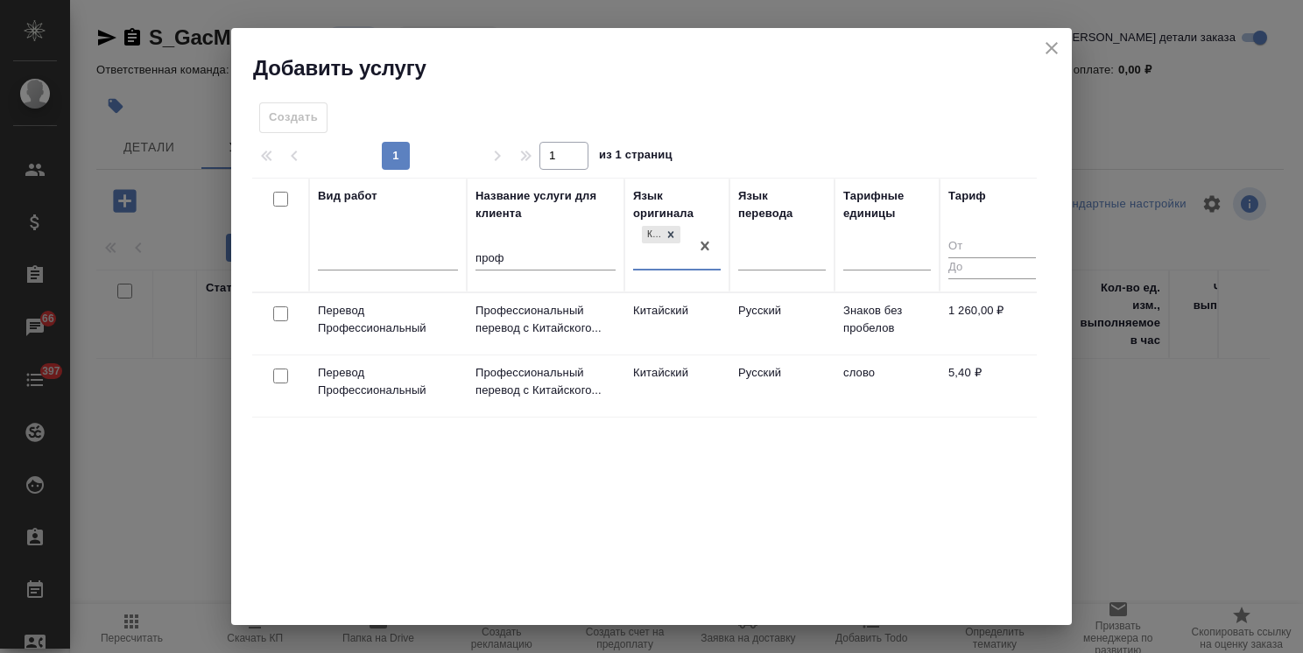
click at [278, 377] on input "checkbox" at bounding box center [280, 376] width 15 height 15
checkbox input "true"
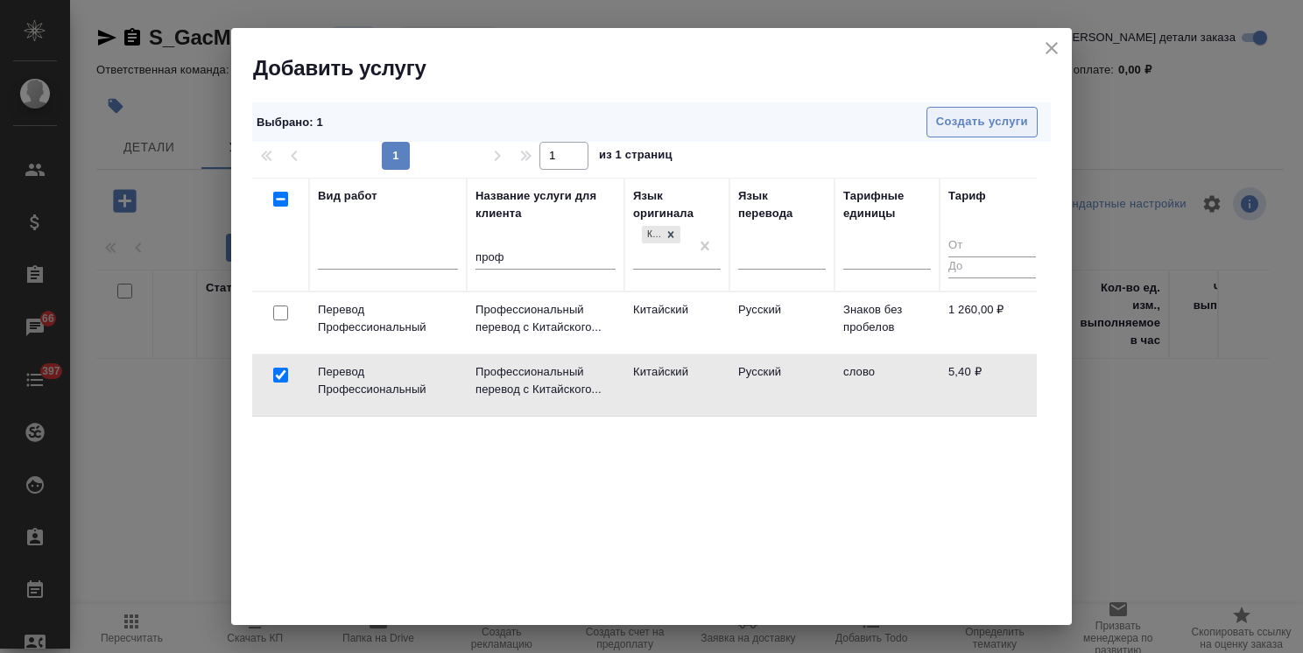
click at [940, 124] on span "Создать услуги" at bounding box center [982, 122] width 92 height 20
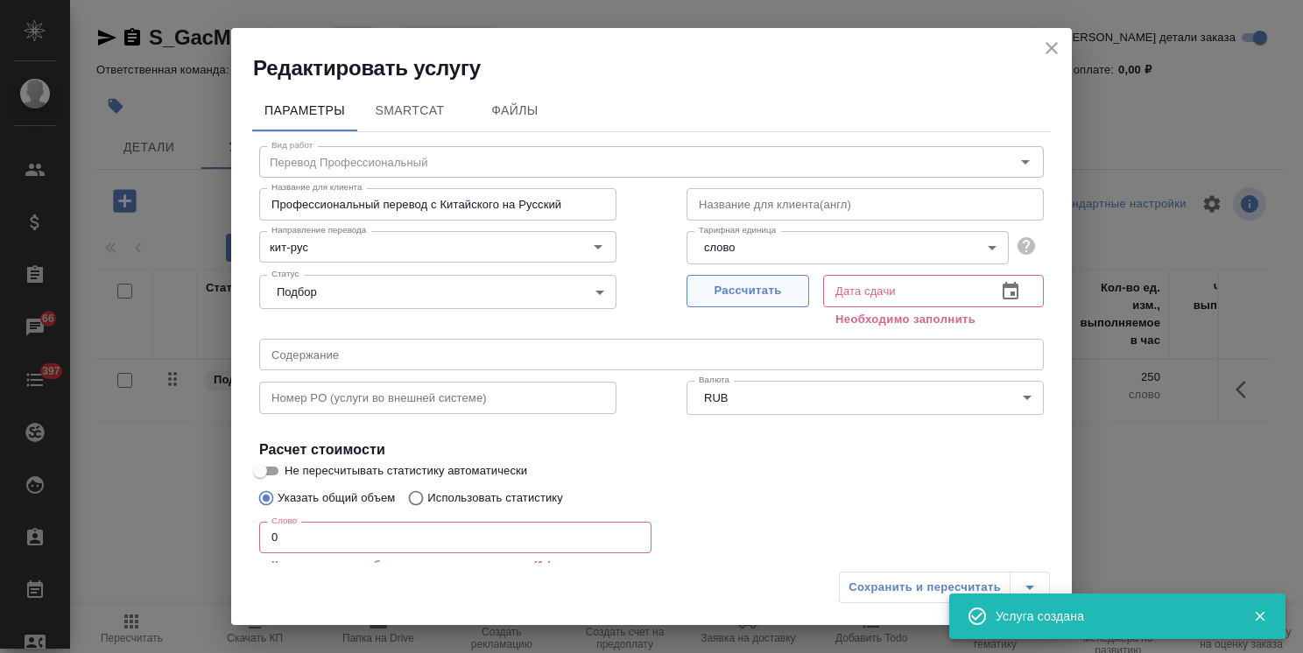
click at [750, 294] on span "Рассчитать" at bounding box center [747, 291] width 103 height 20
type input "[DATE] 10:38"
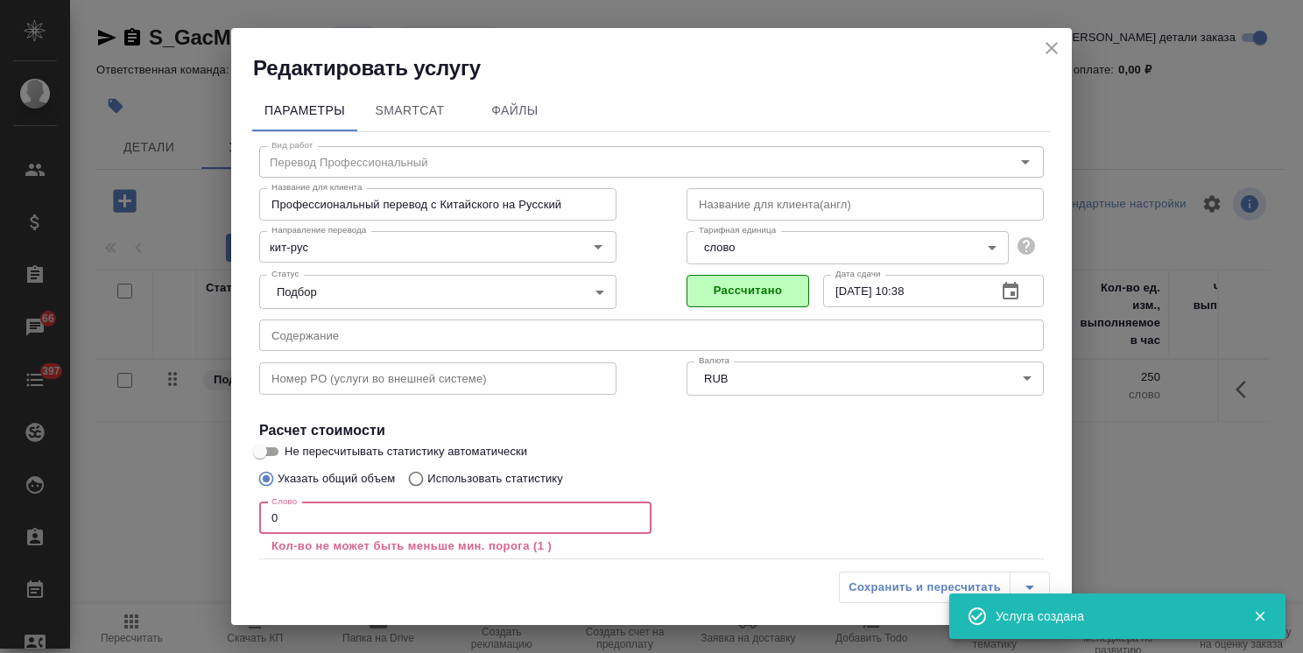
drag, startPoint x: 307, startPoint y: 514, endPoint x: 626, endPoint y: 565, distance: 322.7
click at [278, 520] on input "0" at bounding box center [455, 519] width 392 height 32
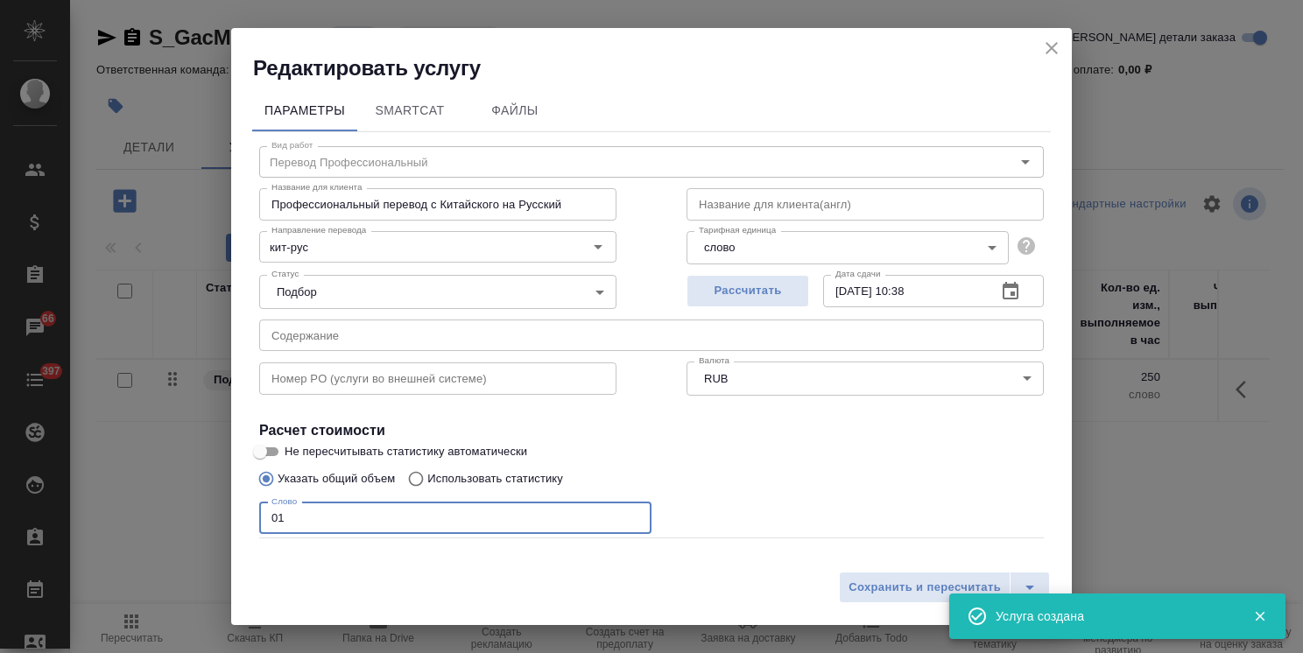
drag, startPoint x: 288, startPoint y: 513, endPoint x: 263, endPoint y: 522, distance: 26.9
click at [183, 523] on div "Редактировать услугу Параметры SmartCat Файлы Вид работ Перевод Профессиональны…" at bounding box center [651, 326] width 1303 height 653
type input "1"
click at [886, 571] on div "Сохранить и пересчитать" at bounding box center [651, 594] width 841 height 62
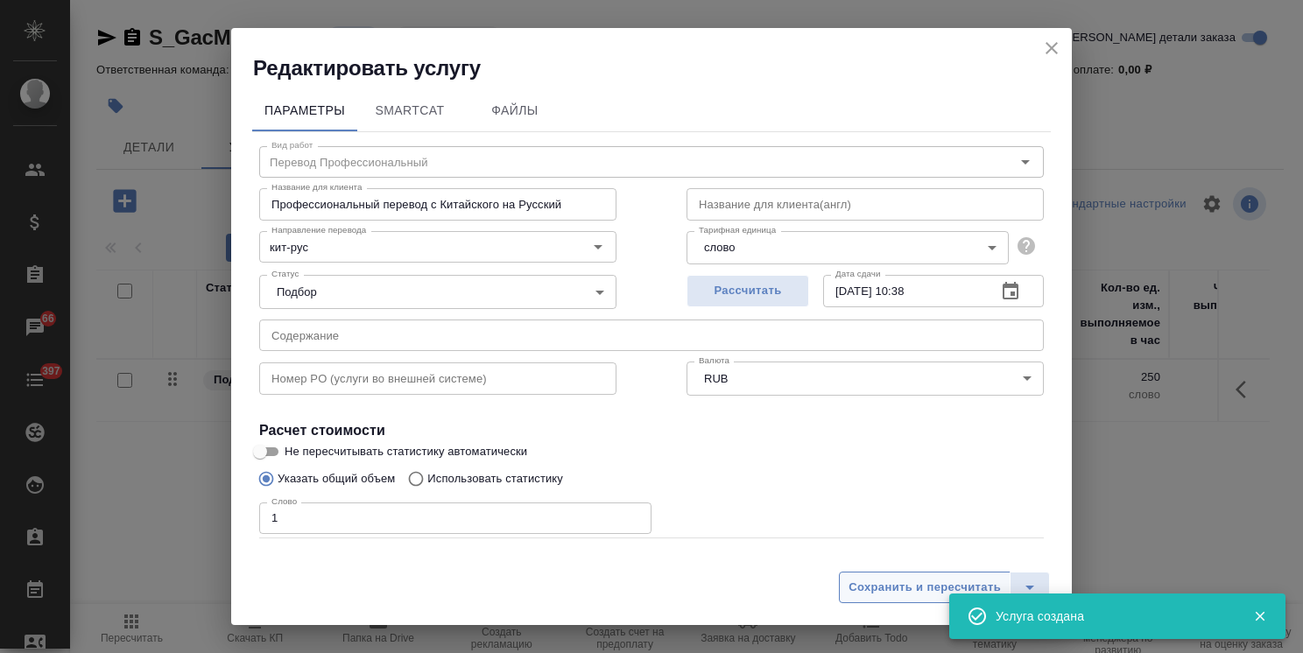
click at [876, 581] on span "Сохранить и пересчитать" at bounding box center [924, 588] width 152 height 20
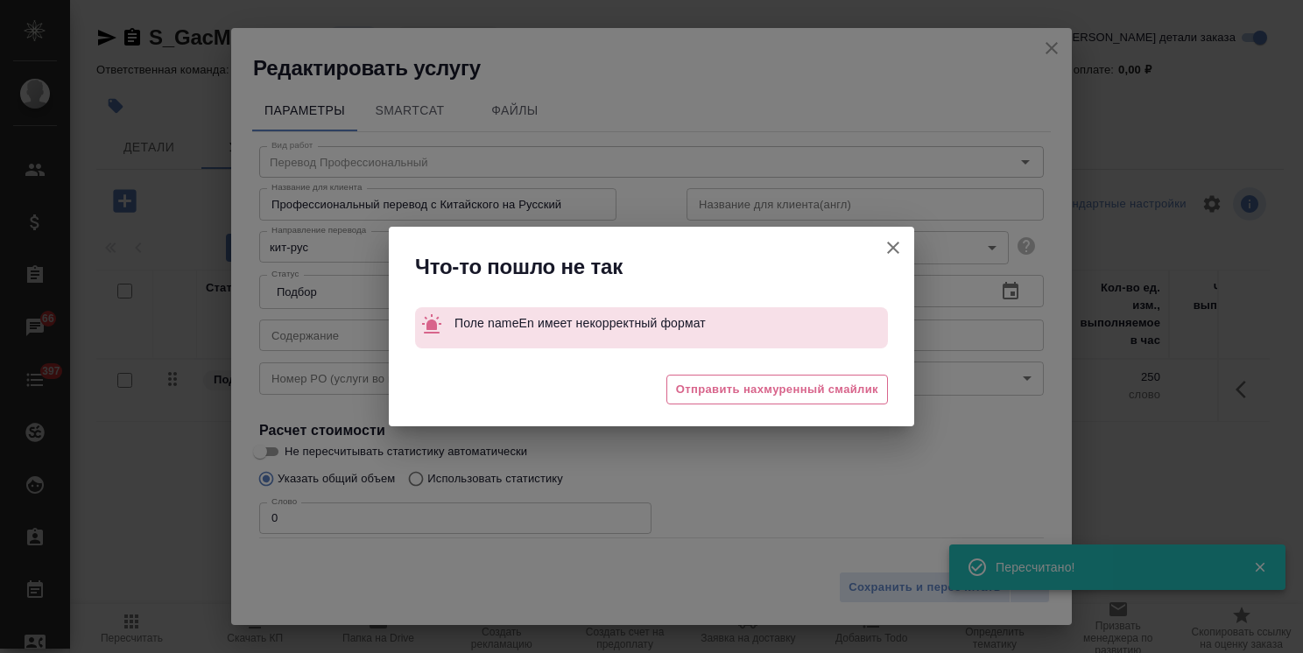
type input "Перевод Профессиональный"
type input "кит-рус"
click at [893, 242] on icon "button" at bounding box center [893, 247] width 21 height 21
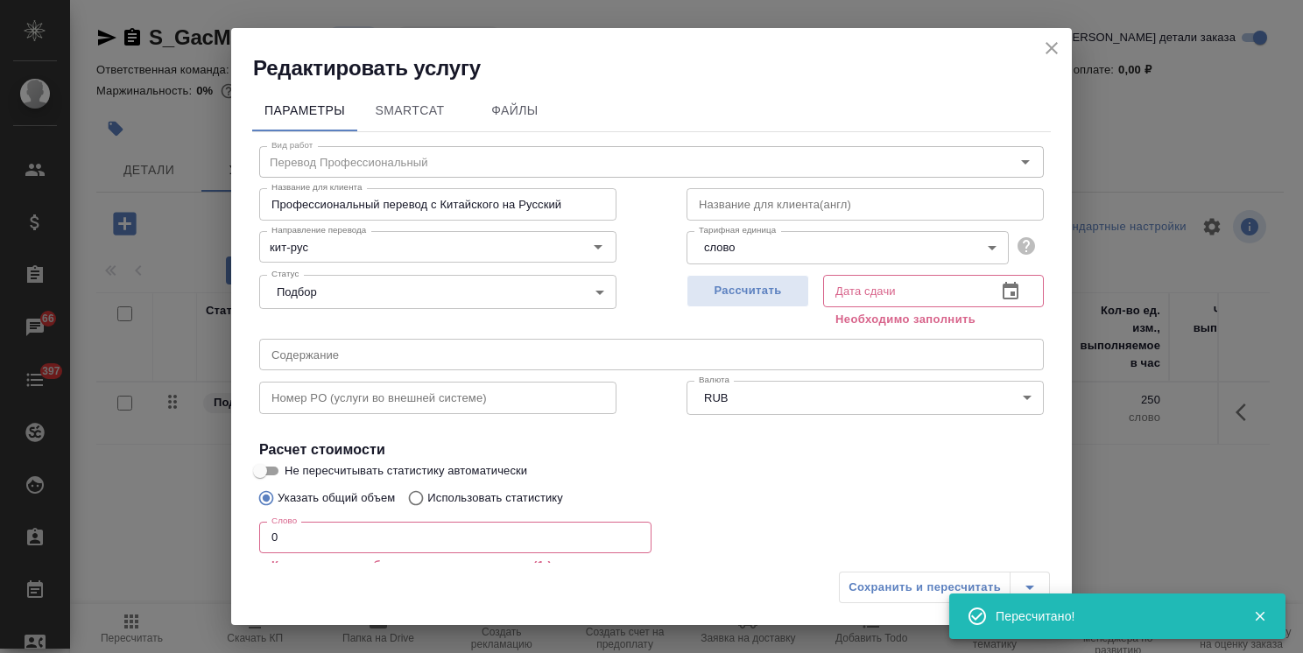
click at [1056, 46] on icon "close" at bounding box center [1051, 48] width 21 height 21
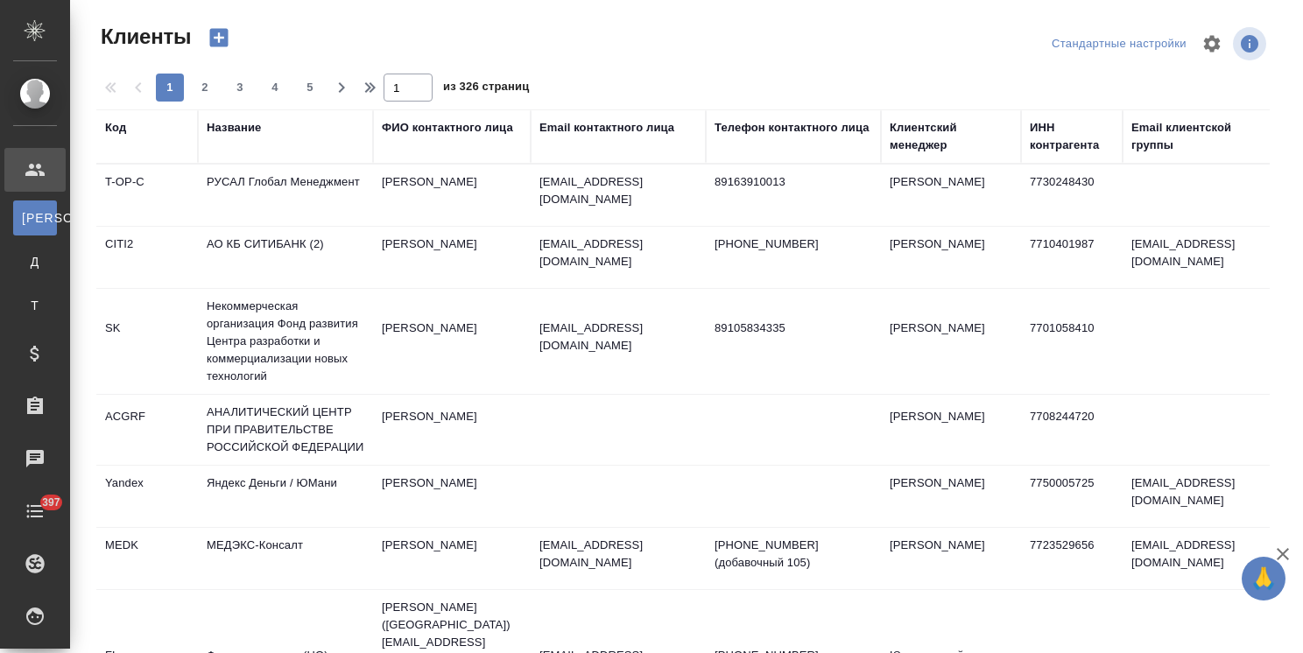
select select "RU"
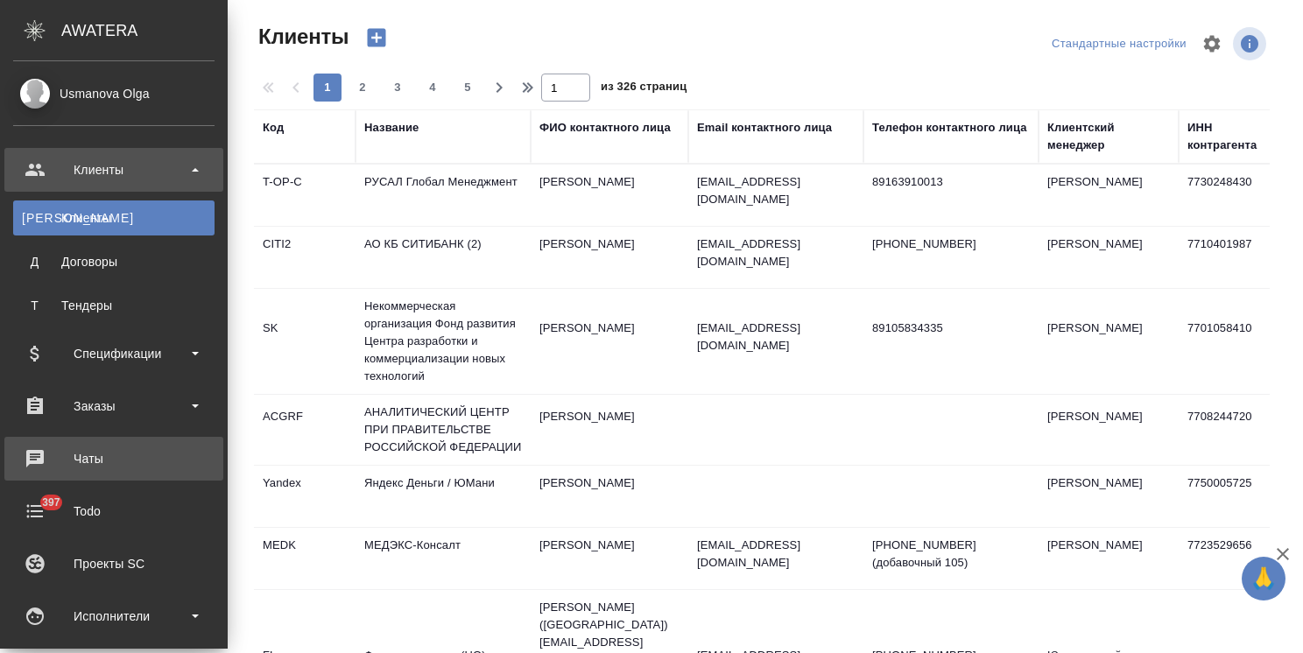
click at [130, 460] on div "Чаты" at bounding box center [113, 459] width 201 height 26
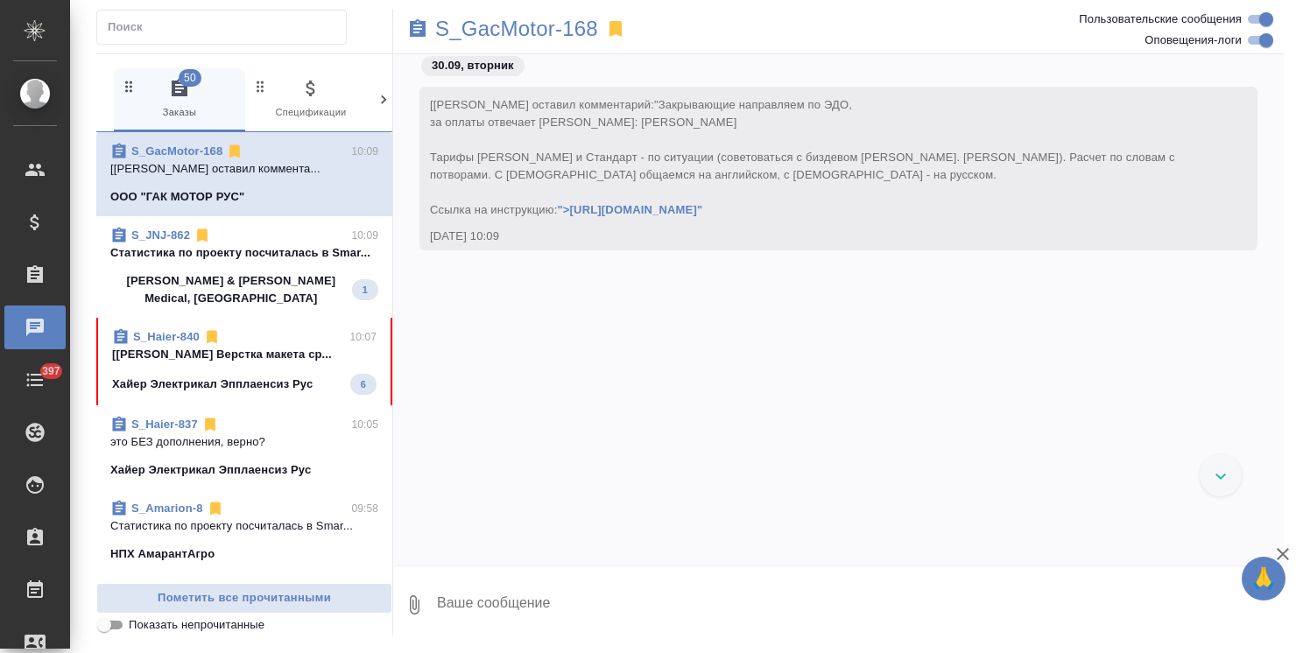
click at [221, 361] on p "[[PERSON_NAME] Верстка макета ср..." at bounding box center [244, 355] width 264 height 18
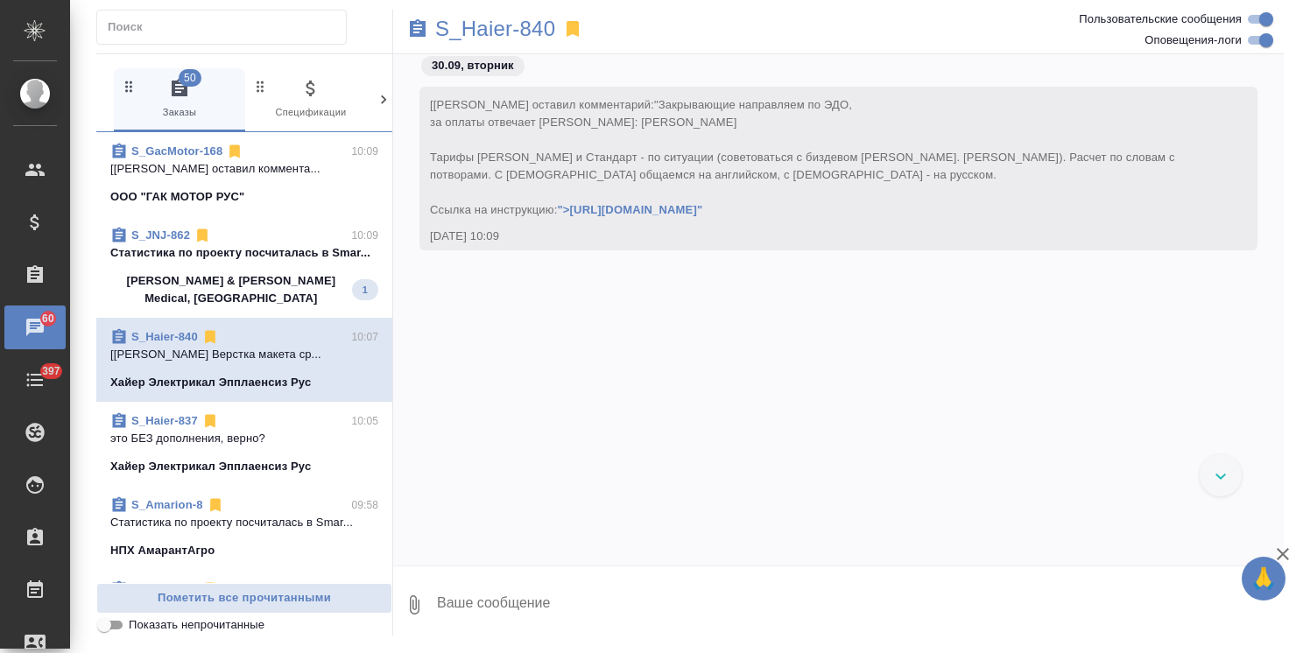
click at [1272, 556] on icon "button" at bounding box center [1282, 554] width 21 height 21
click at [1227, 474] on div at bounding box center [1221, 475] width 42 height 42
click at [661, 320] on div "[Усманова Ольга] Клиент оставил комментарий: "Закрывающие направляем по ЭДО, за…" at bounding box center [838, 296] width 891 height 485
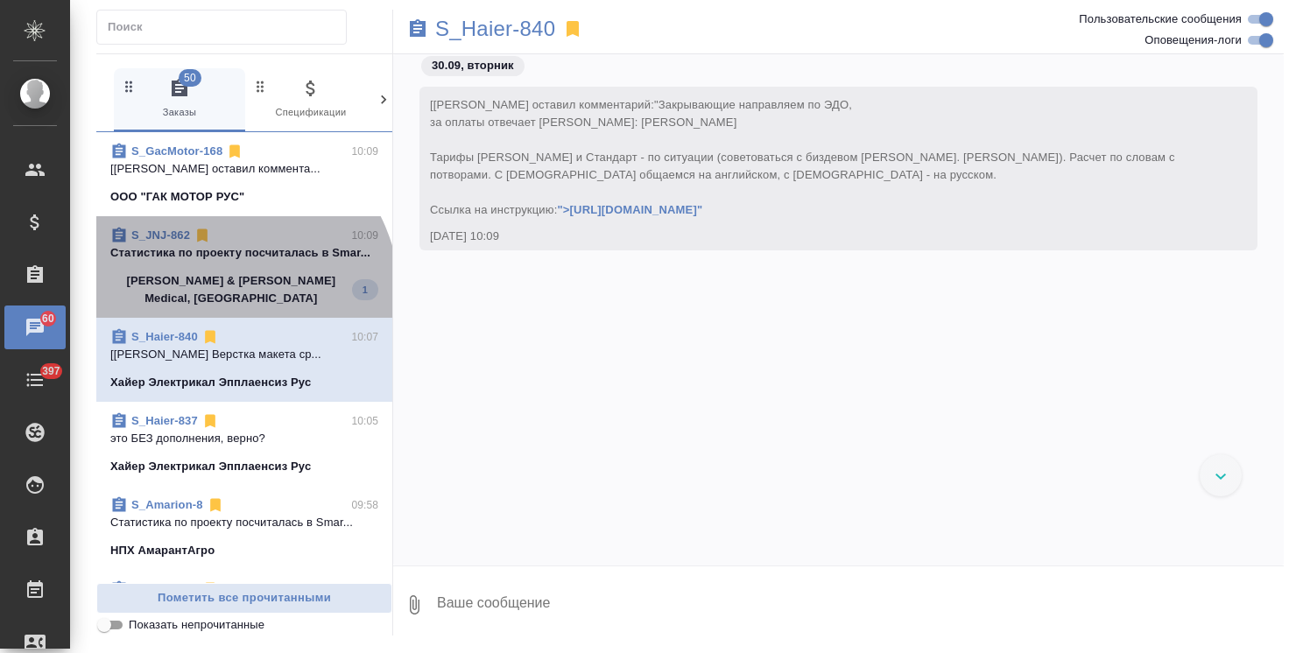
click at [214, 299] on p "Johnson & Johnson Medical, Russia" at bounding box center [231, 289] width 242 height 35
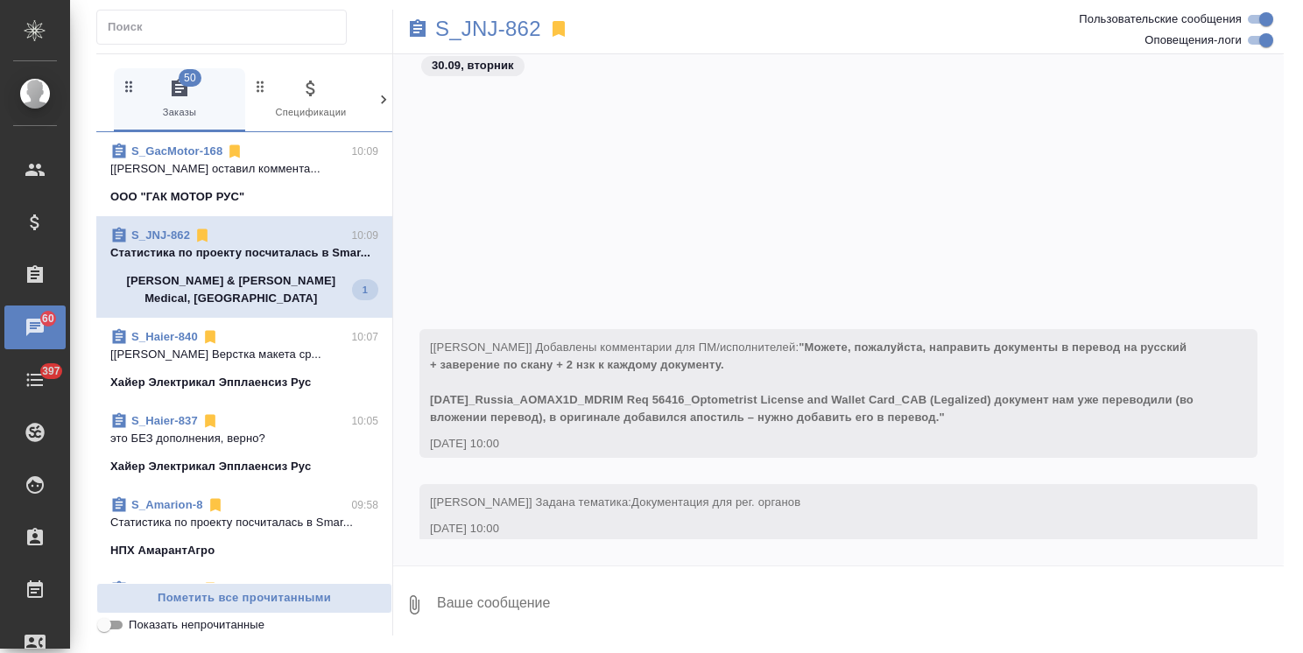
scroll to position [386, 0]
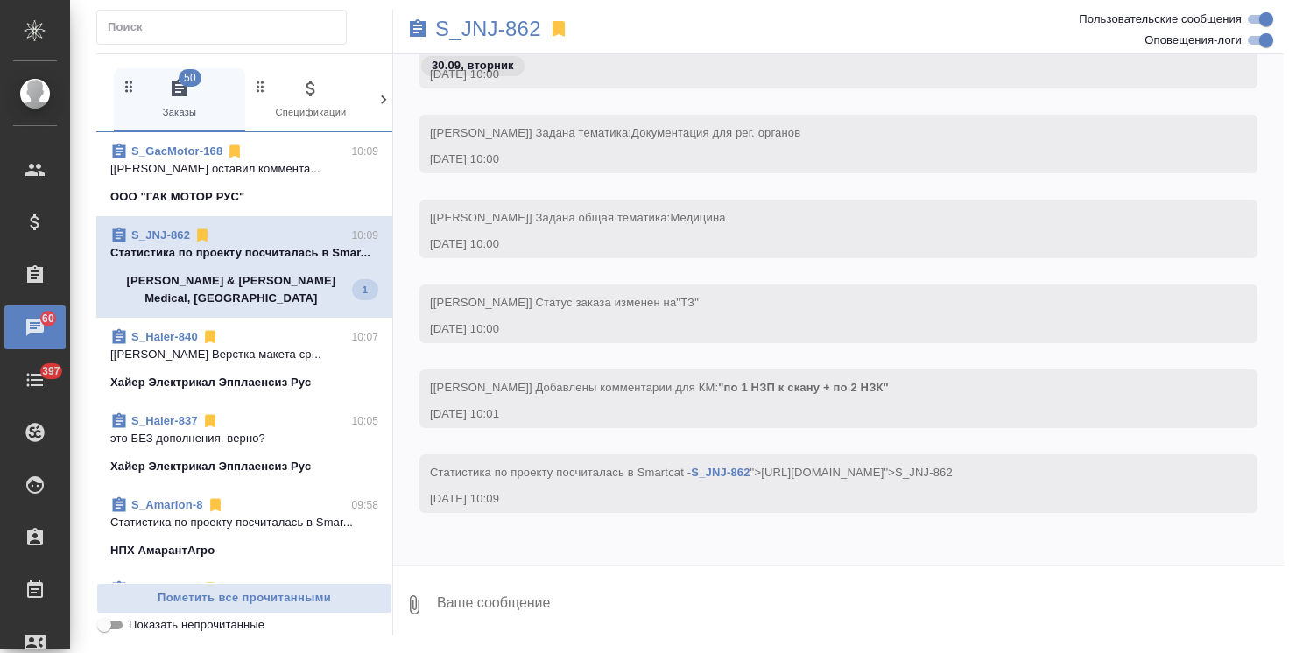
click at [197, 356] on p "[Белякова Юлия] Работа Верстка макета ср..." at bounding box center [244, 355] width 268 height 18
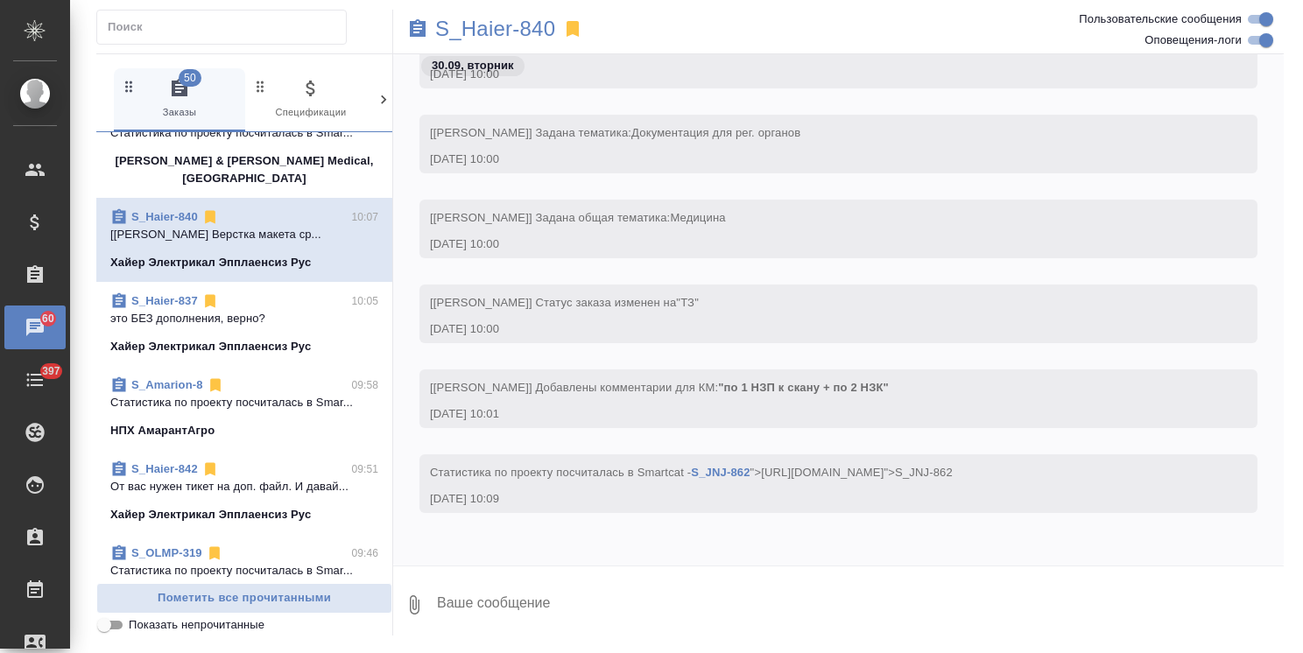
scroll to position [0, 0]
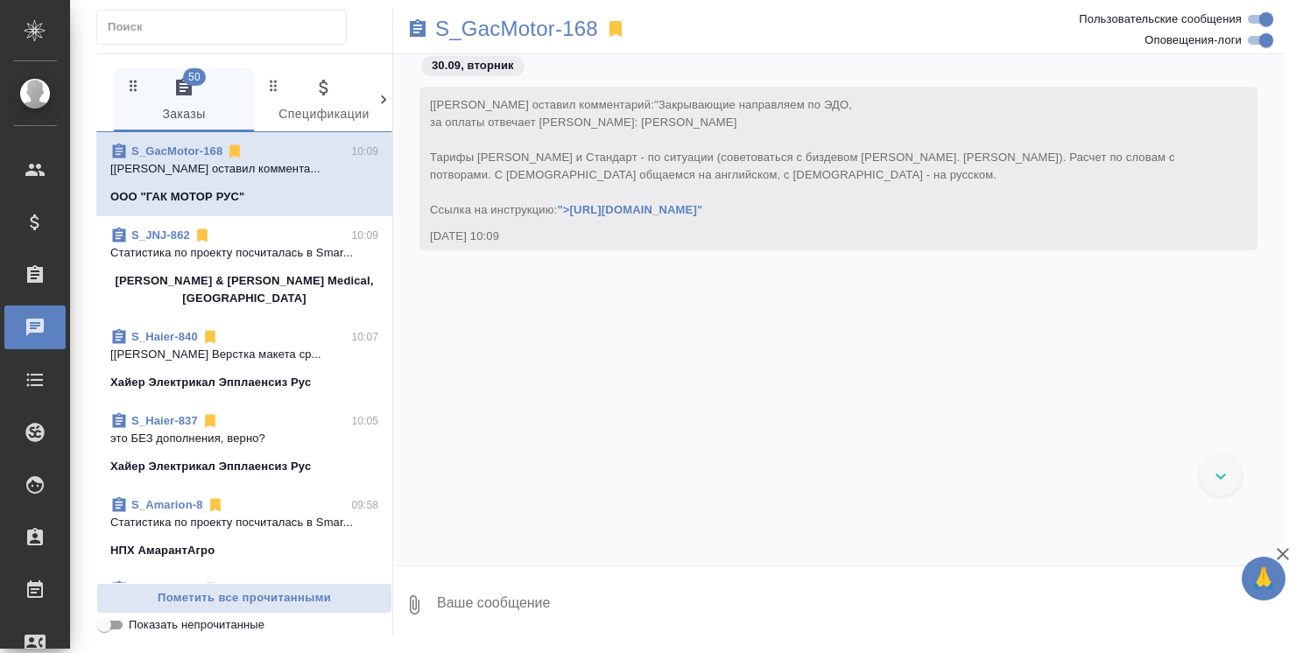
click at [235, 346] on p "[[PERSON_NAME] Верстка макета ср..." at bounding box center [244, 355] width 268 height 18
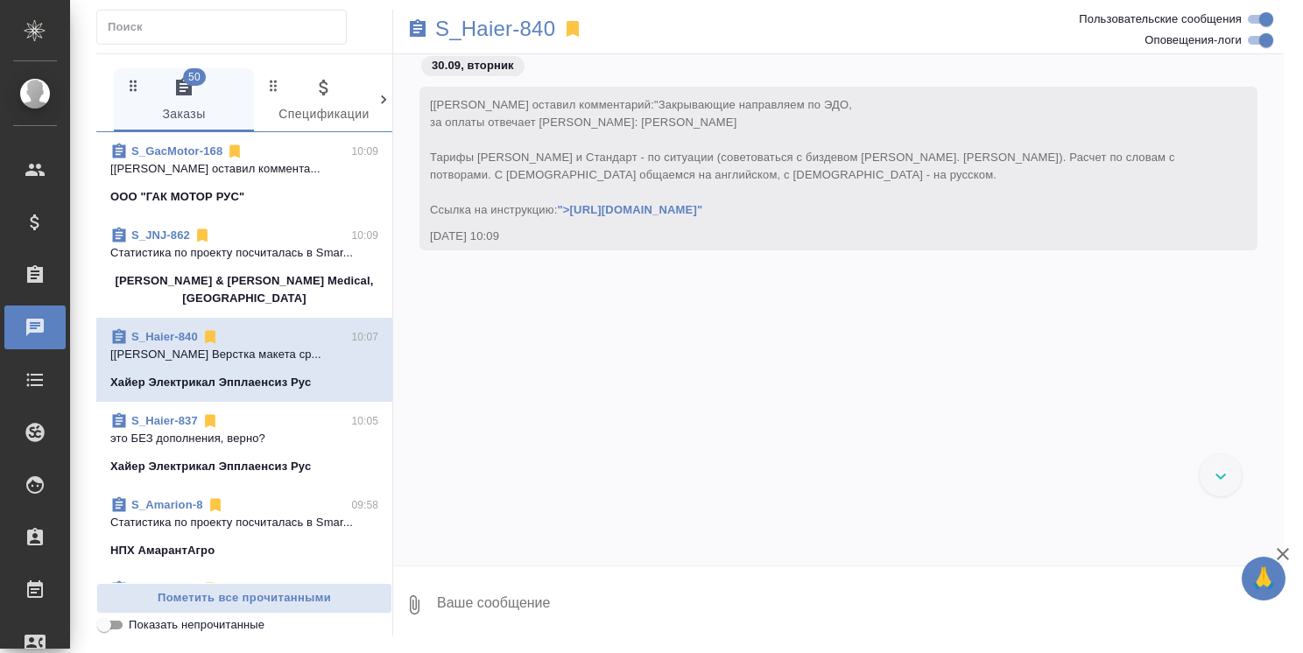
click at [1285, 550] on icon "button" at bounding box center [1282, 554] width 21 height 21
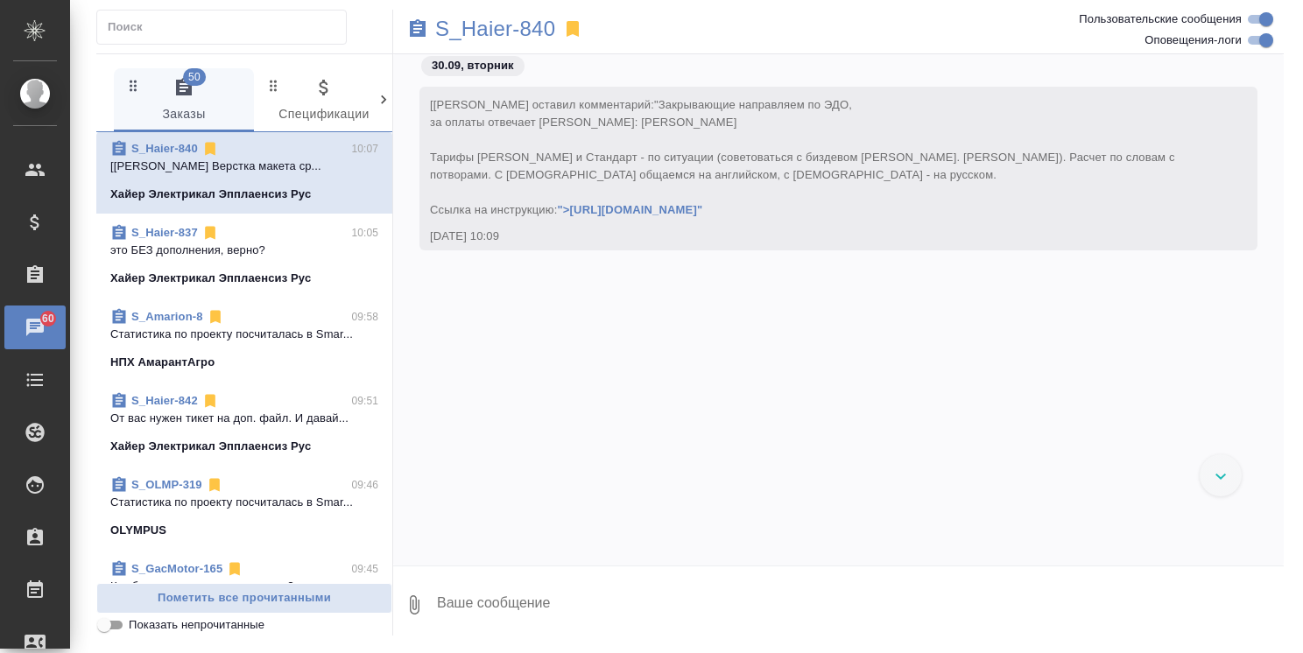
scroll to position [175, 0]
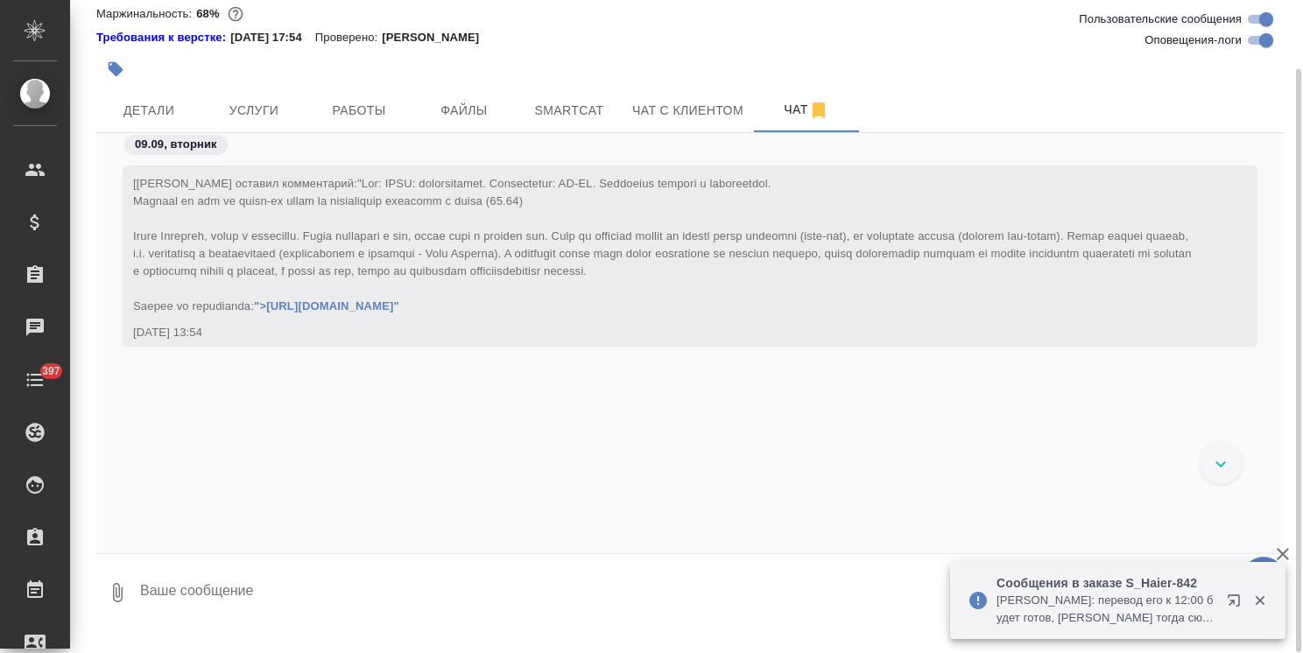
scroll to position [78781, 0]
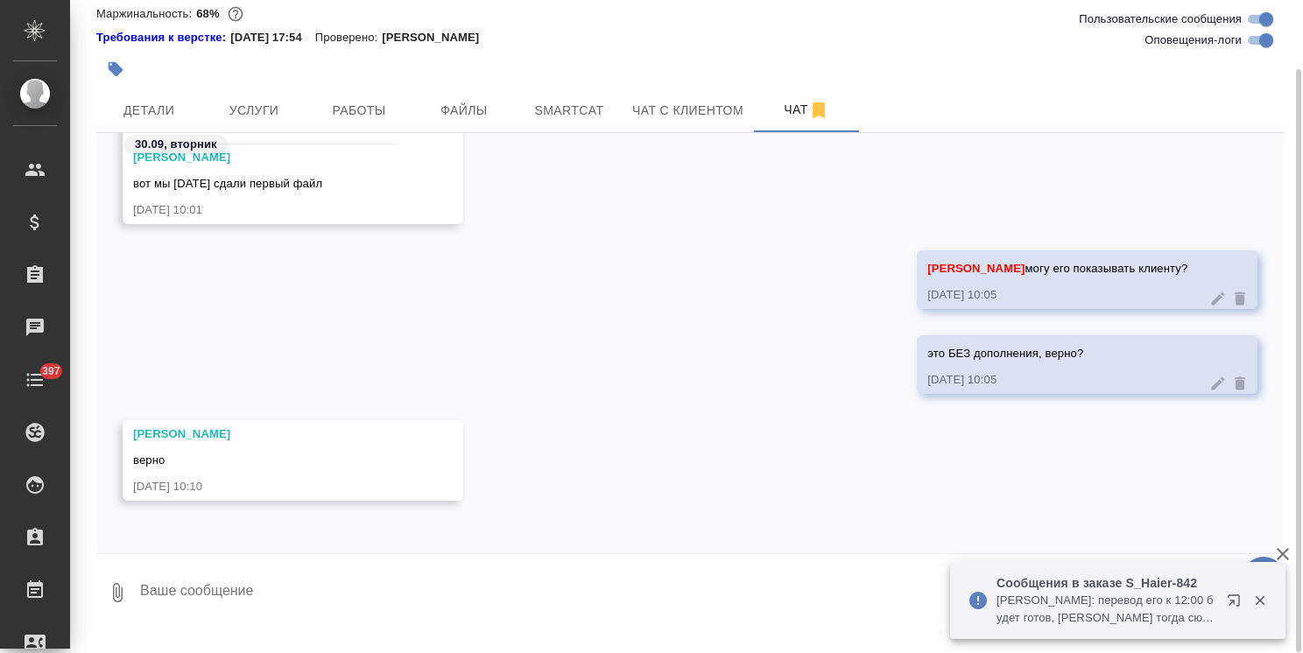
click at [1266, 595] on icon "button" at bounding box center [1260, 601] width 16 height 16
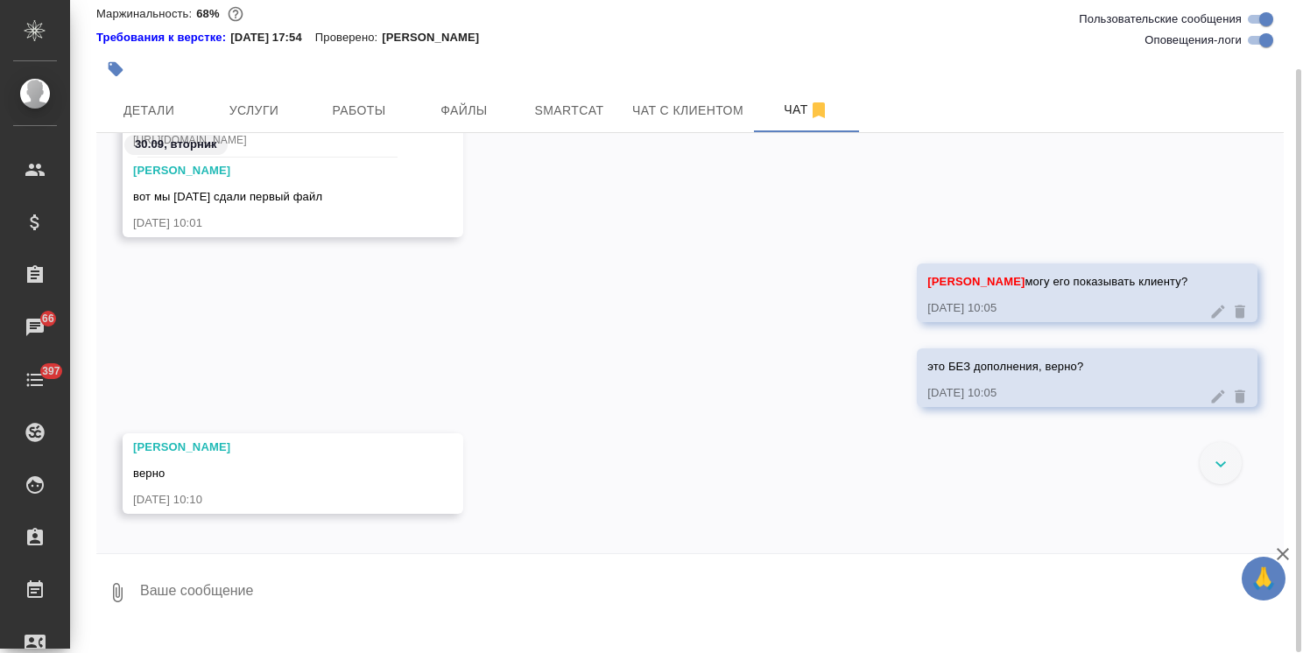
scroll to position [0, 0]
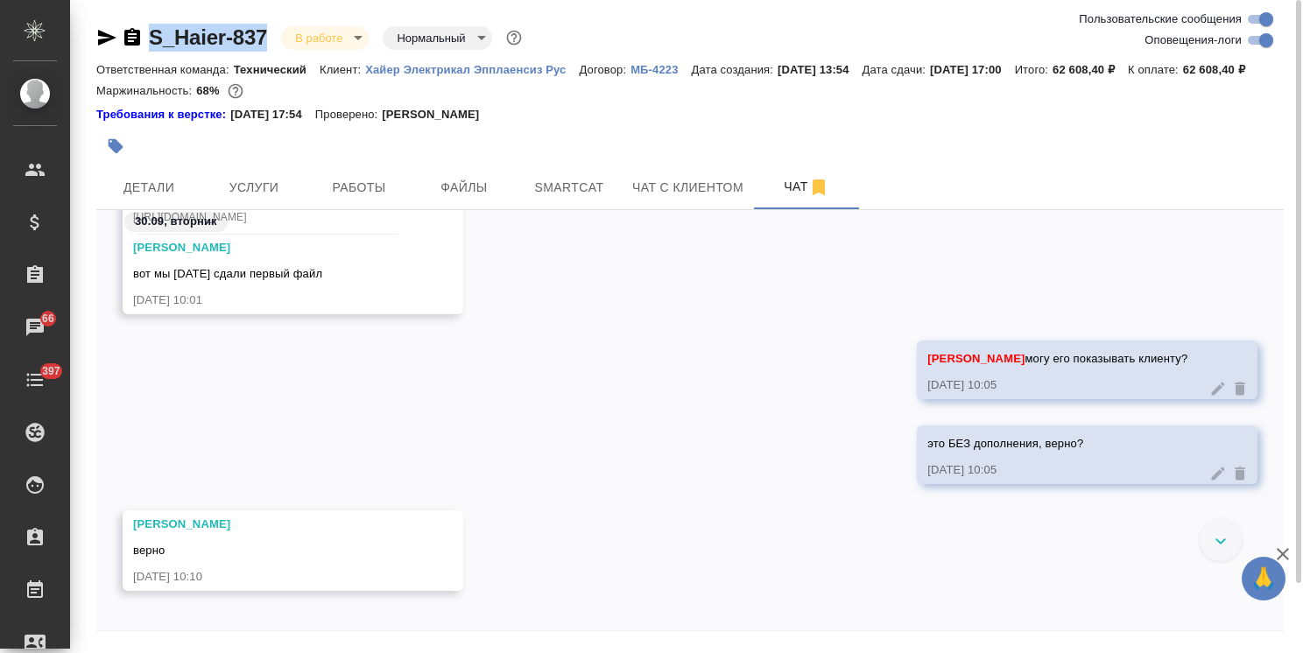
drag, startPoint x: 270, startPoint y: 26, endPoint x: 74, endPoint y: 20, distance: 196.2
click at [74, 20] on div "S_Haier-837 В работе inProgress Нормальный normal Ответственная команда: Технич…" at bounding box center [686, 355] width 1233 height 710
copy link "S_Haier-837"
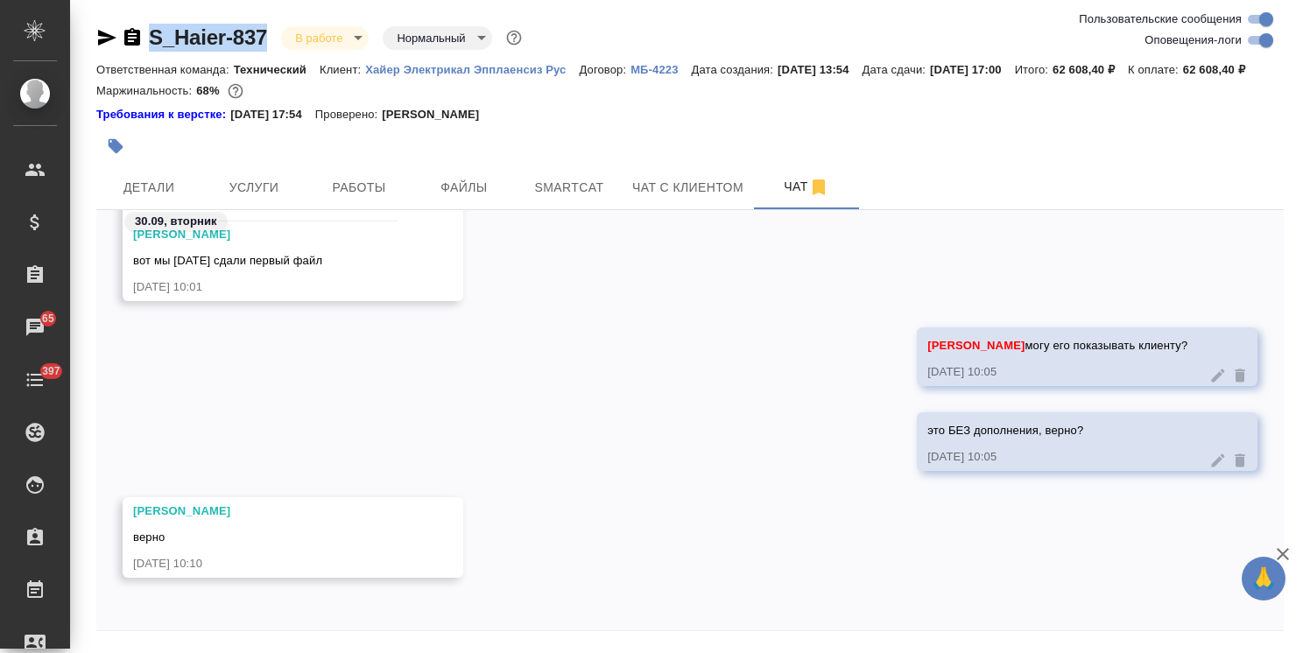
scroll to position [77, 0]
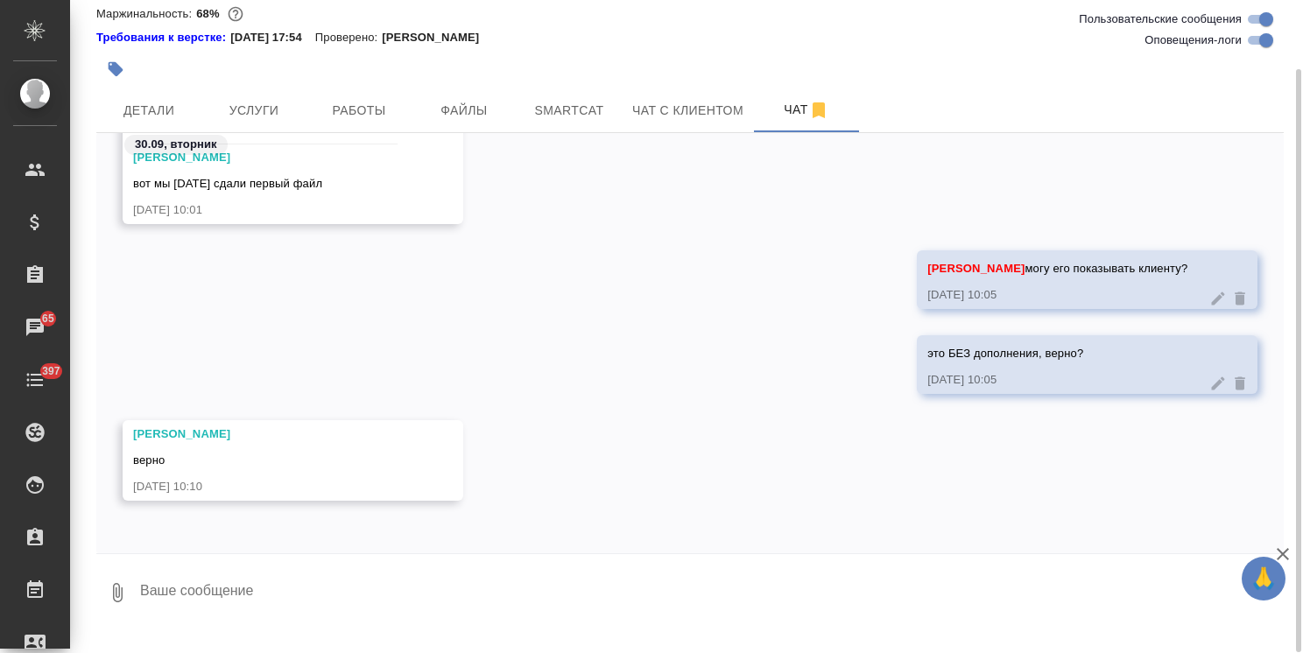
click at [1280, 549] on icon "button" at bounding box center [1282, 554] width 21 height 21
drag, startPoint x: 360, startPoint y: 580, endPoint x: 344, endPoint y: 590, distance: 18.9
click at [358, 563] on div at bounding box center [689, 558] width 1187 height 9
click at [326, 597] on textarea at bounding box center [710, 593] width 1145 height 60
type textarea "спасибо, забрала"
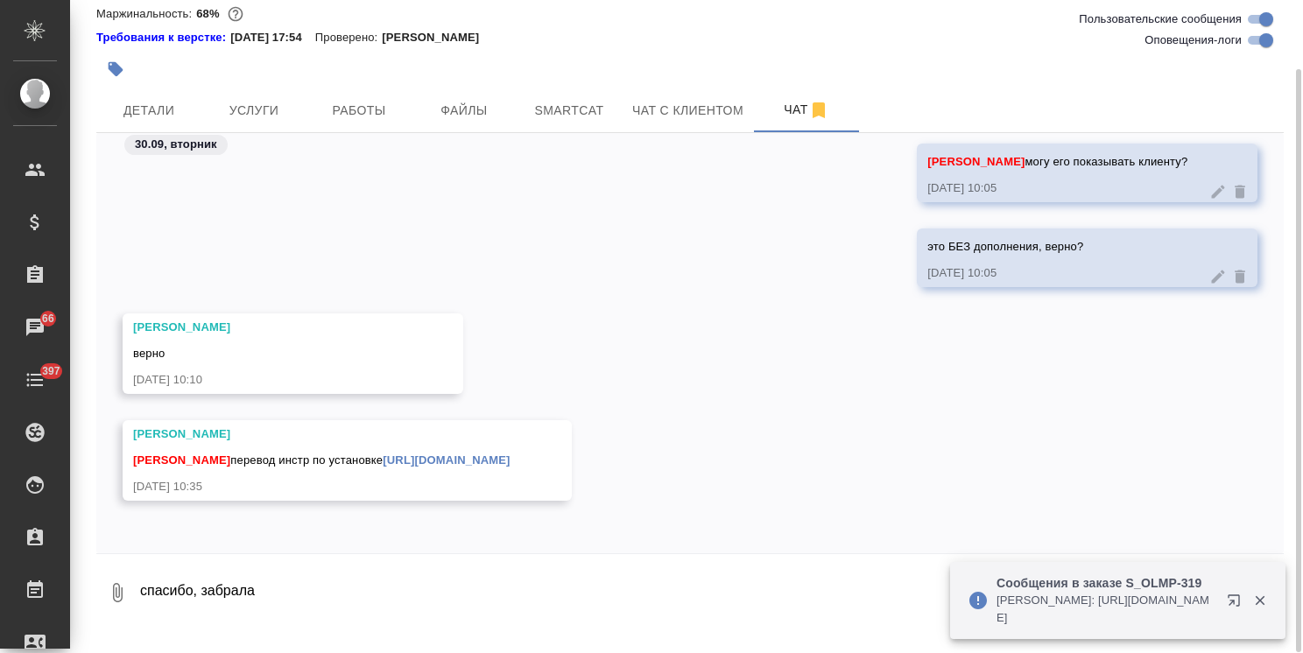
click at [235, 612] on textarea "спасибо, забрала" at bounding box center [710, 593] width 1145 height 60
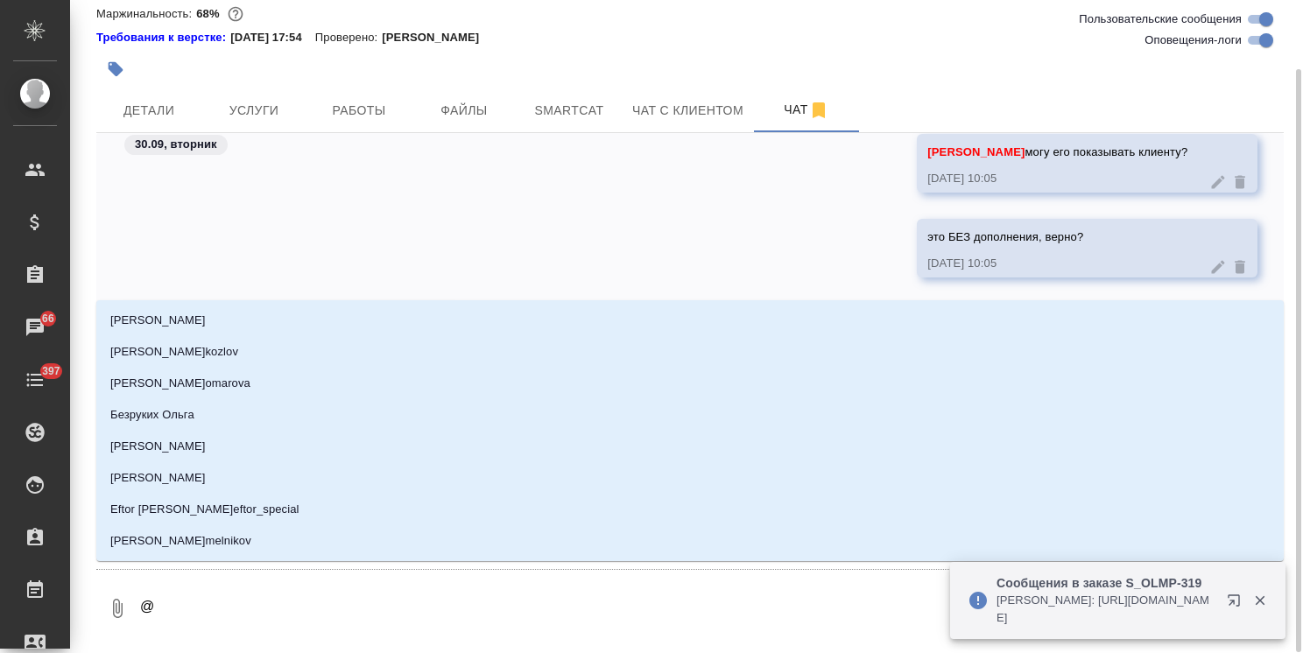
type textarea "@,"
type input ","
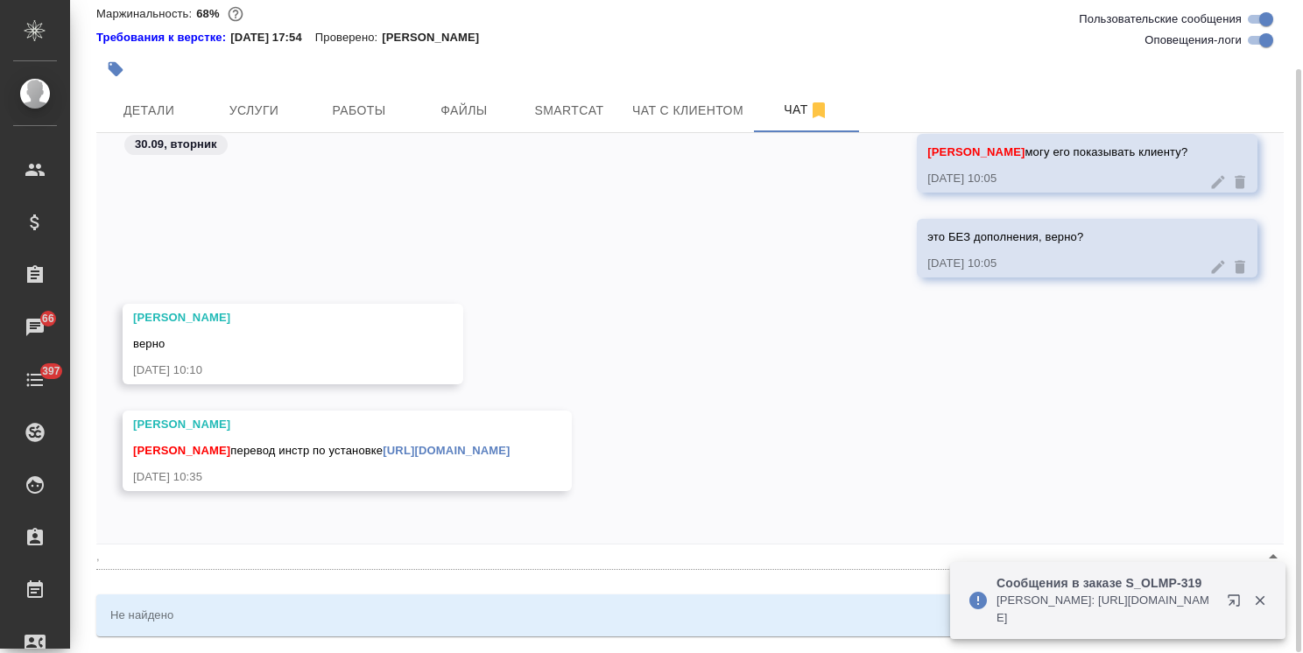
type textarea "@,t"
type input ",t"
type textarea "@,tk"
type input ",tk"
type textarea "@,tkz"
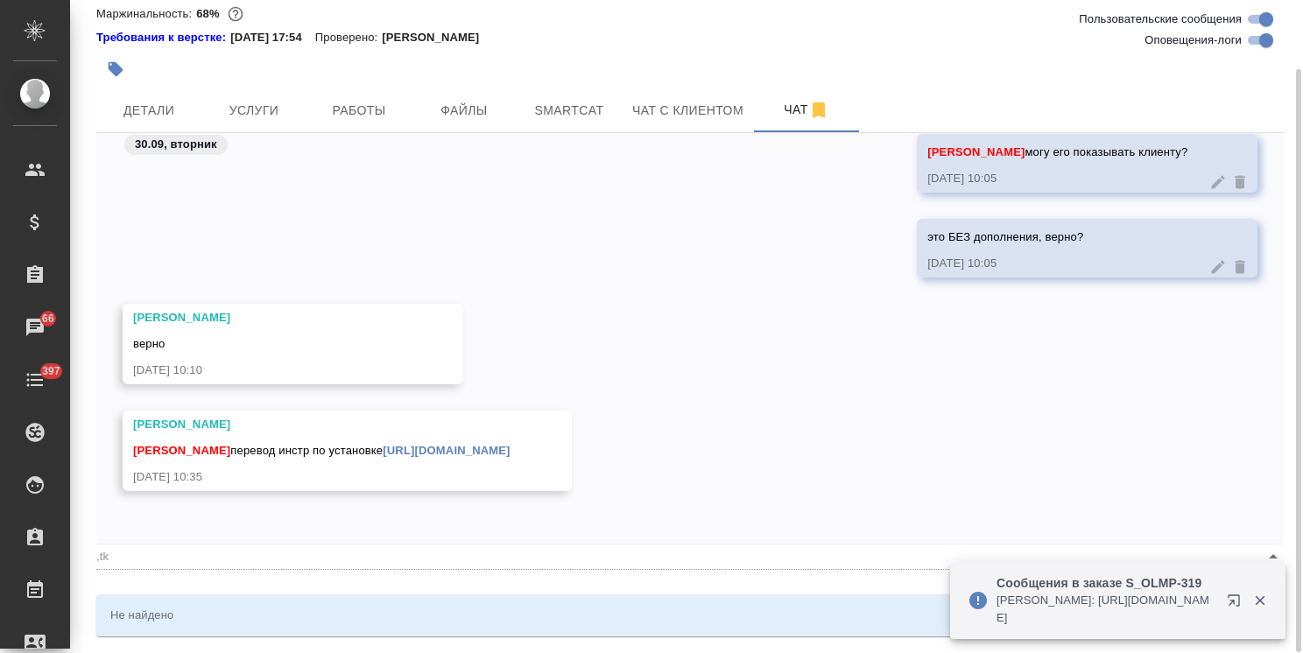
type input ",tkz"
type textarea "@,tk"
type input ",tk"
type textarea "@,t"
type input ",t"
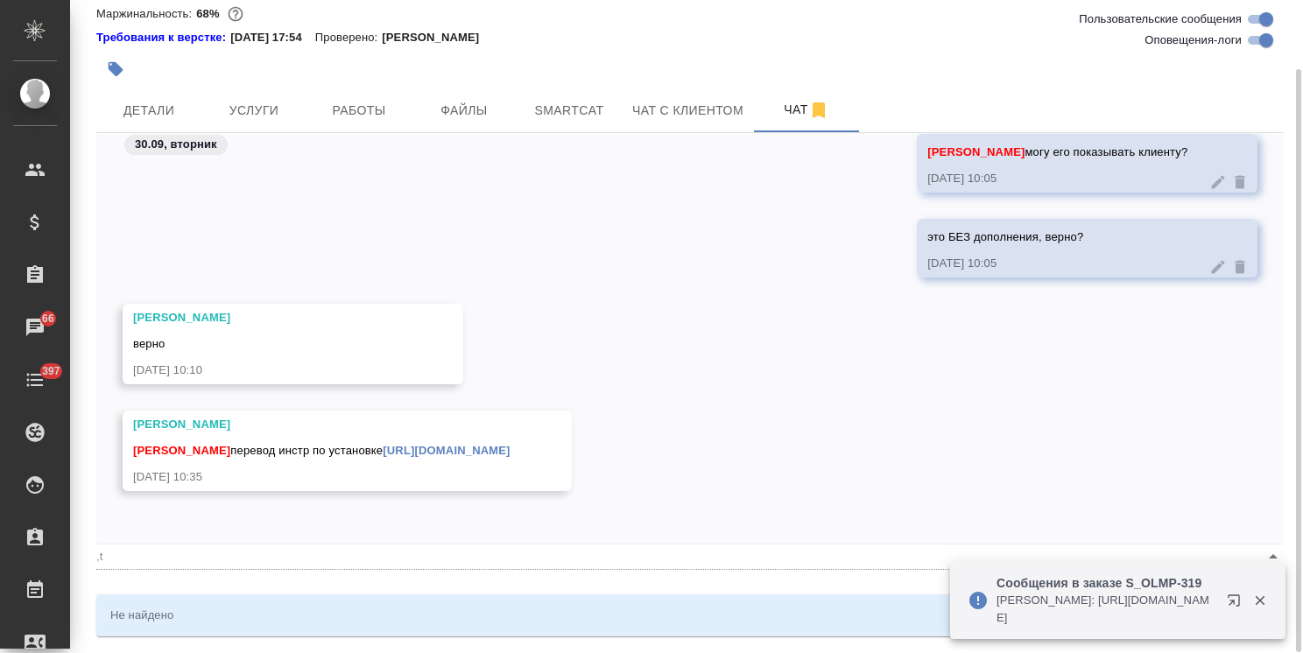
type textarea "@,"
type input ","
type textarea "@"
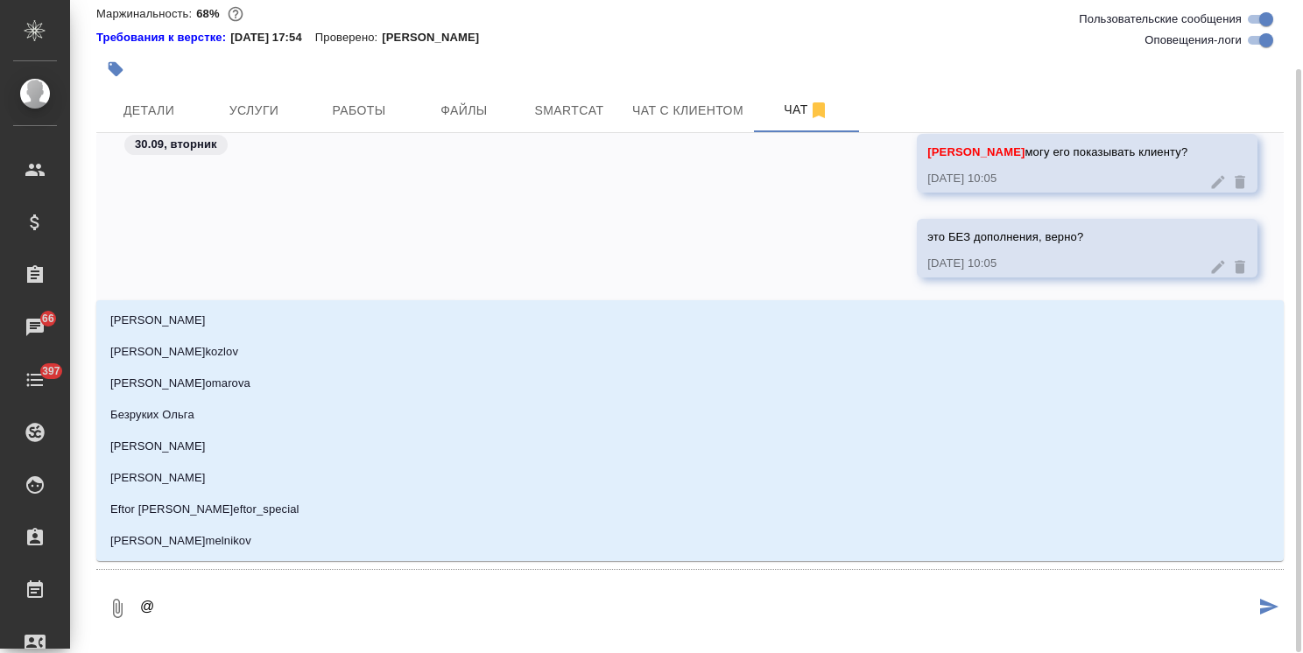
type textarea "@б"
type input "б"
type textarea "@бе"
type input "бе"
type textarea "@бел"
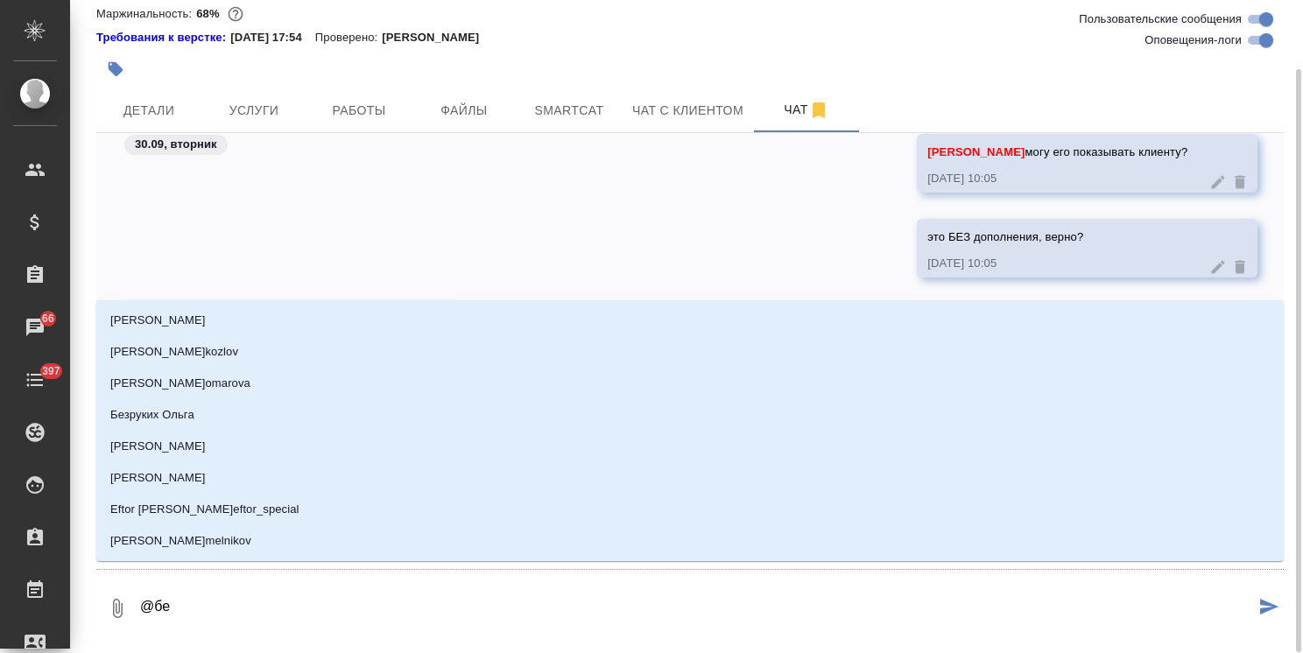
type input "бел"
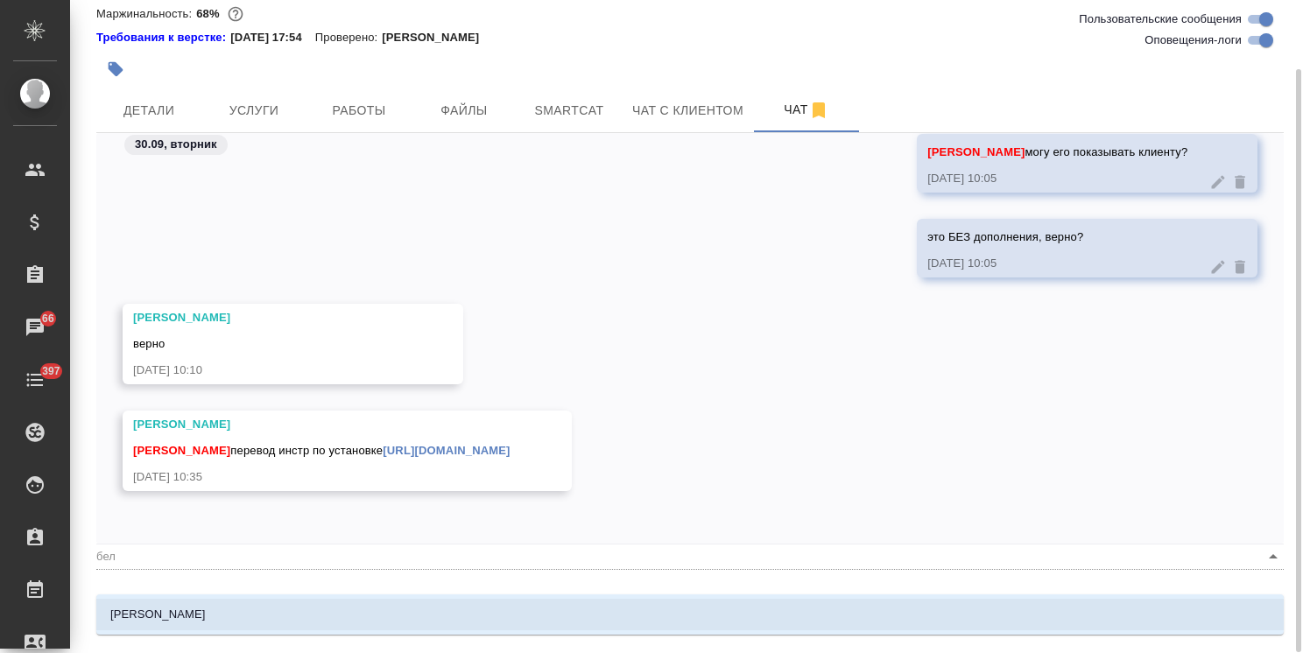
type textarea "@беля"
type input "беля"
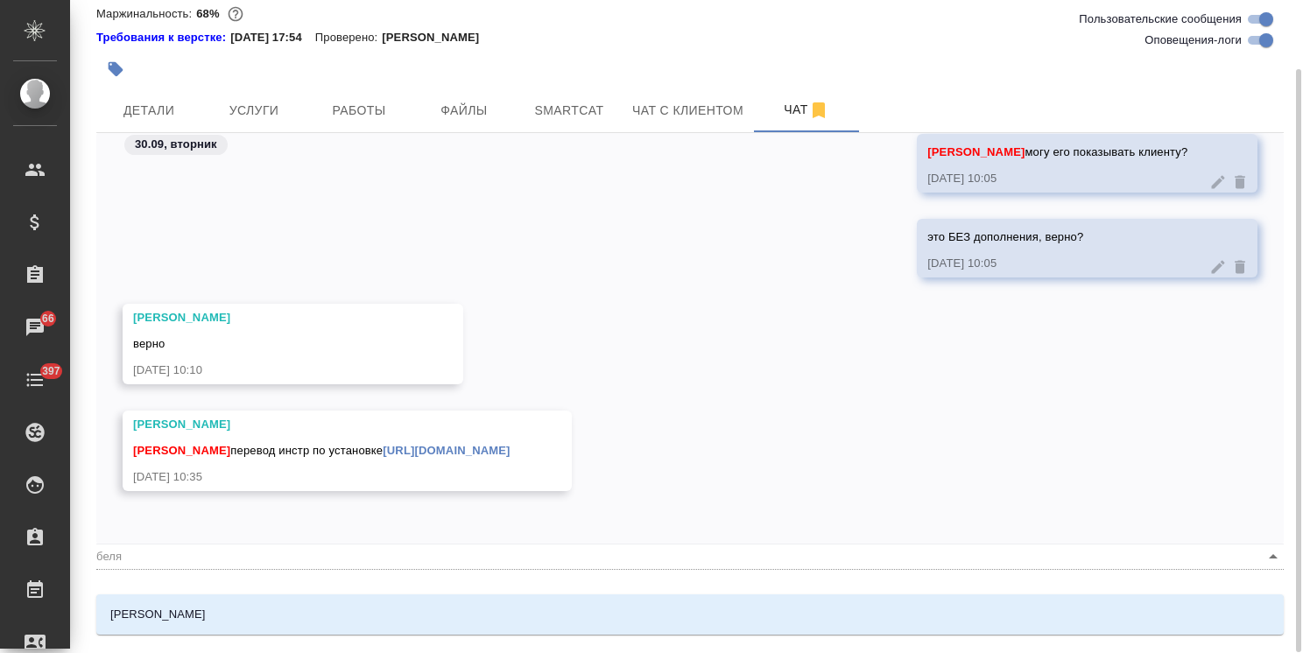
click at [231, 615] on li "[PERSON_NAME]" at bounding box center [689, 615] width 1187 height 32
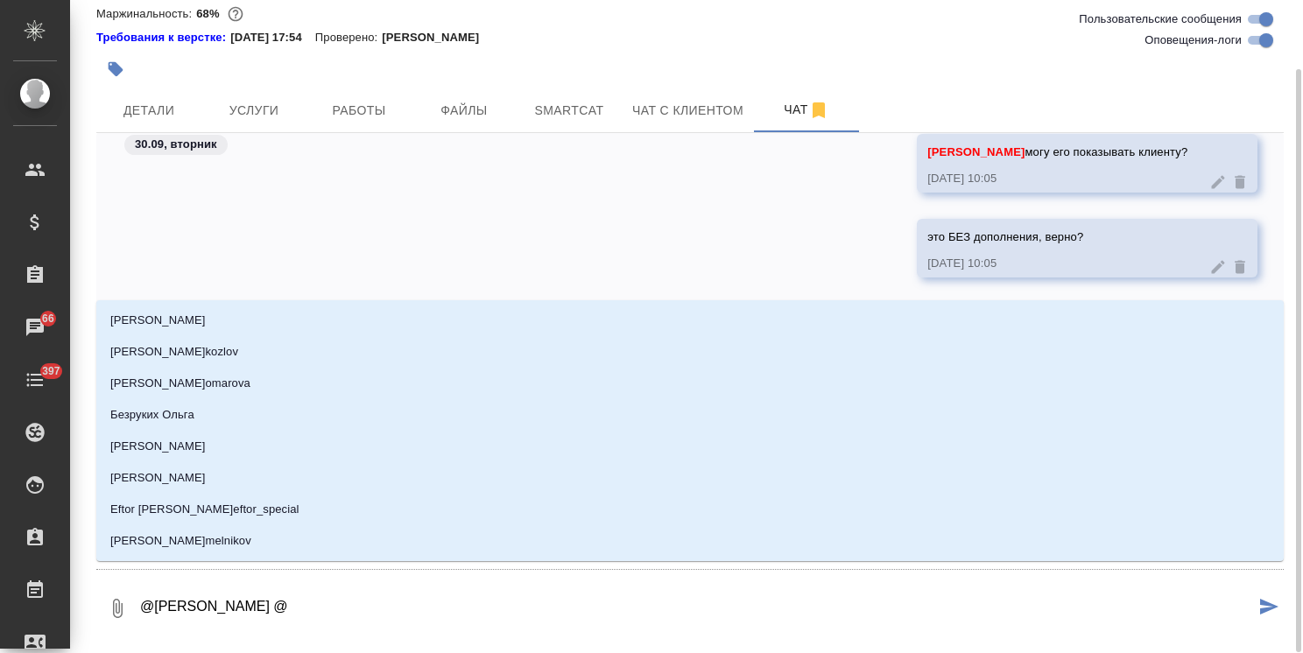
type textarea "@Белякова Юлия @а"
type input "а"
type textarea "@Белякова Юлия @ар"
type input "ар"
type textarea "@Белякова Юлия @арс"
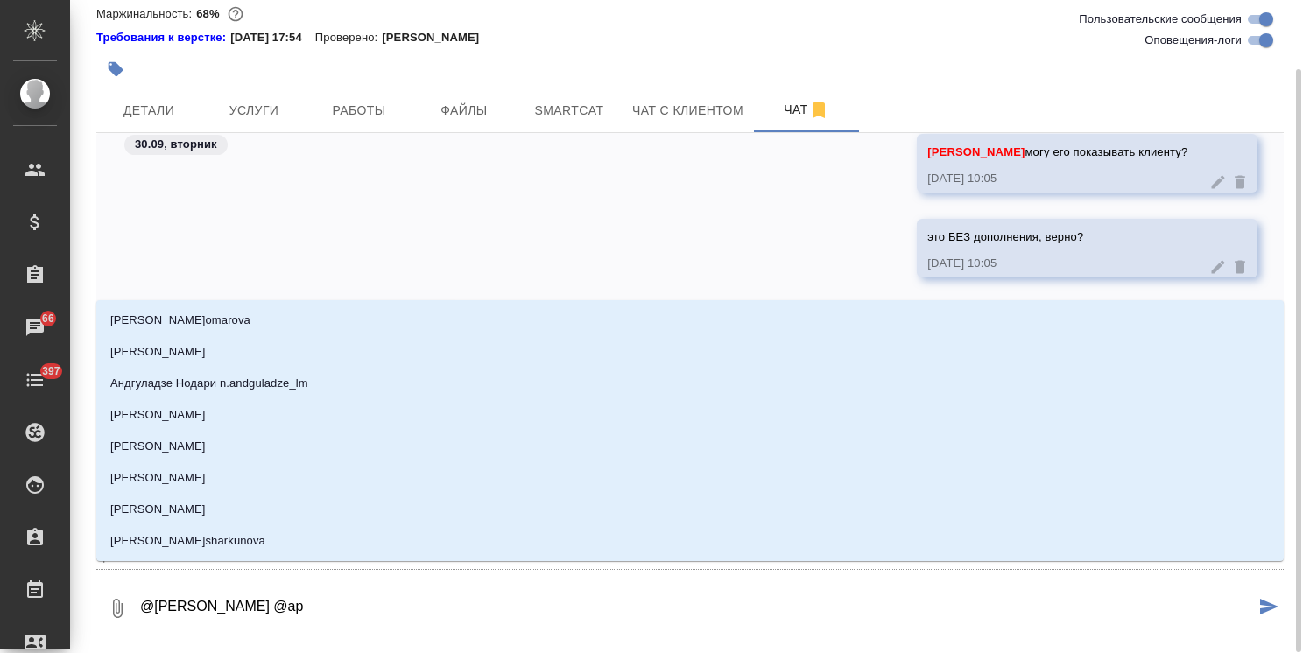
type input "арс"
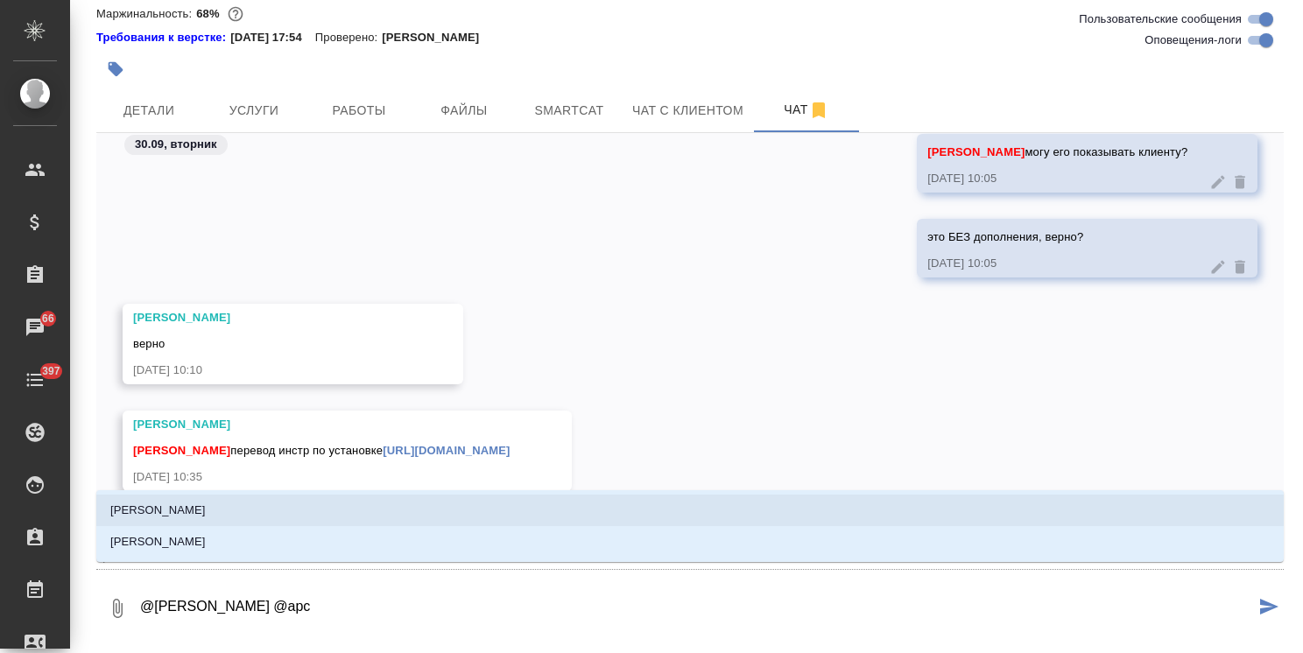
click at [233, 513] on li "Арсеньева Вера" at bounding box center [689, 511] width 1187 height 32
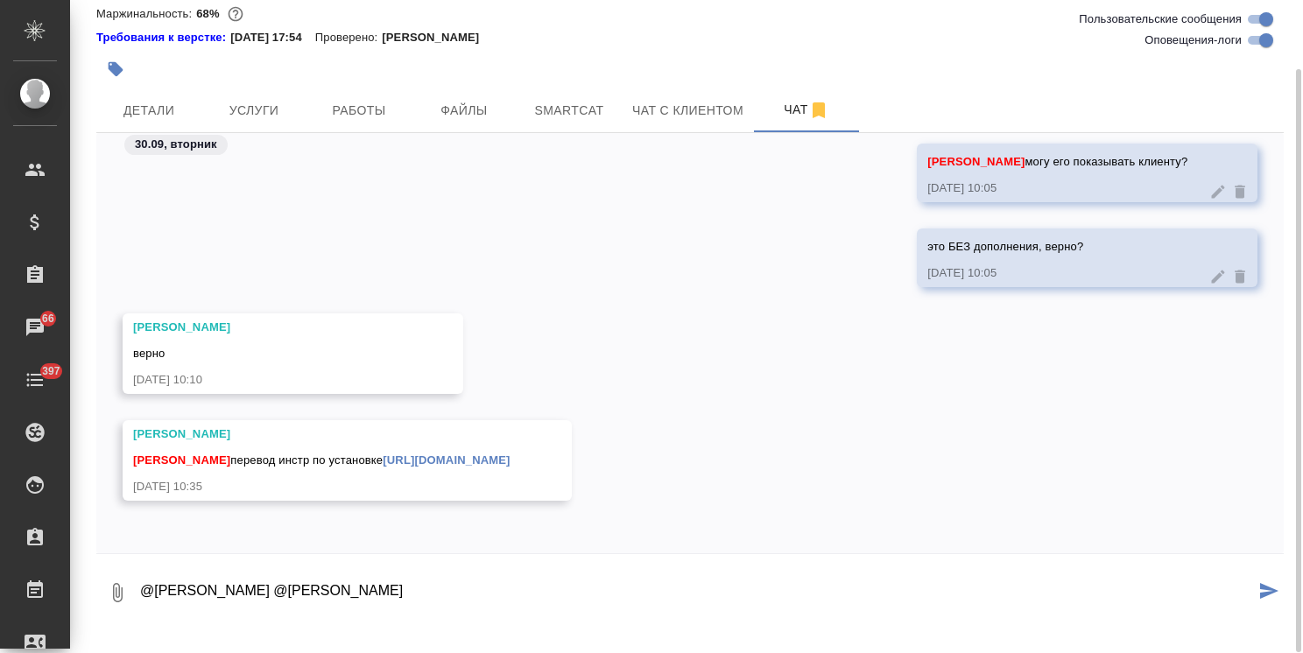
paste textarea "Ольга, день добрый. Давайте внесем дополнение и уже финально просмотрим. Пока в…"
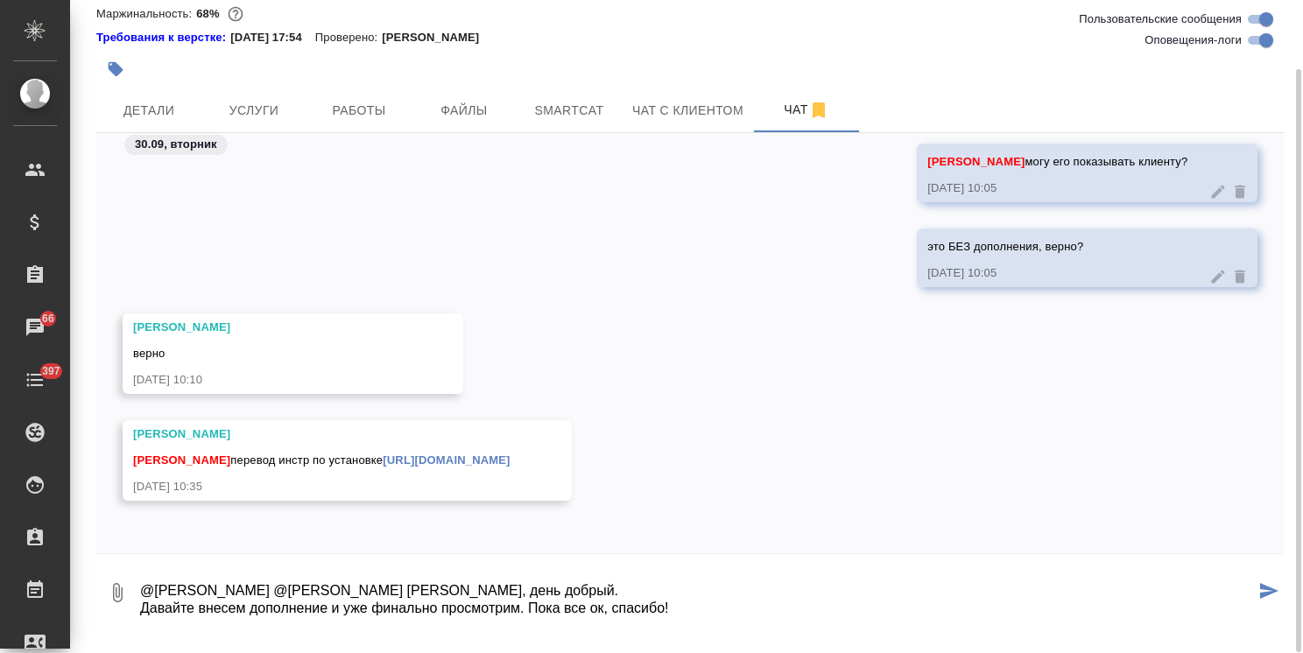
scroll to position [116, 0]
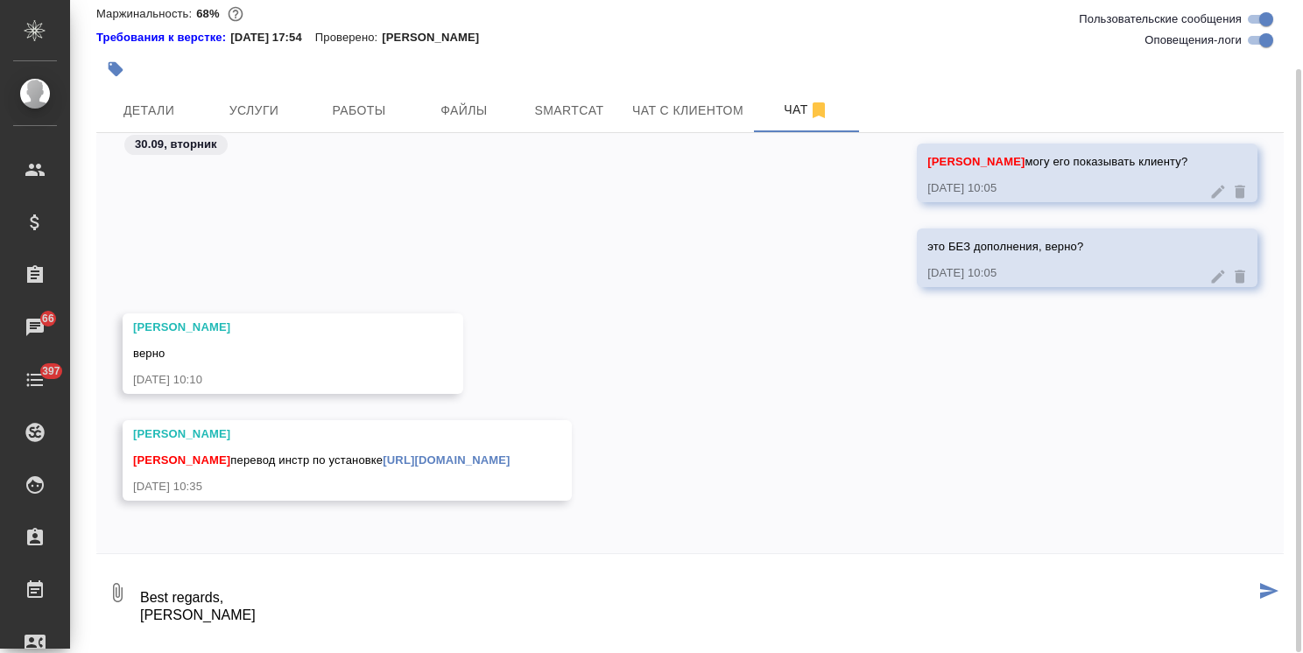
type textarea "@Белякова Юлия @Арсеньева Вера Ольга, день добрый. Давайте внесем дополнение и …"
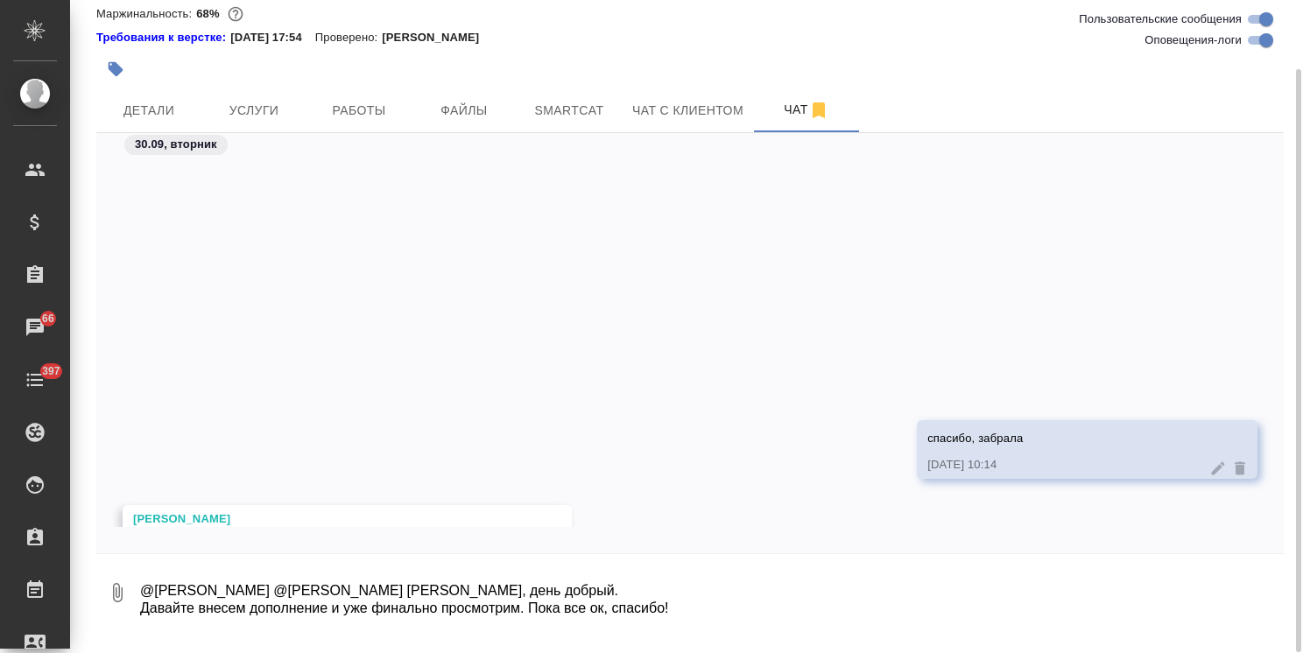
scroll to position [79198, 0]
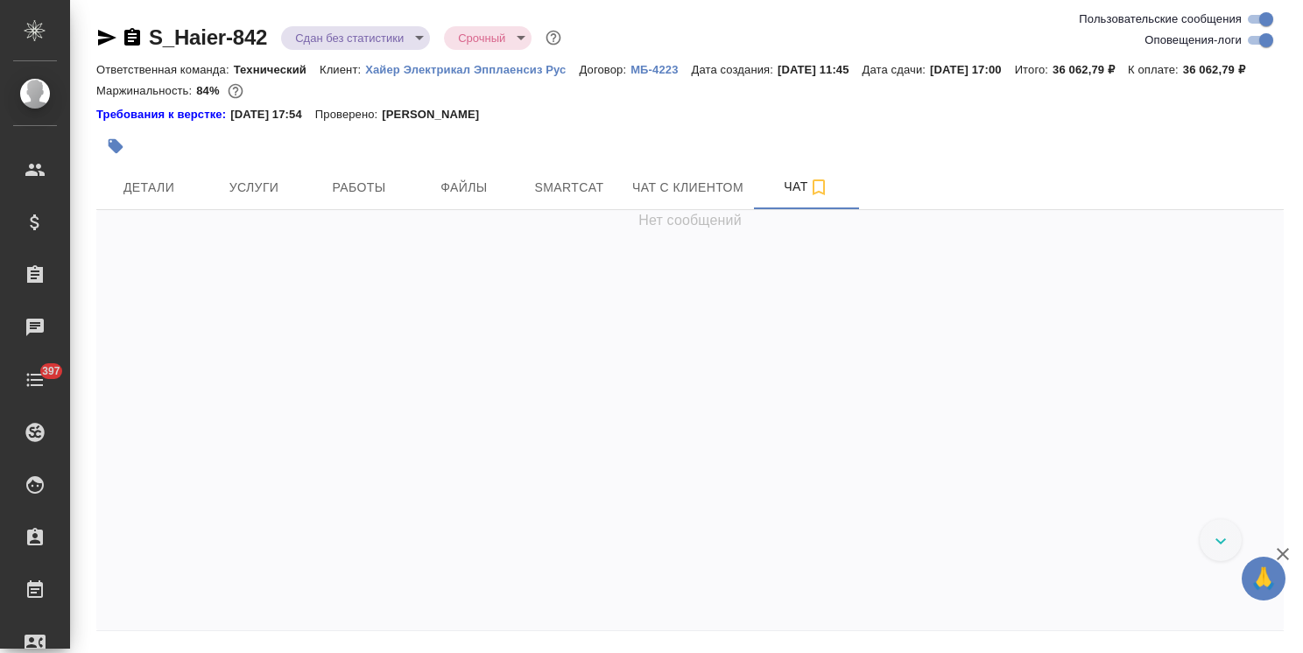
click at [1278, 555] on icon "button" at bounding box center [1282, 554] width 21 height 21
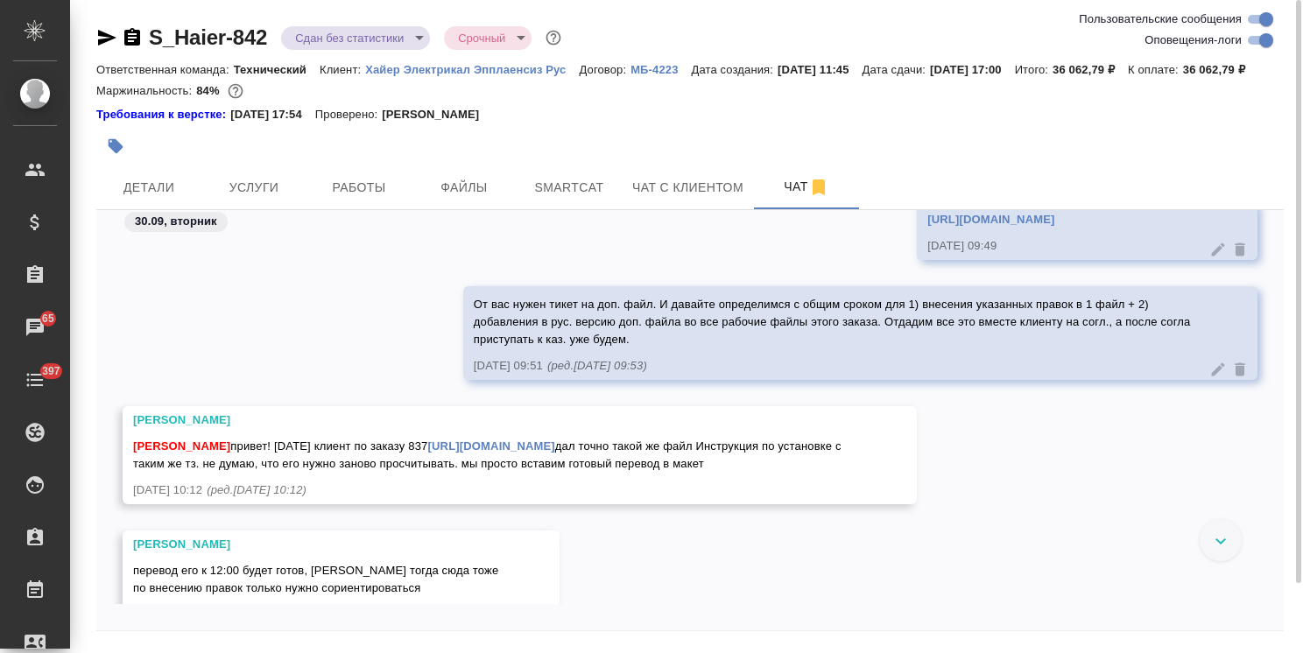
scroll to position [36902, 0]
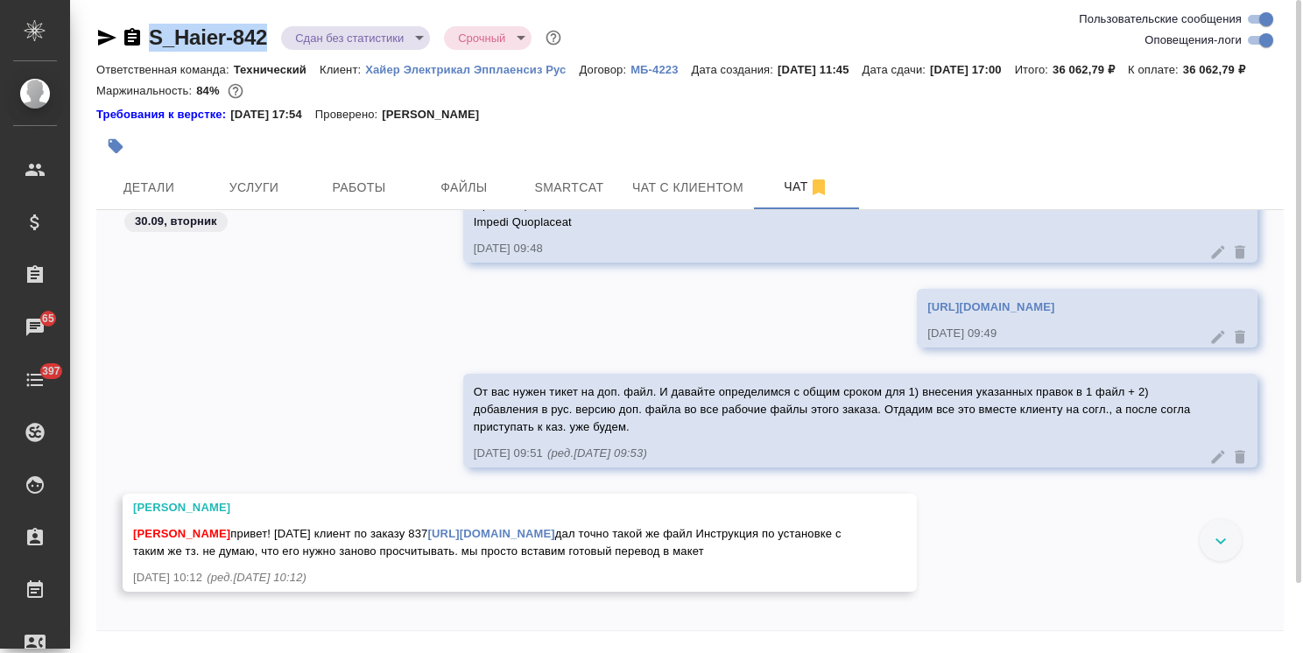
drag, startPoint x: 272, startPoint y: 19, endPoint x: 121, endPoint y: 20, distance: 151.5
click at [116, 22] on div "S_Haier-842 Сдан без статистики distributed Срочный urgent Ответственная команд…" at bounding box center [690, 355] width 1207 height 710
copy link "S_Haier-842"
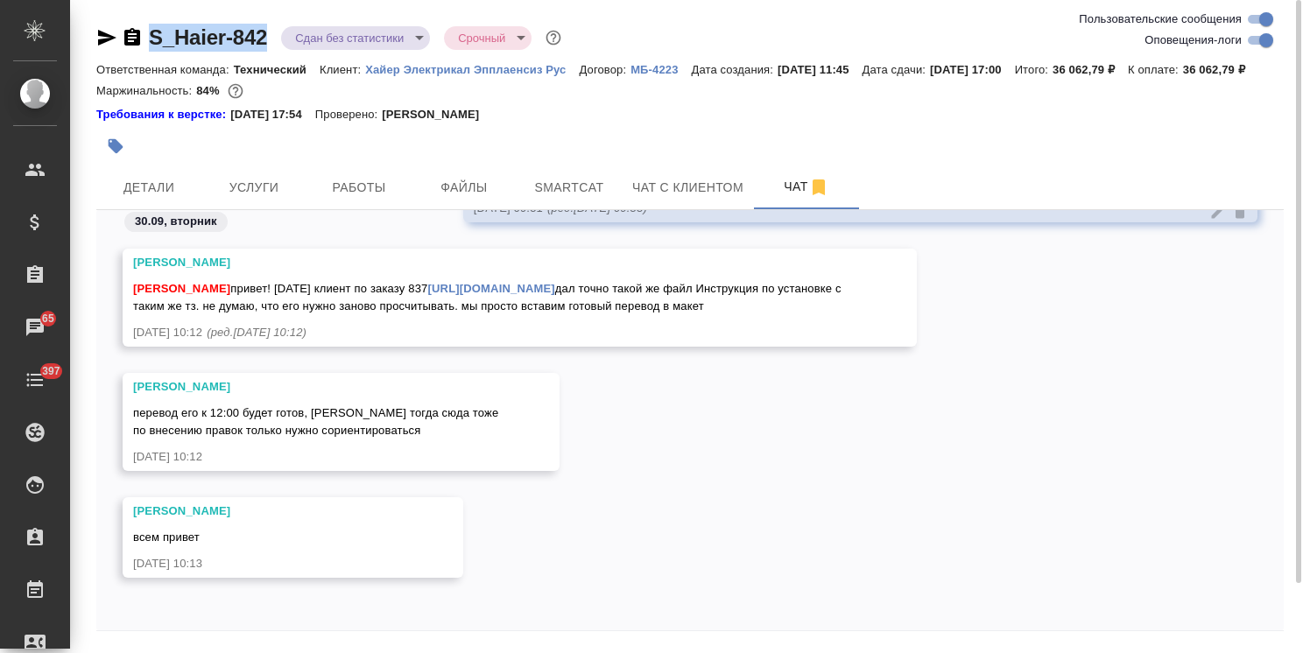
scroll to position [77, 0]
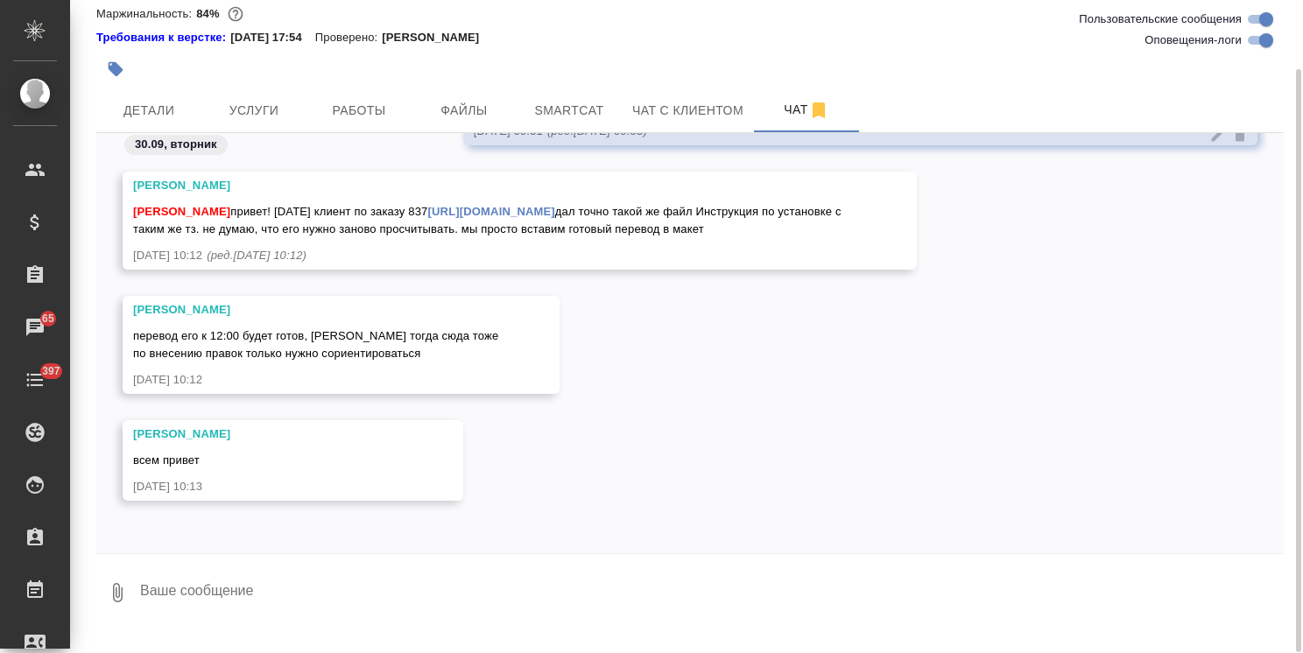
click at [211, 620] on textarea at bounding box center [710, 593] width 1145 height 60
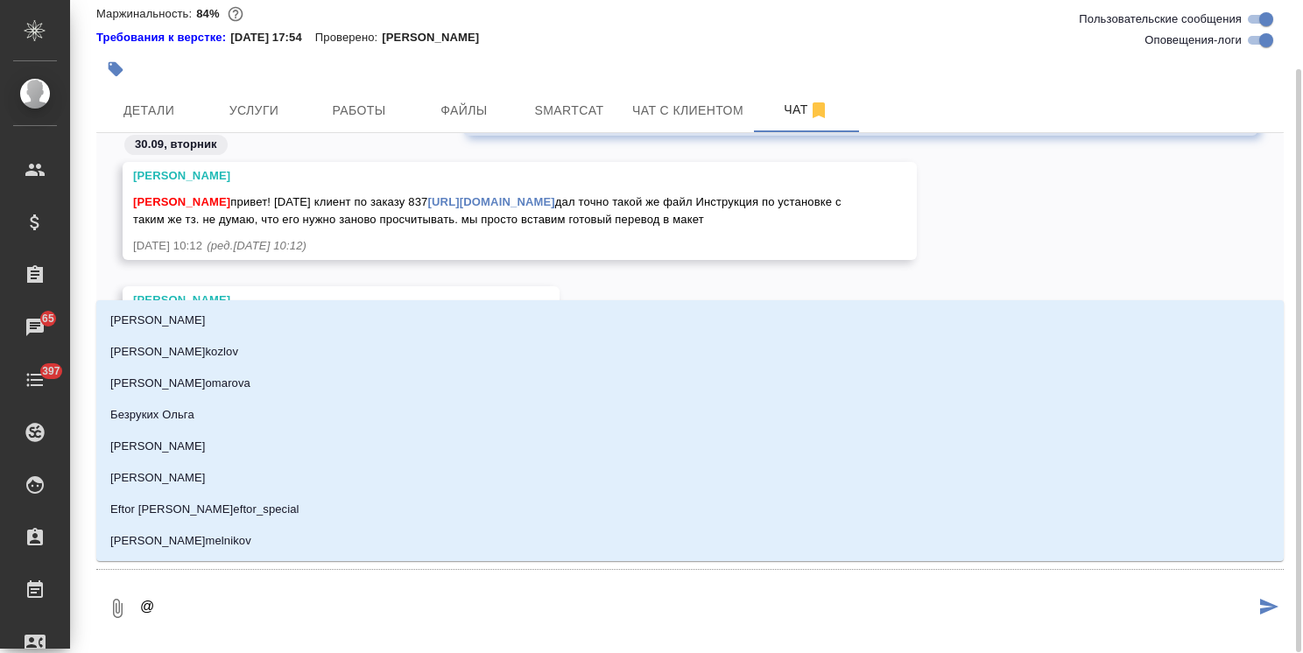
type textarea "@з"
type input "з"
type textarea "@за"
type input "за"
type textarea "@заб"
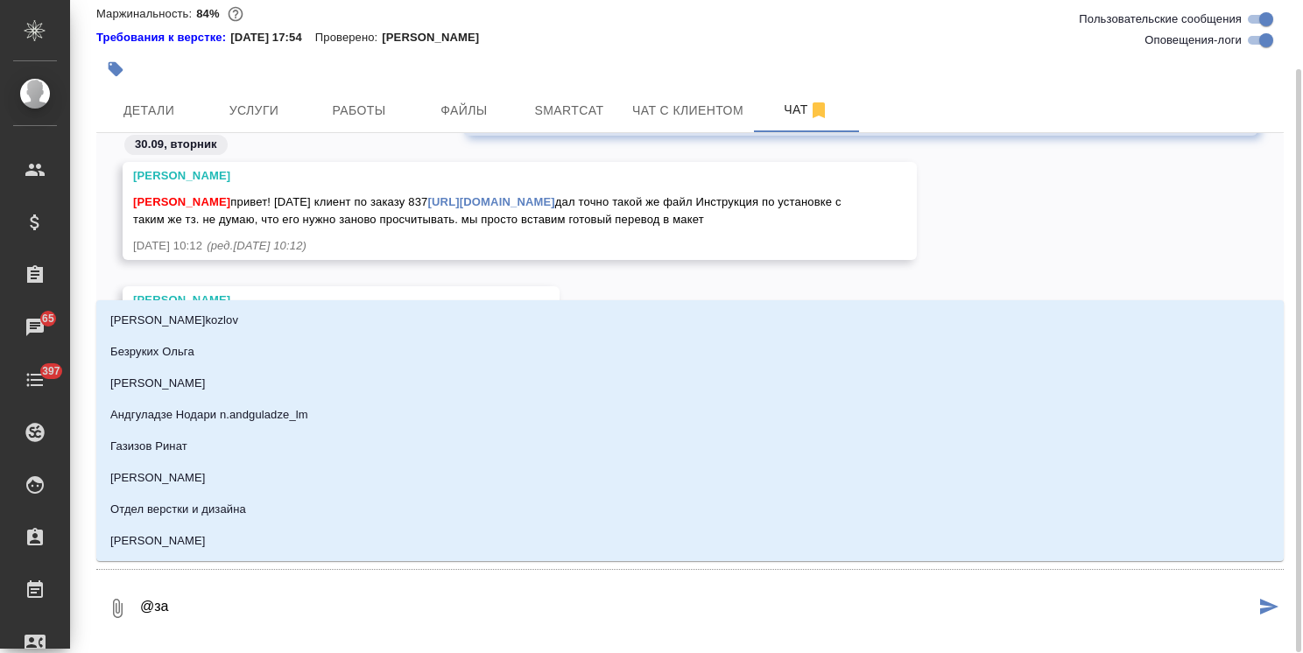
type input "заб"
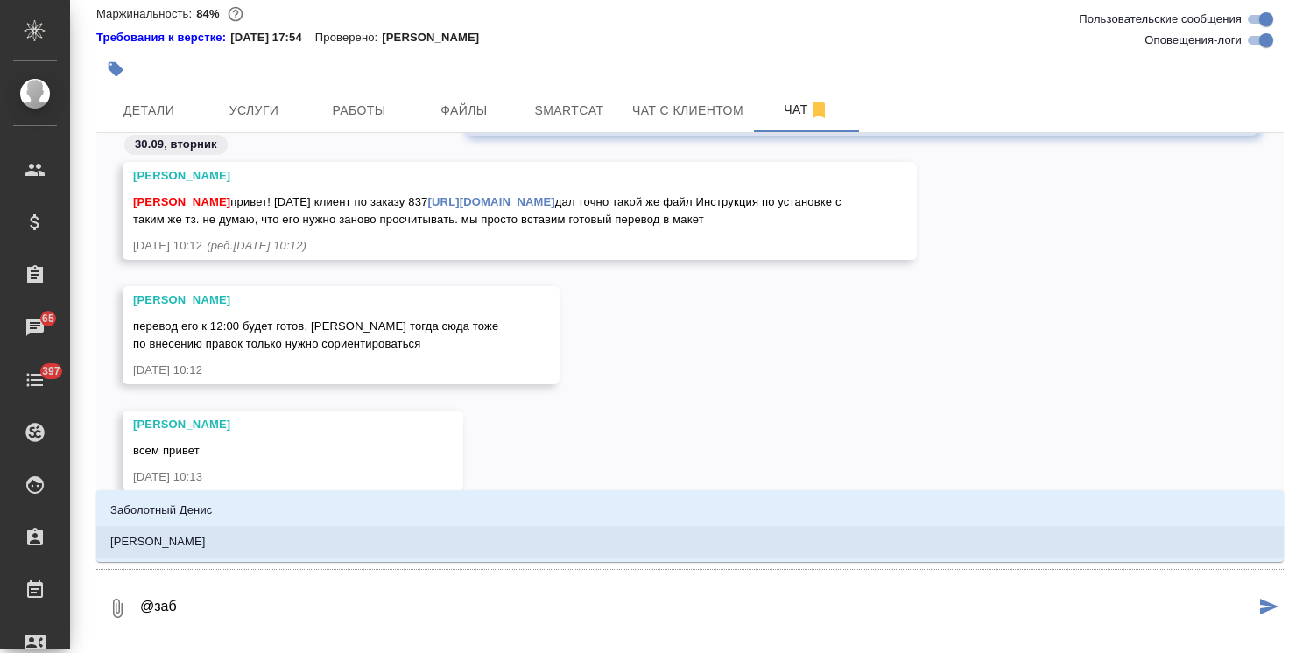
click at [245, 541] on li "[PERSON_NAME]" at bounding box center [689, 542] width 1187 height 32
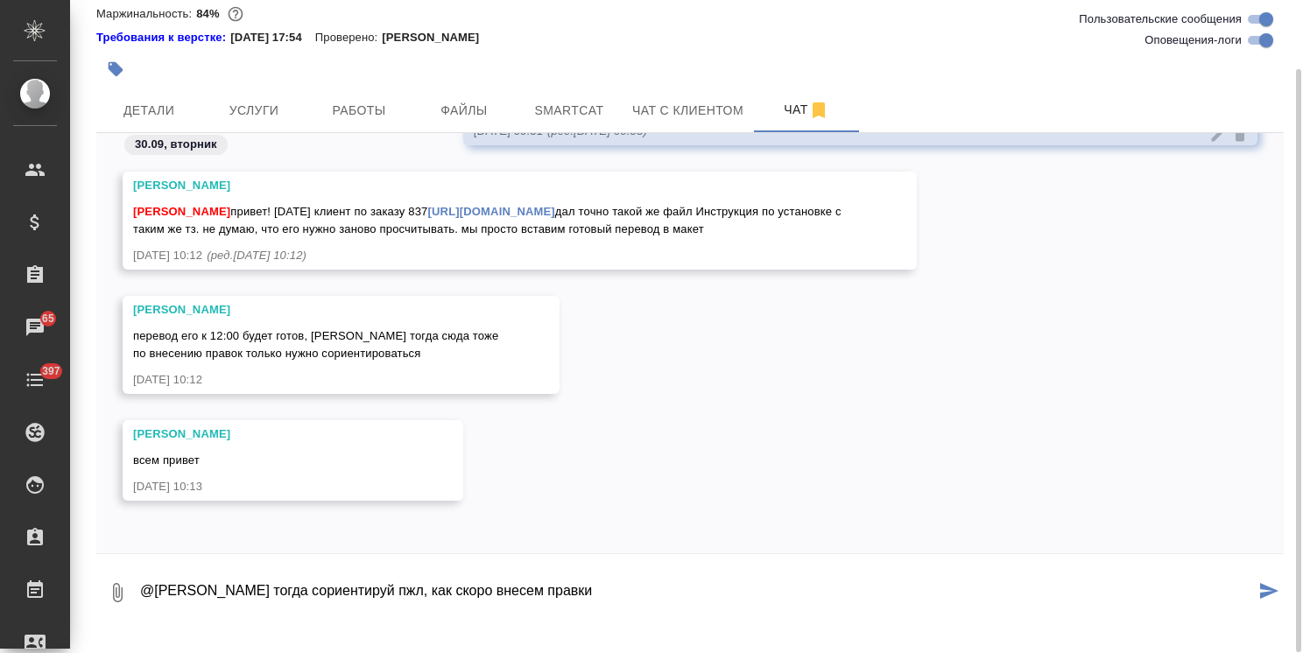
type textarea "@[PERSON_NAME] тогда сориентируй пжл, как скоро внесем правки"
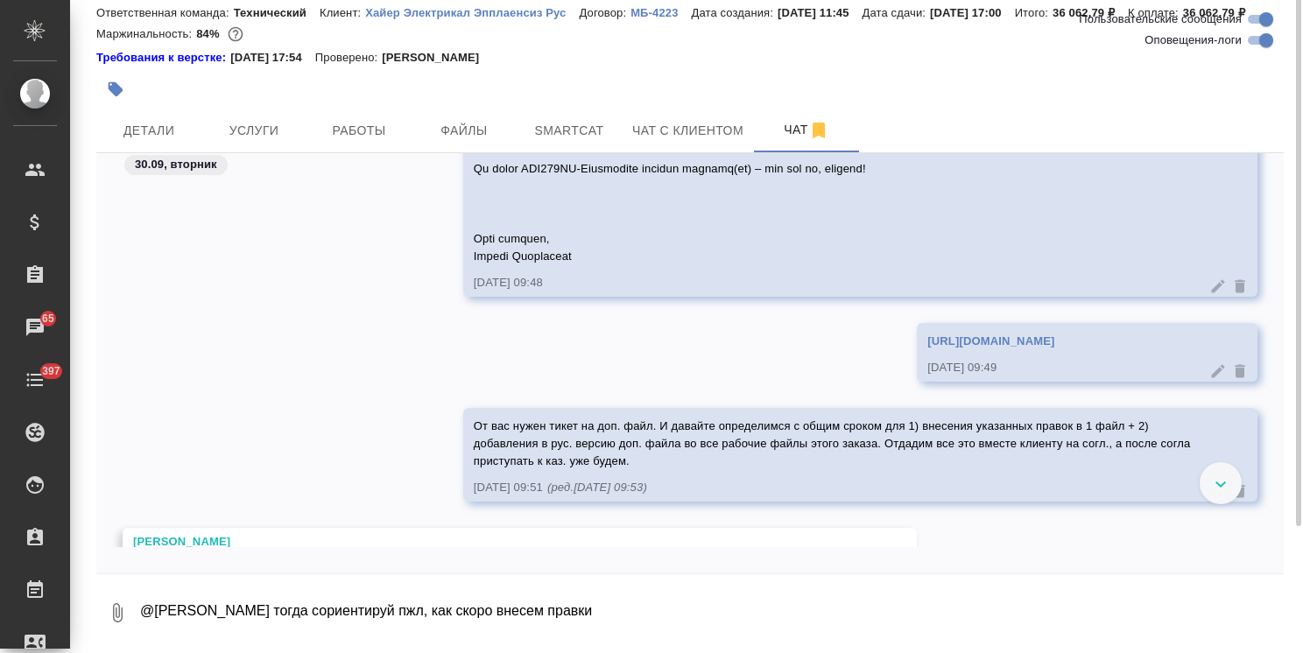
scroll to position [0, 0]
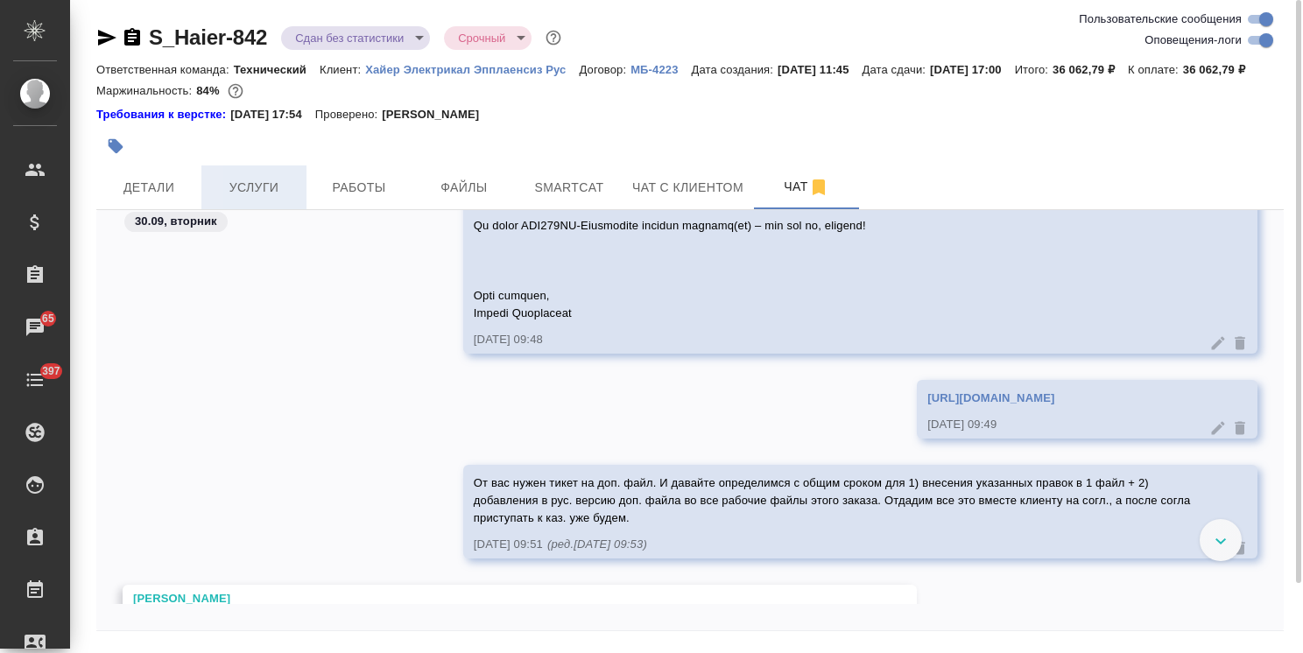
click at [239, 194] on button "Услуги" at bounding box center [253, 187] width 105 height 44
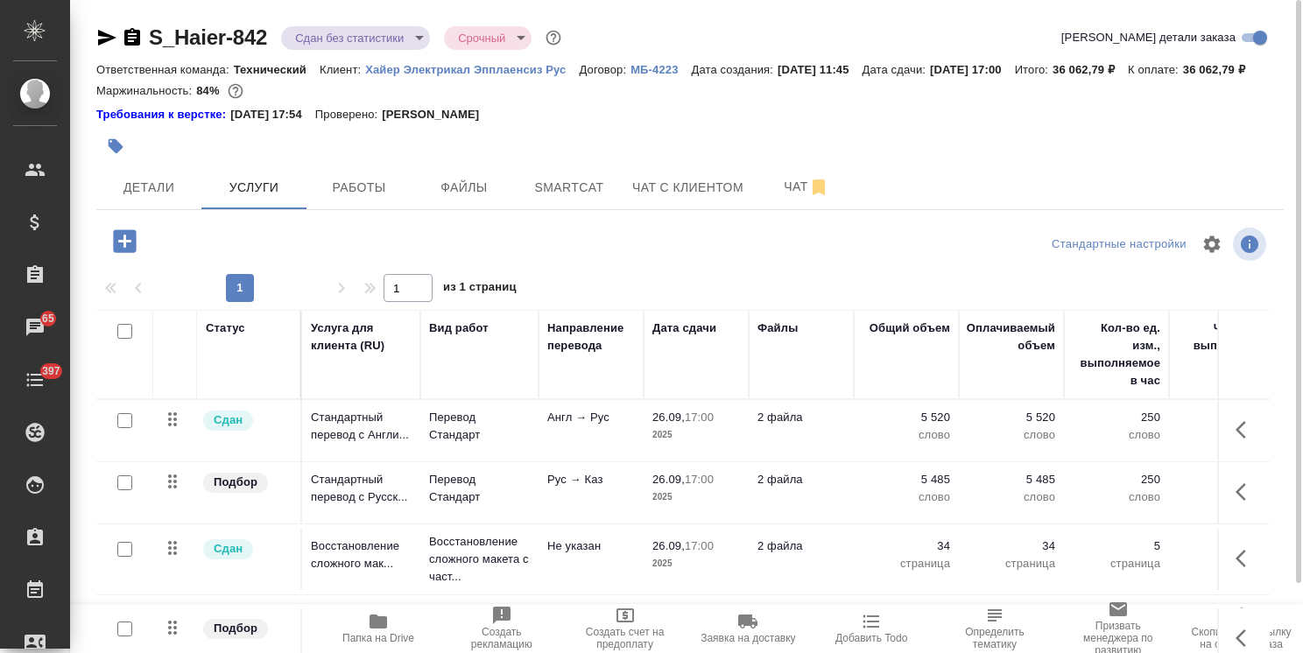
click at [399, 622] on span "Папка на Drive" at bounding box center [378, 627] width 102 height 33
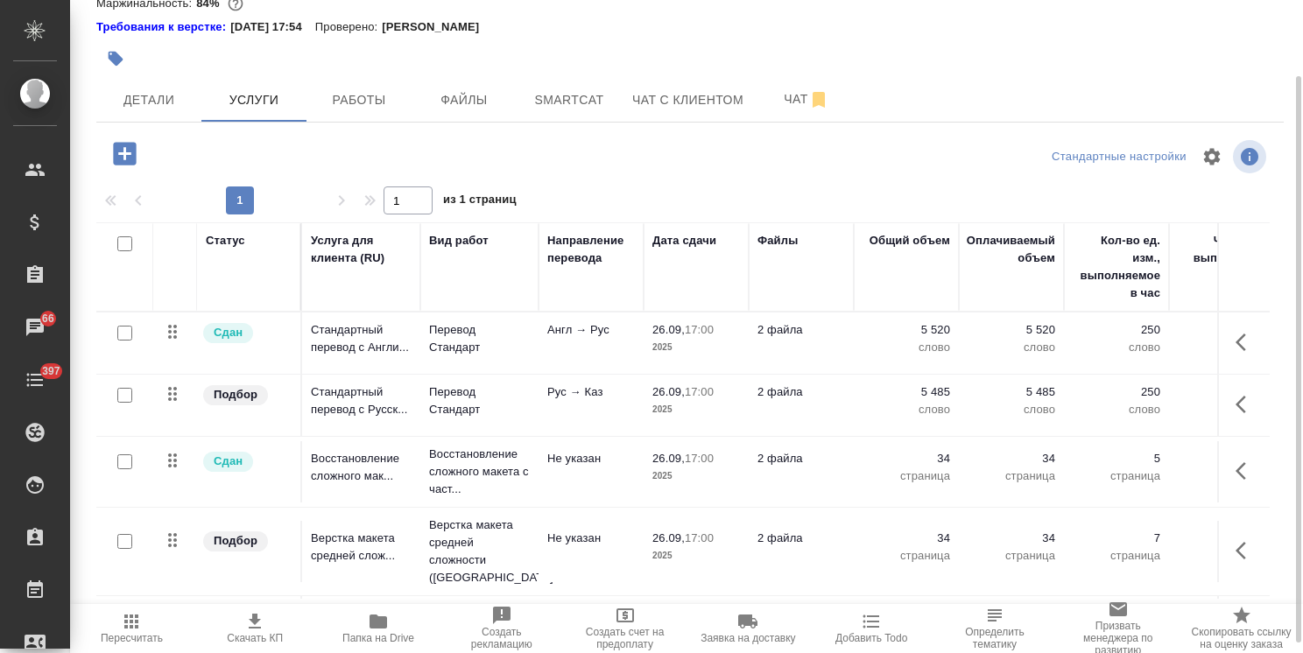
click at [607, 369] on td "Англ → Рус" at bounding box center [591, 343] width 105 height 61
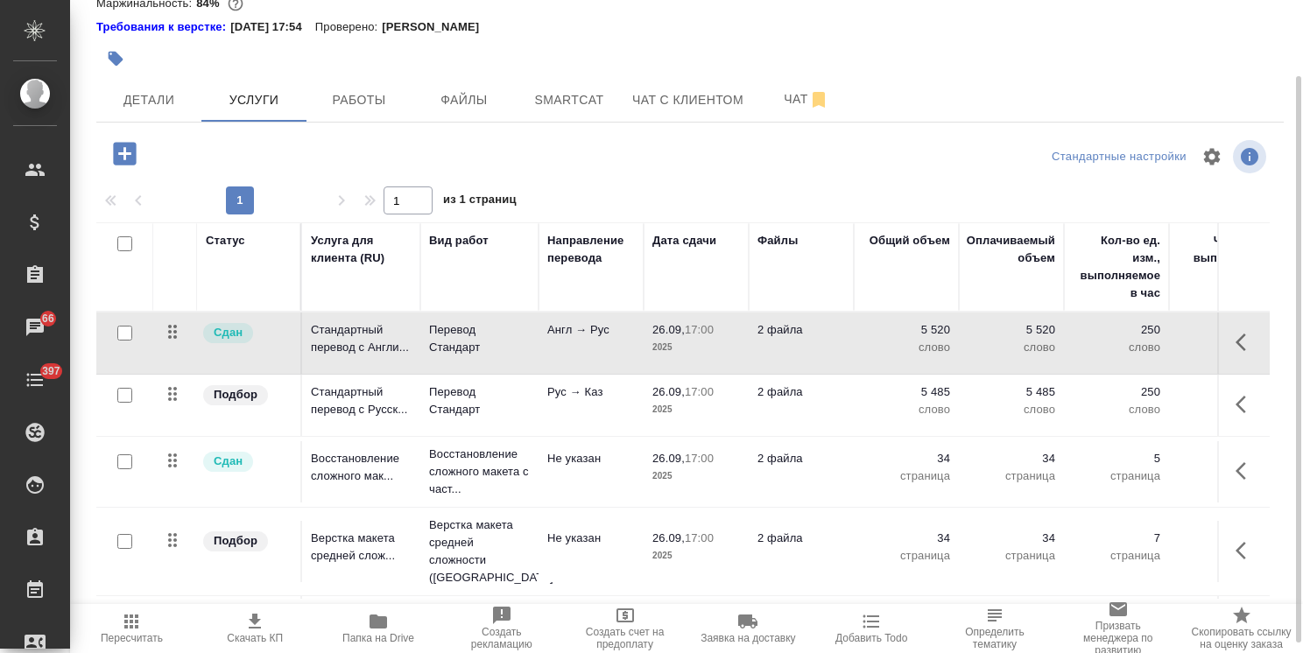
click at [607, 369] on td "Англ → Рус" at bounding box center [591, 343] width 105 height 61
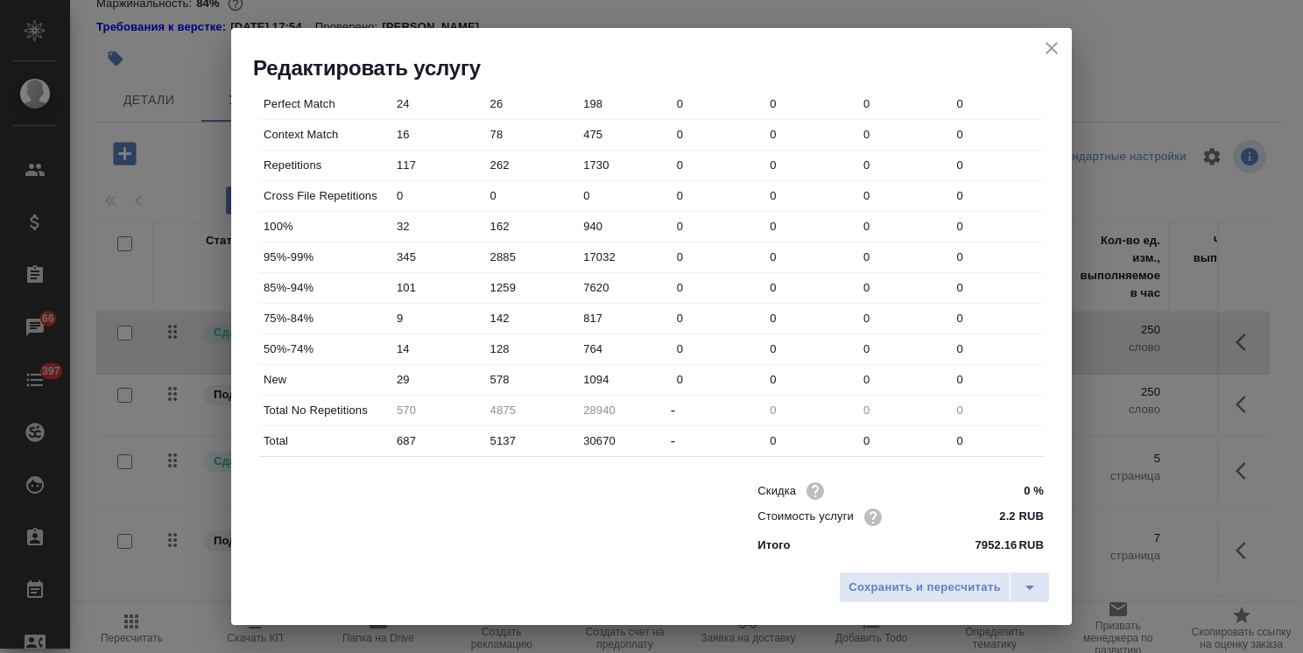
scroll to position [538, 0]
drag, startPoint x: 514, startPoint y: 387, endPoint x: 411, endPoint y: 379, distance: 103.6
click at [411, 379] on div "New 29 578 1094 0 0 0 0" at bounding box center [651, 378] width 785 height 30
click at [515, 372] on input "578" at bounding box center [531, 377] width 94 height 25
drag, startPoint x: 511, startPoint y: 373, endPoint x: 715, endPoint y: 468, distance: 224.4
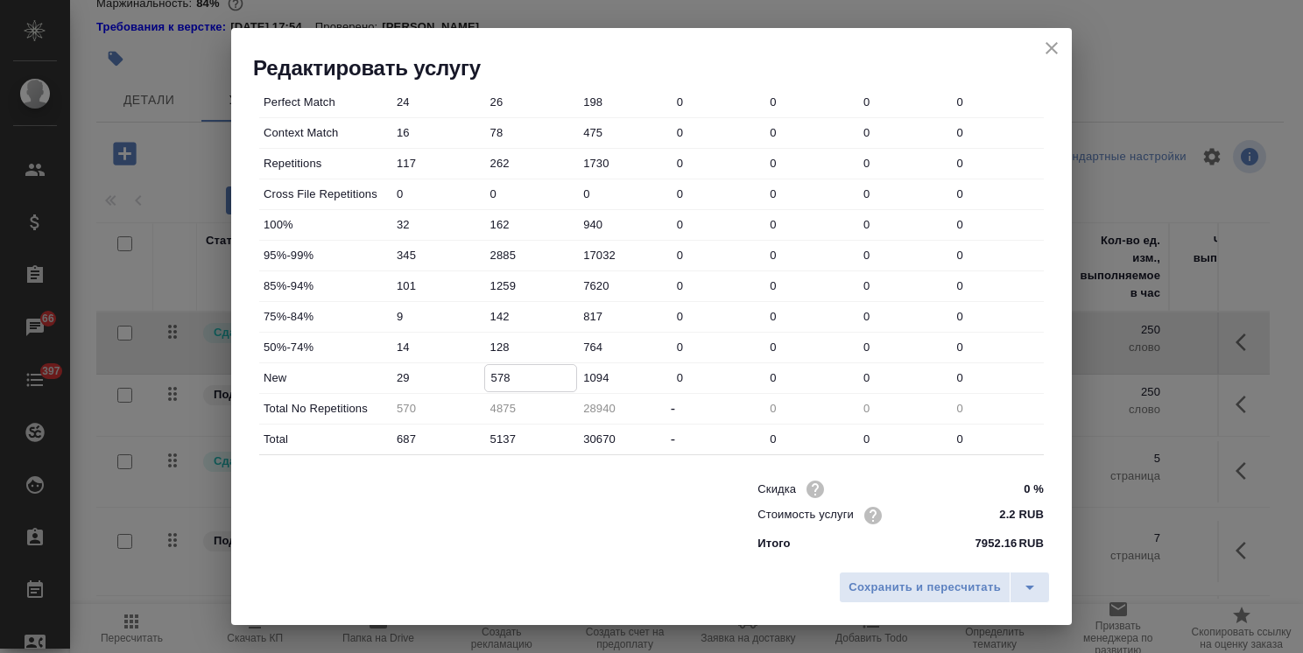
click at [365, 373] on div "New 29 578 1094 0 0 0 0" at bounding box center [651, 378] width 785 height 30
paste input "230"
type input "230"
click at [907, 573] on button "Сохранить и пересчитать" at bounding box center [925, 588] width 172 height 32
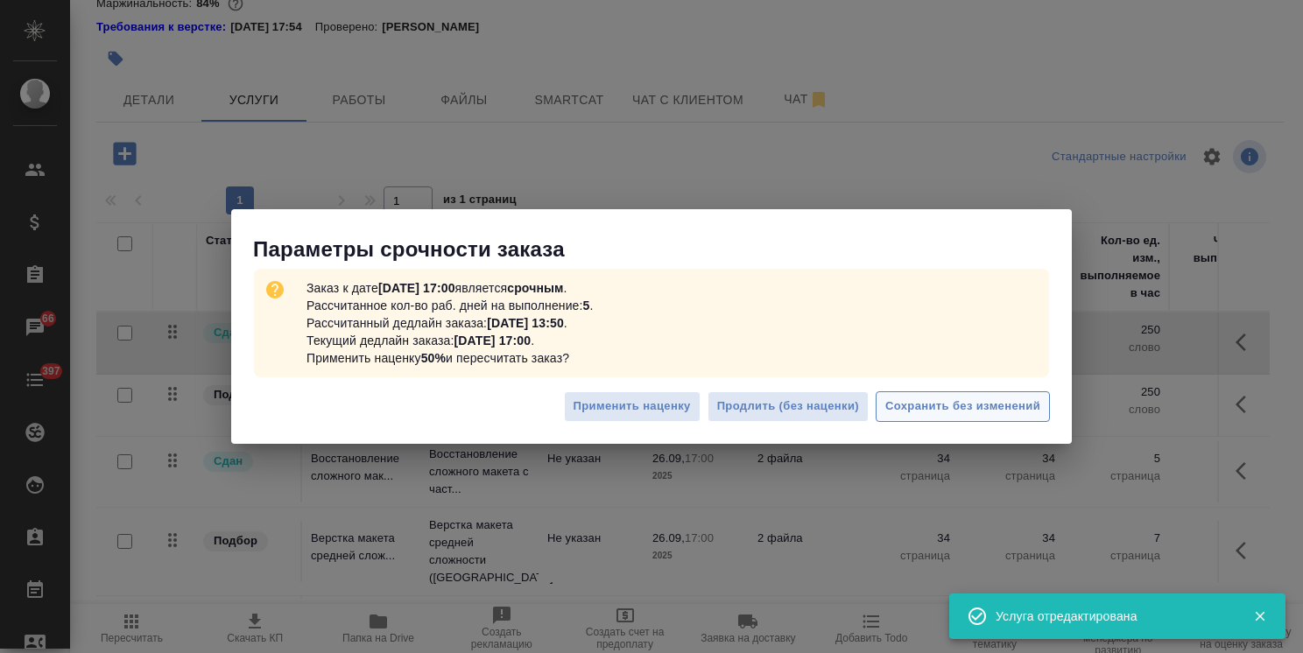
click at [947, 407] on span "Сохранить без изменений" at bounding box center [962, 407] width 155 height 20
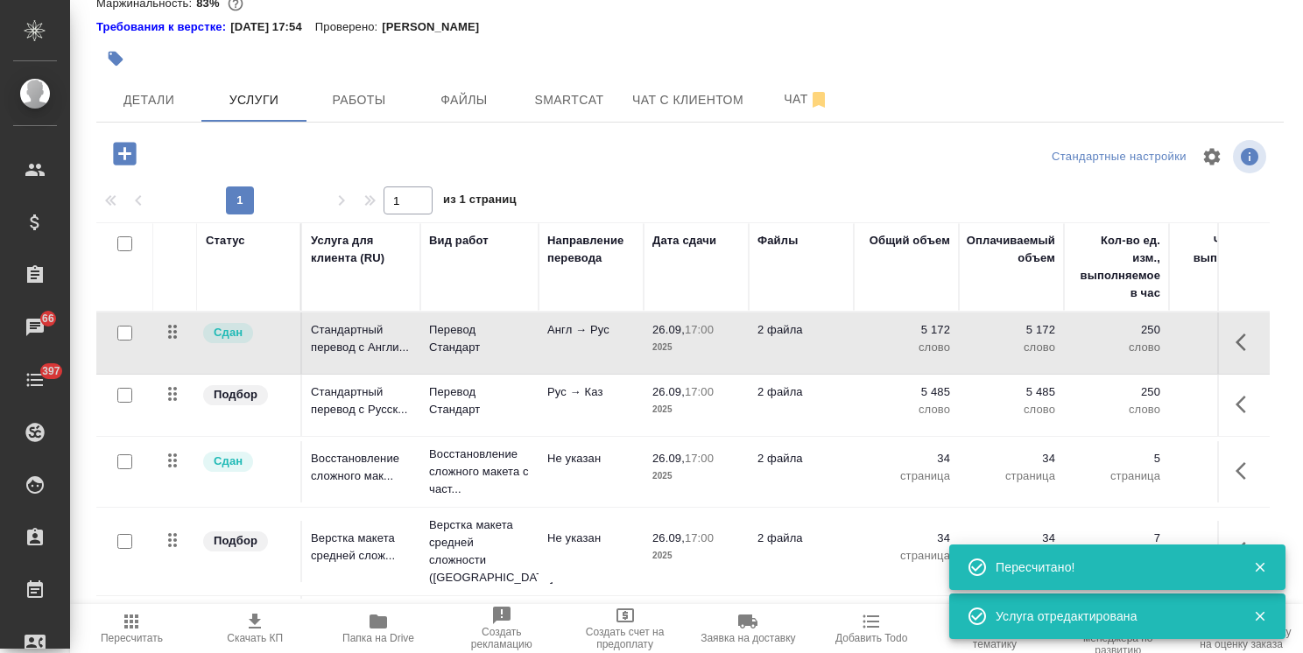
click at [596, 401] on p "Рус → Каз" at bounding box center [591, 393] width 88 height 18
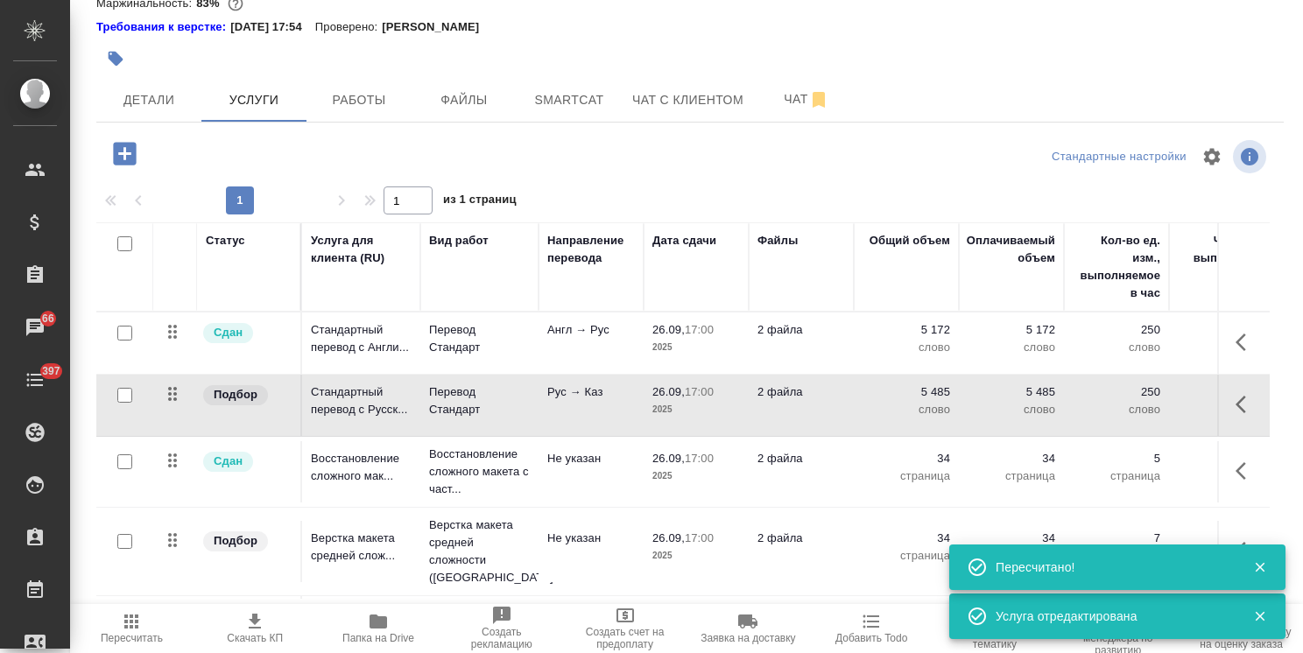
click at [596, 401] on p "Рус → Каз" at bounding box center [591, 393] width 88 height 18
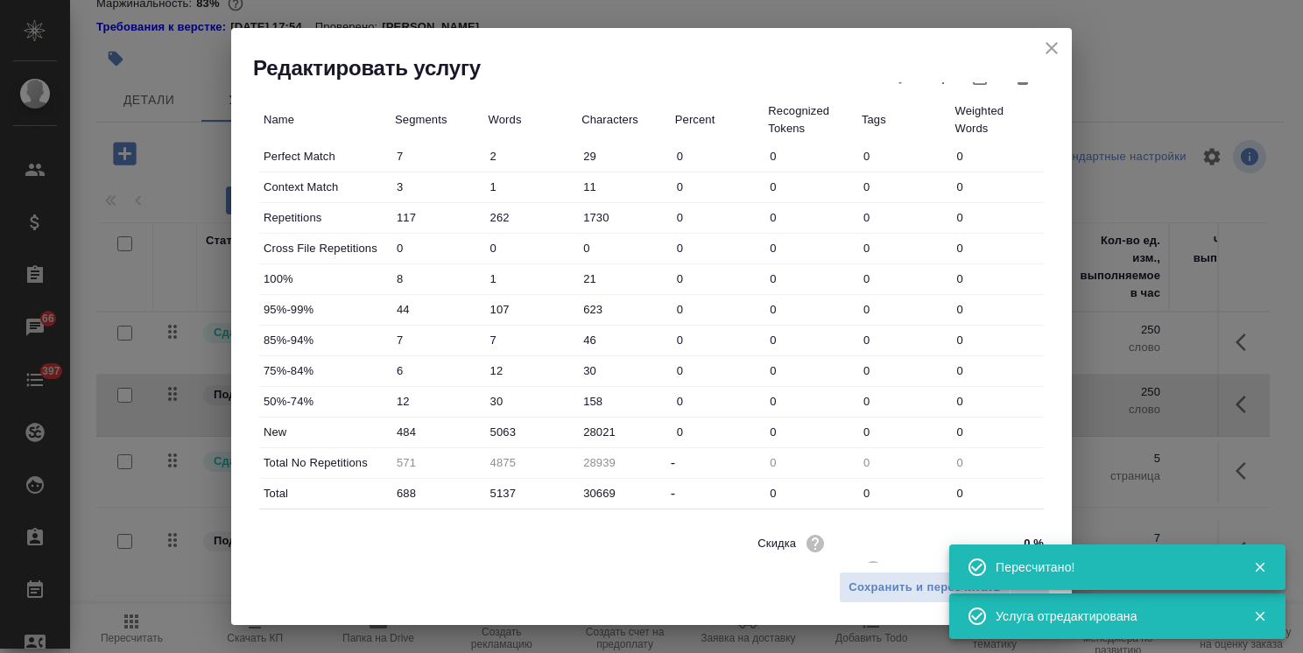
scroll to position [525, 0]
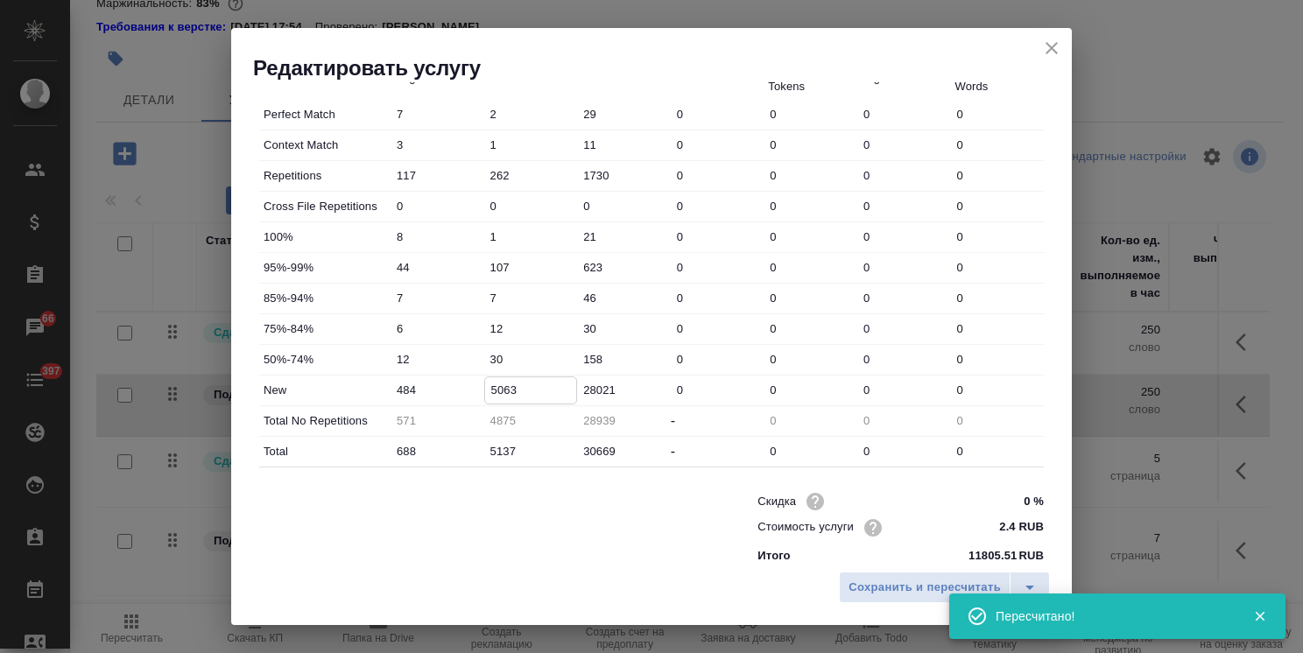
drag, startPoint x: 401, startPoint y: 391, endPoint x: 389, endPoint y: 447, distance: 57.4
click at [381, 391] on div "New 484 5063 28021 0 0 0 0" at bounding box center [651, 391] width 785 height 30
click at [522, 384] on input "5063" at bounding box center [531, 389] width 92 height 25
drag, startPoint x: 514, startPoint y: 385, endPoint x: 425, endPoint y: 384, distance: 89.3
click at [425, 384] on div "New 484 5063 28021 0 0 0 0" at bounding box center [651, 391] width 785 height 30
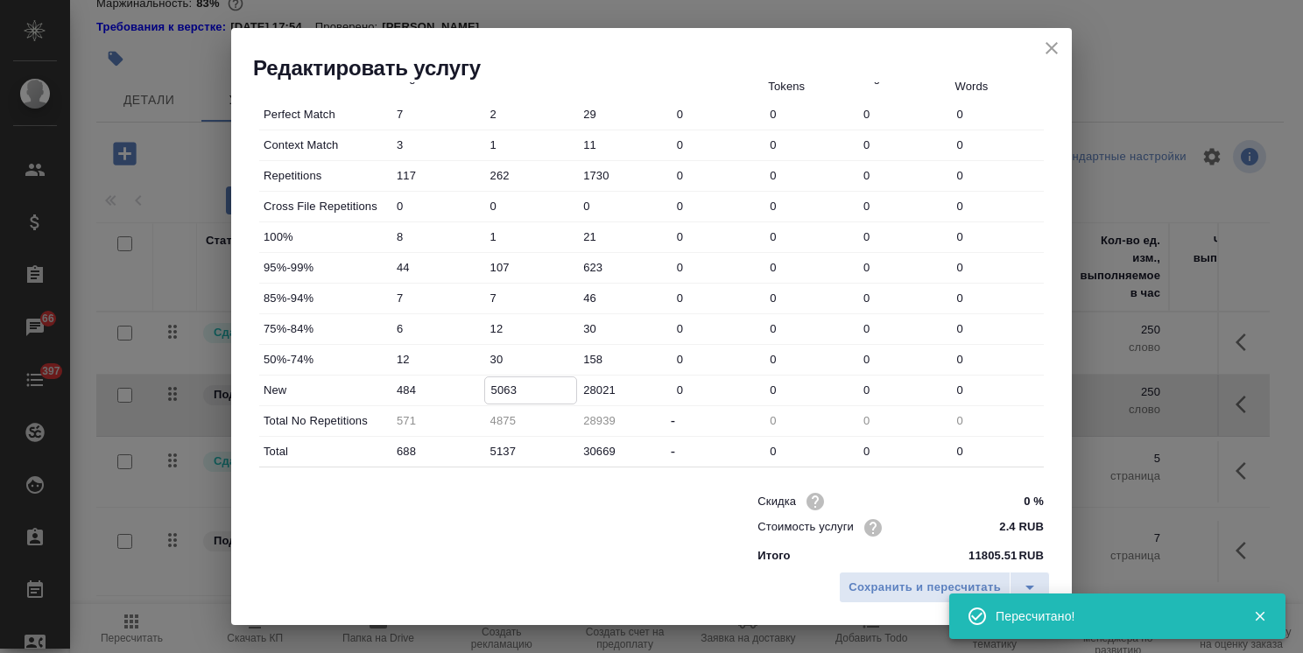
paste input "4715"
type input "4715"
click at [897, 587] on span "Сохранить и пересчитать" at bounding box center [924, 588] width 152 height 20
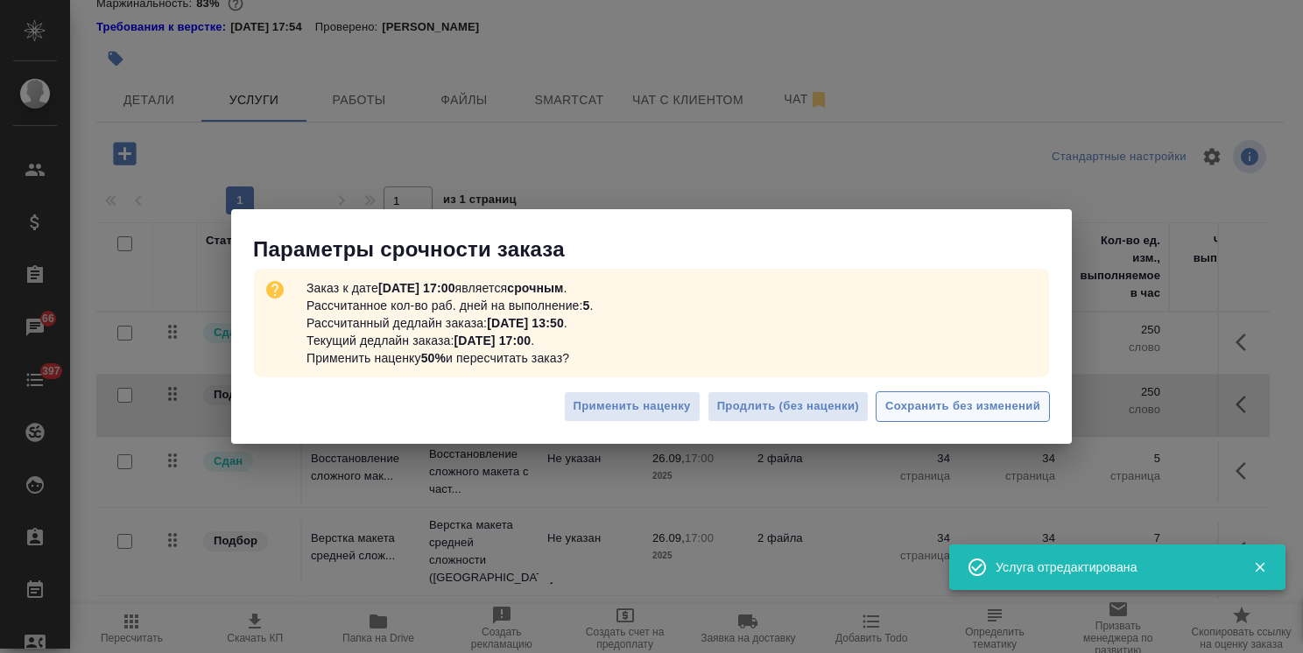
click at [935, 409] on span "Сохранить без изменений" at bounding box center [962, 407] width 155 height 20
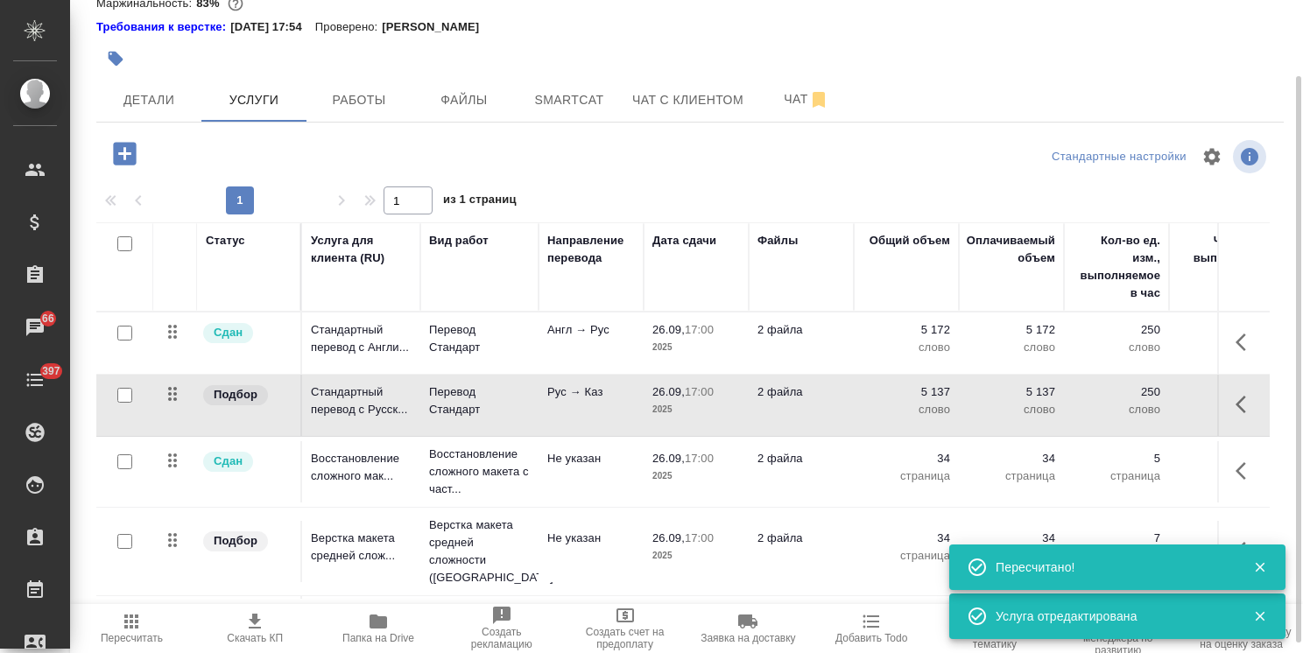
click at [133, 625] on icon "button" at bounding box center [131, 622] width 14 height 14
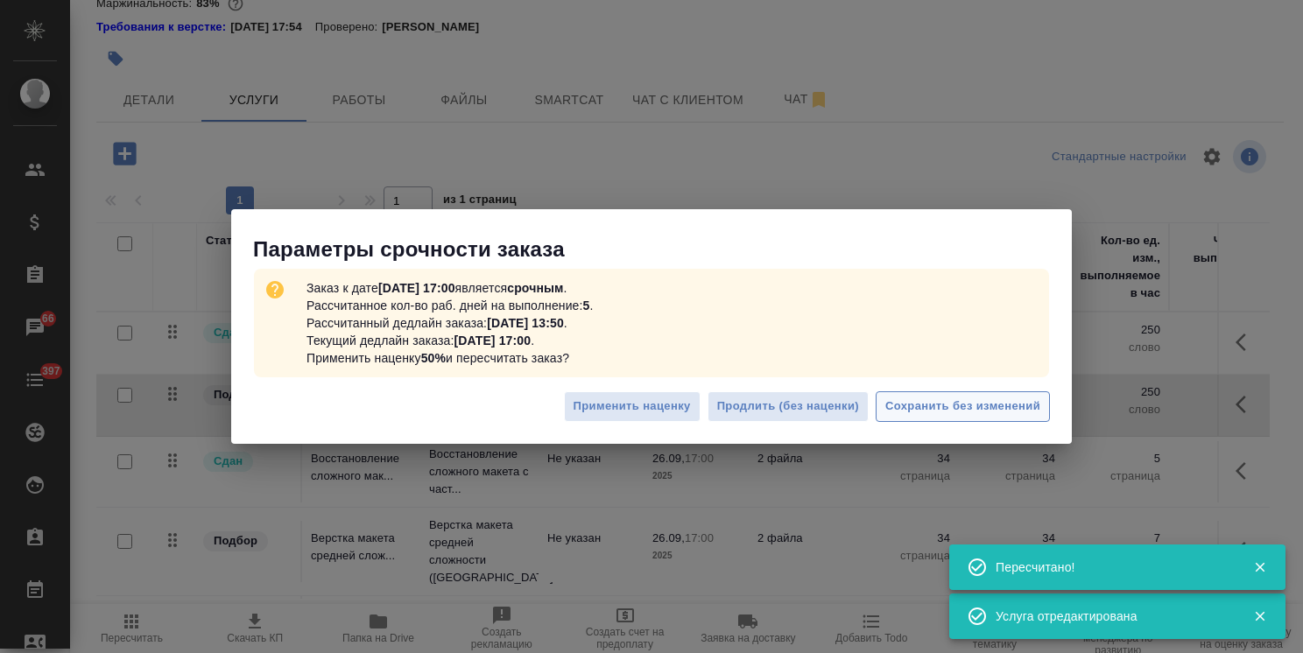
click at [928, 406] on span "Сохранить без изменений" at bounding box center [962, 407] width 155 height 20
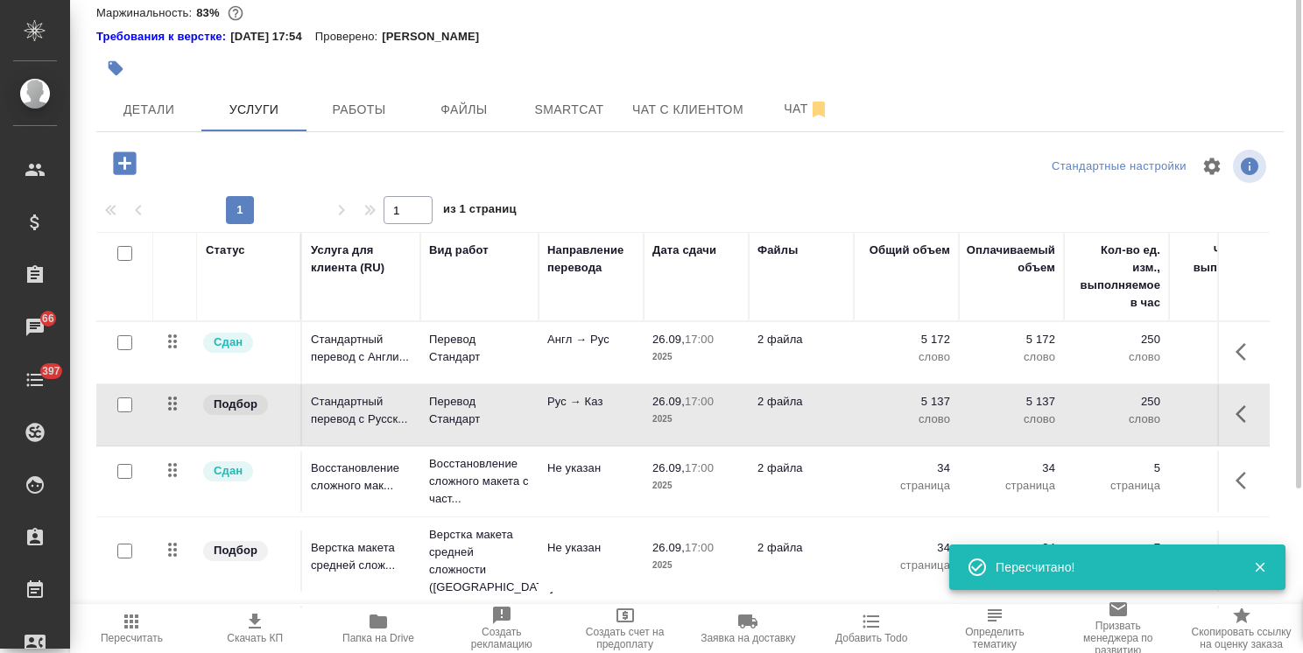
scroll to position [0, 0]
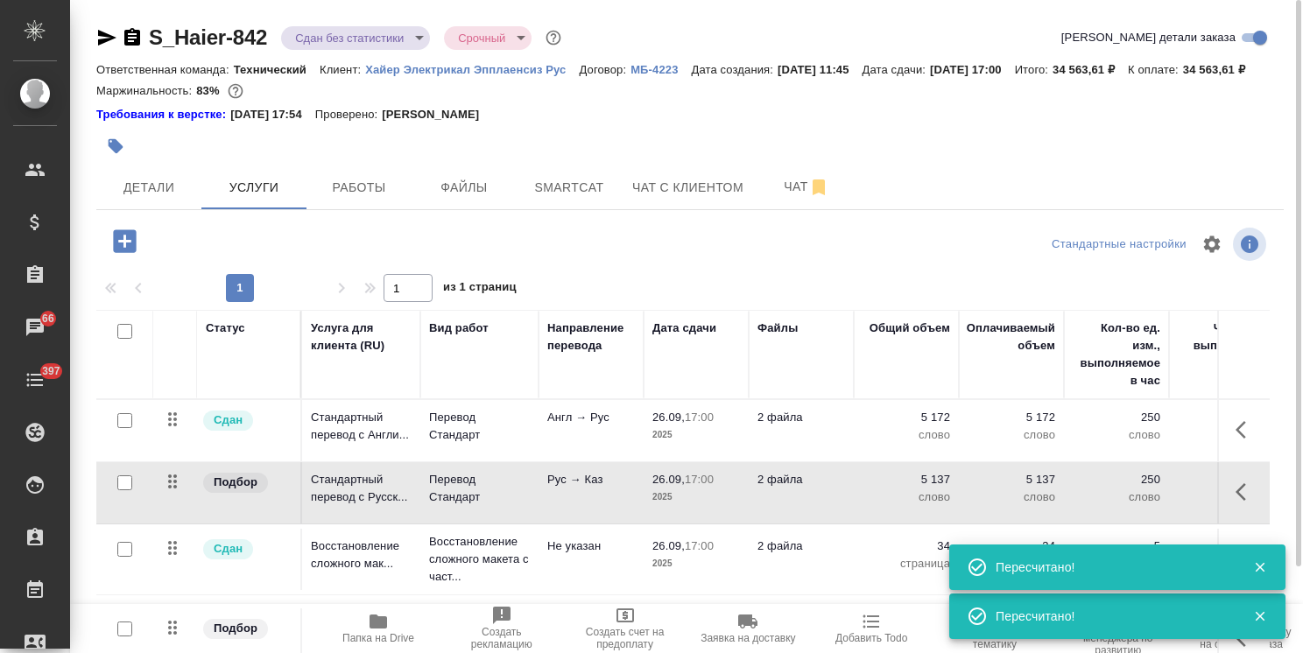
drag, startPoint x: 781, startPoint y: 208, endPoint x: 707, endPoint y: 152, distance: 92.5
click at [781, 198] on span "Чат" at bounding box center [806, 187] width 84 height 22
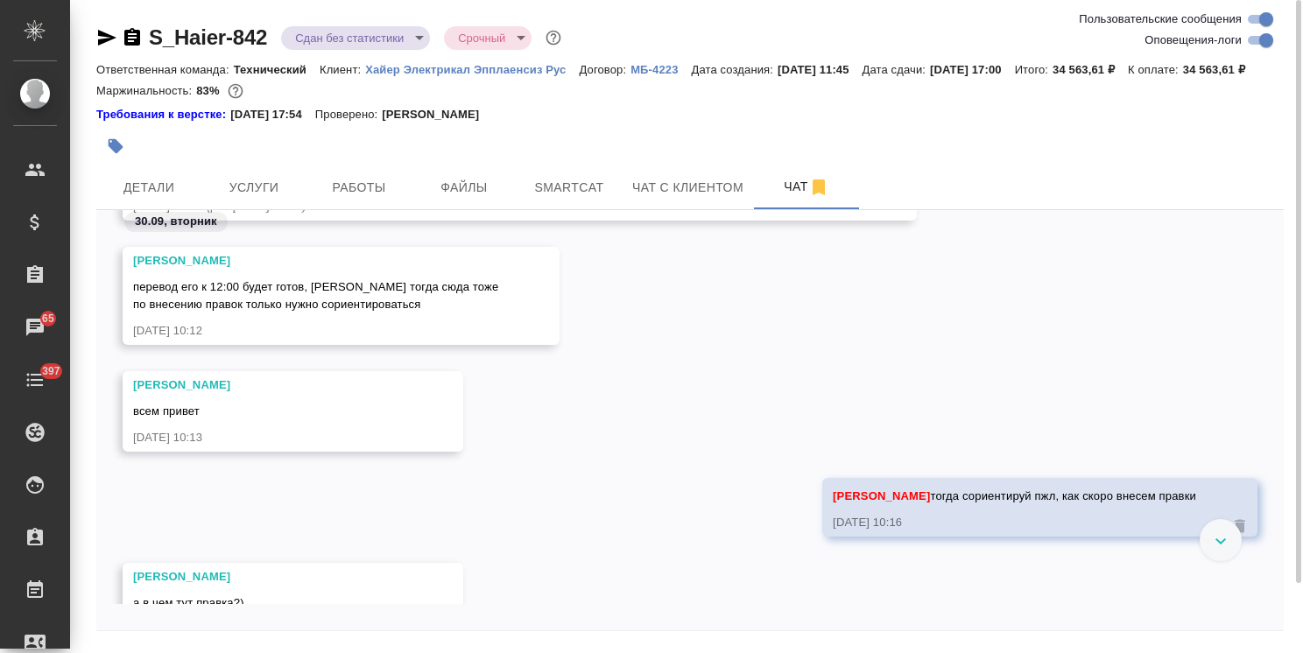
scroll to position [37210, 0]
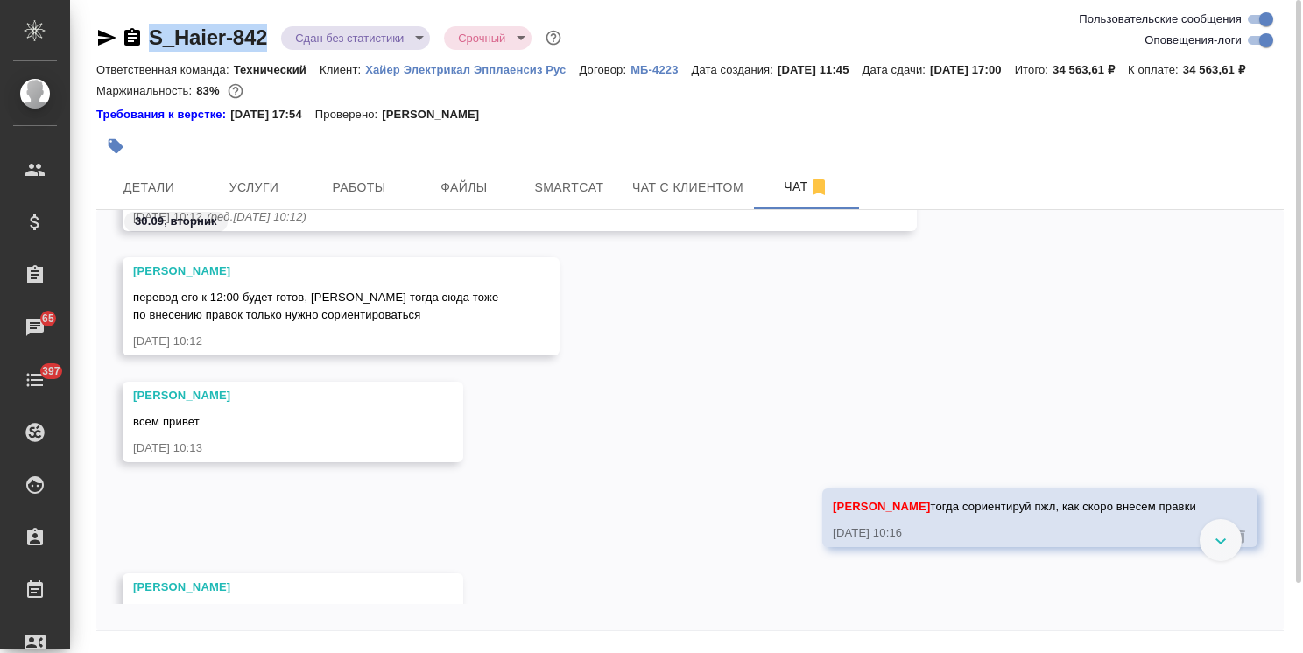
drag, startPoint x: 207, startPoint y: 14, endPoint x: 75, endPoint y: 8, distance: 131.5
click at [75, 8] on div "S_Haier-842 Сдан без статистики distributed Срочный urgent Ответственная команд…" at bounding box center [686, 355] width 1233 height 710
copy link "S_Haier-842"
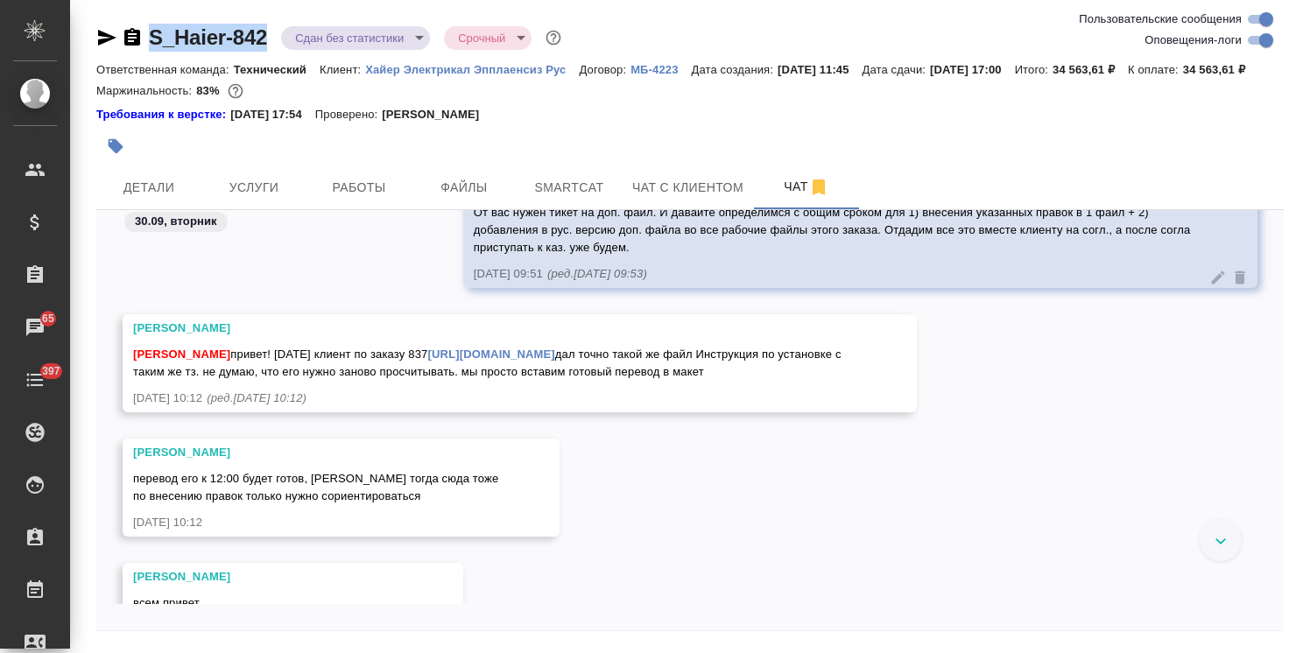
scroll to position [36941, 0]
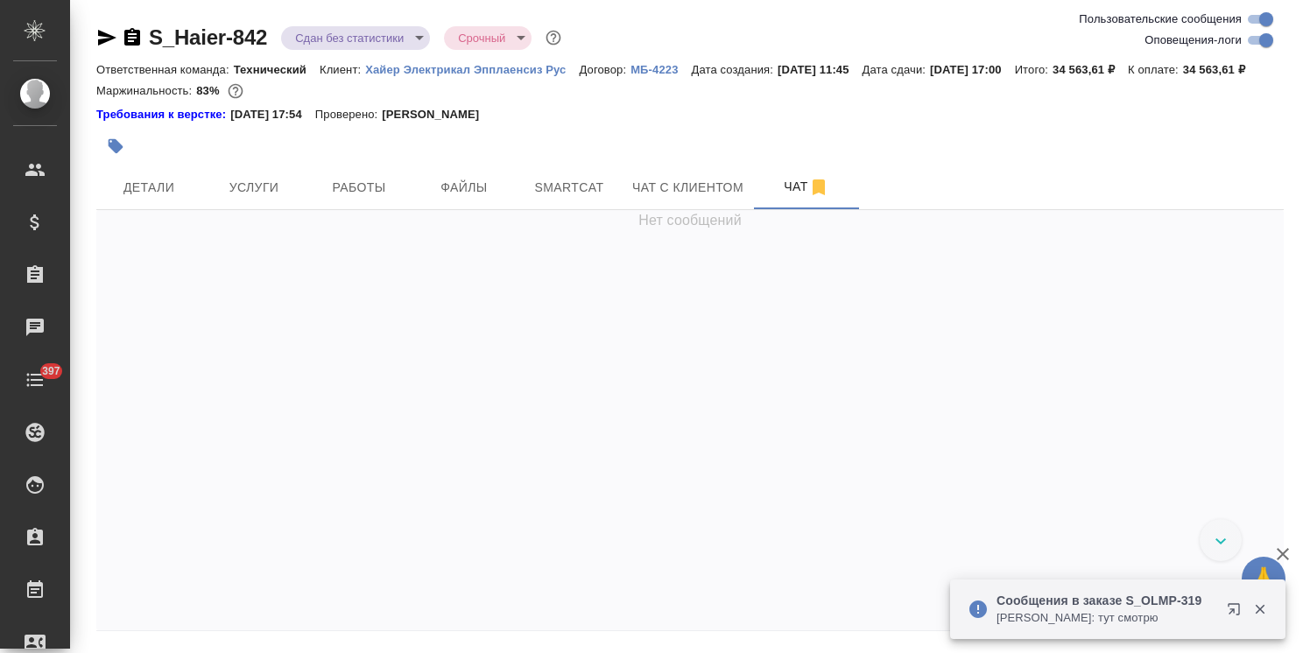
click at [1280, 552] on icon "button" at bounding box center [1283, 554] width 12 height 12
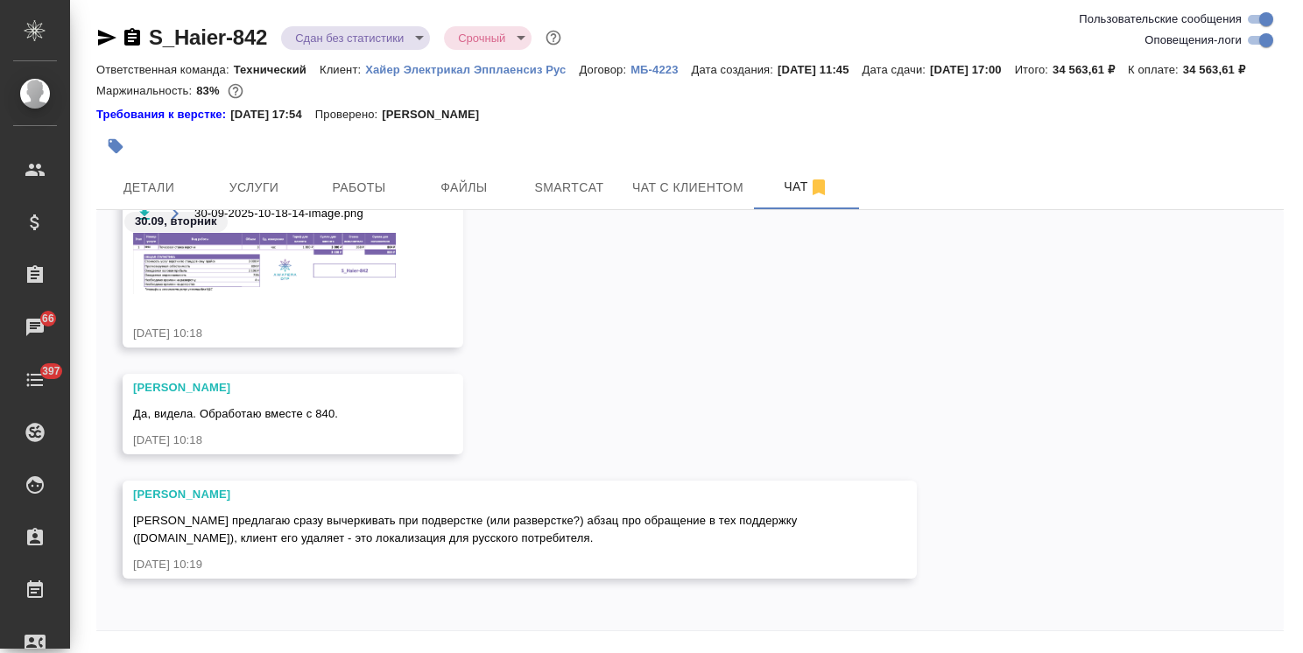
scroll to position [77, 0]
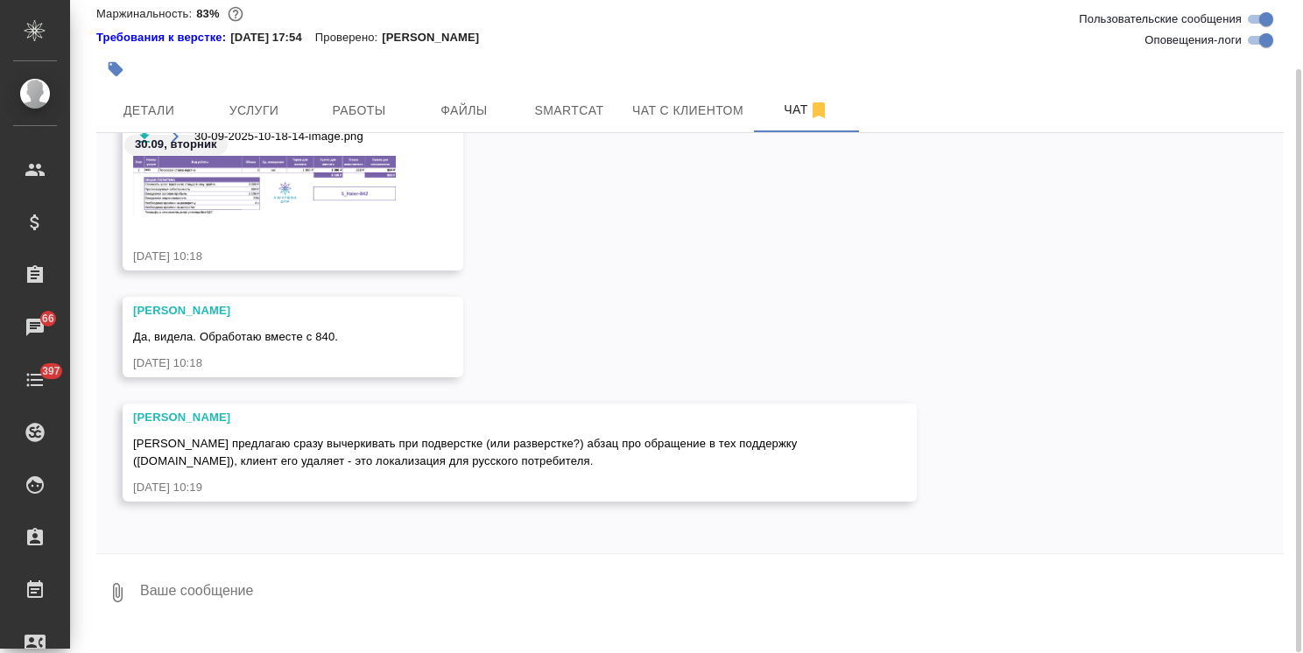
click at [218, 601] on textarea at bounding box center [710, 593] width 1145 height 60
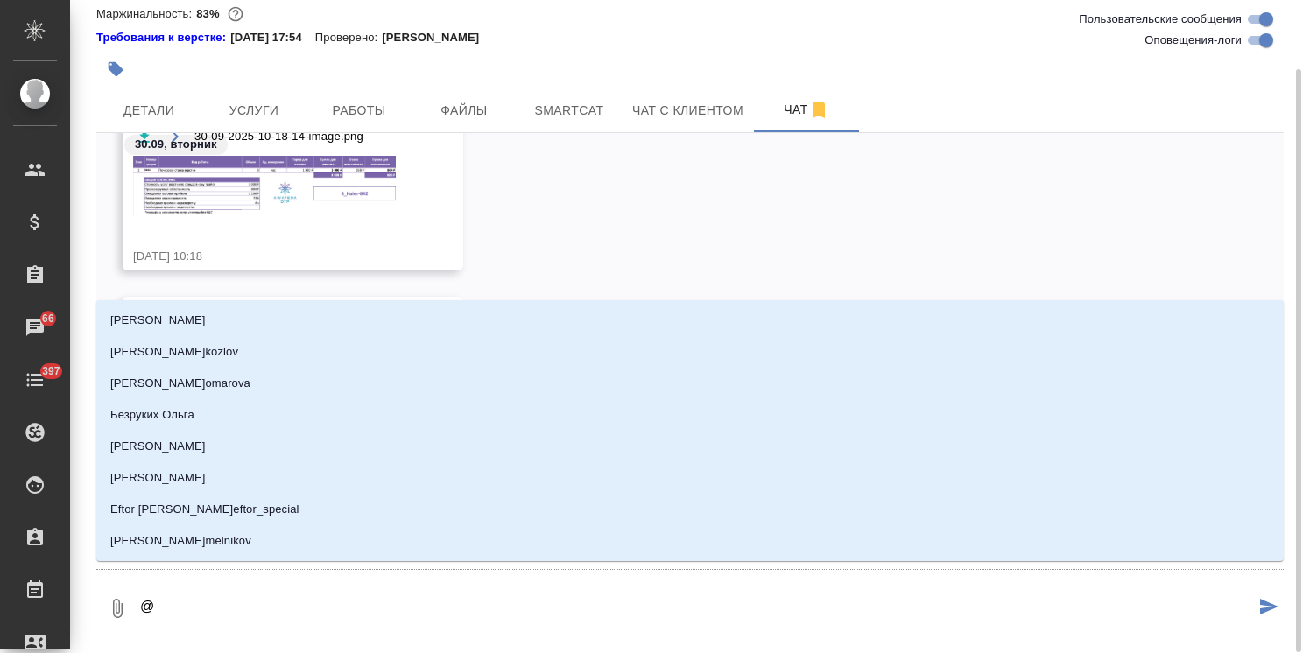
type textarea "@р"
type input "р"
type textarea "@ру"
type input "ру"
type textarea "@рум"
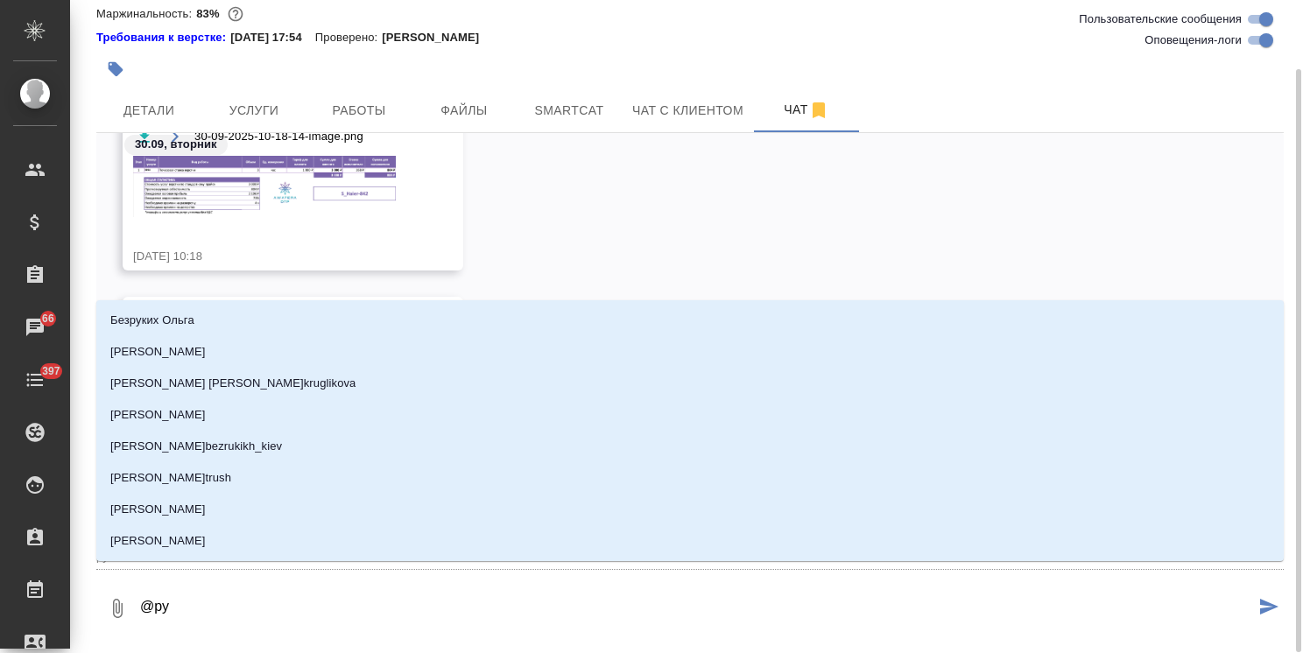
type input "рум"
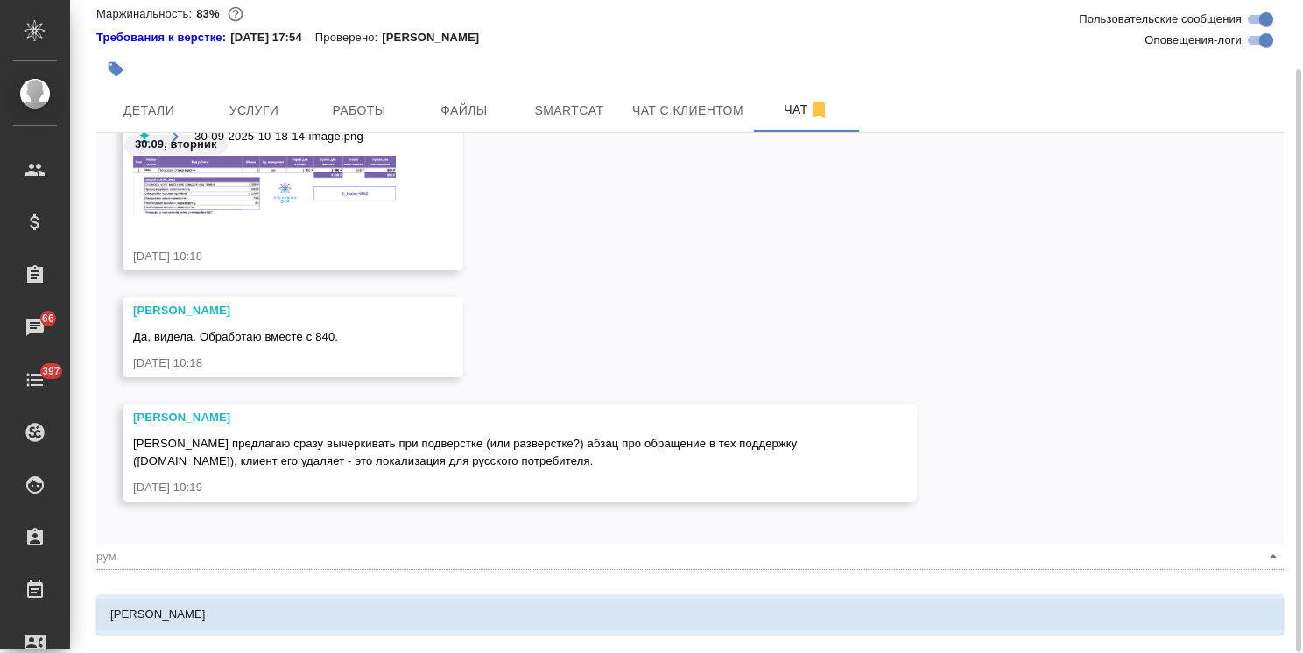
type textarea "@румя"
type input "румя"
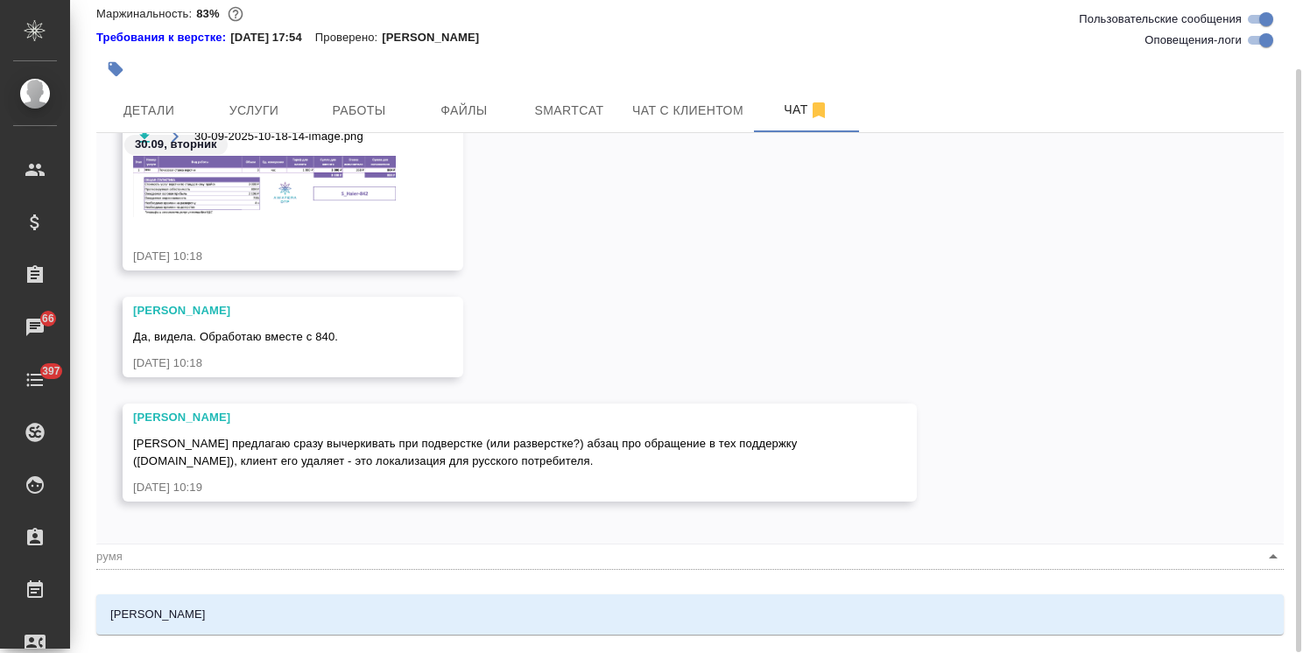
click at [238, 604] on li "Румянцева Дарья" at bounding box center [689, 615] width 1187 height 32
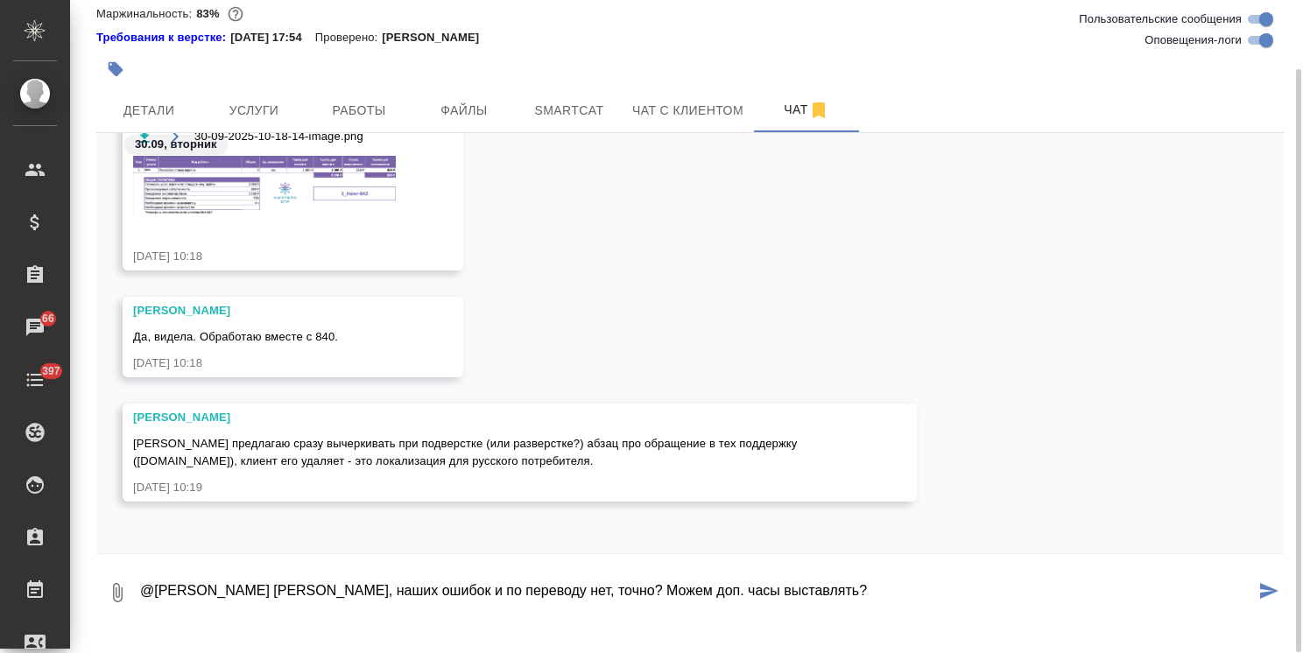
type textarea "@Румянцева Дарья Даша, наших ошибок и по переводу нет, точно? Можем доп. часы в…"
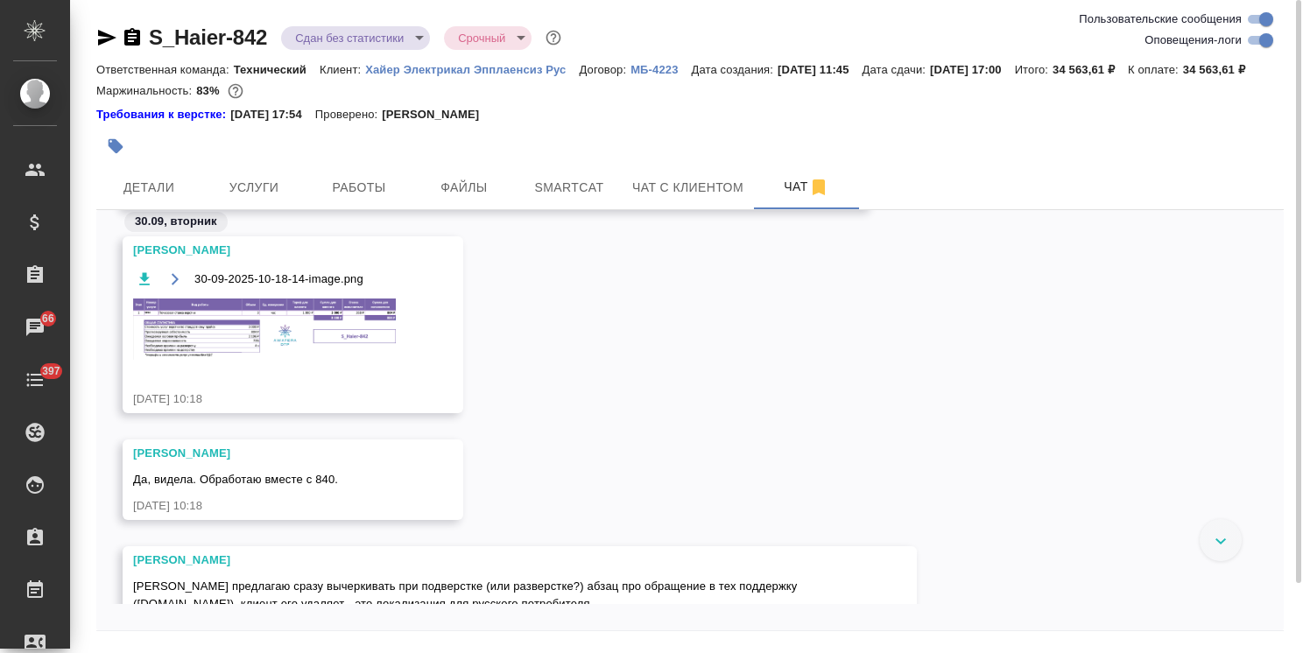
scroll to position [38155, 0]
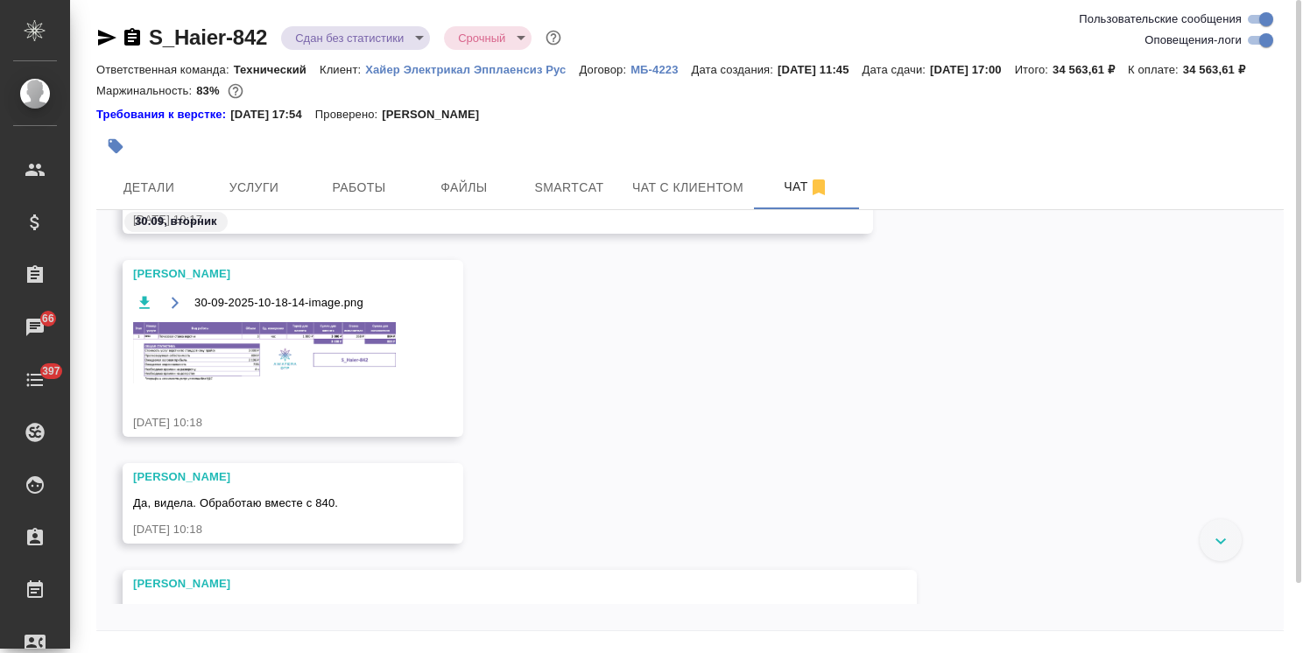
click at [255, 363] on img at bounding box center [264, 352] width 263 height 61
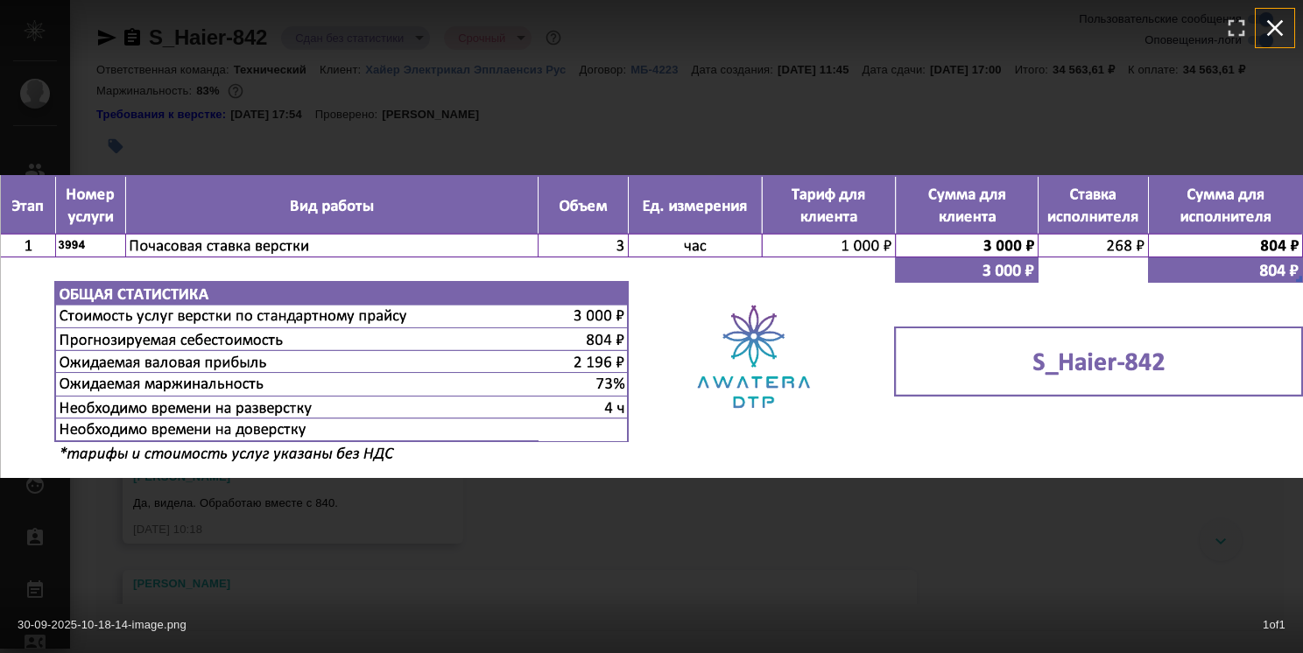
click at [1289, 30] on button "button" at bounding box center [1275, 28] width 39 height 39
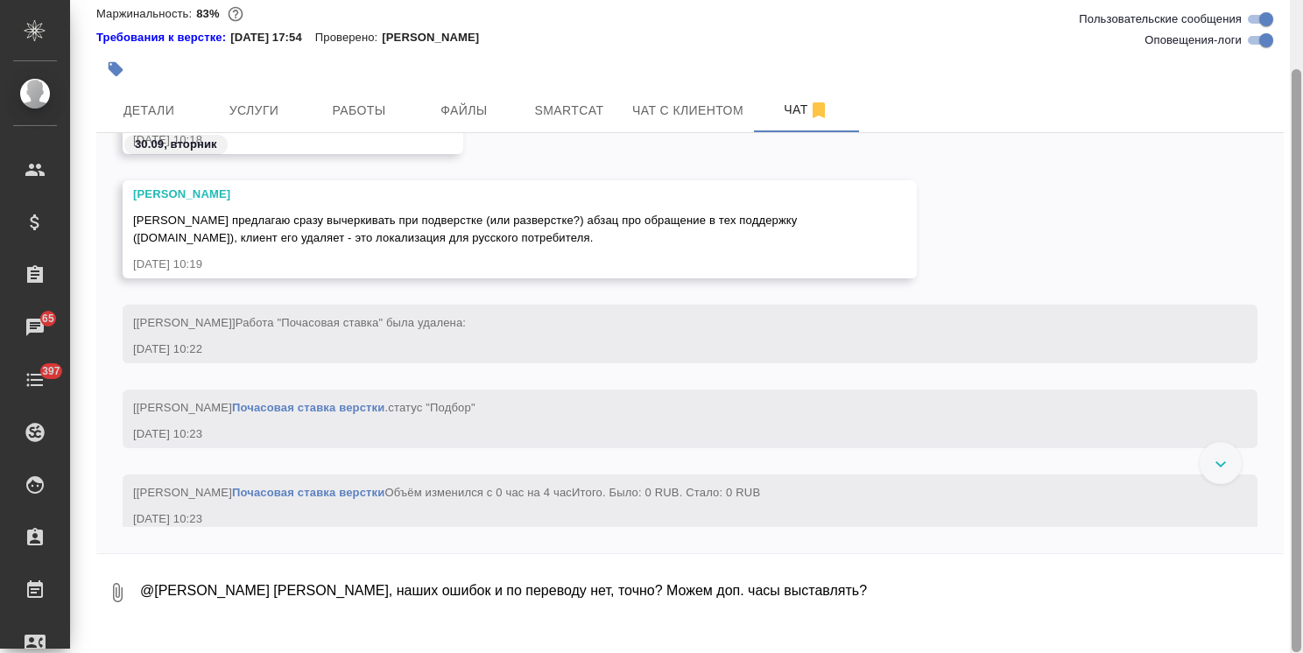
scroll to position [38490, 0]
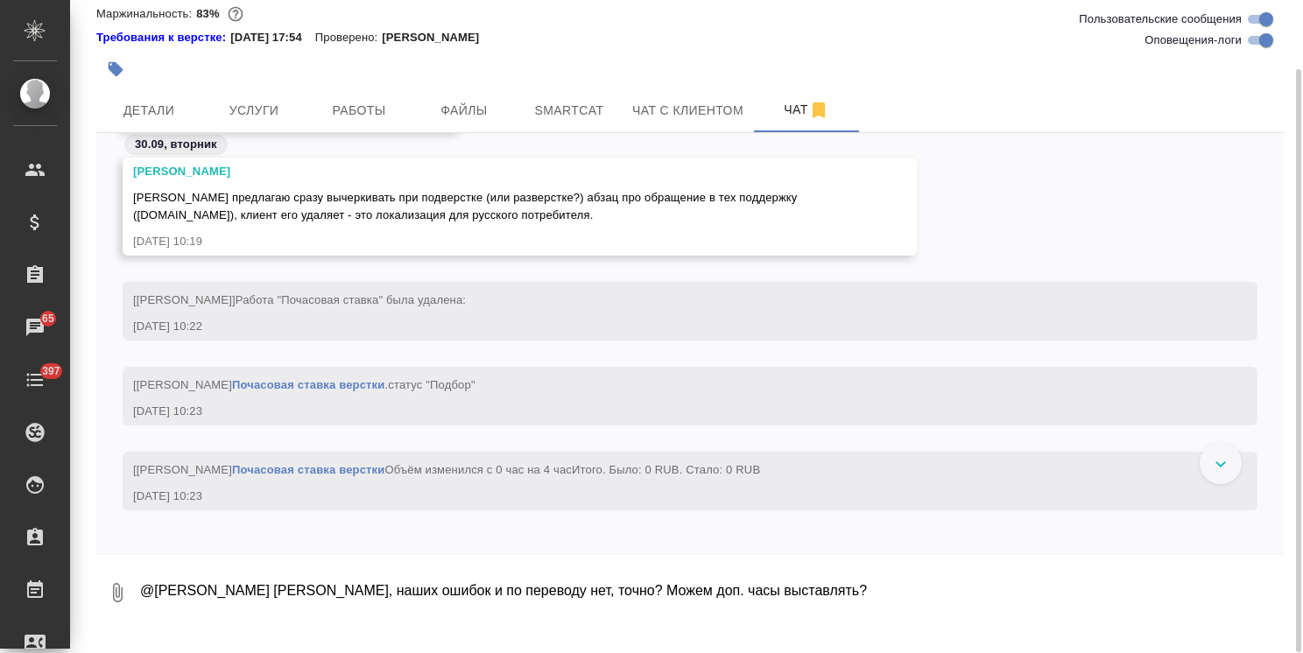
drag, startPoint x: 1284, startPoint y: 513, endPoint x: 1277, endPoint y: 555, distance: 42.6
click at [1273, 569] on div "S_Haier-842 Сдан без статистики distributed Срочный urgent Ответственная команд…" at bounding box center [690, 278] width 1207 height 710
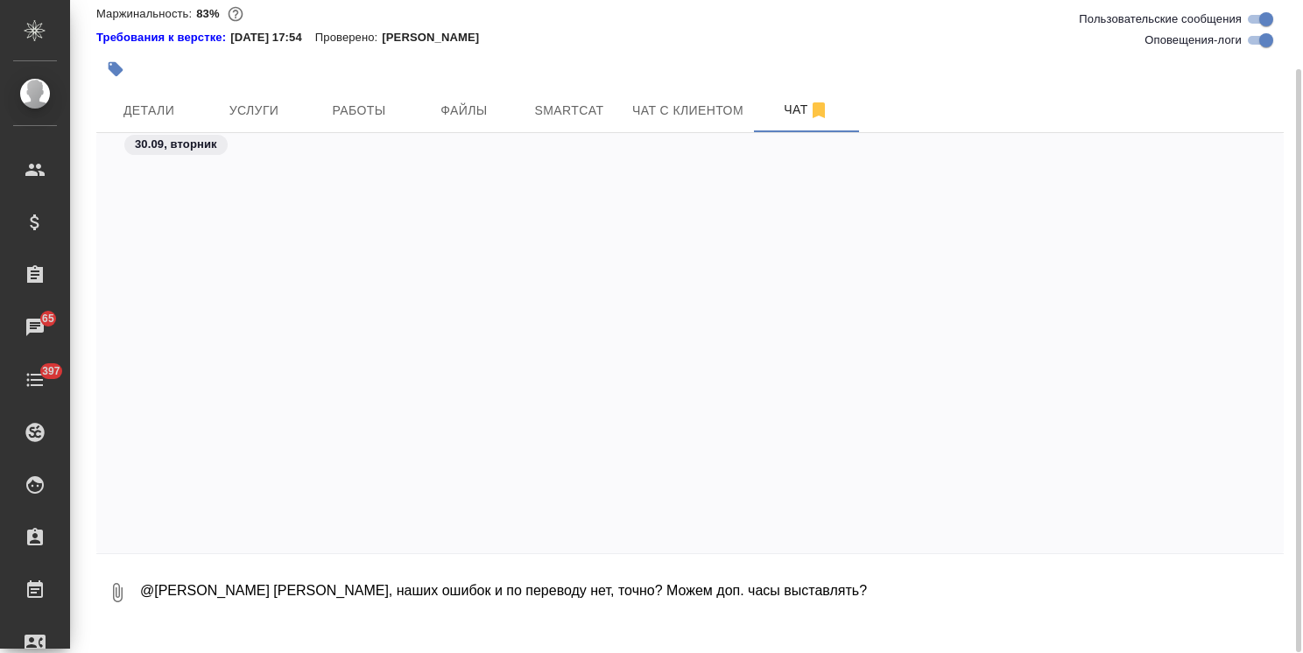
scroll to position [39629, 0]
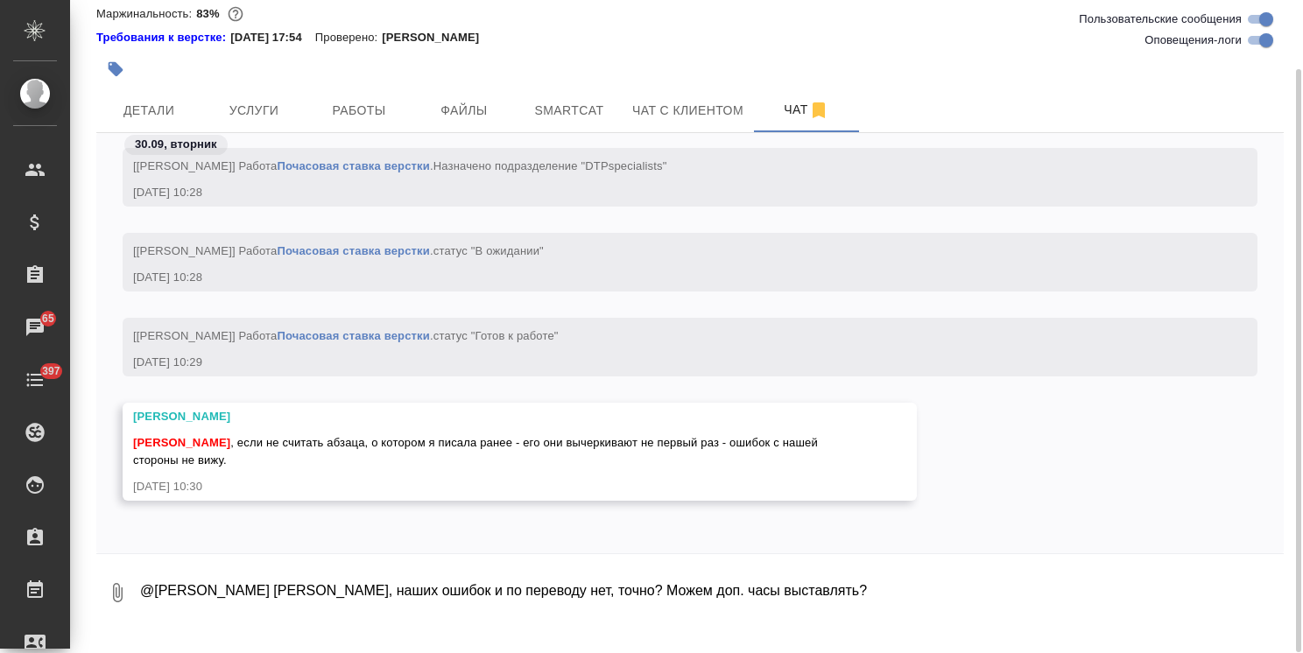
click at [214, 616] on textarea "@Румянцева Дарья Даша, наших ошибок и по переводу нет, точно? Можем доп. часы в…" at bounding box center [710, 593] width 1145 height 60
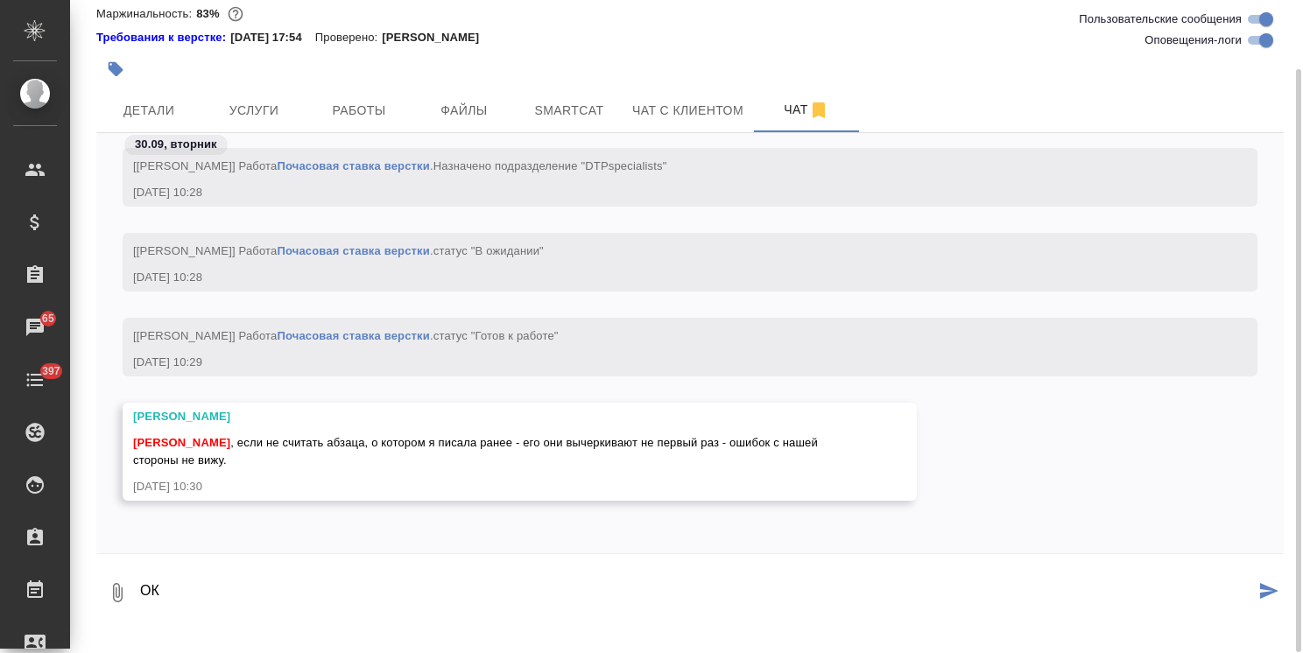
type textarea "ОК"
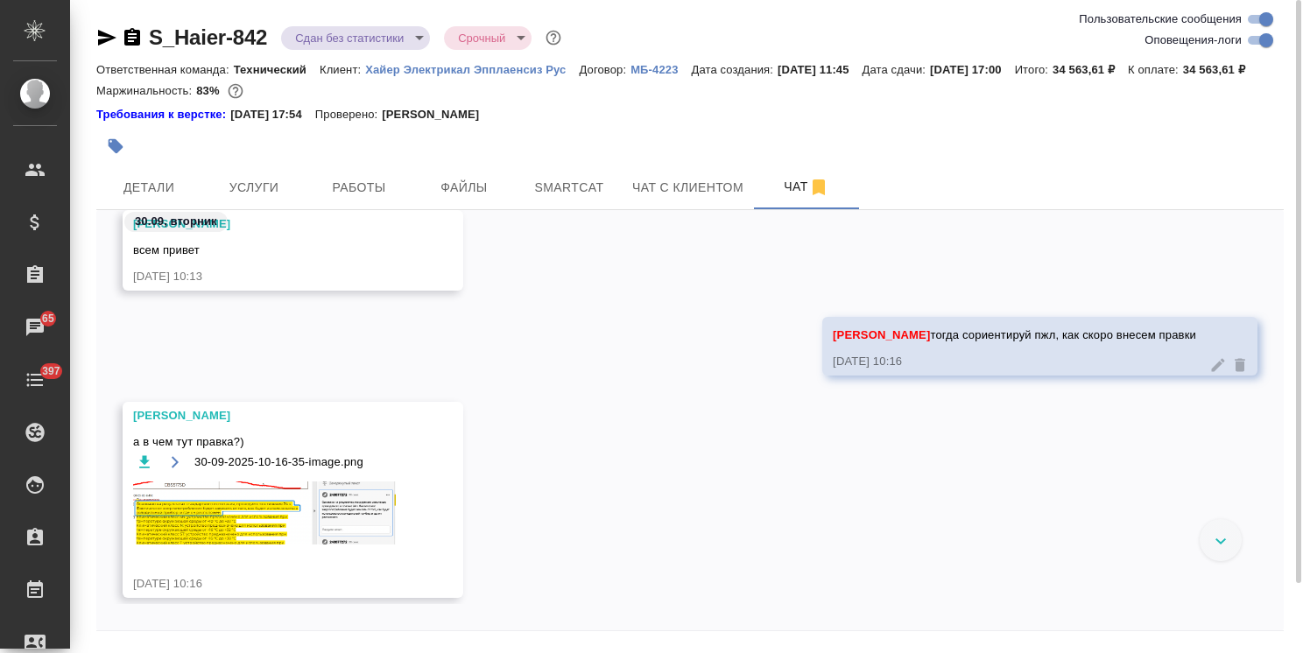
scroll to position [37361, 0]
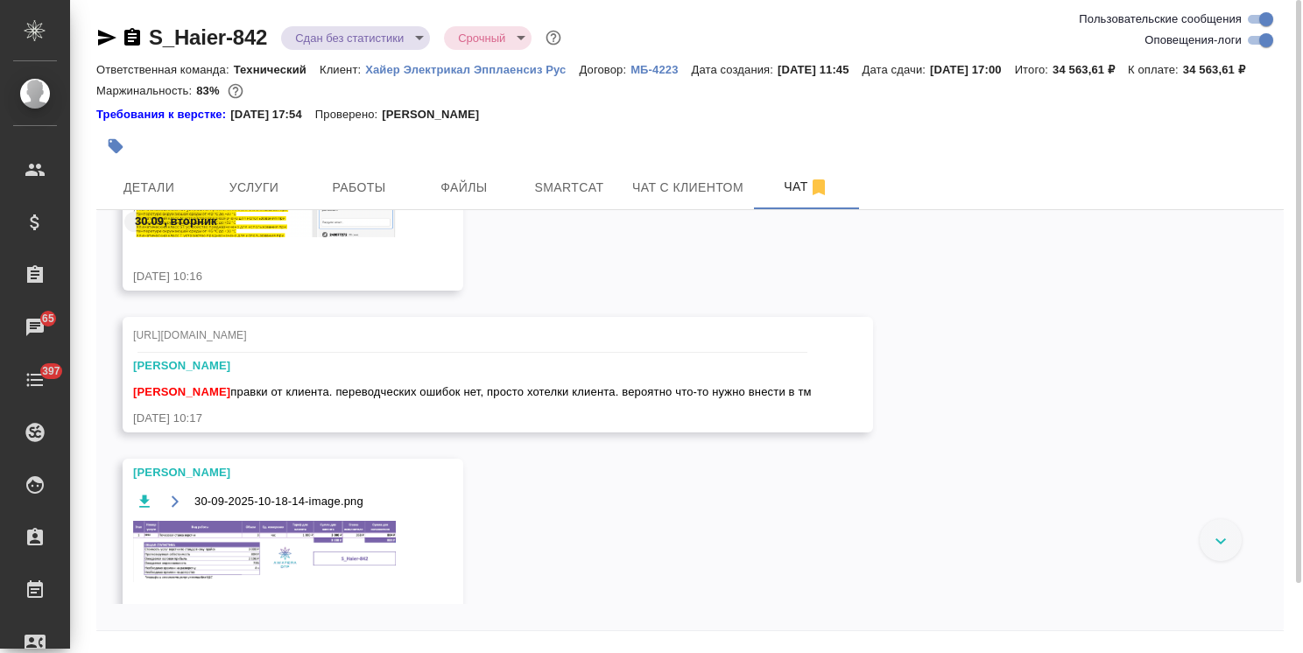
click at [305, 559] on img at bounding box center [264, 551] width 263 height 61
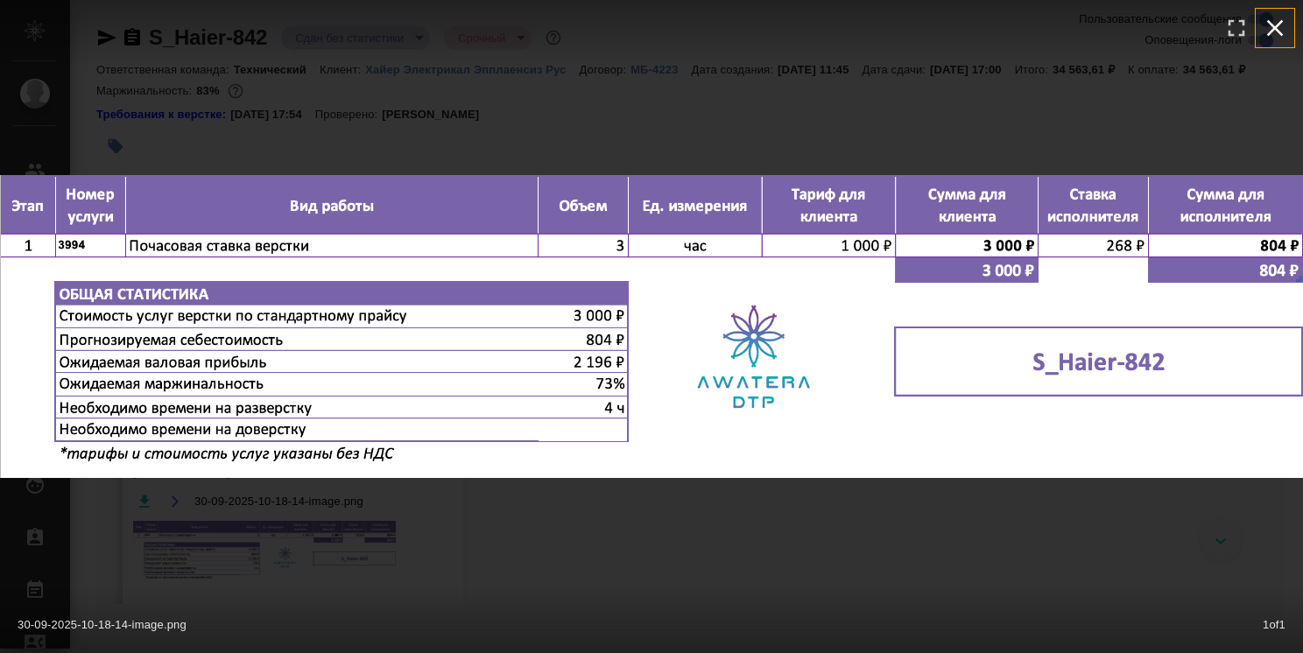
click at [1265, 24] on icon "button" at bounding box center [1275, 28] width 28 height 28
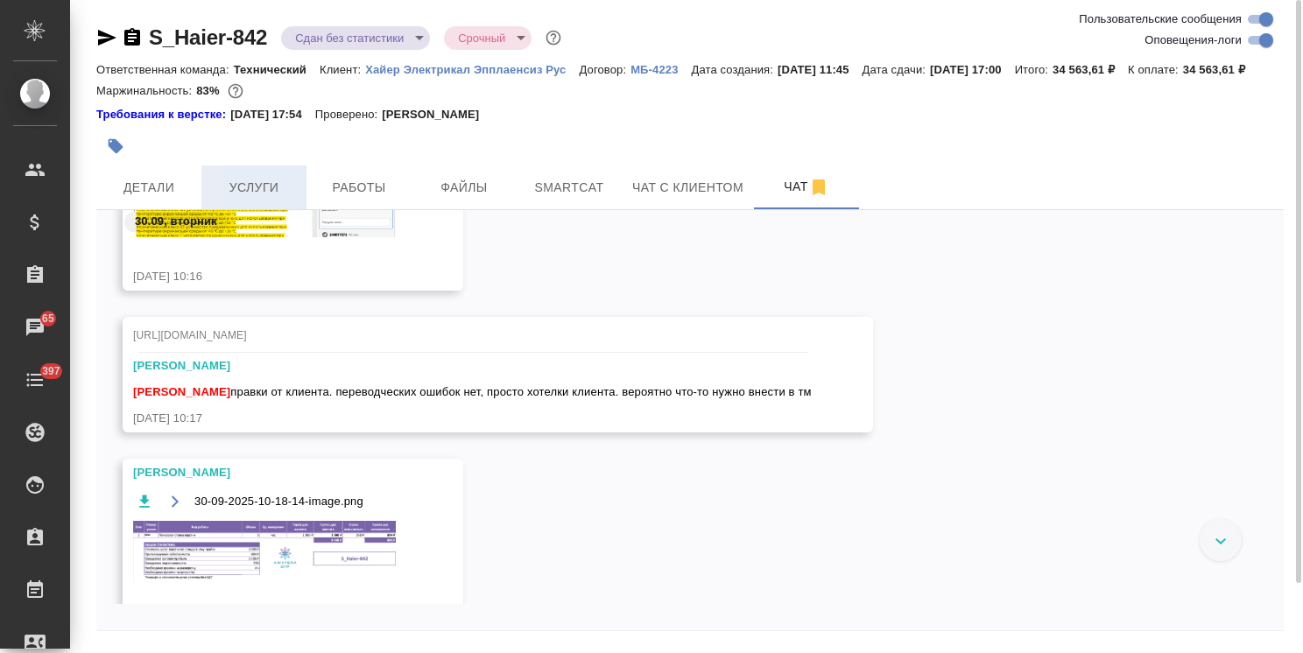
click at [257, 199] on span "Услуги" at bounding box center [254, 188] width 84 height 22
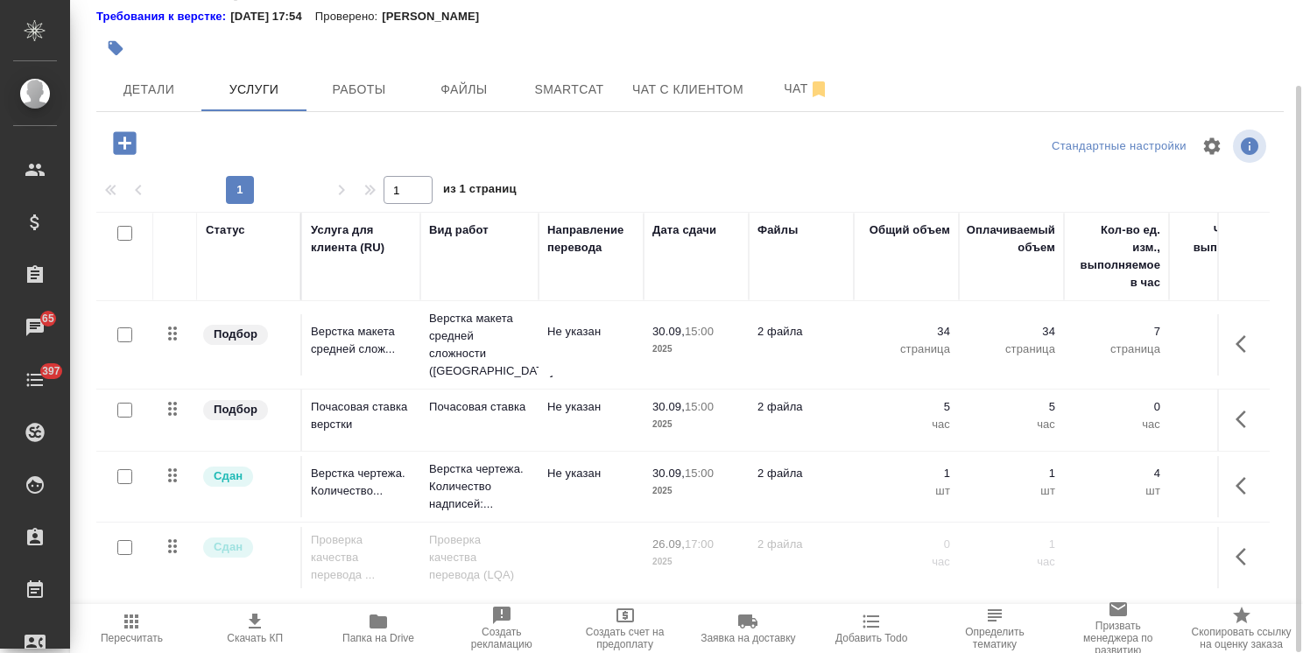
scroll to position [257, 0]
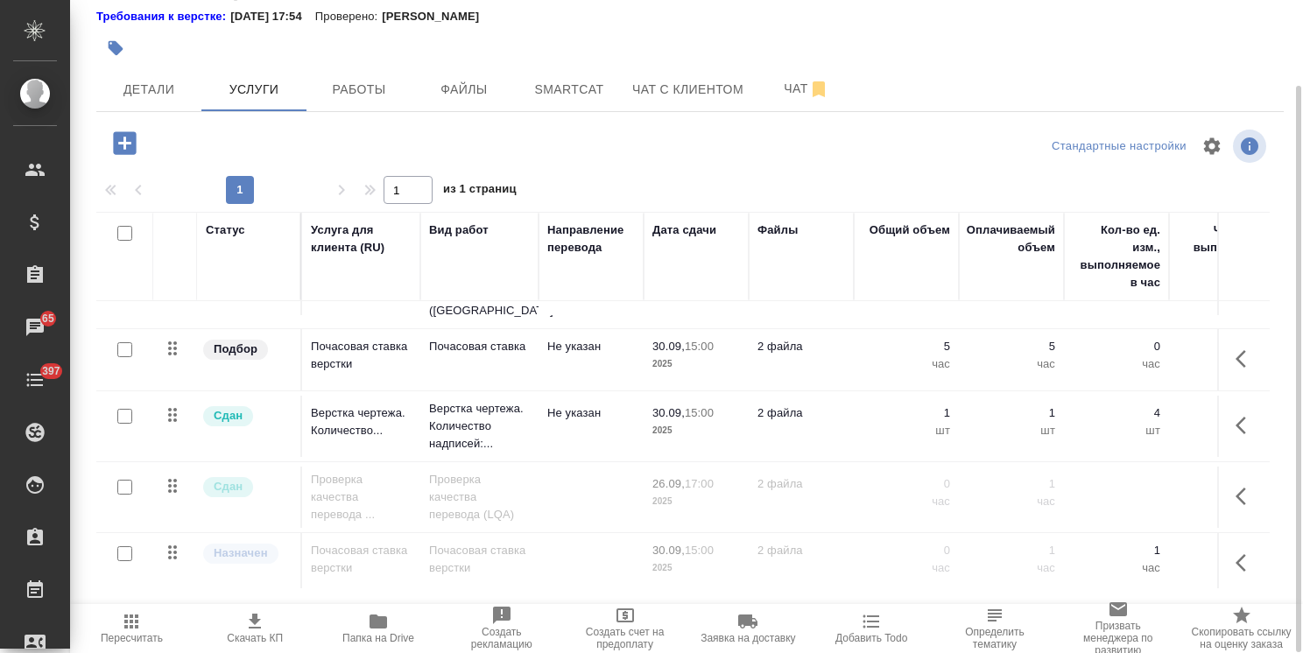
click at [711, 369] on p "2025" at bounding box center [696, 365] width 88 height 18
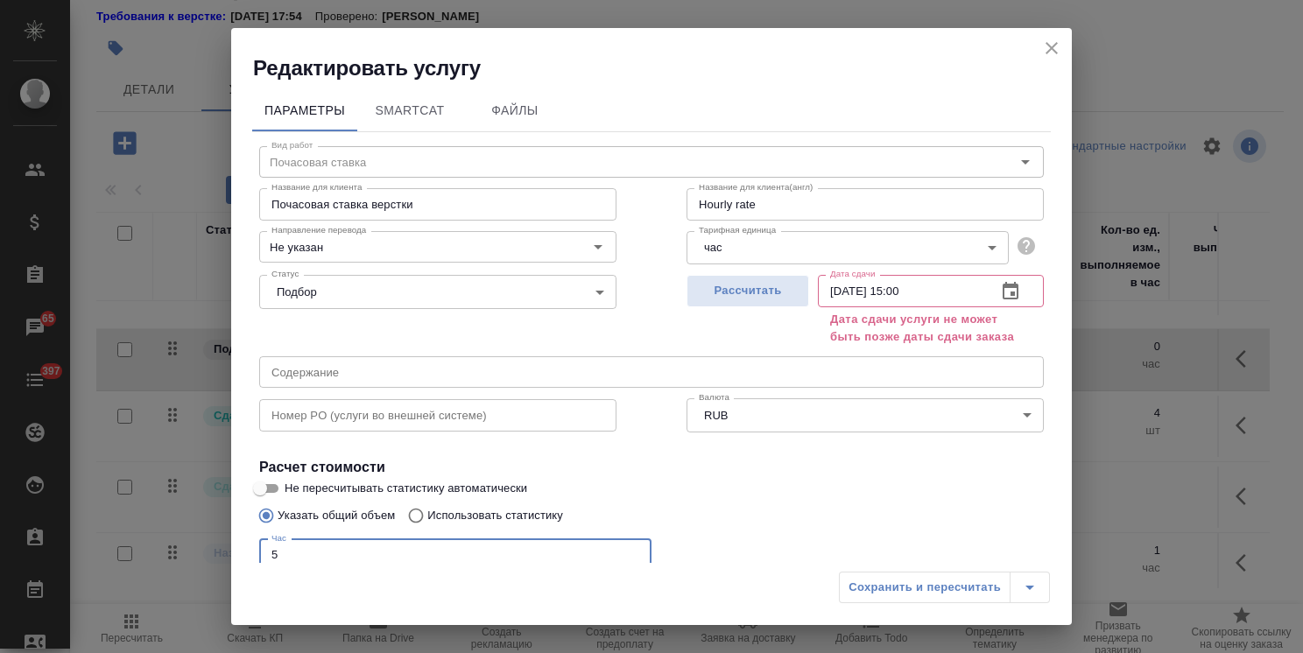
drag, startPoint x: 174, startPoint y: 534, endPoint x: 149, endPoint y: 527, distance: 26.3
click at [151, 527] on div "Редактировать услугу Параметры SmartCat Файлы Вид работ Почасовая ставка Вид ра…" at bounding box center [651, 326] width 1303 height 653
type input "Hourly rate"
type input "8"
type input "Hourly rate"
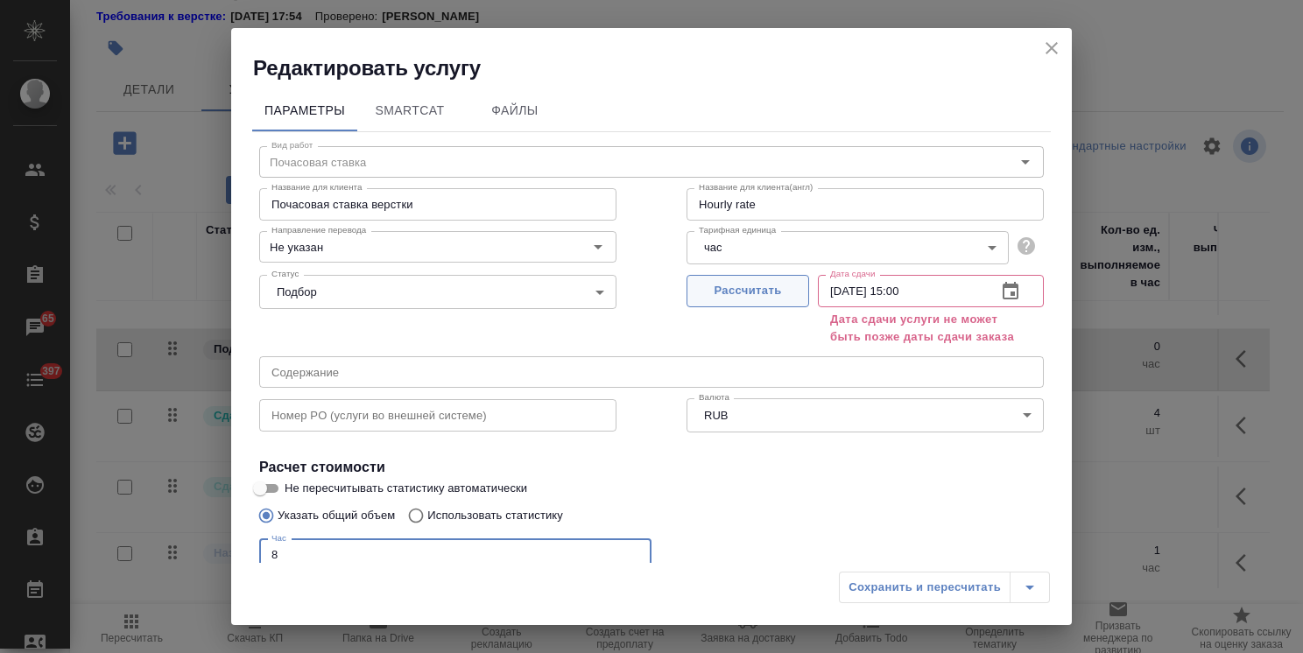
type input "8"
click at [716, 289] on span "Рассчитать" at bounding box center [747, 291] width 103 height 20
type input "Hourly rate"
type input "26.09.2025 17:00"
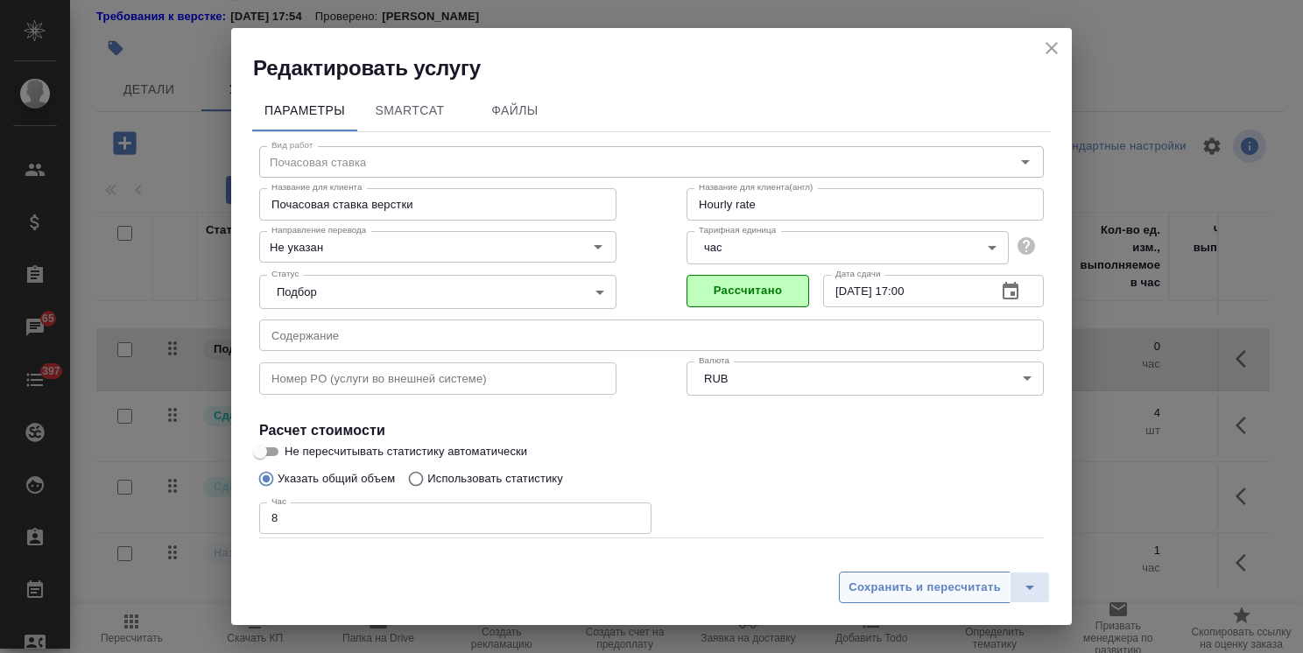
click at [865, 588] on span "Сохранить и пересчитать" at bounding box center [924, 588] width 152 height 20
type input "Hourly rate"
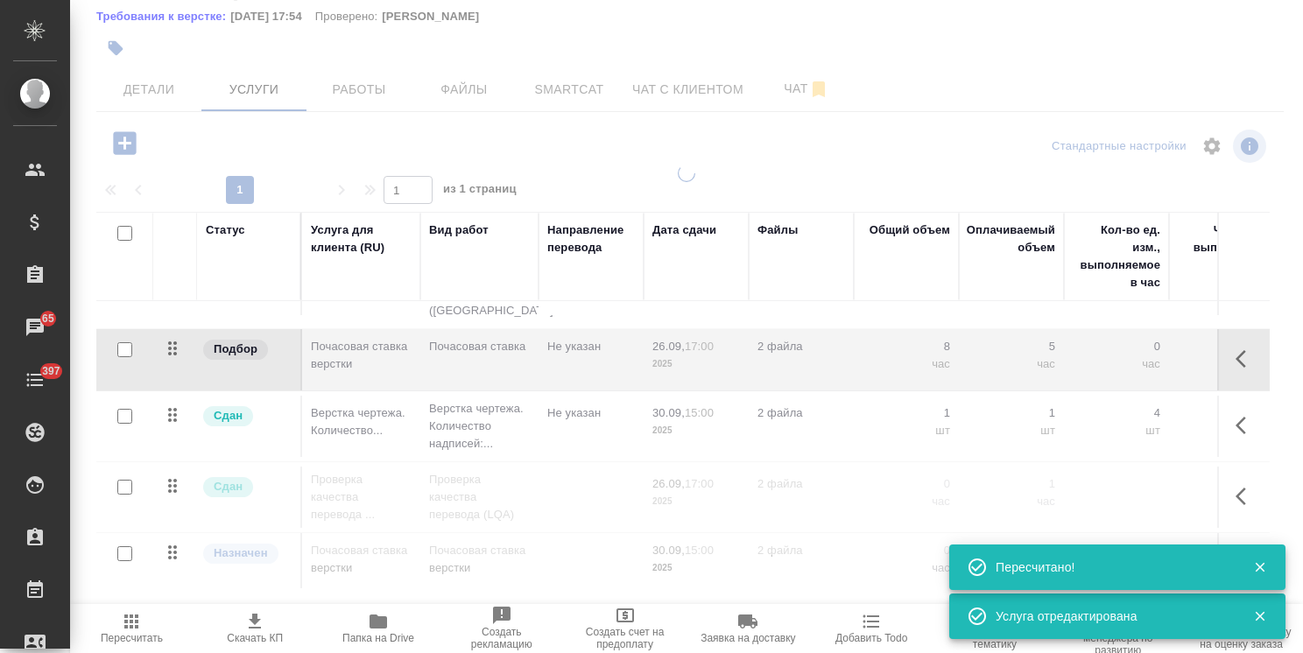
type input "normal"
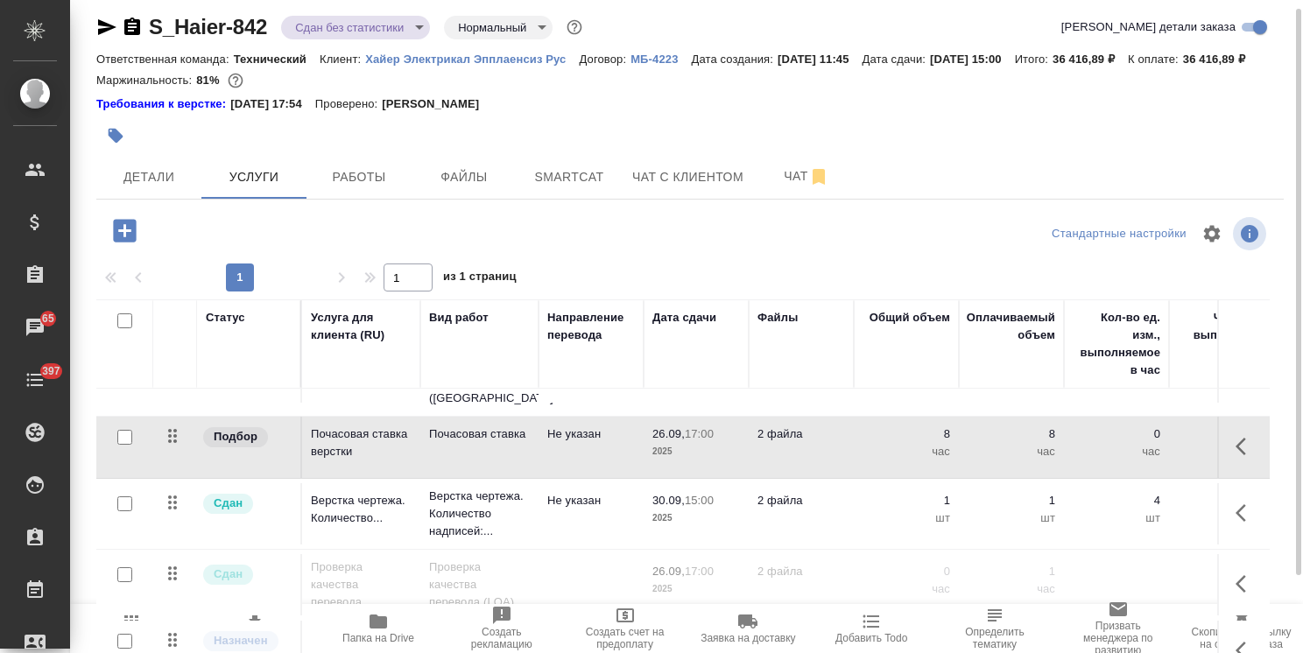
scroll to position [98, 0]
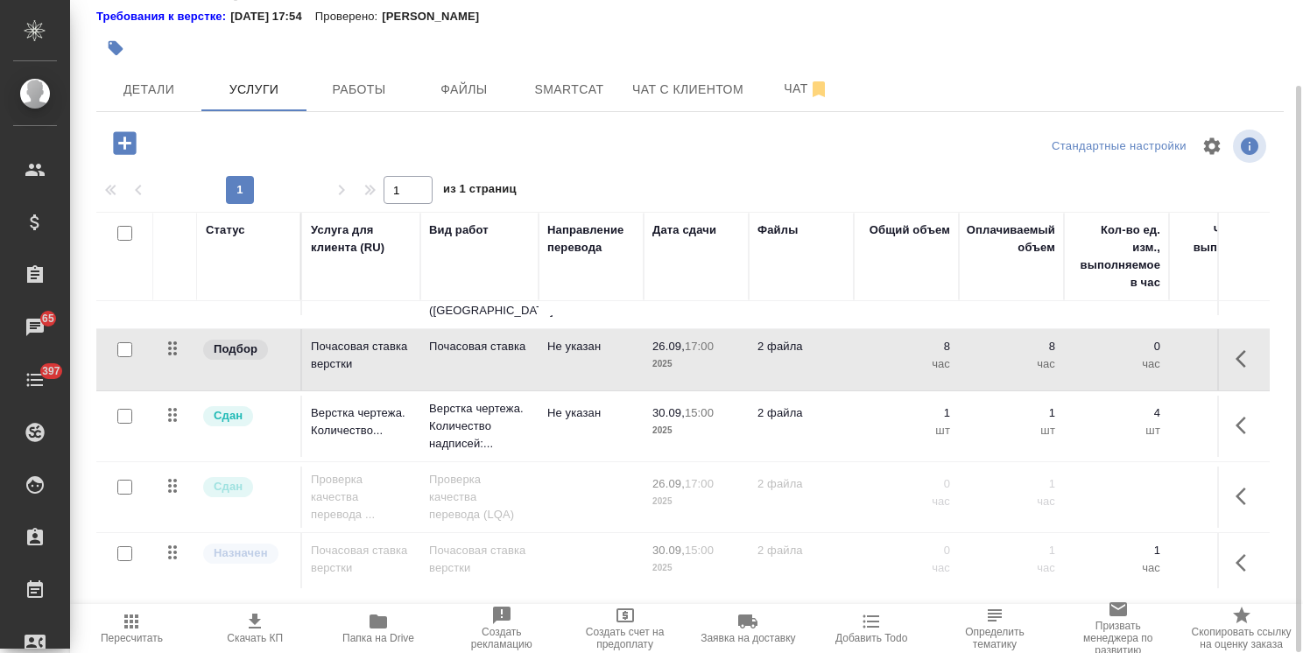
click at [138, 628] on icon "button" at bounding box center [131, 622] width 14 height 14
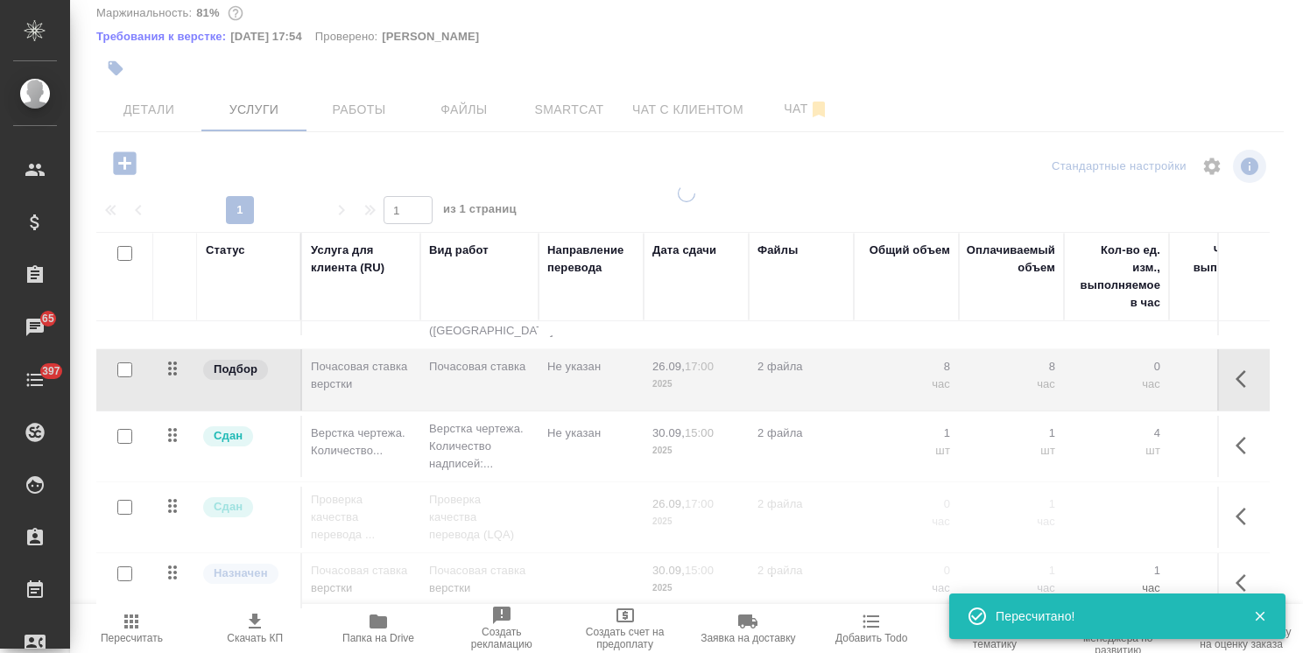
click at [259, 635] on span "Скачать КП" at bounding box center [255, 638] width 56 height 12
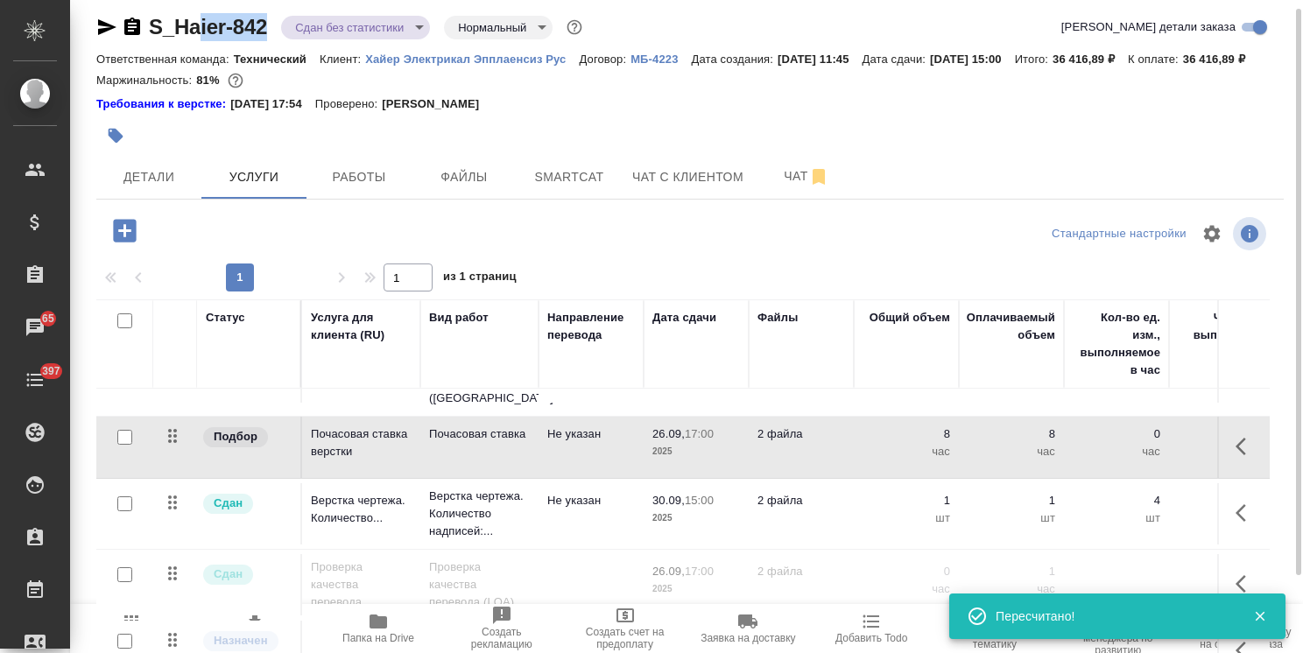
scroll to position [2, 0]
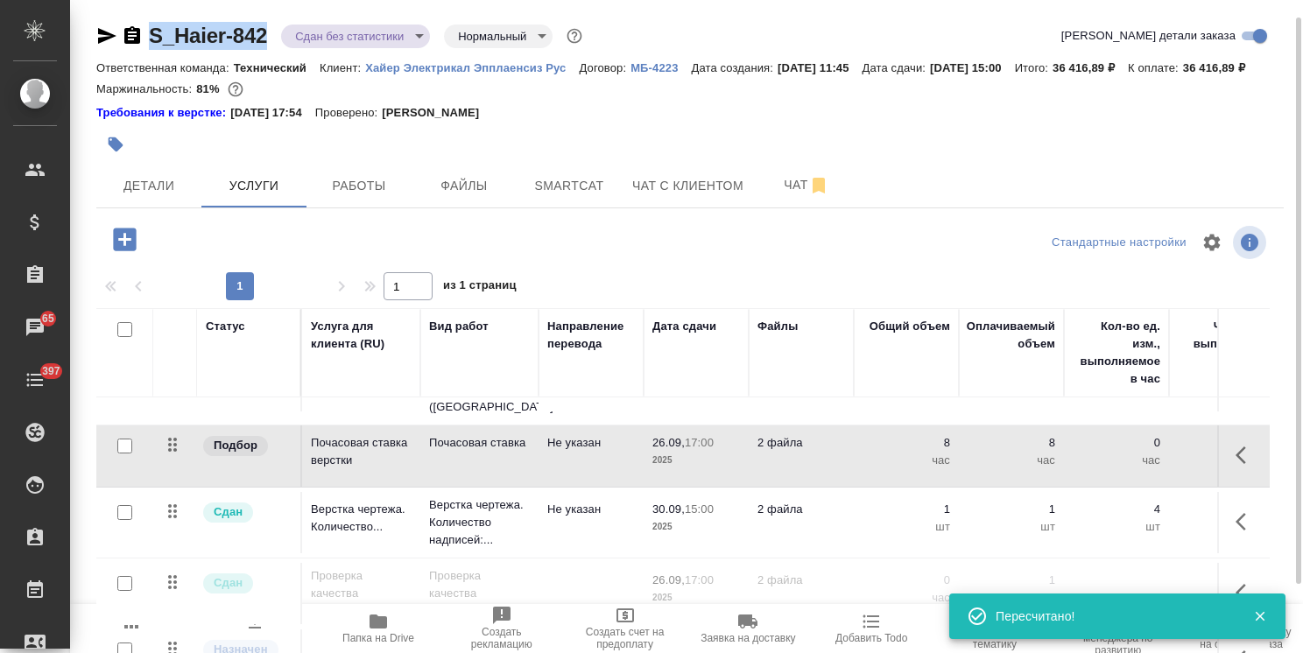
drag, startPoint x: 273, startPoint y: 12, endPoint x: 116, endPoint y: 9, distance: 157.6
click at [123, 9] on div "S_Haier-842 Сдан без статистики distributed Нормальный normal Кратко детали зак…" at bounding box center [690, 363] width 1207 height 731
copy link "S_Haier-842"
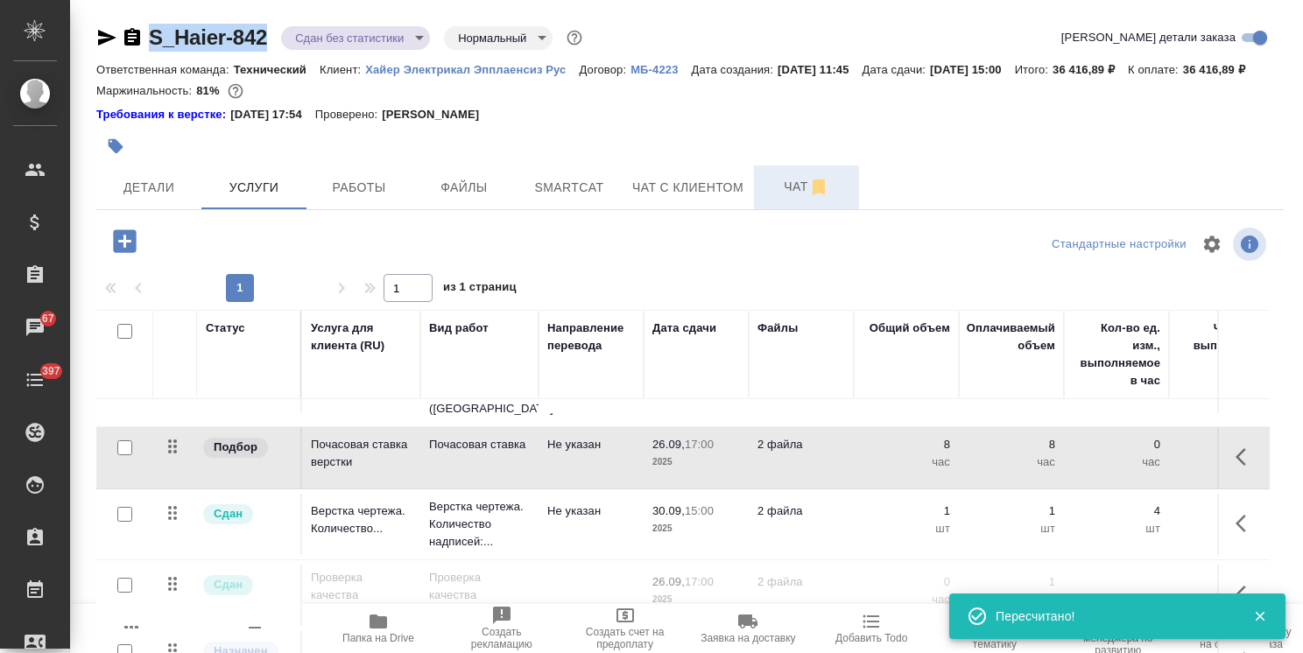
click at [767, 198] on span "Чат" at bounding box center [806, 187] width 84 height 22
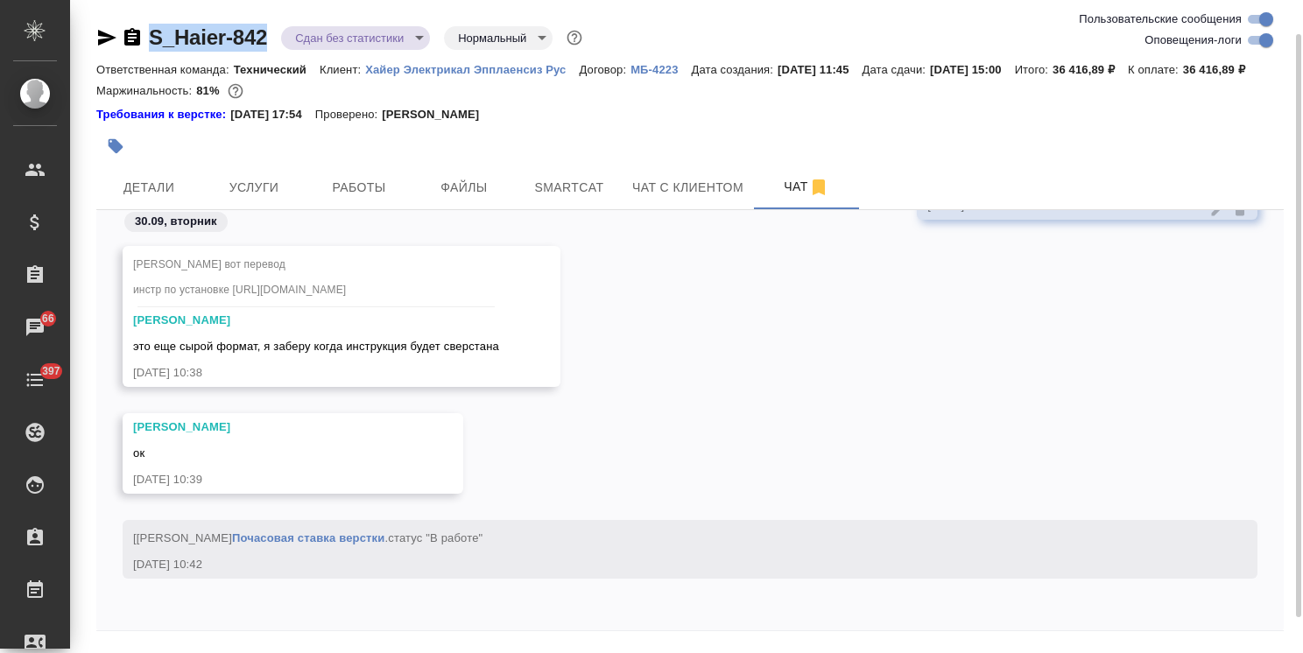
scroll to position [77, 0]
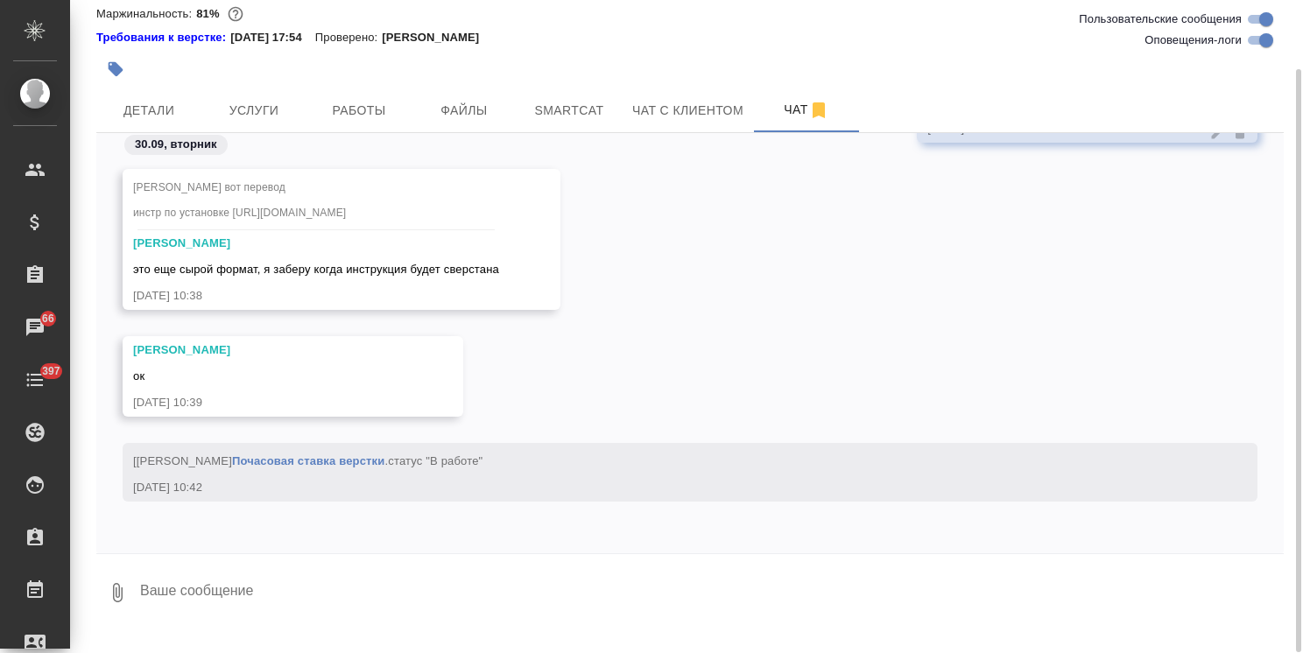
click at [273, 614] on textarea at bounding box center [710, 593] width 1145 height 60
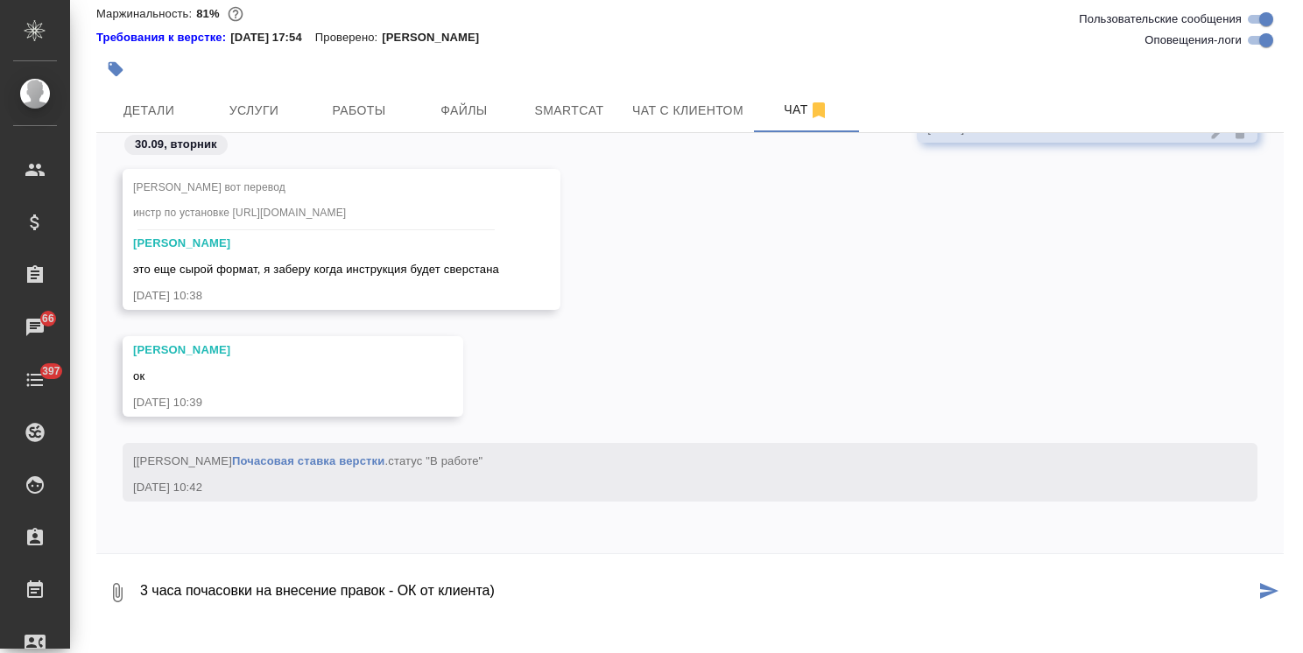
type textarea "3 часа почасовки на внесение правок - ОК от клиента)"
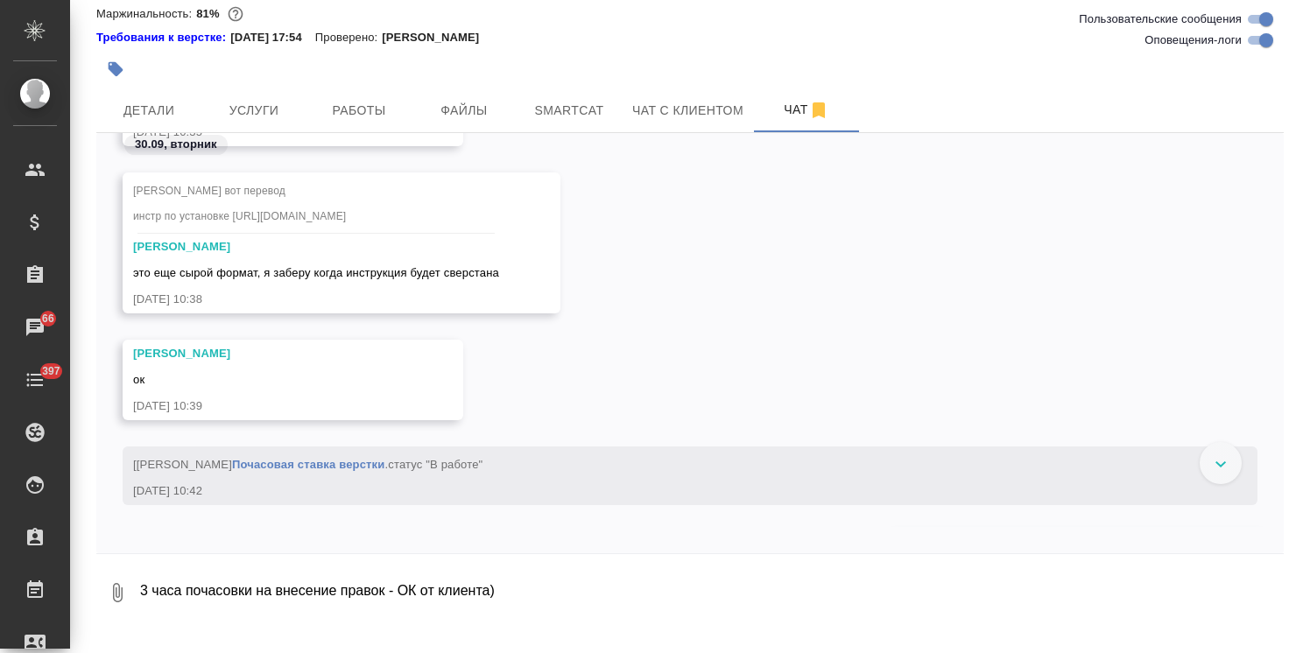
scroll to position [0, 0]
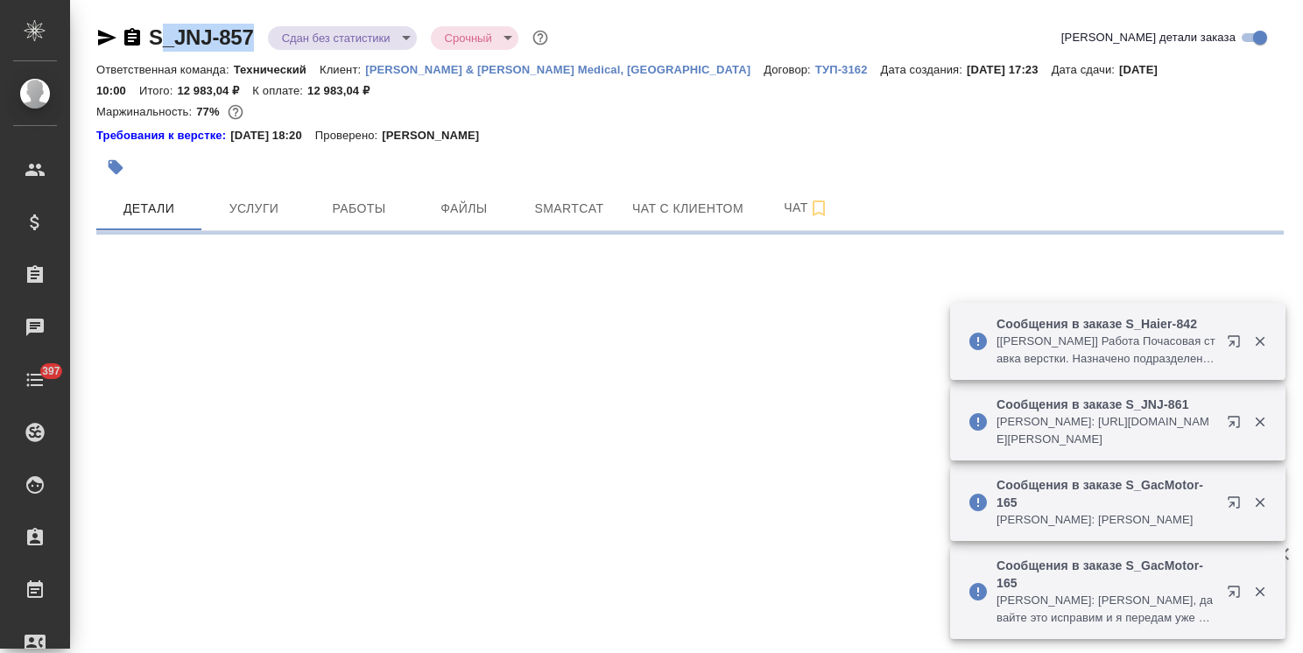
select select "RU"
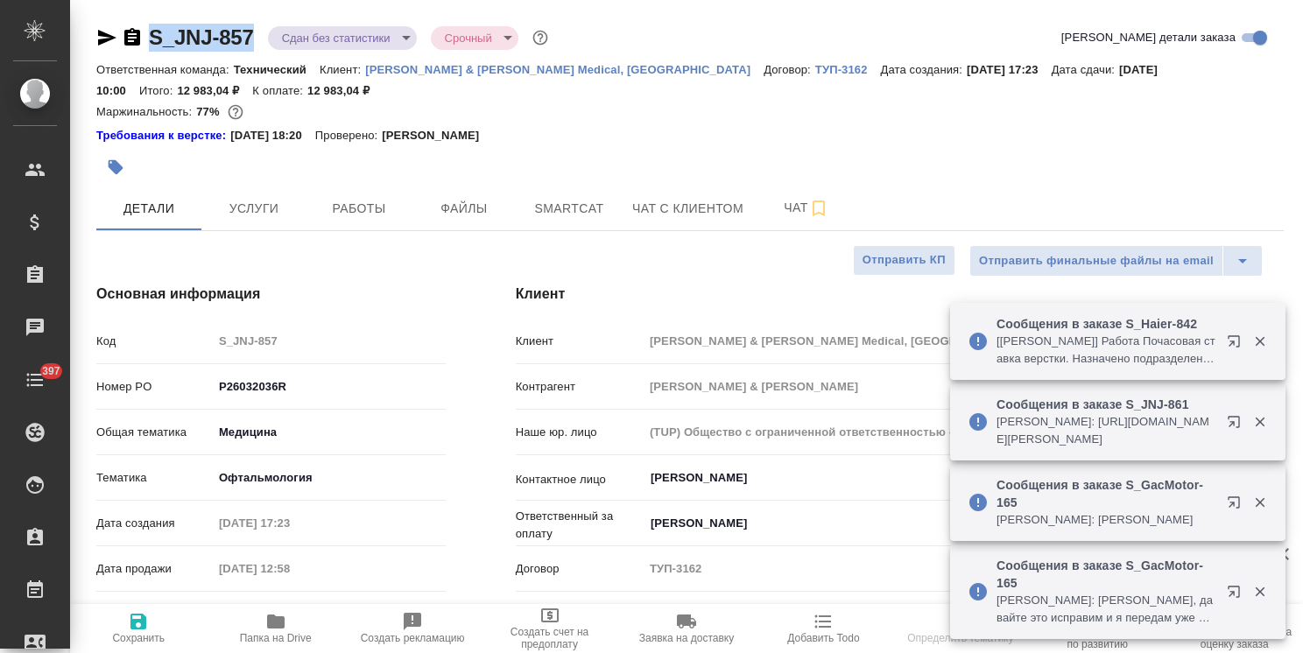
type textarea "x"
drag, startPoint x: 204, startPoint y: 22, endPoint x: 154, endPoint y: 23, distance: 49.9
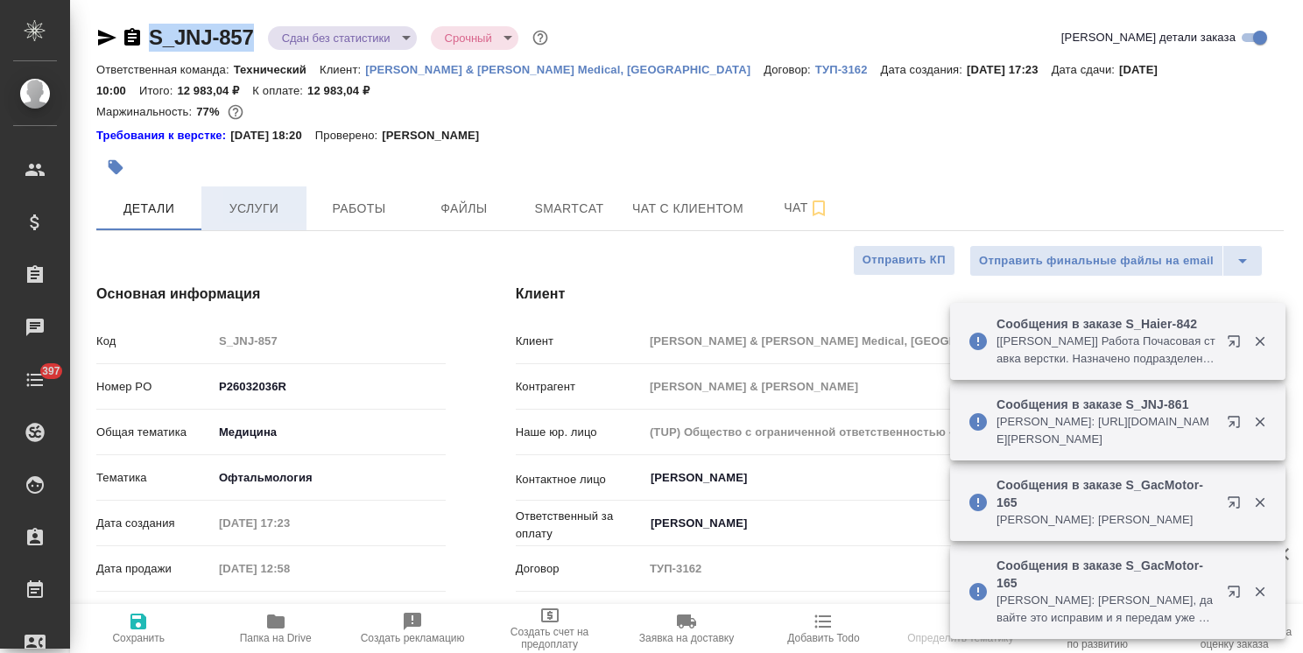
click at [257, 213] on span "Услуги" at bounding box center [254, 209] width 84 height 22
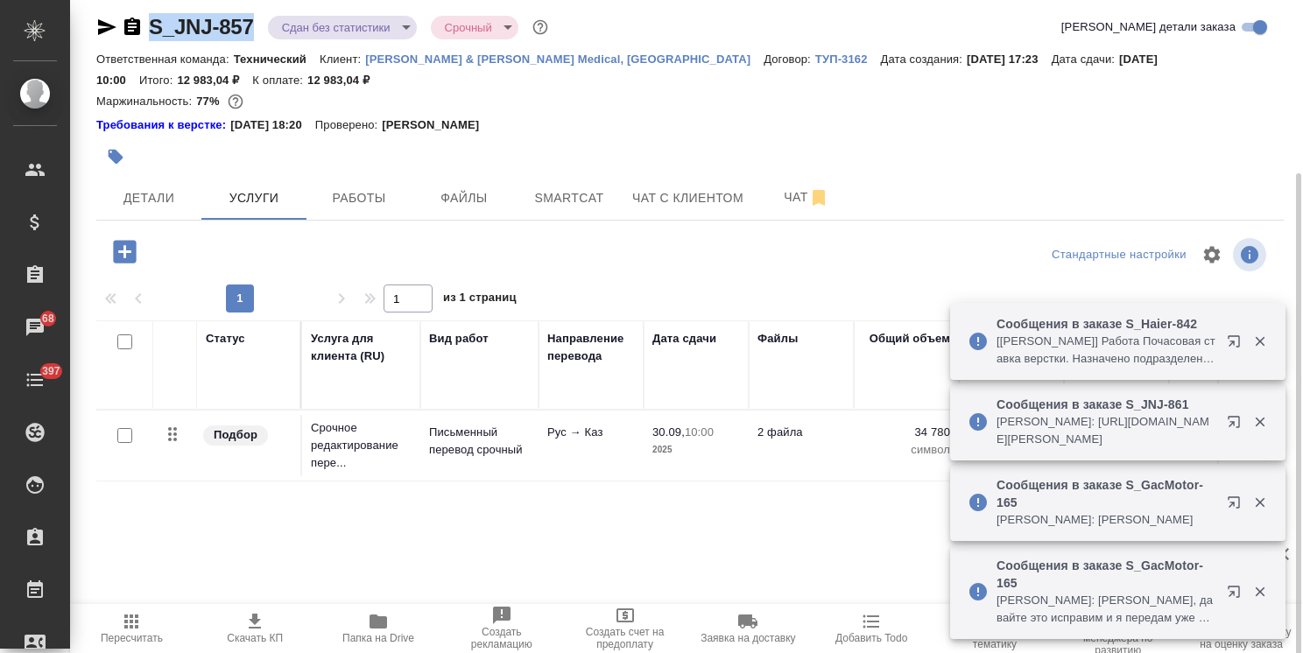
scroll to position [11, 0]
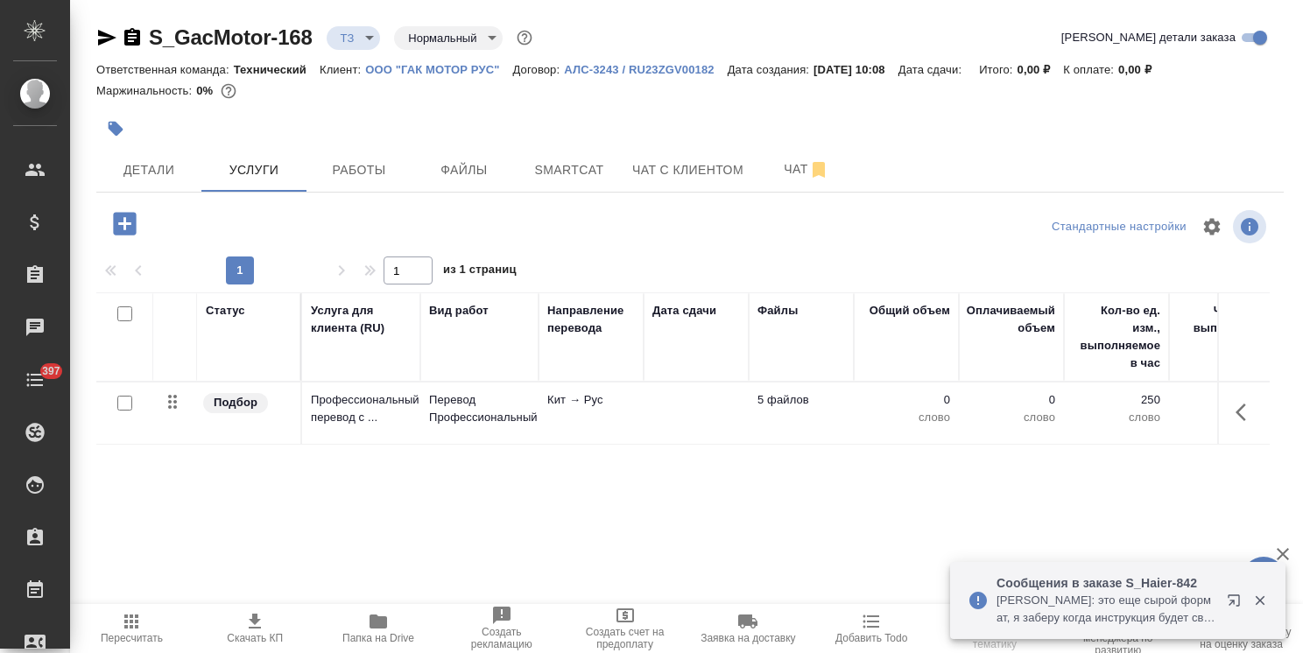
click at [693, 413] on td at bounding box center [696, 413] width 105 height 61
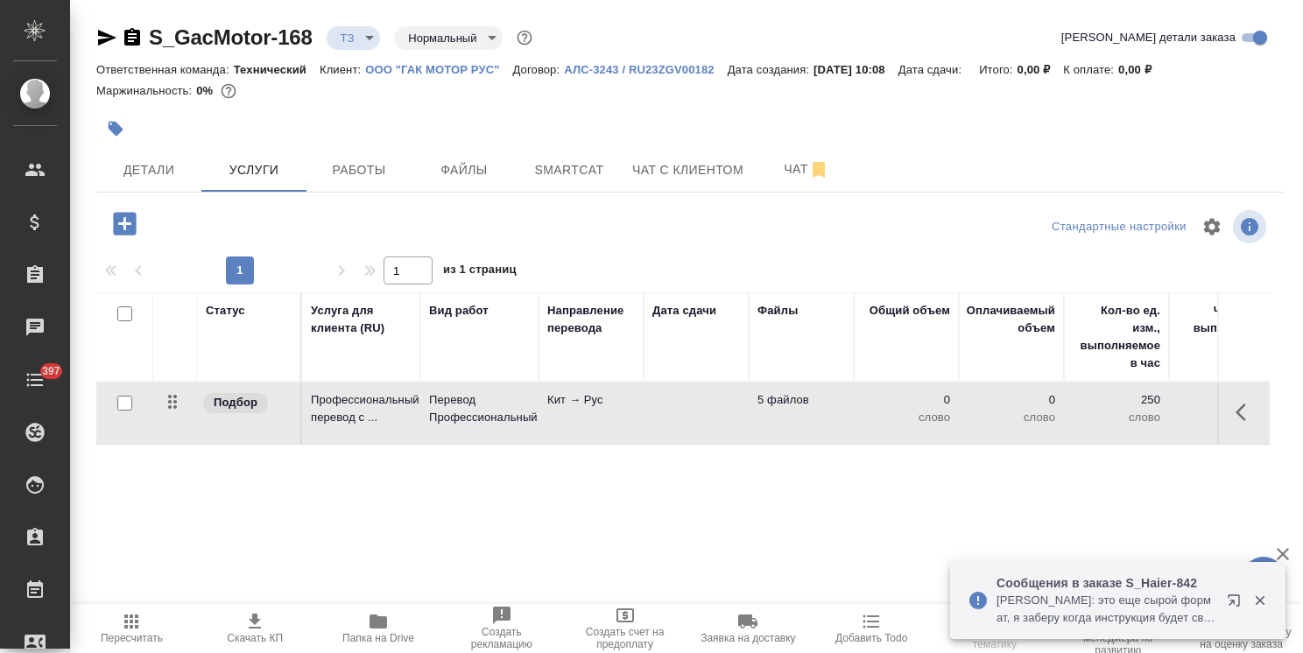
click at [693, 413] on td at bounding box center [696, 413] width 105 height 61
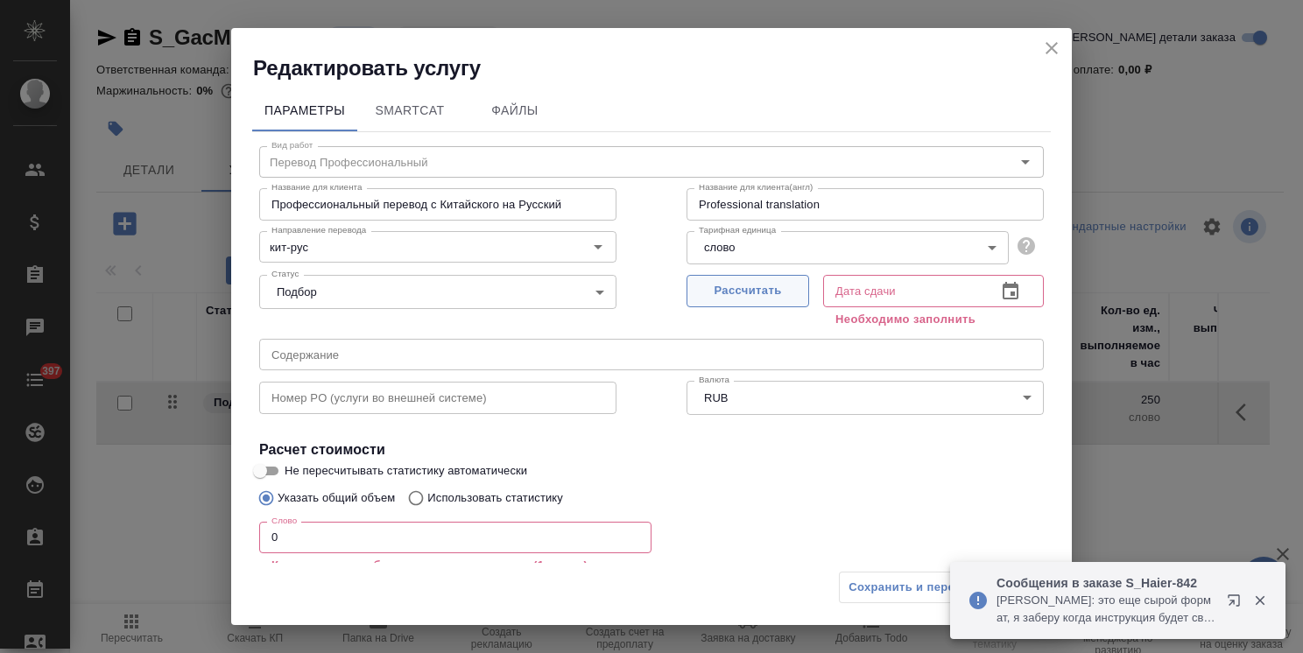
click at [726, 294] on span "Рассчитать" at bounding box center [747, 291] width 103 height 20
type input "[DATE] 10:39"
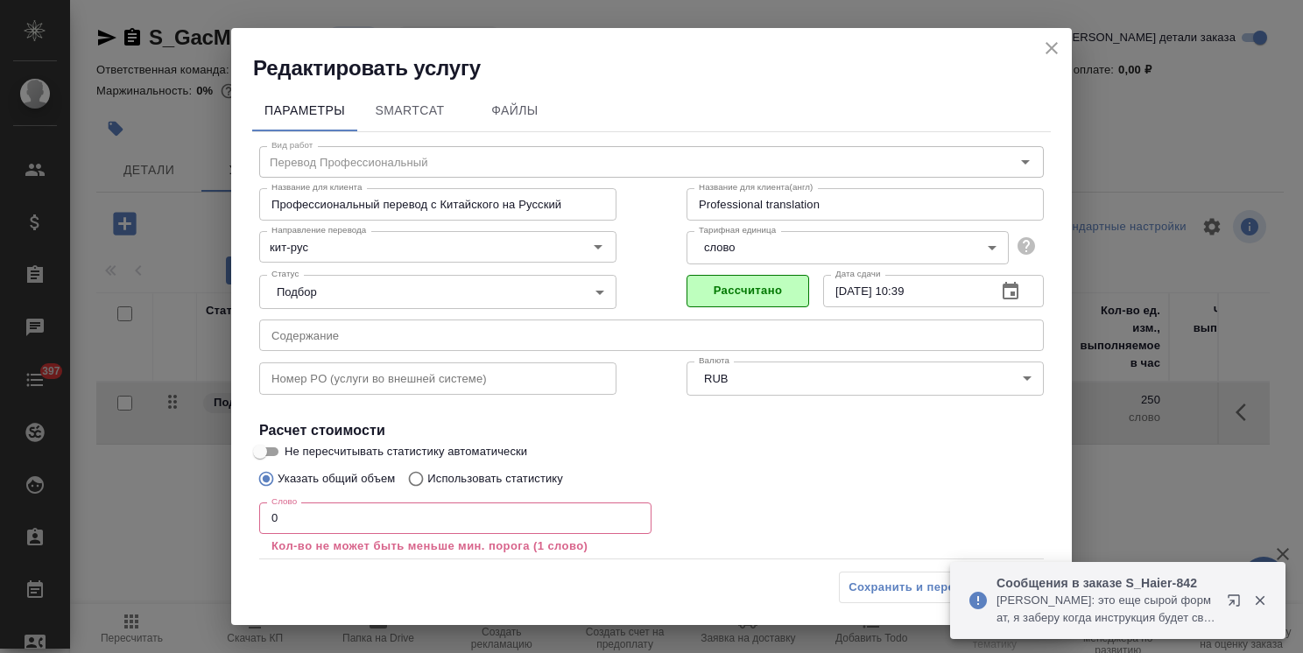
click at [204, 518] on div "Редактировать услугу Параметры SmartCat Файлы Вид работ Перевод Профессиональны…" at bounding box center [651, 326] width 1303 height 653
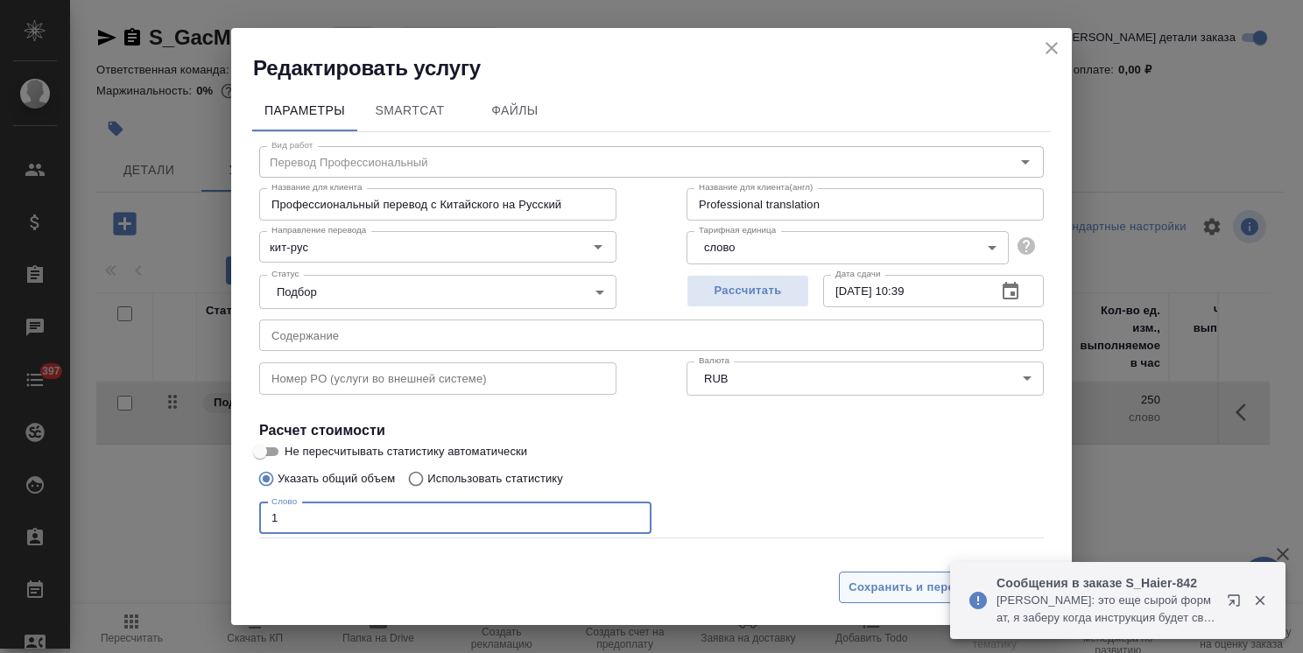
type input "1"
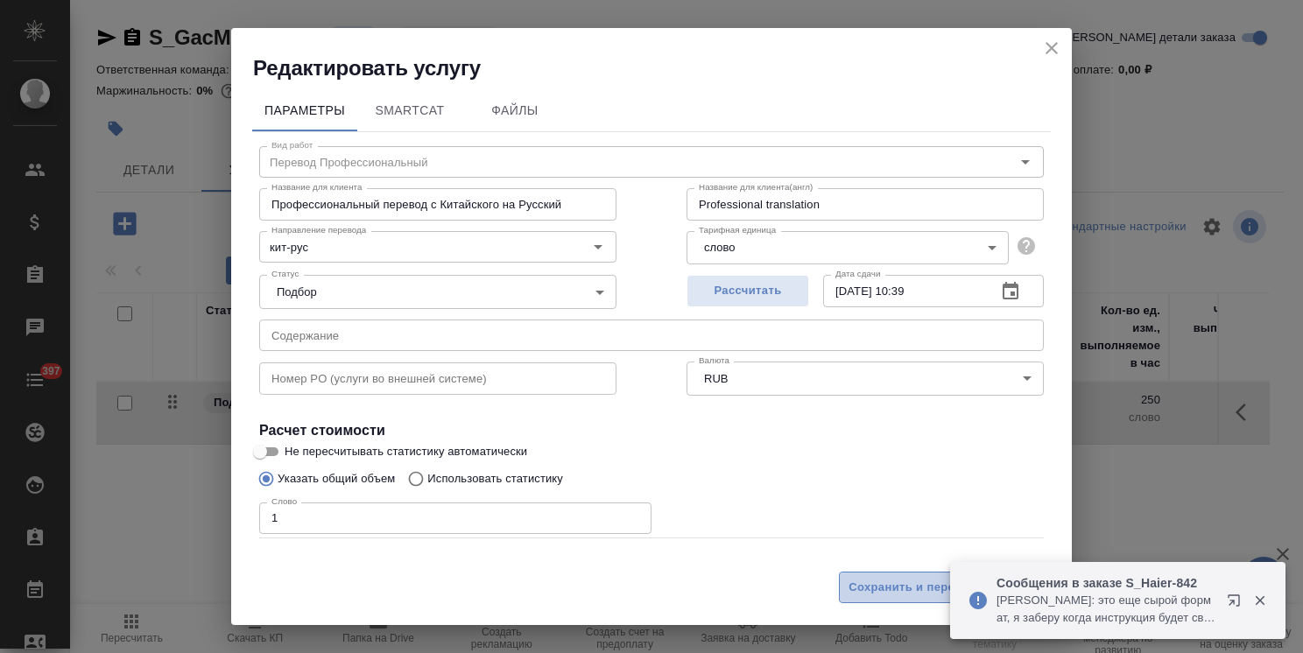
click at [891, 595] on span "Сохранить и пересчитать" at bounding box center [924, 588] width 152 height 20
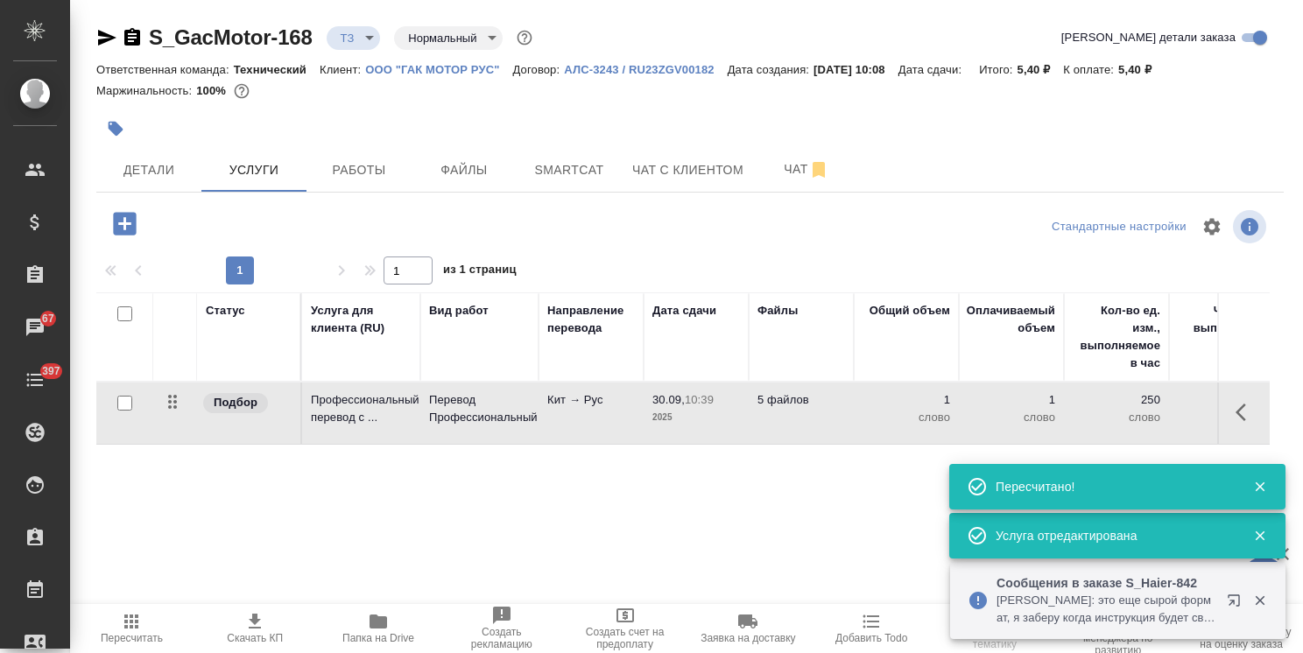
click at [133, 233] on icon "button" at bounding box center [124, 223] width 23 height 23
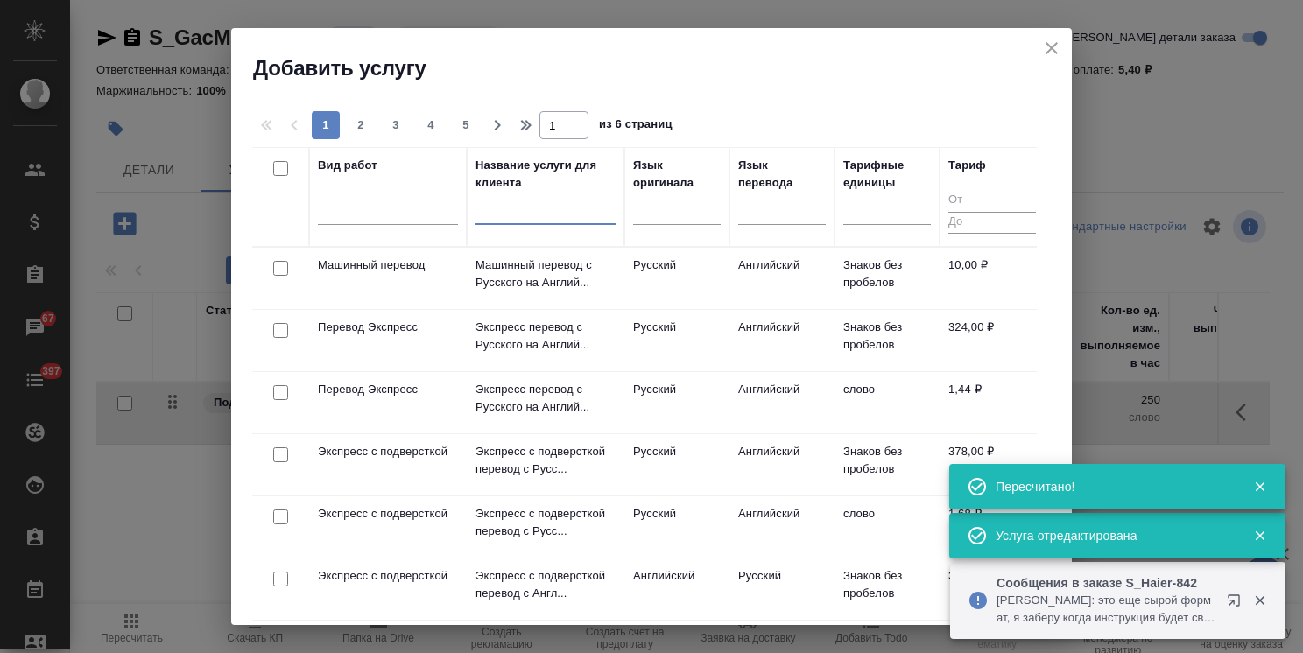
click at [524, 211] on input "text" at bounding box center [545, 214] width 140 height 22
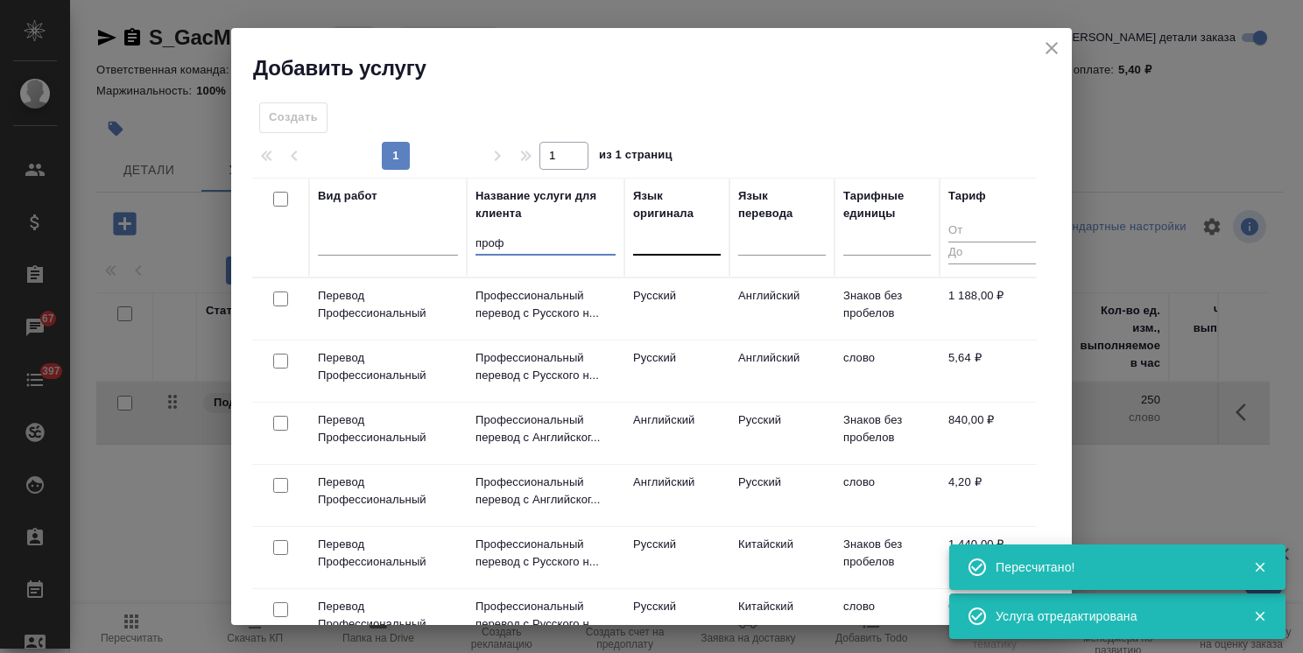
type input "проф"
click at [671, 236] on div at bounding box center [677, 237] width 88 height 25
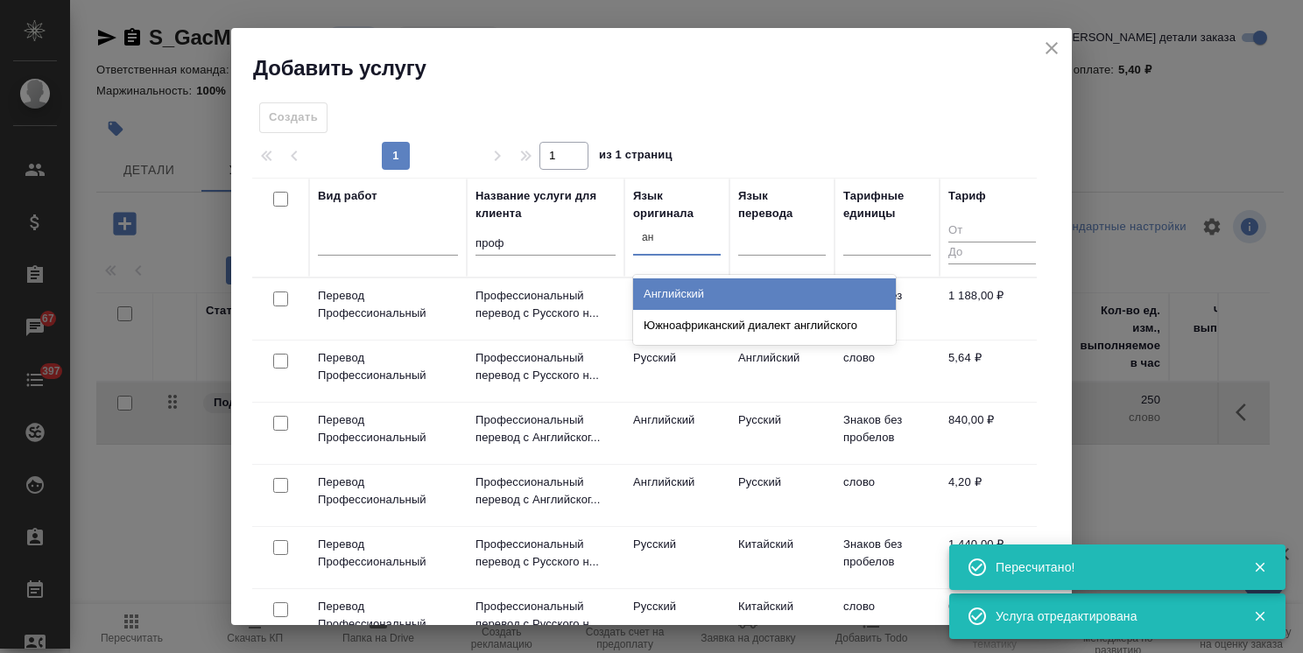
type input "анг"
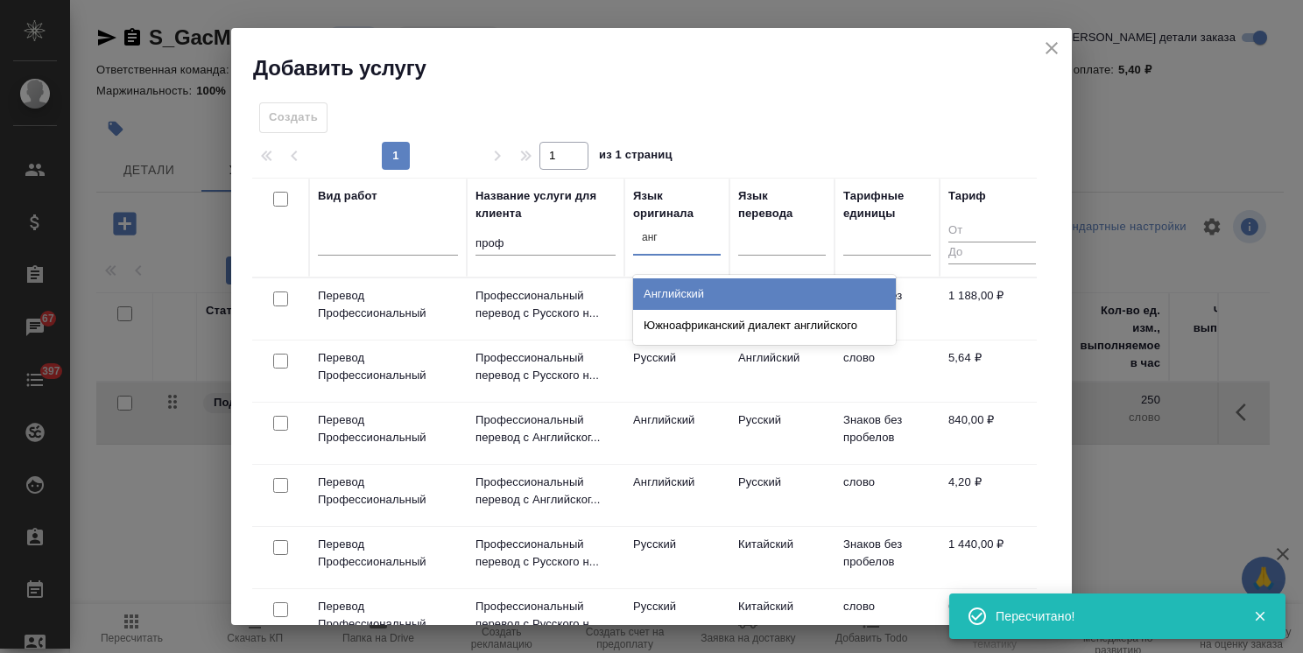
click at [672, 290] on div "Английский" at bounding box center [764, 294] width 263 height 32
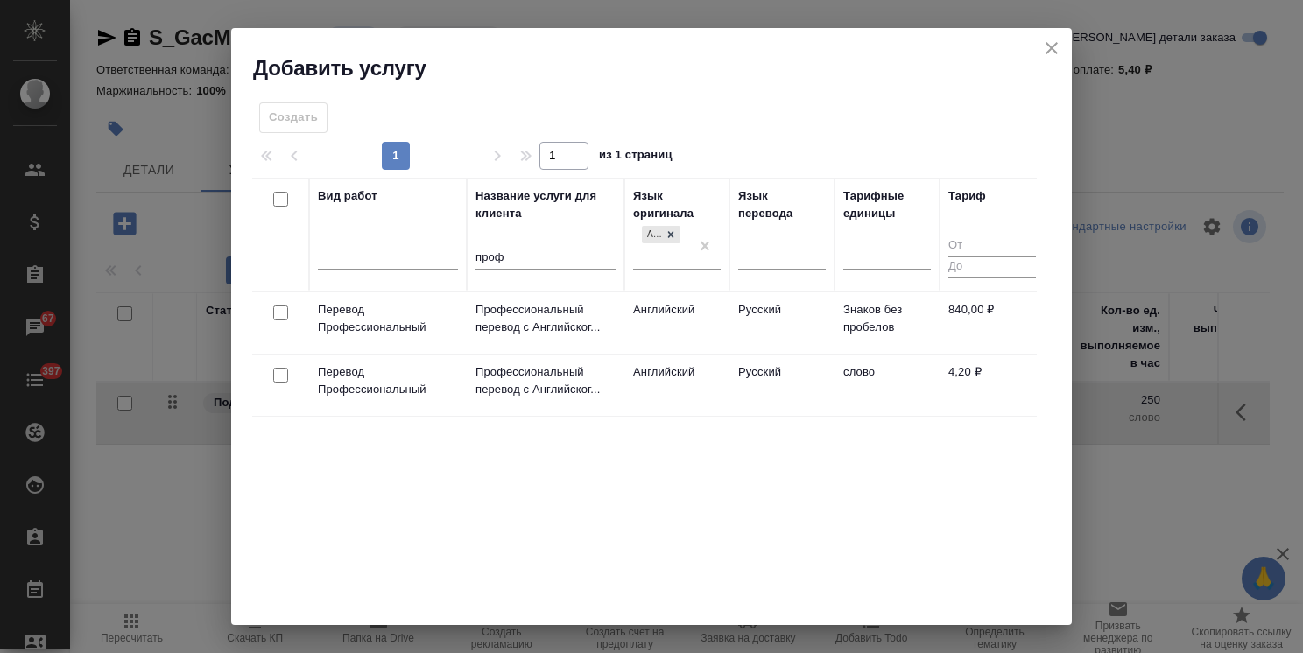
click at [284, 373] on input "checkbox" at bounding box center [280, 375] width 15 height 15
checkbox input "true"
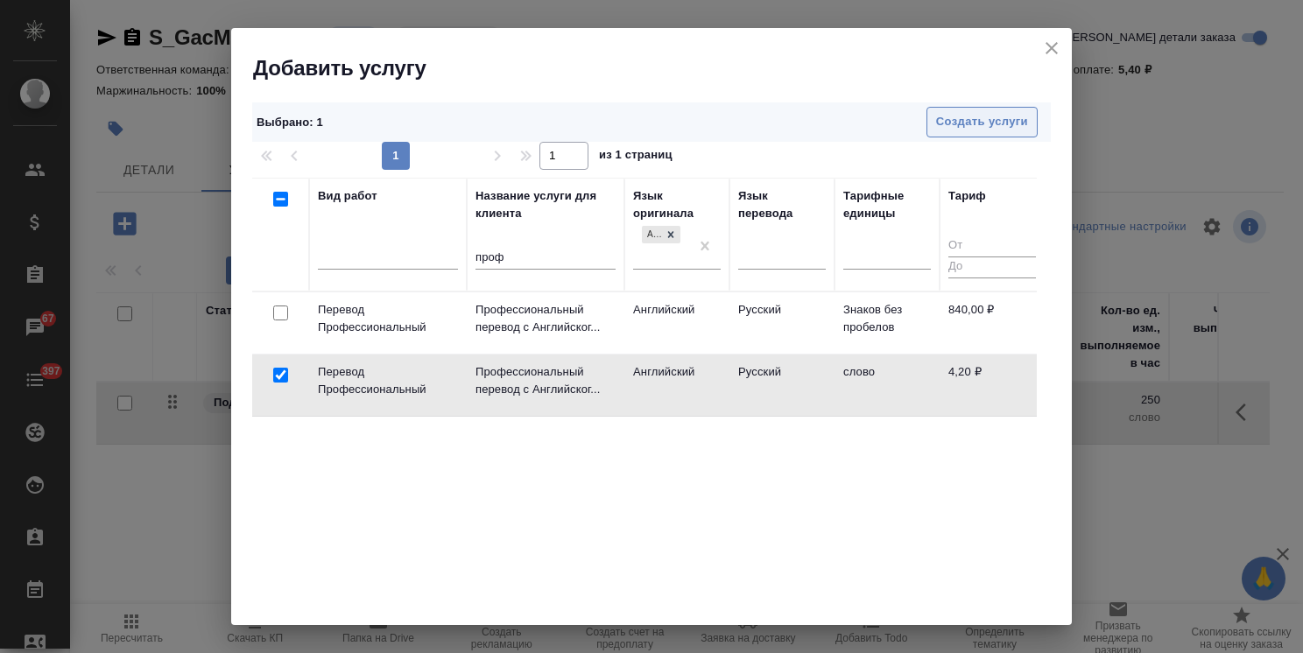
click at [942, 121] on span "Создать услуги" at bounding box center [982, 122] width 92 height 20
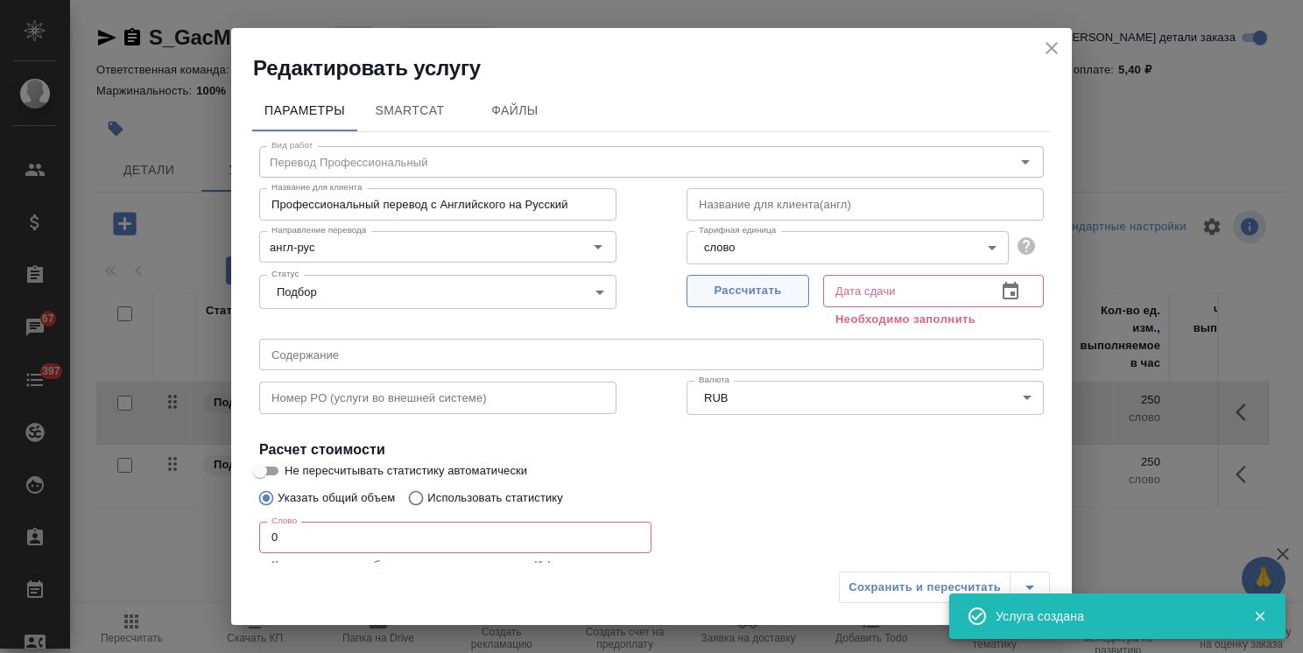
click at [765, 287] on span "Рассчитать" at bounding box center [747, 291] width 103 height 20
type input "[DATE] 10:39"
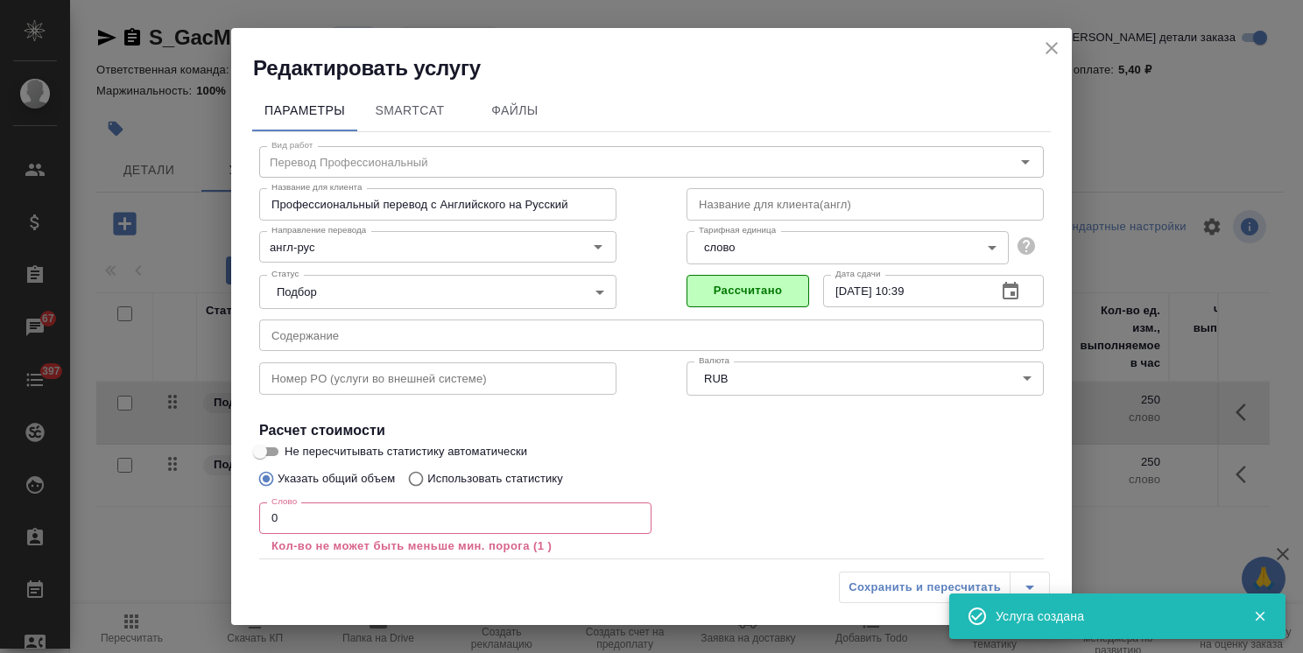
drag, startPoint x: 260, startPoint y: 517, endPoint x: 222, endPoint y: 517, distance: 37.7
click at [229, 517] on div "Редактировать услугу Параметры SmartCat Файлы Вид работ Перевод Профессиональны…" at bounding box center [651, 326] width 1303 height 653
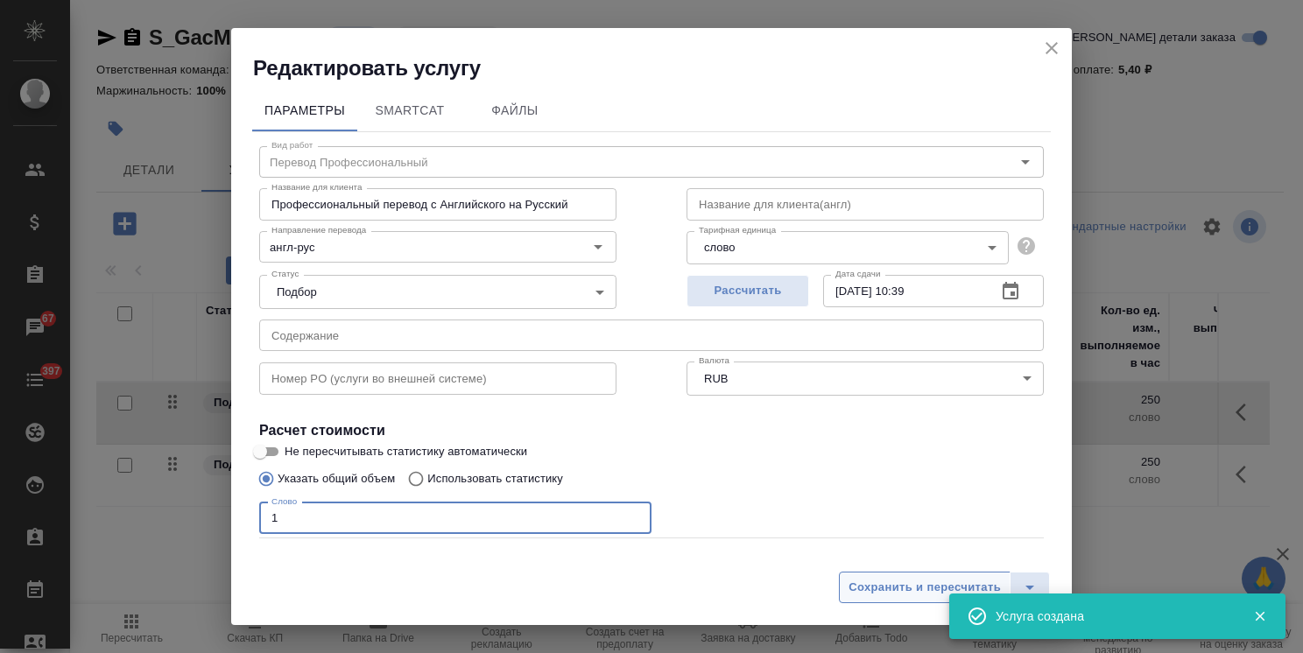
type input "1"
click at [885, 580] on span "Сохранить и пересчитать" at bounding box center [924, 588] width 152 height 20
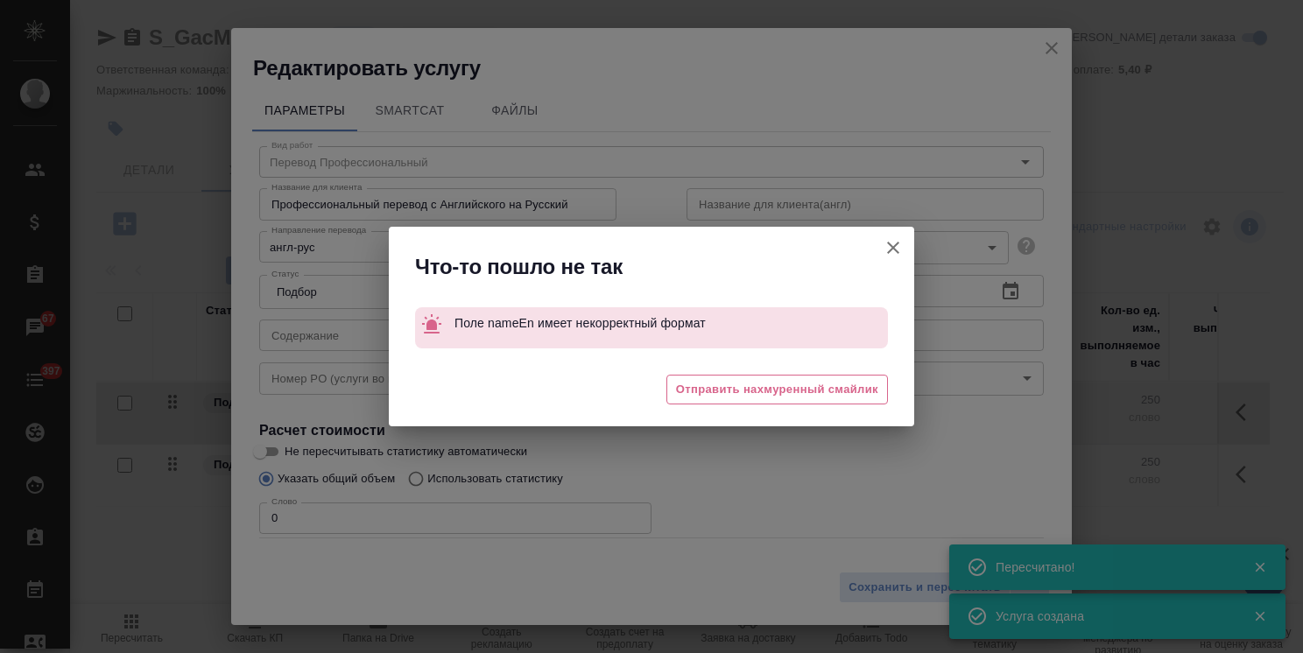
click at [900, 246] on icon "button" at bounding box center [893, 247] width 21 height 21
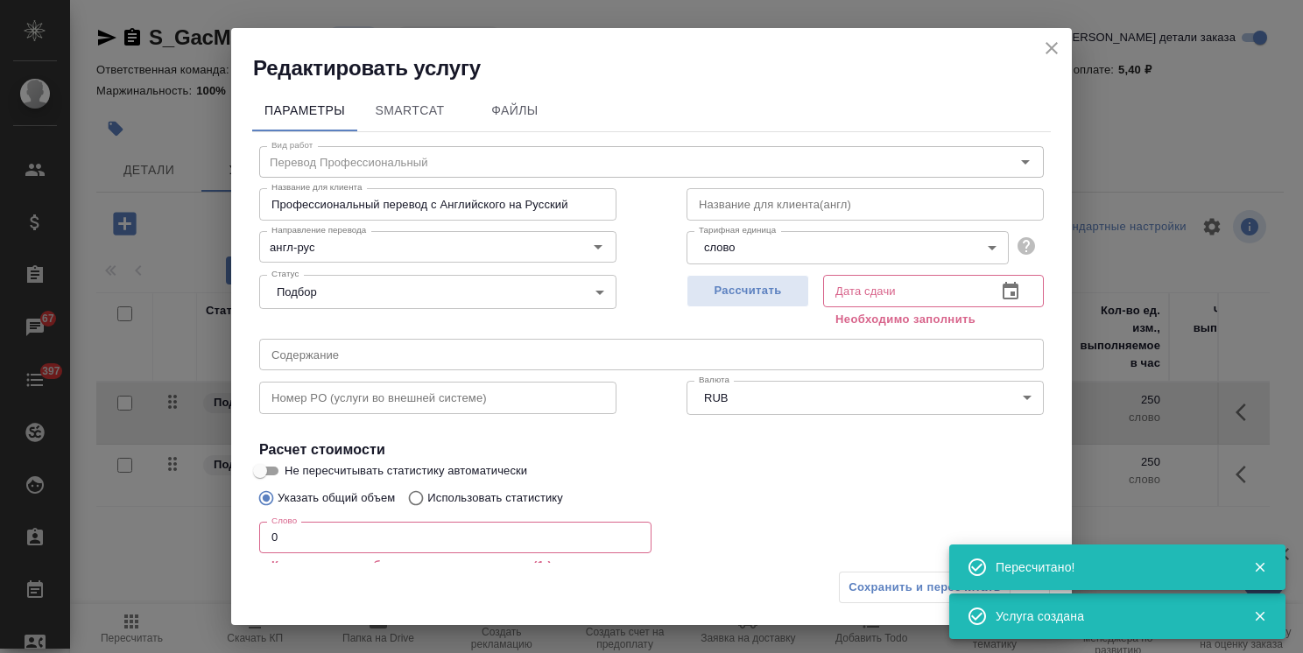
click at [1058, 49] on icon "close" at bounding box center [1051, 48] width 21 height 21
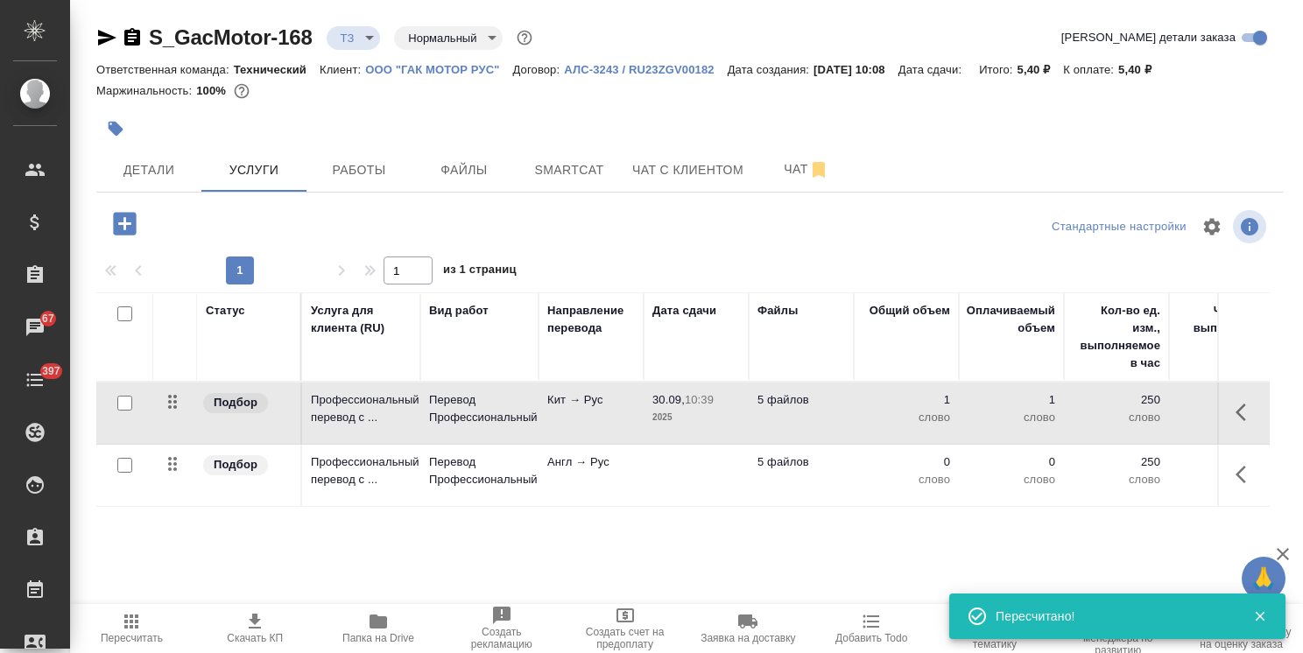
click at [1266, 616] on icon "button" at bounding box center [1260, 617] width 16 height 16
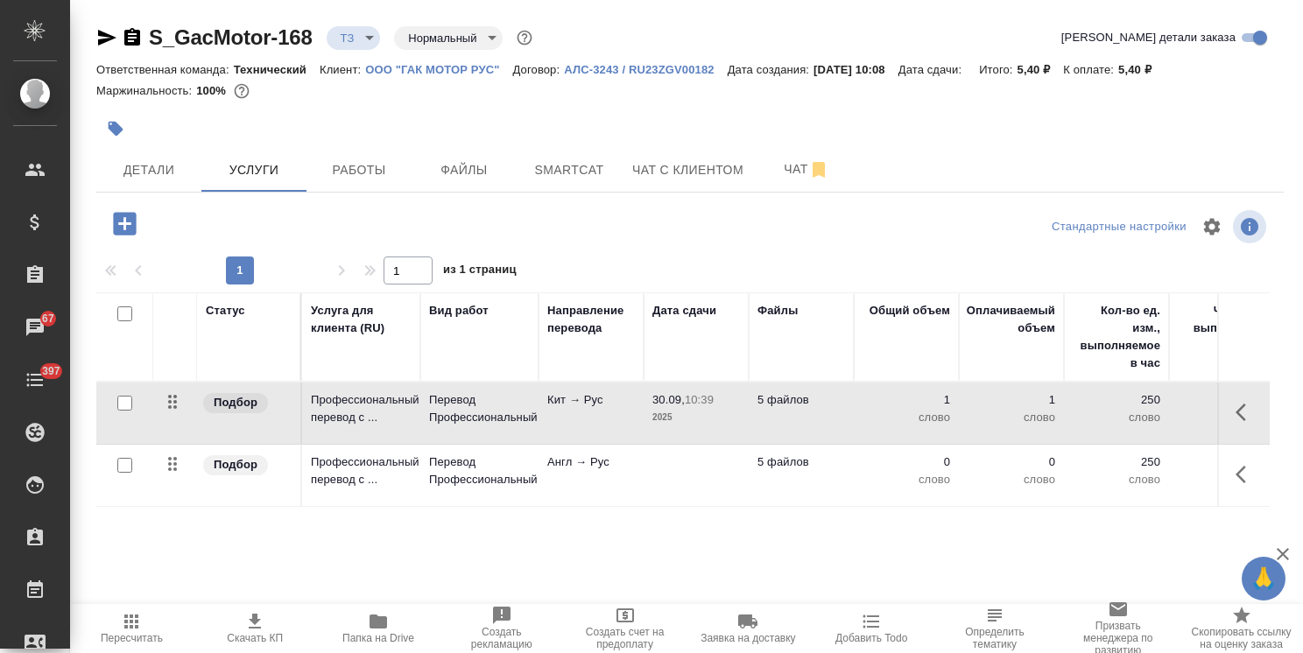
click at [1279, 553] on icon "button" at bounding box center [1282, 554] width 21 height 21
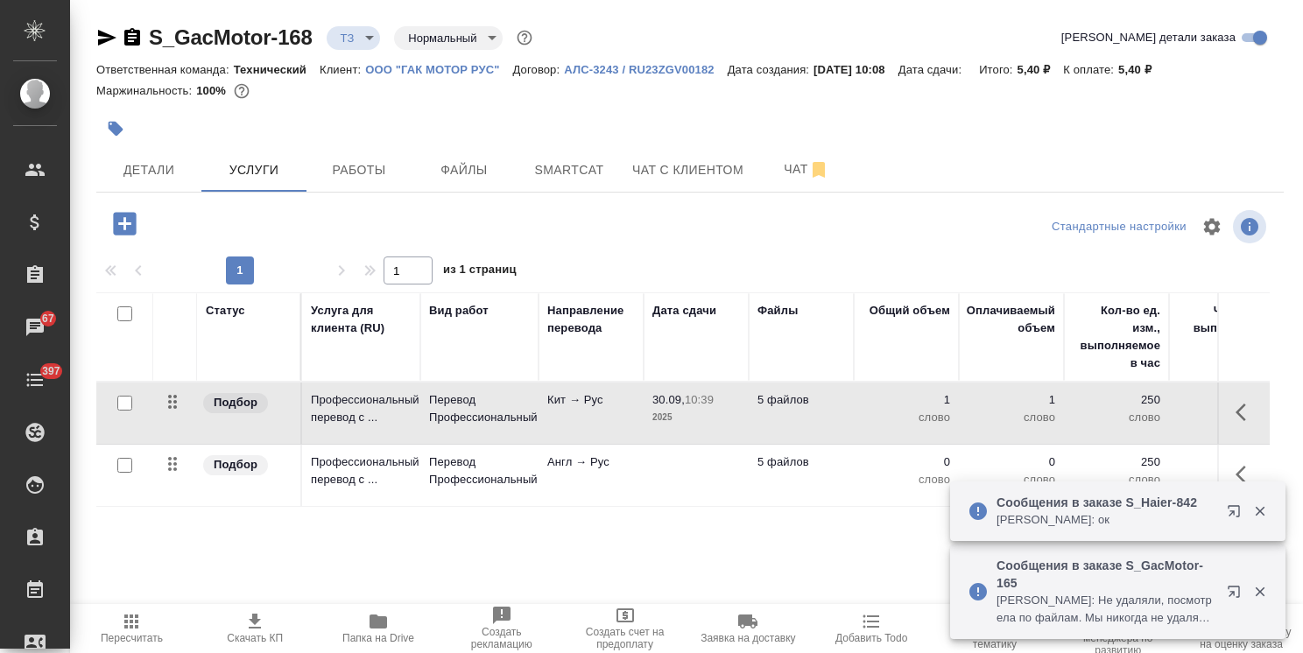
click at [1264, 510] on icon "button" at bounding box center [1260, 511] width 16 height 16
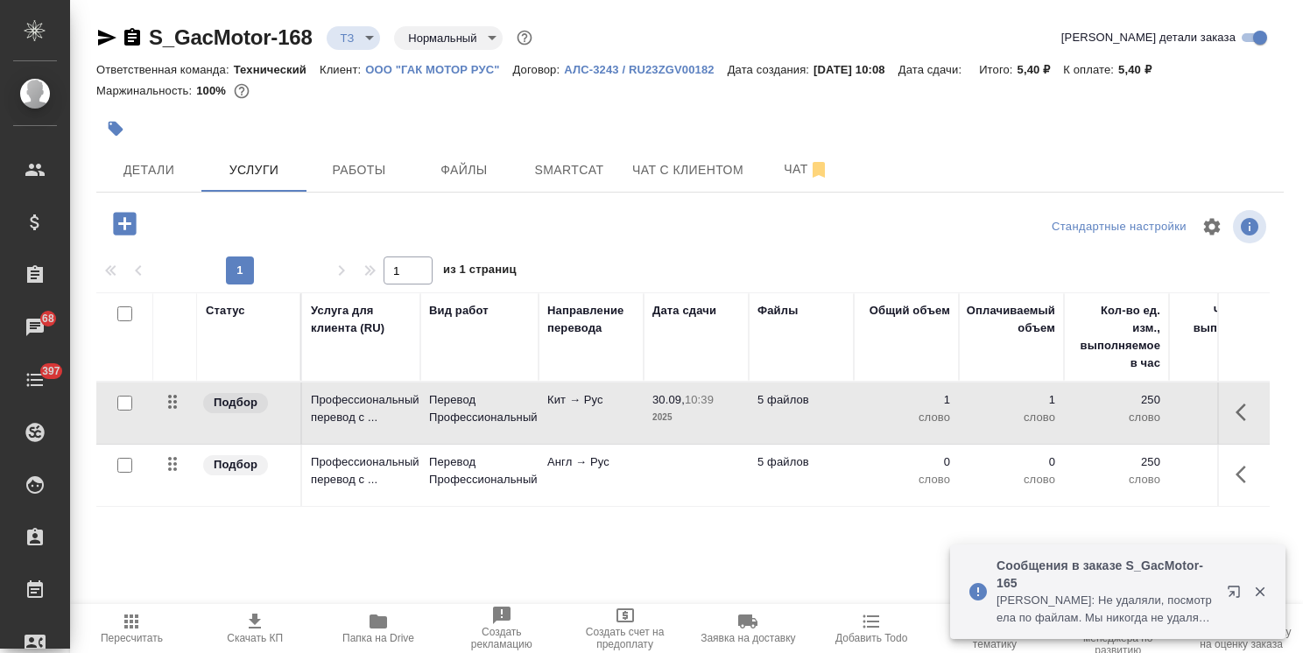
click at [1262, 603] on div at bounding box center [1246, 591] width 63 height 35
click at [1250, 590] on button "button" at bounding box center [1260, 592] width 36 height 16
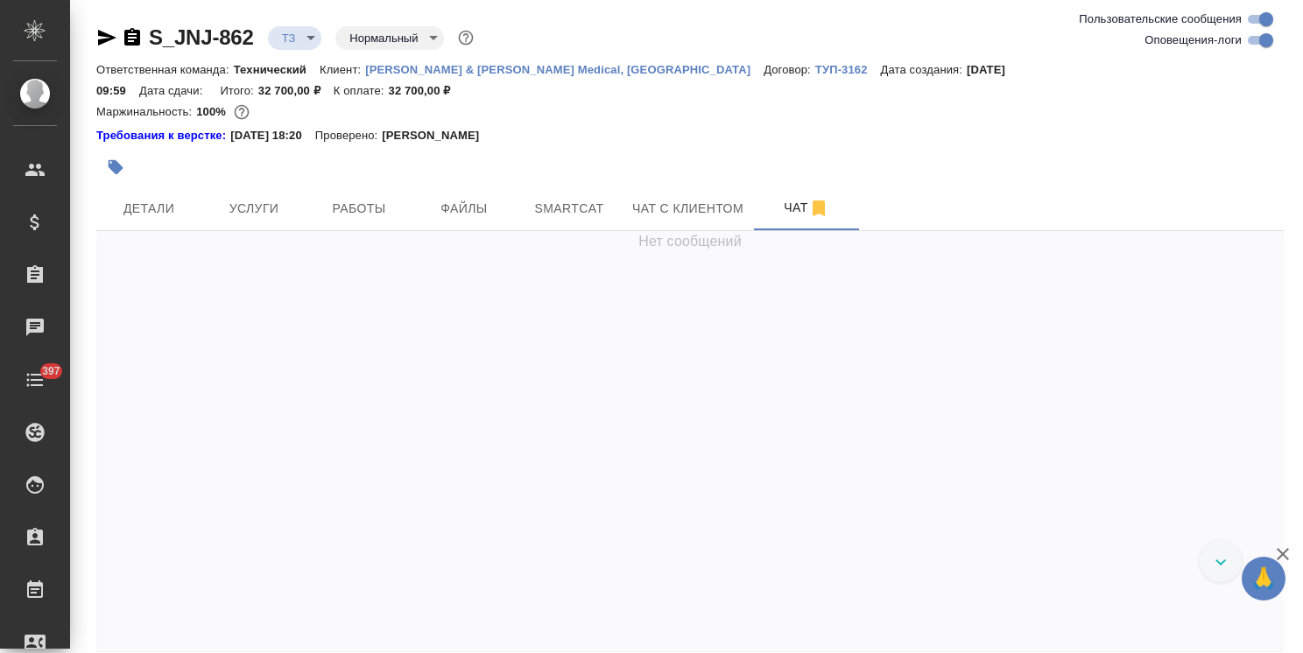
scroll to position [738, 0]
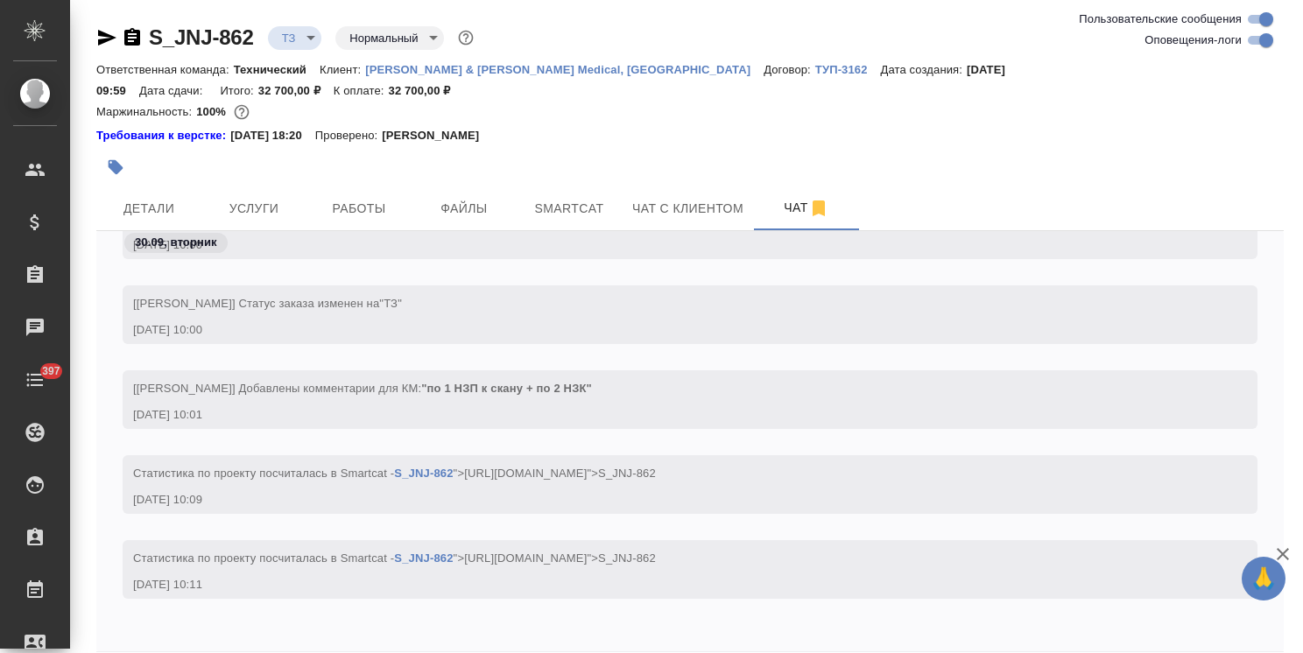
click at [1283, 552] on icon "button" at bounding box center [1282, 554] width 21 height 21
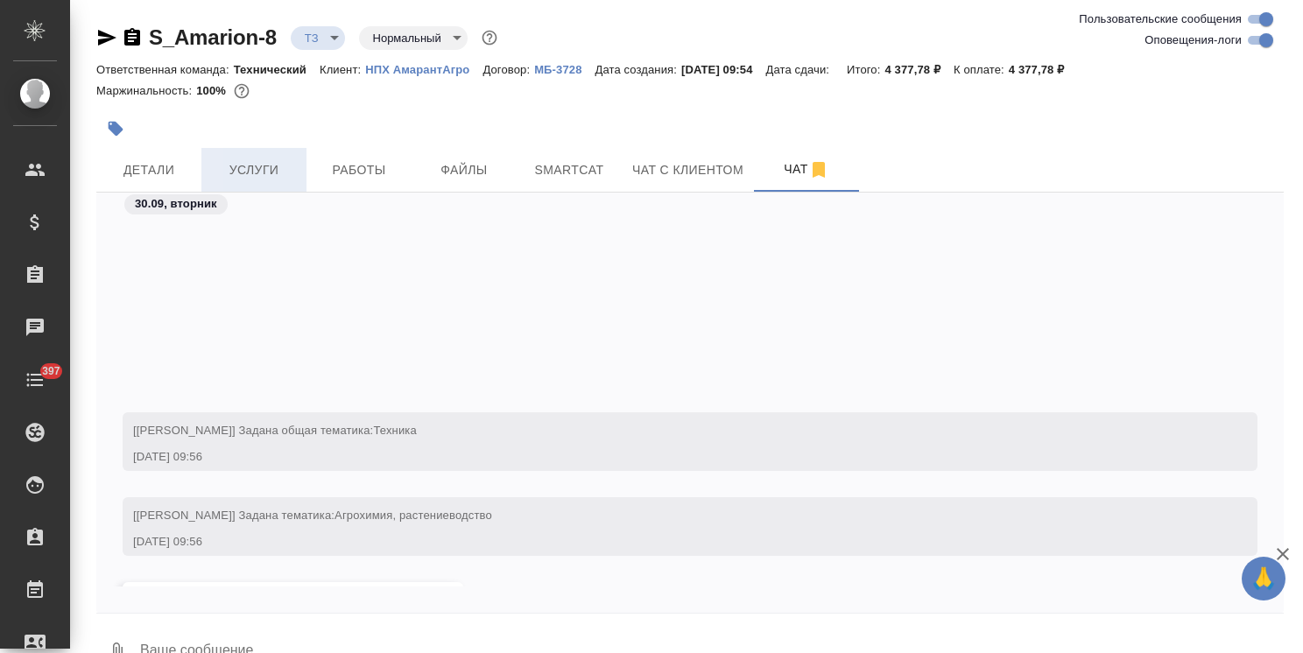
drag, startPoint x: 0, startPoint y: 0, endPoint x: 280, endPoint y: 164, distance: 324.5
click at [280, 164] on span "Услуги" at bounding box center [254, 170] width 84 height 22
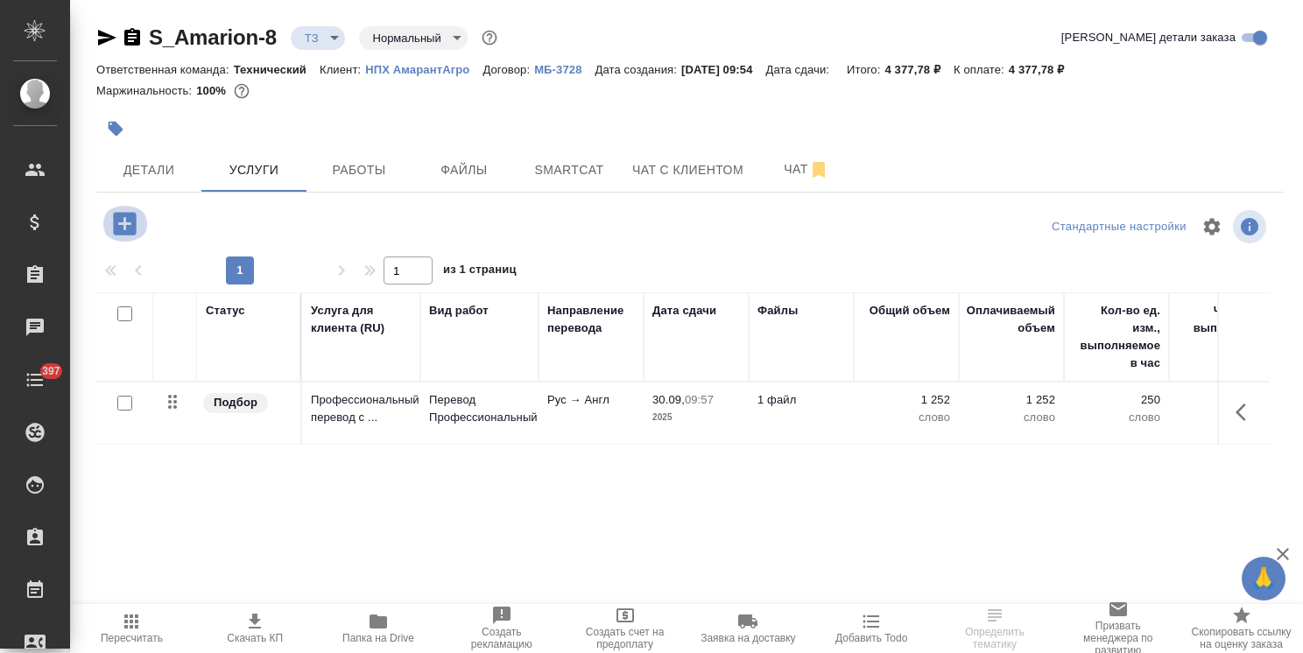
click at [131, 230] on icon "button" at bounding box center [124, 223] width 23 height 23
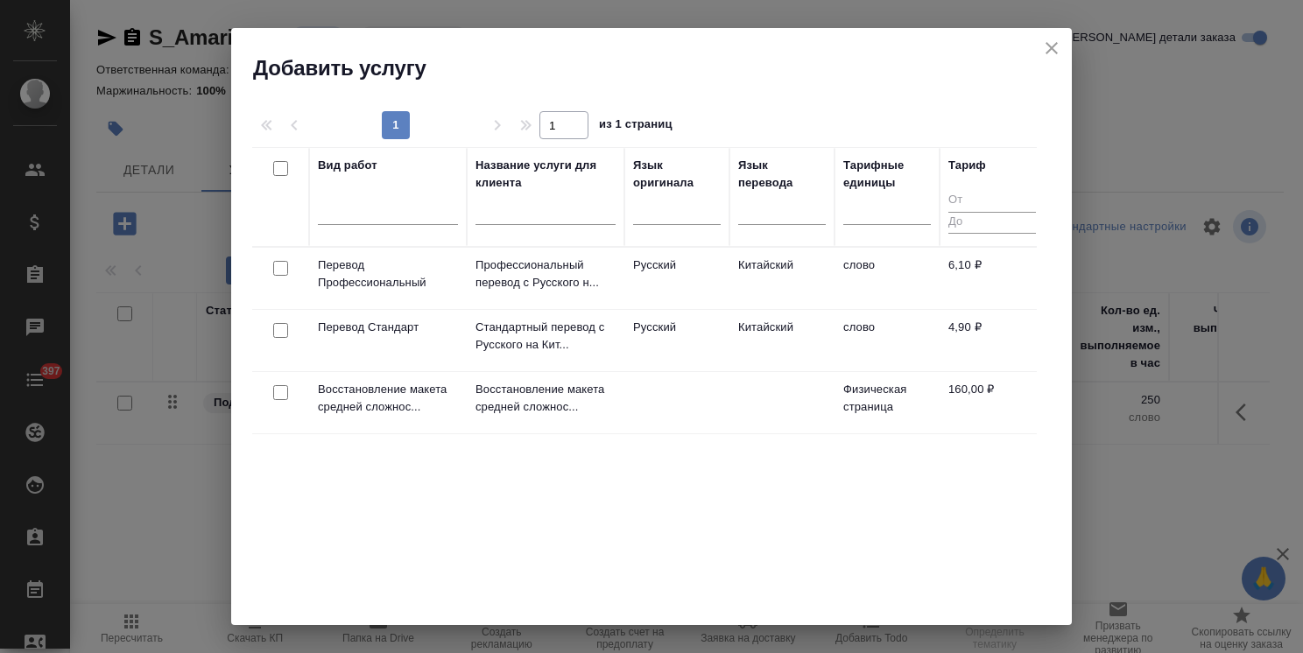
click at [560, 213] on input "text" at bounding box center [545, 214] width 140 height 22
click at [361, 204] on div at bounding box center [388, 206] width 140 height 25
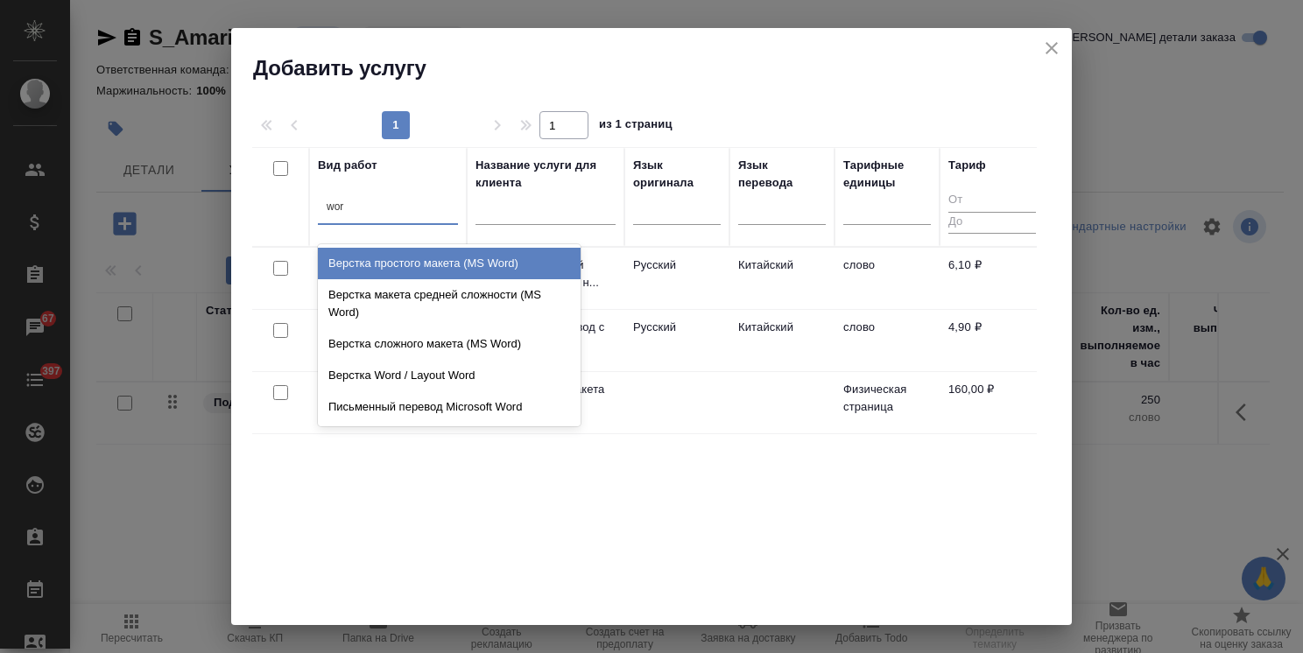
type input "word"
click at [382, 261] on div "Верстка простого макета (MS Word)" at bounding box center [449, 264] width 263 height 32
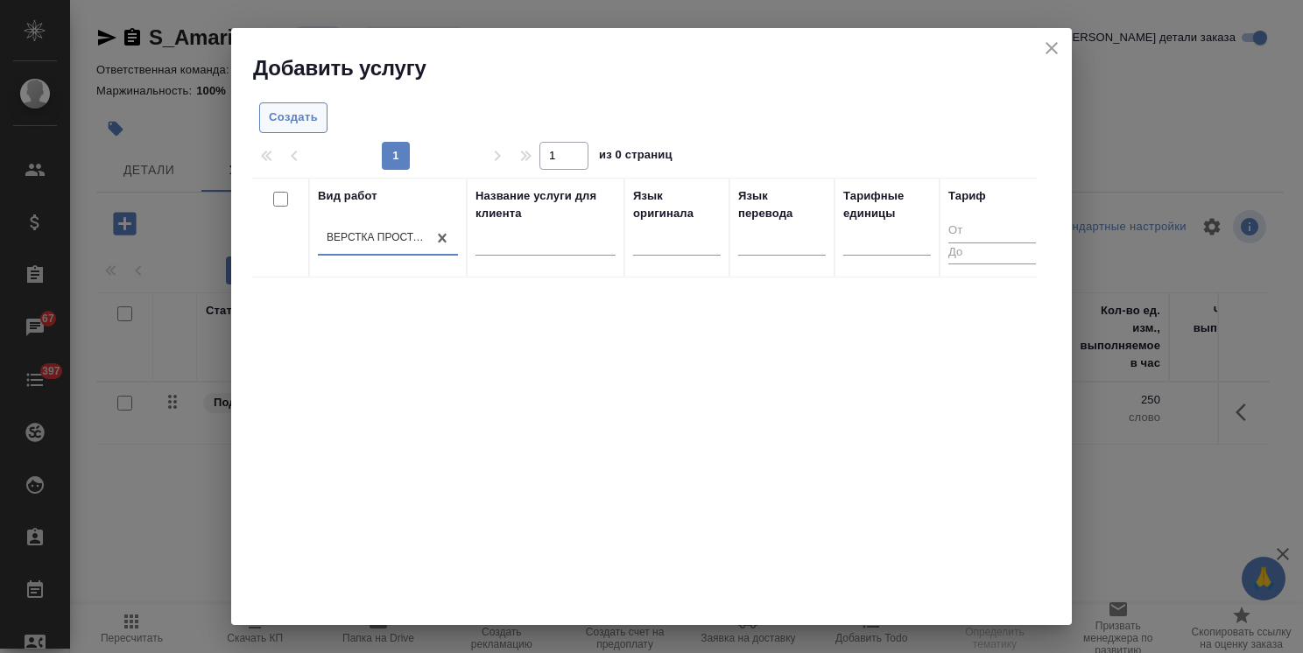
click at [293, 131] on button "Создать" at bounding box center [293, 117] width 68 height 31
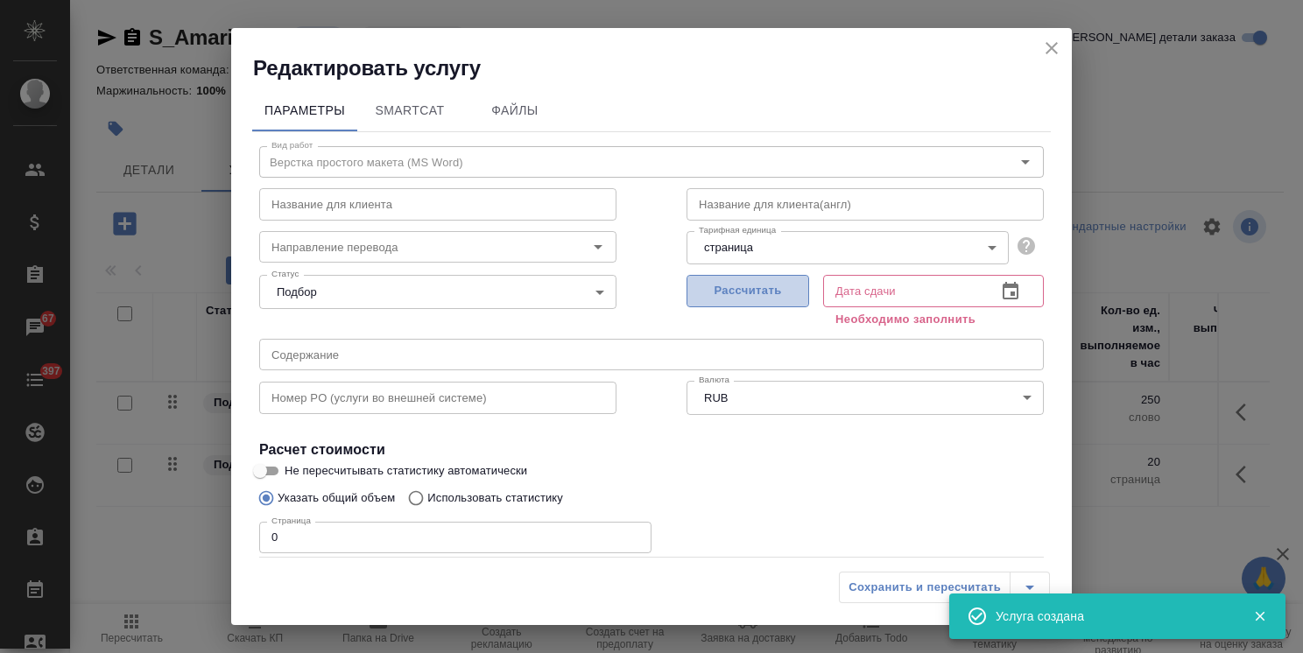
click at [759, 297] on span "Рассчитать" at bounding box center [747, 291] width 103 height 20
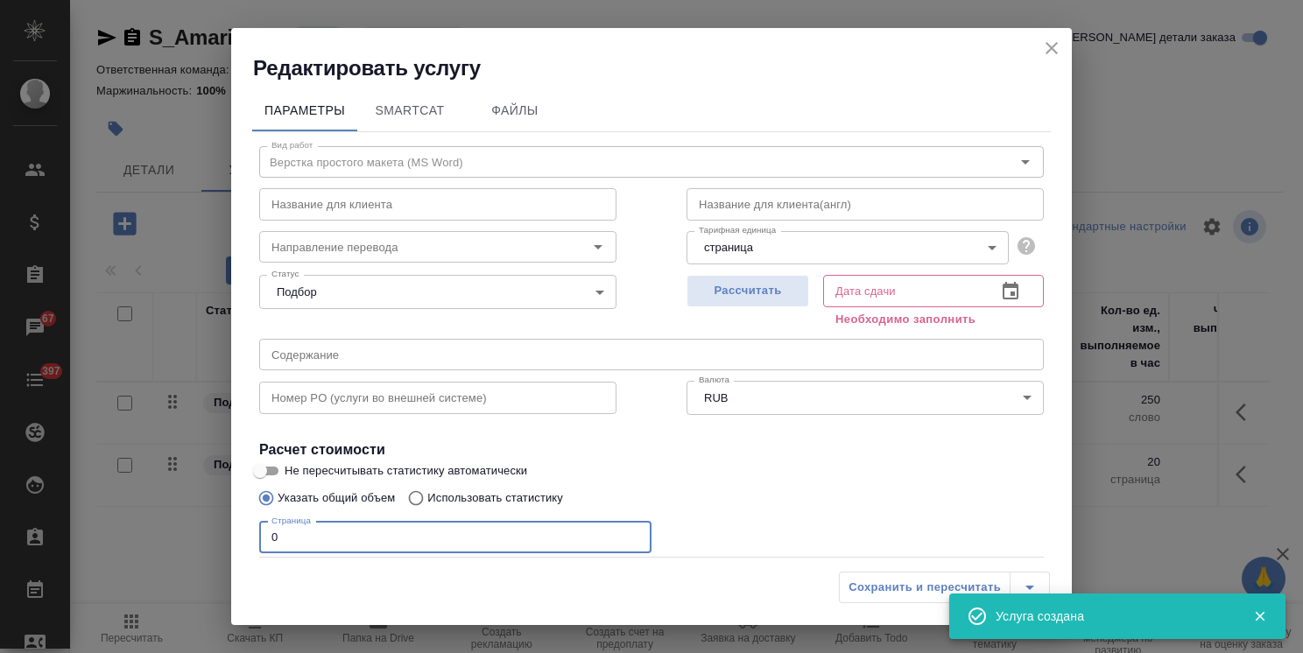
drag, startPoint x: 314, startPoint y: 527, endPoint x: 190, endPoint y: 527, distance: 124.3
click at [172, 524] on div "Редактировать услугу Параметры SmartCat Файлы Вид работ Верстка простого макета…" at bounding box center [651, 326] width 1303 height 653
type input "11"
type input "30.09.2025 10:41"
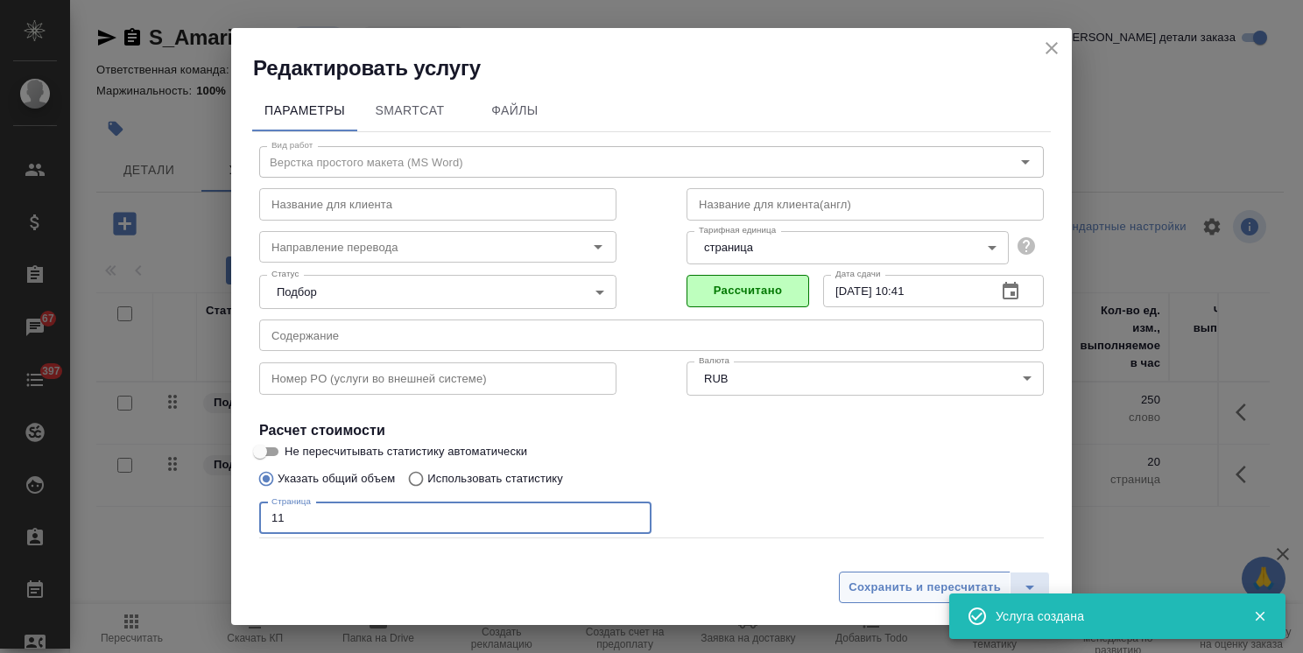
type input "11"
click at [864, 594] on span "Сохранить и пересчитать" at bounding box center [924, 588] width 152 height 20
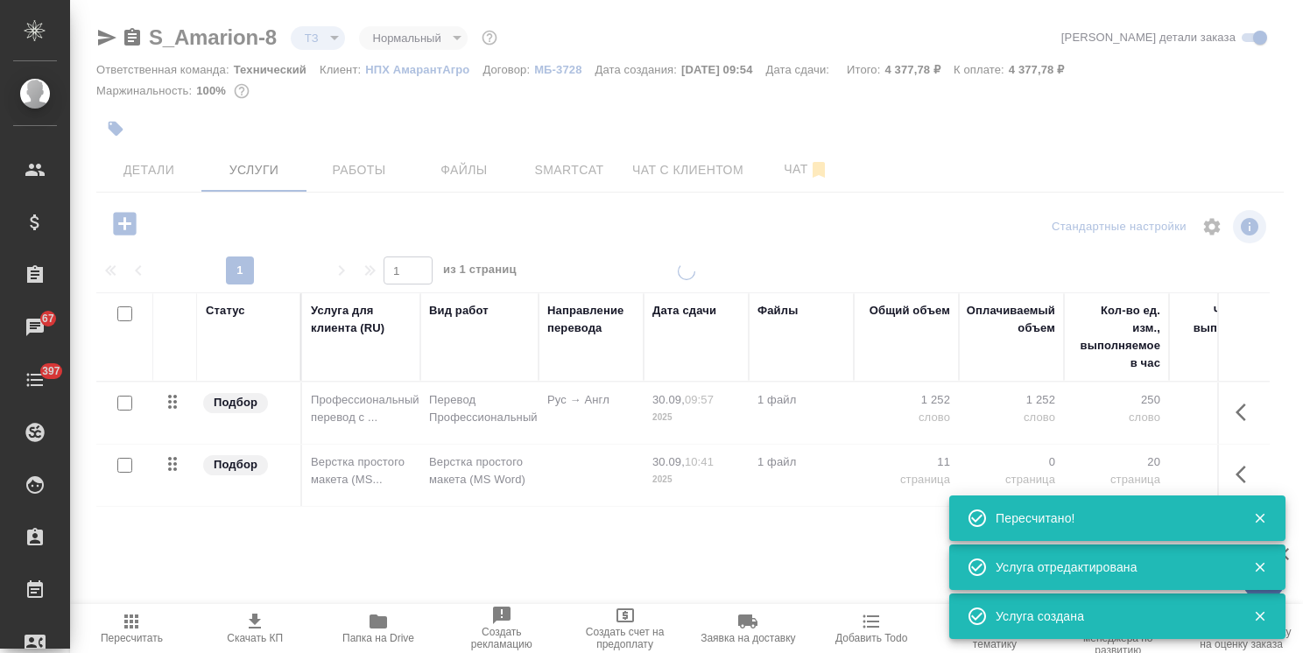
type input "new"
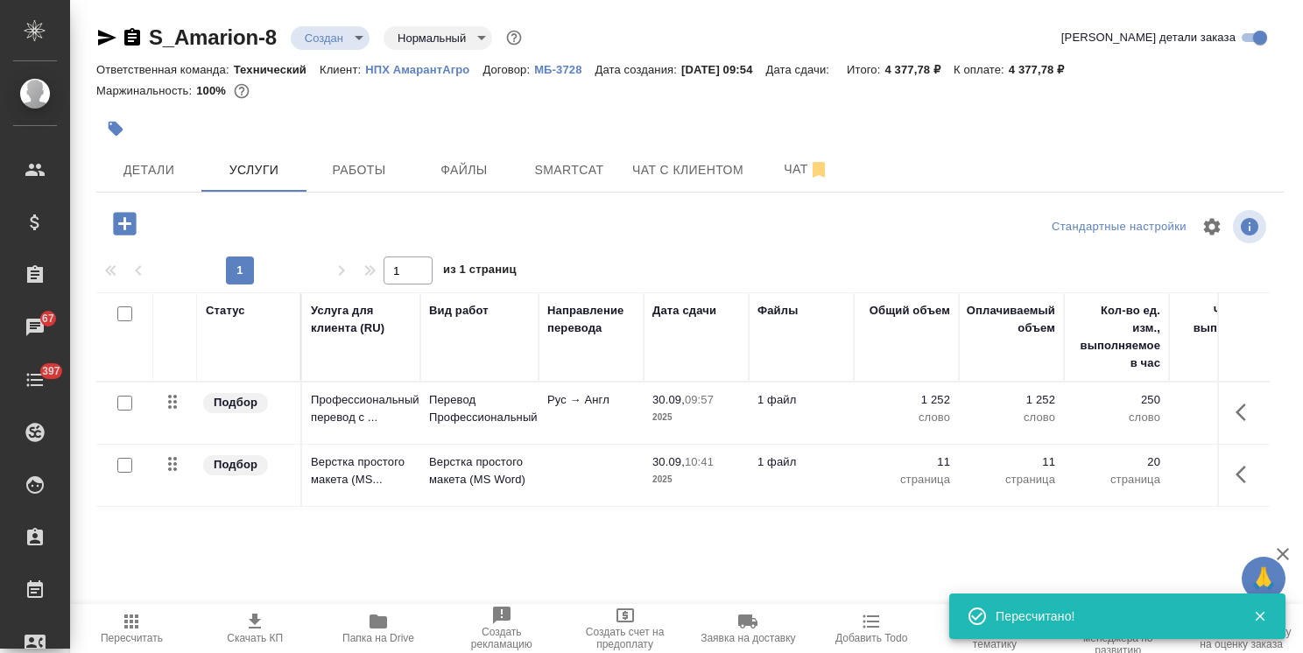
click at [405, 633] on span "Папка на Drive" at bounding box center [378, 638] width 72 height 12
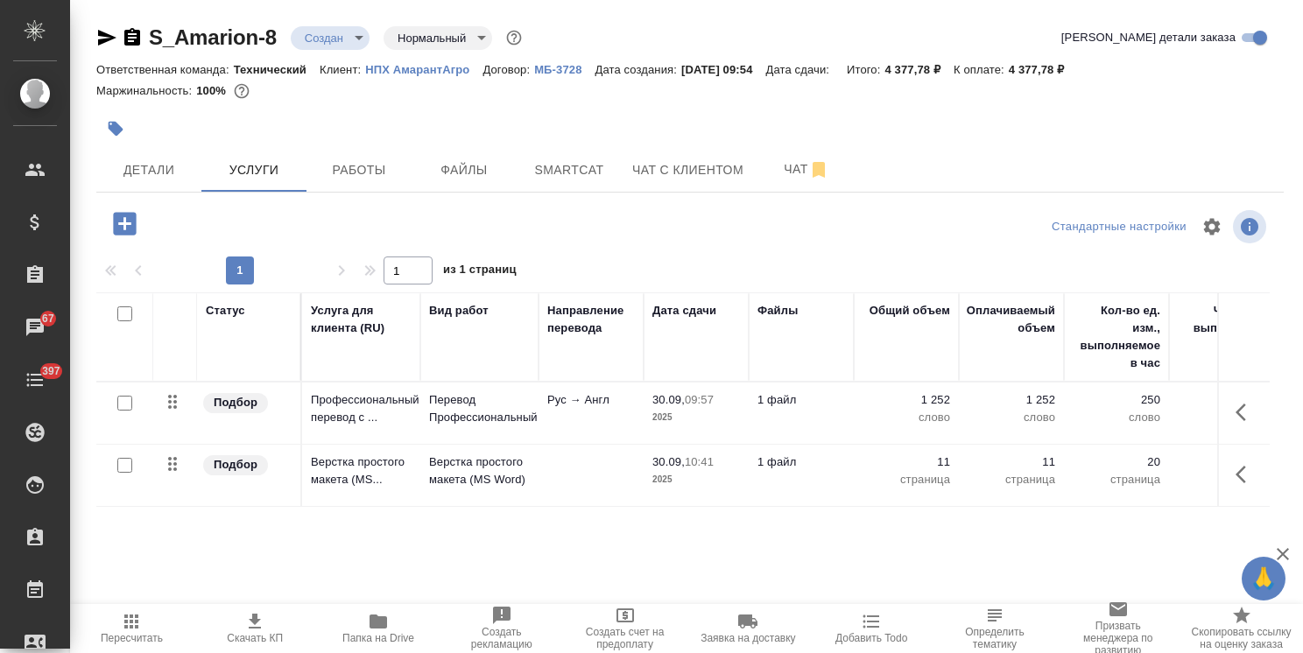
click at [581, 464] on td at bounding box center [591, 475] width 105 height 61
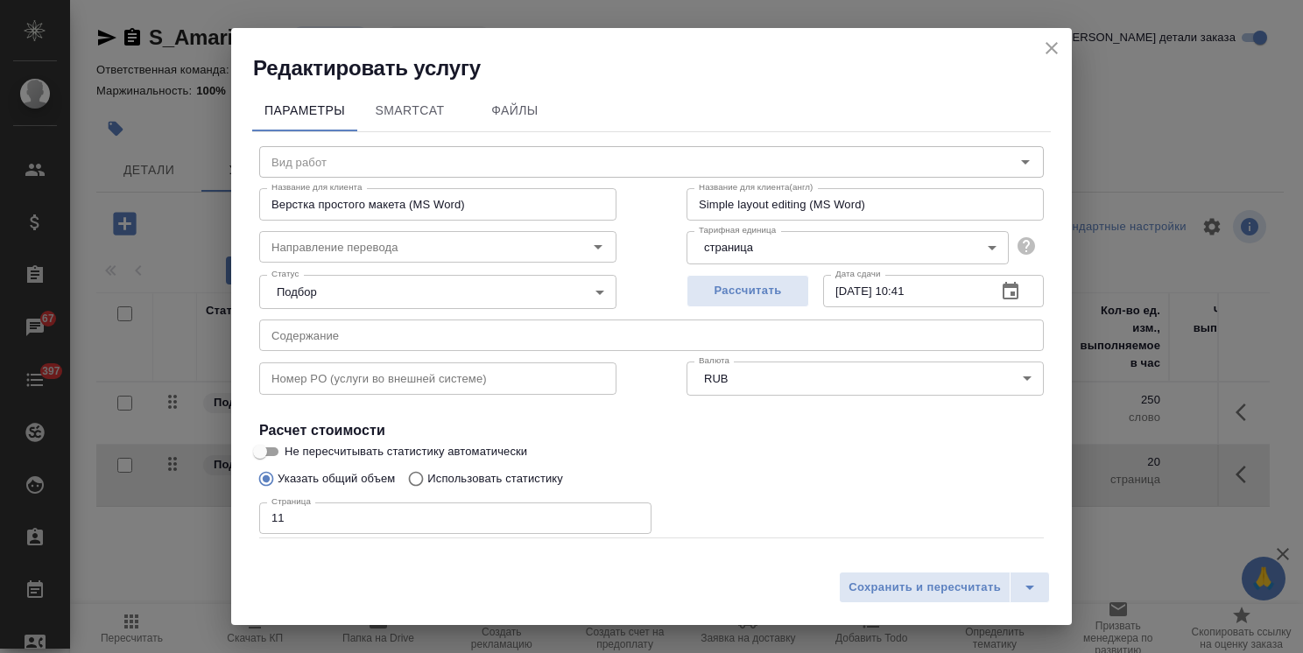
type input "Верстка простого макета (MS Word)"
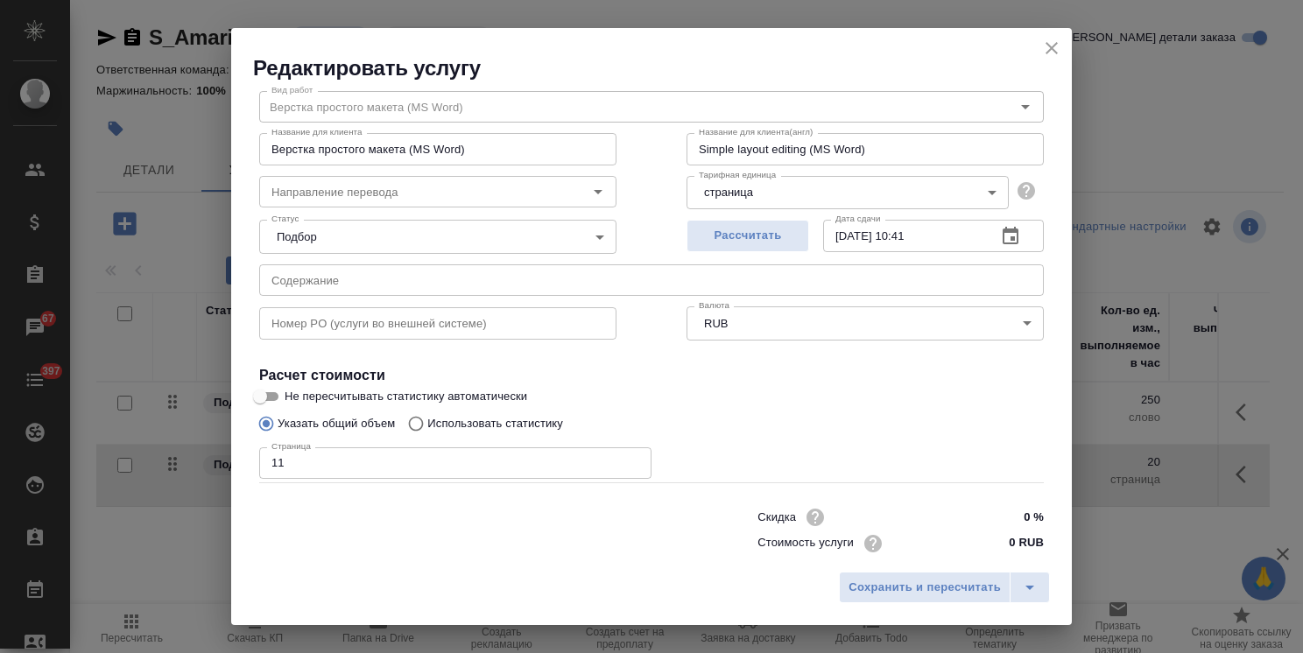
scroll to position [85, 0]
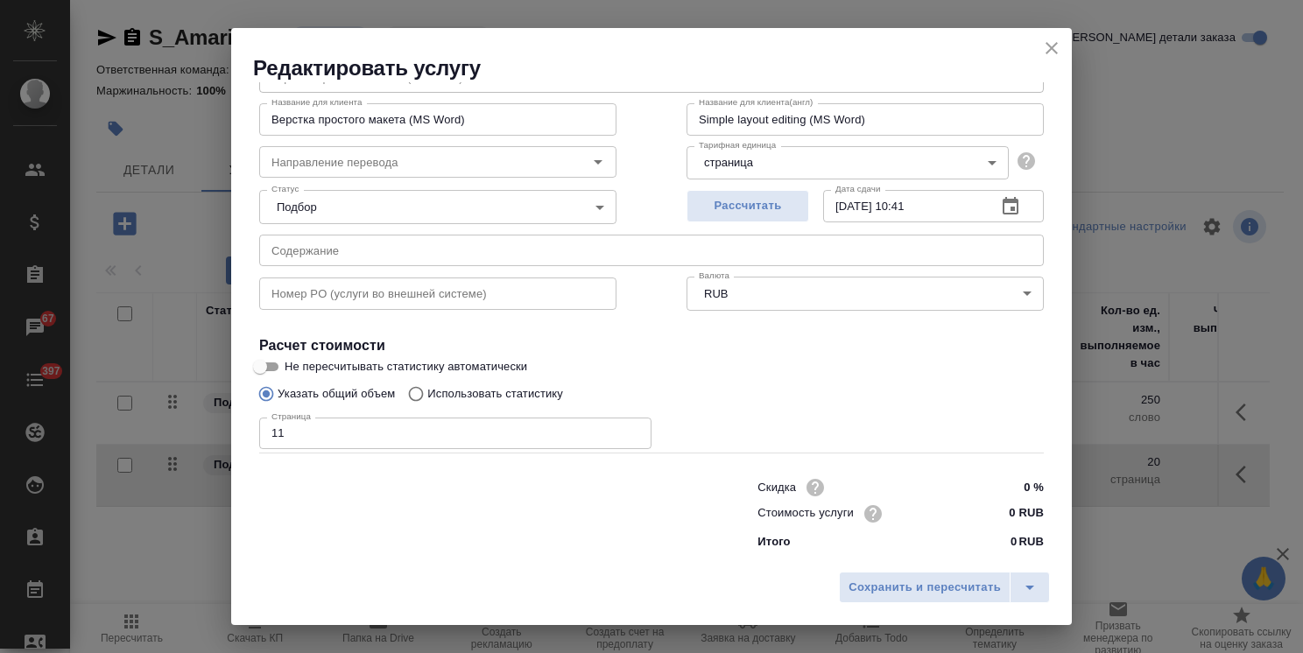
click at [995, 516] on input "0 RUB" at bounding box center [1011, 513] width 66 height 25
type input "40 RUB"
click at [967, 590] on span "Сохранить и пересчитать" at bounding box center [924, 588] width 152 height 20
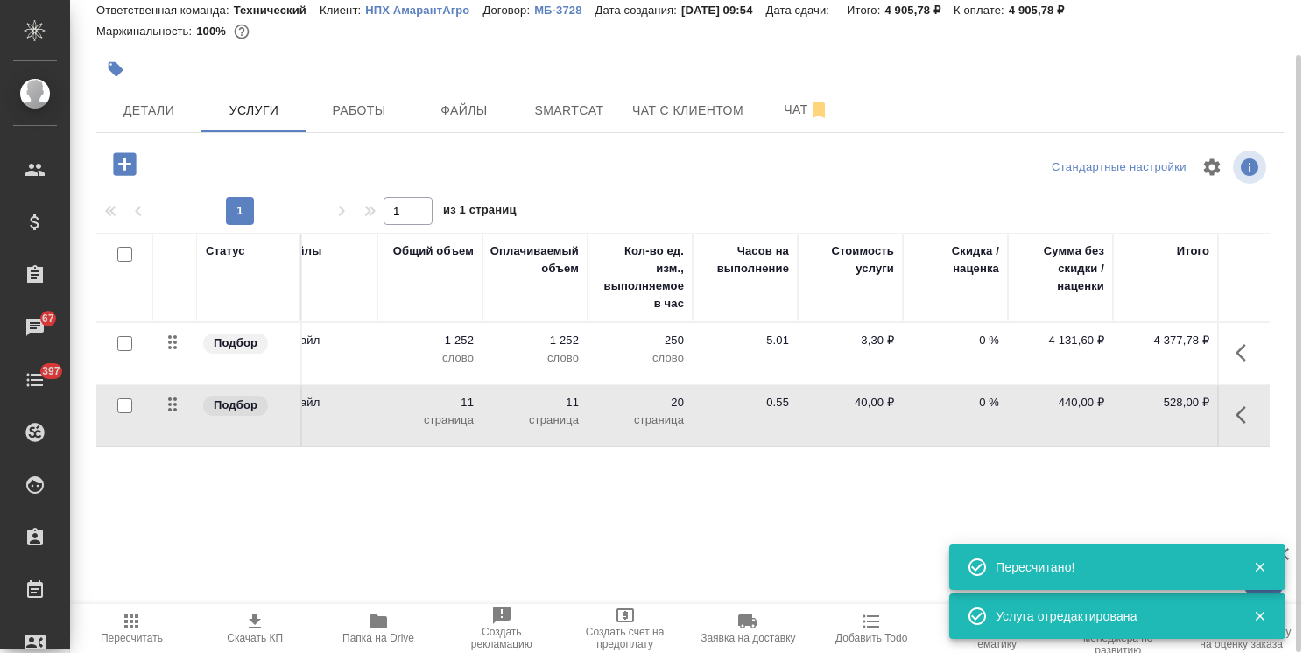
scroll to position [0, 0]
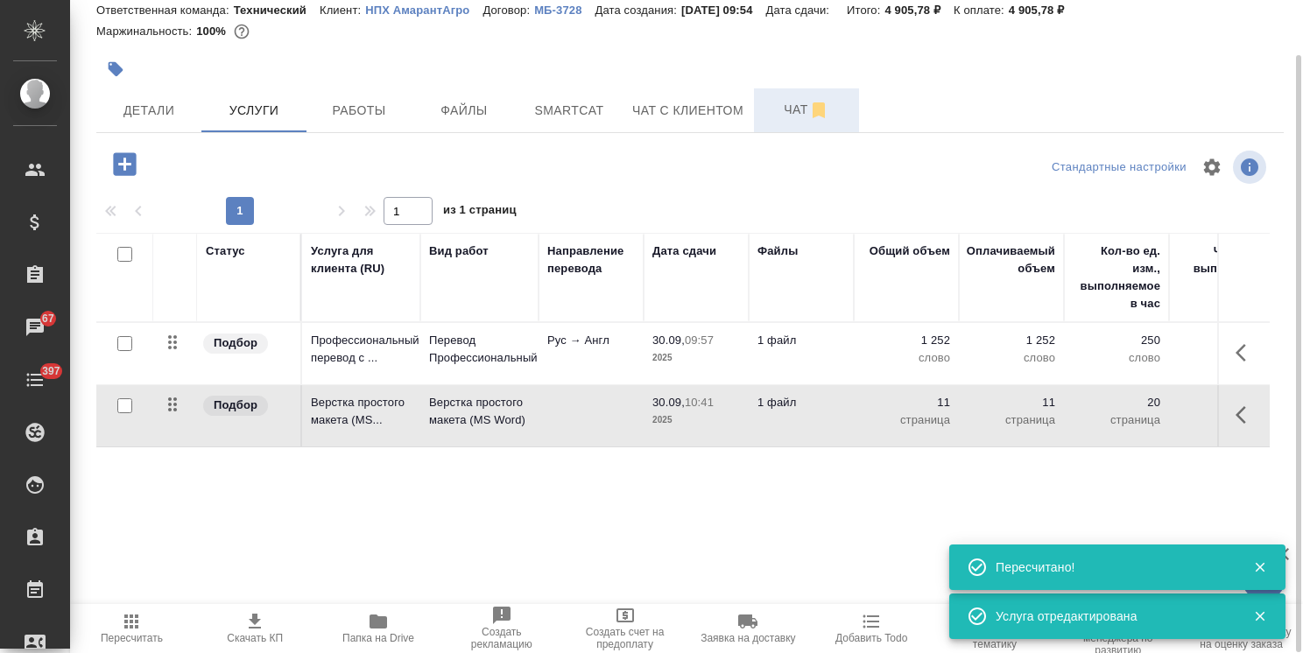
click at [778, 99] on span "Чат" at bounding box center [806, 110] width 84 height 22
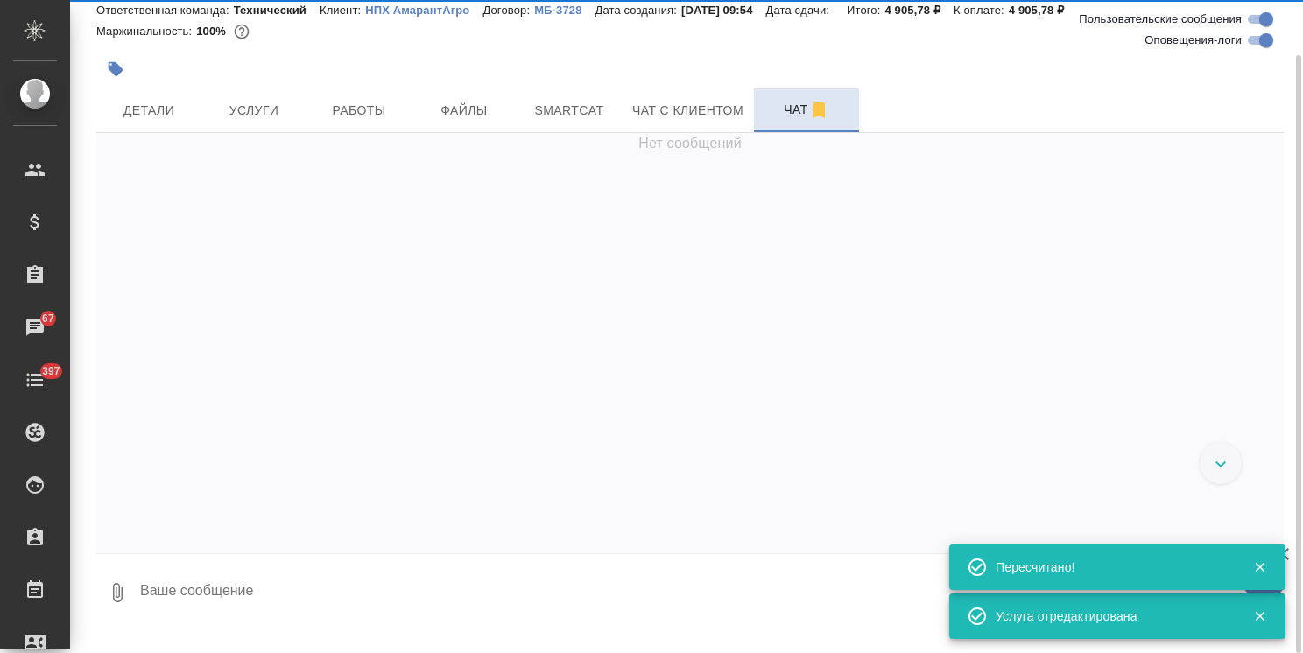
scroll to position [350, 0]
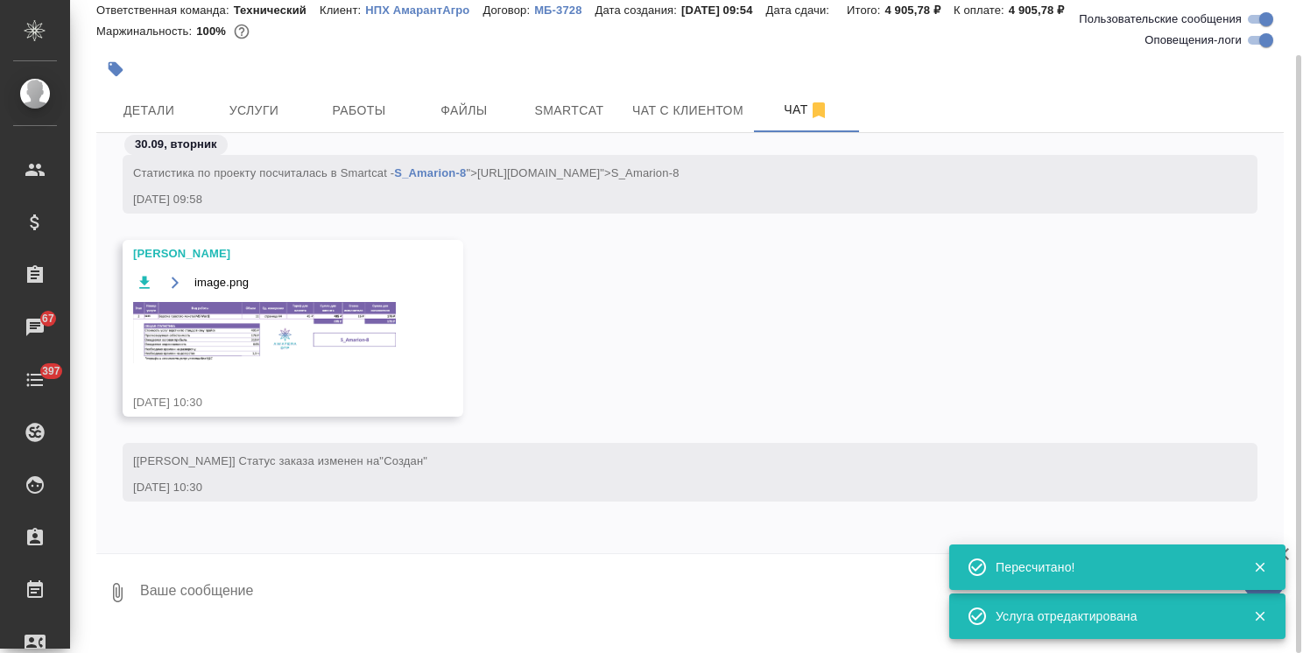
click at [226, 327] on img at bounding box center [264, 332] width 263 height 61
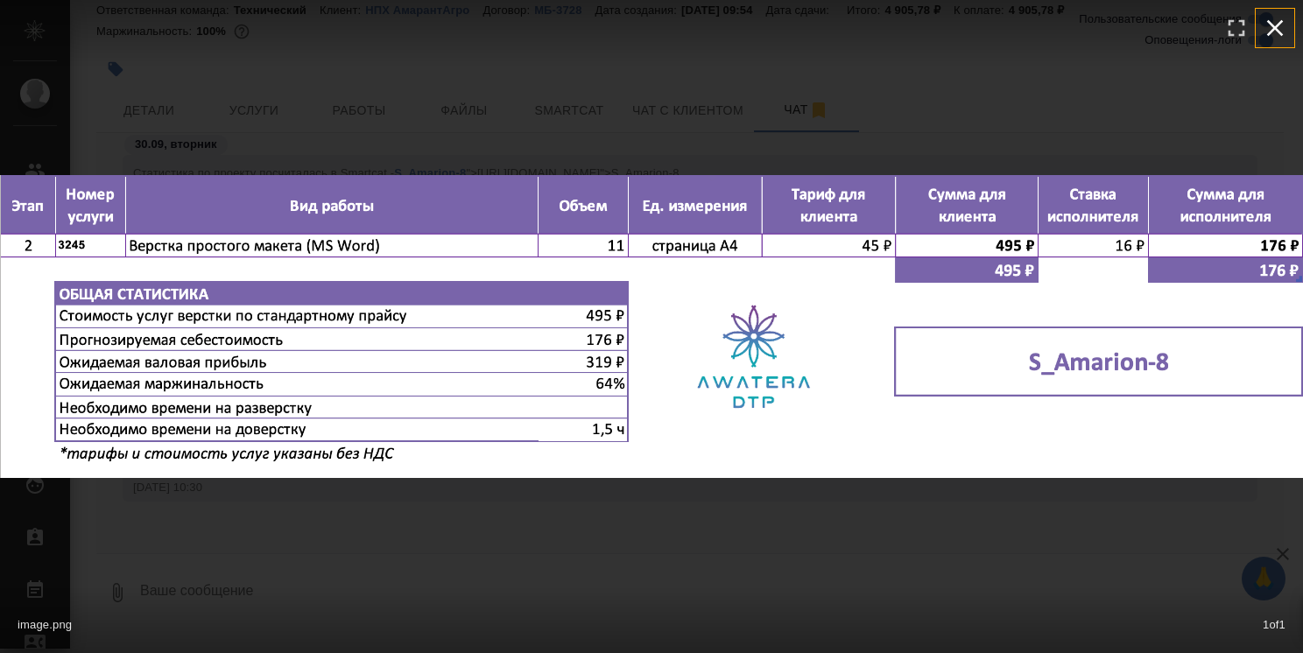
click at [1283, 28] on icon "button" at bounding box center [1275, 28] width 28 height 28
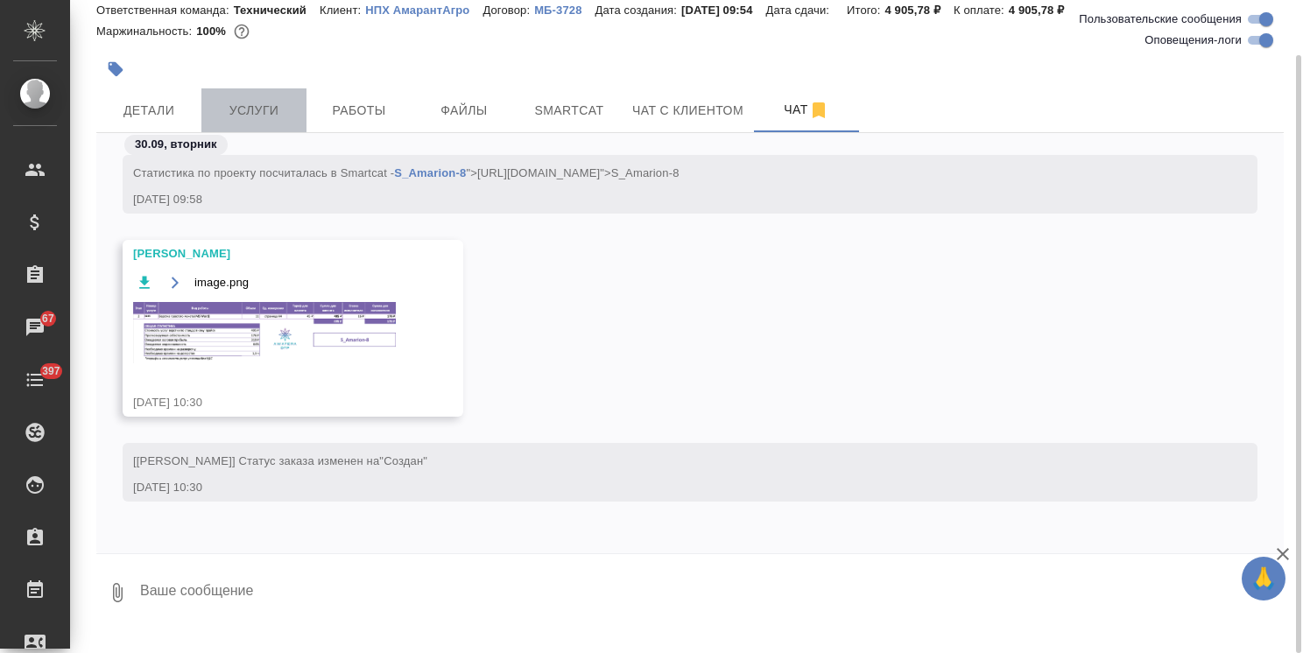
click at [243, 120] on span "Услуги" at bounding box center [254, 111] width 84 height 22
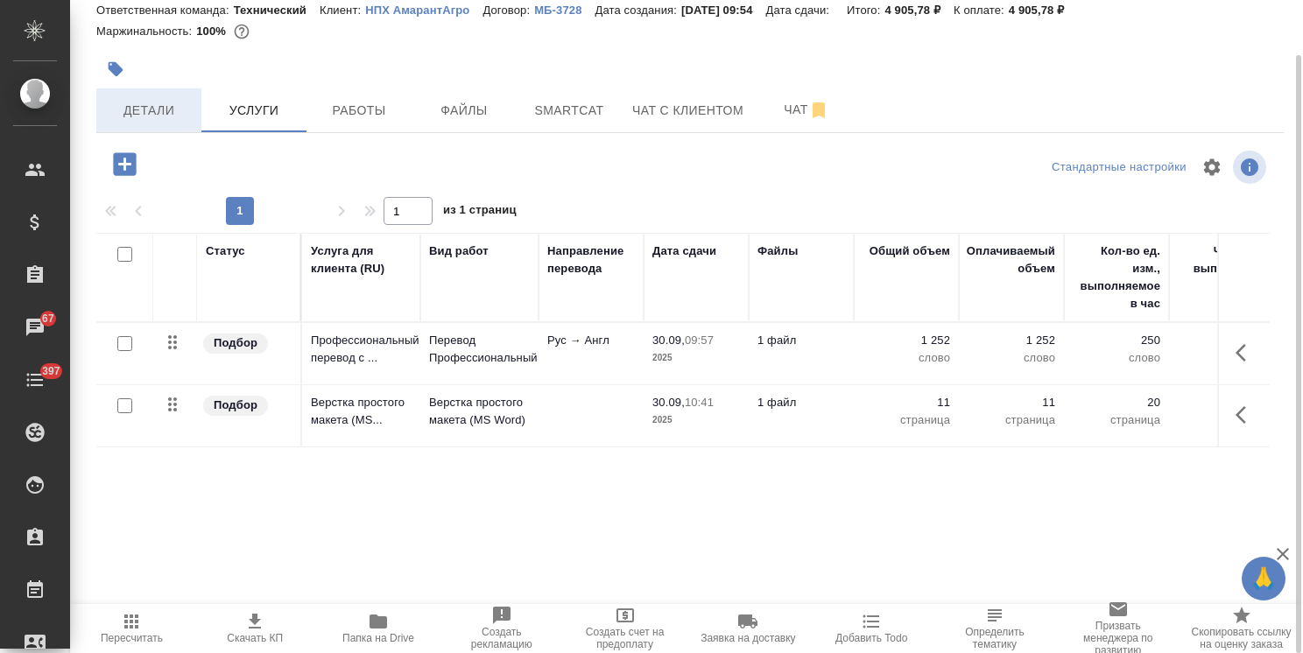
click at [157, 119] on span "Детали" at bounding box center [149, 111] width 84 height 22
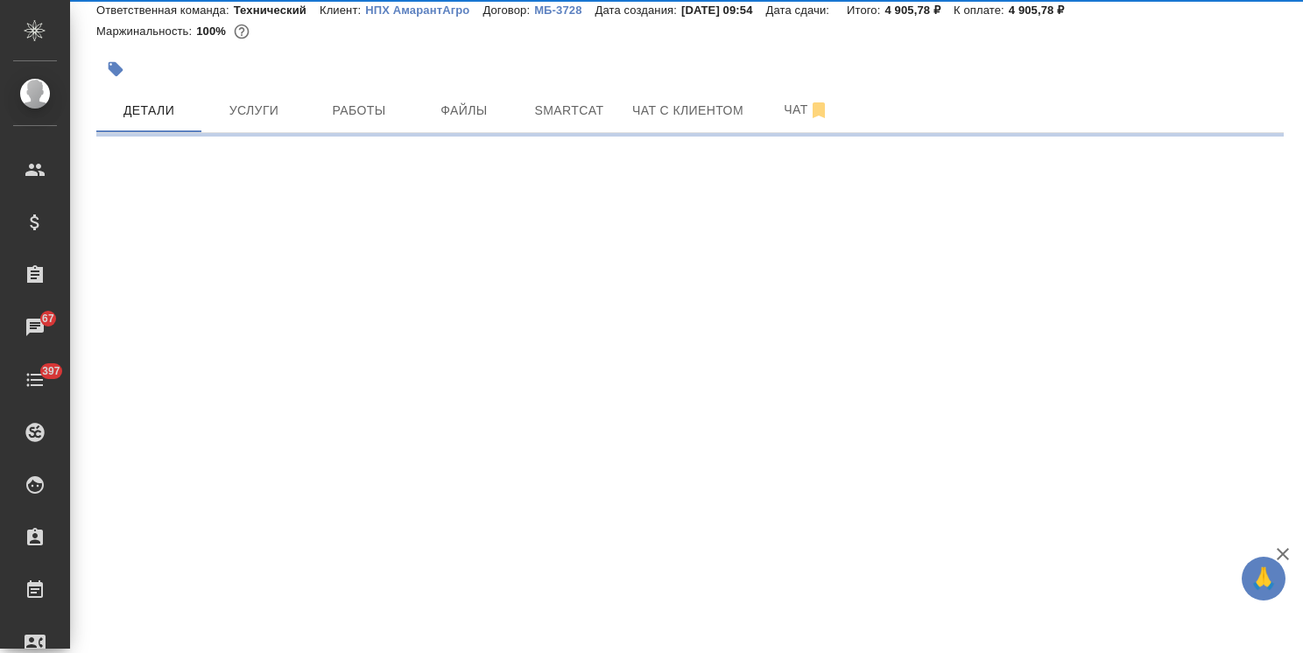
select select "RU"
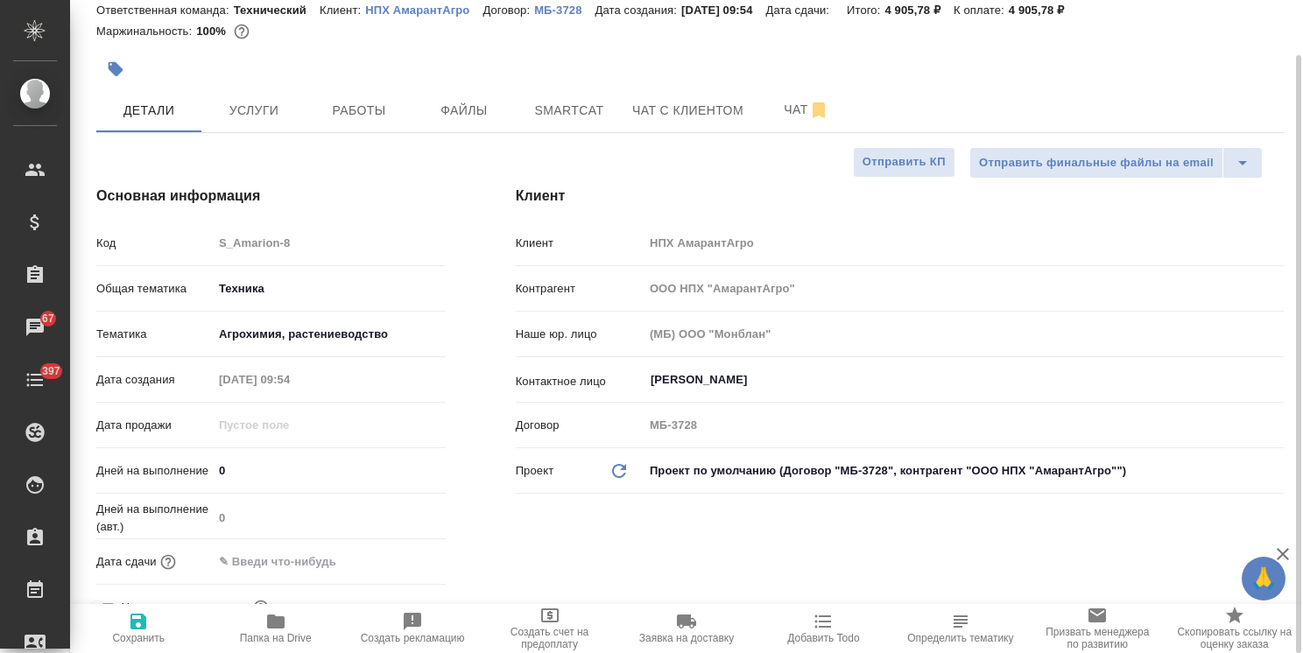
type textarea "x"
drag, startPoint x: 237, startPoint y: 468, endPoint x: 203, endPoint y: 470, distance: 34.2
click at [203, 467] on div "Дней на выполнение 0" at bounding box center [270, 470] width 349 height 31
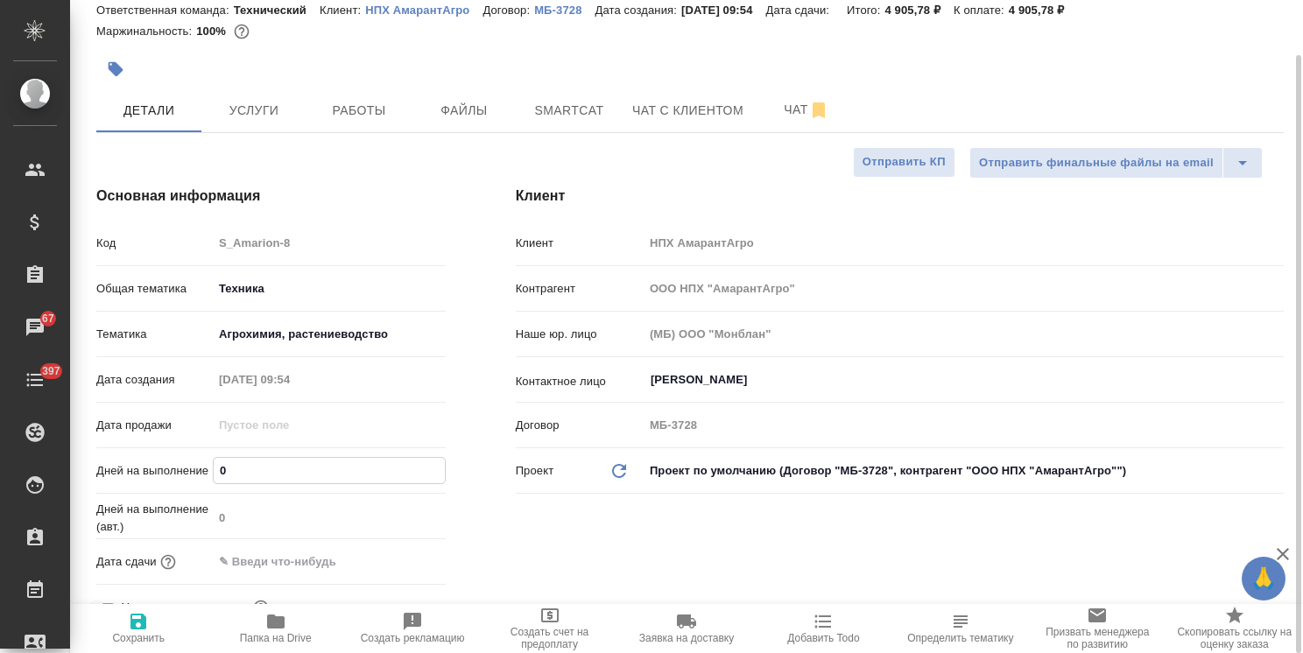
type input "1"
type textarea "x"
type input "1"
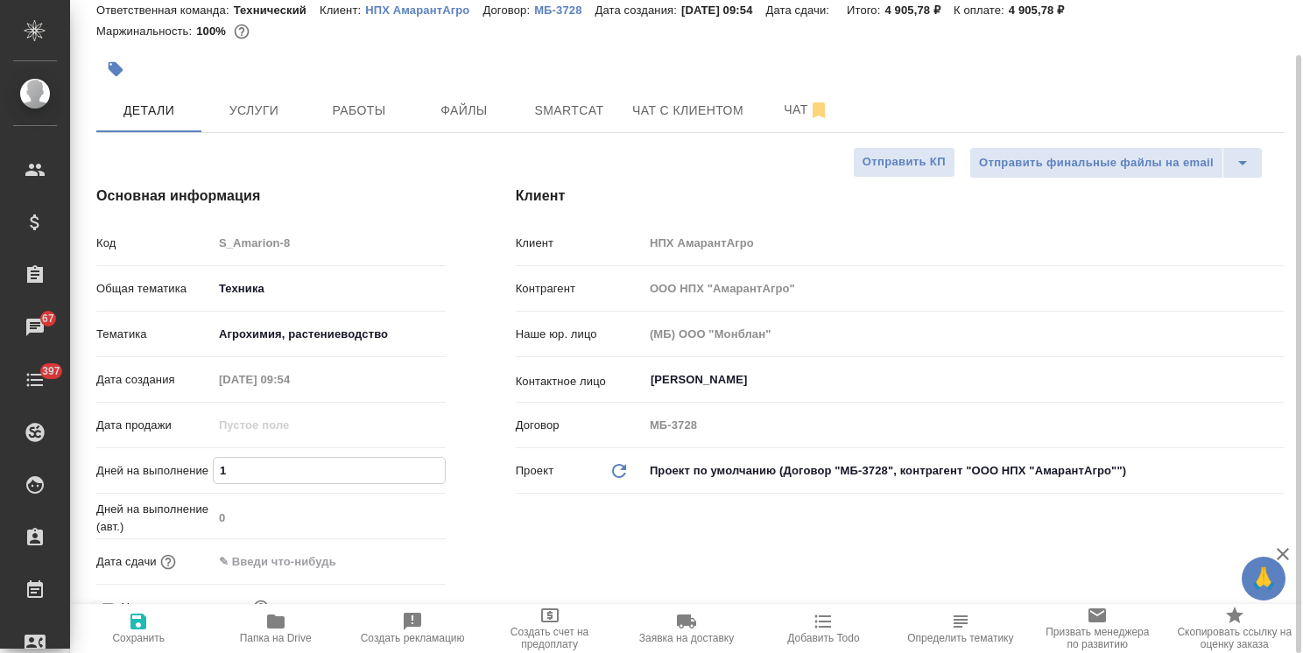
click at [137, 625] on icon "button" at bounding box center [138, 621] width 21 height 21
type textarea "x"
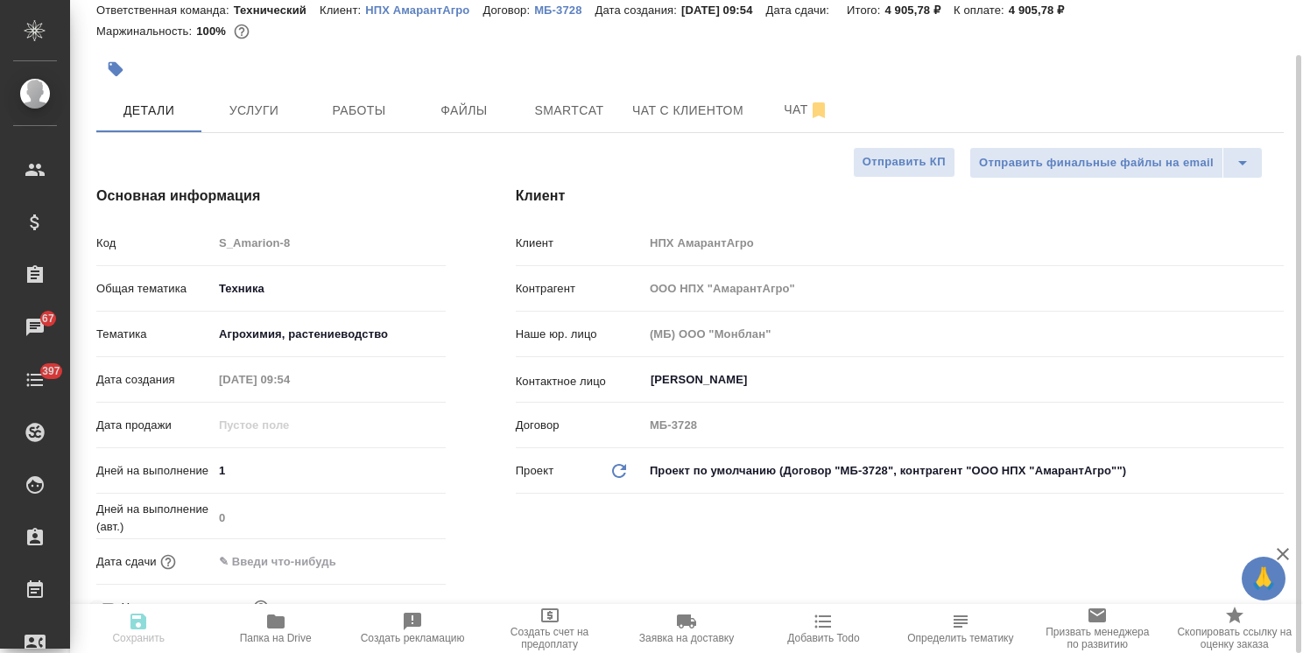
type textarea "x"
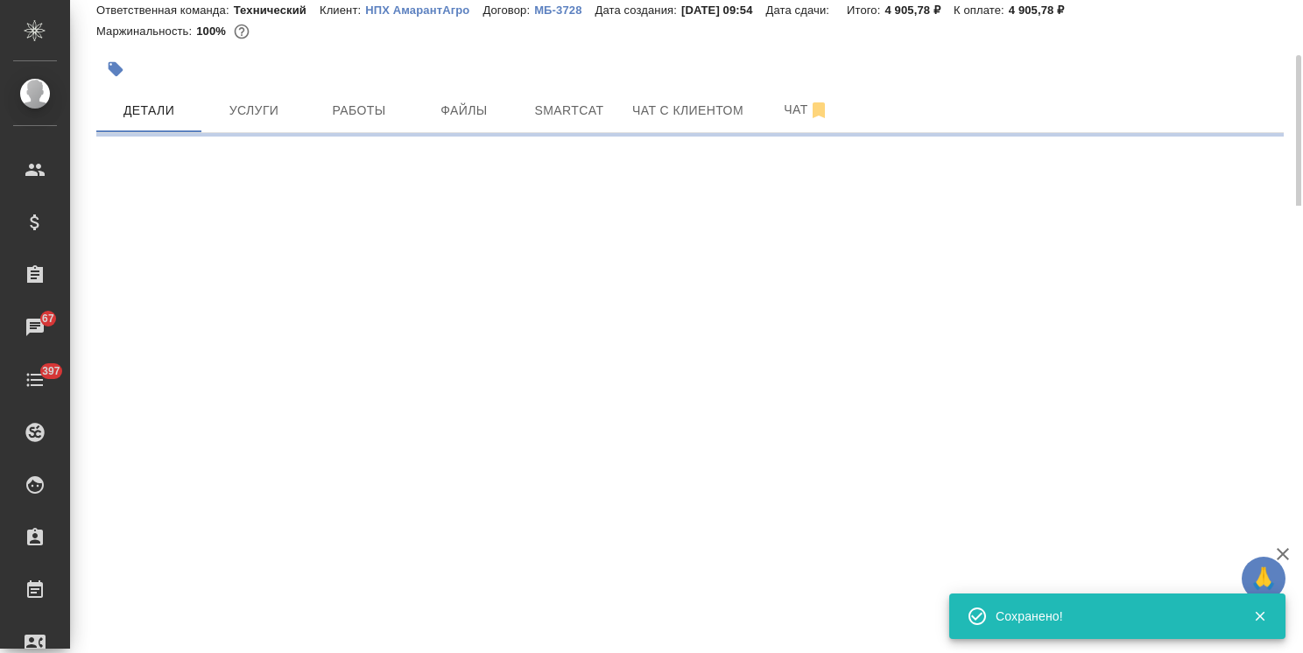
select select "RU"
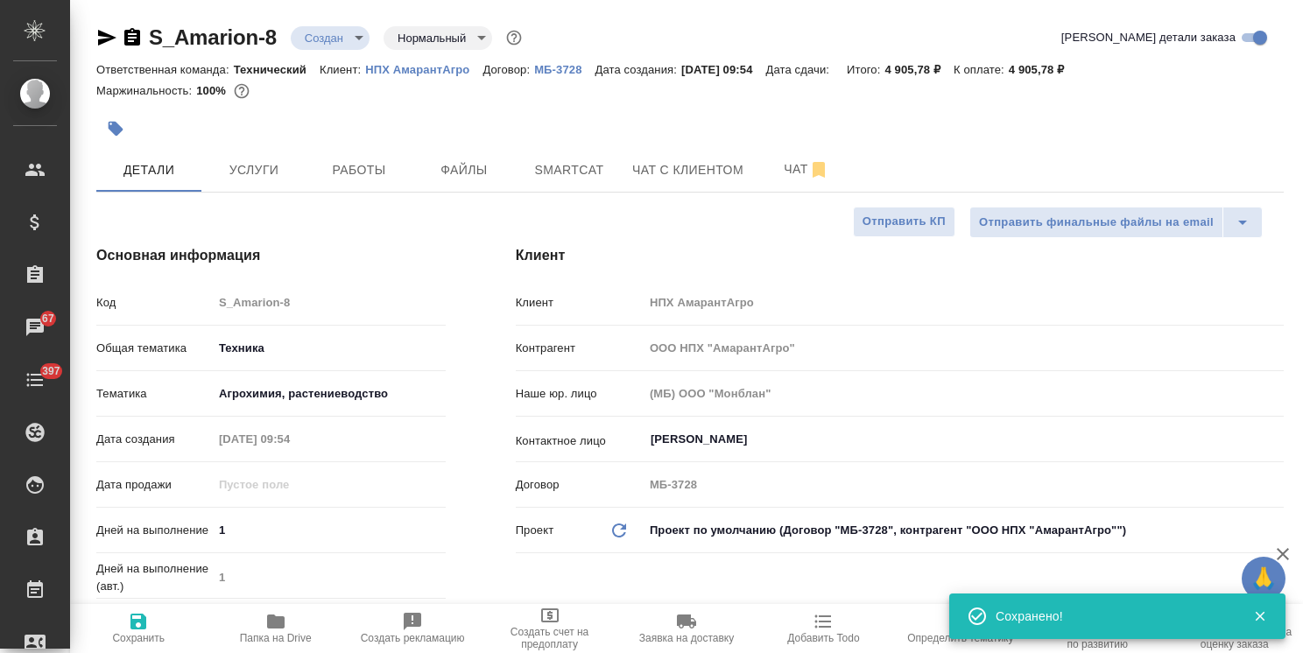
type textarea "x"
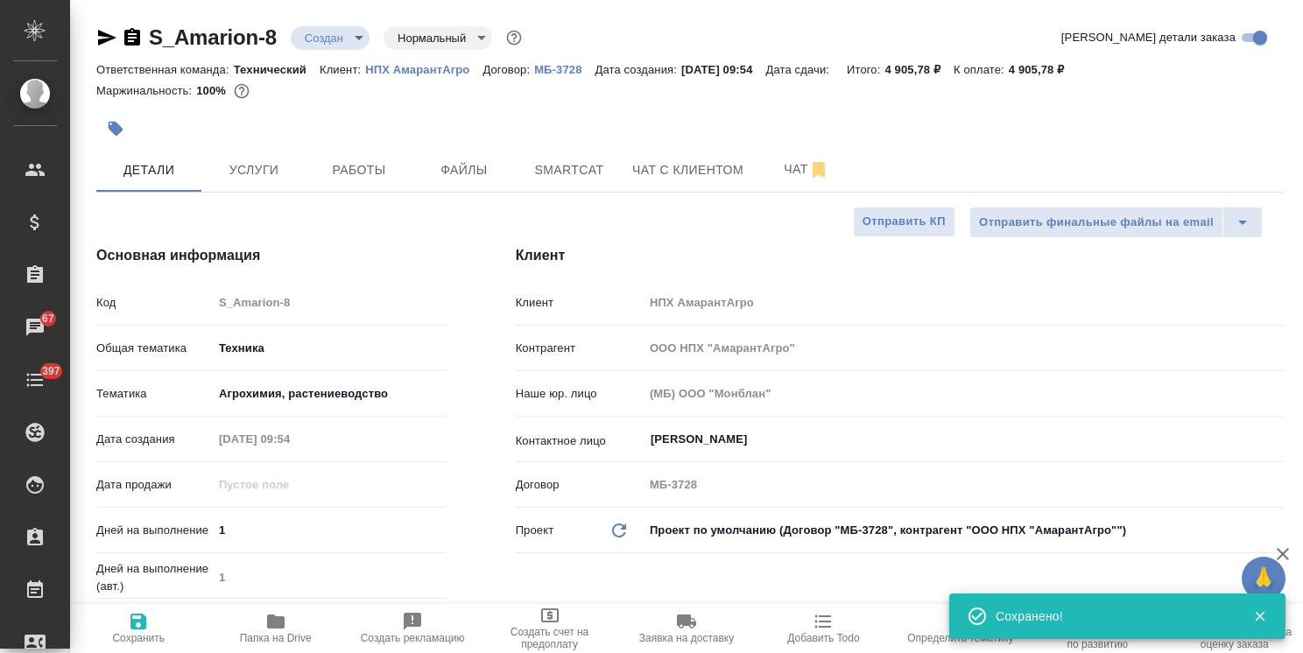
type textarea "x"
click at [365, 35] on body "🙏 .cls-1 fill:#fff; AWATERA Usmanova Olga Клиенты Спецификации Заказы 67 Чаты 3…" at bounding box center [651, 326] width 1303 height 653
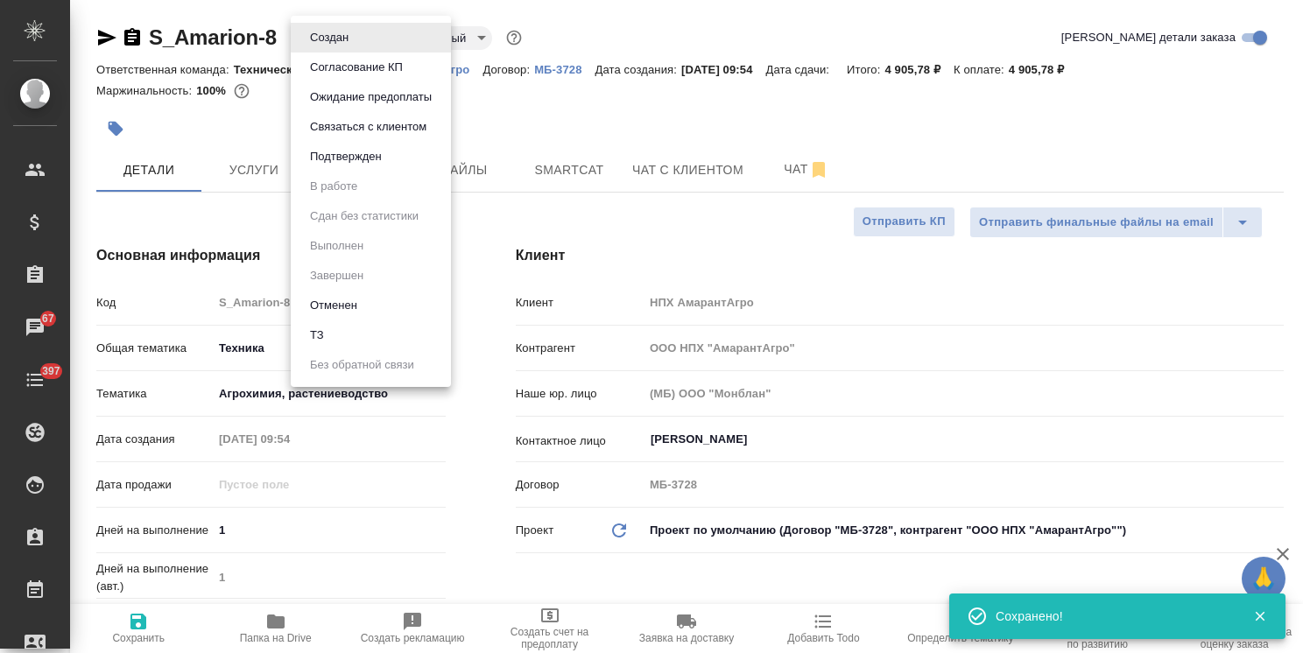
click at [368, 61] on button "Согласование КП" at bounding box center [356, 67] width 103 height 19
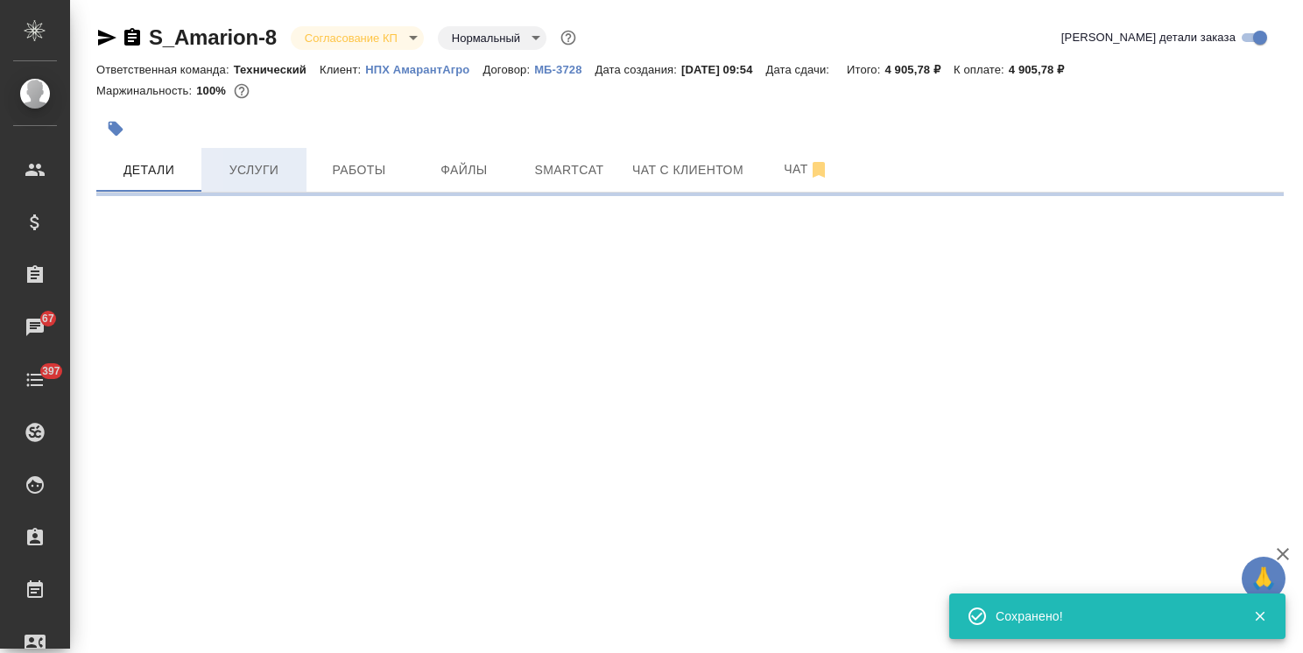
select select "RU"
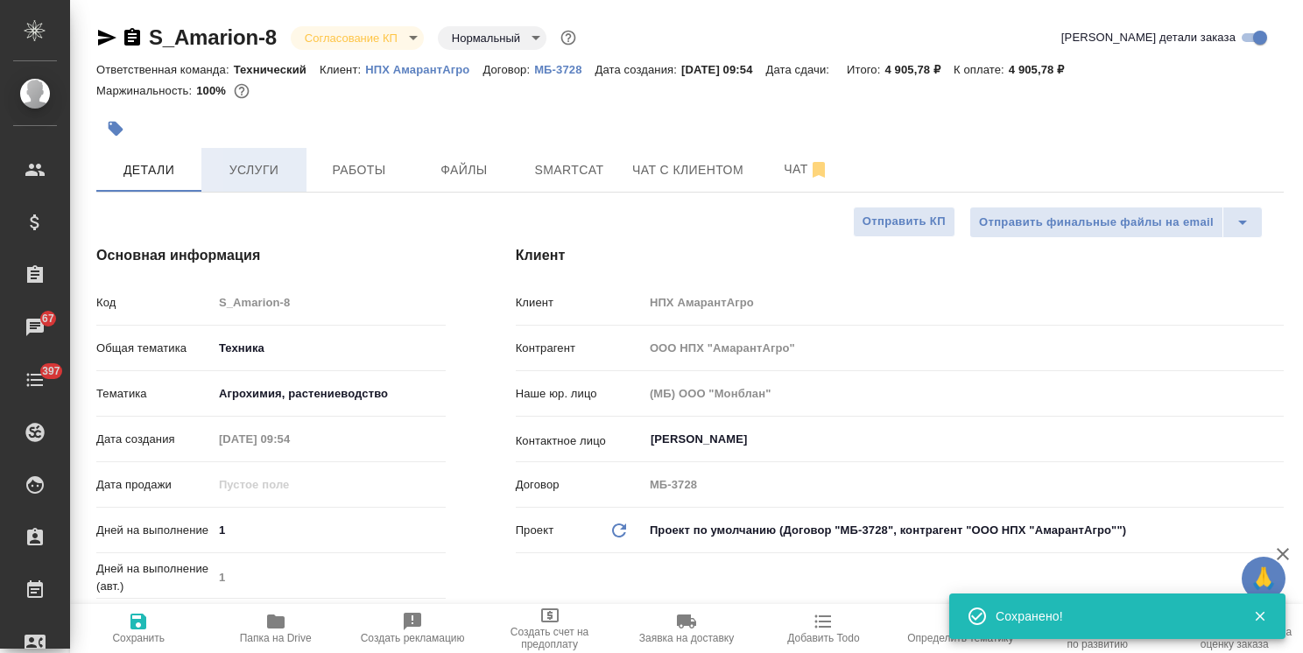
type textarea "x"
click at [266, 174] on span "Услуги" at bounding box center [254, 170] width 84 height 22
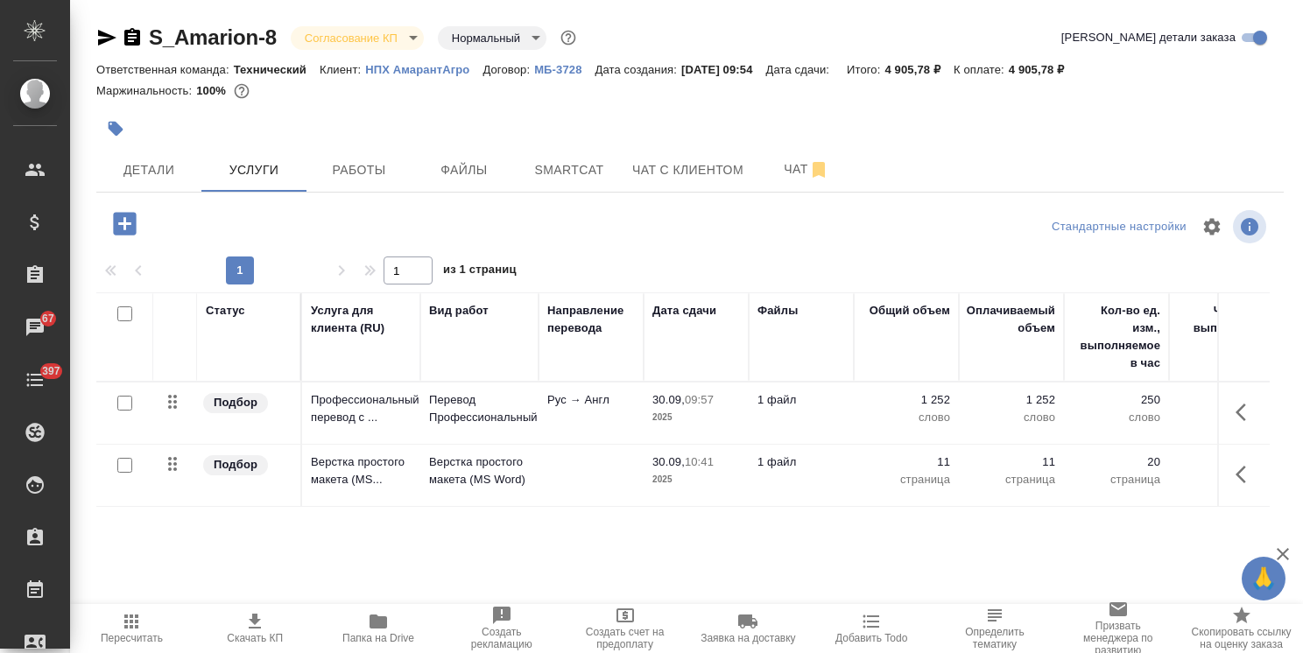
click at [140, 636] on span "Пересчитать" at bounding box center [132, 638] width 62 height 12
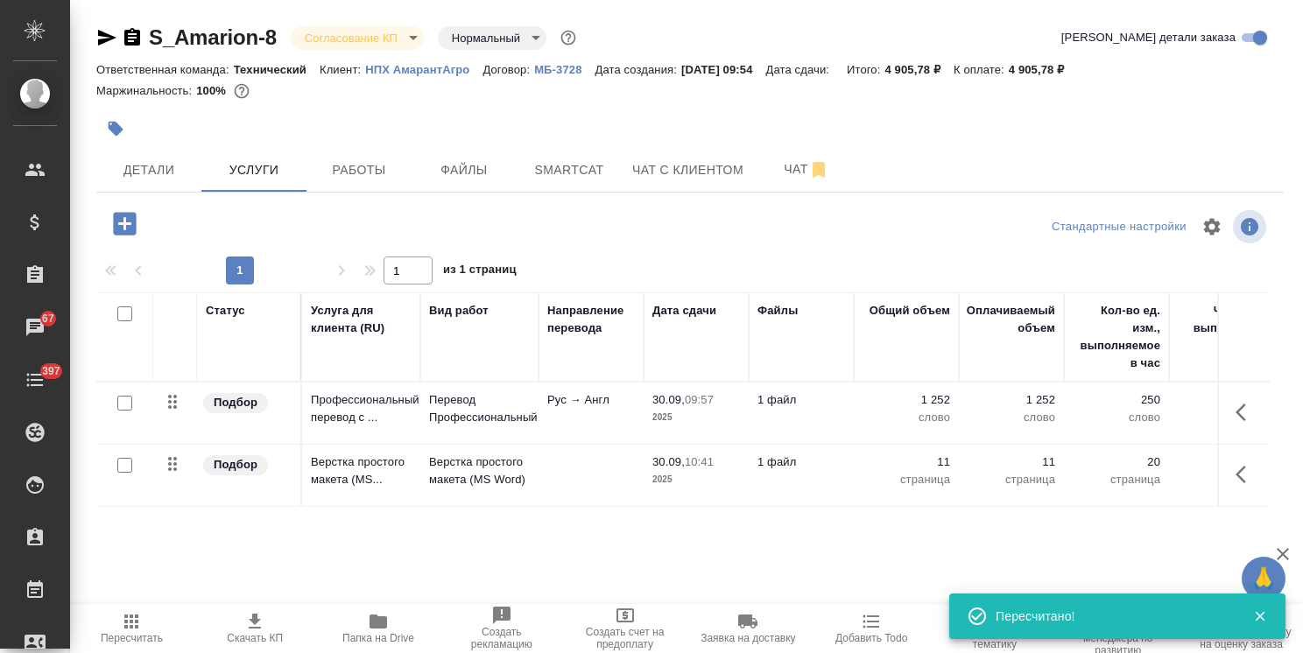
click at [251, 627] on icon "button" at bounding box center [255, 621] width 12 height 15
click at [136, 28] on div "S_Amarion-8 Согласование КП kpNegotiation Нормальный normal Кратко детали заказ…" at bounding box center [690, 357] width 1207 height 714
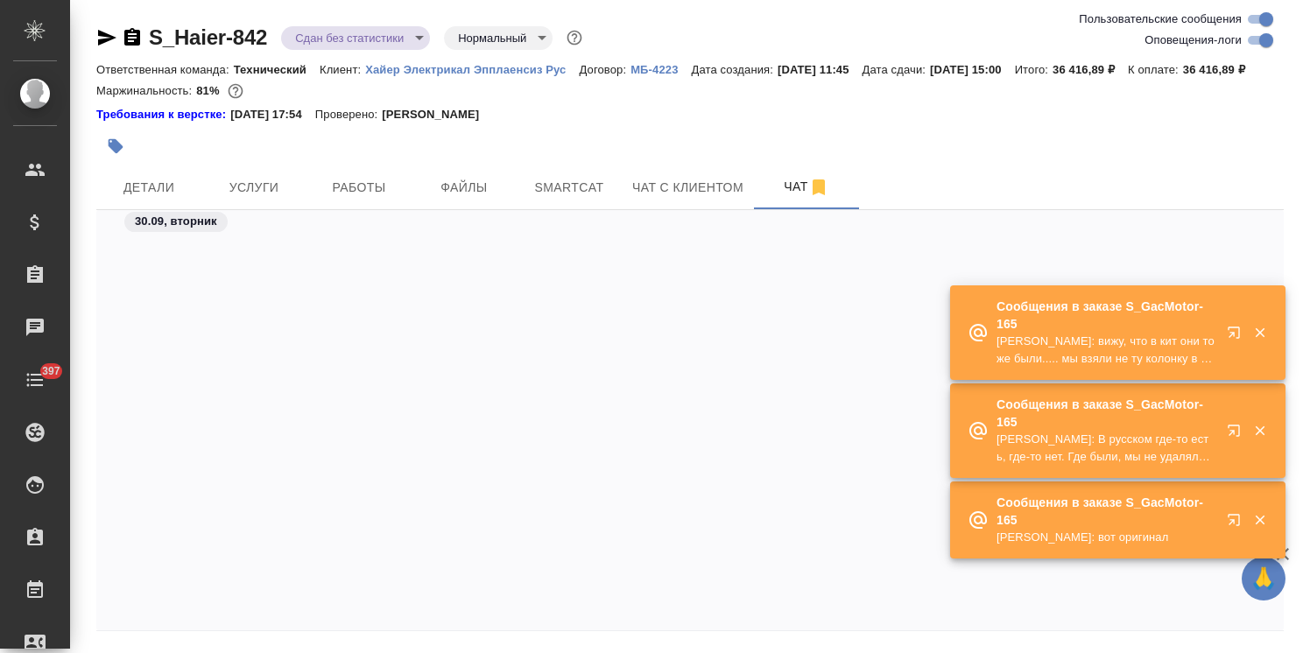
scroll to position [42785, 0]
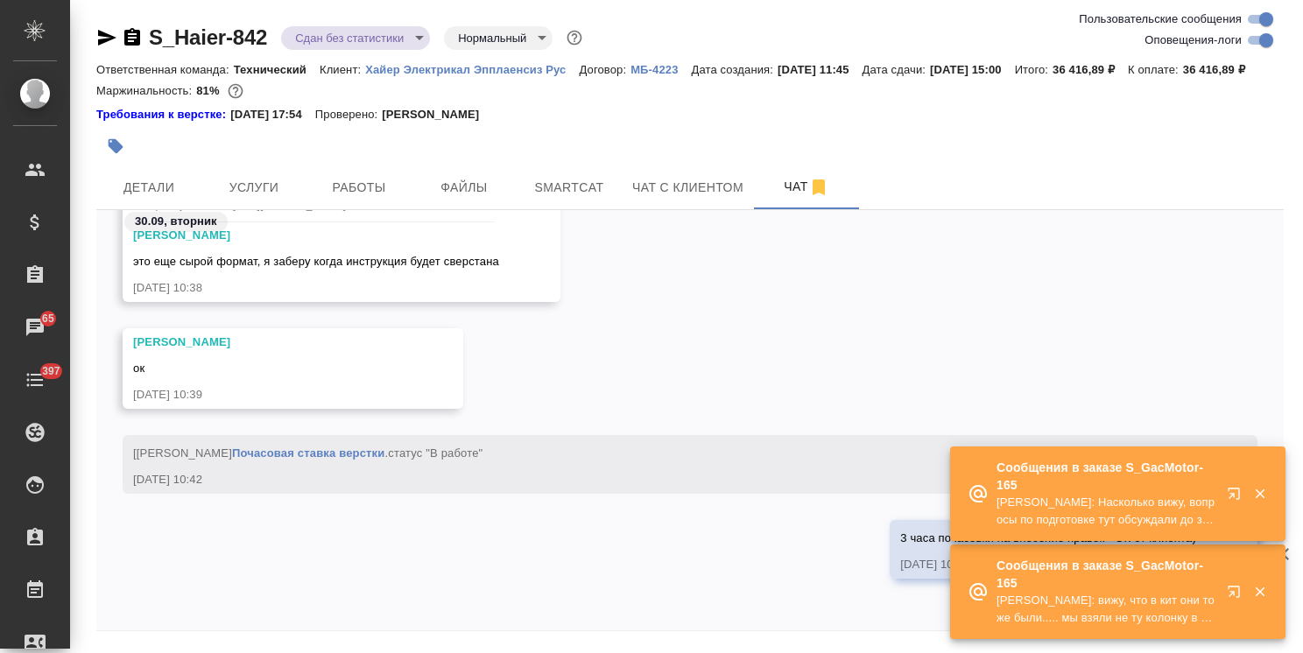
click at [1263, 482] on div at bounding box center [1246, 493] width 63 height 35
click at [1268, 491] on button "button" at bounding box center [1260, 494] width 36 height 16
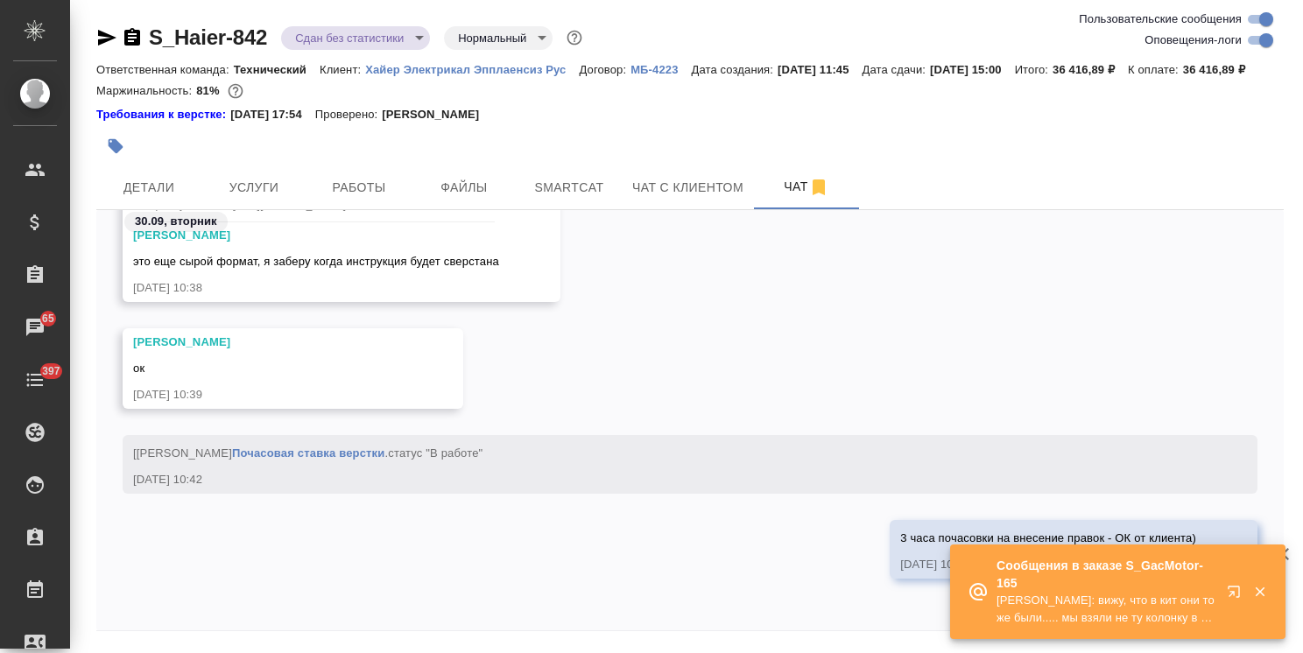
click at [1255, 597] on icon "button" at bounding box center [1260, 592] width 16 height 16
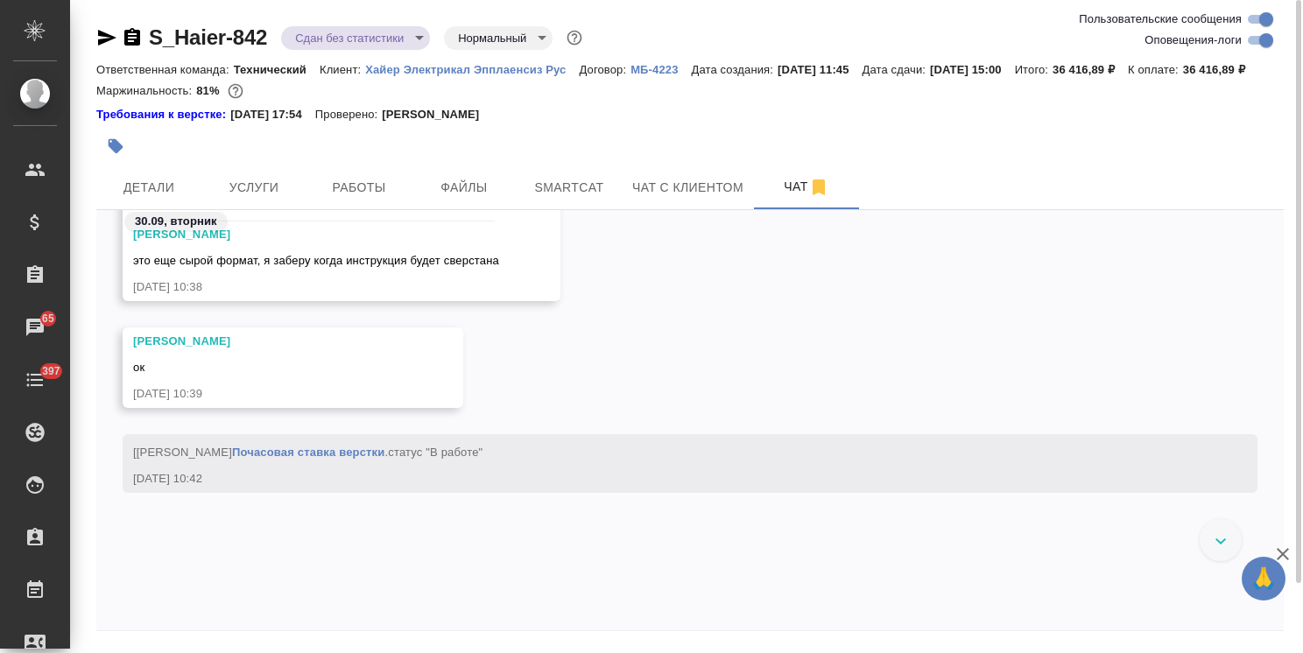
scroll to position [42615, 0]
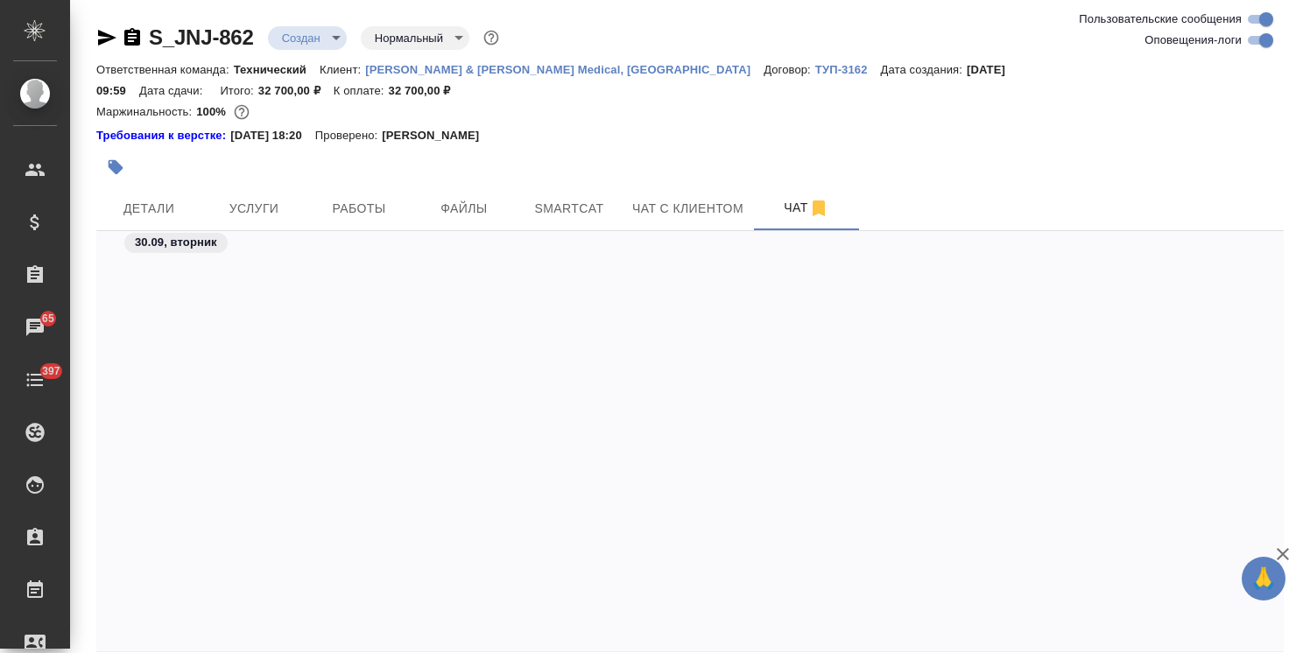
scroll to position [1385, 0]
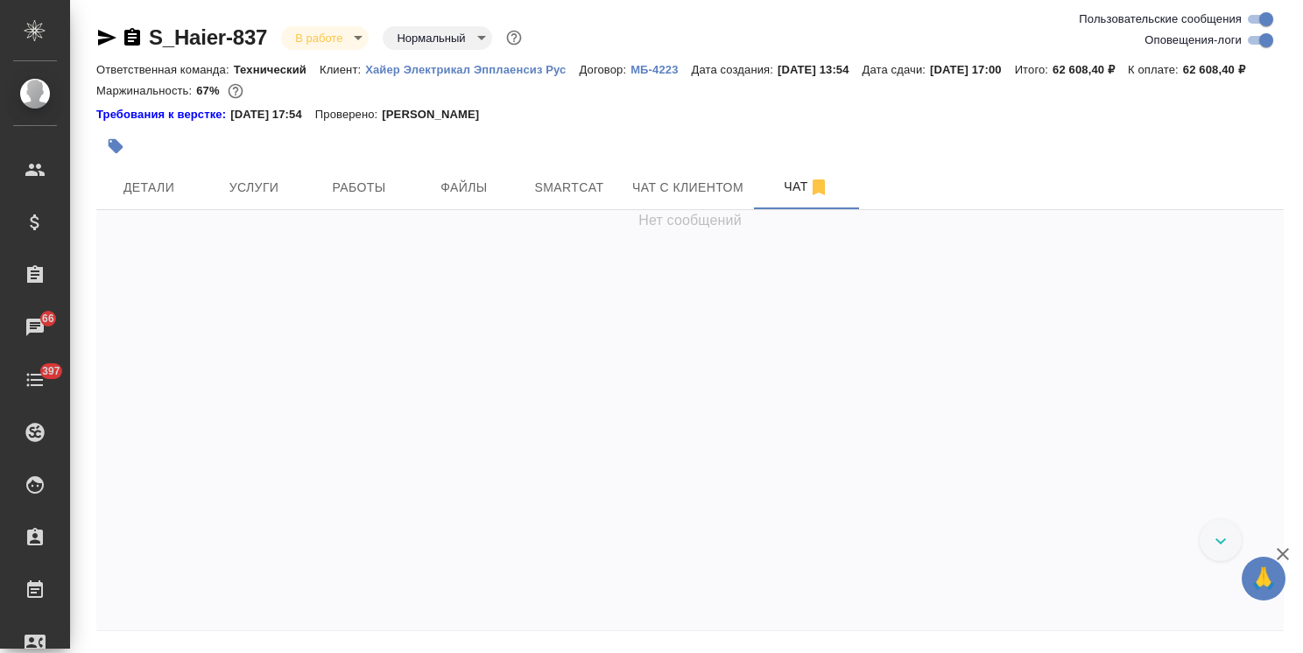
scroll to position [81636, 0]
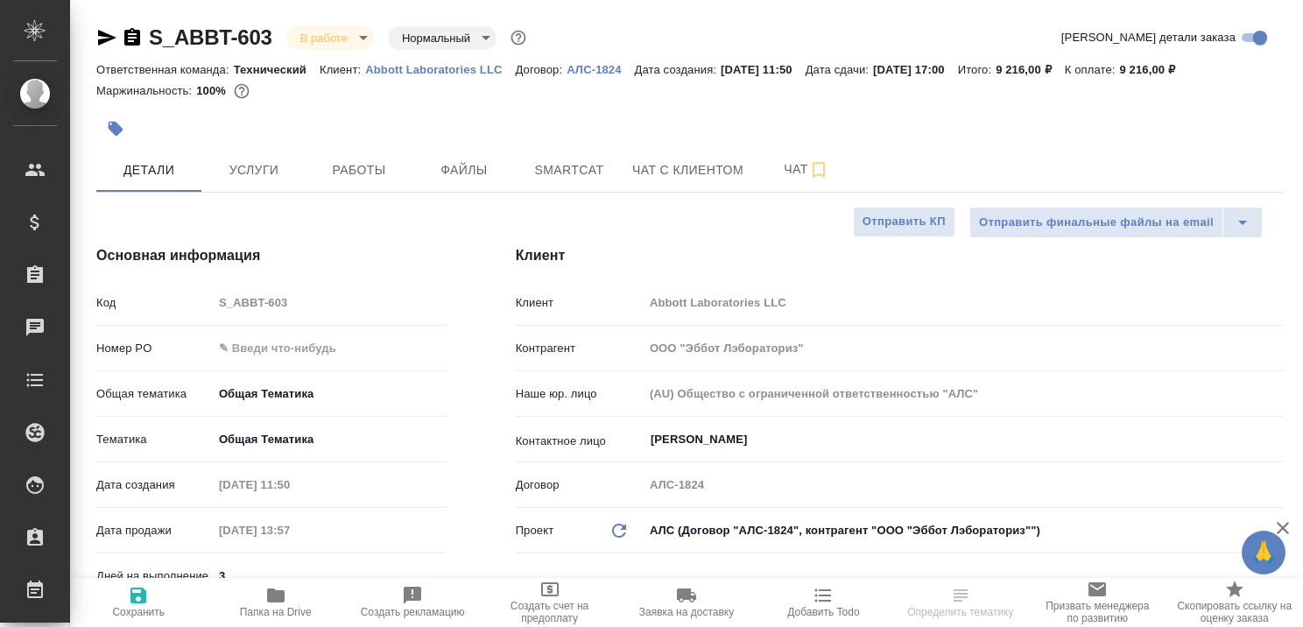
select select "RU"
type textarea "x"
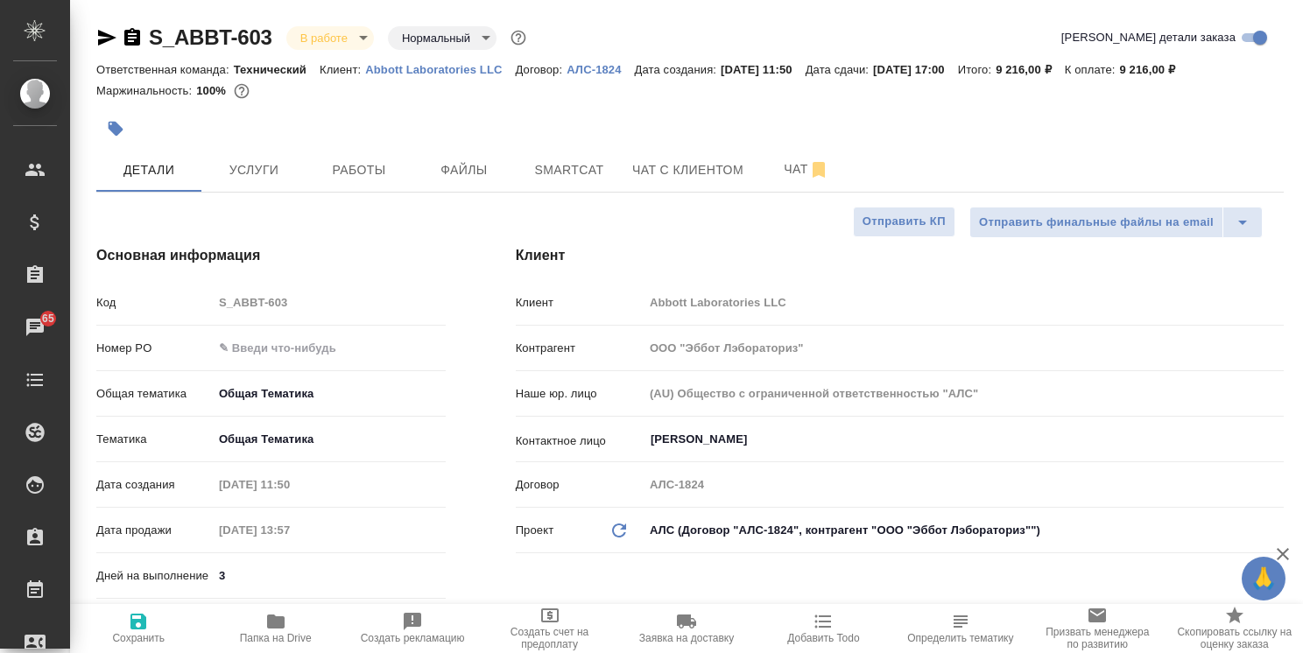
type textarea "x"
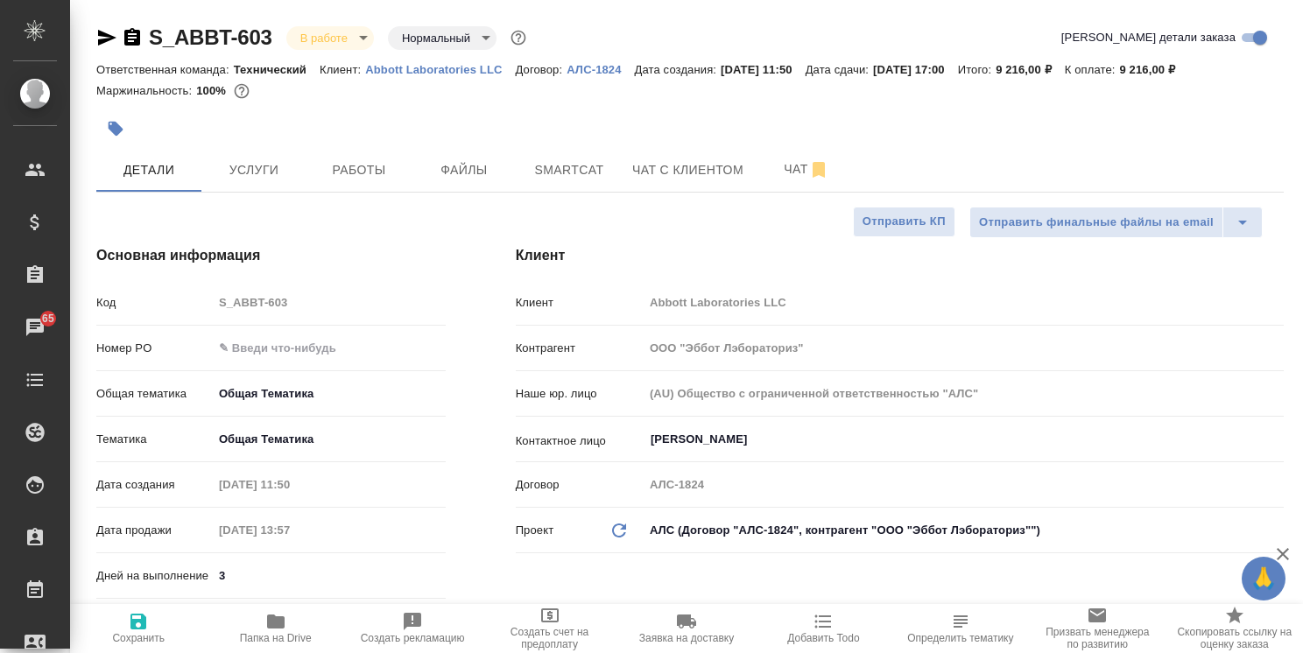
type textarea "x"
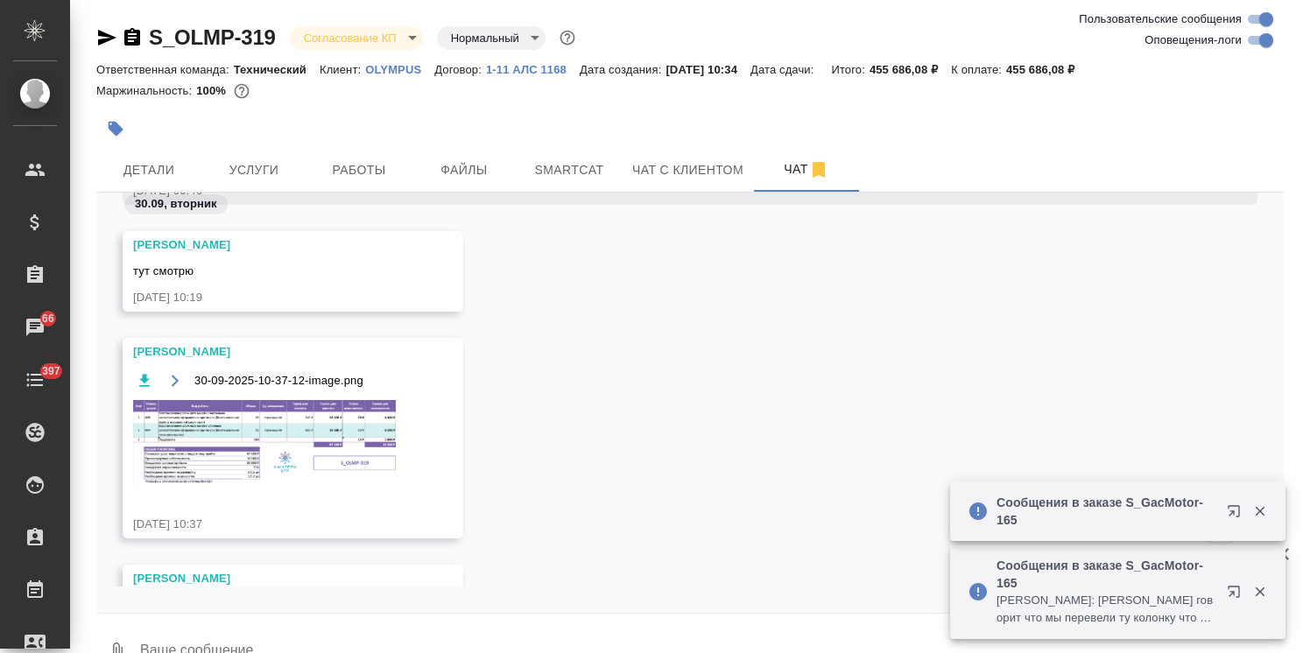
scroll to position [13046, 0]
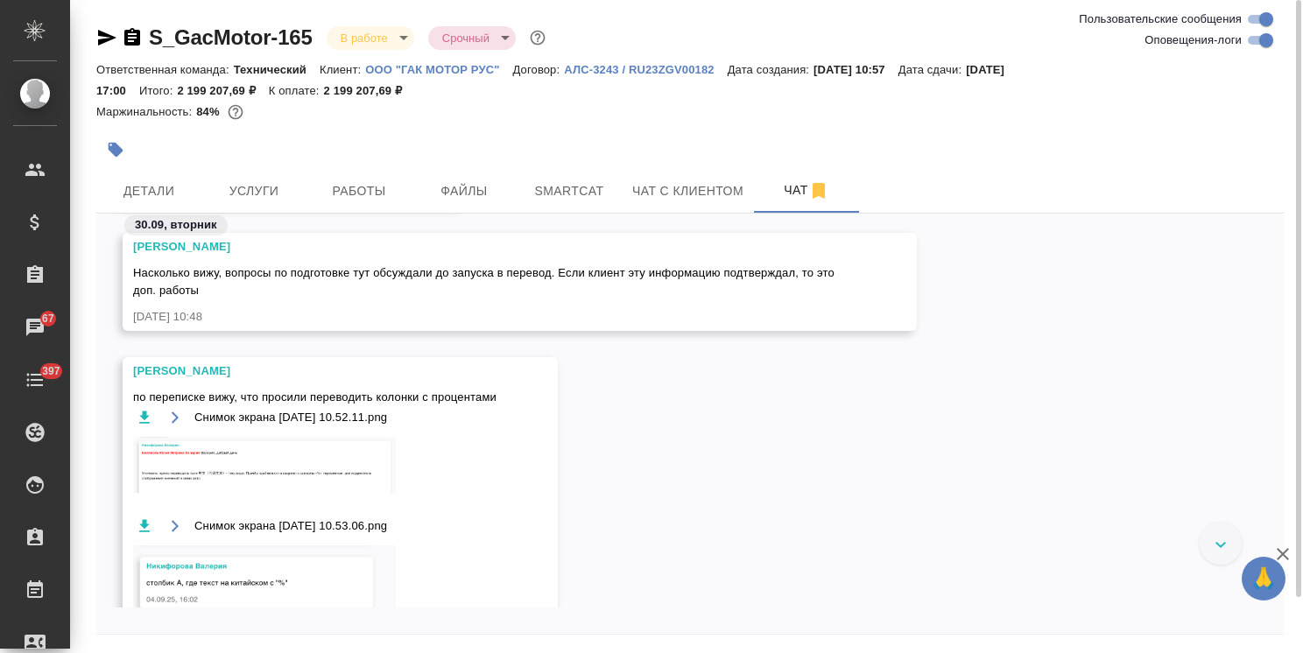
scroll to position [44044, 0]
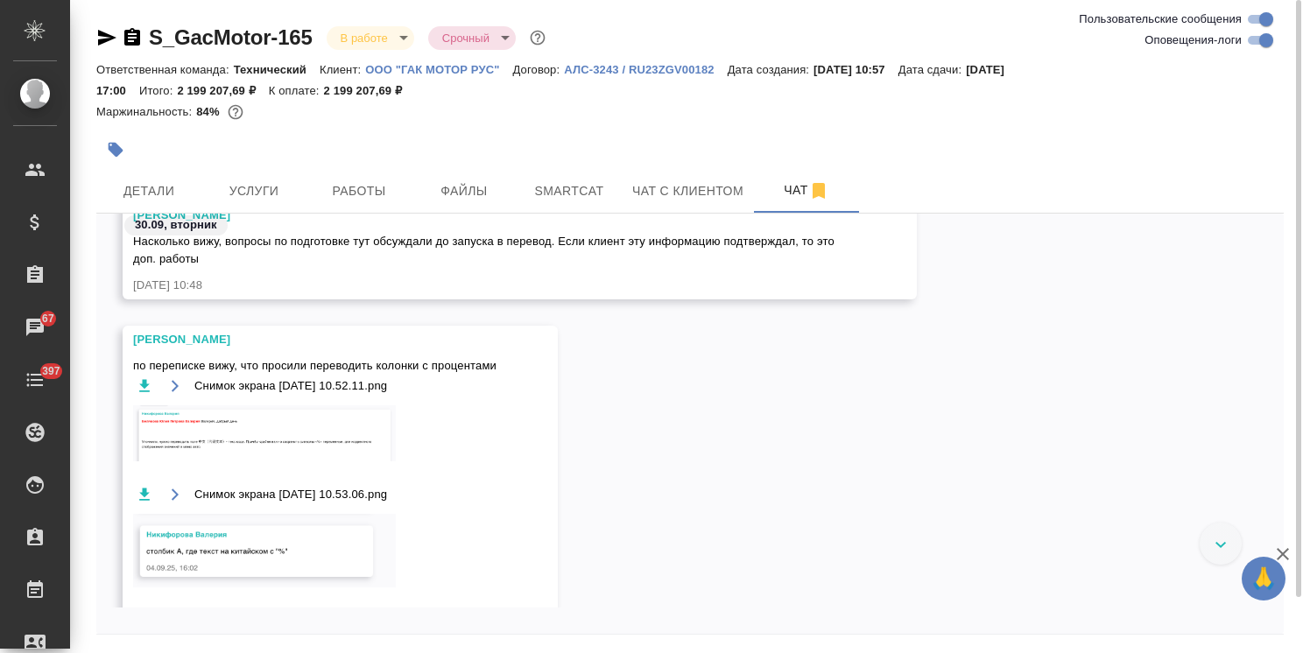
click at [298, 441] on img at bounding box center [264, 433] width 263 height 56
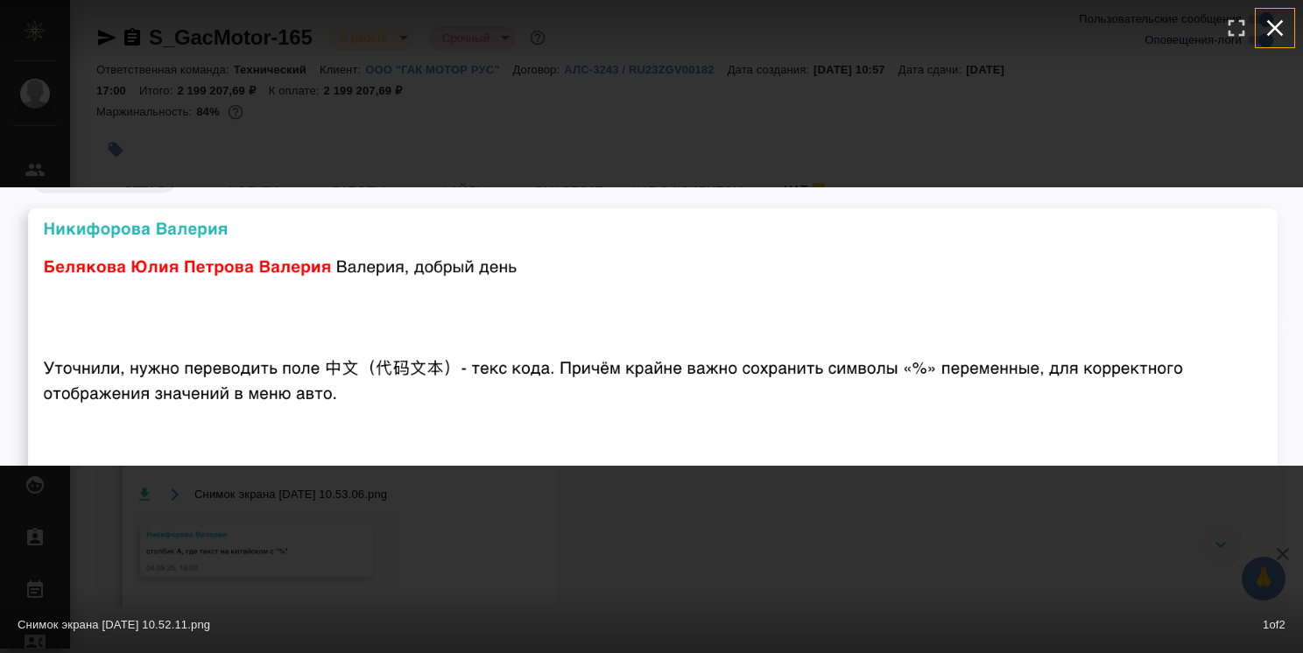
click at [1270, 31] on icon "button" at bounding box center [1275, 28] width 28 height 28
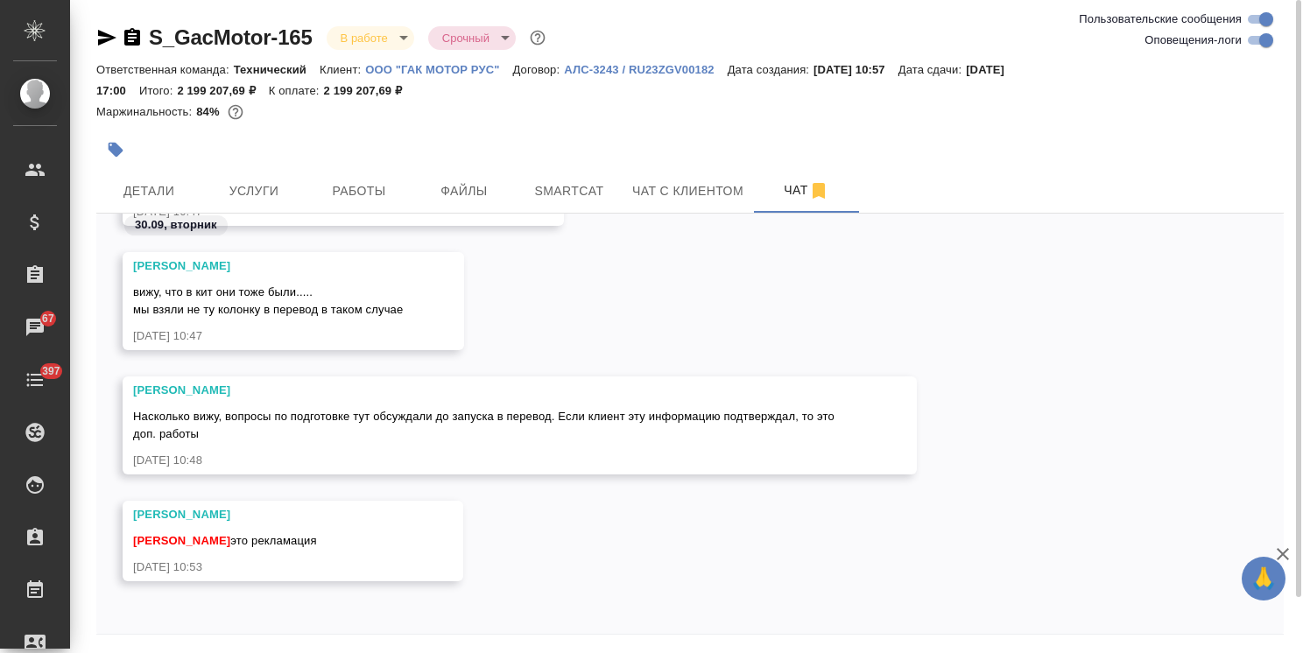
scroll to position [60, 0]
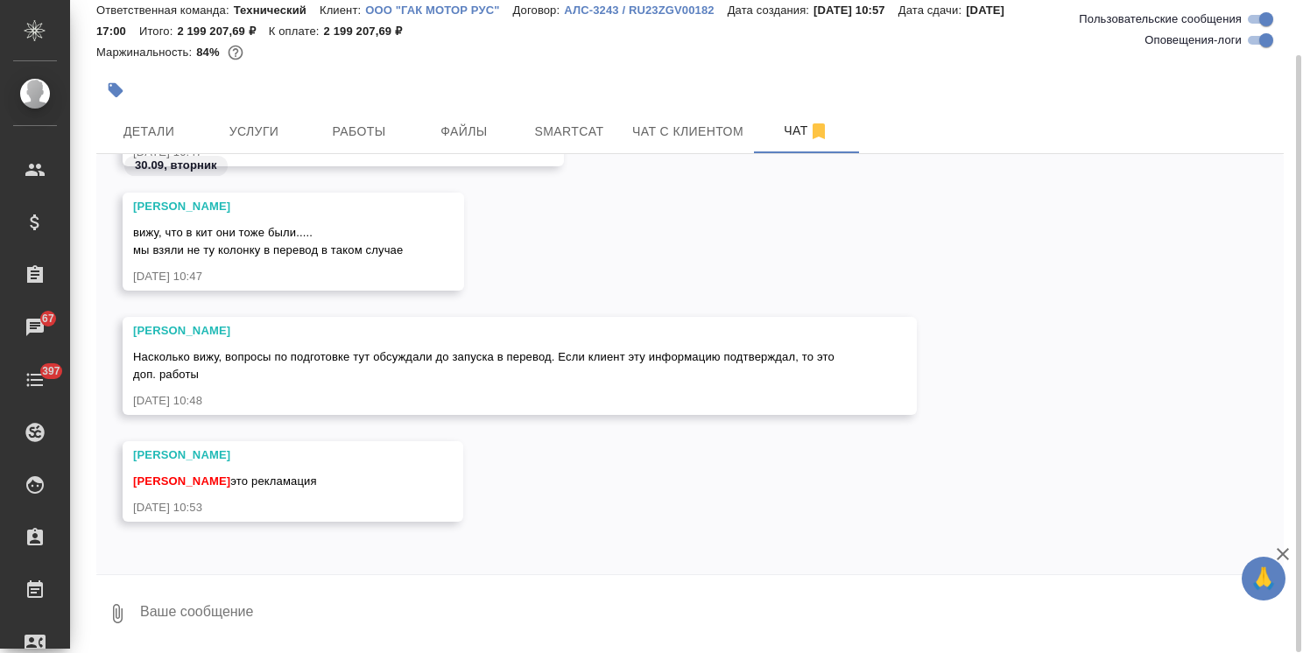
click at [267, 604] on textarea at bounding box center [710, 614] width 1145 height 60
type textarea "н"
type textarea "приехали"
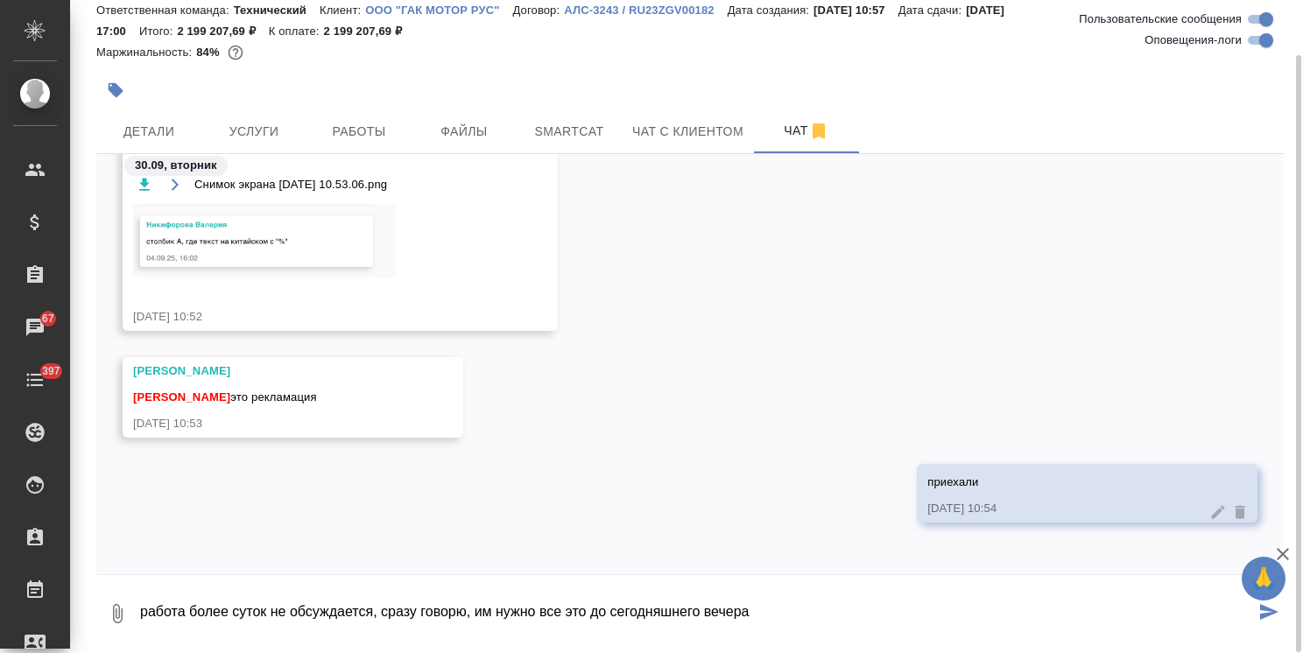
type textarea "работа более суток не обсуждается, сразу говорю, им нужно все это до сегодняшне…"
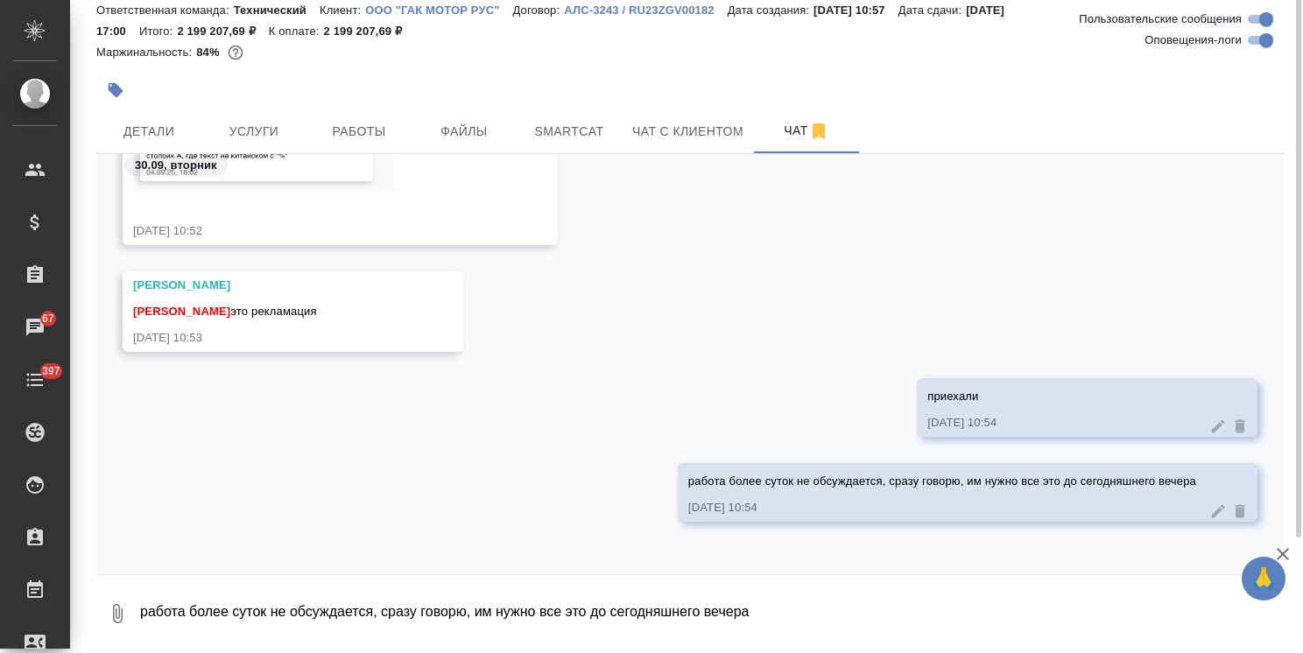
scroll to position [0, 0]
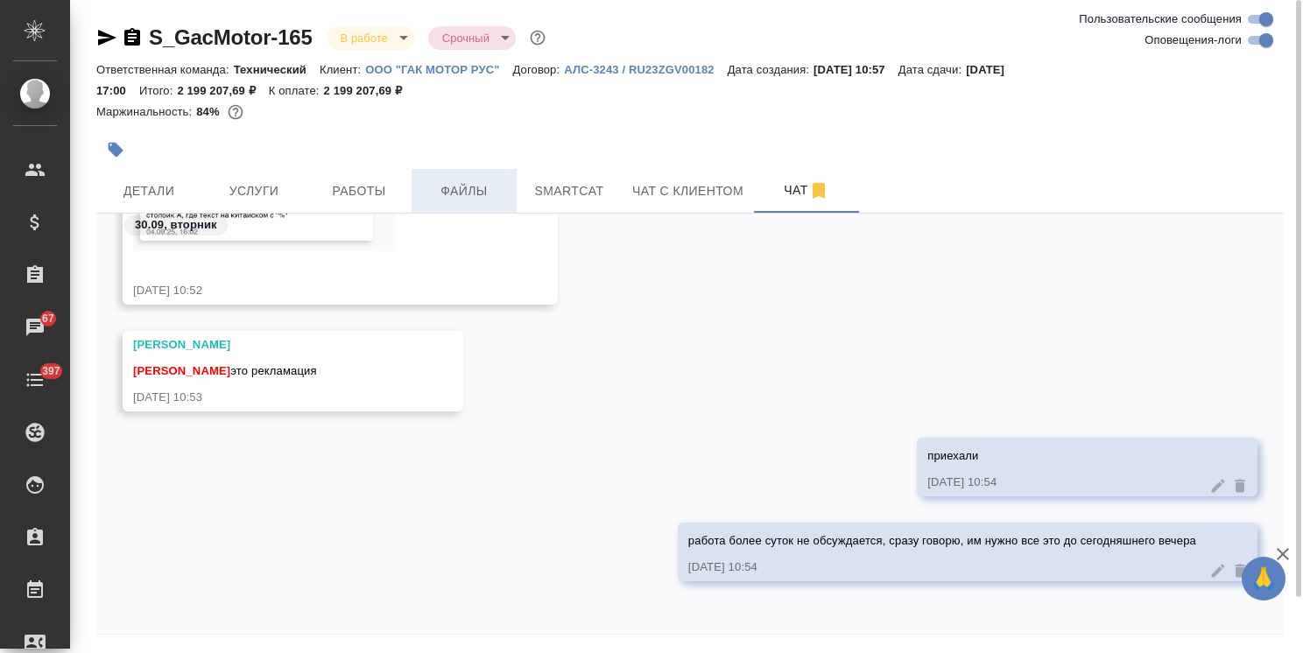
click at [480, 187] on span "Файлы" at bounding box center [464, 191] width 84 height 22
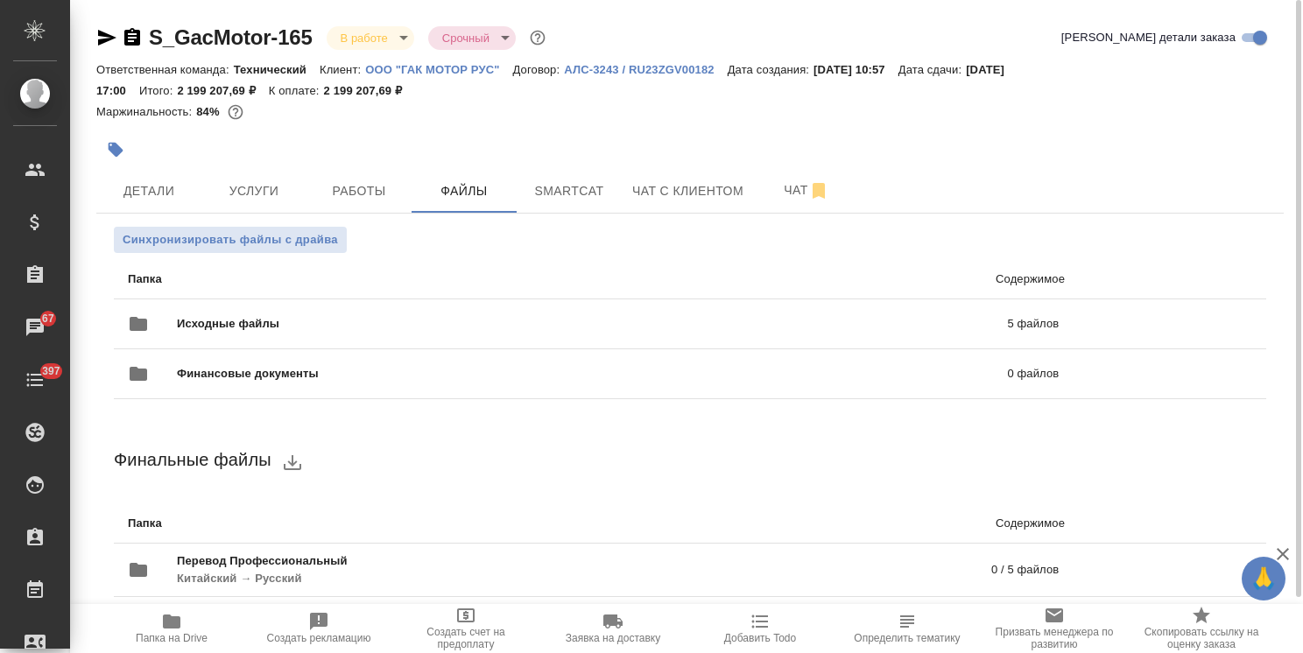
click at [322, 626] on icon "button" at bounding box center [318, 621] width 21 height 21
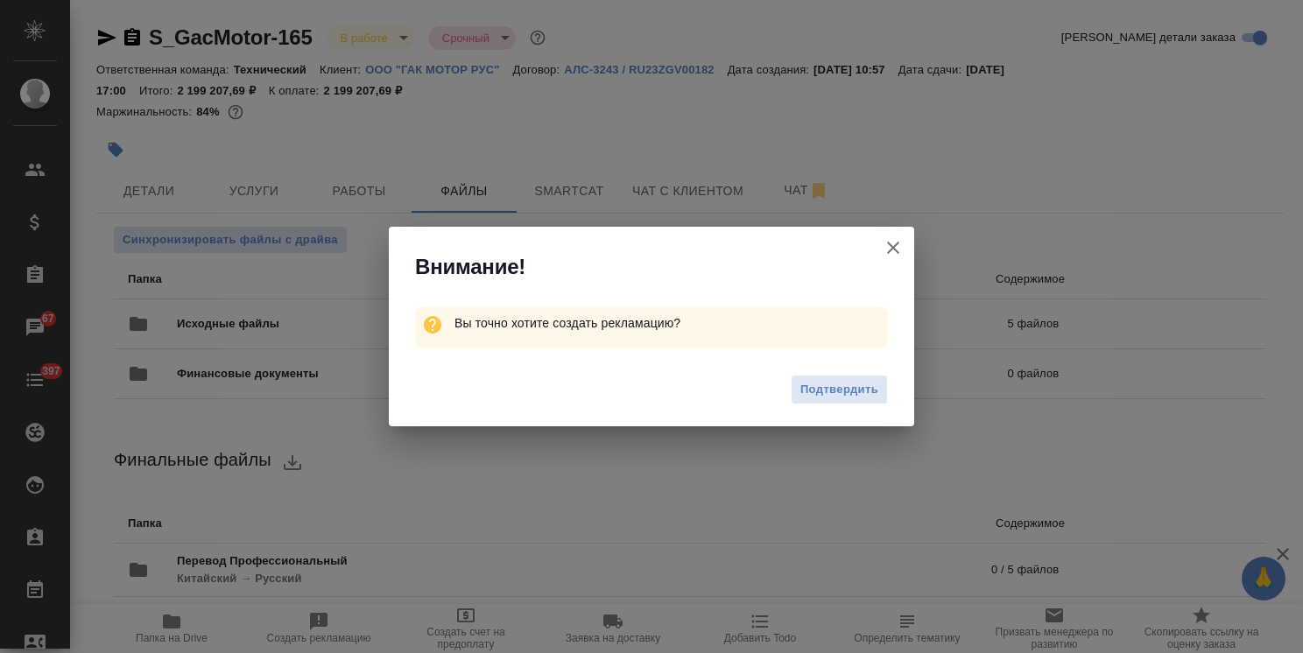
click at [862, 384] on span "Подтвердить" at bounding box center [839, 390] width 78 height 20
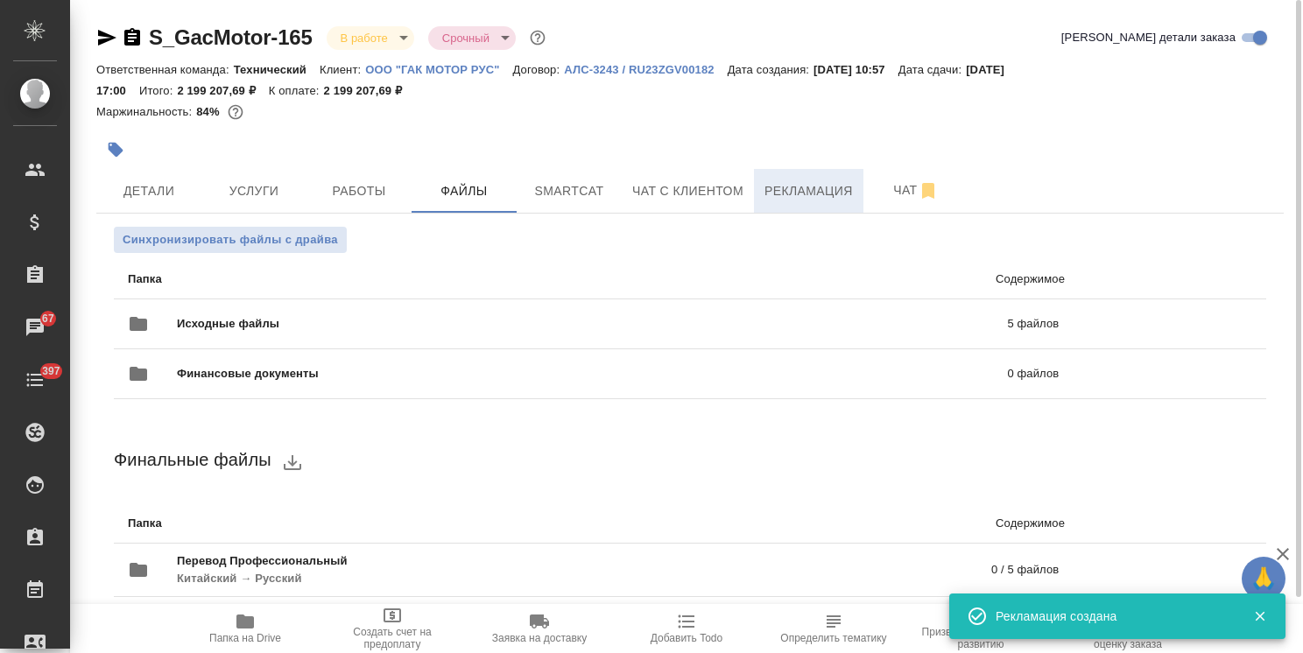
click at [782, 185] on span "Рекламация" at bounding box center [808, 191] width 88 height 22
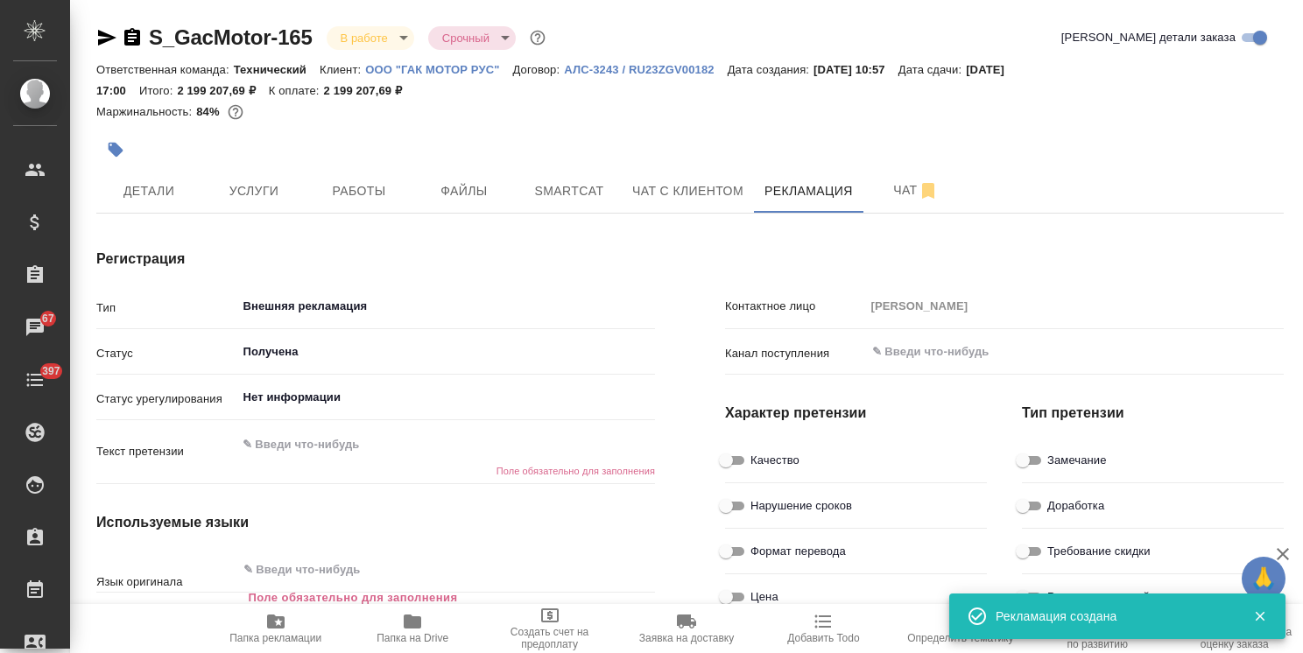
type textarea "x"
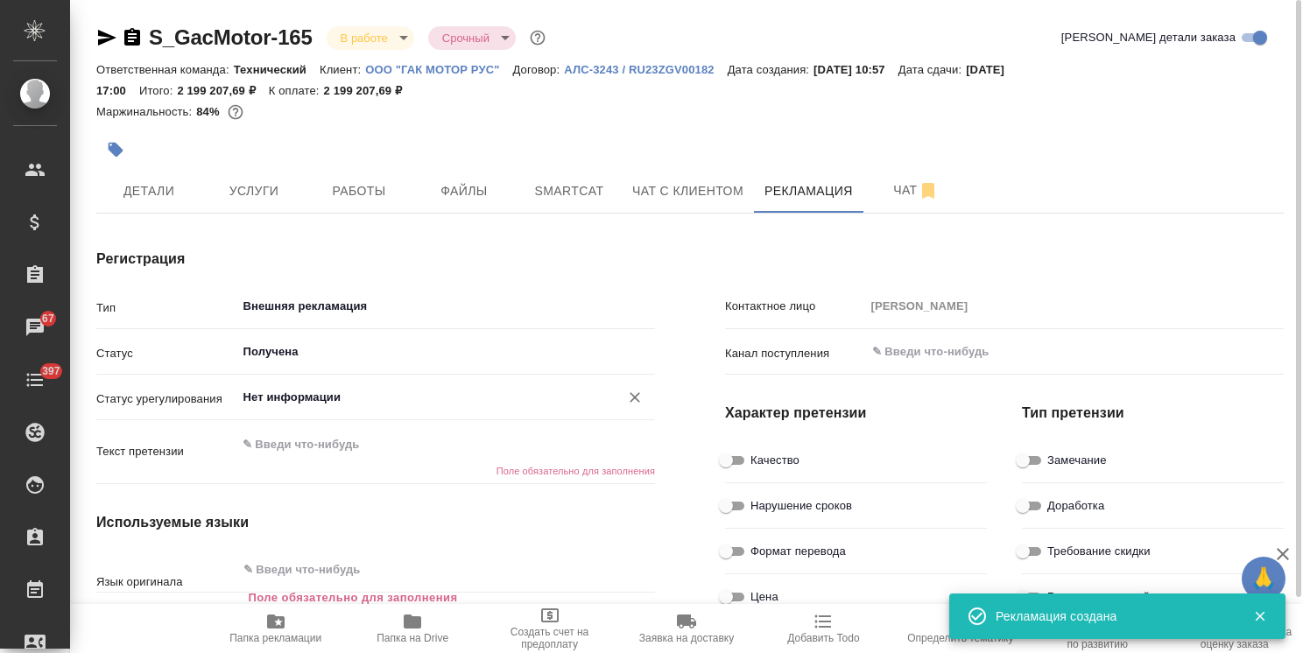
type textarea "x"
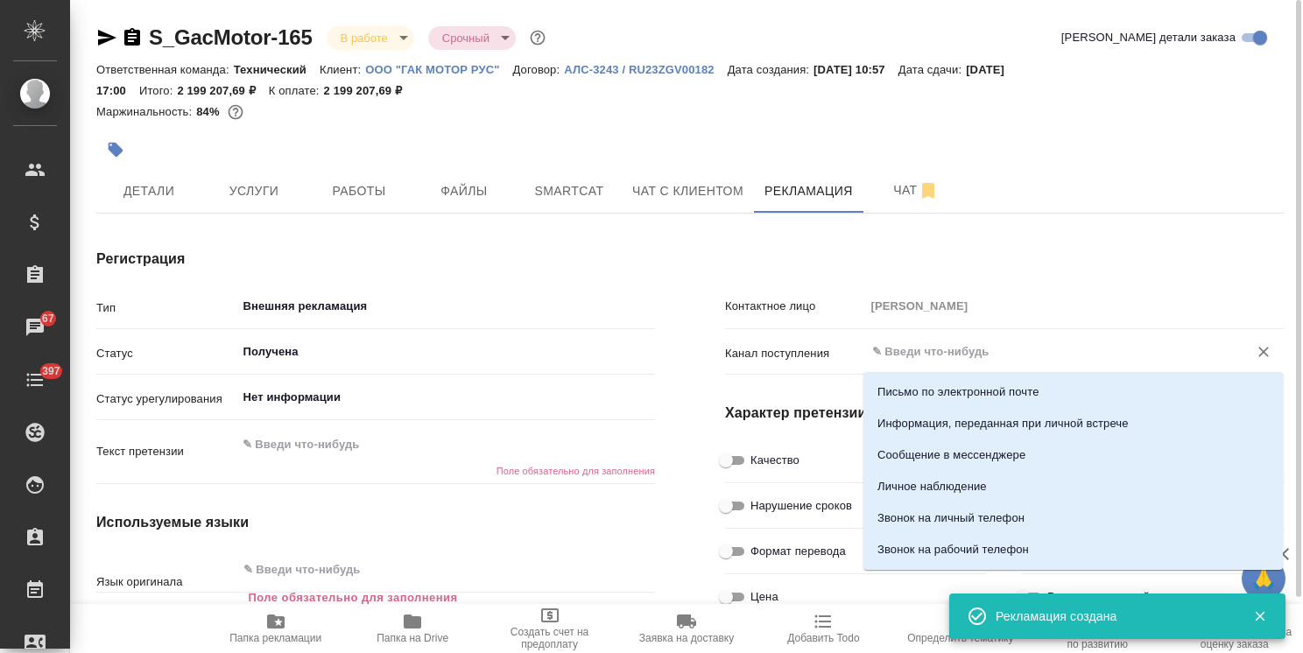
click at [926, 347] on input "text" at bounding box center [1045, 351] width 350 height 21
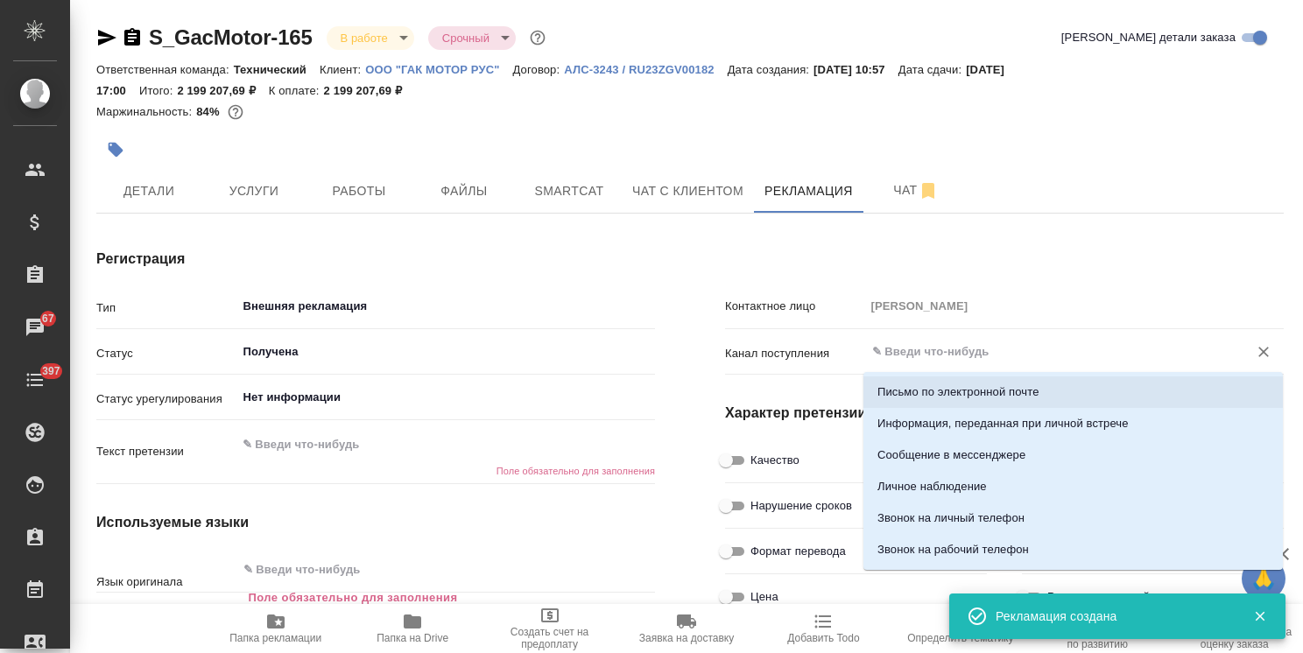
click at [939, 391] on p "Письмо по электронной почте" at bounding box center [958, 393] width 162 height 18
type textarea "x"
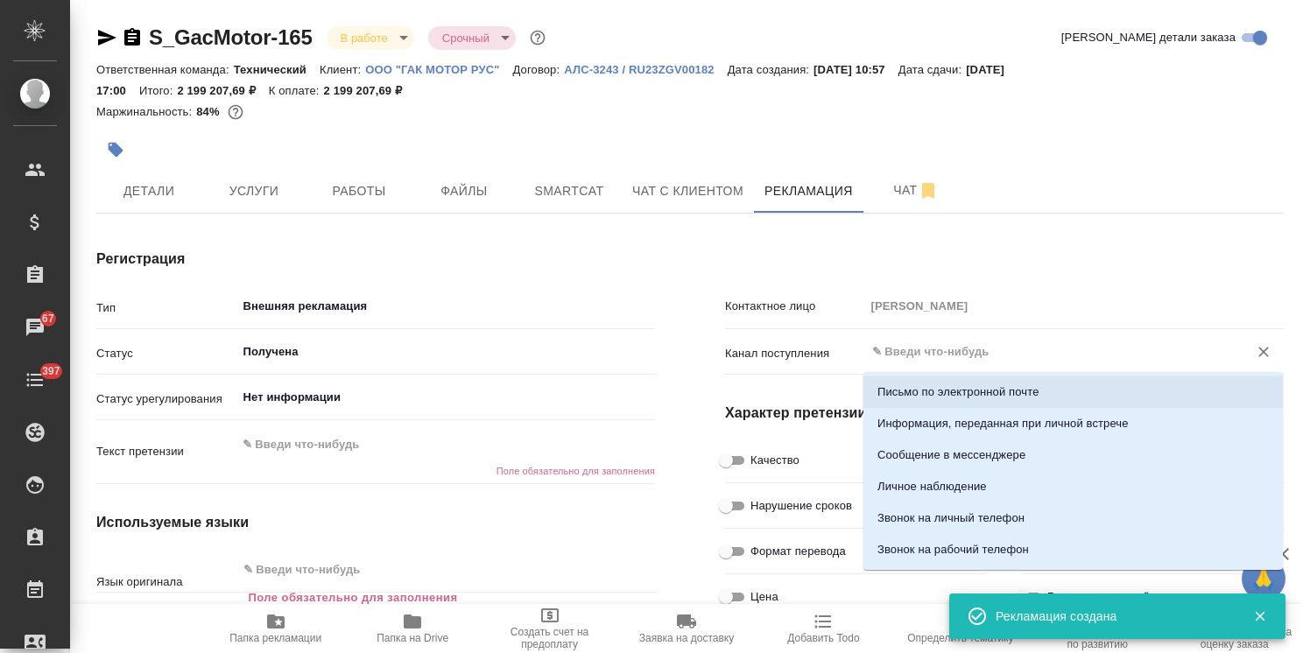
type input "Письмо по электронной почте"
type textarea "x"
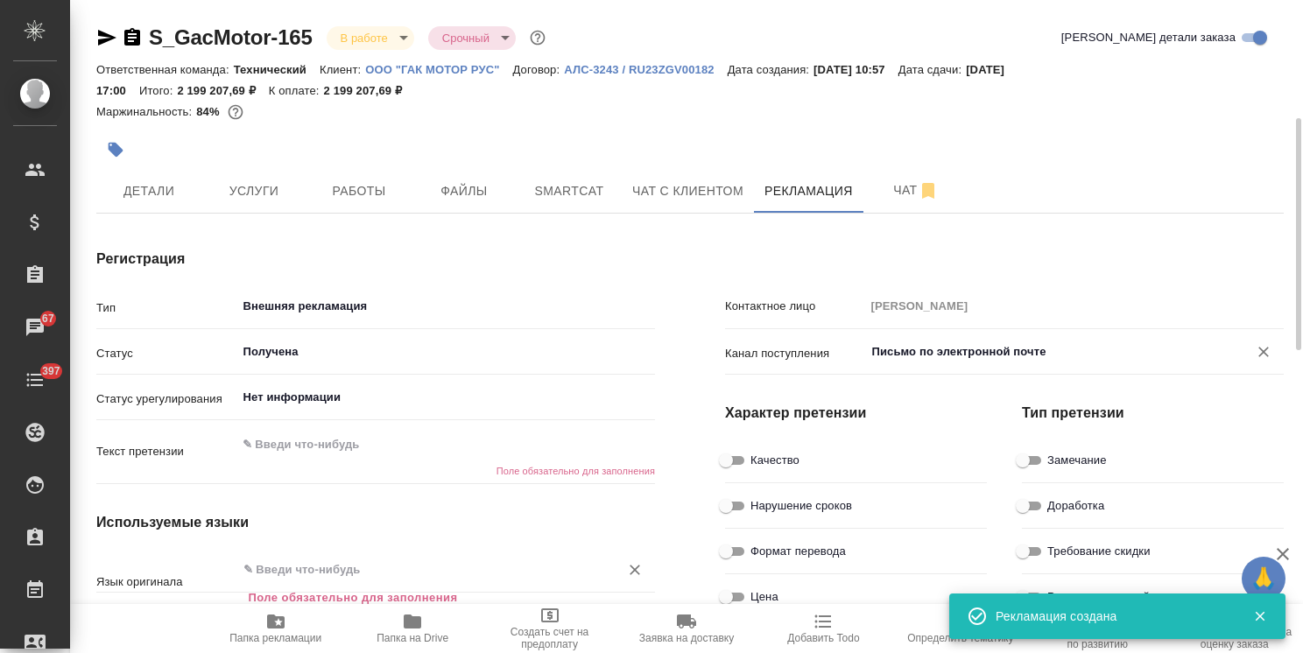
scroll to position [88, 0]
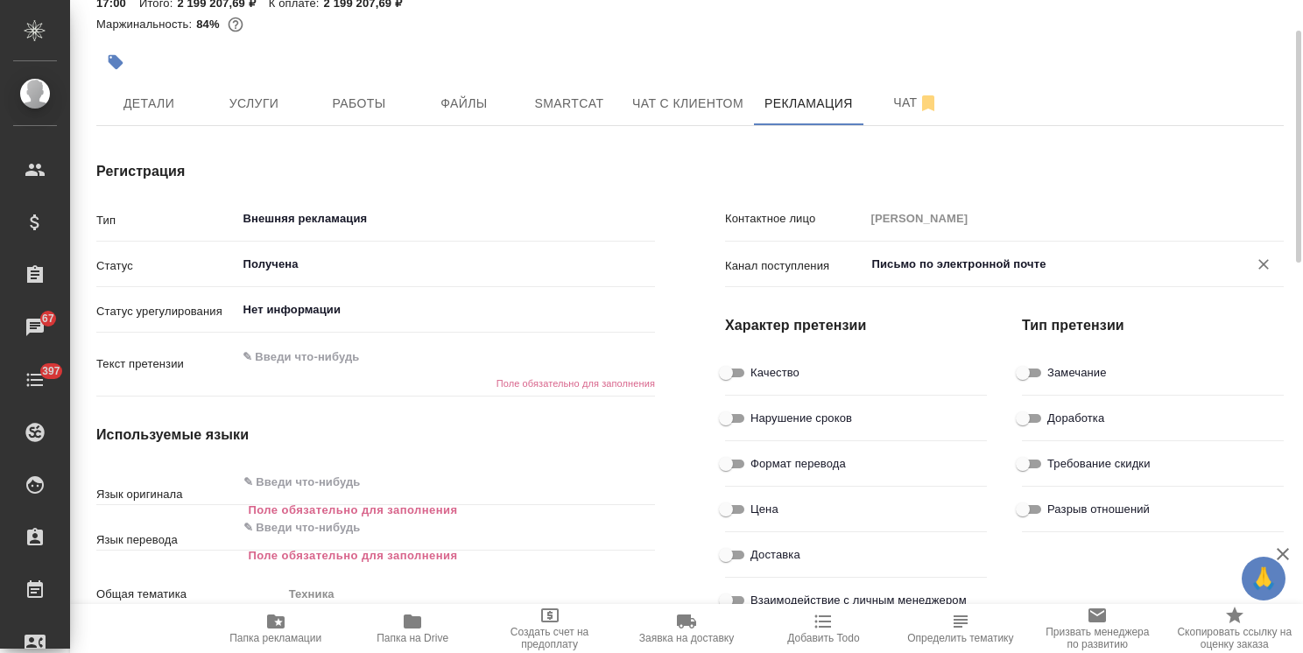
type textarea "x"
click at [347, 359] on textarea at bounding box center [445, 357] width 419 height 30
paste textarea "Коллеги, В исходных полях везде, где есть коды «переменные» указаны «%» они дол…"
type textarea "Коллеги, В исходных полях везде, где есть коды «переменные» указаны «%» они дол…"
type textarea "x"
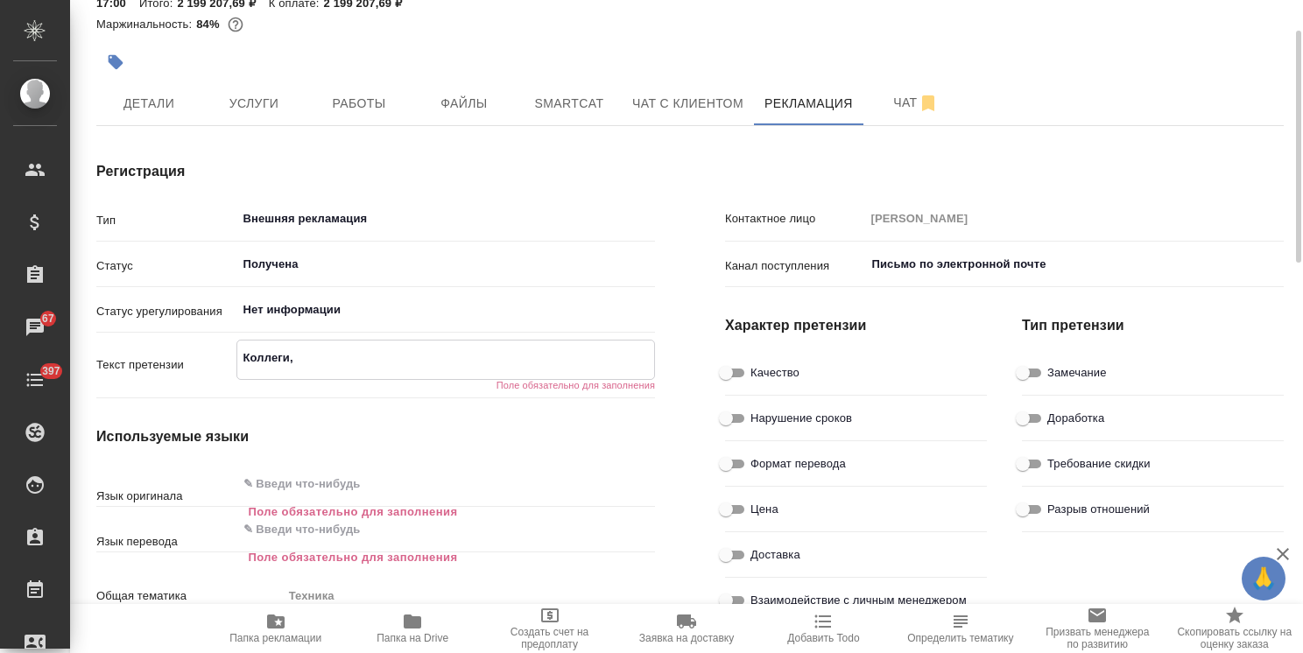
type textarea "x"
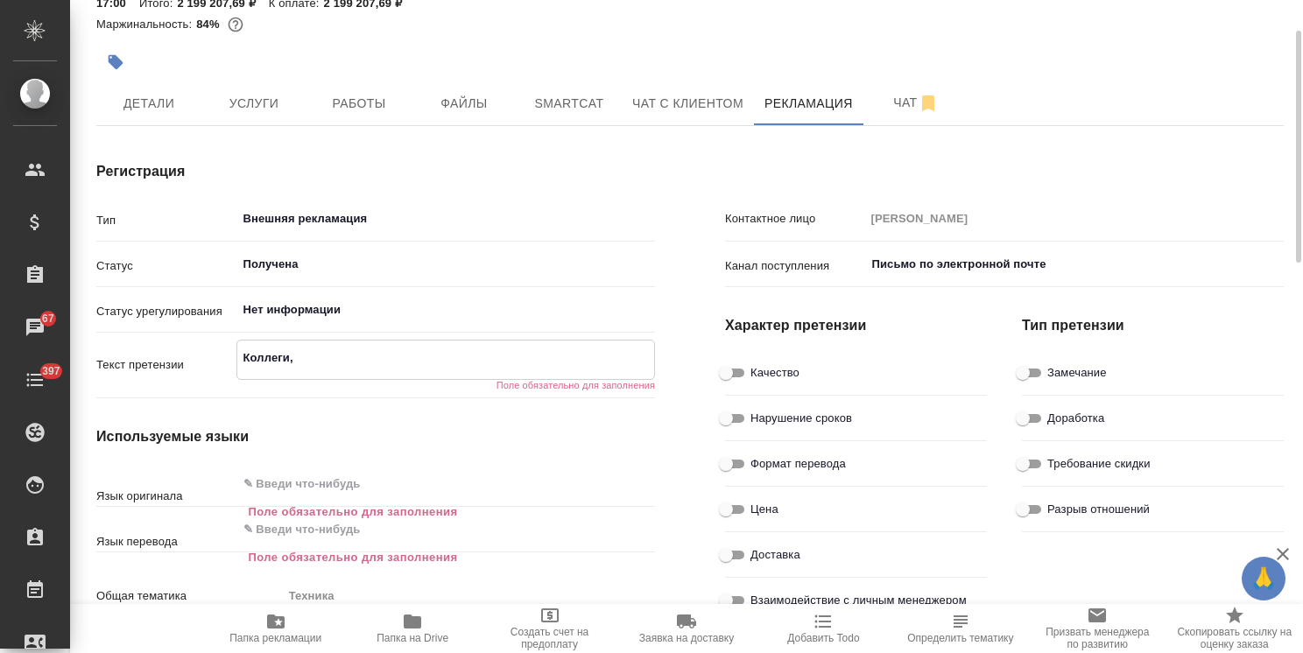
type textarea "x"
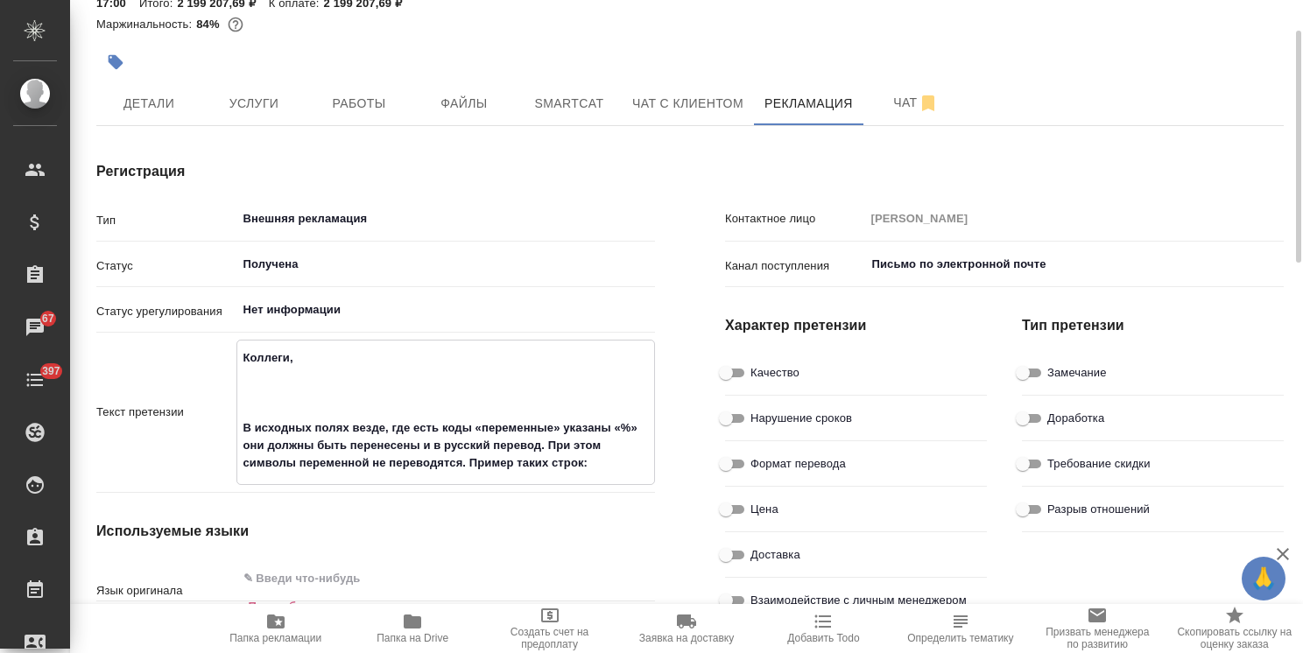
click at [336, 400] on textarea "Коллеги, В исходных полях везде, где есть коды «переменные» указаны «%» они дол…" at bounding box center [446, 410] width 418 height 135
click at [320, 408] on textarea "Коллеги, В исходных полях везде, где есть коды «переменные» указаны «%» они дол…" at bounding box center [446, 410] width 418 height 135
type textarea "Коллеги, В исходных полях везде, где есть коды «переменные» указаны «%» они дол…"
type textarea "x"
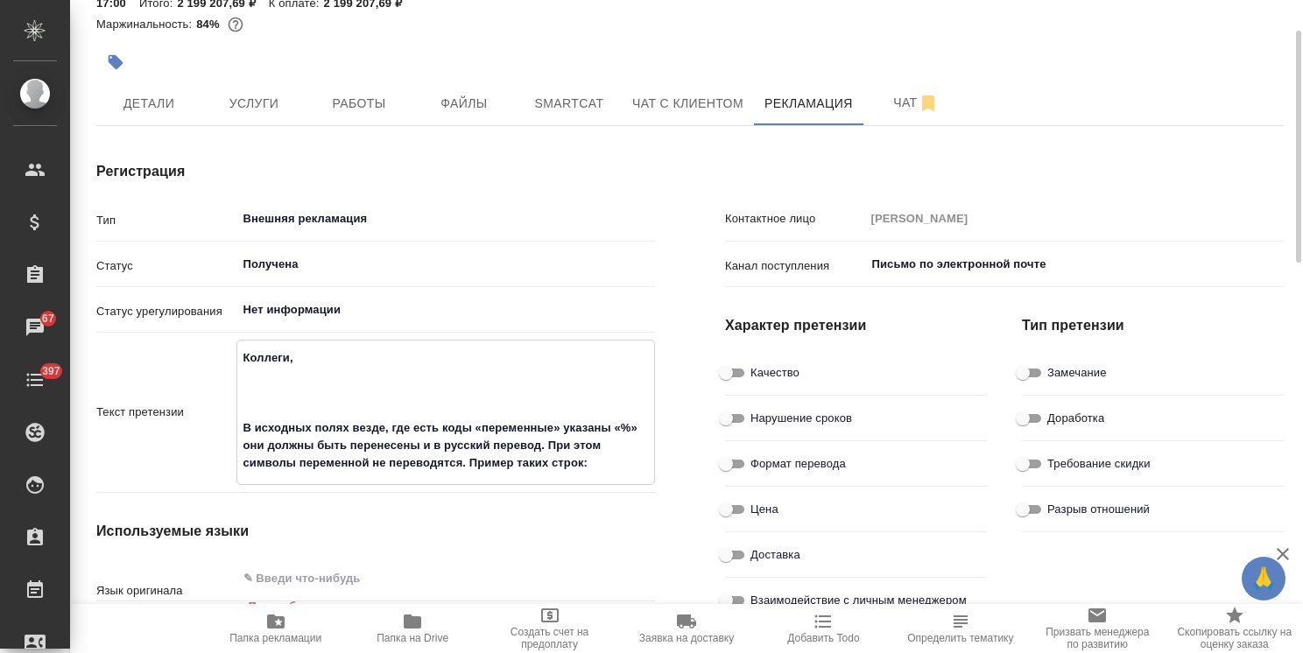
type textarea "x"
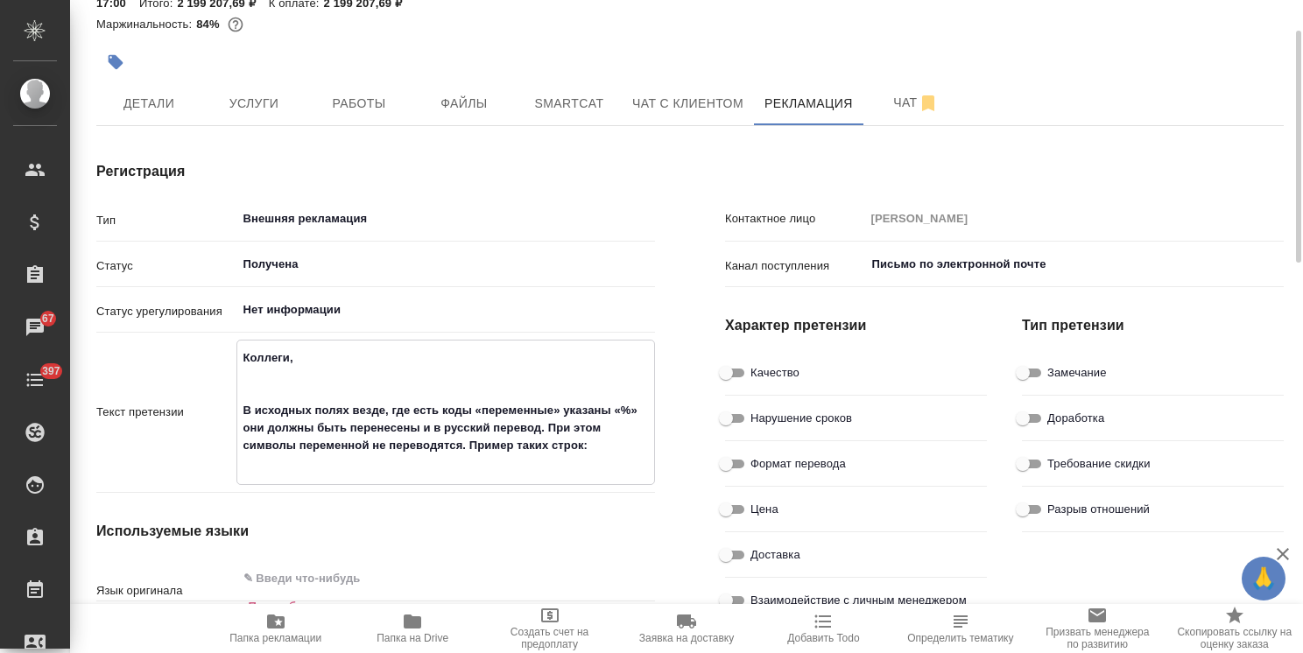
type textarea "Коллеги, В исходных полях везде, где есть коды «переменные» указаны «%» они дол…"
type textarea "x"
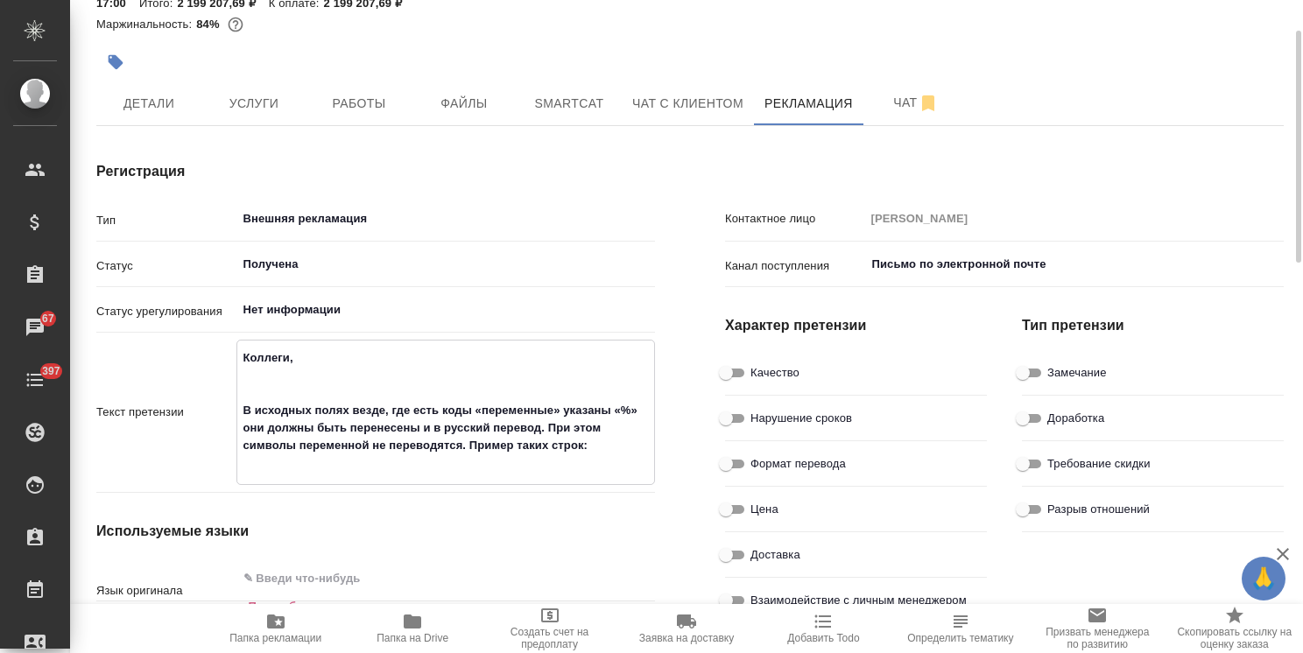
type textarea "x"
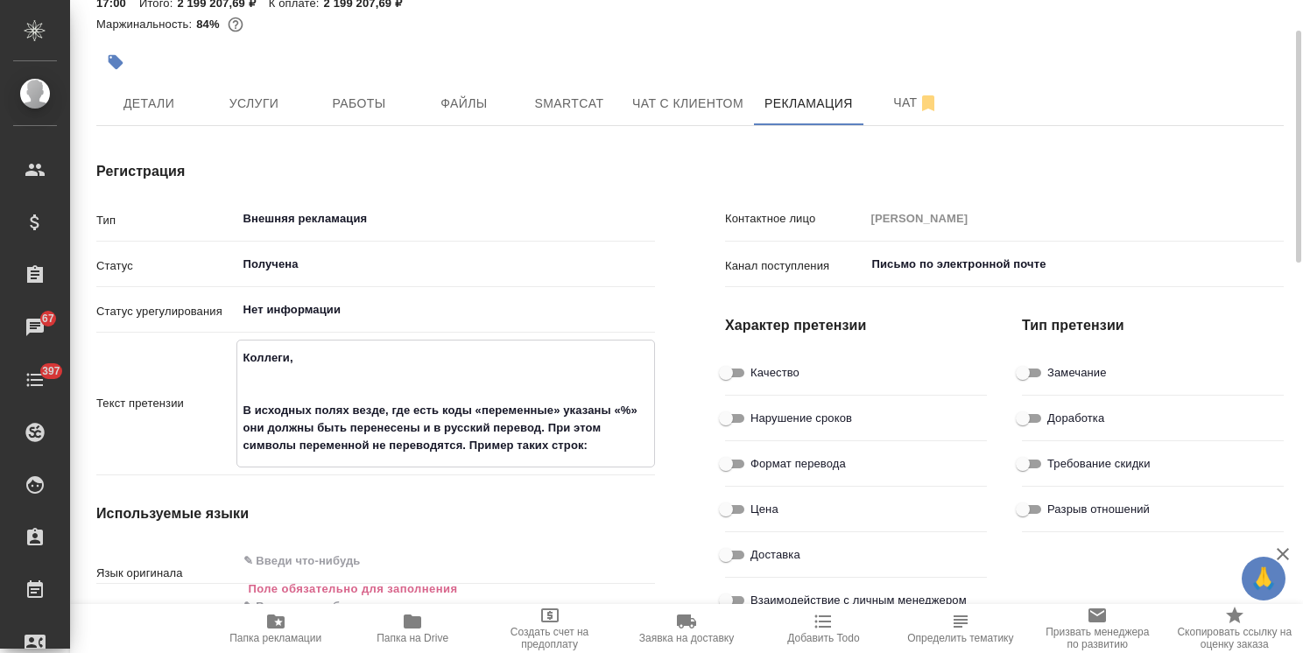
type textarea "Коллеги, В исходных полях везде, где есть коды «переменные» указаны «%» они дол…"
type textarea "x"
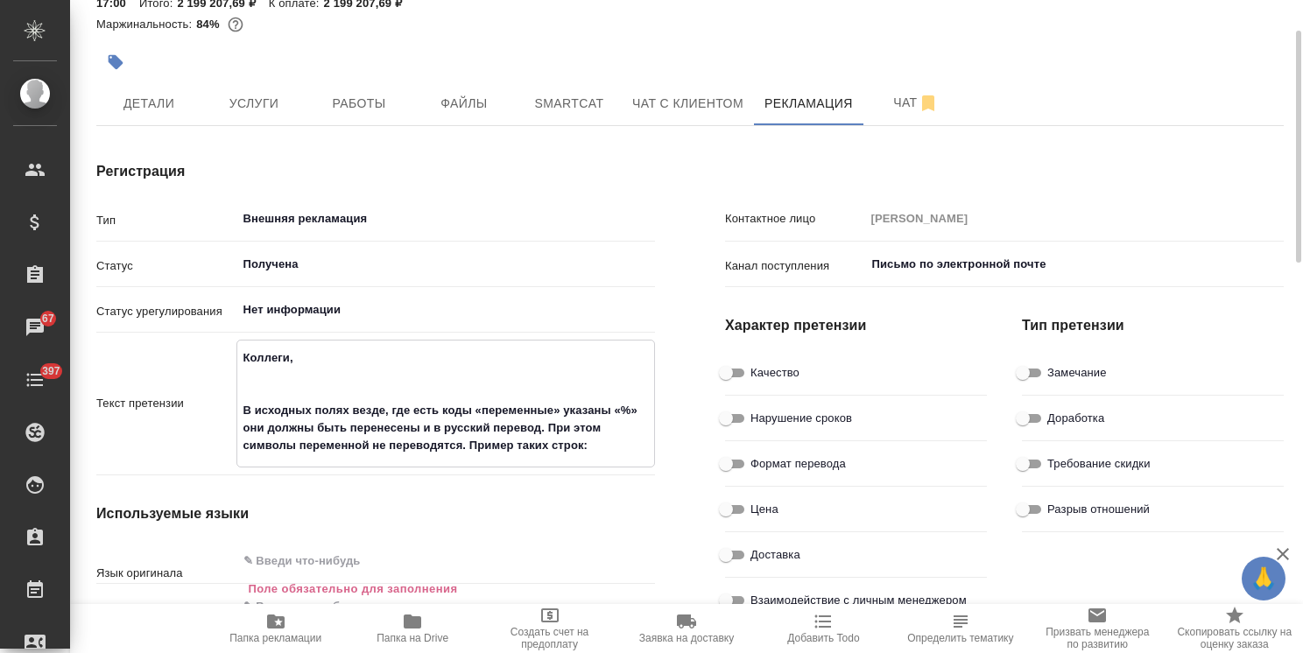
type textarea "x"
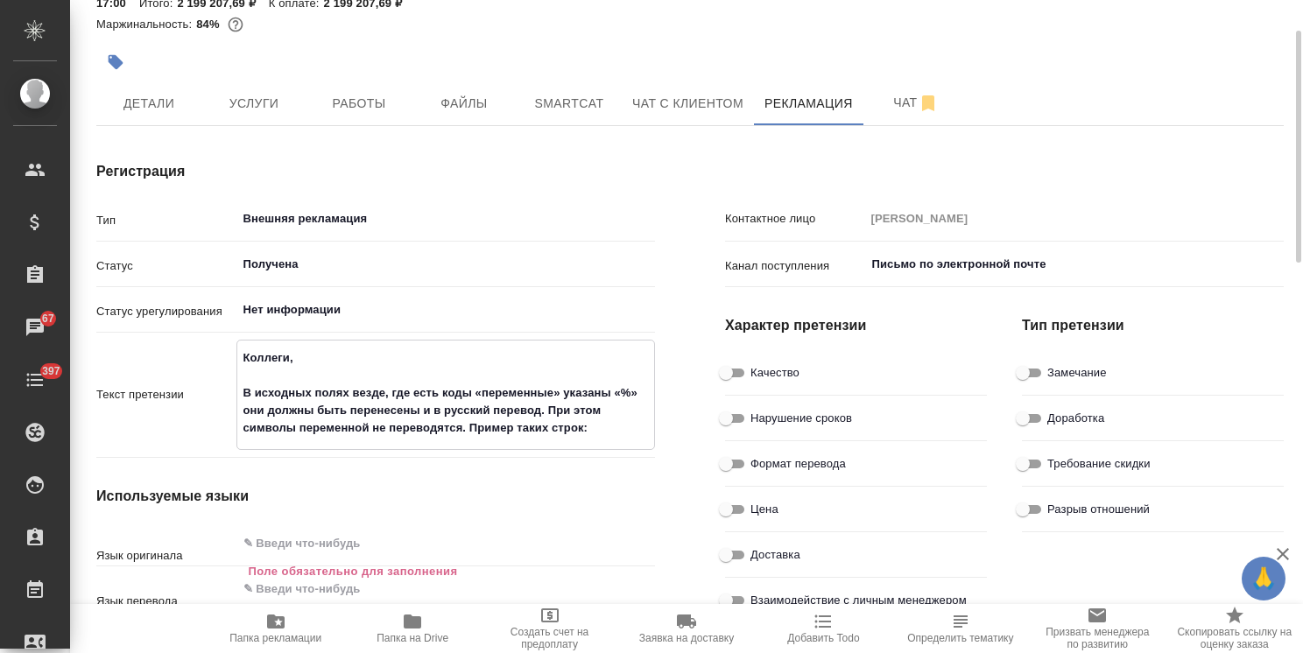
type textarea "Коллеги, В исходных полях везде, где есть коды «переменные» указаны «%» они дол…"
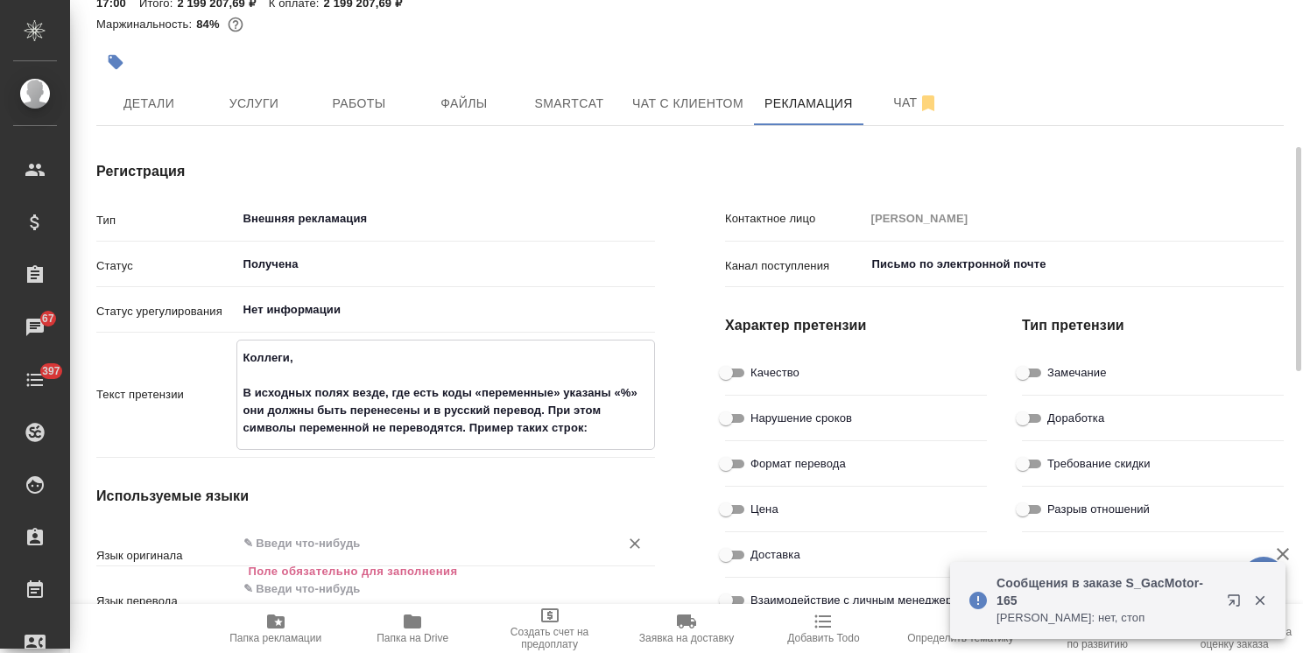
scroll to position [175, 0]
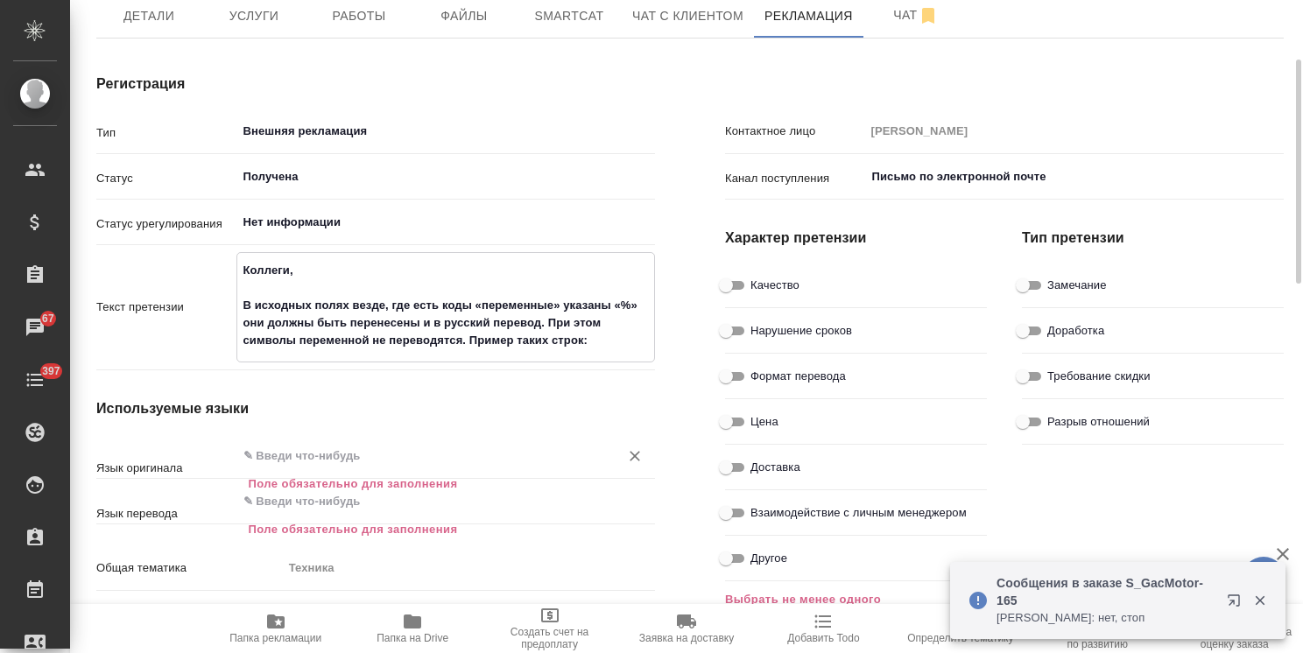
click at [338, 442] on div "​" at bounding box center [445, 456] width 419 height 32
type textarea "x"
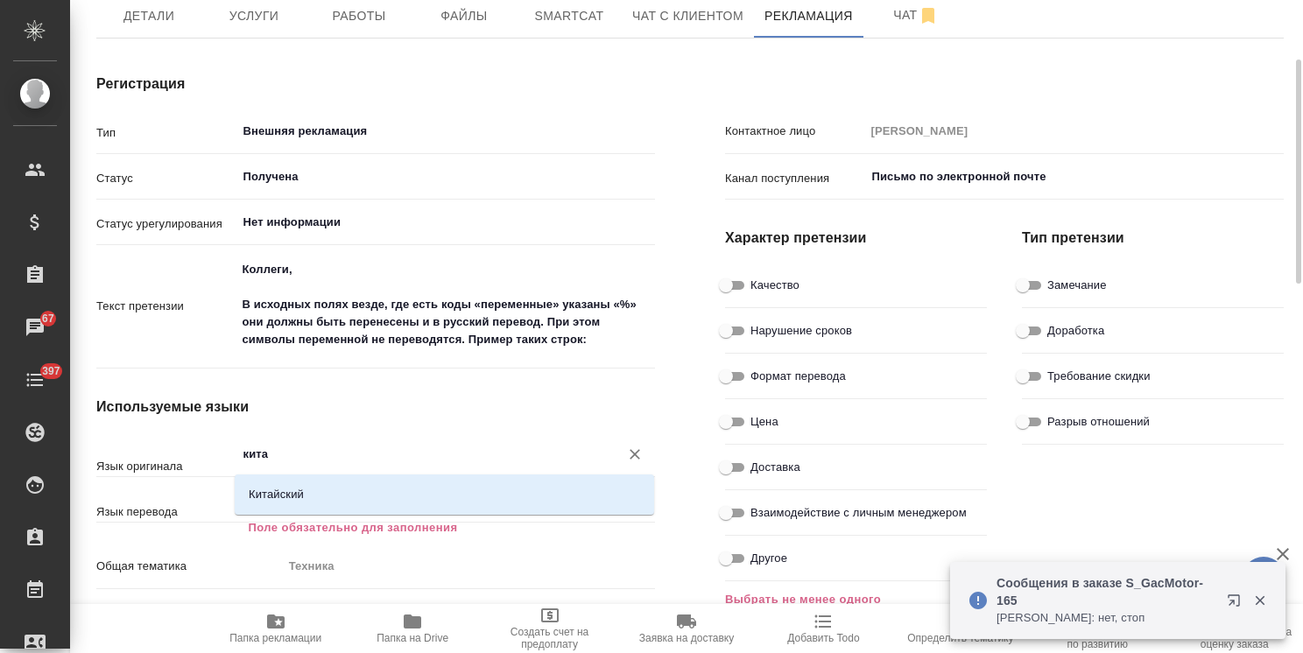
type input "китай"
click at [327, 494] on li "Китайский" at bounding box center [444, 495] width 419 height 32
type textarea "x"
type input "Китайский"
type textarea "x"
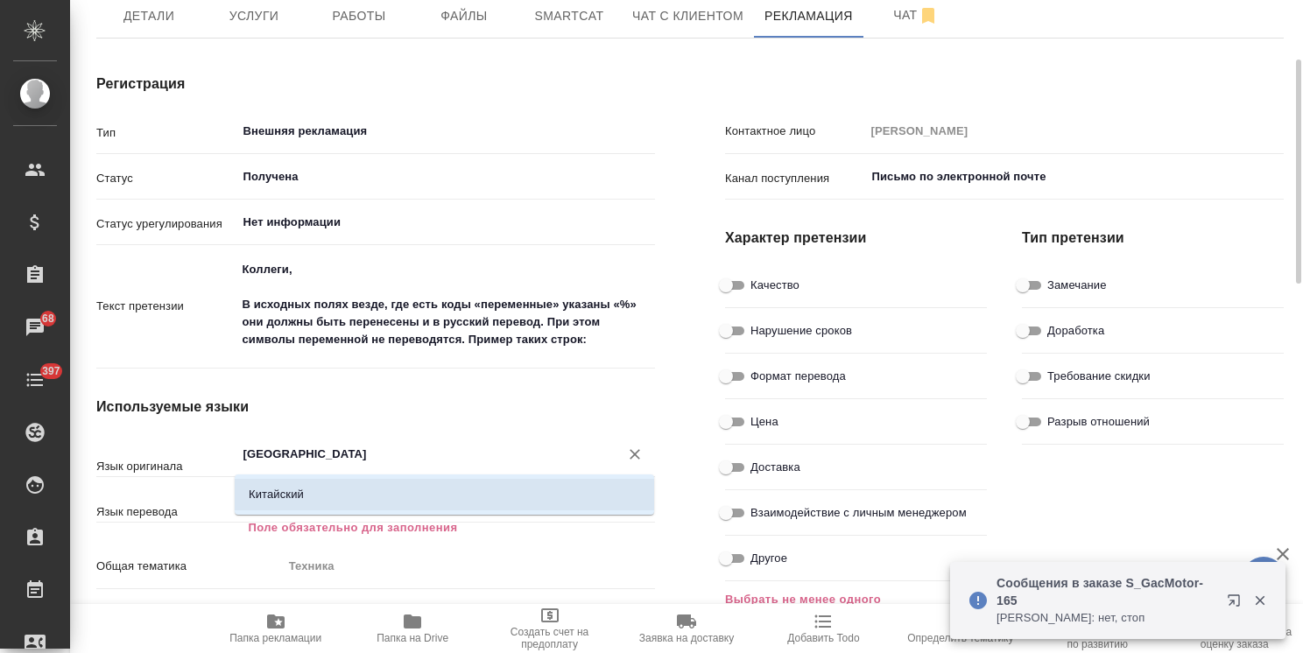
type textarea "x"
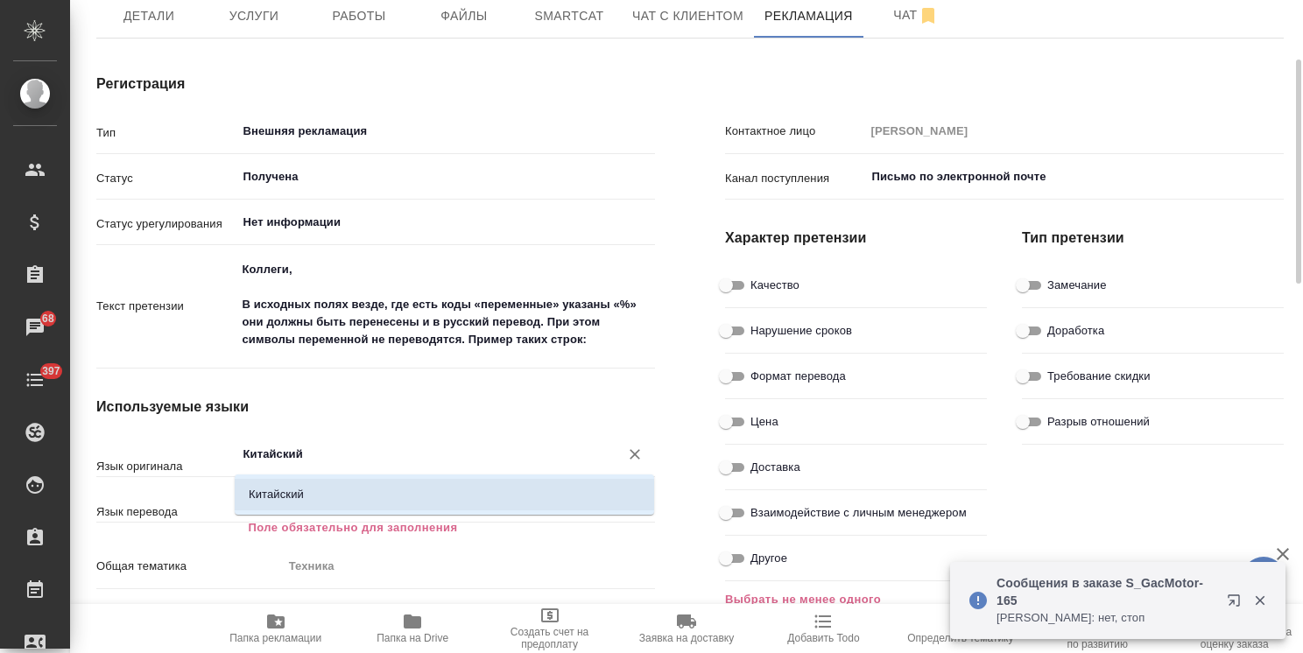
type input "Китайский"
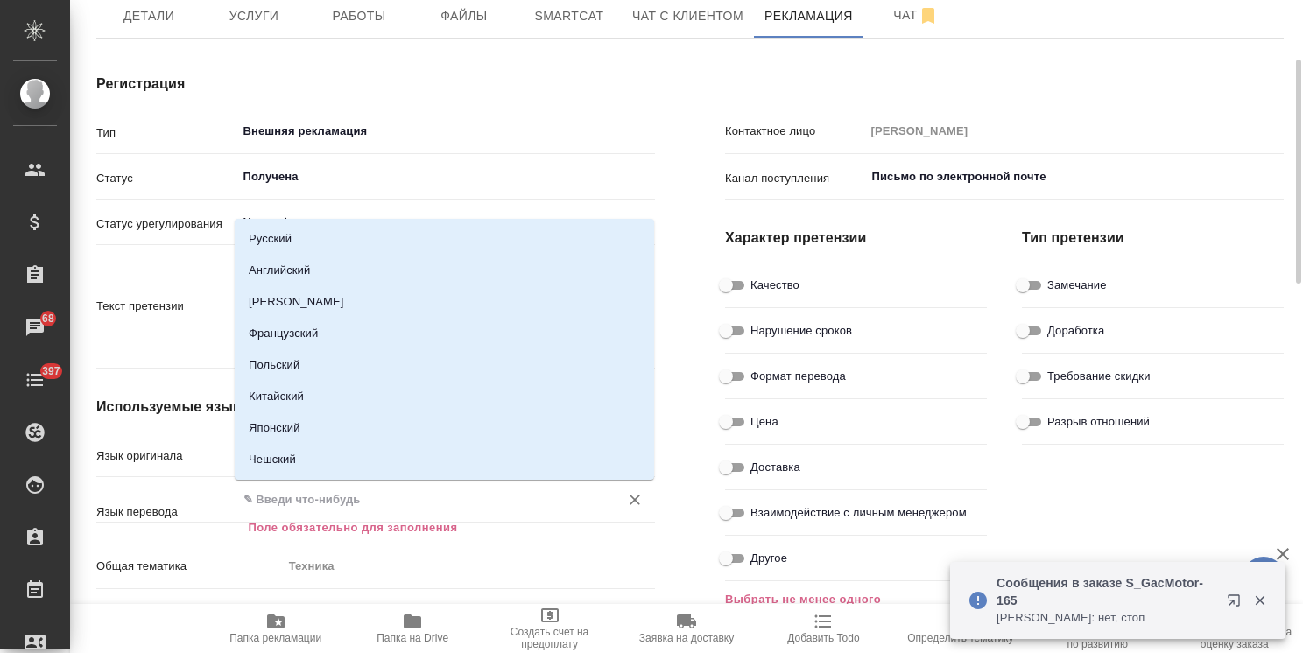
click at [333, 506] on input "text" at bounding box center [417, 499] width 350 height 21
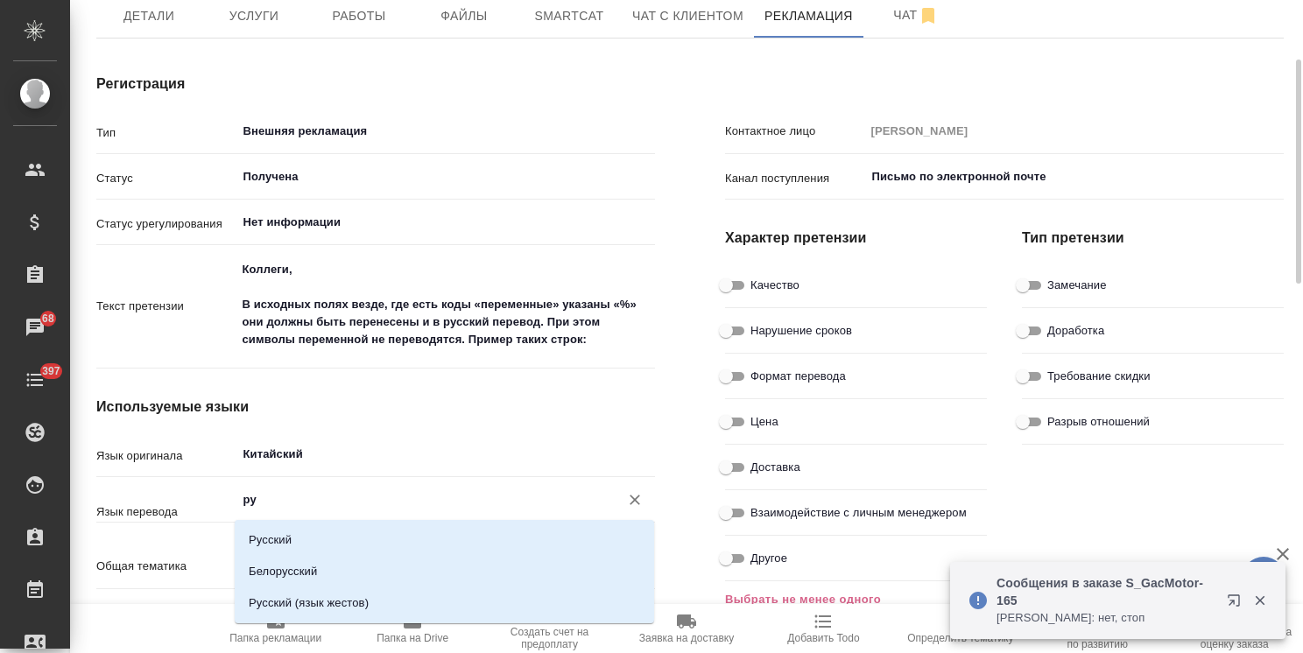
type input "рус"
click at [379, 545] on li "Русский" at bounding box center [444, 540] width 419 height 32
type textarea "x"
type input "Русский"
type textarea "x"
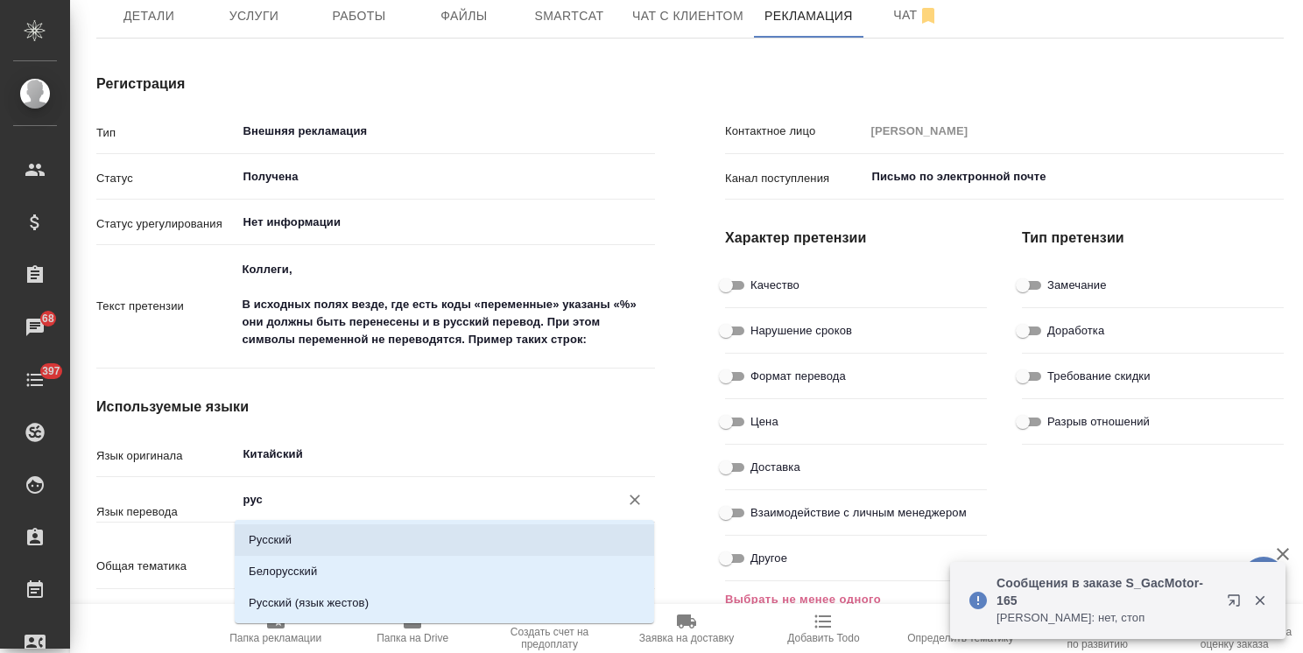
type textarea "x"
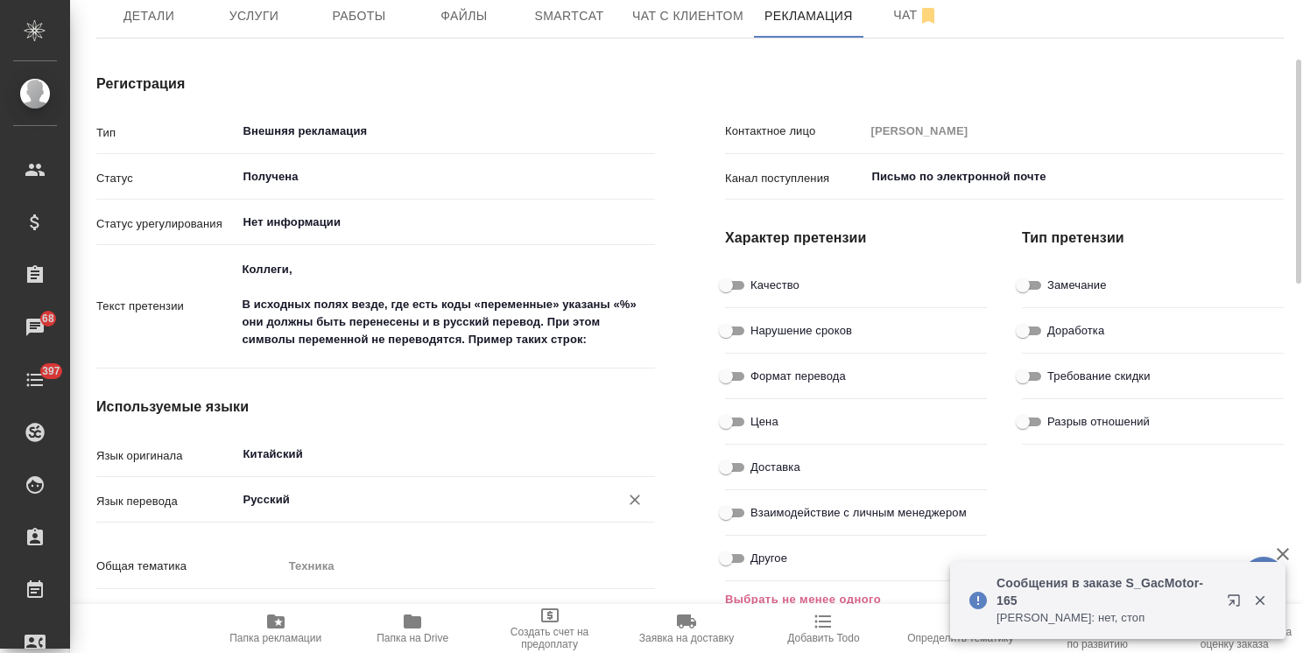
type input "Русский"
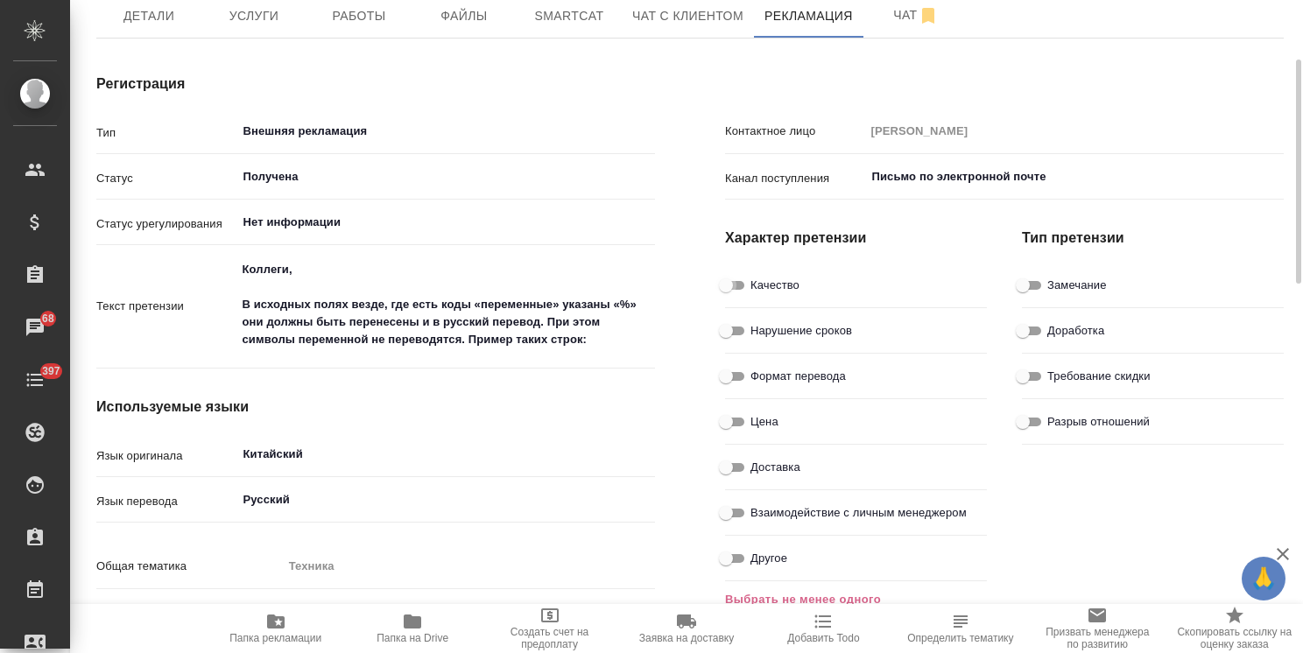
click at [739, 282] on input "Качество" at bounding box center [725, 285] width 63 height 21
checkbox input "true"
type textarea "x"
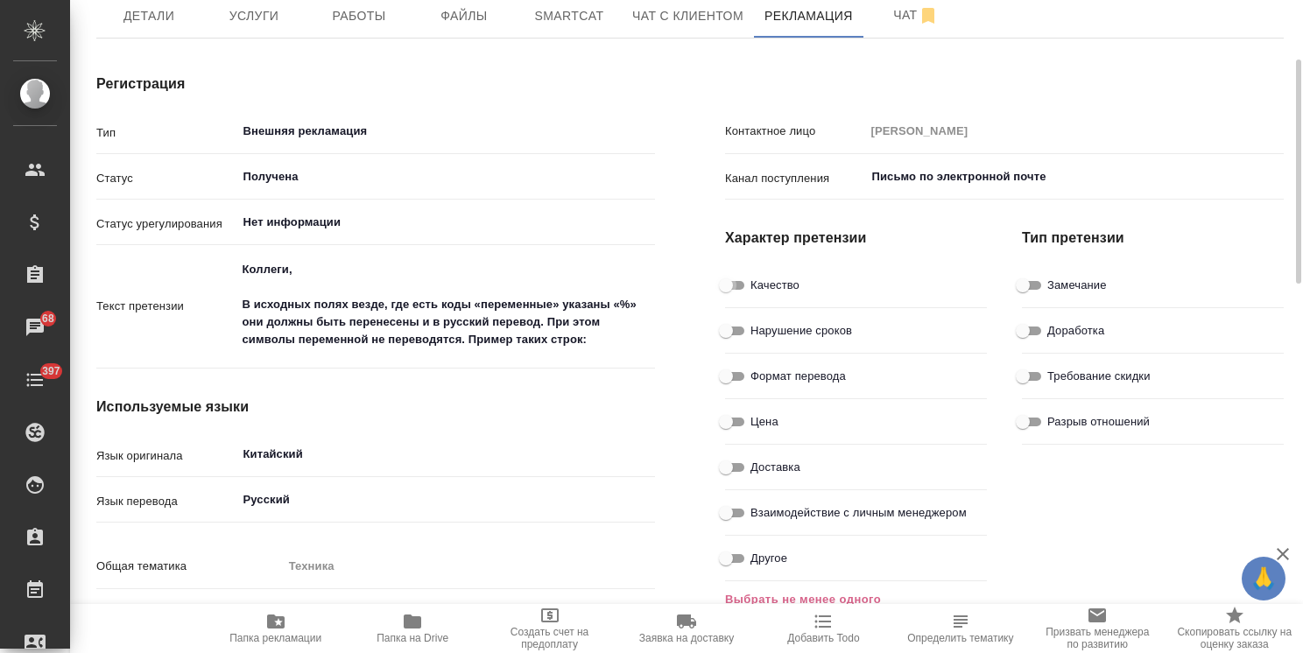
type textarea "x"
click at [1047, 289] on span "Замечание" at bounding box center [1077, 286] width 60 height 18
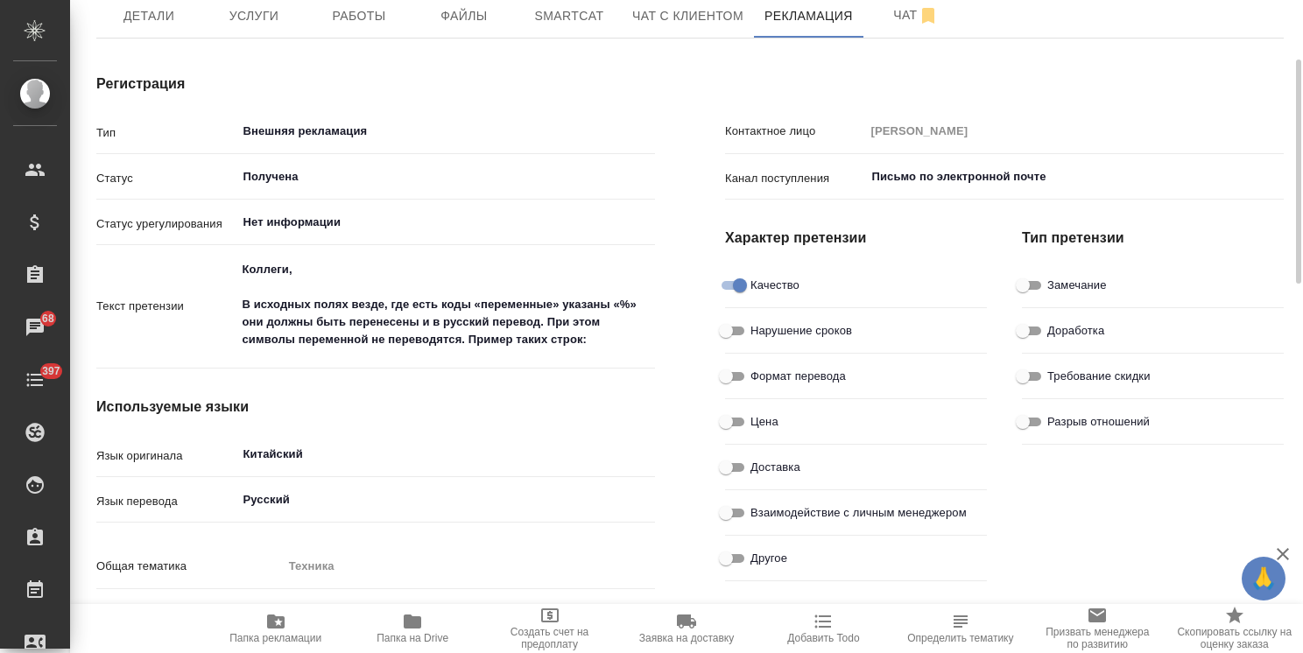
click at [1047, 289] on input "Замечание" at bounding box center [1022, 285] width 63 height 21
checkbox input "true"
type textarea "x"
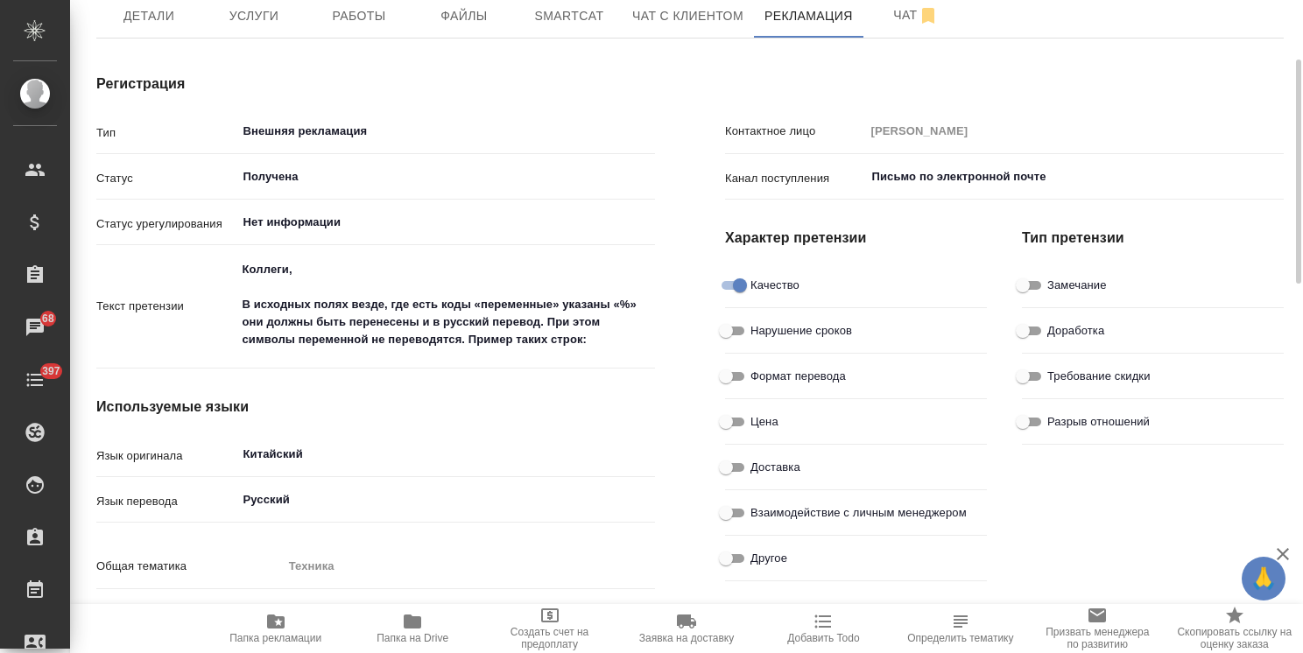
type textarea "x"
click at [1033, 324] on input "Доработка" at bounding box center [1022, 330] width 63 height 21
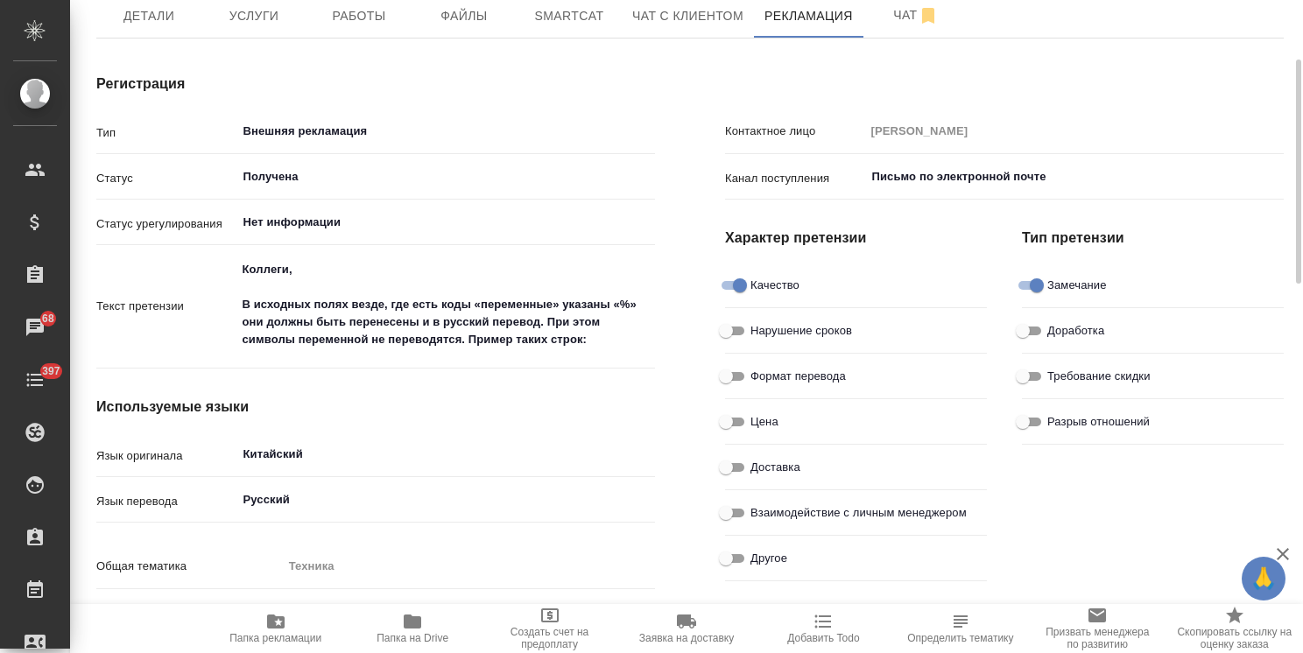
checkbox input "true"
type textarea "x"
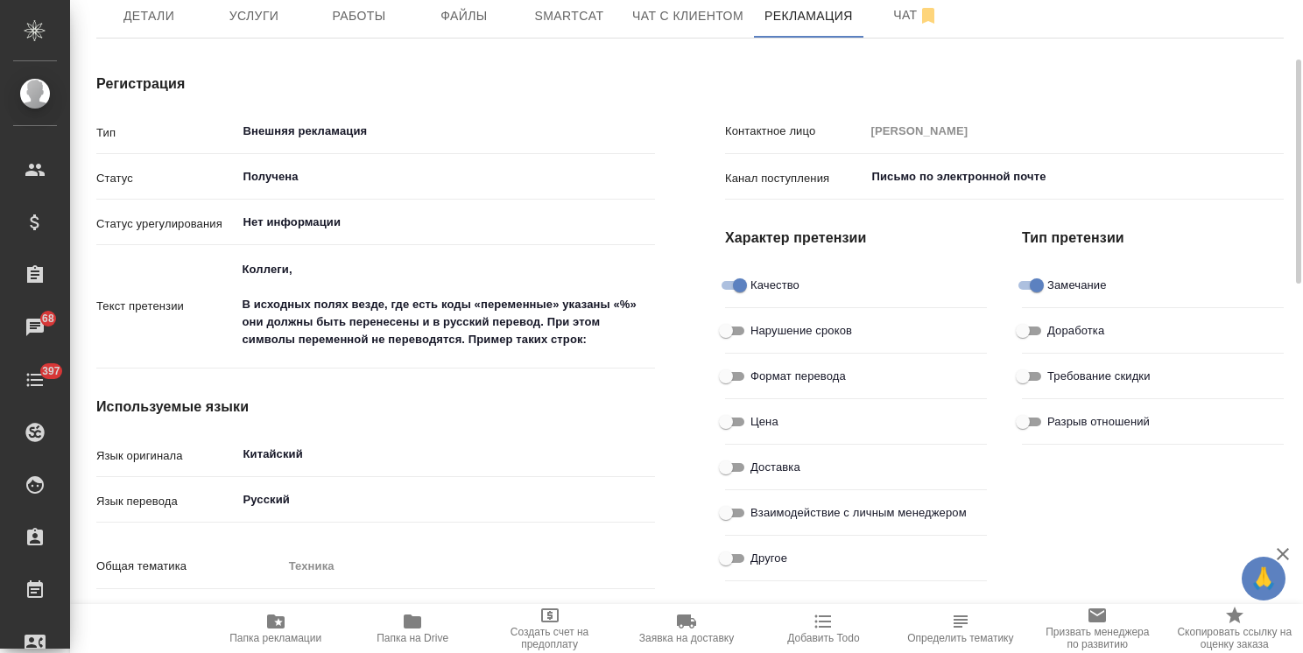
type textarea "x"
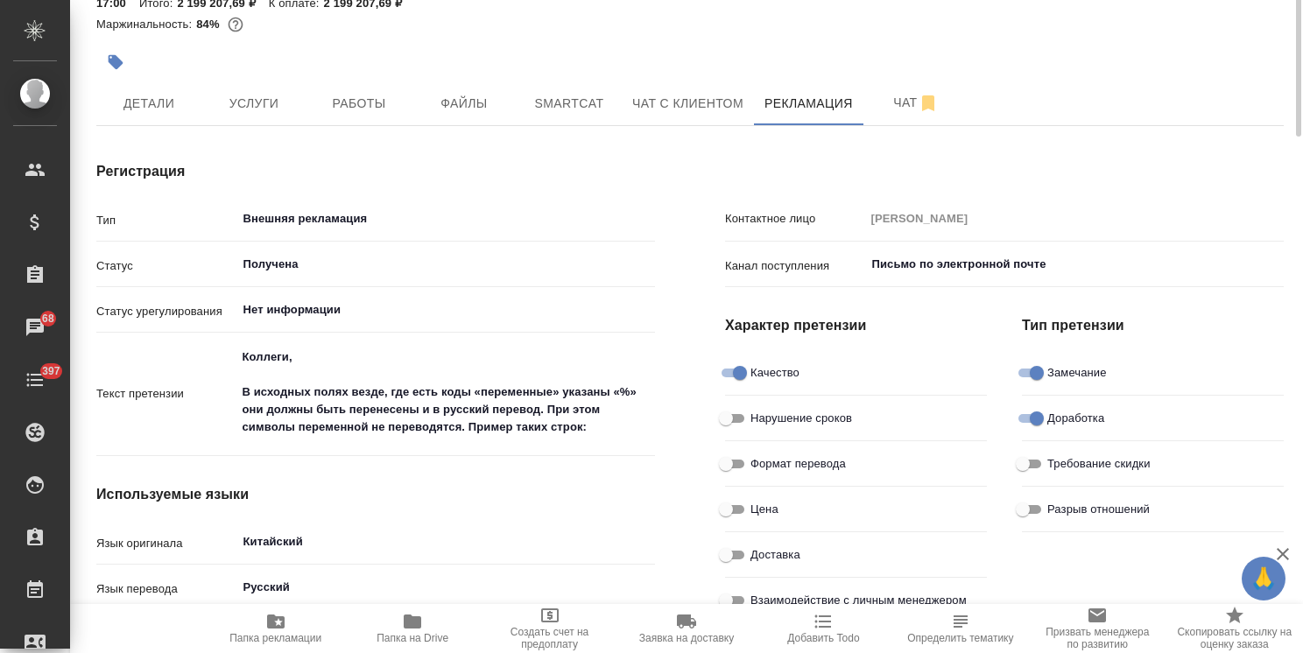
scroll to position [0, 0]
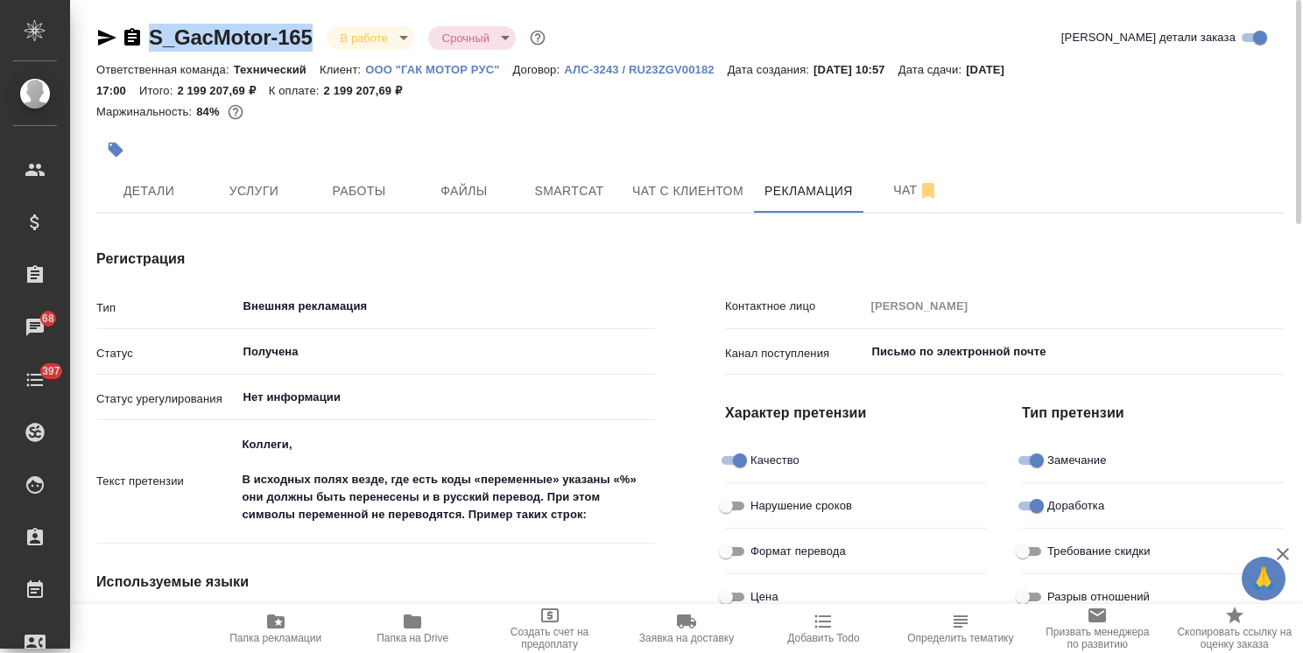
drag, startPoint x: 312, startPoint y: 19, endPoint x: 120, endPoint y: 16, distance: 191.8
copy link "S_GacMotor-165"
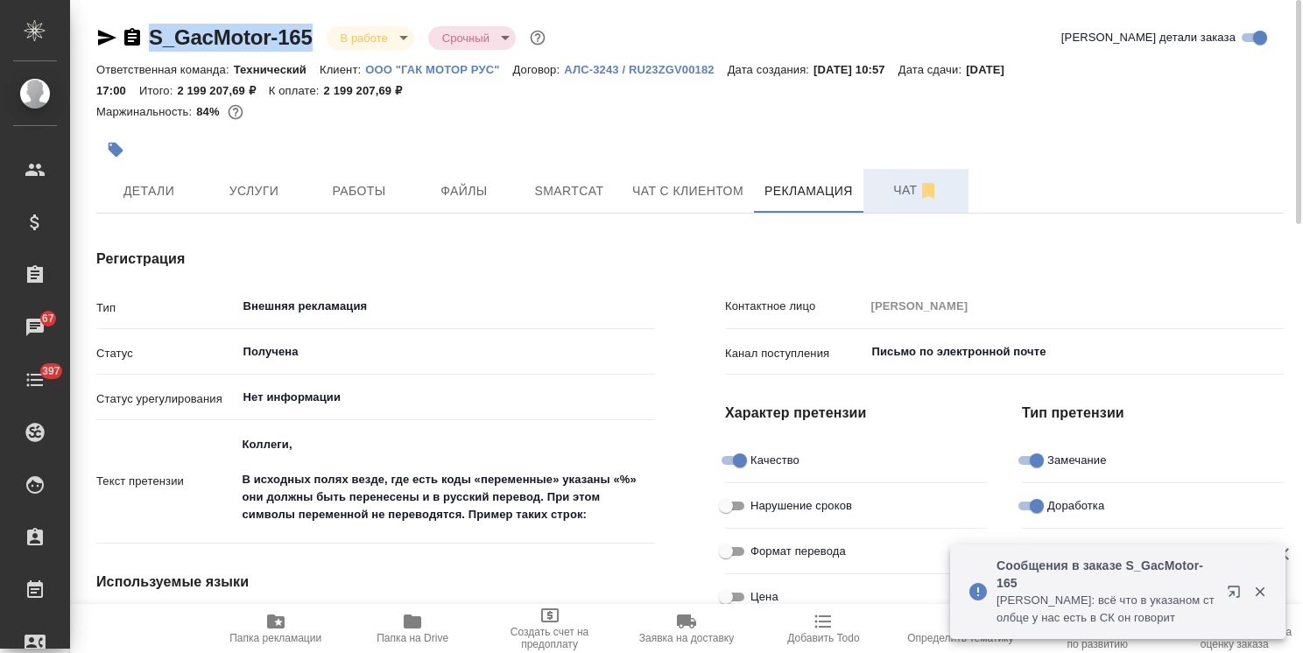
click at [894, 204] on button "Чат" at bounding box center [915, 191] width 105 height 44
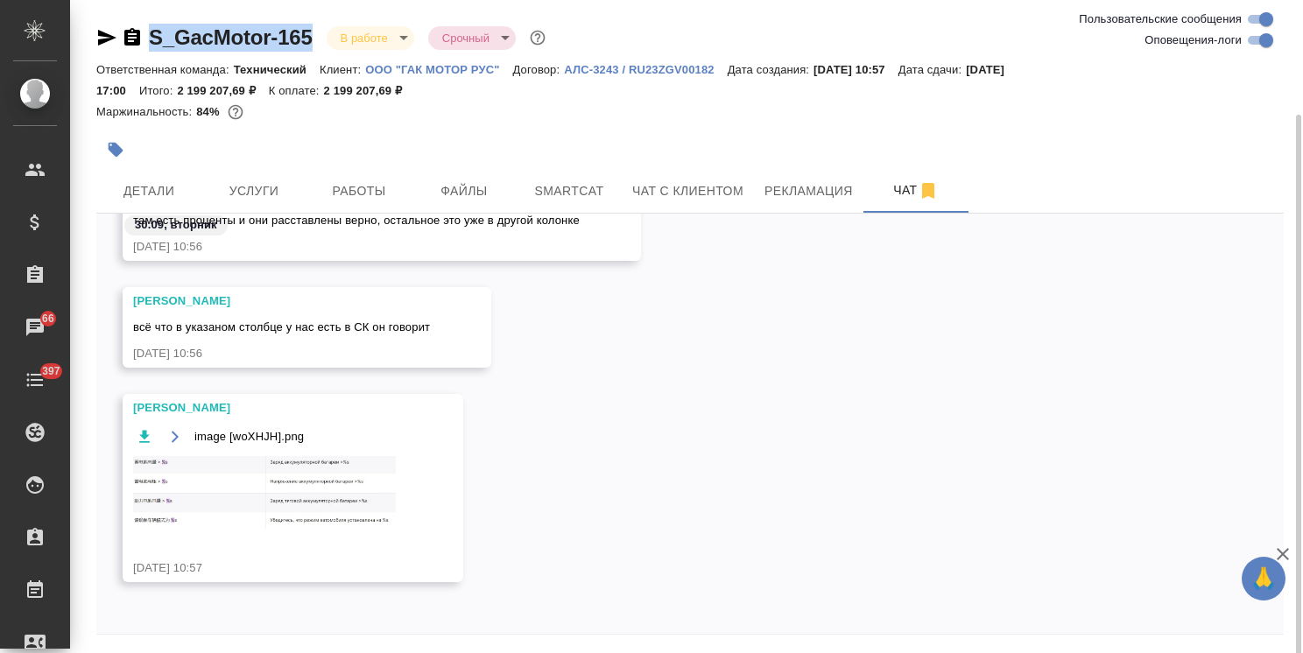
scroll to position [60, 0]
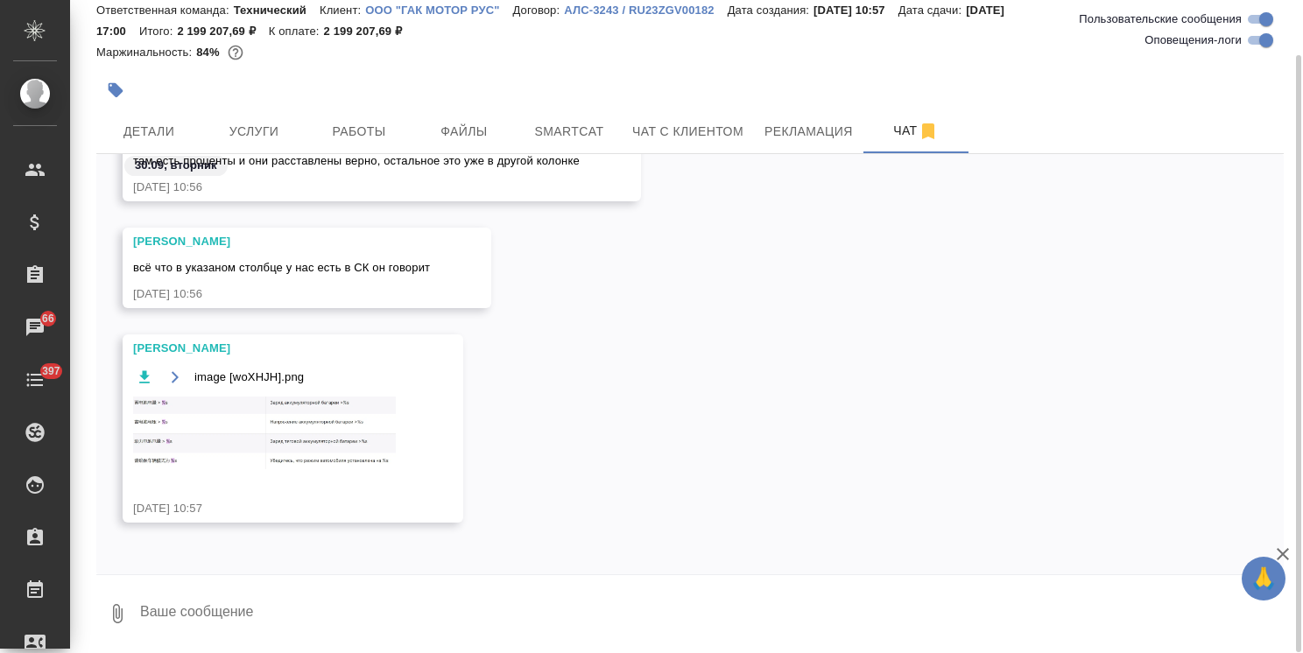
click at [263, 622] on textarea at bounding box center [710, 614] width 1145 height 60
type textarea "р"
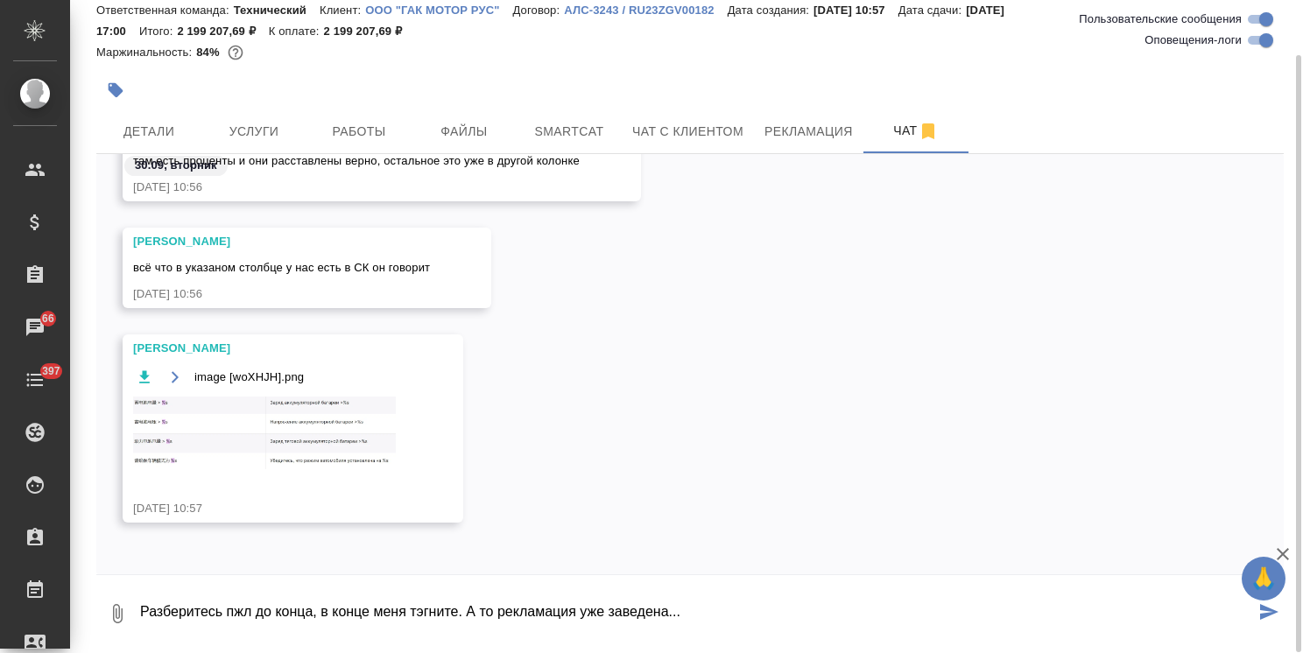
type textarea "Разберитесь пжл до конца, в конце меня тэгните. А то рекламация уже заведена..."
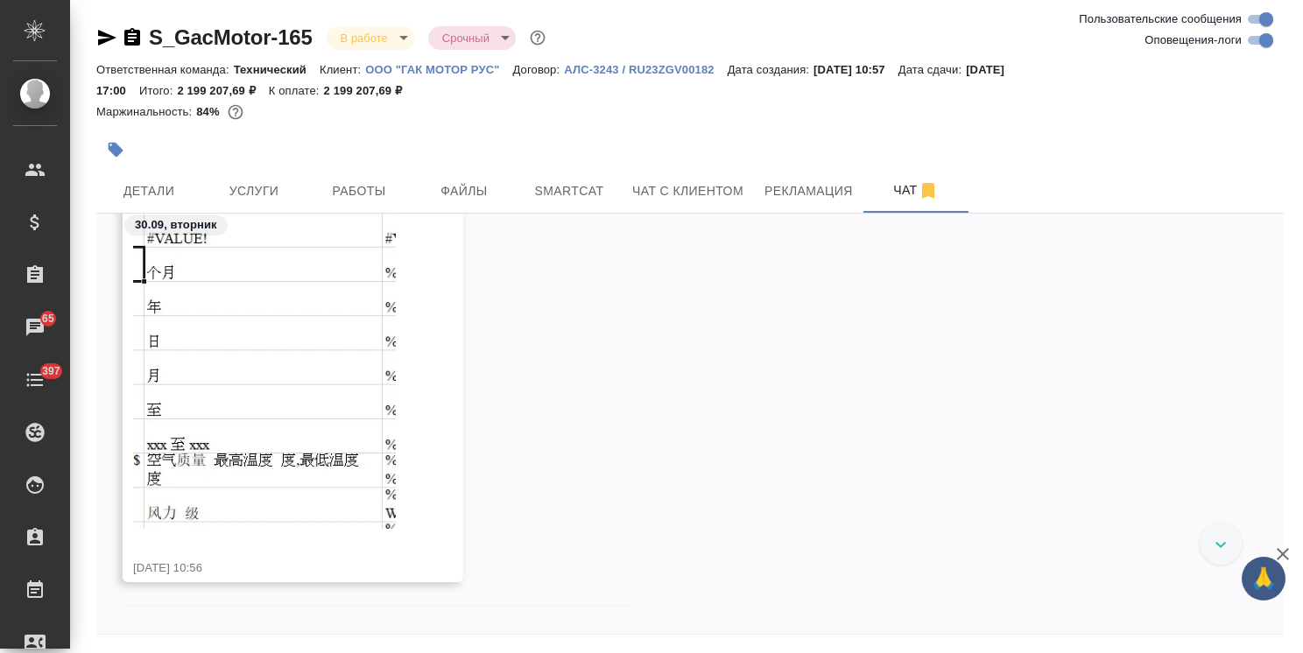
scroll to position [45893, 0]
click at [1278, 556] on icon "button" at bounding box center [1282, 554] width 21 height 21
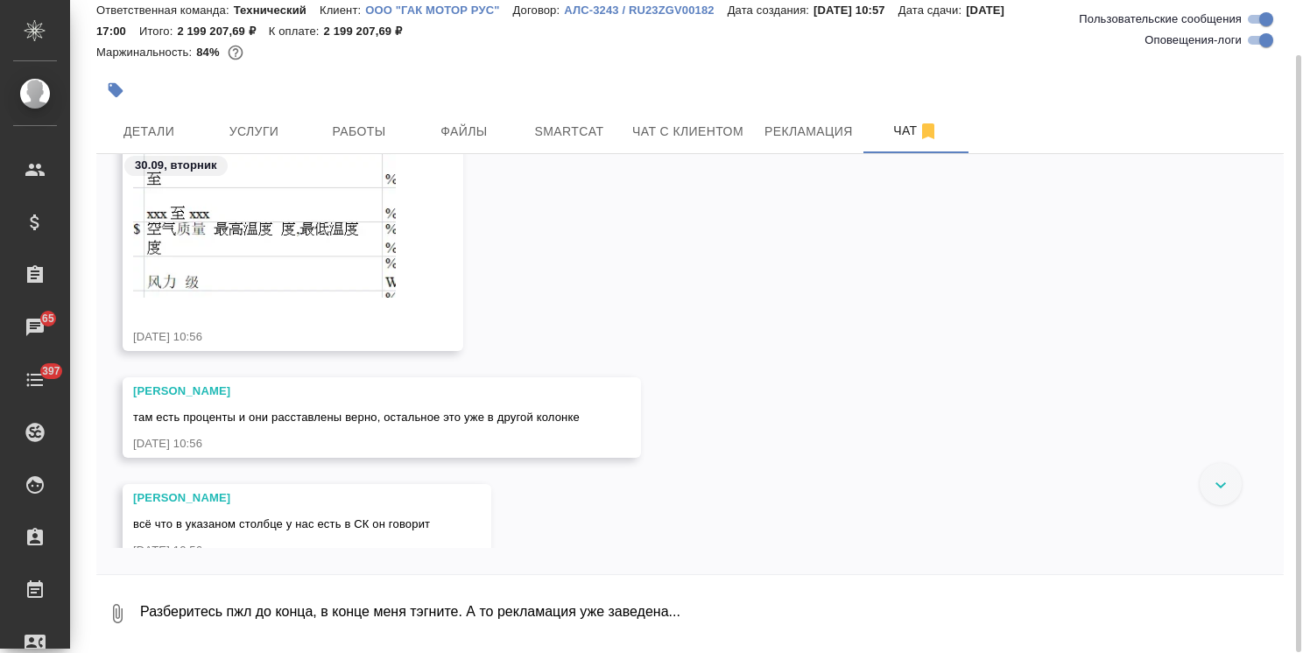
scroll to position [46410, 0]
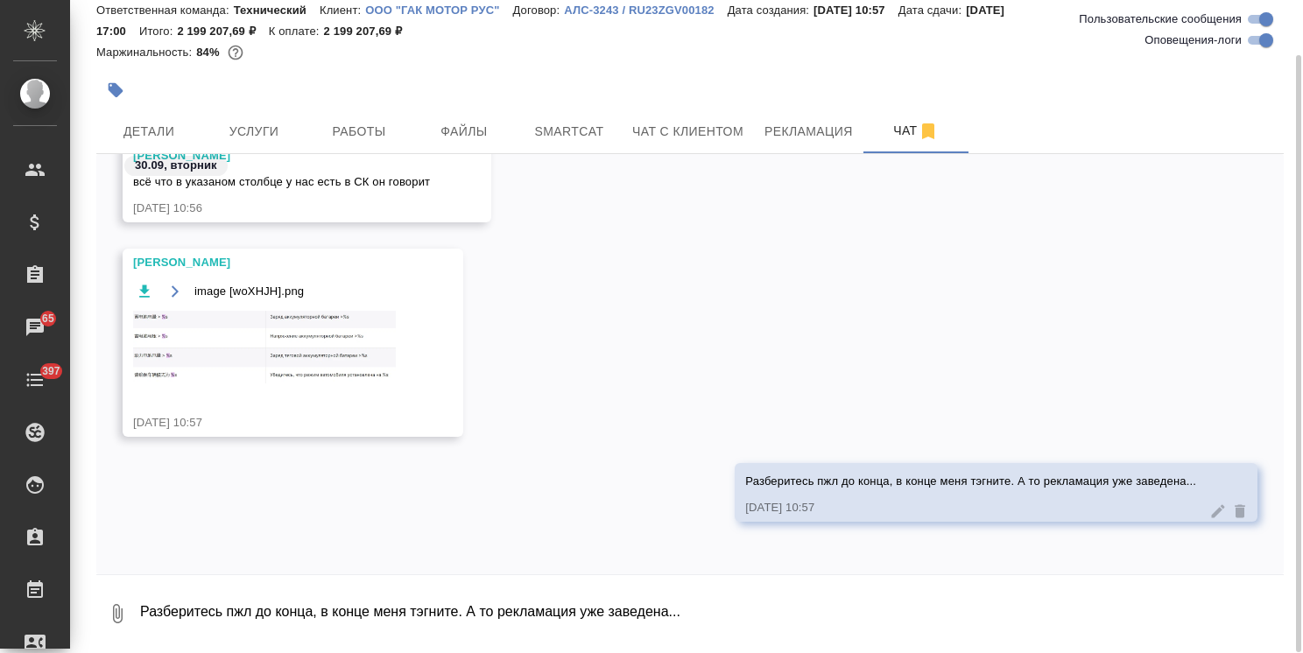
click at [263, 611] on textarea "Разберитесь пжл до конца, в конце меня тэгните. А то рекламация уже заведена..." at bounding box center [710, 614] width 1145 height 60
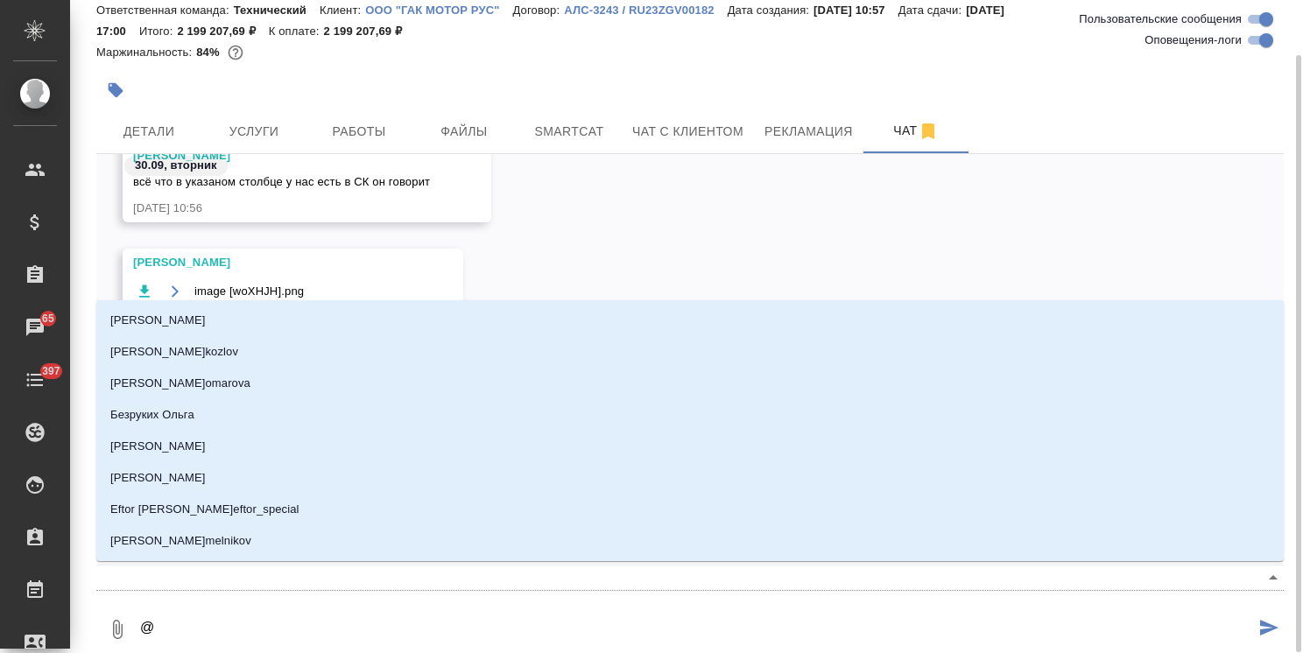
type textarea "@б"
type input "б"
type textarea "@бе"
type input "бе"
type textarea "@бел"
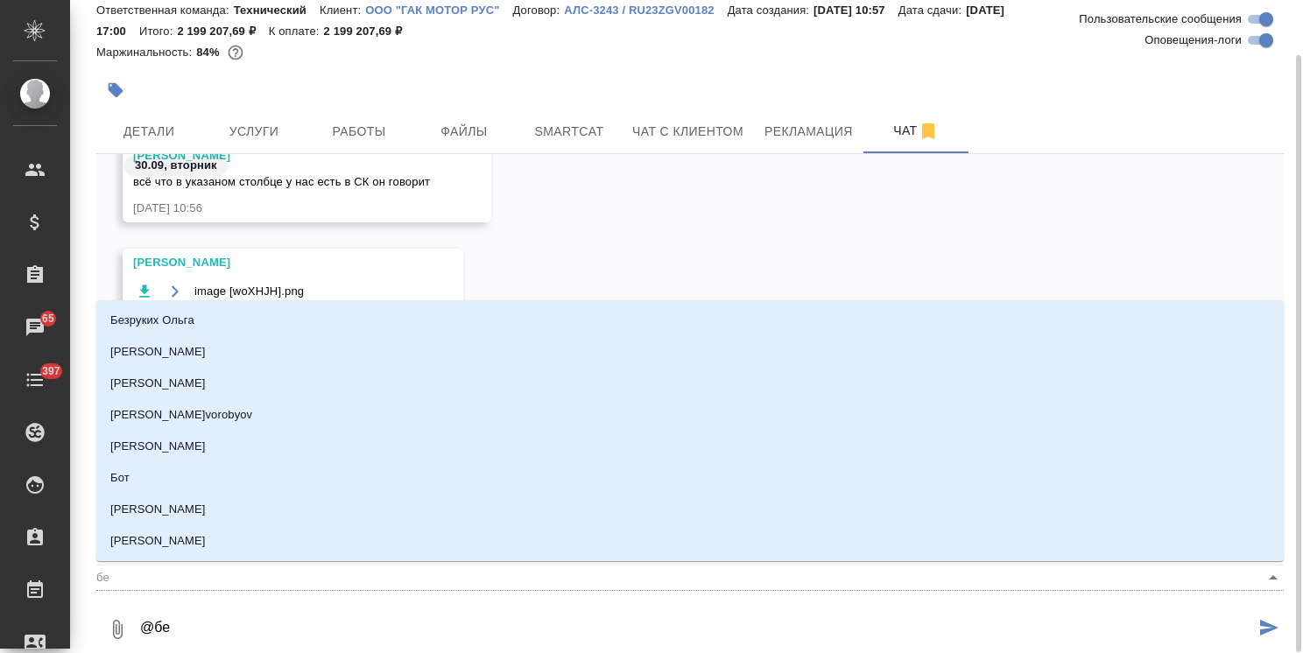
type input "бел"
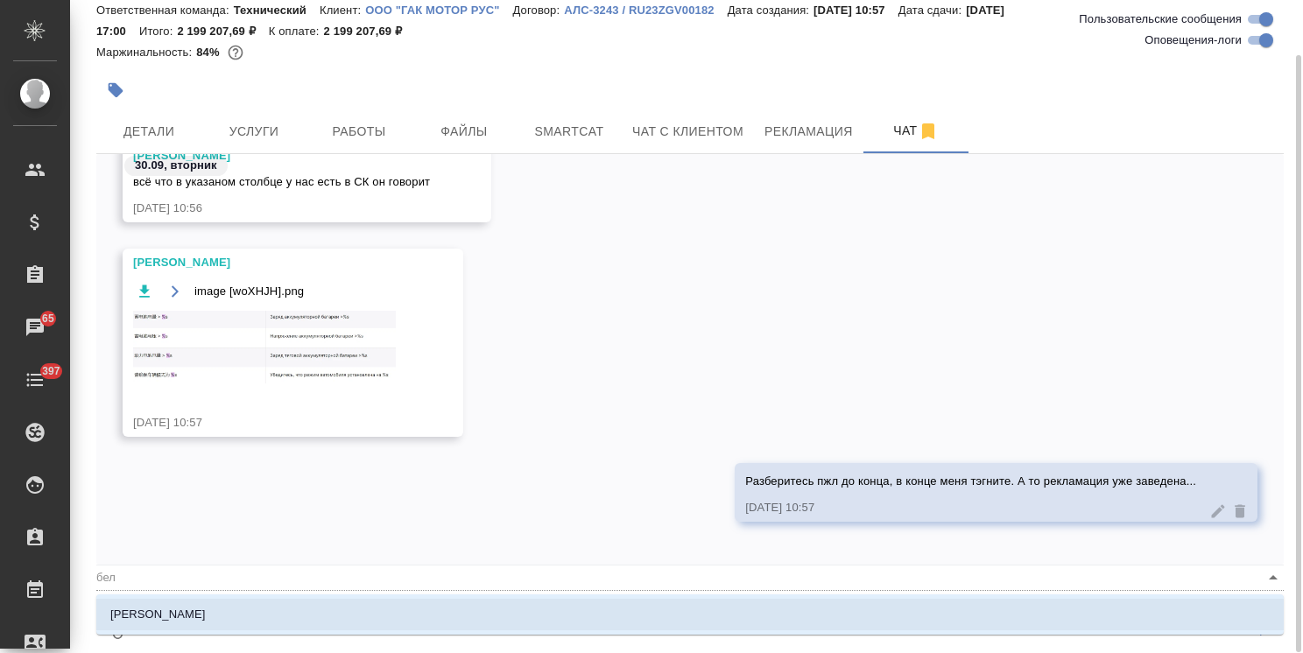
type textarea "@беля"
type input "беля"
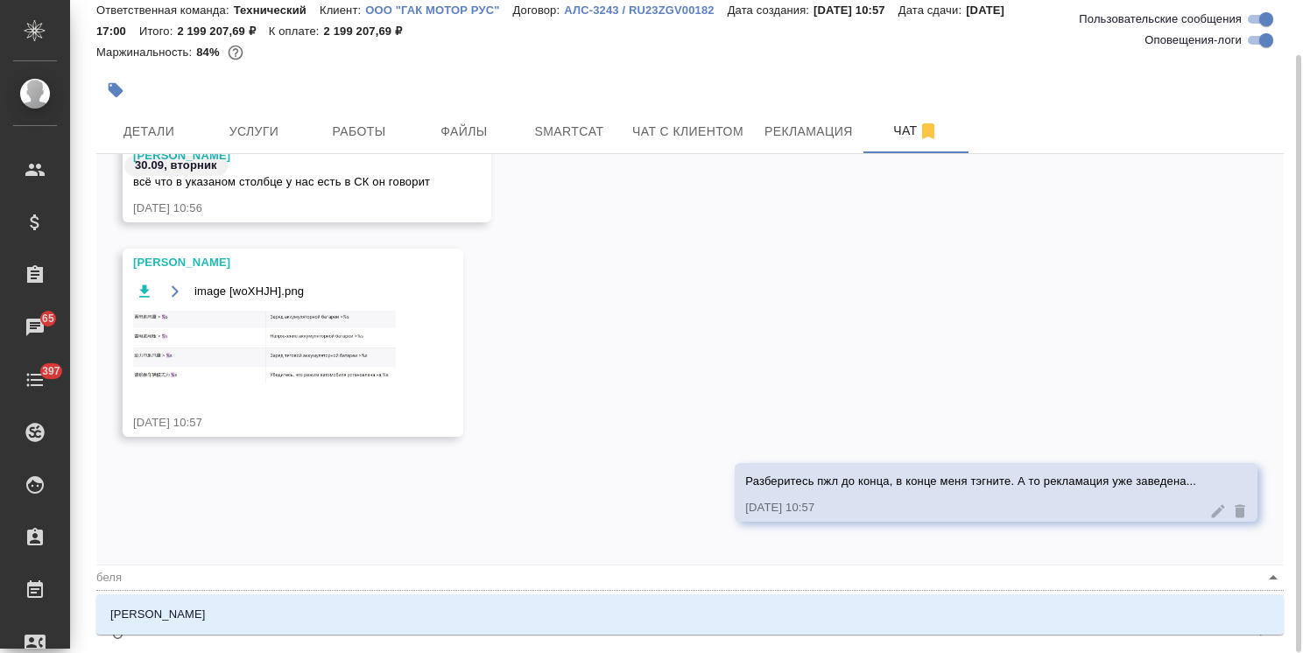
click at [301, 618] on li "[PERSON_NAME]" at bounding box center [689, 615] width 1187 height 32
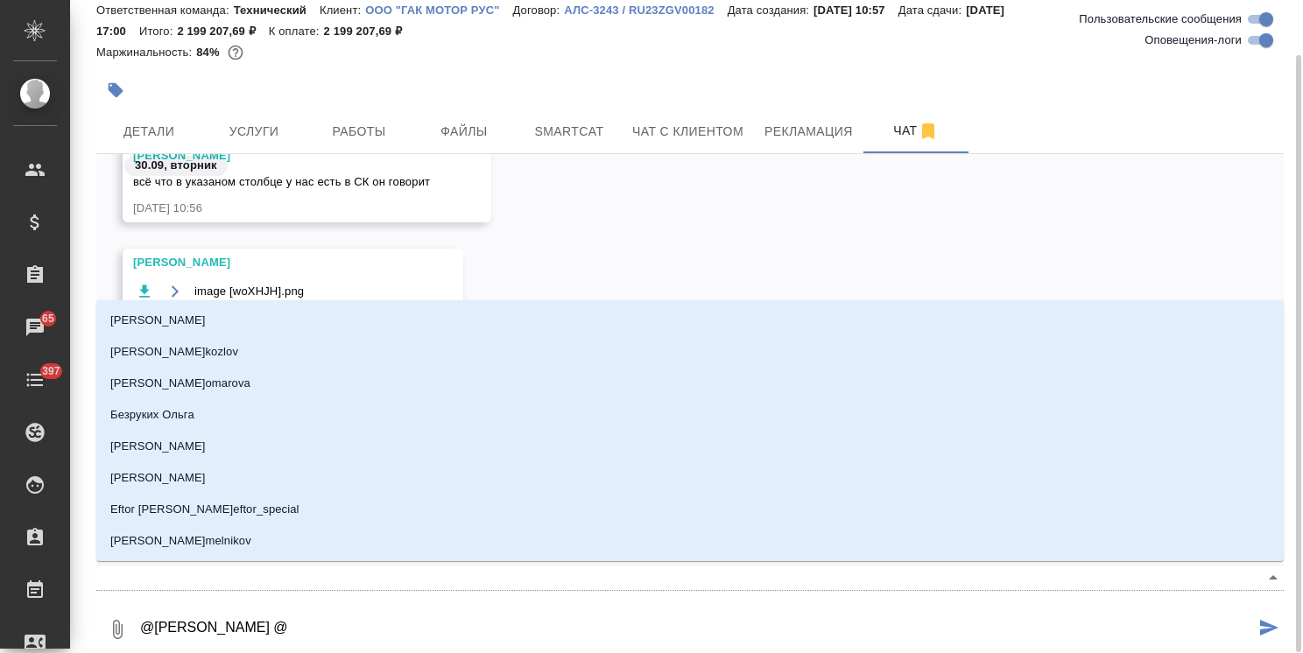
type textarea "@Белякова Юлия @м"
type input "м"
type textarea "@Белякова Юлия @ма"
type input "ма"
type textarea "@Белякова Юлия @мал"
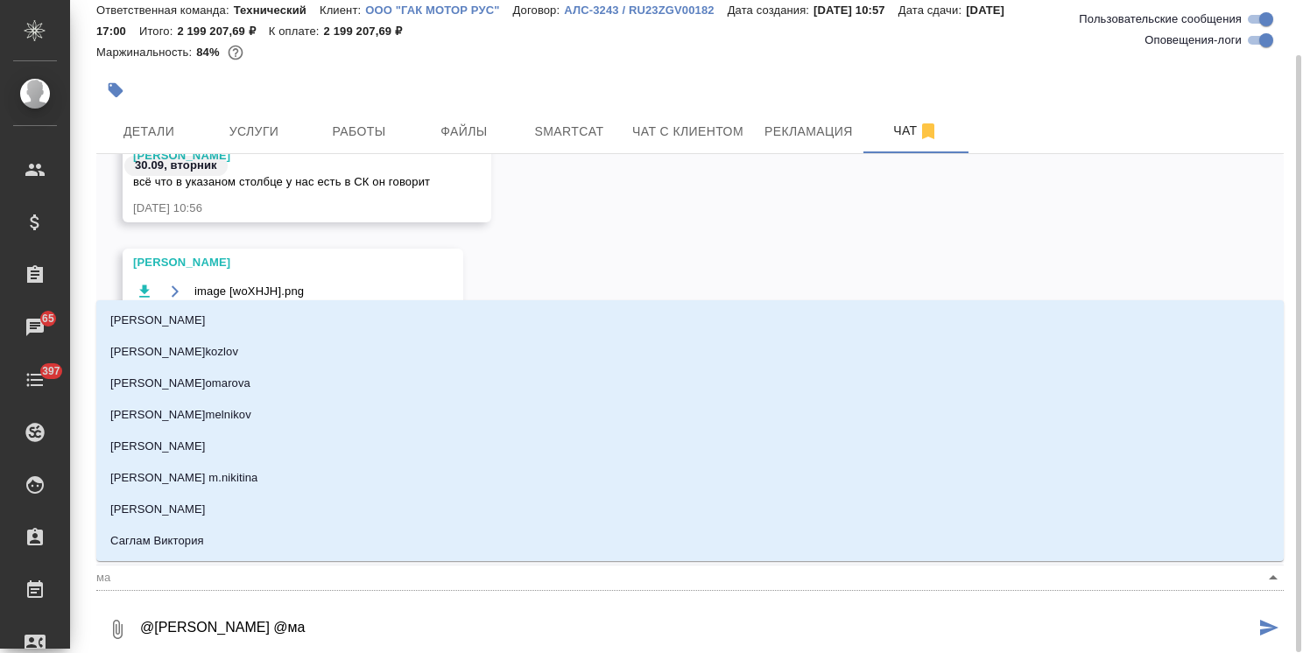
type input "мал"
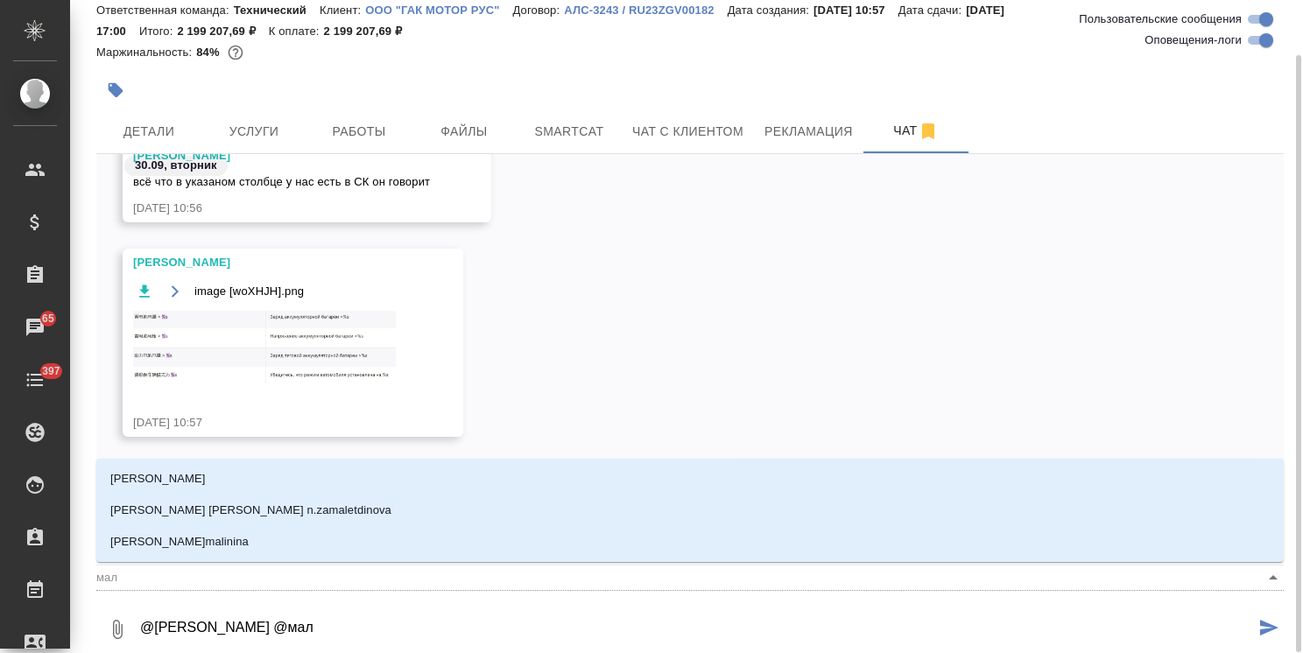
type textarea "@Белякова Юлия @мало"
type input "мало"
type textarea "@Белякова Юлия @малоф"
type input "малоф"
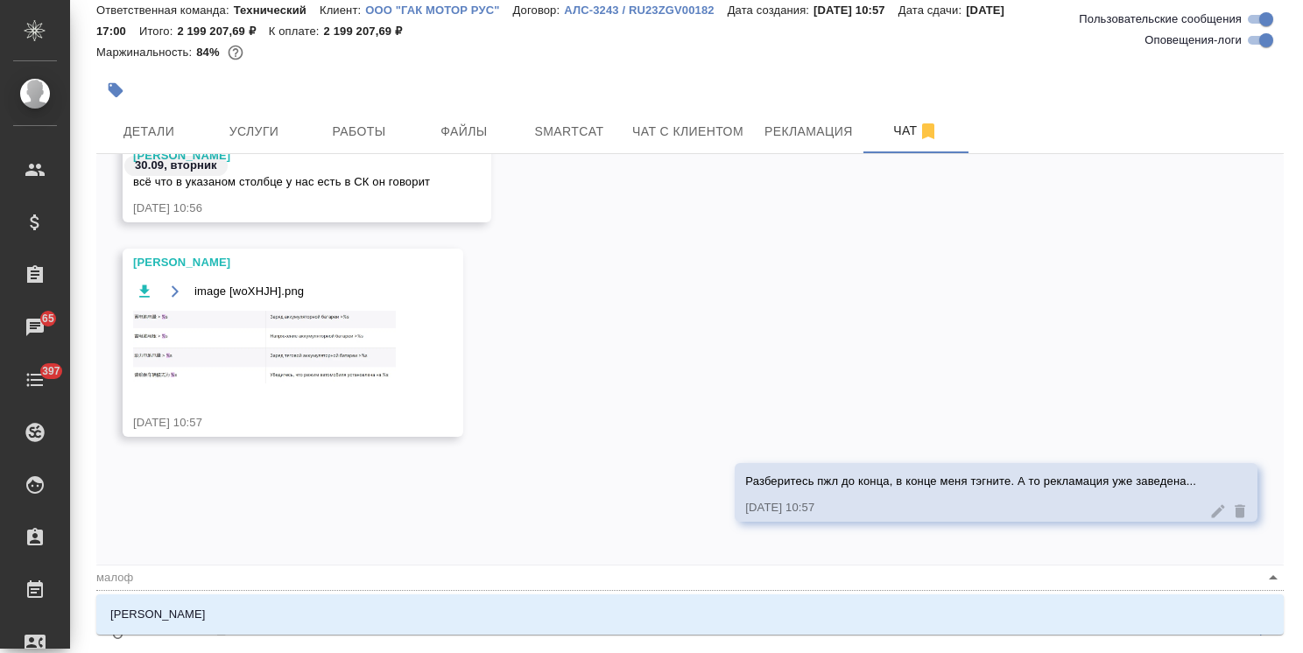
drag, startPoint x: 301, startPoint y: 618, endPoint x: 277, endPoint y: 637, distance: 31.2
click at [292, 626] on li "[PERSON_NAME]" at bounding box center [689, 615] width 1187 height 32
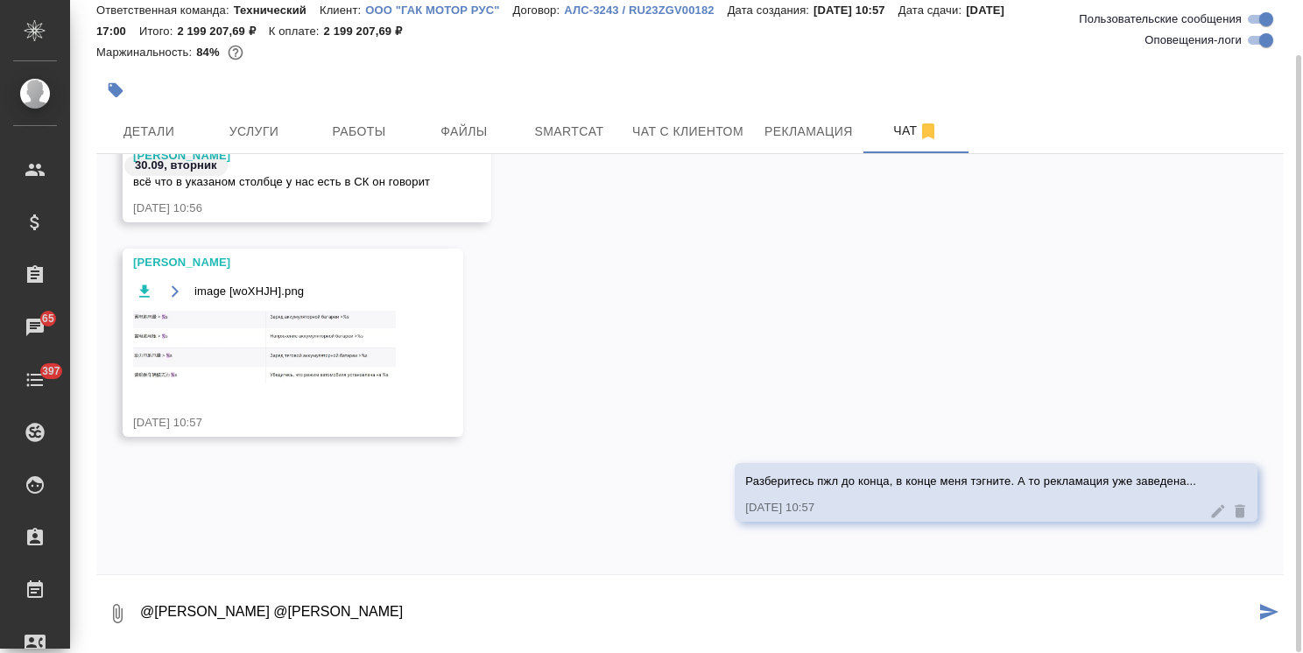
paste textarea "Ольга, добрый день. В файлах есть поля, которые выделены цветом. Подскажите, по…"
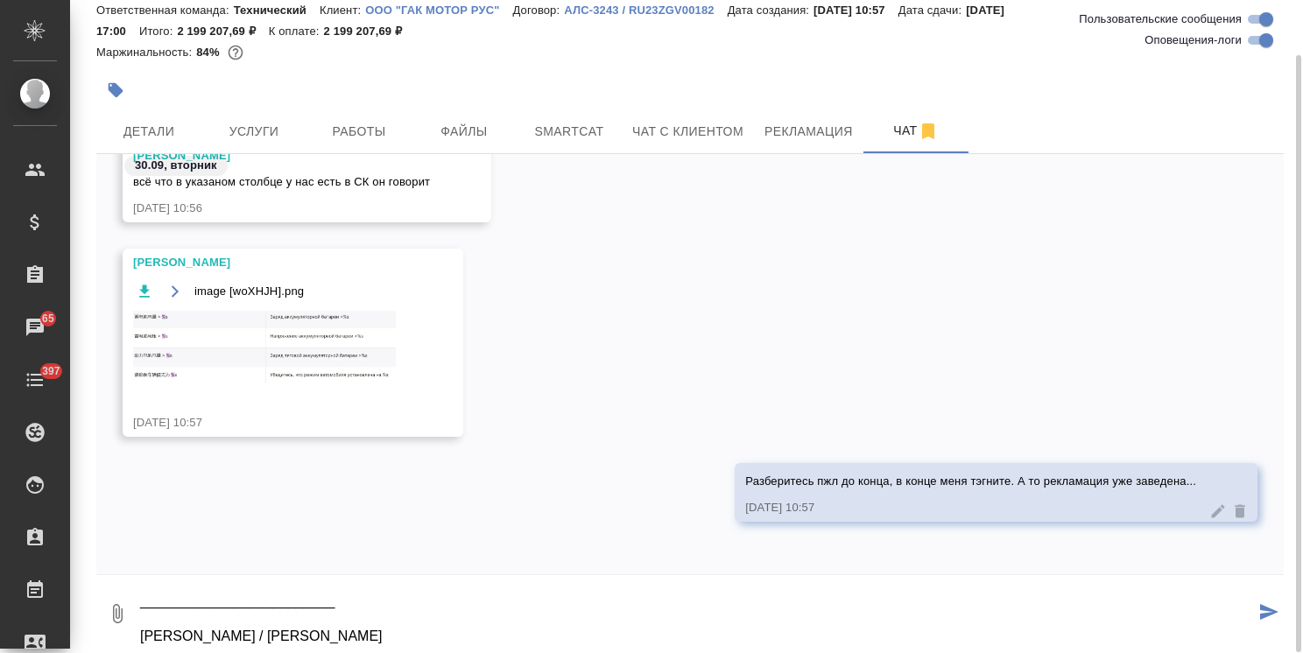
type textarea "@Белякова Юлия @Малофеева Екатерина Ольга, добрый день. В файлах есть поля, кот…"
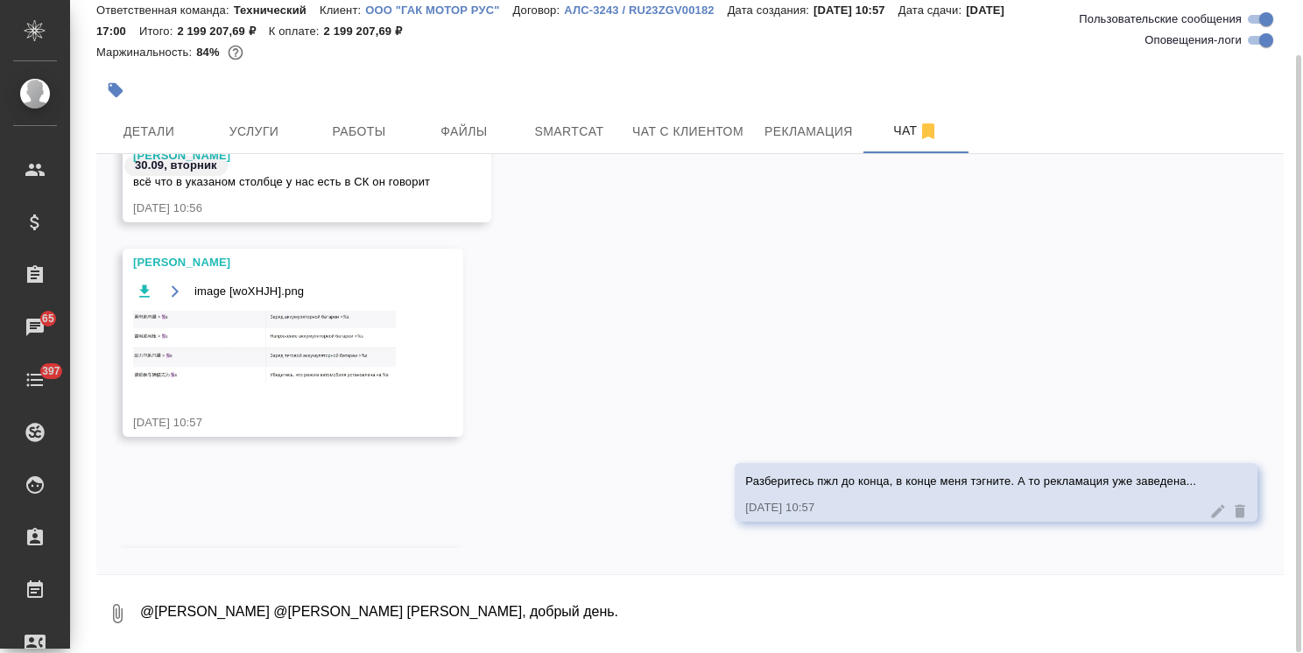
scroll to position [46879, 0]
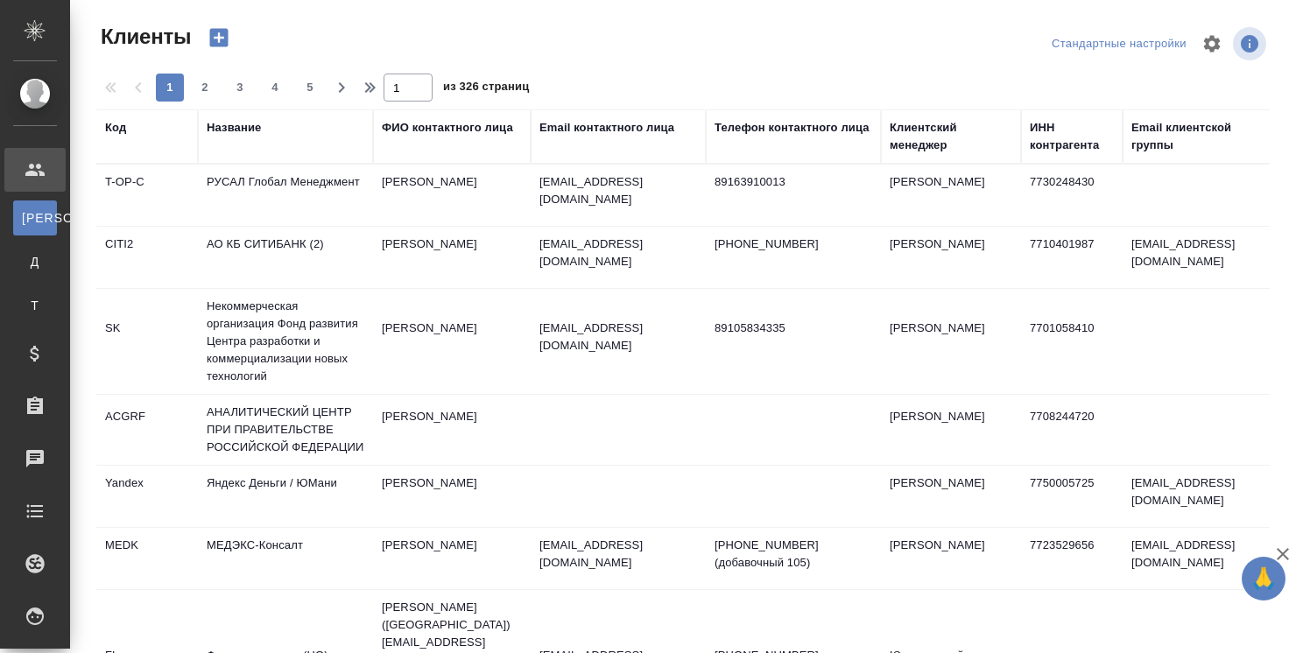
select select "RU"
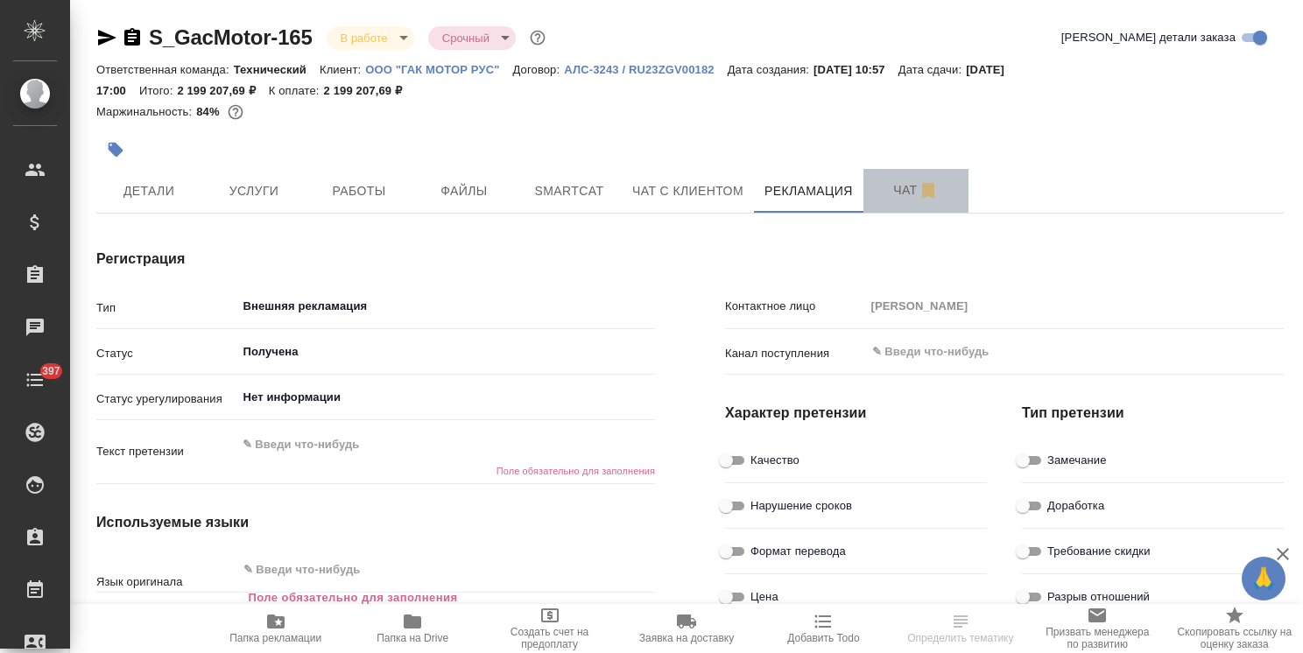
click at [884, 201] on span "Чат" at bounding box center [916, 191] width 84 height 22
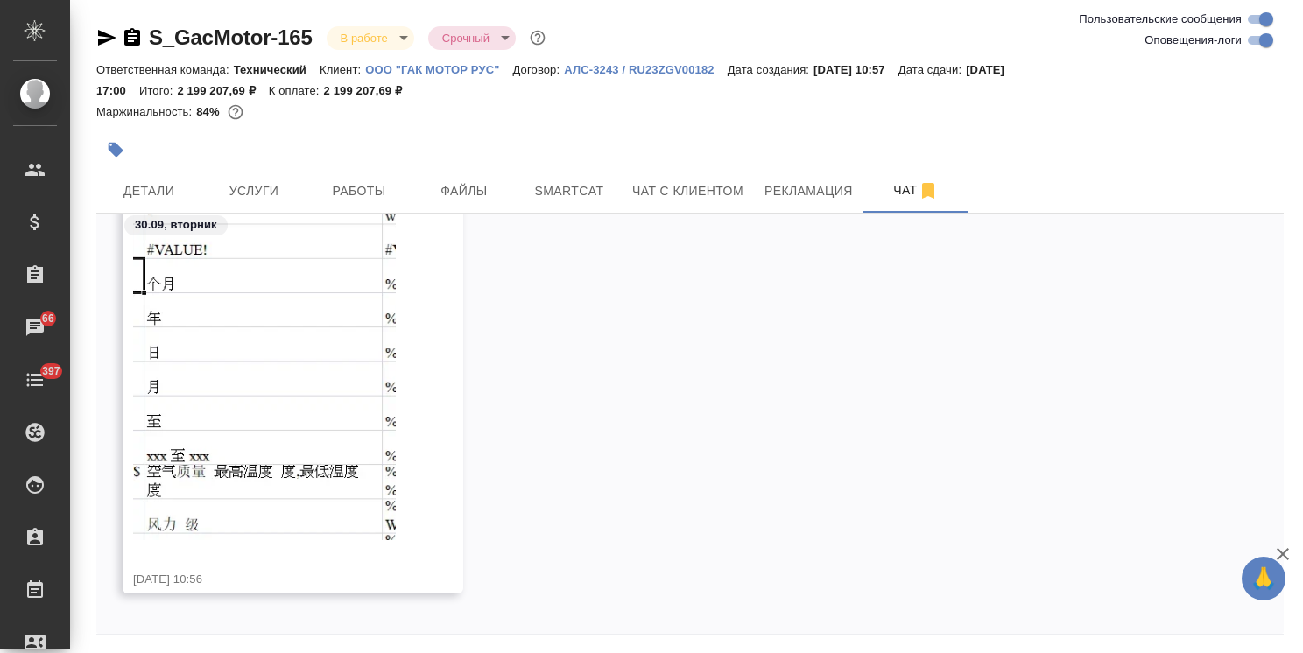
scroll to position [45656, 0]
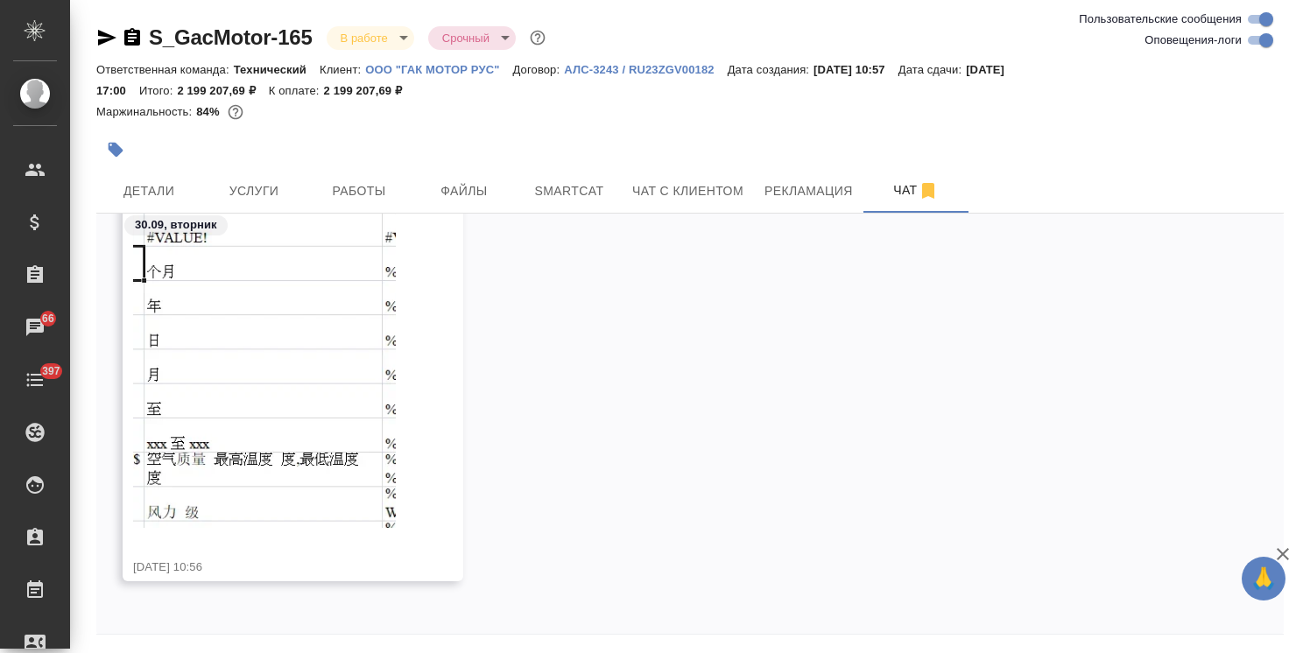
click at [1275, 550] on icon "button" at bounding box center [1282, 554] width 21 height 21
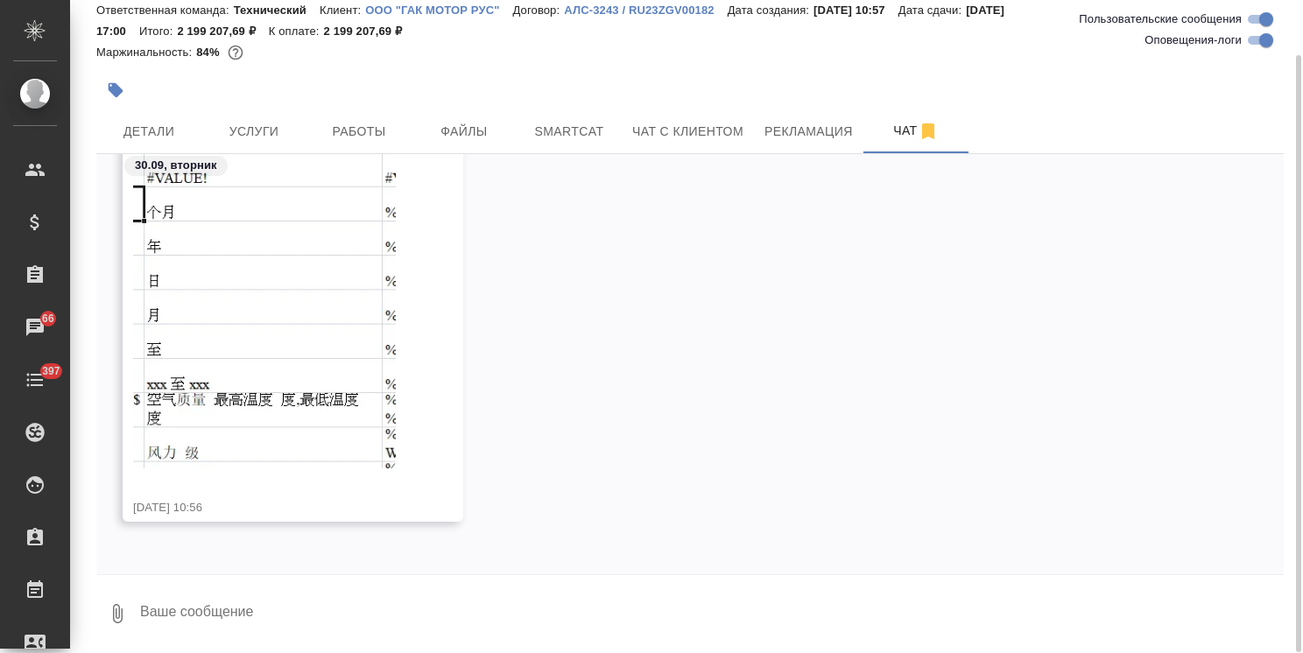
click at [222, 602] on textarea at bounding box center [710, 614] width 1145 height 60
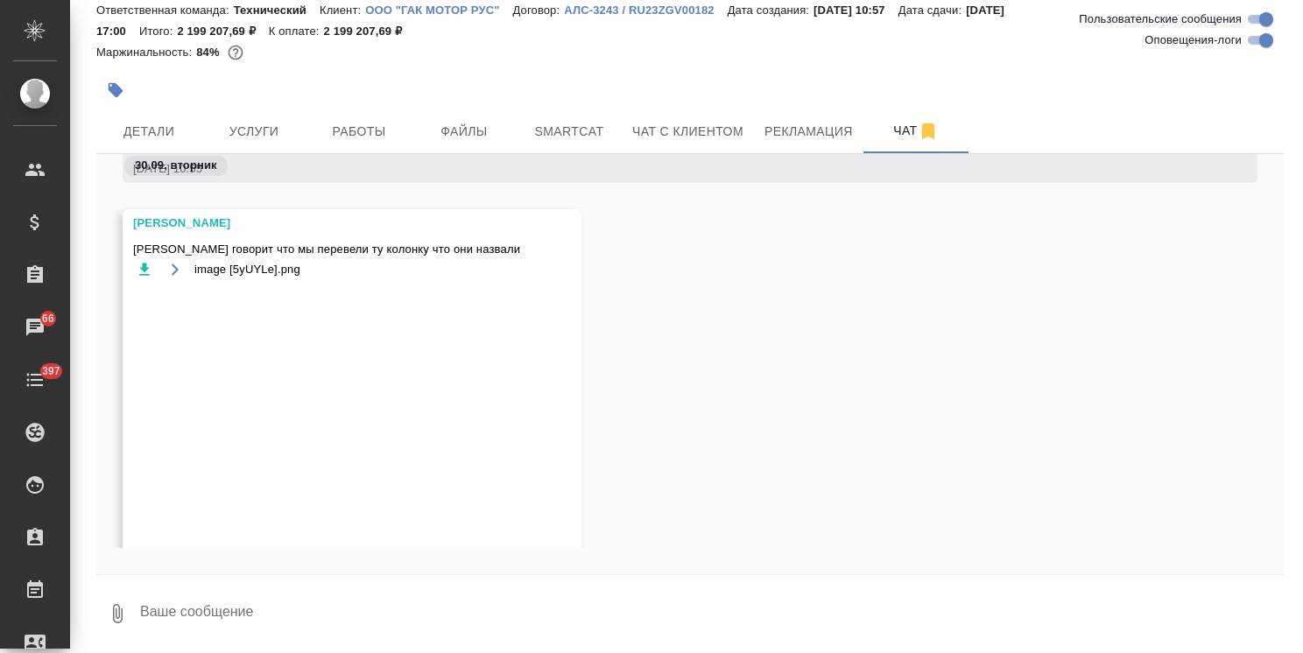
scroll to position [45228, 0]
click at [158, 133] on span "Детали" at bounding box center [149, 132] width 84 height 22
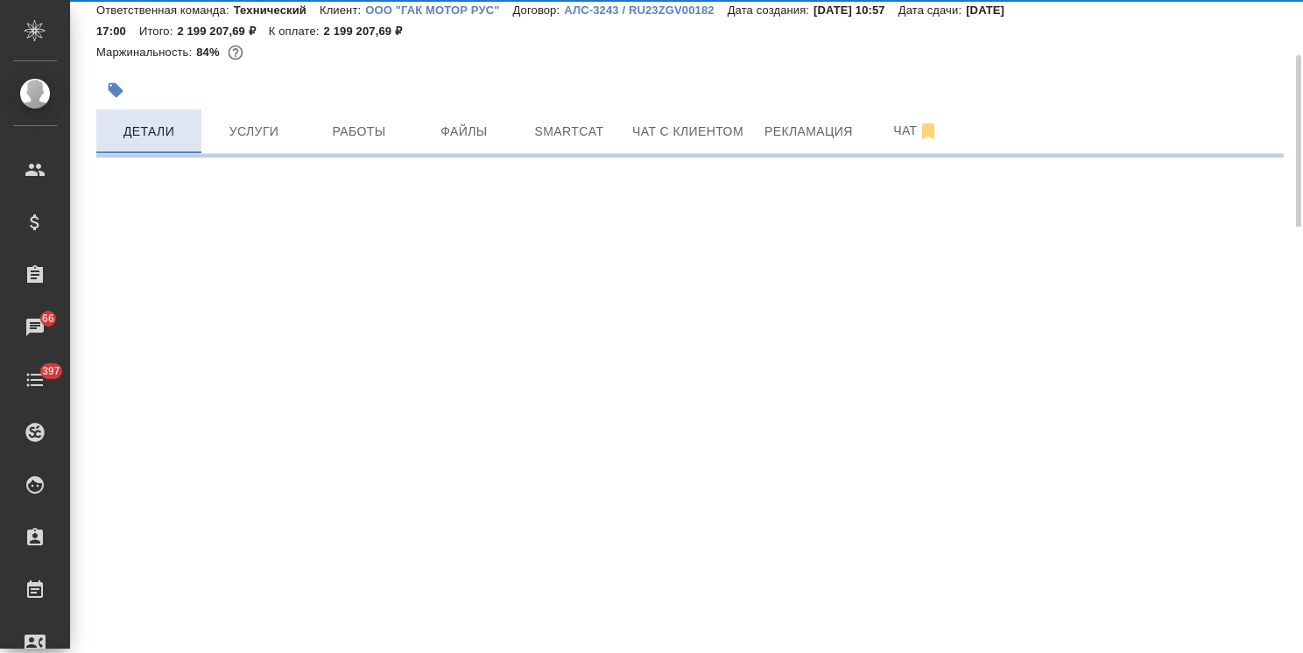
select select "RU"
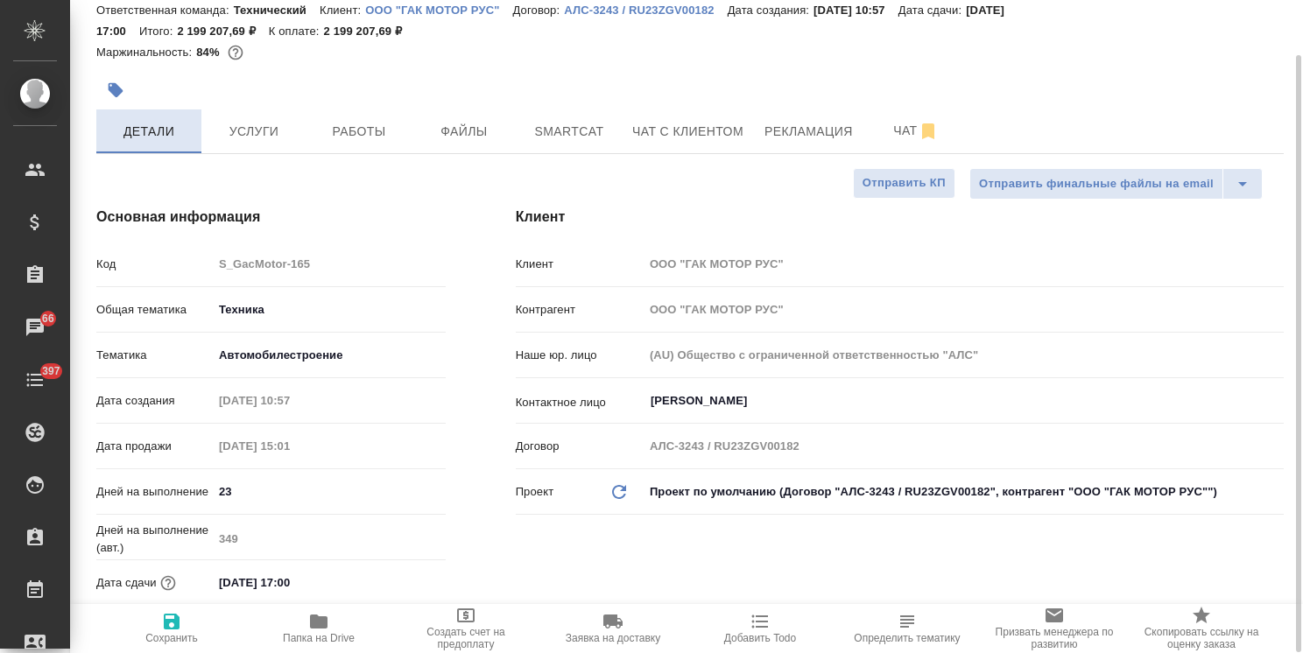
type textarea "x"
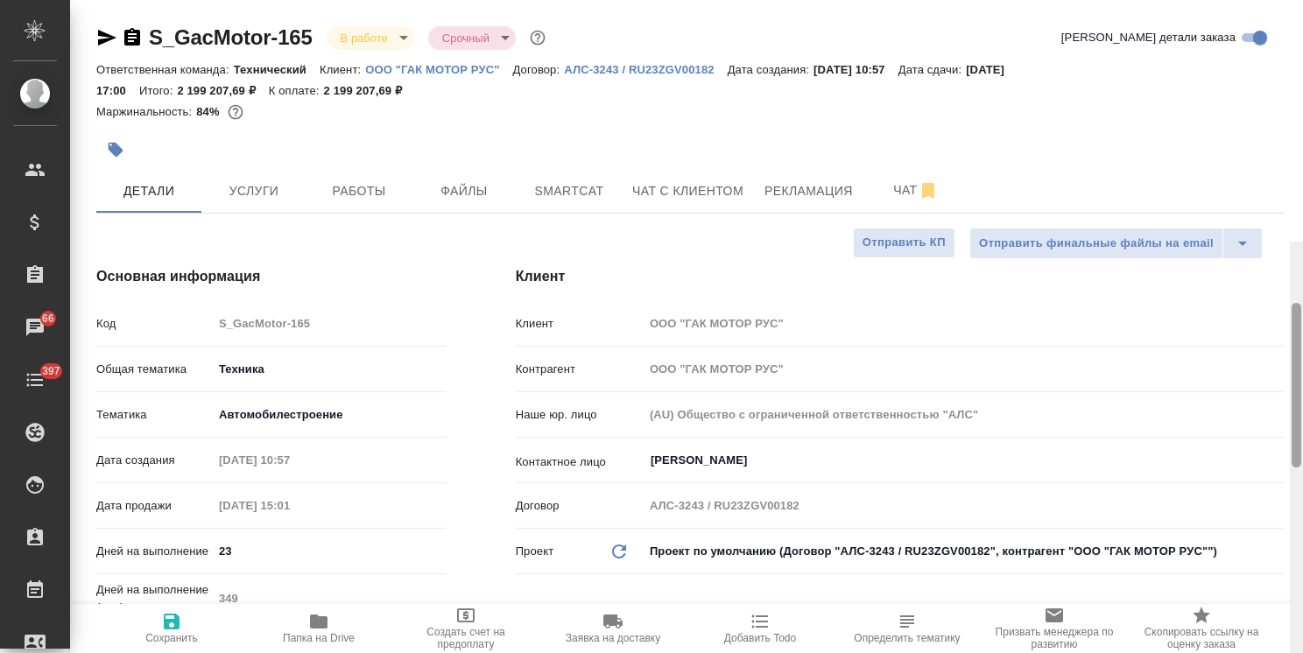
drag, startPoint x: 1297, startPoint y: 228, endPoint x: 1341, endPoint y: 86, distance: 148.5
click at [1302, 86] on html ".cls-1 fill:#fff; AWATERA [PERSON_NAME] Спецификации Заказы 66 Чаты 397 Todo Пр…" at bounding box center [651, 326] width 1303 height 653
type textarea "x"
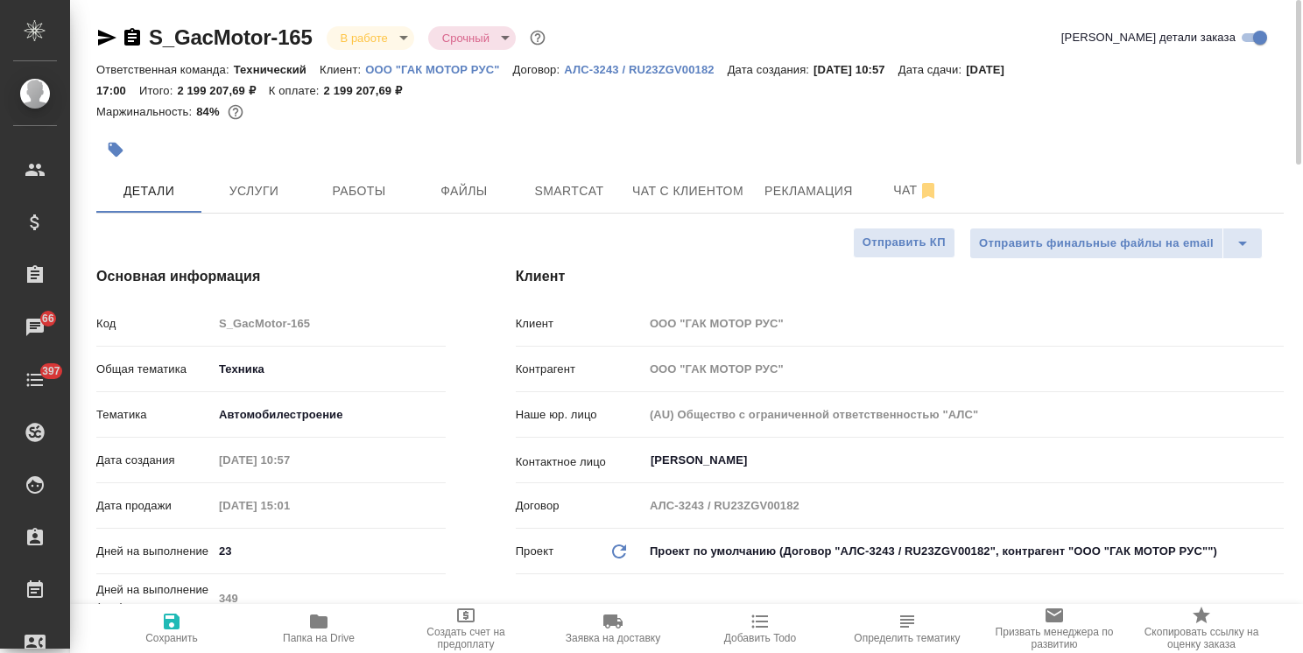
type textarea "x"
